Goal: Task Accomplishment & Management: Manage account settings

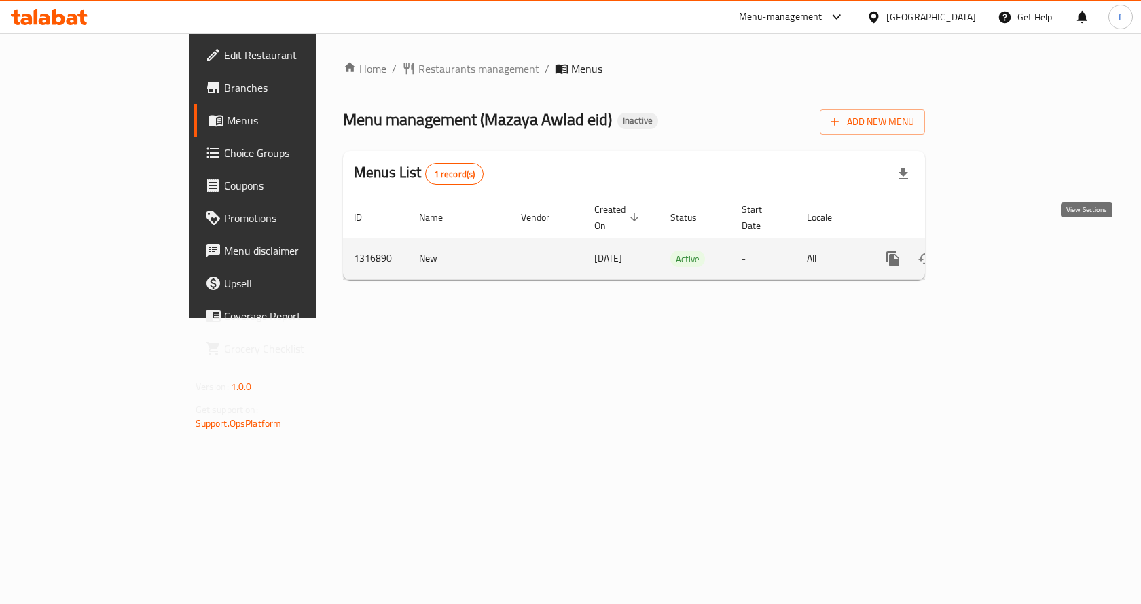
click at [999, 251] on icon "enhanced table" at bounding box center [991, 259] width 16 height 16
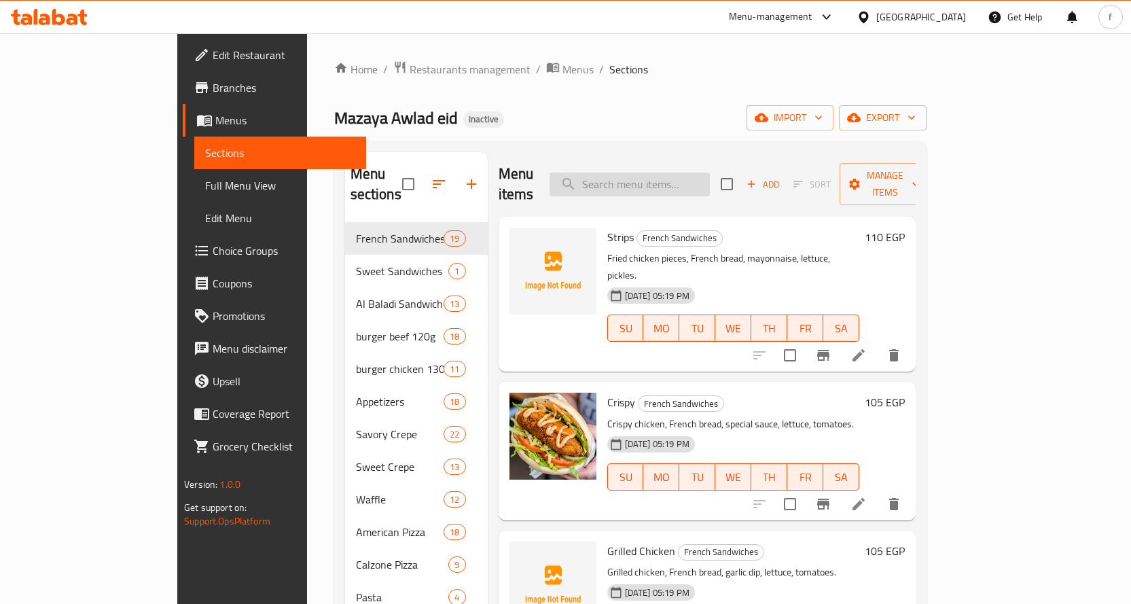
click at [654, 179] on input "search" at bounding box center [630, 185] width 160 height 24
paste input "779752"
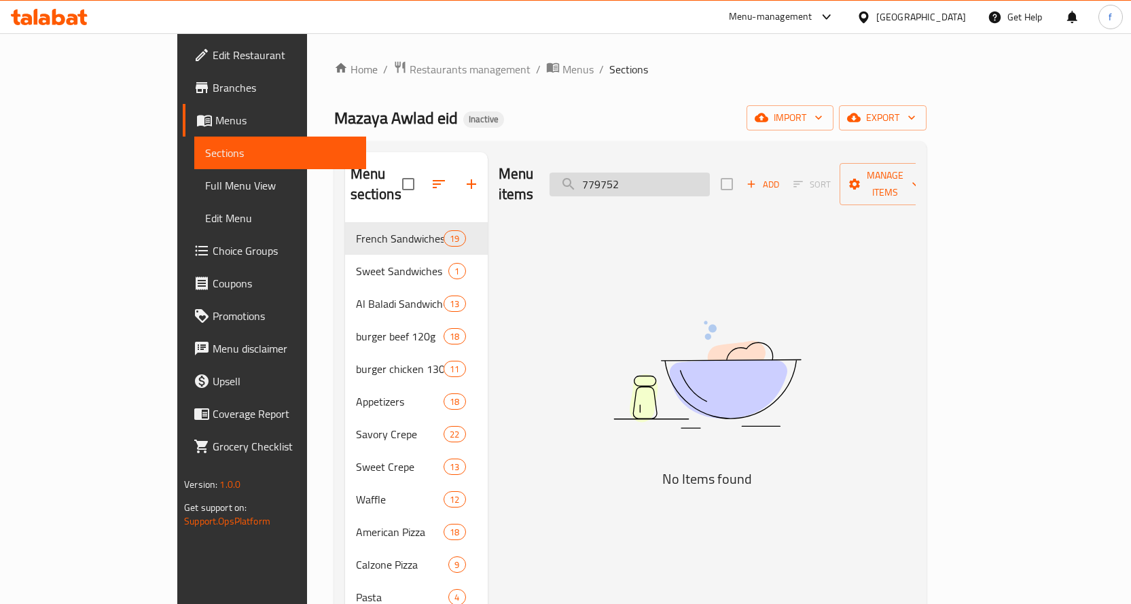
click at [654, 179] on input "779752" at bounding box center [630, 185] width 160 height 24
paste input "Strips and fries"
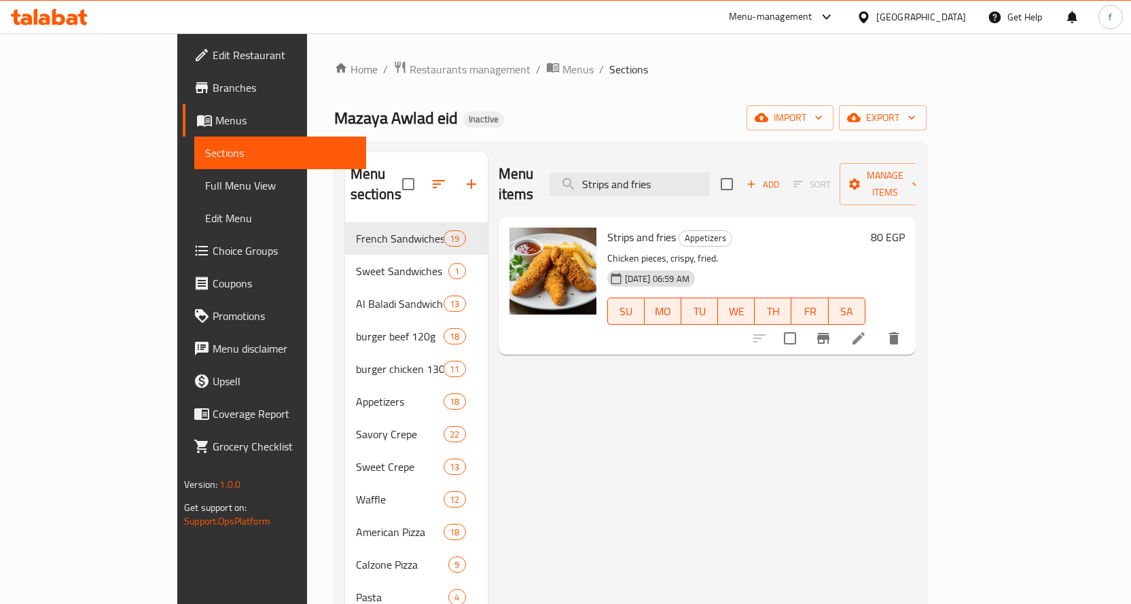
type input "Strips and fries"
click at [878, 326] on li at bounding box center [859, 338] width 38 height 24
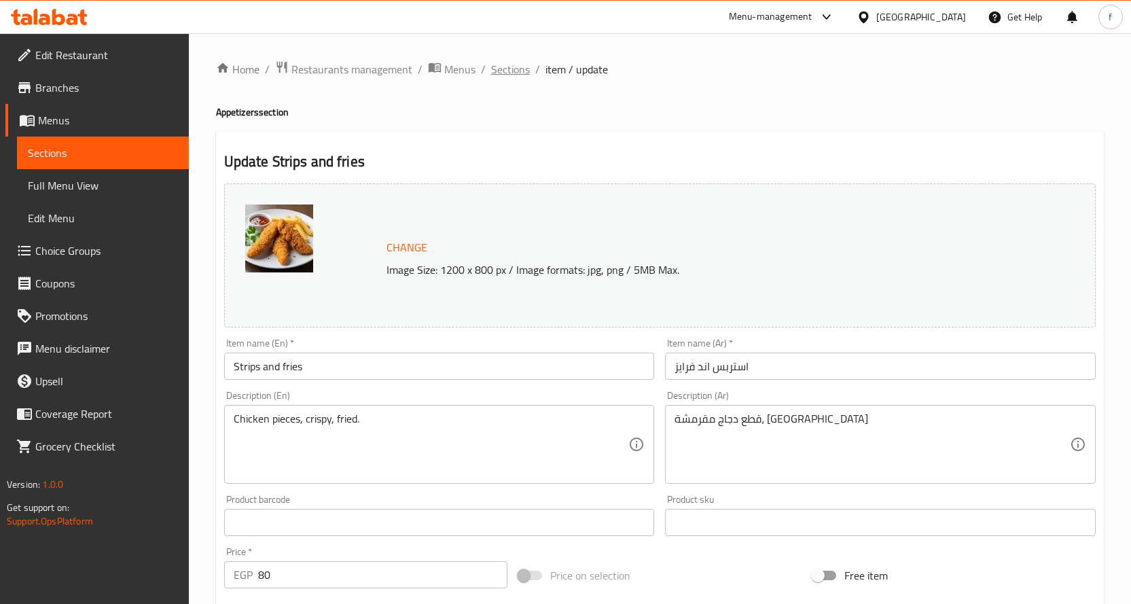
click at [497, 61] on span "Sections" at bounding box center [510, 69] width 39 height 16
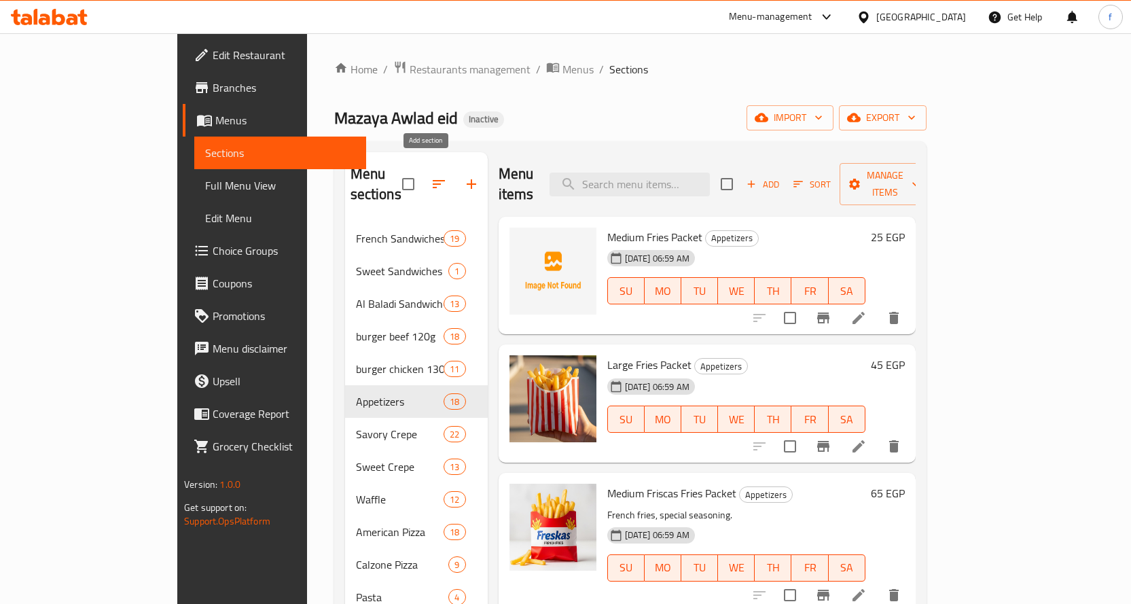
click at [463, 178] on icon "button" at bounding box center [471, 184] width 16 height 16
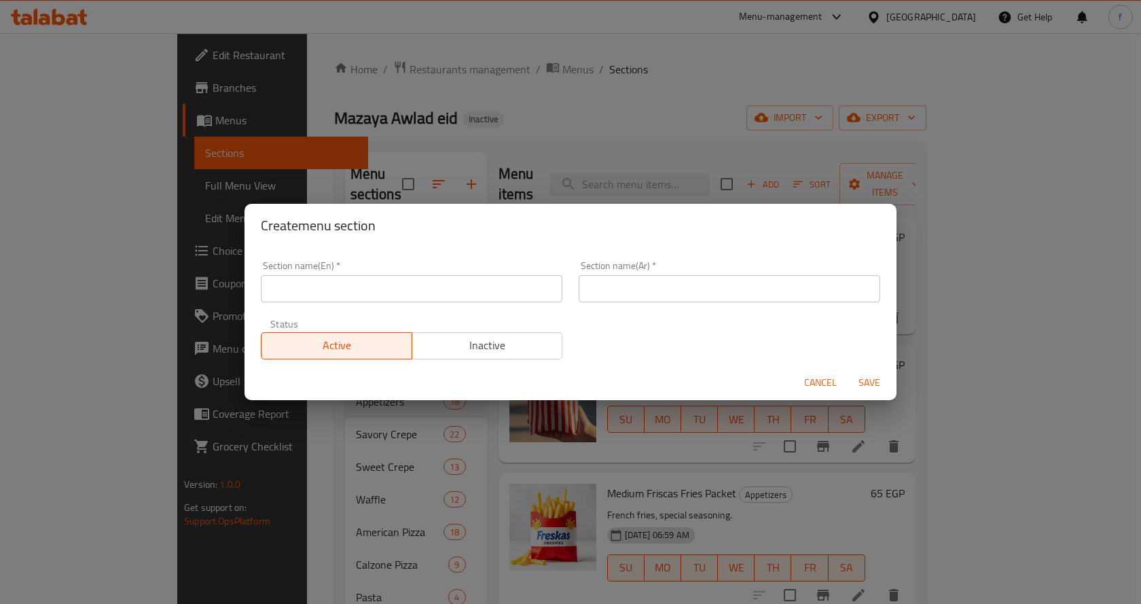
click at [420, 287] on input "text" at bounding box center [412, 288] width 302 height 27
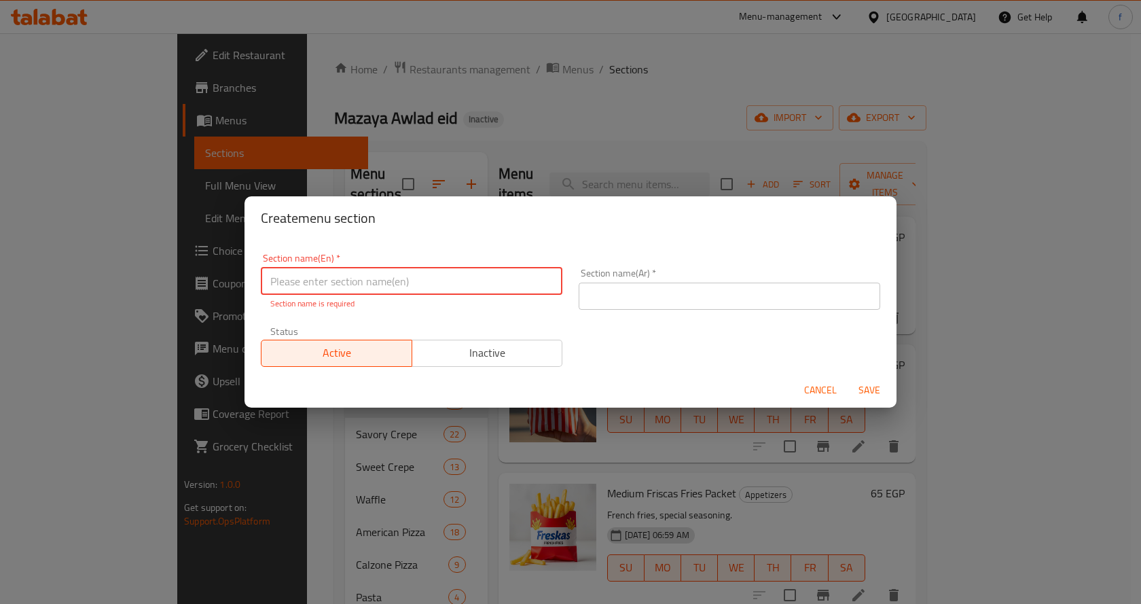
paste input "Syrian sandwiches"
type input "Syrian sandwiches"
click at [641, 302] on div "Section name(Ar)   * Section name(Ar) *" at bounding box center [730, 289] width 318 height 58
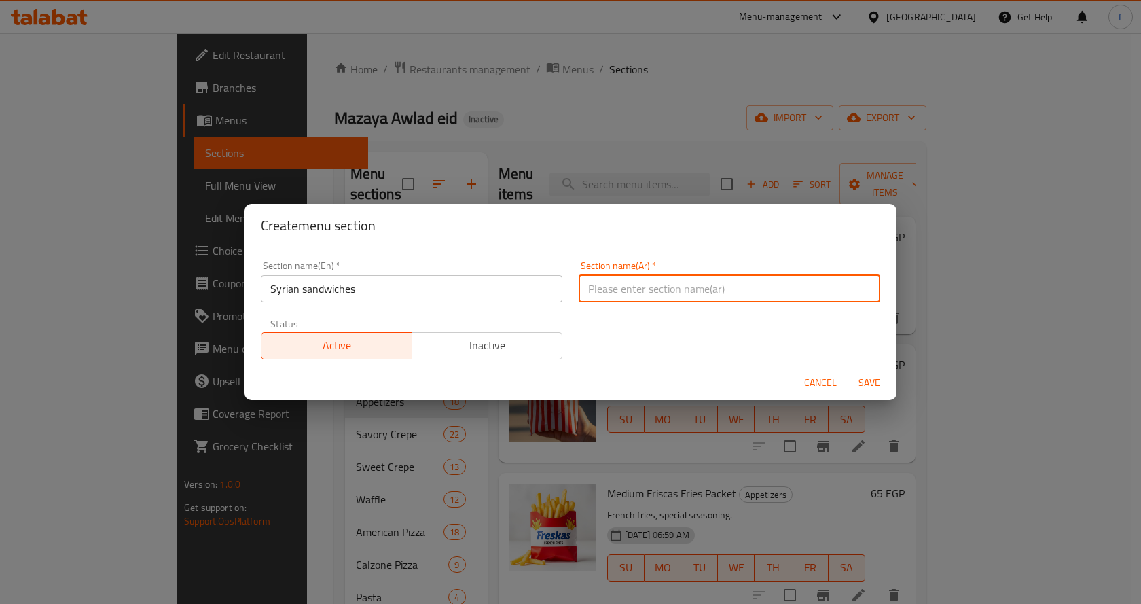
paste input "سندويشات سوري"
type input "سندويشات سوري"
click at [876, 383] on span "Save" at bounding box center [869, 382] width 33 height 17
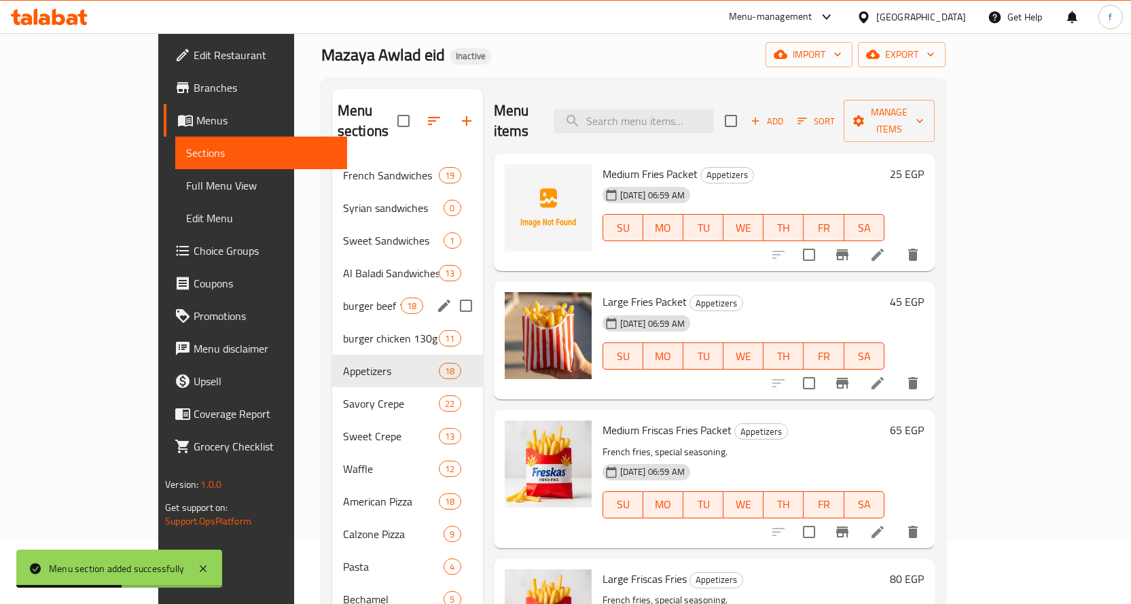
scroll to position [54, 0]
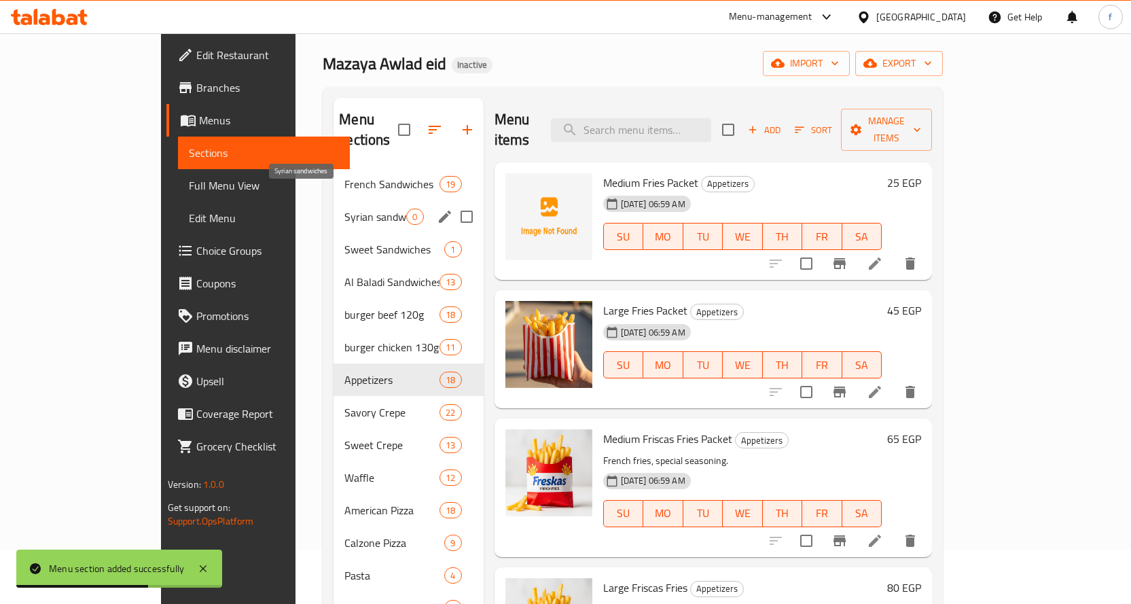
click at [344, 209] on span "Syrian sandwiches" at bounding box center [375, 217] width 62 height 16
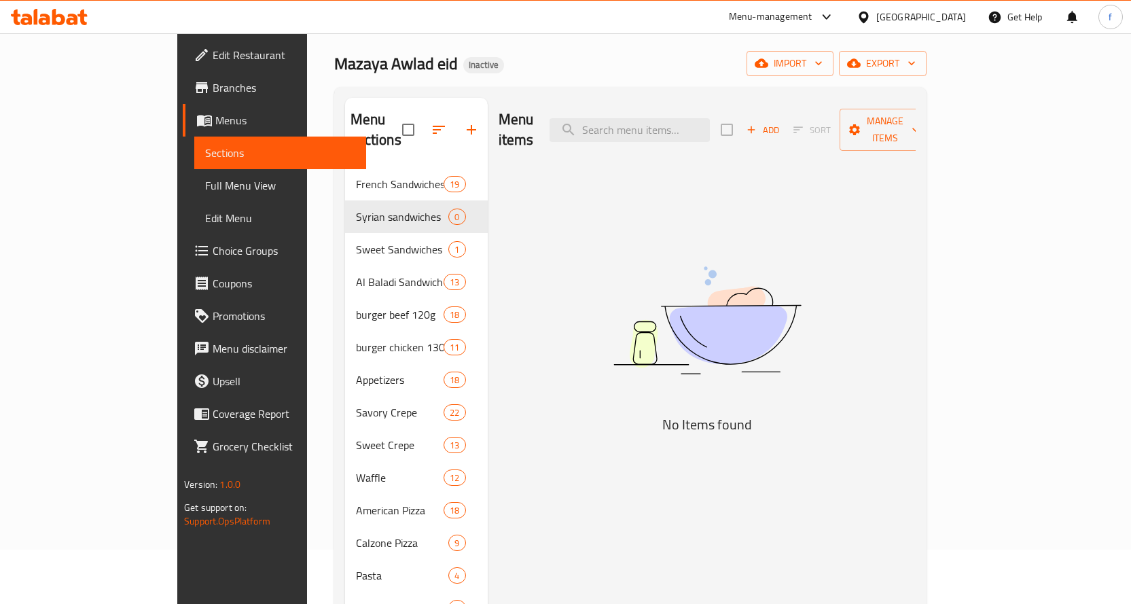
click at [819, 172] on div "Menu items Add Sort Manage items No Items found" at bounding box center [702, 494] width 428 height 793
click at [757, 124] on icon "button" at bounding box center [751, 130] width 12 height 12
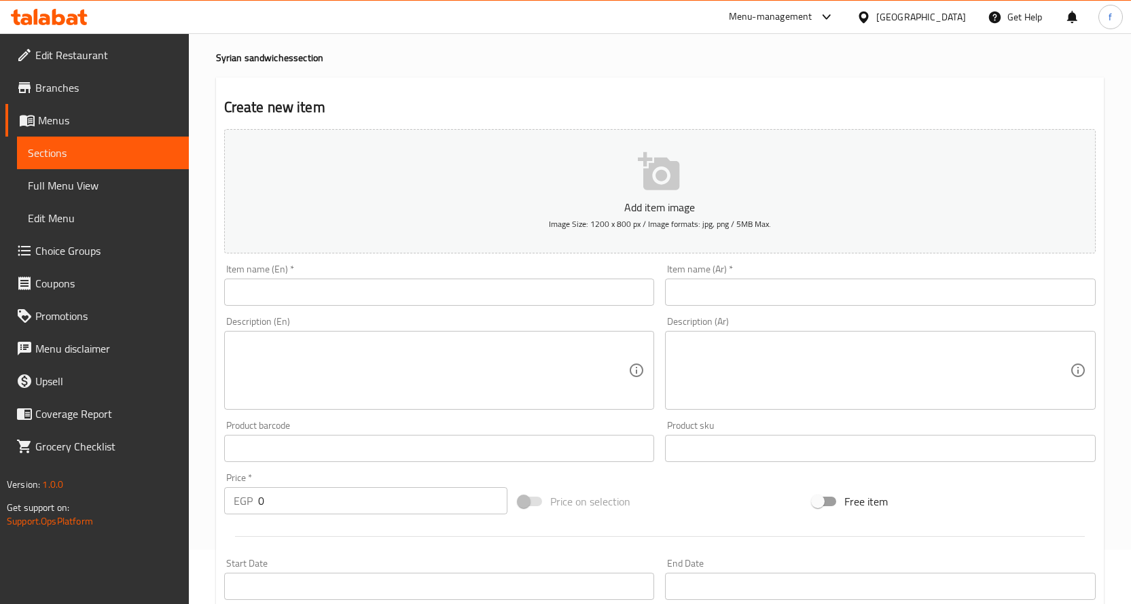
click at [508, 298] on input "text" at bounding box center [439, 292] width 431 height 27
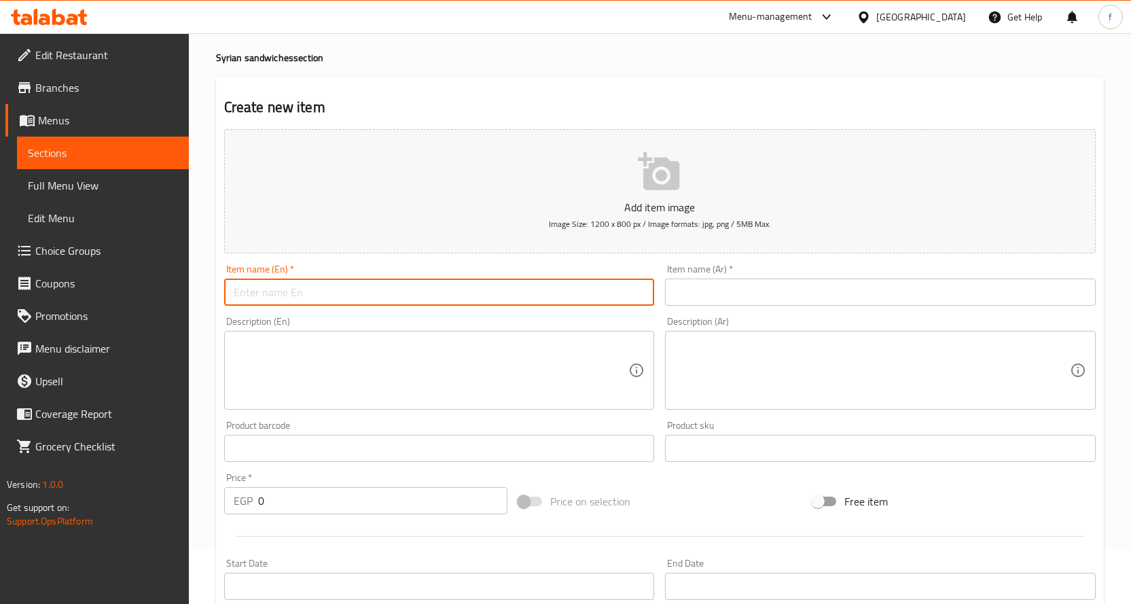
paste input "Syrian Fries"
type input "Syrian Fries"
click at [716, 296] on input "text" at bounding box center [880, 292] width 431 height 27
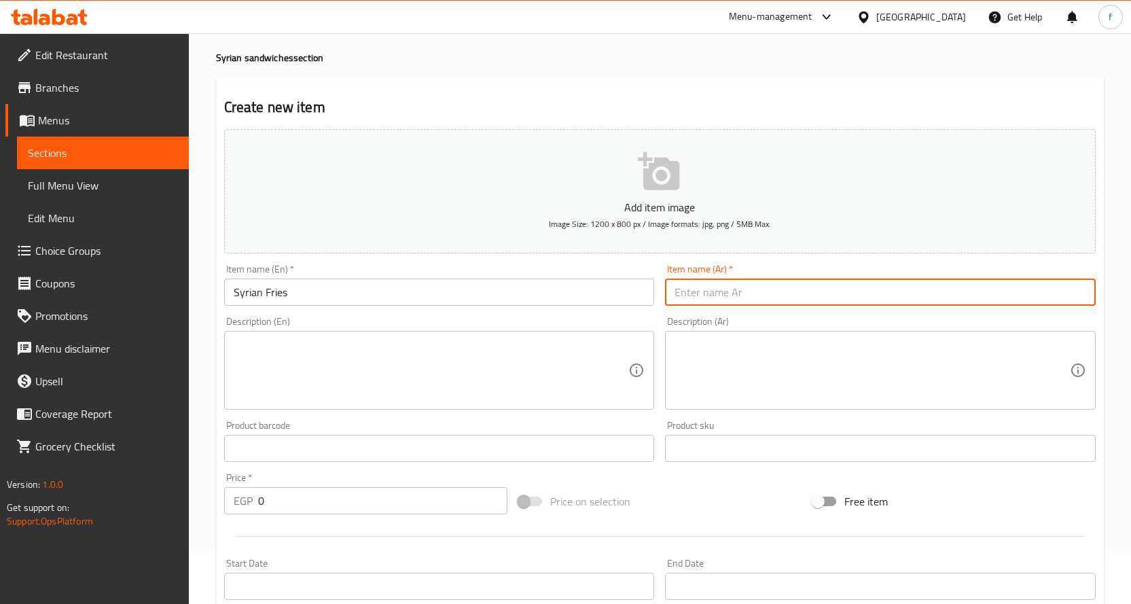
paste input "بطاطس سوري"
type input "بطاطس سوري"
click at [457, 380] on textarea at bounding box center [431, 370] width 395 height 65
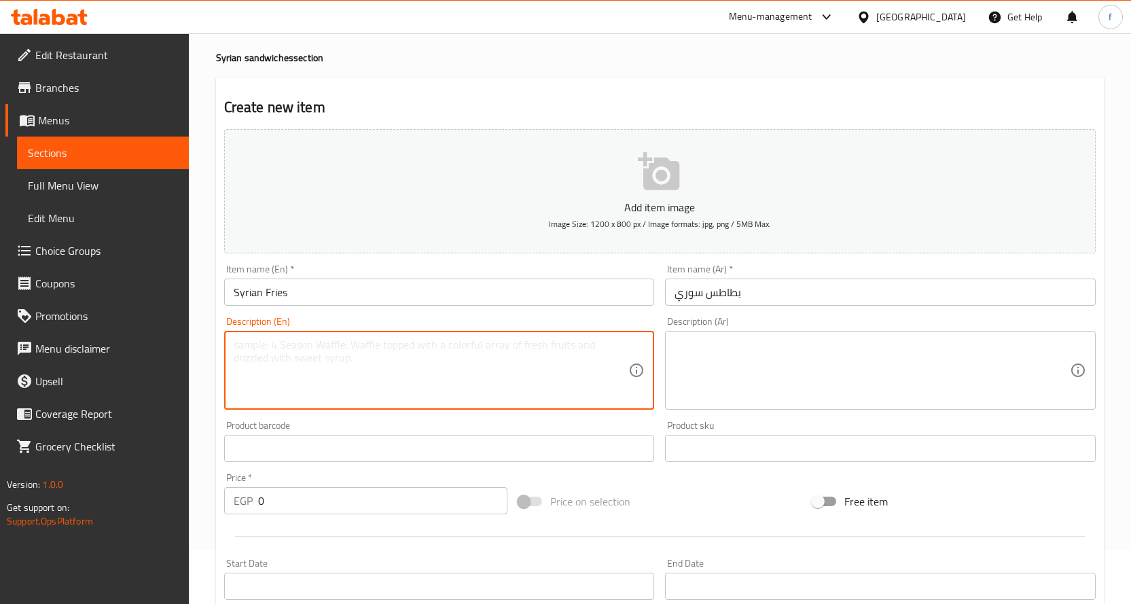
paste textarea "French fries, Syrian bread, garlic sauce, pickles, ketchup."
type textarea "French fries, Syrian bread, garlic sauce, pickles, ketchup."
click at [738, 357] on textarea at bounding box center [872, 370] width 395 height 65
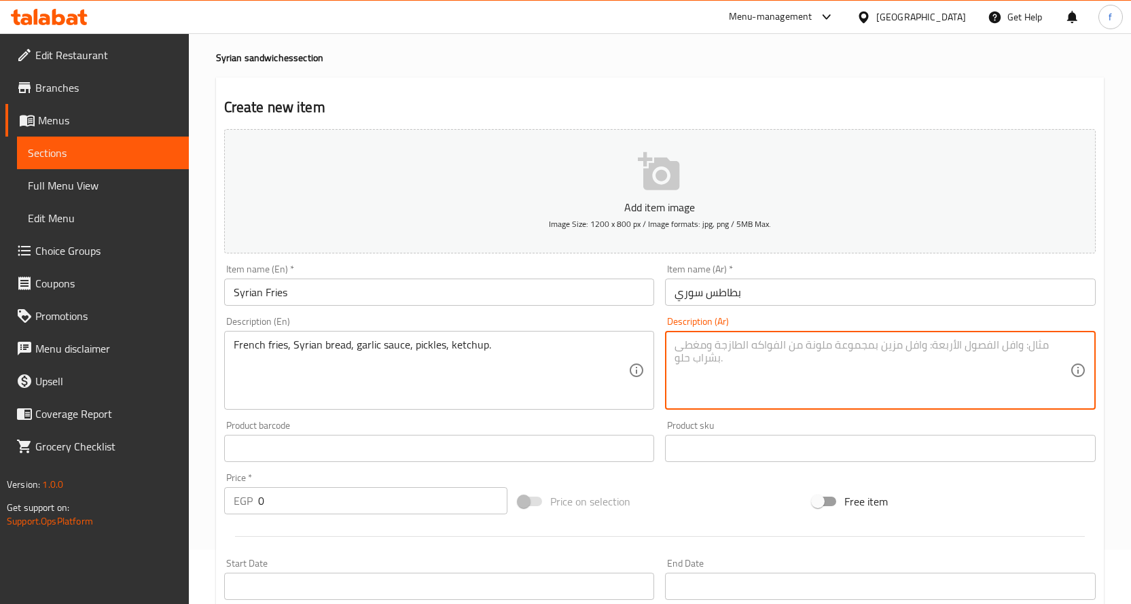
paste textarea "بطاطس مقلية، خبز سوري، ثومية، مخلل، كاتشب."
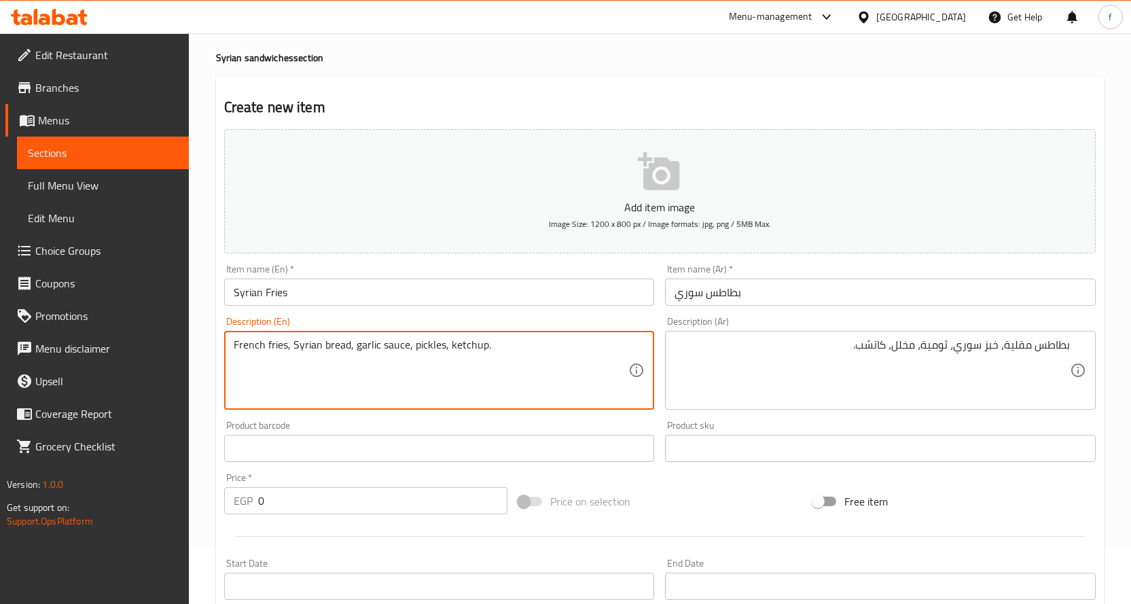
drag, startPoint x: 355, startPoint y: 348, endPoint x: 407, endPoint y: 345, distance: 51.7
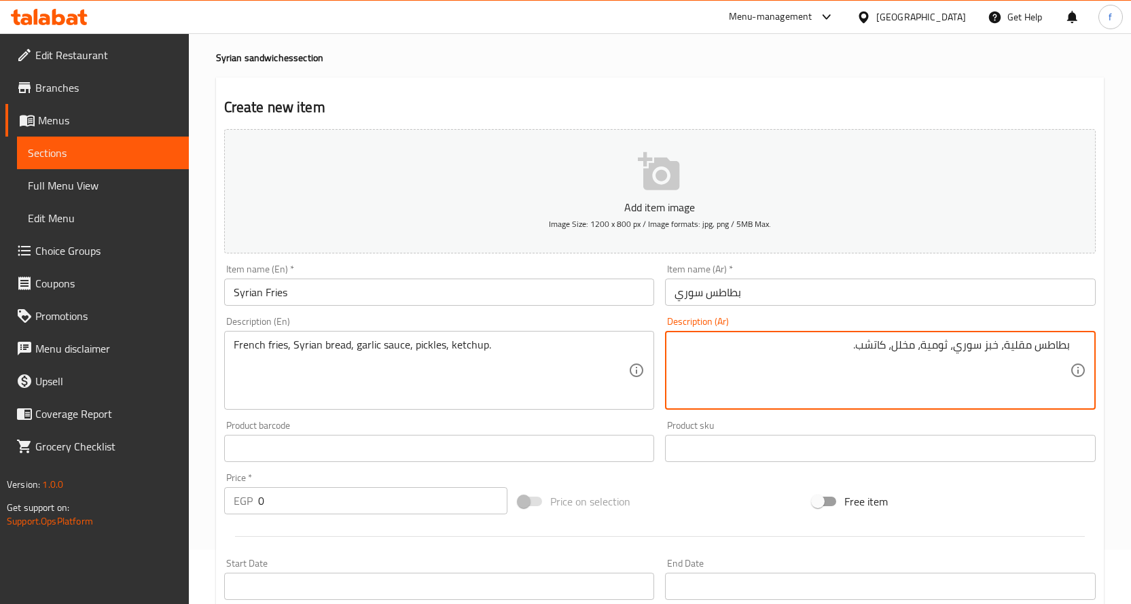
drag, startPoint x: 925, startPoint y: 350, endPoint x: 948, endPoint y: 352, distance: 23.9
type textarea "بطاطس مقلية، خبز سوري، صوص ثوم، مخلل، كاتشب."
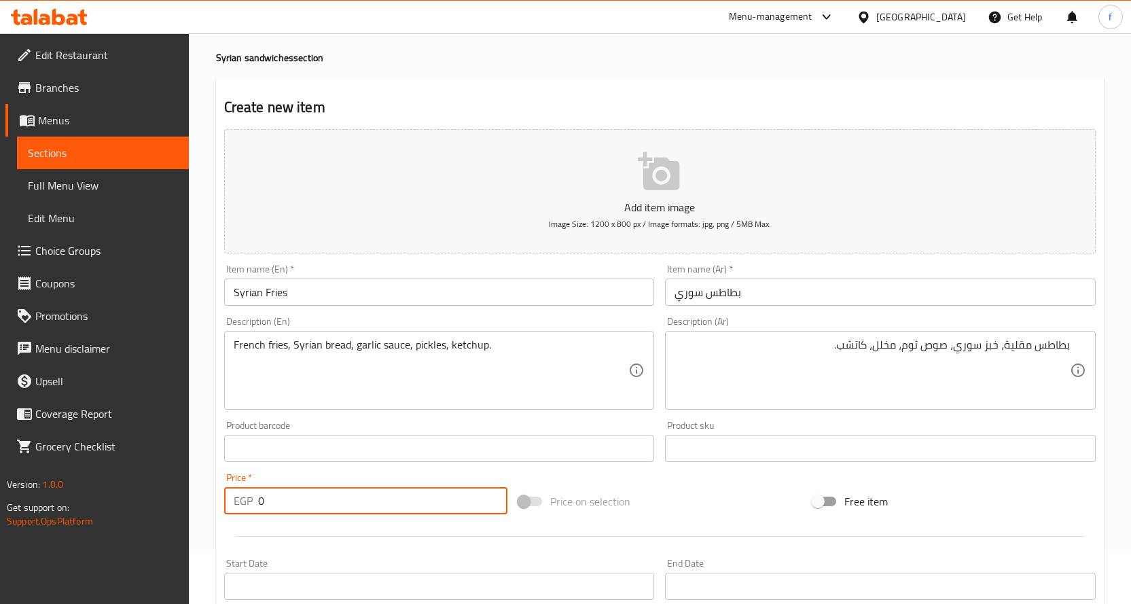
click at [320, 508] on input "0" at bounding box center [382, 500] width 249 height 27
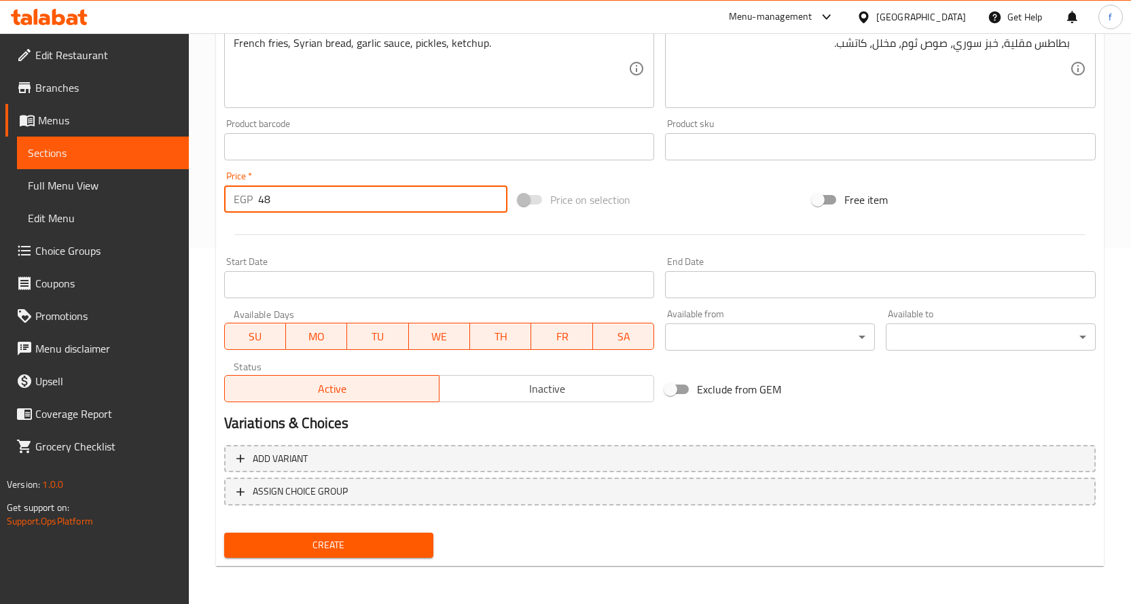
type input "48"
click at [365, 541] on span "Create" at bounding box center [329, 545] width 188 height 17
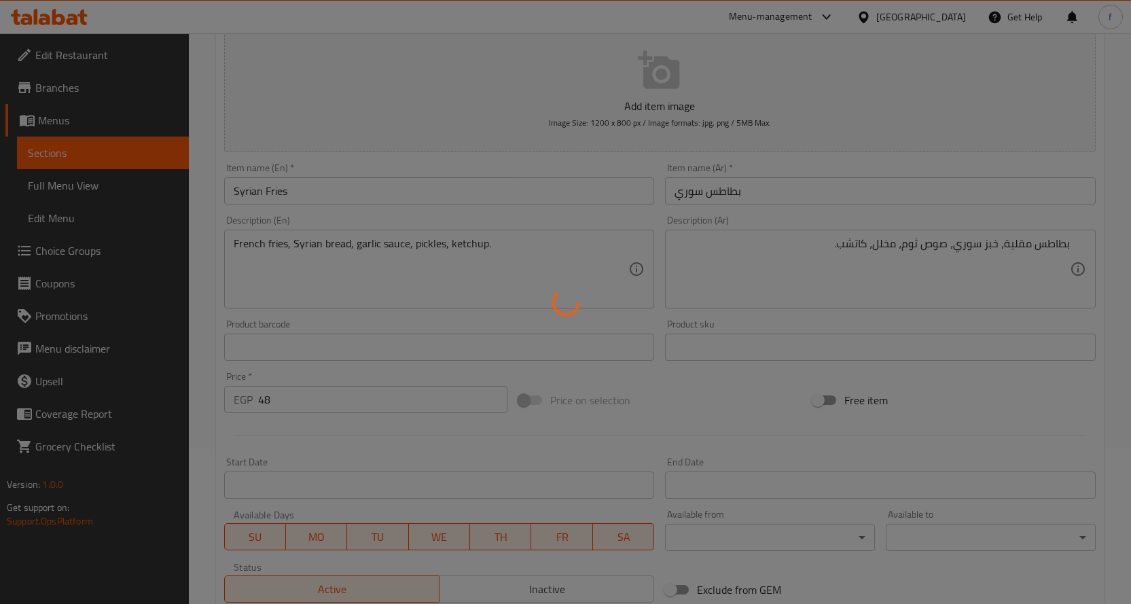
scroll to position [16, 0]
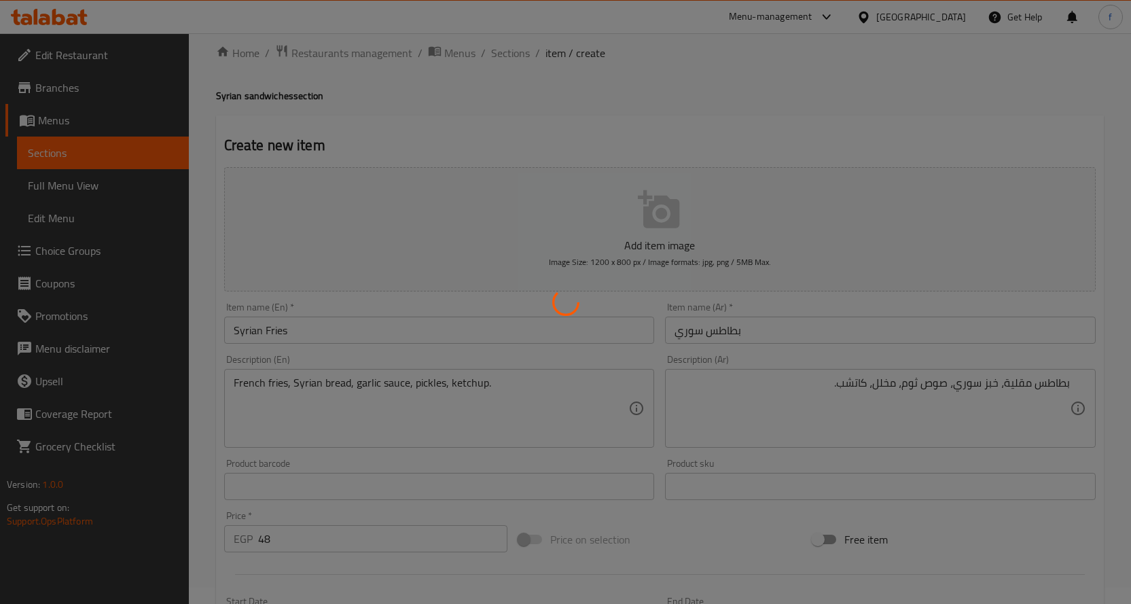
type input "0"
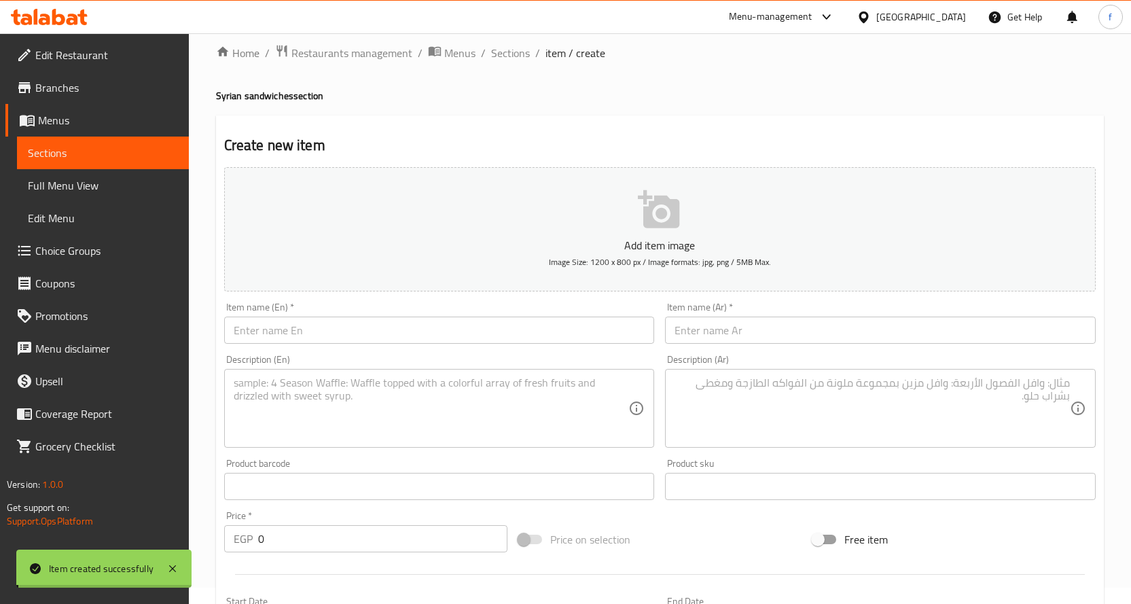
scroll to position [0, 0]
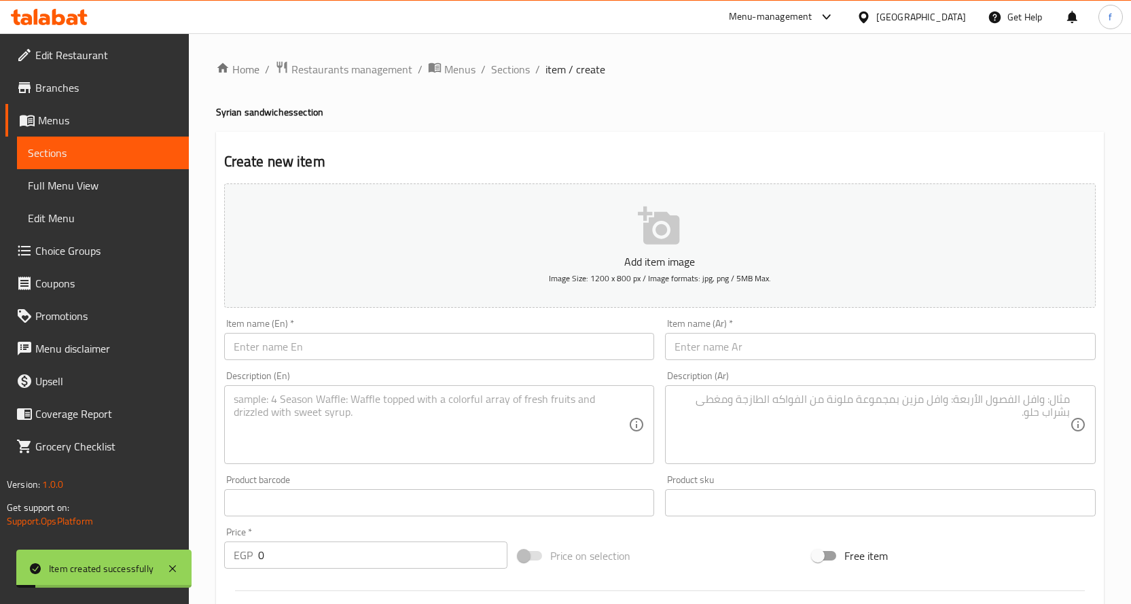
click at [520, 80] on div "Home / Restaurants management / Menus / Sections / item / create Syrian sandwic…" at bounding box center [660, 496] width 888 height 872
click at [520, 76] on span "Sections" at bounding box center [510, 69] width 39 height 16
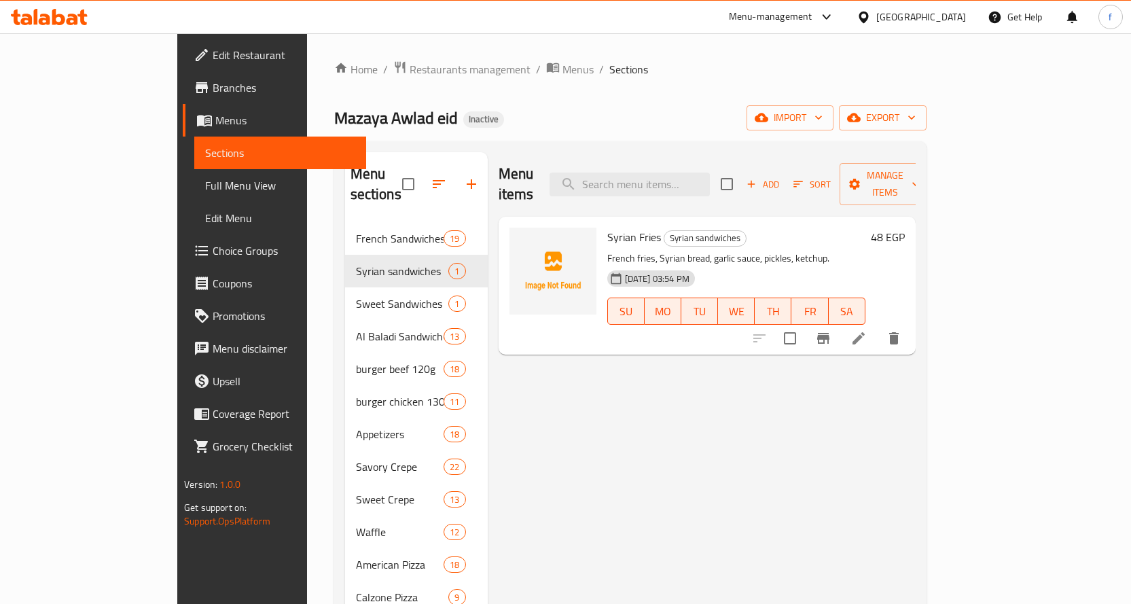
click at [781, 177] on span "Add" at bounding box center [763, 185] width 37 height 16
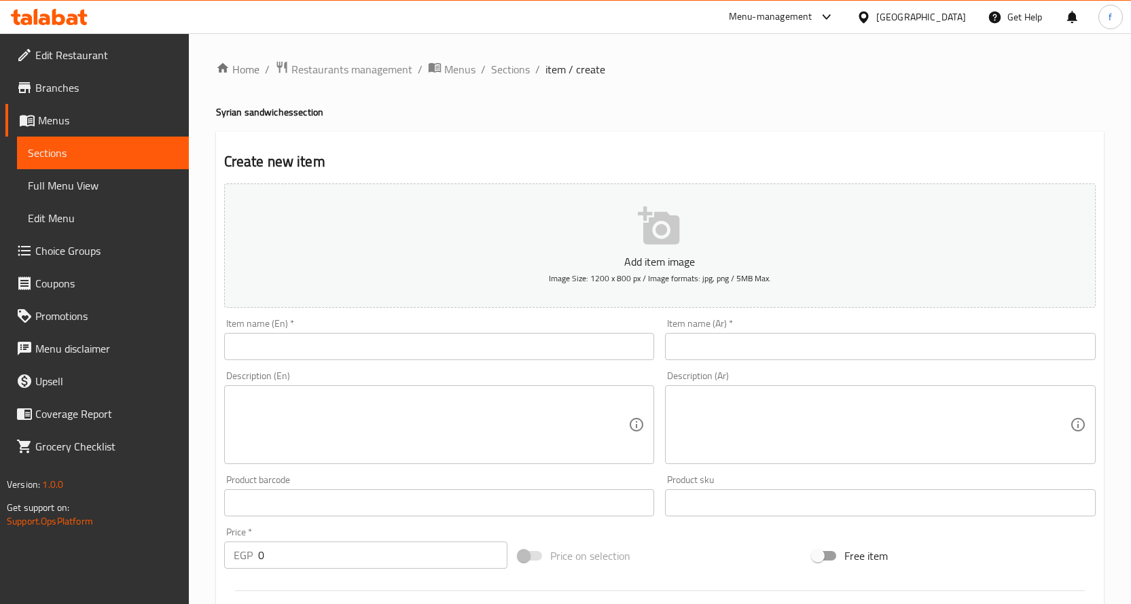
click at [368, 336] on input "text" at bounding box center [439, 346] width 431 height 27
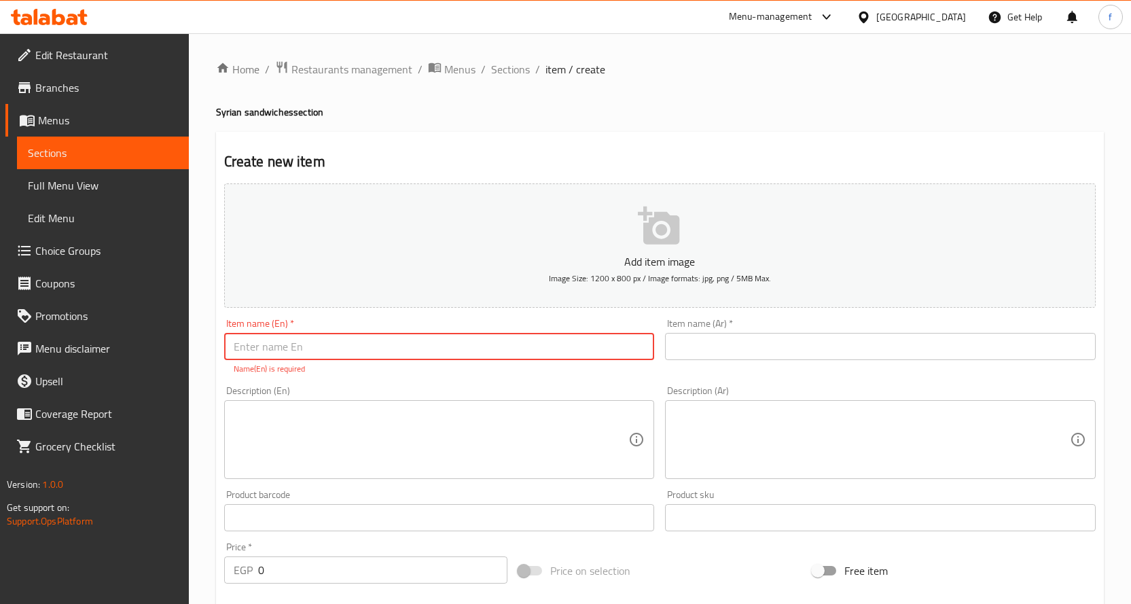
click at [426, 346] on input "text" at bounding box center [439, 346] width 431 height 27
click at [757, 418] on textarea at bounding box center [872, 440] width 395 height 65
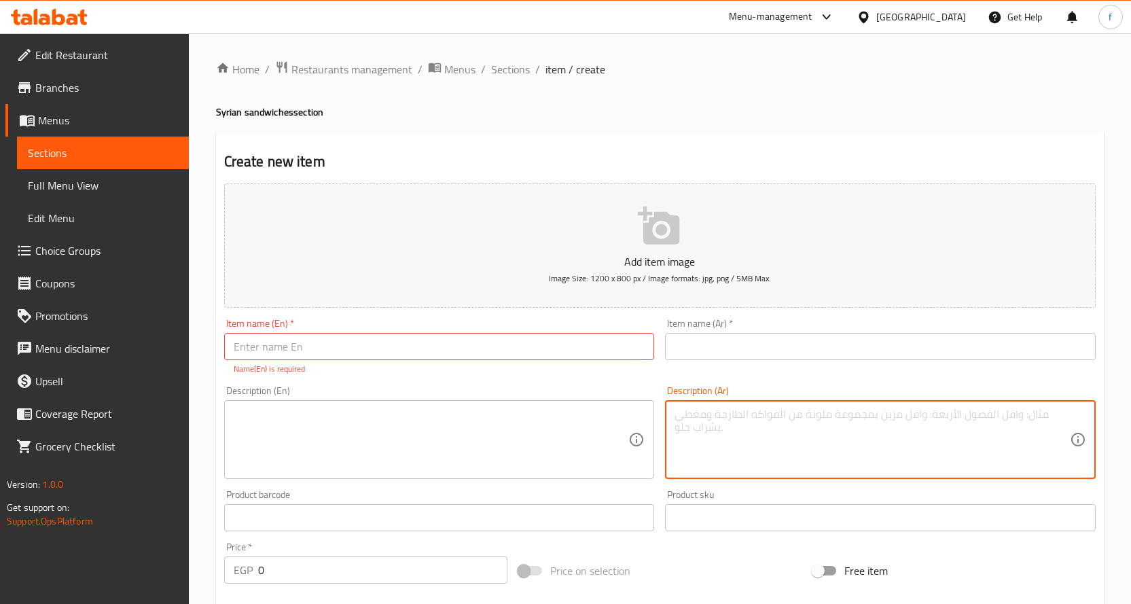
paste textarea "دجاج مقرمش، خبز سوري، صوص خاص، خس، طماطم."
type textarea "دجاج مقرمش، خبز سوري، صوص خاص، خس، طماطم."
click at [587, 428] on textarea at bounding box center [431, 440] width 395 height 65
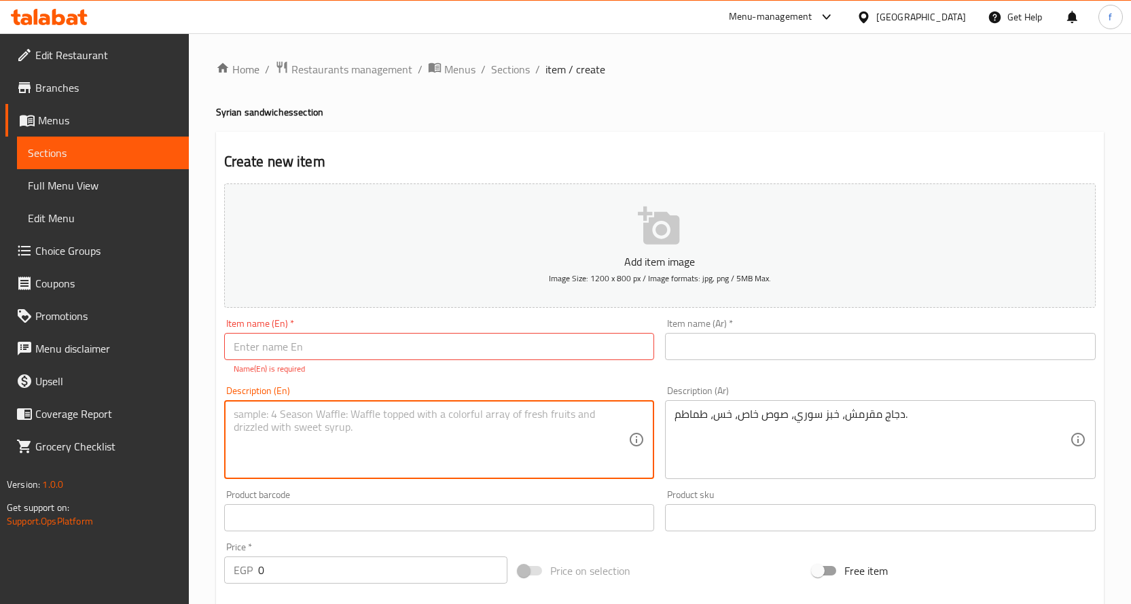
paste textarea "Crispy chicken, Syrian bread, special sauce, lettuce, tomatoes."
type textarea "Crispy chicken, Syrian bread, special sauce, lettuce, tomatoes."
click at [767, 348] on input "text" at bounding box center [880, 346] width 431 height 27
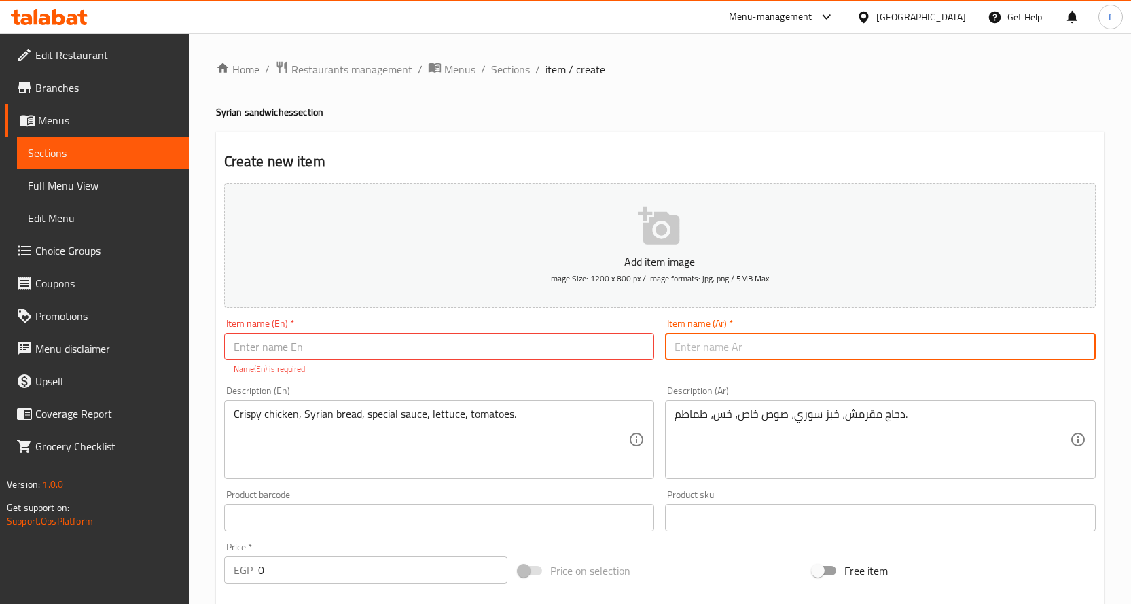
paste input "كرسبي"
type input "كرسبي"
click at [499, 342] on input "text" at bounding box center [439, 346] width 431 height 27
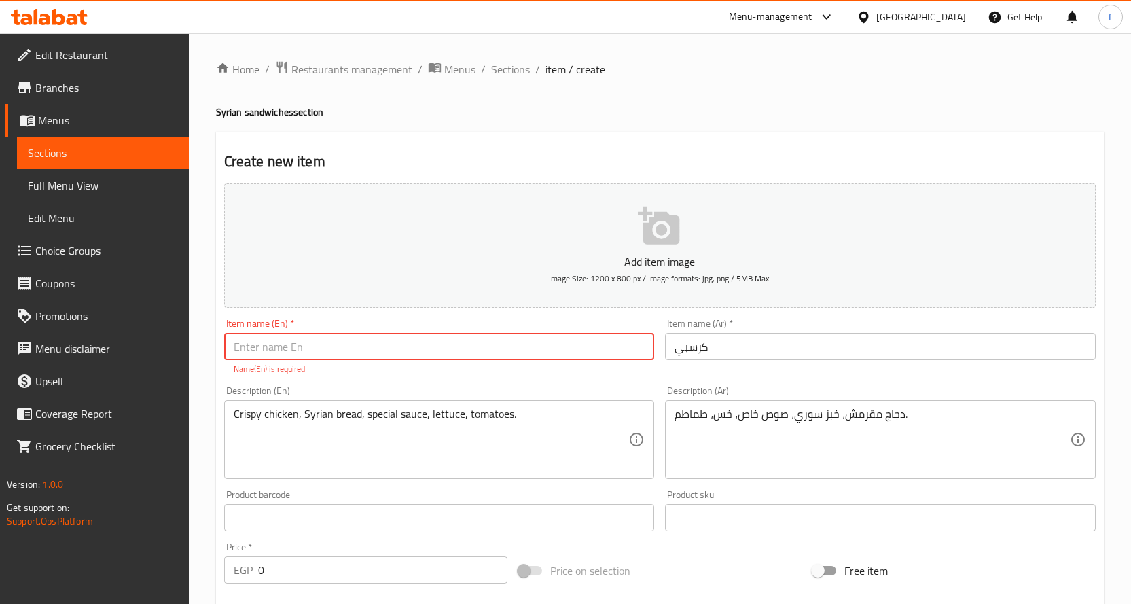
paste input "Crispy Fries"
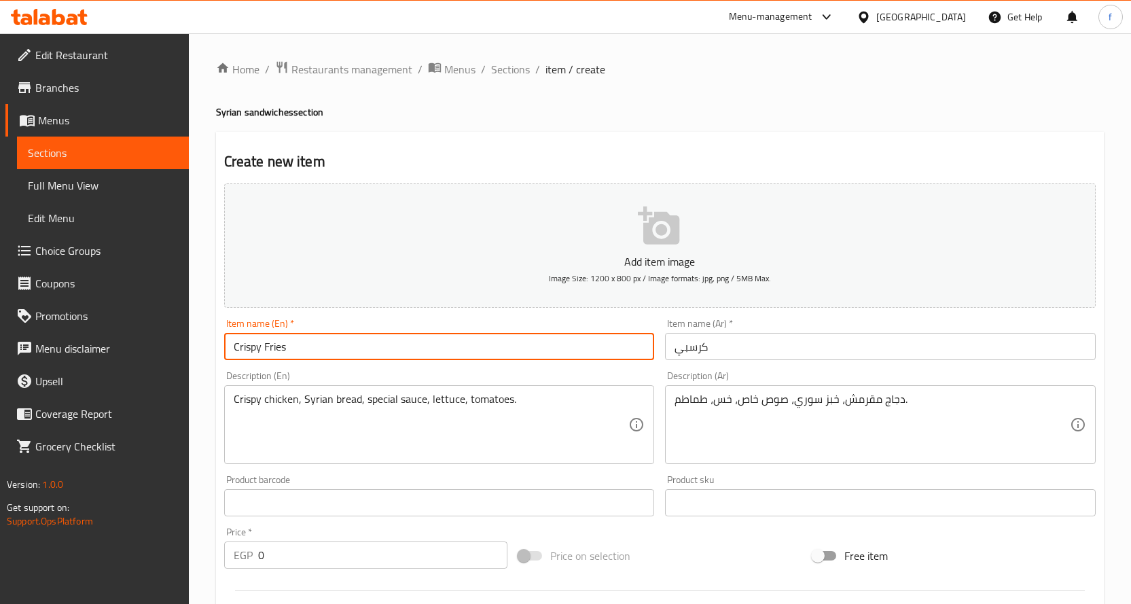
drag, startPoint x: 286, startPoint y: 349, endPoint x: 266, endPoint y: 349, distance: 19.7
click at [266, 349] on input "Crispy Fries" at bounding box center [439, 346] width 431 height 27
type input "Crispy"
click at [704, 353] on input "كرسبي" at bounding box center [880, 346] width 431 height 27
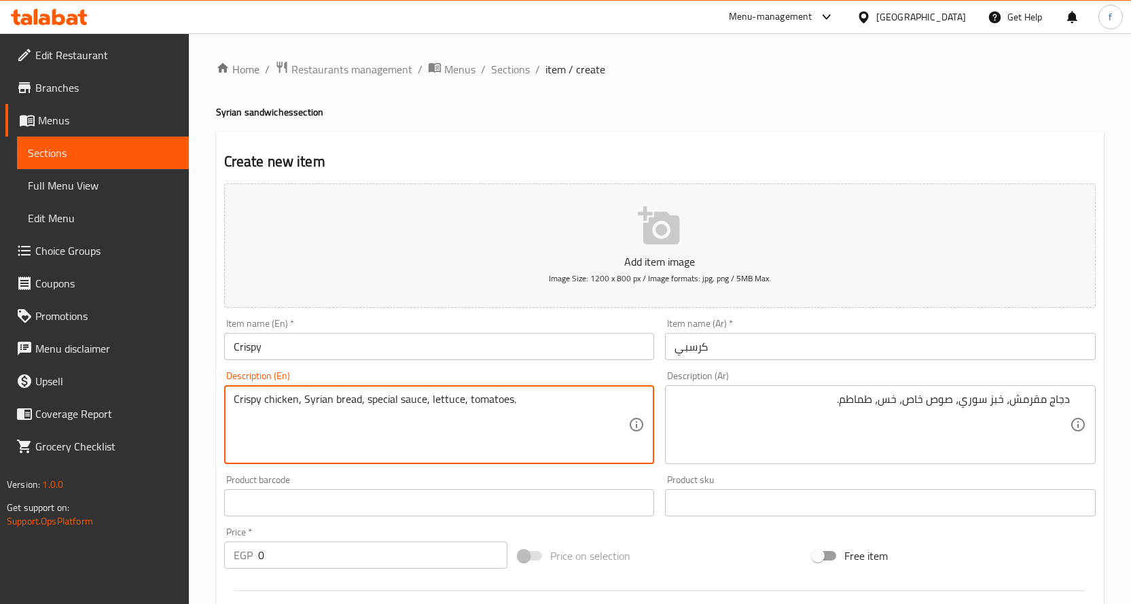
drag, startPoint x: 296, startPoint y: 401, endPoint x: 204, endPoint y: 406, distance: 91.8
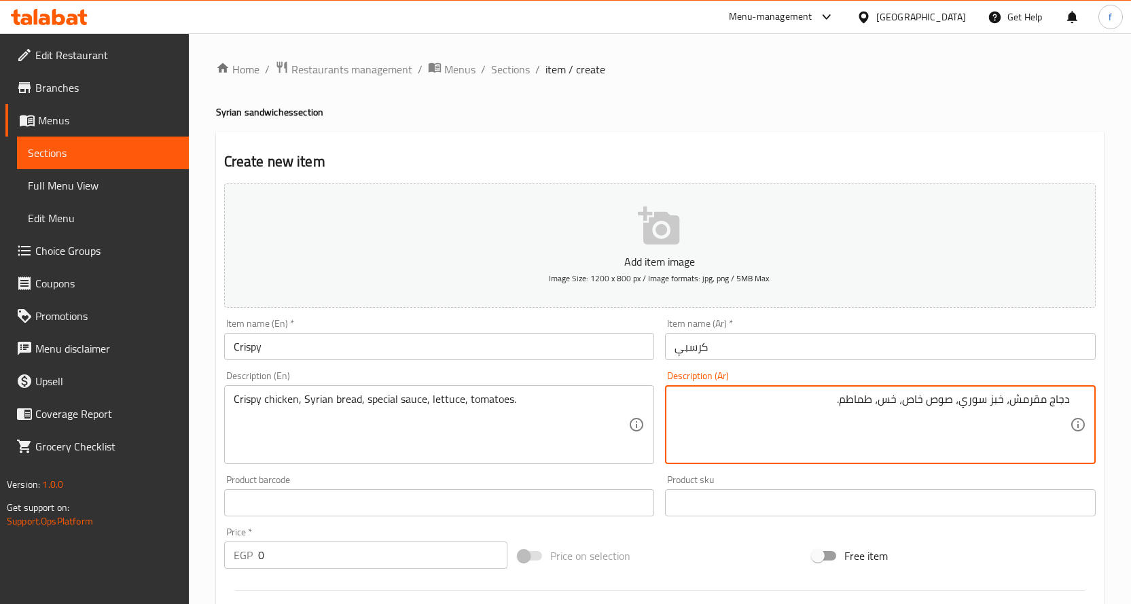
drag, startPoint x: 907, startPoint y: 403, endPoint x: 922, endPoint y: 403, distance: 15.6
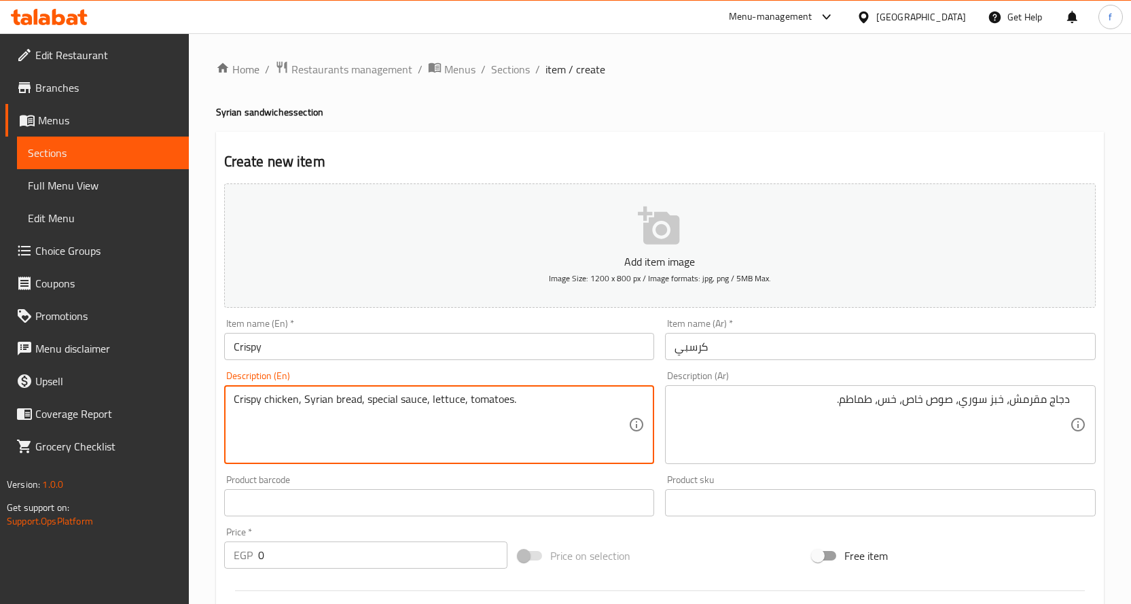
drag, startPoint x: 365, startPoint y: 400, endPoint x: 420, endPoint y: 401, distance: 55.7
click at [420, 401] on textarea "Crispy chicken, Syrian bread, special sauce, lettuce, tomatoes." at bounding box center [431, 425] width 395 height 65
drag, startPoint x: 366, startPoint y: 399, endPoint x: 425, endPoint y: 399, distance: 58.4
click at [425, 399] on textarea "Crispy chicken, Syrian bread, special sauce, lettuce, tomatoes." at bounding box center [431, 425] width 395 height 65
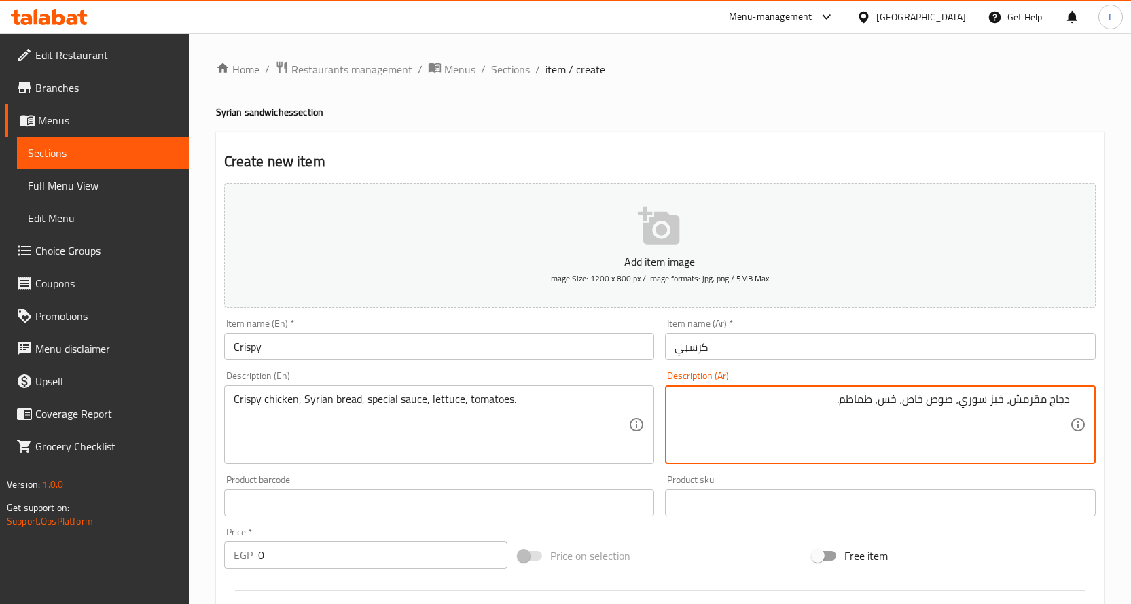
drag, startPoint x: 904, startPoint y: 403, endPoint x: 952, endPoint y: 408, distance: 47.8
click at [952, 408] on textarea "دجاج مقرمش، خبز سوري، صوص خاص، خس، طماطم." at bounding box center [872, 425] width 395 height 65
paste textarea "بيشيال"
type textarea "دجاج مقرمش، خبز سوري، صوص سبيشيال، خس، طماطم."
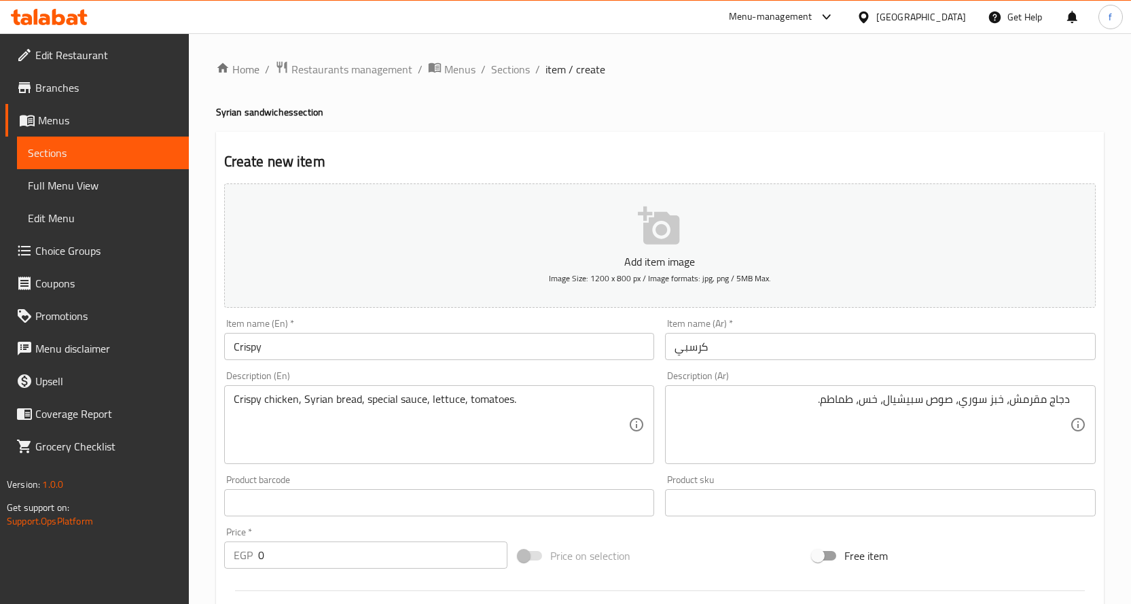
click at [273, 572] on div "Price   * EGP 0 Price *" at bounding box center [366, 548] width 294 height 52
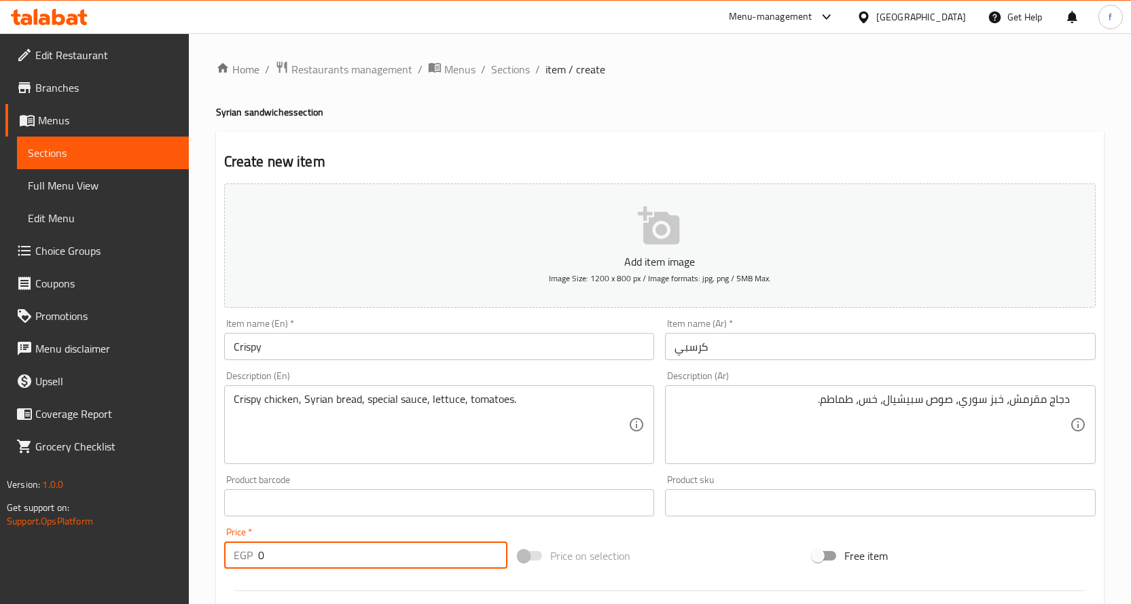
click at [276, 562] on input "0" at bounding box center [382, 554] width 249 height 27
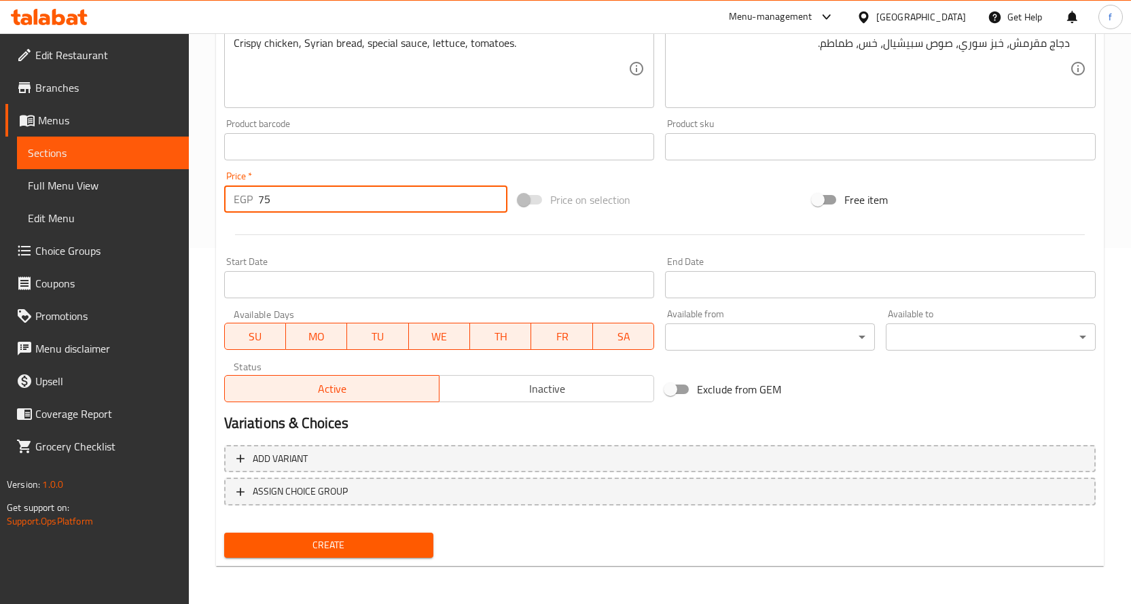
type input "75"
click at [378, 540] on span "Create" at bounding box center [329, 545] width 188 height 17
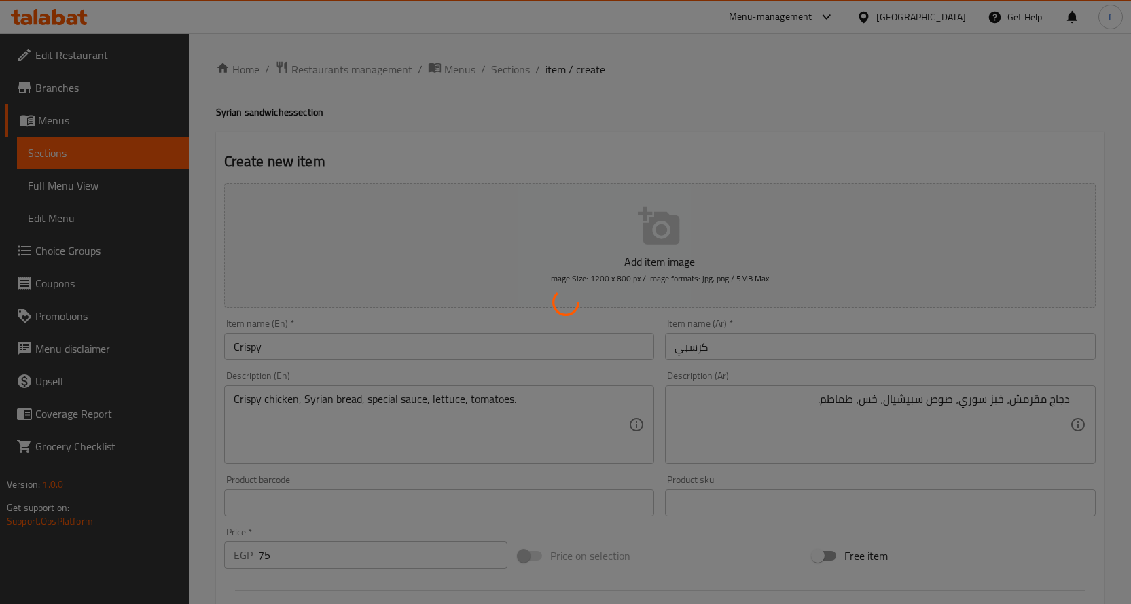
type input "0"
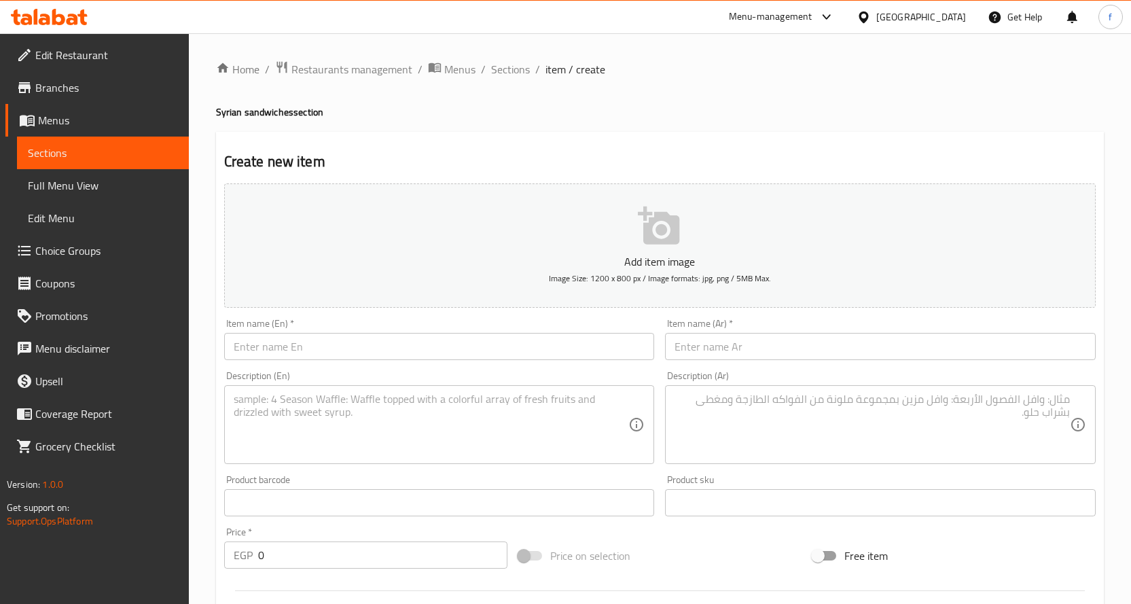
click at [820, 424] on textarea at bounding box center [872, 425] width 395 height 65
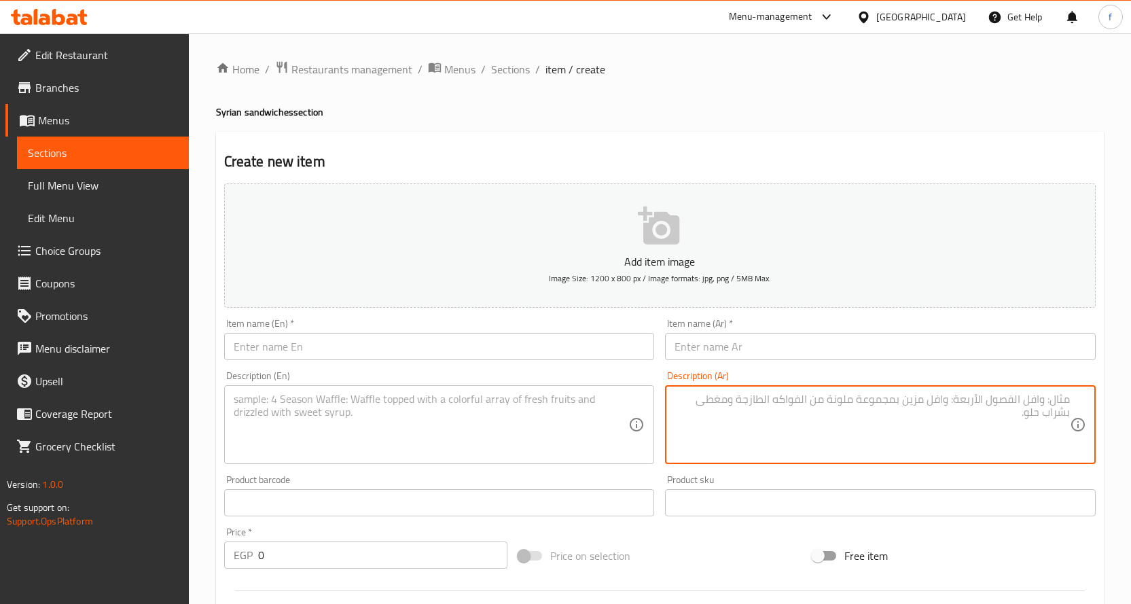
paste textarea "قطع دجاج مقلية، خبز سوري، مايونيز، خس، مخلل."
type textarea "قطع دجاج مقلية، خبز سوري، مايونيز، خس، مخلل."
click at [542, 435] on textarea at bounding box center [431, 425] width 395 height 65
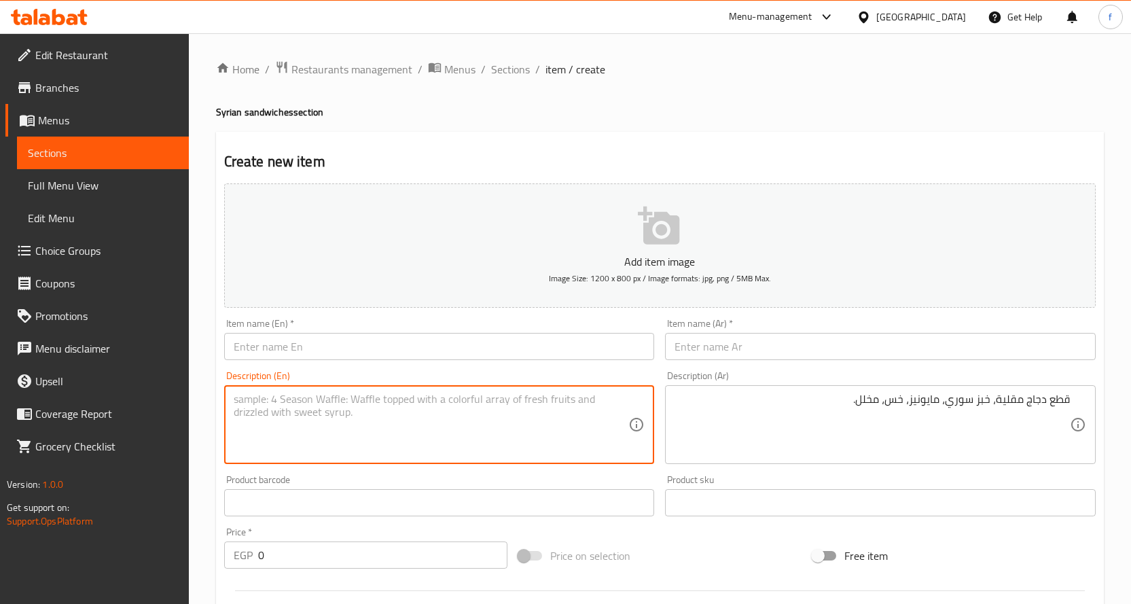
paste textarea "Fried chicken pieces, Syrian bread, mayonnaise, lettuce, pickles."
type textarea "Fried chicken pieces, Syrian bread, mayonnaise, lettuce, pickles."
click at [743, 351] on input "text" at bounding box center [880, 346] width 431 height 27
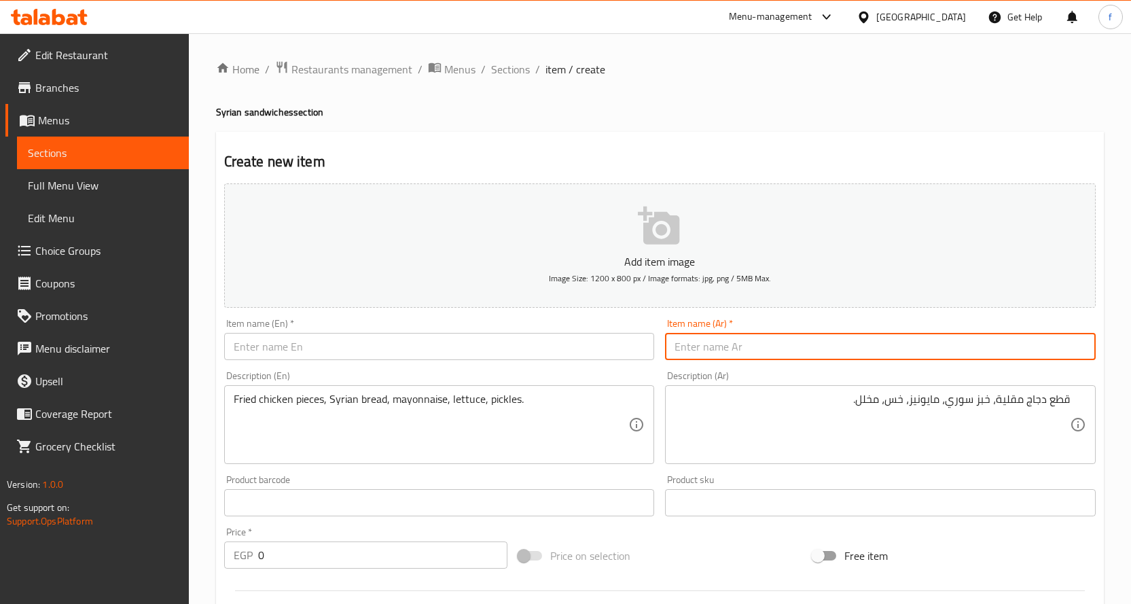
paste input "استربس"
type input "استربس"
click at [471, 350] on input "text" at bounding box center [439, 346] width 431 height 27
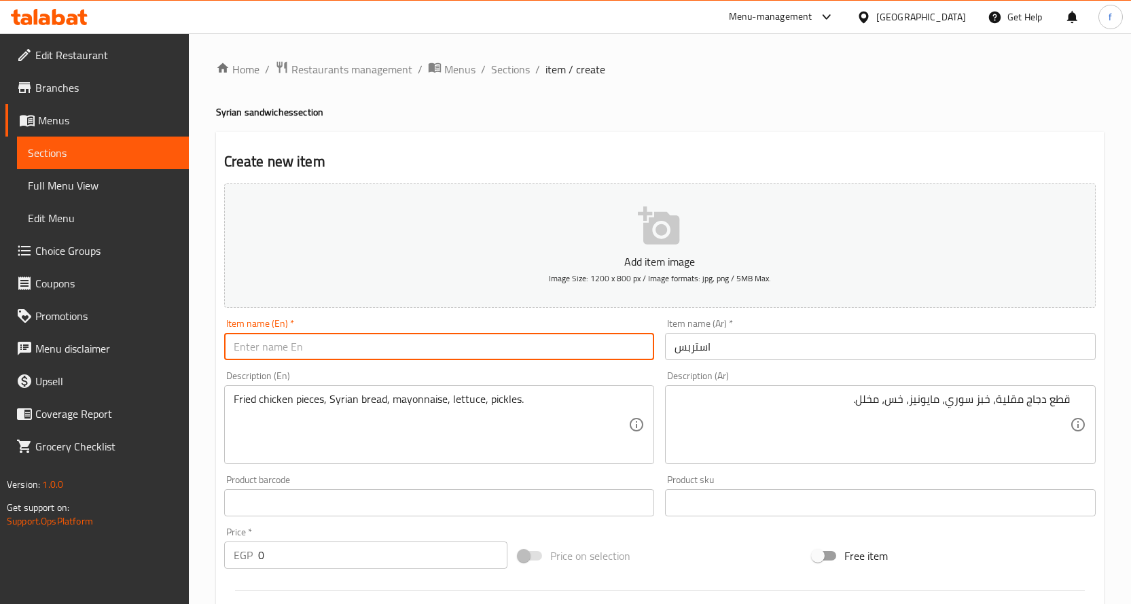
paste input "Strips"
click at [539, 343] on input "Strips" at bounding box center [439, 346] width 431 height 27
type input "Strips"
click at [260, 558] on input "0" at bounding box center [382, 554] width 249 height 27
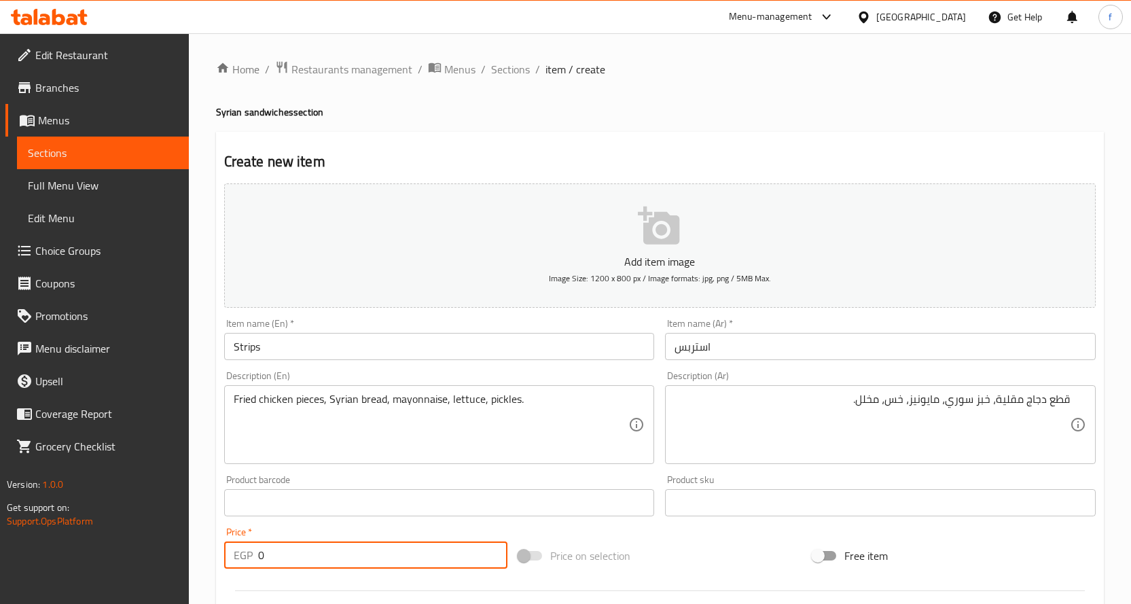
click at [260, 558] on input "0" at bounding box center [382, 554] width 249 height 27
type input "105"
click at [668, 422] on div "قطع دجاج مقلية، خبز سوري، مايونيز، خس، مخلل. Description (Ar)" at bounding box center [880, 424] width 431 height 79
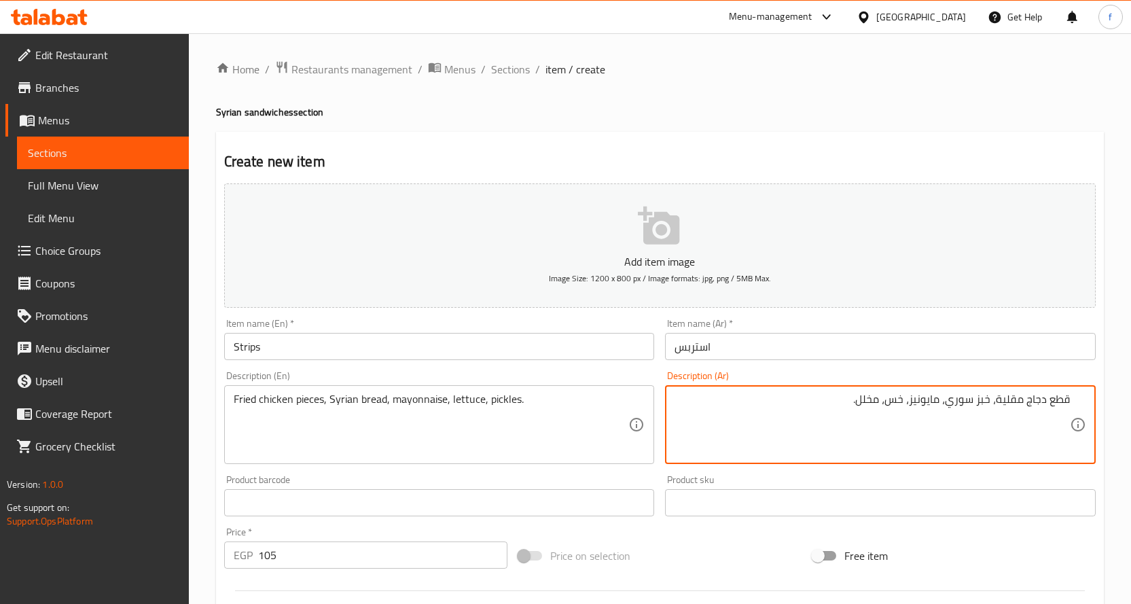
scroll to position [340, 0]
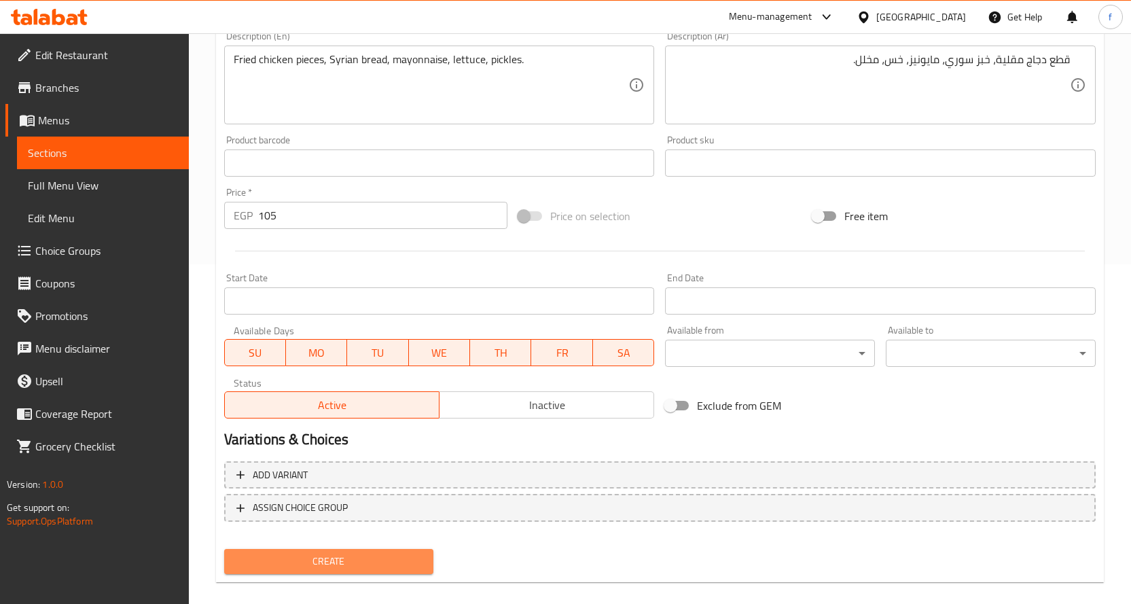
click at [349, 574] on button "Create" at bounding box center [329, 561] width 210 height 25
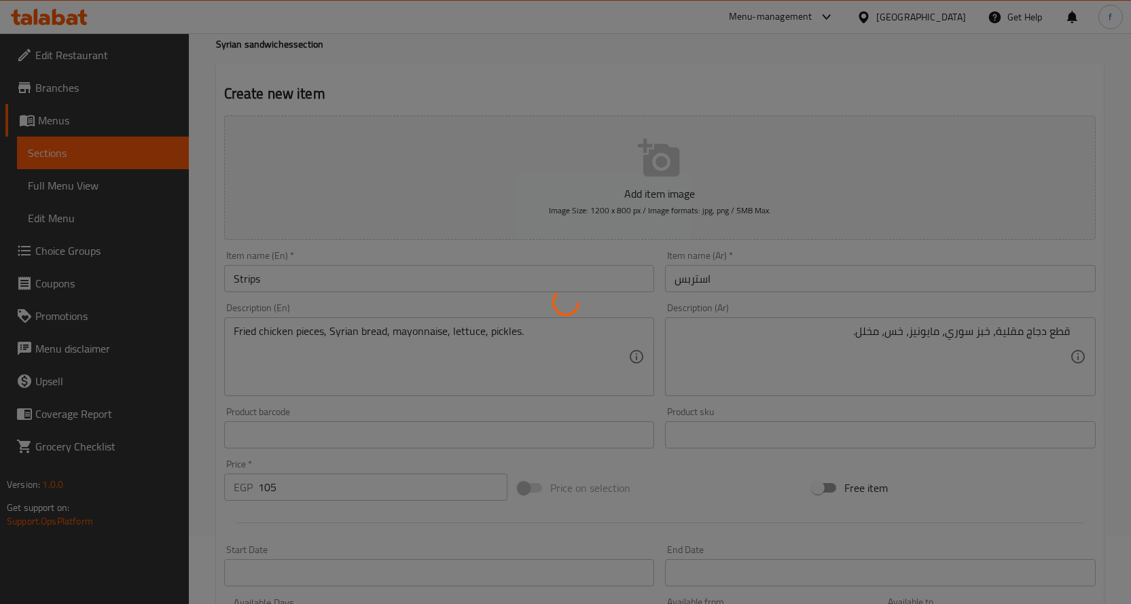
type input "0"
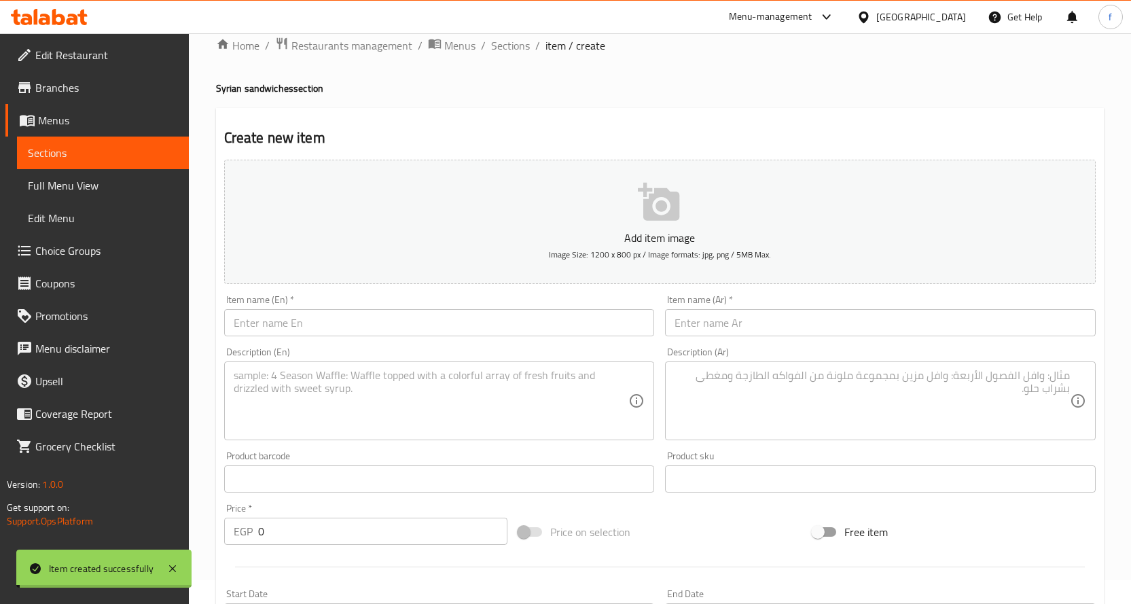
scroll to position [0, 0]
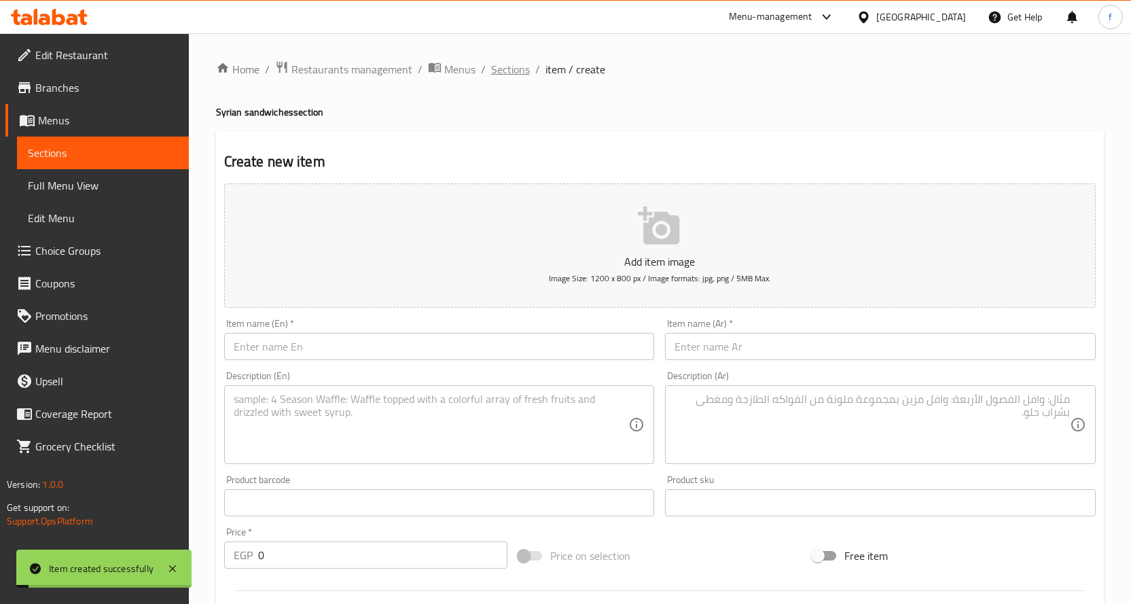
click at [495, 75] on span "Sections" at bounding box center [510, 69] width 39 height 16
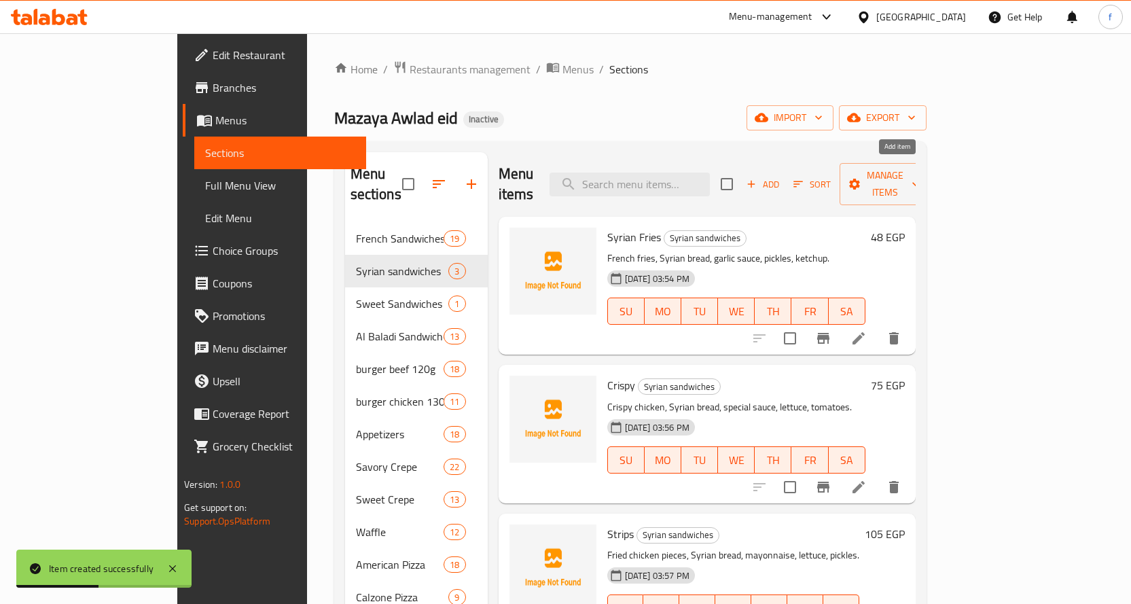
click at [781, 177] on span "Add" at bounding box center [763, 185] width 37 height 16
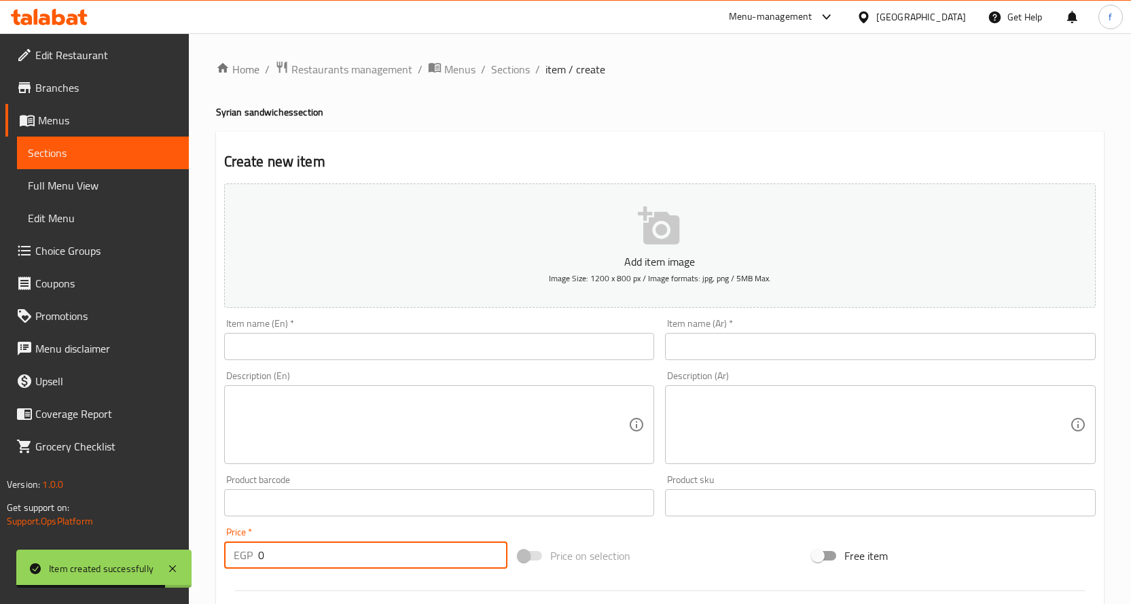
click at [360, 543] on input "0" at bounding box center [382, 554] width 249 height 27
type input "120"
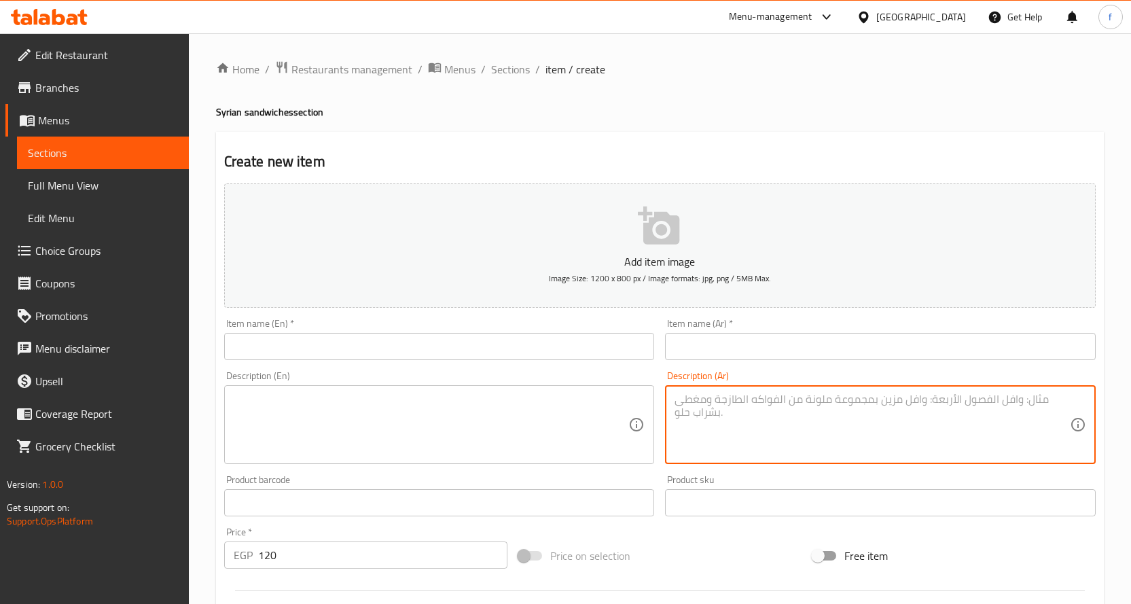
click at [733, 405] on textarea at bounding box center [872, 425] width 395 height 65
paste textarea "دجاج، فلفل ألوان، بصل، خبز سوري، بهارات فاهيتا."
type textarea "دجاج، فلفل ألوان، بصل، خبز سوري، بهارات فاهيتا."
click at [545, 403] on textarea at bounding box center [431, 425] width 395 height 65
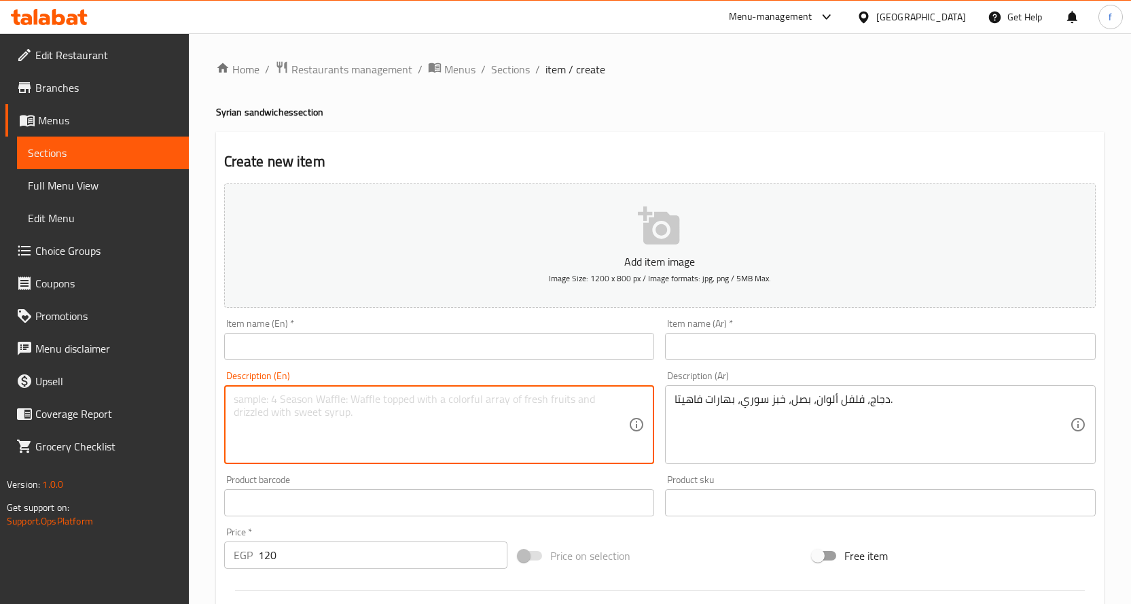
paste textarea "Chicken, bell peppers, onions, Syrian bread, fajita spices."
type textarea "Chicken, bell peppers, onions, Syrian bread, fajita spices."
click at [713, 336] on input "text" at bounding box center [880, 346] width 431 height 27
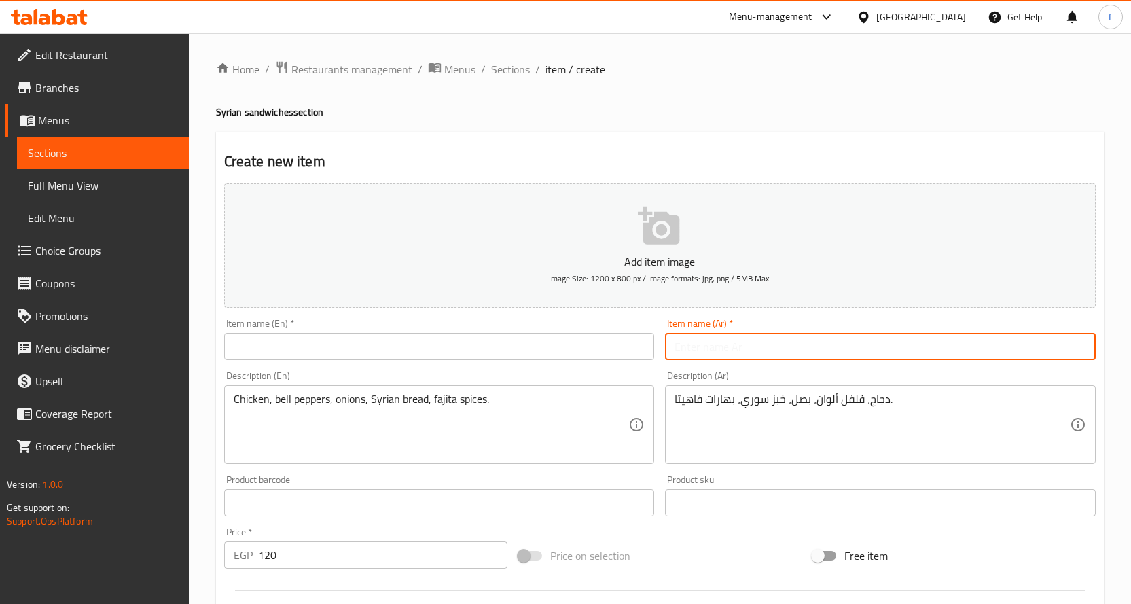
paste input "فاهيتا"
type input "فاهيتا"
click at [488, 350] on input "text" at bounding box center [439, 346] width 431 height 27
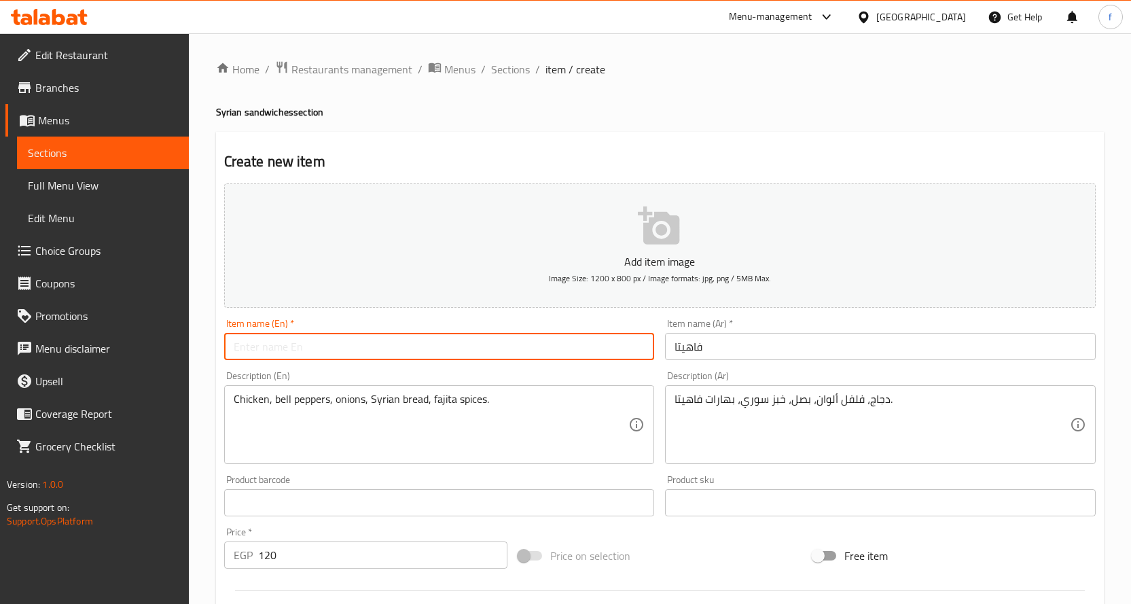
paste input "Fajitas"
type input "Fajitas"
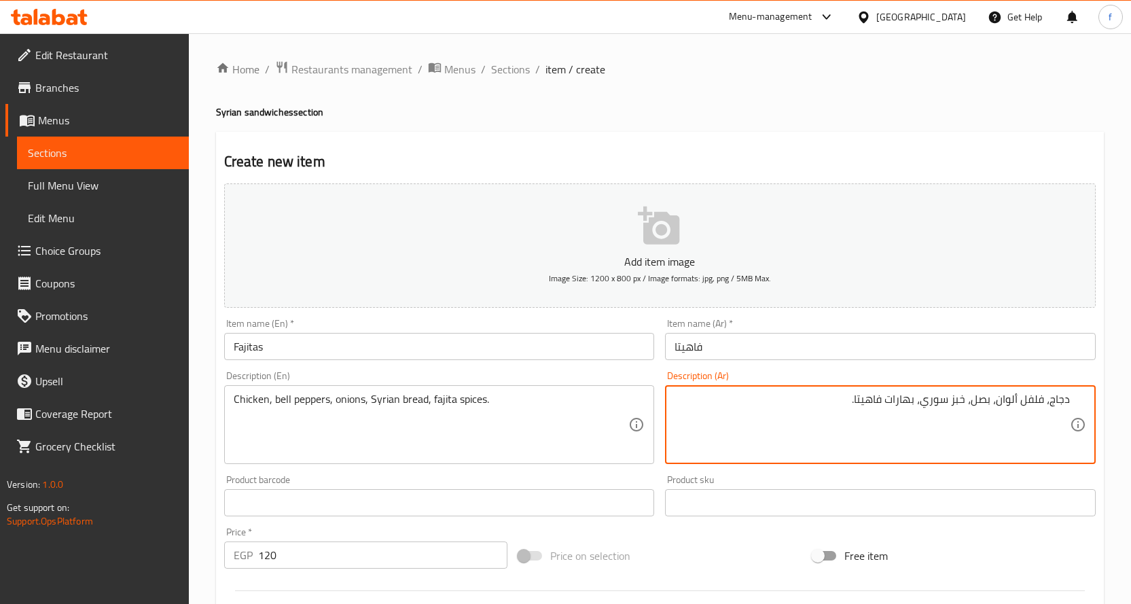
drag, startPoint x: 892, startPoint y: 404, endPoint x: 919, endPoint y: 407, distance: 27.3
click at [919, 407] on textarea "دجاج، فلفل ألوان، بصل، خبز سوري، بهارات فاهيتا." at bounding box center [872, 425] width 395 height 65
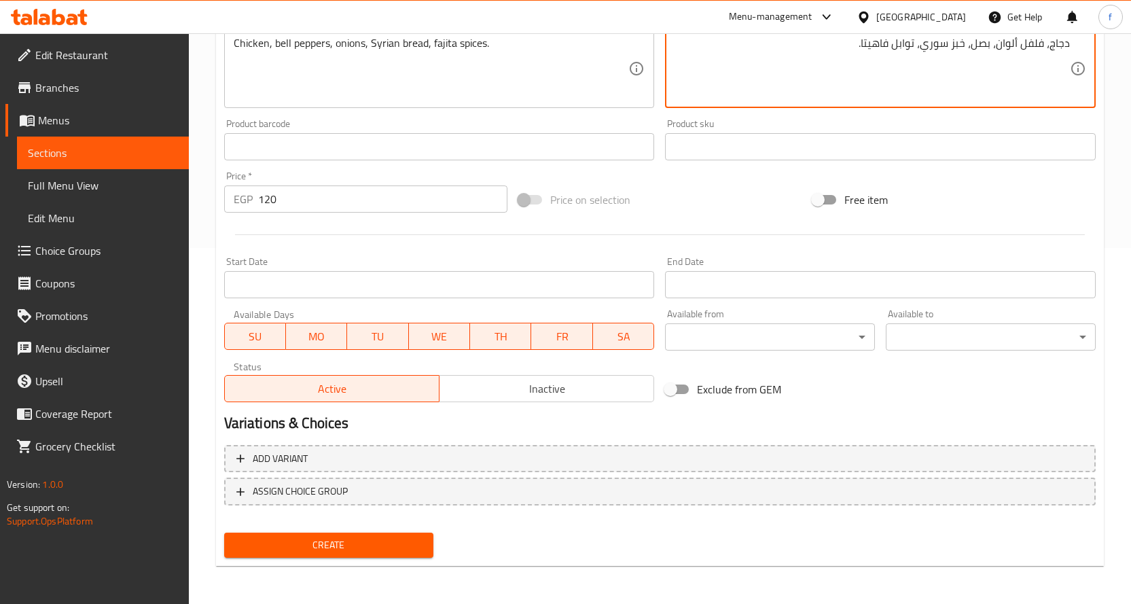
type textarea "دجاج، فلفل ألوان، بصل، خبز سوري، توابل فاهيتا."
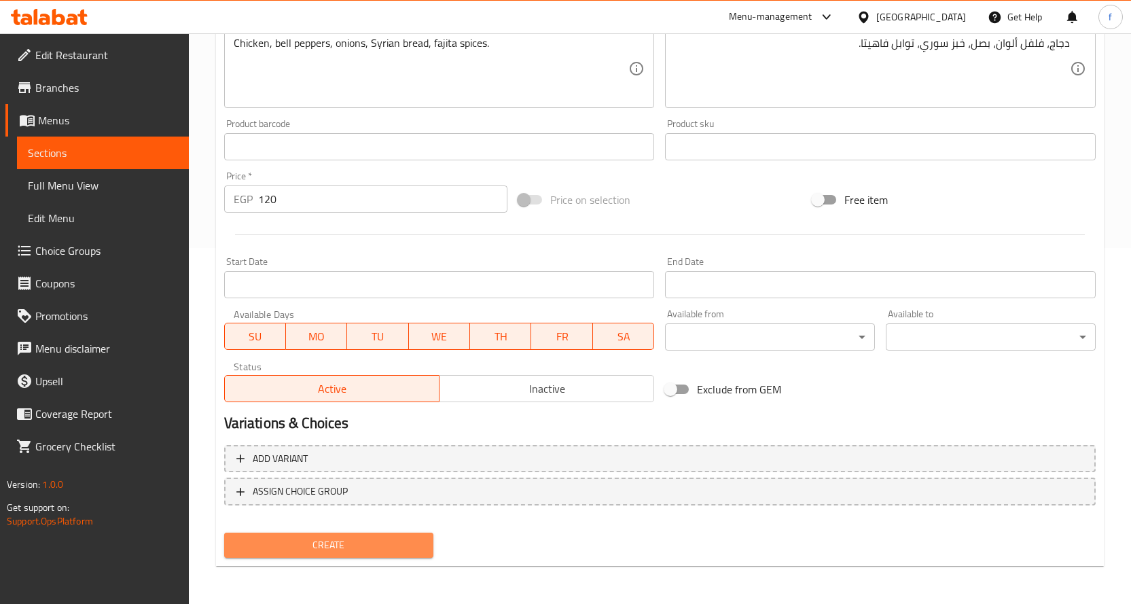
click at [394, 541] on span "Create" at bounding box center [329, 545] width 188 height 17
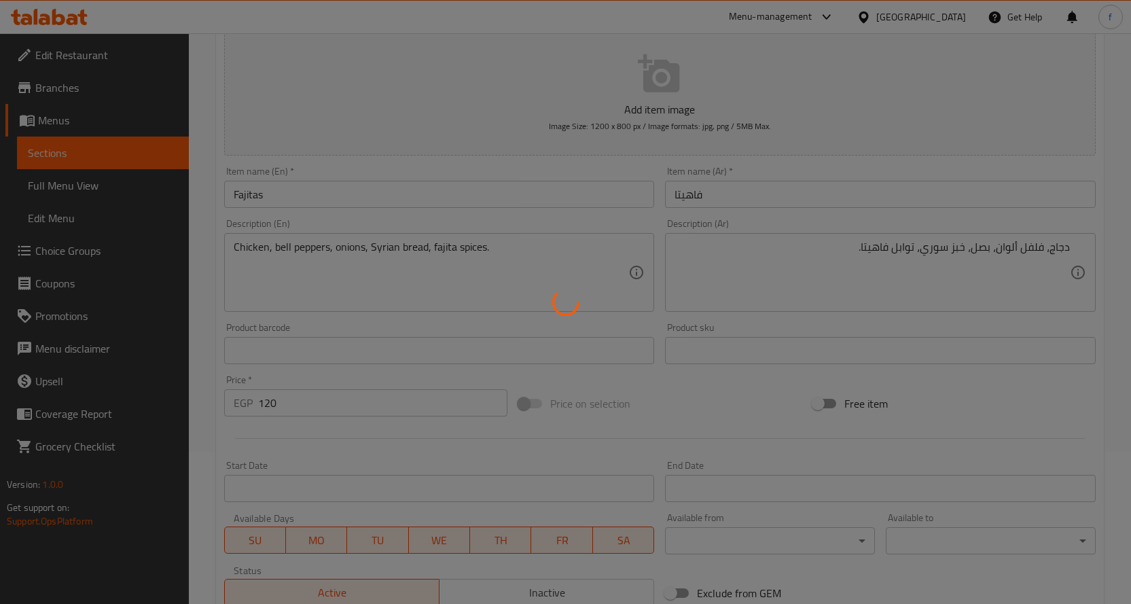
scroll to position [59, 0]
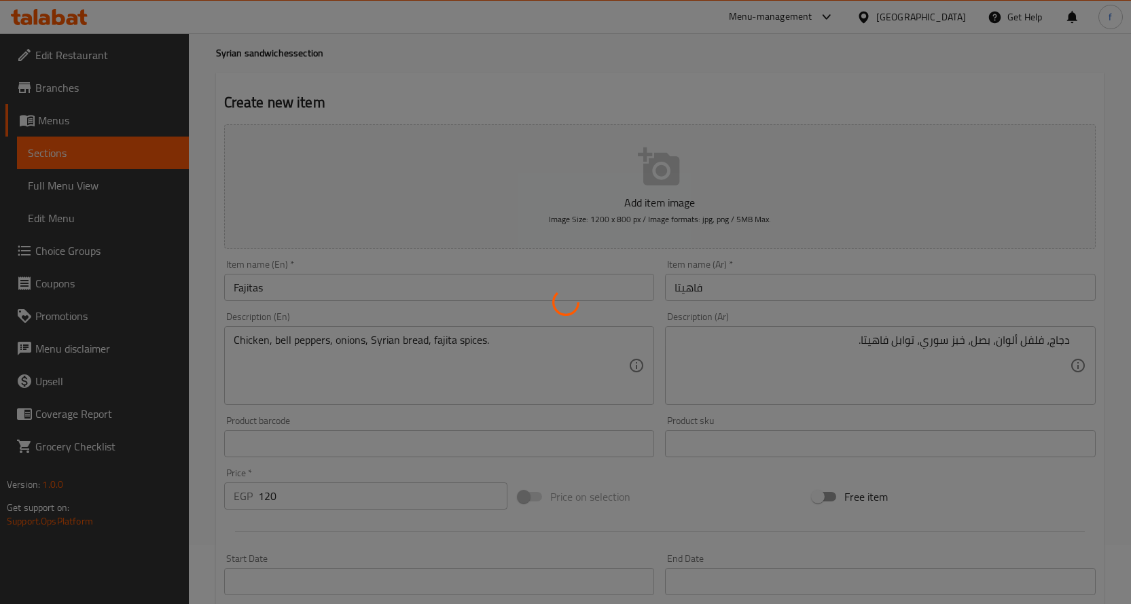
type input "0"
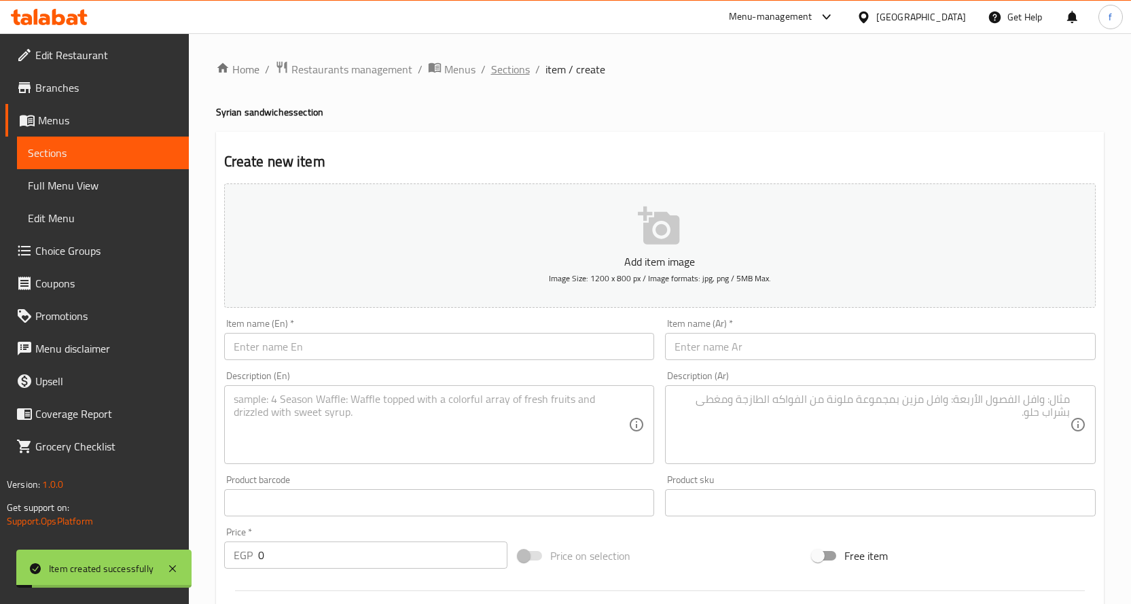
click at [495, 77] on span "Sections" at bounding box center [510, 69] width 39 height 16
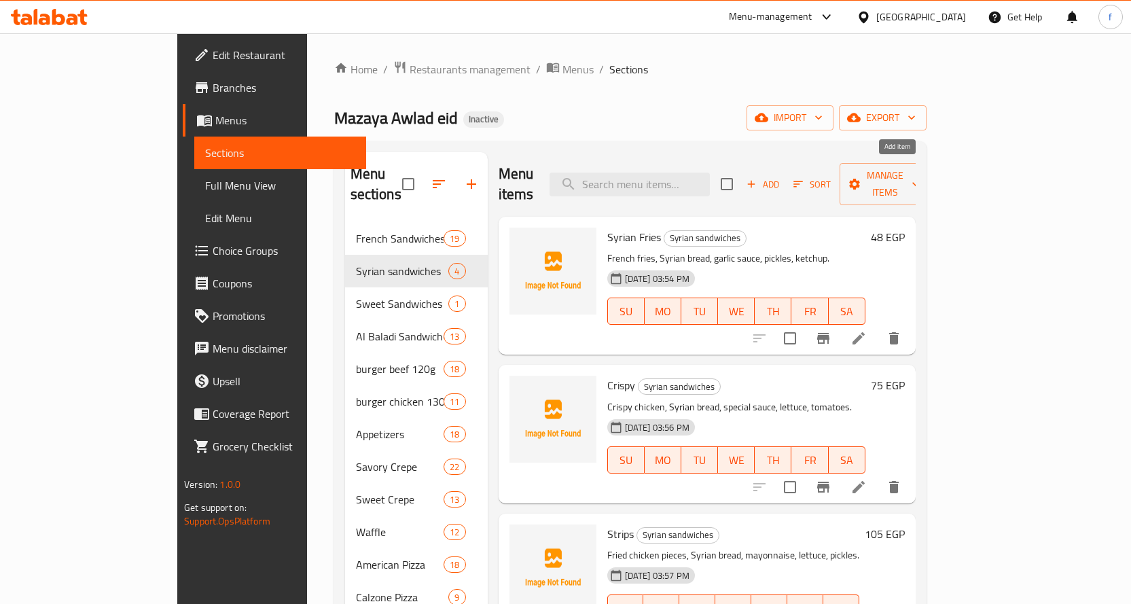
click at [781, 177] on span "Add" at bounding box center [763, 185] width 37 height 16
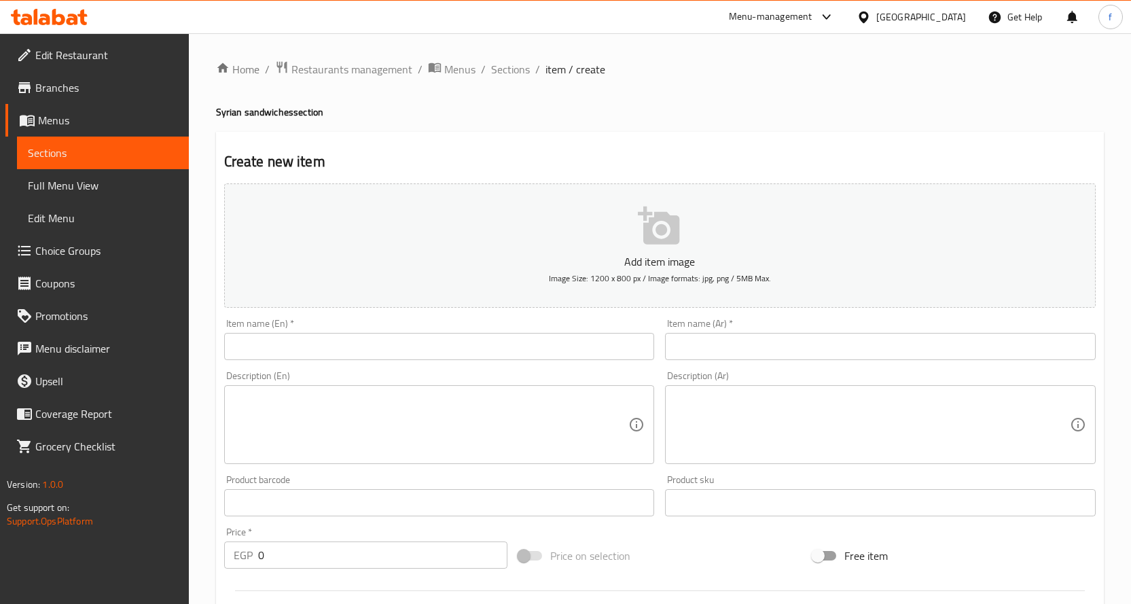
click at [517, 359] on input "text" at bounding box center [439, 346] width 431 height 27
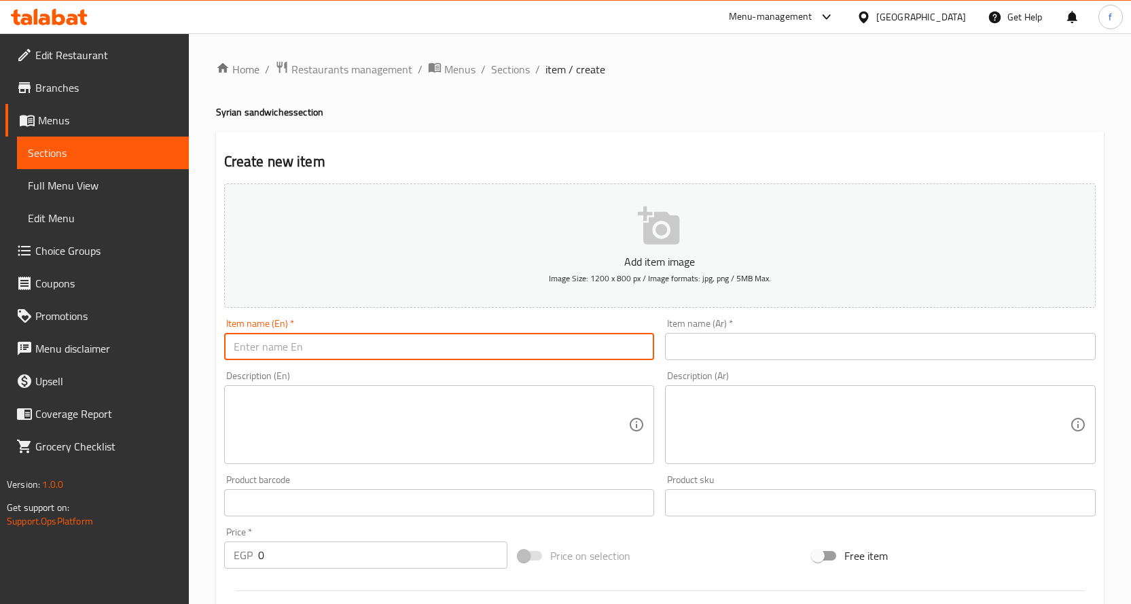
click at [700, 403] on div "Description (Ar)" at bounding box center [880, 424] width 431 height 79
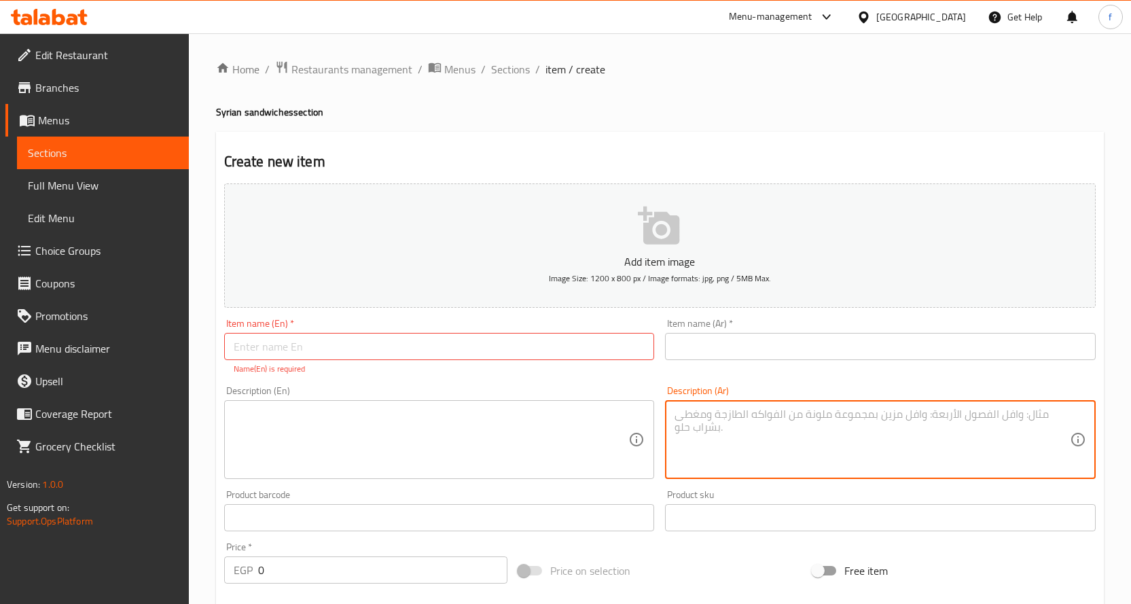
paste textarea "دجاج، خبز سوري، ثومية، مخلل، بطاطس."
type textarea "دجاج، خبز سوري، ثومية، مخلل، بطاطس."
click at [561, 429] on textarea at bounding box center [431, 440] width 395 height 65
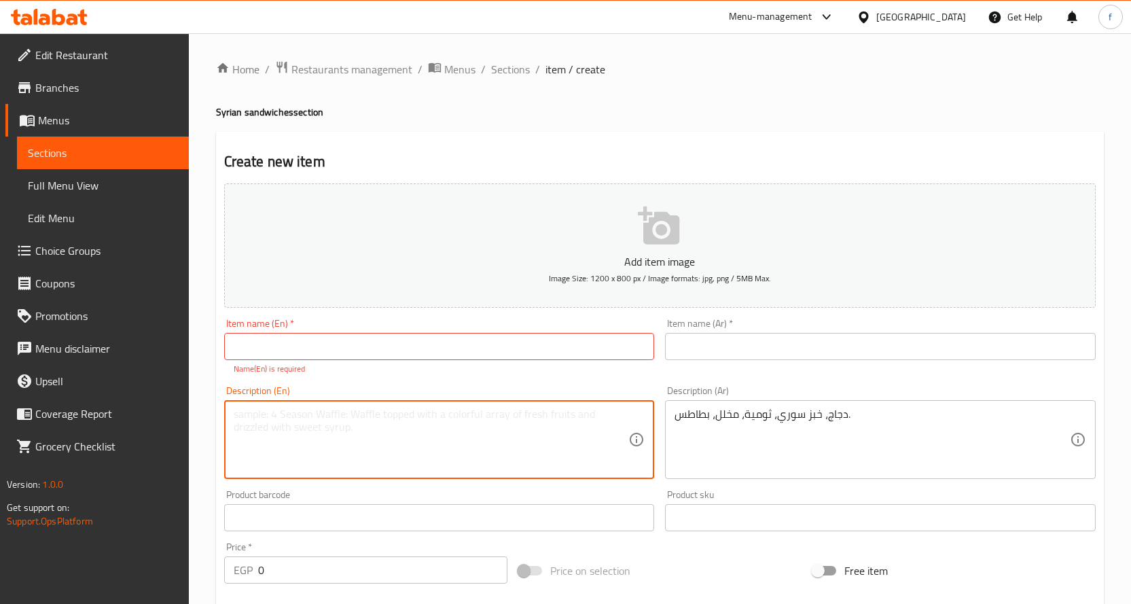
paste textarea "Chicken, Syrian bread, garlic sauce, pickles, potatoes."
type textarea "Chicken, Syrian bread, garlic sauce, pickles, potatoes."
click at [721, 336] on input "text" at bounding box center [880, 346] width 431 height 27
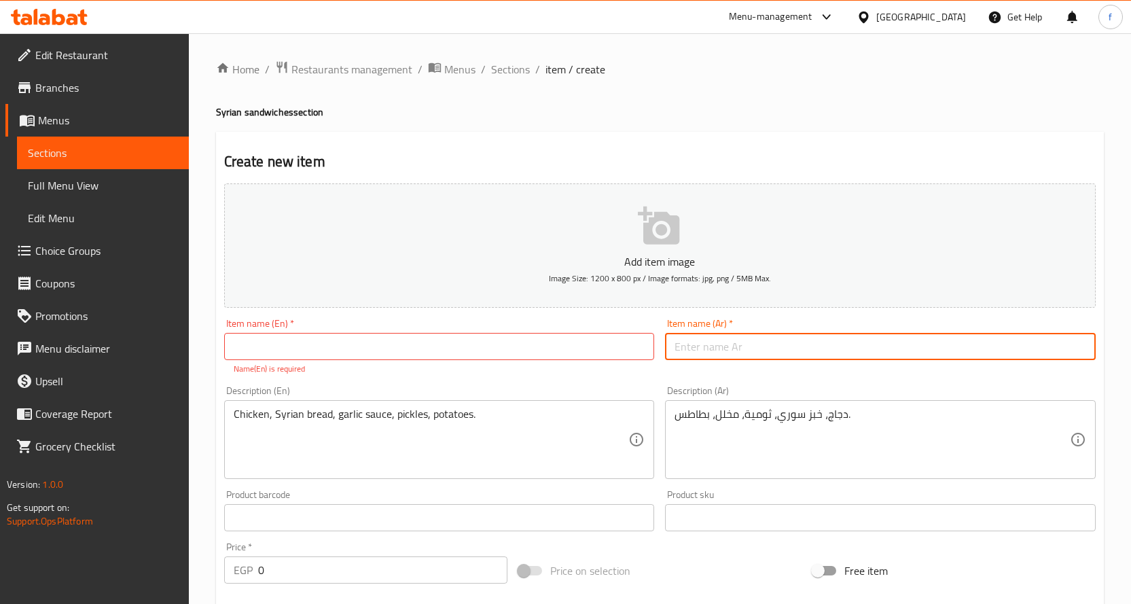
paste input "شاورما فراخ"
type input "شاورما فراخ"
click at [452, 353] on input "text" at bounding box center [439, 346] width 431 height 27
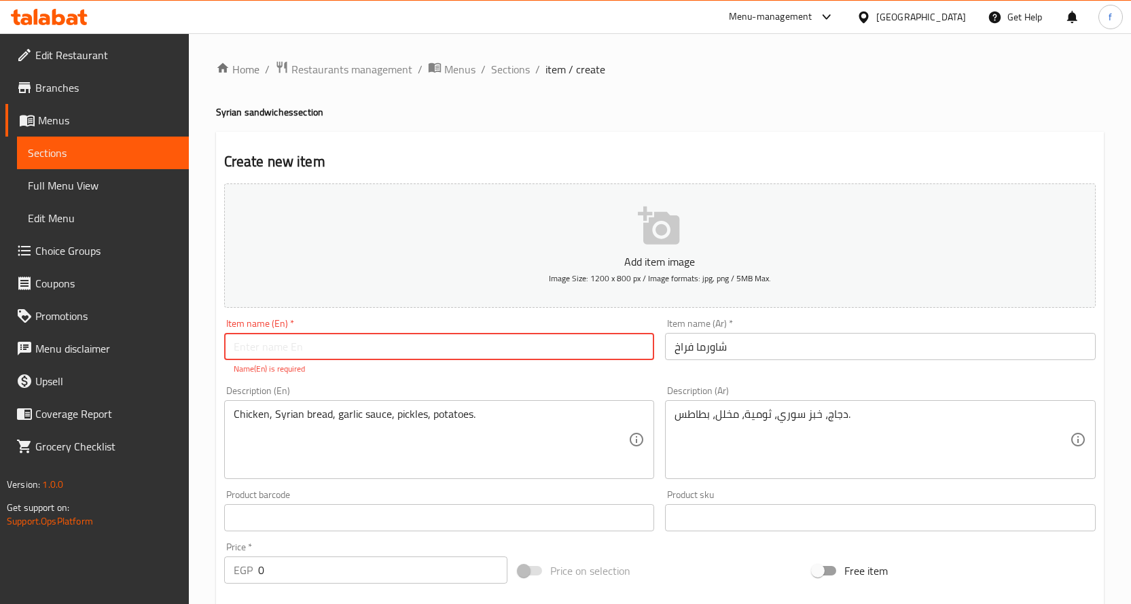
paste input "Chicken Shawarma"
type input "Chicken Shawarma"
click at [721, 349] on input "شاورما فراخ" at bounding box center [880, 346] width 431 height 27
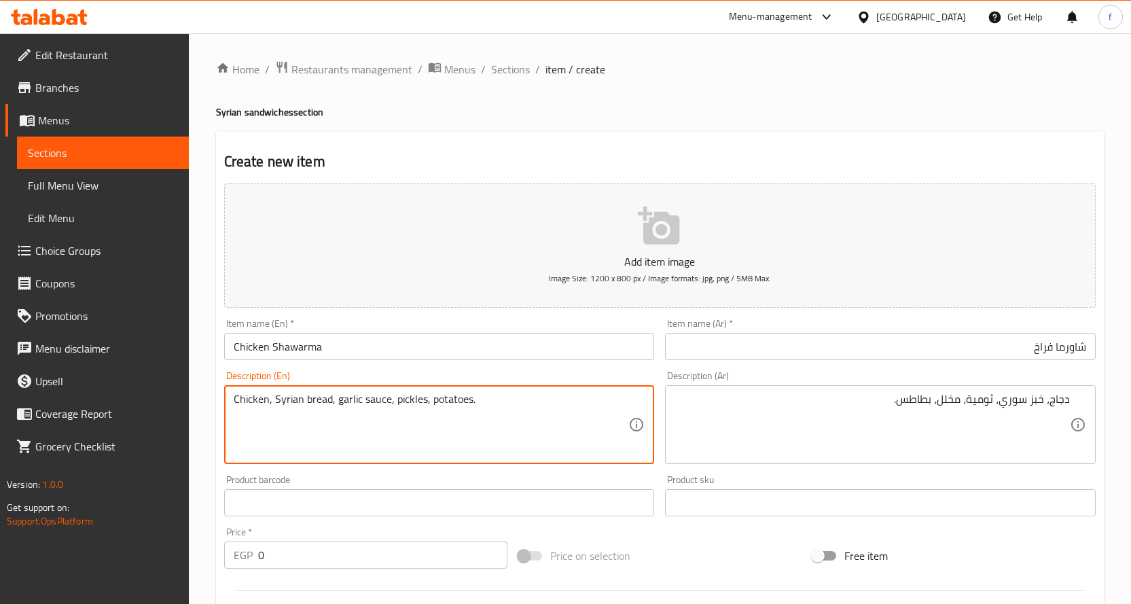
drag, startPoint x: 429, startPoint y: 399, endPoint x: 471, endPoint y: 399, distance: 41.4
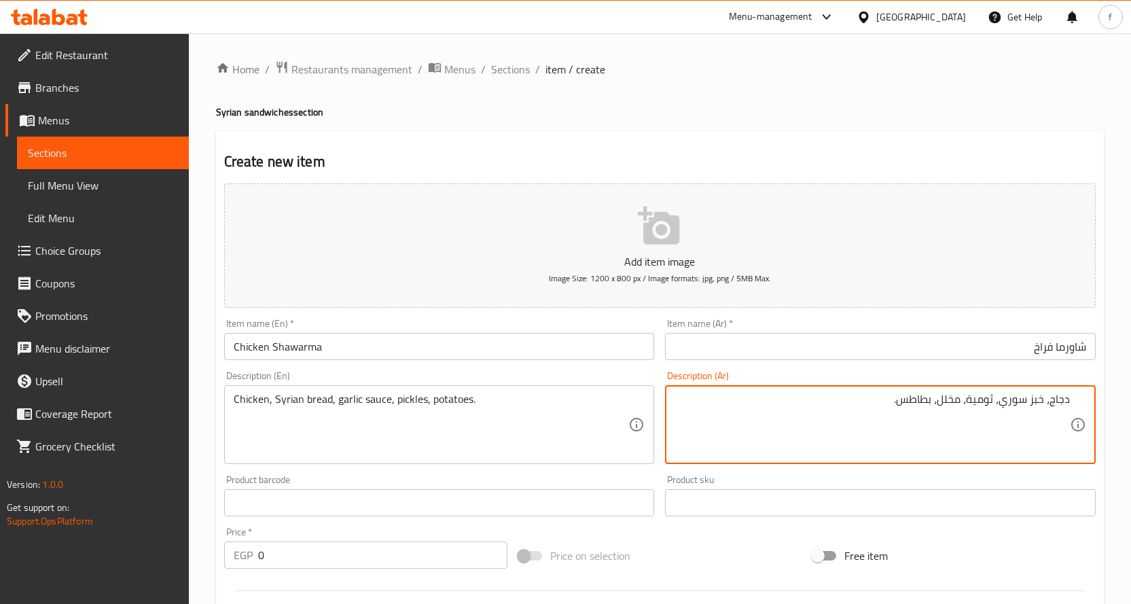
drag, startPoint x: 993, startPoint y: 399, endPoint x: 973, endPoint y: 403, distance: 20.1
click at [973, 403] on textarea "دجاج، خبز سوري، ثومية، مخلل، بطاطس." at bounding box center [872, 425] width 395 height 65
drag, startPoint x: 969, startPoint y: 403, endPoint x: 995, endPoint y: 401, distance: 25.8
click at [995, 401] on textarea "دجاج، خبز سوري، ثومية، مخلل، بطاطس." at bounding box center [872, 425] width 395 height 65
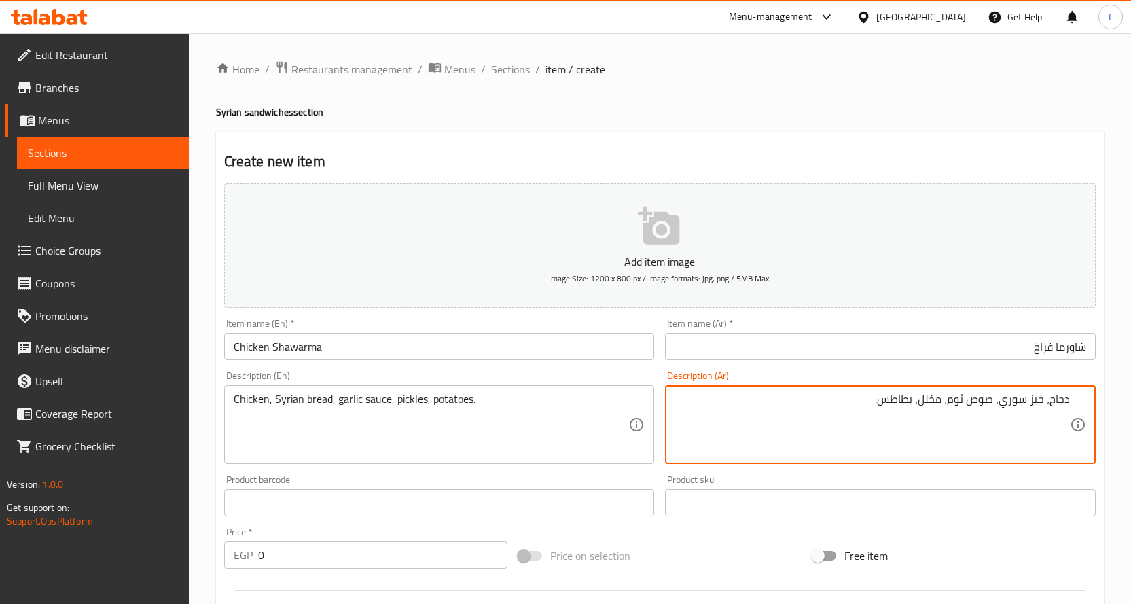
type textarea "دجاج، خبز سوري، صوص ثوم، مخلل، بطاطس."
click at [886, 315] on div "Item name ([PERSON_NAME])   * شاورما فراخ Item name (Ar) *" at bounding box center [881, 339] width 442 height 52
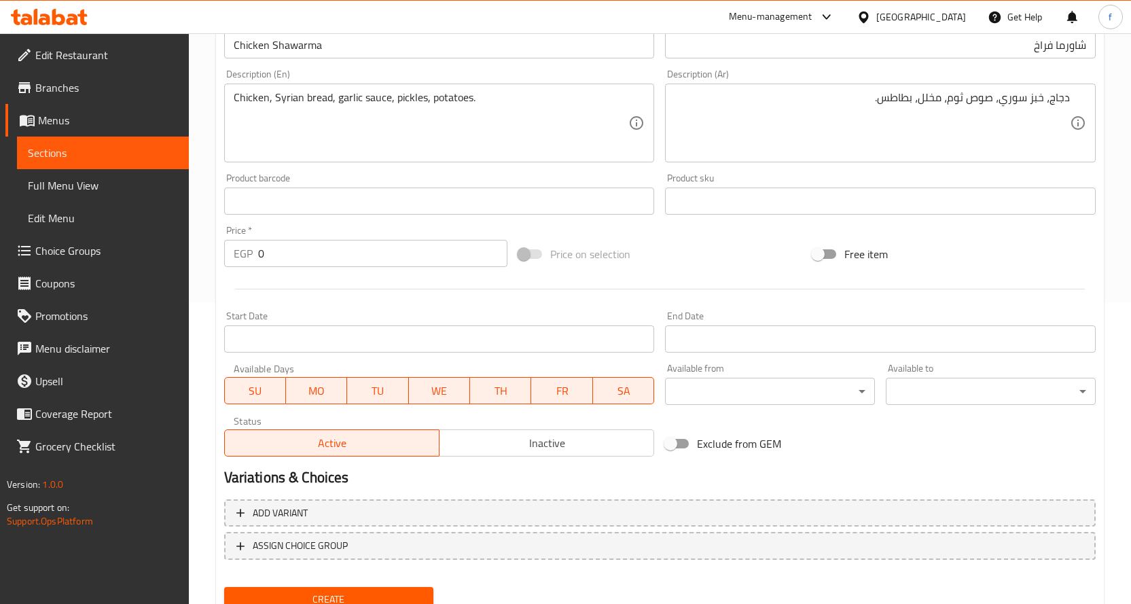
scroll to position [220, 0]
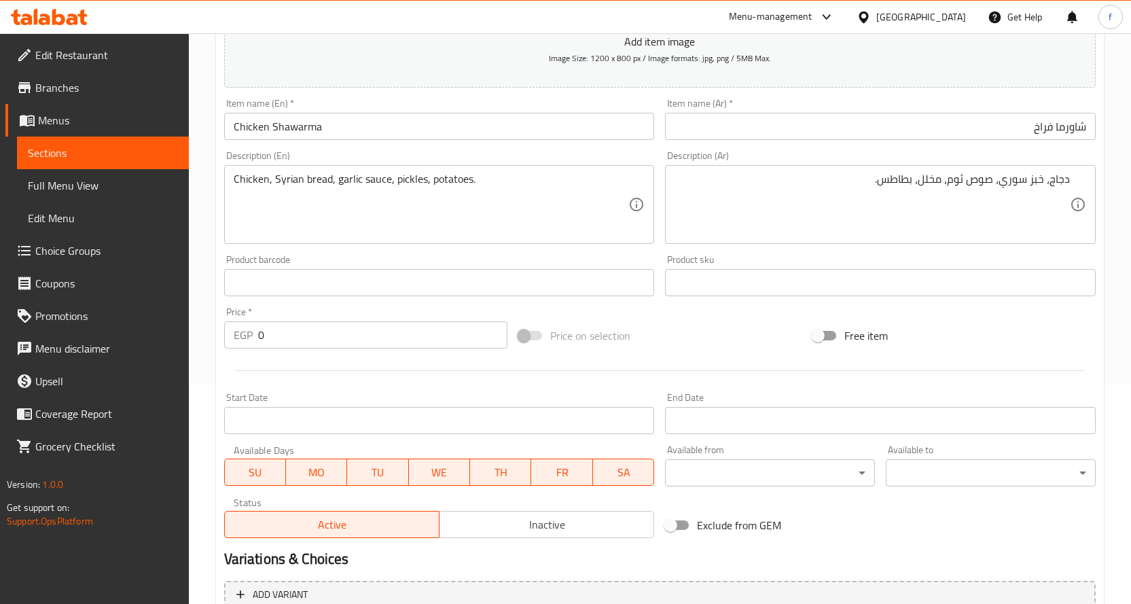
click at [276, 344] on input "0" at bounding box center [382, 334] width 249 height 27
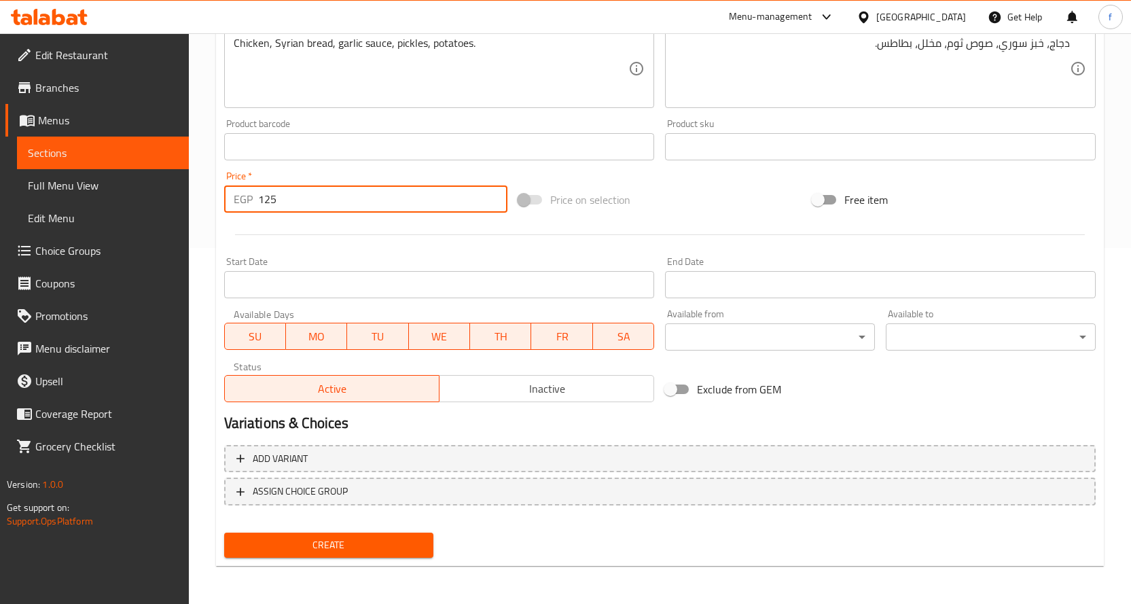
type input "125"
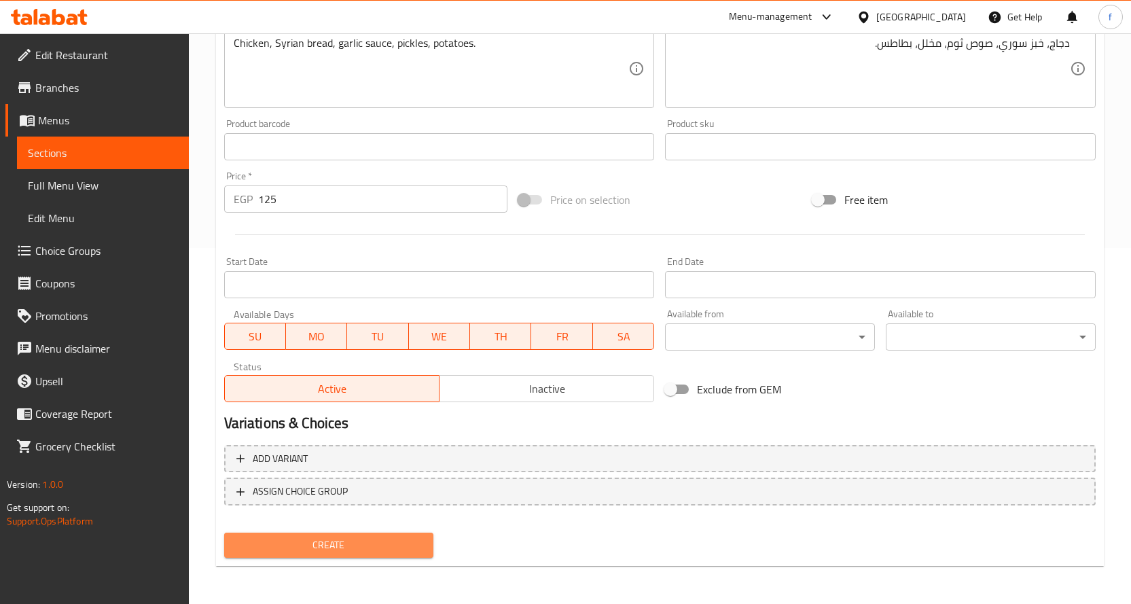
click at [297, 546] on span "Create" at bounding box center [329, 545] width 188 height 17
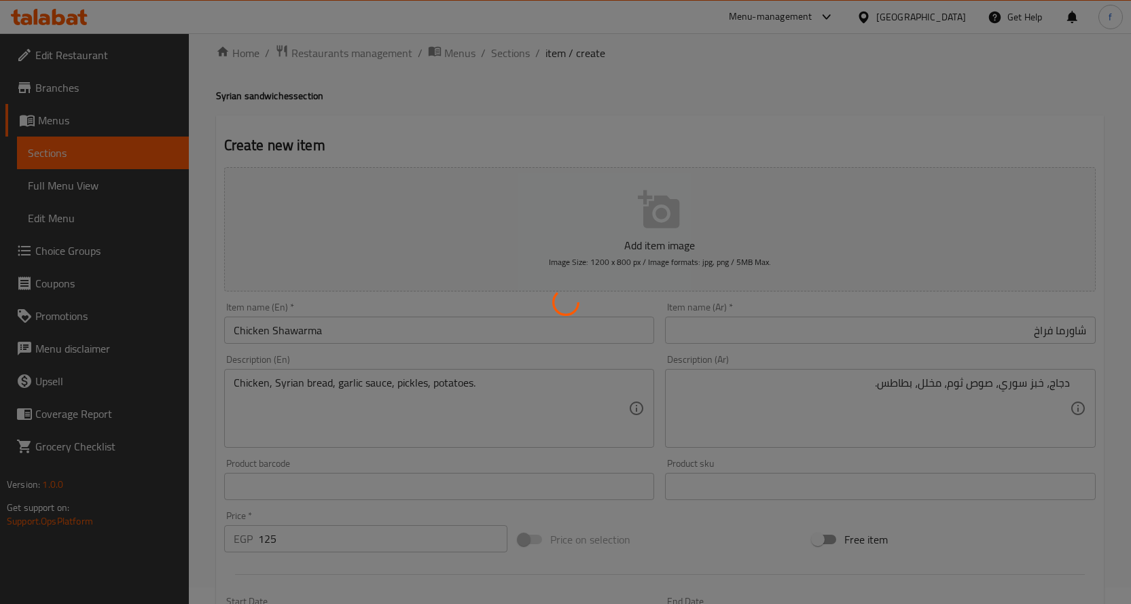
type input "0"
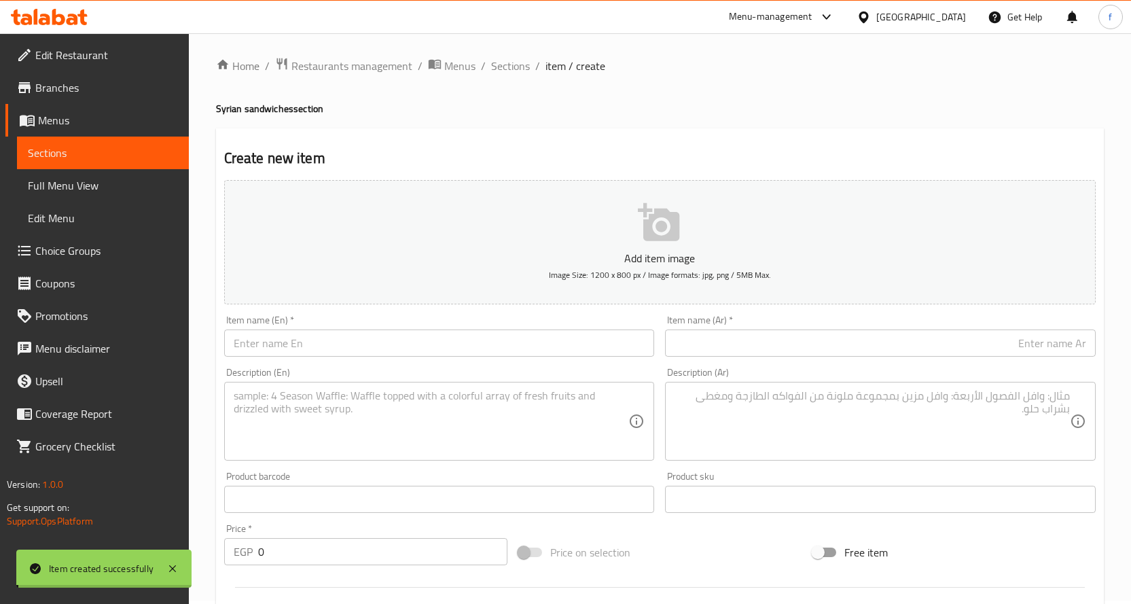
scroll to position [0, 0]
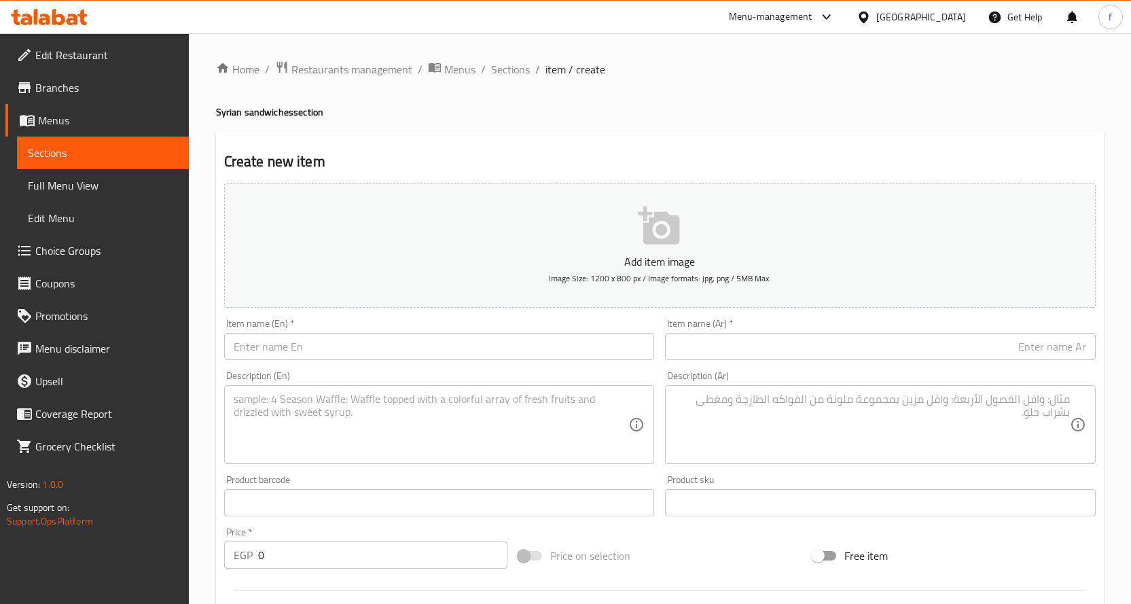
click at [783, 442] on textarea at bounding box center [872, 425] width 395 height 65
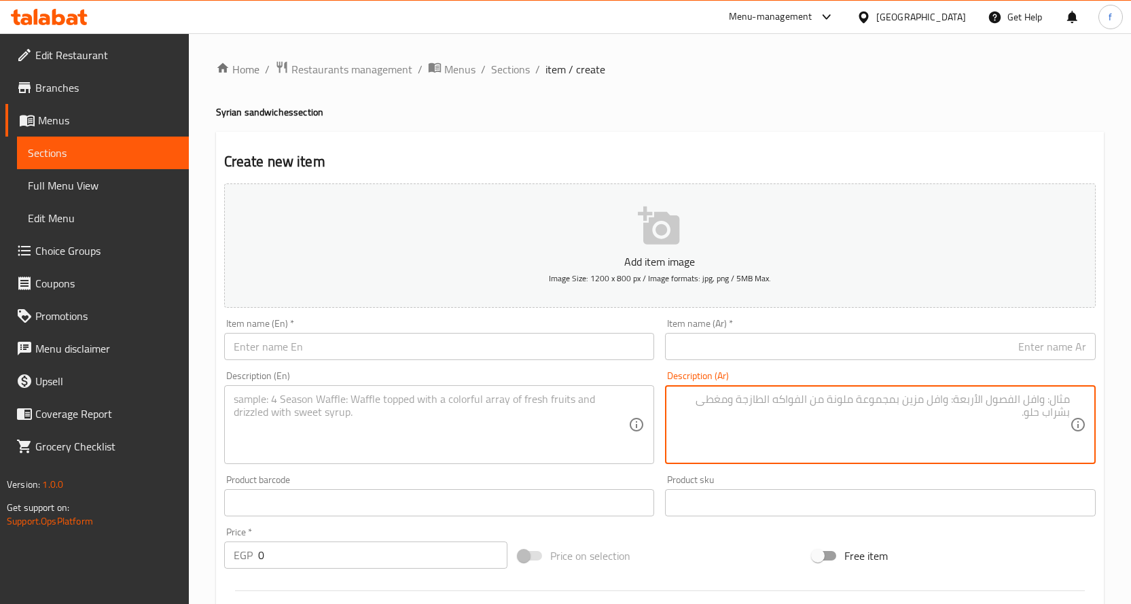
paste textarea "سجق، فلفل، بصل، خبز سوري، طماطم."
type textarea "سجق، فلفل، بصل، خبز سوري، طماطم."
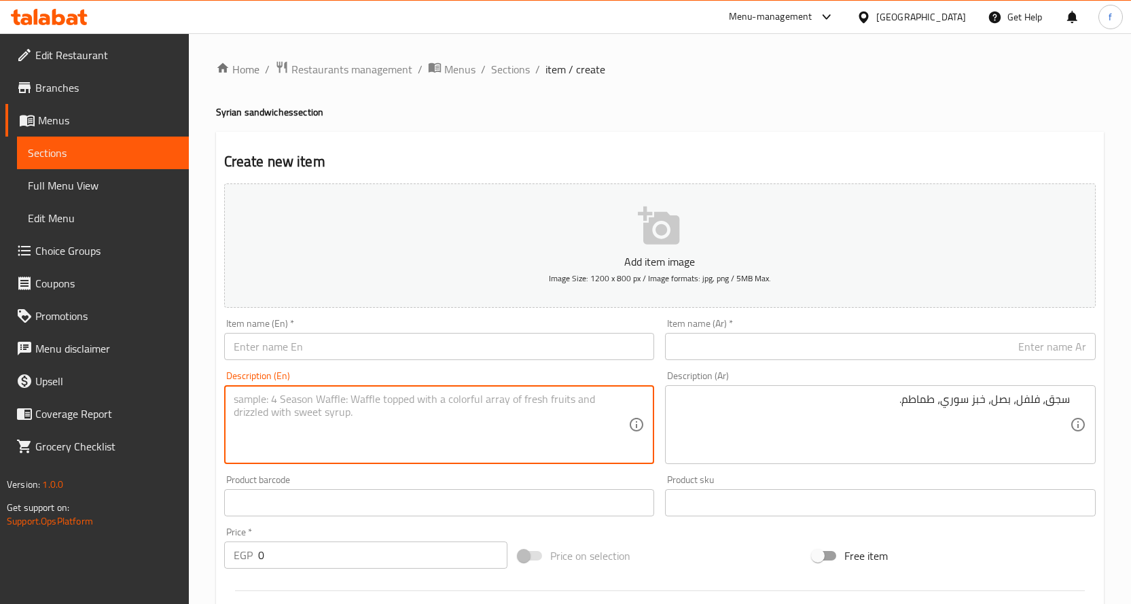
click at [528, 416] on textarea at bounding box center [431, 425] width 395 height 65
paste textarea "Sujuk, pepper, onion, Syrian bread, tomatoes."
type textarea "Sujuk, pepper, onion, Syrian bread, tomatoes."
click at [814, 342] on input "text" at bounding box center [880, 346] width 431 height 27
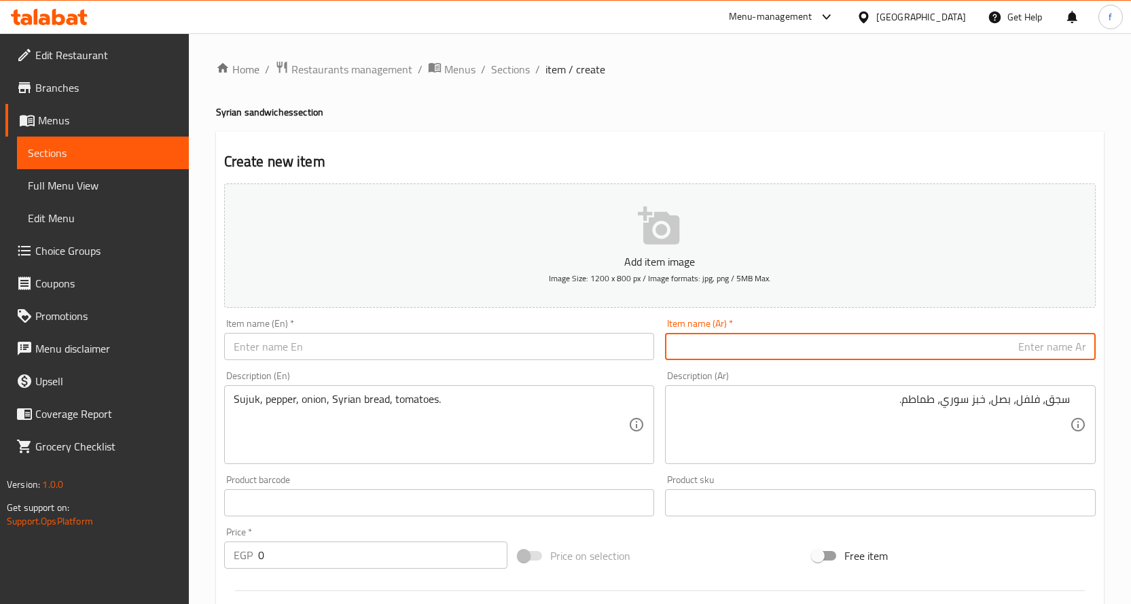
paste input "سجق"
type input "سجق"
click at [501, 351] on input "text" at bounding box center [439, 346] width 431 height 27
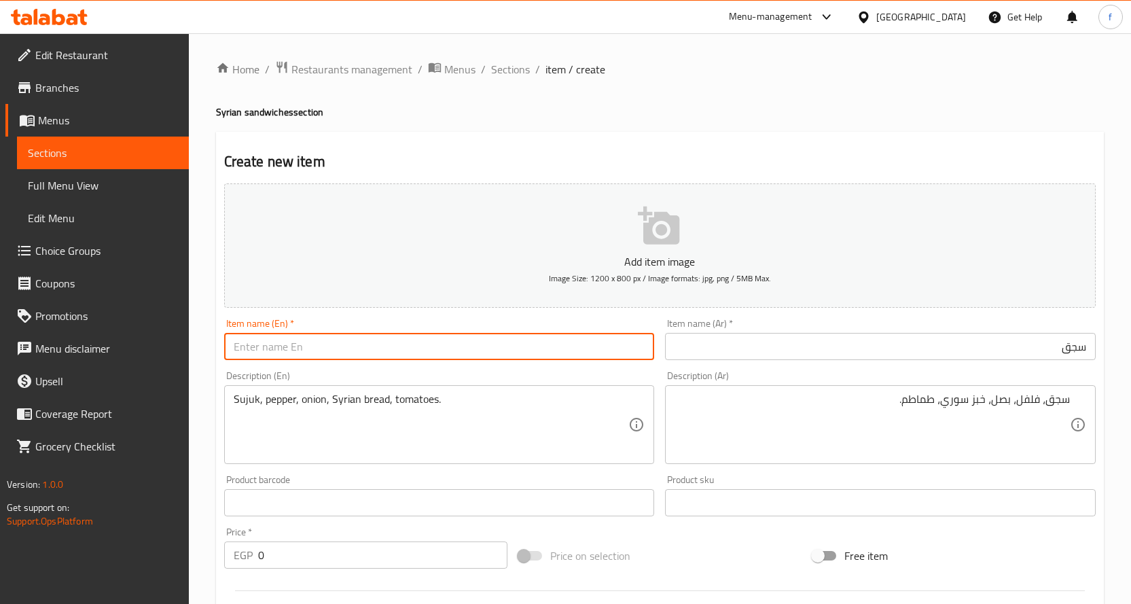
paste input "Sausage"
type input "Sausage"
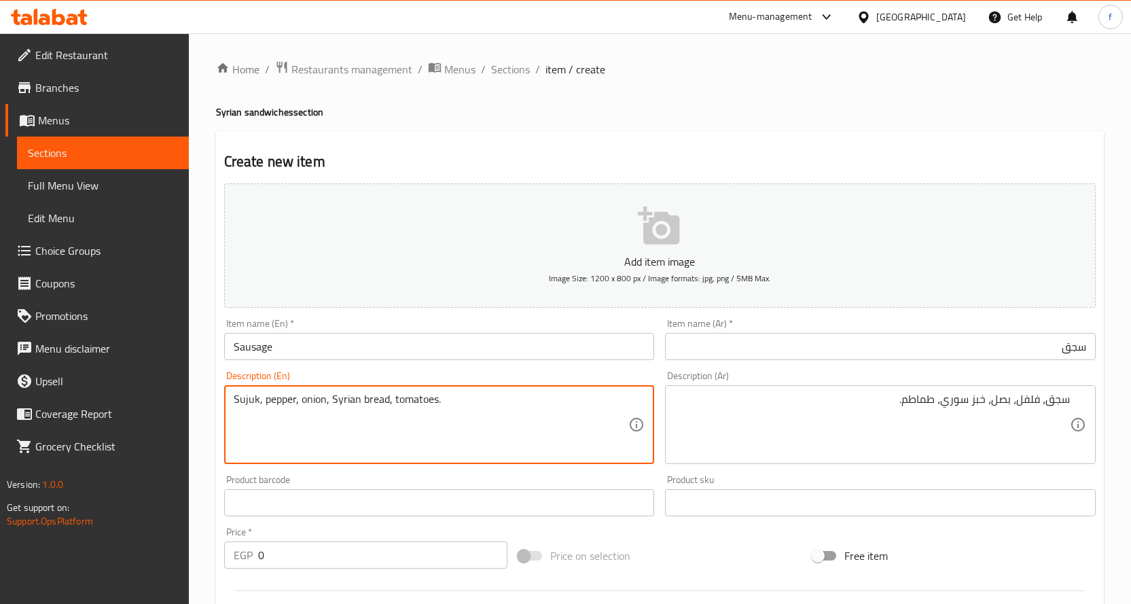
click at [248, 352] on input "Sausage" at bounding box center [439, 346] width 431 height 27
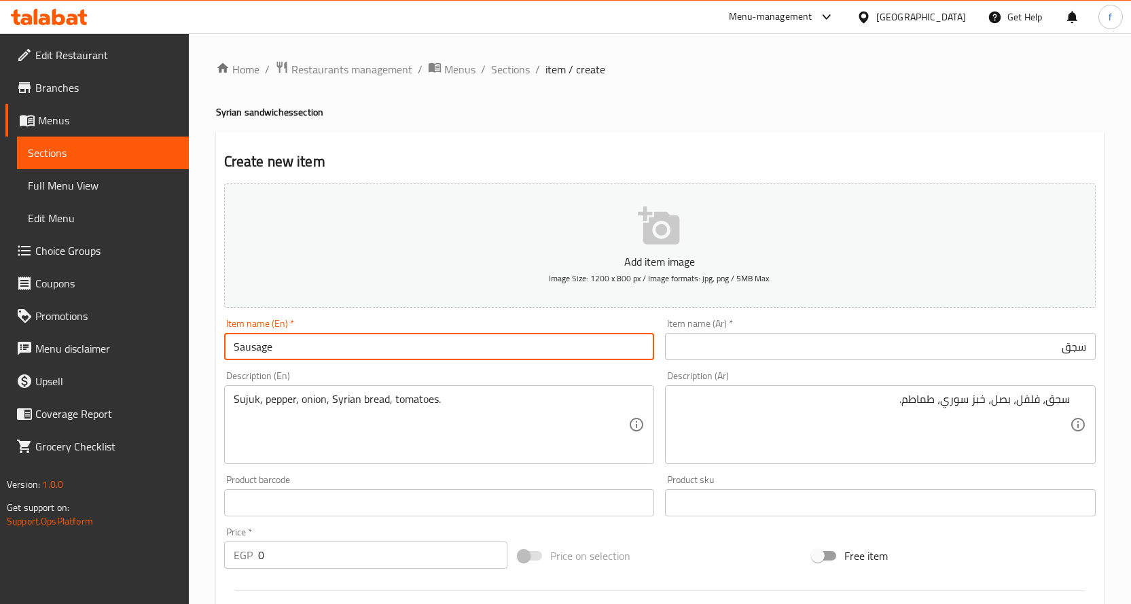
click at [248, 352] on input "Sausage" at bounding box center [439, 346] width 431 height 27
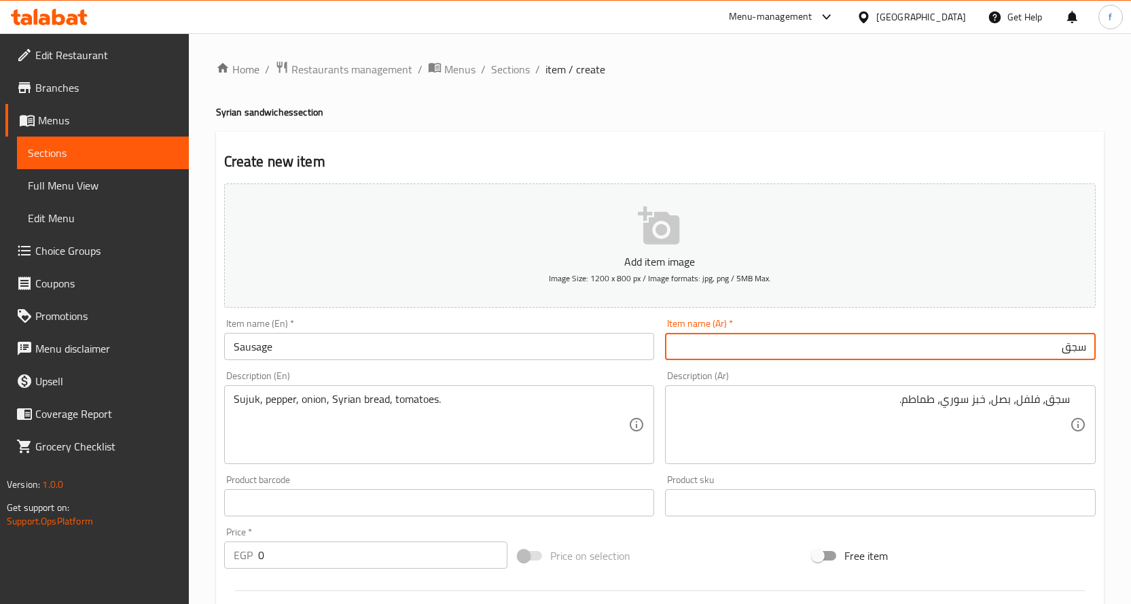
click at [1024, 348] on input "سجق" at bounding box center [880, 346] width 431 height 27
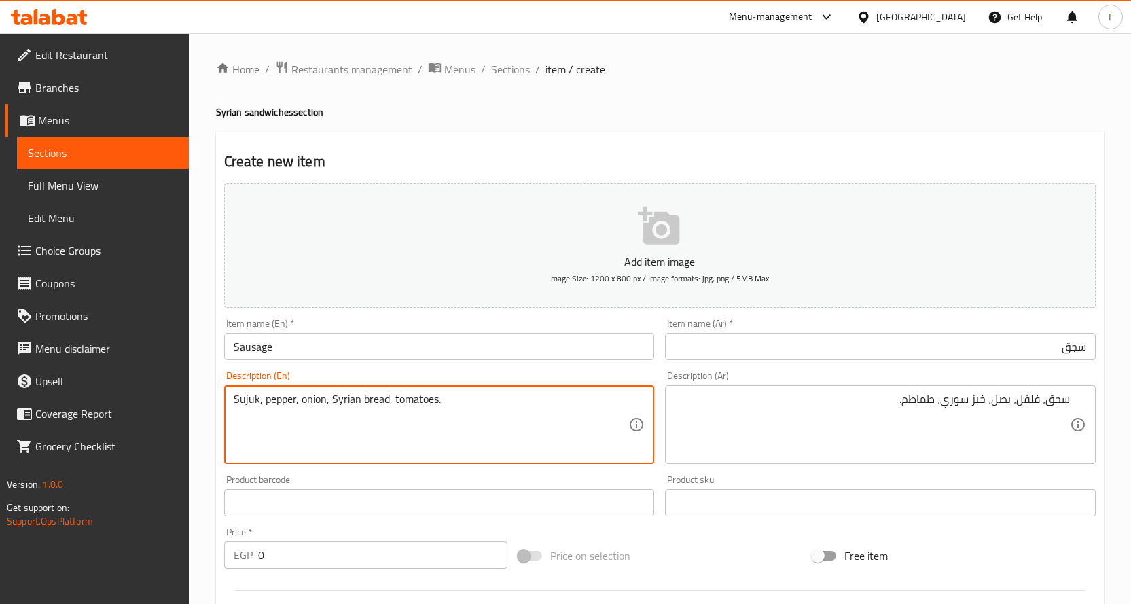
click at [250, 401] on textarea "Sujuk, pepper, onion, Syrian bread, tomatoes." at bounding box center [431, 425] width 395 height 65
paste textarea "ausage"
type textarea "Sausage, pepper, onion, Syrian bread, tomatoes."
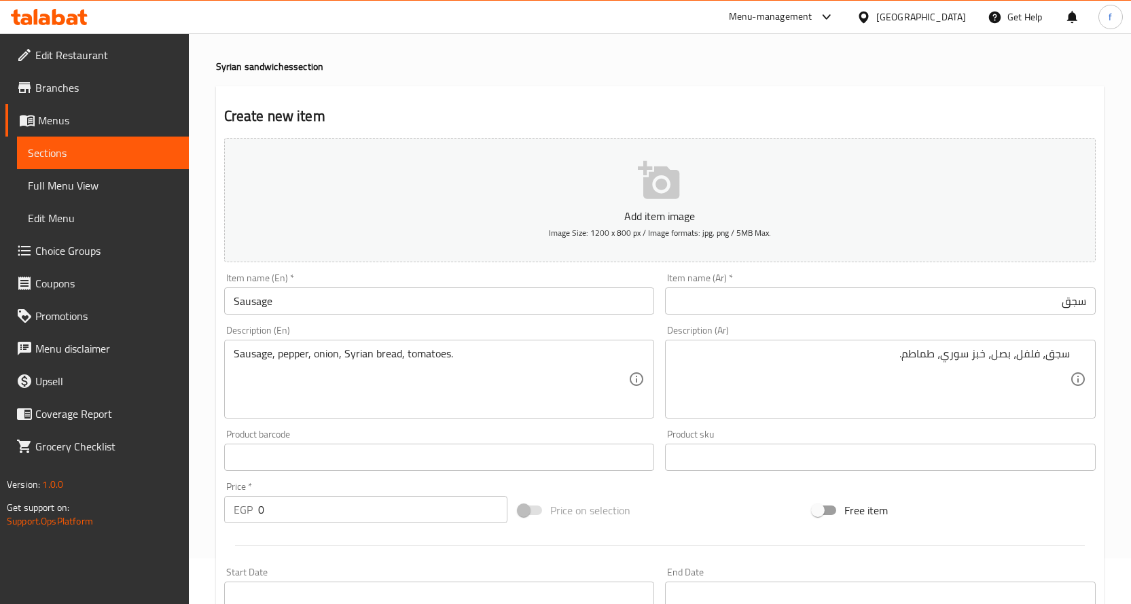
scroll to position [68, 0]
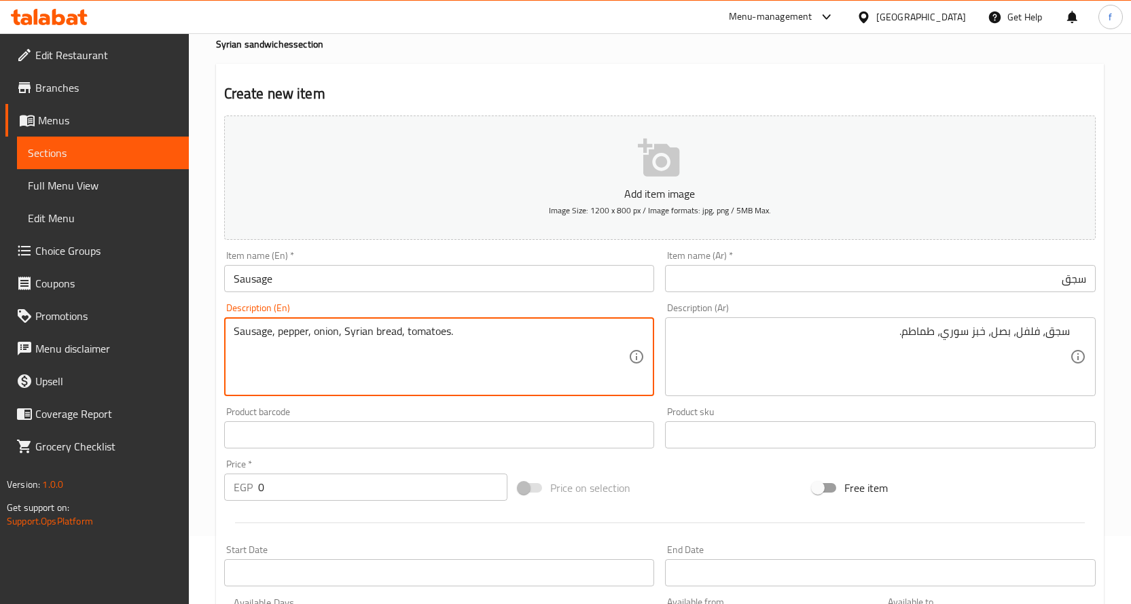
click at [264, 474] on input "0" at bounding box center [382, 486] width 249 height 27
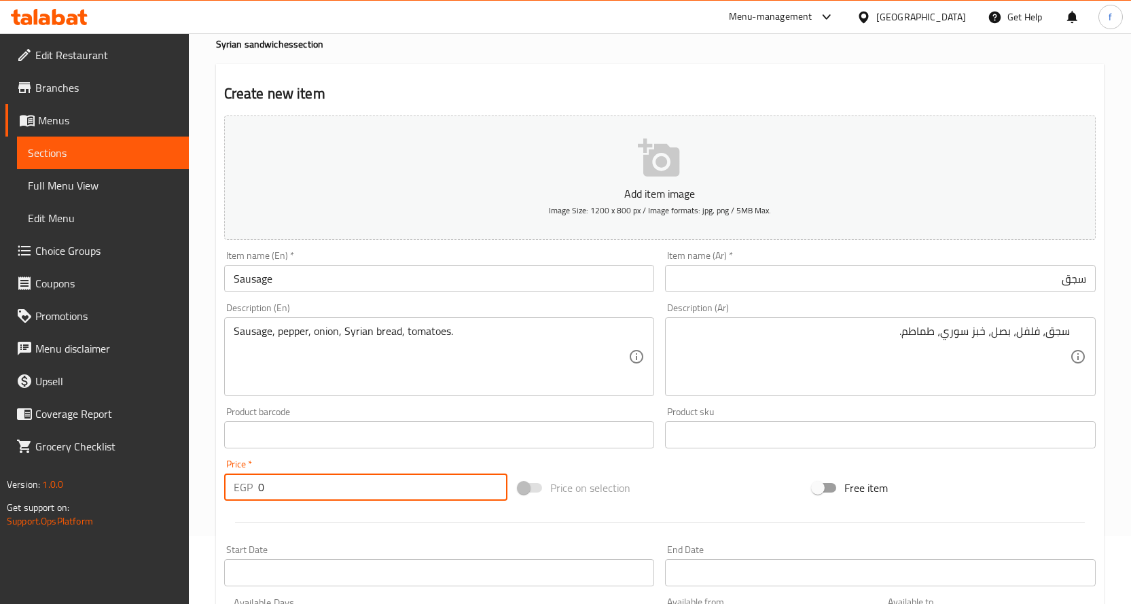
click at [265, 474] on input "0" at bounding box center [382, 486] width 249 height 27
type input "105"
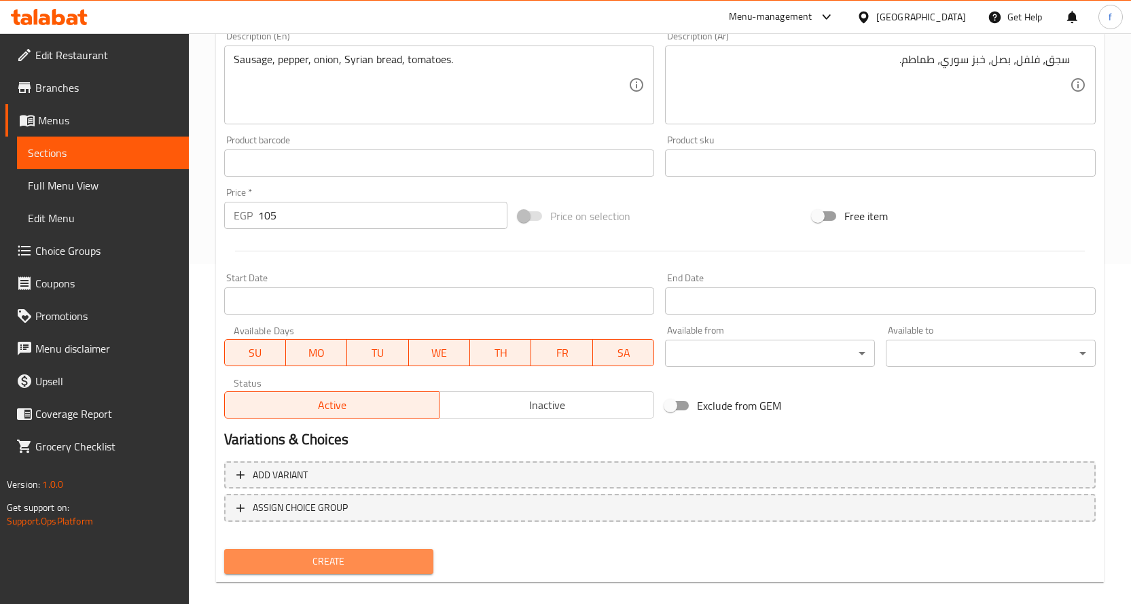
click at [317, 565] on span "Create" at bounding box center [329, 561] width 188 height 17
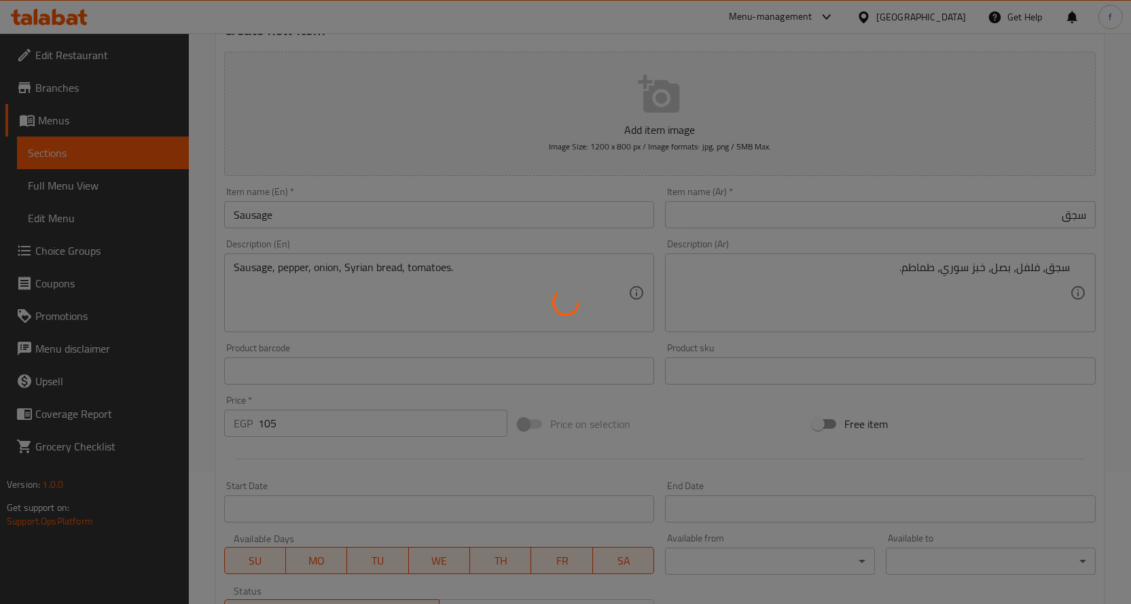
scroll to position [0, 0]
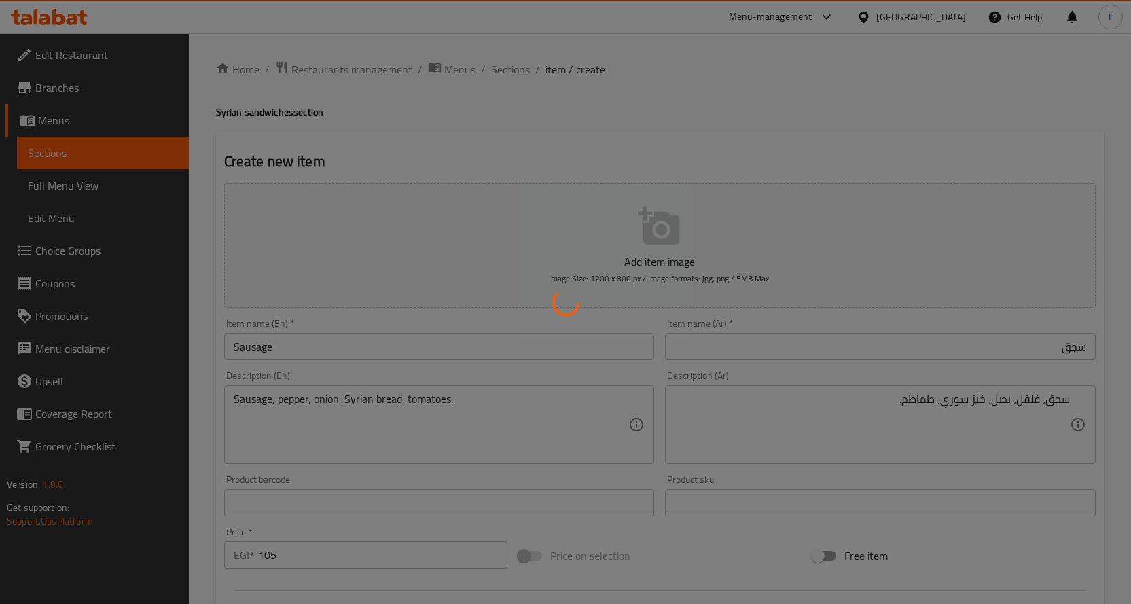
type input "0"
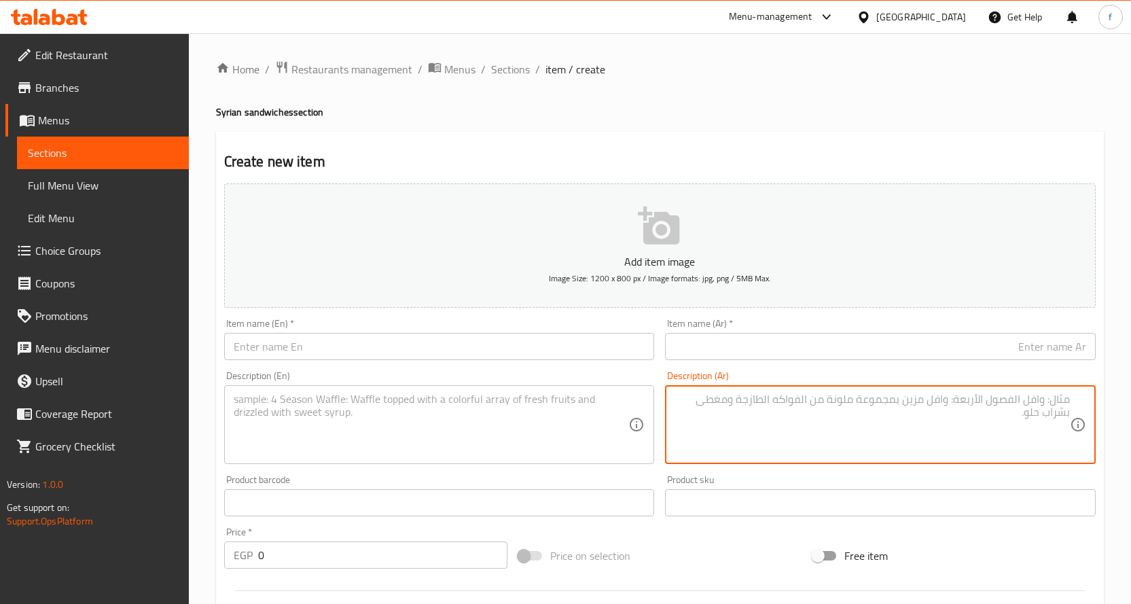
click at [794, 403] on textarea at bounding box center [872, 425] width 395 height 65
paste textarea "دجاج متبل، خبز سوري، ثومية، مخلل، بطاطس."
type textarea "دجاج متبل، خبز سوري، ثومية، مخلل، بطاطس."
click at [575, 416] on textarea at bounding box center [431, 425] width 395 height 65
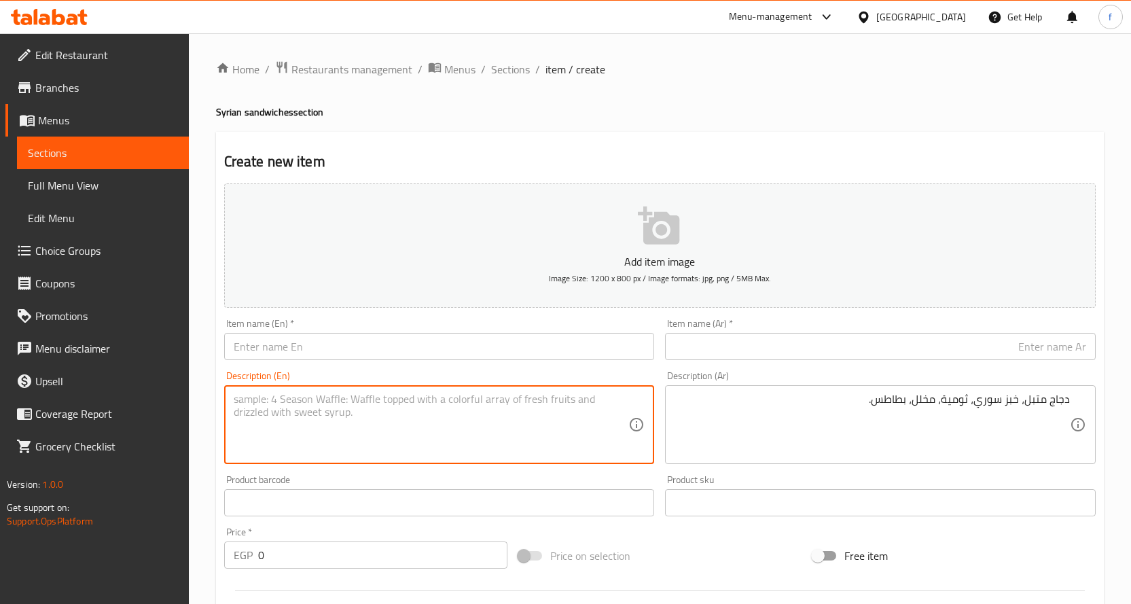
paste textarea "Marinated chicken, Syrian bread, garlic sauce, pickles, potatoes."
type textarea "Marinated chicken, Syrian bread, garlic sauce, pickles, potatoes."
click at [861, 346] on input "text" at bounding box center [880, 346] width 431 height 27
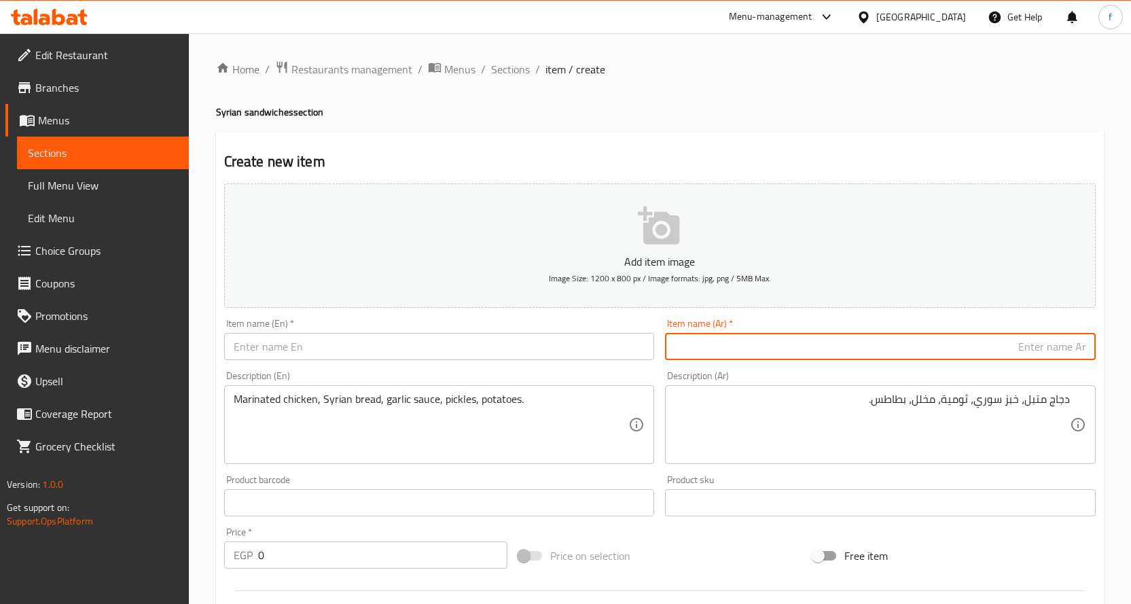
paste input "[PERSON_NAME]"
type input "[PERSON_NAME]"
click at [600, 357] on input "text" at bounding box center [439, 346] width 431 height 27
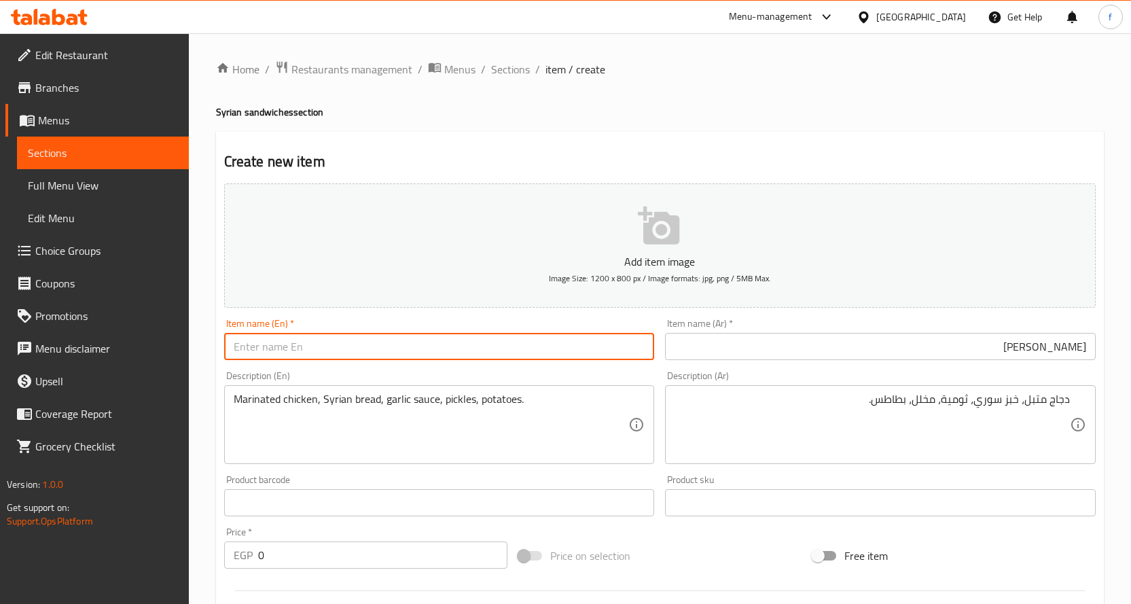
paste input "Chicken Shish"
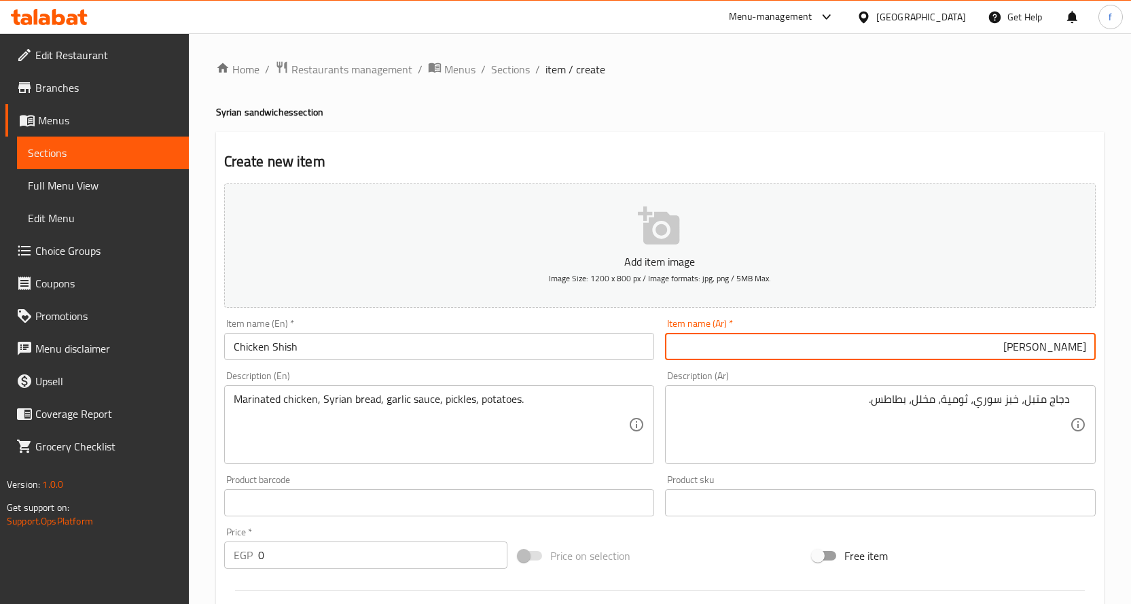
click at [1058, 353] on input "[PERSON_NAME]" at bounding box center [880, 346] width 431 height 27
click at [1072, 349] on input "[PERSON_NAME]" at bounding box center [880, 346] width 431 height 27
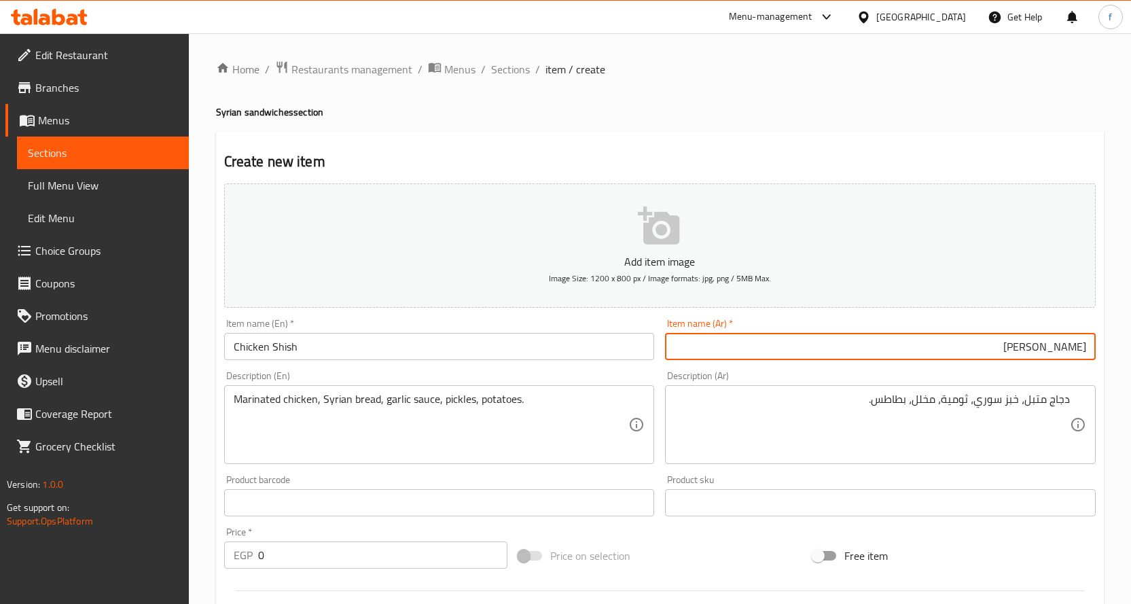
click at [1072, 349] on input "[PERSON_NAME]" at bounding box center [880, 346] width 431 height 27
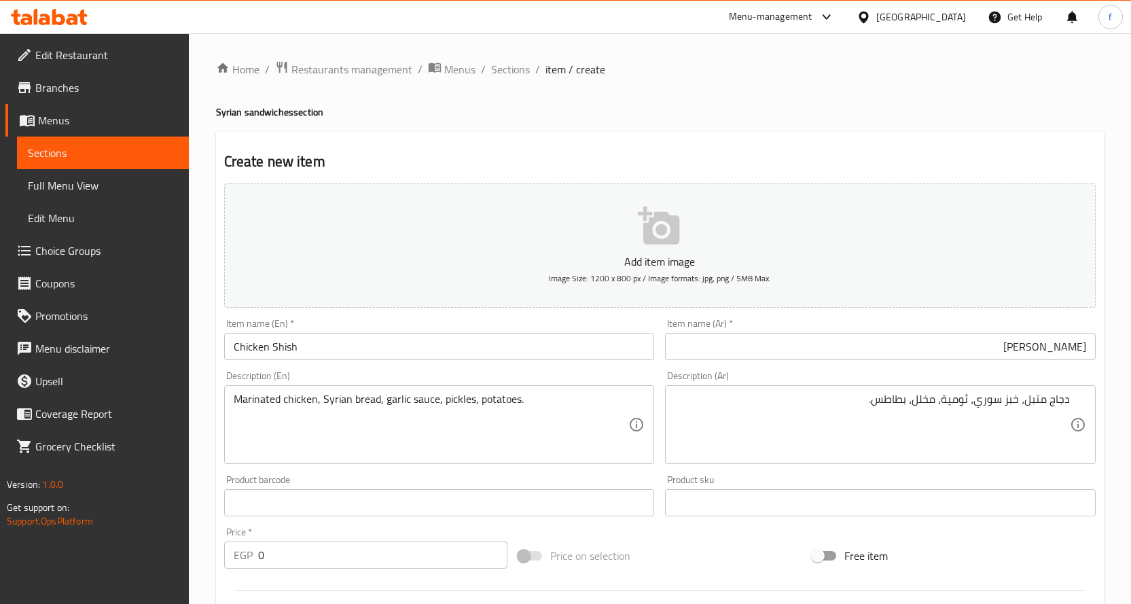
click at [418, 355] on input "Chicken Shish" at bounding box center [439, 346] width 431 height 27
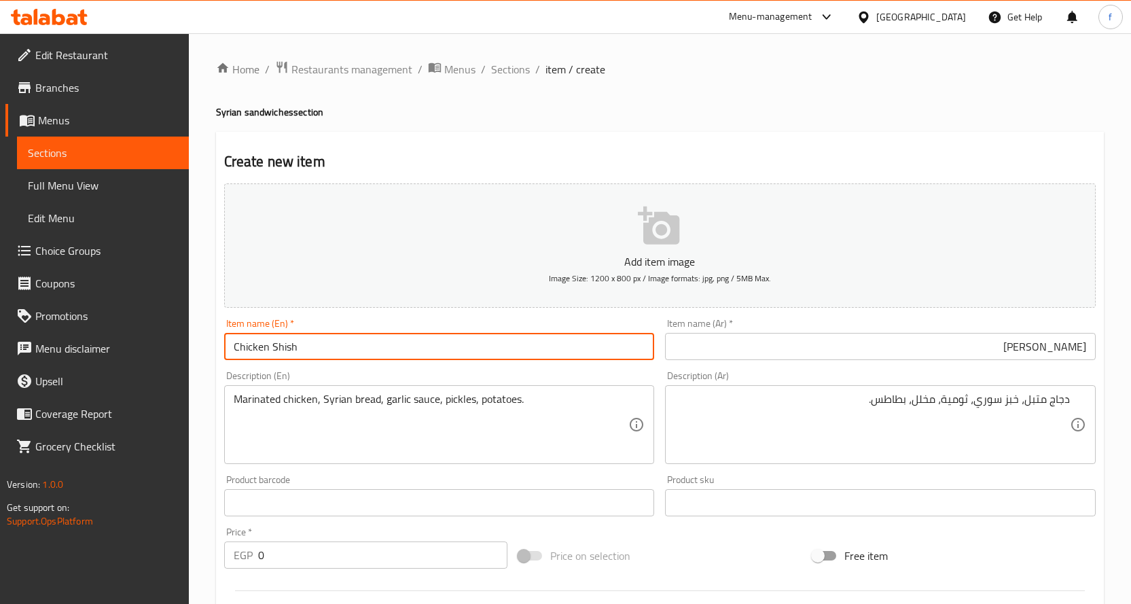
click at [418, 355] on input "Chicken Shish" at bounding box center [439, 346] width 431 height 27
paste input "[PERSON_NAME]"
type input "[PERSON_NAME]"
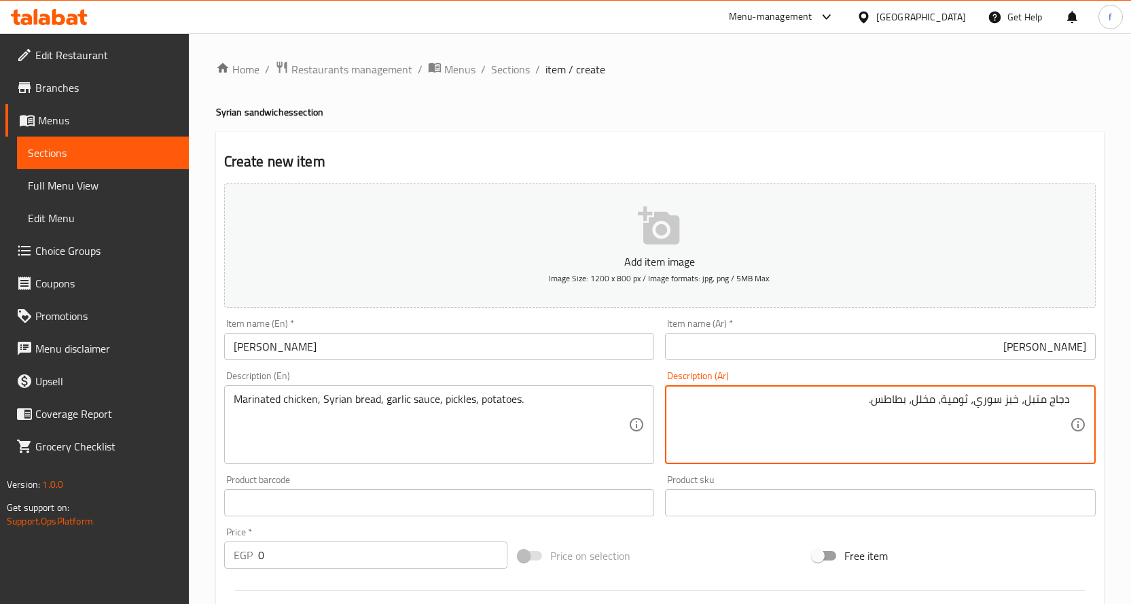
drag, startPoint x: 970, startPoint y: 401, endPoint x: 946, endPoint y: 399, distance: 23.8
click at [946, 399] on textarea "دجاج متبل، خبز سوري، ثومية، مخلل، بطاطس." at bounding box center [872, 425] width 395 height 65
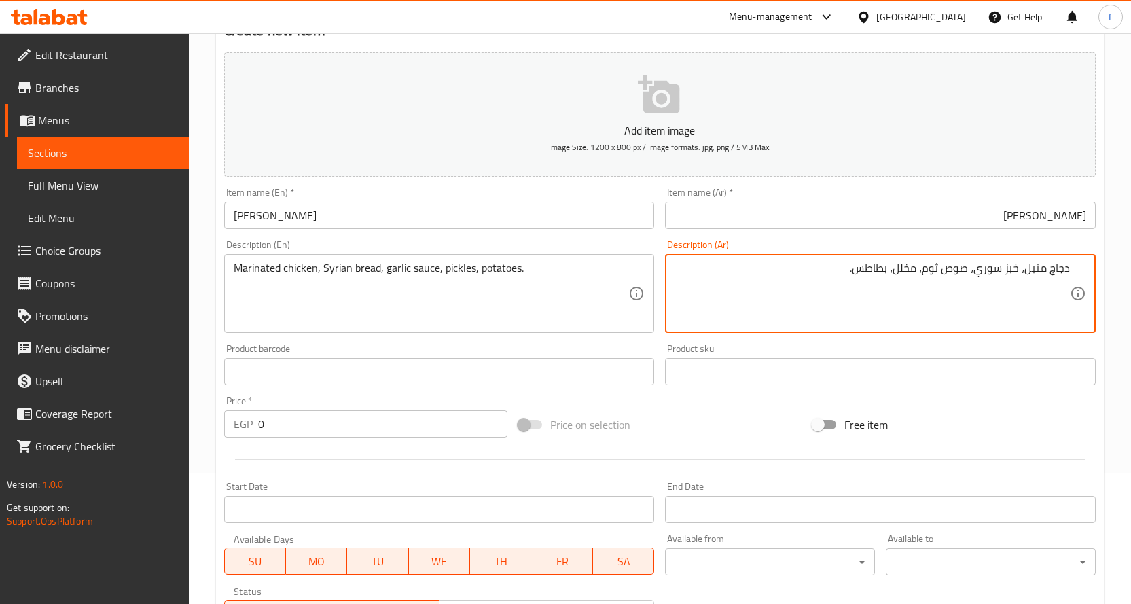
scroll to position [272, 0]
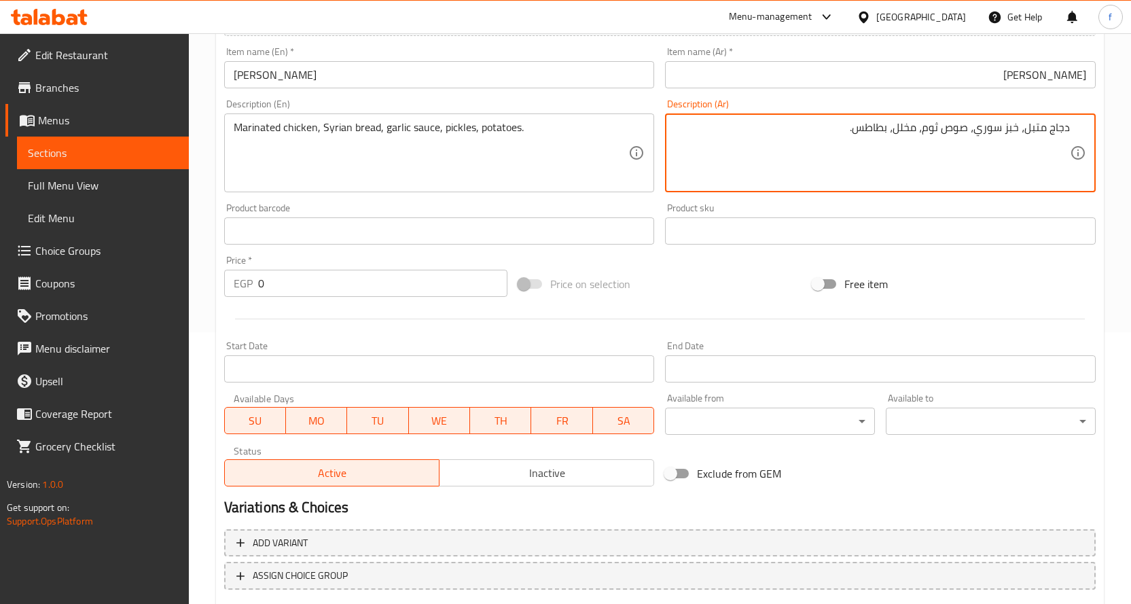
type textarea "دجاج متبل، خبز سوري، صوص ثوم، مخلل، بطاطس."
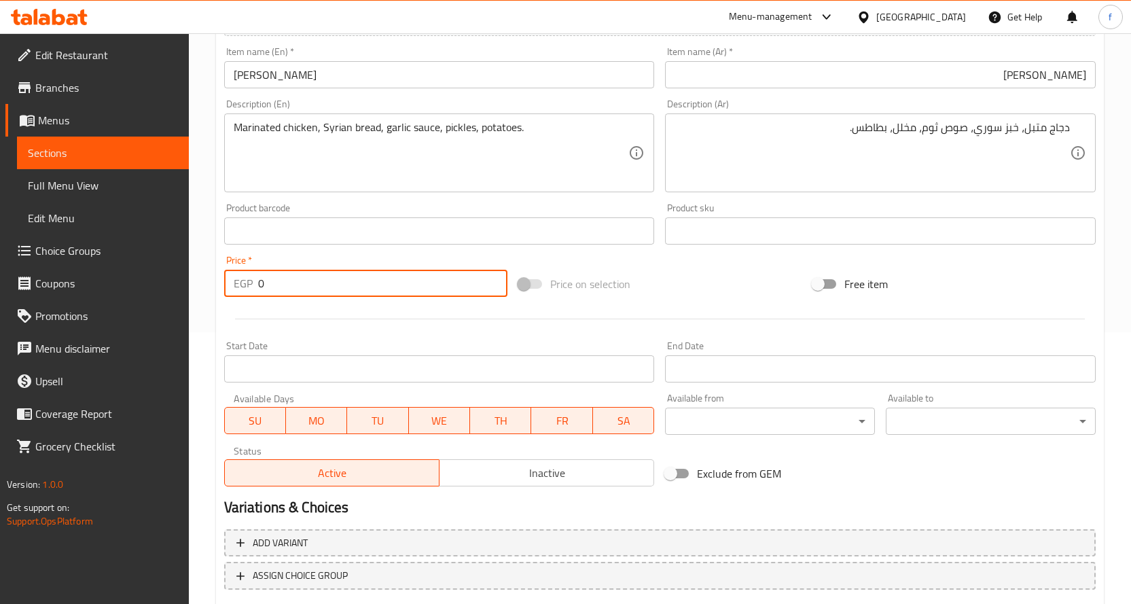
click at [259, 287] on input "0" at bounding box center [382, 283] width 249 height 27
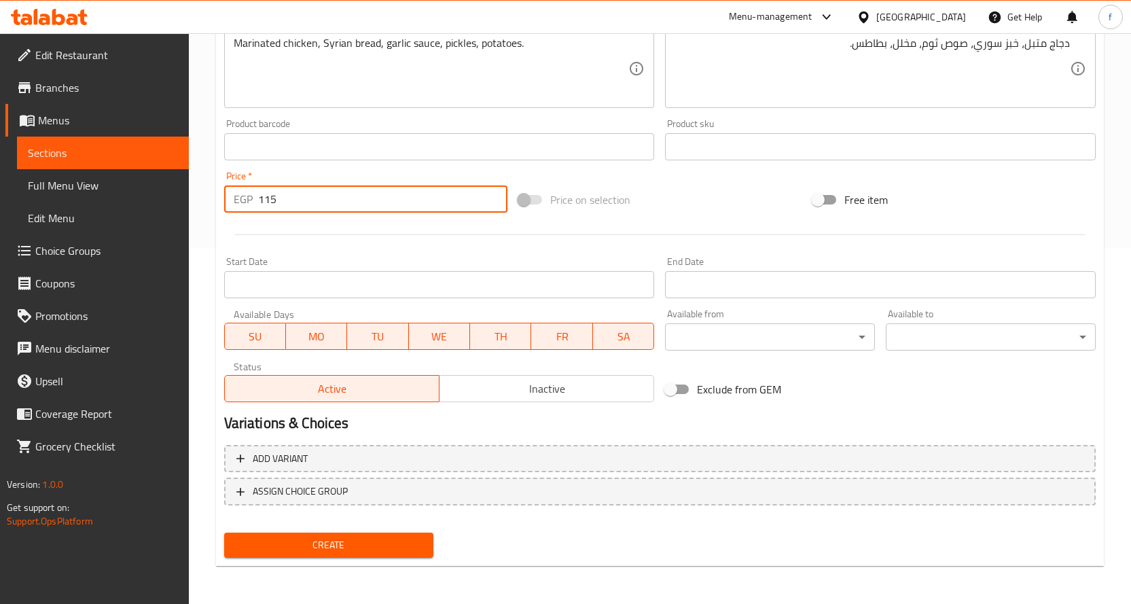
type input "115"
click at [353, 537] on span "Create" at bounding box center [329, 545] width 188 height 17
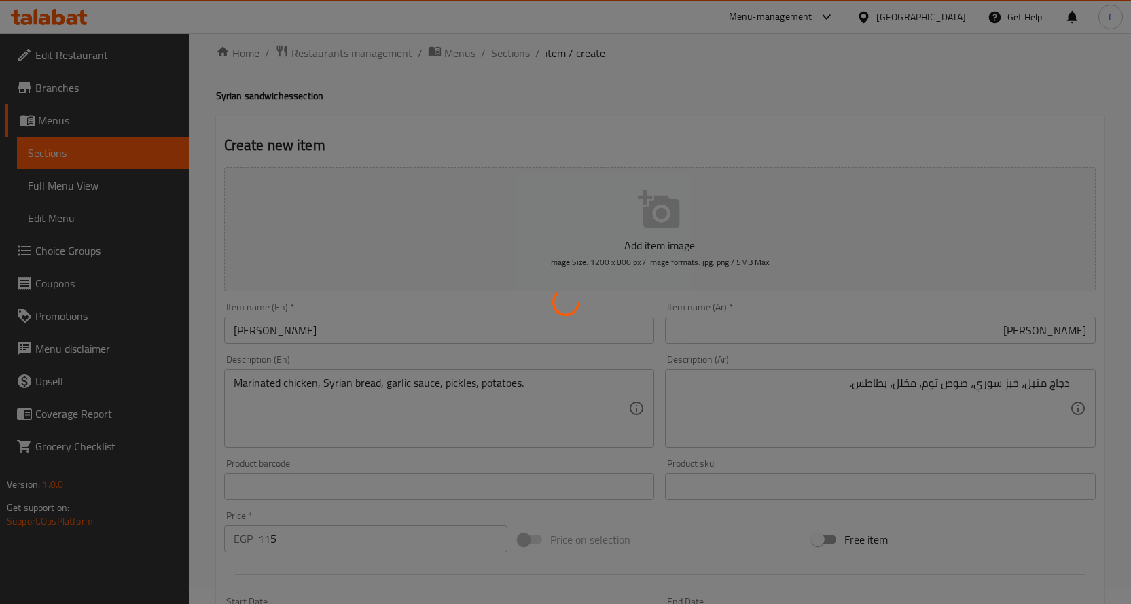
type input "0"
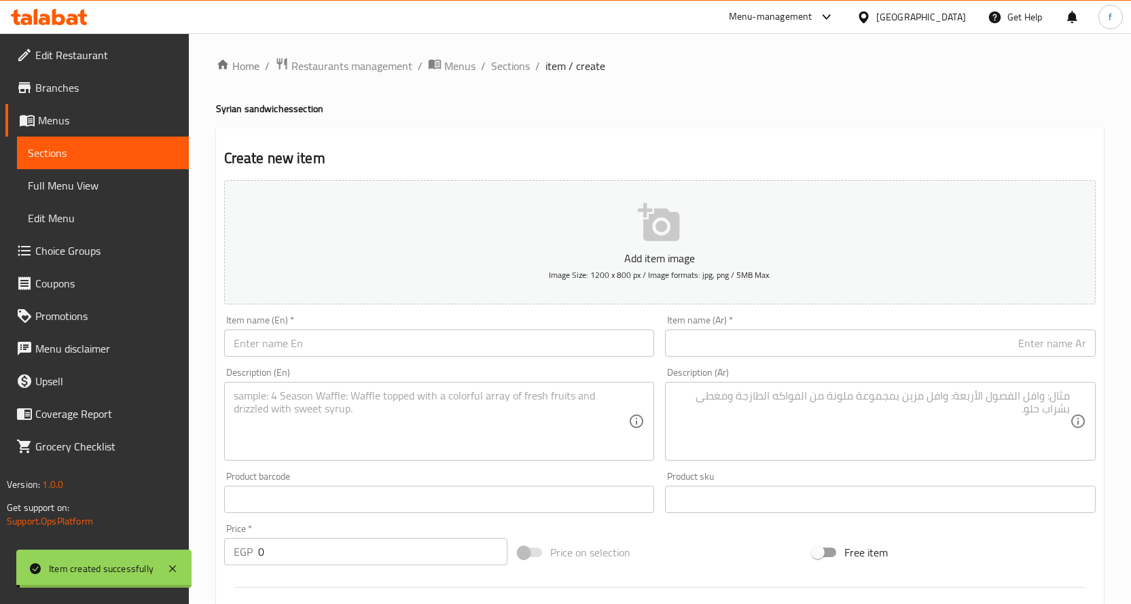
scroll to position [0, 0]
click at [497, 73] on span "Sections" at bounding box center [510, 69] width 39 height 16
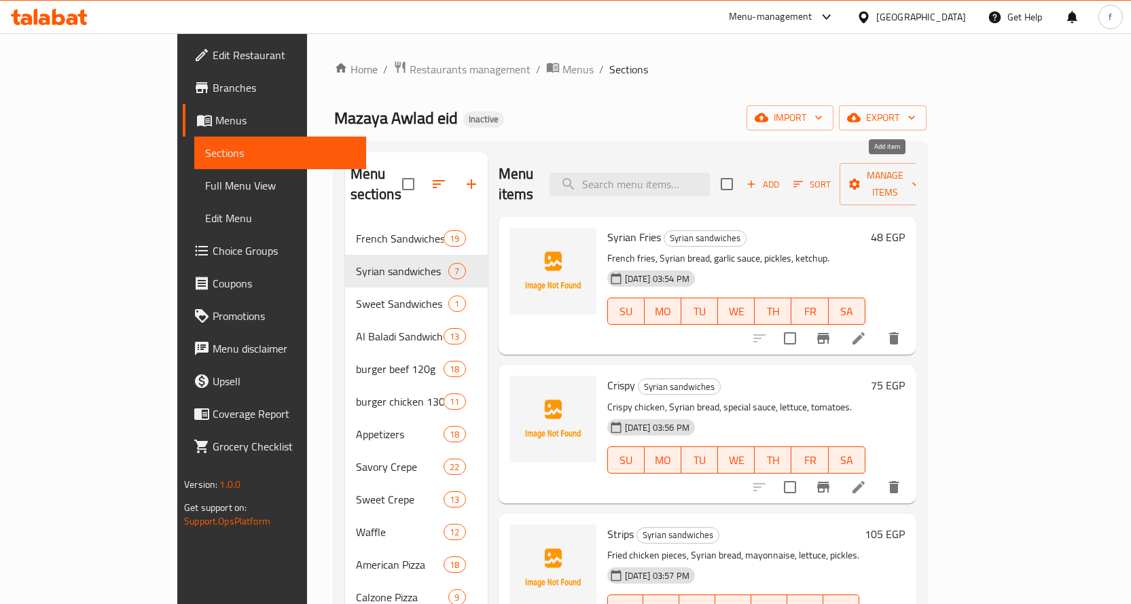
click at [781, 177] on span "Add" at bounding box center [763, 185] width 37 height 16
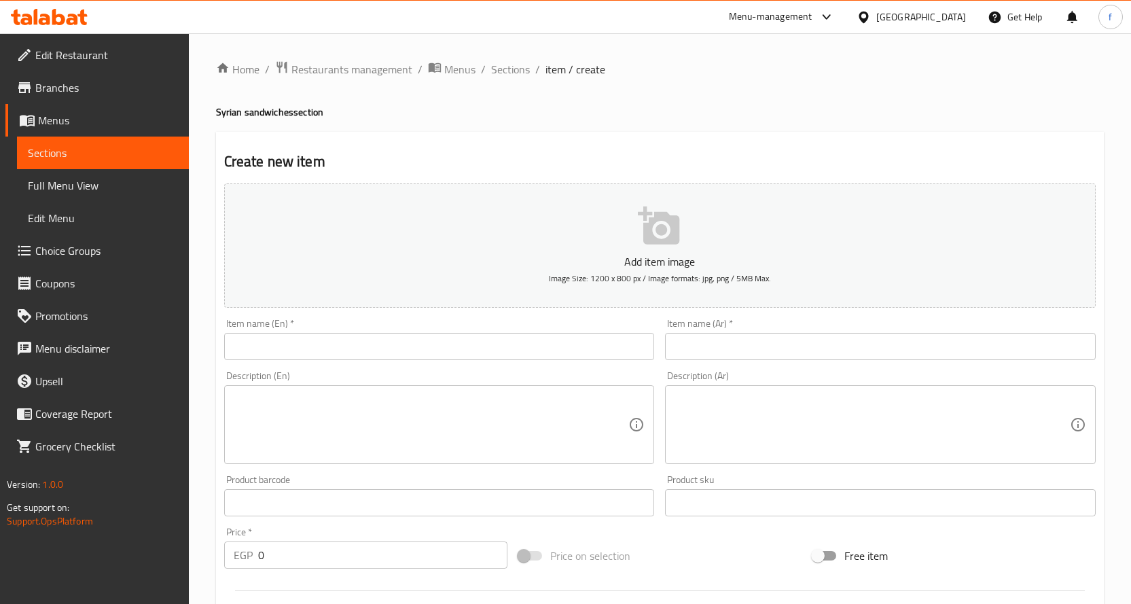
click at [540, 327] on div "Item name (En)   * Item name (En) *" at bounding box center [439, 339] width 431 height 41
click at [736, 406] on textarea at bounding box center [872, 425] width 395 height 65
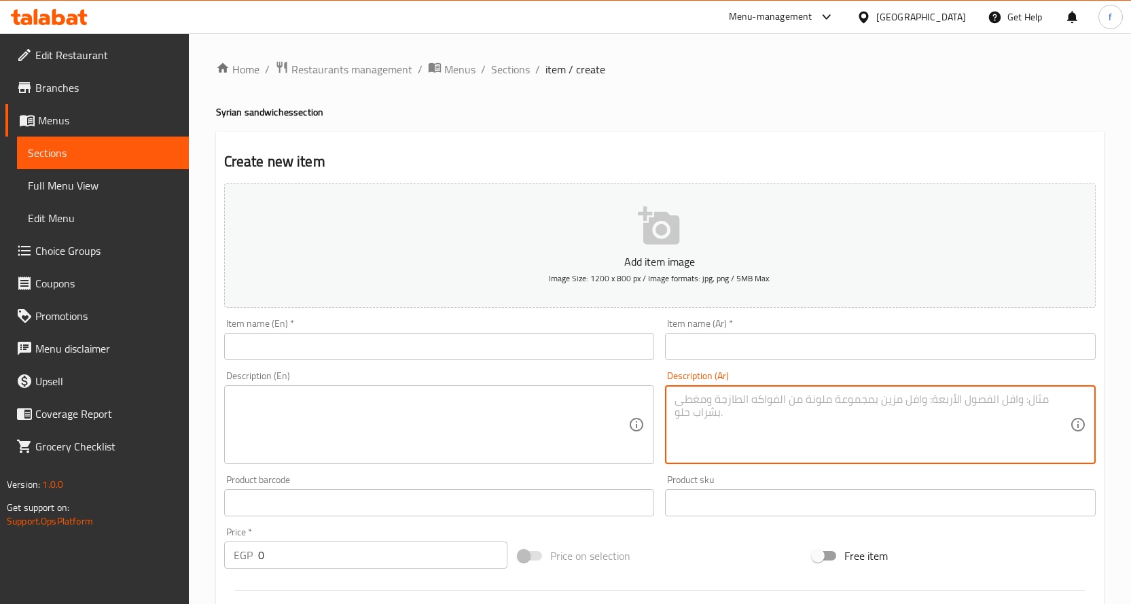
paste textarea "هوت دوج، خبز سوري، كاتشب، مايونيز، مستردة."
type textarea "هوت دوج، خبز سوري، كاتشب، مايونيز، مستردة."
click at [604, 398] on textarea at bounding box center [431, 425] width 395 height 65
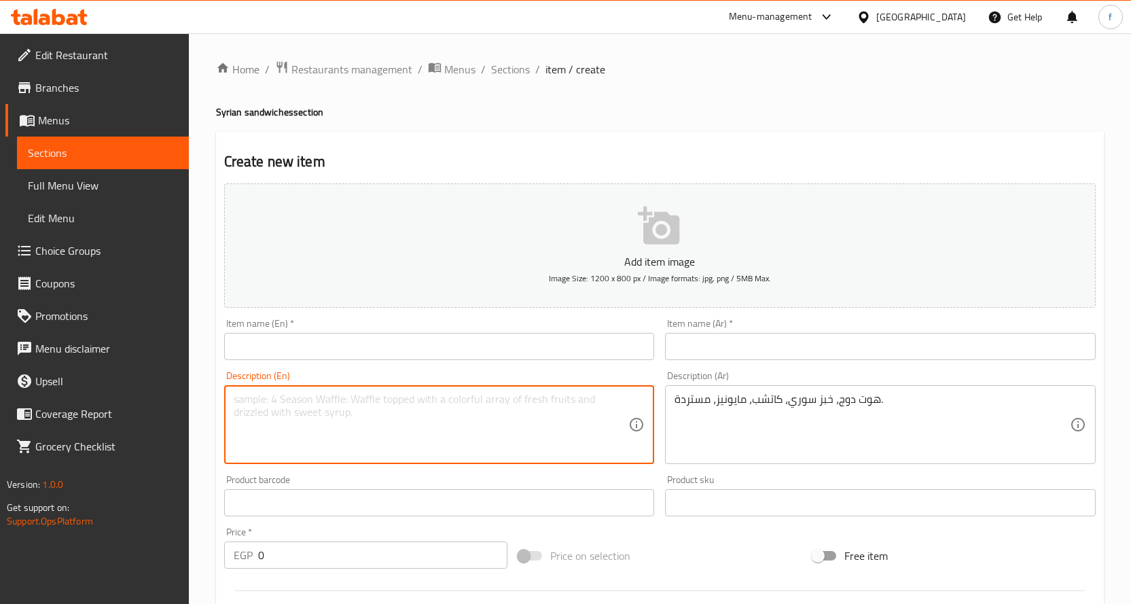
paste textarea "Hot dog, Syrian bread, ketchup, mayonnaise, mustard."
type textarea "Hot dog, Syrian bread, ketchup, mayonnaise, mustard."
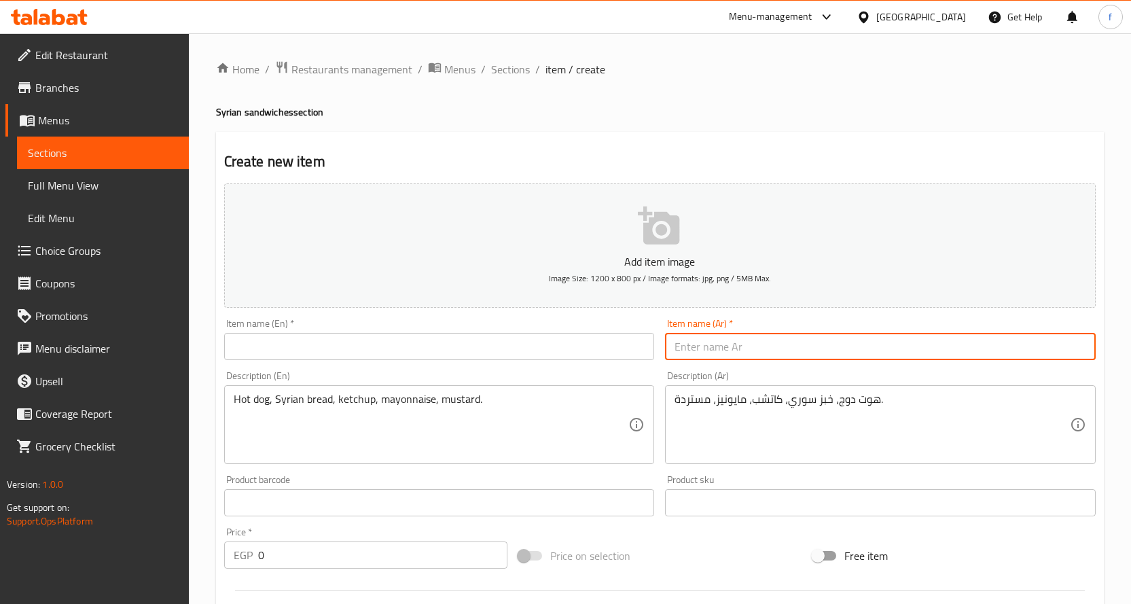
click at [823, 355] on input "text" at bounding box center [880, 346] width 431 height 27
paste input "هوت دوج"
type input "هوت دوج"
click at [533, 361] on div "Item name (En)   * Item name (En) *" at bounding box center [440, 339] width 442 height 52
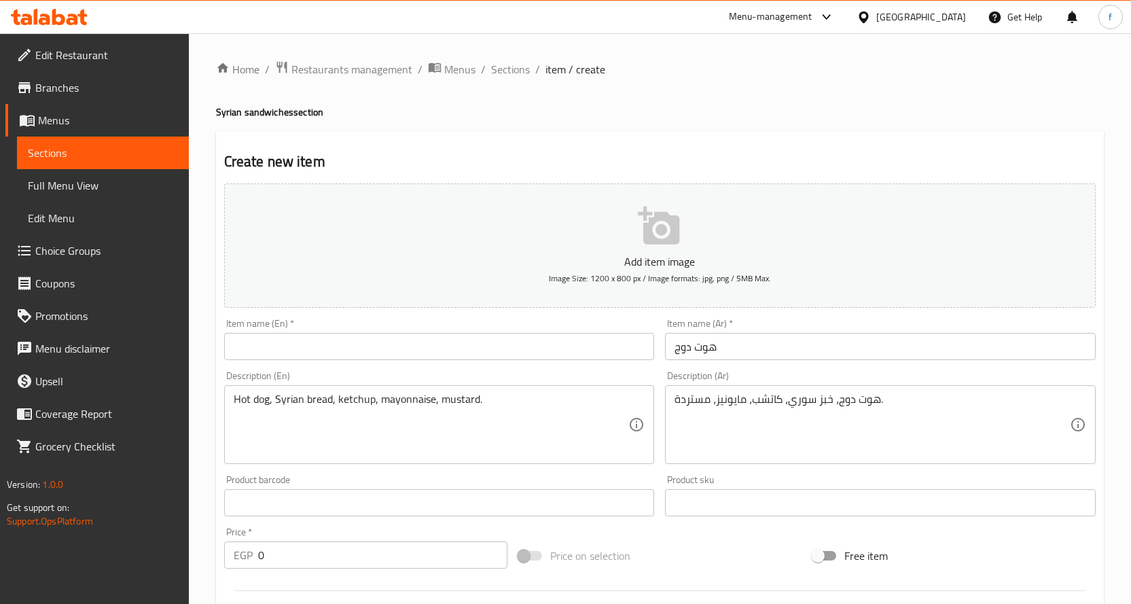
click at [533, 346] on input "text" at bounding box center [439, 346] width 431 height 27
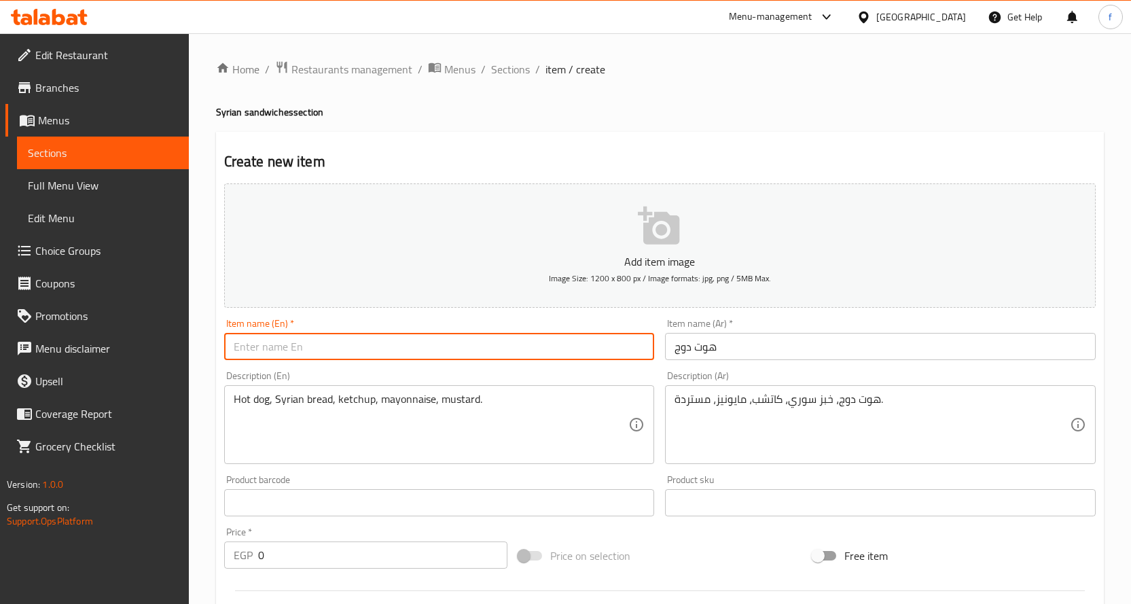
paste input "Hot Dog"
type input "Hot Dog"
click at [509, 370] on div "Description (En) Hot dog, Syrian bread, ketchup, mayonnaise, mustard. Descripti…" at bounding box center [440, 417] width 442 height 104
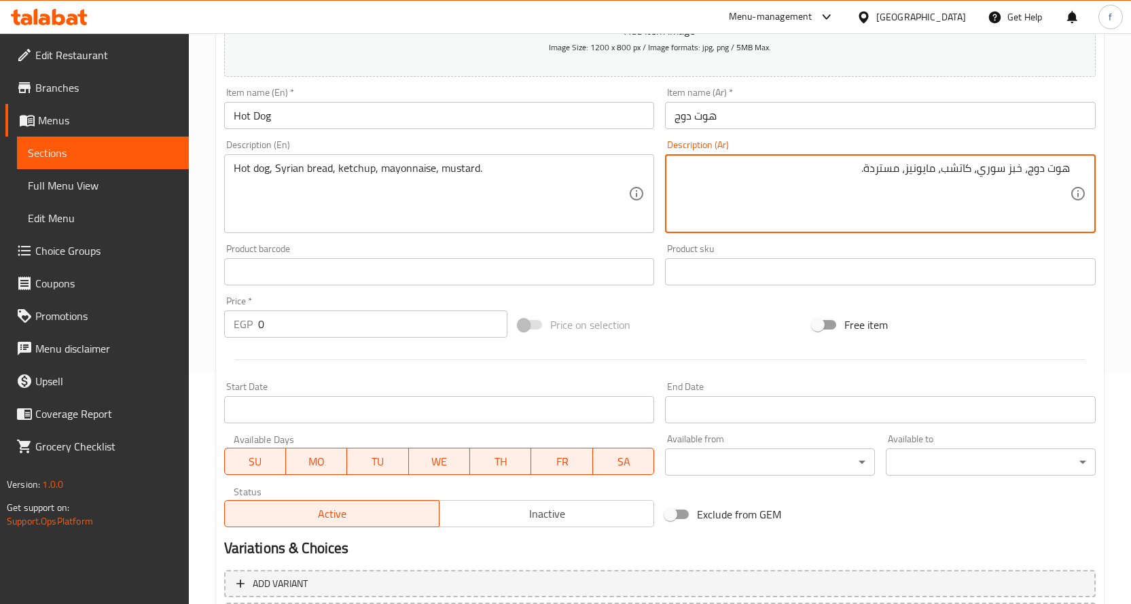
scroll to position [272, 0]
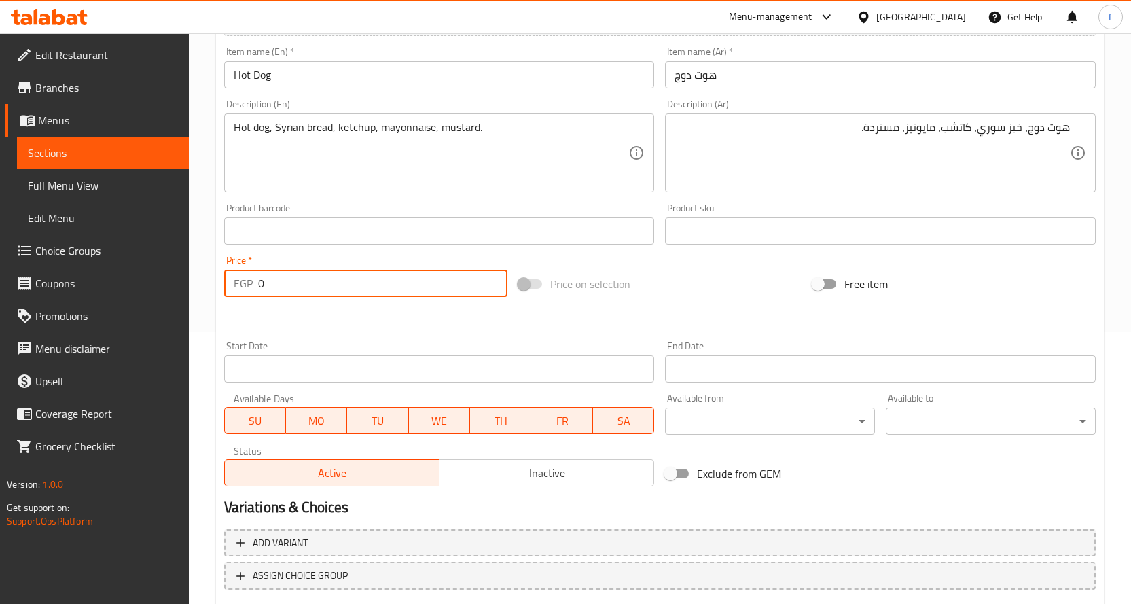
click at [378, 291] on input "0" at bounding box center [382, 283] width 249 height 27
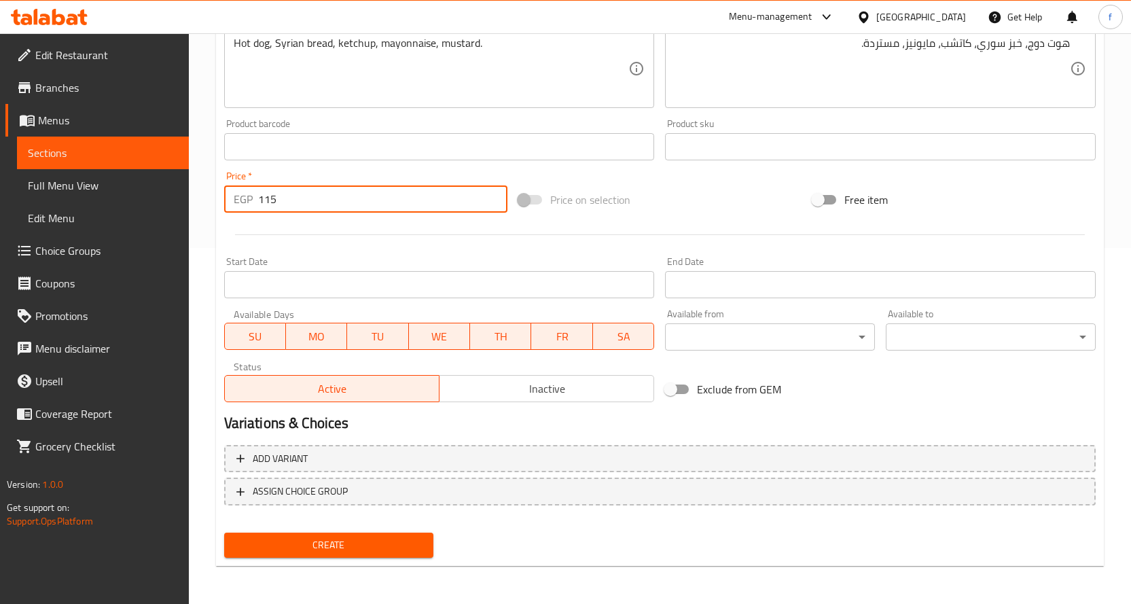
type input "115"
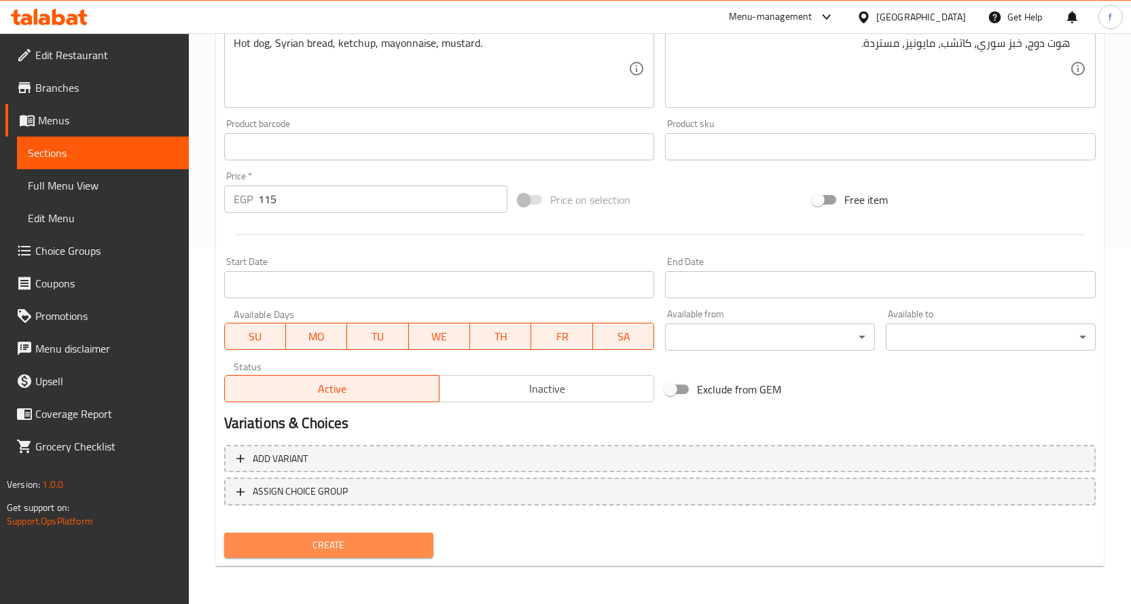
click at [337, 543] on span "Create" at bounding box center [329, 545] width 188 height 17
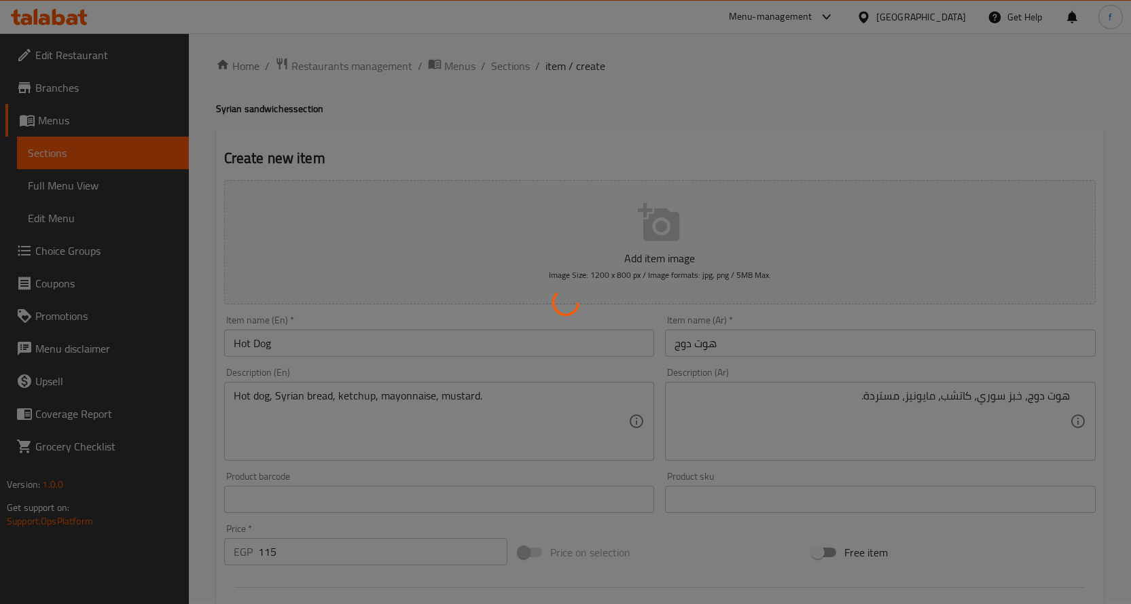
scroll to position [0, 0]
type input "0"
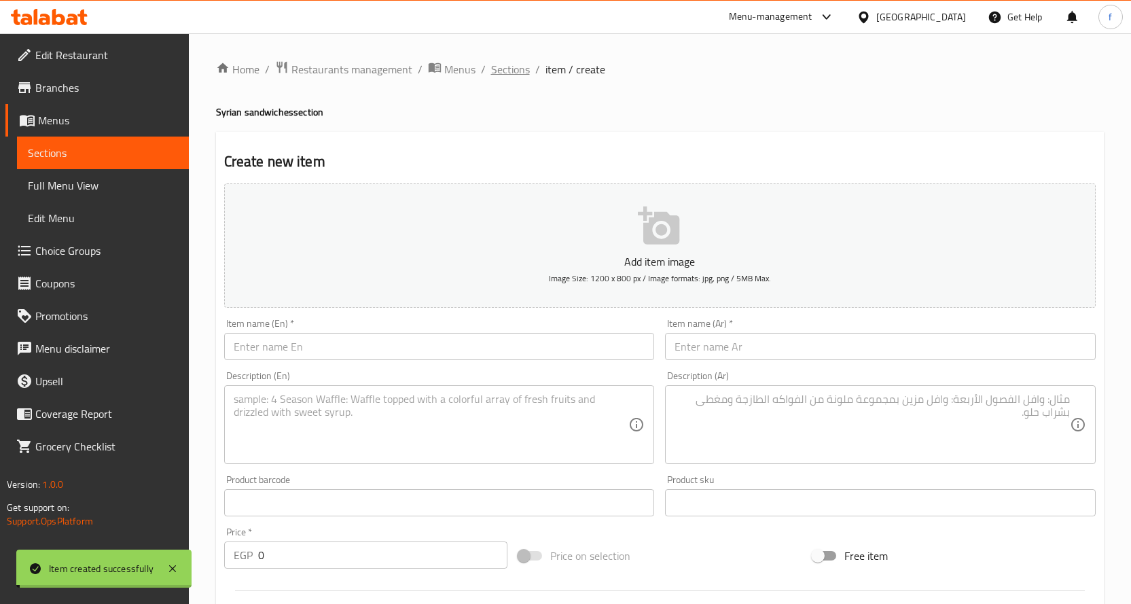
click at [491, 69] on span "Sections" at bounding box center [510, 69] width 39 height 16
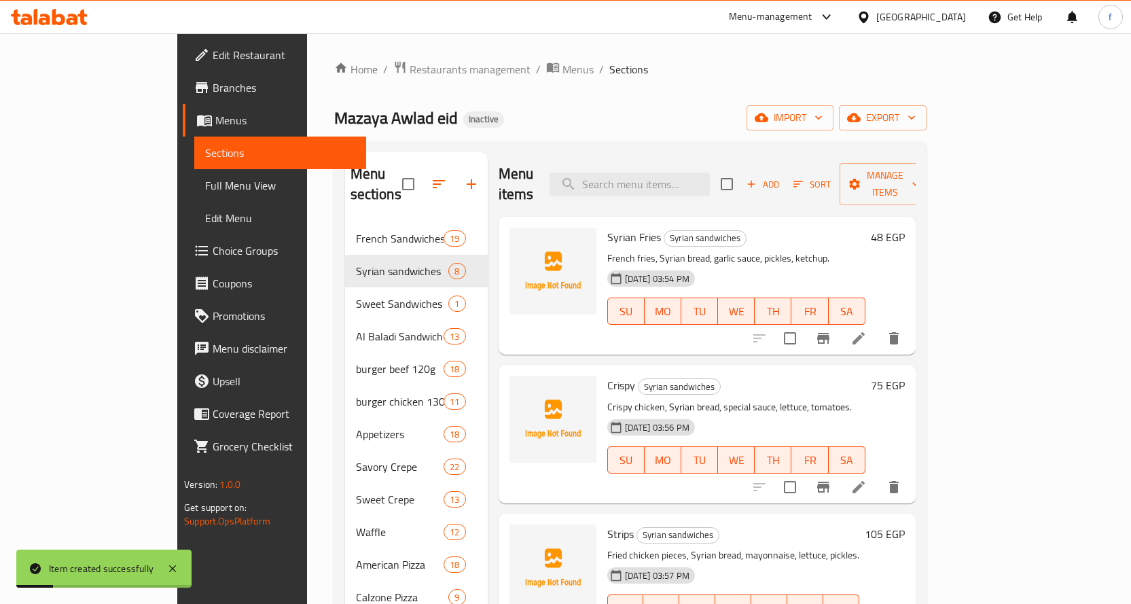
click at [781, 177] on span "Add" at bounding box center [763, 185] width 37 height 16
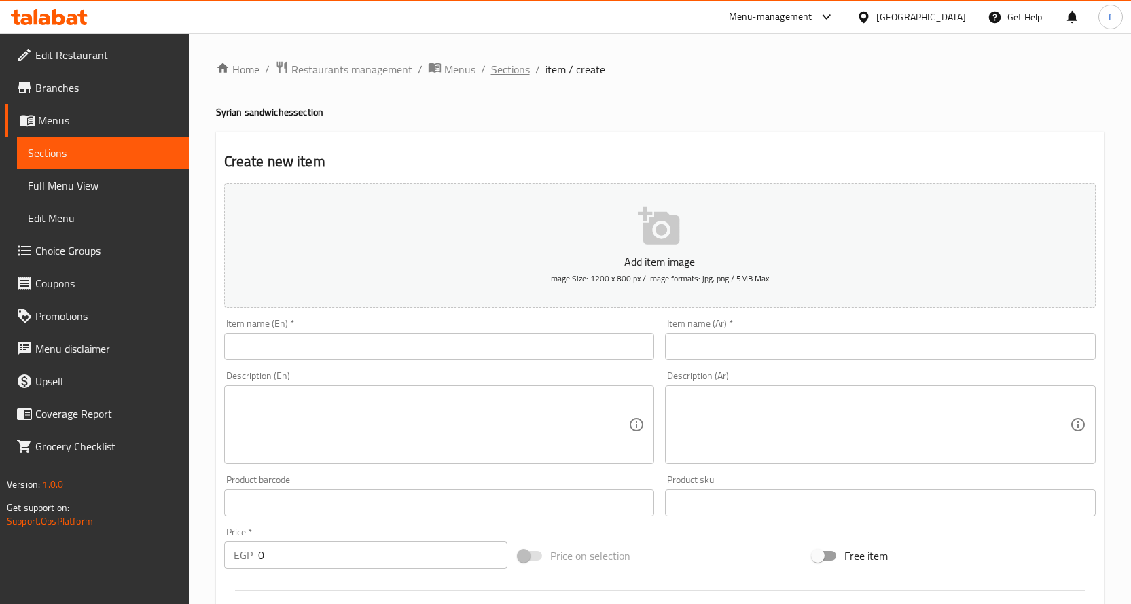
click at [501, 67] on span "Sections" at bounding box center [510, 69] width 39 height 16
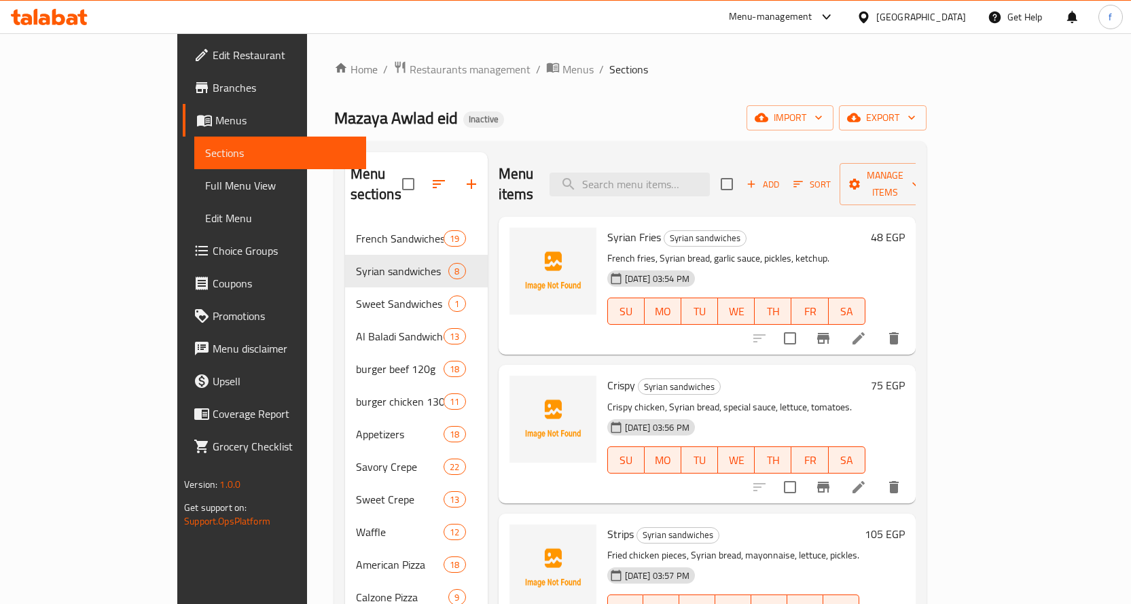
click at [757, 179] on icon "button" at bounding box center [751, 184] width 12 height 12
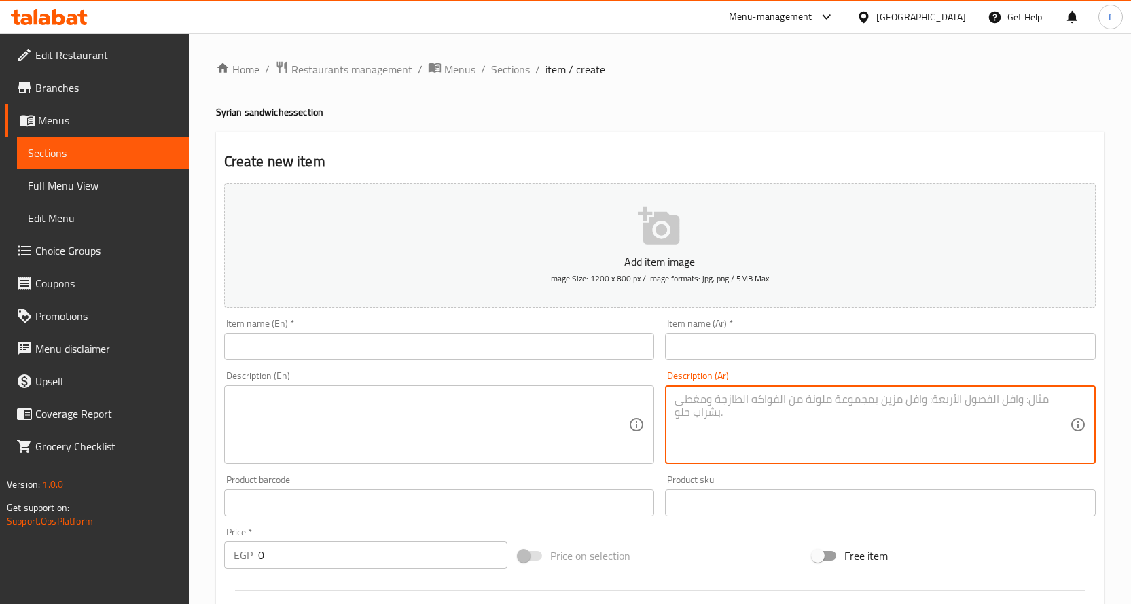
click at [799, 412] on textarea at bounding box center [872, 425] width 395 height 65
paste textarea "هوت دوج، فلفل، بصل، خبز سوري، صوص مكسيكي."
type textarea "هوت دوج، فلفل، بصل، خبز سوري، صوص مكسيكي."
click at [554, 426] on textarea at bounding box center [431, 425] width 395 height 65
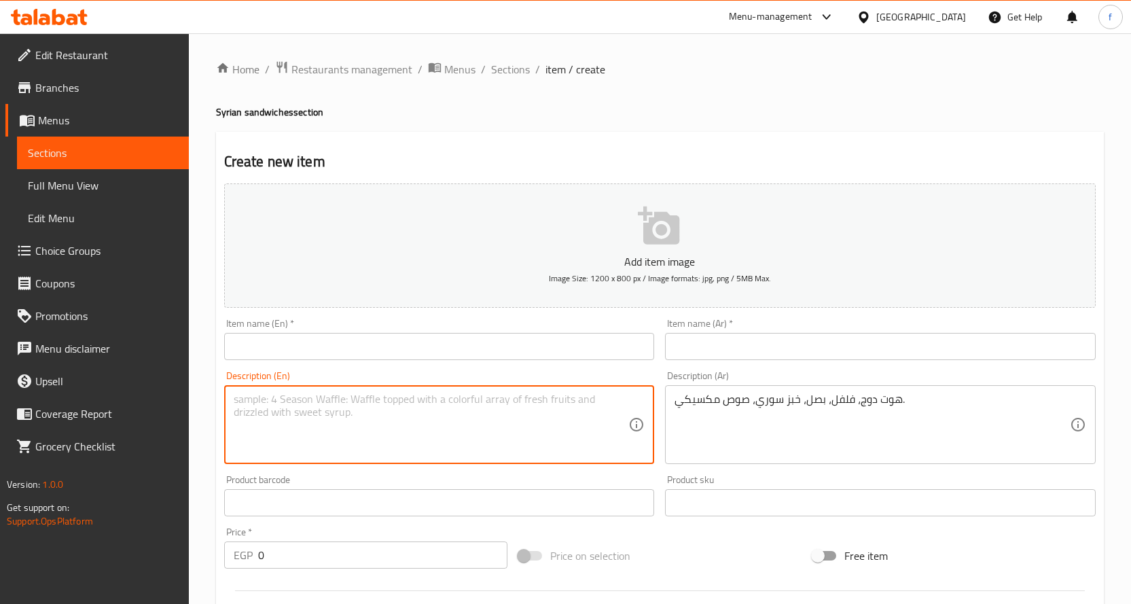
paste textarea "Hot dog, pepper, onion, Syrian bread, Mexican sauce."
type textarea "Hot dog, pepper, onion, Syrian bread, Mexican sauce."
click at [747, 333] on input "text" at bounding box center [880, 346] width 431 height 27
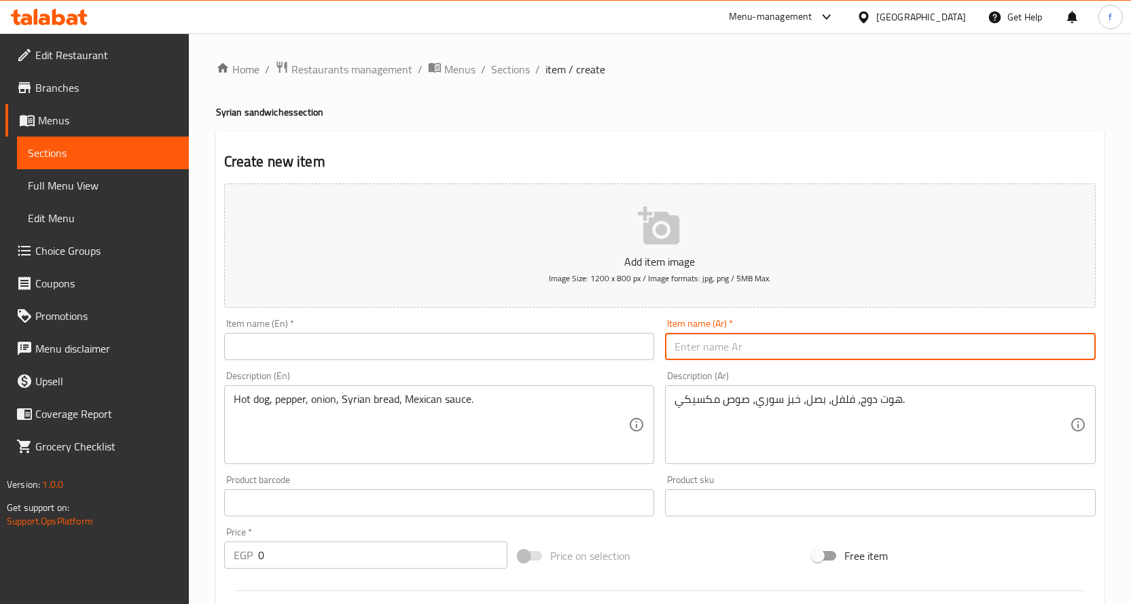
paste input "هوت دوج ميكسيكان"
type input "هوت دوج ميكسيكان"
click at [583, 355] on input "text" at bounding box center [439, 346] width 431 height 27
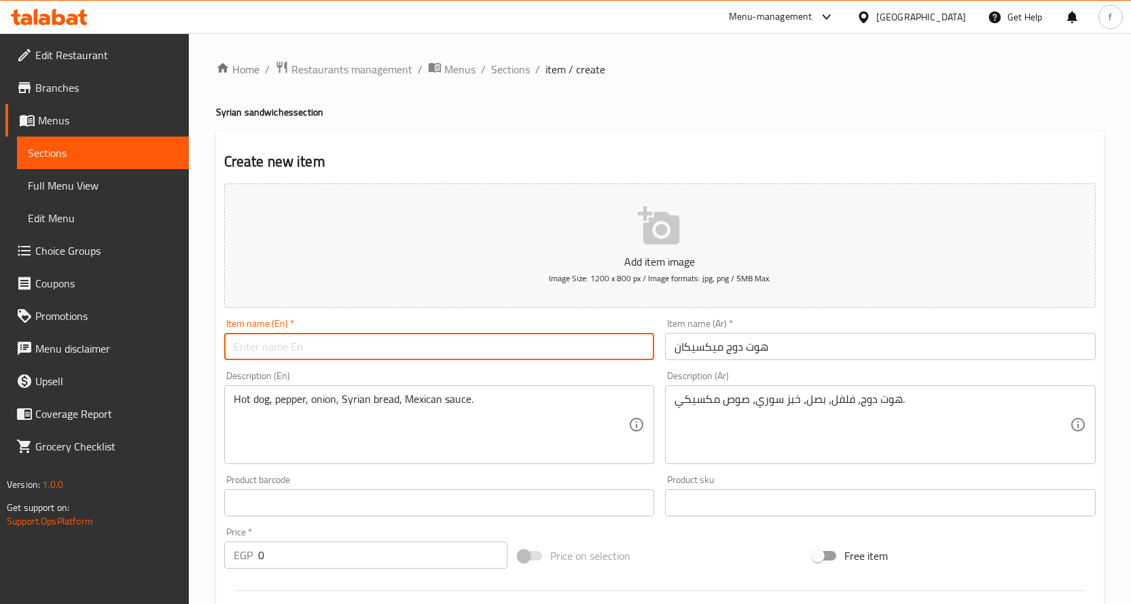
paste input "Mexican Hot Dog"
type input "Mexican Hot Dog"
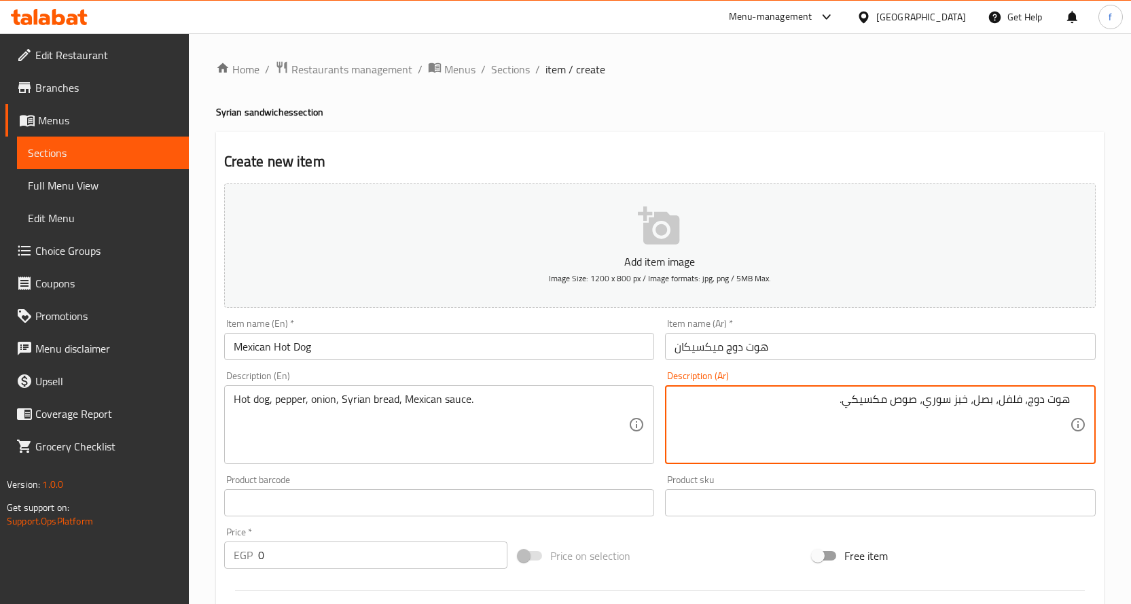
scroll to position [356, 0]
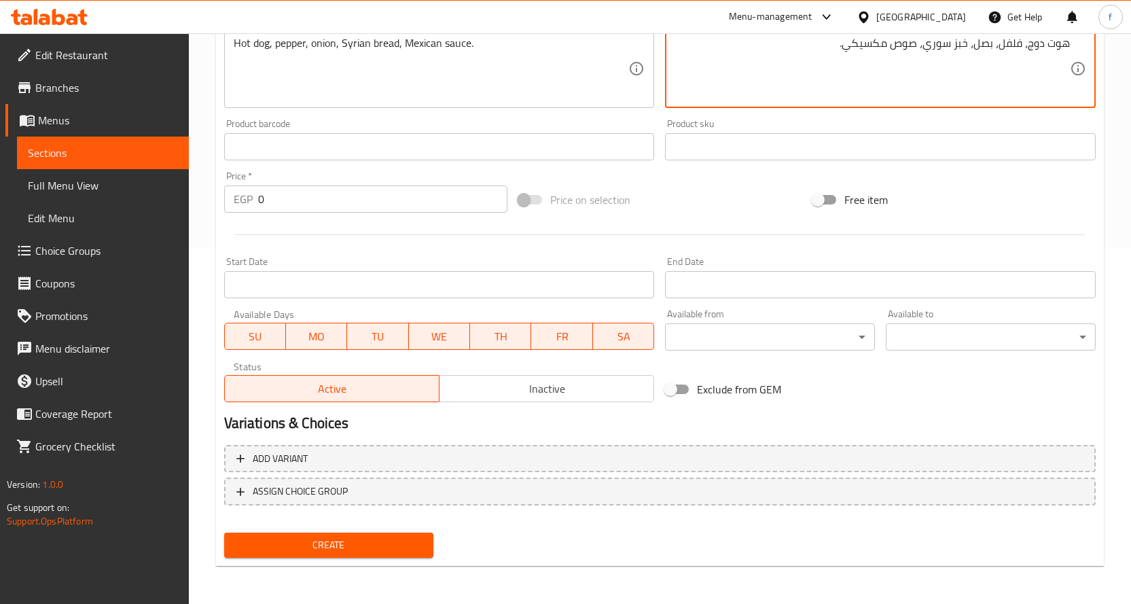
click at [259, 197] on input "0" at bounding box center [382, 198] width 249 height 27
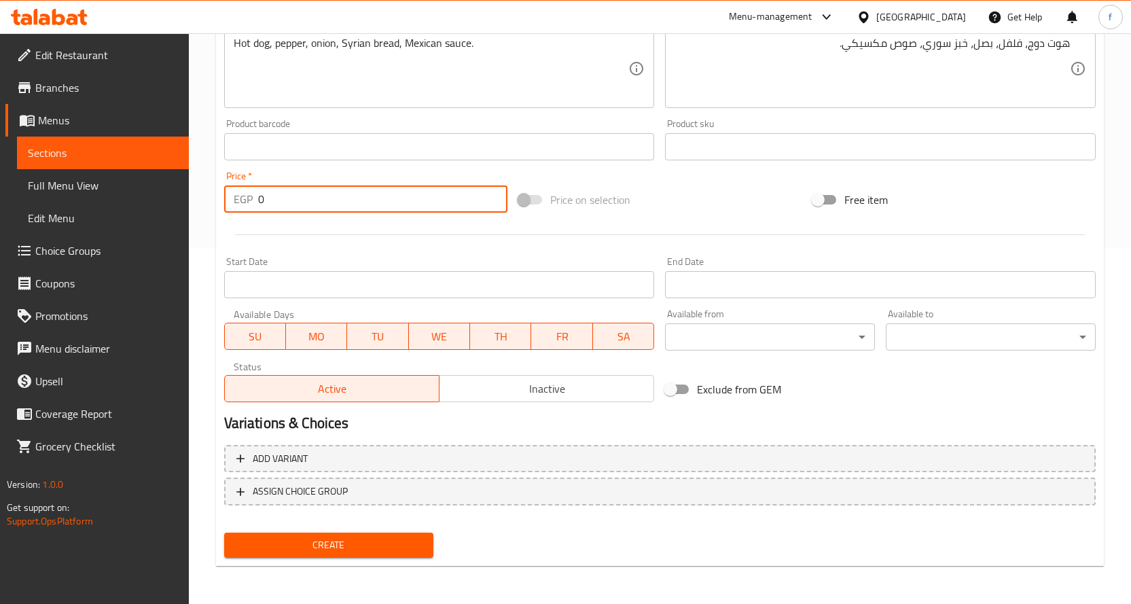
click at [259, 197] on input "0" at bounding box center [382, 198] width 249 height 27
type input "120"
click at [388, 543] on span "Create" at bounding box center [329, 545] width 188 height 17
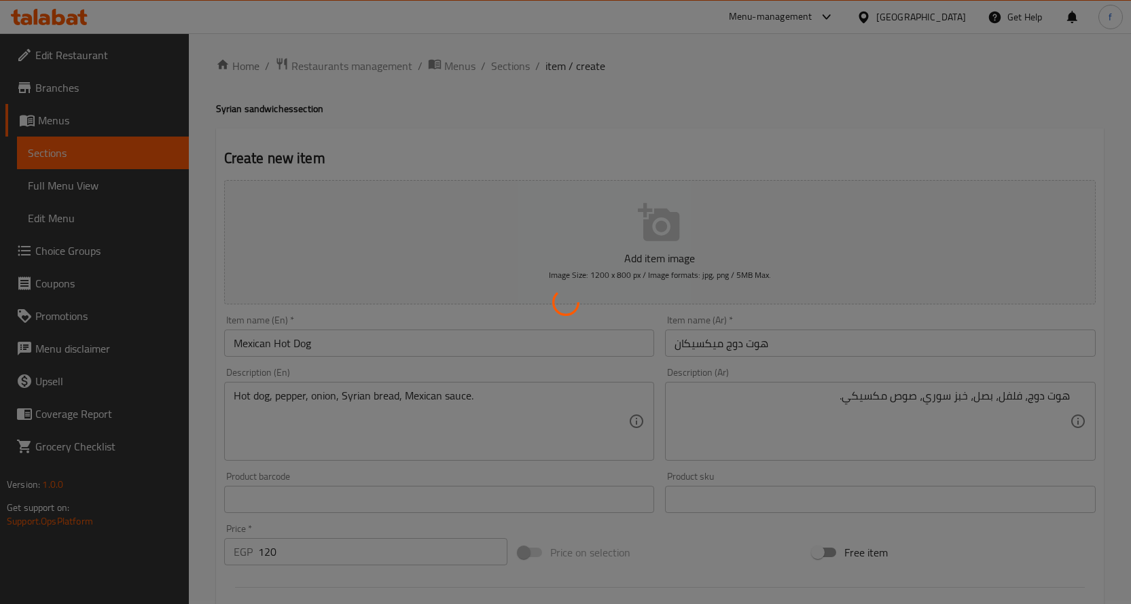
scroll to position [0, 0]
type input "0"
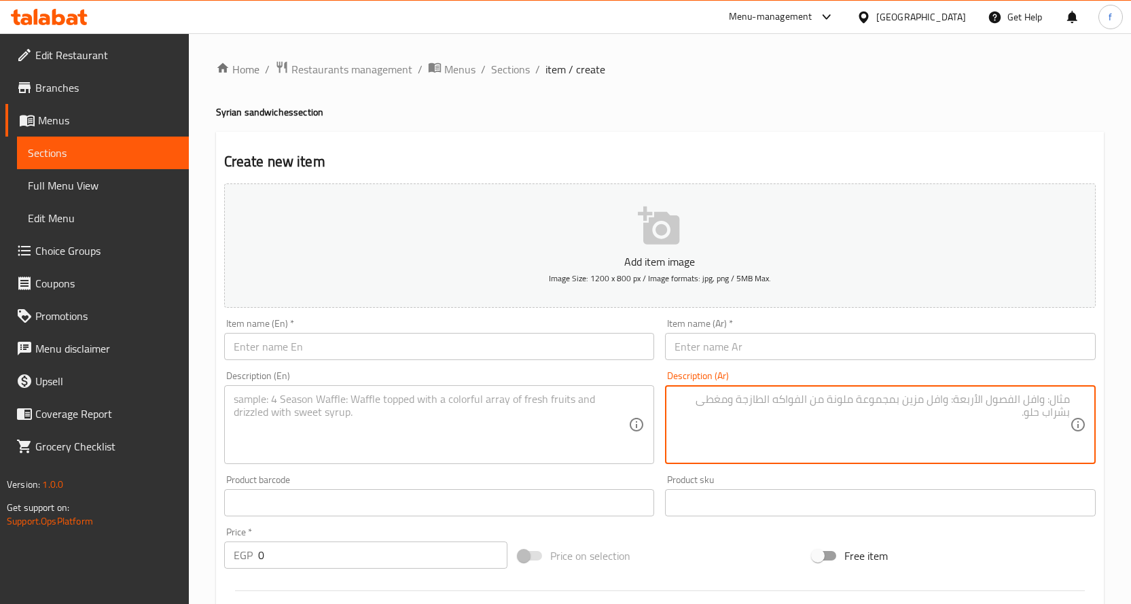
click at [795, 441] on textarea at bounding box center [872, 425] width 395 height 65
paste textarea "كبدة، فلفل، بصل، خبز سوري، بهارات."
type textarea "كبدة، فلفل، بصل، خبز سوري، بهارات."
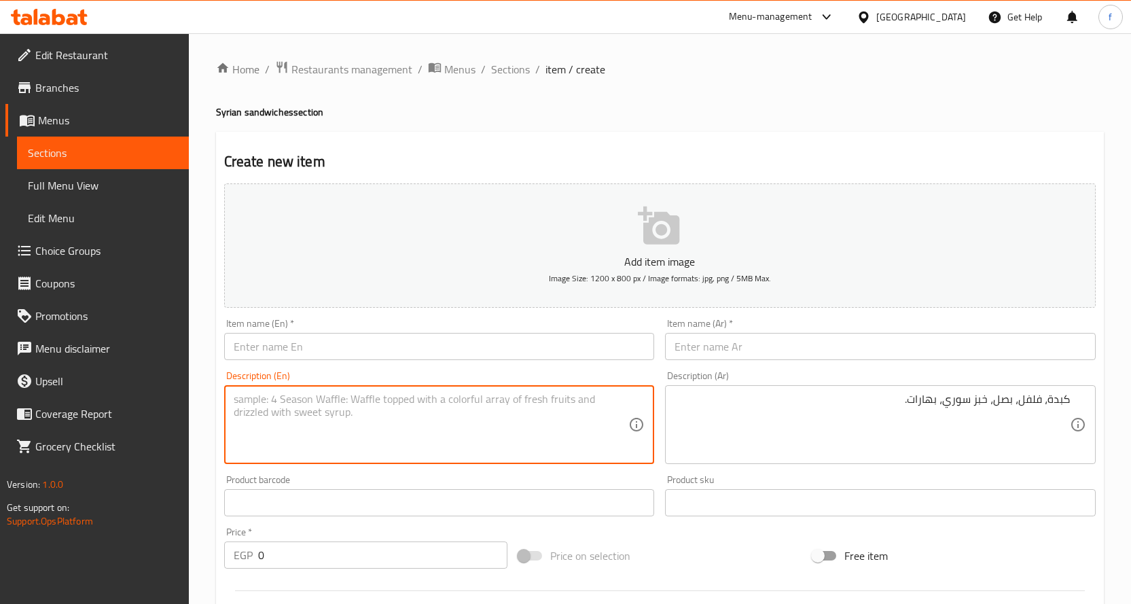
click at [543, 405] on textarea at bounding box center [431, 425] width 395 height 65
paste textarea "Liver, pepper, onion, Syrian bread, spices."
type textarea "Liver, pepper, onion, Syrian bread, spices."
click at [743, 329] on div "Item name (Ar)   * Item name (Ar) *" at bounding box center [880, 339] width 431 height 41
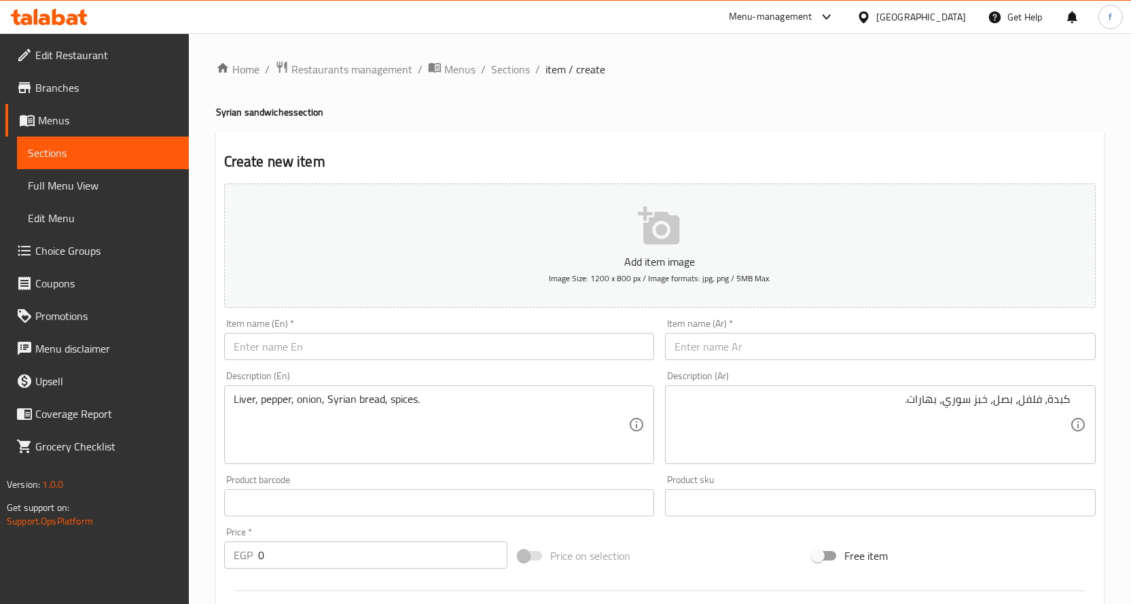
click at [753, 346] on input "text" at bounding box center [880, 346] width 431 height 27
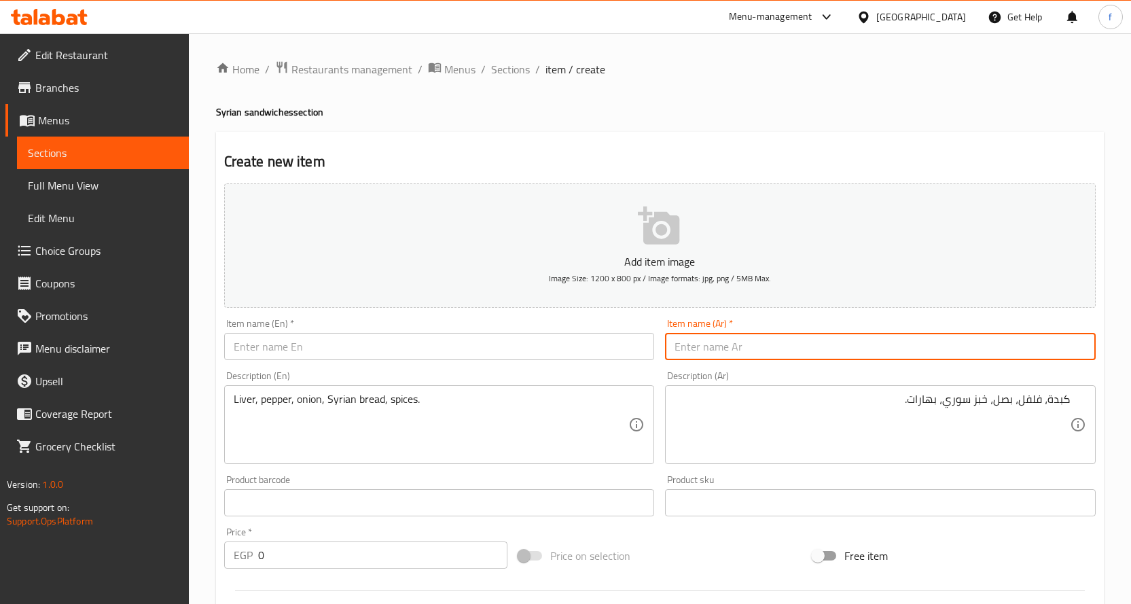
paste input "كبده"
type input "كبده"
click at [533, 329] on div "Item name (En)   * Item name (En) *" at bounding box center [439, 339] width 431 height 41
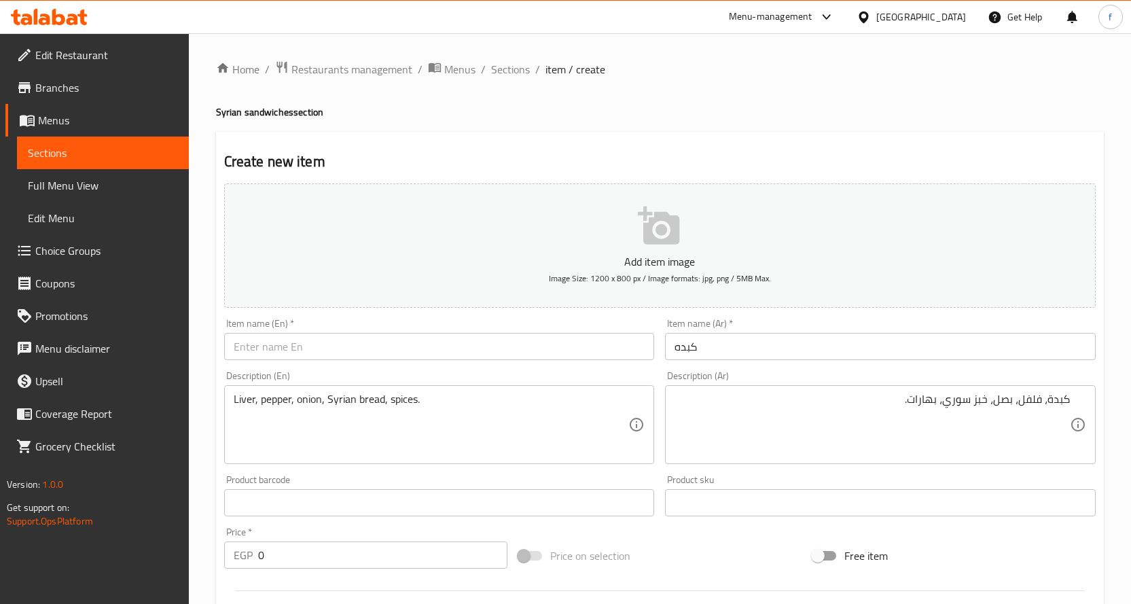
click at [538, 343] on input "text" at bounding box center [439, 346] width 431 height 27
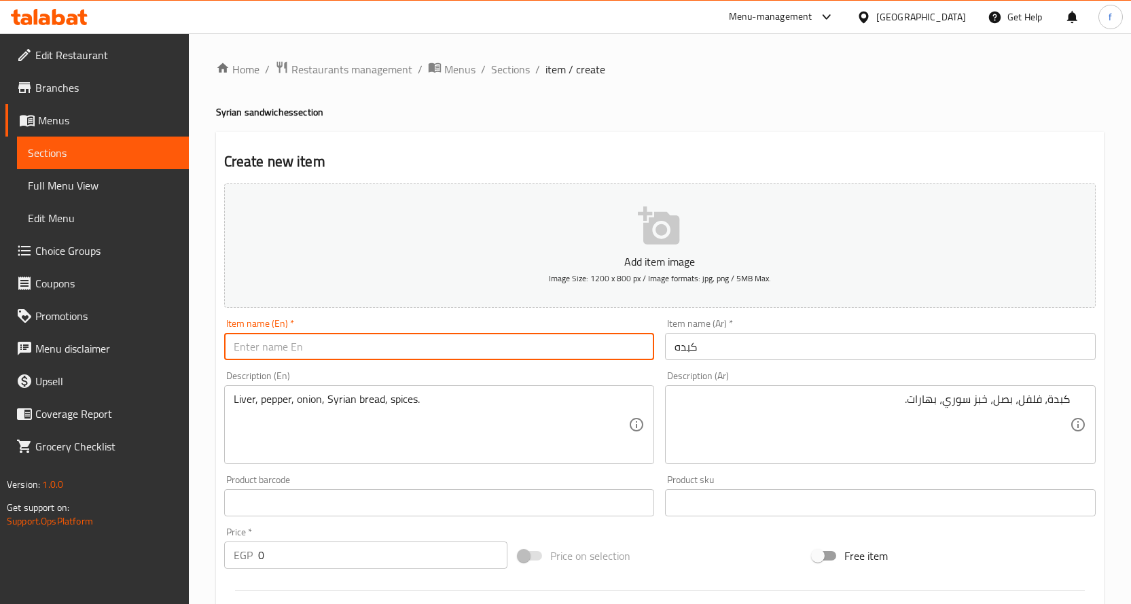
paste input "Liver"
type input "Liver"
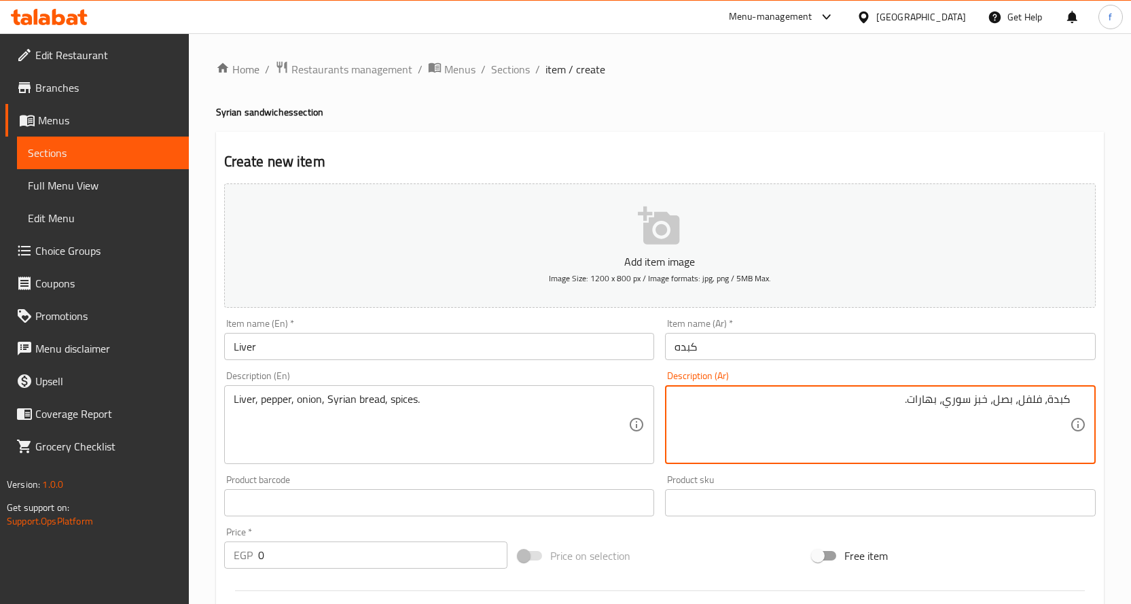
drag, startPoint x: 941, startPoint y: 401, endPoint x: 914, endPoint y: 403, distance: 26.6
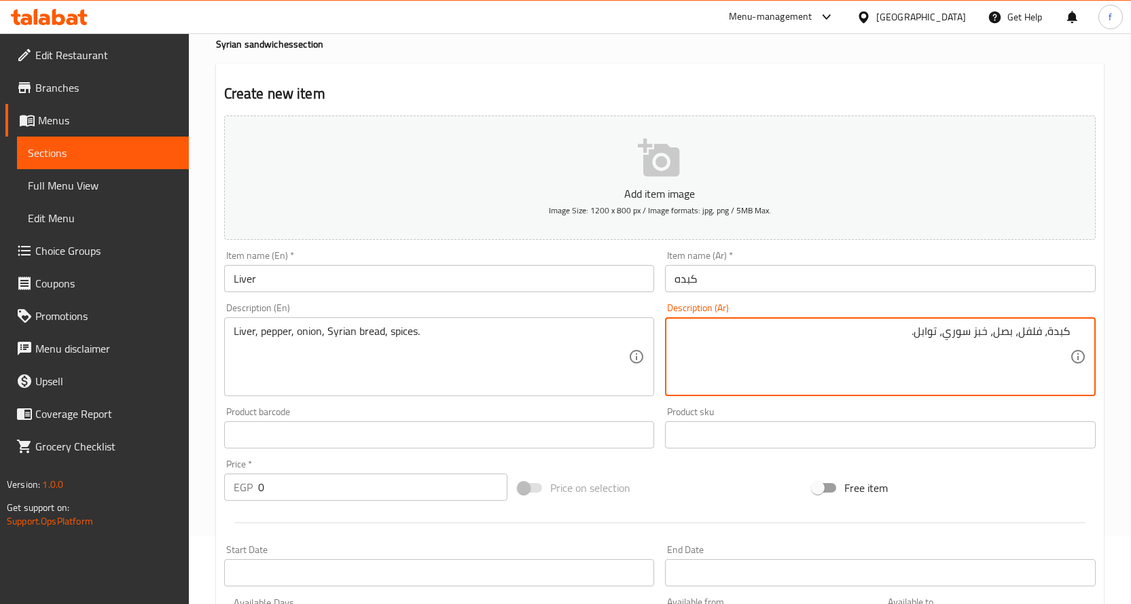
type textarea "كبدة، فلفل، بصل، خبز سوري، توابل."
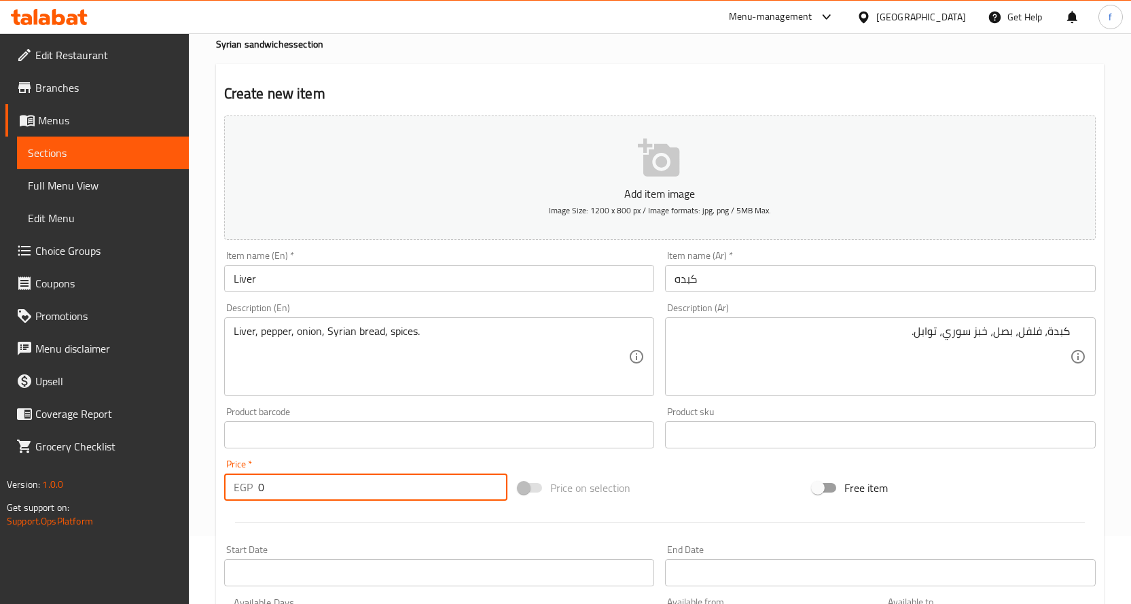
click at [273, 493] on input "0" at bounding box center [382, 486] width 249 height 27
click at [273, 496] on input "0" at bounding box center [382, 486] width 249 height 27
type input "105"
click at [684, 490] on div "Price on selection" at bounding box center [660, 487] width 294 height 37
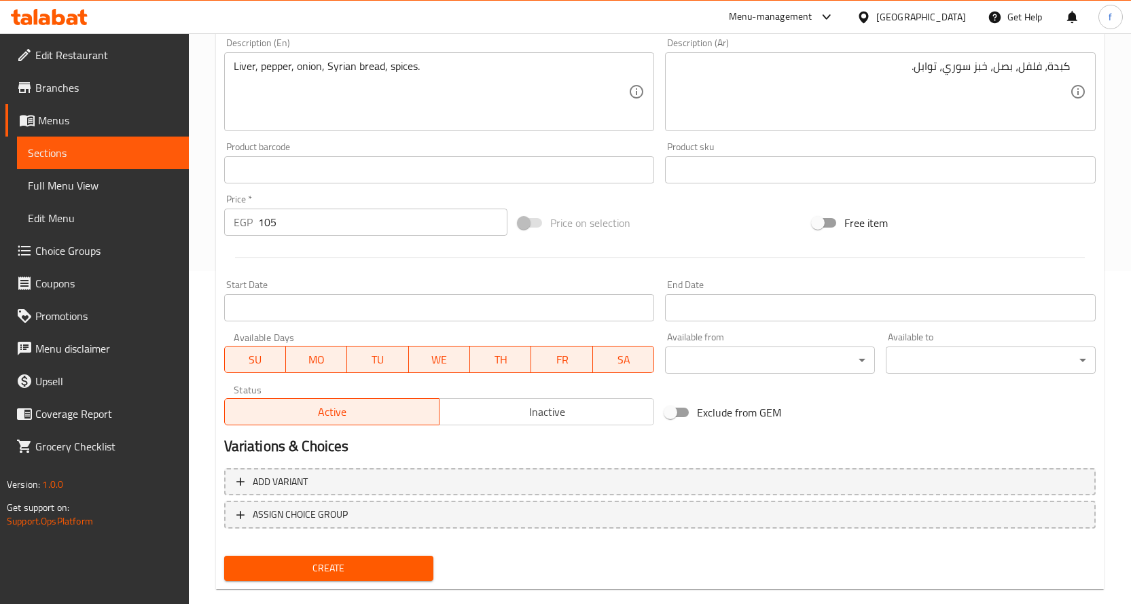
scroll to position [356, 0]
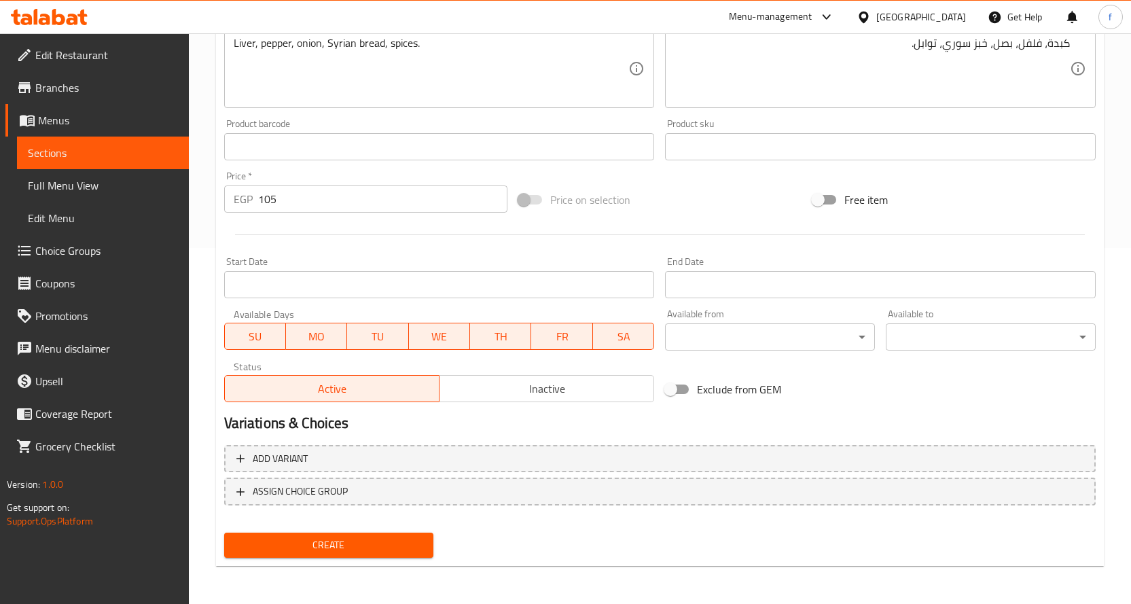
click at [371, 541] on span "Create" at bounding box center [329, 545] width 188 height 17
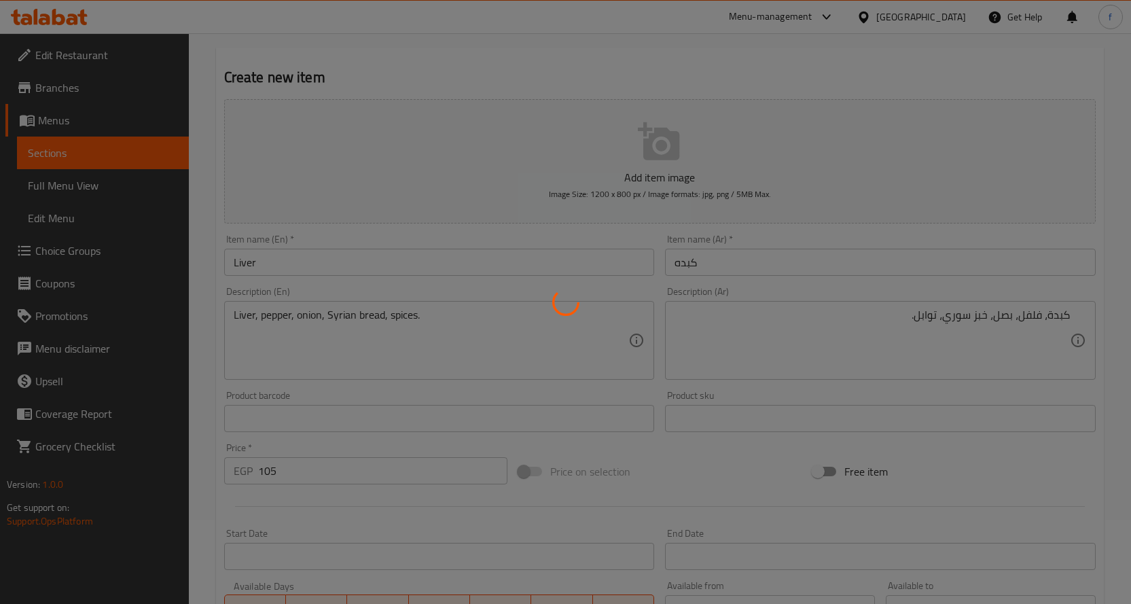
type input "0"
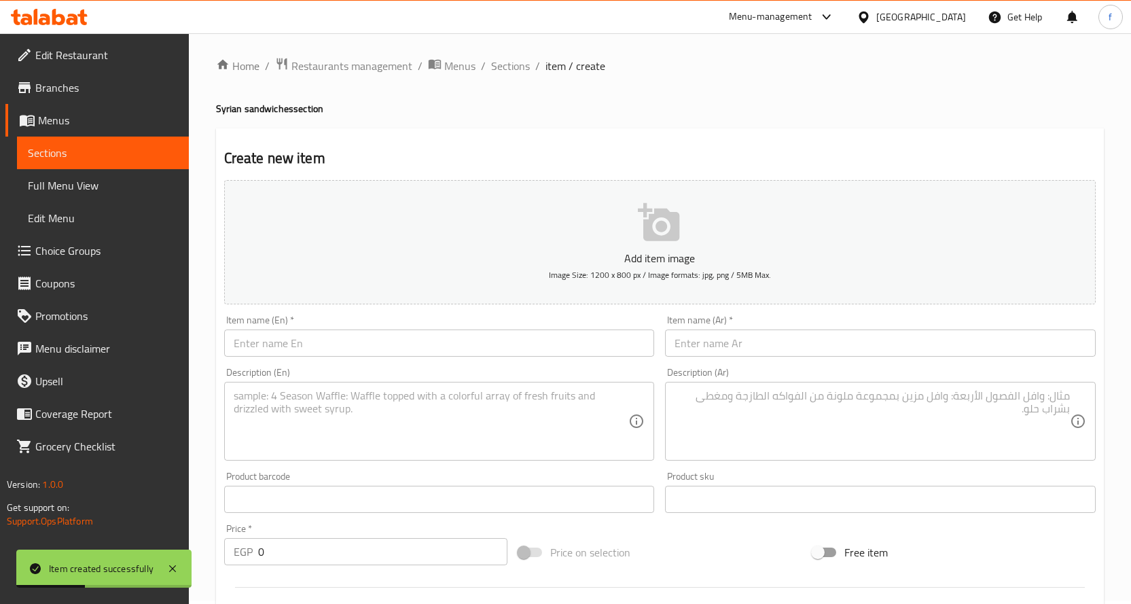
scroll to position [0, 0]
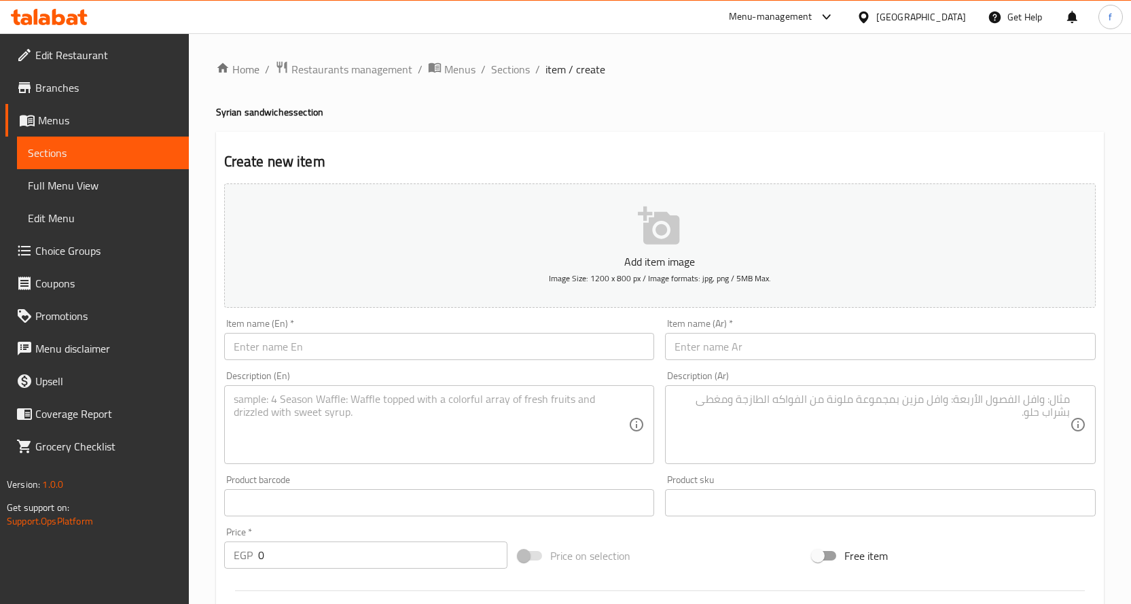
click at [736, 431] on textarea at bounding box center [872, 425] width 395 height 65
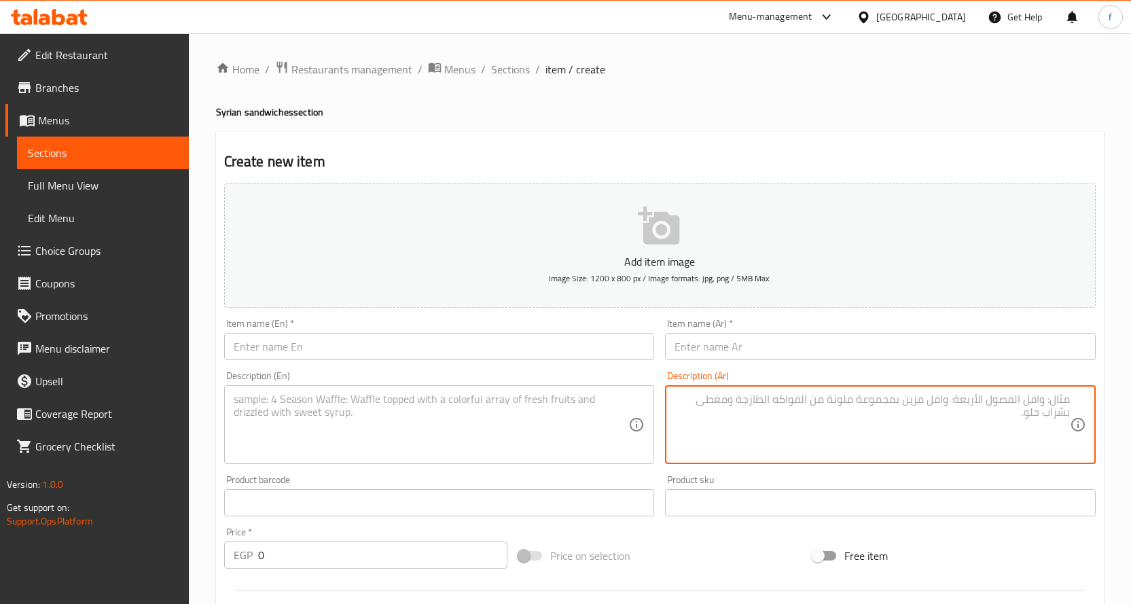
paste textarea "دجاج مقرمش حار، خبز سوري، صوص حار، خس، طماطم."
type textarea "دجاج مقرمش حار، خبز سوري، صوص حار، خس، طماطم."
click at [588, 421] on textarea at bounding box center [431, 425] width 395 height 65
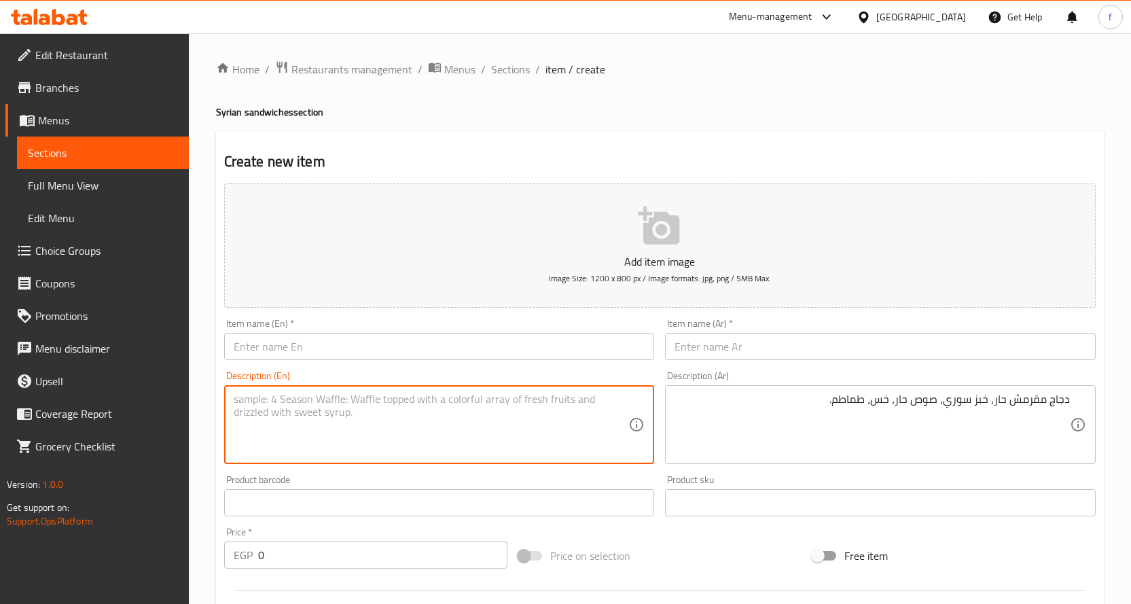
paste textarea "Crispy spicy chicken, Syrian bread, hot sauce, lettuce, tomatoes."
type textarea "Crispy spicy chicken, Syrian bread, hot sauce, lettuce, tomatoes."
click at [723, 342] on input "text" at bounding box center [880, 346] width 431 height 27
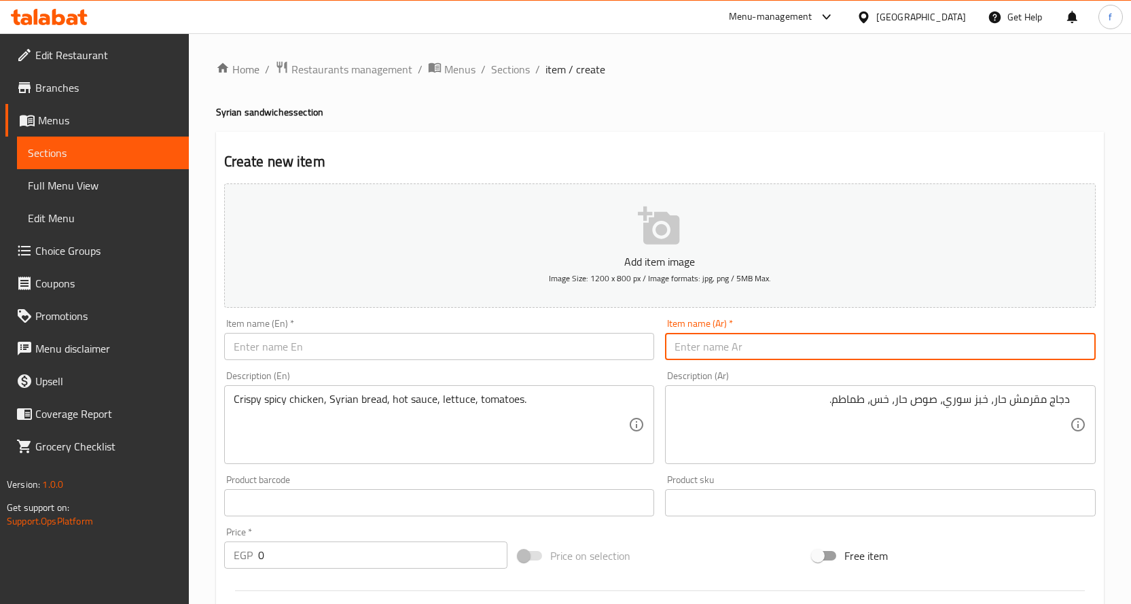
paste input "زنجر"
type input "زنجر"
click at [526, 350] on input "text" at bounding box center [439, 346] width 431 height 27
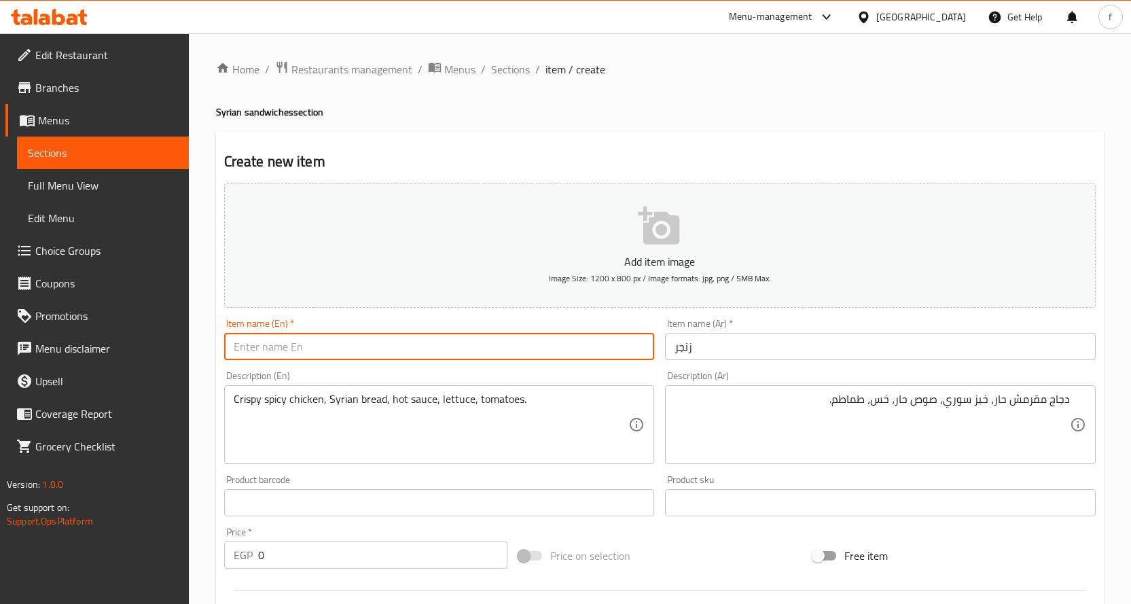
paste input "Zinger"
type input "Zinger"
click at [696, 351] on input "زنجر" at bounding box center [880, 346] width 431 height 27
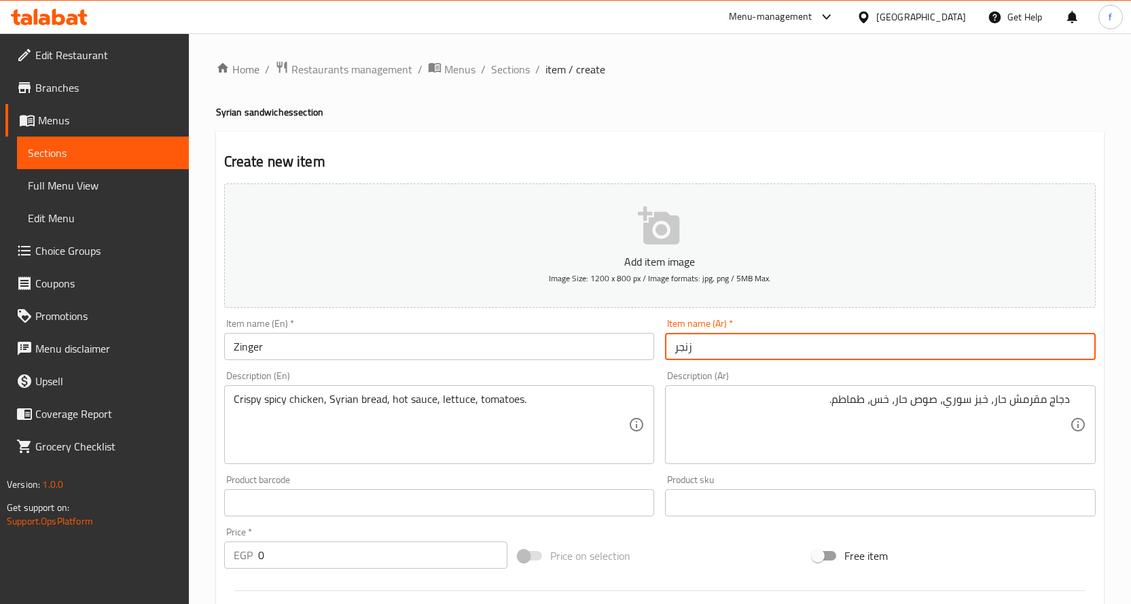
click at [696, 351] on input "زنجر" at bounding box center [880, 346] width 431 height 27
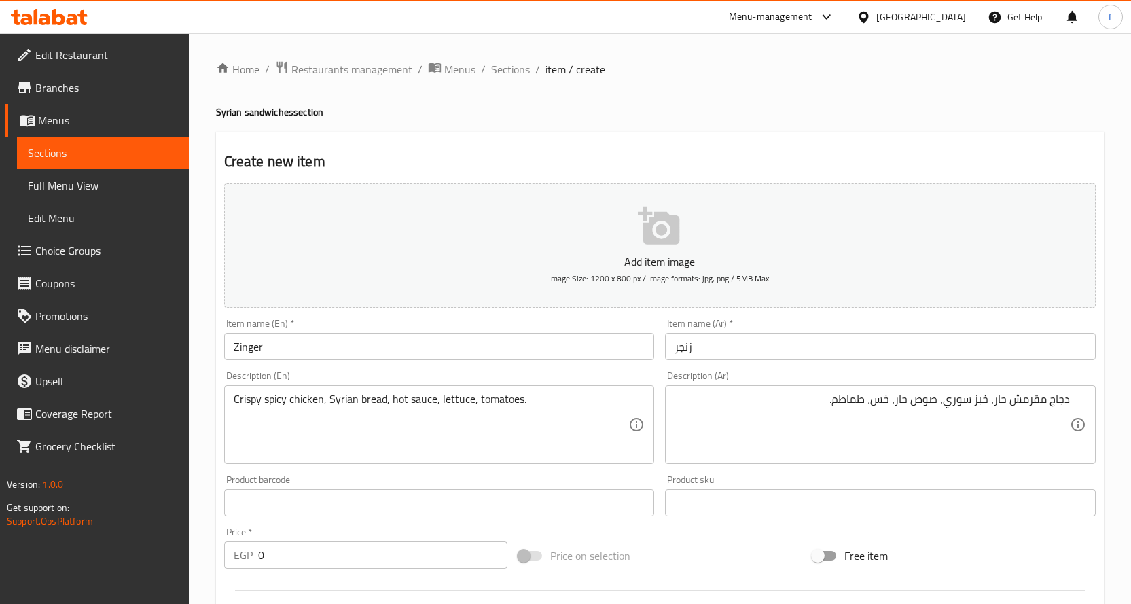
click at [672, 351] on input "زنجر" at bounding box center [880, 346] width 431 height 27
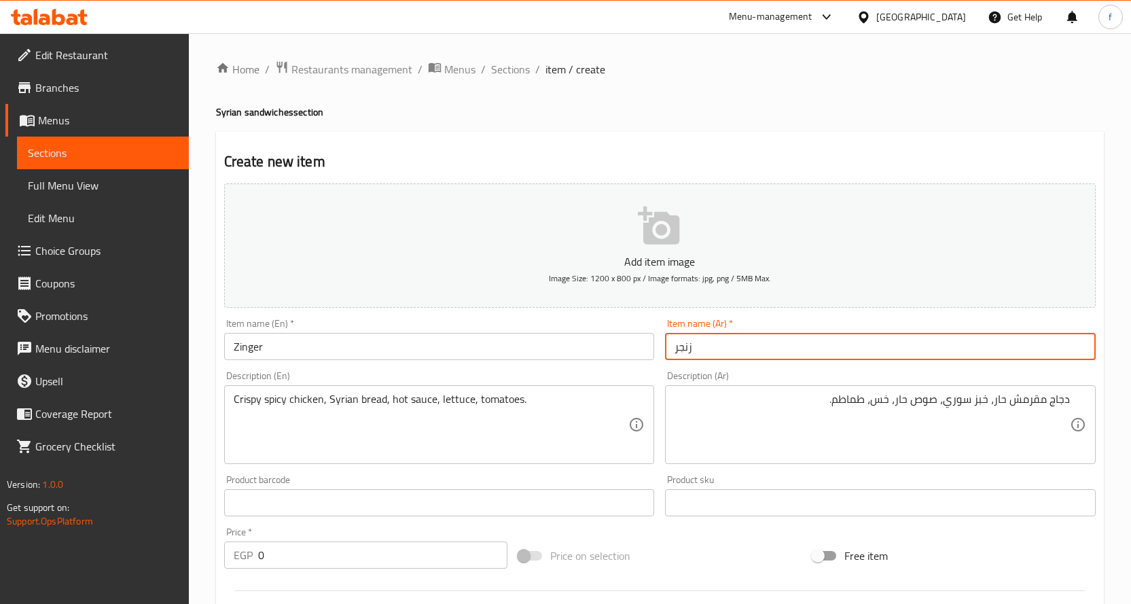
click at [280, 566] on input "0" at bounding box center [382, 554] width 249 height 27
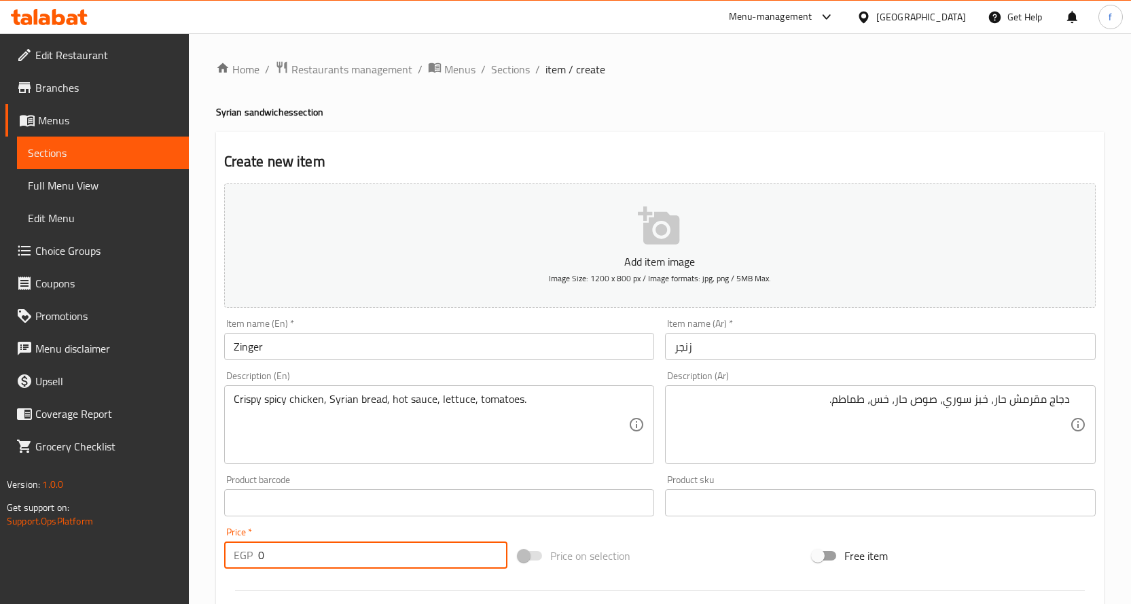
click at [280, 566] on input "0" at bounding box center [382, 554] width 249 height 27
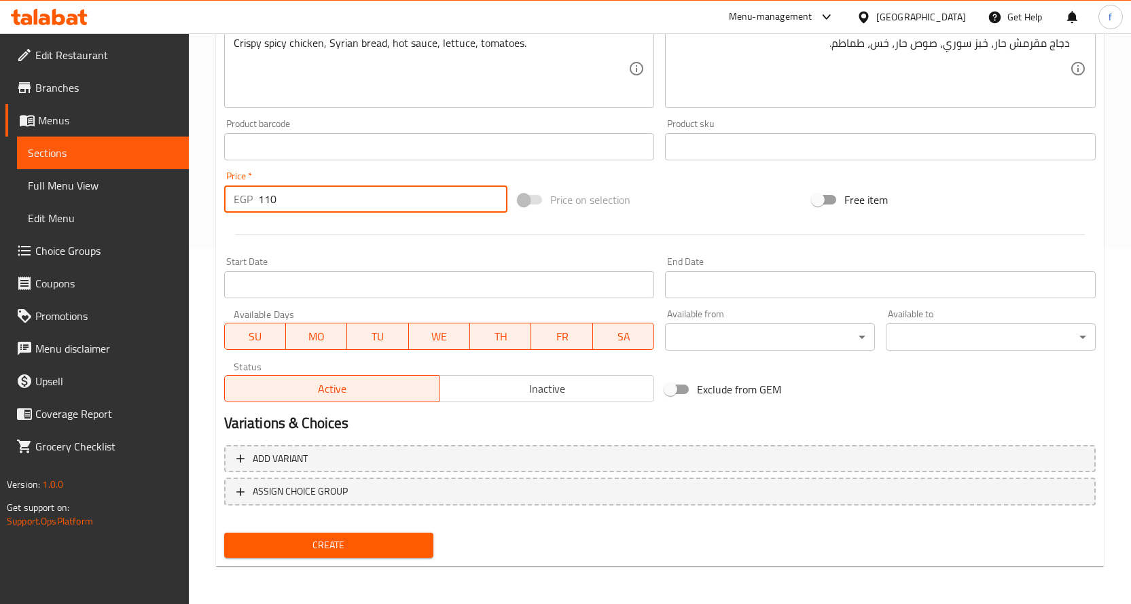
type input "110"
click at [295, 536] on button "Create" at bounding box center [329, 545] width 210 height 25
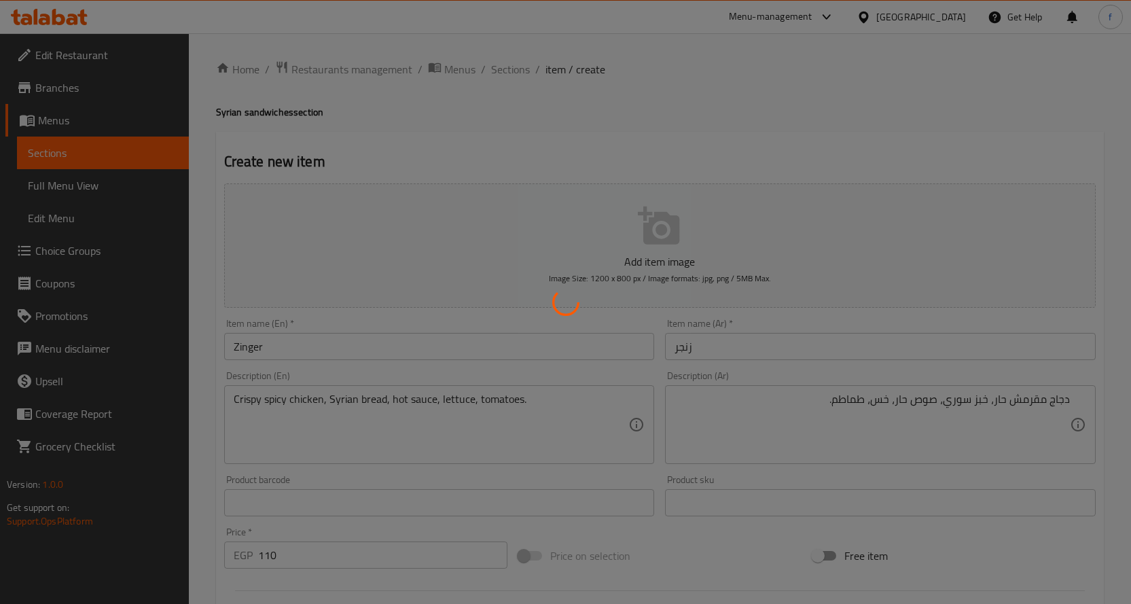
type input "0"
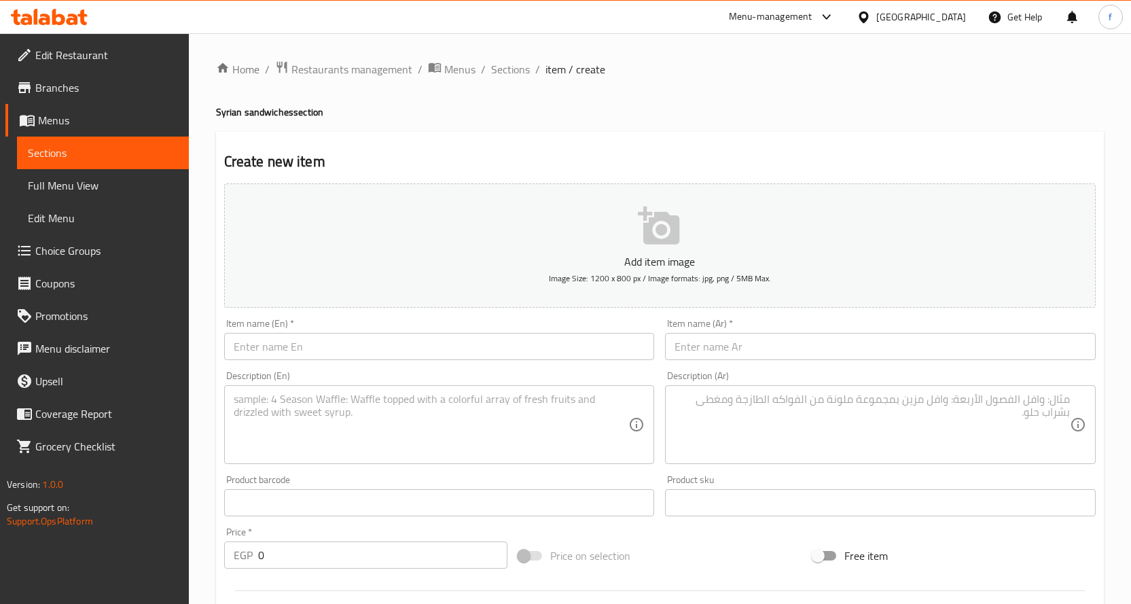
click at [800, 425] on textarea at bounding box center [872, 425] width 395 height 65
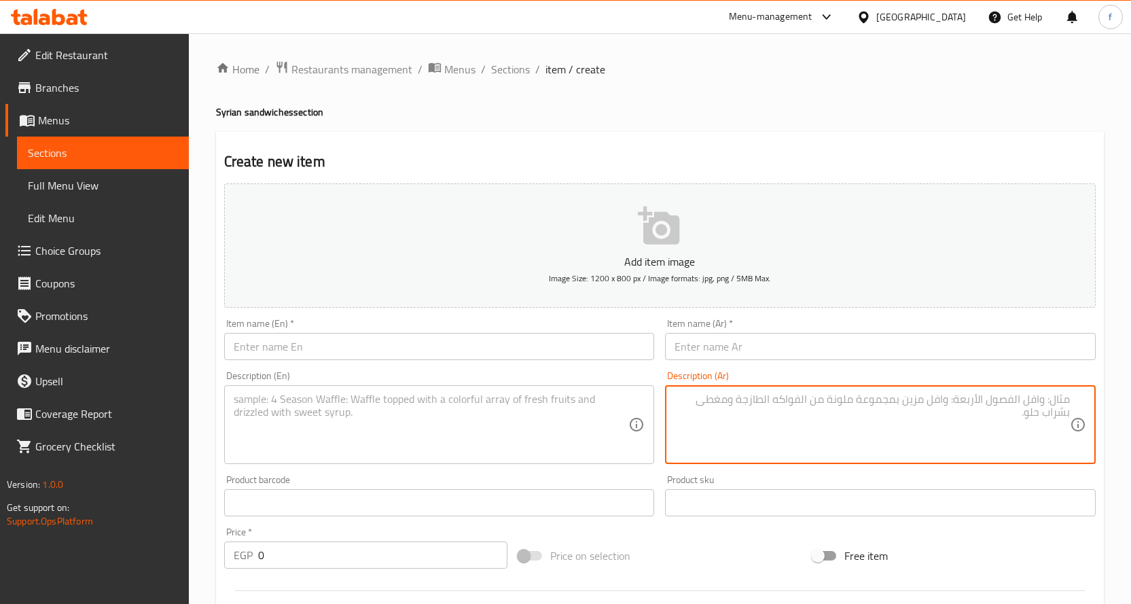
paste textarea "كفتة دجاج، خبز سوري، طحينة، [PERSON_NAME]، بصل."
type textarea "كفتة دجاج، خبز سوري، طحينة، [PERSON_NAME]، بصل."
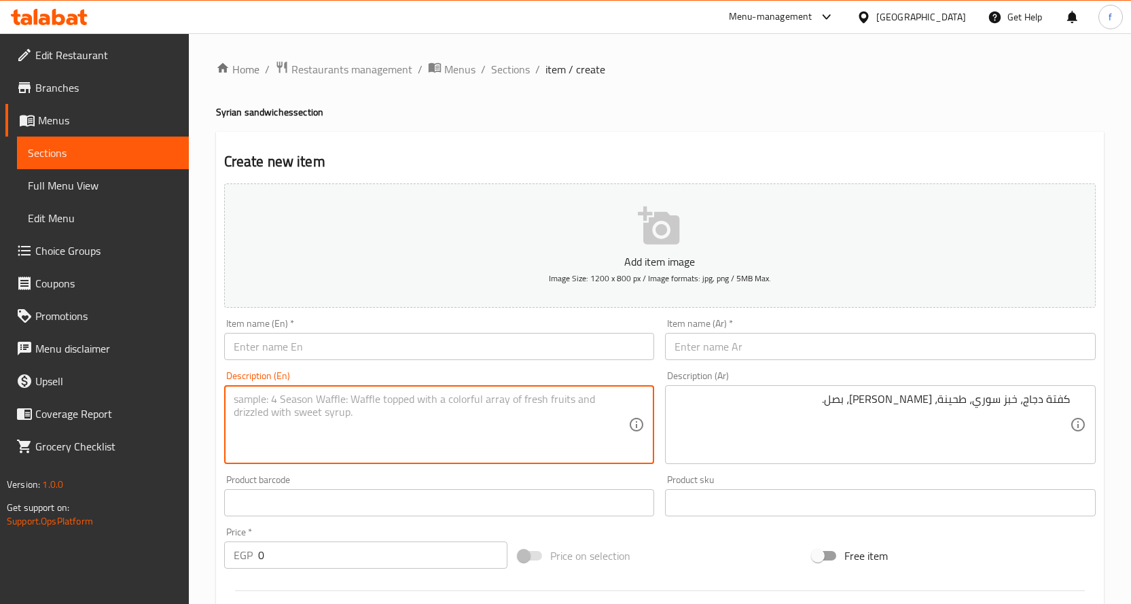
click at [505, 413] on textarea at bounding box center [431, 425] width 395 height 65
paste textarea "Chicken kofta, Syrian bread, tahini, parsley, onions."
type textarea "Chicken kofta, Syrian bread, tahini, parsley, onions."
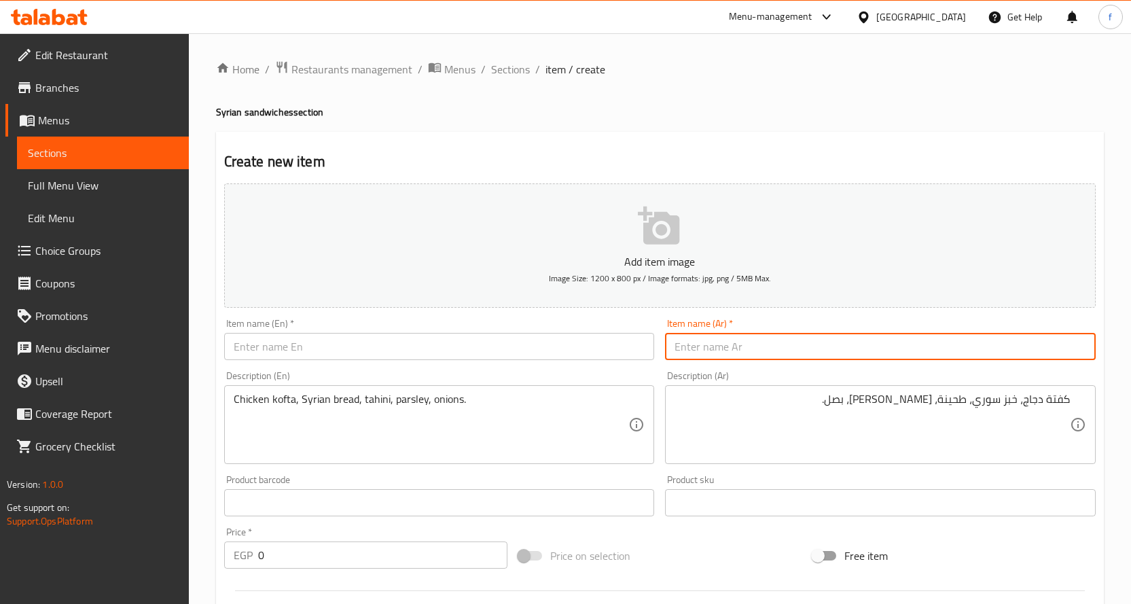
click at [745, 355] on input "text" at bounding box center [880, 346] width 431 height 27
paste input "كفته فراخ"
type input "كفته فراخ"
click at [532, 353] on input "text" at bounding box center [439, 346] width 431 height 27
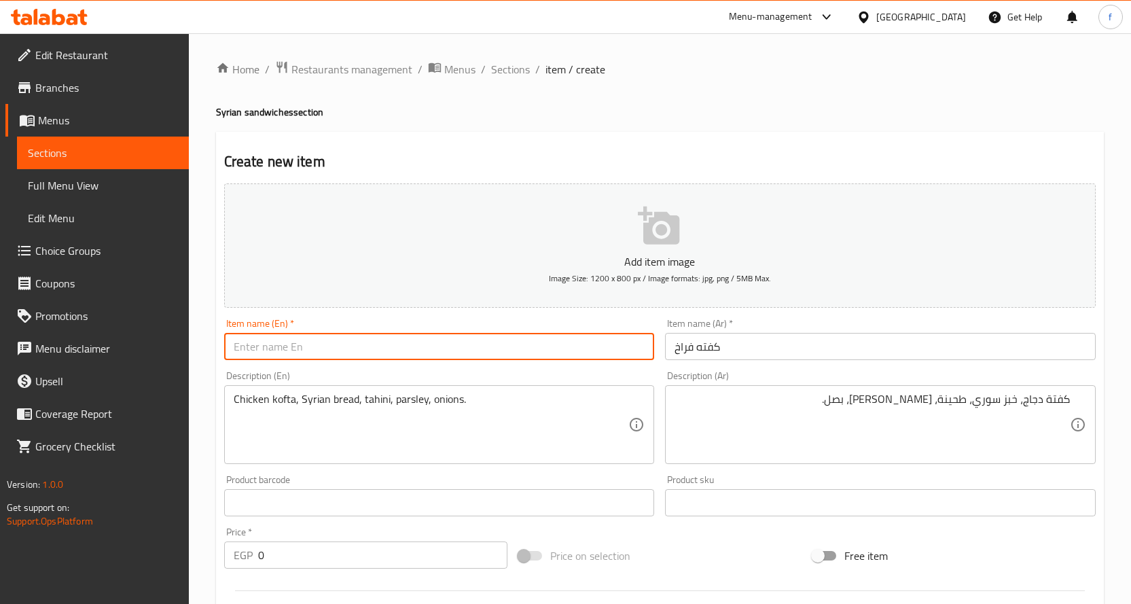
paste input "Chicken Kofta"
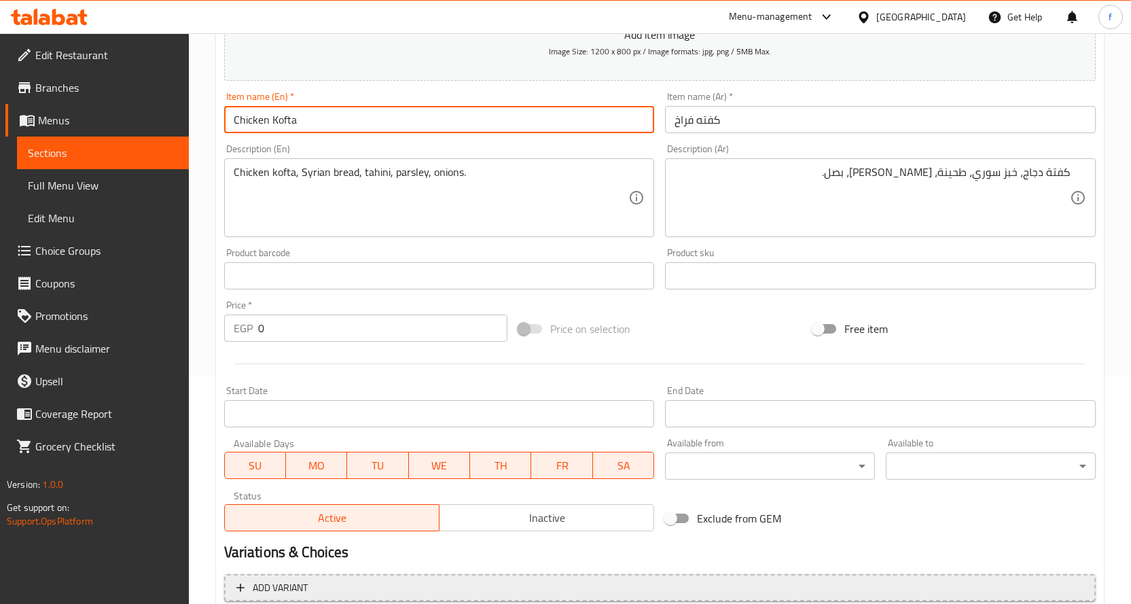
scroll to position [340, 0]
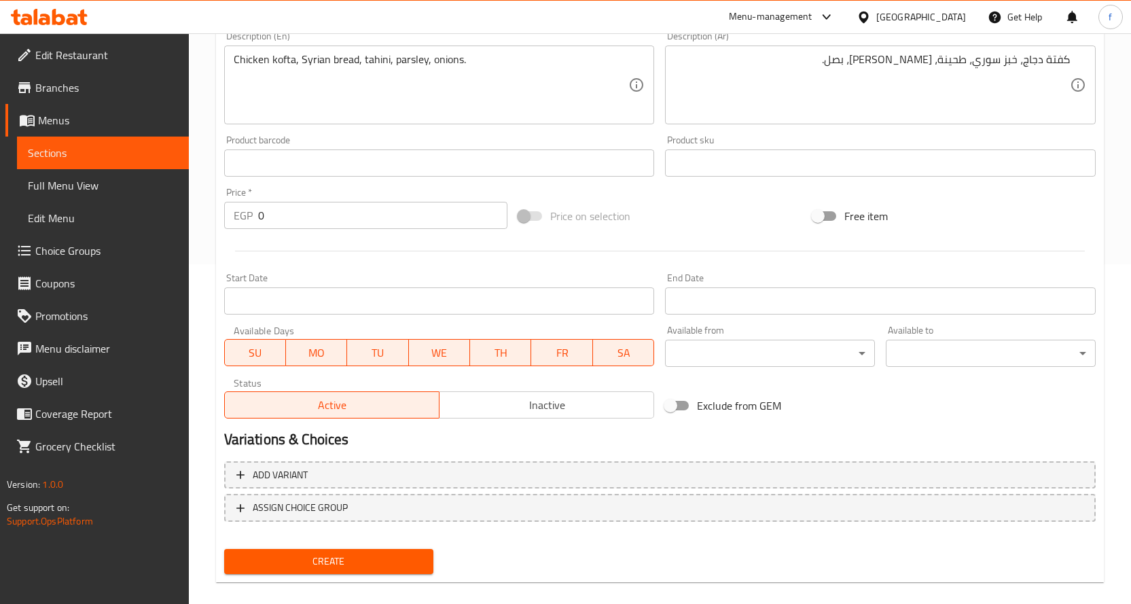
type input "Chicken Kofta"
click at [253, 215] on div "EGP 0 Price *" at bounding box center [365, 215] width 283 height 27
click at [273, 211] on input "0" at bounding box center [382, 215] width 249 height 27
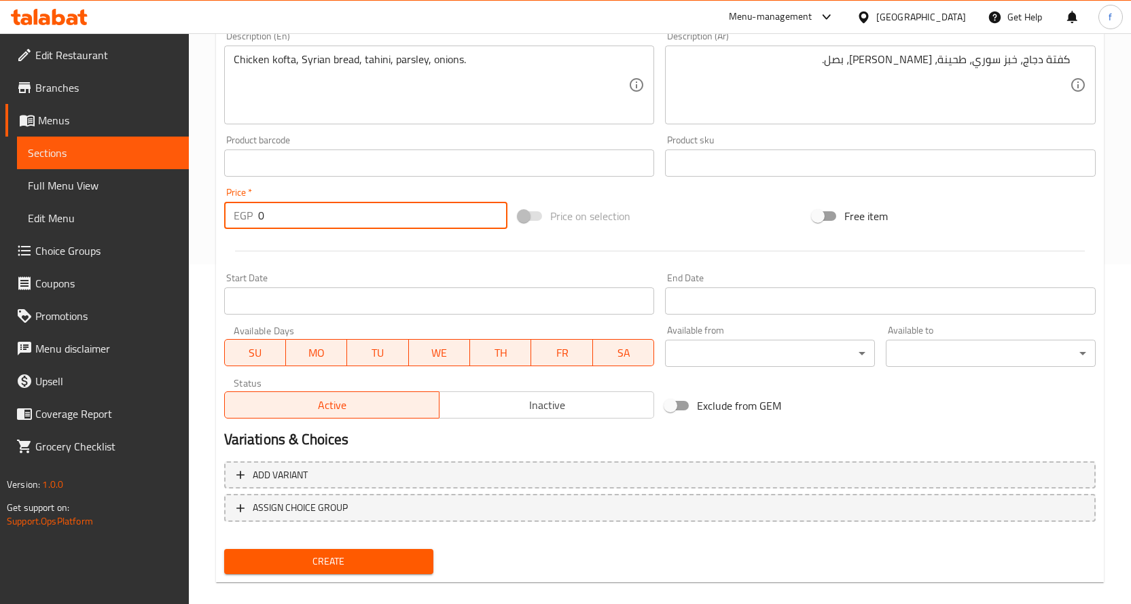
click at [273, 211] on input "0" at bounding box center [382, 215] width 249 height 27
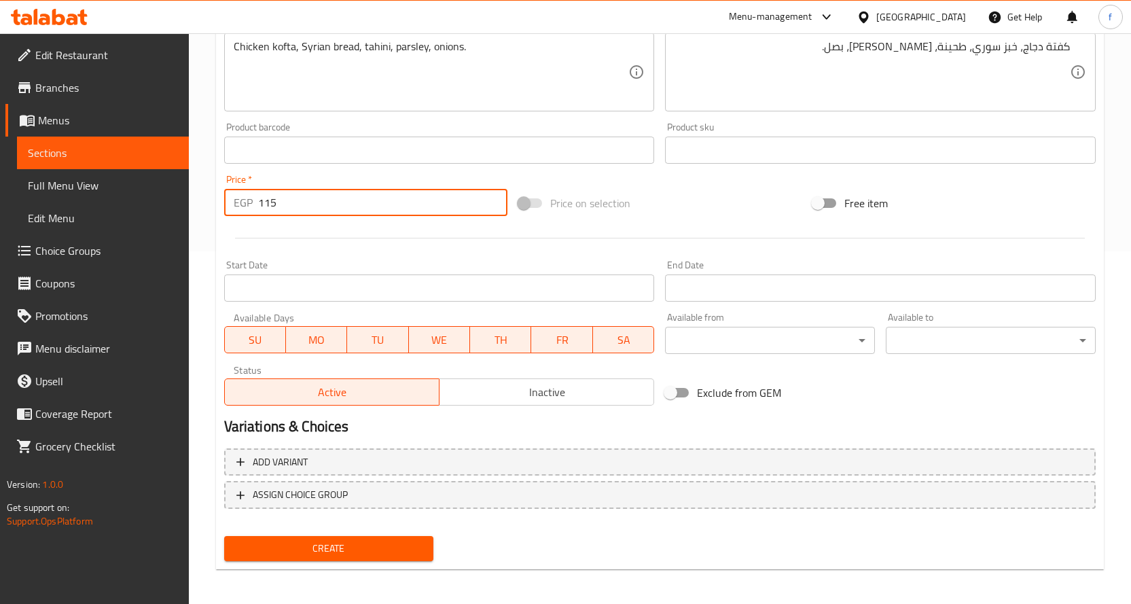
scroll to position [356, 0]
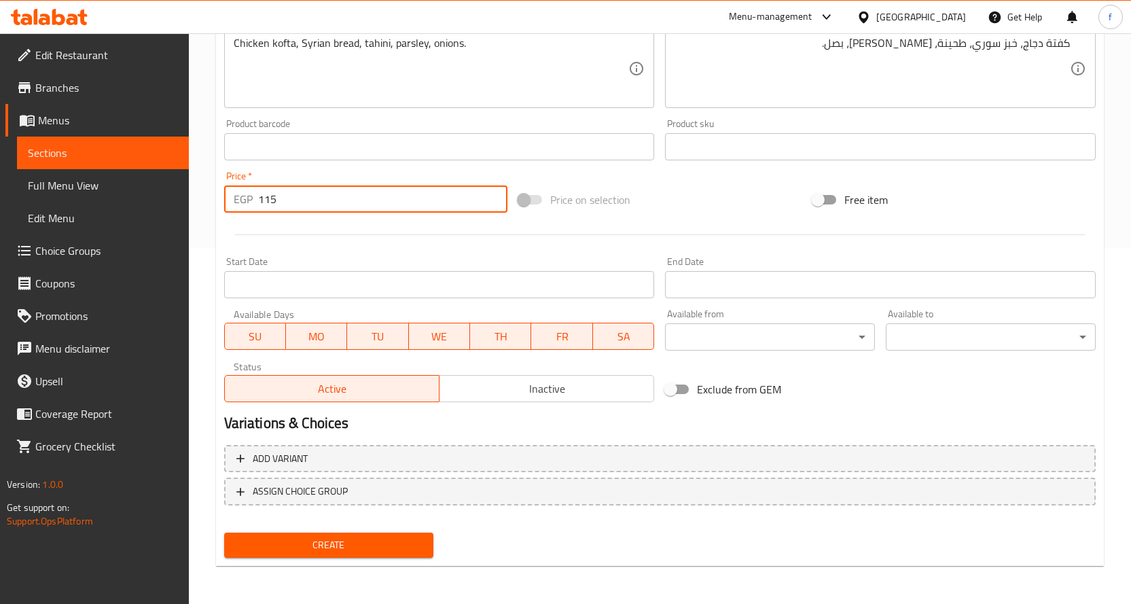
type input "115"
click at [348, 537] on span "Create" at bounding box center [329, 545] width 188 height 17
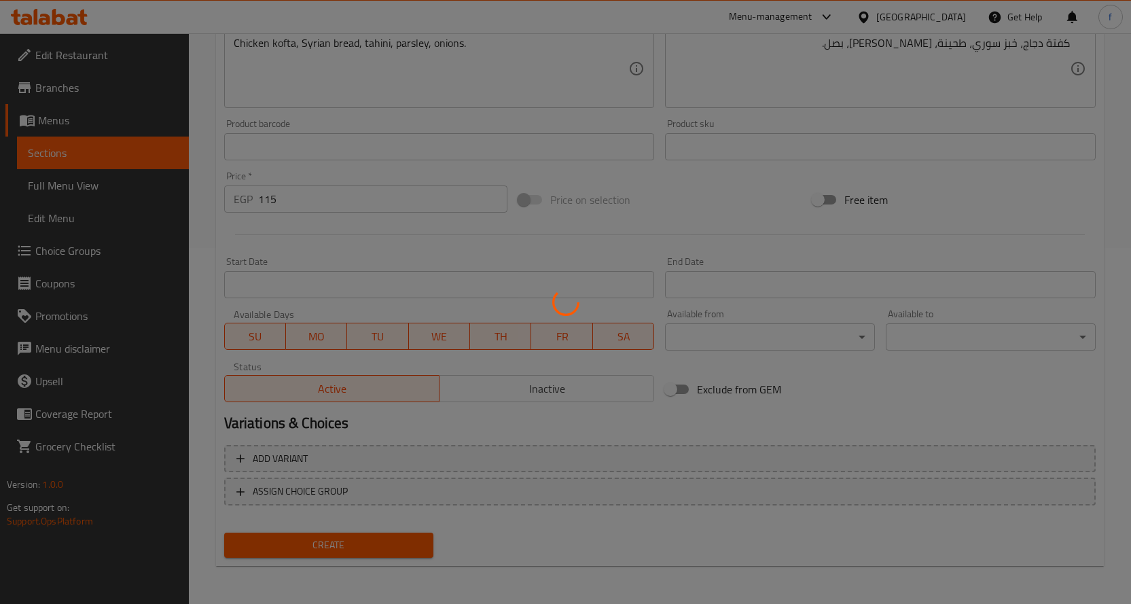
type input "0"
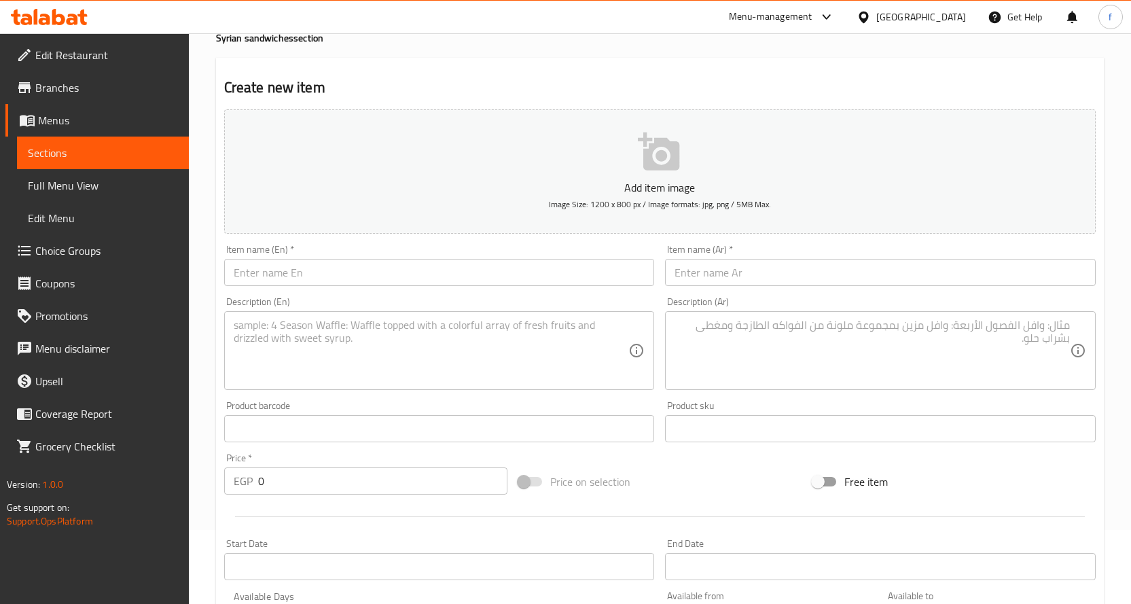
scroll to position [16, 0]
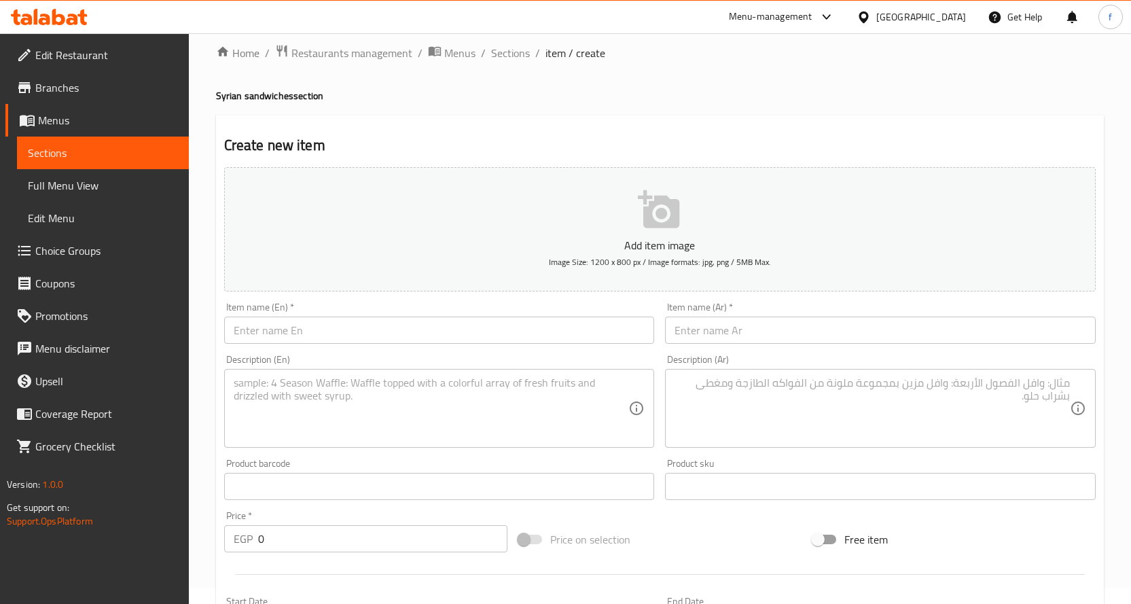
click at [767, 423] on textarea at bounding box center [872, 408] width 395 height 65
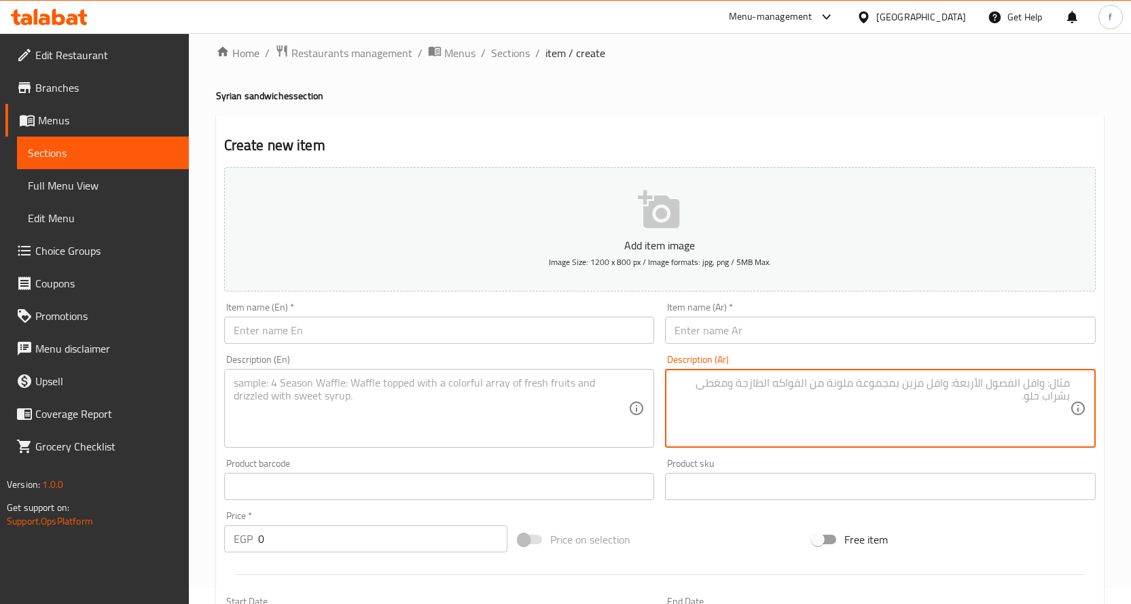
paste textarea "كفتة لحم، خبز سوري، طحينة، [PERSON_NAME]، بصل."
type textarea "كفتة لحم، خبز سوري، طحينة، [PERSON_NAME]، بصل."
click at [574, 386] on textarea at bounding box center [431, 408] width 395 height 65
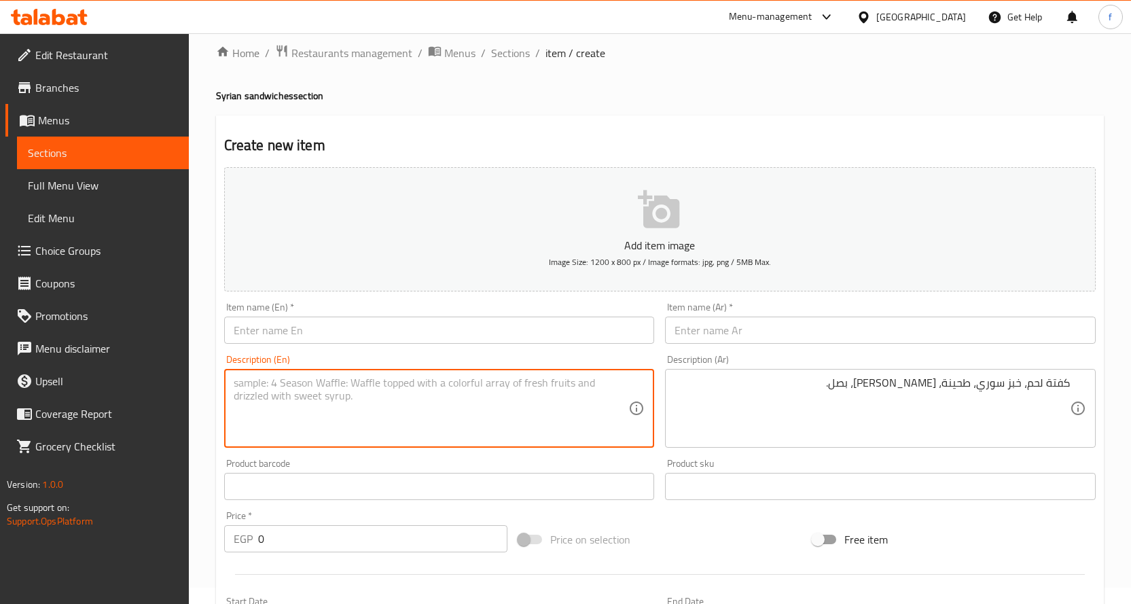
paste textarea "Meat kofta, Syrian bread, tahini, parsley, onions."
type textarea "Meat kofta, Syrian bread, tahini, parsley, onions."
click at [768, 339] on input "text" at bounding box center [880, 330] width 431 height 27
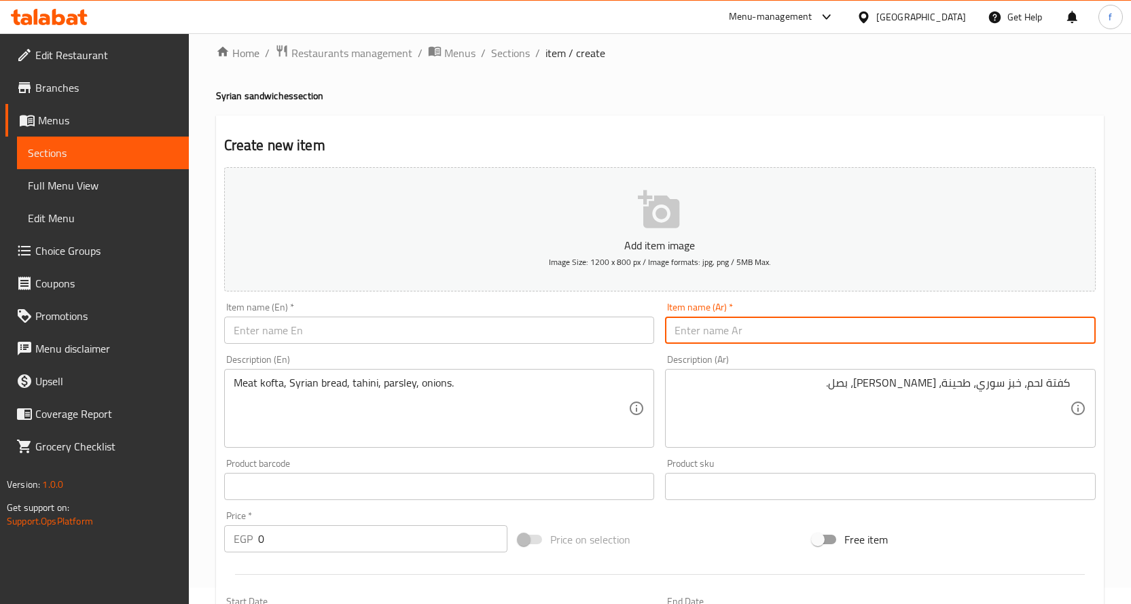
paste input "كفته لحم"
type input "كفته لحم"
click at [542, 340] on input "text" at bounding box center [439, 330] width 431 height 27
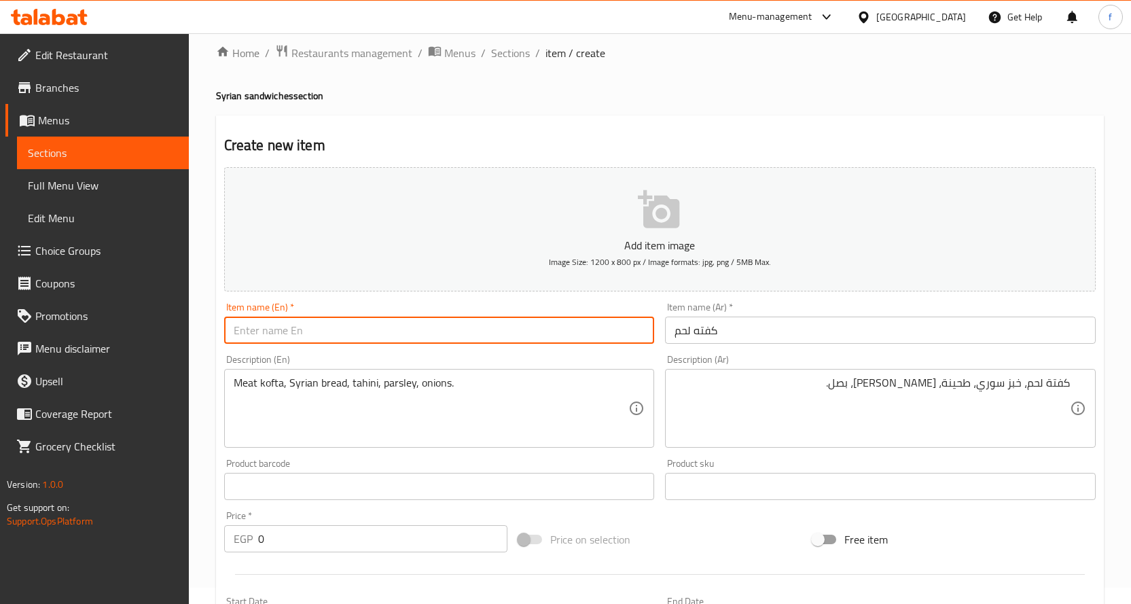
click at [725, 334] on input "كفته لحم" at bounding box center [880, 330] width 431 height 27
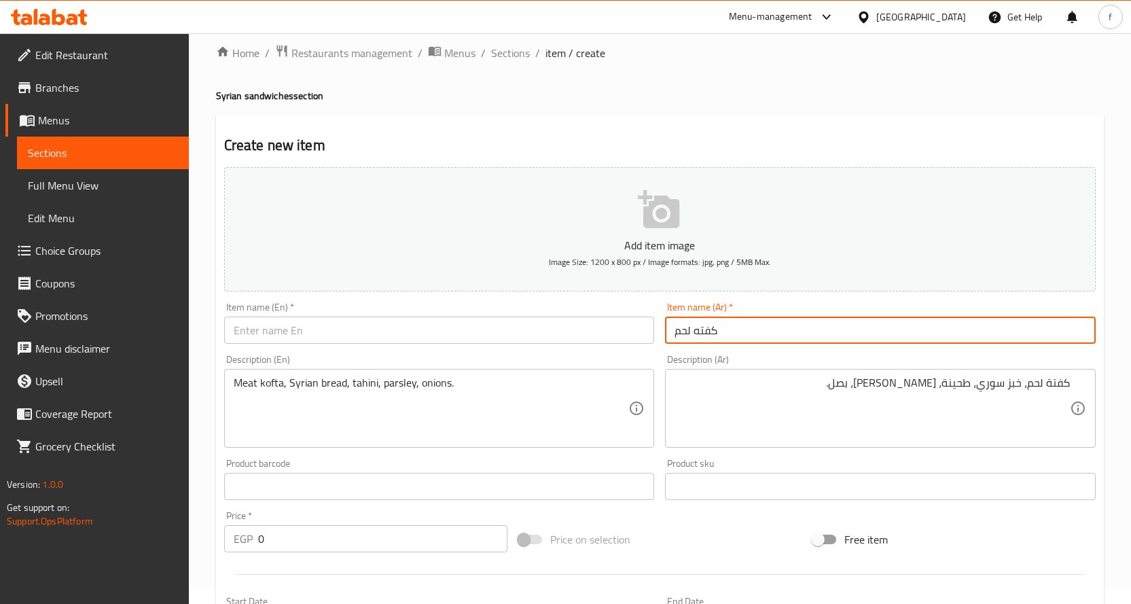
click at [725, 334] on input "كفته لحم" at bounding box center [880, 330] width 431 height 27
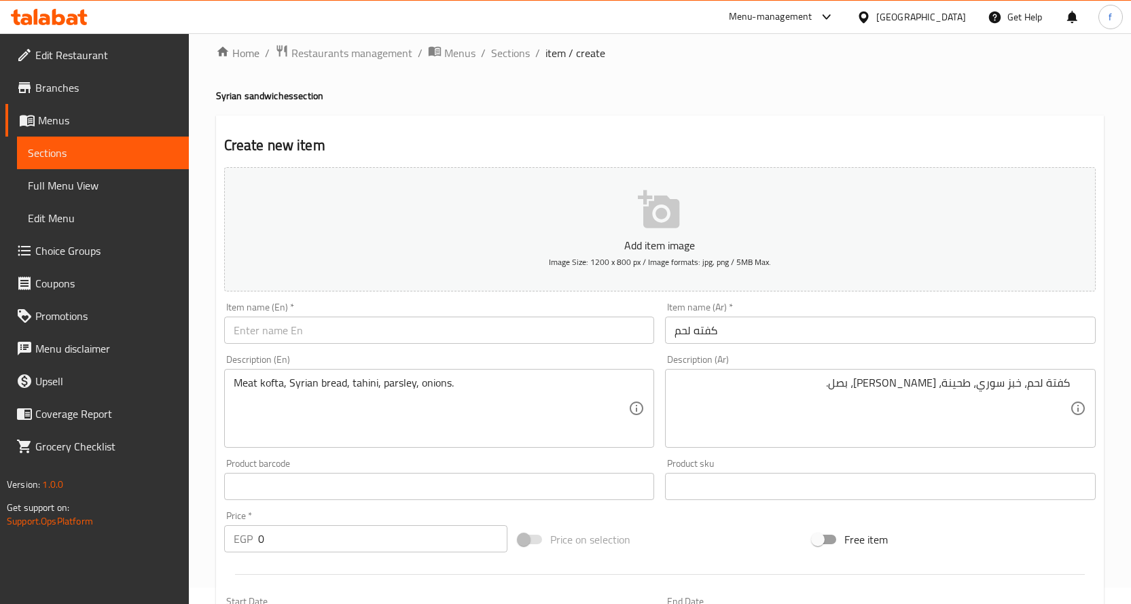
click at [390, 321] on input "text" at bounding box center [439, 330] width 431 height 27
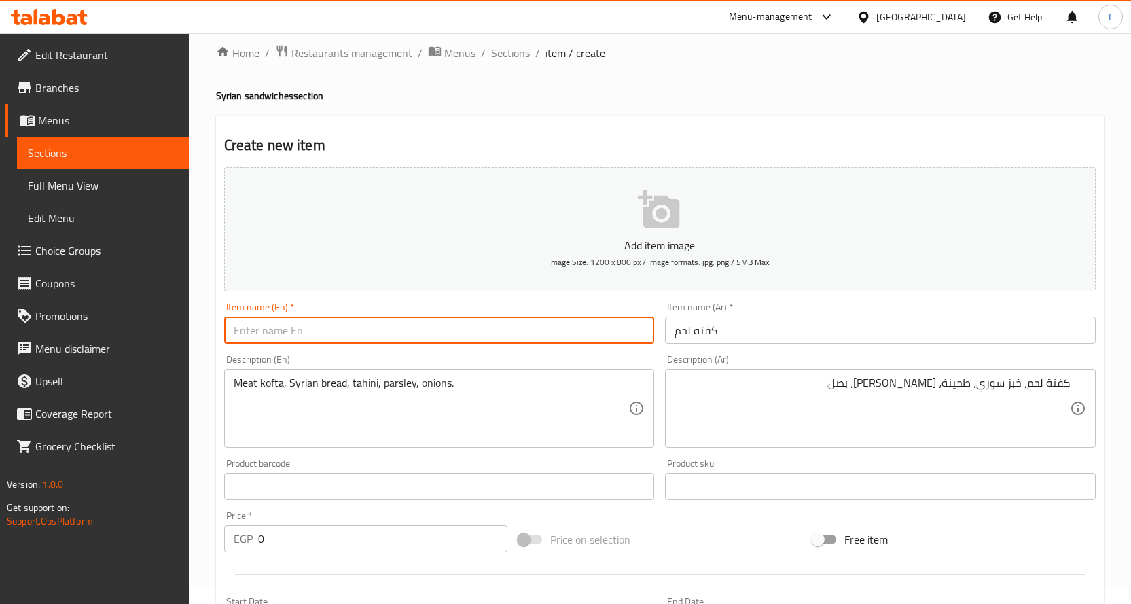
paste input "Kofta"
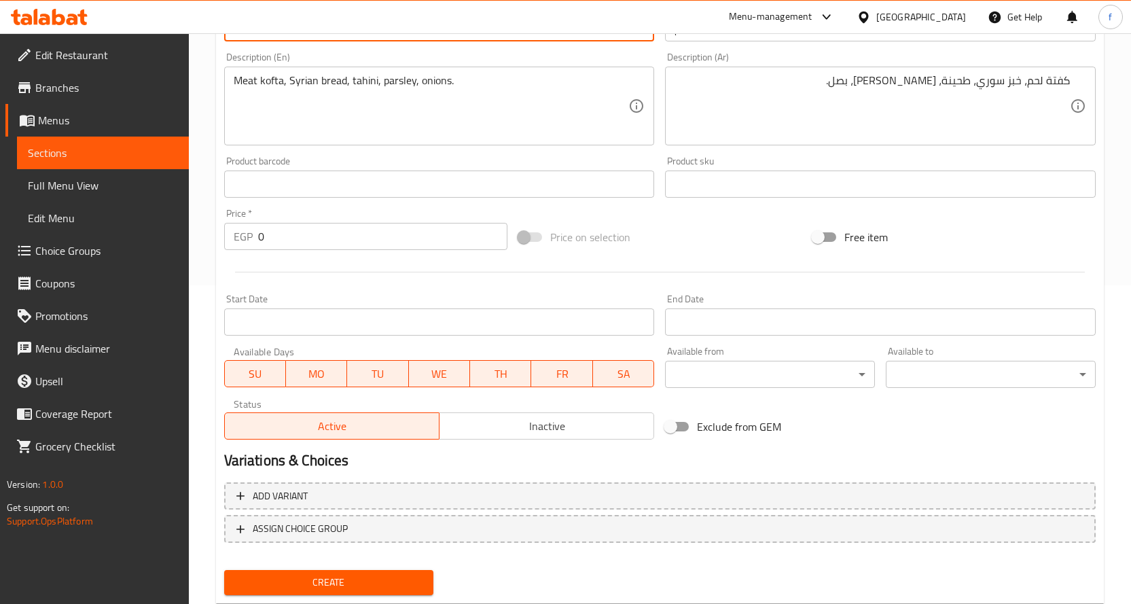
scroll to position [288, 0]
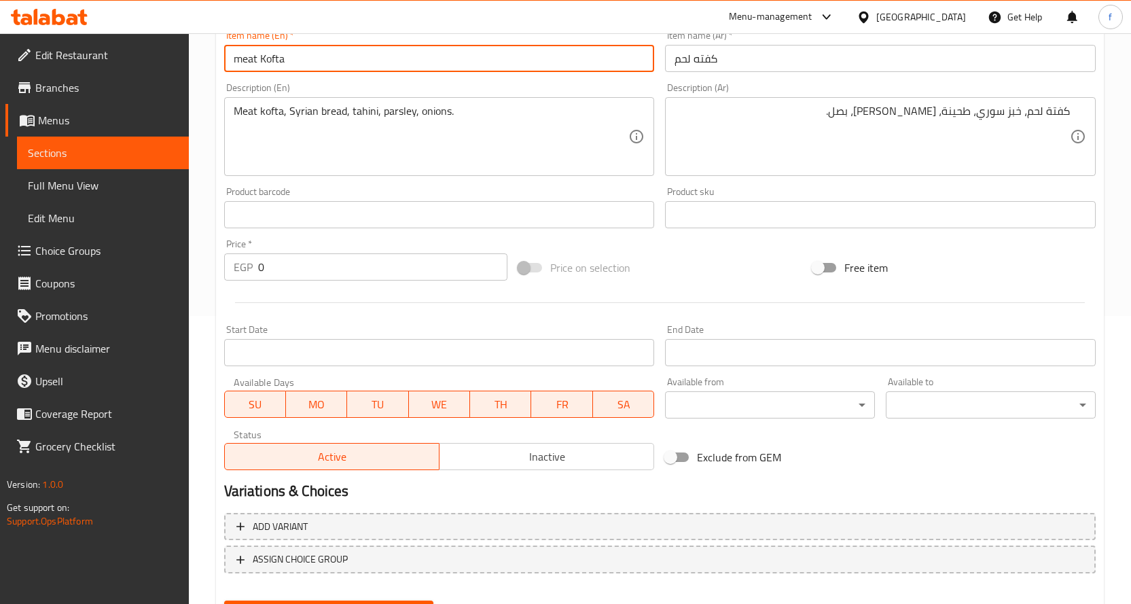
type input "meat Kofta"
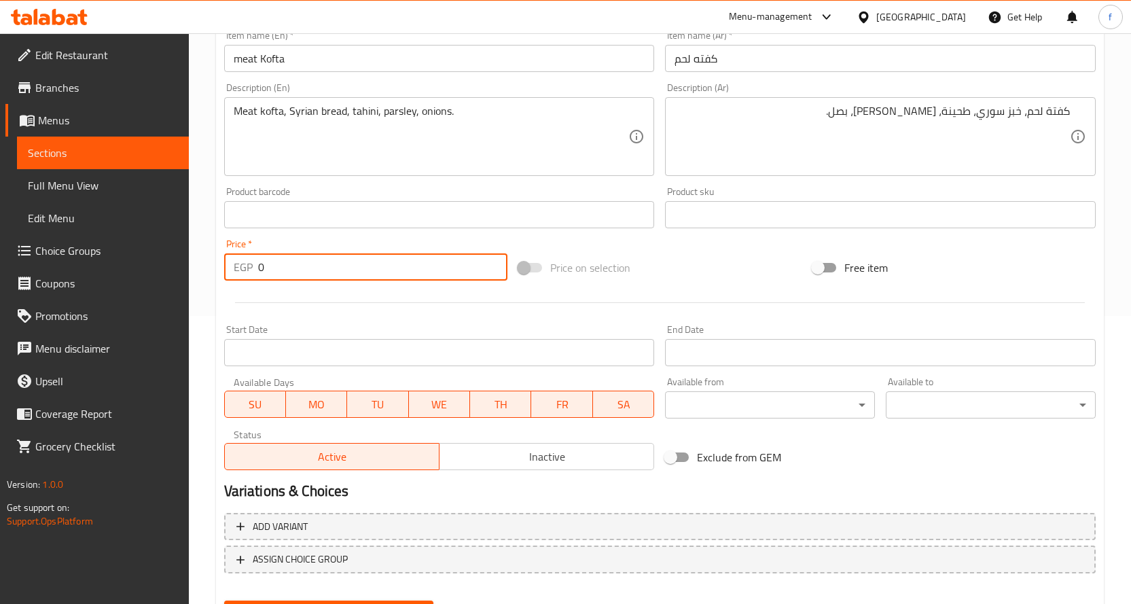
click at [279, 271] on input "0" at bounding box center [382, 266] width 249 height 27
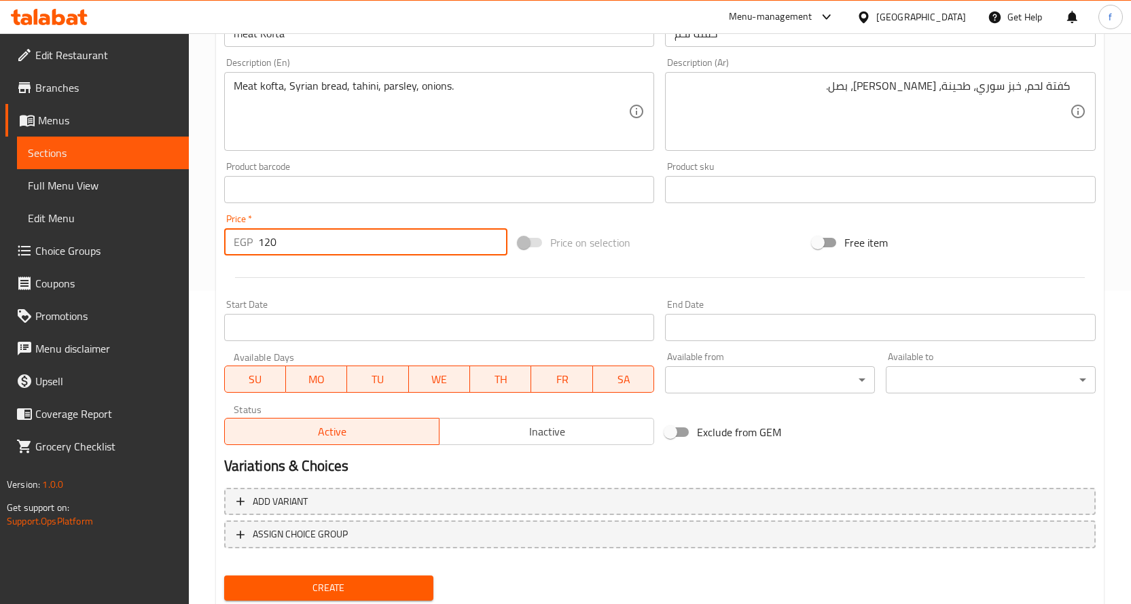
scroll to position [356, 0]
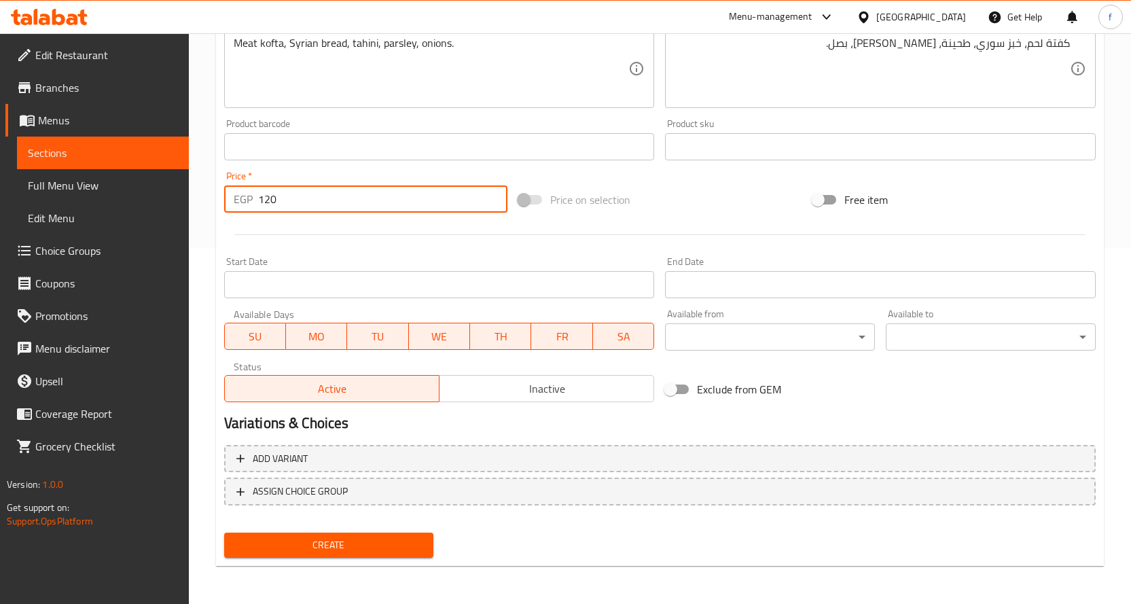
type input "120"
click at [331, 568] on div "Home / Restaurants management / Menus / Sections / item / create Syrian sandwic…" at bounding box center [660, 141] width 888 height 872
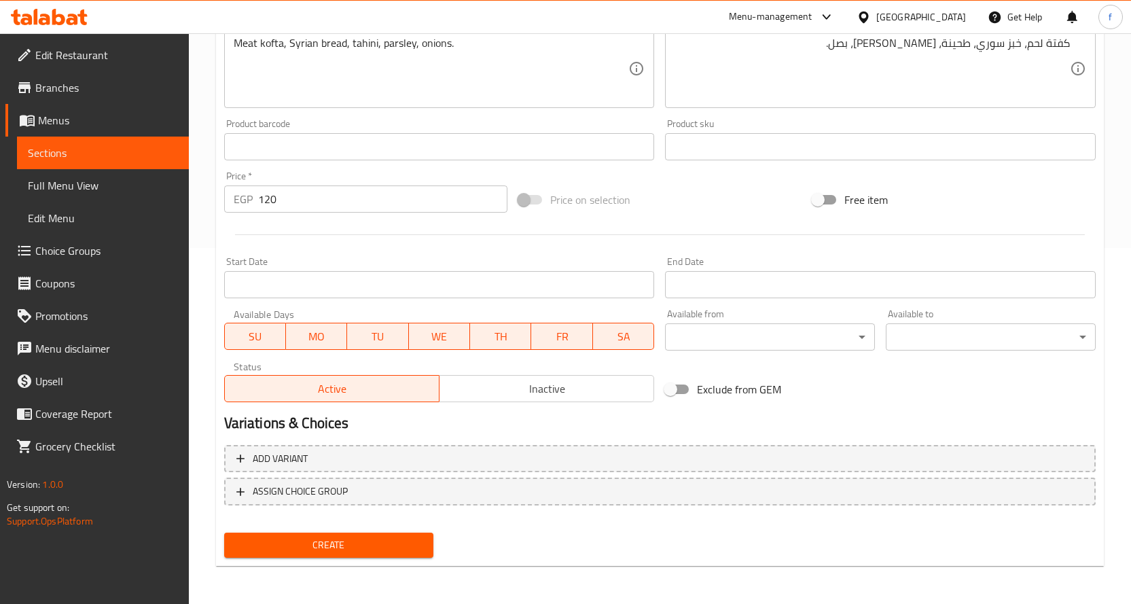
click at [337, 559] on div "Create" at bounding box center [329, 545] width 221 height 36
click at [343, 552] on span "Create" at bounding box center [329, 545] width 188 height 17
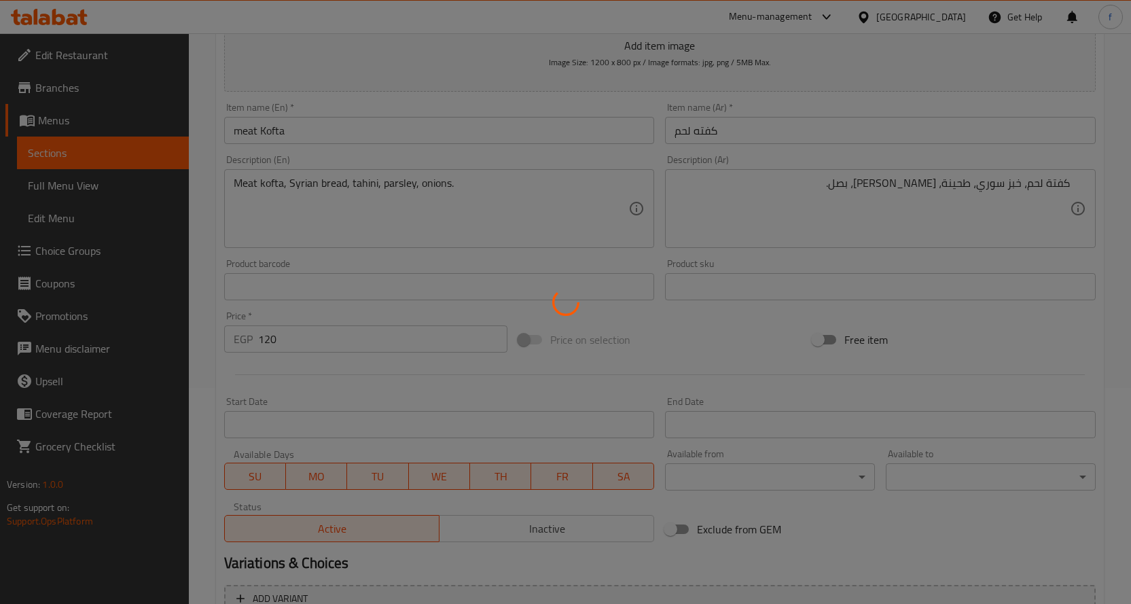
scroll to position [84, 0]
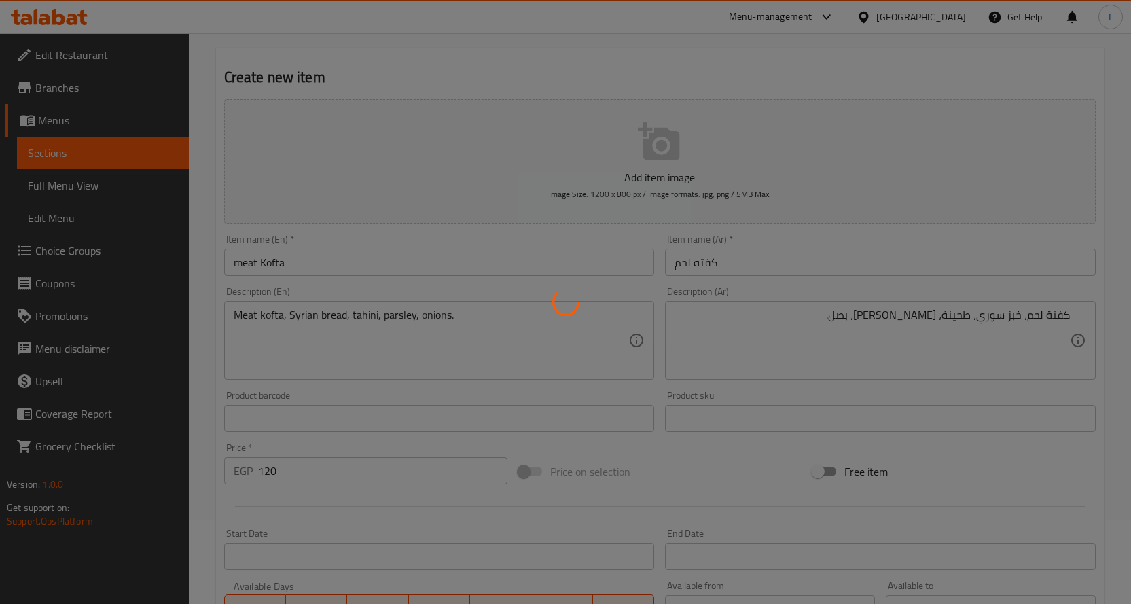
type input "0"
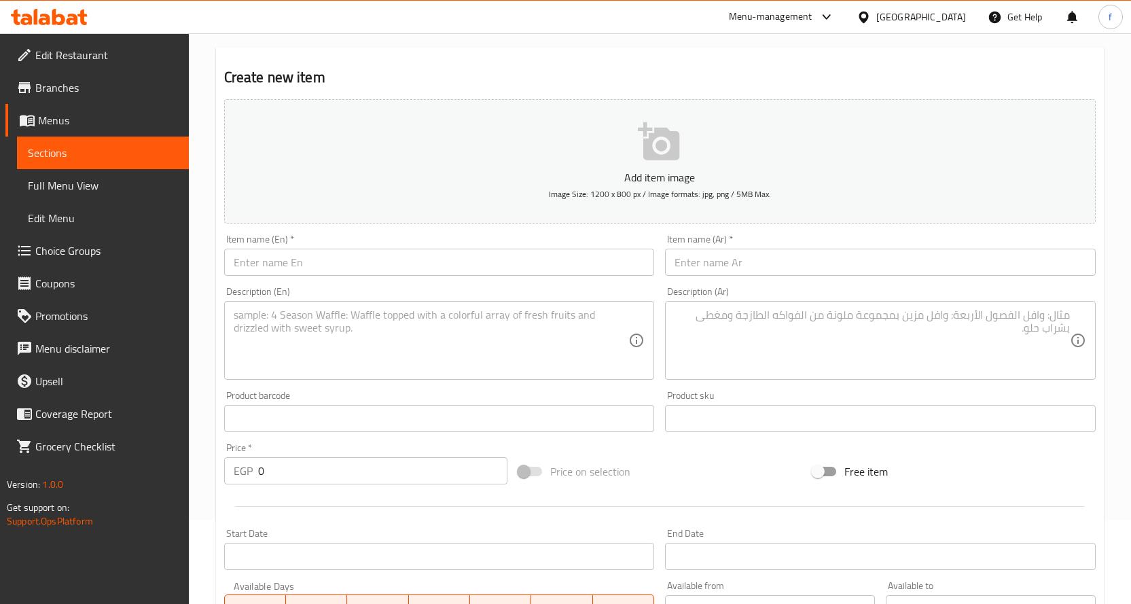
drag, startPoint x: 727, startPoint y: 264, endPoint x: 729, endPoint y: 273, distance: 9.7
click at [727, 264] on input "text" at bounding box center [880, 262] width 431 height 27
click at [660, 334] on div "Description (Ar) Description (Ar)" at bounding box center [881, 333] width 442 height 104
click at [717, 334] on textarea at bounding box center [872, 340] width 395 height 65
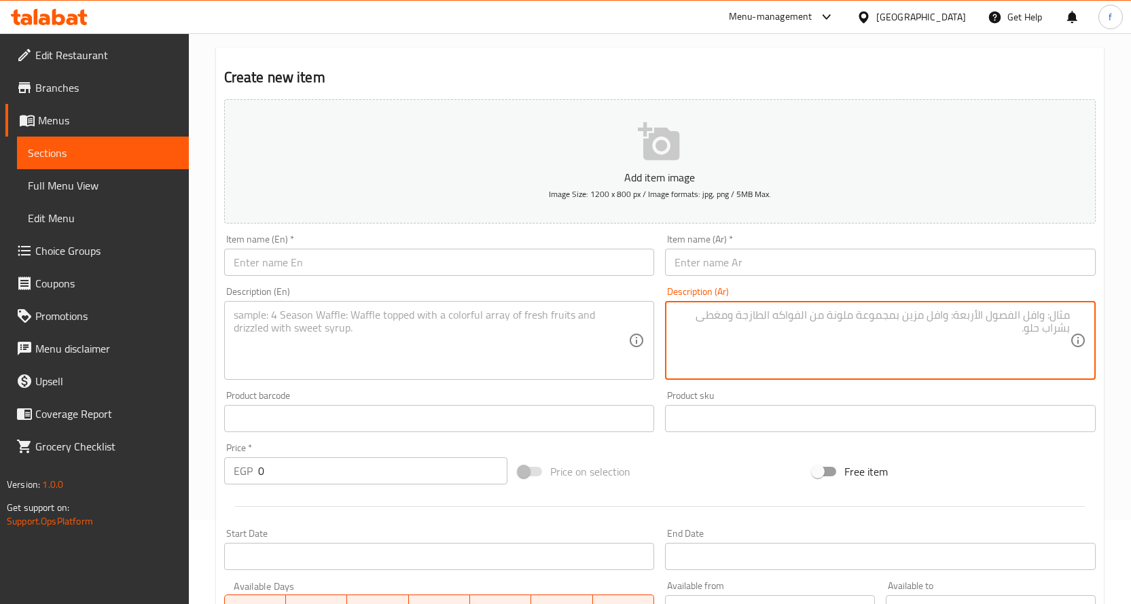
paste textarea "لحم برجر، خبز سوري، خس، طماطم، بصل، صوص."
type textarea "لحم برجر، خبز سوري، خس، طماطم، بصل، صوص."
click at [591, 382] on div "Description (En) Description (En)" at bounding box center [440, 333] width 442 height 104
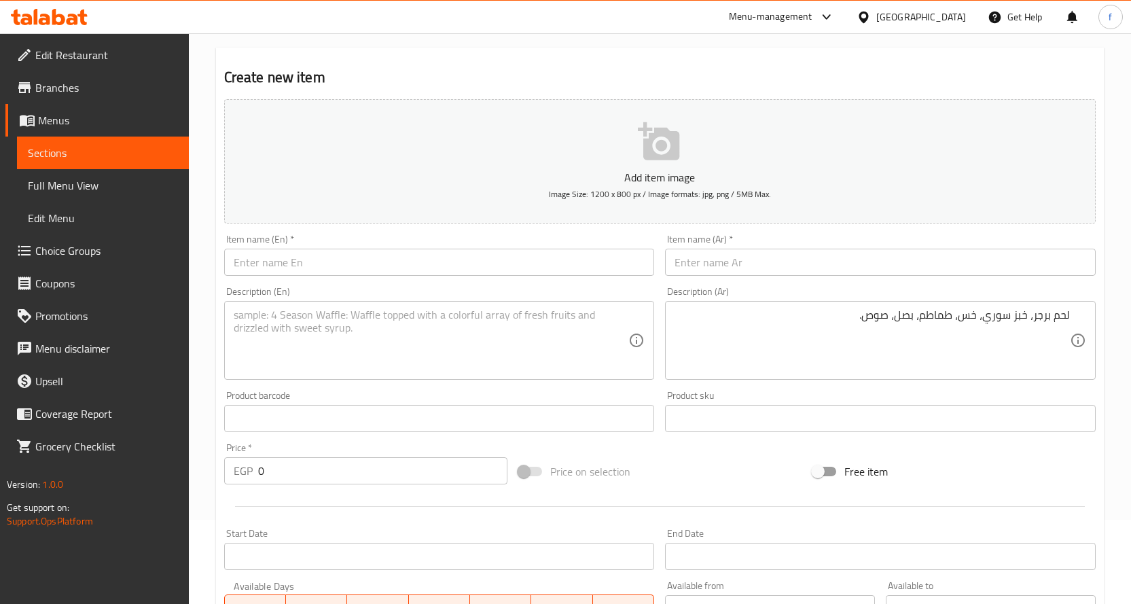
click at [574, 359] on textarea at bounding box center [431, 340] width 395 height 65
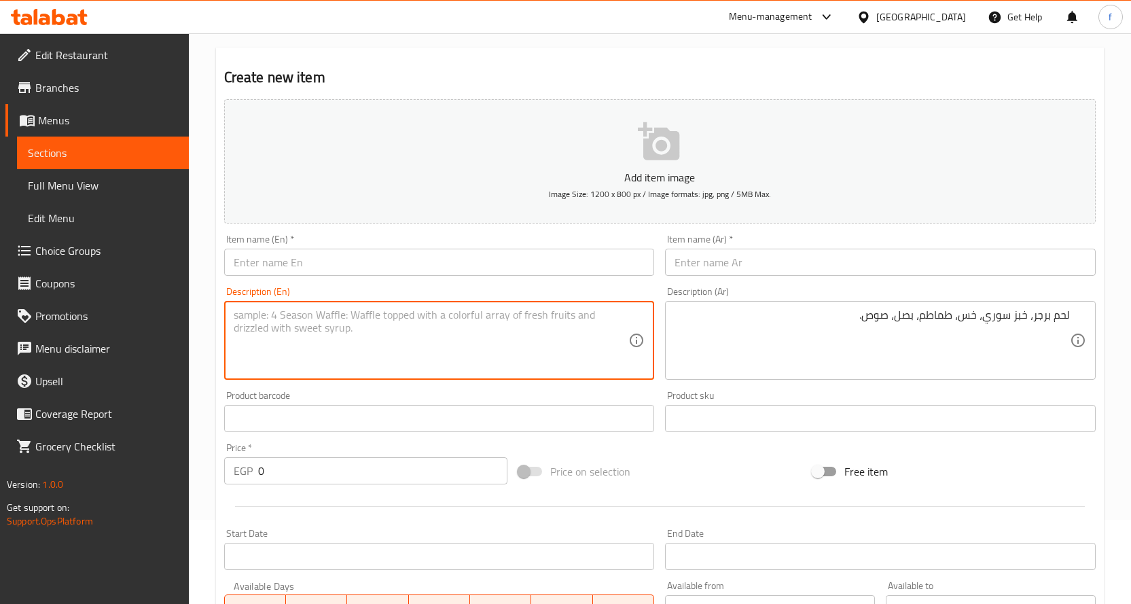
paste textarea "Burger meat, Syrian bread, lettuce, tomato, onion, sauce."
type textarea "Burger meat, Syrian bread, lettuce, tomato, onion, sauce."
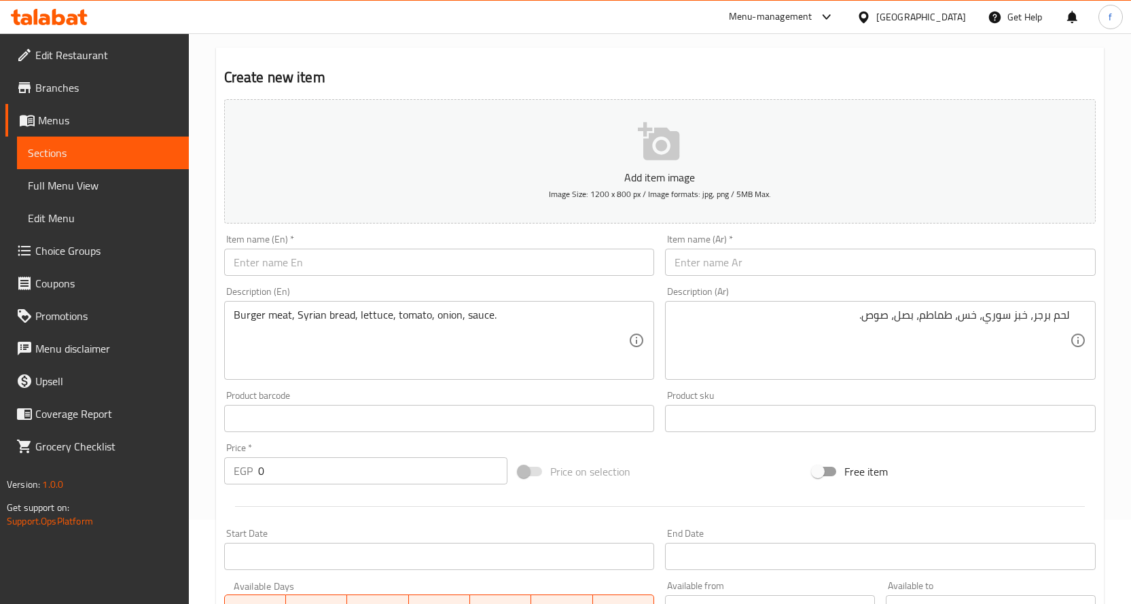
click at [734, 277] on div "Item name (Ar)   * Item name (Ar) *" at bounding box center [881, 255] width 442 height 52
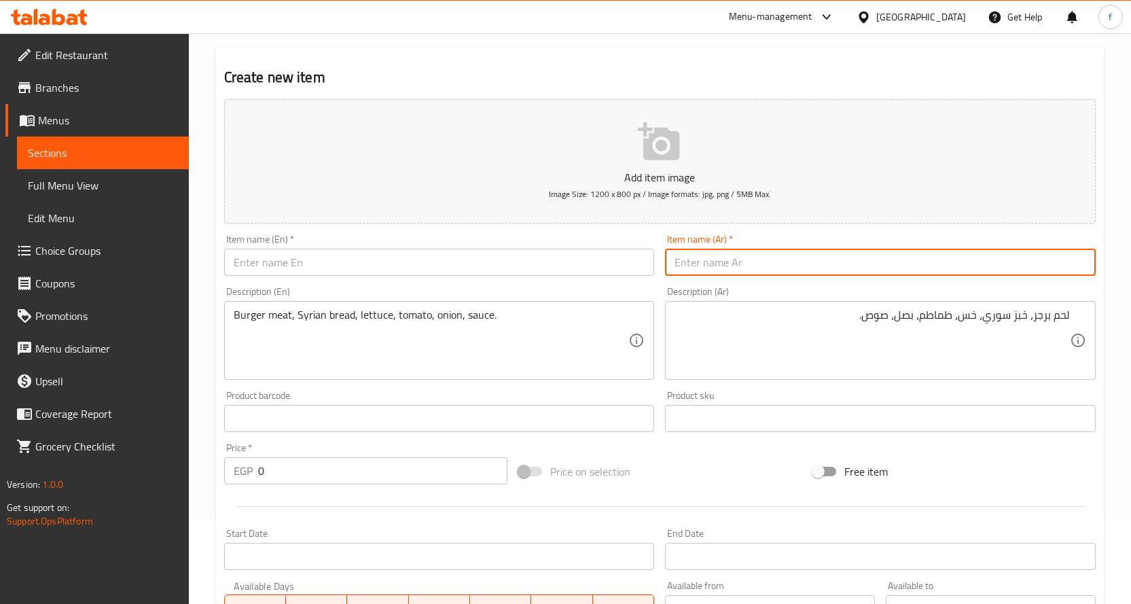
click at [746, 264] on input "text" at bounding box center [880, 262] width 431 height 27
paste input "برجر"
type input "برجر"
click at [492, 278] on div "Item name (En)   * Item name (En) *" at bounding box center [440, 255] width 442 height 52
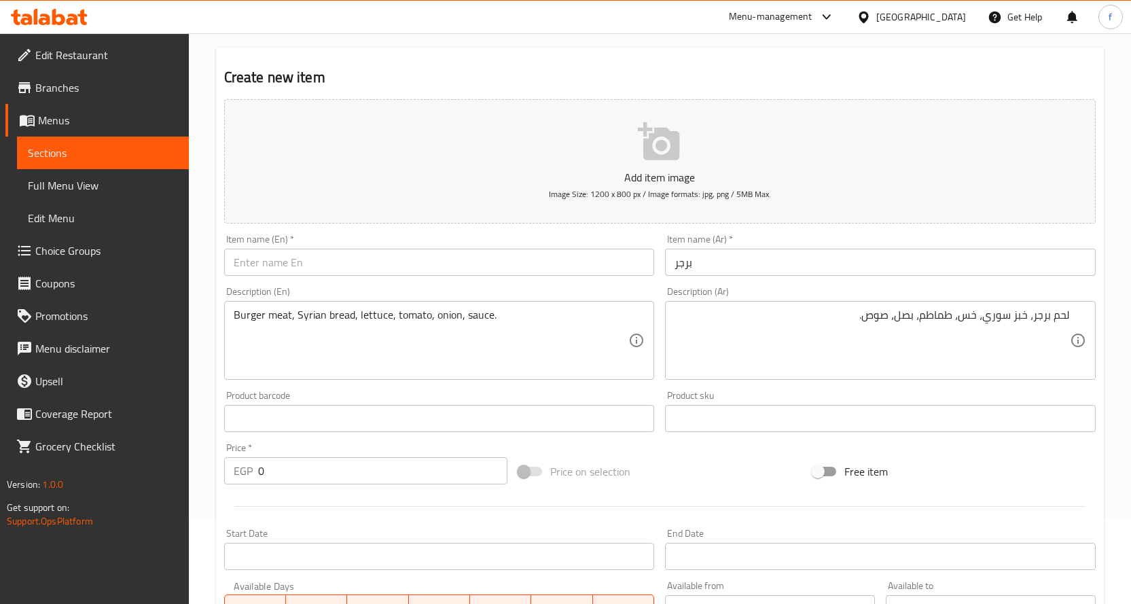
click at [497, 267] on input "text" at bounding box center [439, 262] width 431 height 27
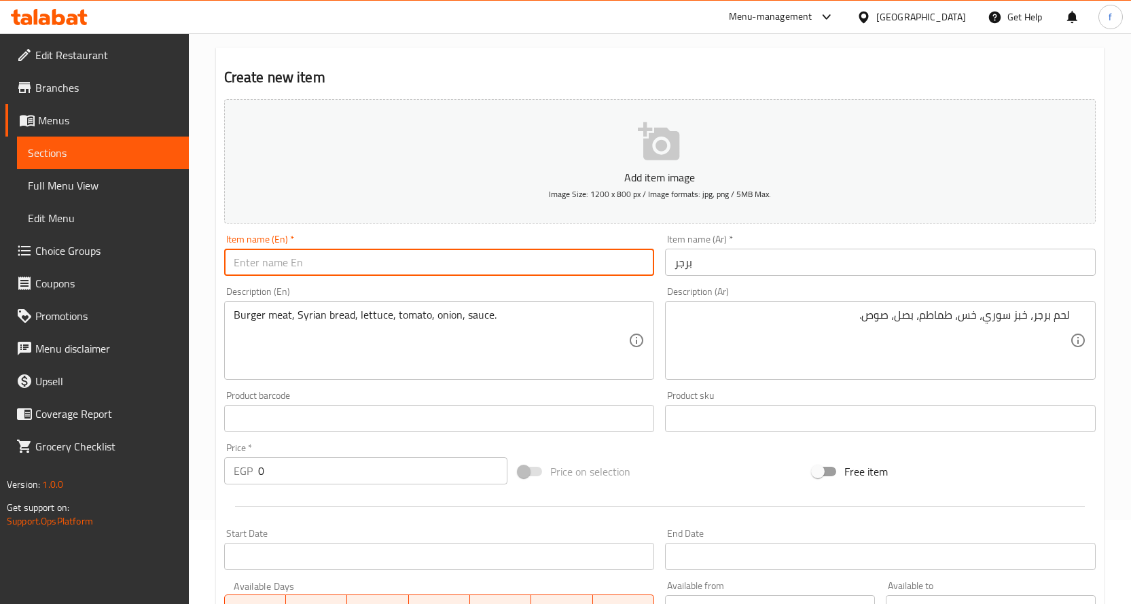
paste input "Burger"
type input "Burger"
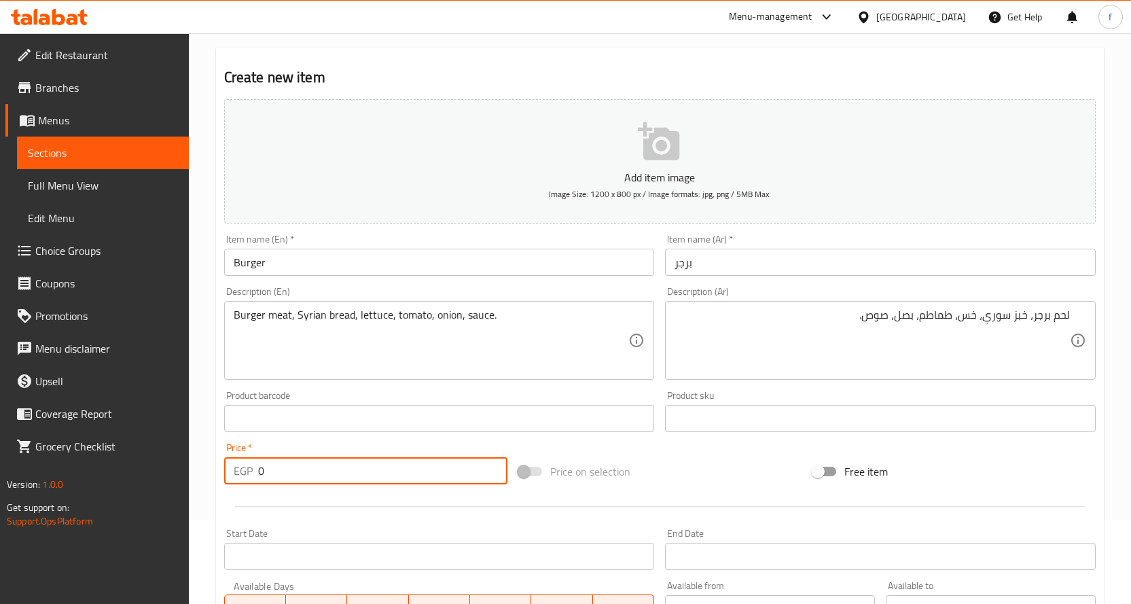
click at [264, 465] on input "0" at bounding box center [382, 470] width 249 height 27
click at [264, 466] on input "0" at bounding box center [382, 470] width 249 height 27
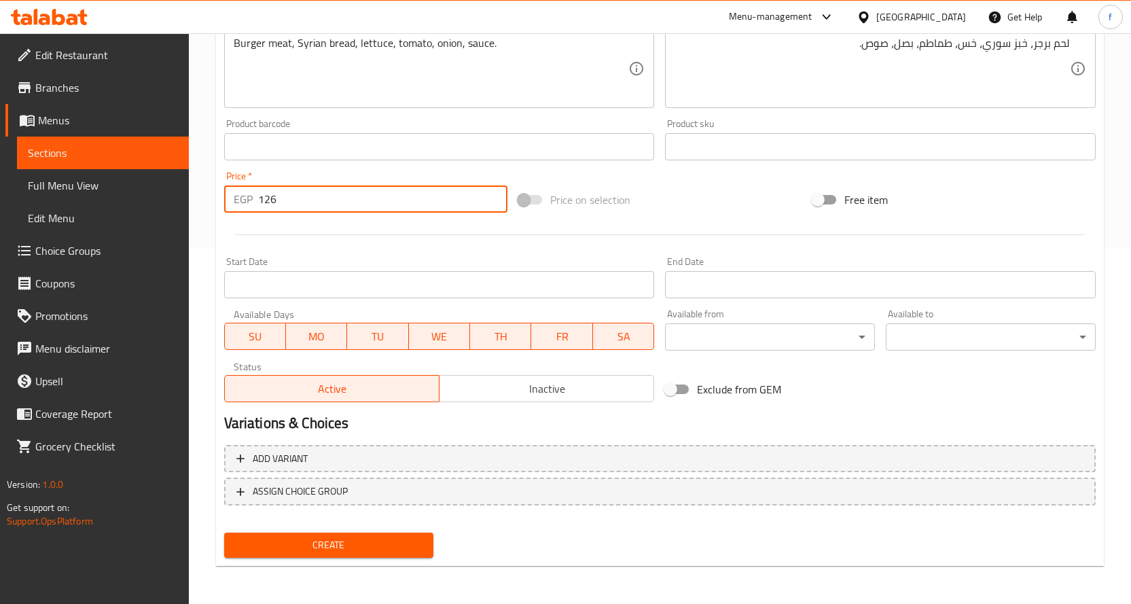
type input "126"
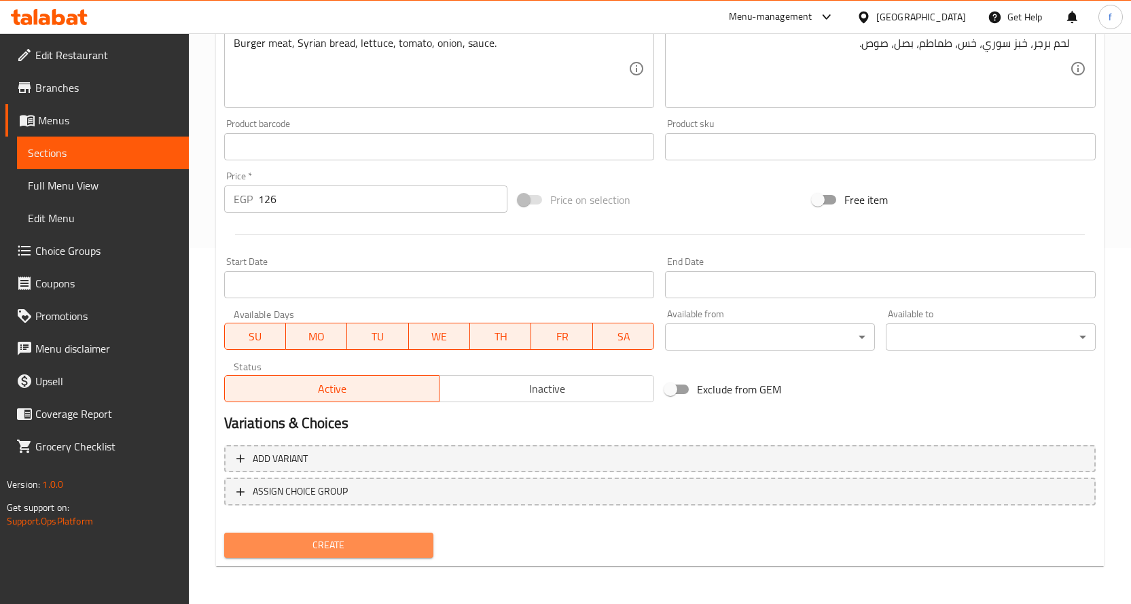
drag, startPoint x: 281, startPoint y: 545, endPoint x: 263, endPoint y: 408, distance: 139.1
click at [282, 546] on span "Create" at bounding box center [329, 545] width 188 height 17
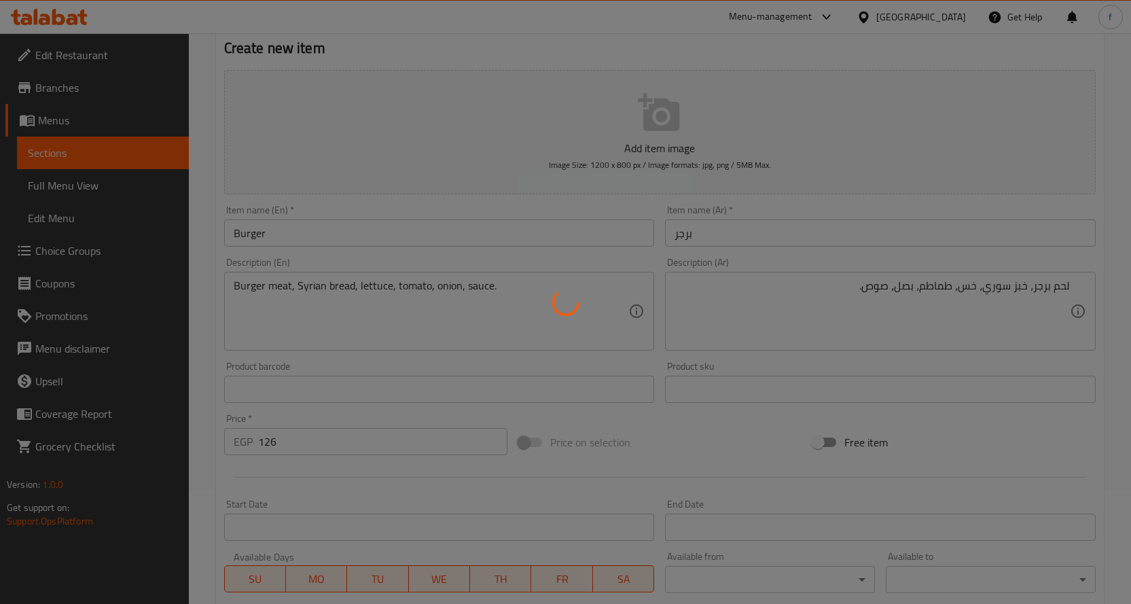
scroll to position [0, 0]
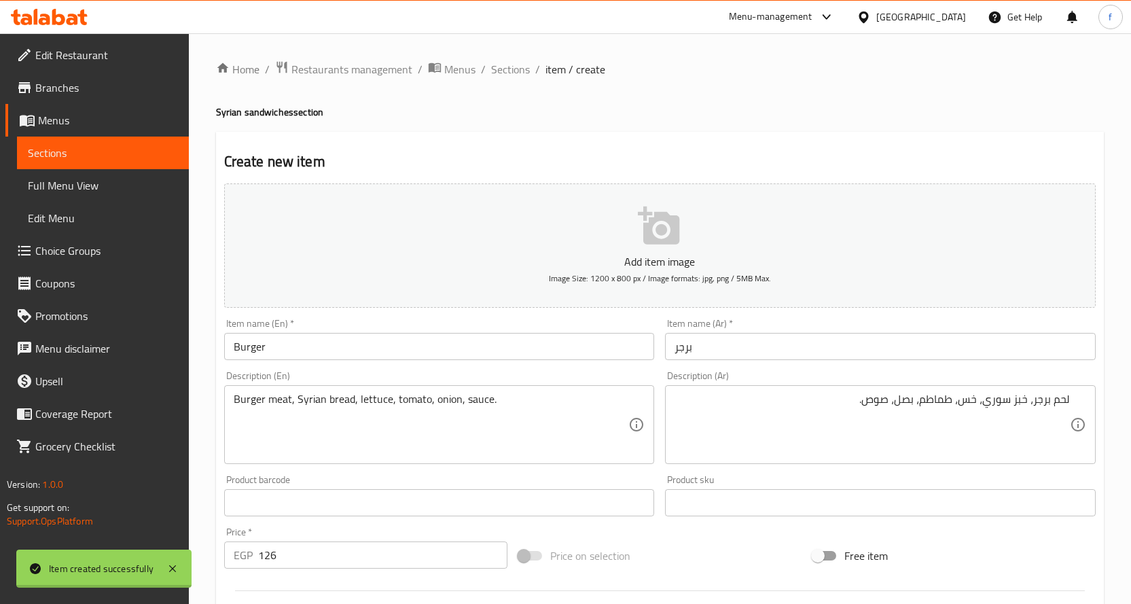
type input "0"
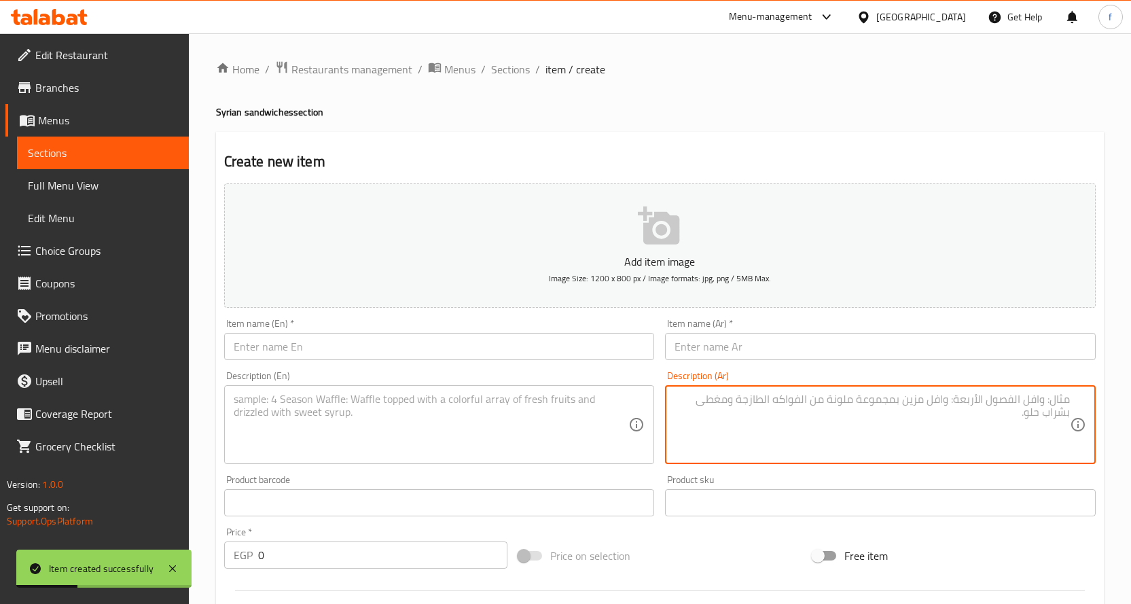
click at [766, 404] on textarea at bounding box center [872, 425] width 395 height 65
paste textarea "لحم، خبز سوري، طحينة، [PERSON_NAME]، بصل."
type textarea "لحم، خبز سوري، طحينة، [PERSON_NAME]، بصل."
click at [552, 401] on textarea at bounding box center [431, 425] width 395 height 65
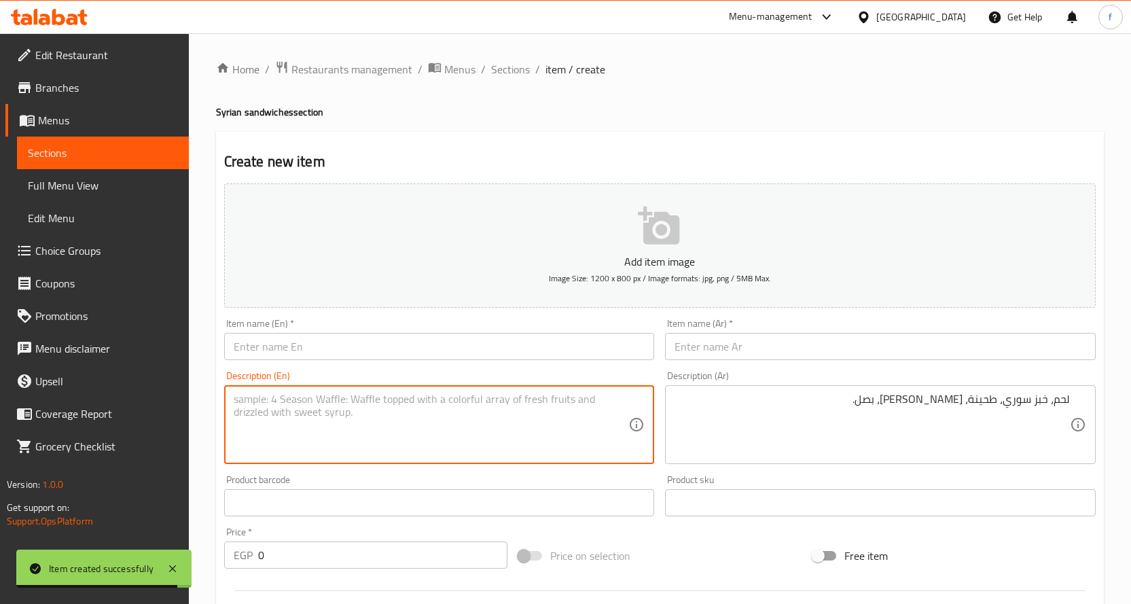
paste textarea "Meat, Syrian bread, tahini, parsley, onions."
type textarea "Meat, Syrian bread, tahini, parsley, onions."
click at [751, 357] on input "text" at bounding box center [880, 346] width 431 height 27
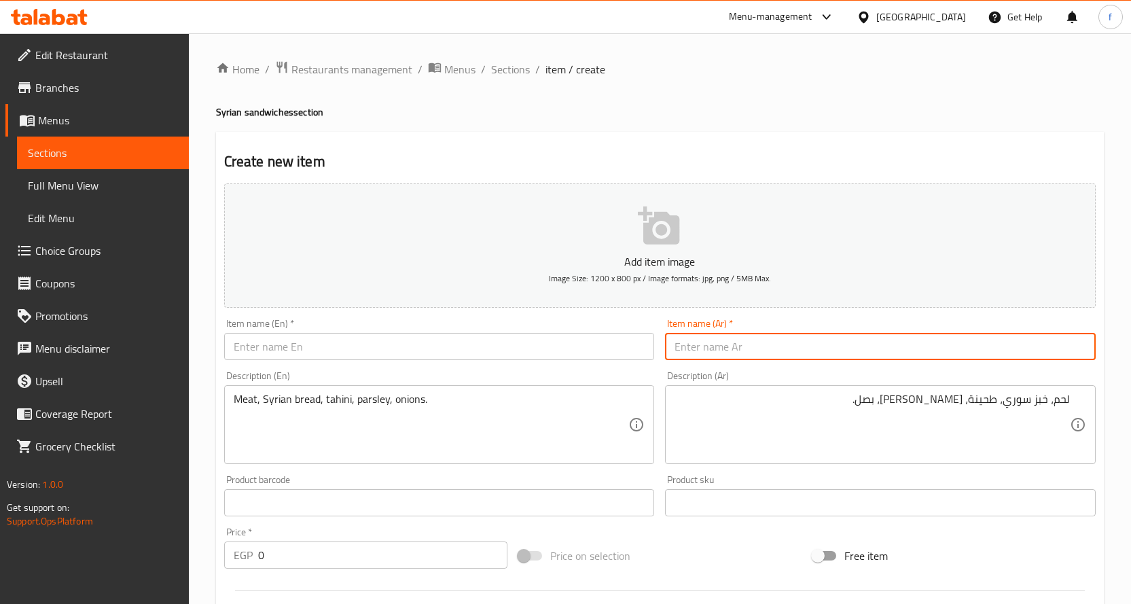
paste input "شاورما لحم"
type input "شاورما لحم"
click at [489, 345] on input "text" at bounding box center [439, 346] width 431 height 27
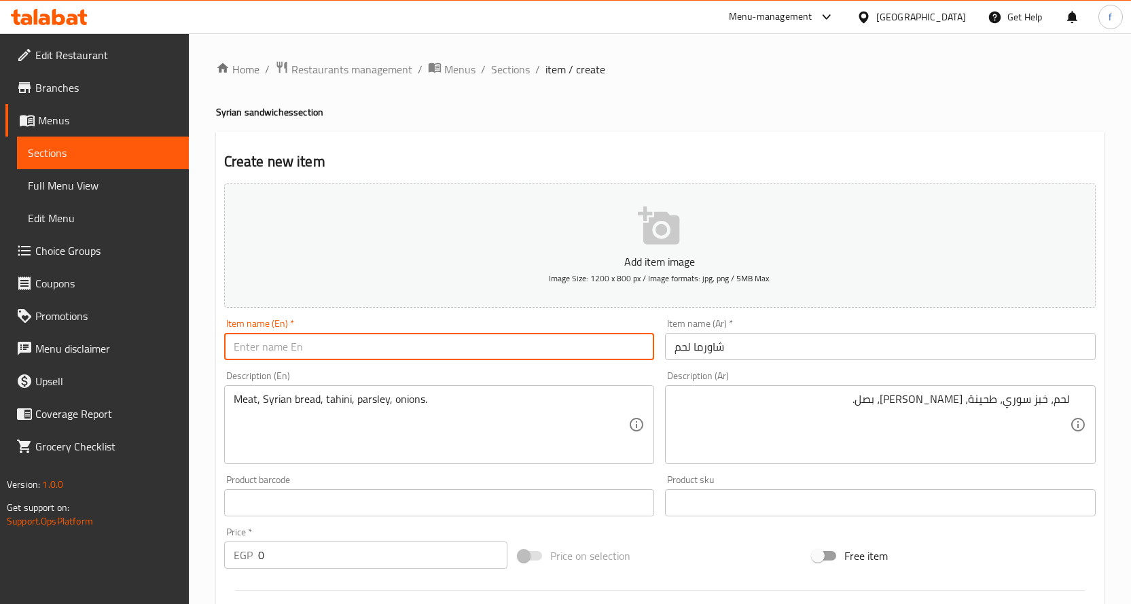
click at [489, 345] on input "text" at bounding box center [439, 346] width 431 height 27
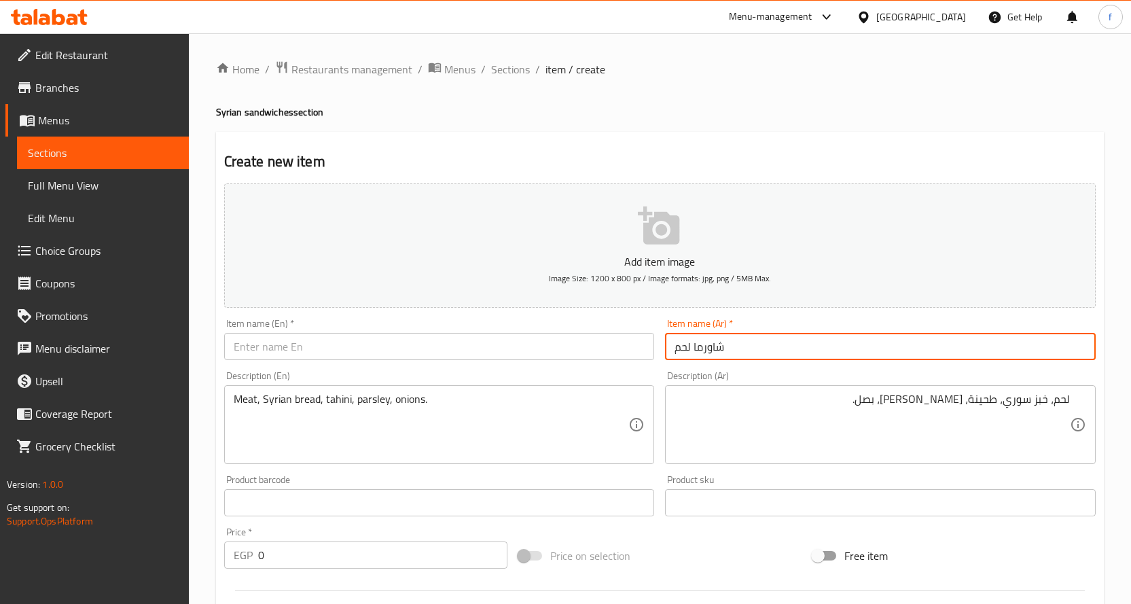
click at [682, 346] on input "شاورما لحم" at bounding box center [880, 346] width 431 height 27
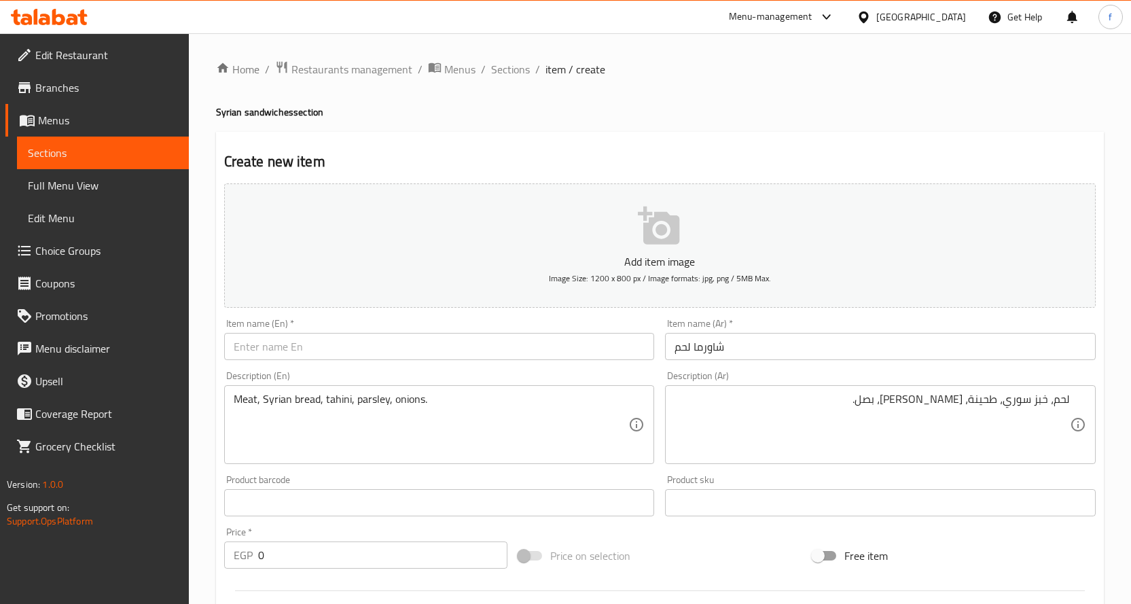
click at [388, 365] on div "Item name (En)   * Item name (En) *" at bounding box center [440, 339] width 442 height 52
click at [399, 331] on div "Item name (En)   * Item name (En) *" at bounding box center [439, 339] width 431 height 41
click at [400, 343] on input "text" at bounding box center [439, 346] width 431 height 27
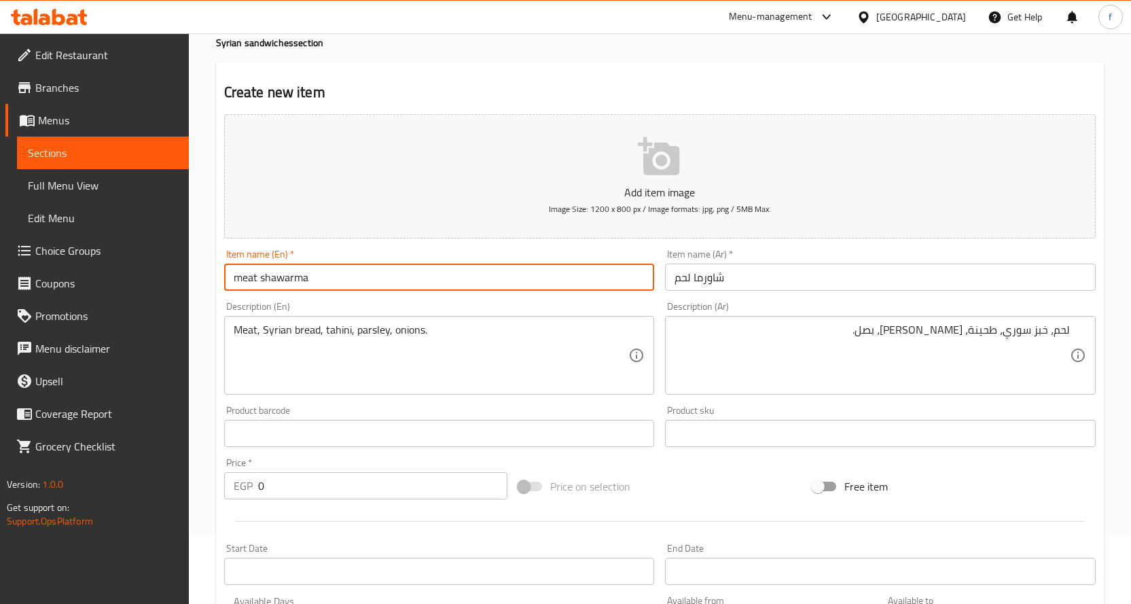
scroll to position [136, 0]
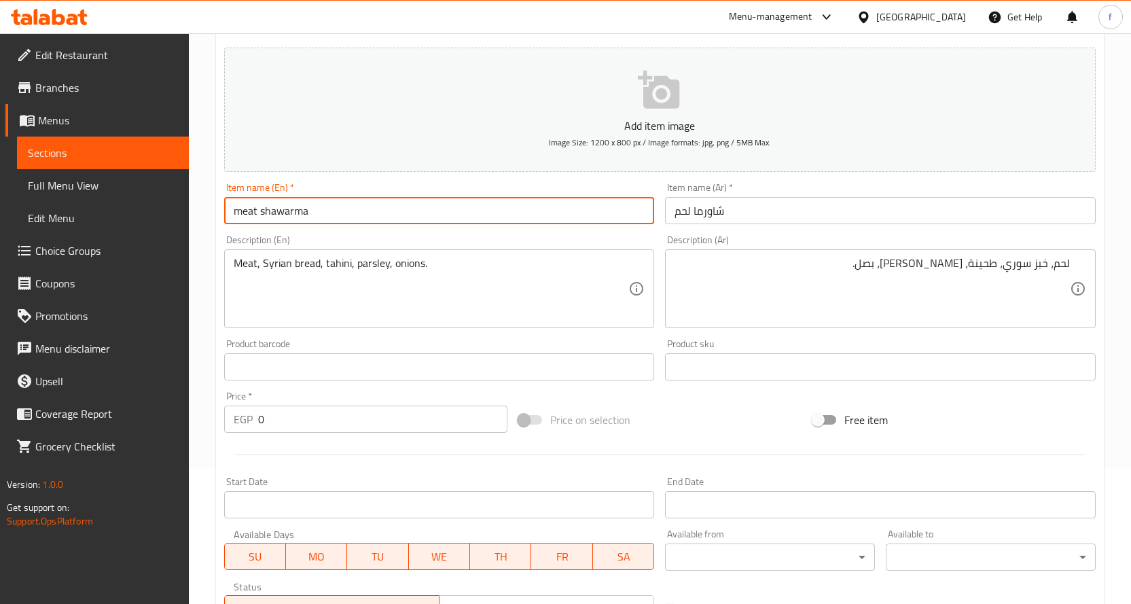
type input "meat shawarma"
click at [313, 411] on input "0" at bounding box center [382, 419] width 249 height 27
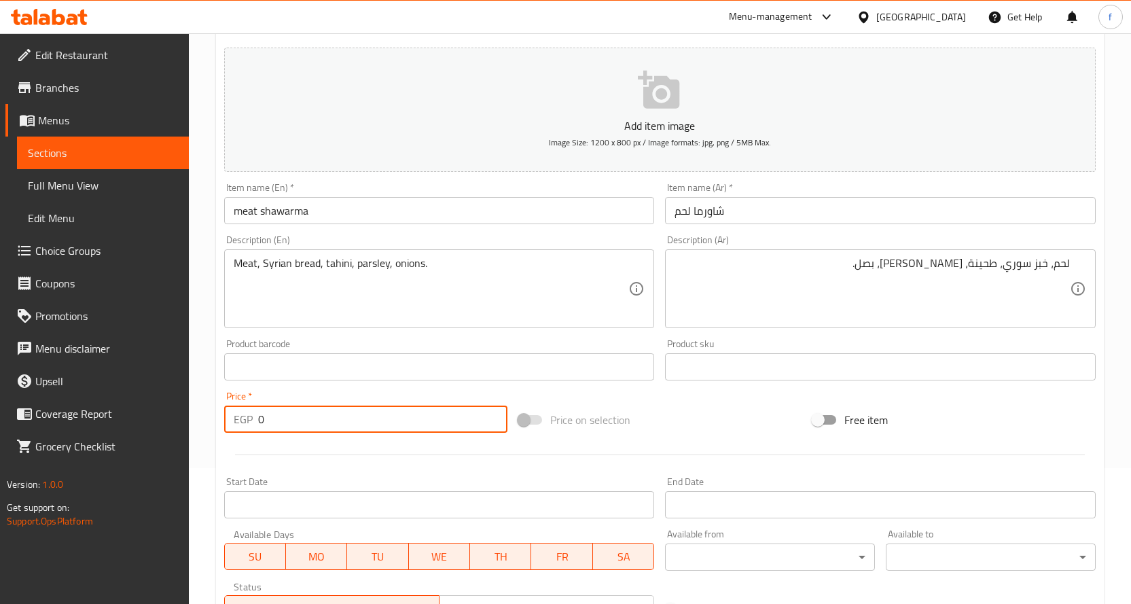
click at [313, 411] on input "0" at bounding box center [382, 419] width 249 height 27
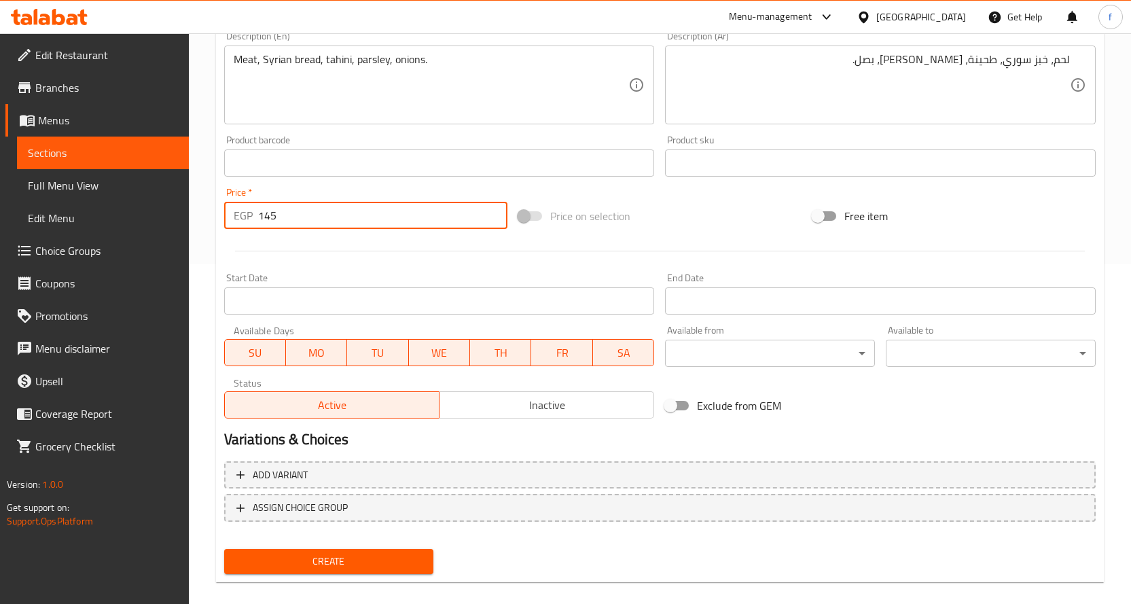
type input "145"
click at [351, 550] on button "Create" at bounding box center [329, 561] width 210 height 25
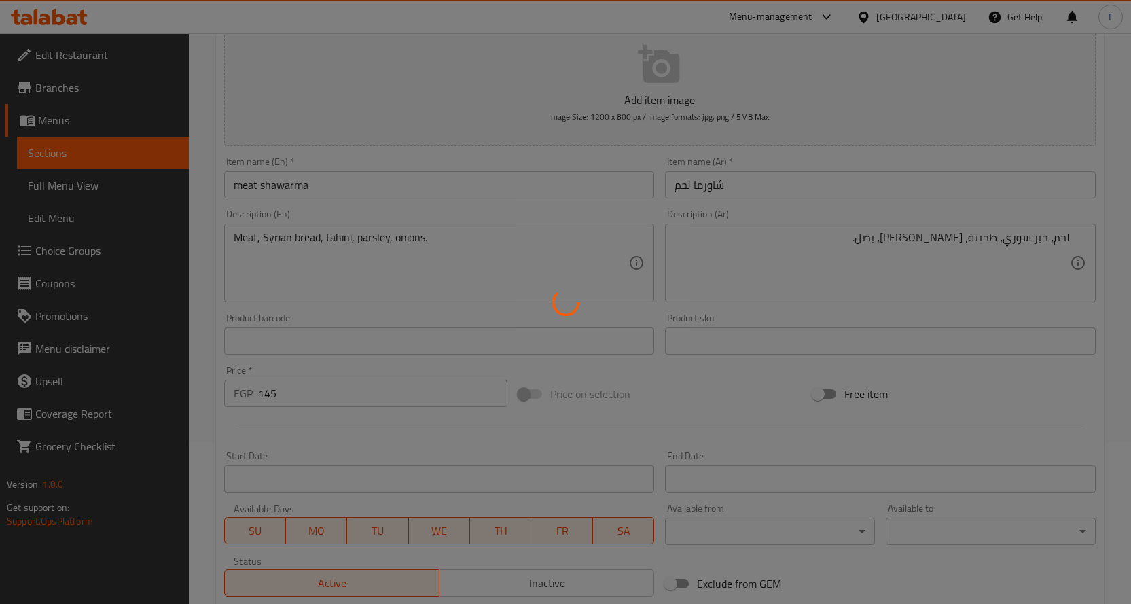
scroll to position [0, 0]
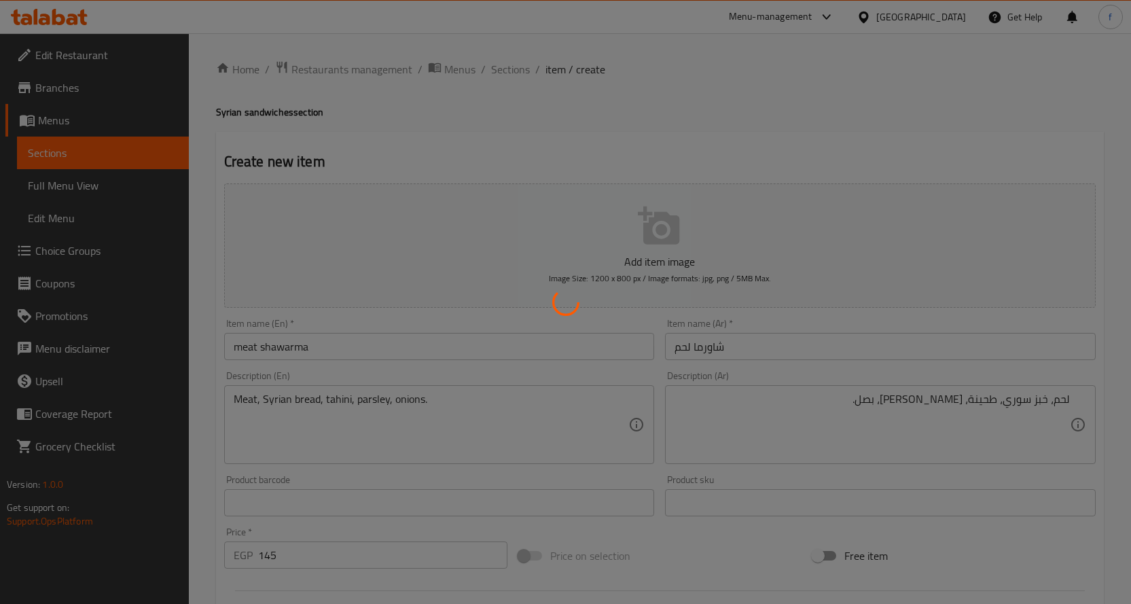
type input "0"
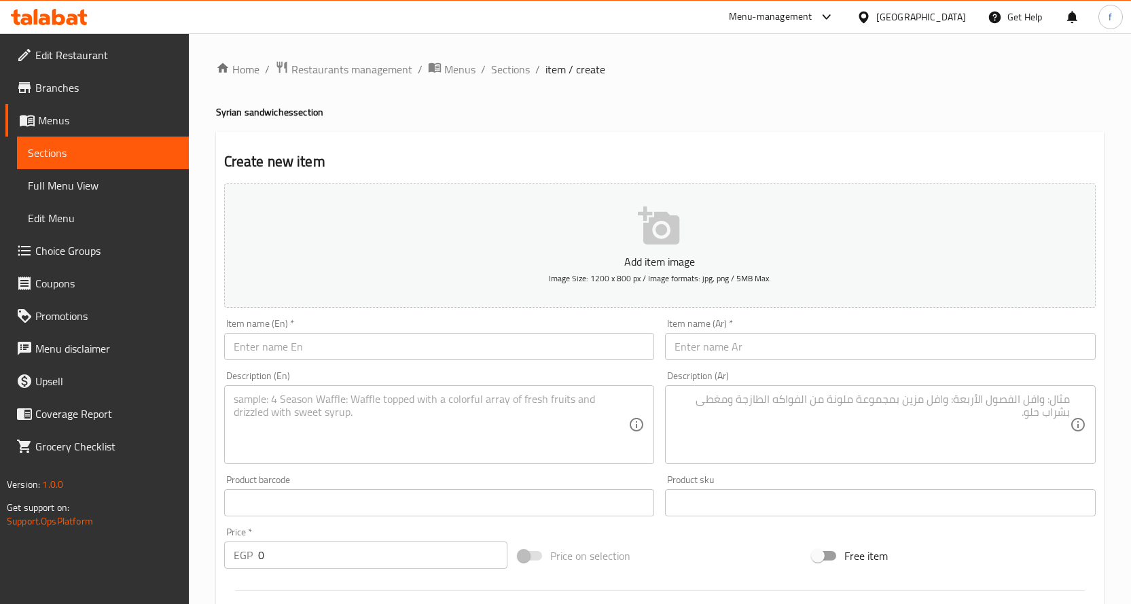
click at [716, 399] on textarea at bounding box center [872, 425] width 395 height 65
click at [582, 406] on textarea at bounding box center [431, 425] width 395 height 65
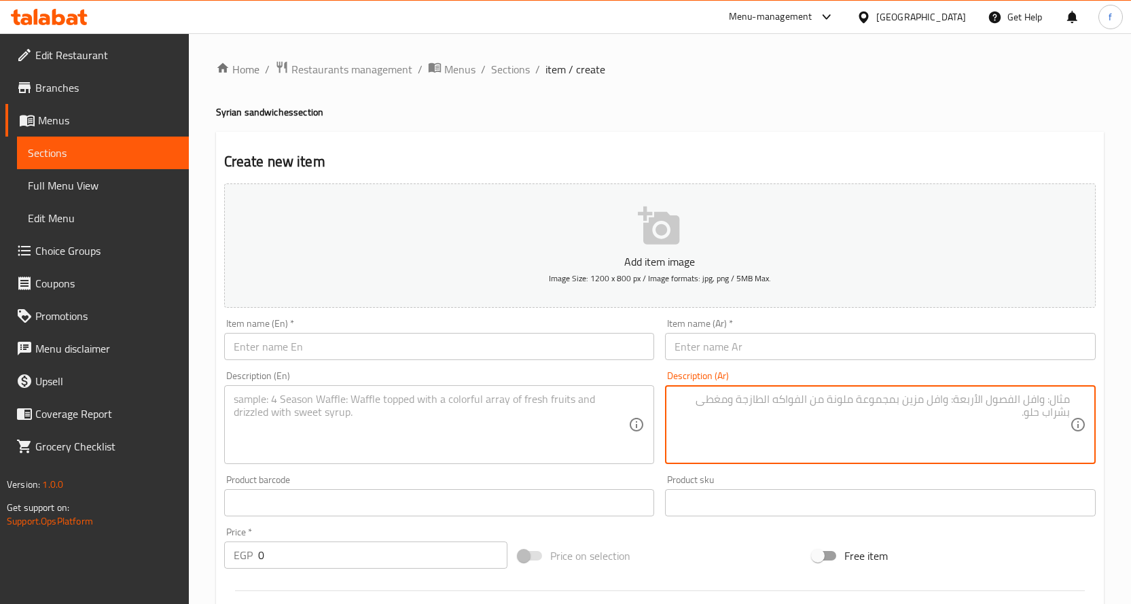
click at [789, 402] on textarea at bounding box center [872, 425] width 395 height 65
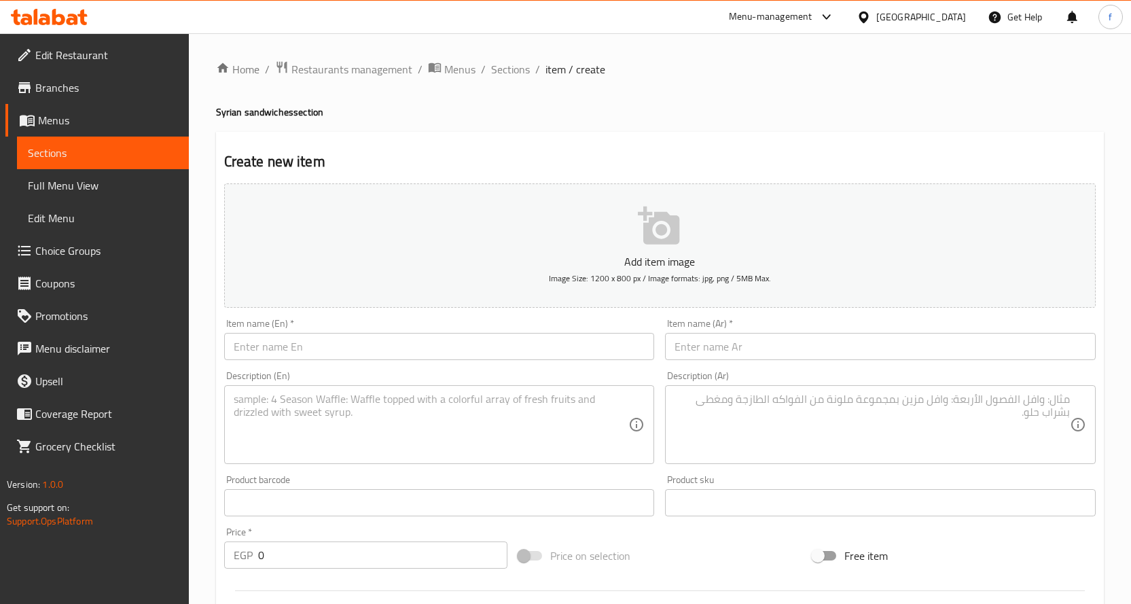
click at [785, 401] on textarea at bounding box center [872, 425] width 395 height 65
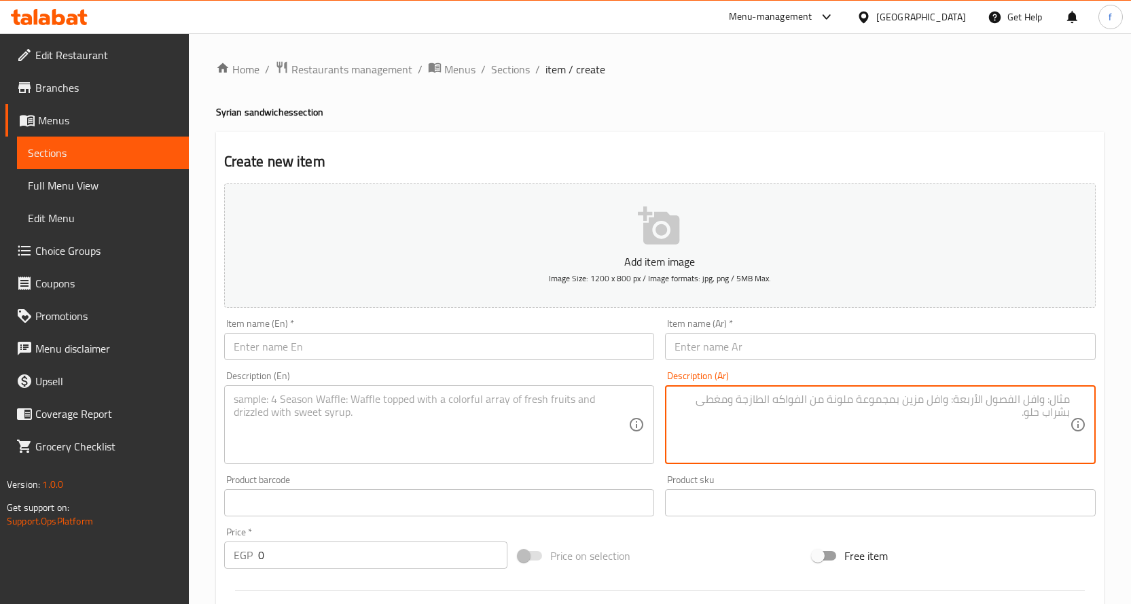
paste textarea "لحم، فلفل ألوان، بصل، خبز سوري، جبنة."
type textarea "لحم، فلفل ألوان، بصل، خبز سوري، جبنة."
click at [572, 420] on textarea at bounding box center [431, 425] width 395 height 65
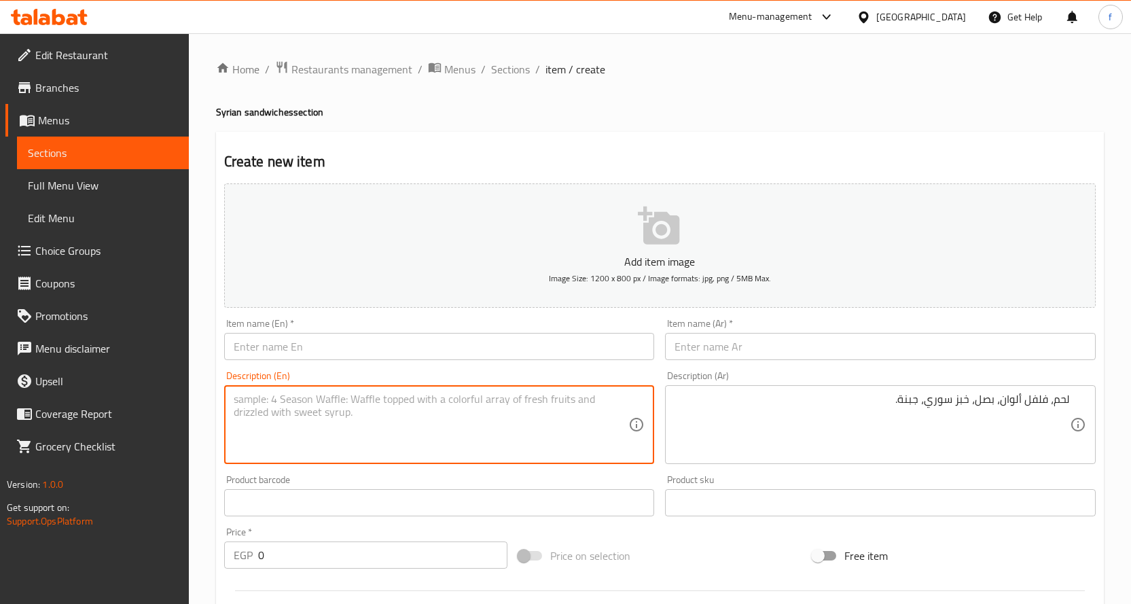
paste textarea "Meat, bell peppers, onion, Syrian bread, cheese."
type textarea "Meat, bell peppers, onion, Syrian bread, cheese."
click at [755, 339] on input "text" at bounding box center [880, 346] width 431 height 27
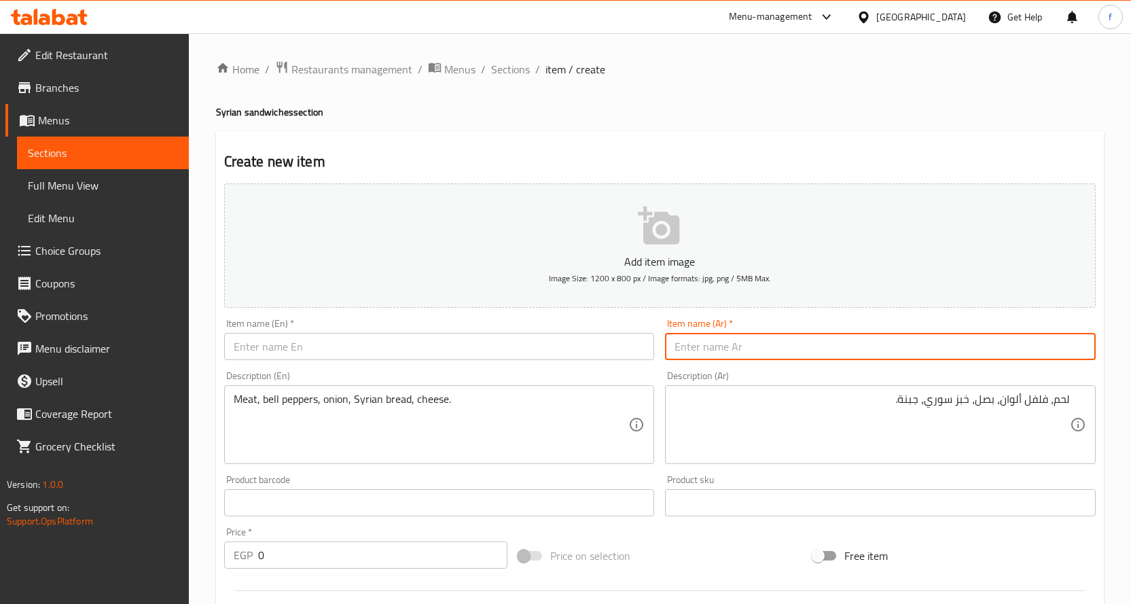
paste input "فيلاديفيا بيف"
type input "فيلاديفيا بيف"
click at [495, 346] on input "text" at bounding box center [439, 346] width 431 height 27
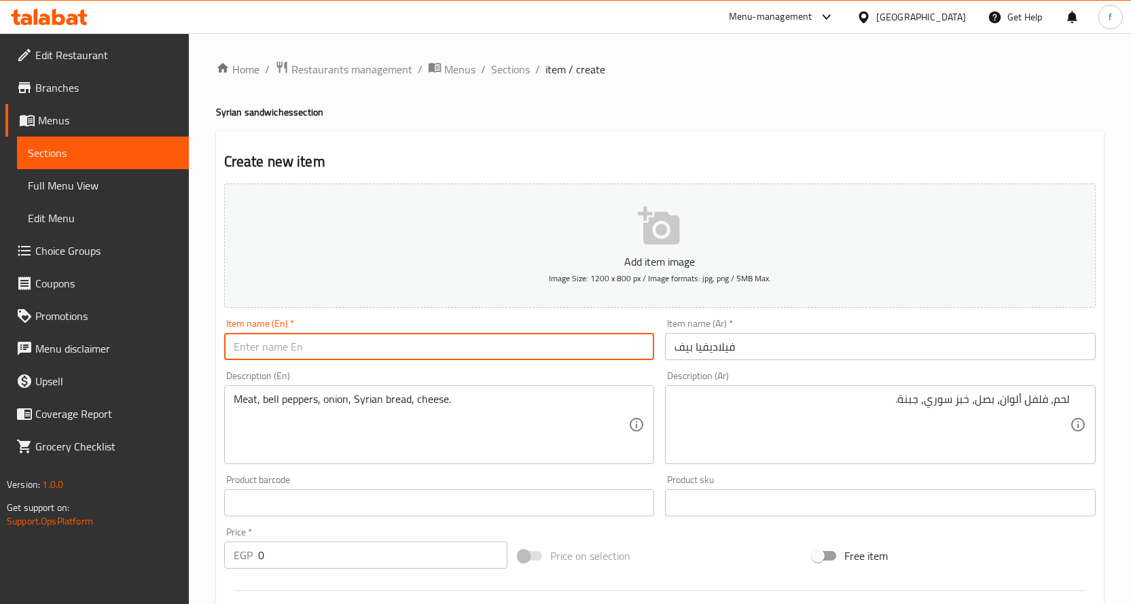
paste input "Philadelphia Beef"
type input "Philadelphia Beef"
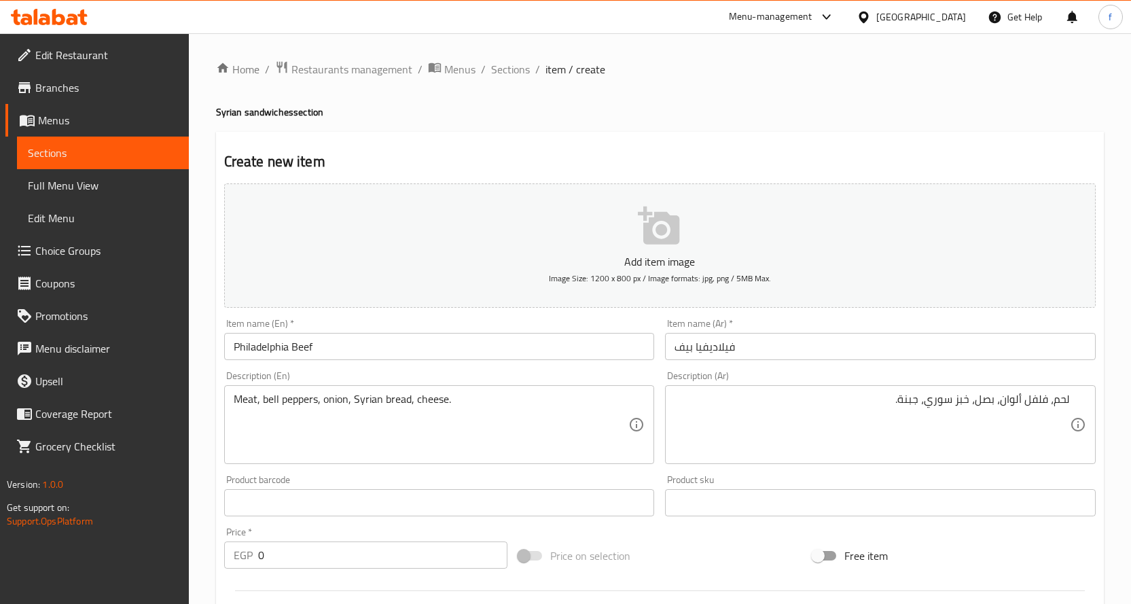
click at [520, 319] on div "Item name (En)   * Philadelphia Beef Item name (En) *" at bounding box center [439, 339] width 431 height 41
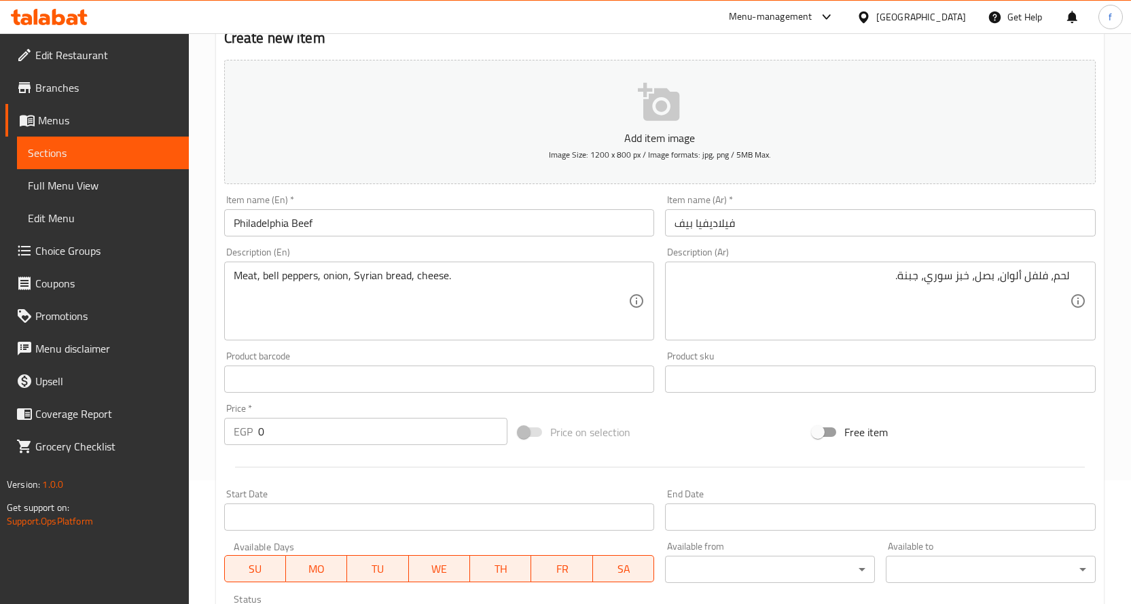
scroll to position [136, 0]
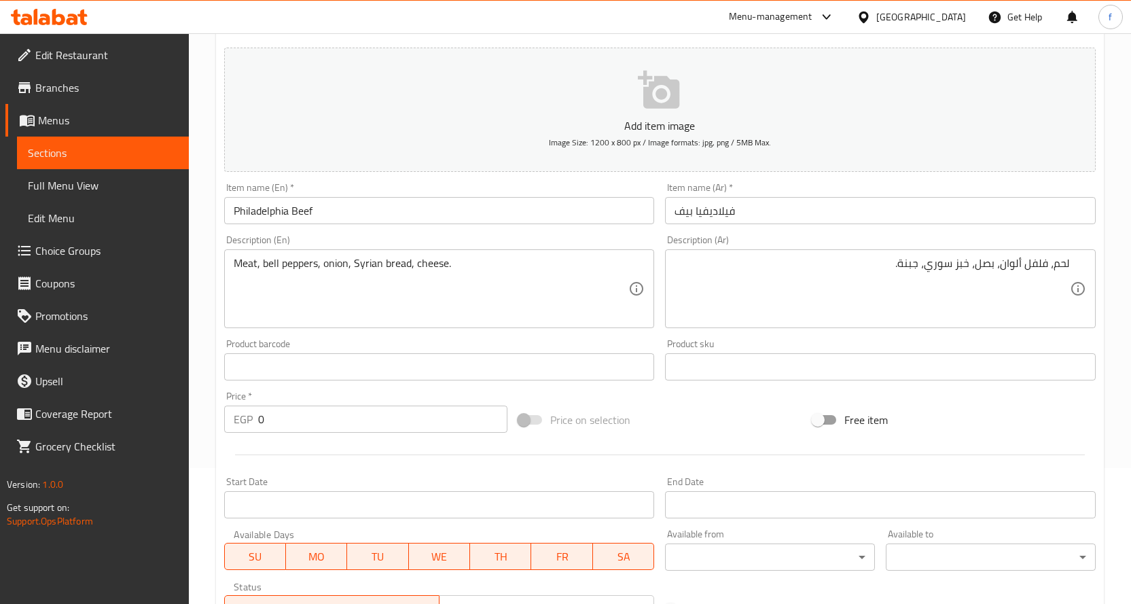
click at [376, 423] on input "0" at bounding box center [382, 419] width 249 height 27
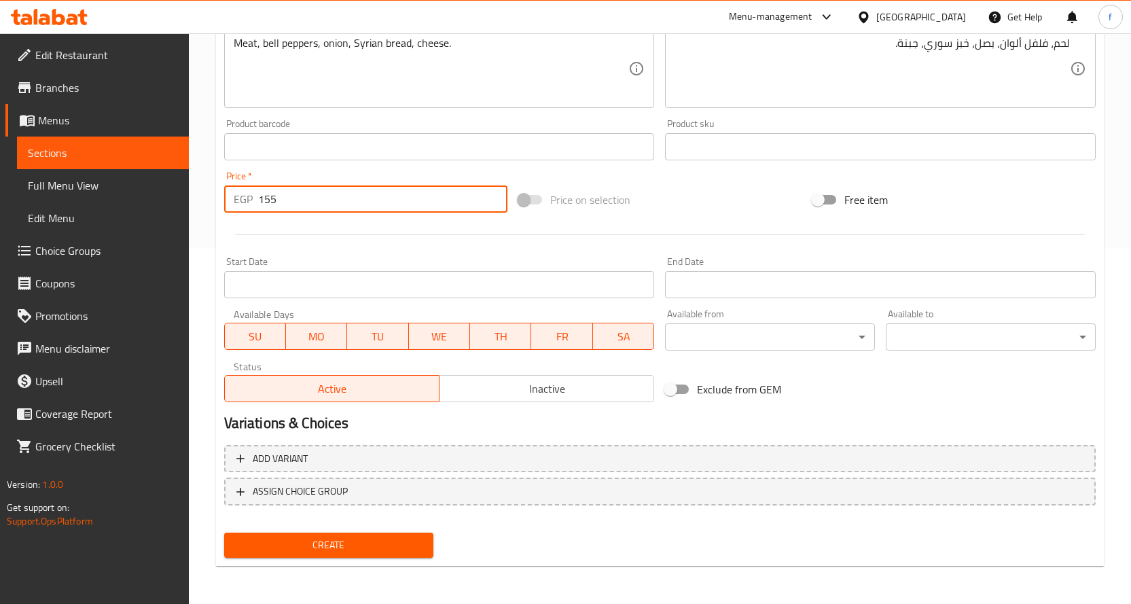
type input "155"
click at [307, 536] on button "Create" at bounding box center [329, 545] width 210 height 25
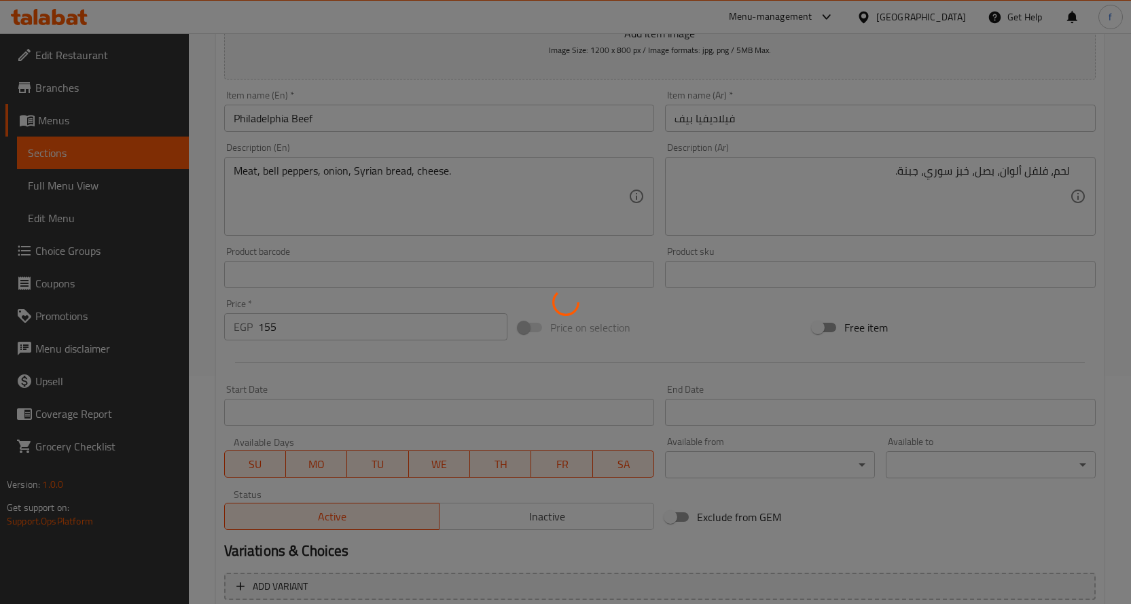
scroll to position [84, 0]
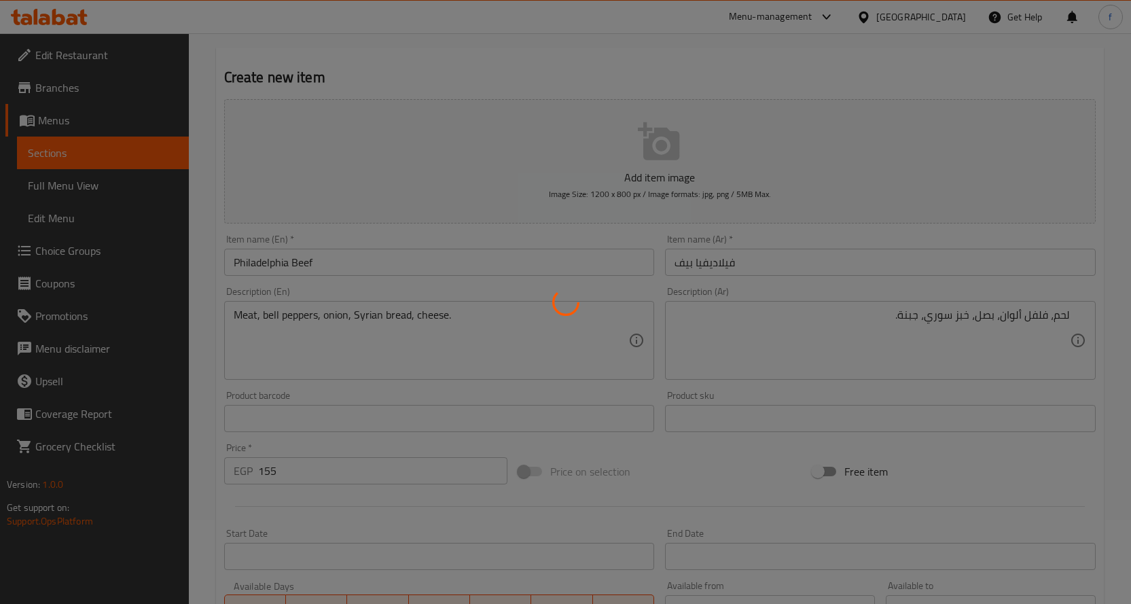
type input "0"
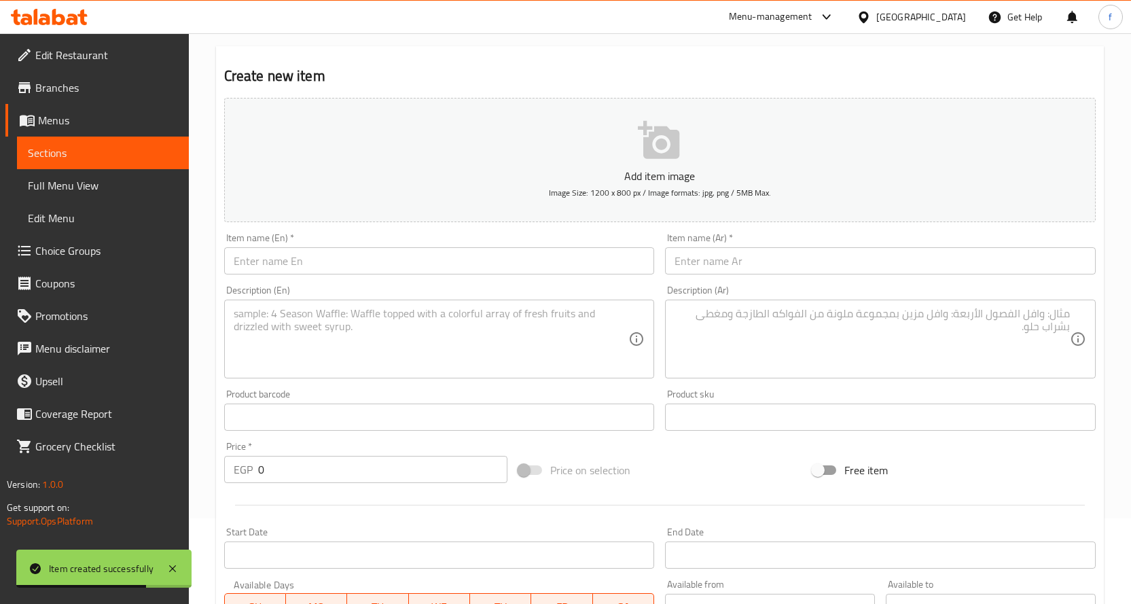
scroll to position [136, 0]
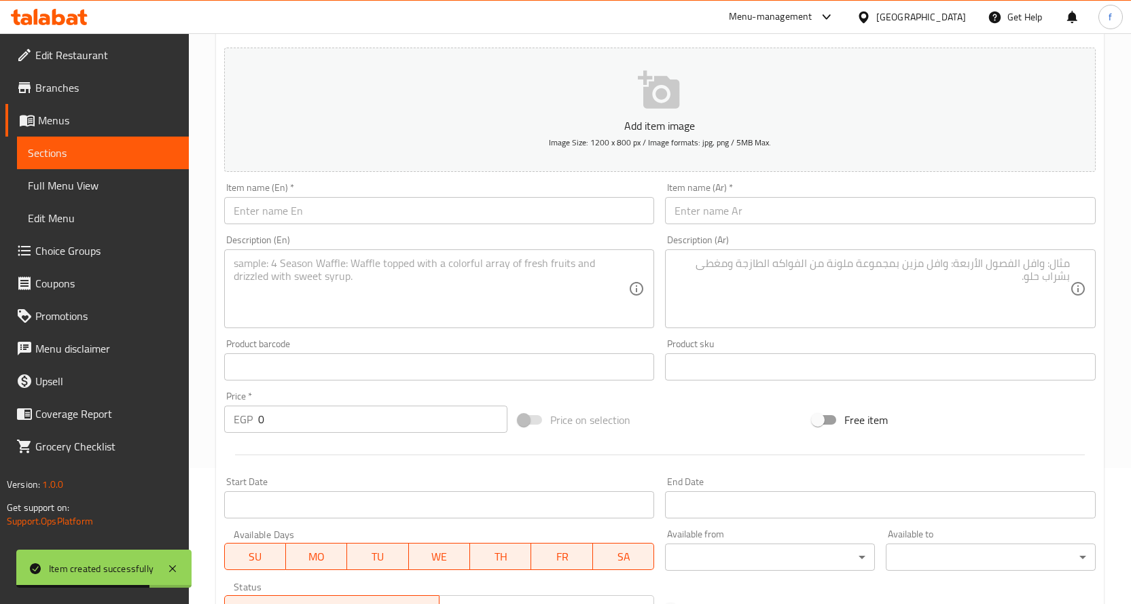
click at [753, 277] on textarea at bounding box center [872, 289] width 395 height 65
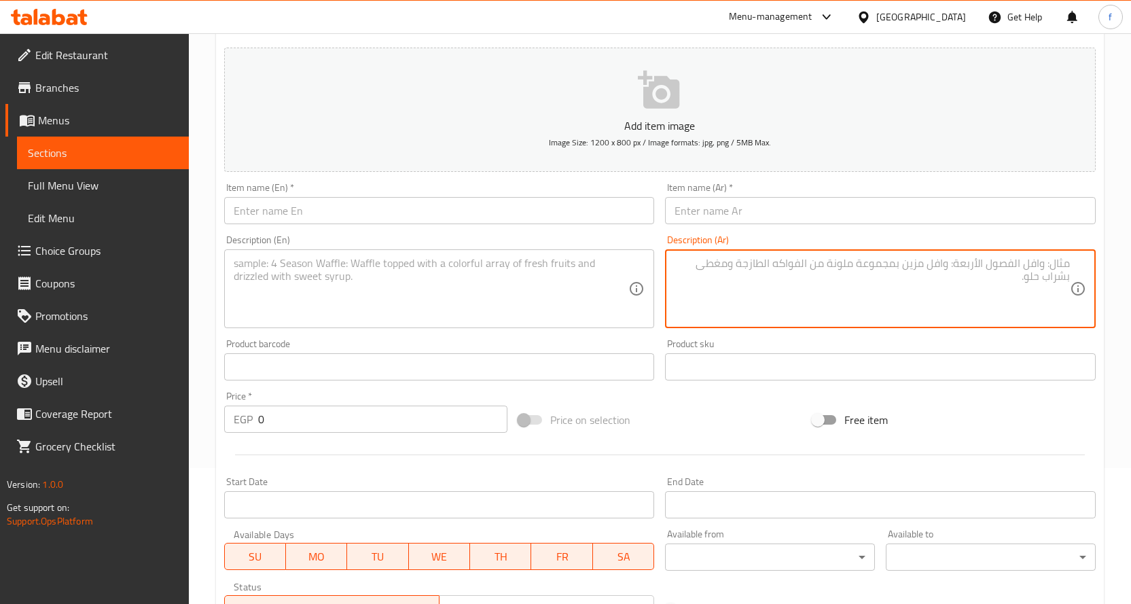
paste textarea "دجاج محشو، خبز سوري، جبنة، صوص."
type textarea "دجاج محشو، خبز سوري، جبنة، صوص."
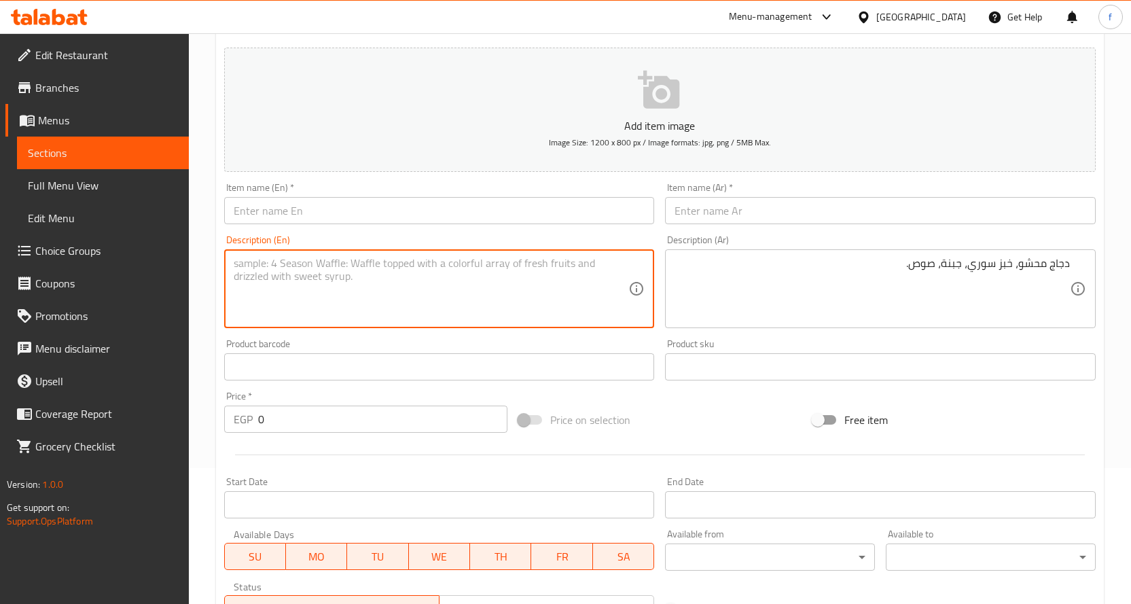
click at [548, 308] on textarea at bounding box center [431, 289] width 395 height 65
paste textarea "Stuffed chicken, Syrian bread, cheese, sauce."
type textarea "Stuffed chicken, Syrian bread, cheese, sauce."
click at [737, 209] on input "text" at bounding box center [880, 210] width 431 height 27
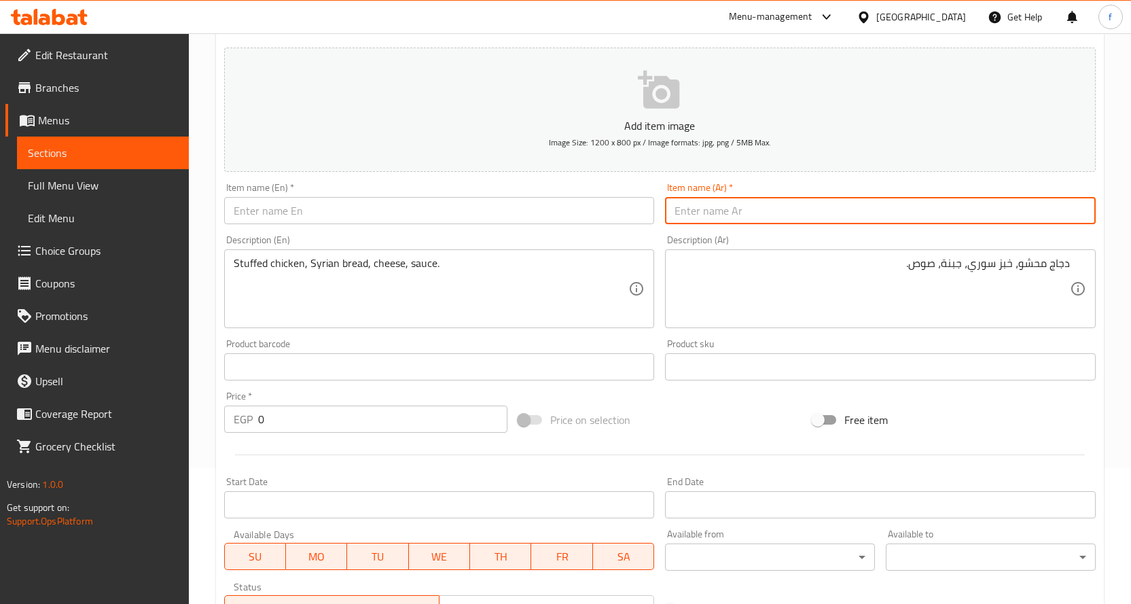
paste input "كوردن بلو"
type input "كوردن بلو"
click at [584, 213] on input "text" at bounding box center [439, 210] width 431 height 27
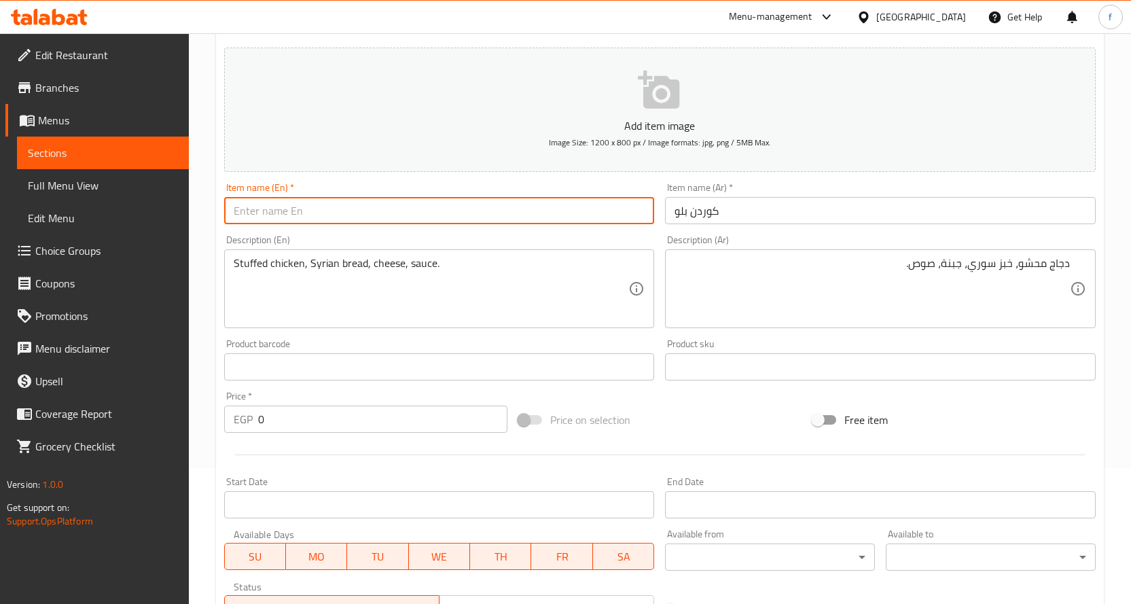
paste input "Cordon Bleu"
type input "Cordon Bleu"
click at [704, 201] on input "كوردن بلو" at bounding box center [880, 210] width 431 height 27
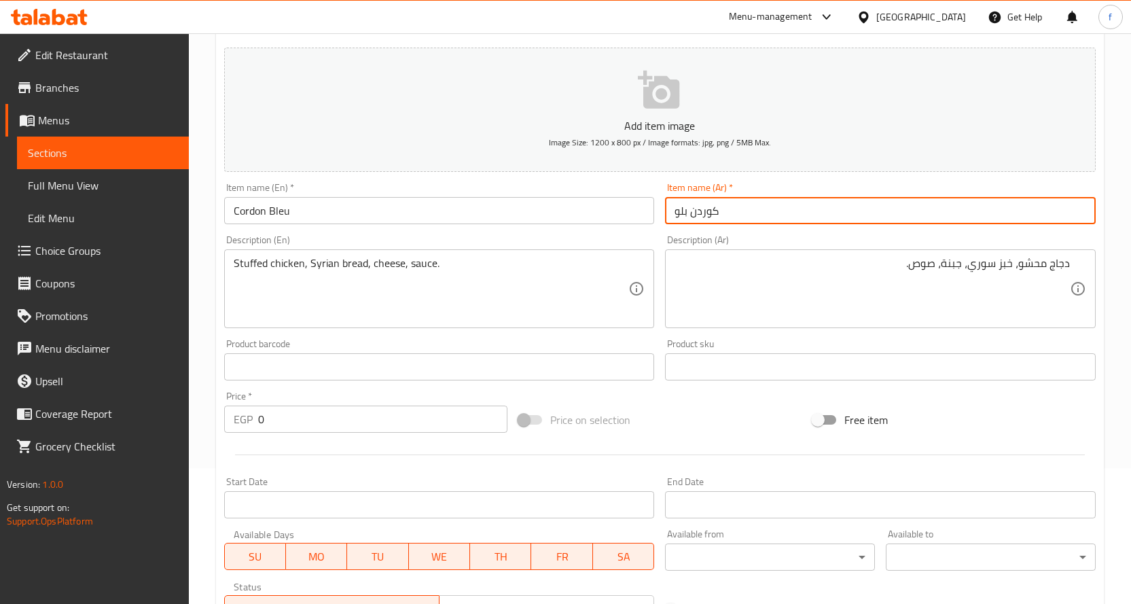
click at [704, 201] on input "كوردن بلو" at bounding box center [880, 210] width 431 height 27
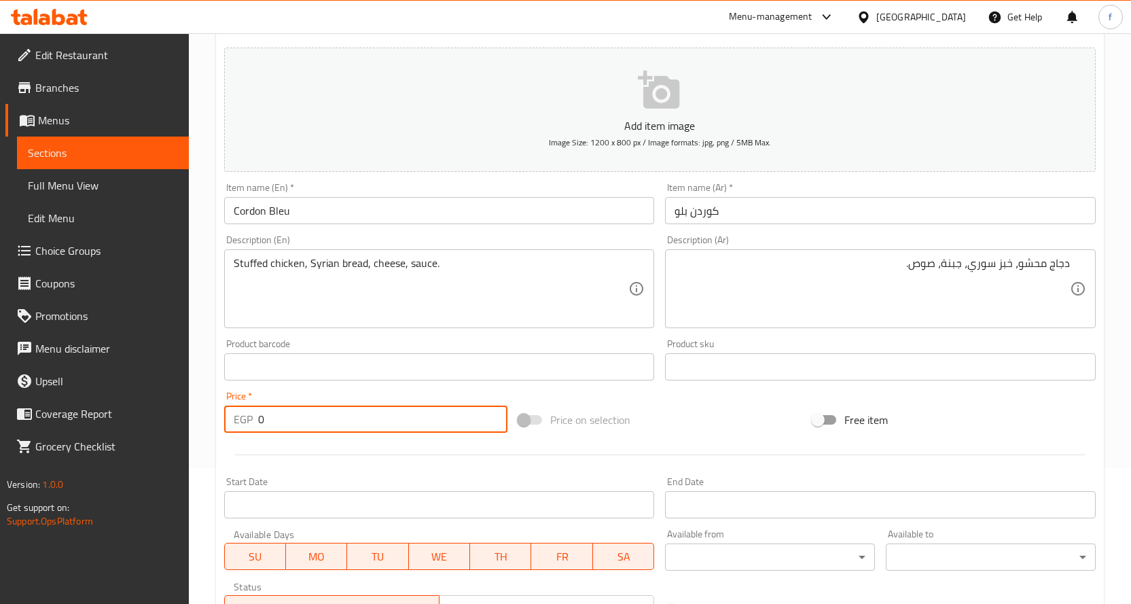
click at [283, 432] on input "0" at bounding box center [382, 419] width 249 height 27
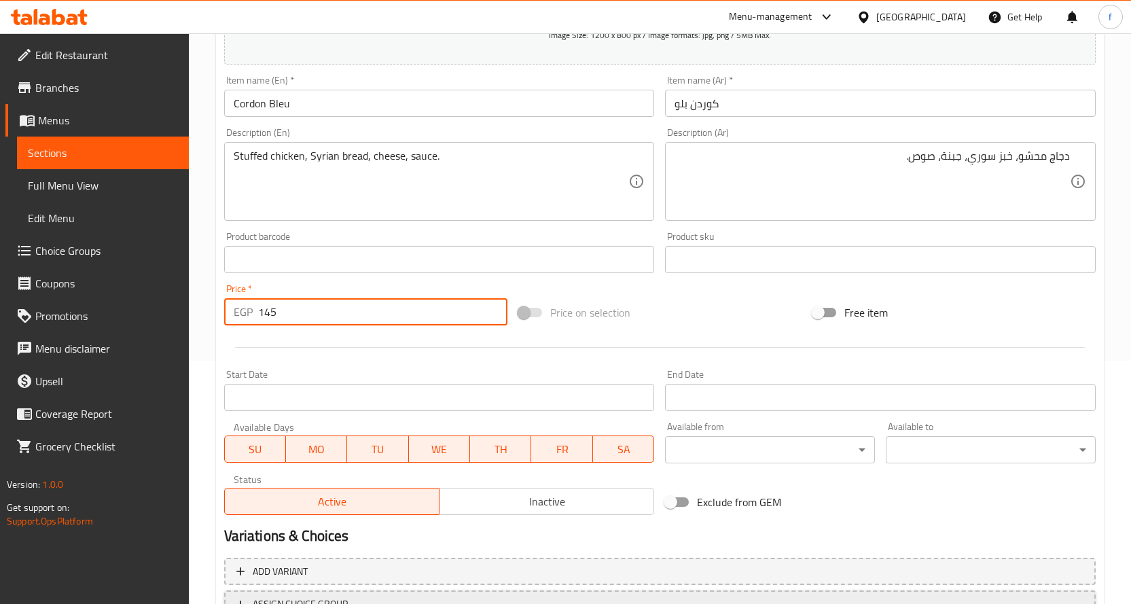
scroll to position [356, 0]
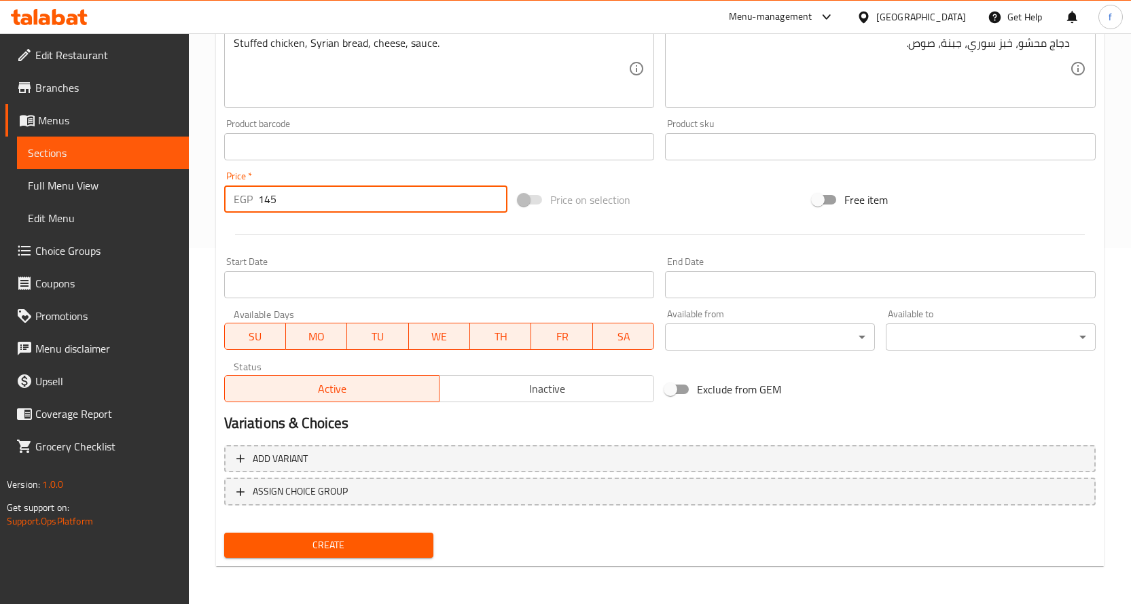
type input "145"
click at [400, 535] on button "Create" at bounding box center [329, 545] width 210 height 25
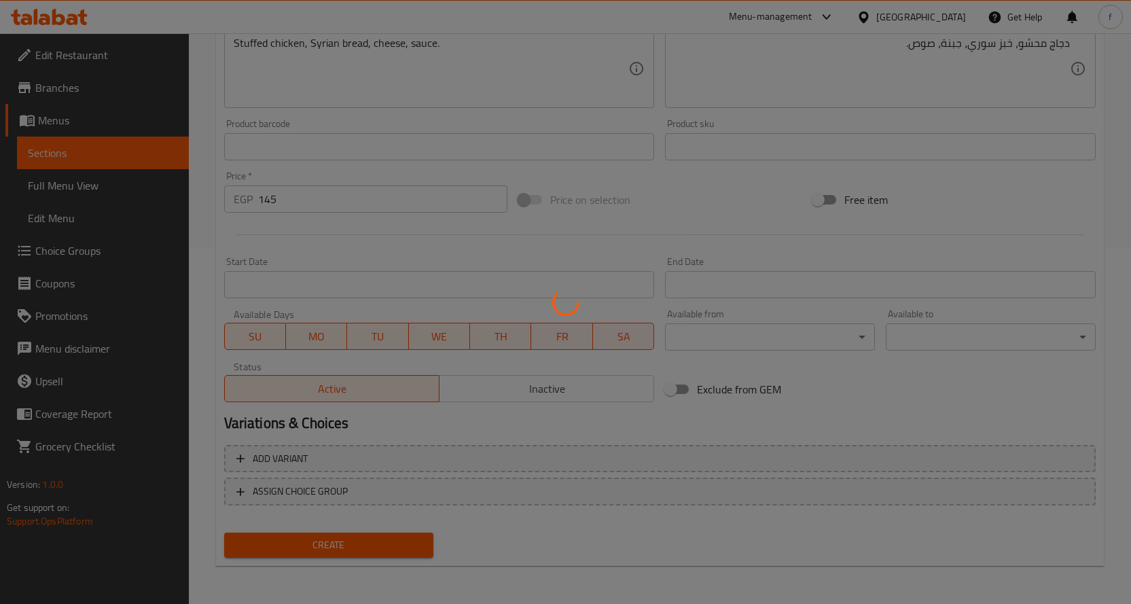
type input "0"
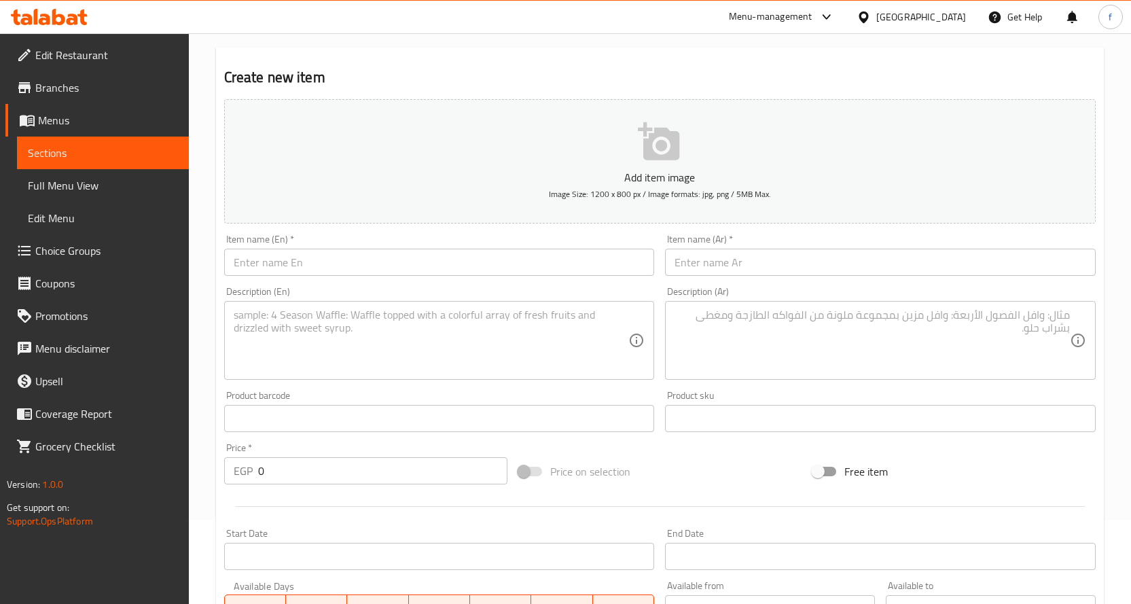
scroll to position [0, 0]
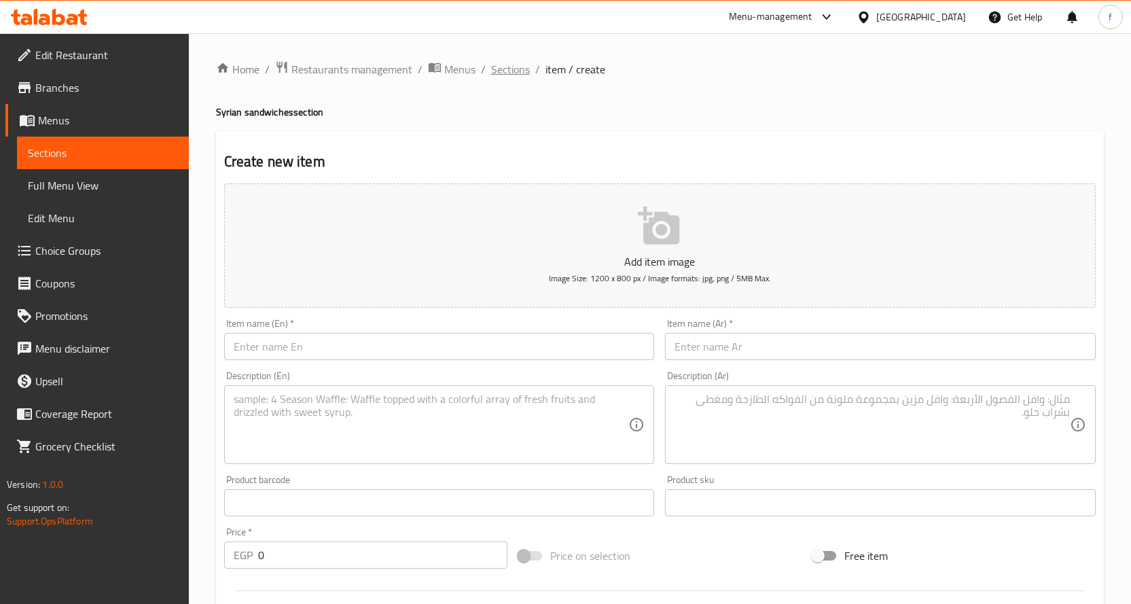
click at [514, 77] on span "Sections" at bounding box center [510, 69] width 39 height 16
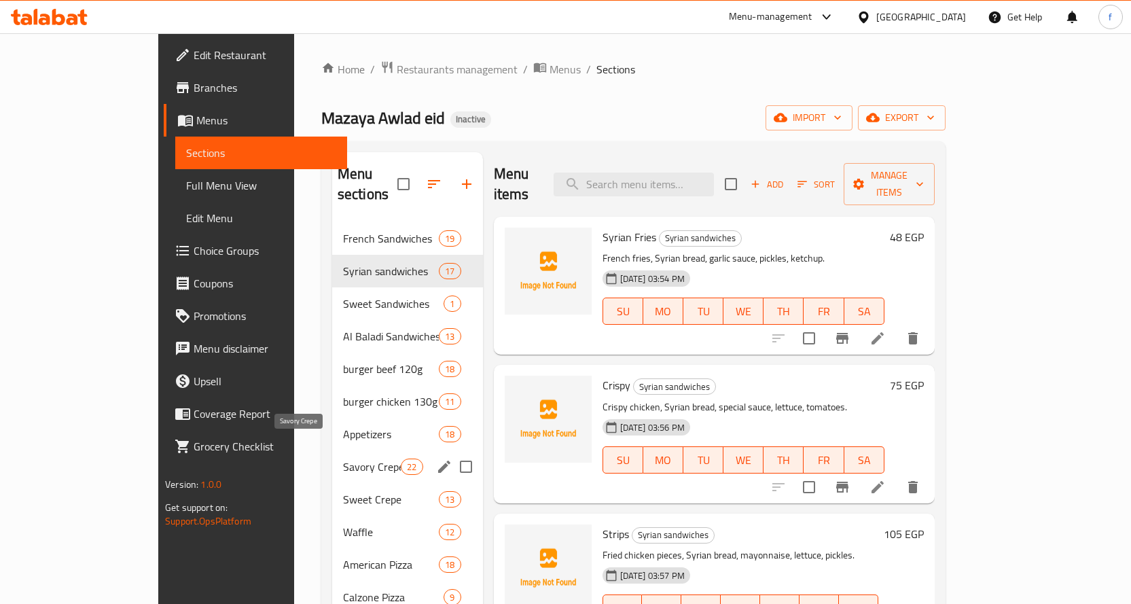
click at [346, 459] on span "Savory Crepe" at bounding box center [372, 467] width 58 height 16
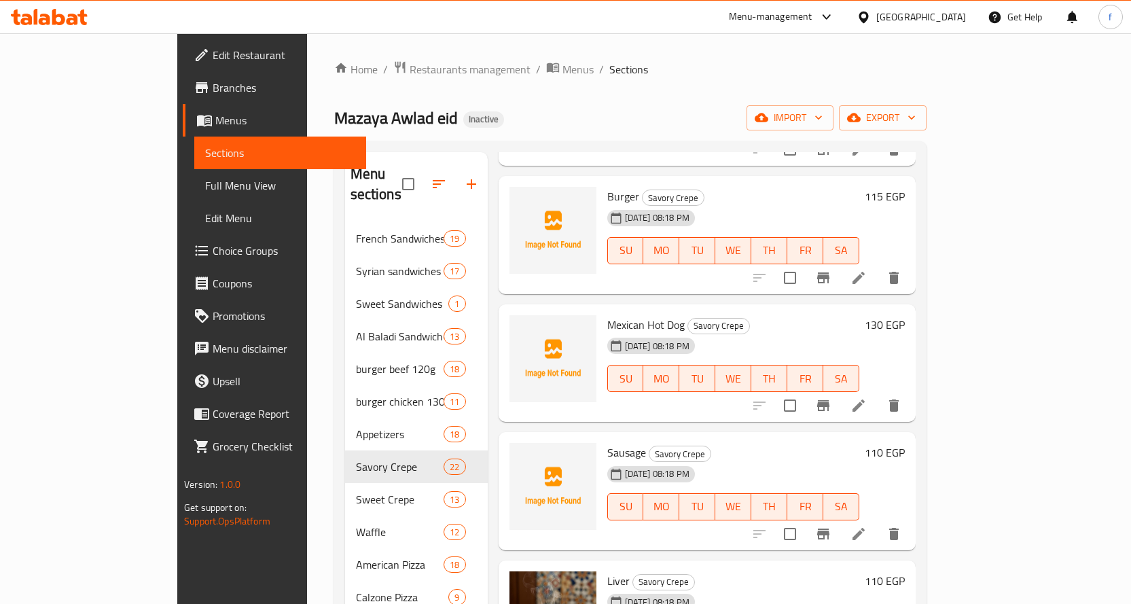
scroll to position [1427, 0]
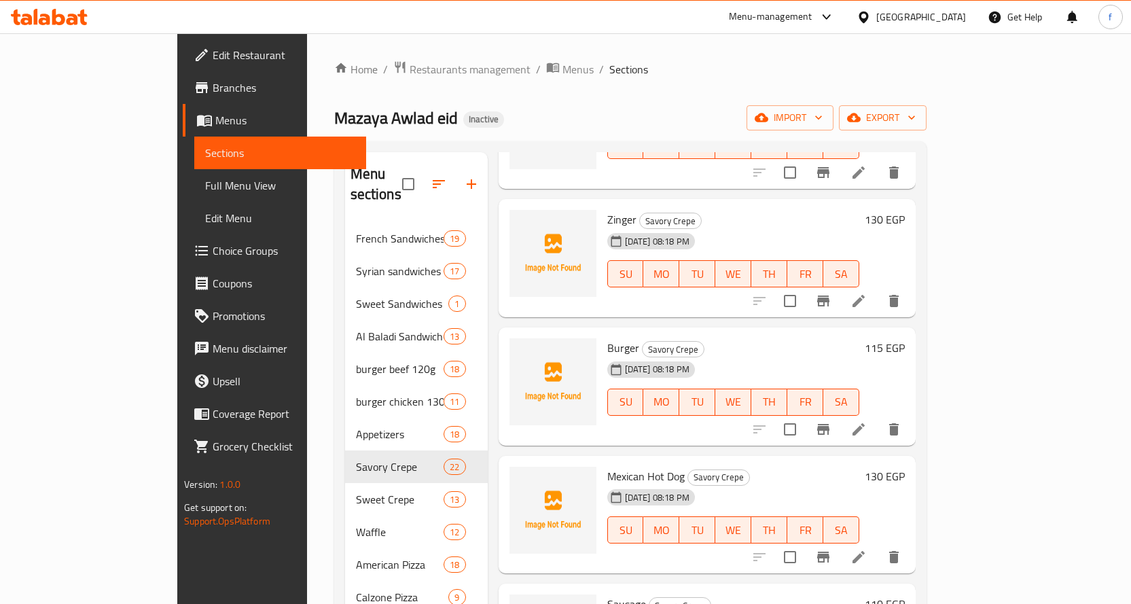
click at [607, 209] on span "Zinger" at bounding box center [621, 219] width 29 height 20
copy h6 "Zinger"
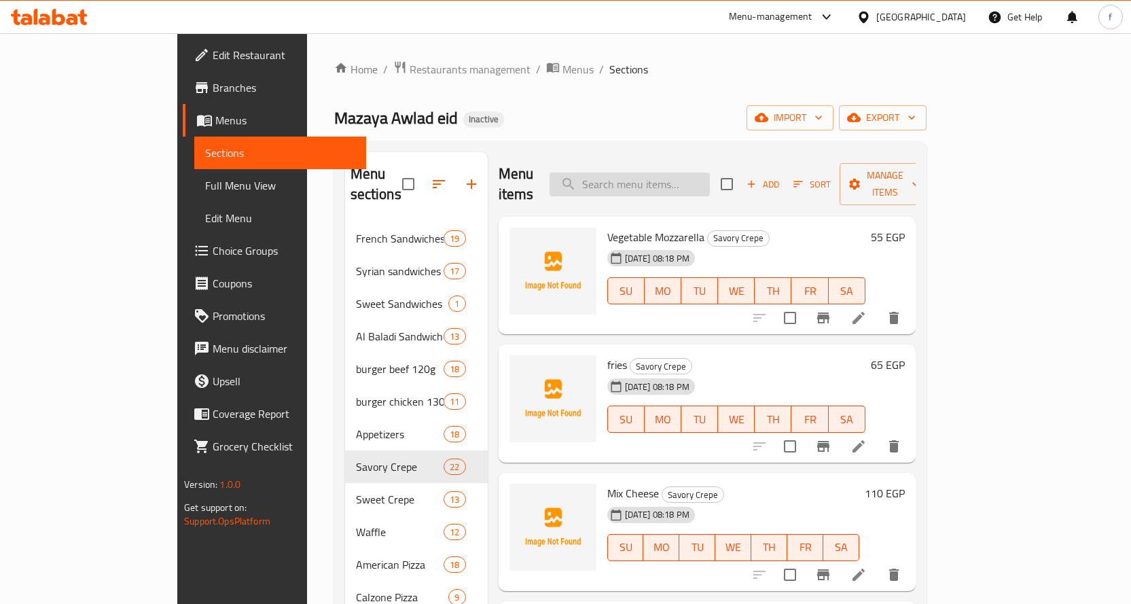
click at [635, 181] on input "search" at bounding box center [630, 185] width 160 height 24
paste input "Zinger"
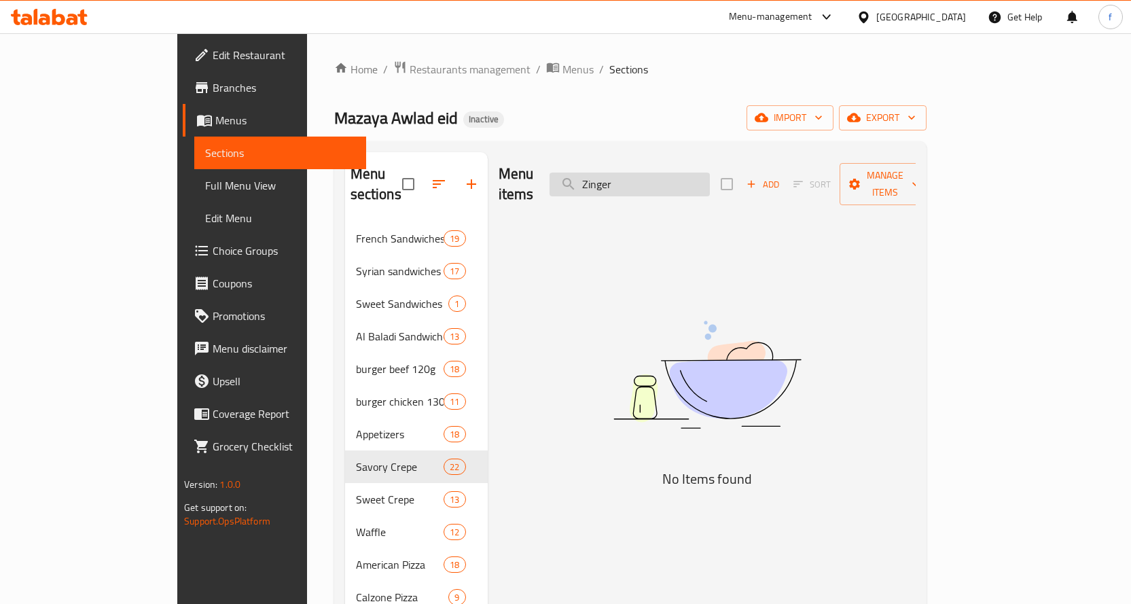
type input "Zinger"
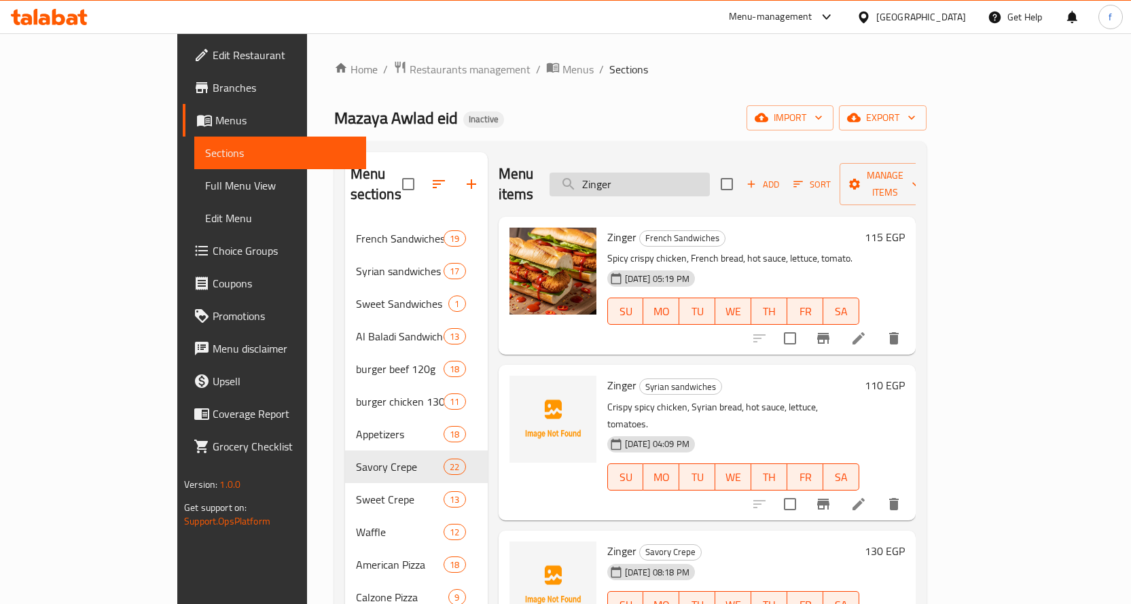
click at [704, 173] on input "Zinger" at bounding box center [630, 185] width 160 height 24
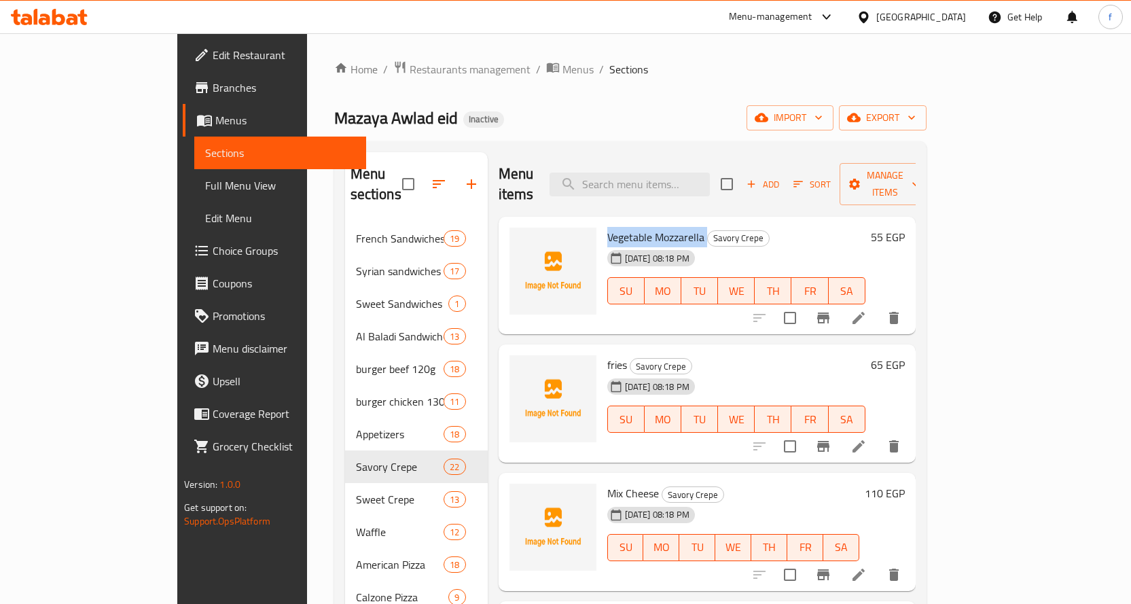
drag, startPoint x: 662, startPoint y: 217, endPoint x: 560, endPoint y: 217, distance: 101.9
click at [602, 222] on div "Vegetable Mozzarella Savory Crepe [DATE] 08:18 PM SU MO TU WE TH FR SA" at bounding box center [736, 275] width 269 height 107
click at [759, 228] on h6 "Vegetable Mozzarella Savory Crepe" at bounding box center [736, 237] width 258 height 19
drag, startPoint x: 295, startPoint y: 449, endPoint x: 224, endPoint y: 452, distance: 71.4
click at [334, 452] on div "Menu sections French Sandwiches 19 Syrian sandwiches 17 Sweet Sandwiches 1 Al B…" at bounding box center [630, 548] width 592 height 814
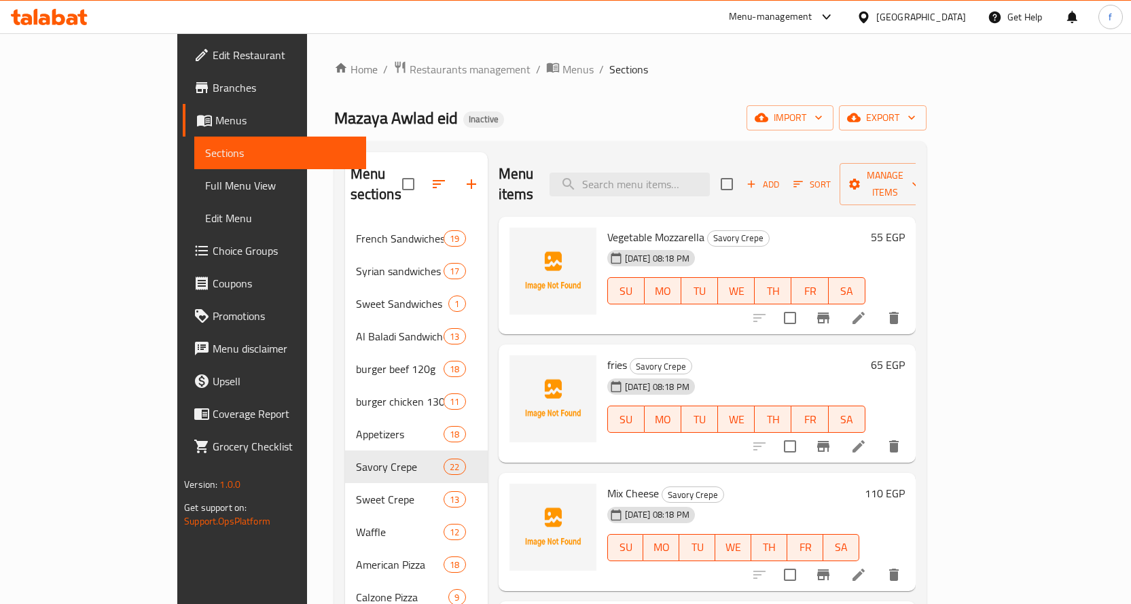
click at [356, 459] on span "Savory Crepe" at bounding box center [400, 467] width 88 height 16
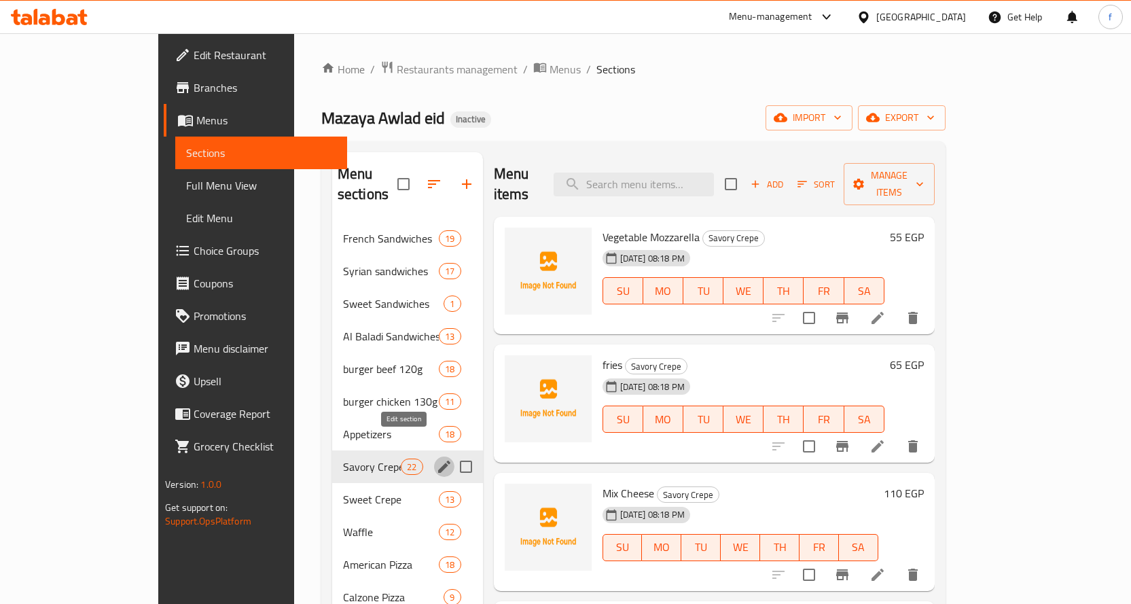
click at [436, 459] on icon "edit" at bounding box center [444, 467] width 16 height 16
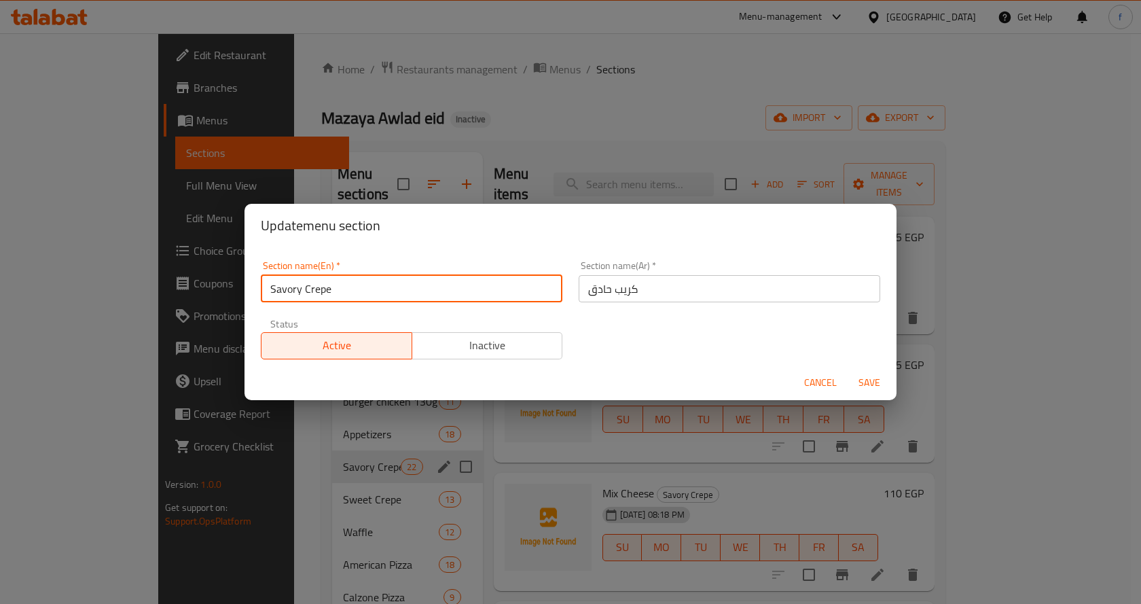
click at [390, 283] on input "Savory Crepe" at bounding box center [412, 288] width 302 height 27
click at [343, 288] on input "Savory Crepe" at bounding box center [412, 288] width 302 height 27
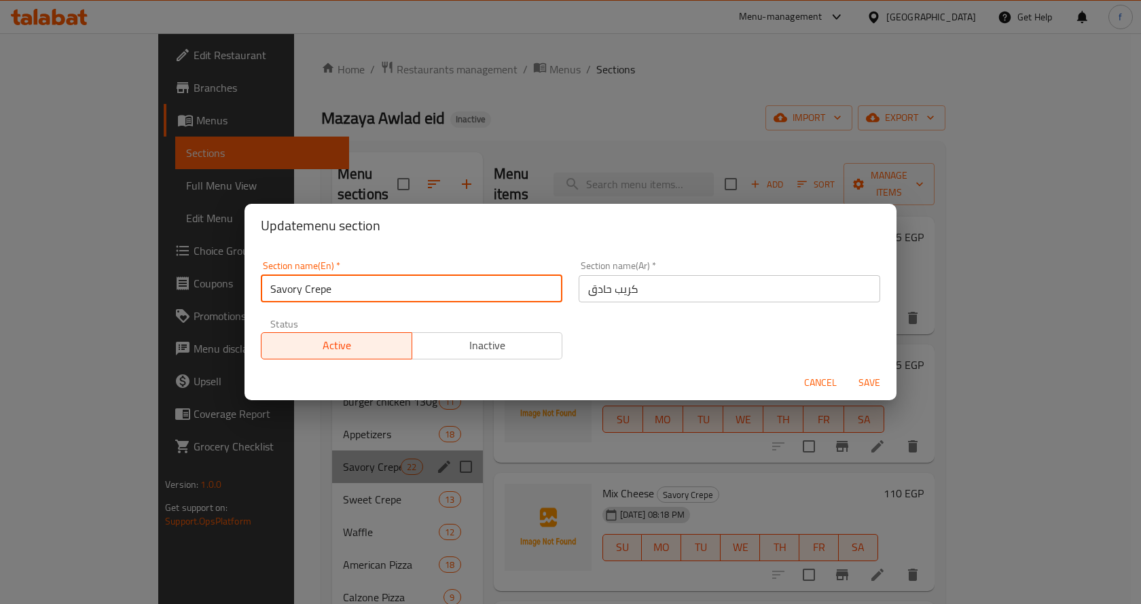
click at [343, 288] on input "Savory Crepe" at bounding box center [412, 288] width 302 height 27
click at [329, 288] on input "Savory Crepe" at bounding box center [412, 288] width 302 height 27
click at [589, 112] on div "Update menu section Section name(En)   * Savory Crepe Section name(En) * Sectio…" at bounding box center [570, 302] width 1141 height 604
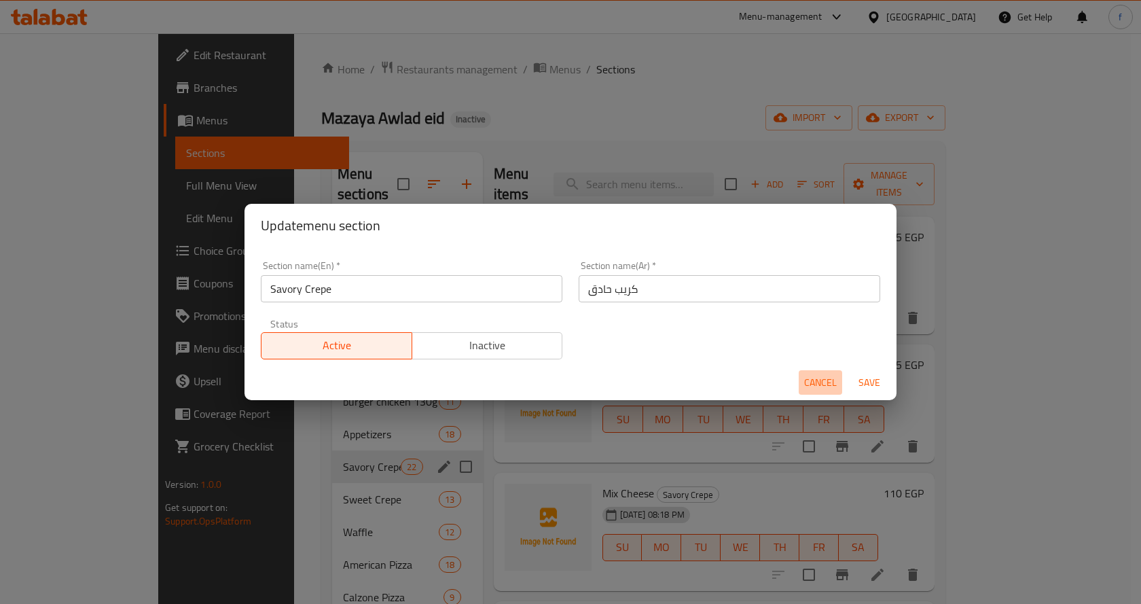
click at [812, 375] on span "Cancel" at bounding box center [820, 382] width 33 height 17
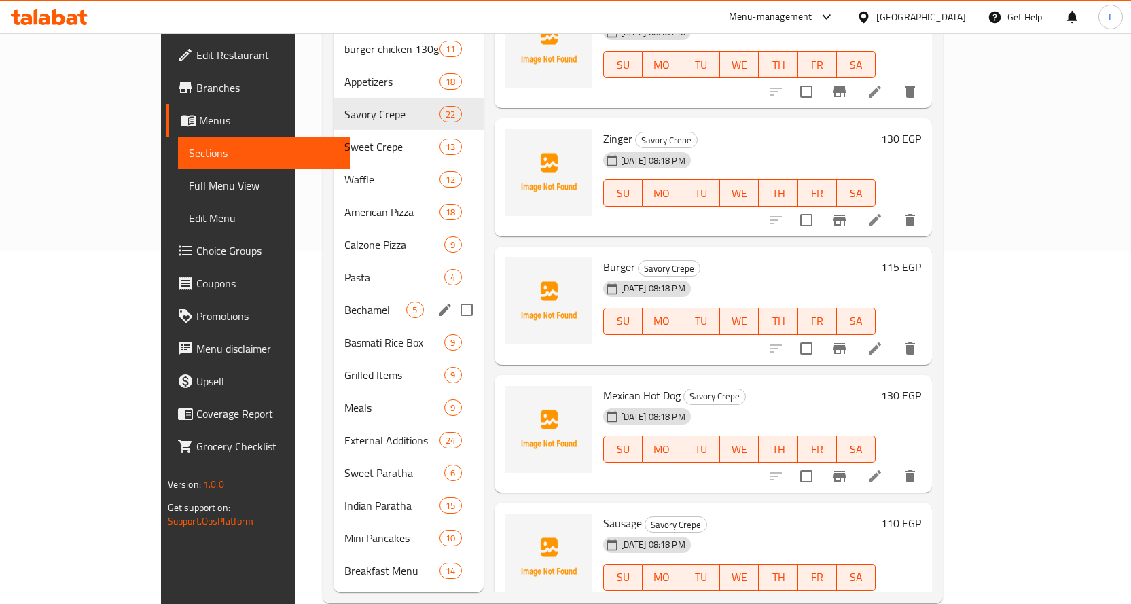
scroll to position [359, 0]
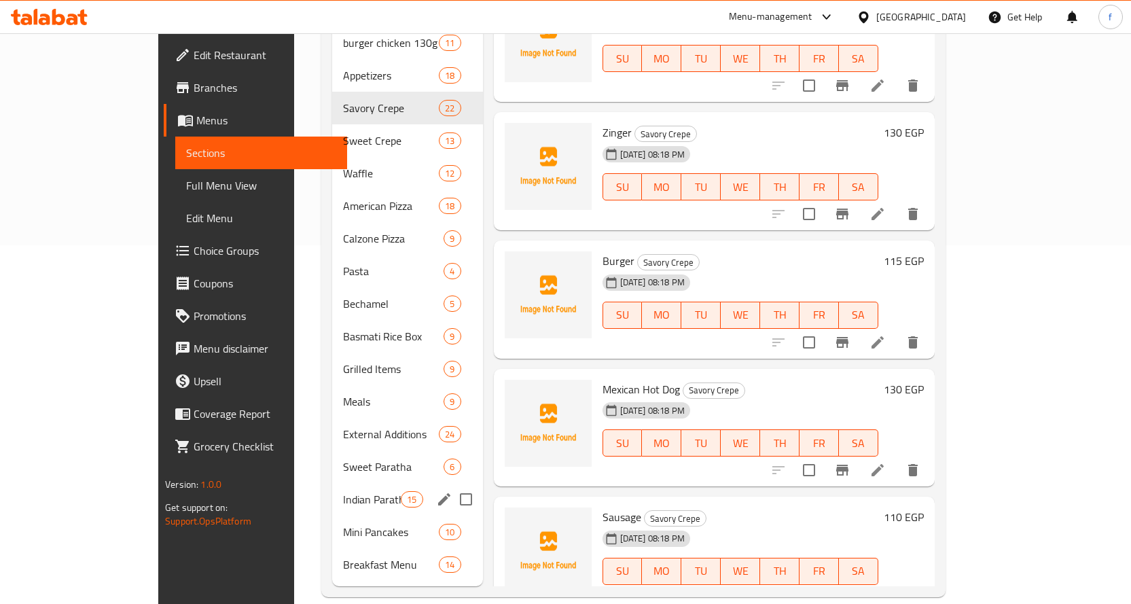
click at [343, 491] on span "Indian Paratha" at bounding box center [372, 499] width 58 height 16
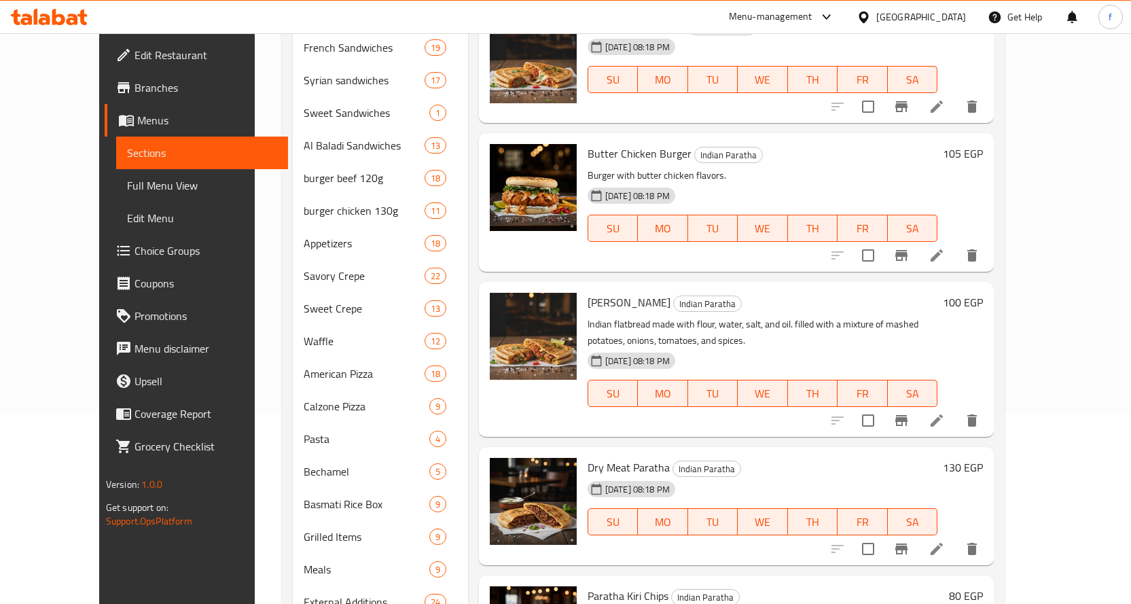
scroll to position [87, 0]
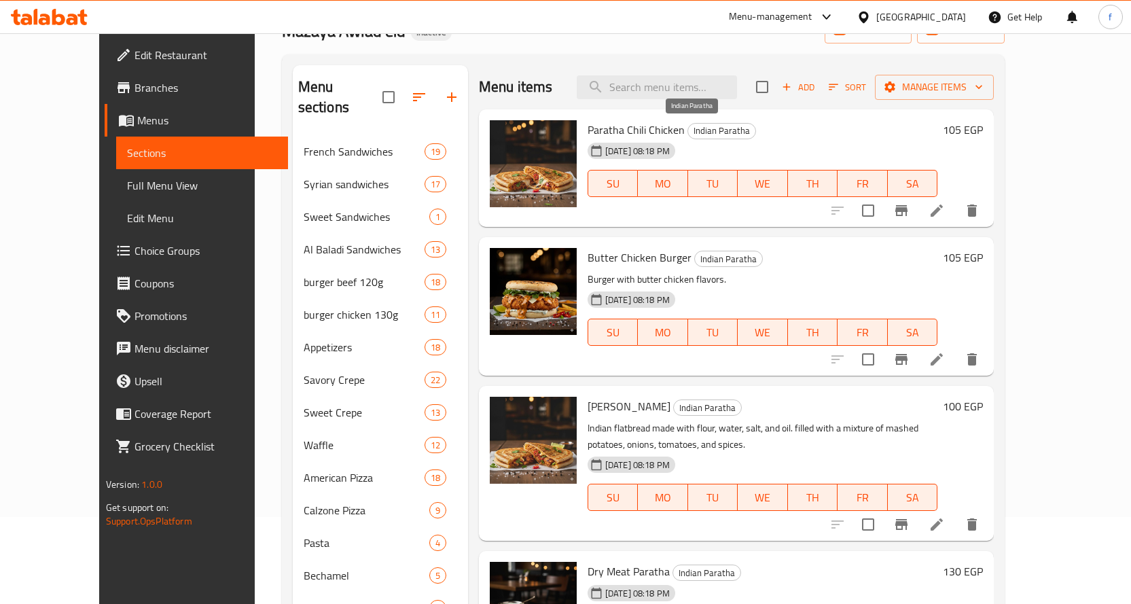
click at [688, 128] on span "Indian Paratha" at bounding box center [721, 131] width 67 height 16
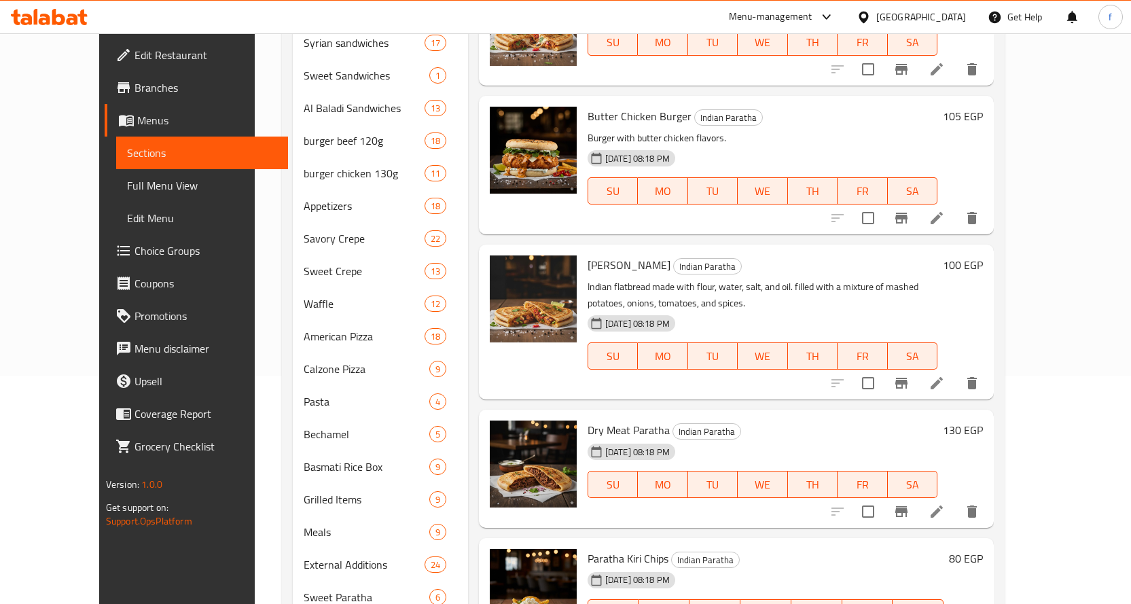
scroll to position [359, 0]
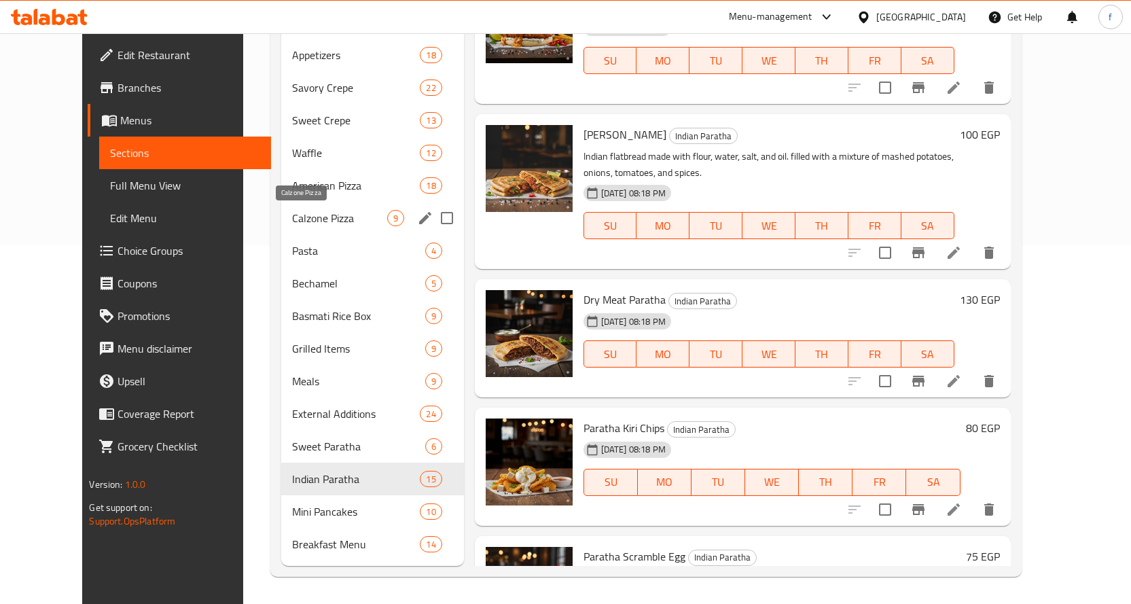
drag, startPoint x: 299, startPoint y: 221, endPoint x: 306, endPoint y: 221, distance: 7.5
click at [299, 221] on span "Calzone Pizza" at bounding box center [339, 218] width 94 height 16
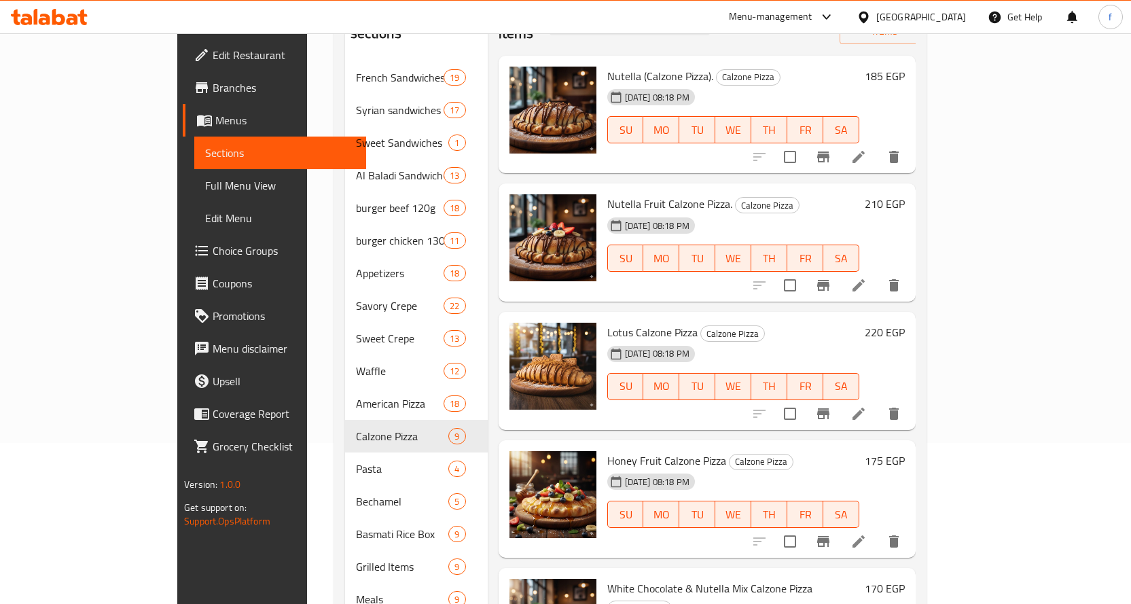
scroll to position [19, 0]
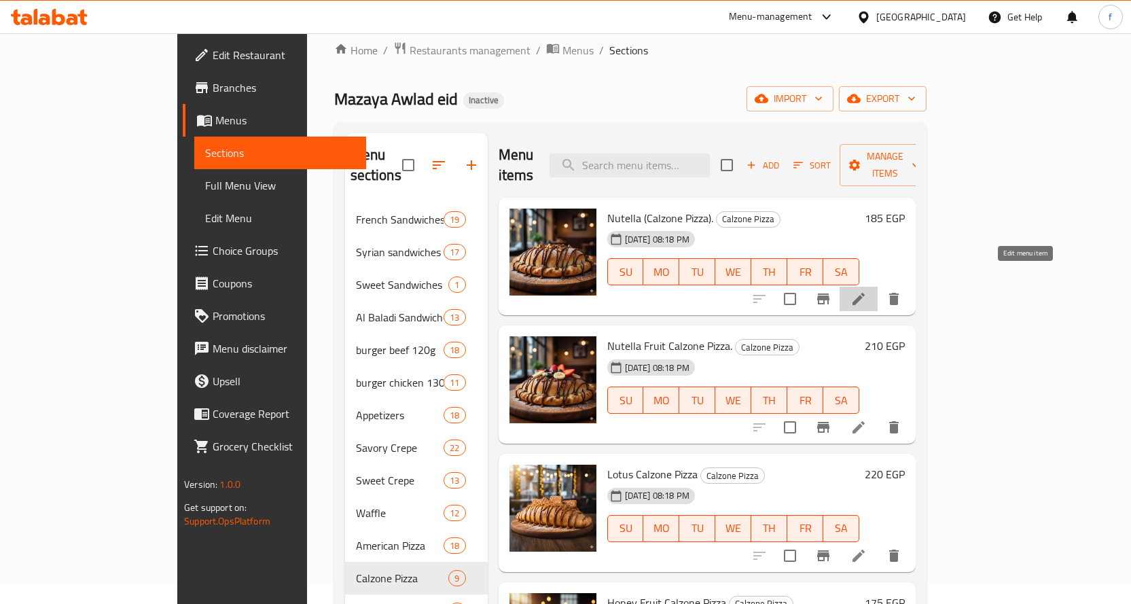
click at [867, 291] on icon at bounding box center [858, 299] width 16 height 16
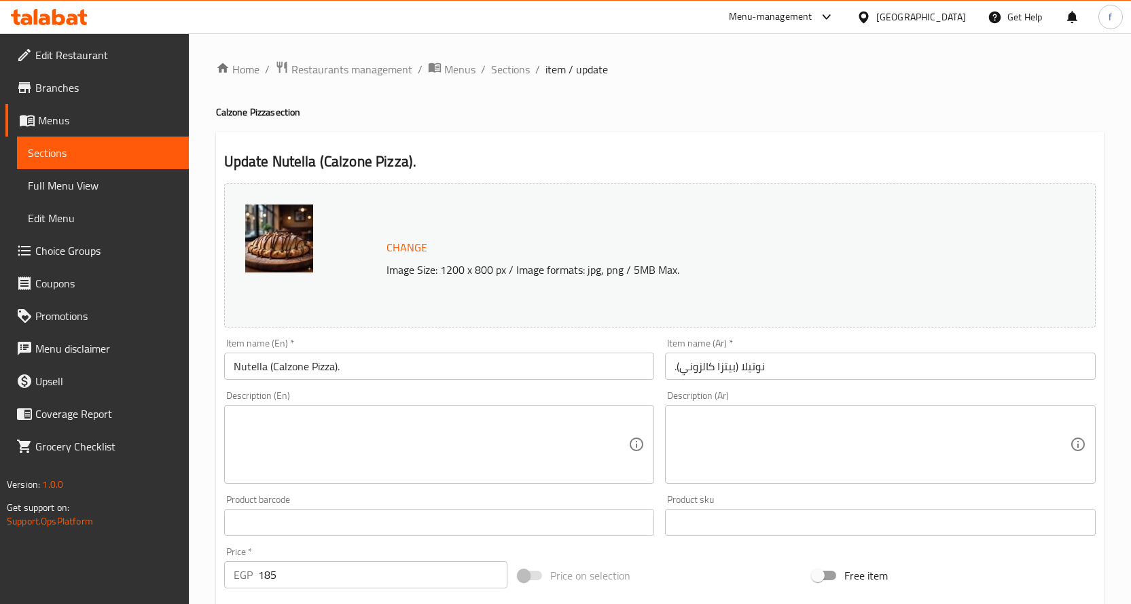
click at [503, 446] on textarea at bounding box center [431, 444] width 395 height 65
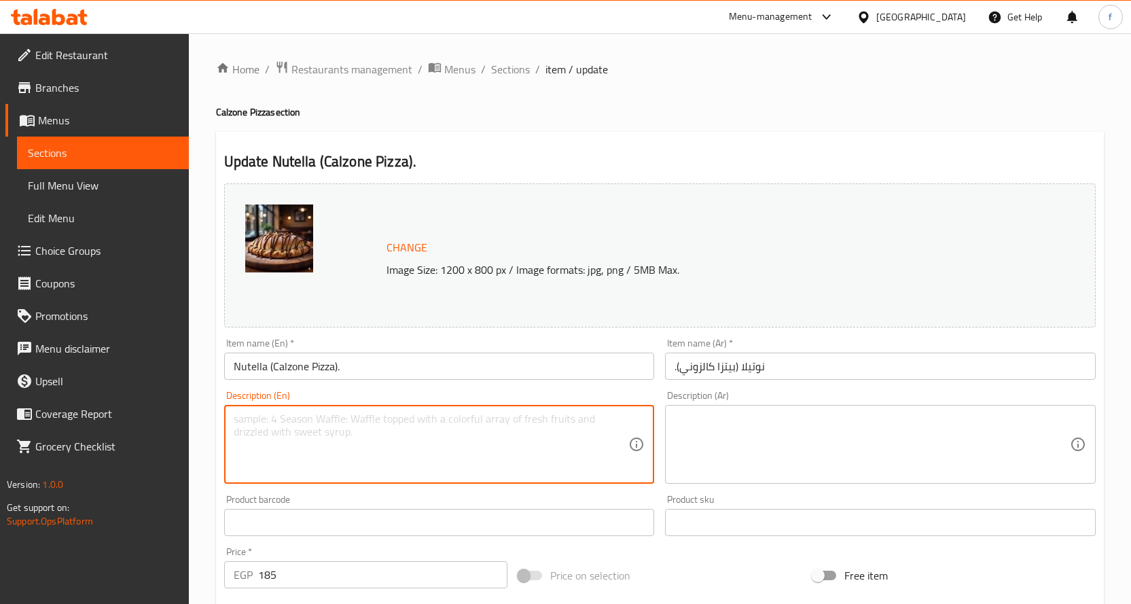
paste textarea "Dough, Nutella."
type textarea "Dough, Nutella."
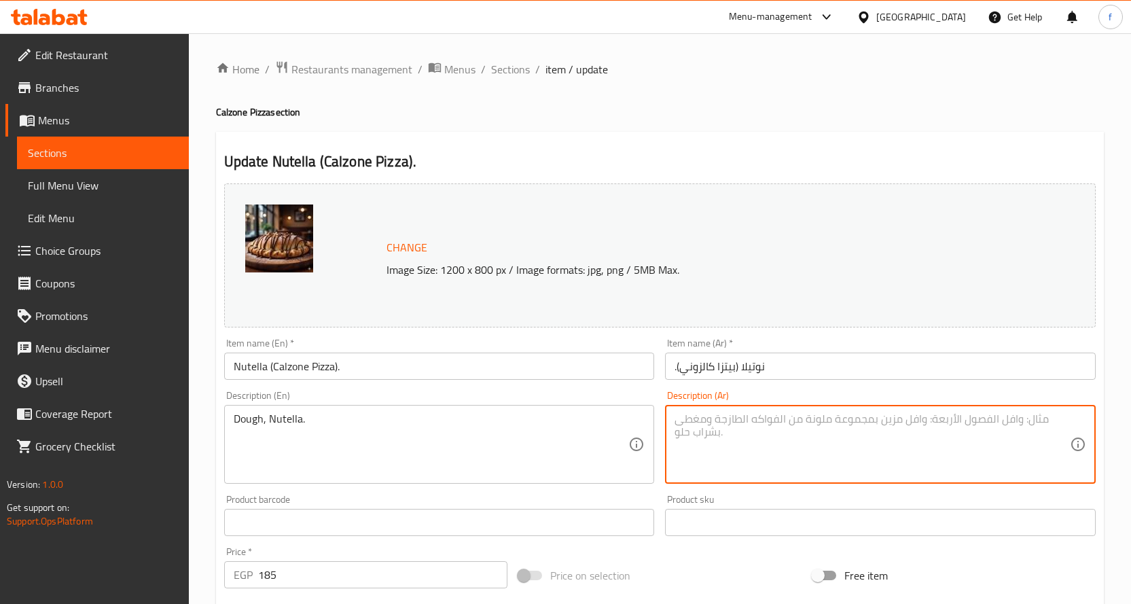
click at [775, 419] on textarea at bounding box center [872, 444] width 395 height 65
paste textarea "عجينة، نوتيلا."
type textarea "عجينة، نوتيلا."
click at [598, 401] on div "Description (En) Dough, Nutella. Description (En)" at bounding box center [439, 437] width 431 height 93
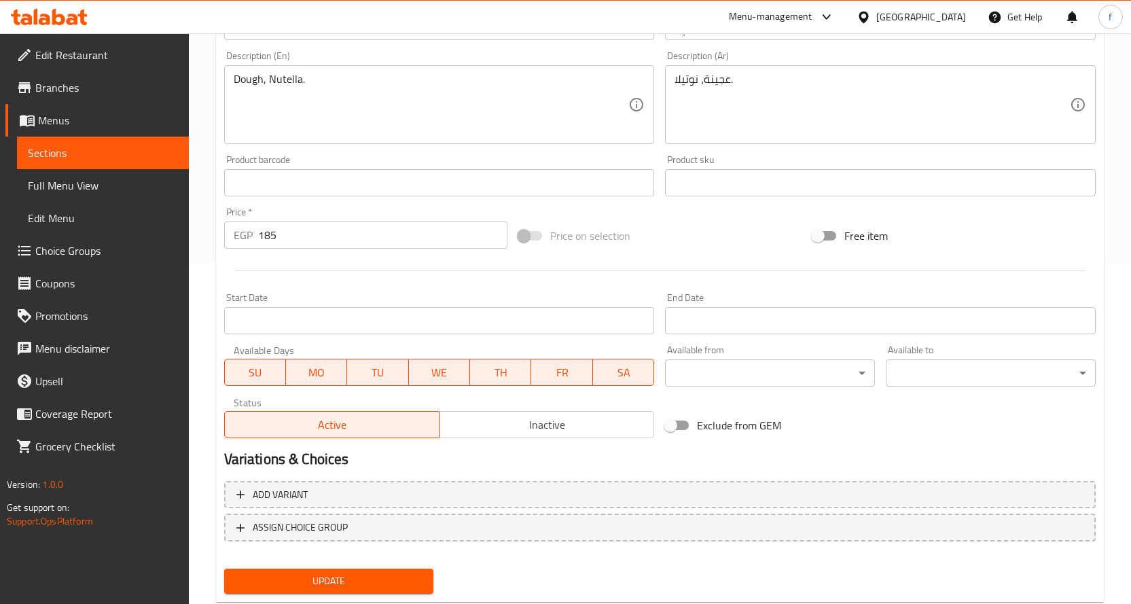
click at [330, 569] on button "Update" at bounding box center [329, 581] width 210 height 25
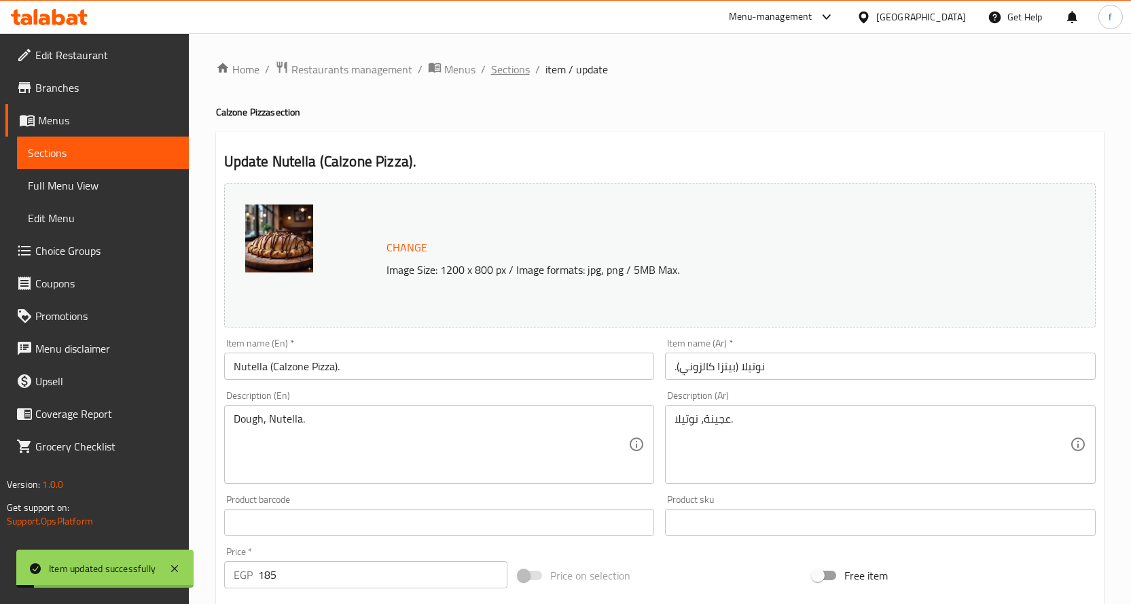
click at [513, 77] on span "Sections" at bounding box center [510, 69] width 39 height 16
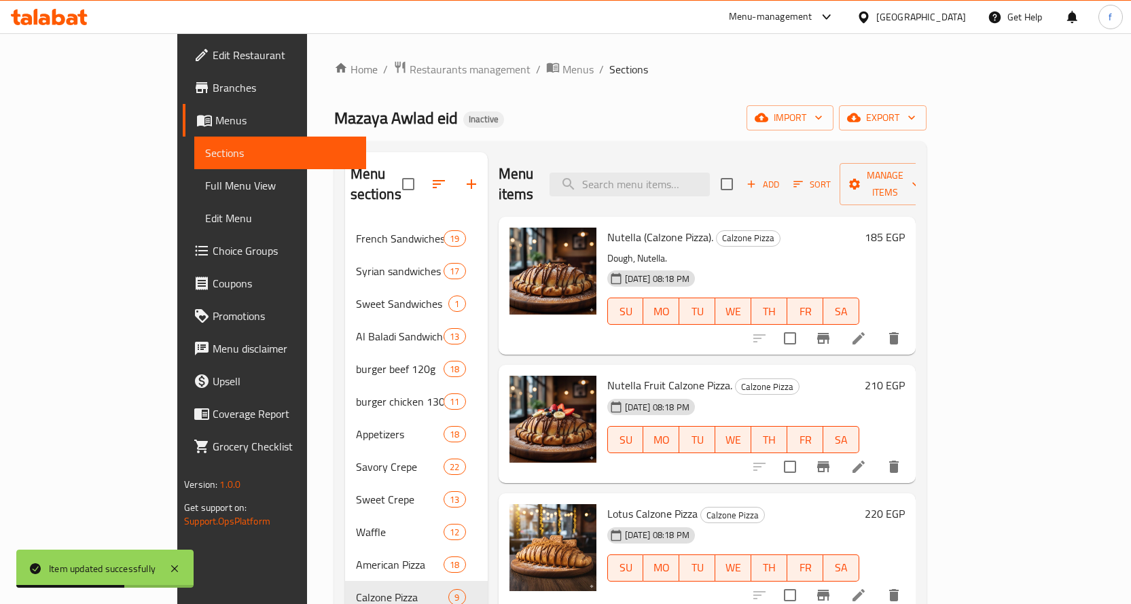
click at [865, 461] on icon at bounding box center [859, 467] width 12 height 12
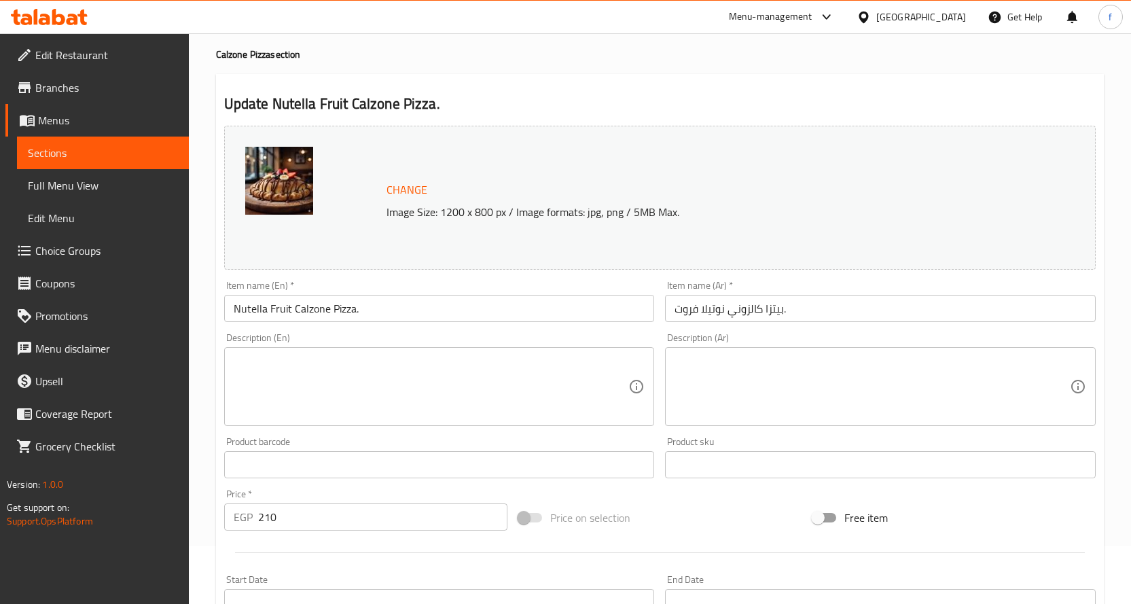
scroll to position [136, 0]
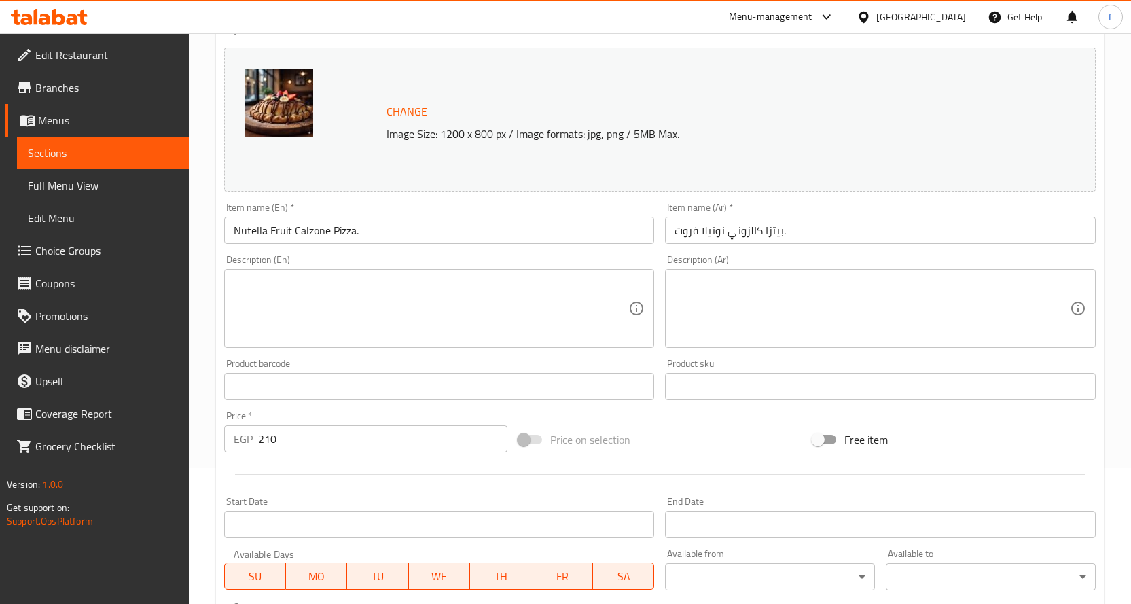
click at [486, 347] on div "Description (En)" at bounding box center [439, 308] width 431 height 79
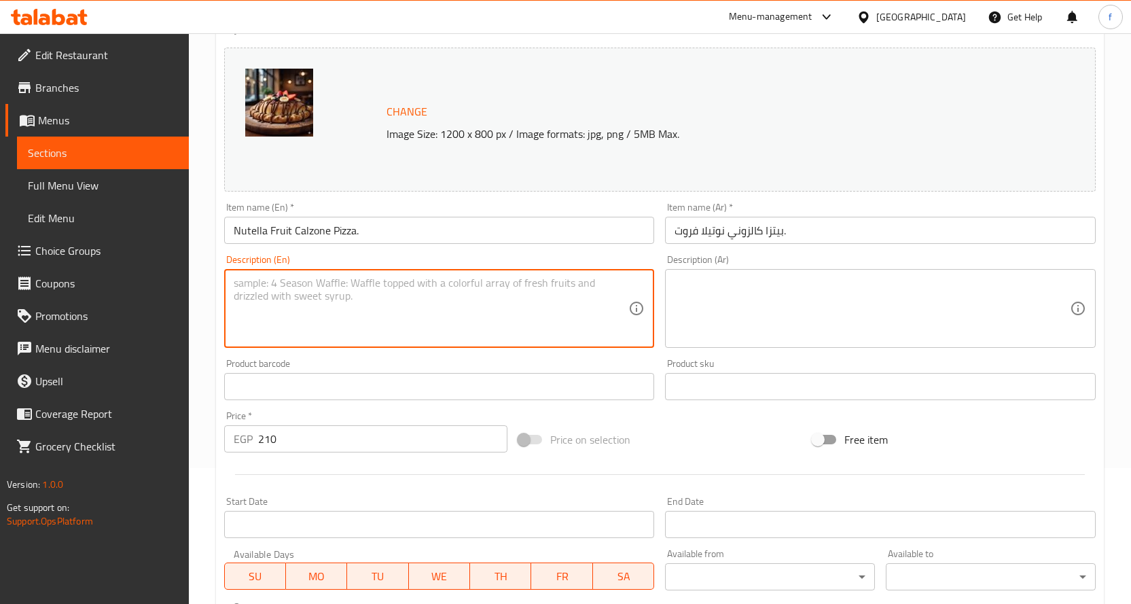
paste textarea "Dough, Nutella, fruits."
type textarea "Dough, Nutella, fruits."
click at [808, 298] on textarea at bounding box center [872, 308] width 395 height 65
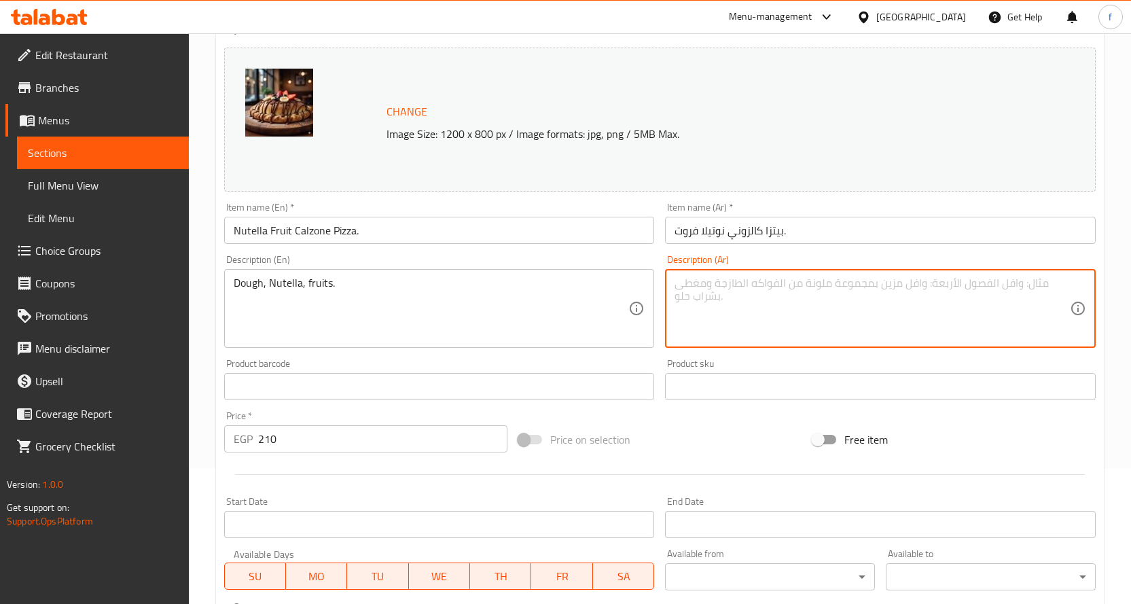
paste textarea "عجينة، [PERSON_NAME]، فواكه."
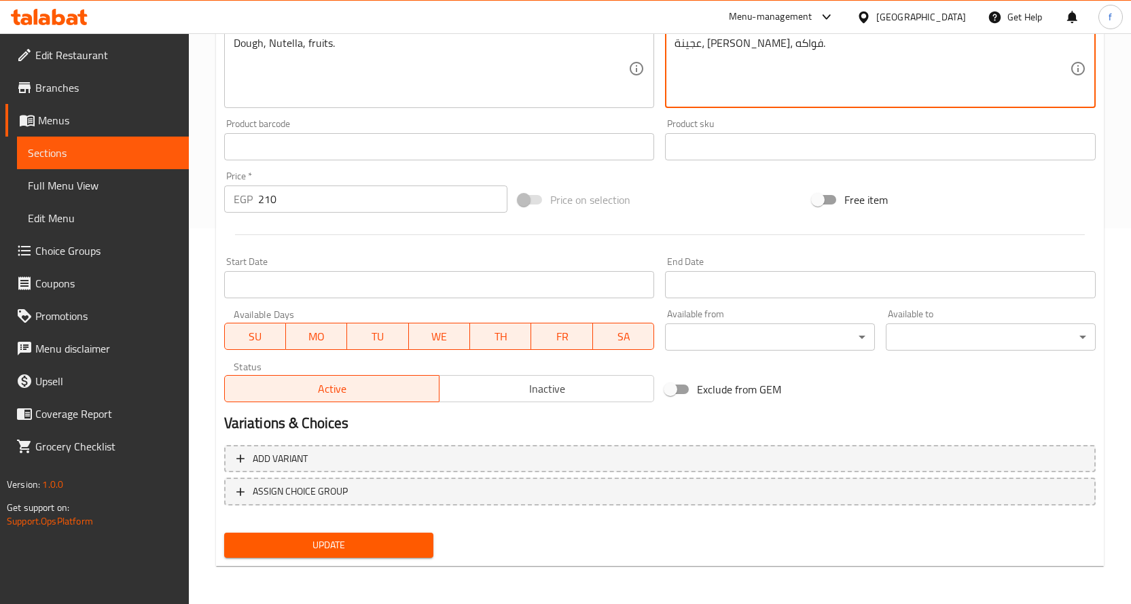
type textarea "عجينة، [PERSON_NAME]، فواكه."
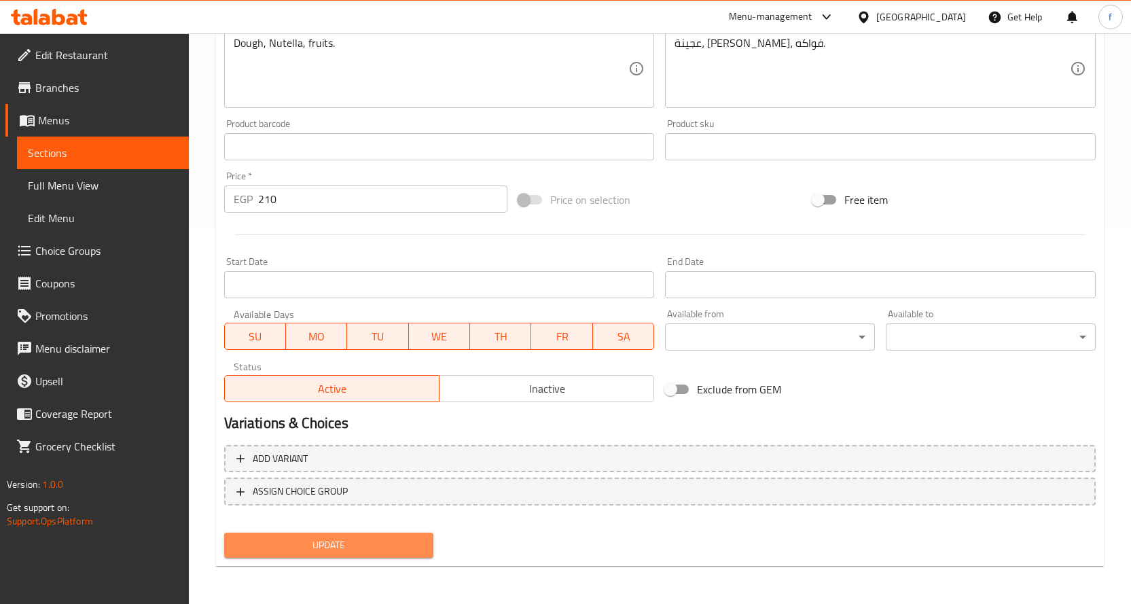
click at [392, 534] on button "Update" at bounding box center [329, 545] width 210 height 25
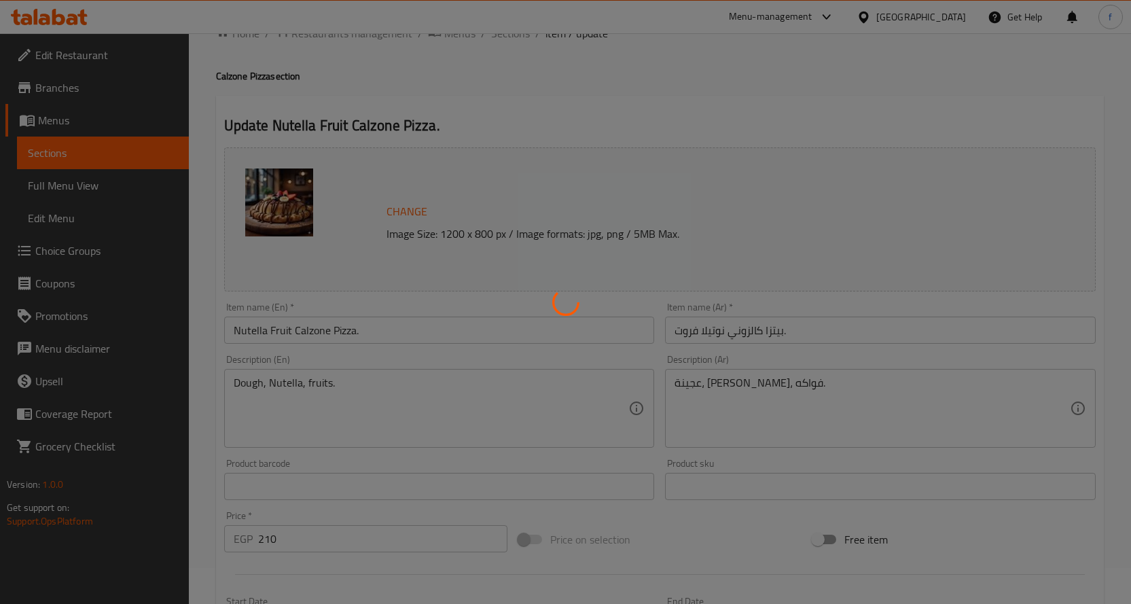
scroll to position [0, 0]
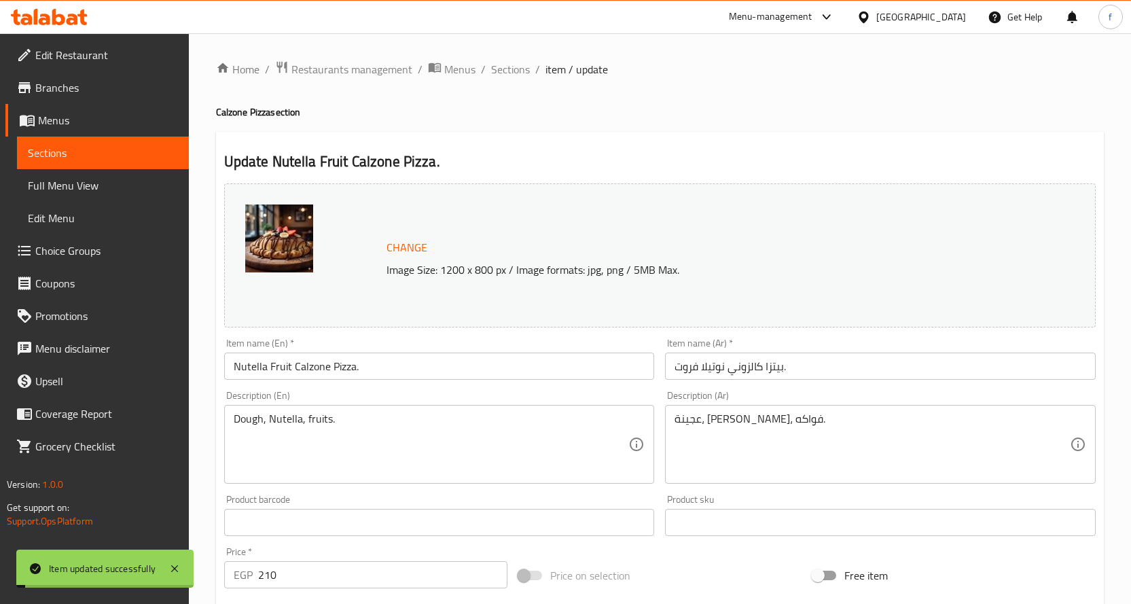
click at [518, 73] on span "Sections" at bounding box center [510, 69] width 39 height 16
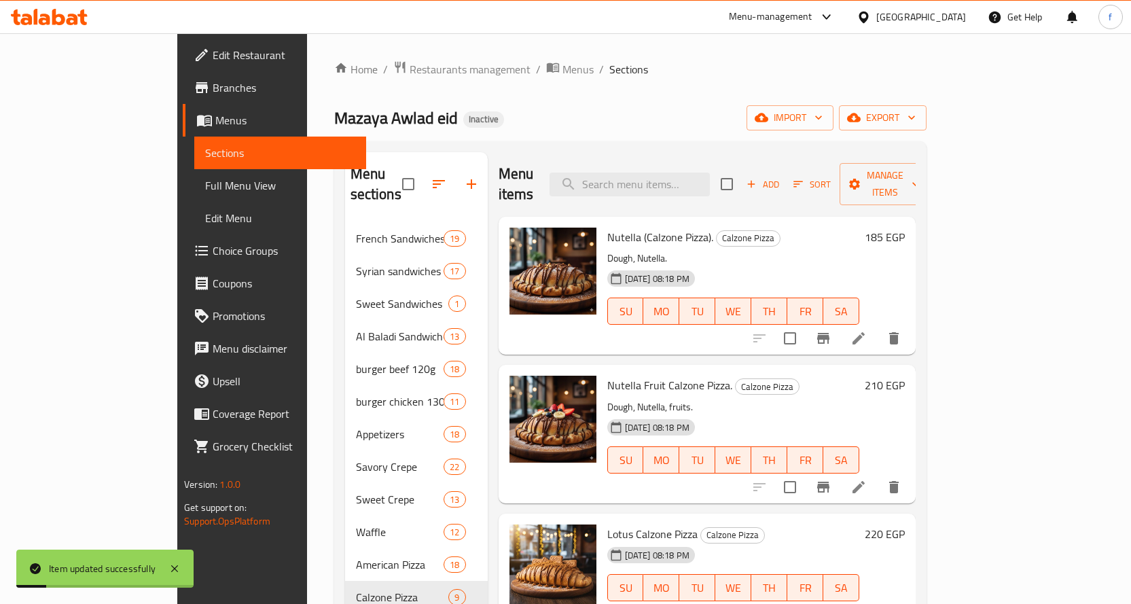
scroll to position [136, 0]
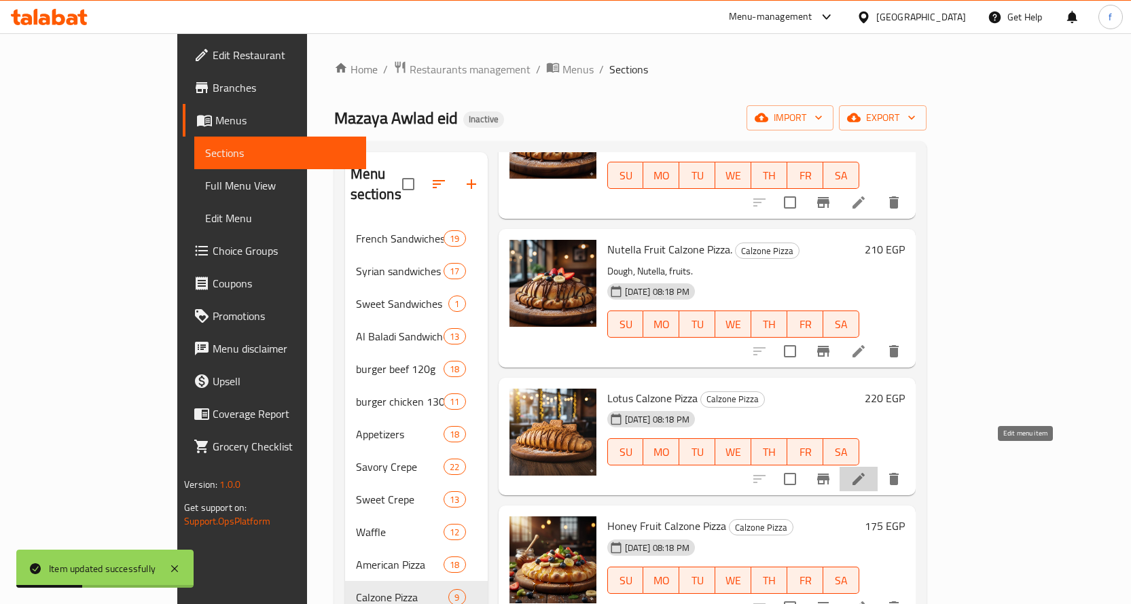
click at [867, 471] on icon at bounding box center [858, 479] width 16 height 16
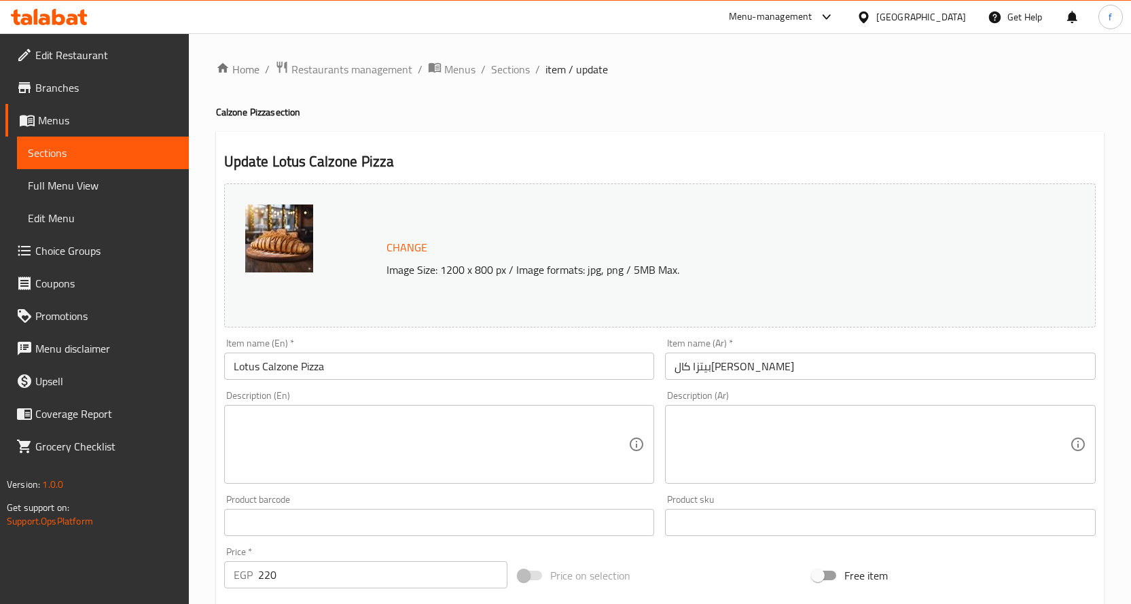
click at [448, 437] on textarea at bounding box center [431, 444] width 395 height 65
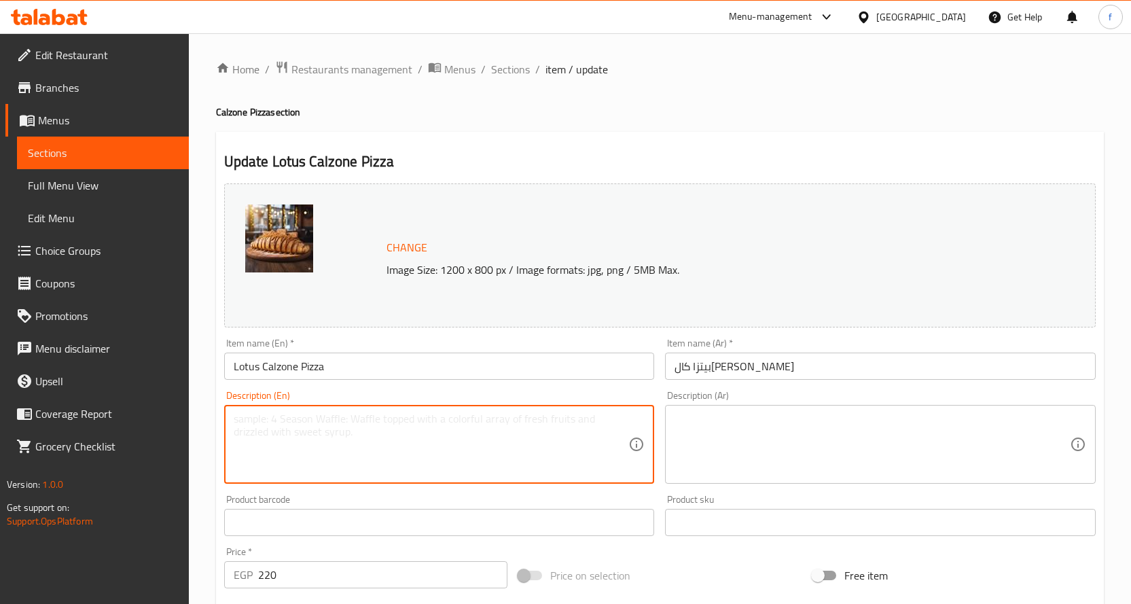
paste textarea "Dough, Lotus butter."
type textarea "Dough, Lotus butter."
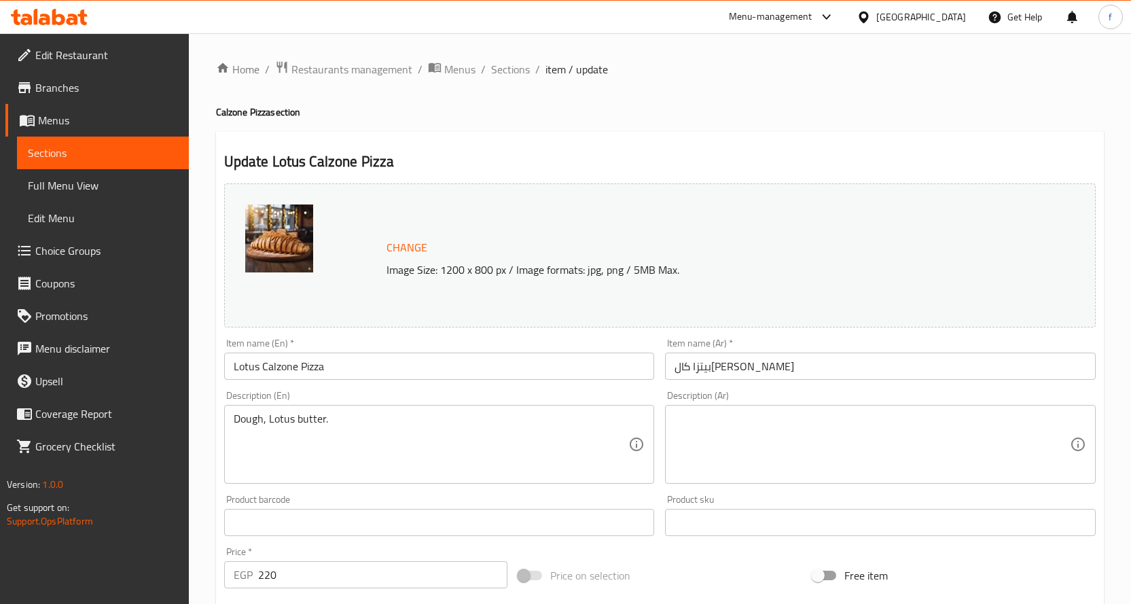
click at [704, 407] on div "Description (Ar)" at bounding box center [880, 444] width 431 height 79
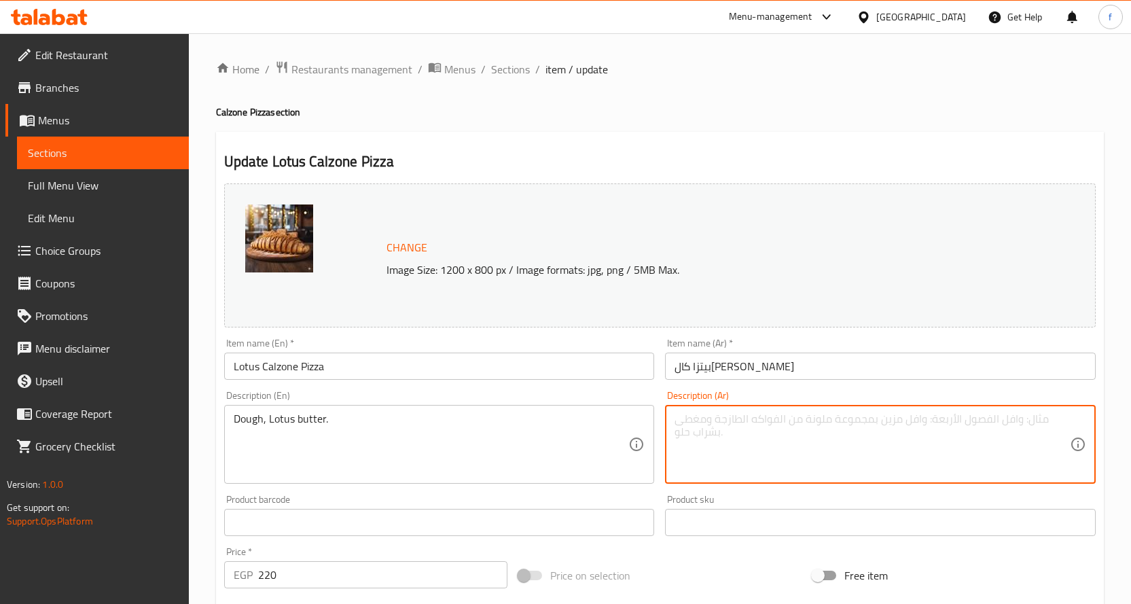
paste textarea "عجينة، [PERSON_NAME]."
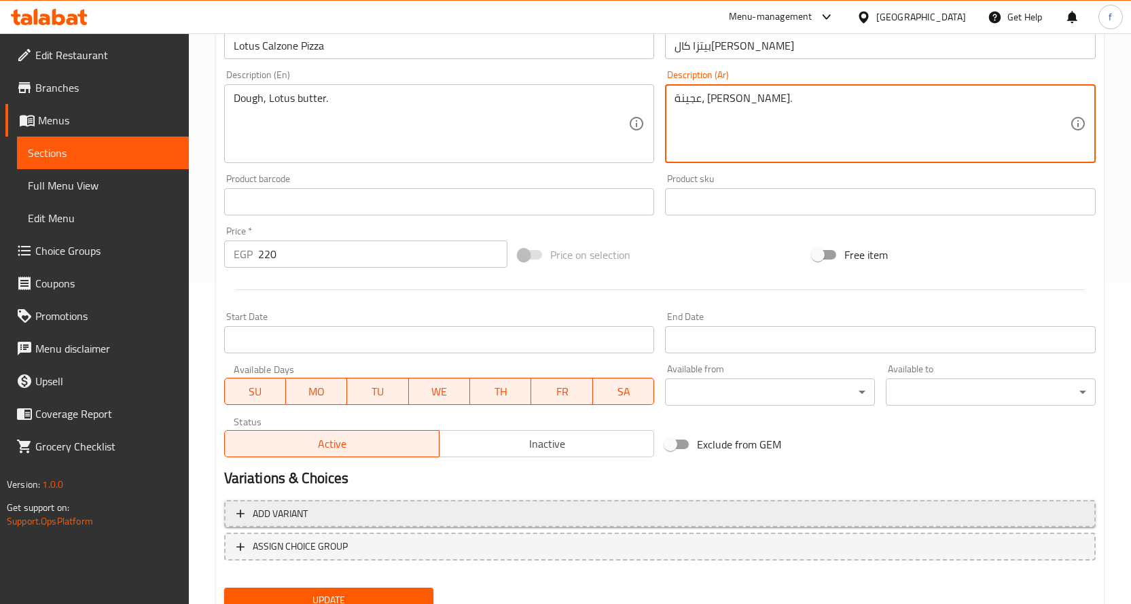
scroll to position [376, 0]
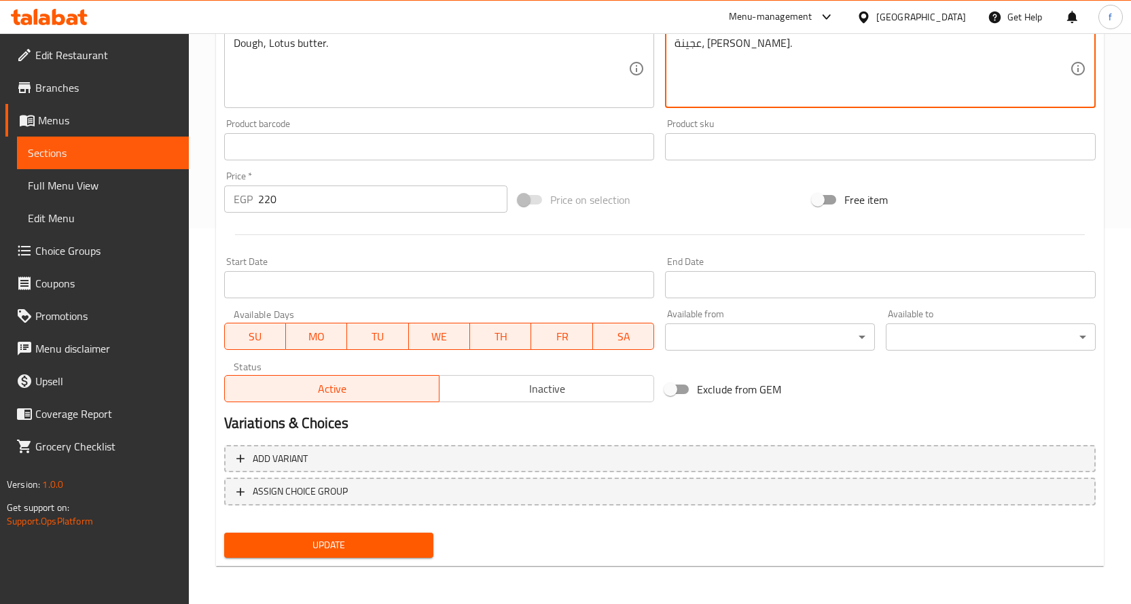
type textarea "عجينة، [PERSON_NAME]."
click at [380, 540] on span "Update" at bounding box center [329, 545] width 188 height 17
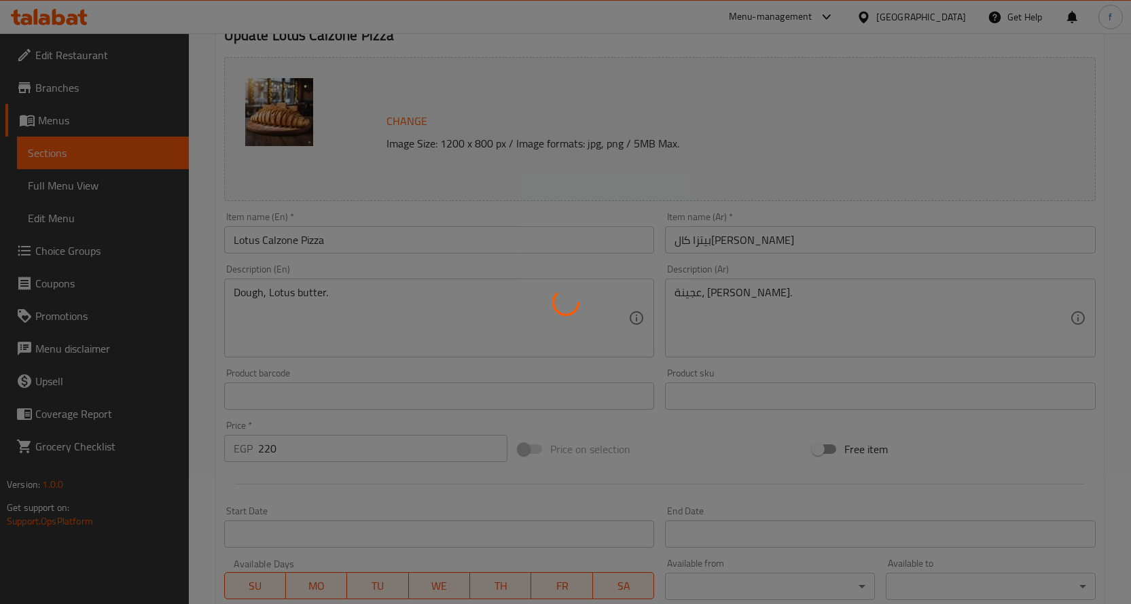
scroll to position [0, 0]
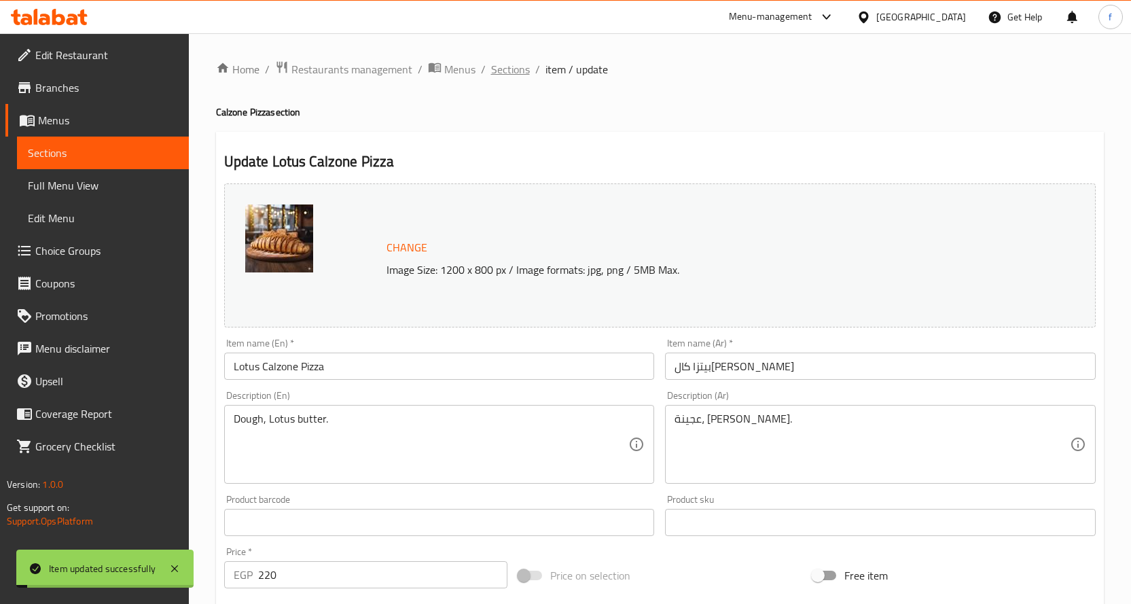
click at [509, 77] on span "Sections" at bounding box center [510, 69] width 39 height 16
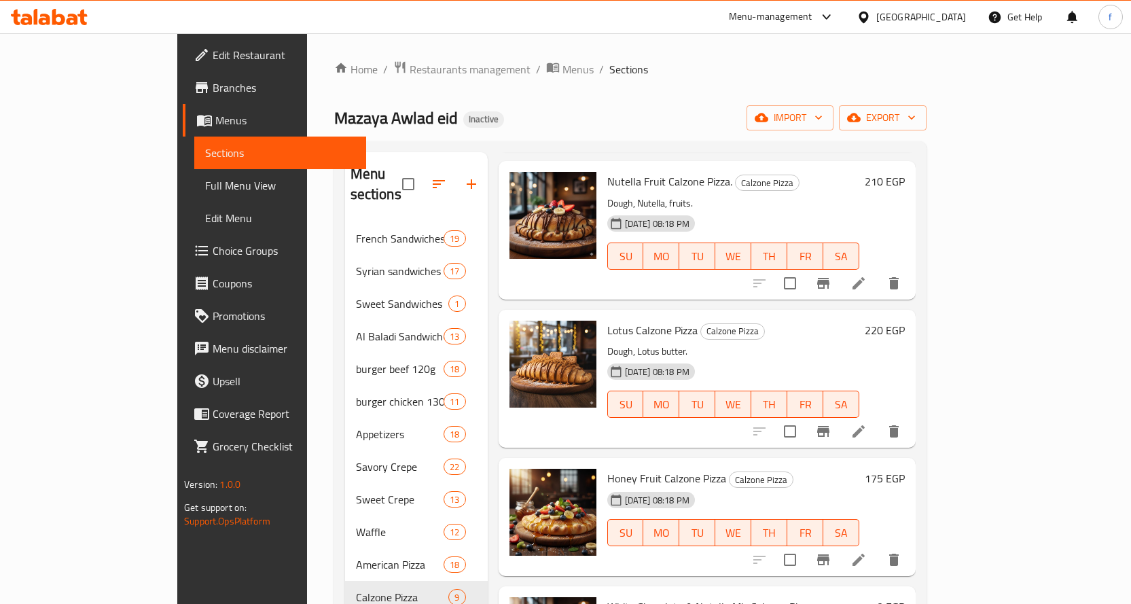
scroll to position [272, 0]
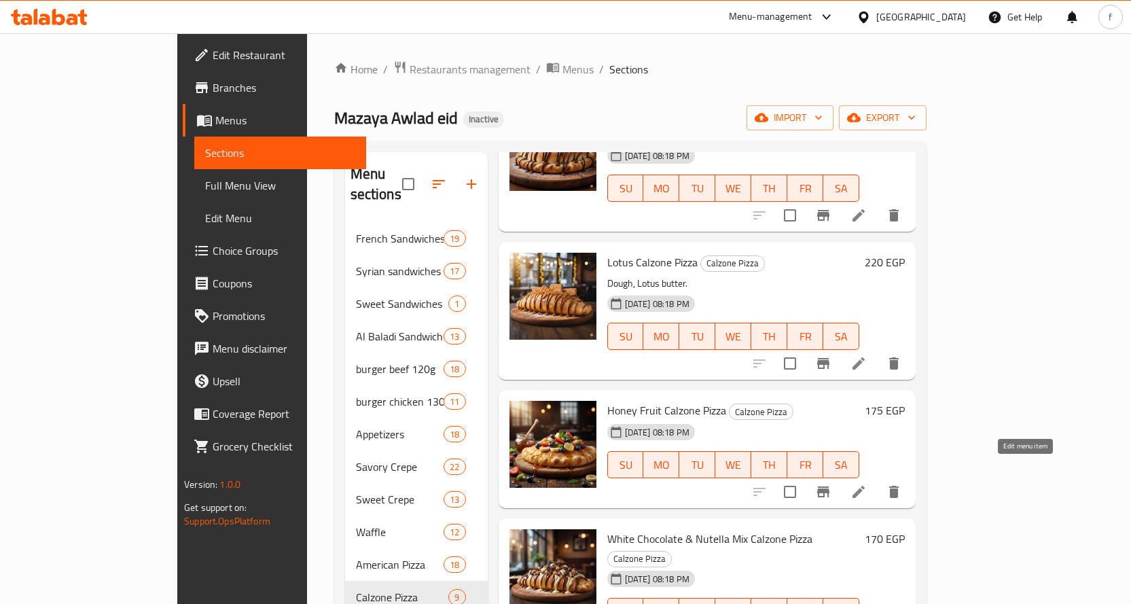
click at [867, 484] on icon at bounding box center [858, 492] width 16 height 16
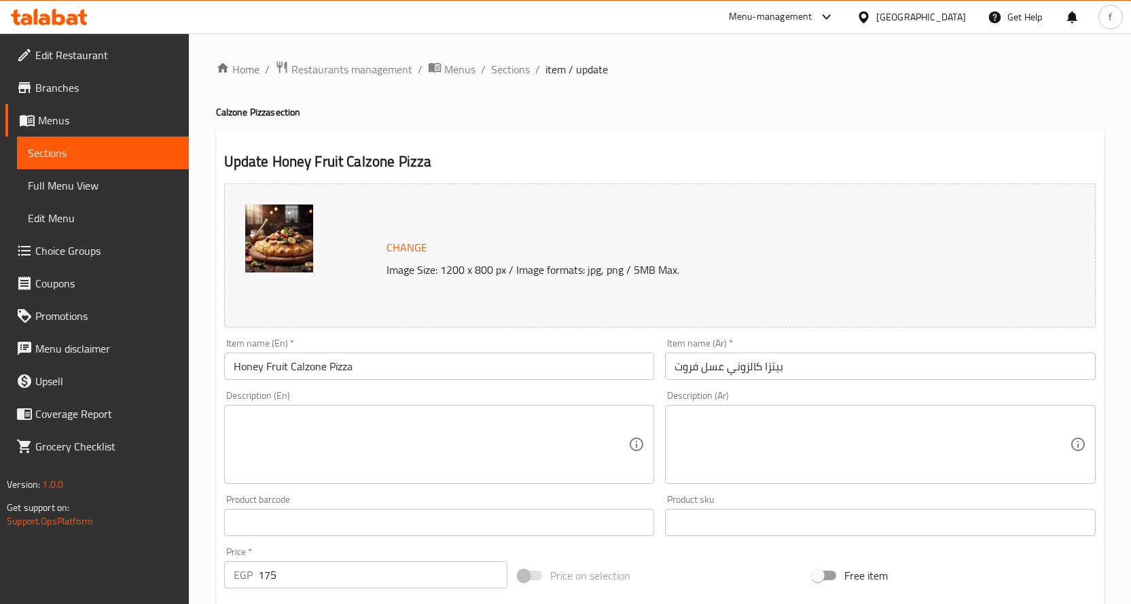
click at [466, 408] on div "Description (En)" at bounding box center [439, 444] width 431 height 79
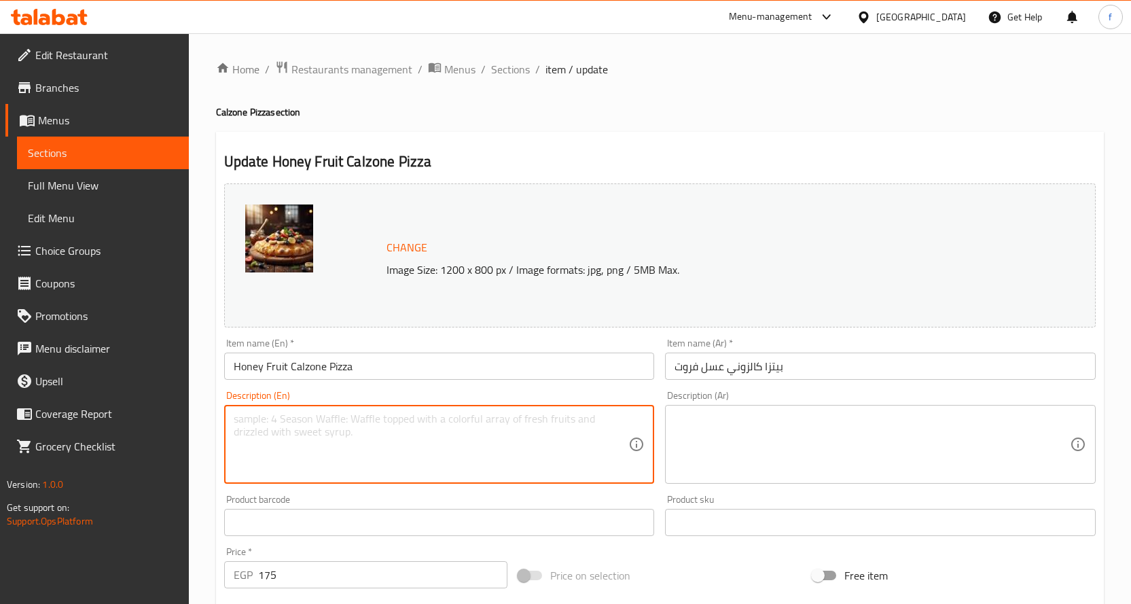
paste textarea "Dough, honey, fruits."
type textarea "Dough, honey, fruits."
click at [797, 459] on textarea at bounding box center [872, 444] width 395 height 65
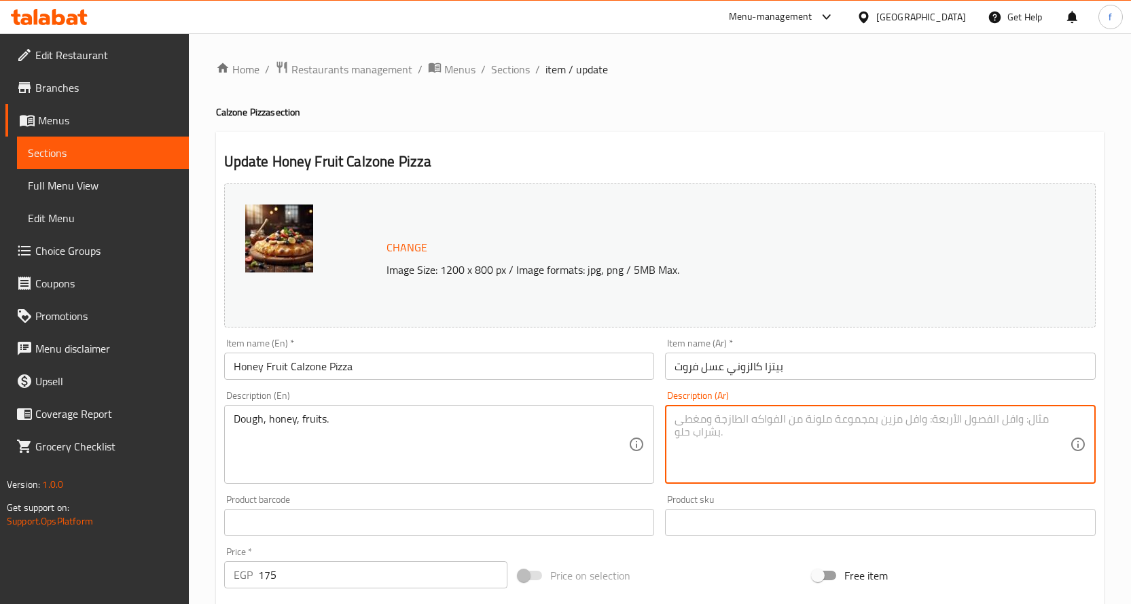
paste textarea "عجينة، عسل، فواكه."
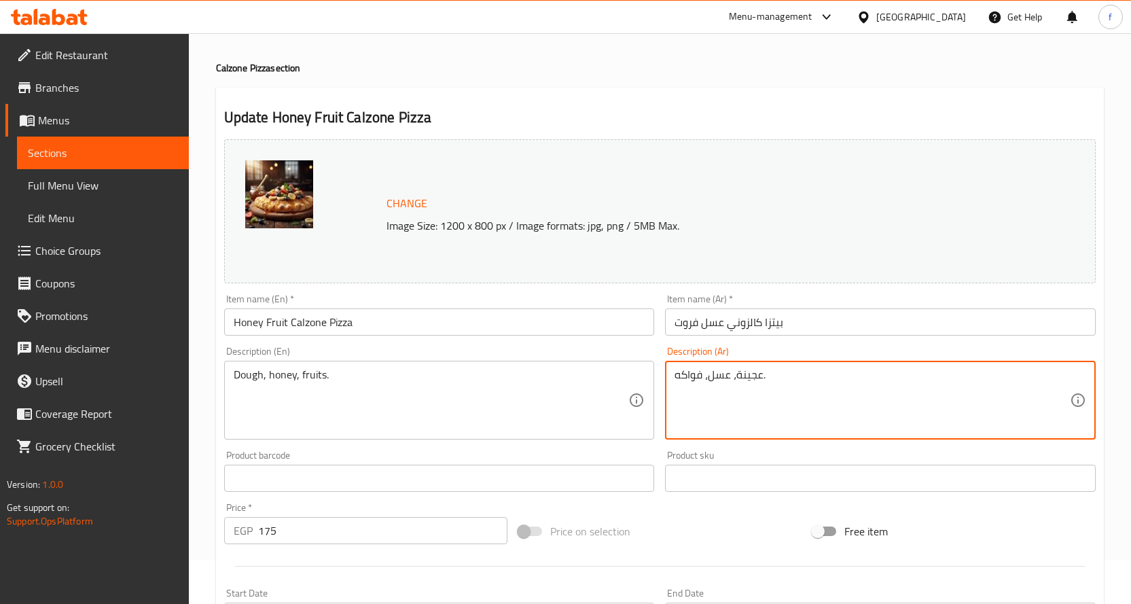
scroll to position [68, 0]
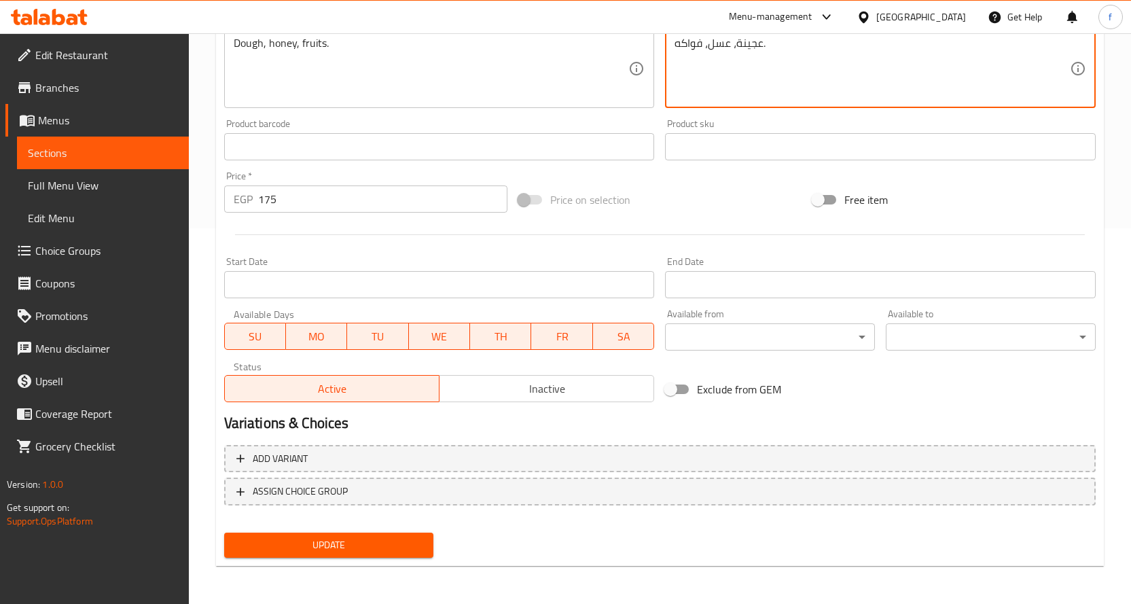
type textarea "عجينة، عسل، فواكه."
click at [367, 545] on span "Update" at bounding box center [329, 545] width 188 height 17
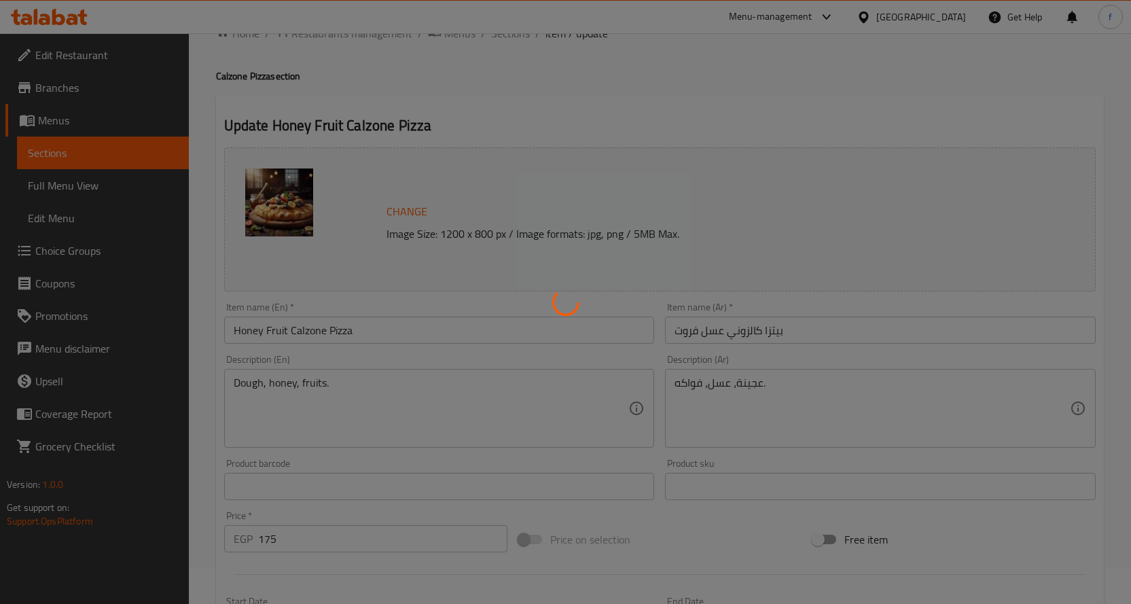
scroll to position [0, 0]
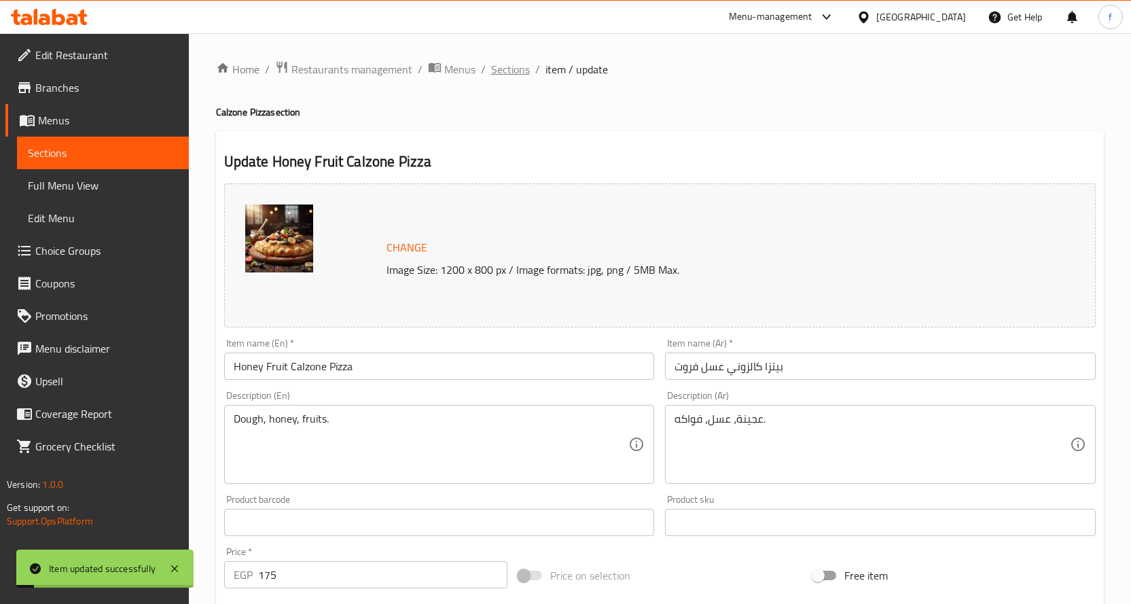
click at [516, 76] on span "Sections" at bounding box center [510, 69] width 39 height 16
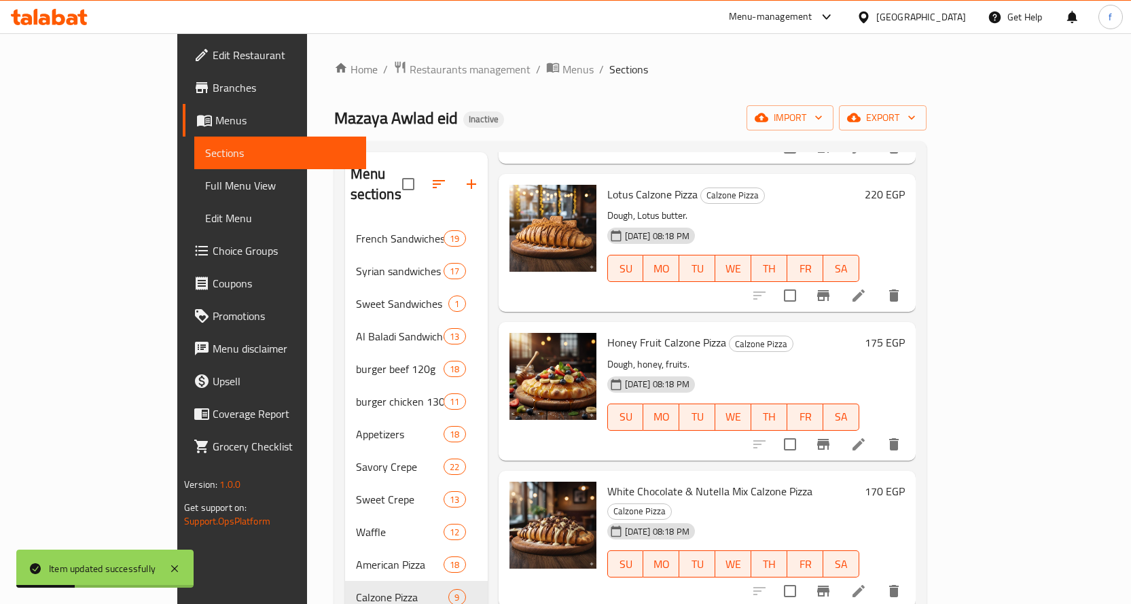
scroll to position [408, 0]
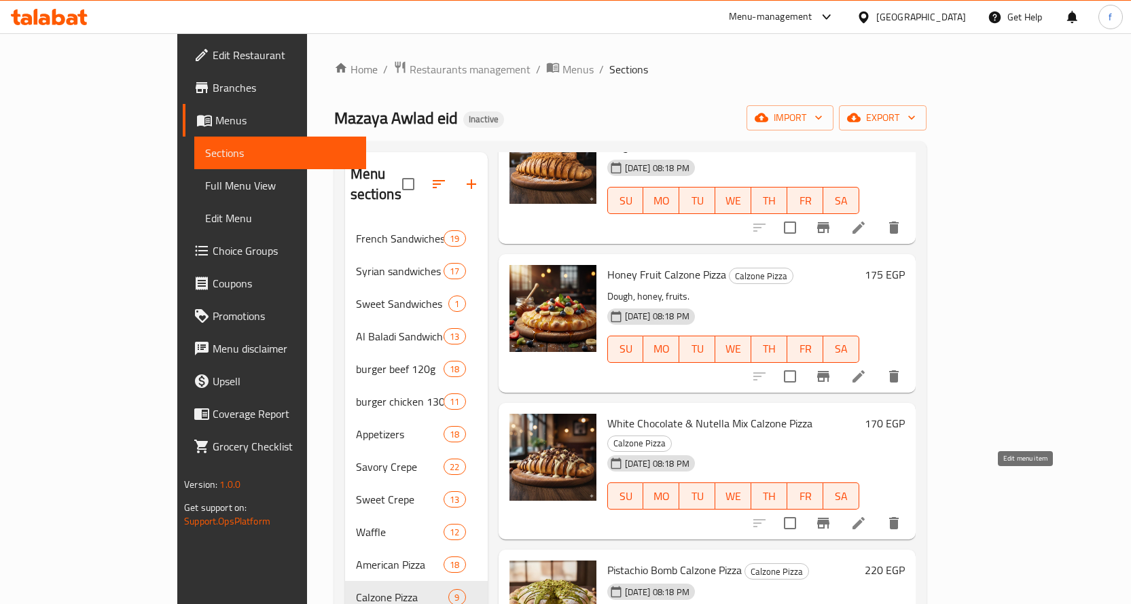
click at [867, 515] on icon at bounding box center [858, 523] width 16 height 16
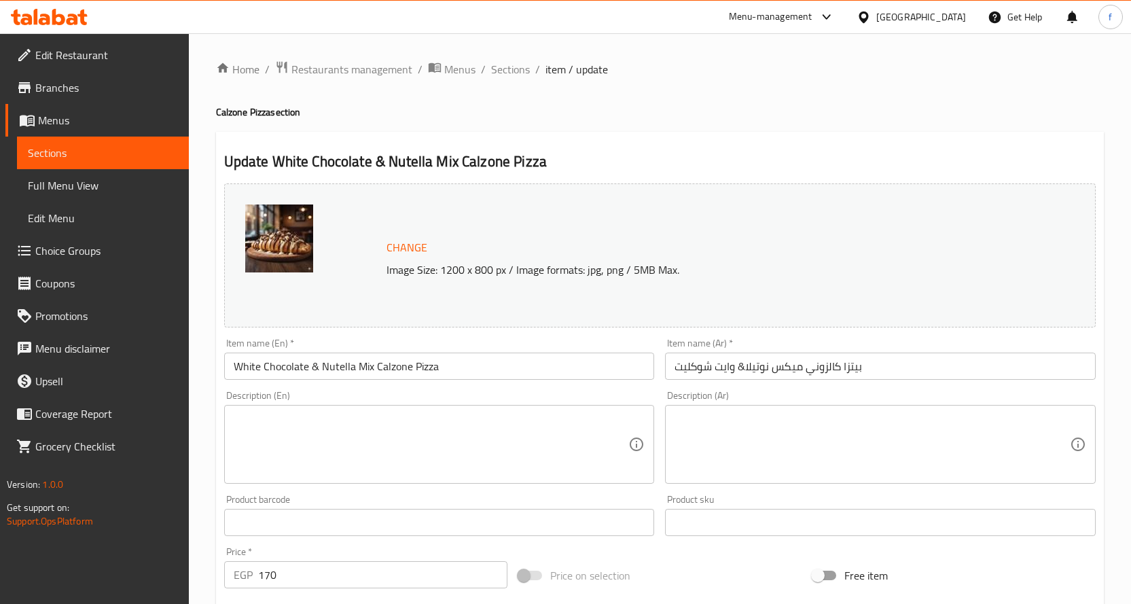
click at [426, 426] on textarea at bounding box center [431, 444] width 395 height 65
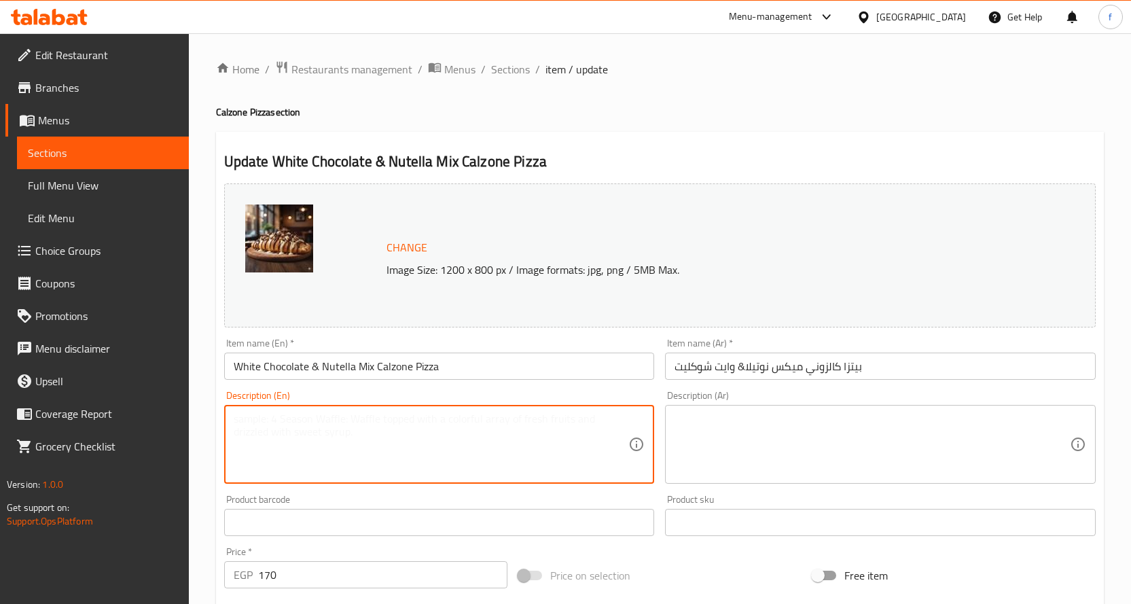
paste textarea "Dough, Nutella, white chocolate."
type textarea "Dough, Nutella, white chocolate."
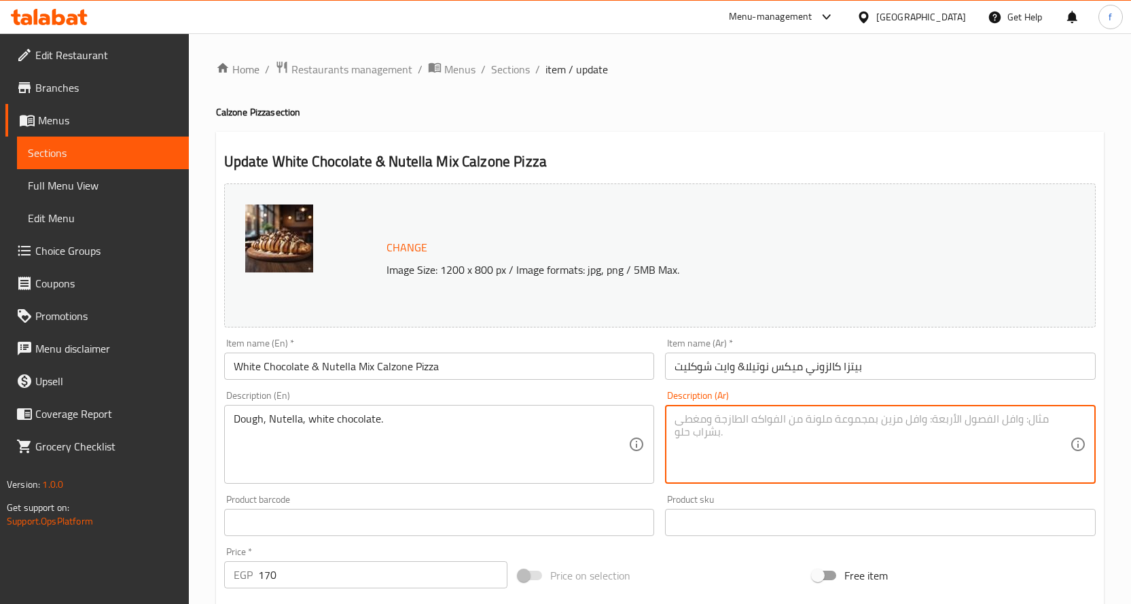
click at [767, 444] on textarea at bounding box center [872, 444] width 395 height 65
paste textarea "عجينة، نوتيلا، شوكولاتة بيضاء."
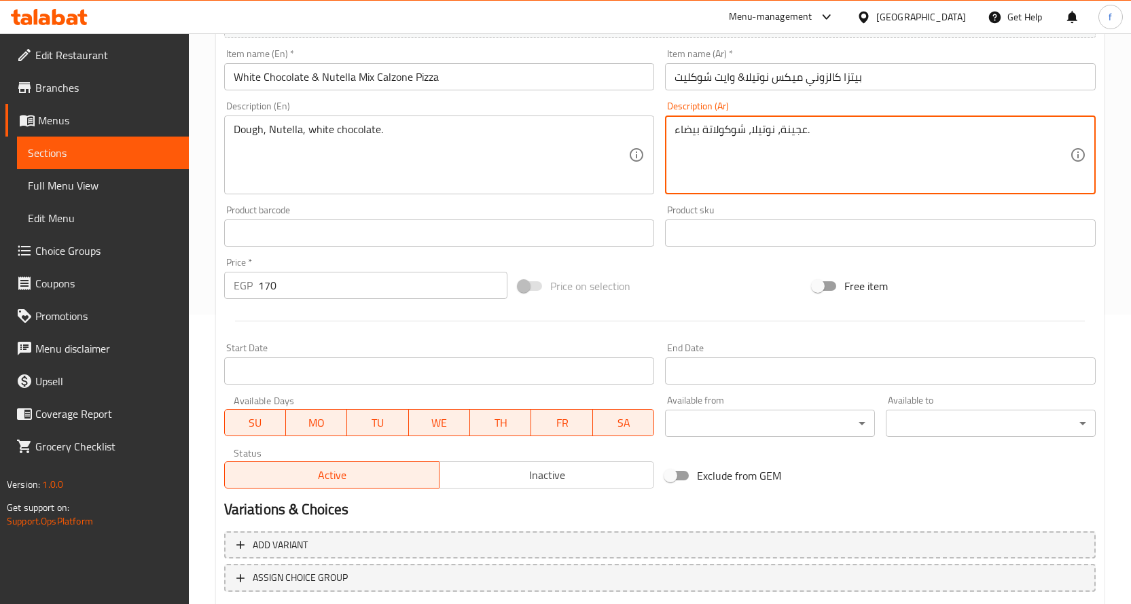
scroll to position [376, 0]
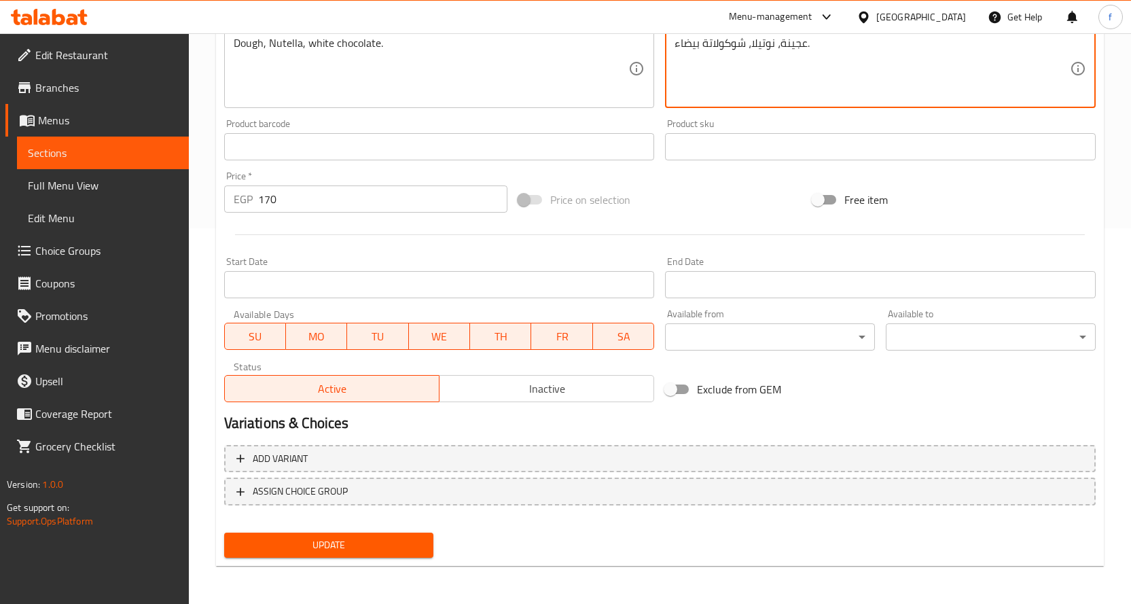
type textarea "عجينة، نوتيلا، شوكولاتة بيضاء."
click at [391, 540] on span "Update" at bounding box center [329, 545] width 188 height 17
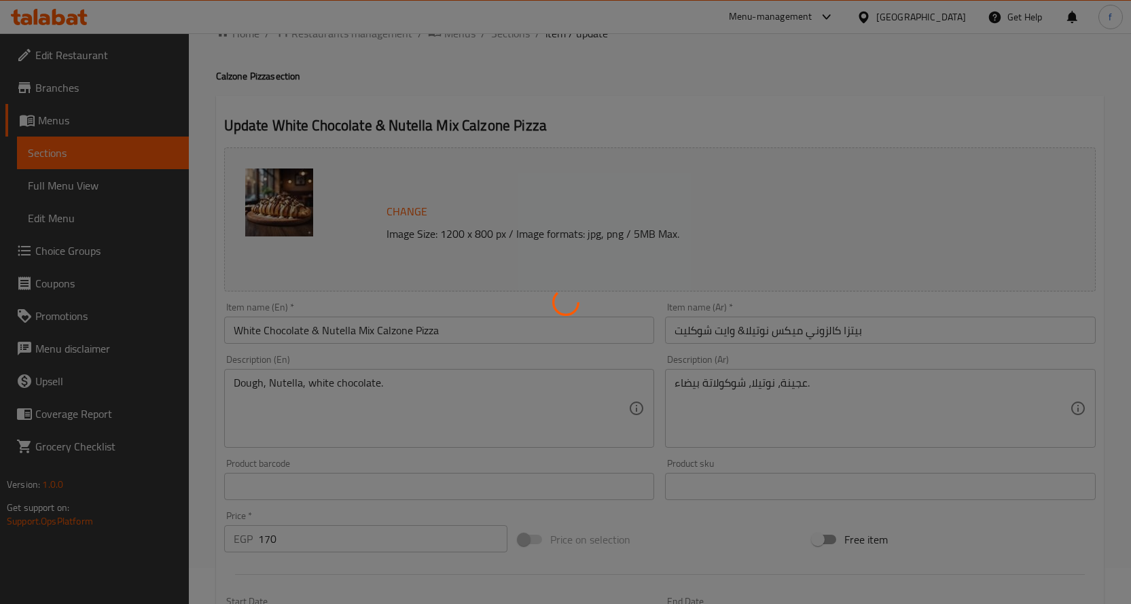
scroll to position [0, 0]
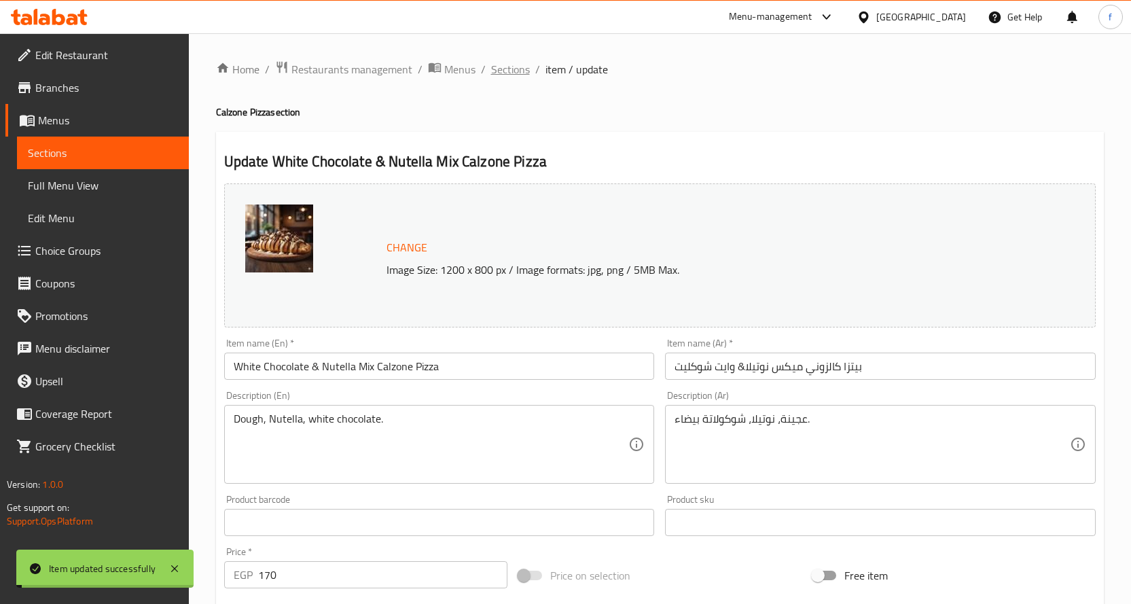
click at [514, 70] on span "Sections" at bounding box center [510, 69] width 39 height 16
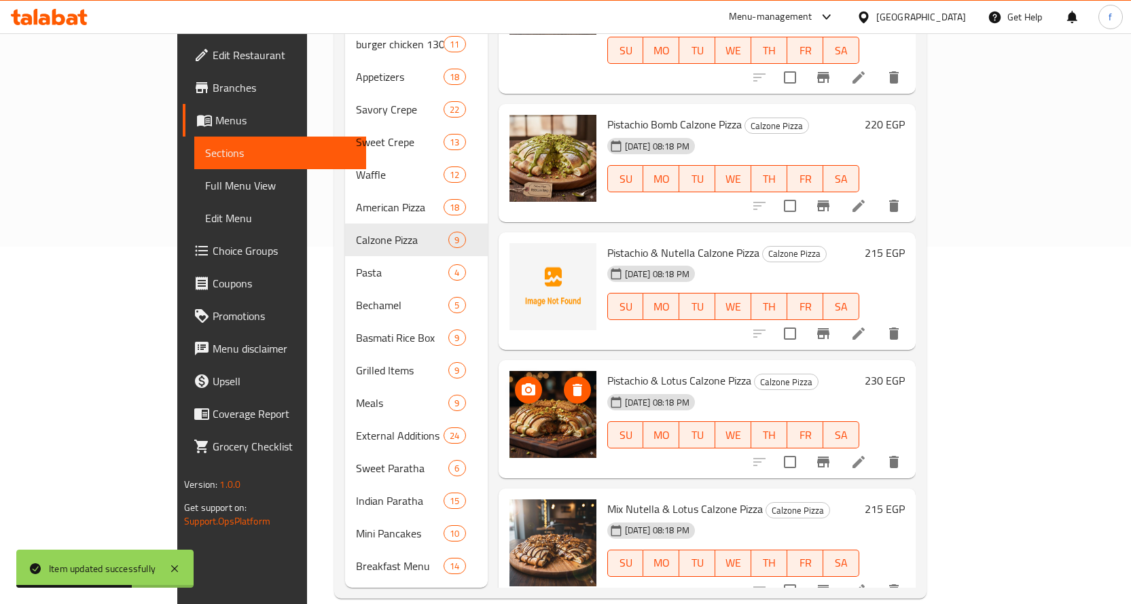
scroll to position [359, 0]
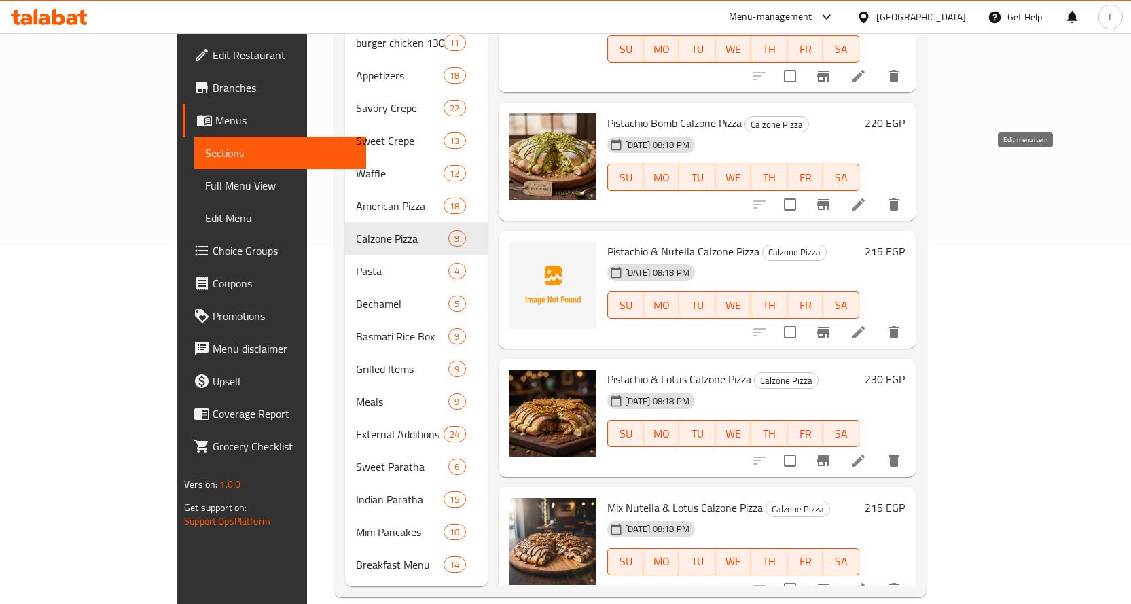
click at [865, 198] on icon at bounding box center [859, 204] width 12 height 12
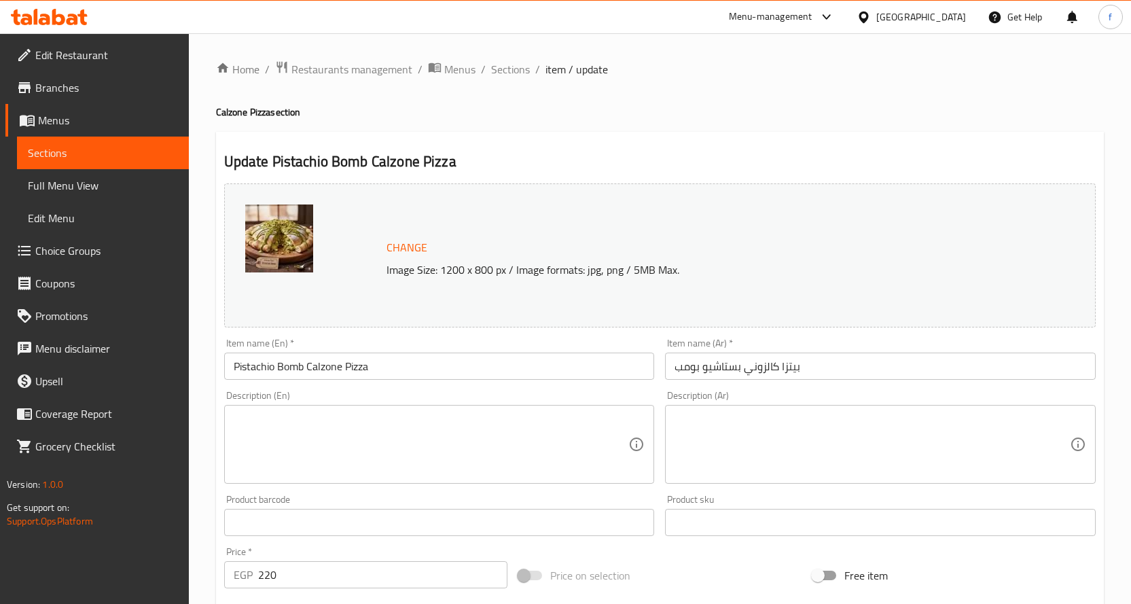
click at [412, 419] on textarea at bounding box center [431, 444] width 395 height 65
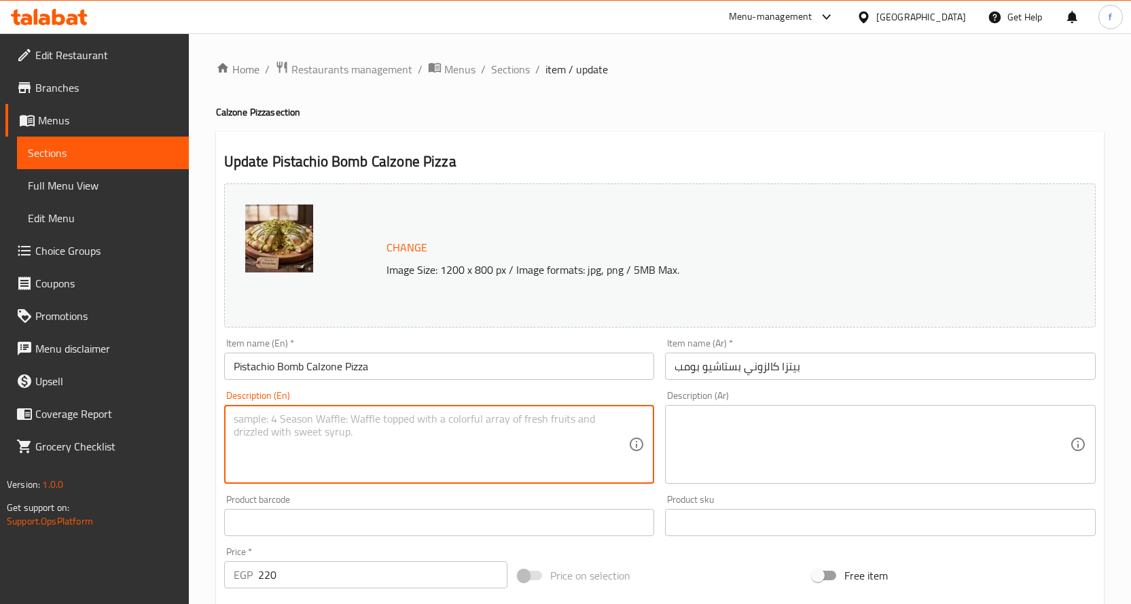
paste textarea "Dough, pistachios."
type textarea "Dough, pistachios."
click at [759, 471] on textarea at bounding box center [872, 444] width 395 height 65
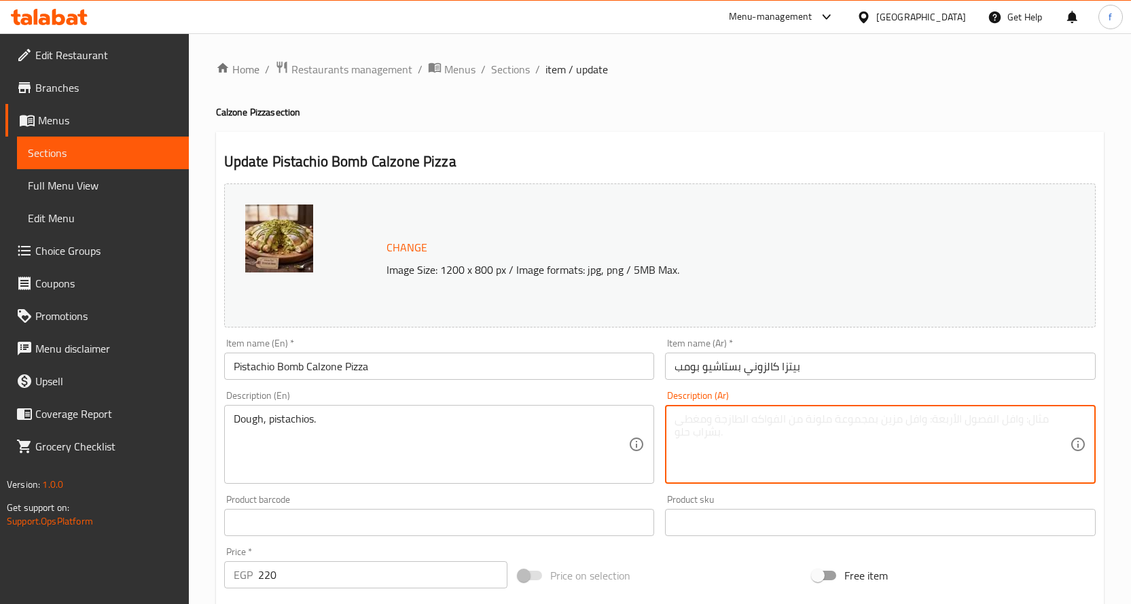
paste textarea "عجينة، فستق."
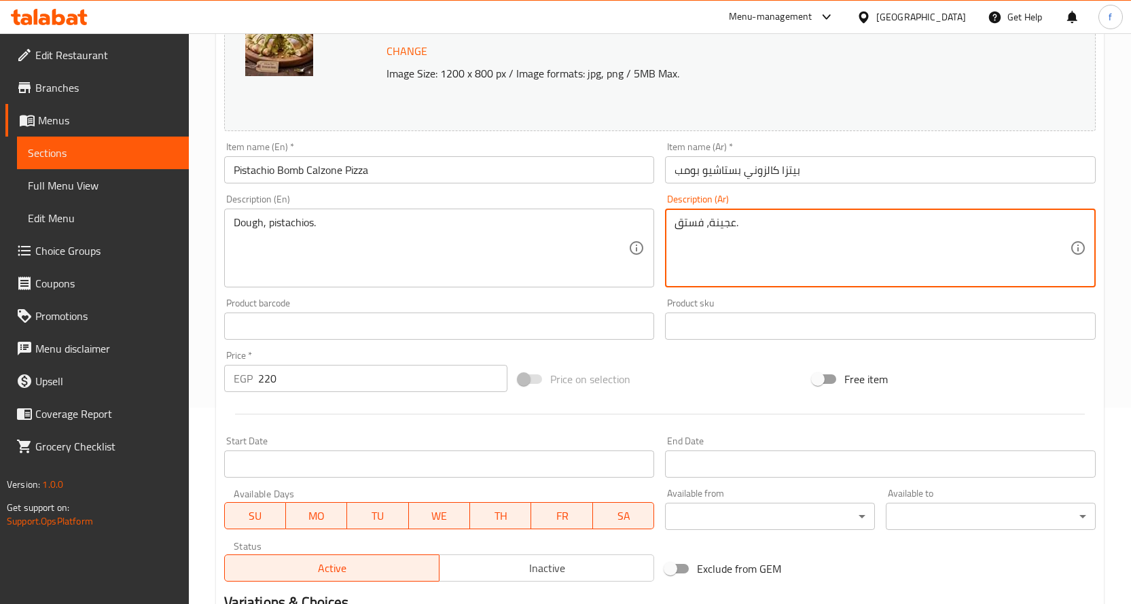
scroll to position [376, 0]
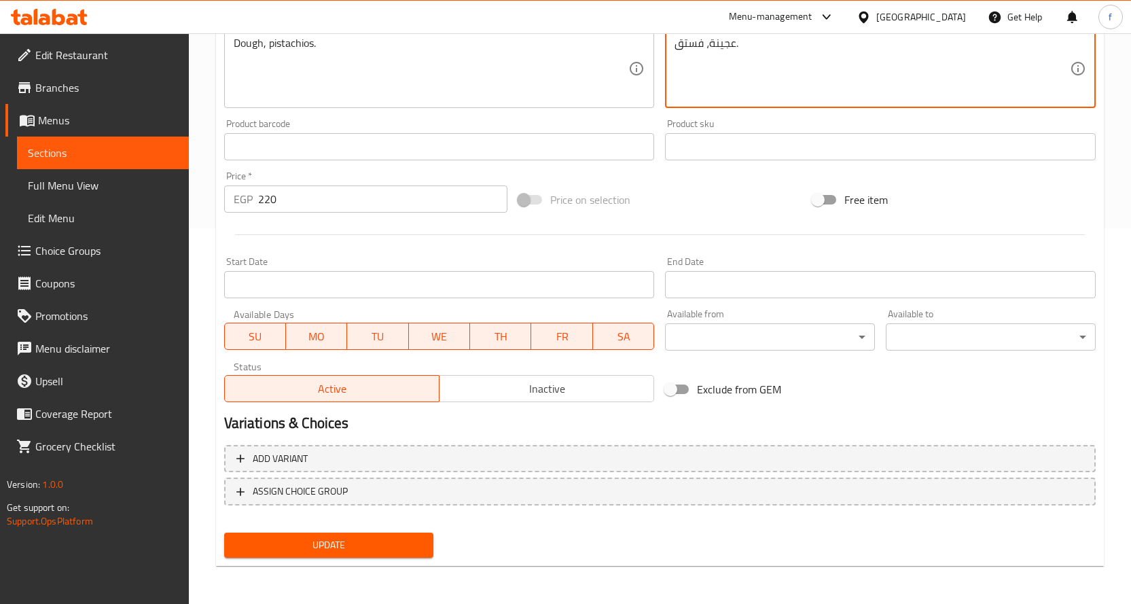
type textarea "عجينة، فستق."
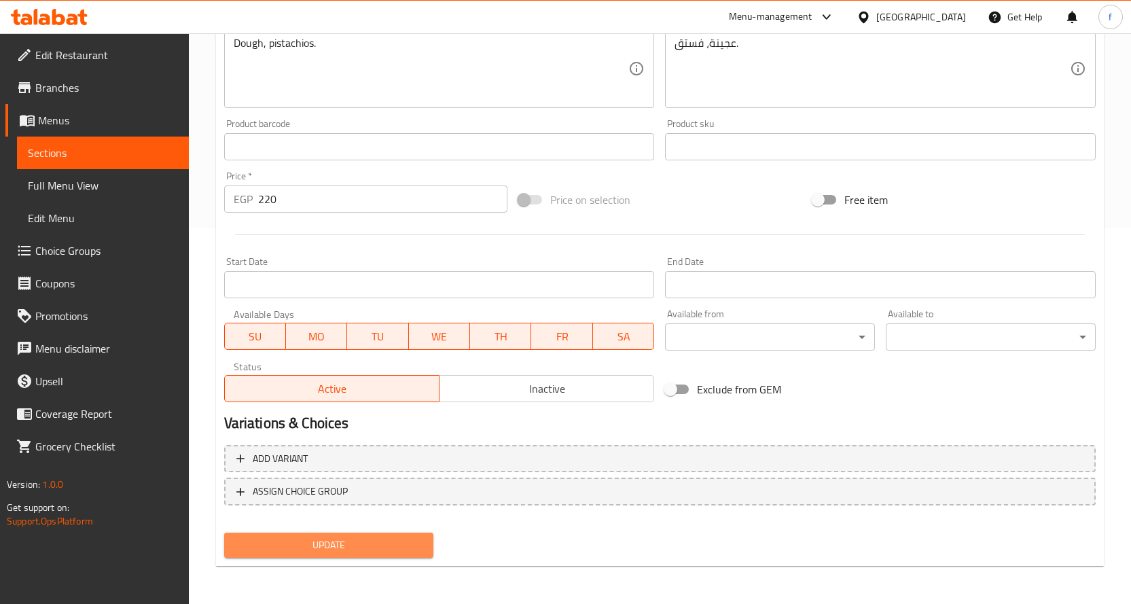
click at [384, 539] on span "Update" at bounding box center [329, 545] width 188 height 17
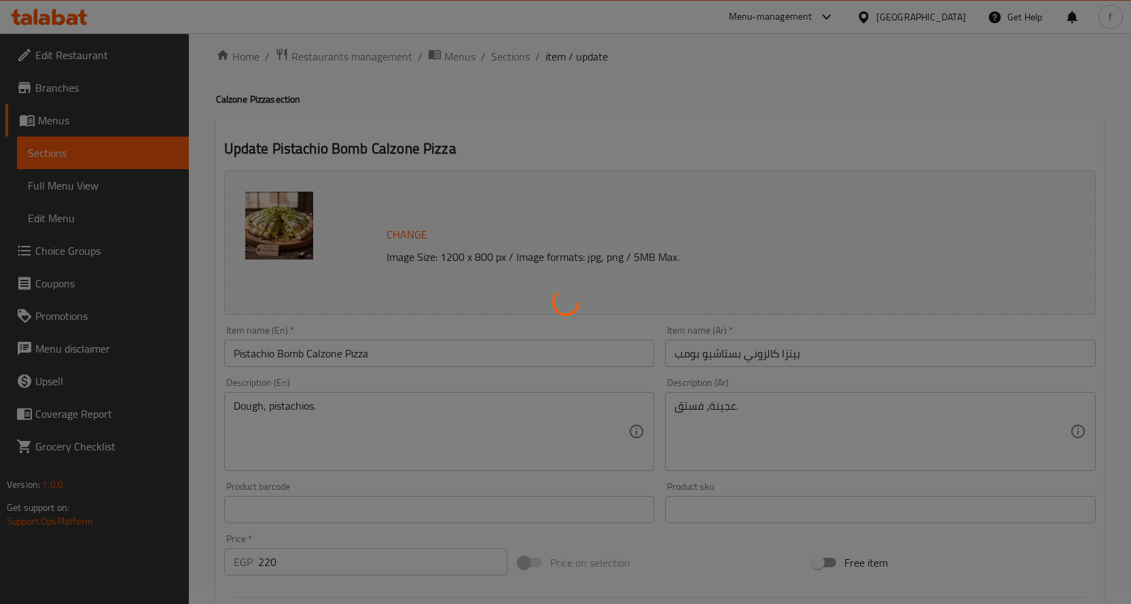
scroll to position [0, 0]
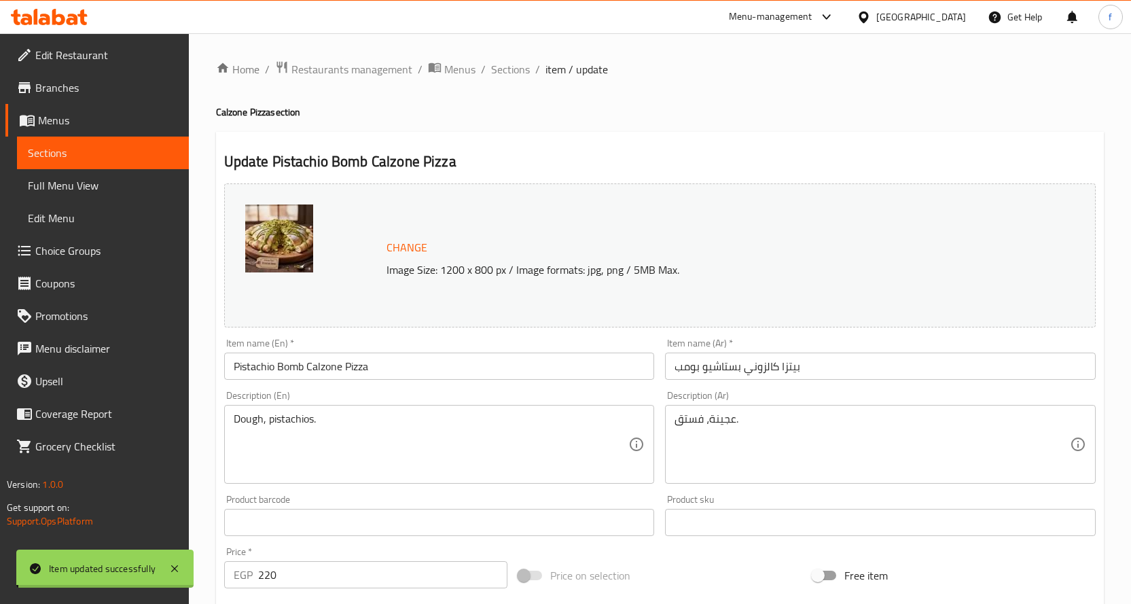
click at [509, 69] on span "Sections" at bounding box center [510, 69] width 39 height 16
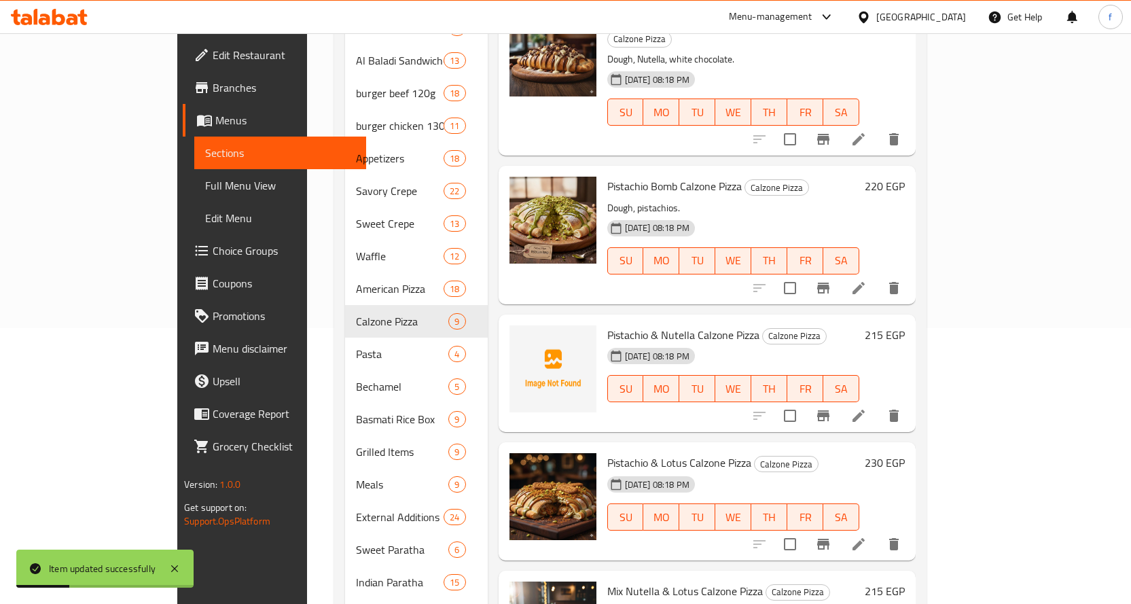
scroll to position [359, 0]
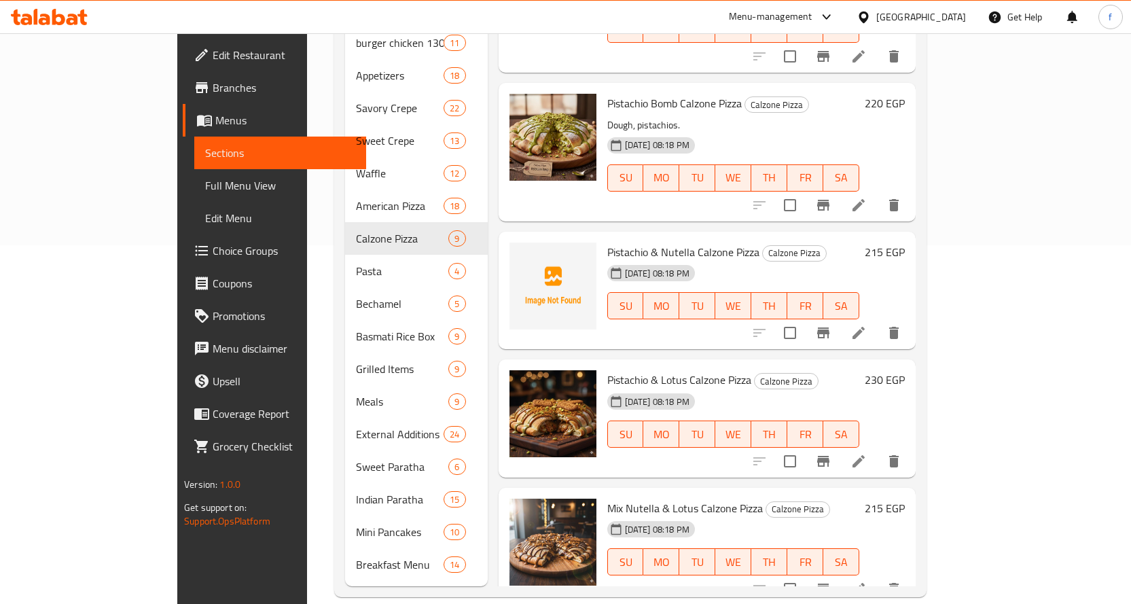
click at [878, 321] on li at bounding box center [859, 333] width 38 height 24
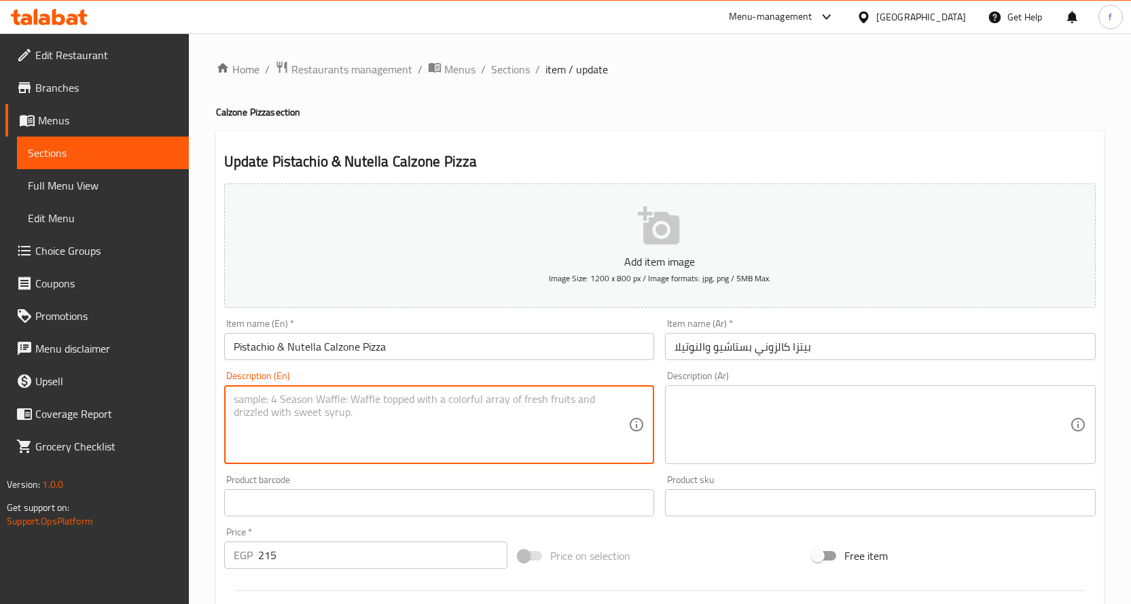
click at [507, 440] on textarea at bounding box center [431, 425] width 395 height 65
paste textarea "Dough, pistachios, Nutella."
type textarea "Dough, pistachios, Nutella."
click at [734, 422] on textarea at bounding box center [872, 425] width 395 height 65
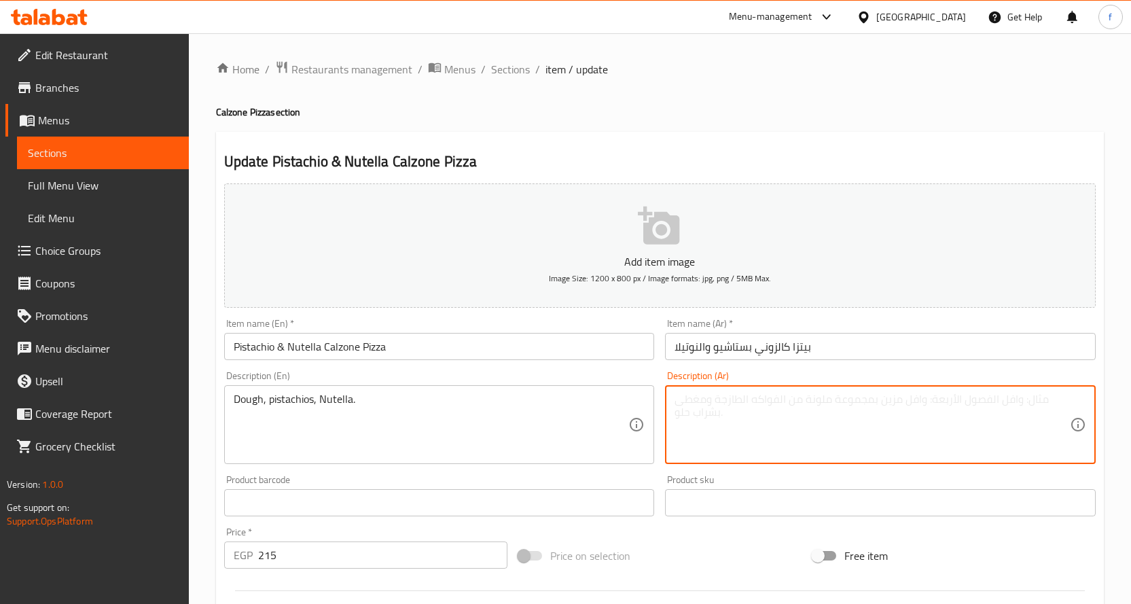
paste textarea "عجينة، فستق، نوتيلا."
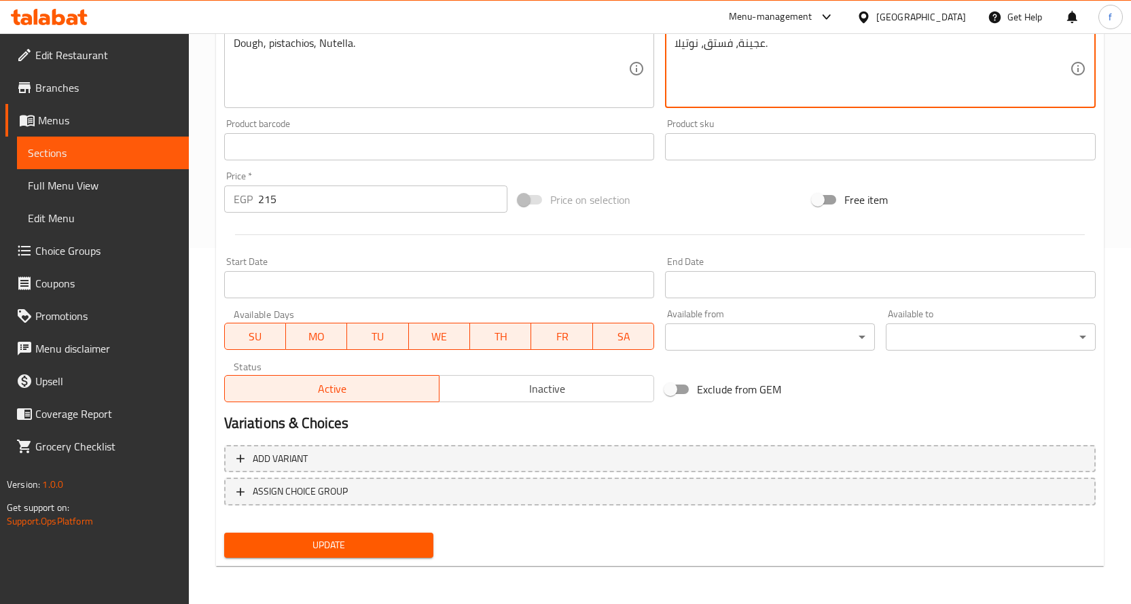
type textarea "عجينة، فستق، نوتيلا."
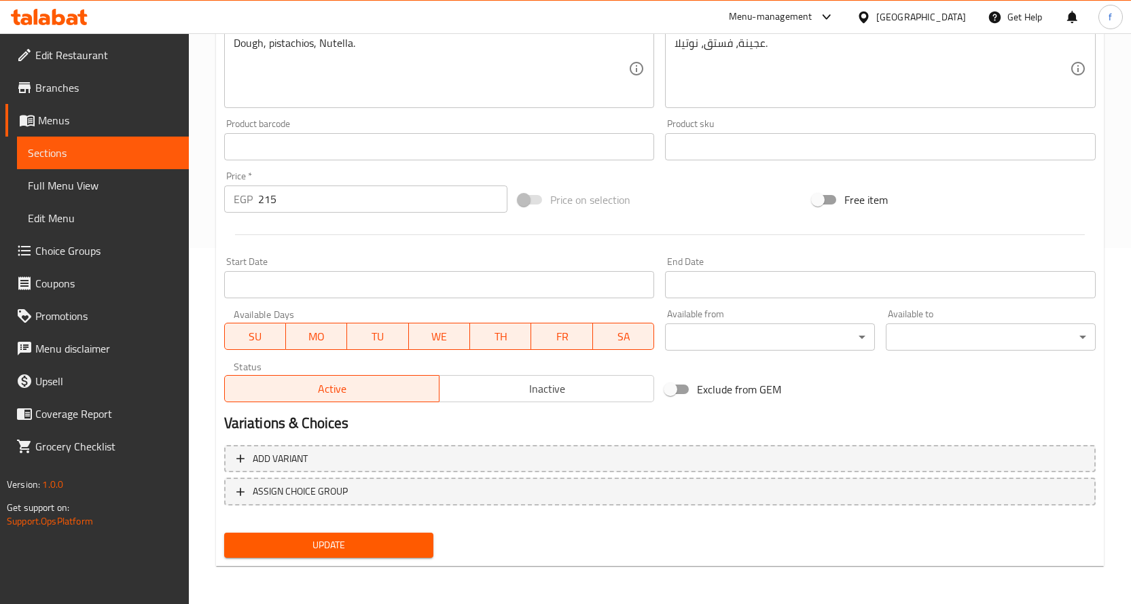
click at [374, 528] on div "Update" at bounding box center [329, 545] width 221 height 36
click at [376, 539] on span "Update" at bounding box center [329, 545] width 188 height 17
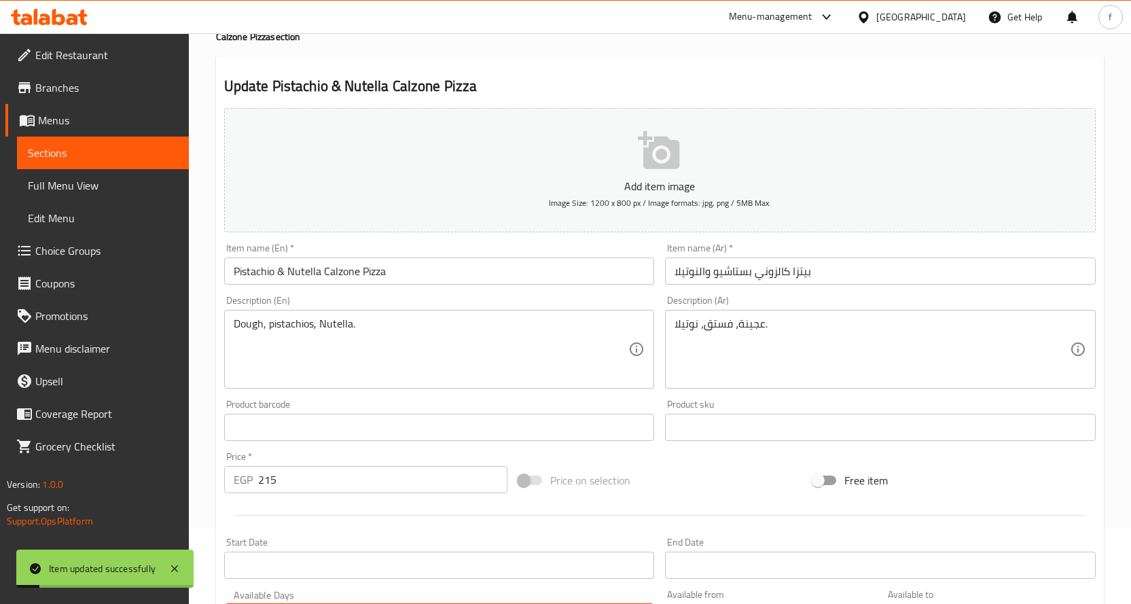
scroll to position [0, 0]
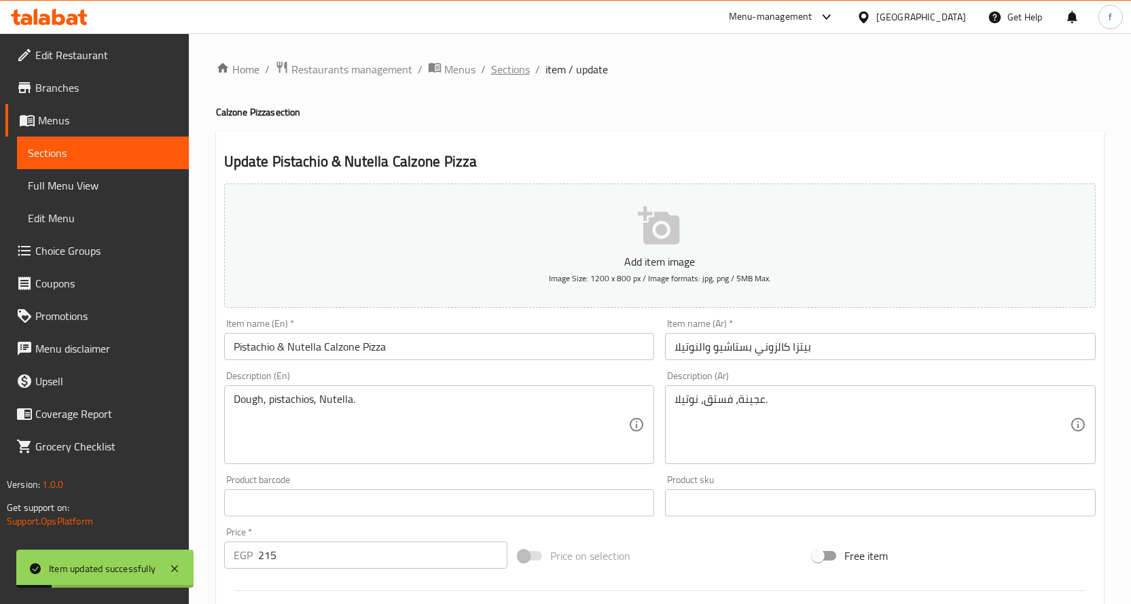
click at [521, 71] on span "Sections" at bounding box center [510, 69] width 39 height 16
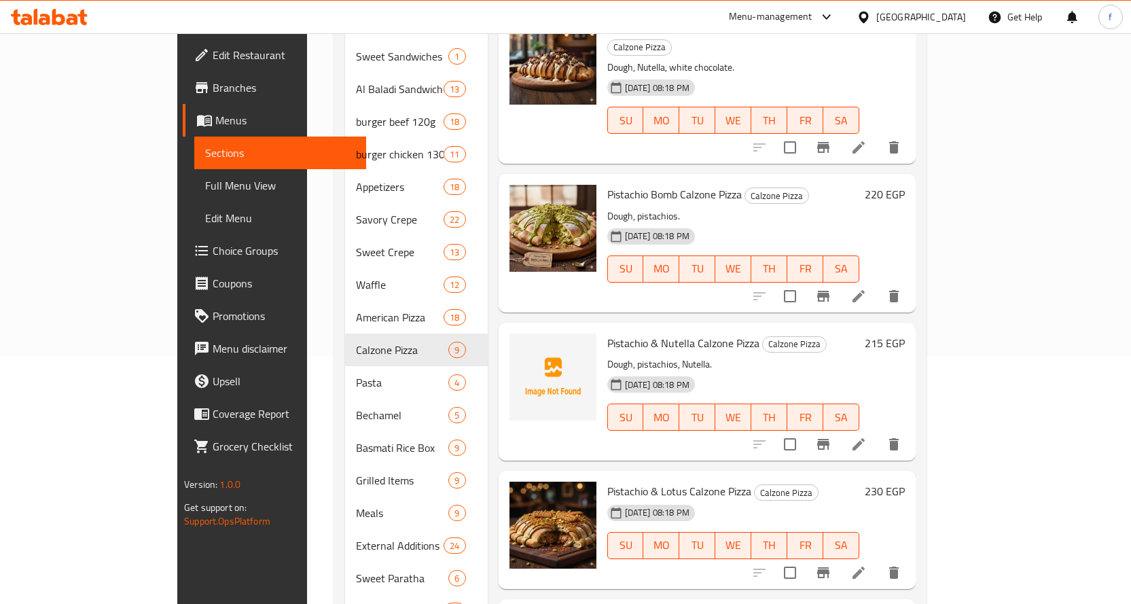
scroll to position [359, 0]
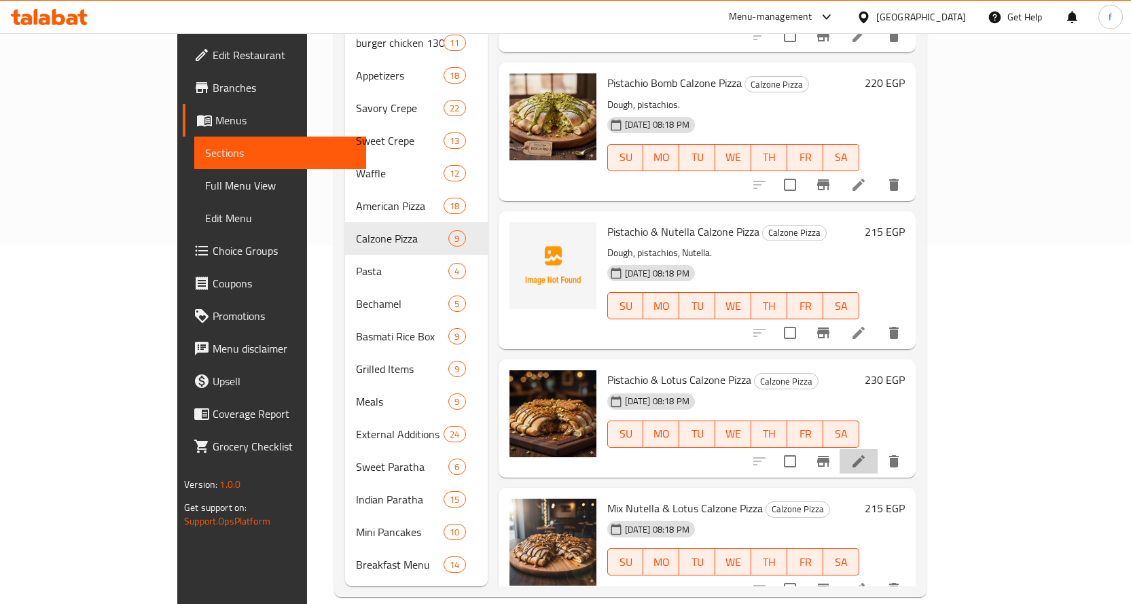
click at [867, 453] on icon at bounding box center [858, 461] width 16 height 16
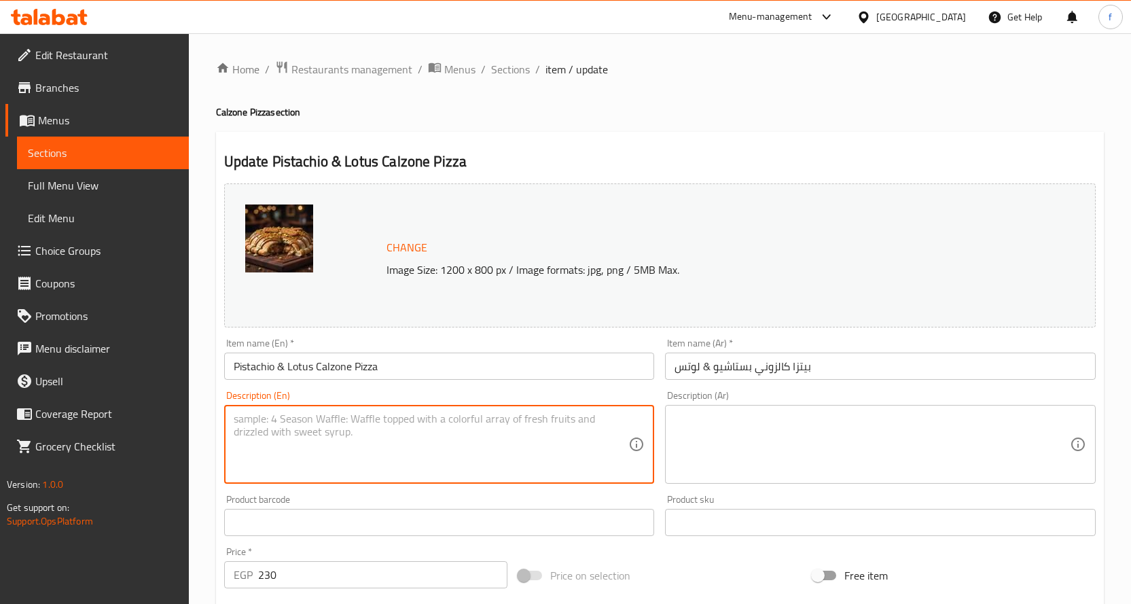
click at [457, 418] on textarea at bounding box center [431, 444] width 395 height 65
paste textarea "Dough, pistachios, Lotus butter."
type textarea "Dough, pistachios, Lotus butter."
click at [741, 417] on textarea at bounding box center [872, 444] width 395 height 65
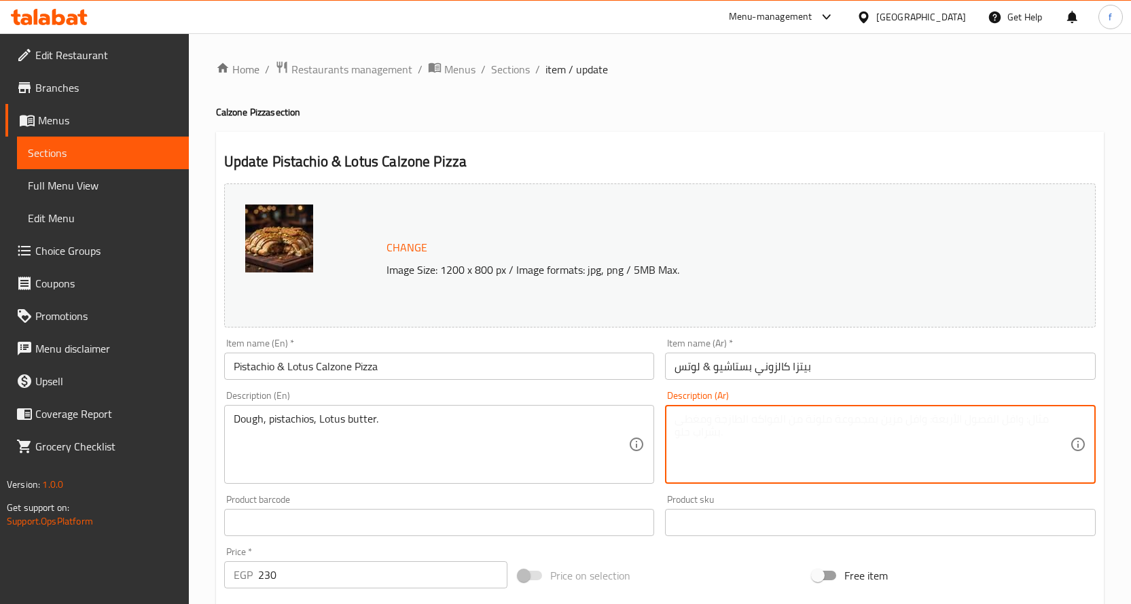
paste textarea "عجينة، فستق، زبدة لوتس."
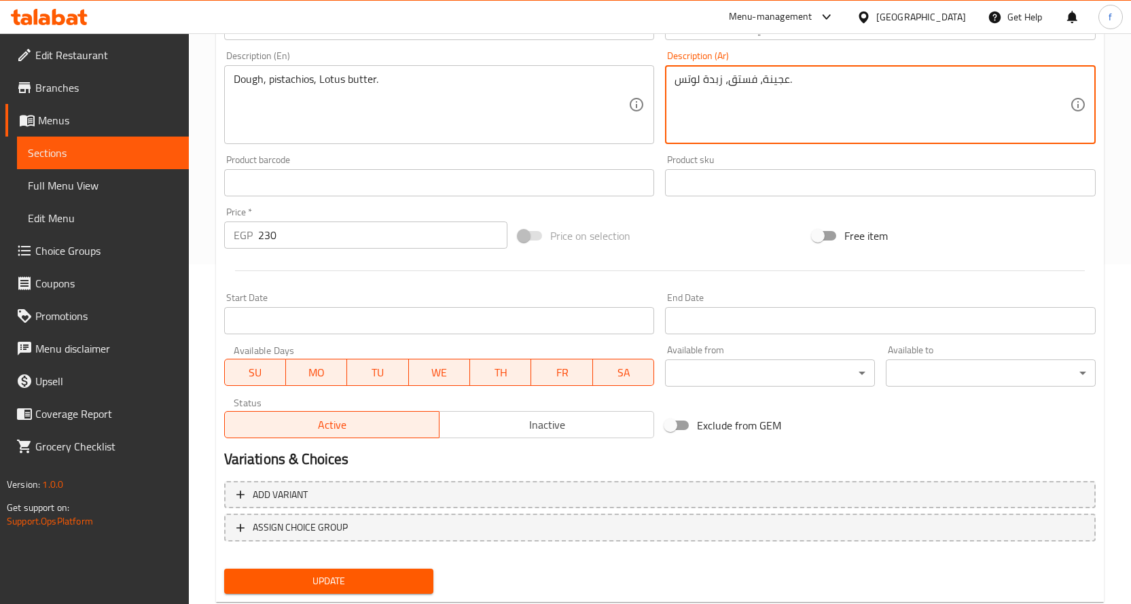
type textarea "عجينة، فستق، زبدة لوتس."
click at [383, 570] on button "Update" at bounding box center [329, 581] width 210 height 25
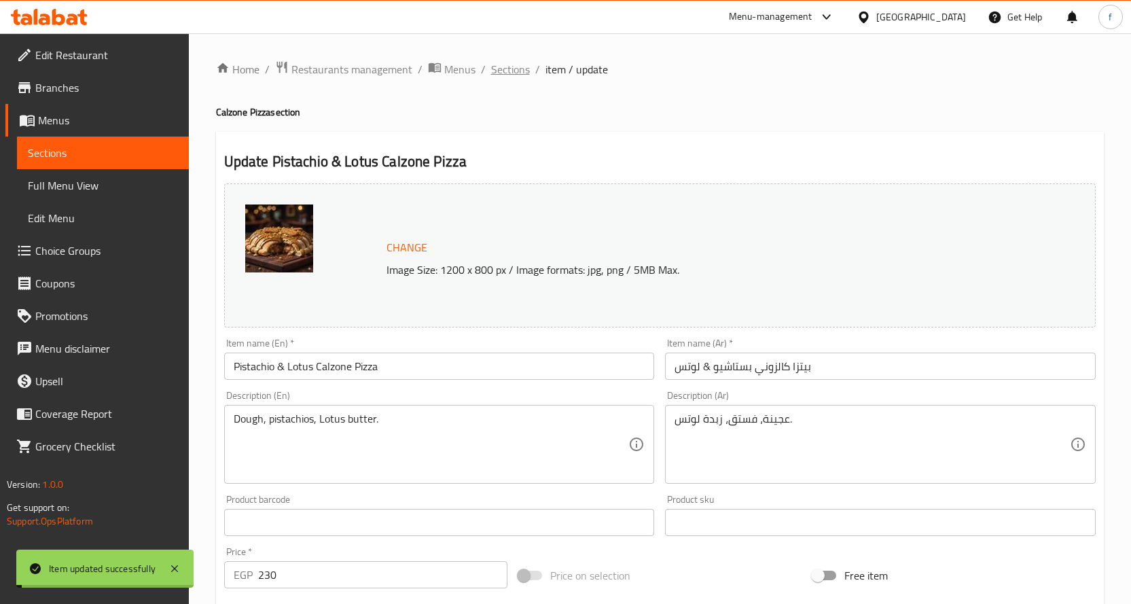
click at [503, 70] on span "Sections" at bounding box center [510, 69] width 39 height 16
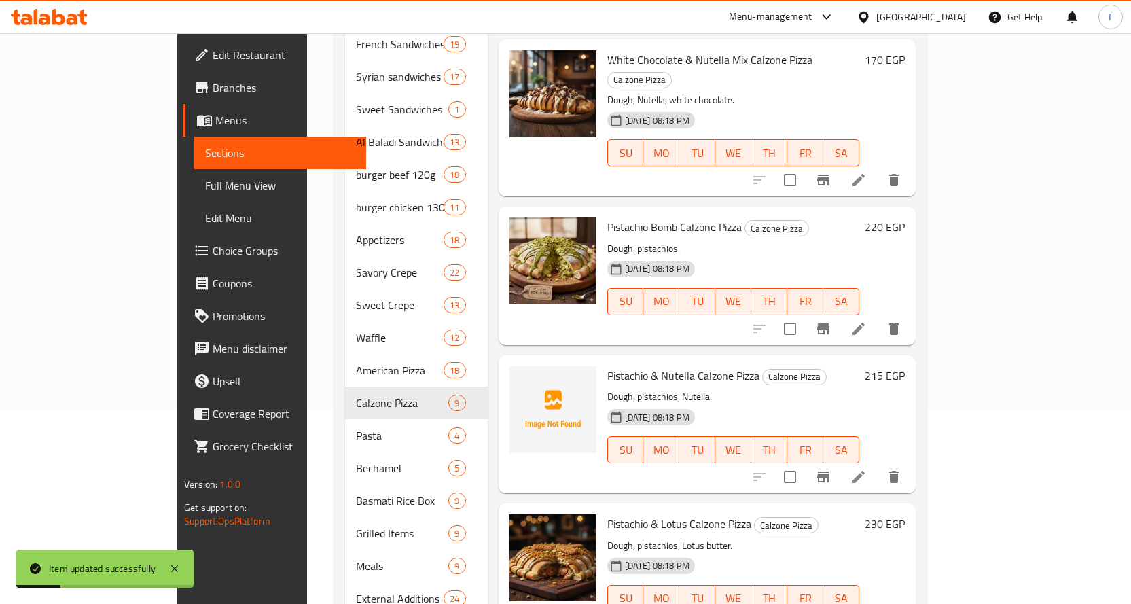
scroll to position [359, 0]
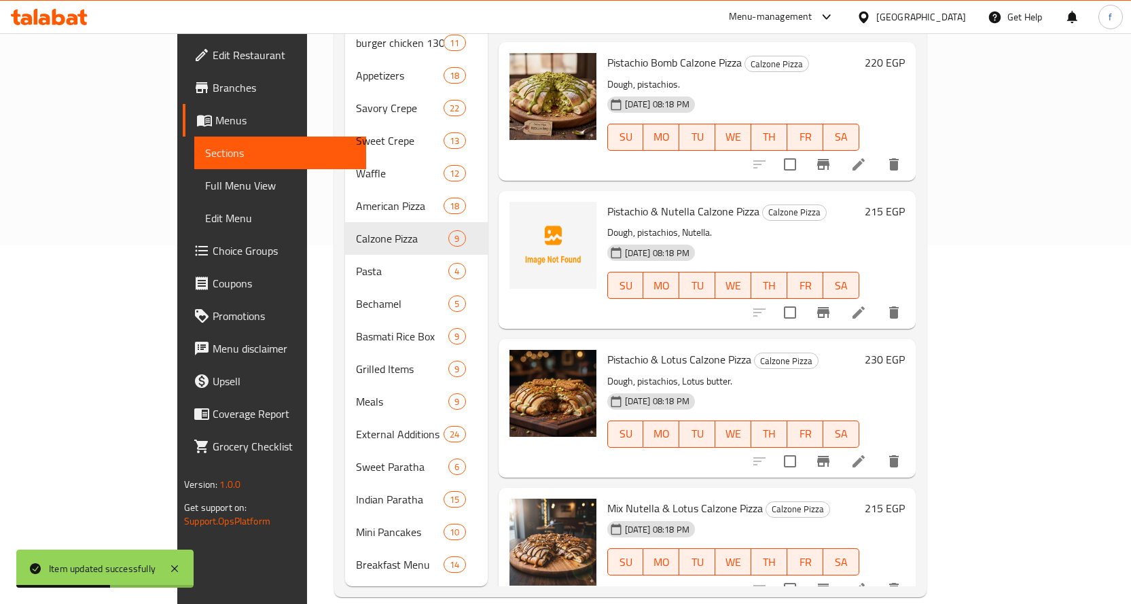
click at [878, 577] on li at bounding box center [859, 589] width 38 height 24
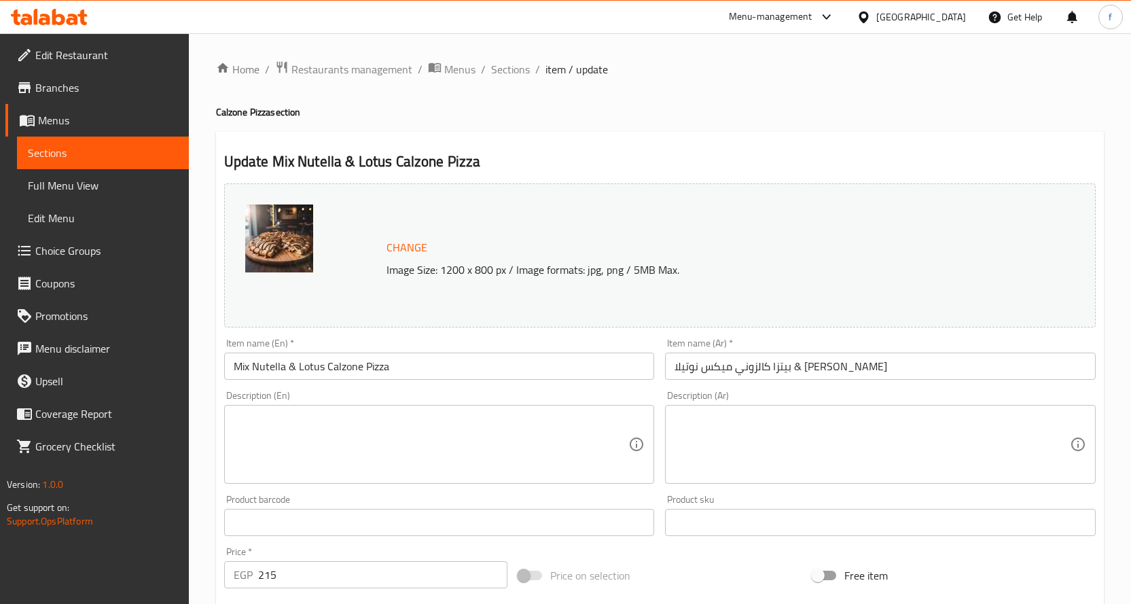
click at [476, 425] on textarea at bounding box center [431, 444] width 395 height 65
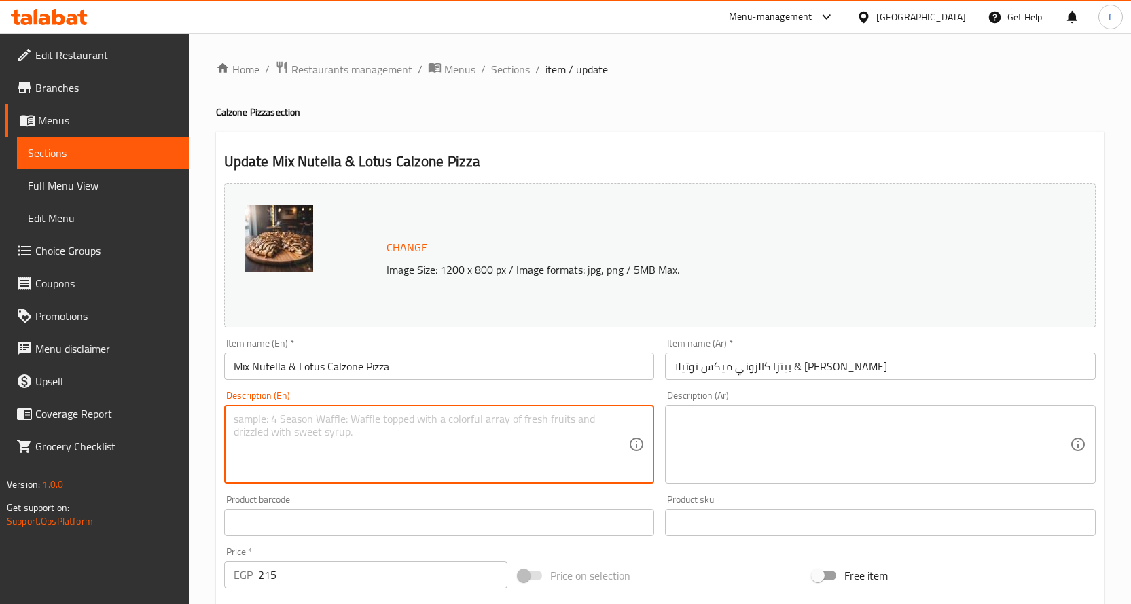
paste textarea "Dough, Nutella, Lotus butter."
type textarea "Dough, Nutella, Lotus butter."
click at [810, 454] on textarea at bounding box center [872, 444] width 395 height 65
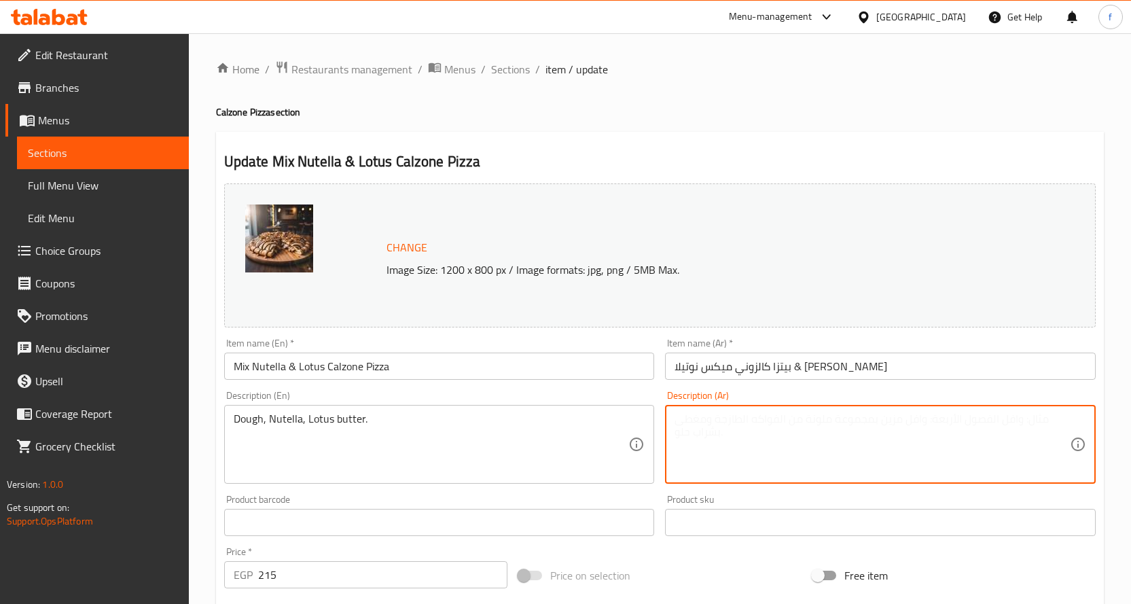
paste textarea "عجينة، [PERSON_NAME]، زبدة لوتس."
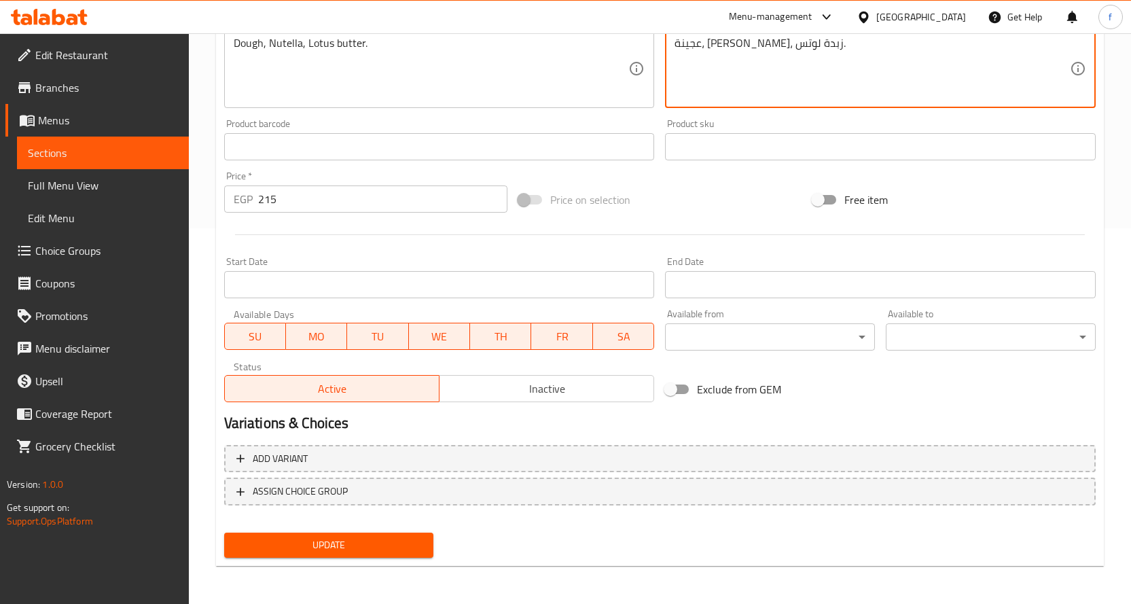
type textarea "عجينة، [PERSON_NAME]، زبدة لوتس."
click at [408, 543] on span "Update" at bounding box center [329, 545] width 188 height 17
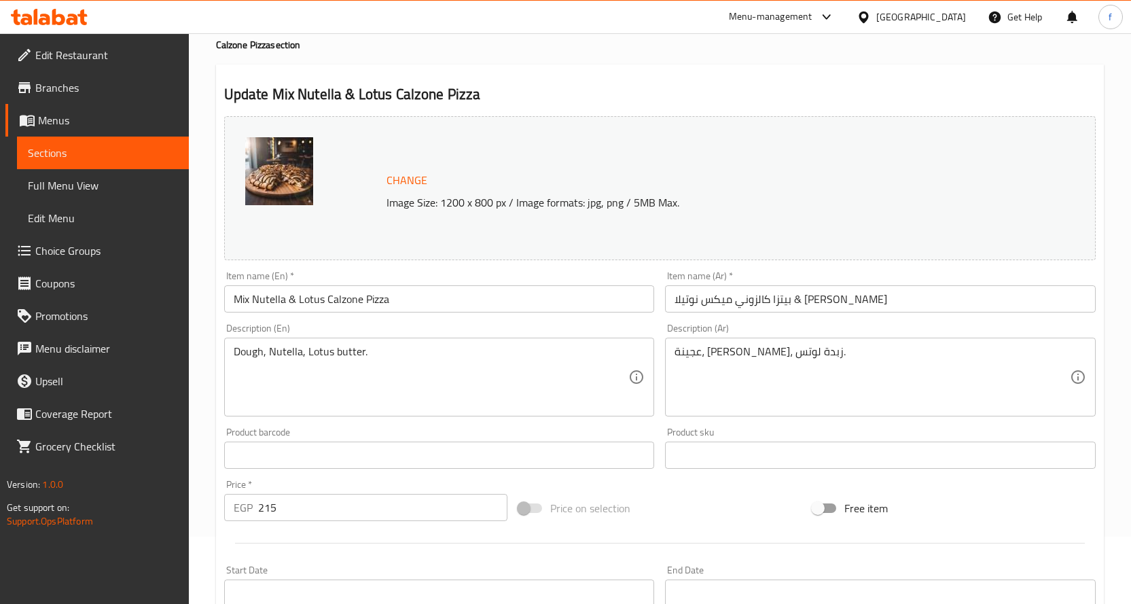
scroll to position [340, 0]
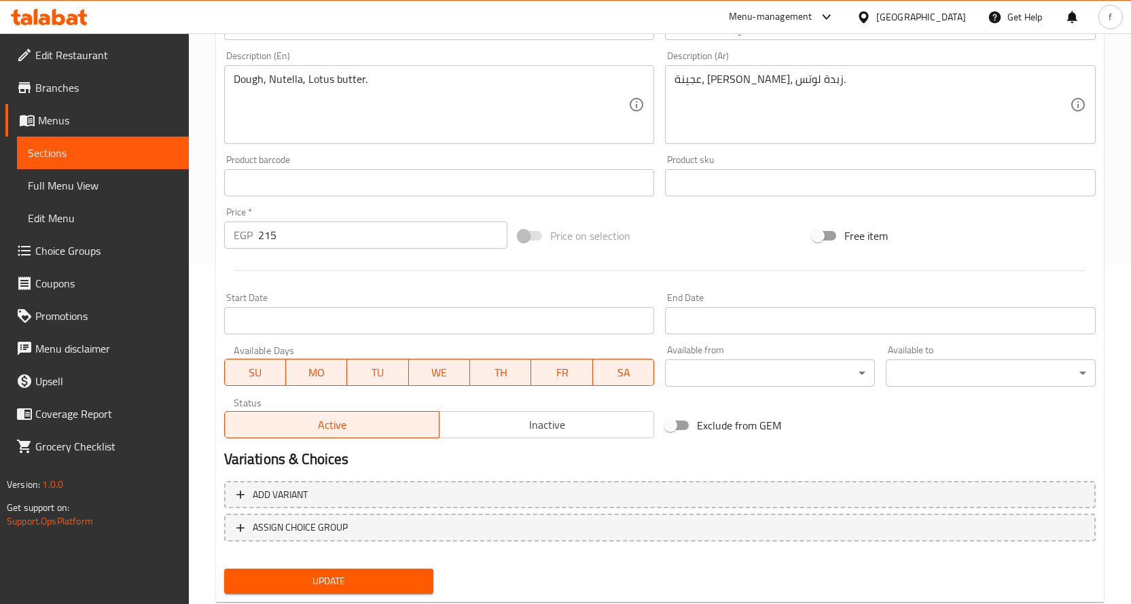
click at [321, 562] on div "Add variant ASSIGN CHOICE GROUP" at bounding box center [660, 520] width 882 height 88
click at [325, 570] on button "Update" at bounding box center [329, 581] width 210 height 25
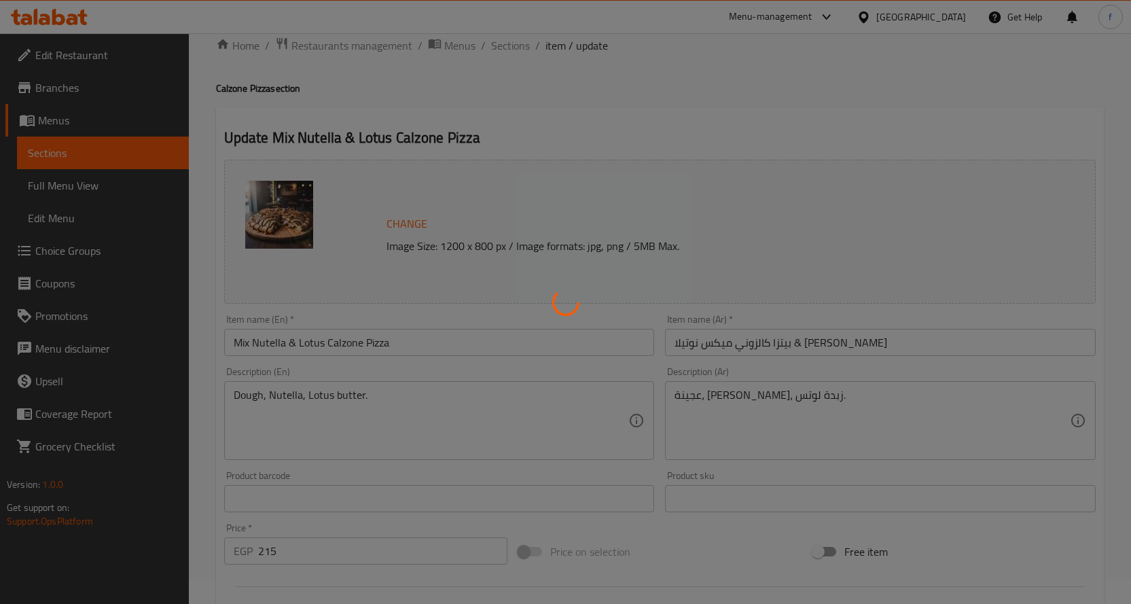
scroll to position [0, 0]
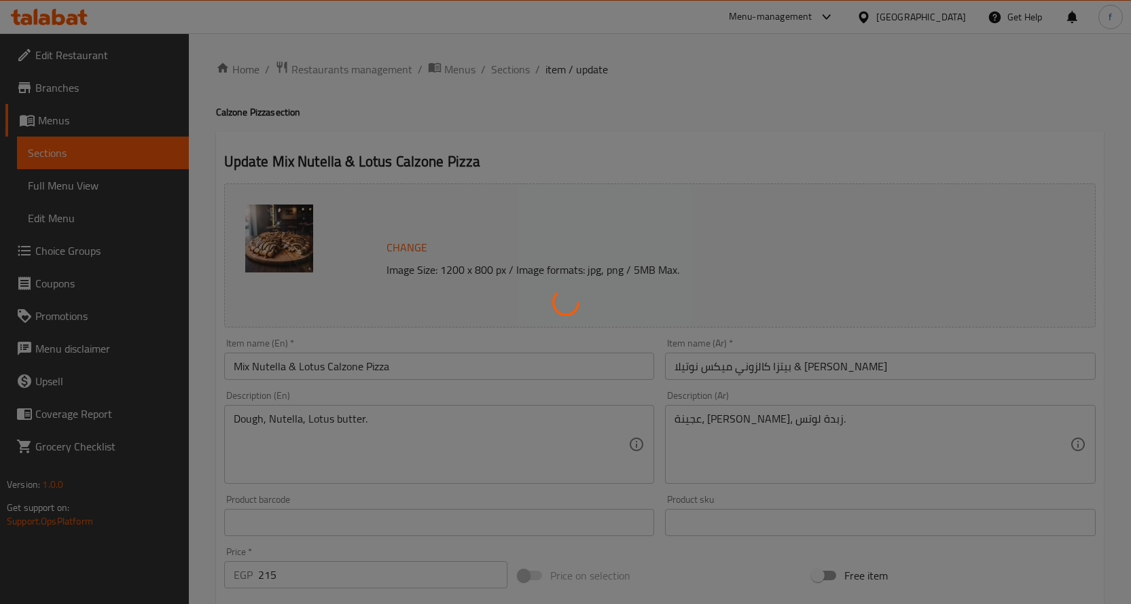
click at [514, 71] on div at bounding box center [565, 302] width 1131 height 604
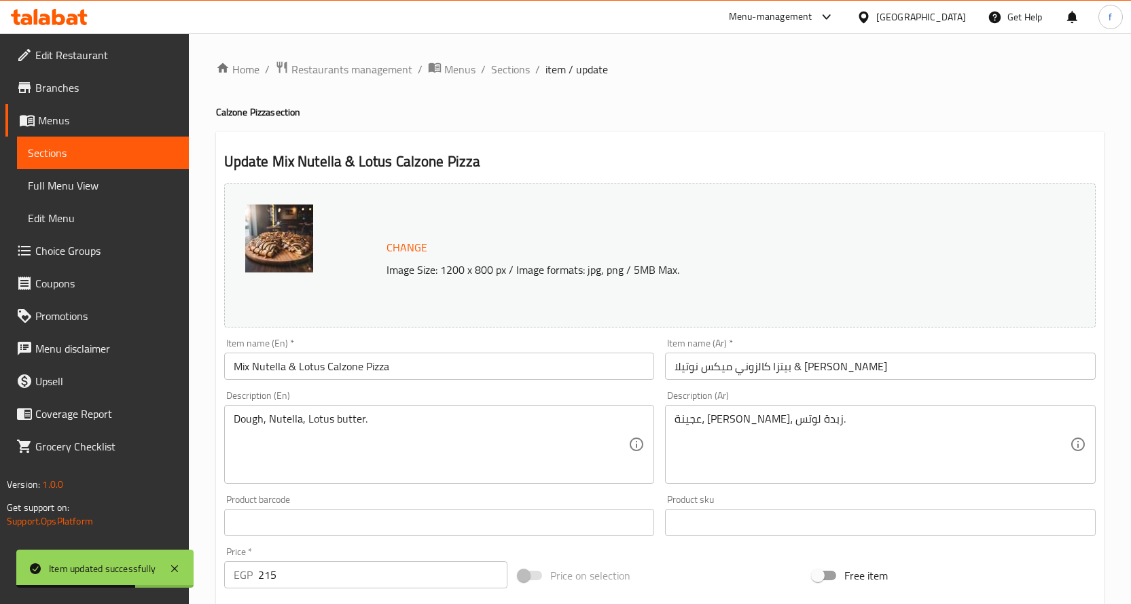
drag, startPoint x: 509, startPoint y: 71, endPoint x: 495, endPoint y: 94, distance: 27.1
click at [509, 71] on span "Sections" at bounding box center [510, 69] width 39 height 16
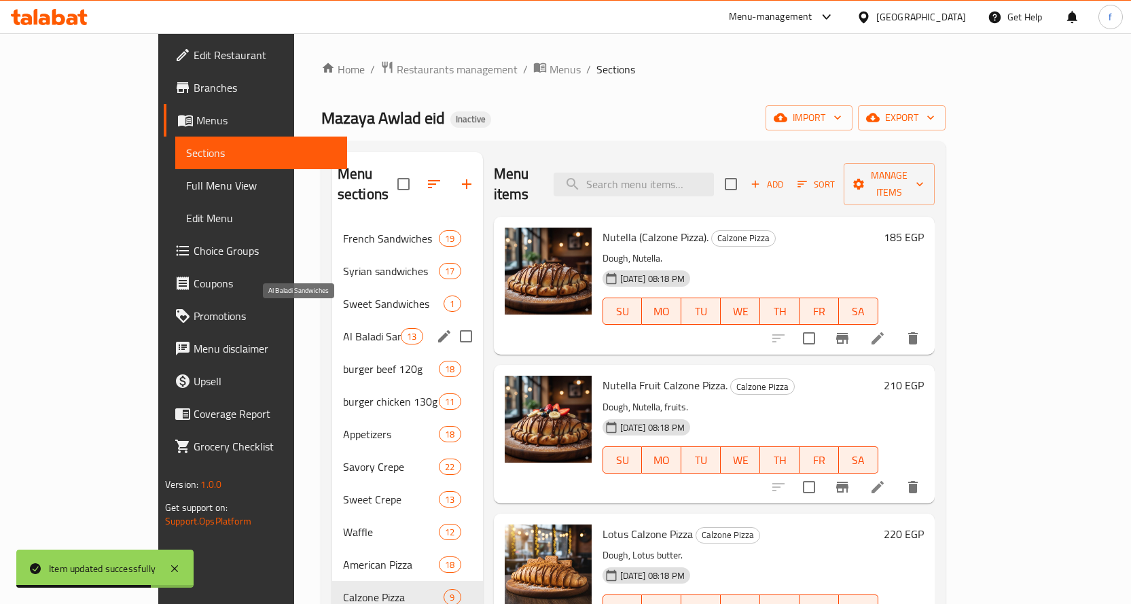
scroll to position [340, 0]
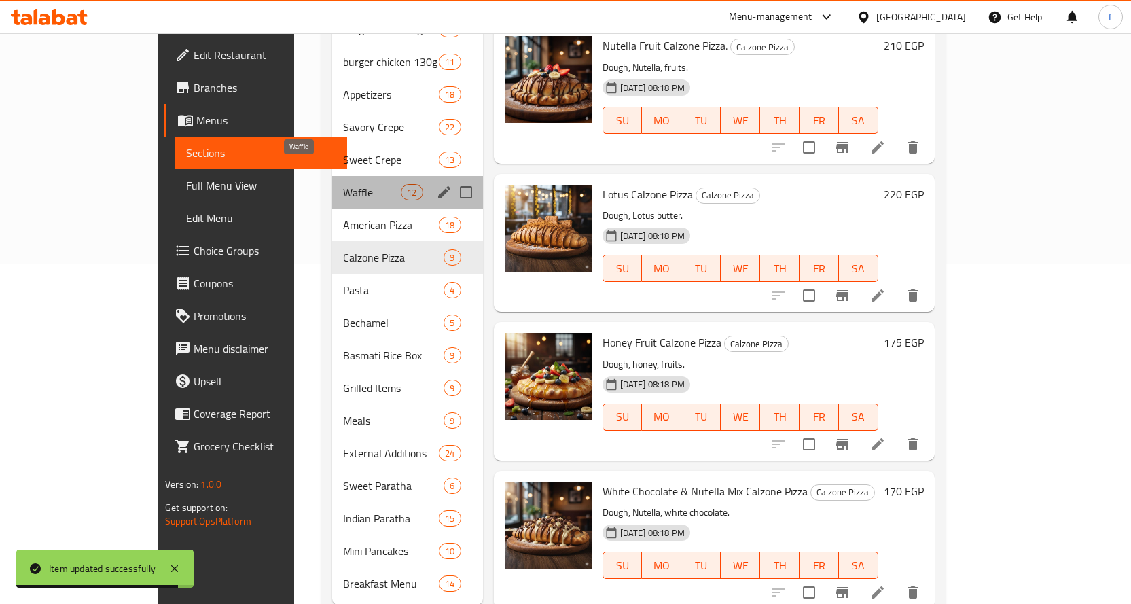
click at [343, 184] on span "Waffle" at bounding box center [372, 192] width 58 height 16
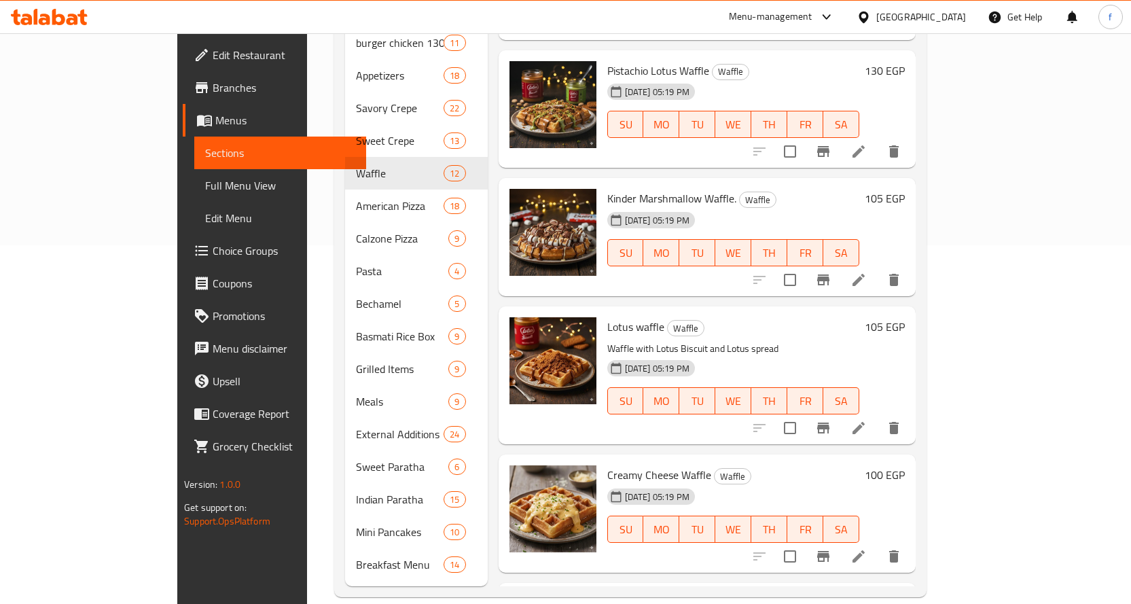
scroll to position [744, 0]
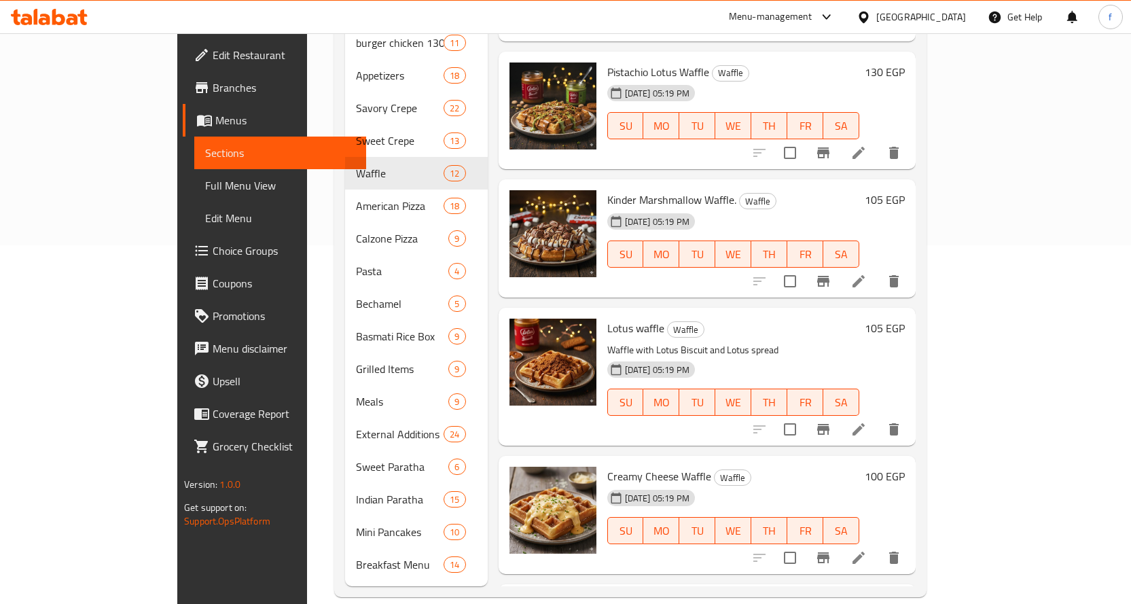
drag, startPoint x: 824, startPoint y: 161, endPoint x: 803, endPoint y: 156, distance: 21.7
click at [803, 156] on div "Menu items Add Sort Manage items Nutella Waffle. Waffle Nutella-topped waffle […" at bounding box center [702, 189] width 428 height 793
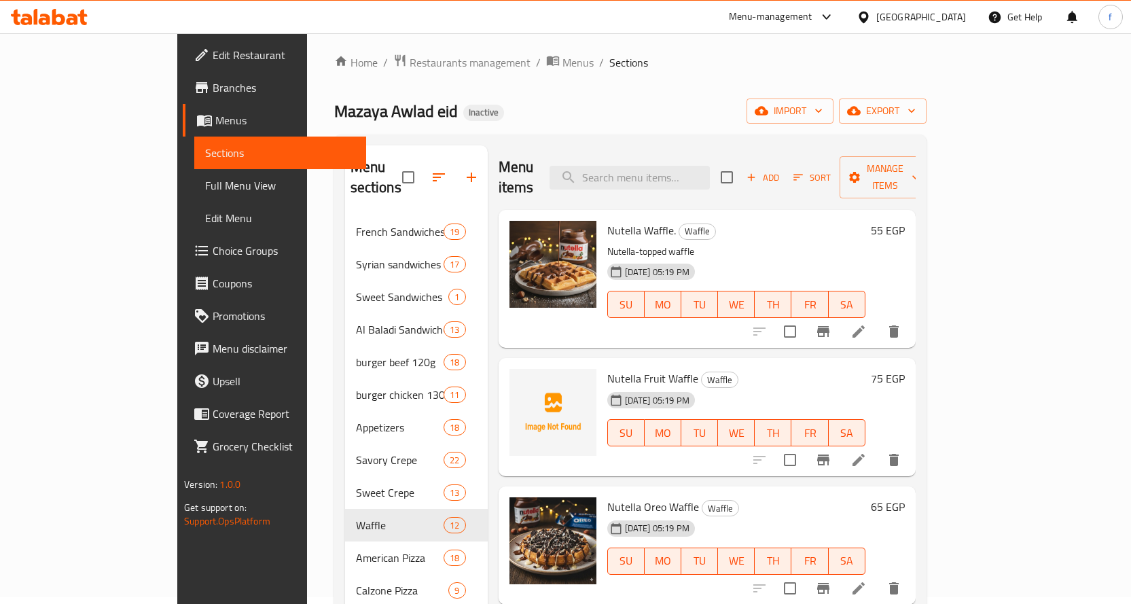
scroll to position [0, 0]
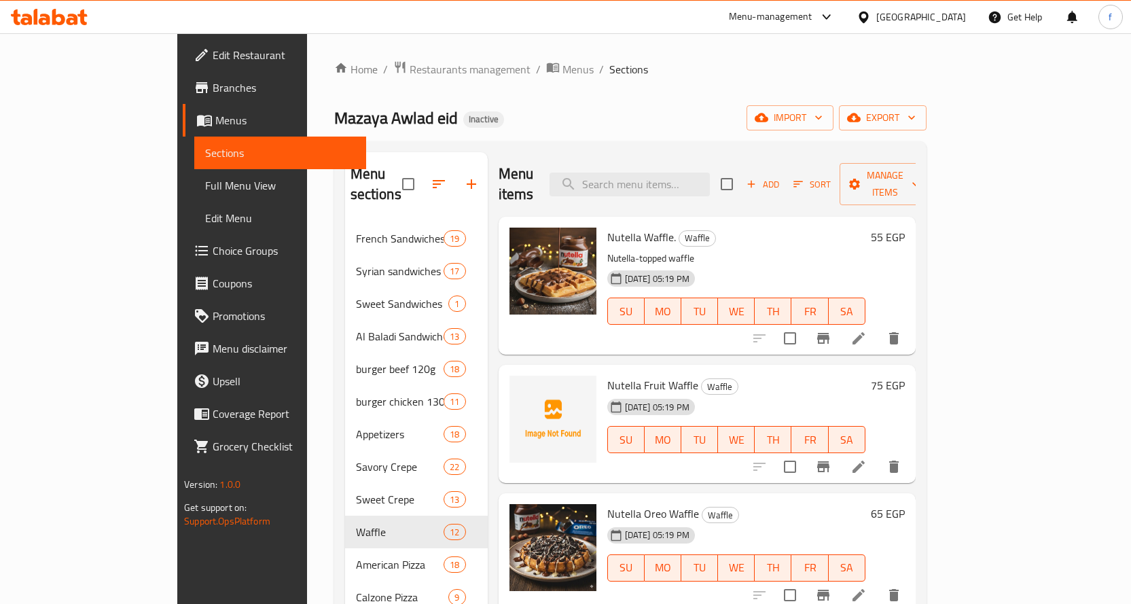
click at [732, 336] on div "Menu items Add Sort Manage items Nutella Waffle. Waffle Nutella-topped waffle […" at bounding box center [702, 548] width 428 height 793
click at [867, 459] on icon at bounding box center [858, 467] width 16 height 16
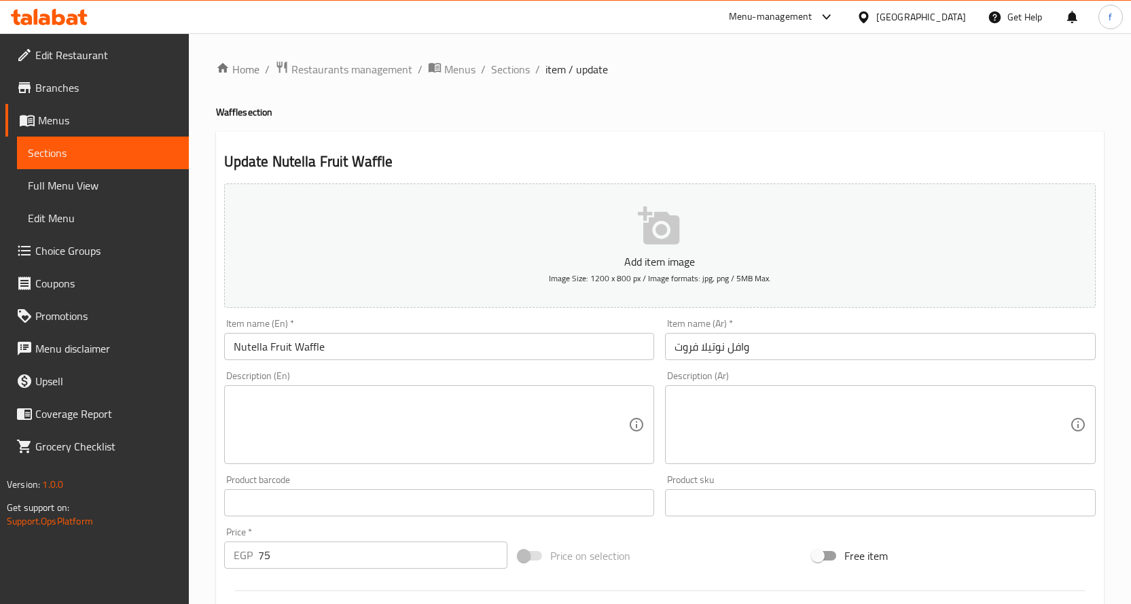
click at [507, 404] on textarea at bounding box center [431, 425] width 395 height 65
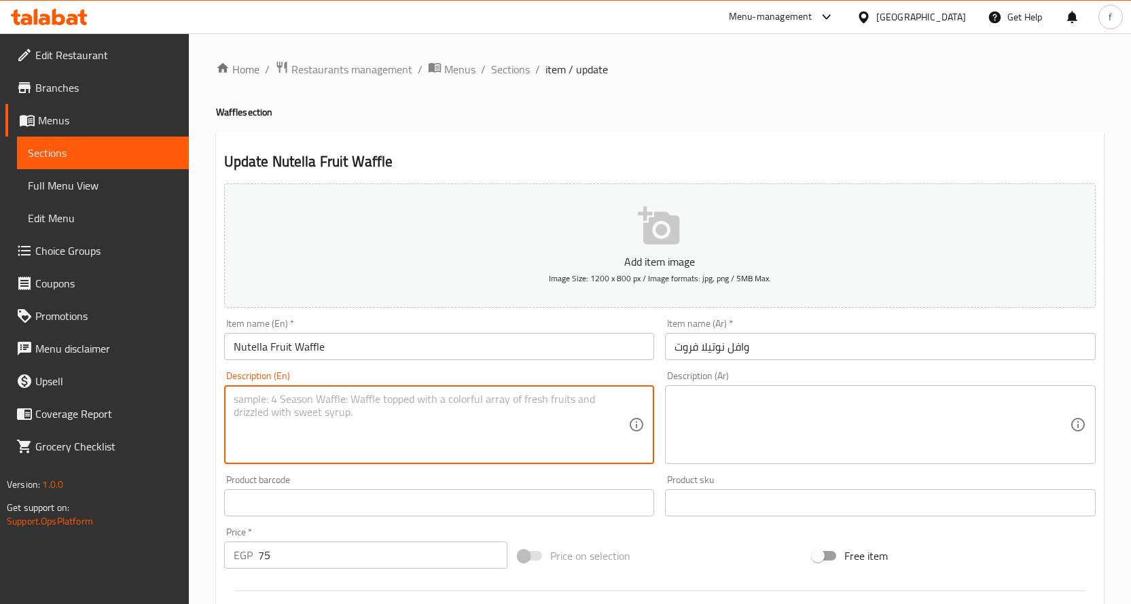
paste textarea "Waffle, Nutella, Fruits."
type textarea "Waffle, Nutella, Fruits."
click at [815, 431] on textarea at bounding box center [872, 425] width 395 height 65
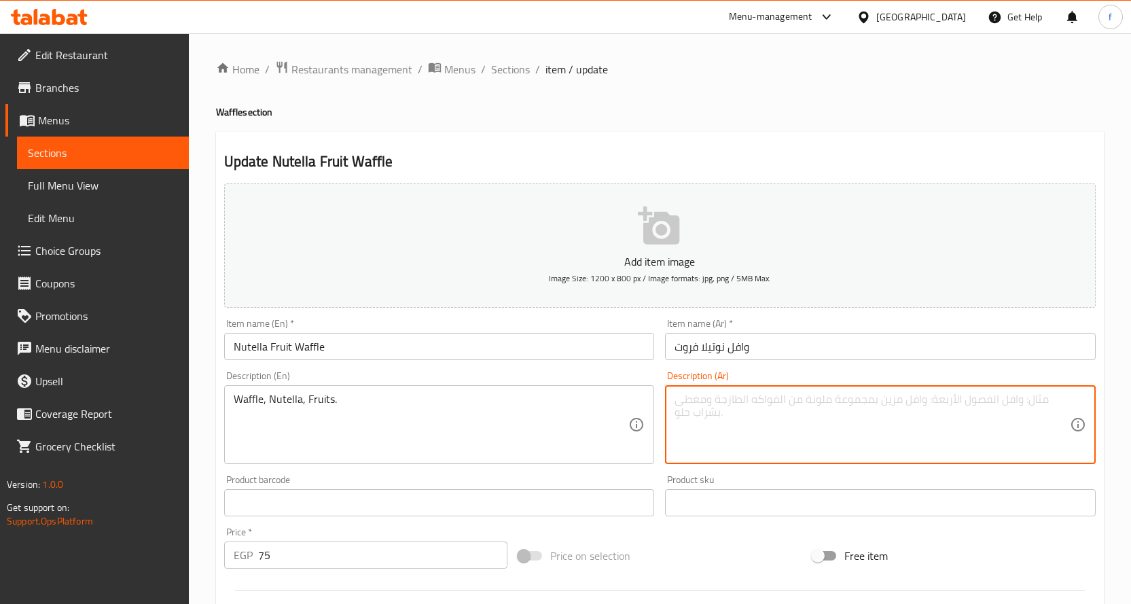
paste textarea "وافل، نوتيلا، فواكه."
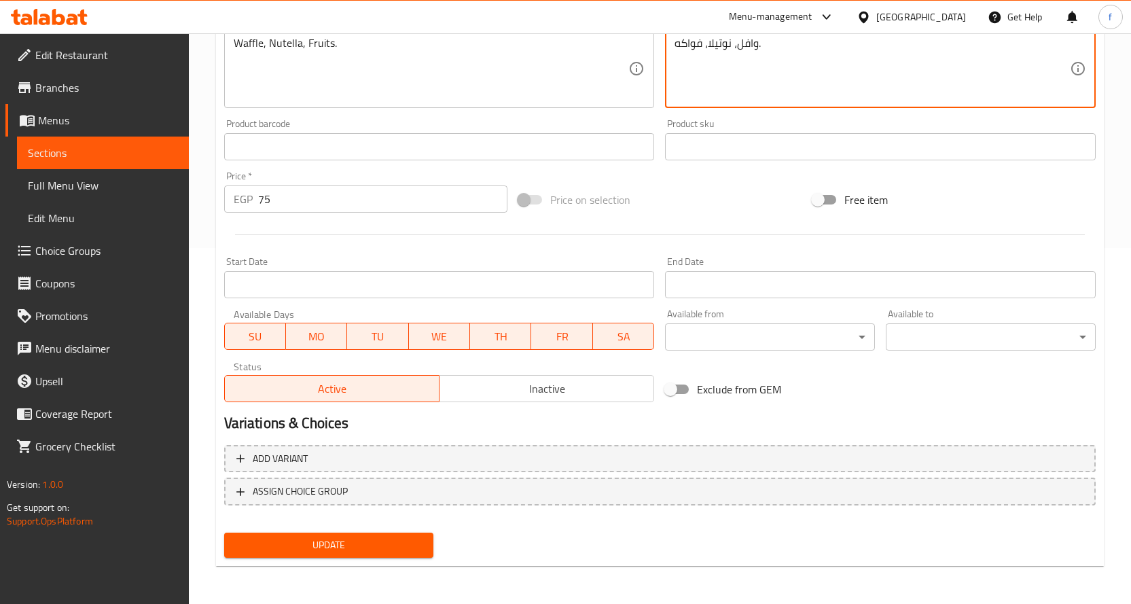
click at [354, 544] on span "Update" at bounding box center [329, 545] width 188 height 17
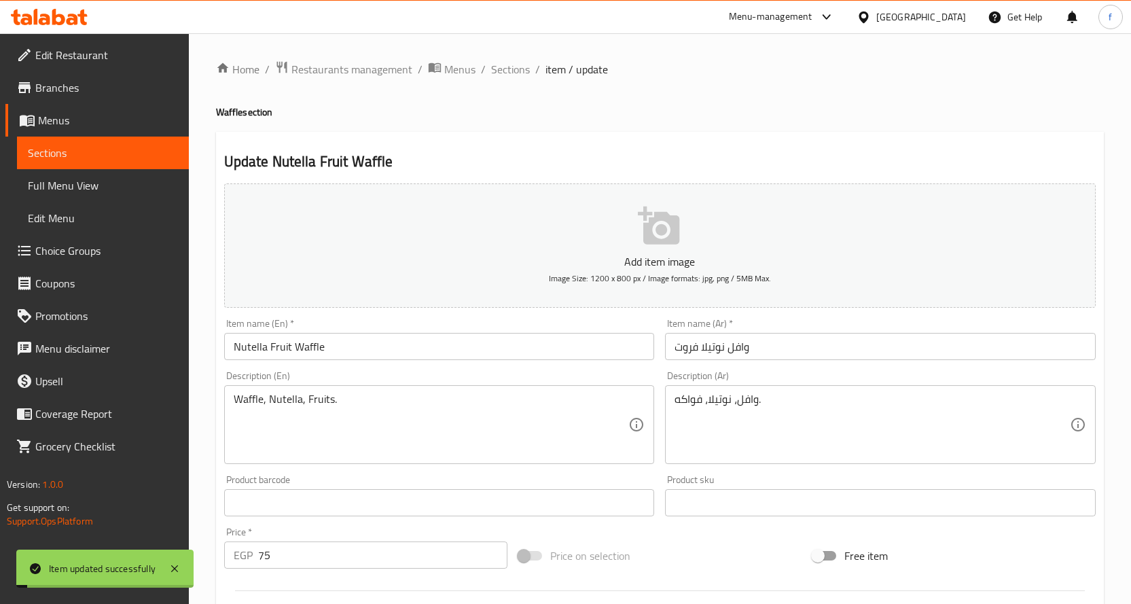
click at [500, 72] on span "Sections" at bounding box center [510, 69] width 39 height 16
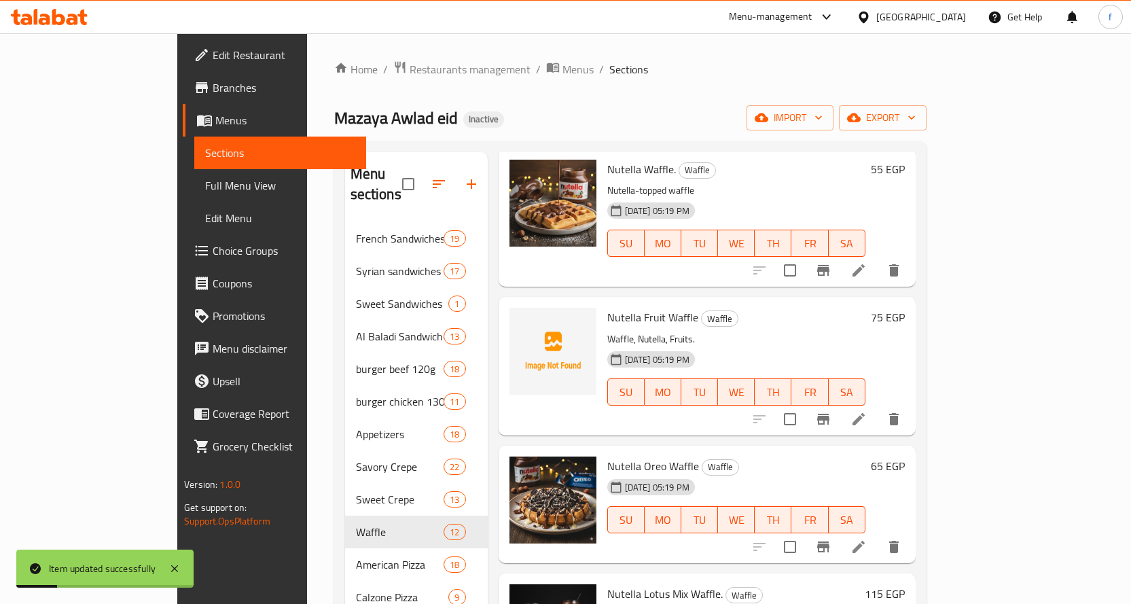
scroll to position [136, 0]
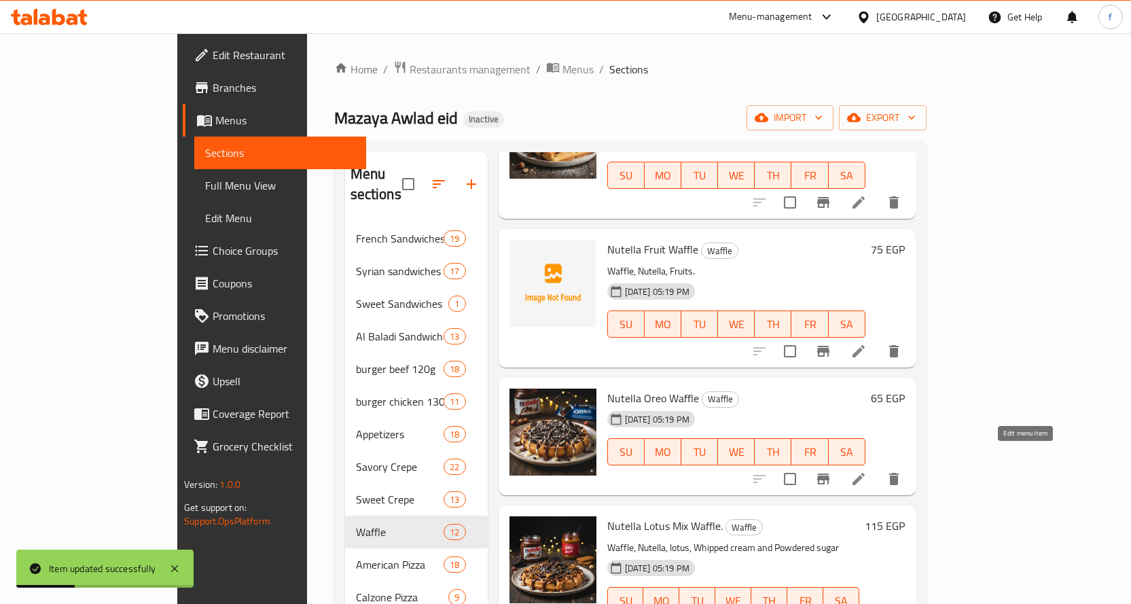
click at [867, 471] on icon at bounding box center [858, 479] width 16 height 16
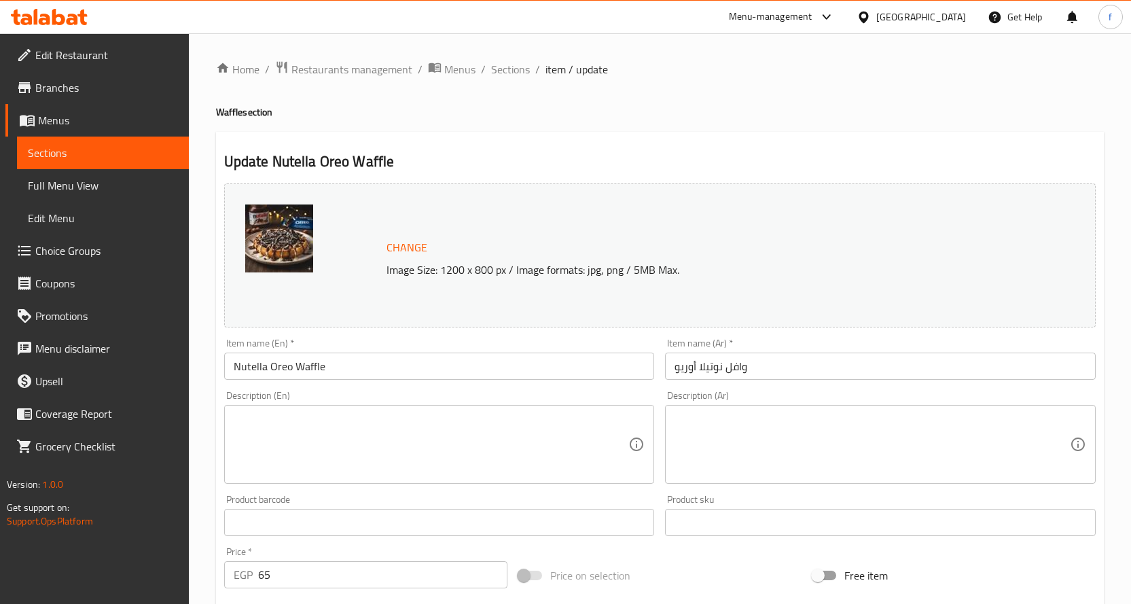
click at [528, 465] on textarea at bounding box center [431, 444] width 395 height 65
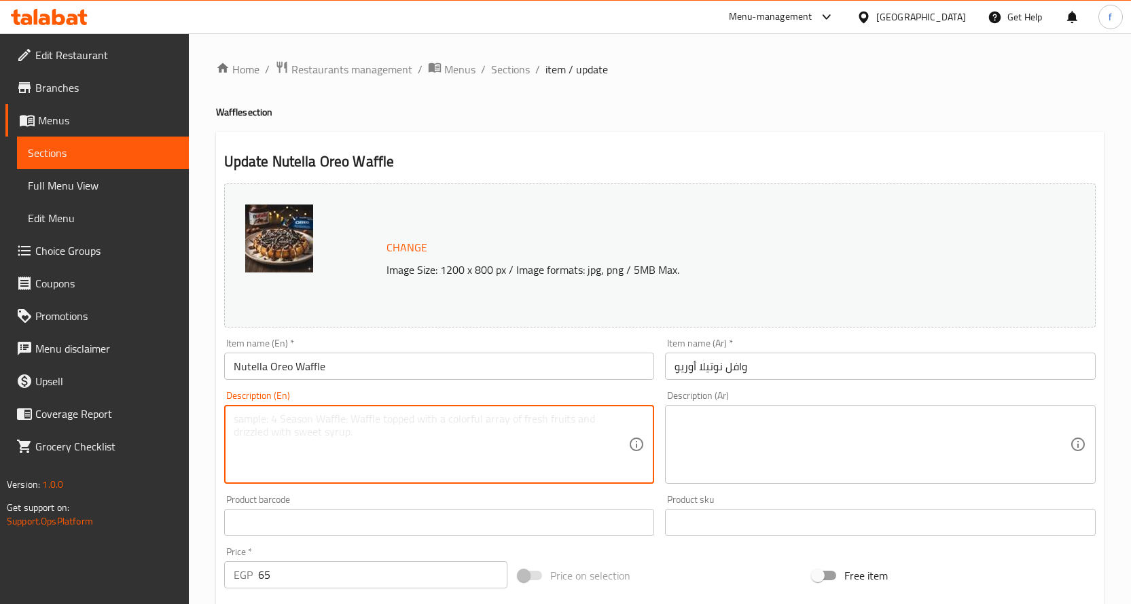
paste textarea "Waffle, Nutella, Oreo."
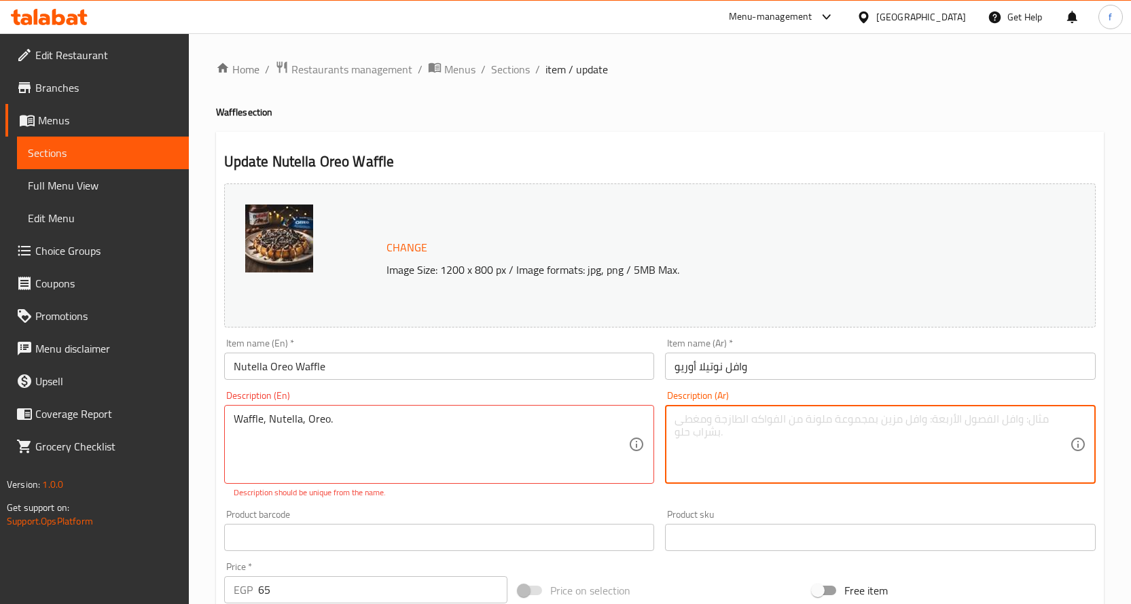
drag, startPoint x: 731, startPoint y: 463, endPoint x: 732, endPoint y: 454, distance: 8.9
click at [732, 463] on textarea at bounding box center [872, 444] width 395 height 65
paste textarea "وافل، نوتيلا، أوريو."
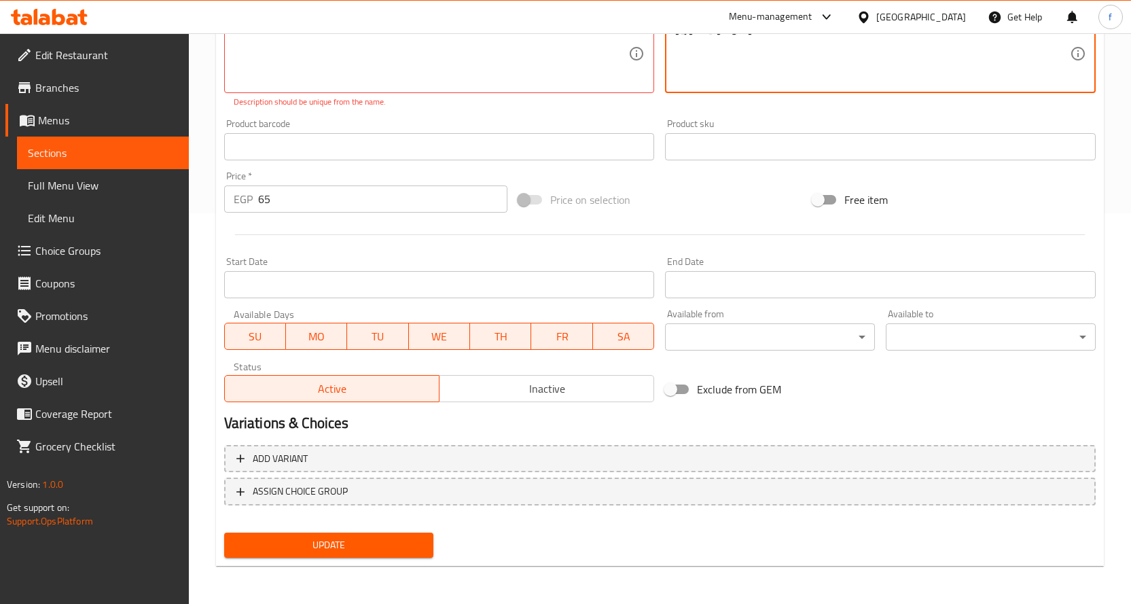
click at [367, 543] on span "Update" at bounding box center [329, 545] width 188 height 17
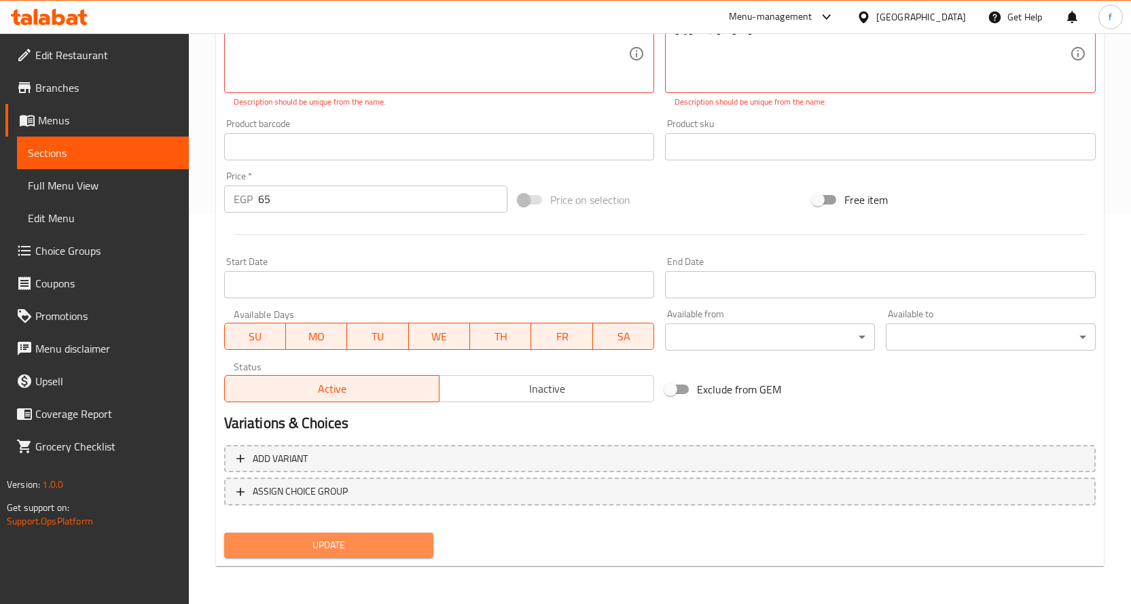
click at [389, 556] on button "Update" at bounding box center [329, 545] width 210 height 25
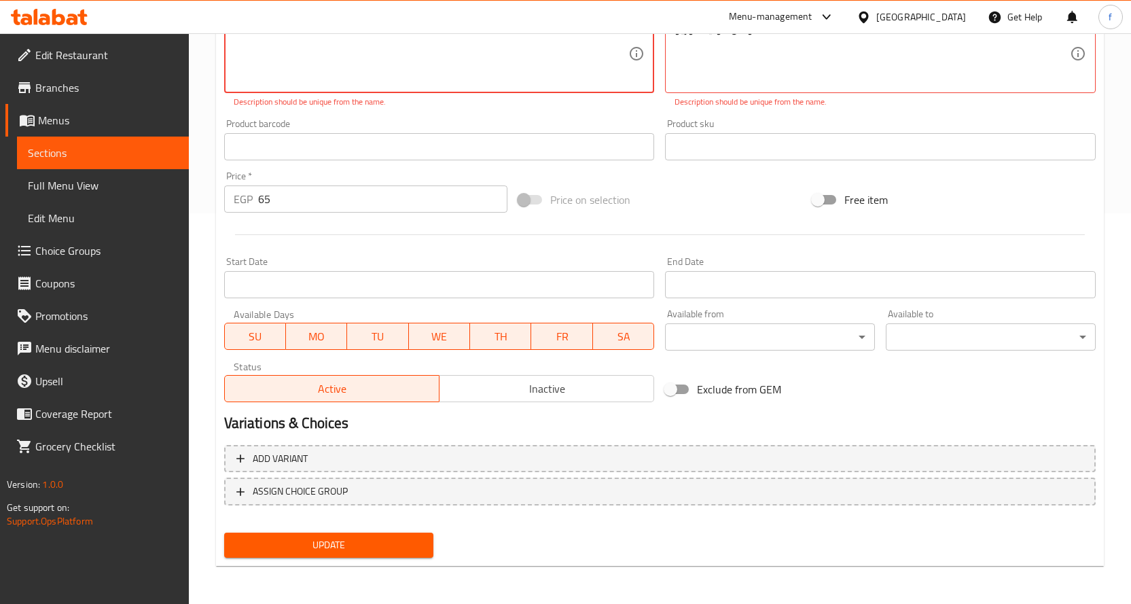
scroll to position [187, 0]
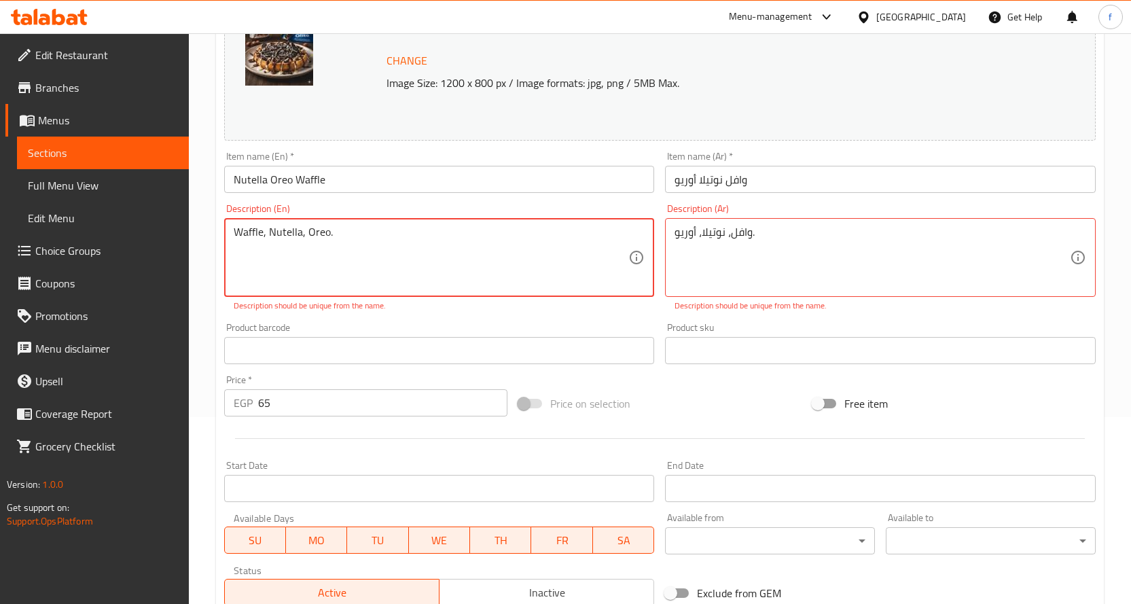
paste textarea "وافل، نوتيلا، أوريو."
click at [357, 243] on textarea "Waffle, Nutella, Oreo.وافل، [GEOGRAPHIC_DATA]، [GEOGRAPHIC_DATA]." at bounding box center [431, 258] width 395 height 65
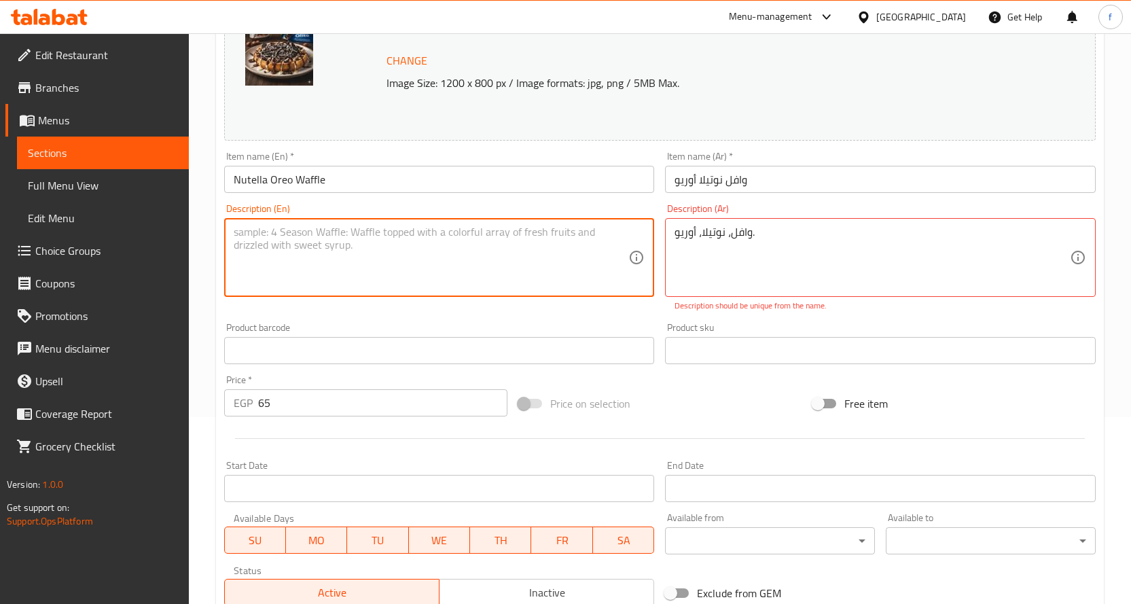
paste textarea "Waffle, Nutella, Oreo."
click at [346, 284] on textarea "Waffle, Nutella, Oreo." at bounding box center [431, 258] width 395 height 65
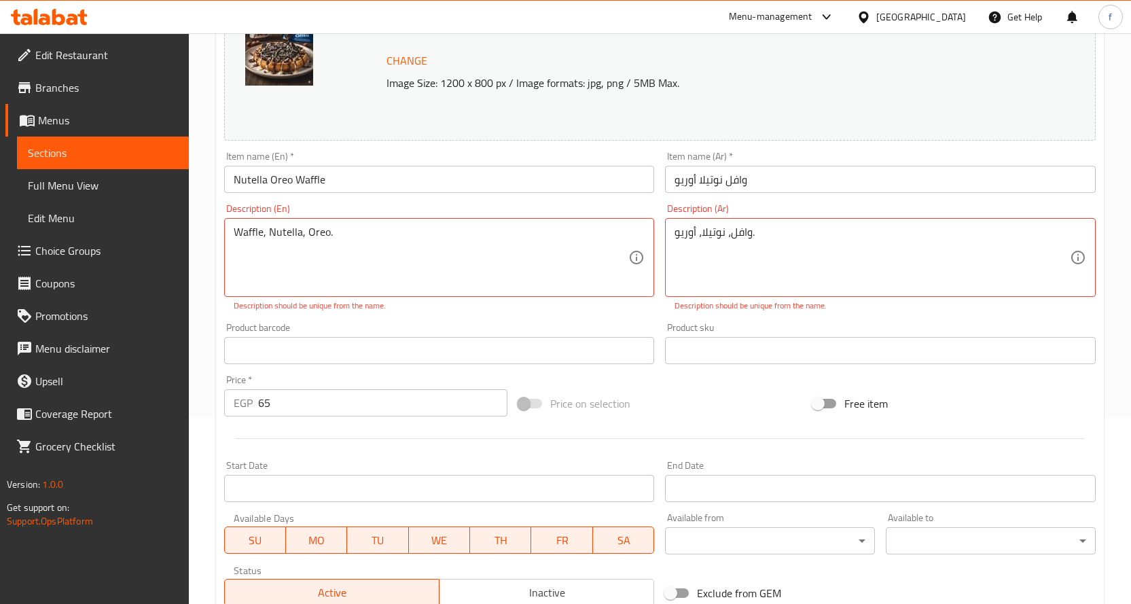
click at [530, 328] on div "Product barcode Product barcode" at bounding box center [439, 343] width 431 height 41
click at [533, 319] on div "Product barcode Product barcode" at bounding box center [440, 343] width 442 height 52
click at [526, 316] on div "Description (En) Waffle, Nutella, Oreo. Description (En) Description should be …" at bounding box center [440, 257] width 442 height 119
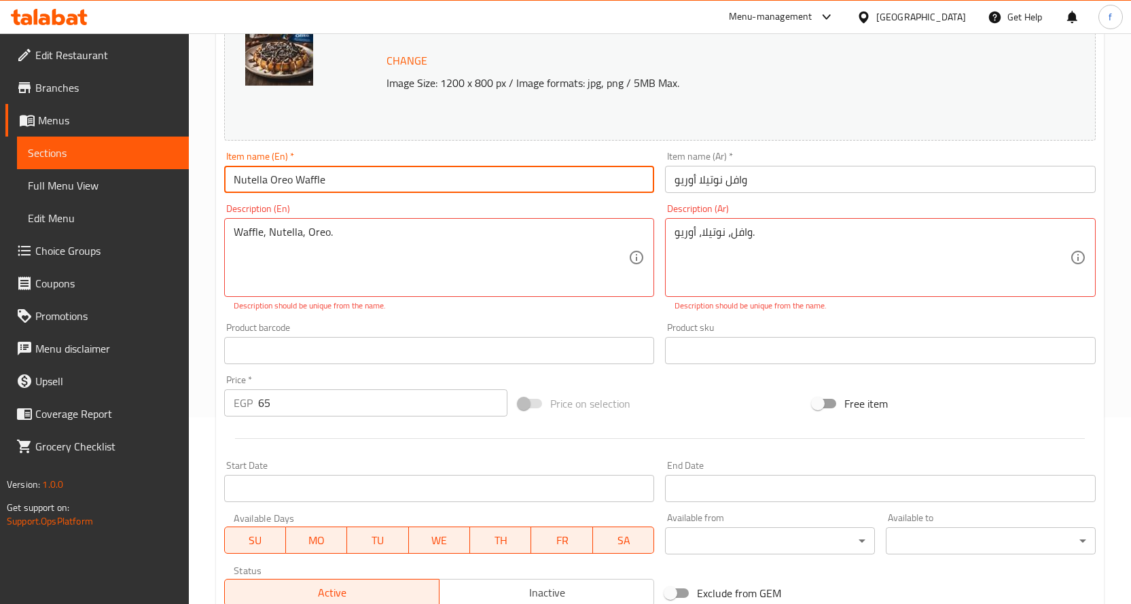
drag, startPoint x: 326, startPoint y: 181, endPoint x: 294, endPoint y: 178, distance: 32.0
click at [294, 178] on input "Nutella Oreo Waffle" at bounding box center [439, 179] width 431 height 27
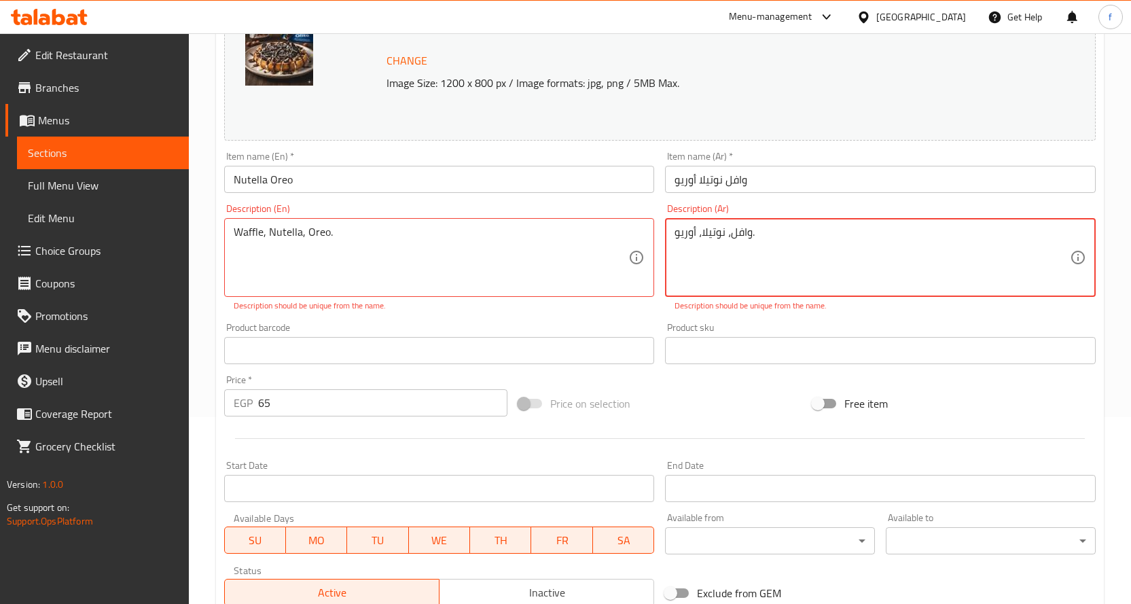
click at [544, 192] on input "Nutella Oreo" at bounding box center [439, 179] width 431 height 27
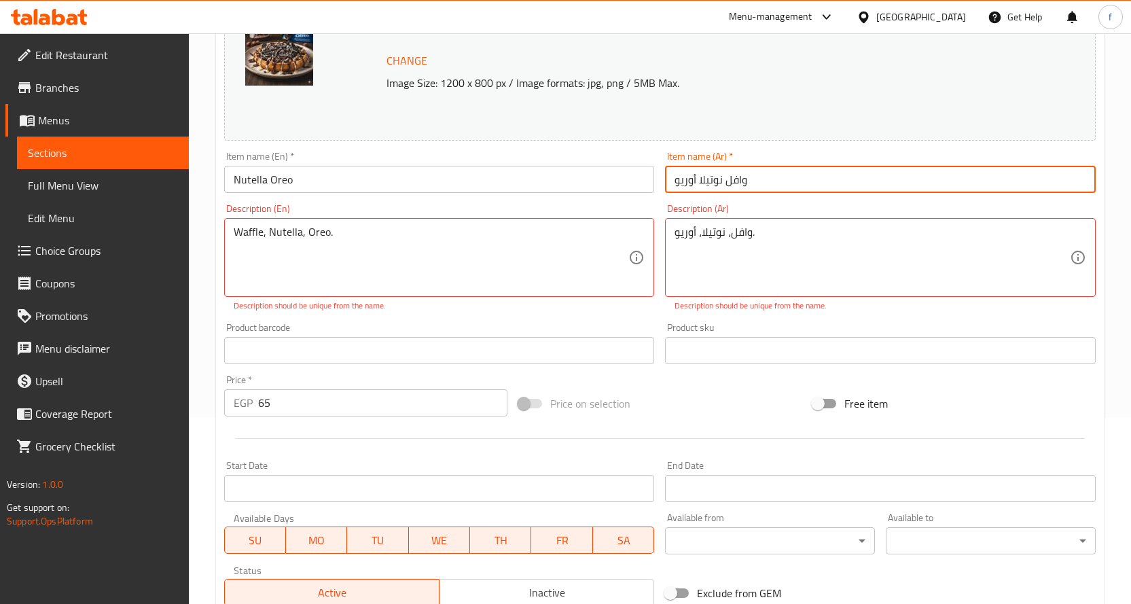
drag, startPoint x: 728, startPoint y: 181, endPoint x: 749, endPoint y: 185, distance: 22.0
click at [749, 185] on input "وافل نوتيلا أوريو" at bounding box center [880, 179] width 431 height 27
click at [749, 185] on input "نوتيلا أوريو" at bounding box center [880, 179] width 431 height 27
click at [668, 182] on input "نوتيلا أوريو" at bounding box center [880, 179] width 431 height 27
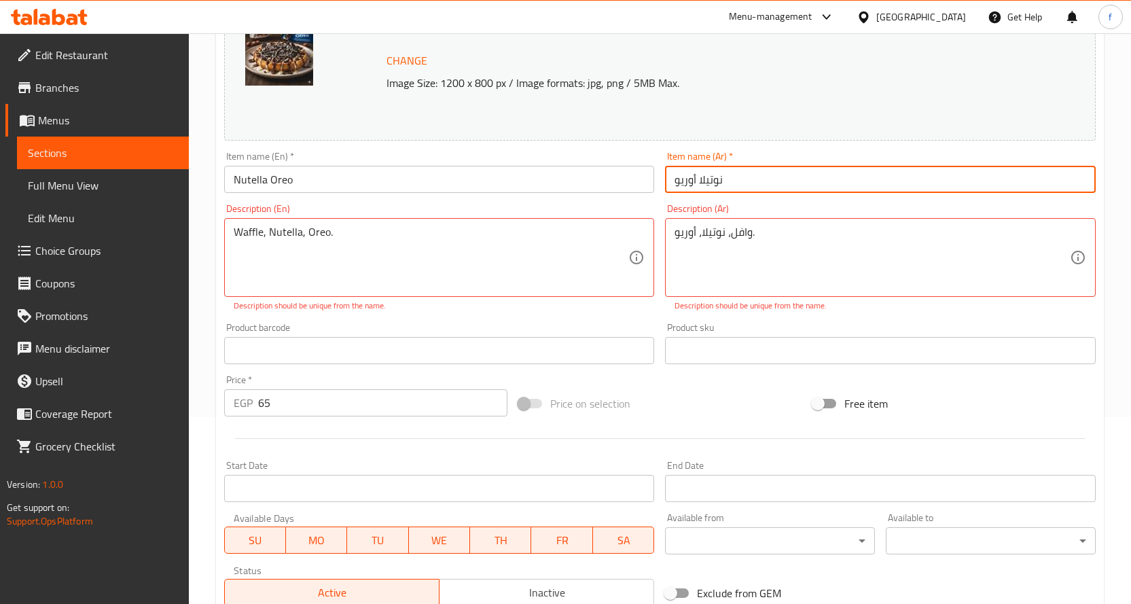
click at [678, 185] on input "نوتيلا أوريو" at bounding box center [880, 179] width 431 height 27
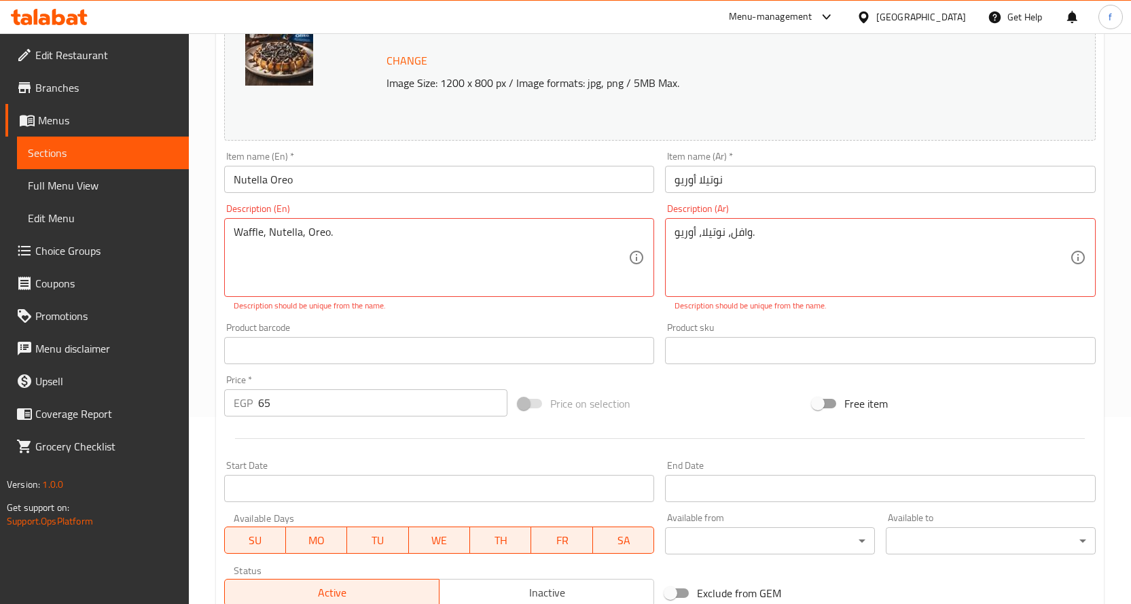
click at [720, 382] on div "Change Image Size: 1200 x 800 px / Image formats: jpg, png / 5MB Max. Item name…" at bounding box center [660, 301] width 882 height 620
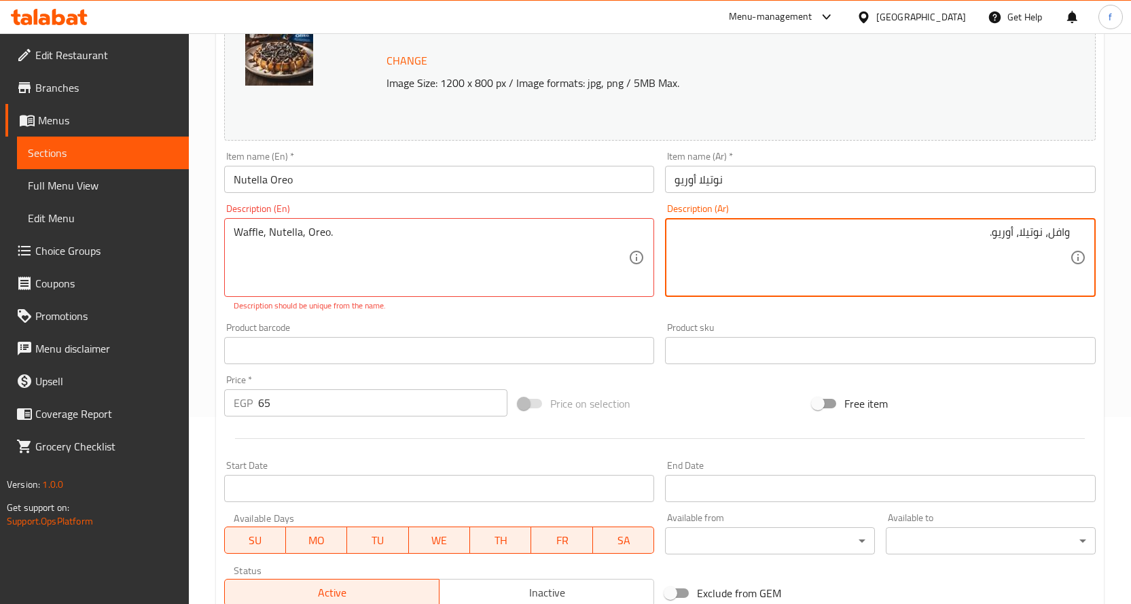
click at [715, 386] on div "Price on selection" at bounding box center [660, 403] width 294 height 37
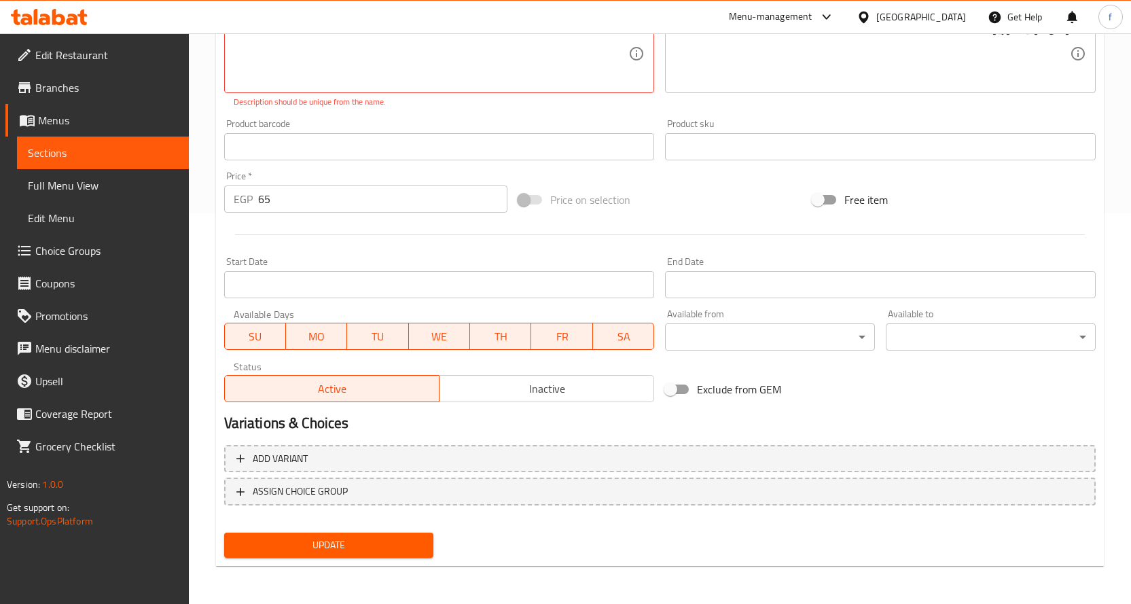
click at [372, 556] on button "Update" at bounding box center [329, 545] width 210 height 25
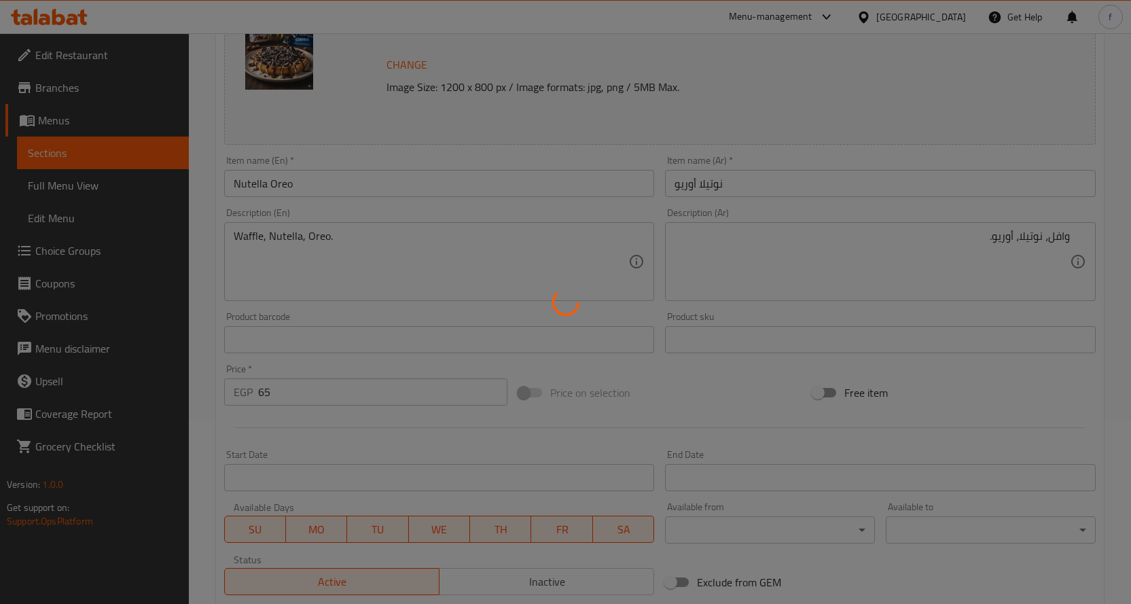
scroll to position [0, 0]
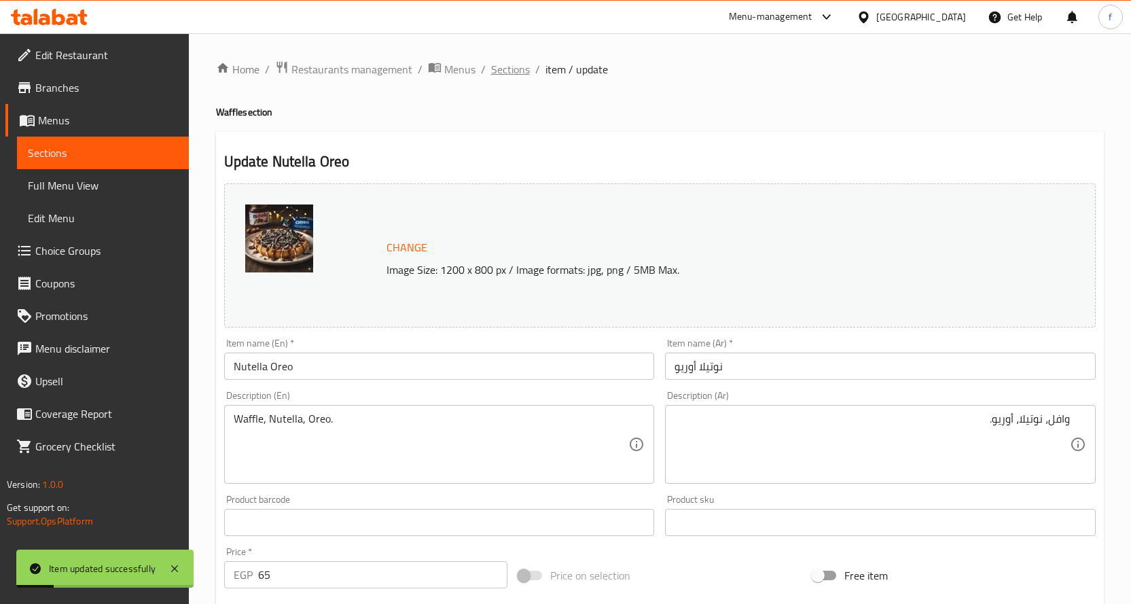
click at [523, 73] on span "Sections" at bounding box center [510, 69] width 39 height 16
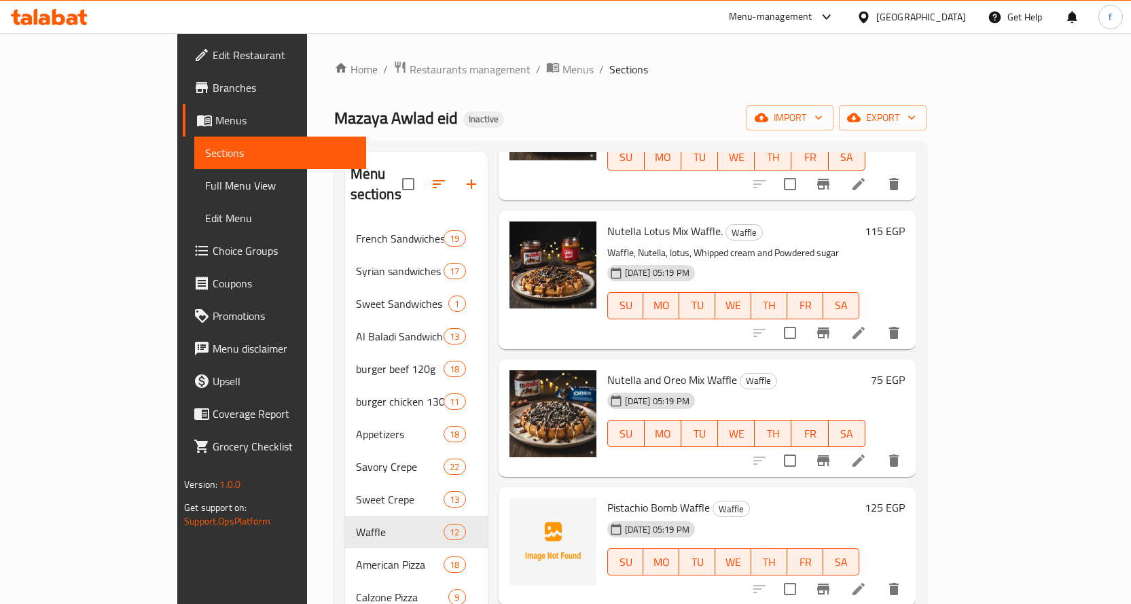
scroll to position [476, 0]
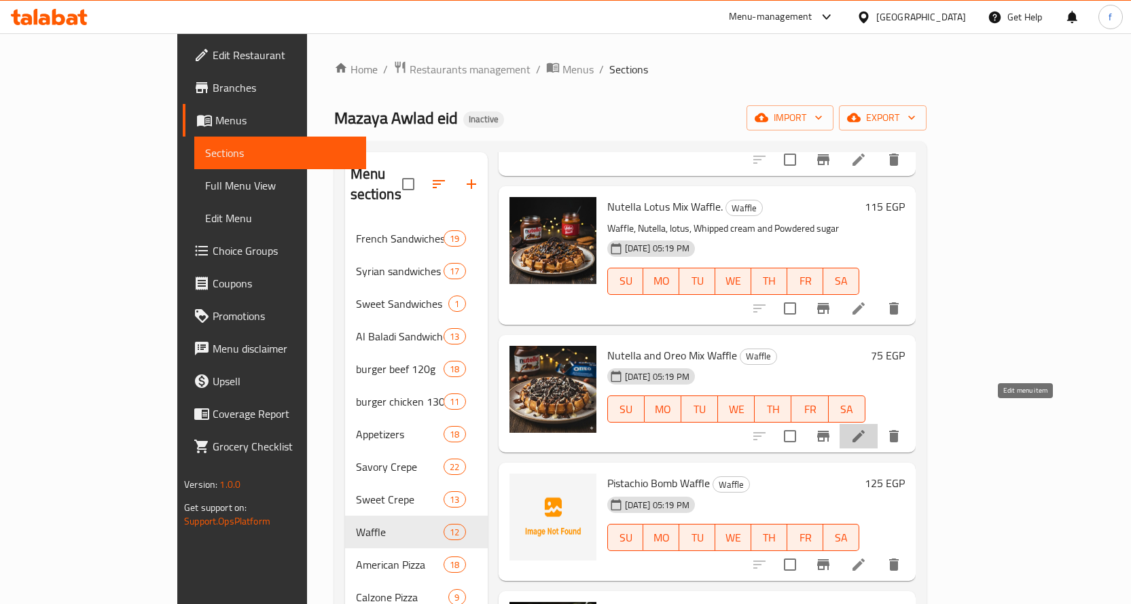
click at [867, 428] on icon at bounding box center [858, 436] width 16 height 16
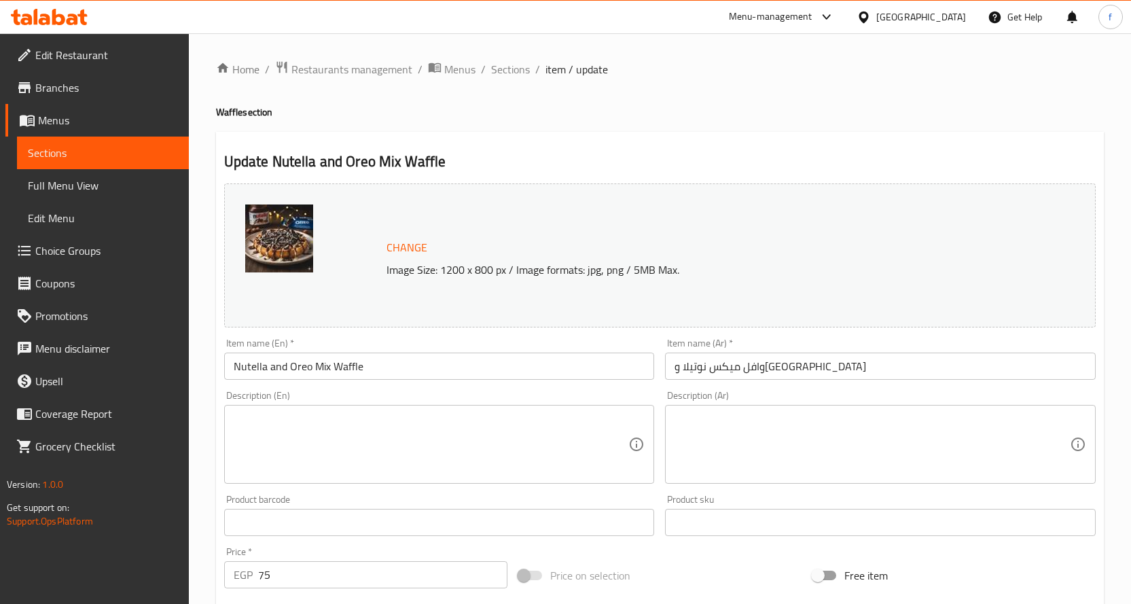
click at [481, 416] on textarea at bounding box center [431, 444] width 395 height 65
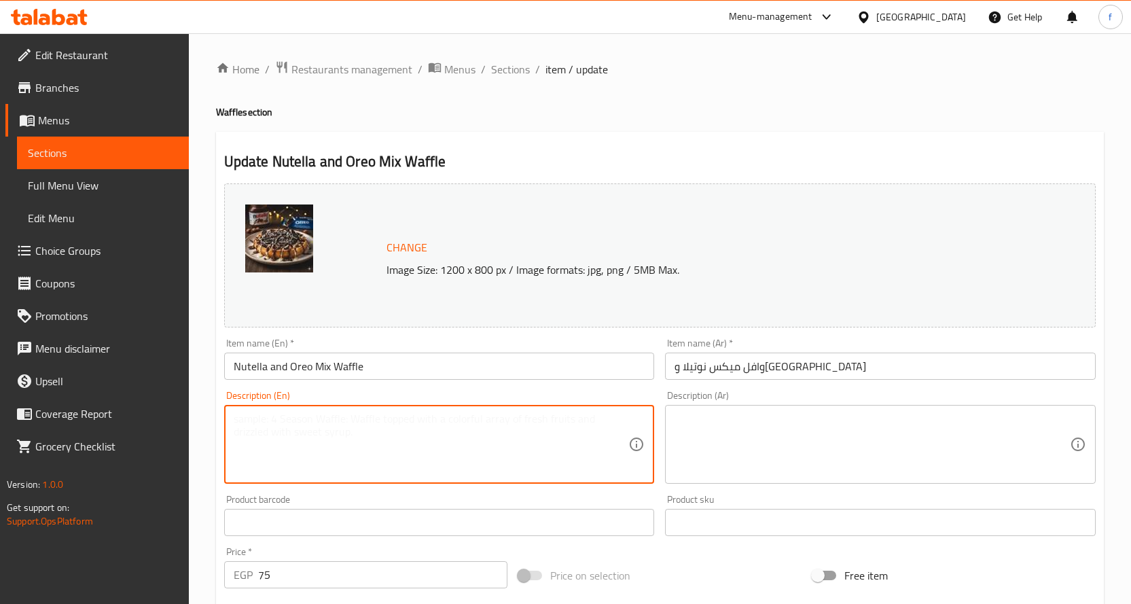
paste textarea "وافل، نوتيلا، أوريو."
click at [481, 416] on textarea "وافل، نوتيلا، أوريو." at bounding box center [431, 444] width 395 height 65
paste
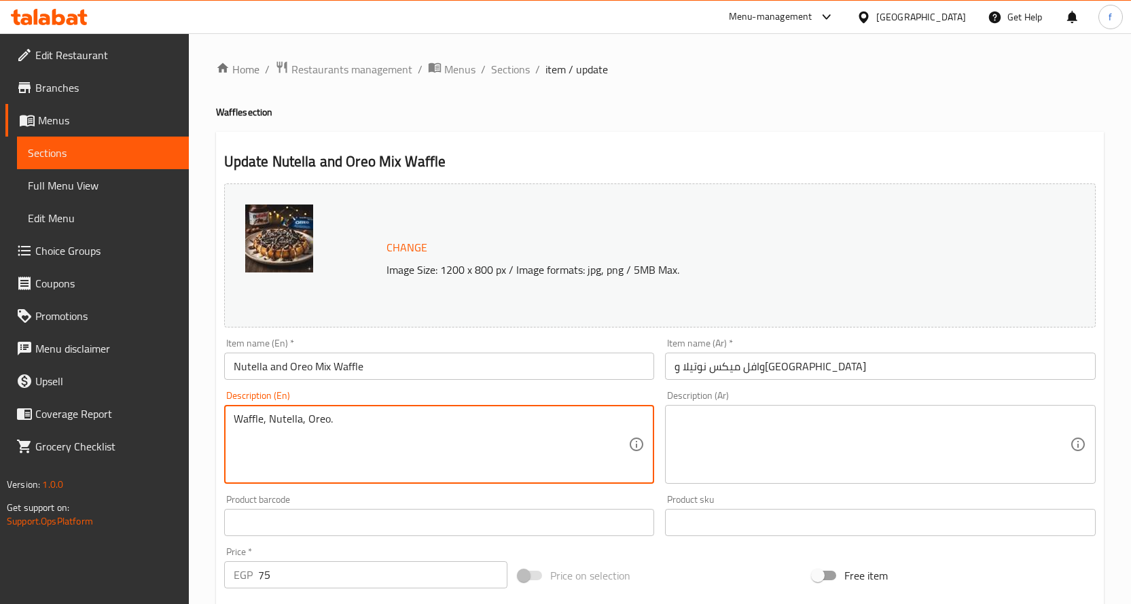
click at [737, 437] on textarea at bounding box center [872, 444] width 395 height 65
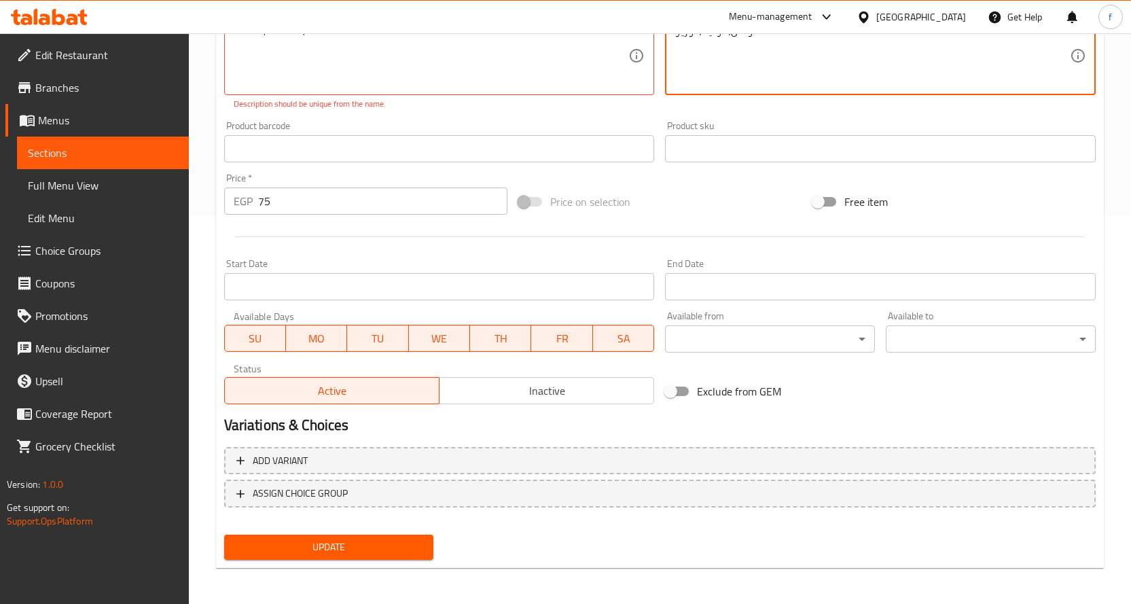
scroll to position [391, 0]
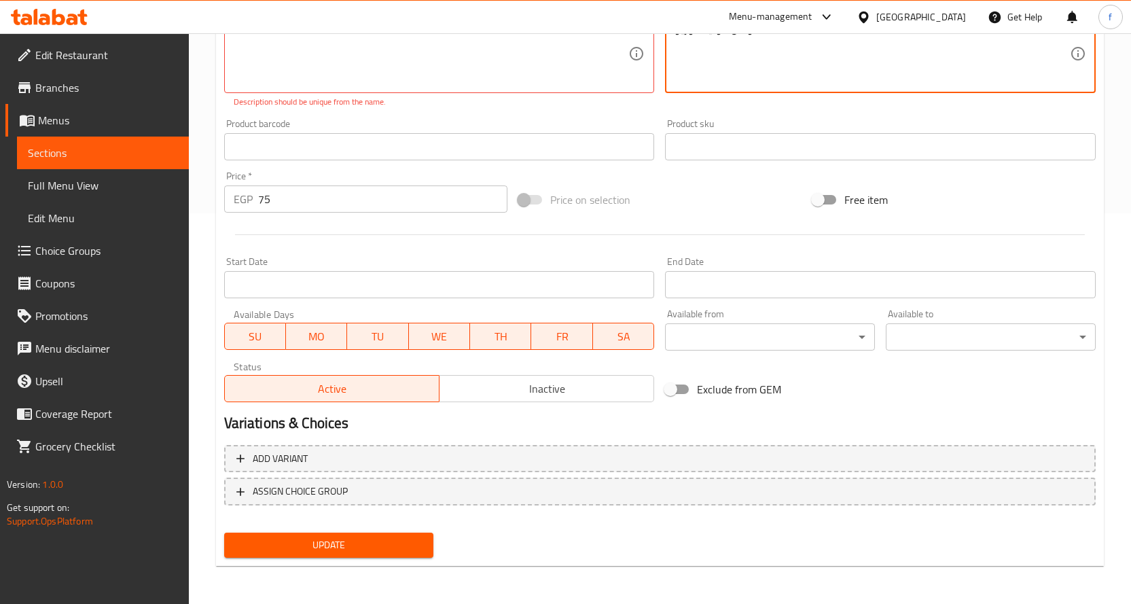
click at [389, 541] on span "Update" at bounding box center [329, 545] width 188 height 17
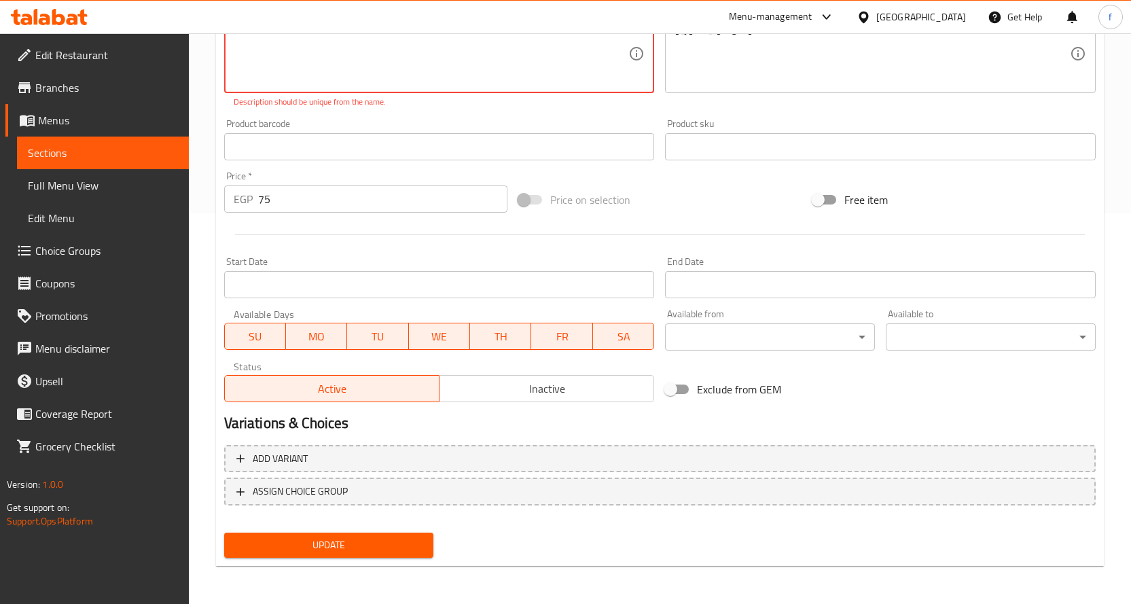
scroll to position [0, 0]
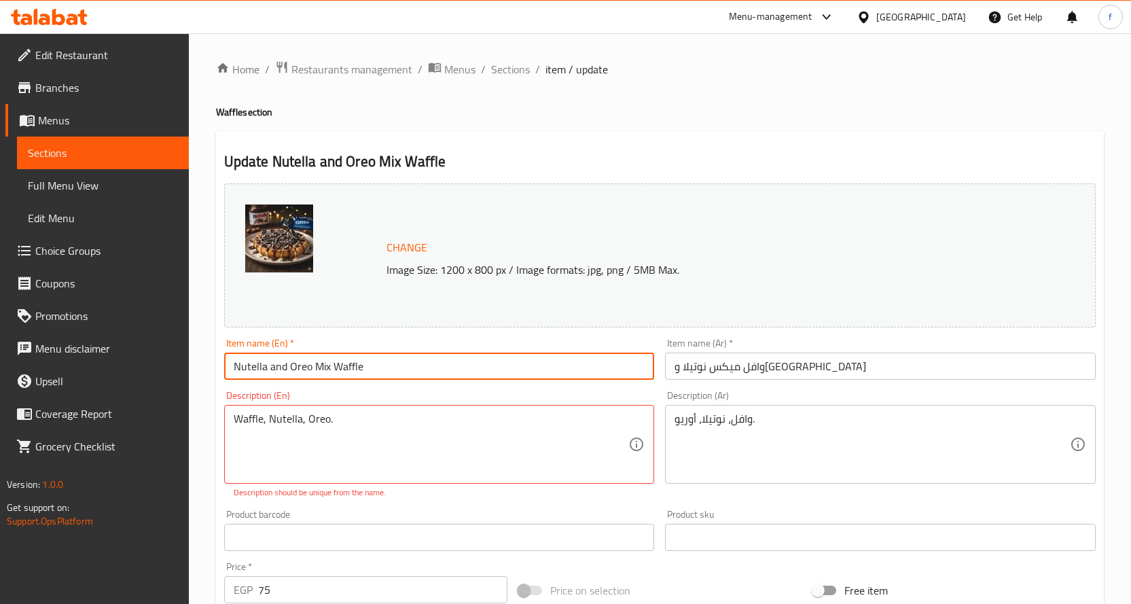
drag, startPoint x: 362, startPoint y: 366, endPoint x: 336, endPoint y: 371, distance: 26.9
click at [336, 371] on input "Nutella and Oreo Mix Waffle" at bounding box center [439, 366] width 431 height 27
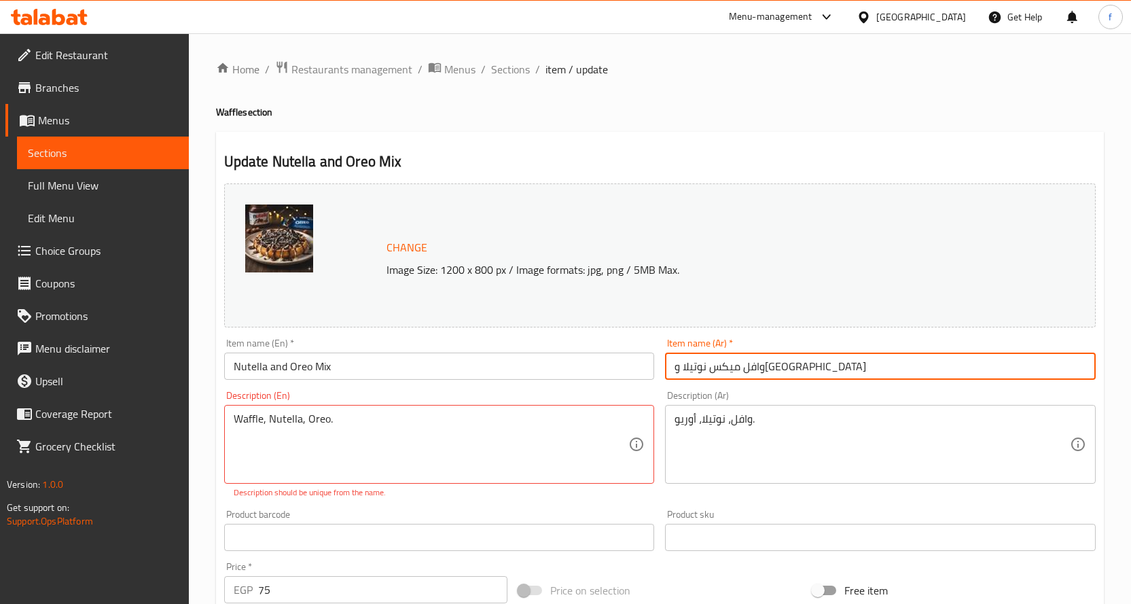
drag, startPoint x: 768, startPoint y: 374, endPoint x: 1005, endPoint y: 395, distance: 238.7
click at [1005, 395] on div "Change Image Size: 1200 x 800 px / Image formats: jpg, png / 5MB Max. Item name…" at bounding box center [660, 488] width 882 height 620
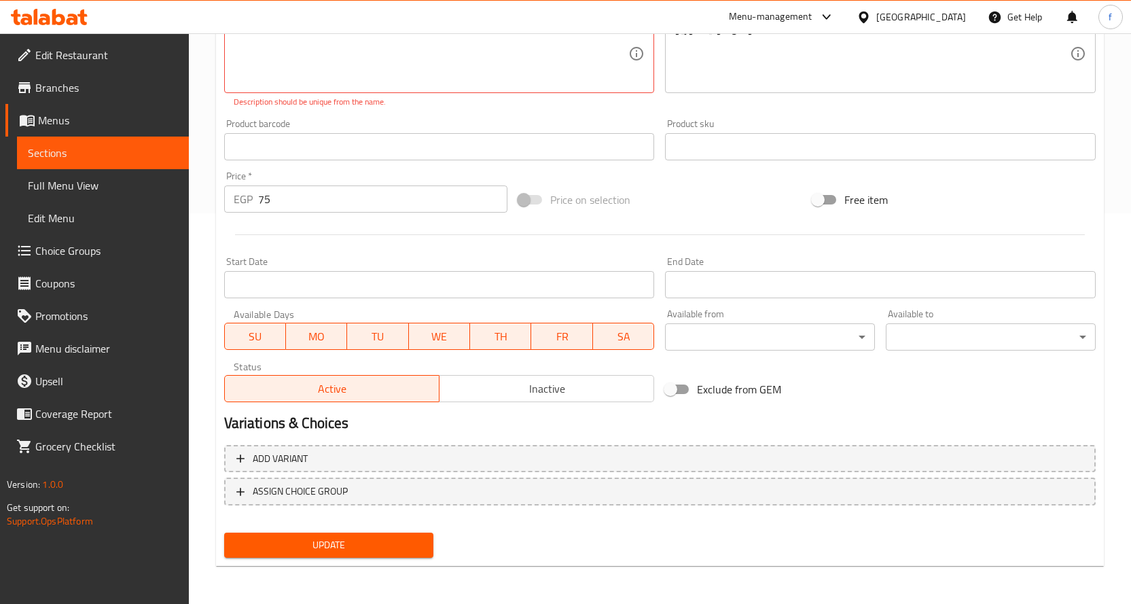
click at [351, 550] on span "Update" at bounding box center [329, 545] width 188 height 17
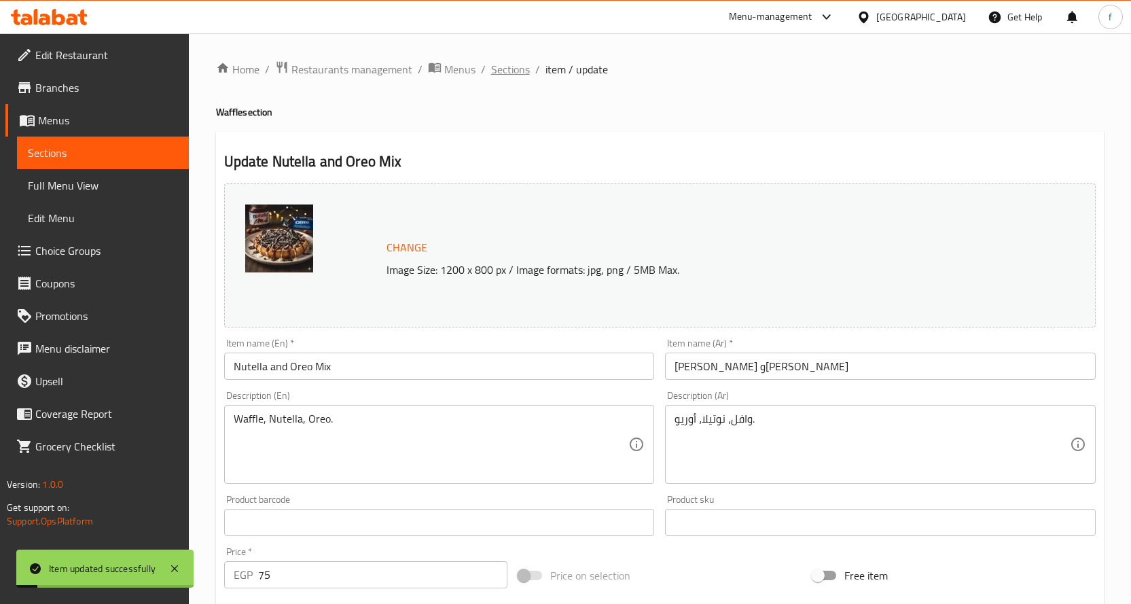
click at [501, 77] on span "Sections" at bounding box center [510, 69] width 39 height 16
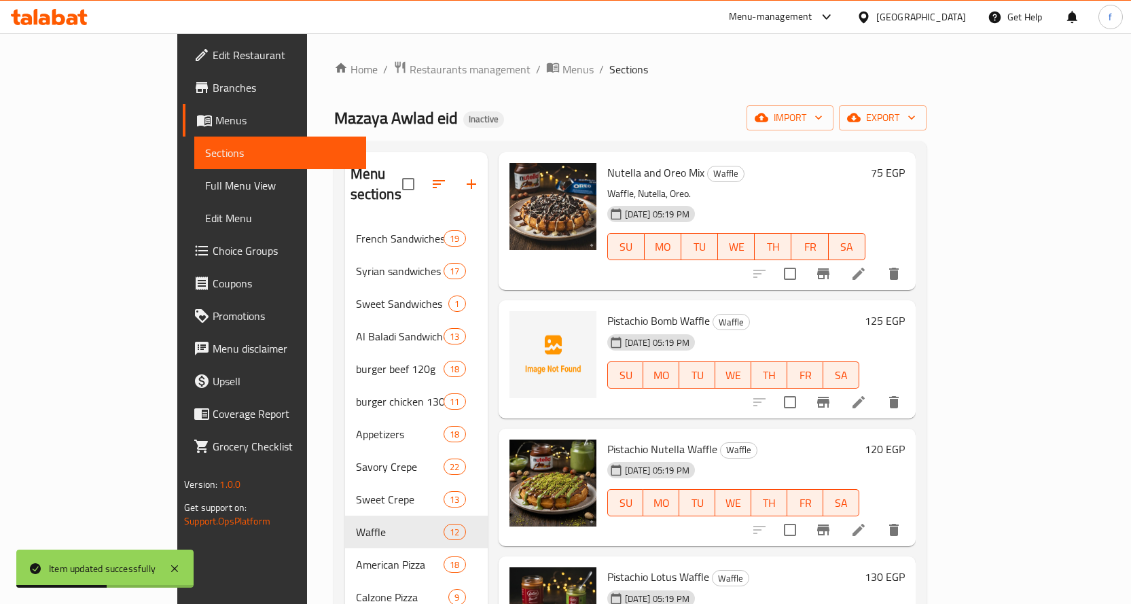
scroll to position [679, 0]
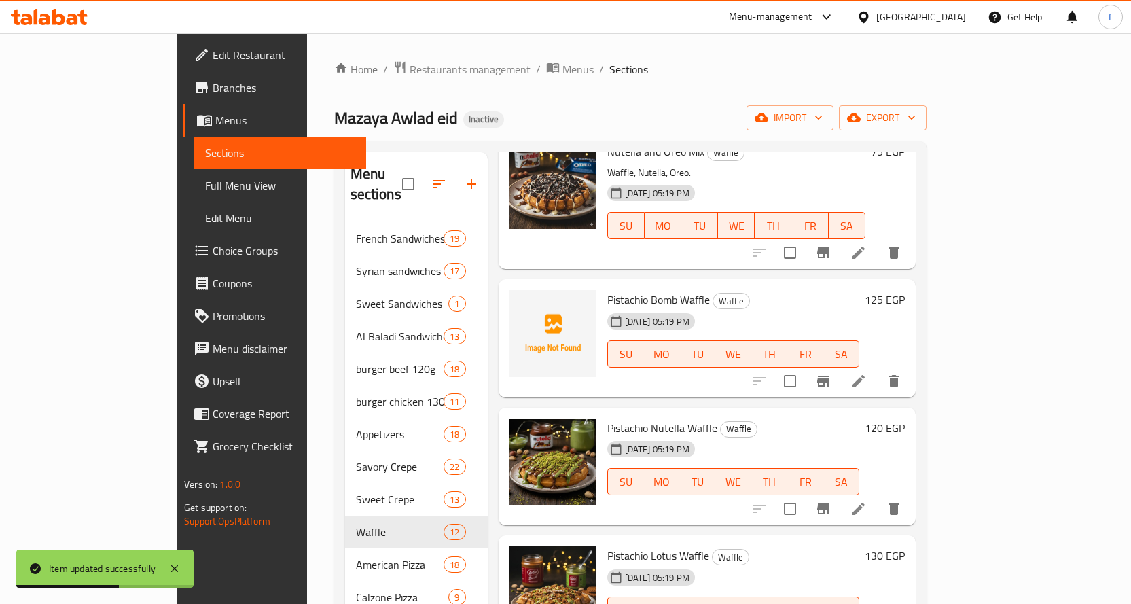
click at [867, 373] on icon at bounding box center [858, 381] width 16 height 16
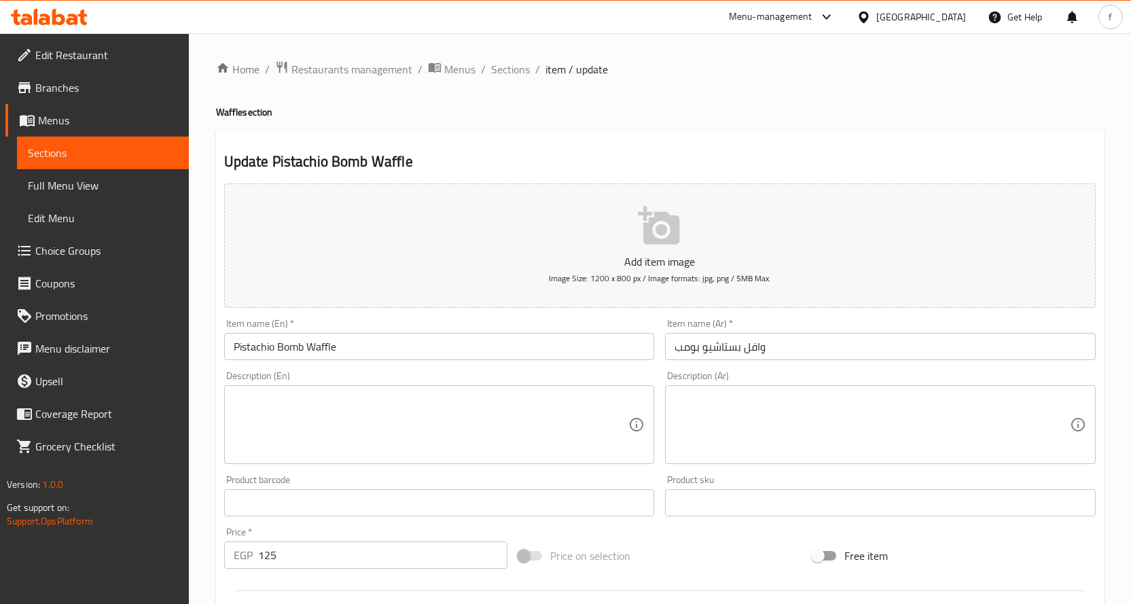
click at [354, 415] on textarea at bounding box center [431, 425] width 395 height 65
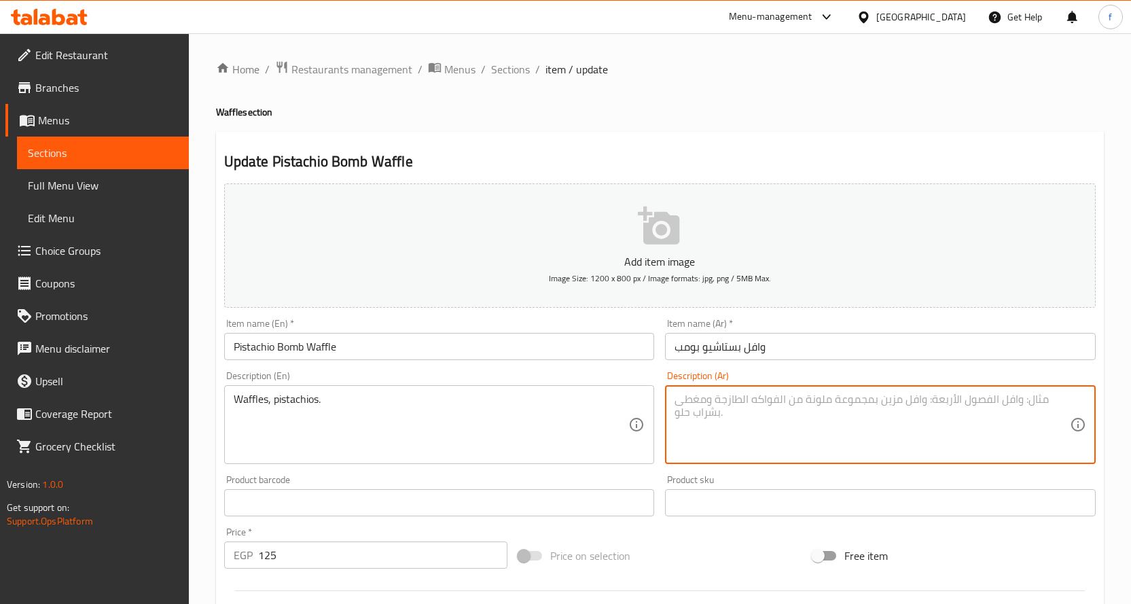
click at [927, 436] on textarea at bounding box center [872, 425] width 395 height 65
click at [769, 391] on div "Waffles, pistachios. Description (Ar)" at bounding box center [880, 424] width 431 height 79
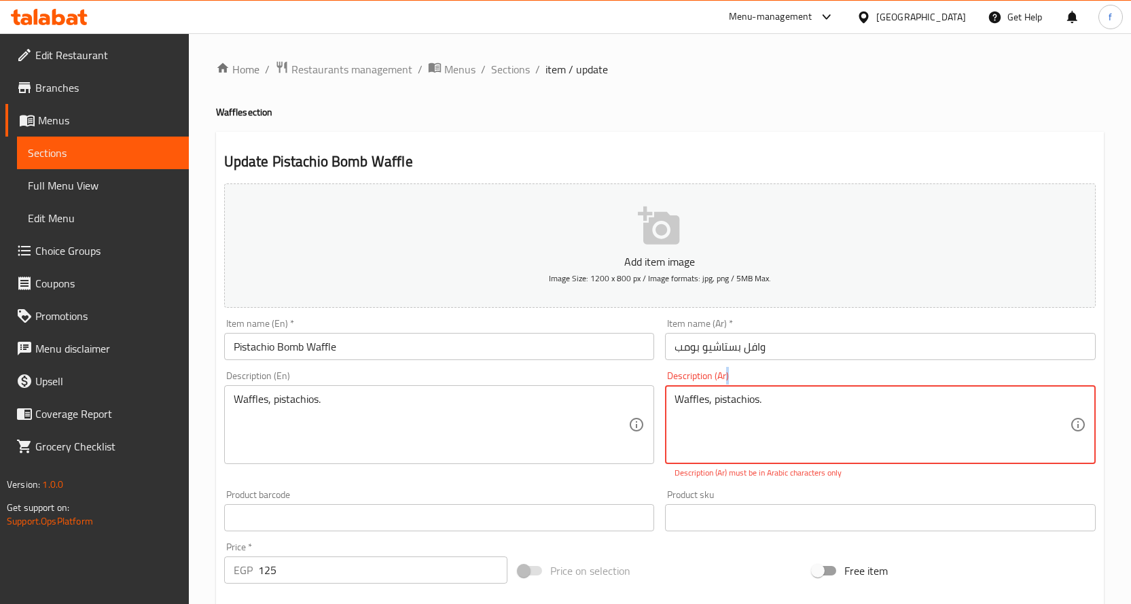
click at [769, 391] on div "Waffles, pistachios. Description (Ar)" at bounding box center [880, 424] width 431 height 79
click at [769, 410] on textarea "Waffles, pistachios." at bounding box center [872, 425] width 395 height 65
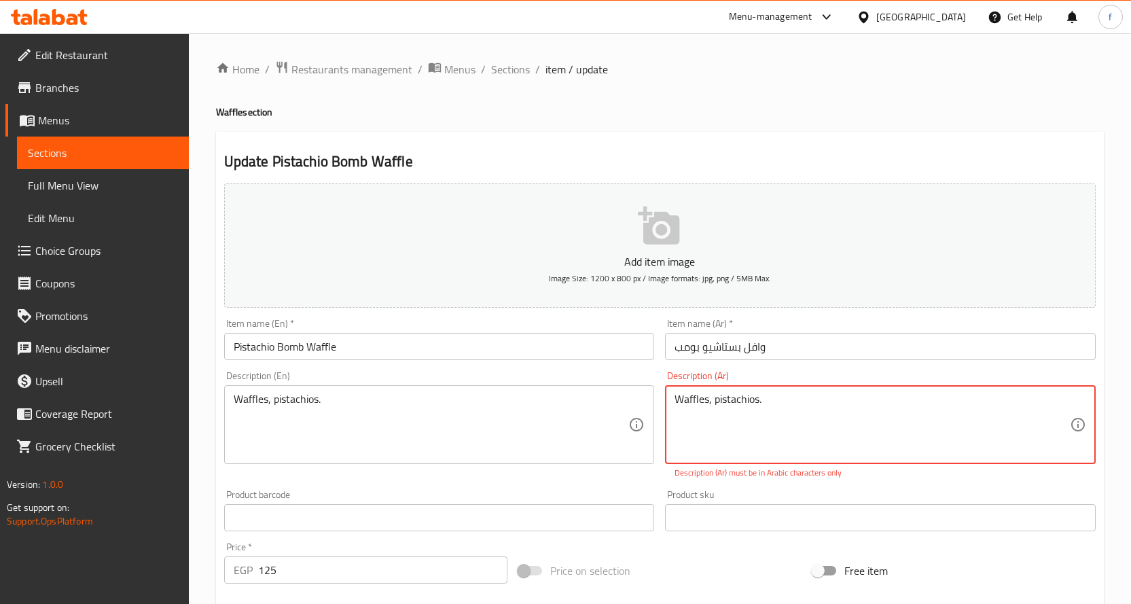
click at [769, 410] on textarea "Waffles, pistachios." at bounding box center [872, 425] width 395 height 65
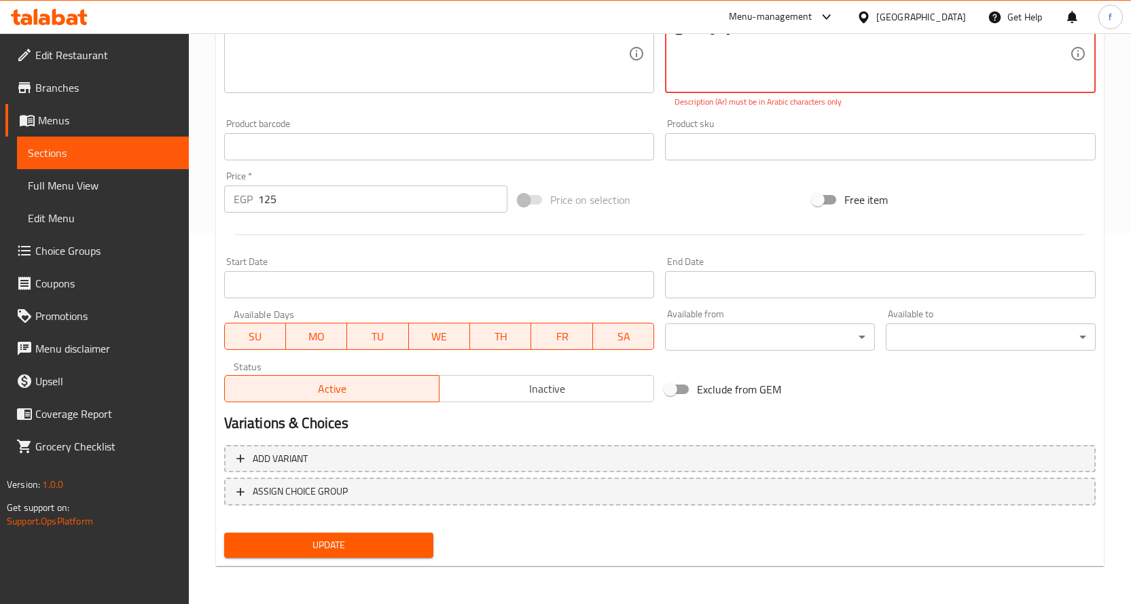
click at [401, 562] on div "Update" at bounding box center [329, 545] width 221 height 36
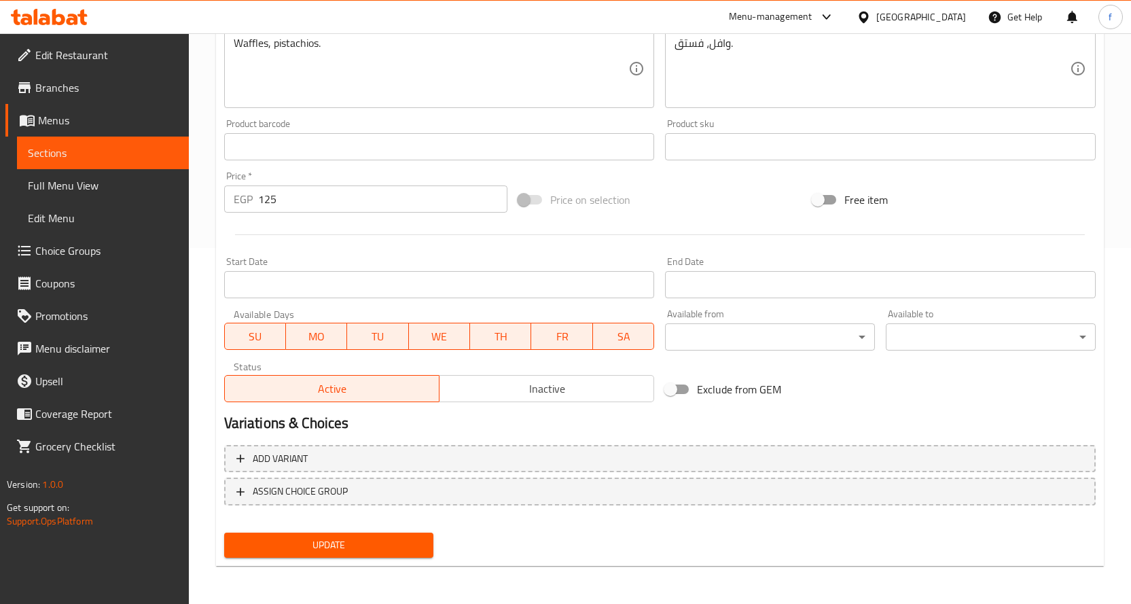
click at [406, 545] on span "Update" at bounding box center [329, 545] width 188 height 17
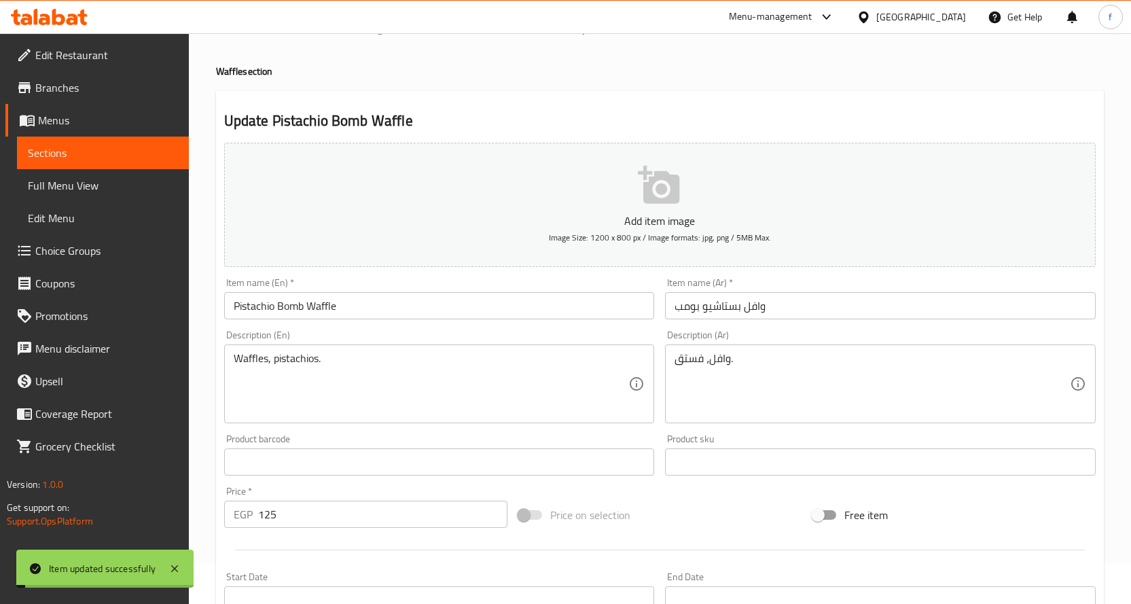
scroll to position [0, 0]
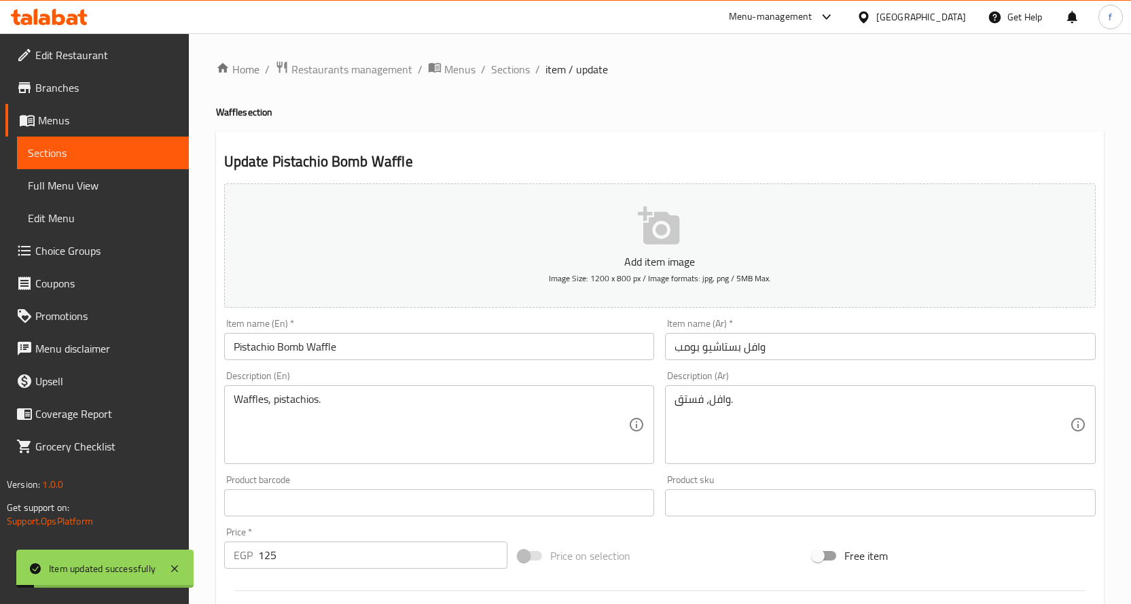
click at [518, 86] on div "Home / Restaurants management / Menus / Sections / item / update Waffle section…" at bounding box center [660, 496] width 888 height 872
click at [516, 74] on span "Sections" at bounding box center [510, 69] width 39 height 16
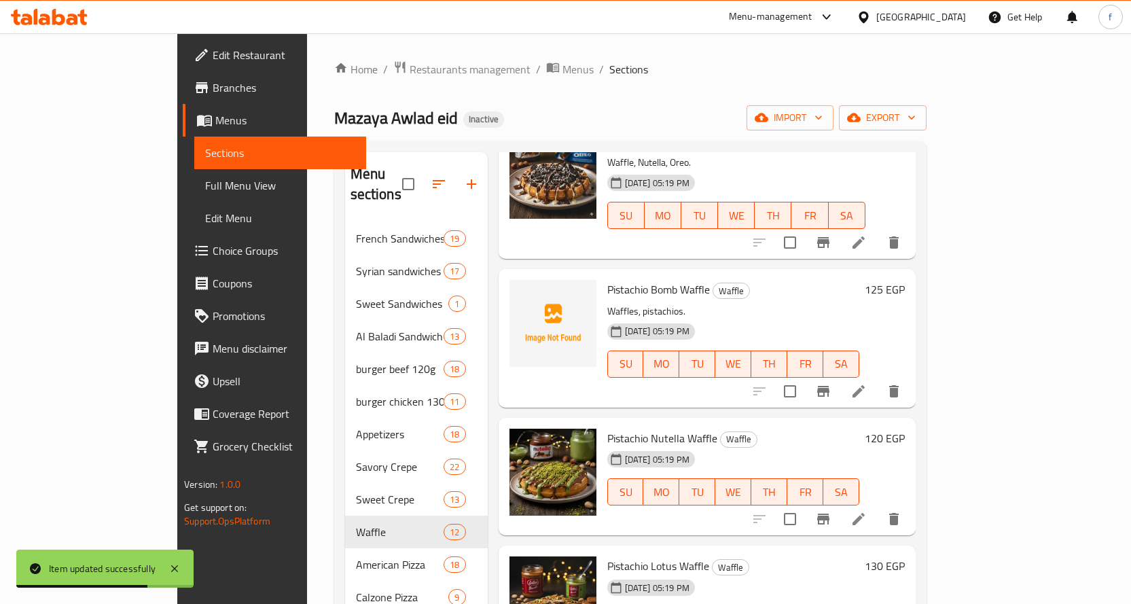
scroll to position [757, 0]
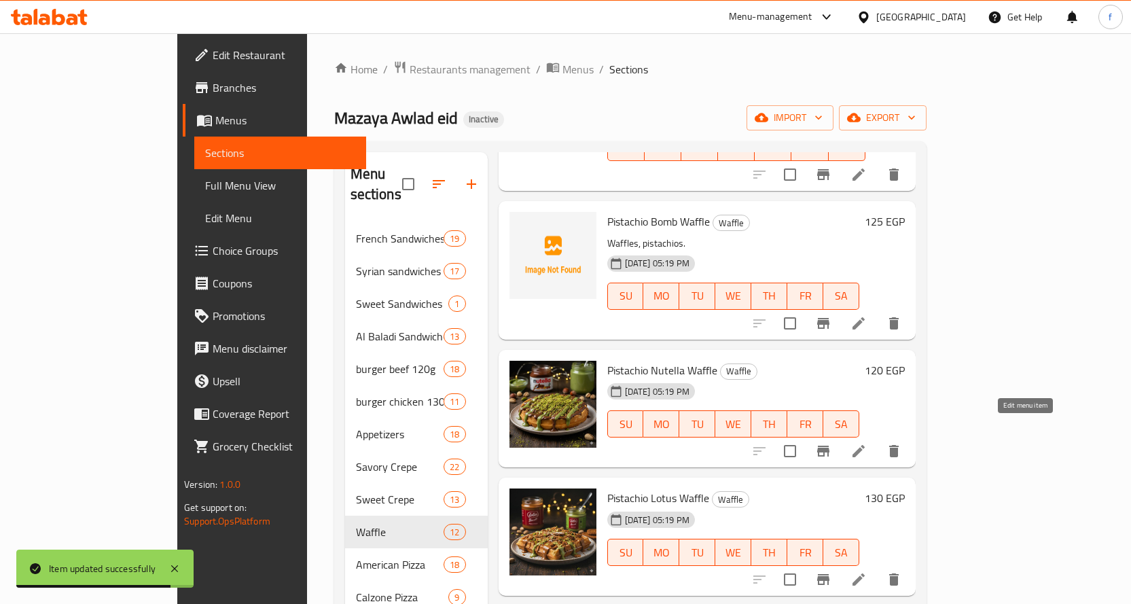
click at [867, 443] on icon at bounding box center [858, 451] width 16 height 16
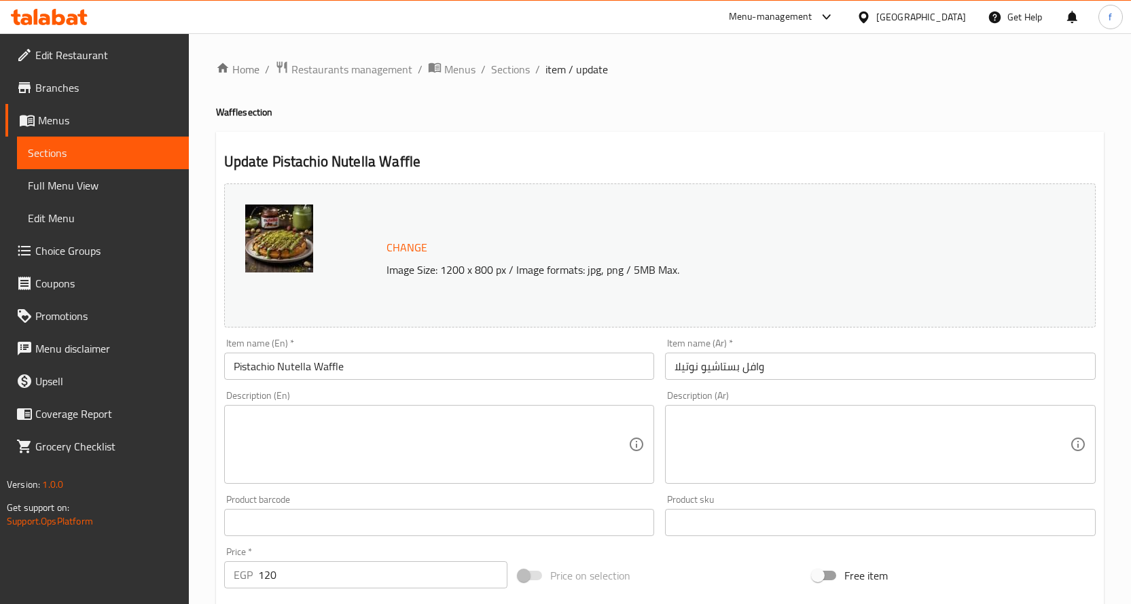
click at [577, 448] on textarea at bounding box center [431, 444] width 395 height 65
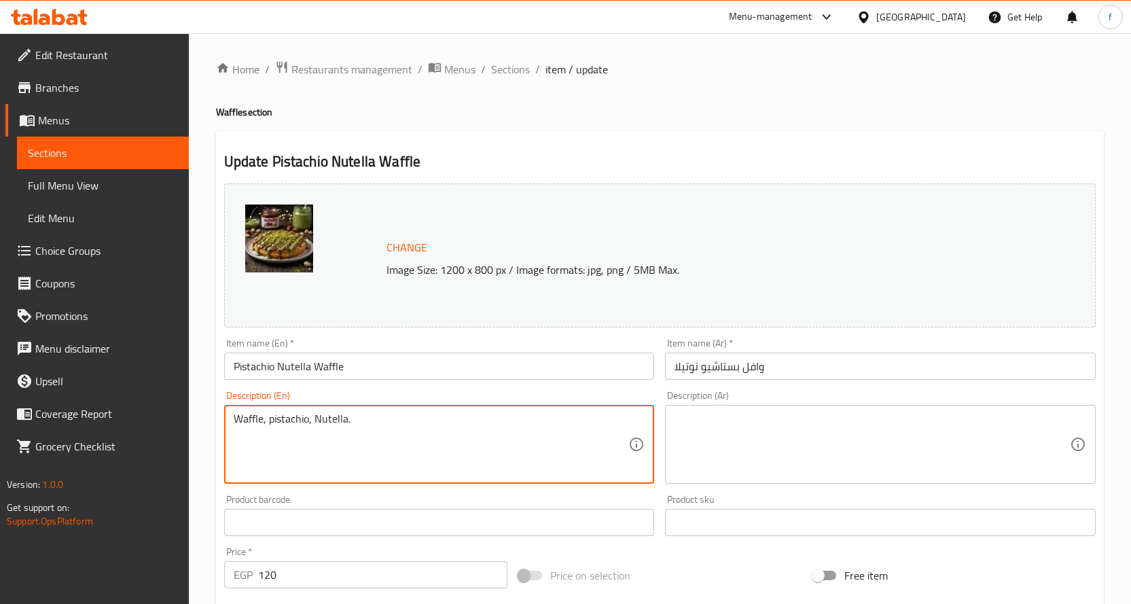
click at [762, 444] on textarea at bounding box center [872, 444] width 395 height 65
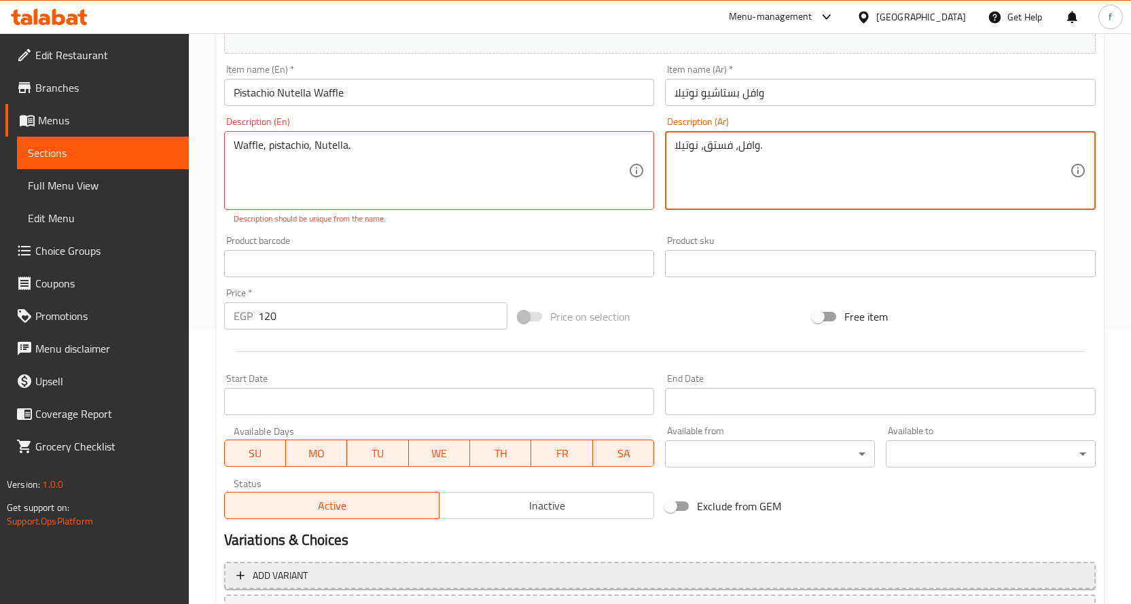
scroll to position [391, 0]
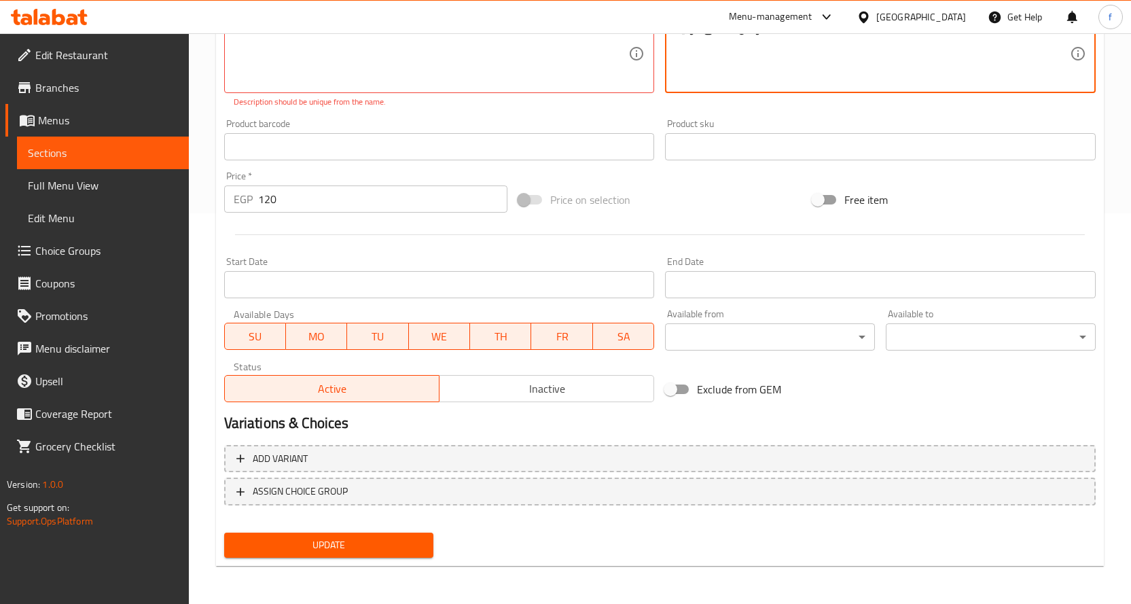
click at [319, 541] on span "Update" at bounding box center [329, 545] width 188 height 17
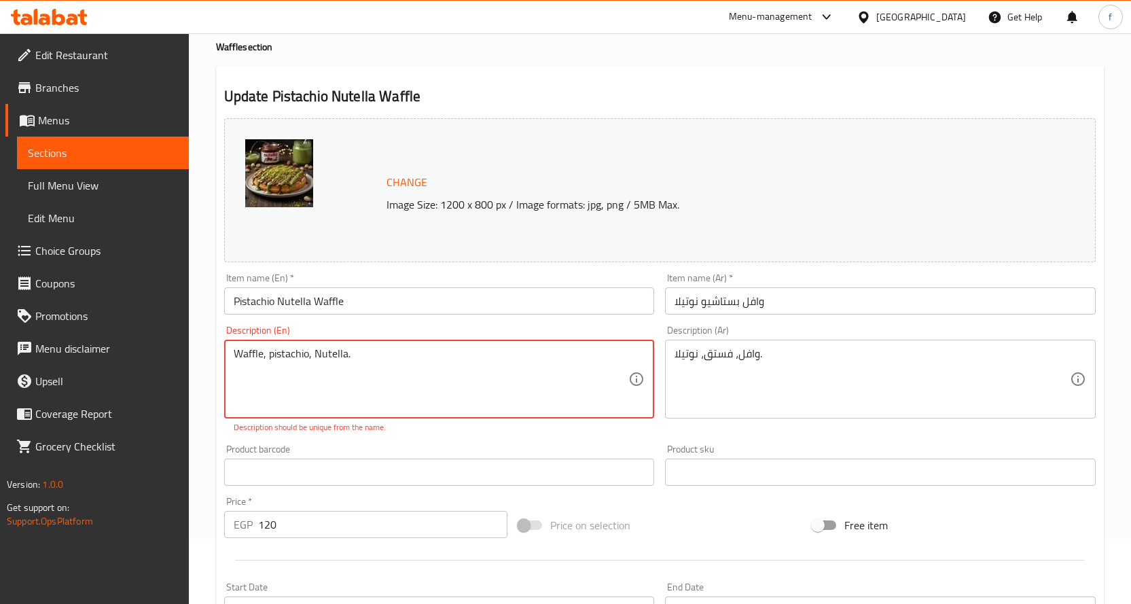
scroll to position [51, 0]
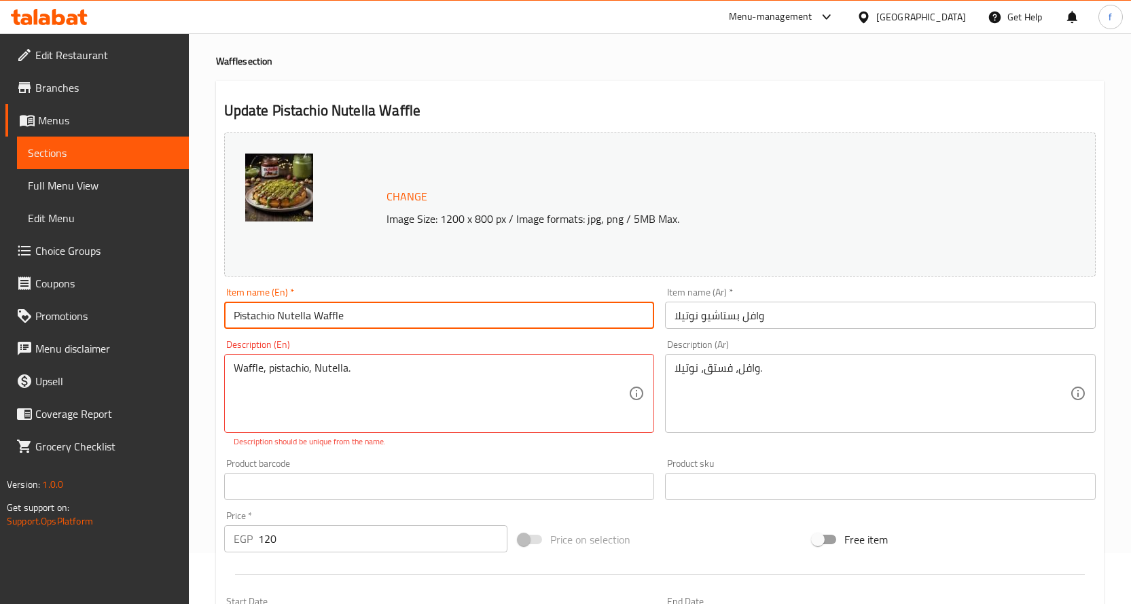
drag, startPoint x: 340, startPoint y: 317, endPoint x: 317, endPoint y: 318, distance: 23.1
click at [317, 318] on input "Pistachio Nutella Waffle" at bounding box center [439, 315] width 431 height 27
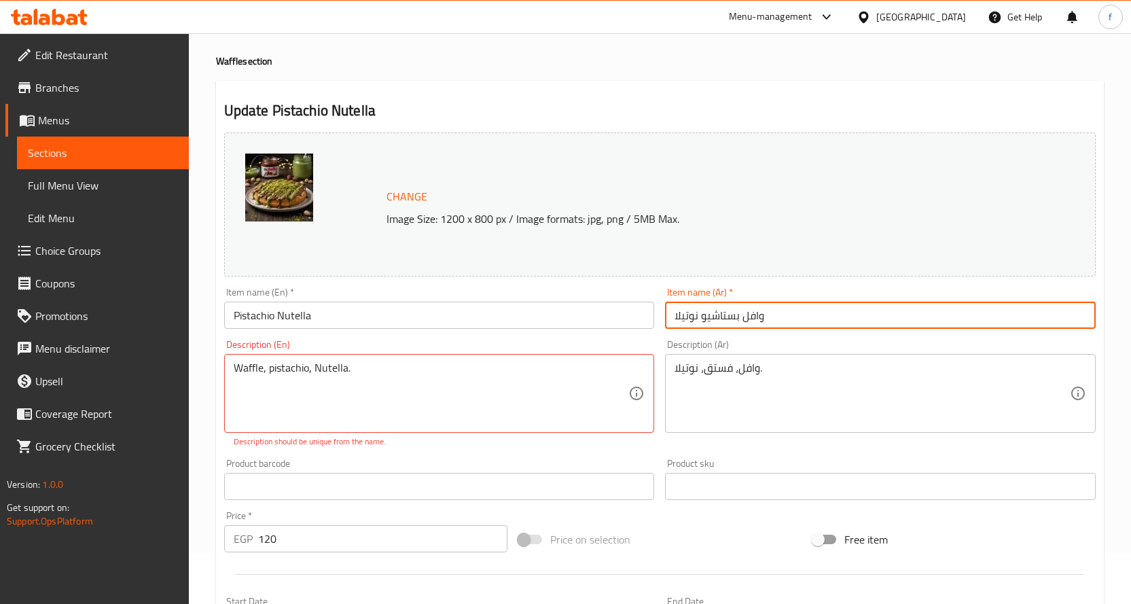
drag, startPoint x: 766, startPoint y: 318, endPoint x: 899, endPoint y: 318, distance: 133.1
click at [899, 318] on input "وافل بستاشيو نوتيلا" at bounding box center [880, 315] width 431 height 27
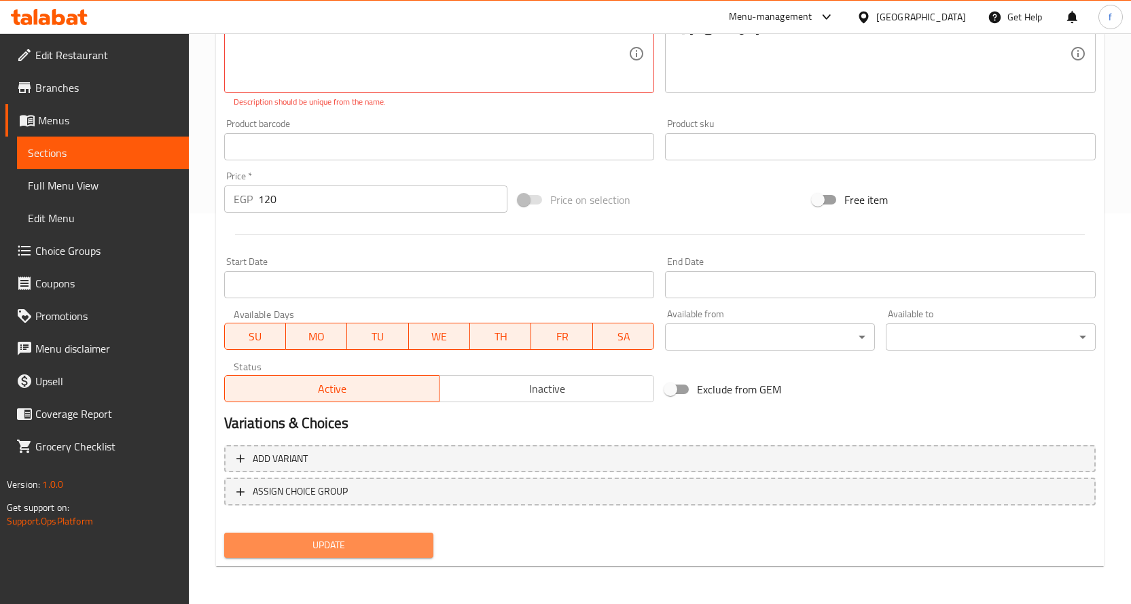
click at [329, 534] on button "Update" at bounding box center [329, 545] width 210 height 25
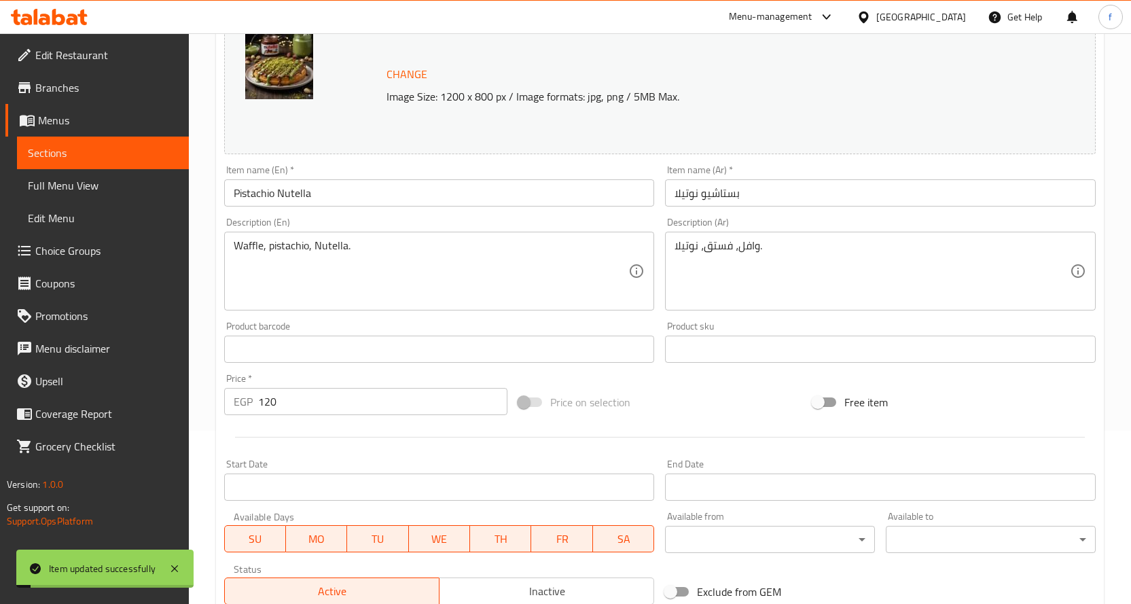
scroll to position [0, 0]
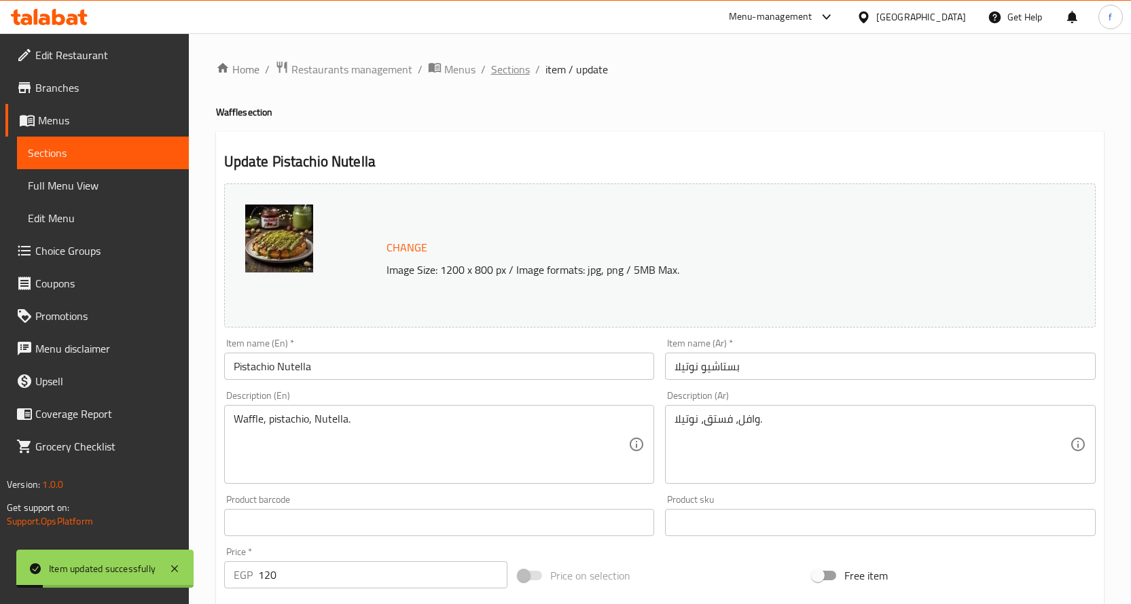
click at [501, 69] on span "Sections" at bounding box center [510, 69] width 39 height 16
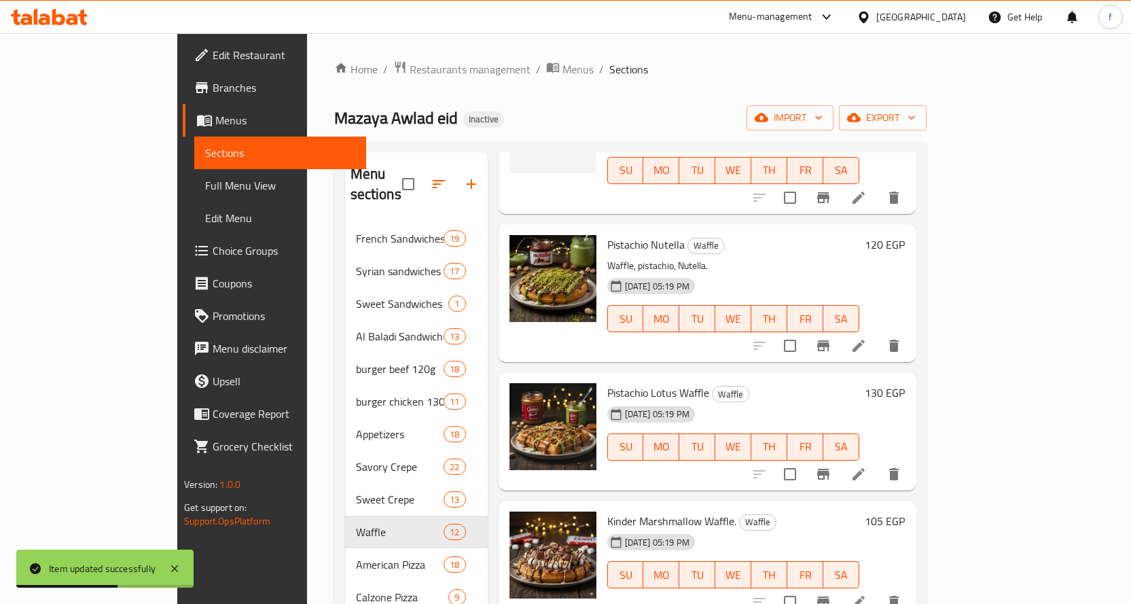
scroll to position [951, 0]
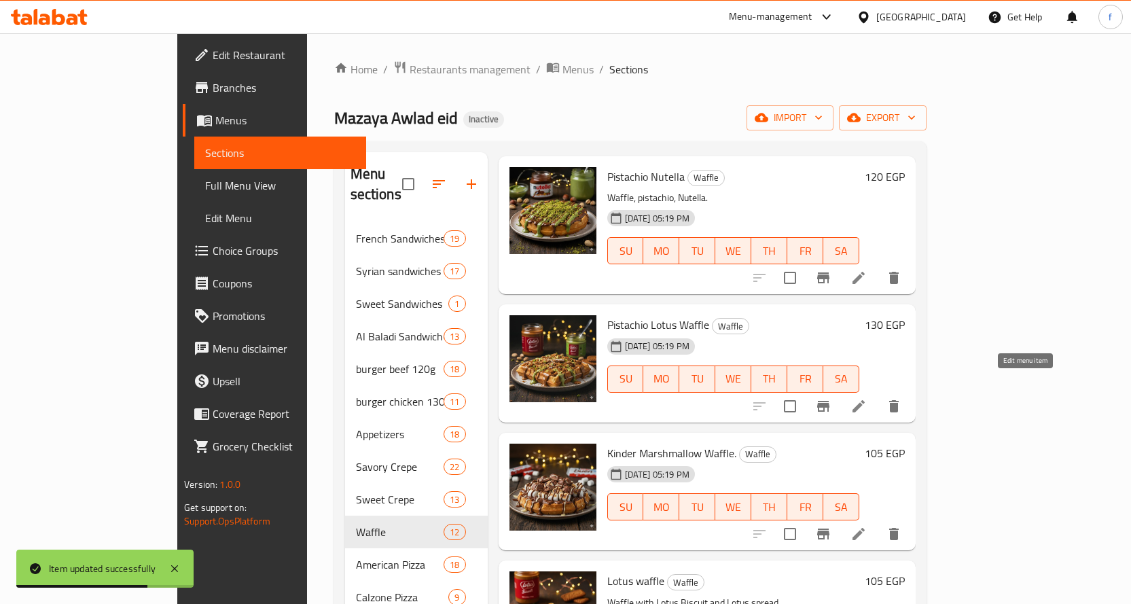
click at [867, 398] on icon at bounding box center [858, 406] width 16 height 16
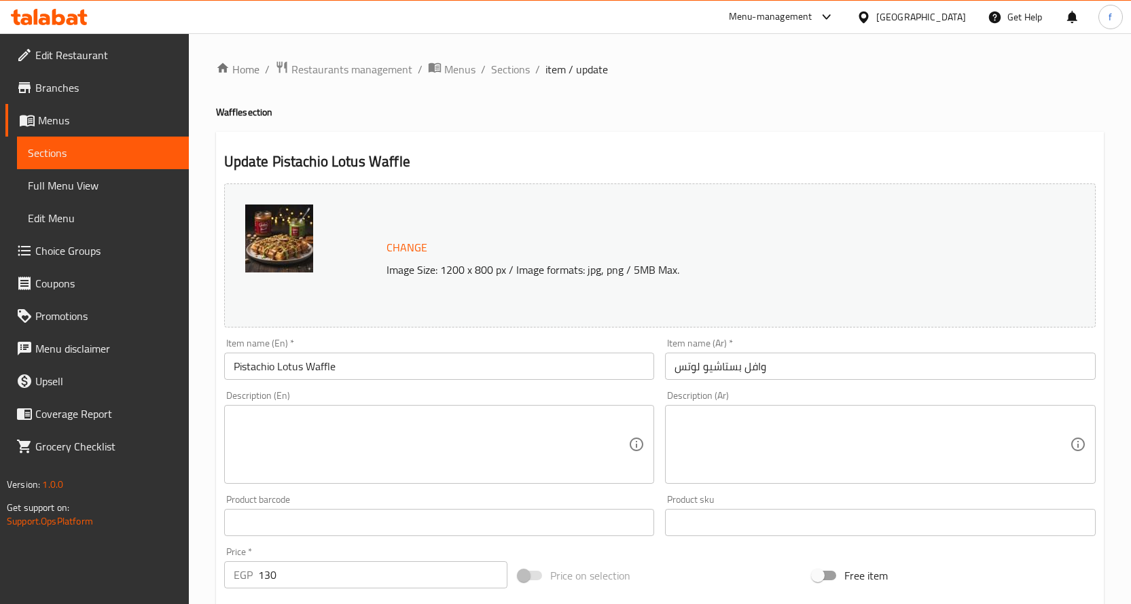
click at [418, 447] on textarea at bounding box center [431, 444] width 395 height 65
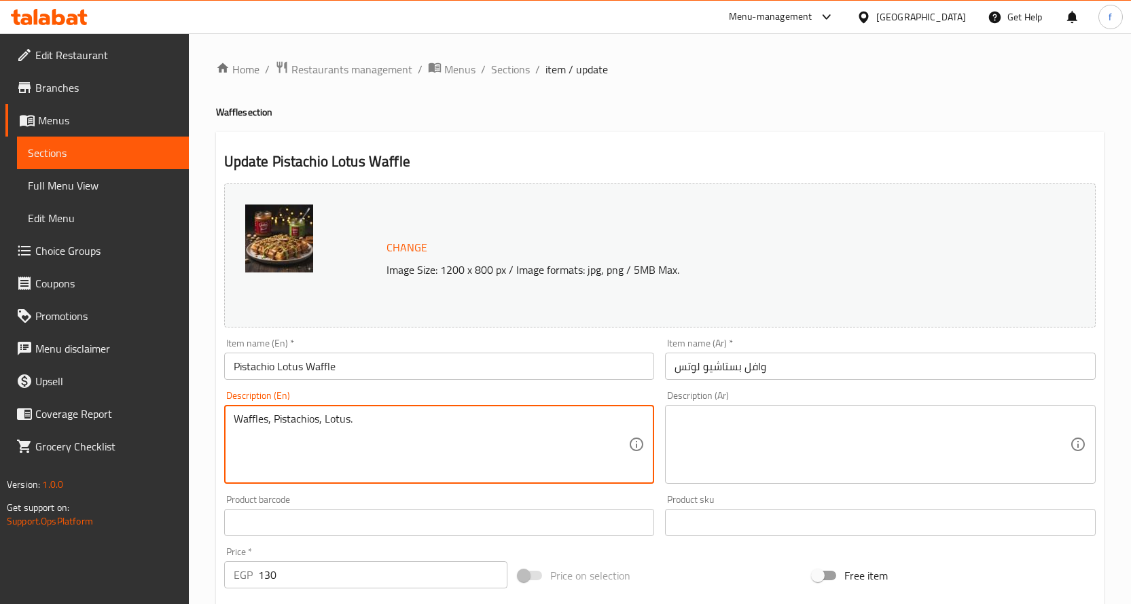
click at [816, 397] on div "Description (Ar) Description (Ar)" at bounding box center [880, 437] width 431 height 93
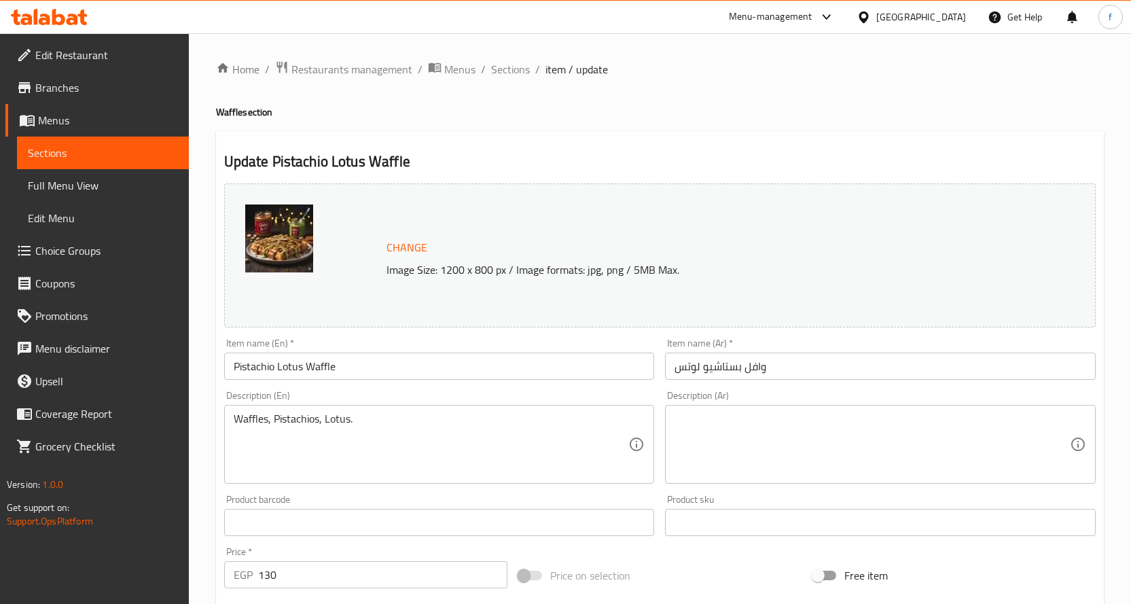
click at [814, 414] on textarea at bounding box center [872, 444] width 395 height 65
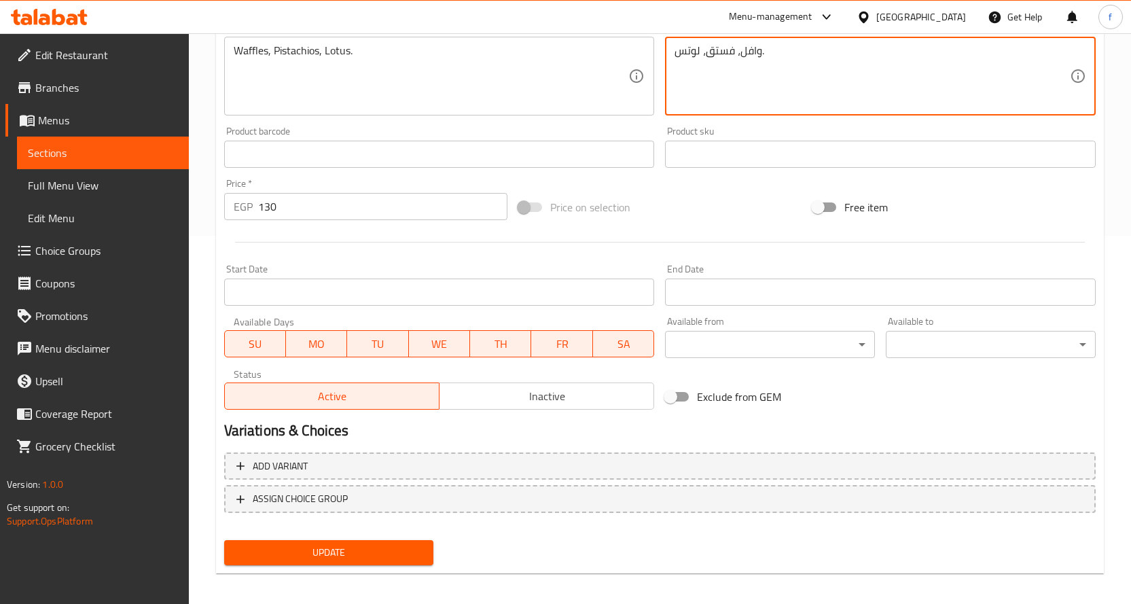
scroll to position [376, 0]
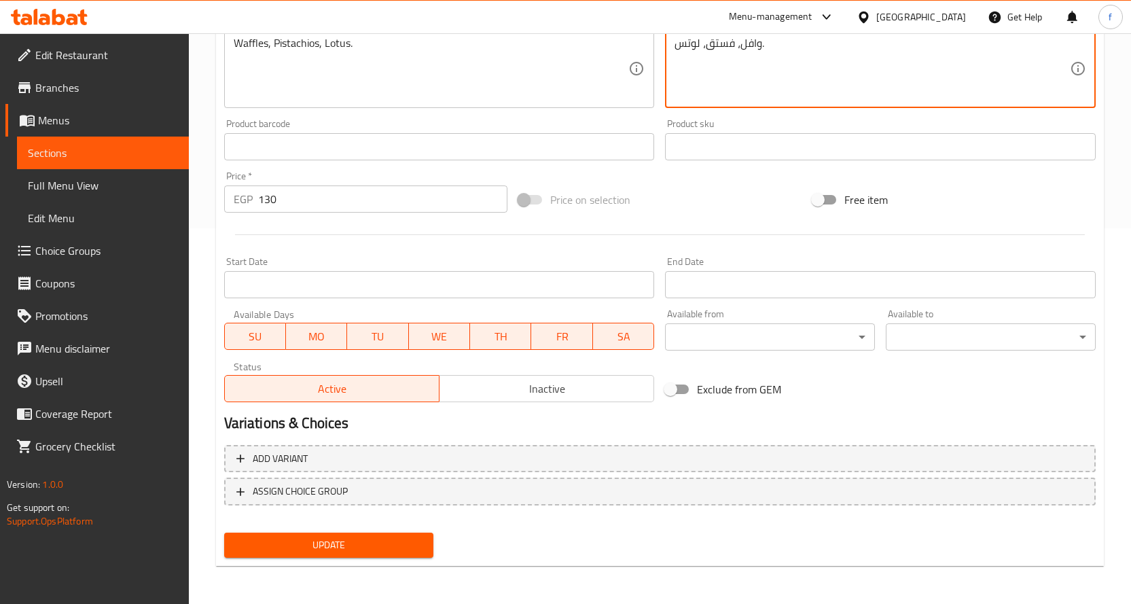
click at [413, 545] on span "Update" at bounding box center [329, 545] width 188 height 17
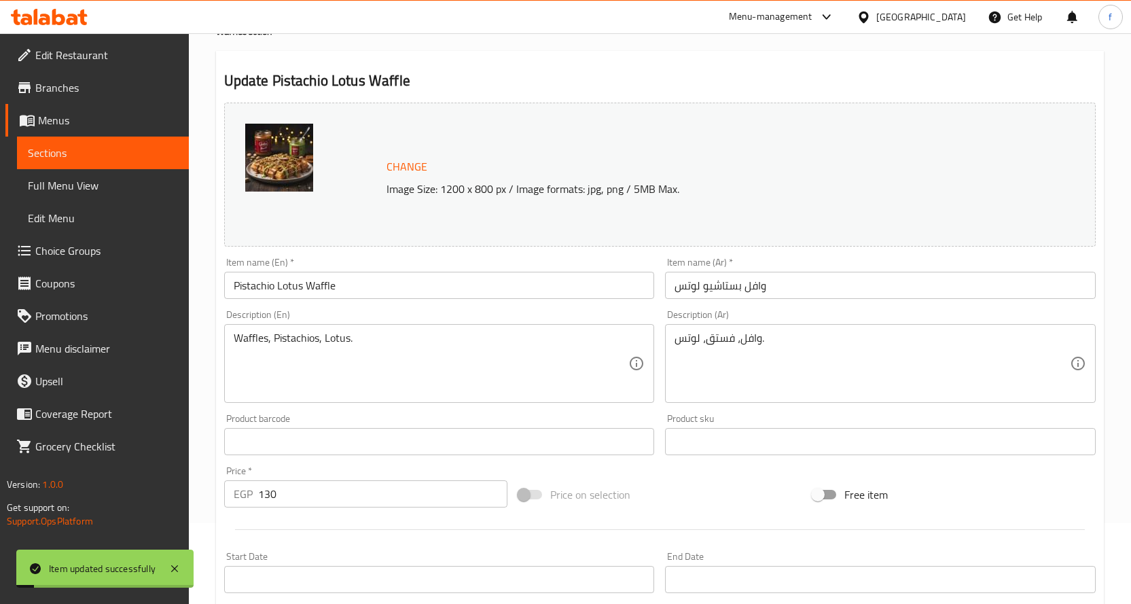
scroll to position [0, 0]
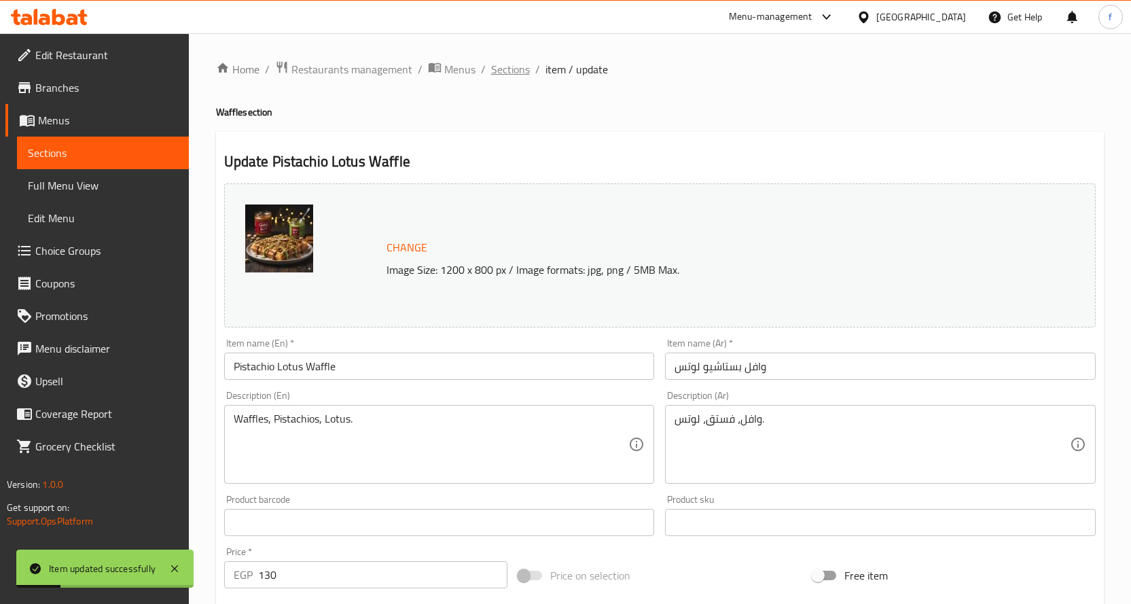
click at [521, 67] on span "Sections" at bounding box center [510, 69] width 39 height 16
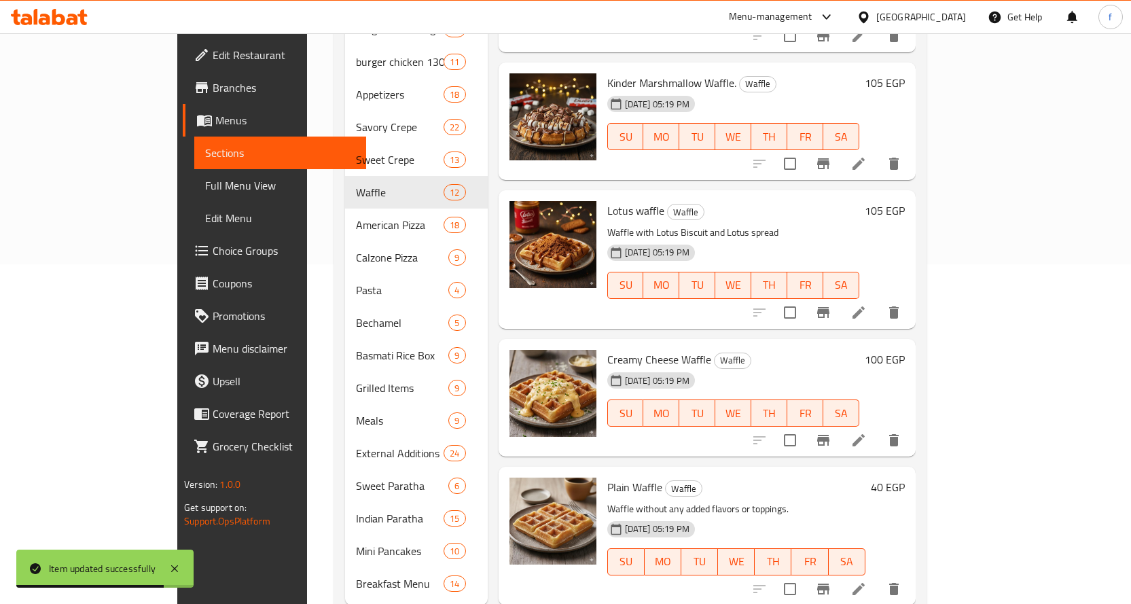
scroll to position [866, 0]
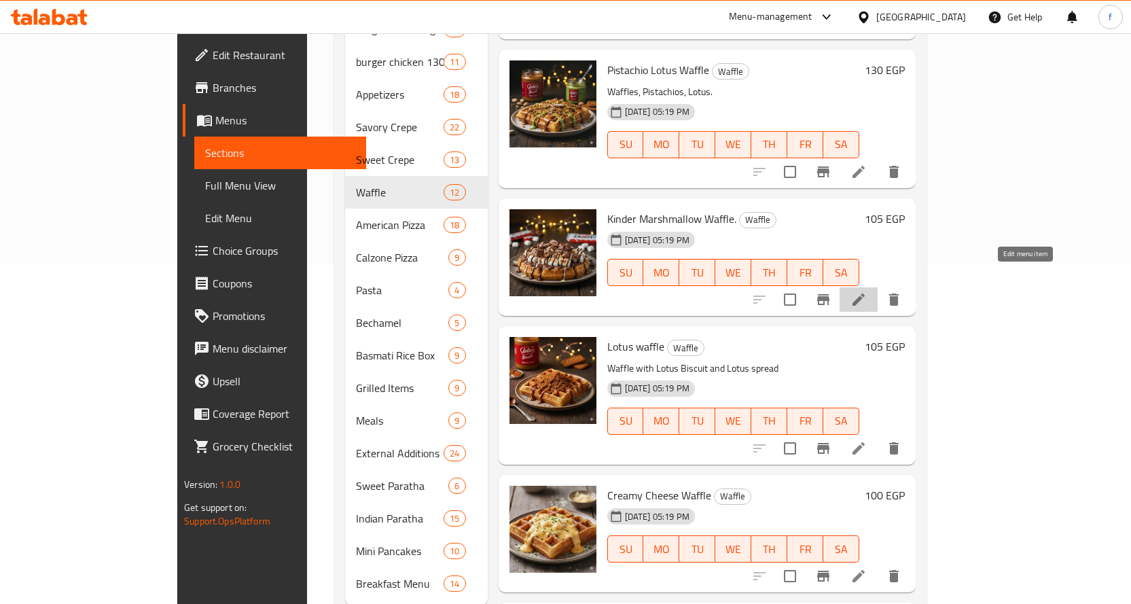
click at [867, 291] on icon at bounding box center [858, 299] width 16 height 16
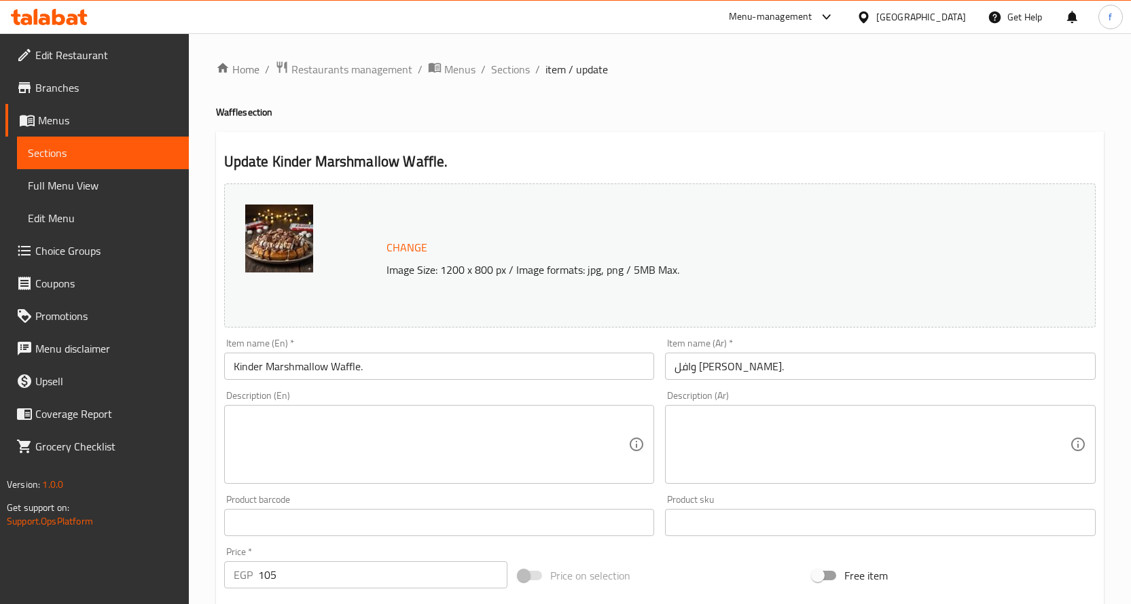
click at [366, 455] on textarea at bounding box center [431, 444] width 395 height 65
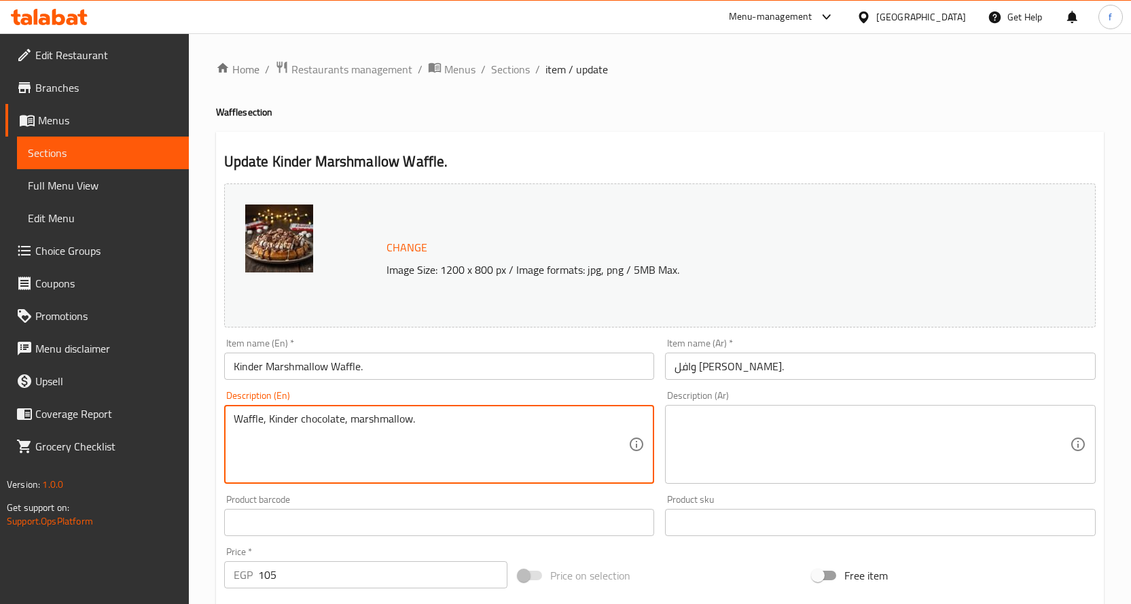
click at [772, 454] on textarea at bounding box center [872, 444] width 395 height 65
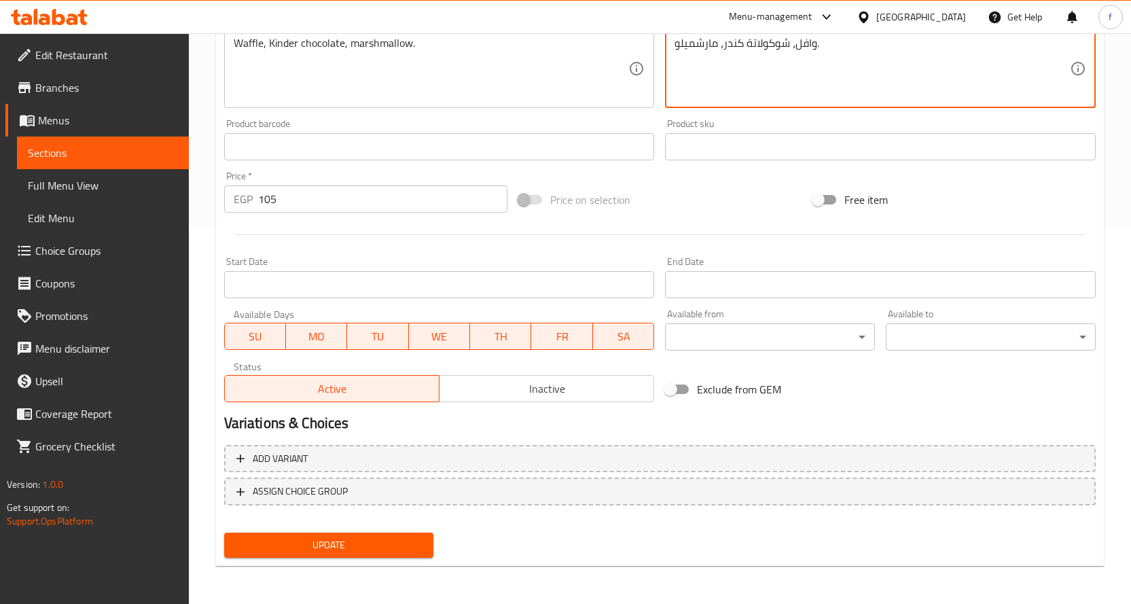
click at [413, 537] on button "Update" at bounding box center [329, 545] width 210 height 25
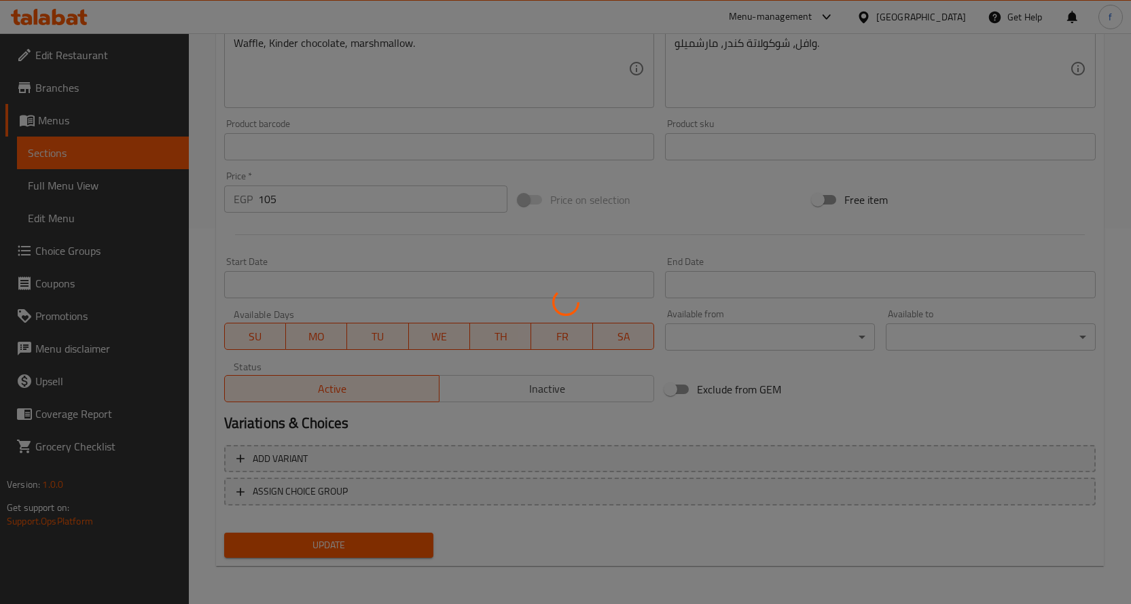
scroll to position [36, 0]
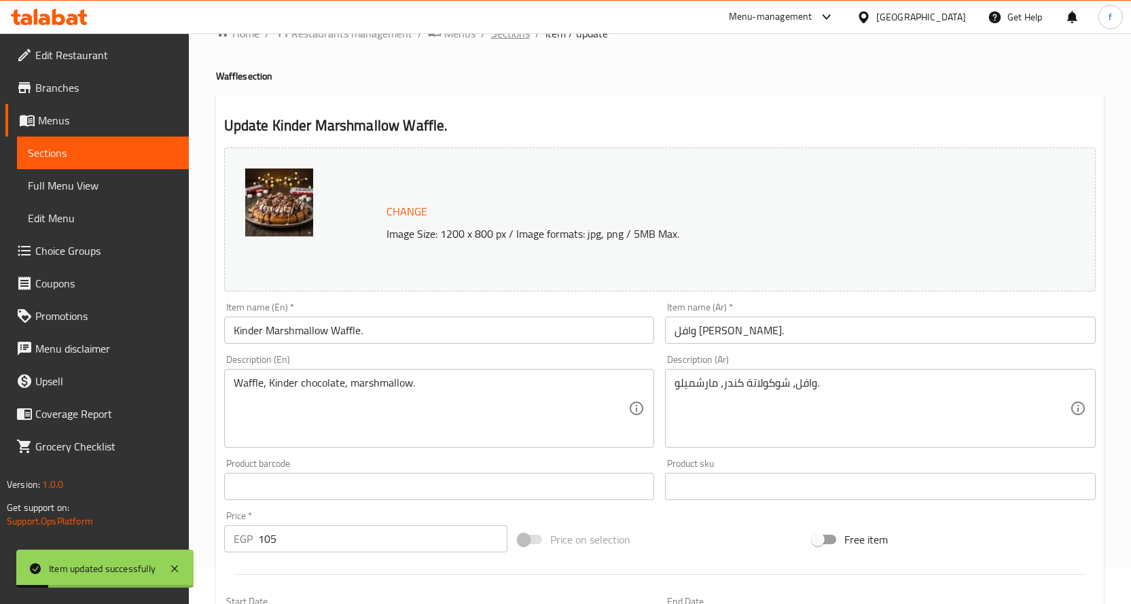
click at [507, 41] on span "Sections" at bounding box center [510, 33] width 39 height 16
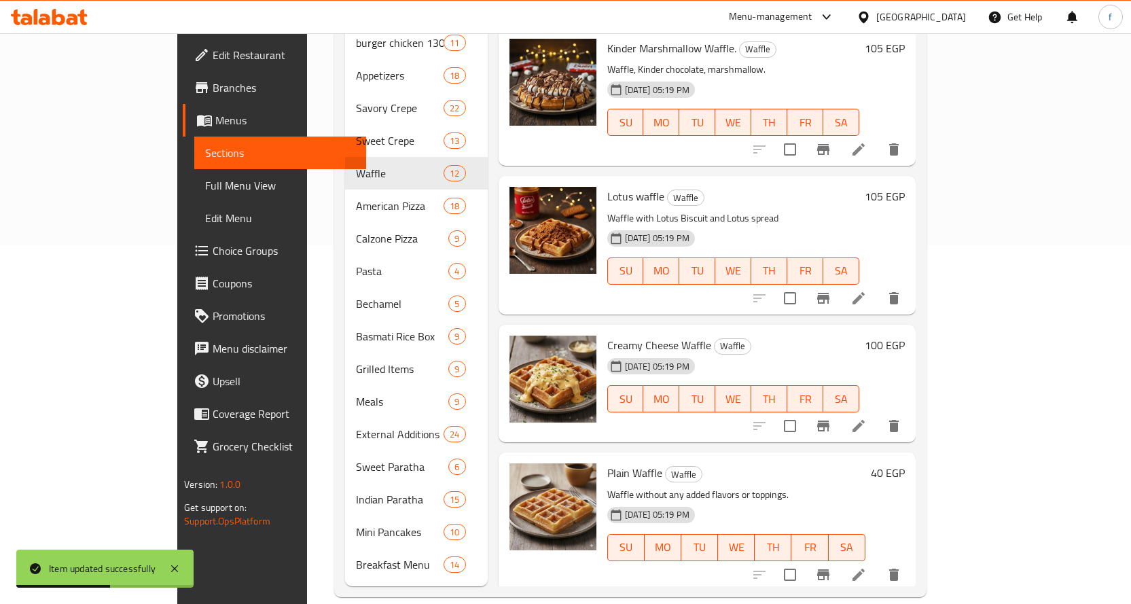
scroll to position [1022, 0]
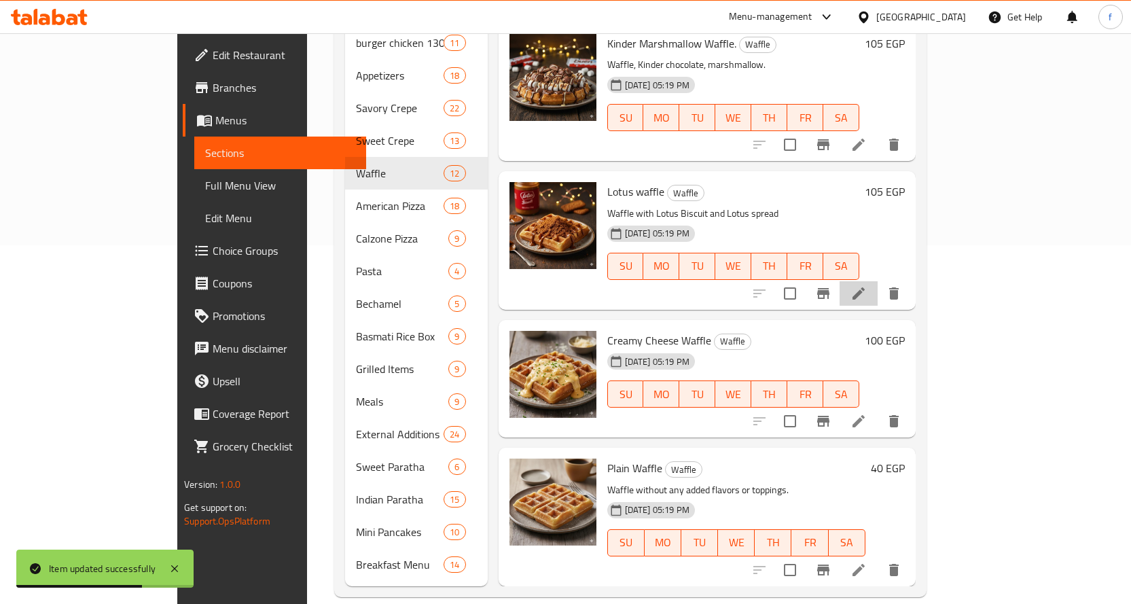
click at [878, 281] on li at bounding box center [859, 293] width 38 height 24
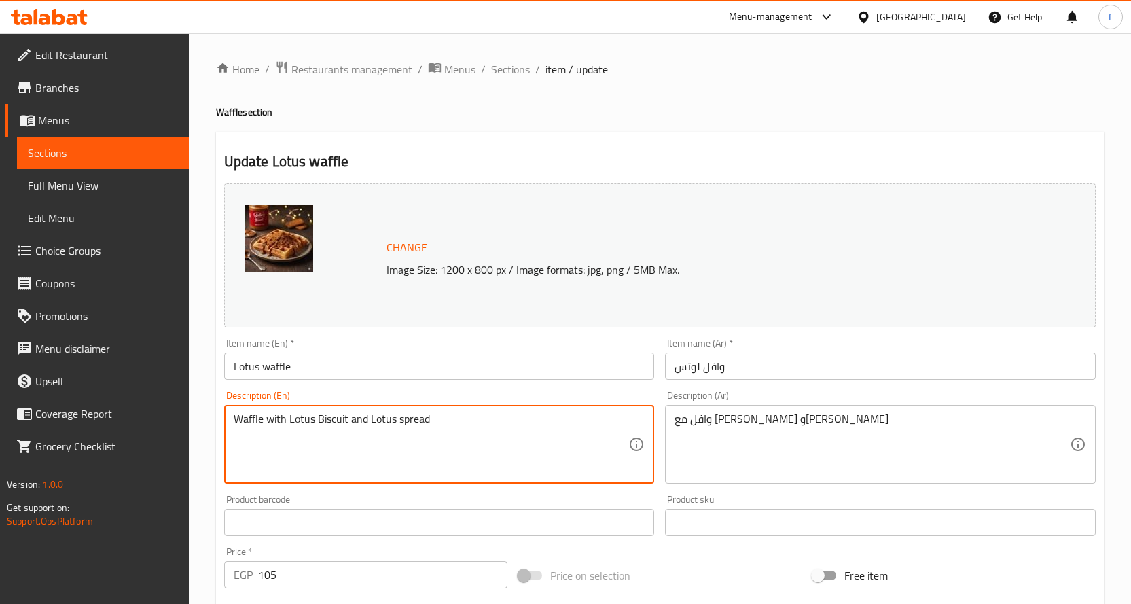
click at [439, 416] on textarea "Waffle with Lotus Biscuit and Lotus spread" at bounding box center [431, 444] width 395 height 65
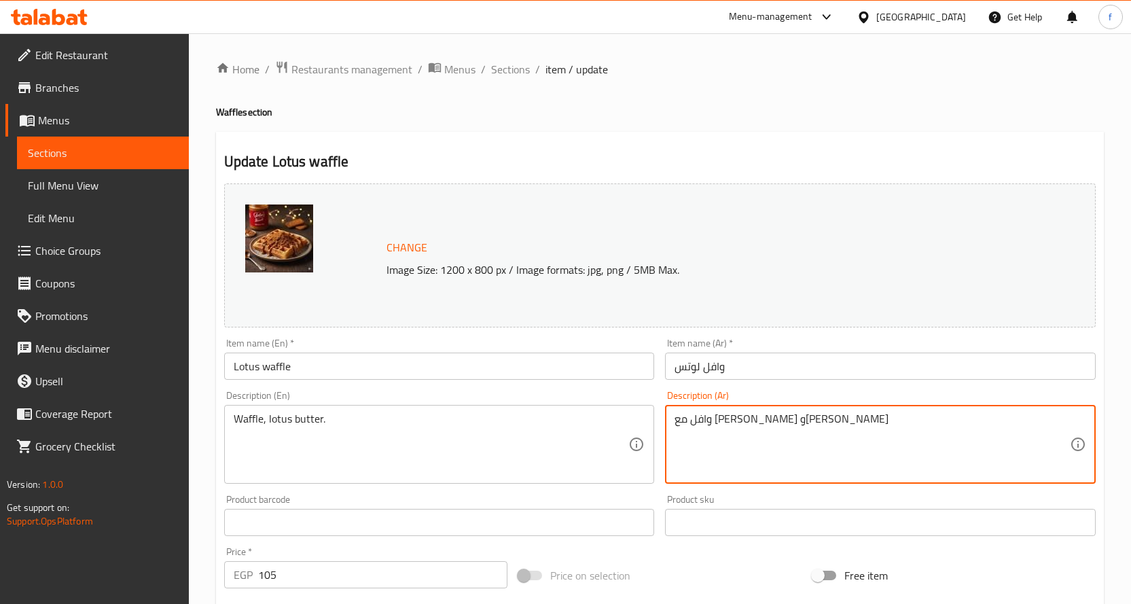
click at [785, 446] on textarea "وافل مع [PERSON_NAME] و[PERSON_NAME]" at bounding box center [872, 444] width 395 height 65
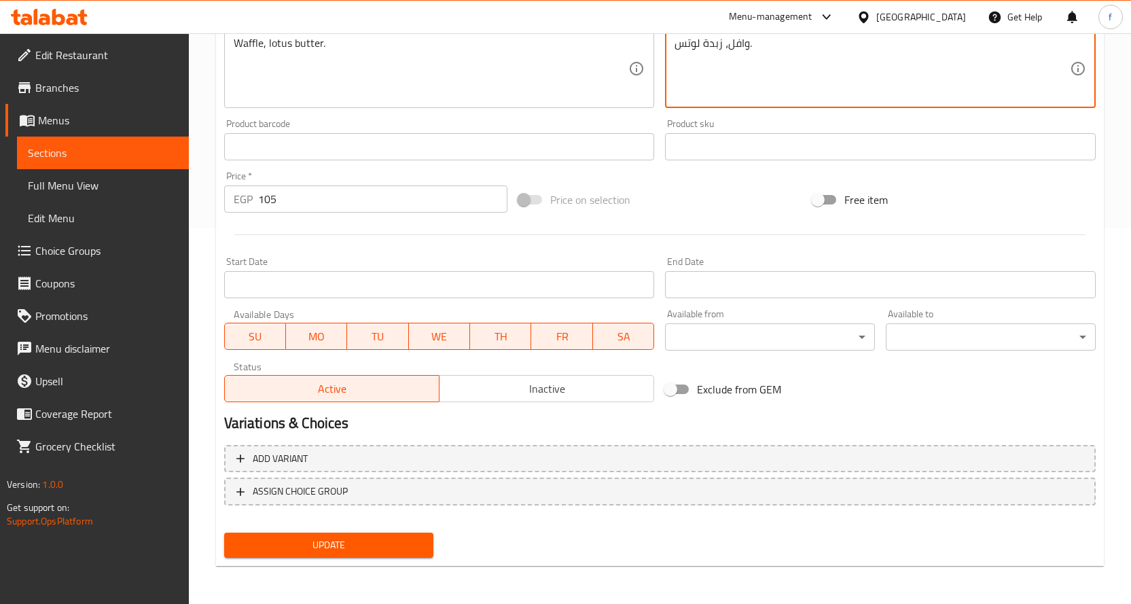
click at [387, 543] on span "Update" at bounding box center [329, 545] width 188 height 17
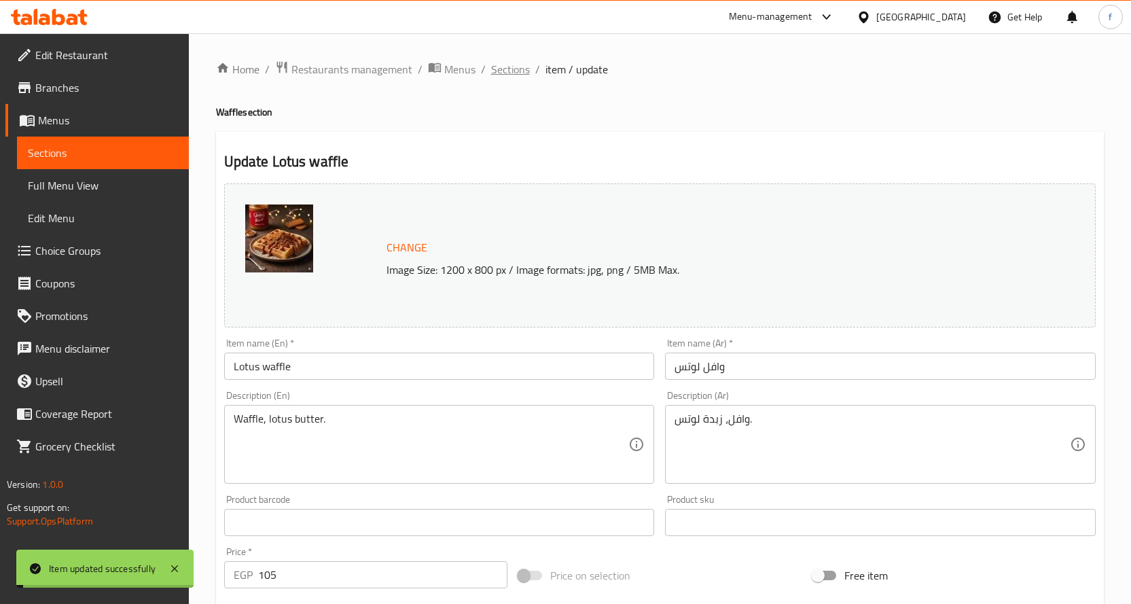
click at [503, 67] on span "Sections" at bounding box center [510, 69] width 39 height 16
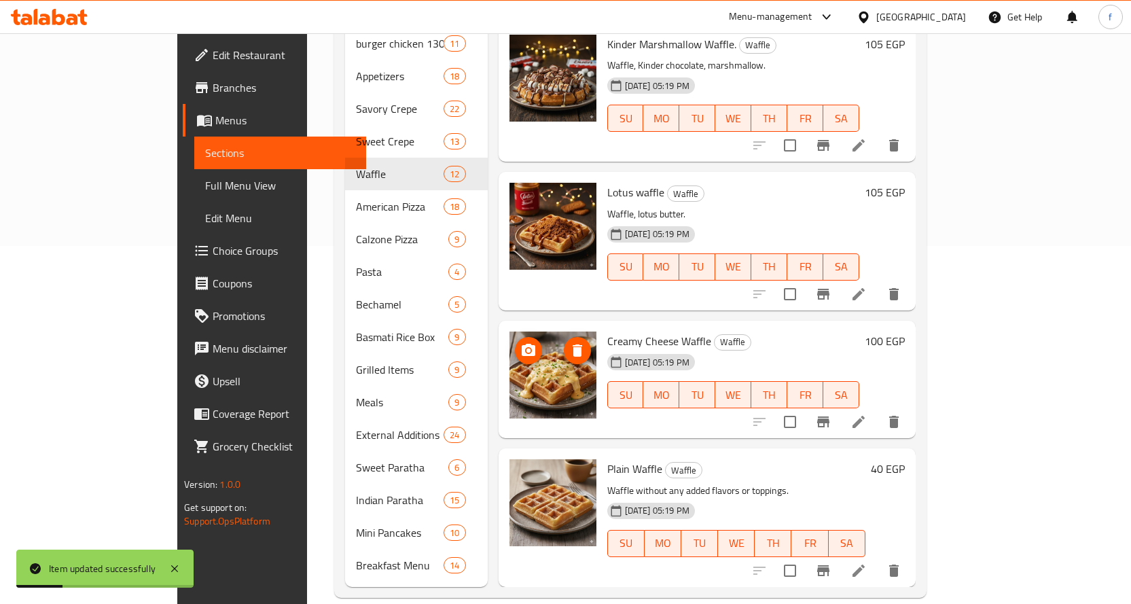
scroll to position [359, 0]
click at [867, 413] on icon at bounding box center [858, 421] width 16 height 16
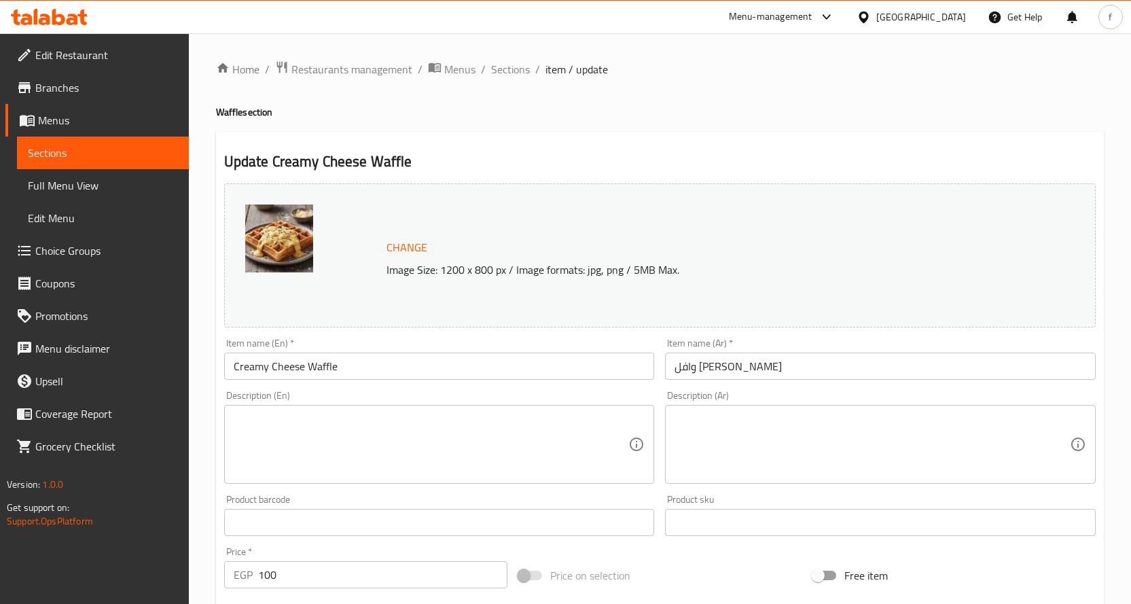
click at [389, 434] on textarea at bounding box center [431, 444] width 395 height 65
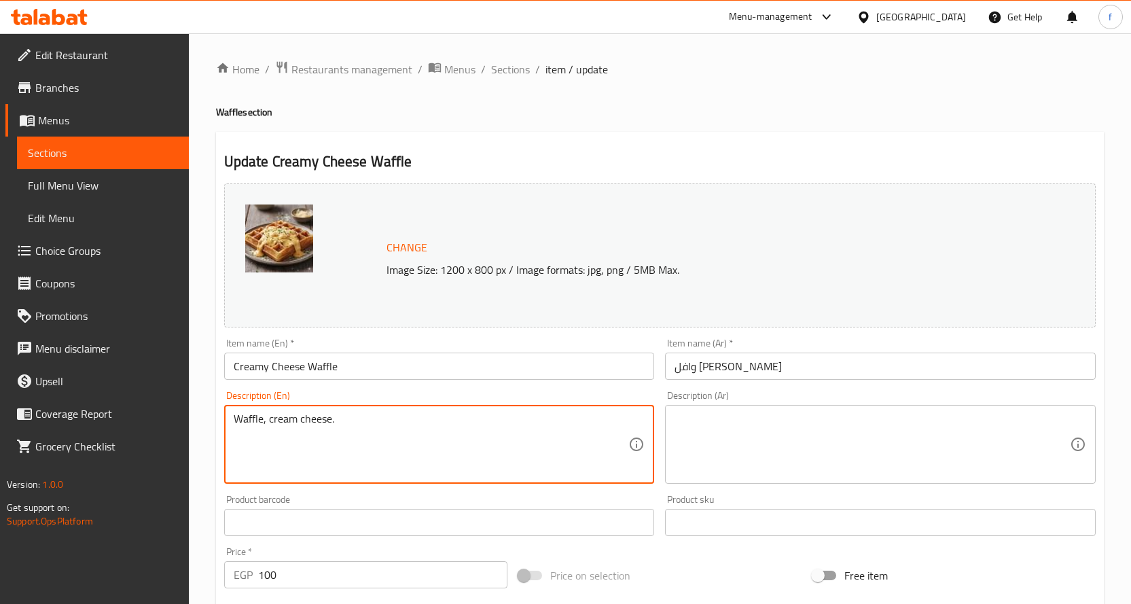
click at [790, 459] on textarea at bounding box center [872, 444] width 395 height 65
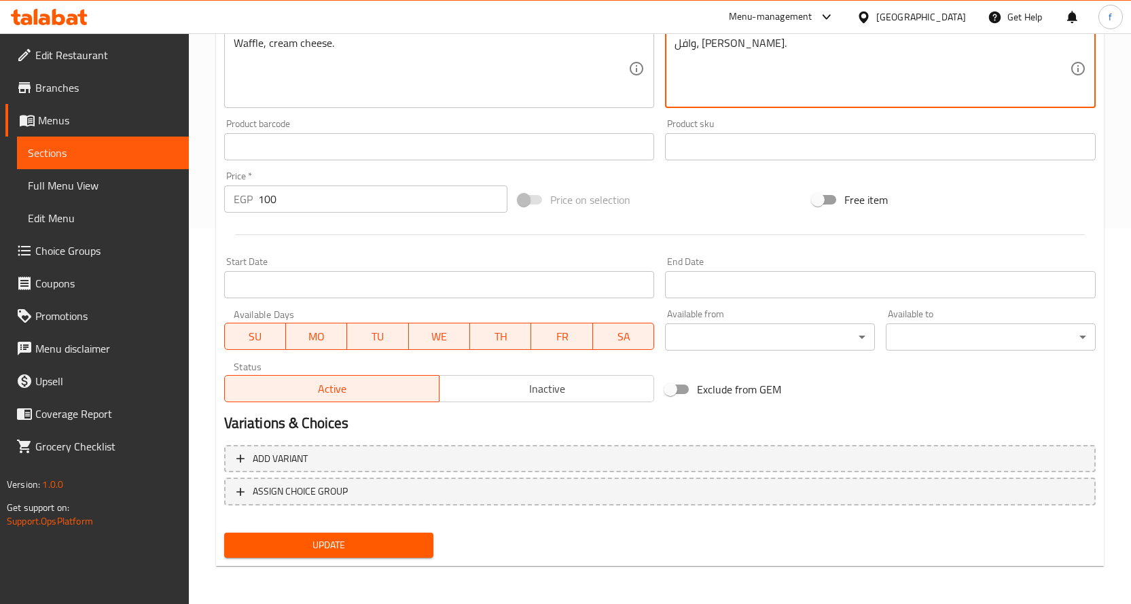
click at [383, 548] on span "Update" at bounding box center [329, 545] width 188 height 17
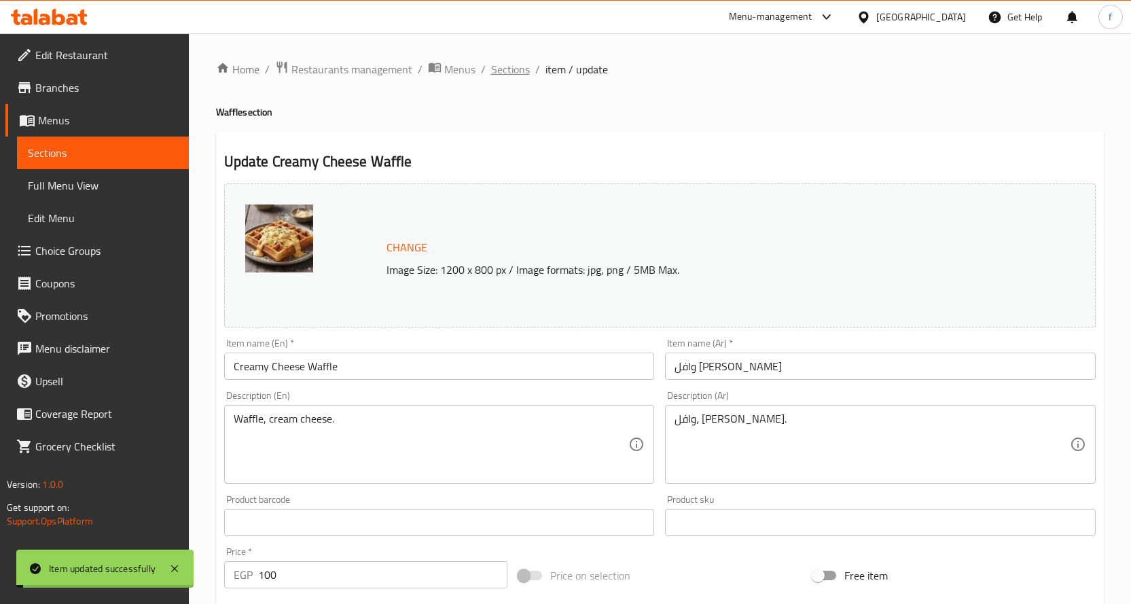
click at [519, 69] on span "Sections" at bounding box center [510, 69] width 39 height 16
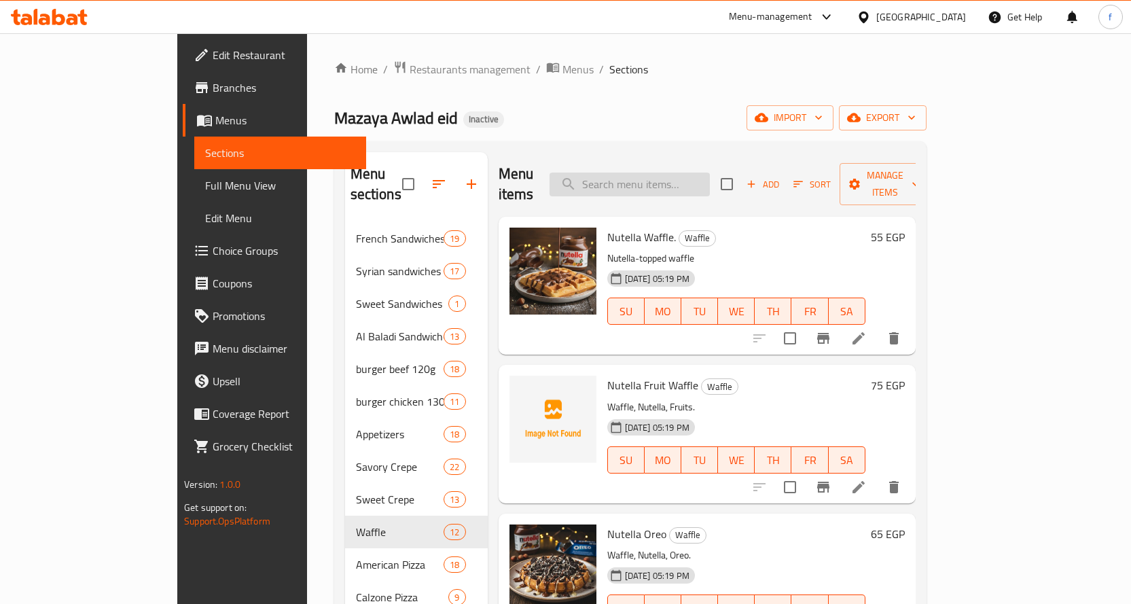
click at [694, 173] on input "search" at bounding box center [630, 185] width 160 height 24
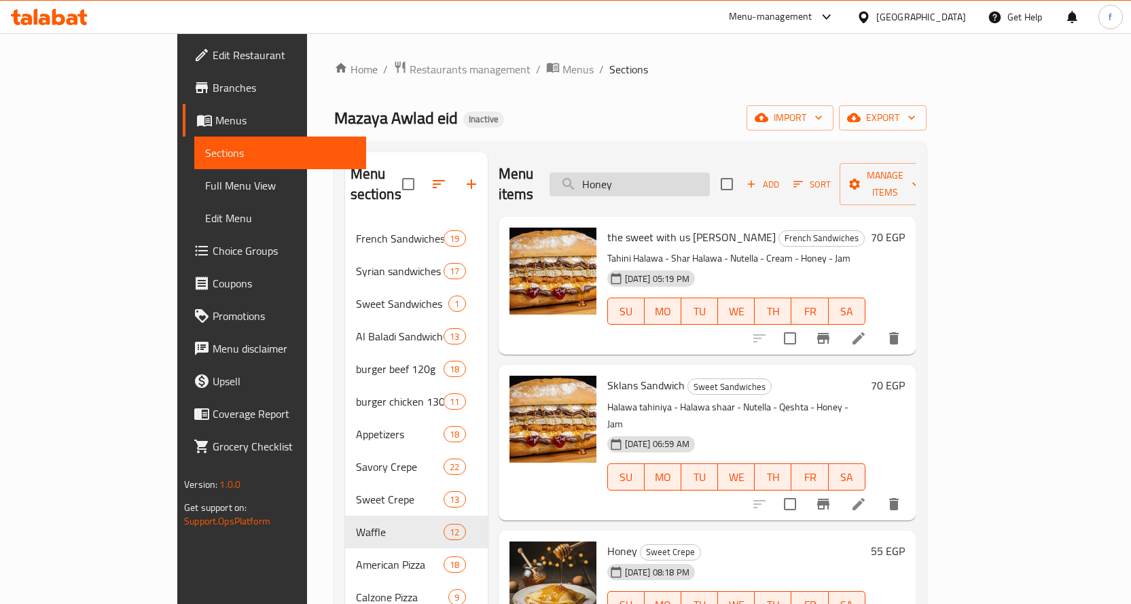
click at [692, 173] on input "Honey" at bounding box center [630, 185] width 160 height 24
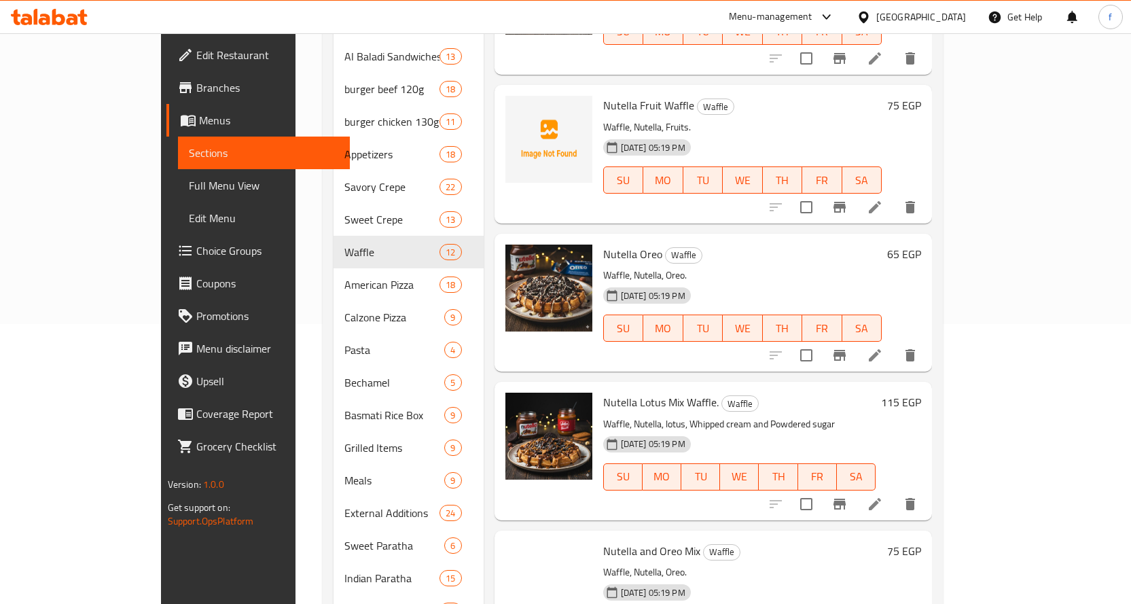
scroll to position [359, 0]
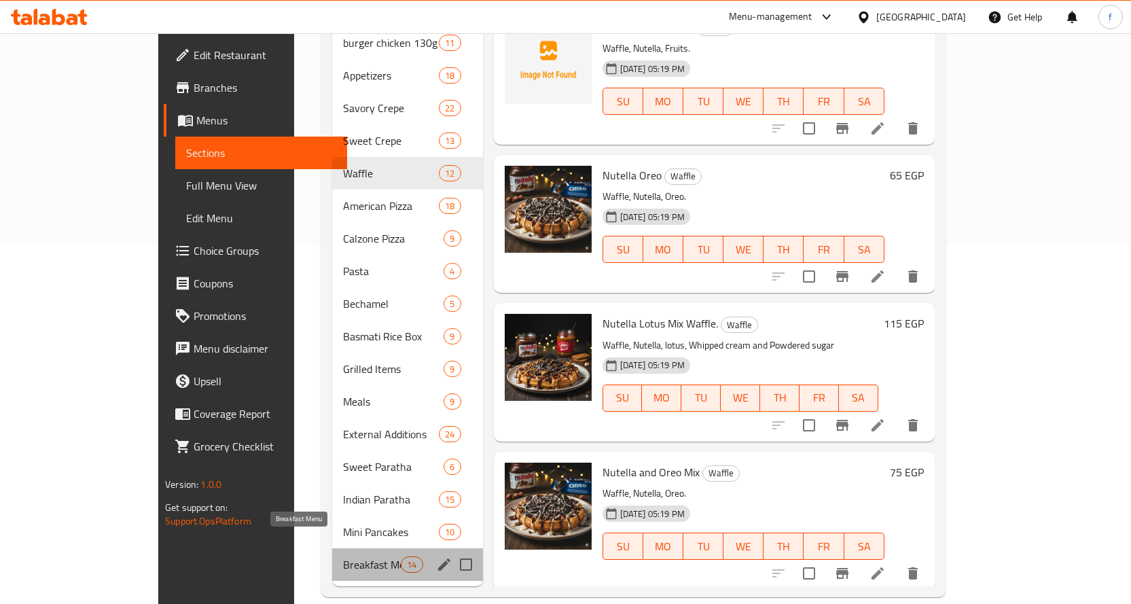
click at [343, 556] on span "Breakfast Menu" at bounding box center [372, 564] width 58 height 16
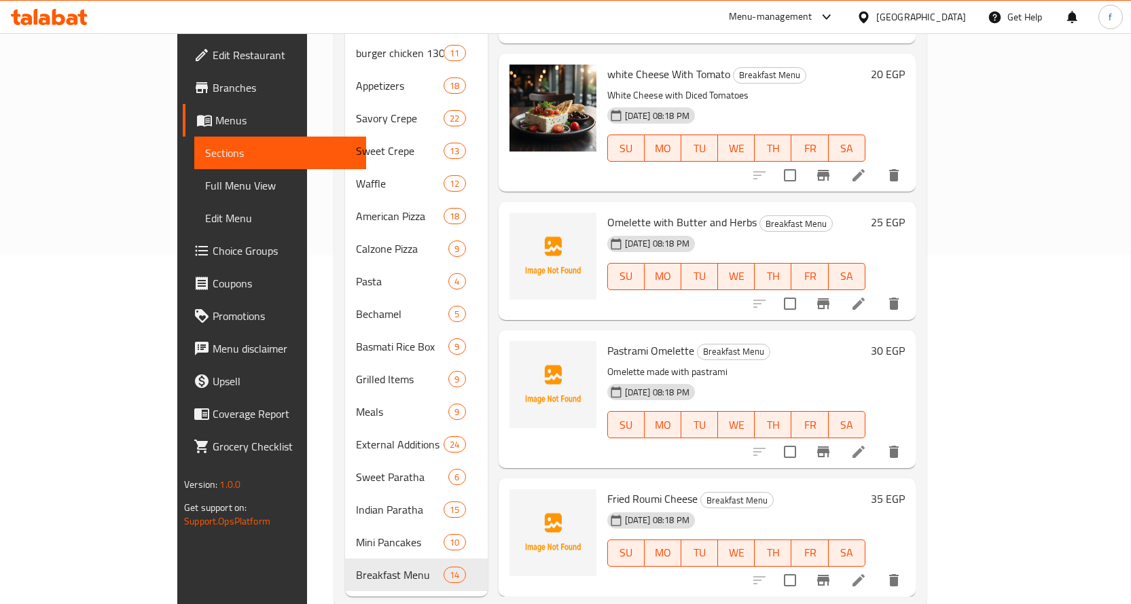
scroll to position [359, 0]
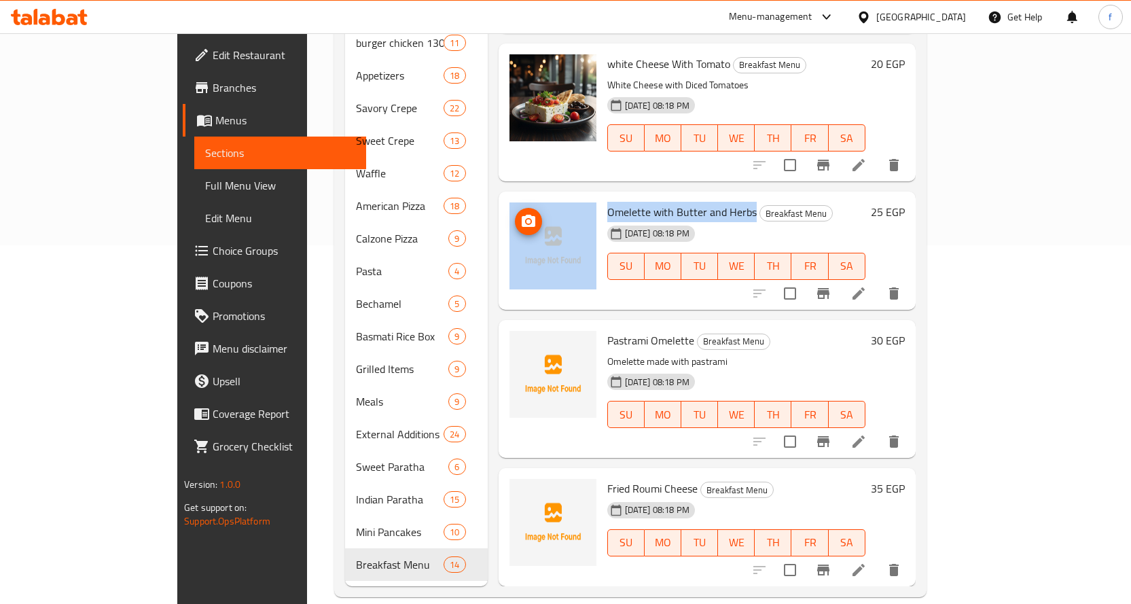
drag, startPoint x: 707, startPoint y: 190, endPoint x: 528, endPoint y: 183, distance: 178.8
click at [528, 197] on div "Omelette with Butter and Herbs Breakfast Menu [DATE] 08:18 PM SU MO TU WE TH FR…" at bounding box center [707, 250] width 406 height 107
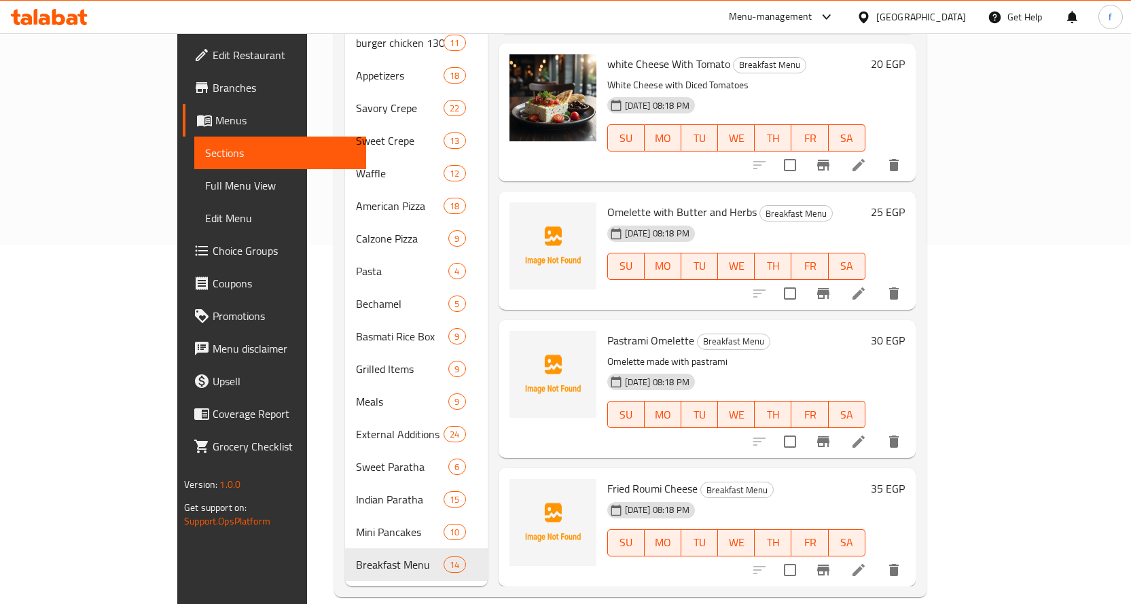
click at [843, 220] on div "[DATE] 08:18 PM SU MO TU WE TH FR SA" at bounding box center [736, 256] width 269 height 73
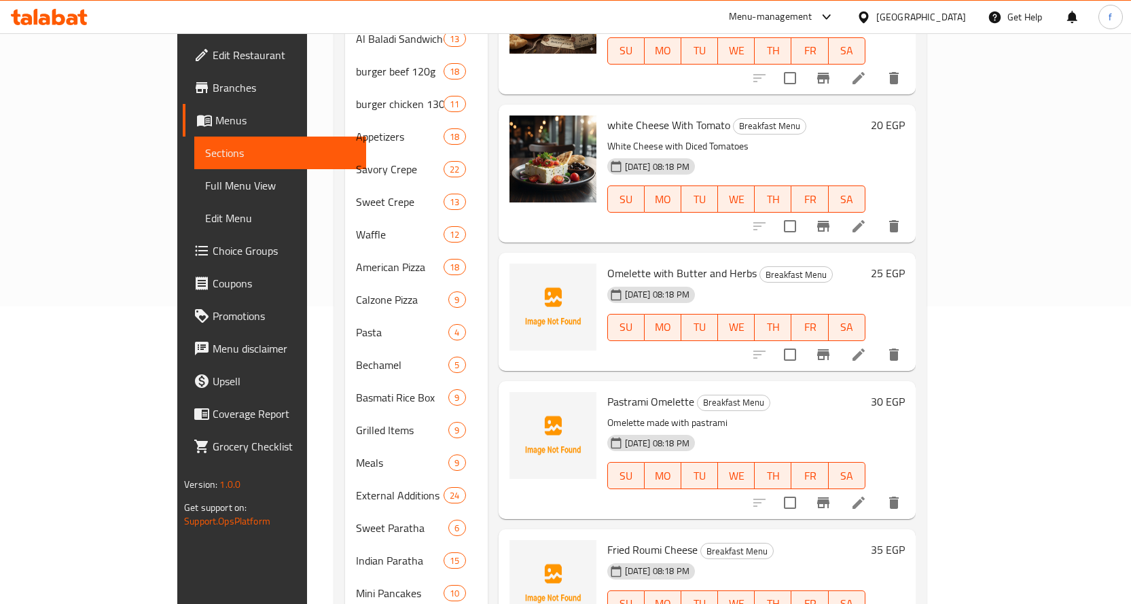
scroll to position [340, 0]
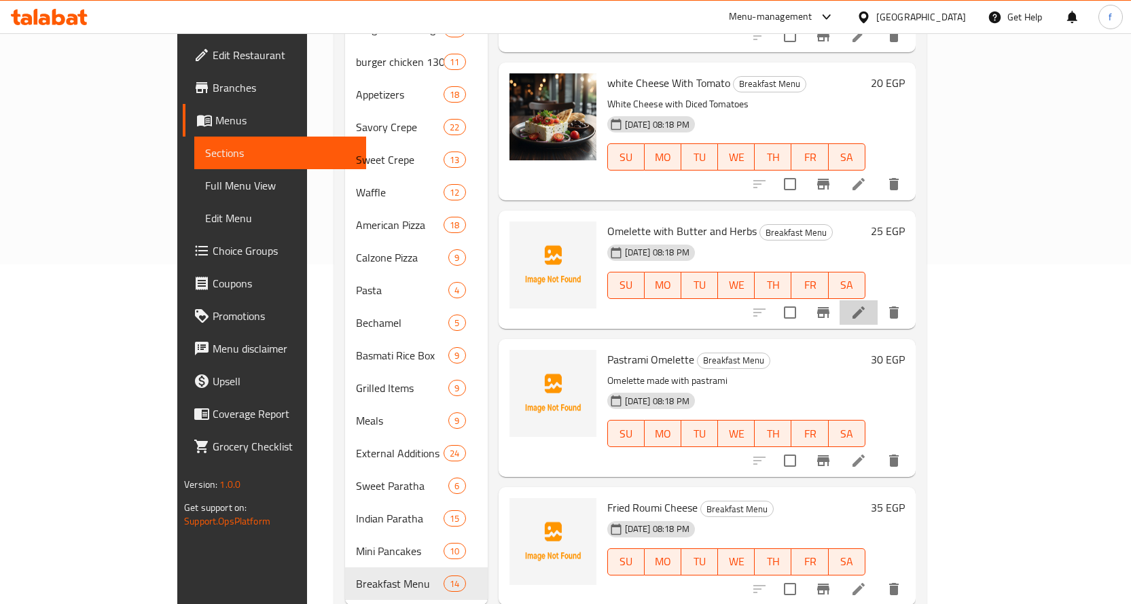
click at [878, 300] on li at bounding box center [859, 312] width 38 height 24
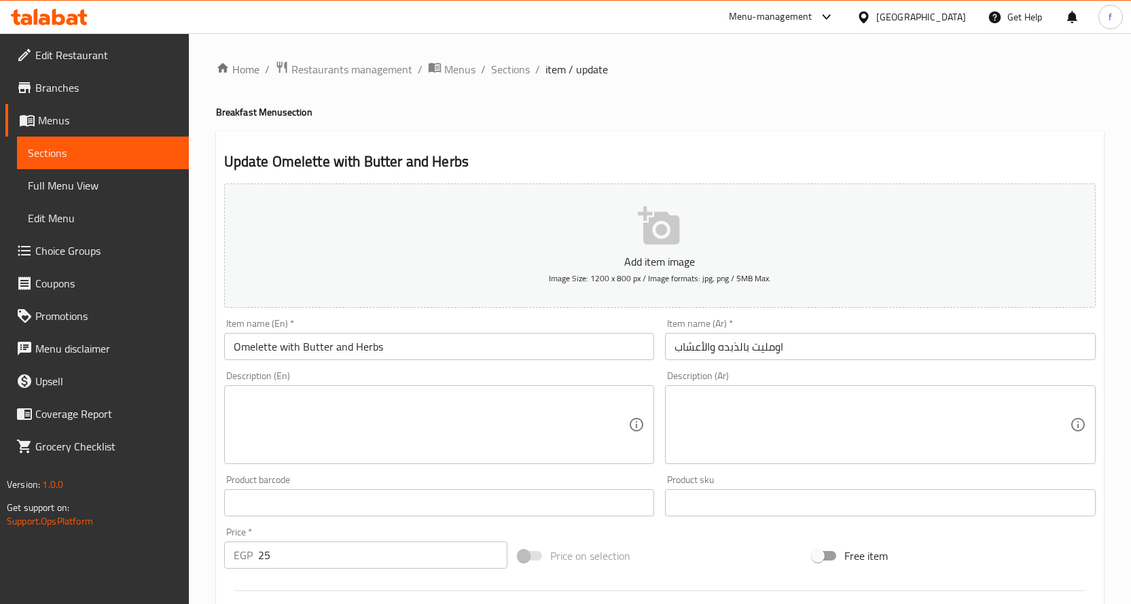
click at [483, 444] on textarea at bounding box center [431, 425] width 395 height 65
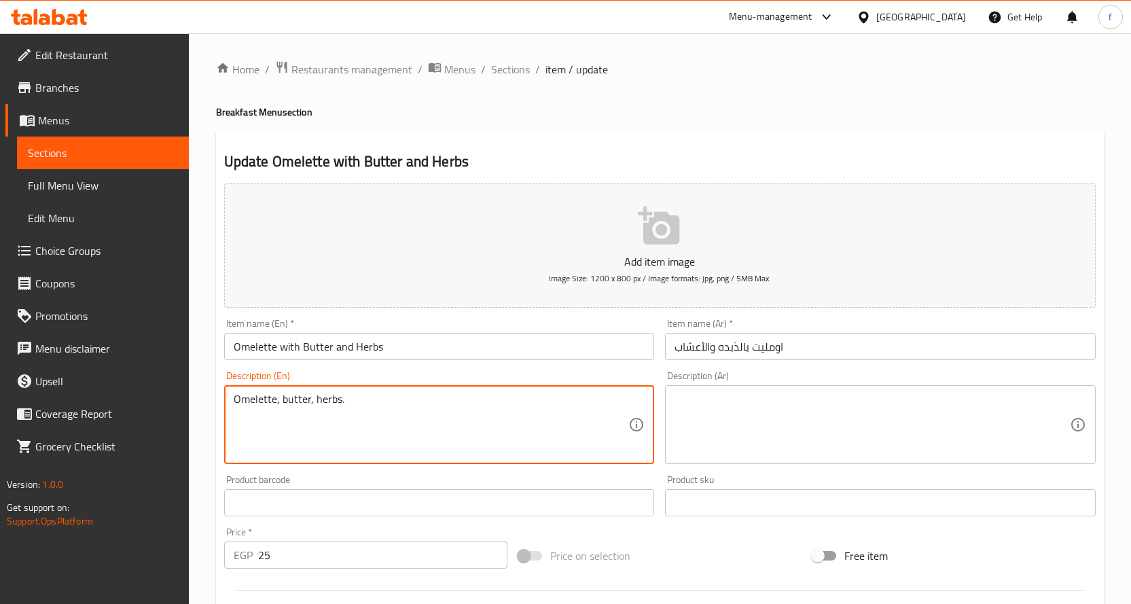
click at [769, 406] on textarea at bounding box center [872, 425] width 395 height 65
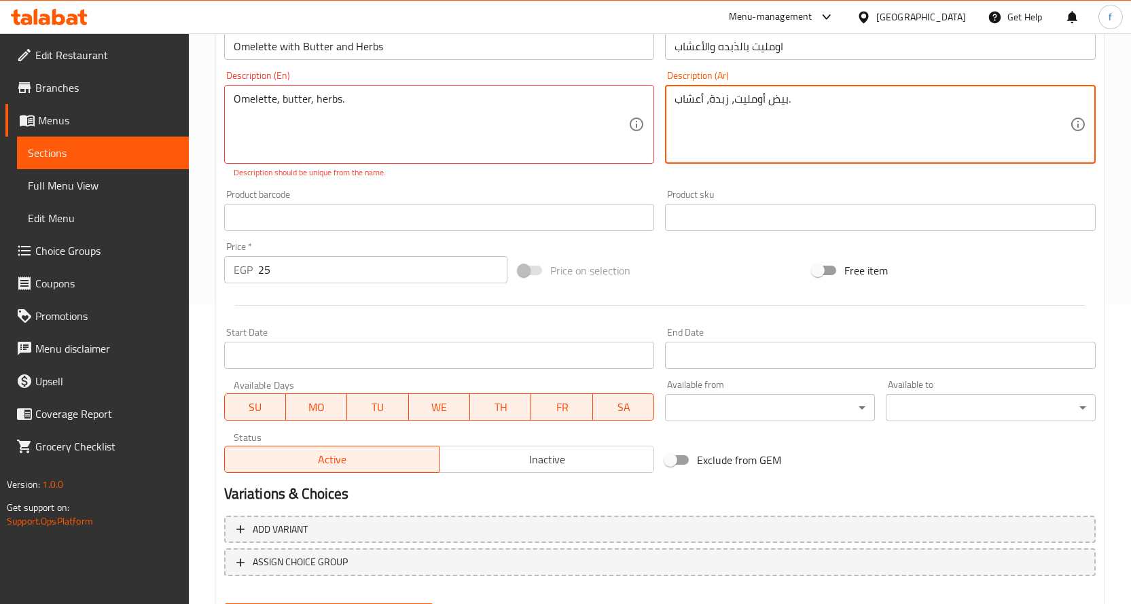
scroll to position [371, 0]
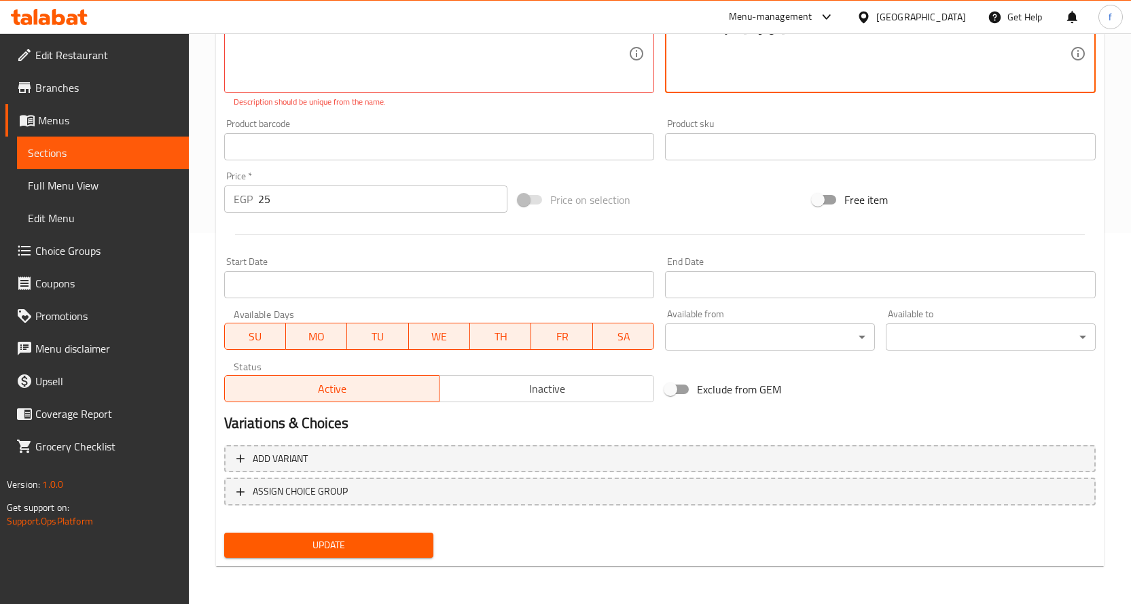
click at [384, 544] on span "Update" at bounding box center [329, 545] width 188 height 17
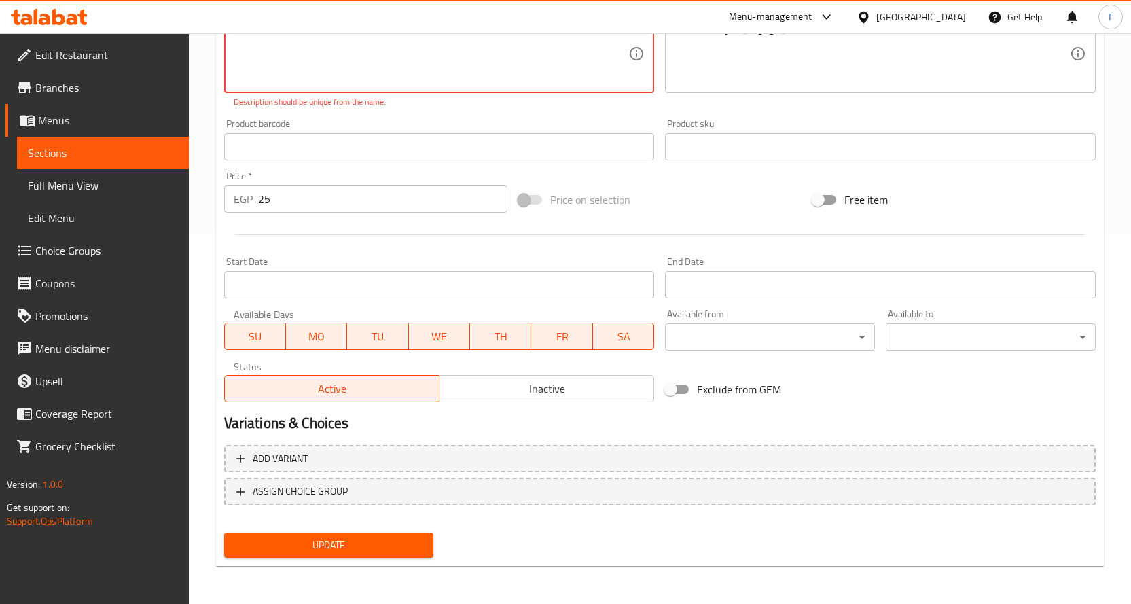
click at [412, 544] on span "Update" at bounding box center [329, 545] width 188 height 17
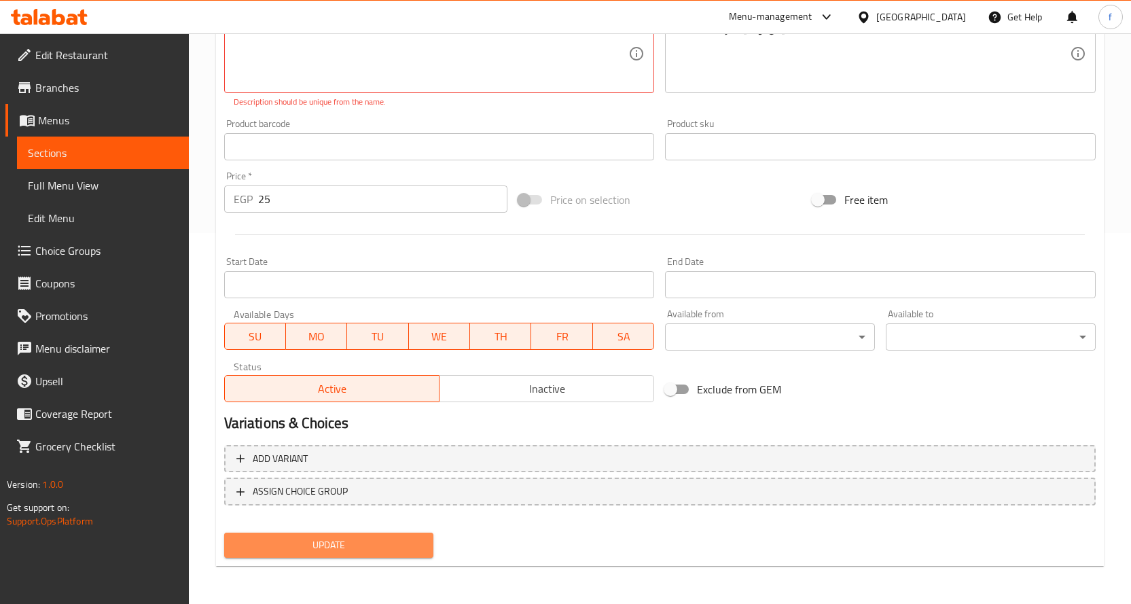
click at [412, 544] on span "Update" at bounding box center [329, 545] width 188 height 17
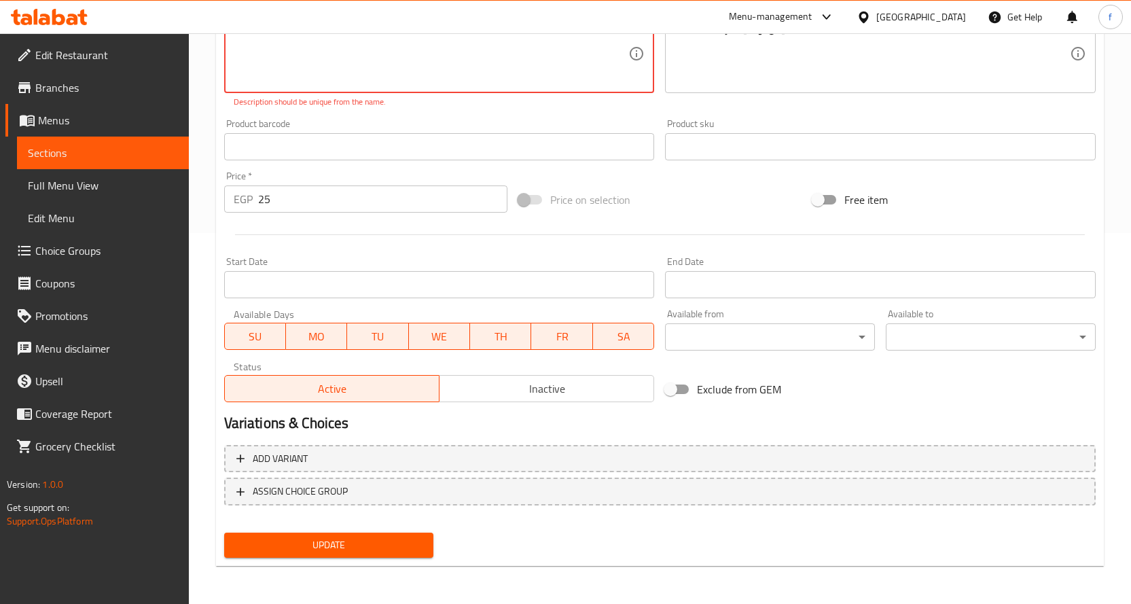
click at [412, 544] on span "Update" at bounding box center [329, 545] width 188 height 17
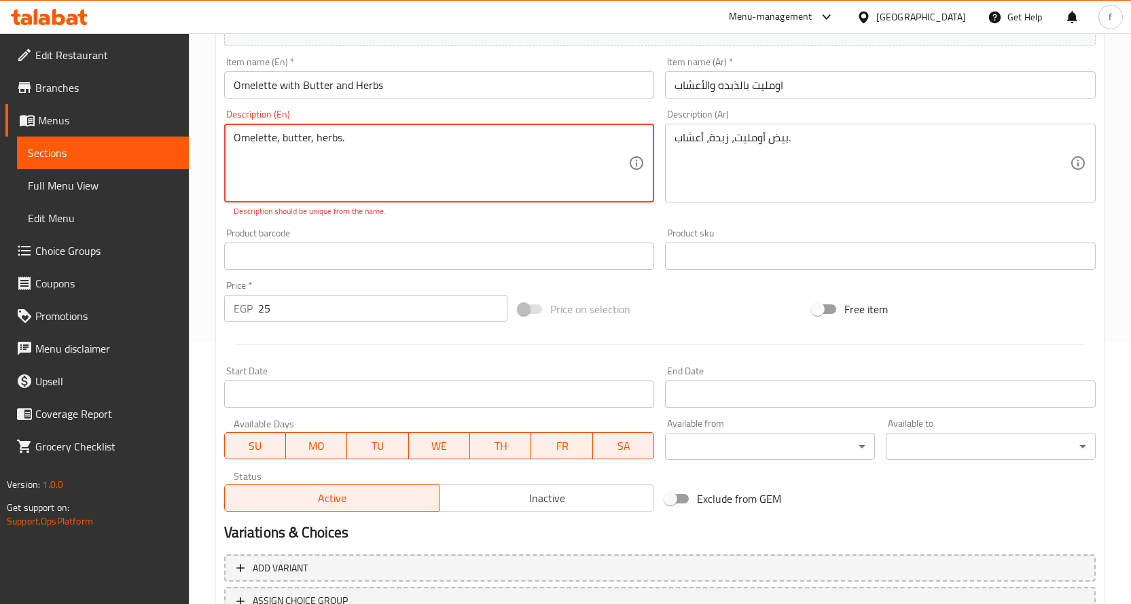
scroll to position [99, 0]
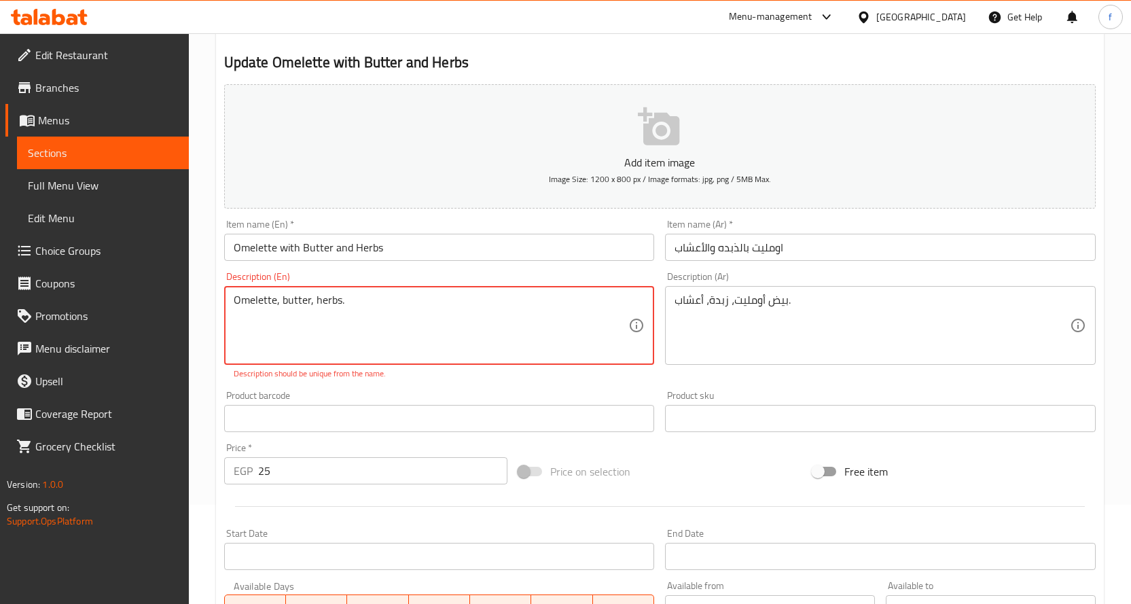
click at [420, 242] on input "Omelette with Butter and Herbs" at bounding box center [439, 247] width 431 height 27
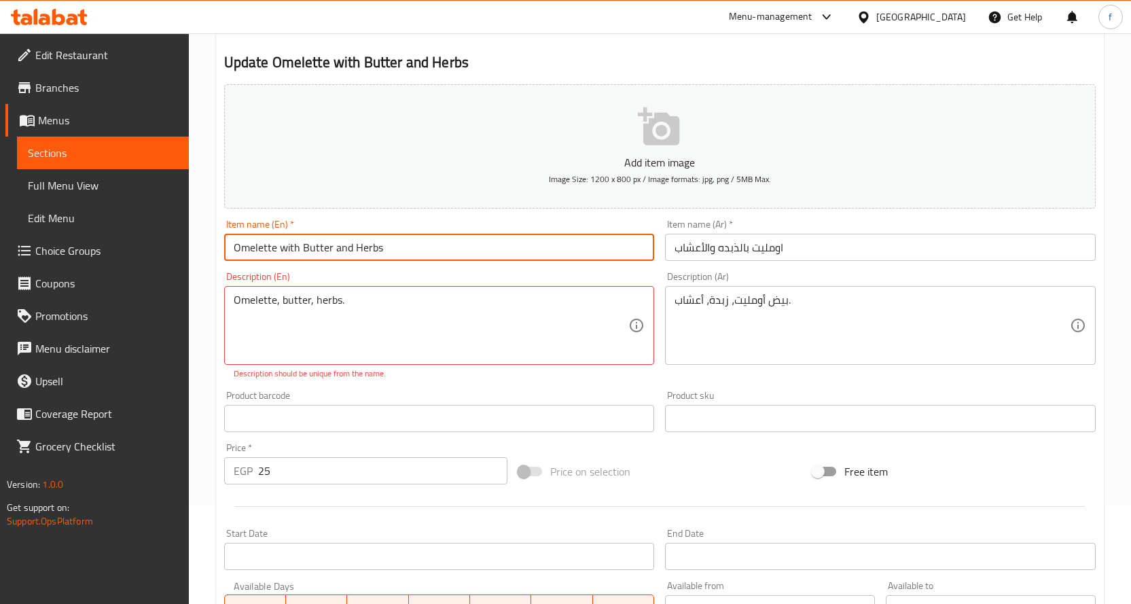
click at [420, 242] on input "Omelette with Butter and Herbs" at bounding box center [439, 247] width 431 height 27
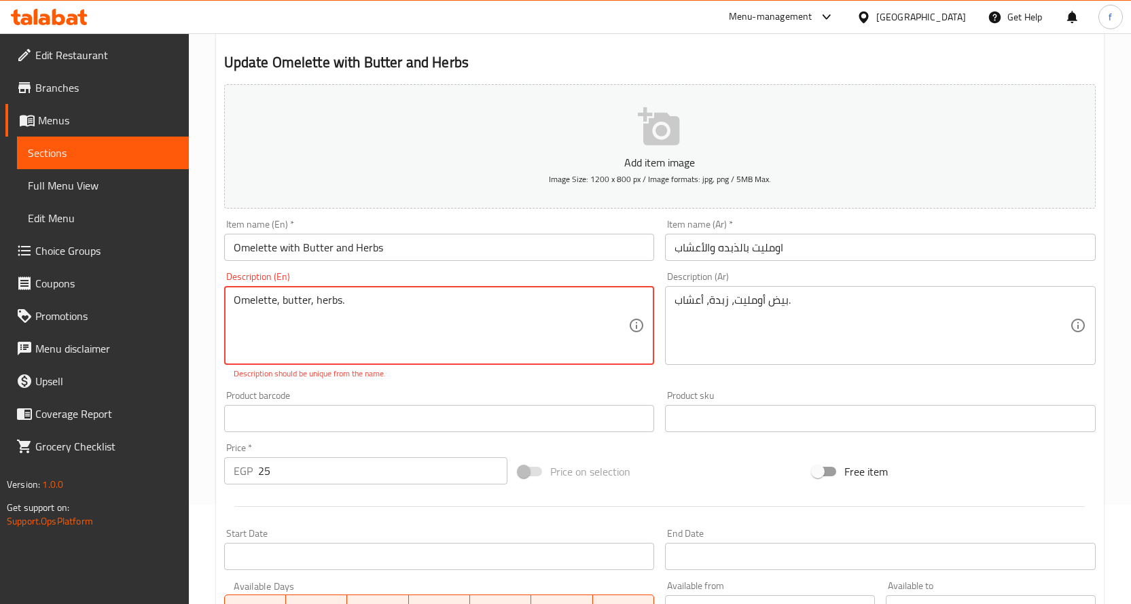
drag, startPoint x: 283, startPoint y: 300, endPoint x: 310, endPoint y: 302, distance: 27.2
click at [310, 302] on textarea "Omelette, butter, herbs." at bounding box center [431, 325] width 395 height 65
click at [339, 298] on textarea "Omelette, butter, herbs." at bounding box center [431, 325] width 395 height 65
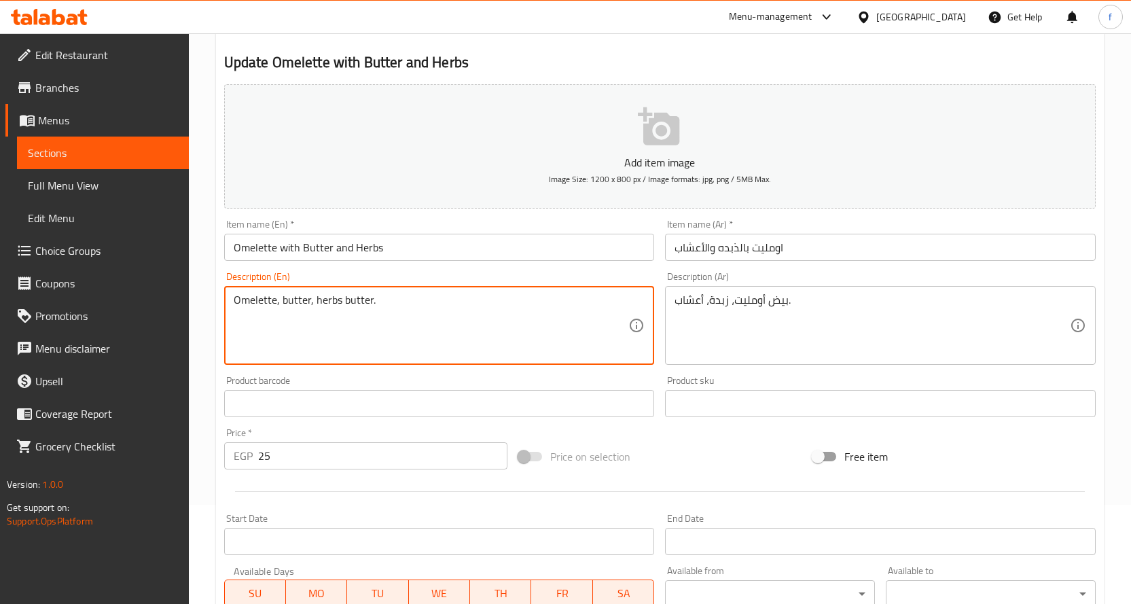
drag, startPoint x: 313, startPoint y: 301, endPoint x: 336, endPoint y: 300, distance: 22.5
click at [336, 300] on textarea "Omelette, butter, herbs butter." at bounding box center [431, 325] width 395 height 65
click at [324, 300] on textarea "Omelette, butter, herbs butter." at bounding box center [431, 325] width 395 height 65
drag, startPoint x: 314, startPoint y: 298, endPoint x: 339, endPoint y: 298, distance: 25.1
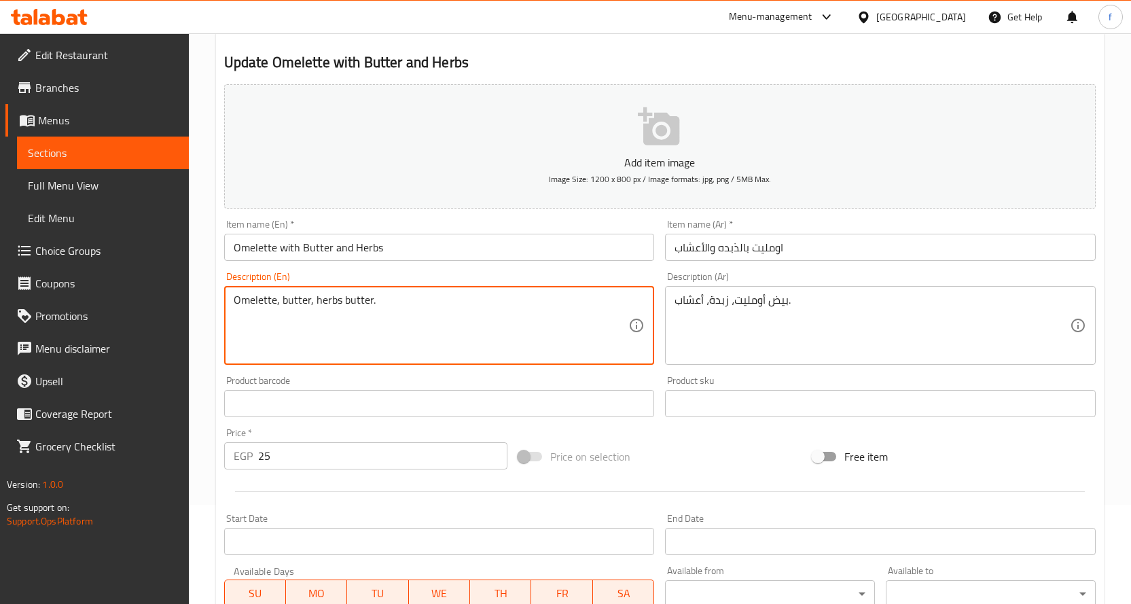
click at [339, 298] on textarea "Omelette, butter, herbs butter." at bounding box center [431, 325] width 395 height 65
drag, startPoint x: 283, startPoint y: 302, endPoint x: 310, endPoint y: 301, distance: 26.5
click at [310, 301] on textarea "Omelette, butter, butter." at bounding box center [431, 325] width 395 height 65
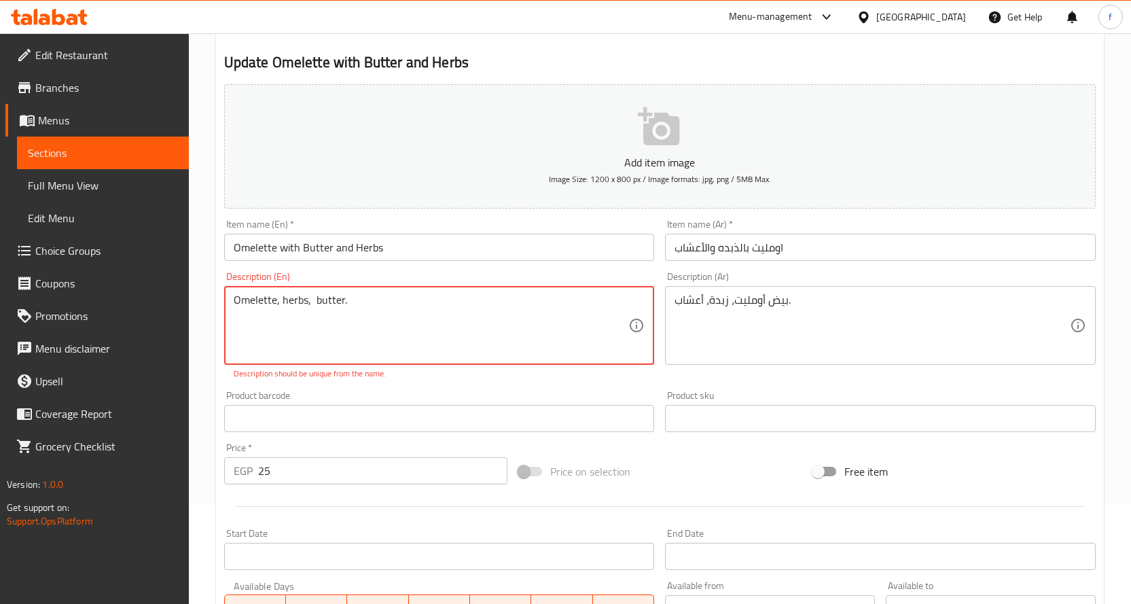
click at [405, 390] on div "Product barcode Product barcode" at bounding box center [440, 411] width 442 height 52
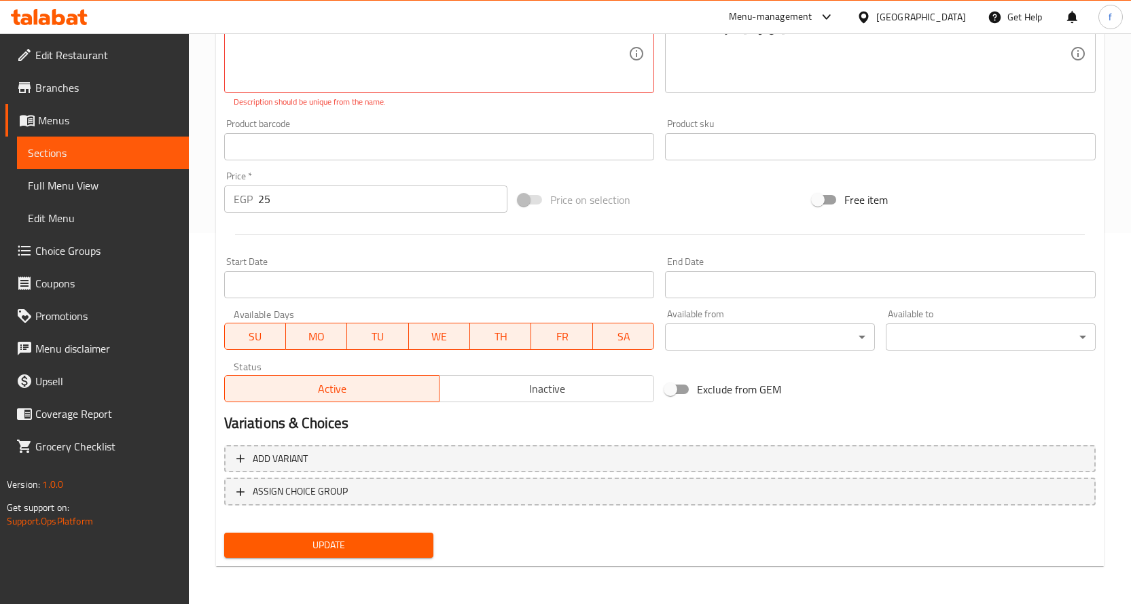
click at [361, 543] on span "Update" at bounding box center [329, 545] width 188 height 17
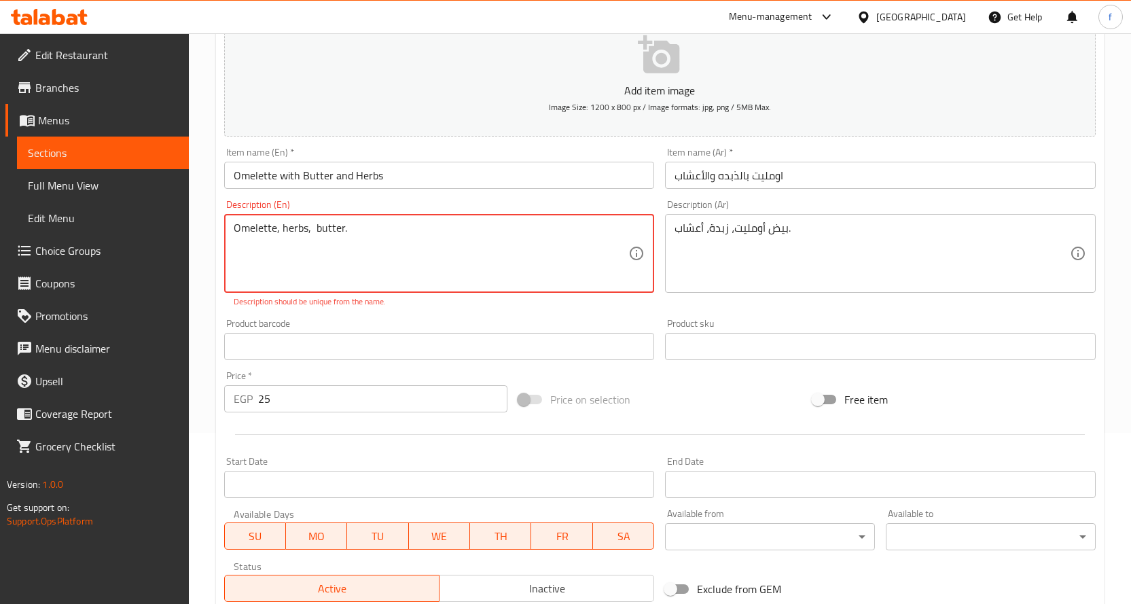
scroll to position [167, 0]
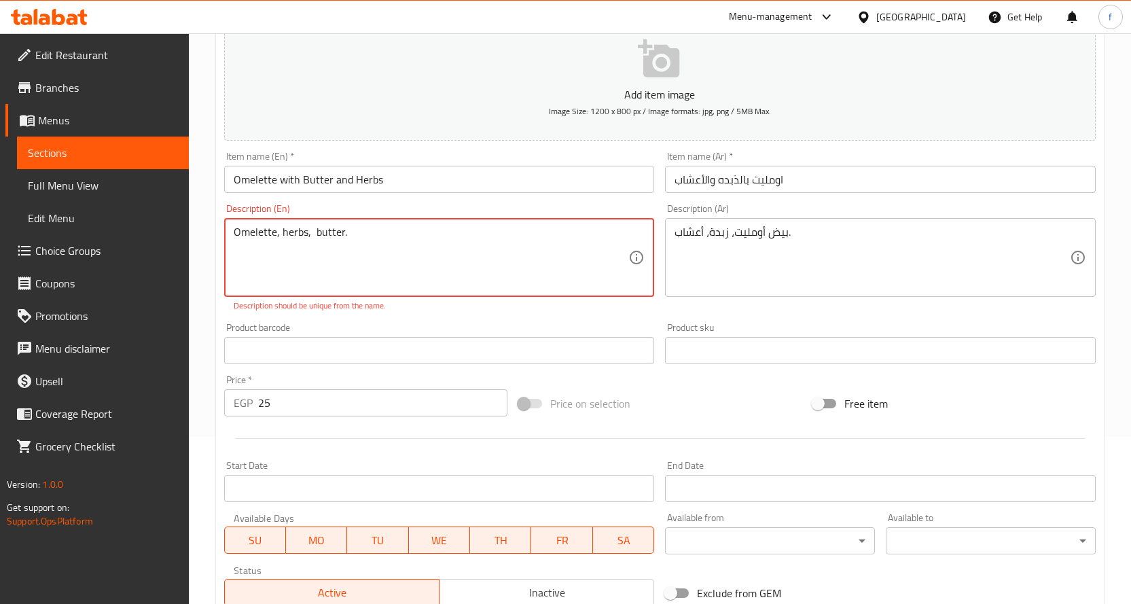
click at [335, 235] on textarea "Omelette, herbs, butter." at bounding box center [431, 258] width 395 height 65
click at [384, 273] on textarea "Omelette with Butter and Herbs" at bounding box center [431, 258] width 395 height 65
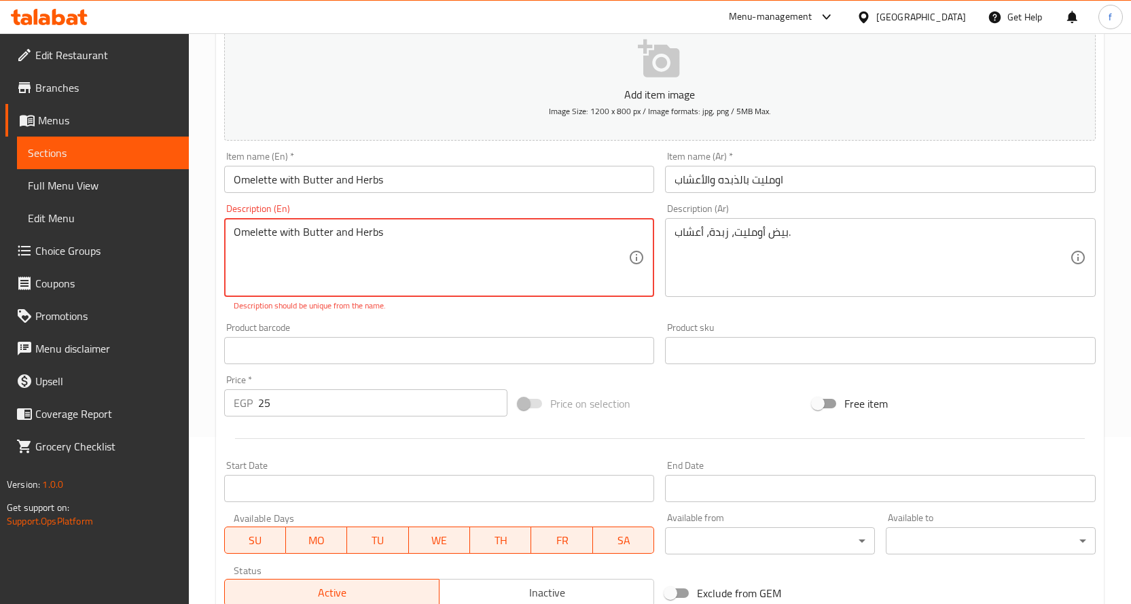
click at [384, 273] on textarea "Omelette with Butter and Herbs" at bounding box center [431, 258] width 395 height 65
click at [390, 255] on textarea "Omelette with Butter and Herbs" at bounding box center [431, 258] width 395 height 65
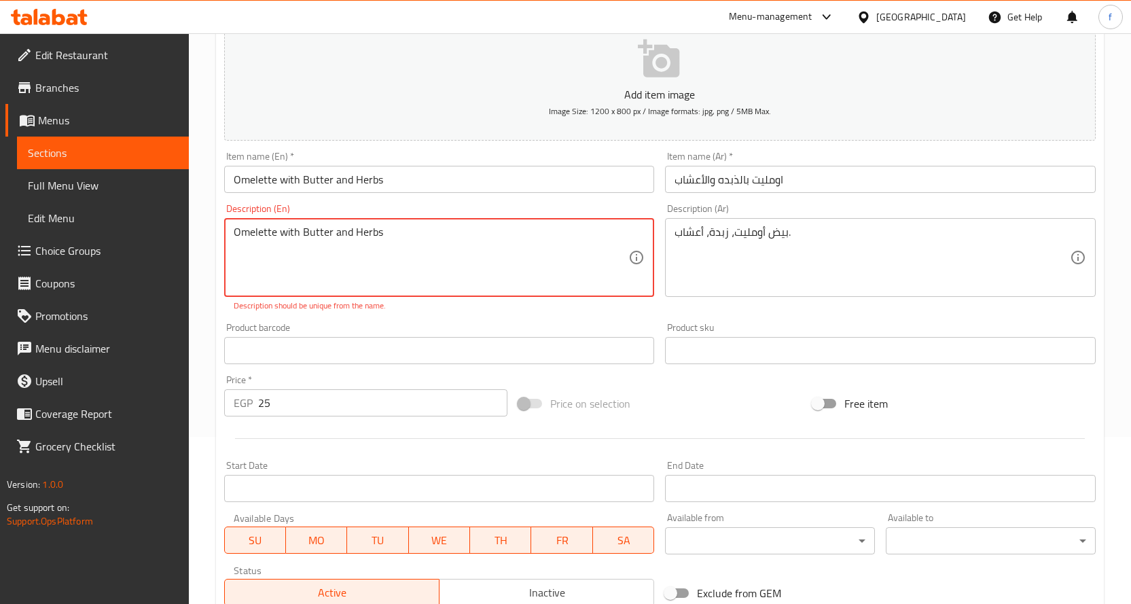
click at [390, 255] on textarea "Omelette with Butter and Herbs" at bounding box center [431, 258] width 395 height 65
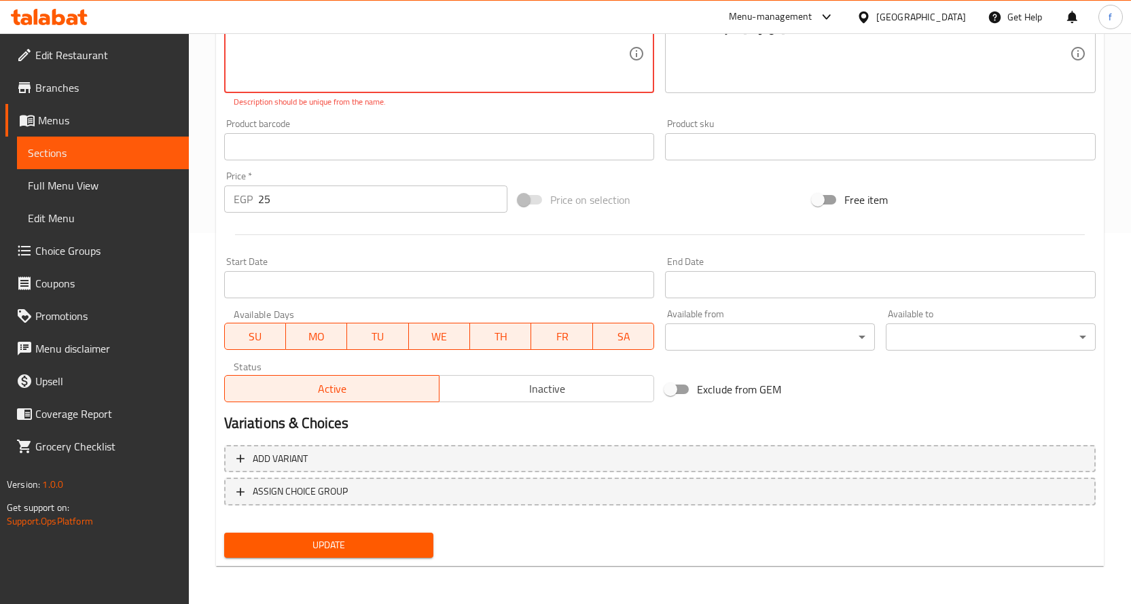
click at [425, 550] on button "Update" at bounding box center [329, 545] width 210 height 25
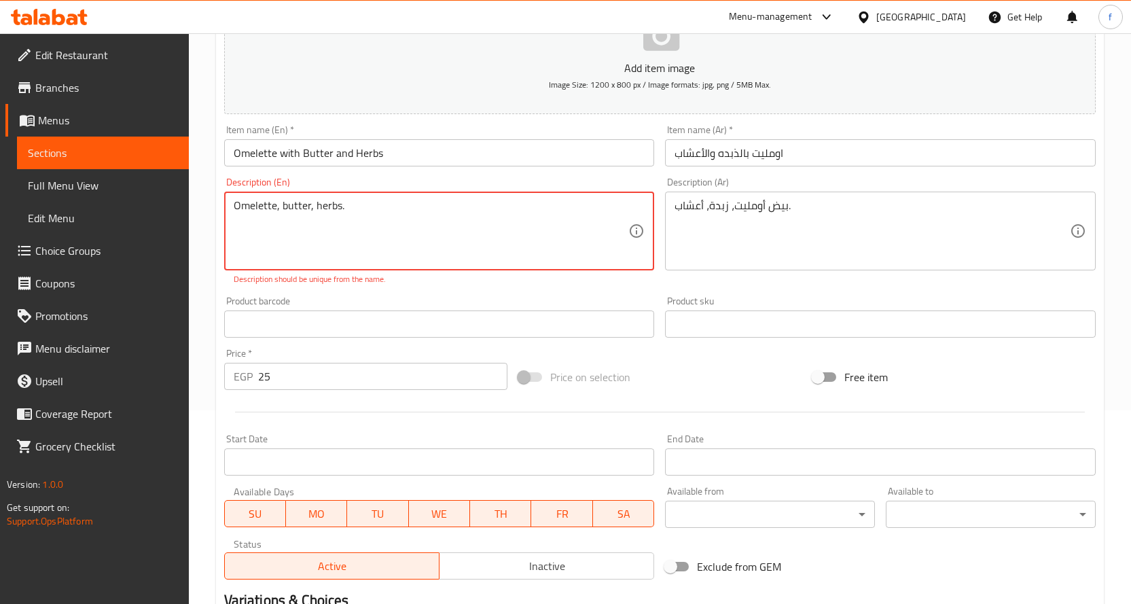
scroll to position [99, 0]
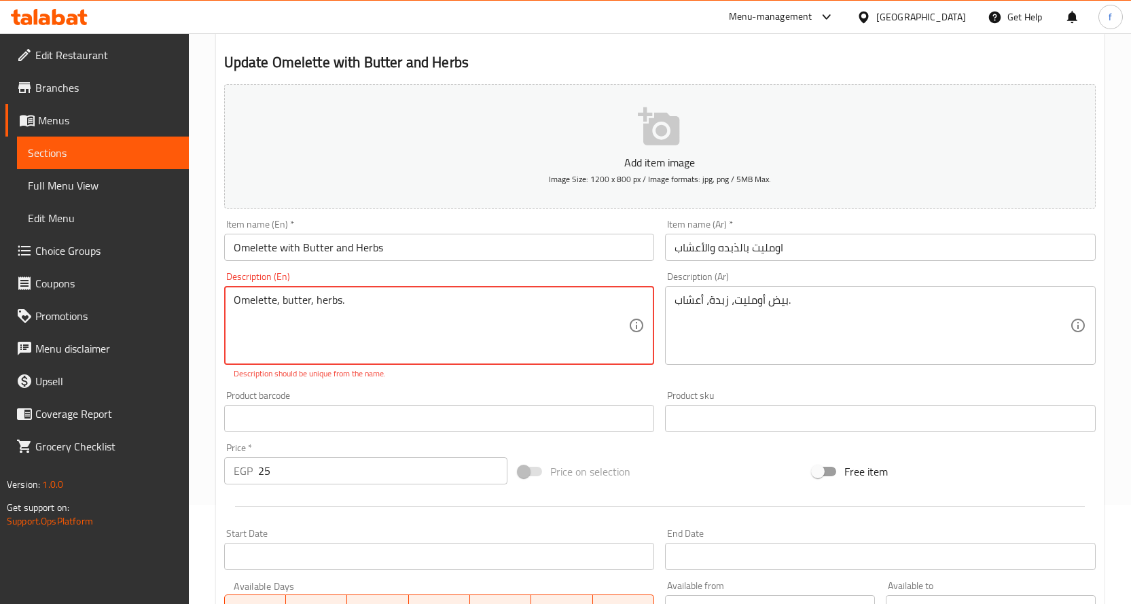
click at [236, 300] on textarea "Omelette, butter, herbs." at bounding box center [431, 325] width 395 height 65
click at [231, 247] on input "Omelette with Butter and Herbs" at bounding box center [439, 247] width 431 height 27
click at [426, 300] on textarea "Omelette, butter, herbs." at bounding box center [431, 325] width 395 height 65
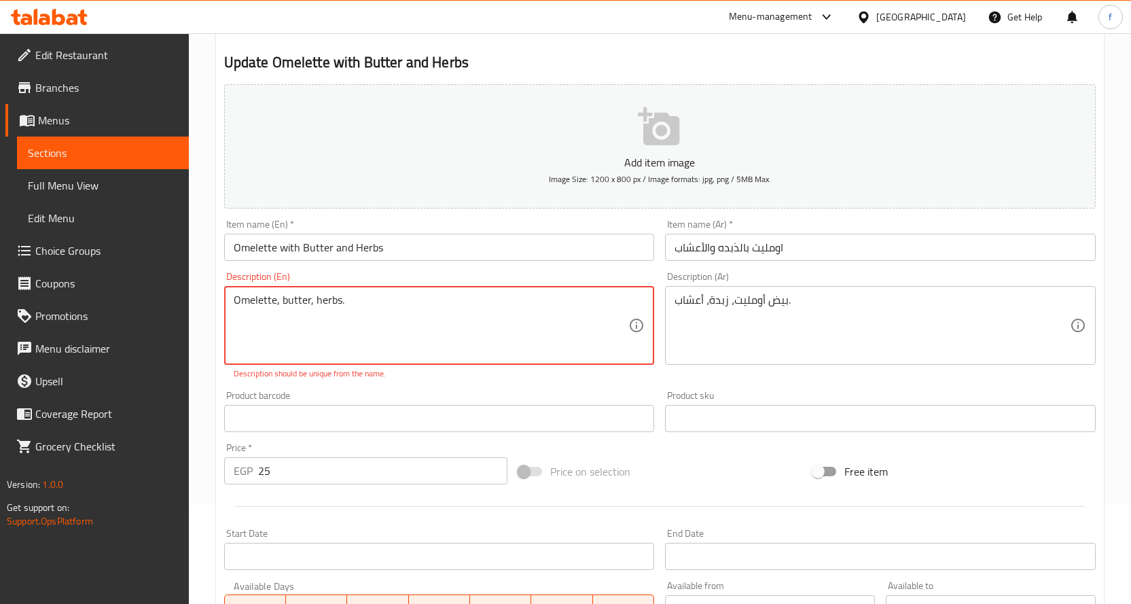
click at [426, 300] on textarea "Omelette, butter, herbs." at bounding box center [431, 325] width 395 height 65
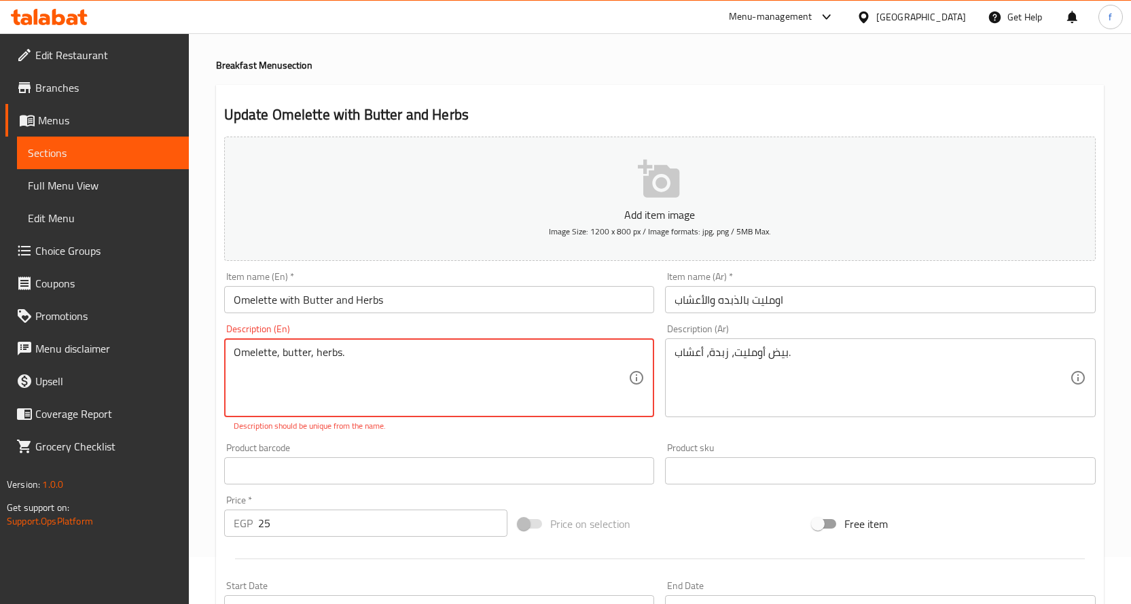
scroll to position [0, 0]
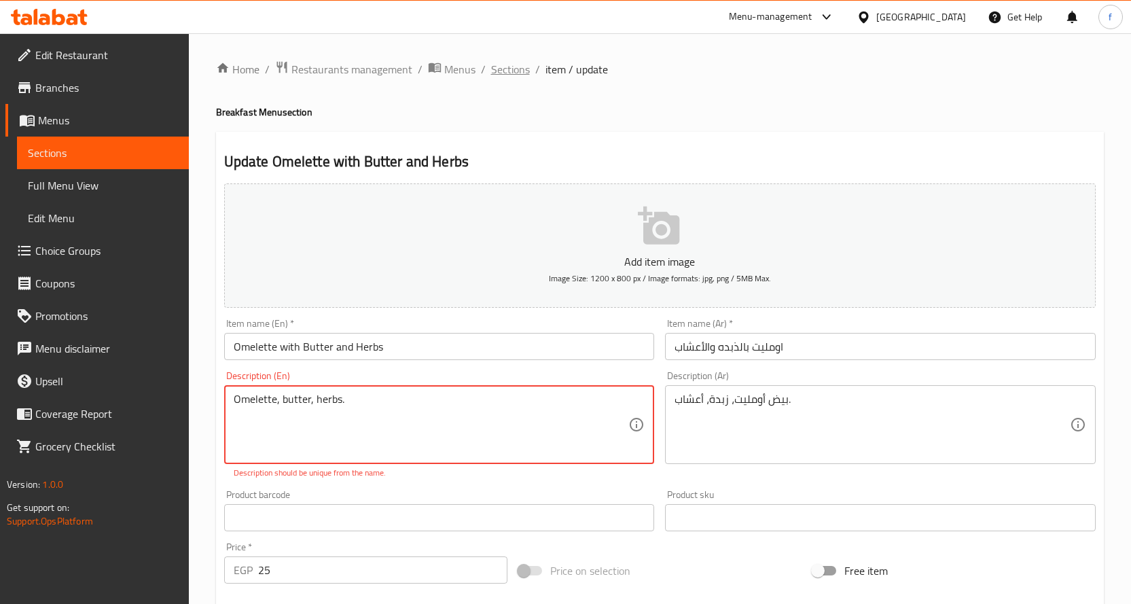
click at [520, 79] on div "Home / Restaurants management / Menus / Sections / item / update Breakfast Menu…" at bounding box center [660, 503] width 888 height 887
click at [516, 77] on span "Sections" at bounding box center [510, 69] width 39 height 16
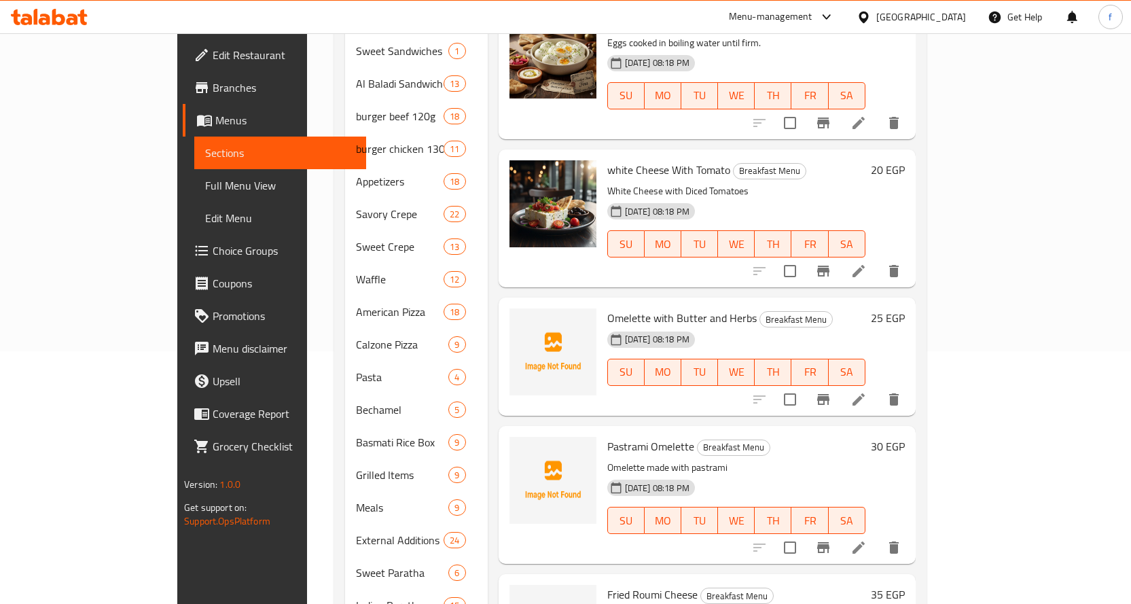
scroll to position [359, 0]
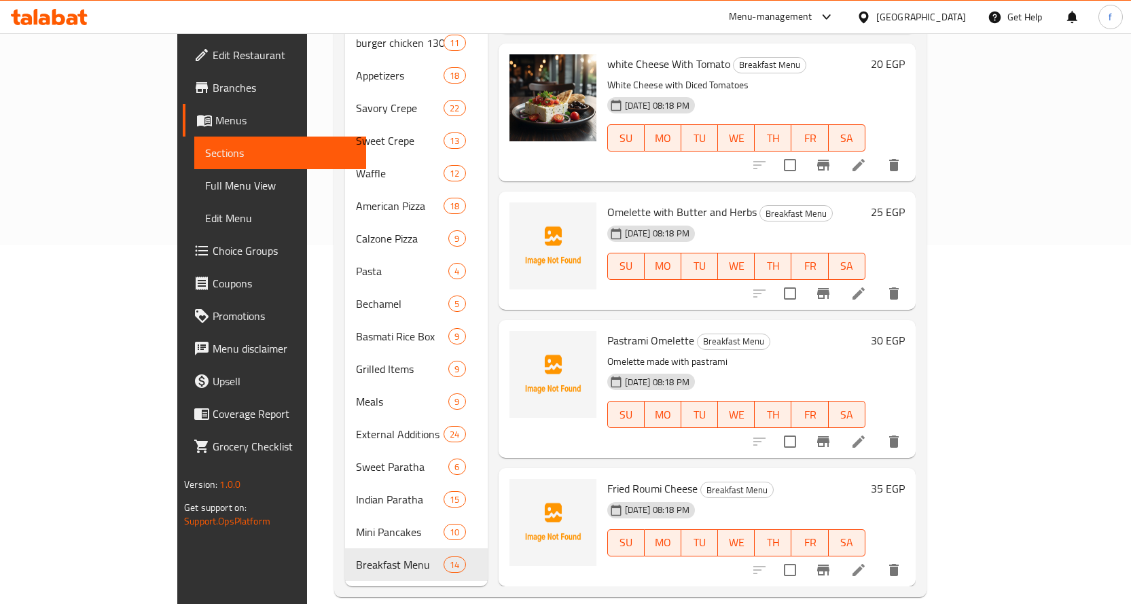
click at [878, 558] on li at bounding box center [859, 570] width 38 height 24
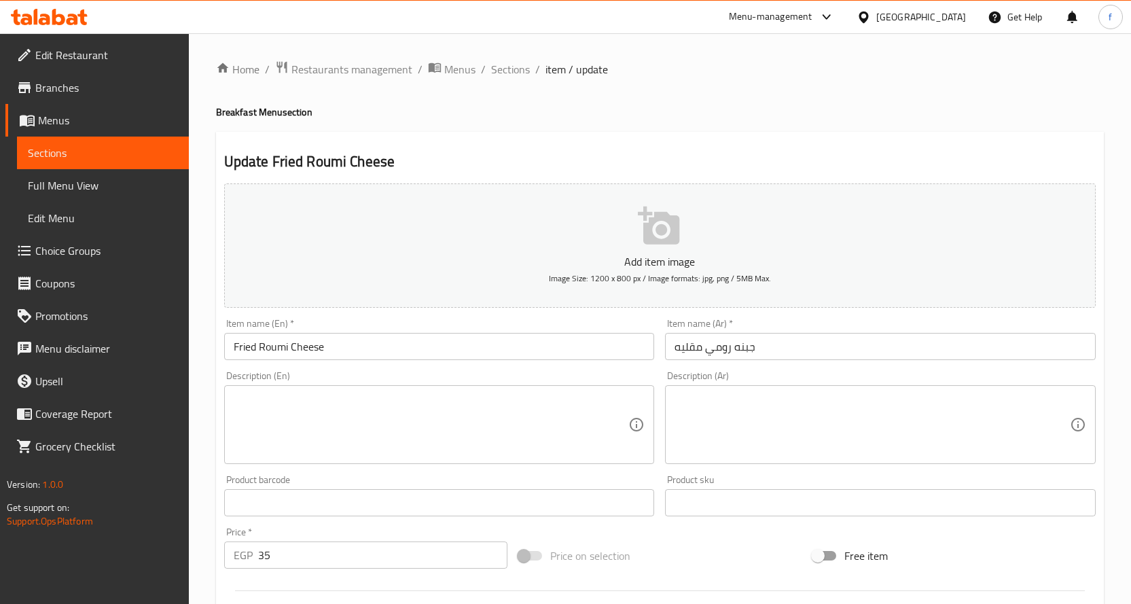
click at [357, 377] on div "Description (En) Description (En)" at bounding box center [439, 417] width 431 height 93
click at [370, 347] on input "Fried Roumi Cheese" at bounding box center [439, 346] width 431 height 27
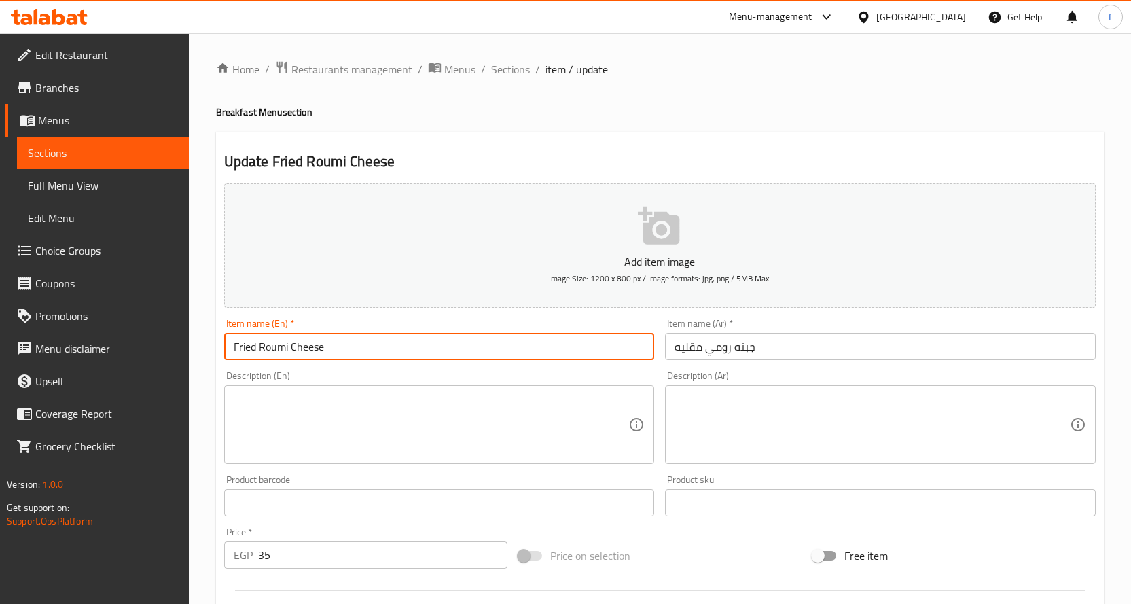
click at [370, 347] on input "Fried Roumi Cheese" at bounding box center [439, 346] width 431 height 27
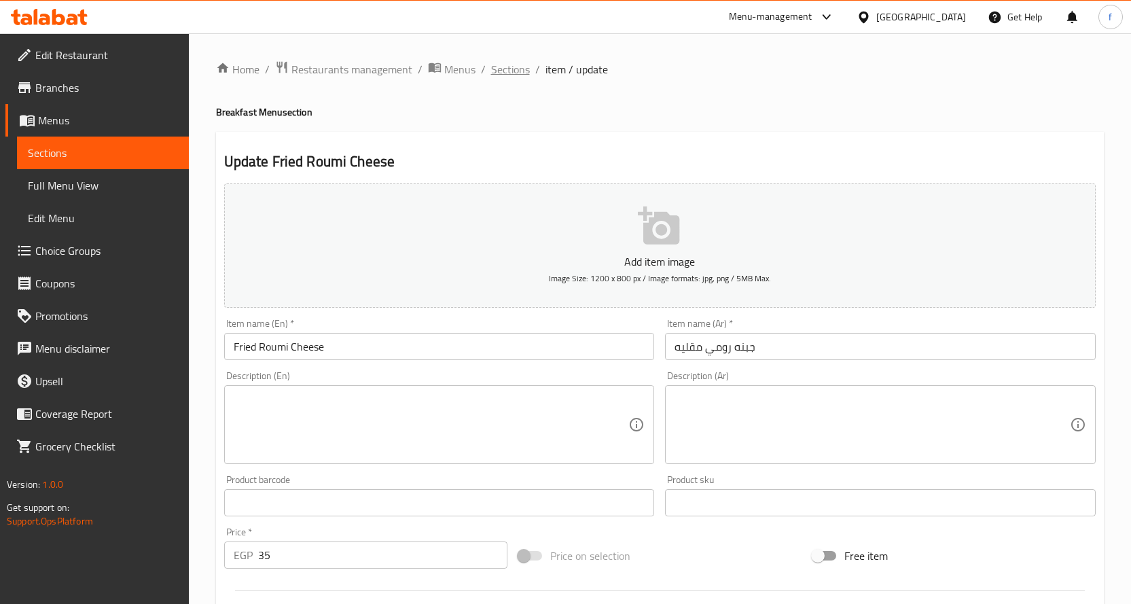
click at [494, 61] on span "Sections" at bounding box center [510, 69] width 39 height 16
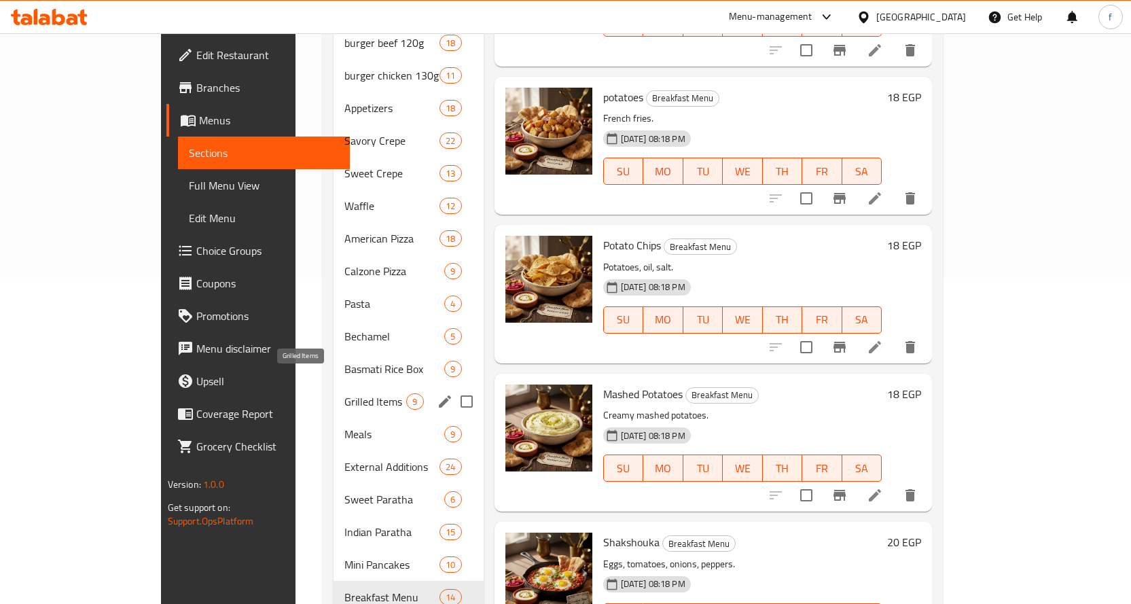
scroll to position [359, 0]
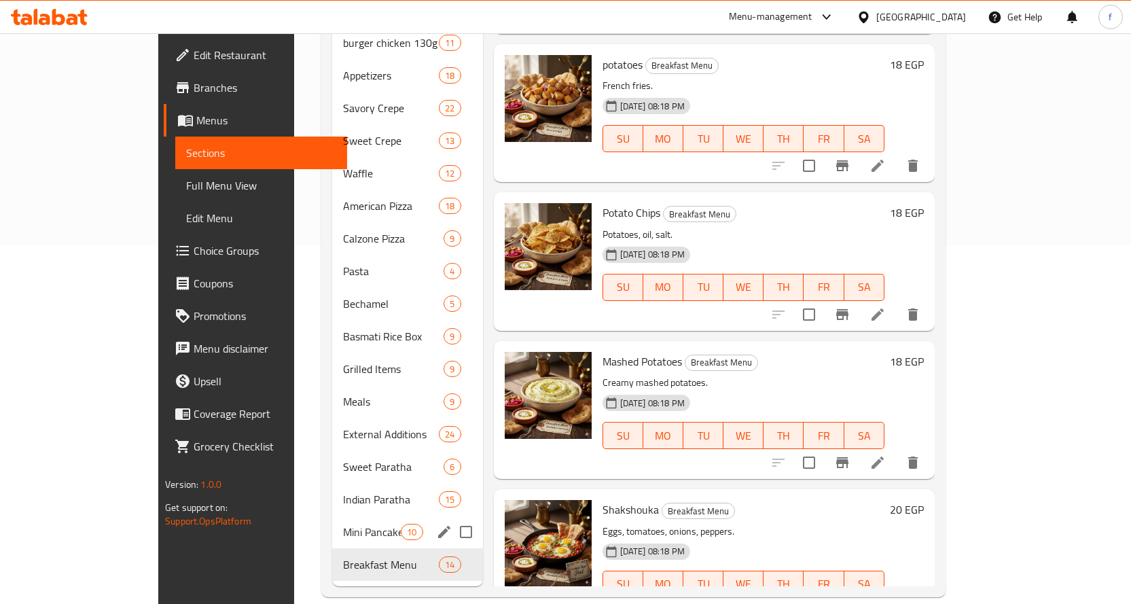
click at [343, 524] on span "Mini Pancakes" at bounding box center [372, 532] width 58 height 16
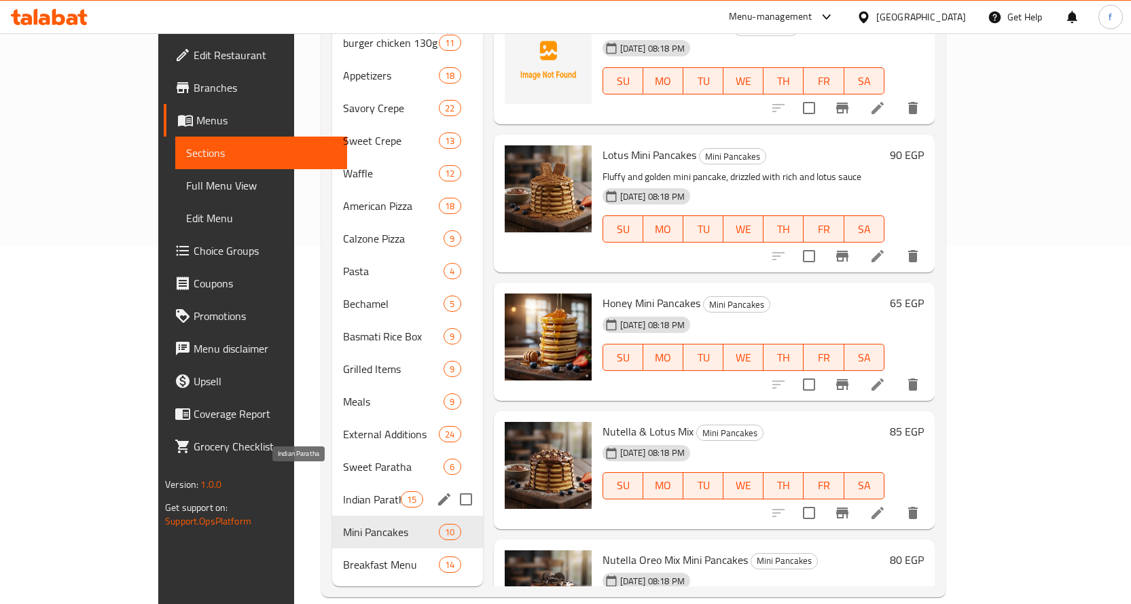
click at [343, 491] on span "Indian Paratha" at bounding box center [372, 499] width 58 height 16
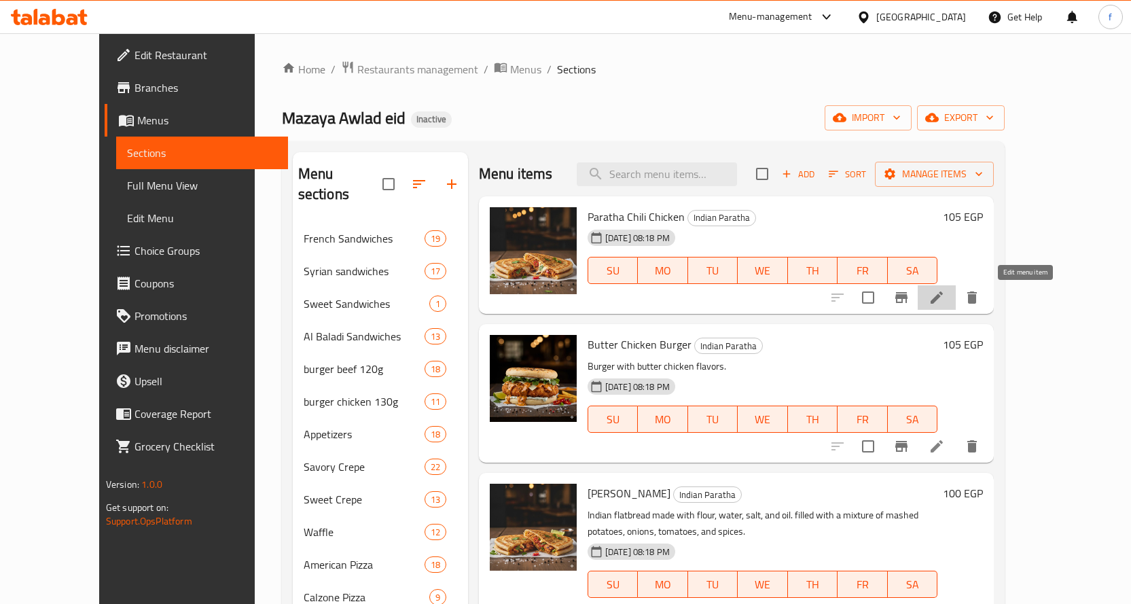
click at [945, 296] on icon at bounding box center [937, 297] width 16 height 16
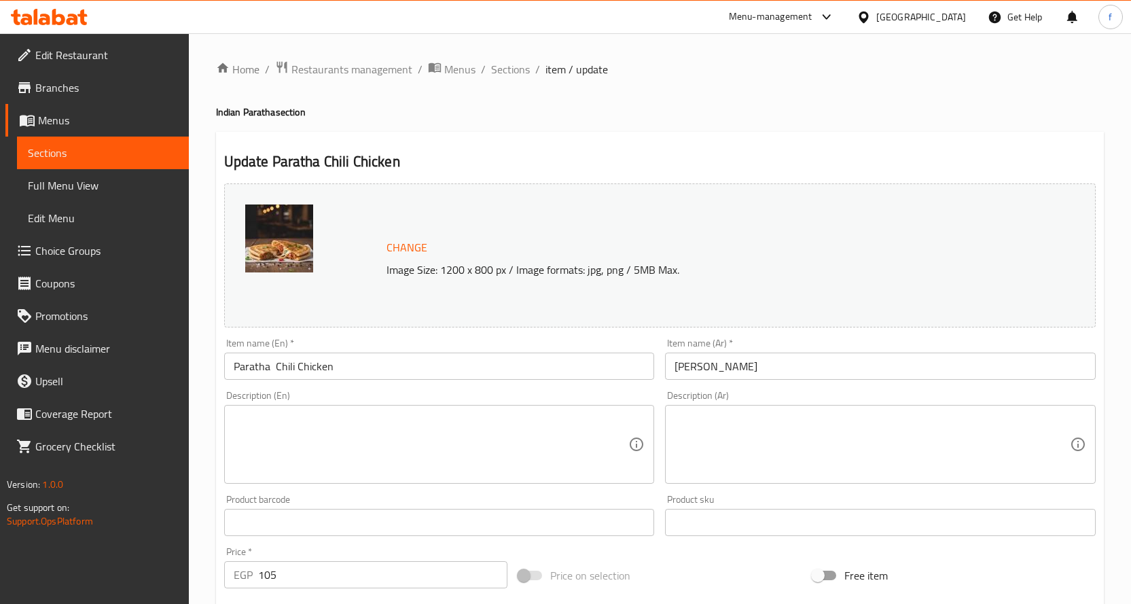
click at [852, 459] on textarea at bounding box center [872, 444] width 395 height 65
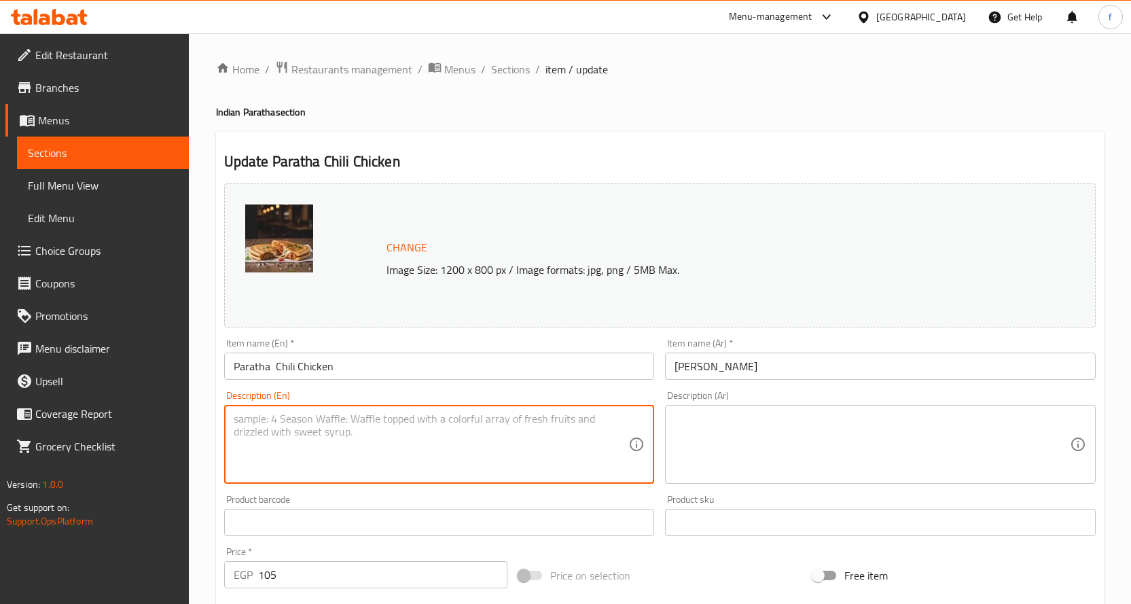
click at [587, 458] on textarea at bounding box center [431, 444] width 395 height 65
click at [787, 430] on textarea at bounding box center [872, 444] width 395 height 65
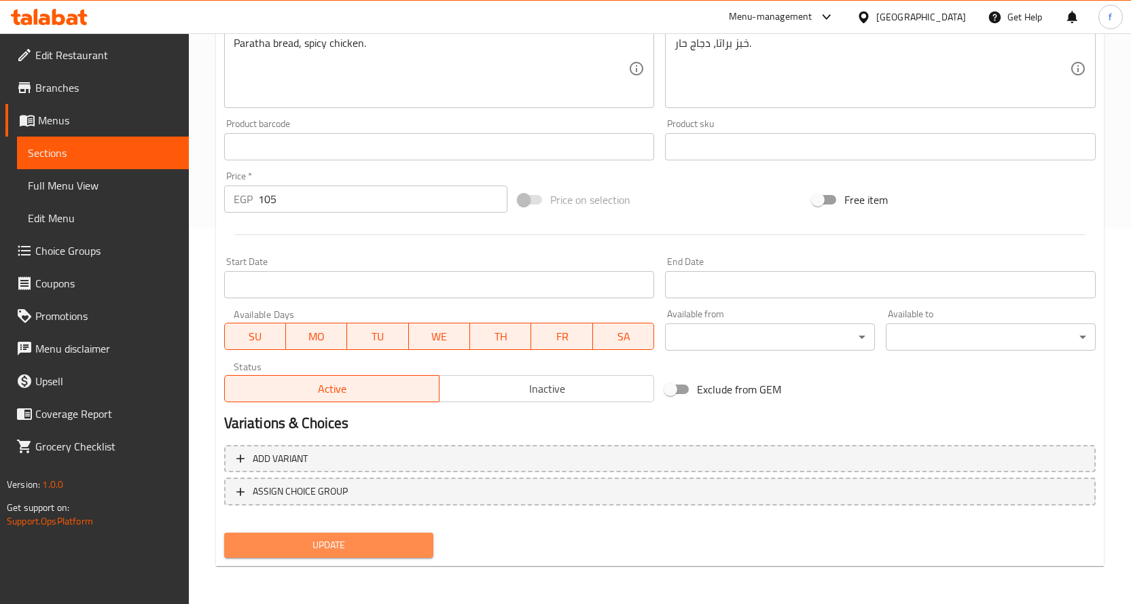
click at [404, 533] on button "Update" at bounding box center [329, 545] width 210 height 25
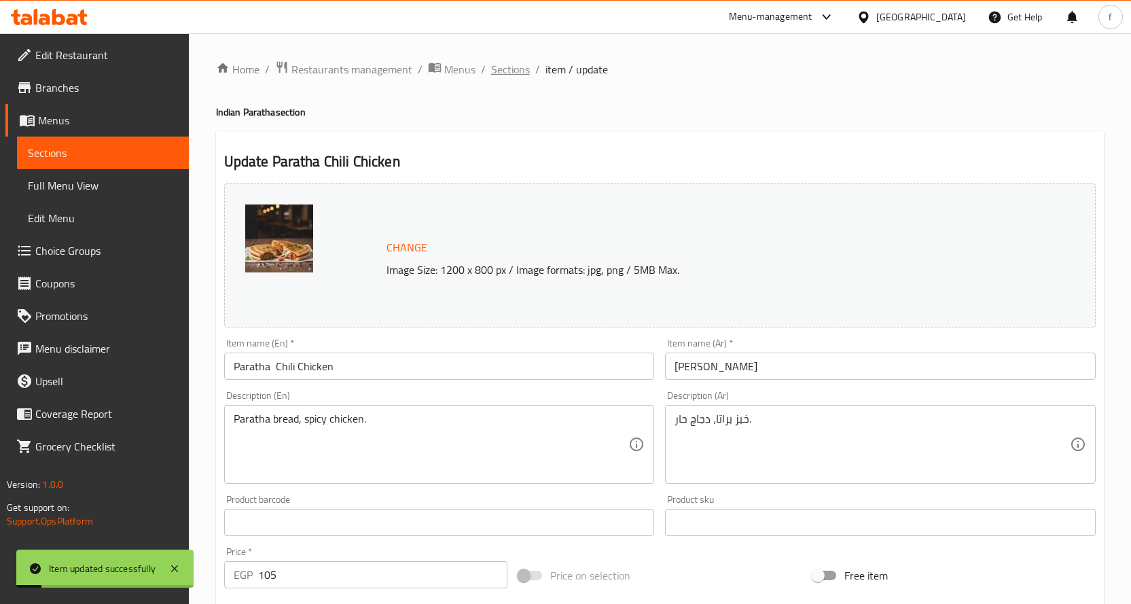
click at [498, 61] on span "Sections" at bounding box center [510, 69] width 39 height 16
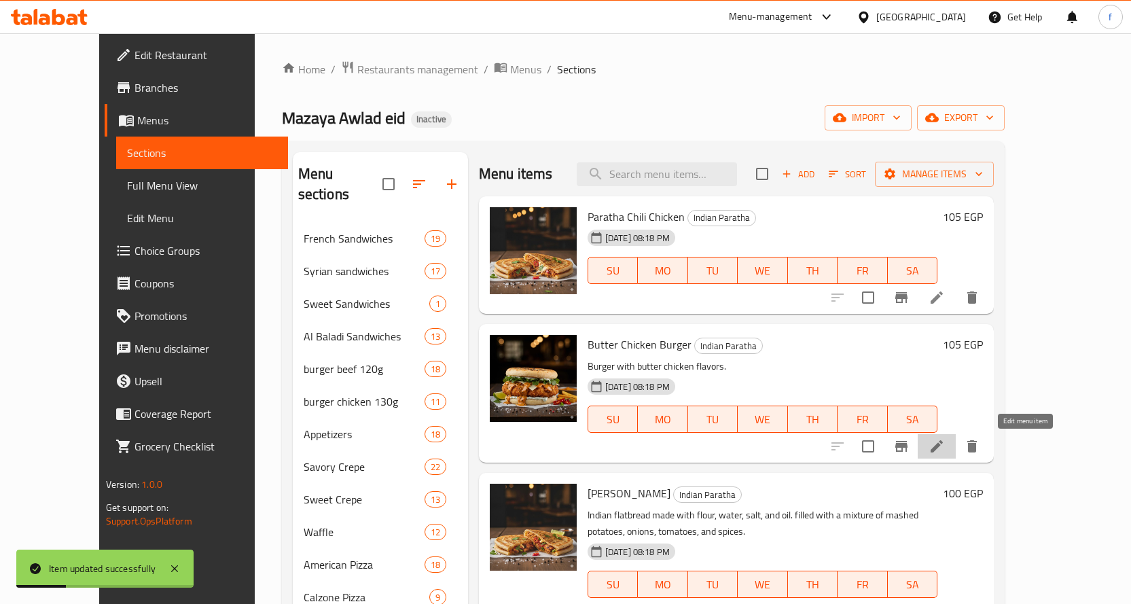
click at [943, 445] on icon at bounding box center [937, 446] width 12 height 12
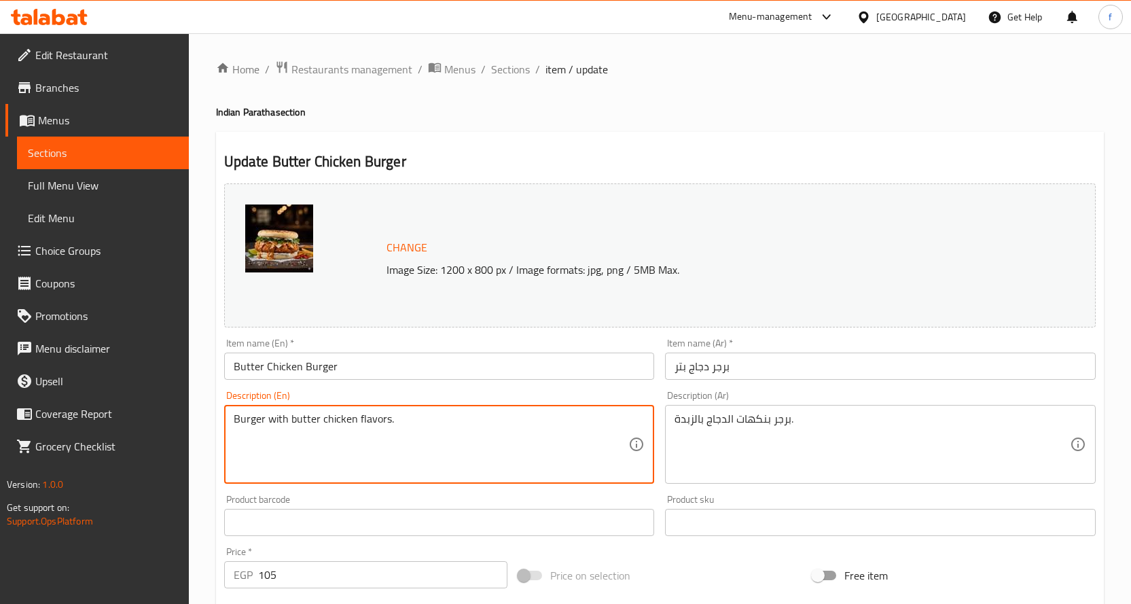
click at [395, 463] on textarea "Burger with butter chicken flavors." at bounding box center [431, 444] width 395 height 65
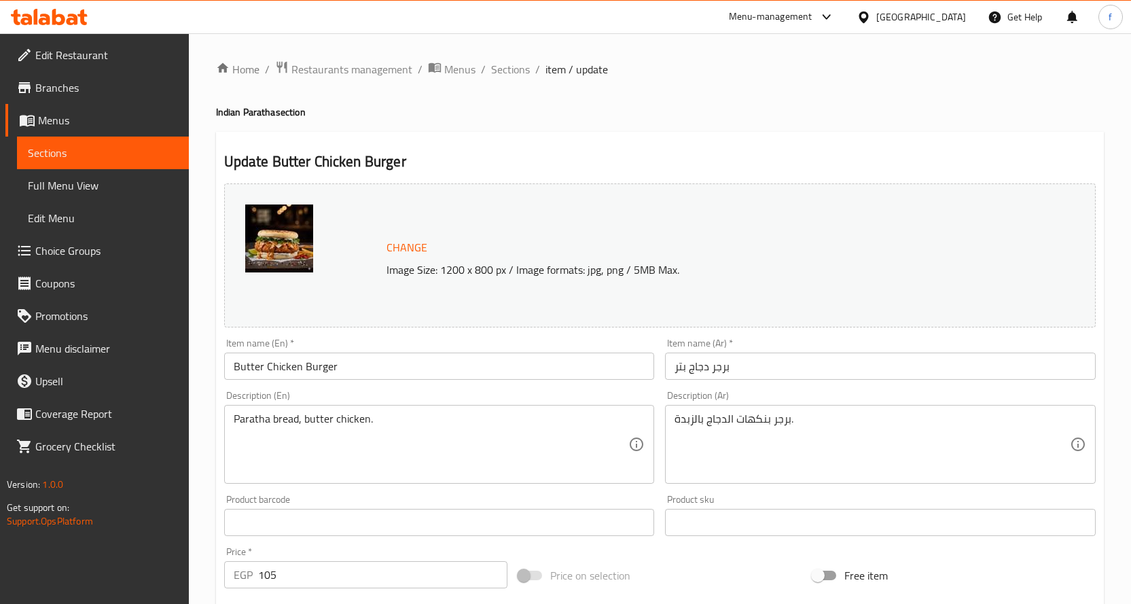
click at [836, 414] on textarea "برجر بنكهات الدجاج بالزبدة." at bounding box center [872, 444] width 395 height 65
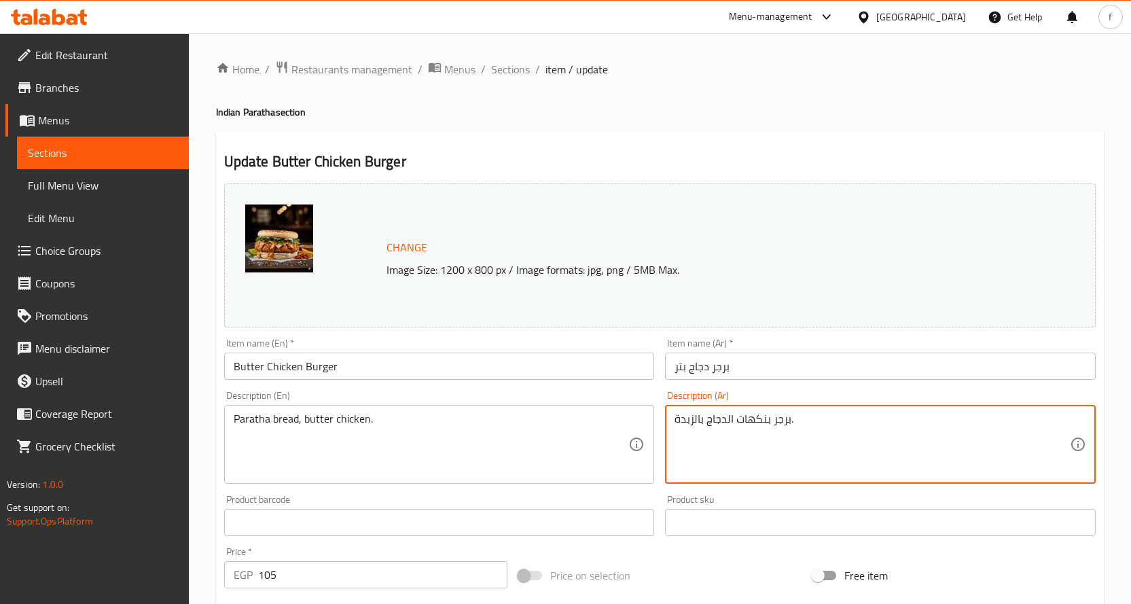
click at [836, 414] on textarea "برجر بنكهات الدجاج بالزبدة." at bounding box center [872, 444] width 395 height 65
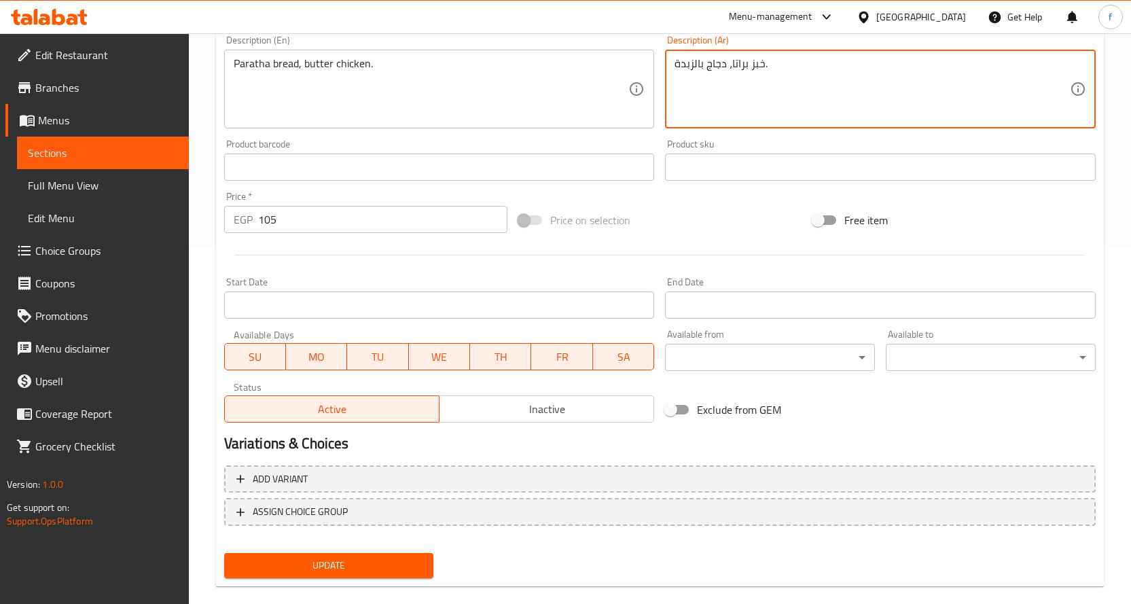
scroll to position [376, 0]
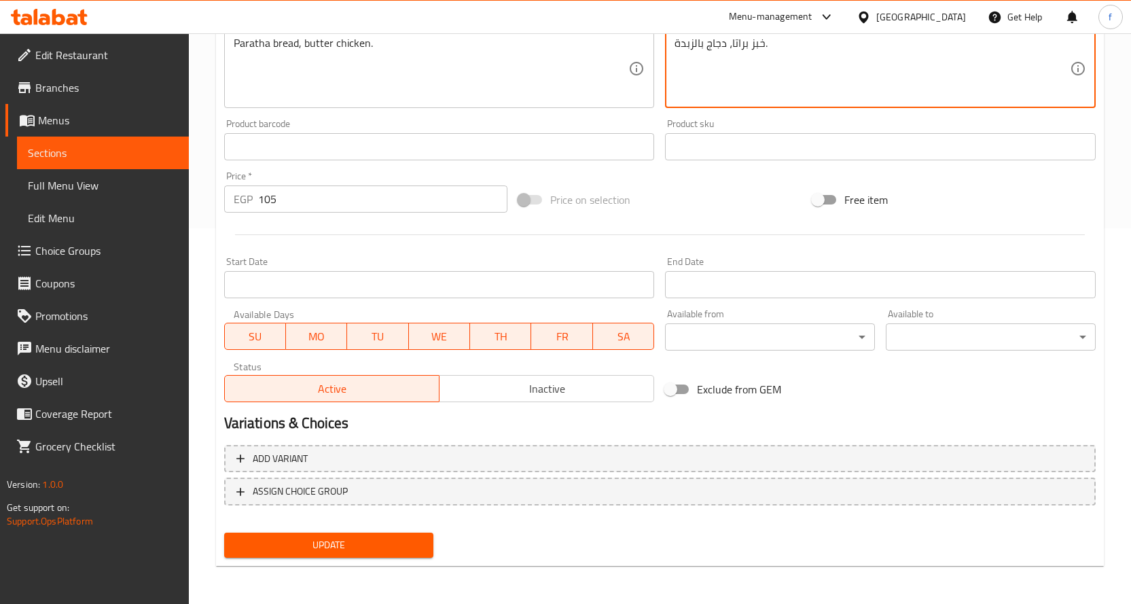
click at [365, 539] on span "Update" at bounding box center [329, 545] width 188 height 17
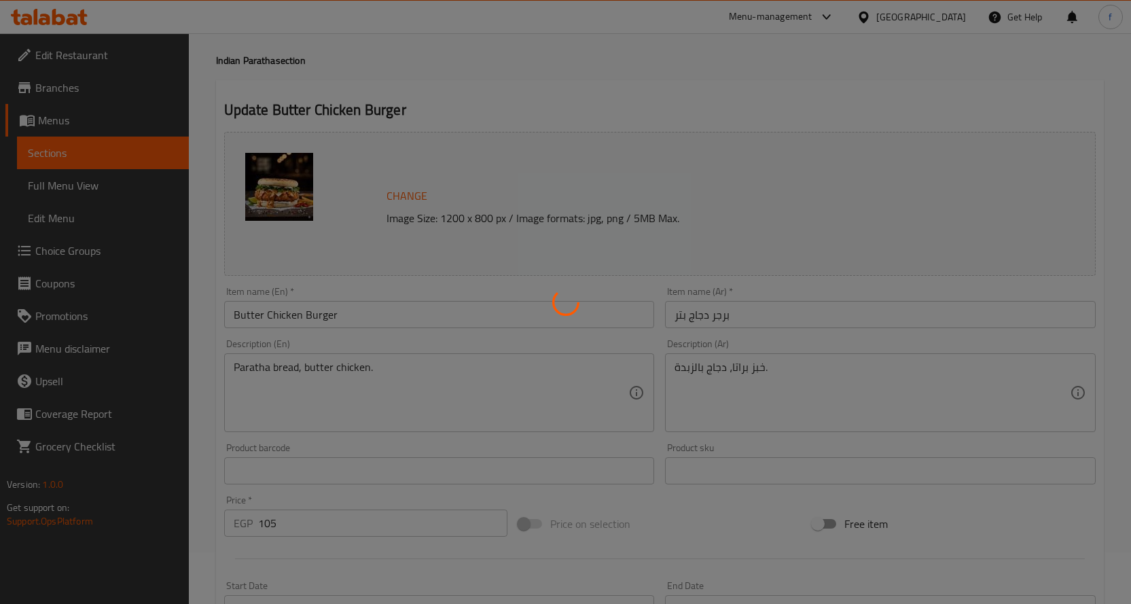
scroll to position [0, 0]
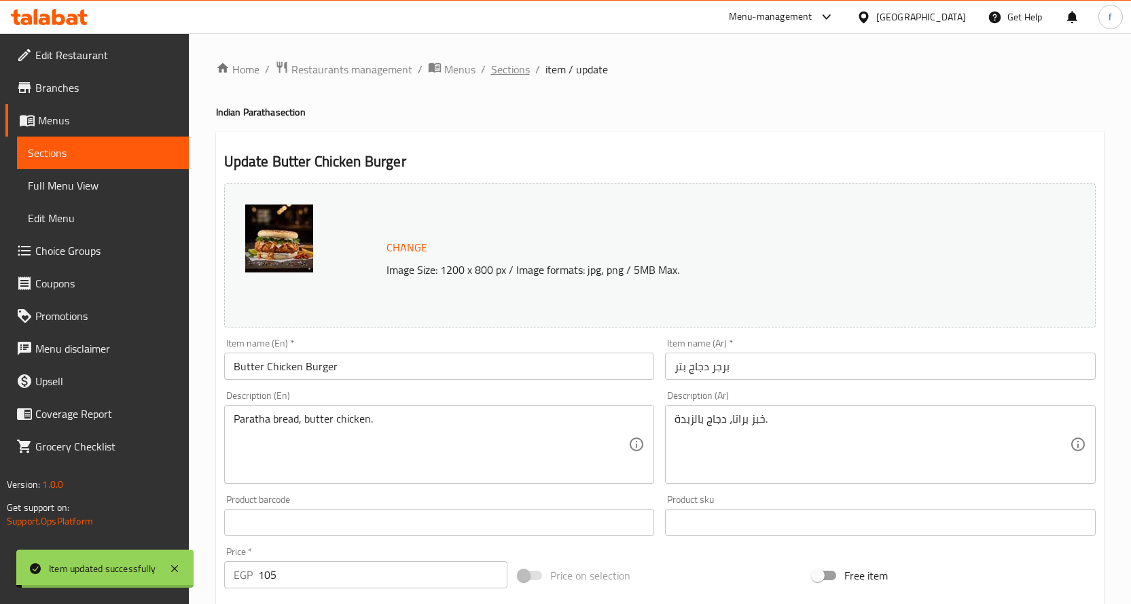
click at [506, 71] on span "Sections" at bounding box center [510, 69] width 39 height 16
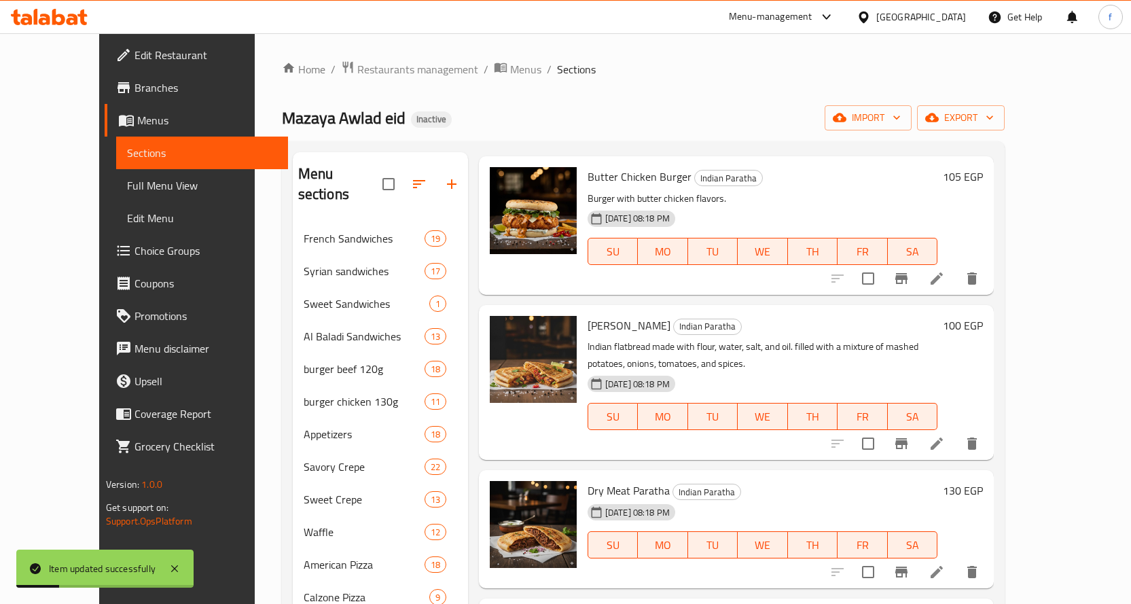
scroll to position [204, 0]
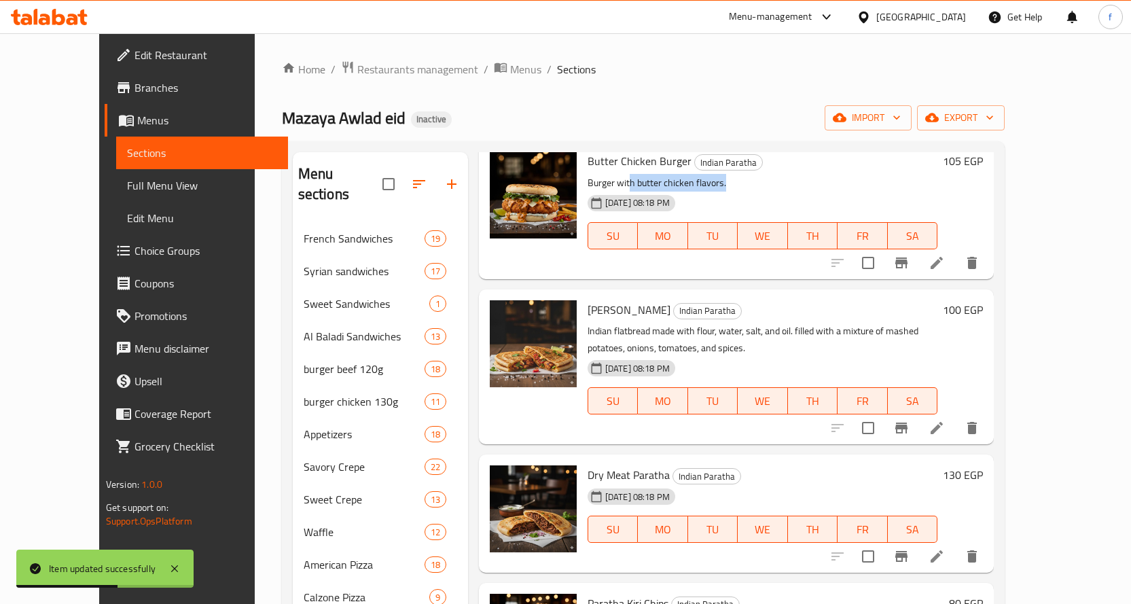
drag, startPoint x: 607, startPoint y: 180, endPoint x: 722, endPoint y: 181, distance: 115.5
click at [722, 181] on p "Burger with butter chicken flavors." at bounding box center [763, 183] width 350 height 17
click at [945, 434] on icon at bounding box center [937, 428] width 16 height 16
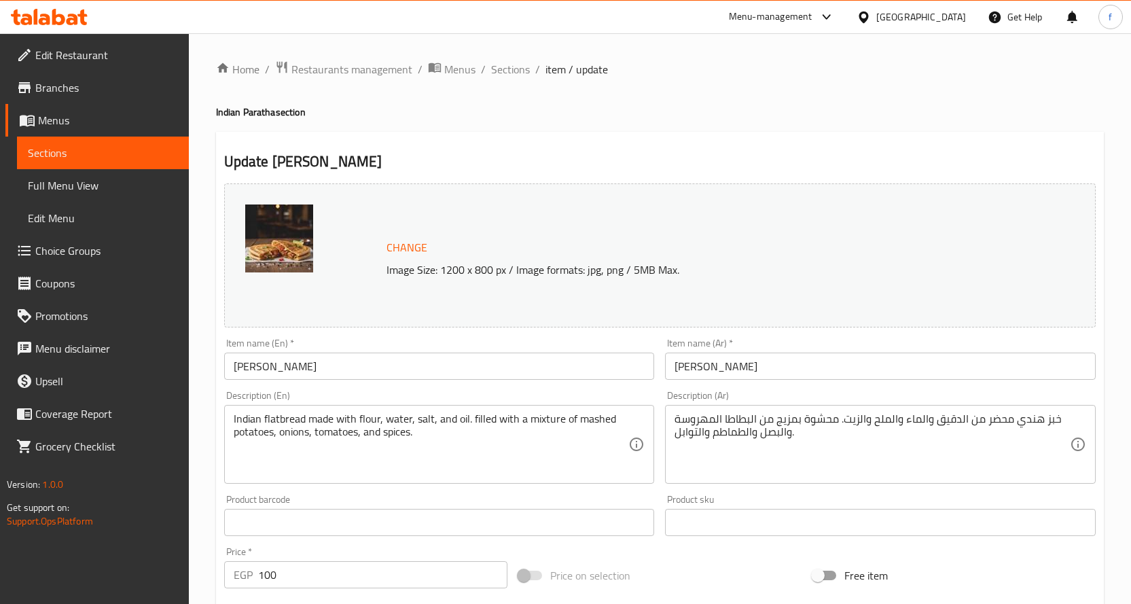
click at [500, 408] on div "Indian flatbread made with flour, water, salt, and oil. filled with a mixture o…" at bounding box center [439, 444] width 431 height 79
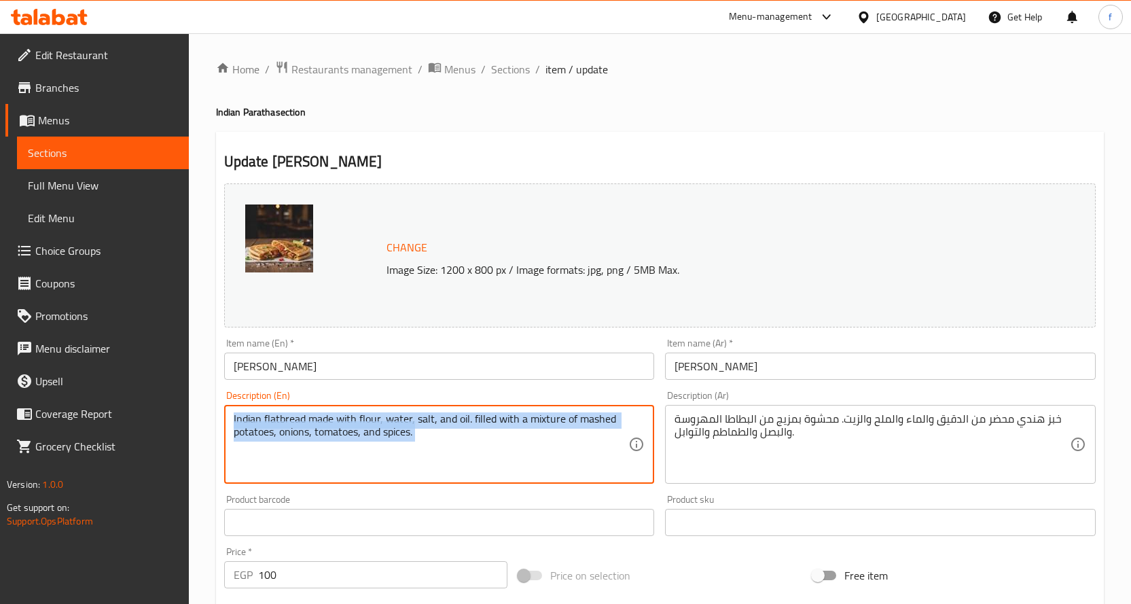
click at [500, 408] on div "Indian flatbread made with flour, water, salt, and oil. filled with a mixture o…" at bounding box center [439, 444] width 431 height 79
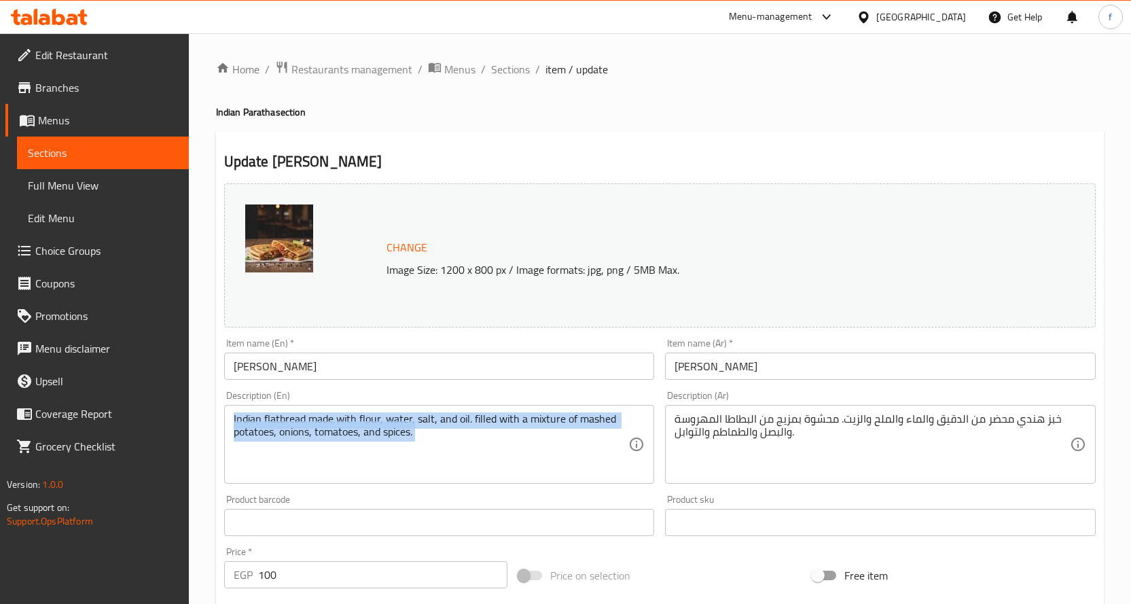
click at [500, 408] on div "Indian flatbread made with flour, water, salt, and oil. filled with a mixture o…" at bounding box center [439, 444] width 431 height 79
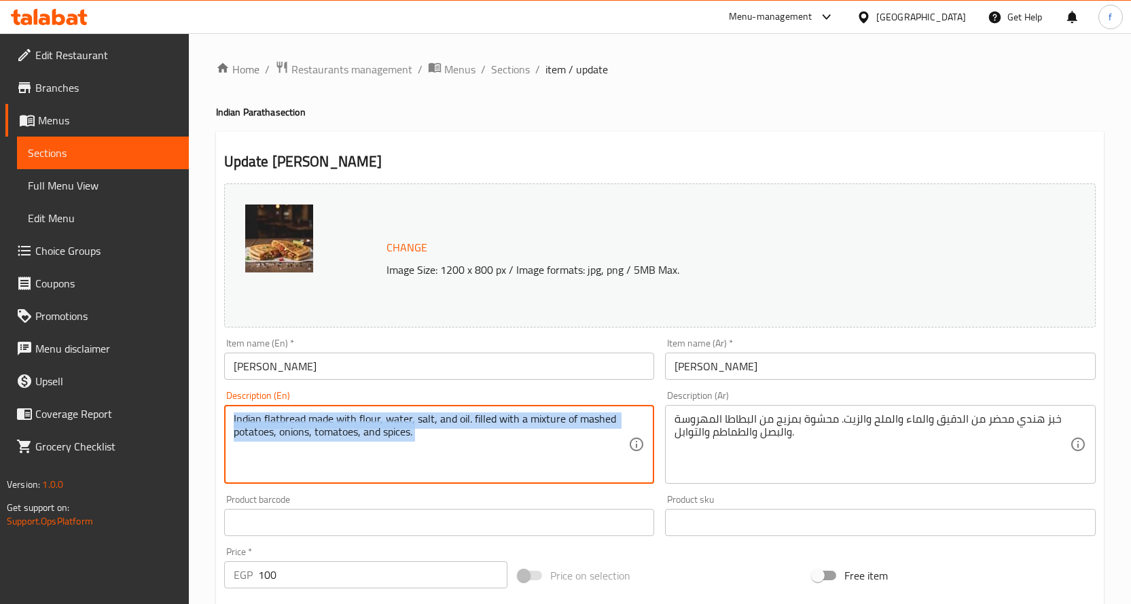
click at [500, 408] on div "Indian flatbread made with flour, water, salt, and oil. filled with a mixture o…" at bounding box center [439, 444] width 431 height 79
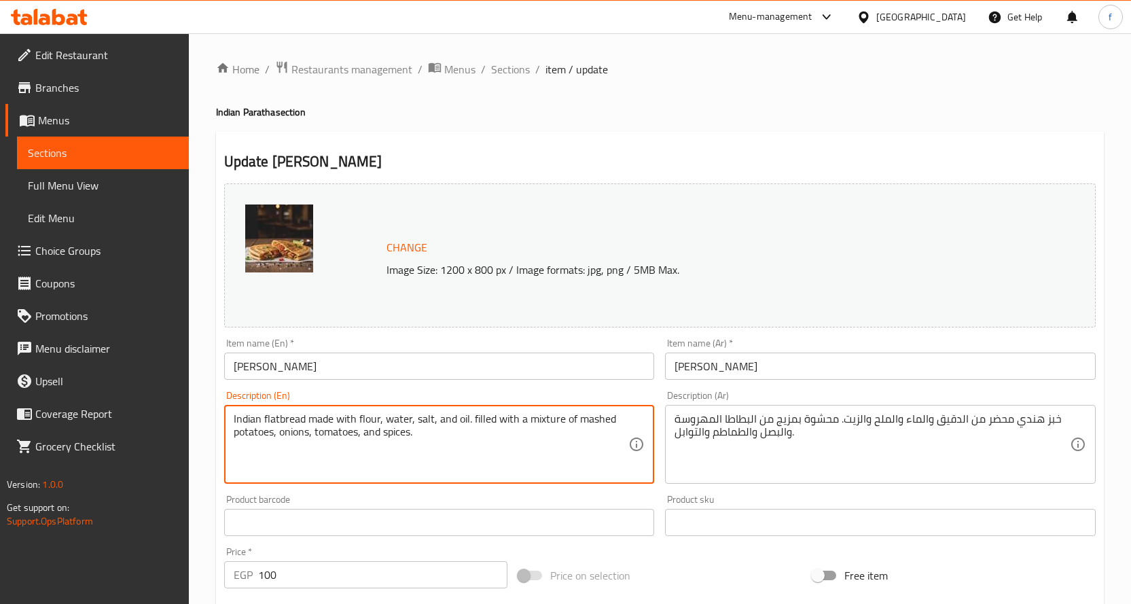
click at [501, 420] on textarea "Indian flatbread made with flour, water, salt, and oil. filled with a mixture o…" at bounding box center [431, 444] width 395 height 65
click at [502, 420] on textarea "Indian flatbread made with flour, water, salt, and oil. filled with a mixture o…" at bounding box center [431, 444] width 395 height 65
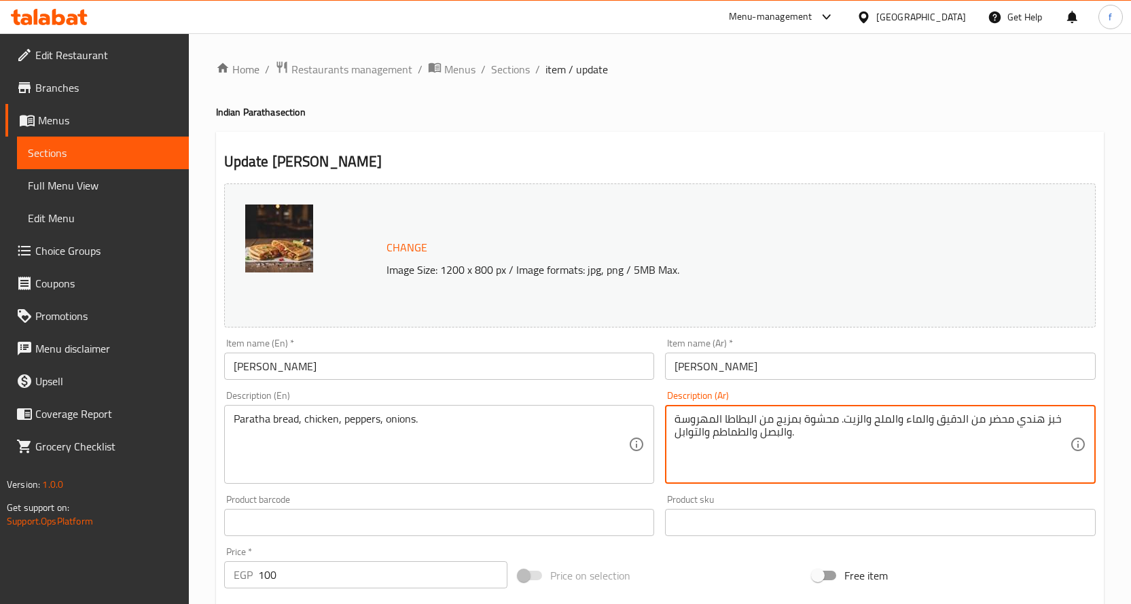
click at [786, 429] on textarea "خبز هندي محضر من الدقيق والماء والملح والزيت. محشوة بمزيج من البطاطا المهروسة و…" at bounding box center [872, 444] width 395 height 65
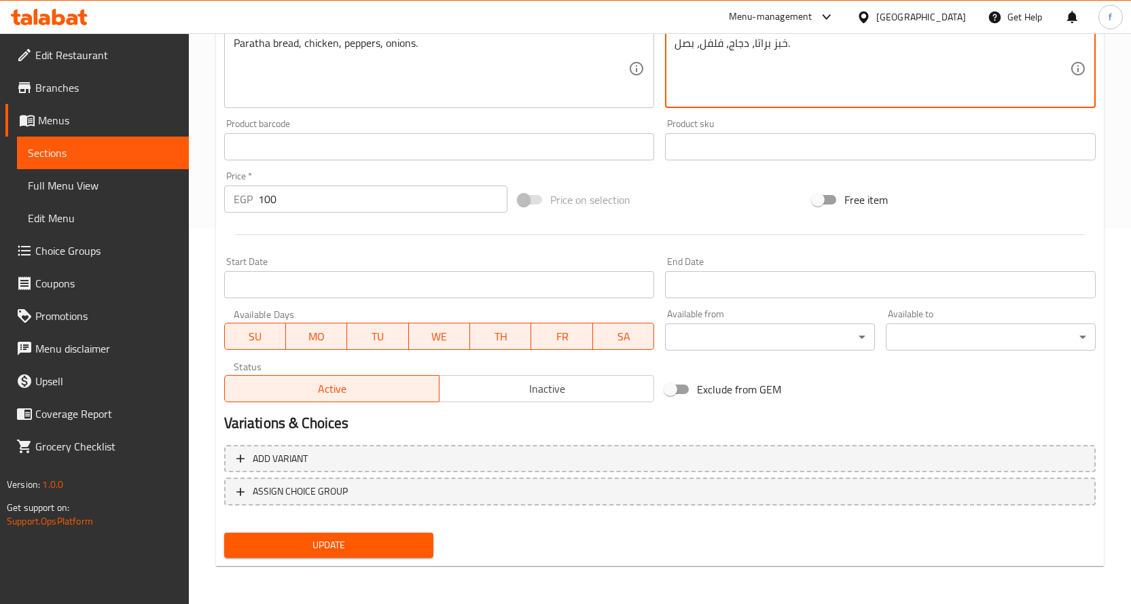
click at [429, 550] on button "Update" at bounding box center [329, 545] width 210 height 25
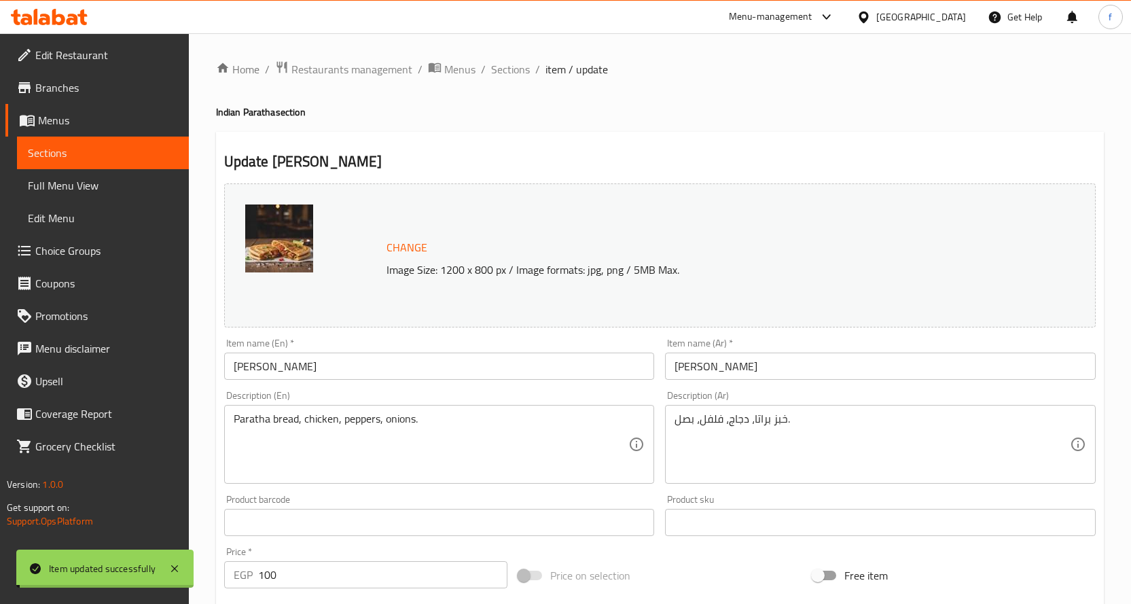
click at [512, 69] on span "Sections" at bounding box center [510, 69] width 39 height 16
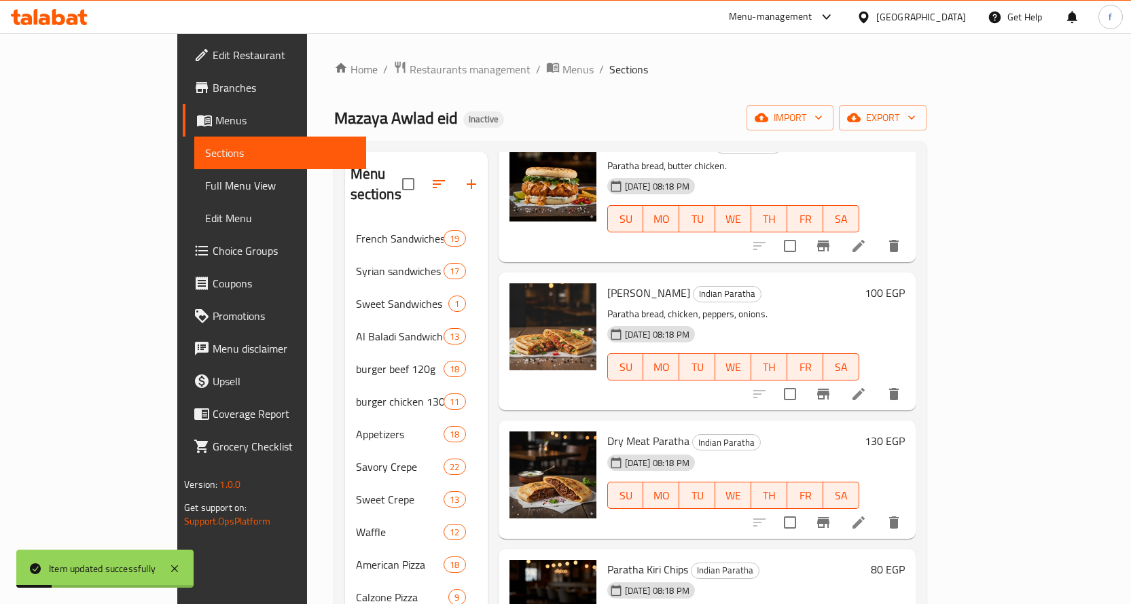
scroll to position [272, 0]
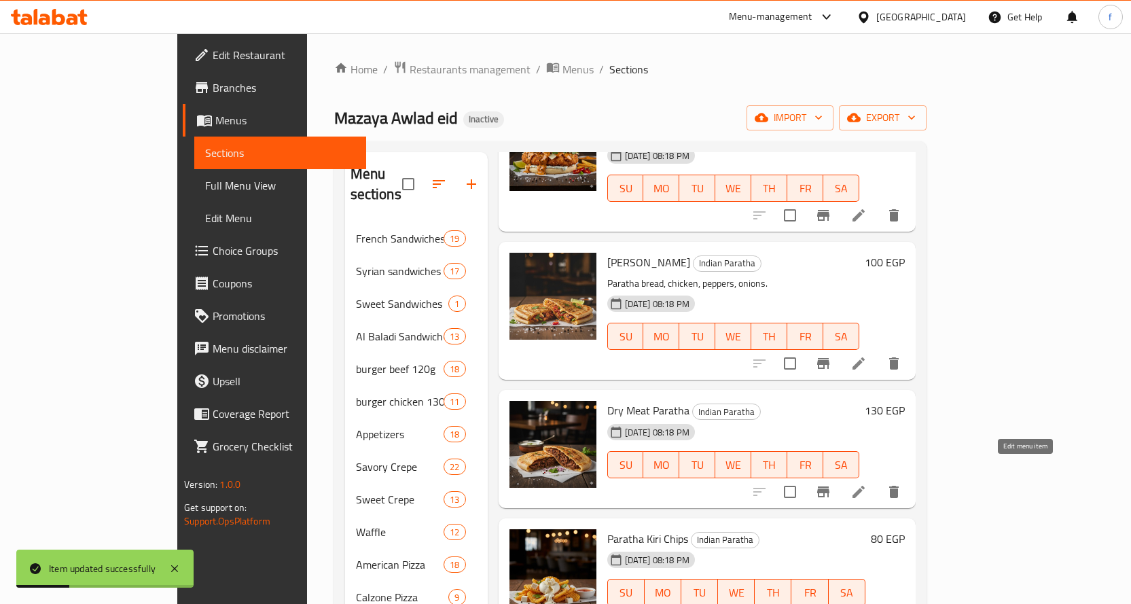
click at [867, 484] on icon at bounding box center [858, 492] width 16 height 16
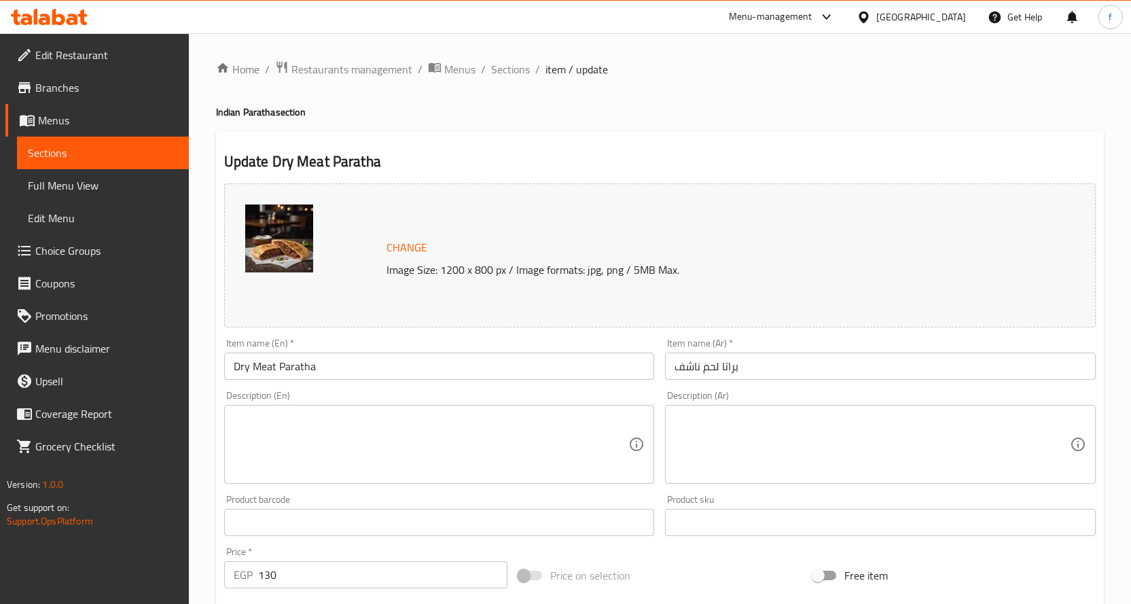
click at [504, 437] on textarea at bounding box center [431, 444] width 395 height 65
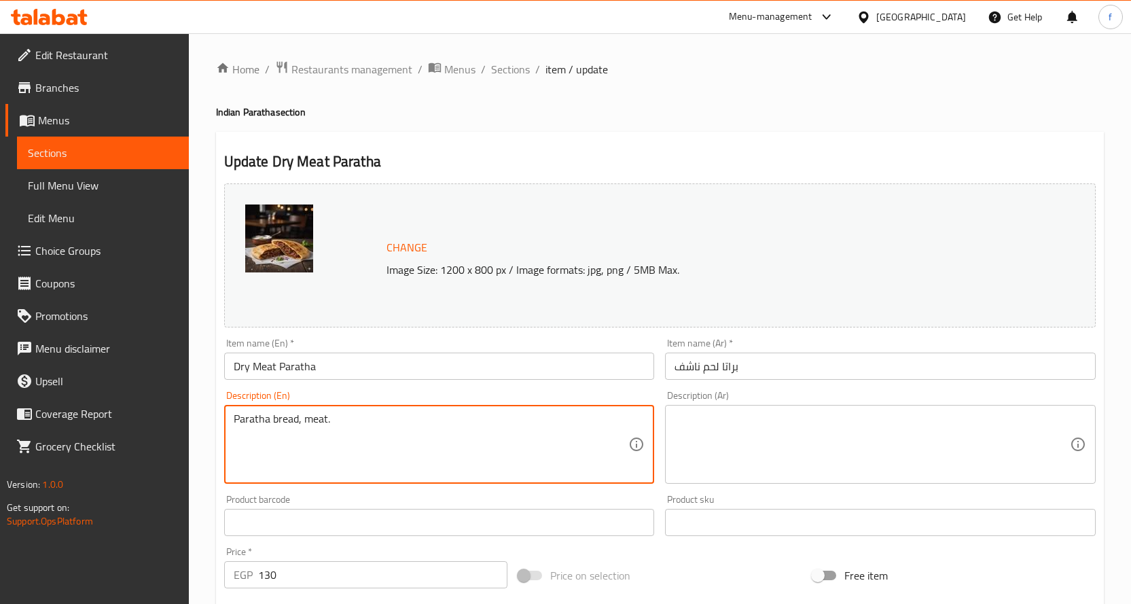
click at [770, 429] on textarea at bounding box center [872, 444] width 395 height 65
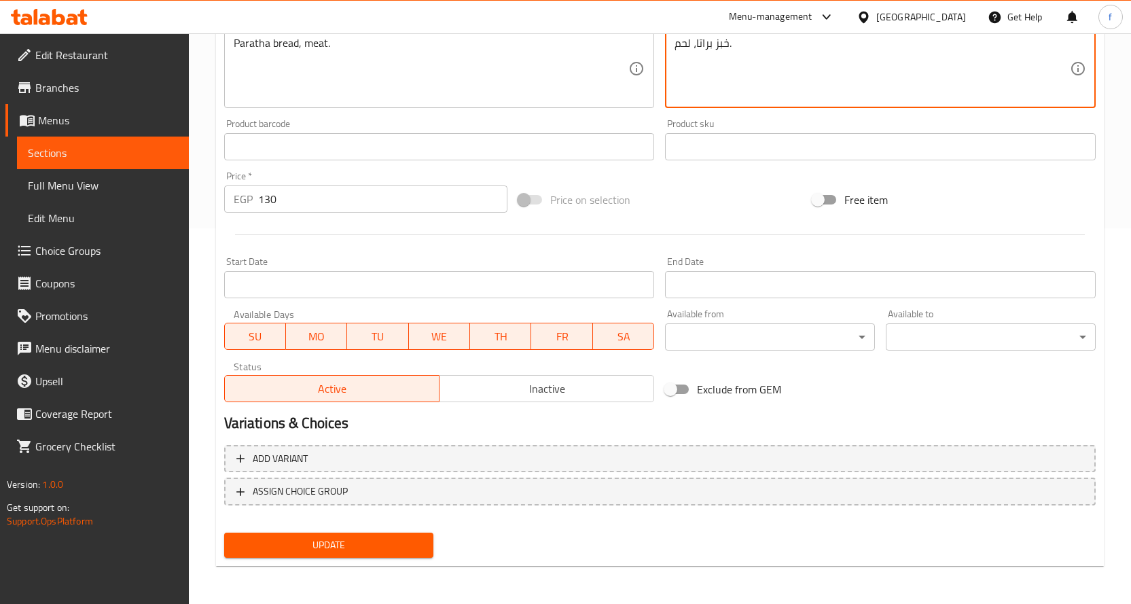
click at [361, 541] on span "Update" at bounding box center [329, 545] width 188 height 17
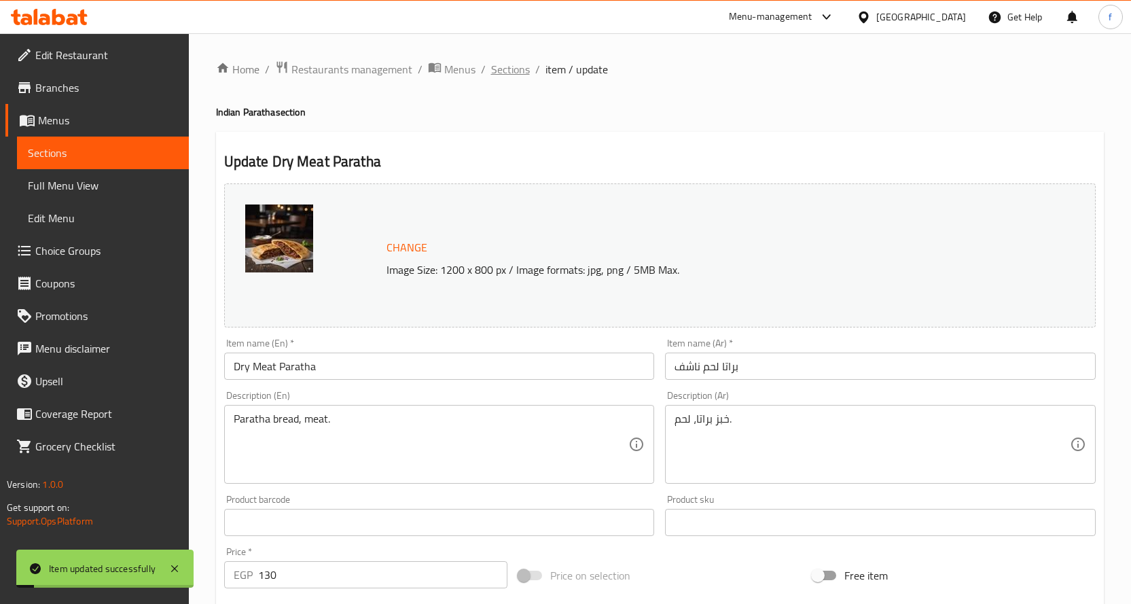
click at [501, 68] on span "Sections" at bounding box center [510, 69] width 39 height 16
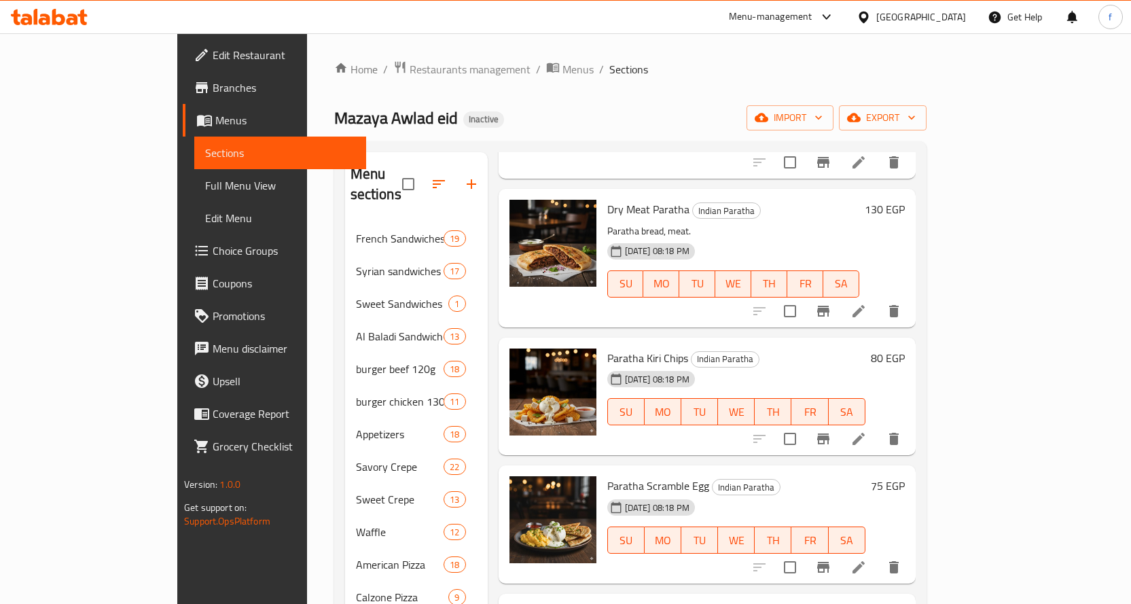
scroll to position [476, 0]
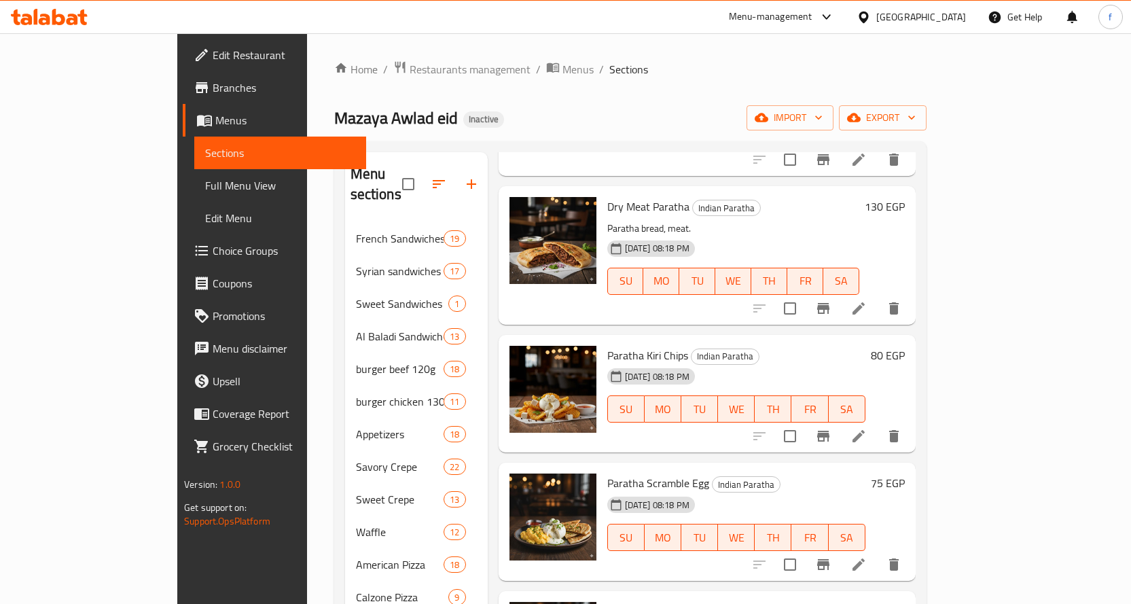
click at [878, 424] on li at bounding box center [859, 436] width 38 height 24
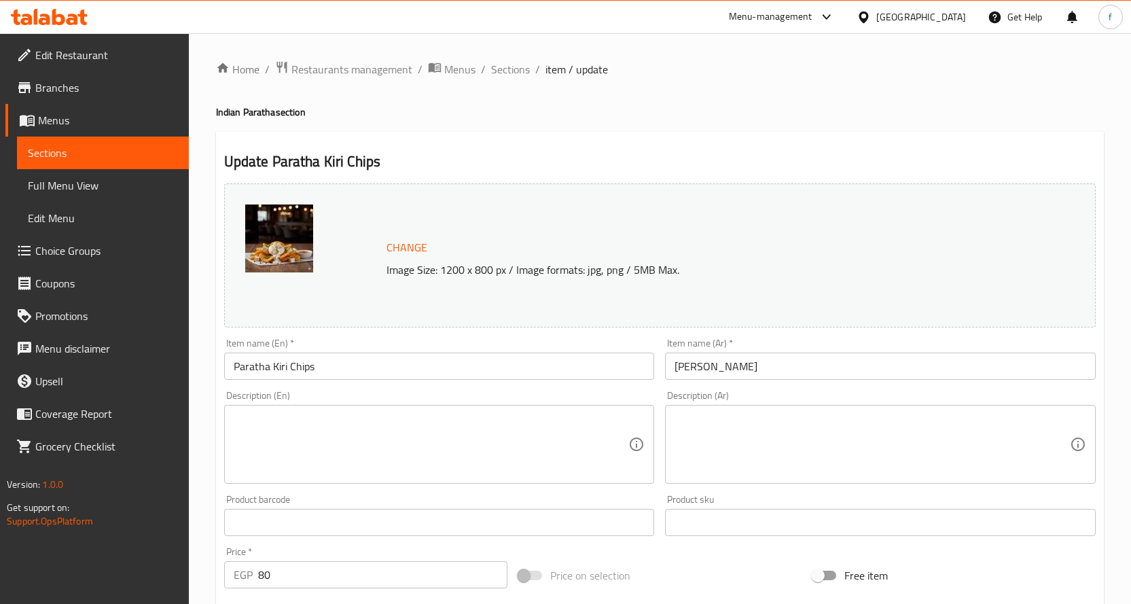
click at [516, 427] on textarea at bounding box center [431, 444] width 395 height 65
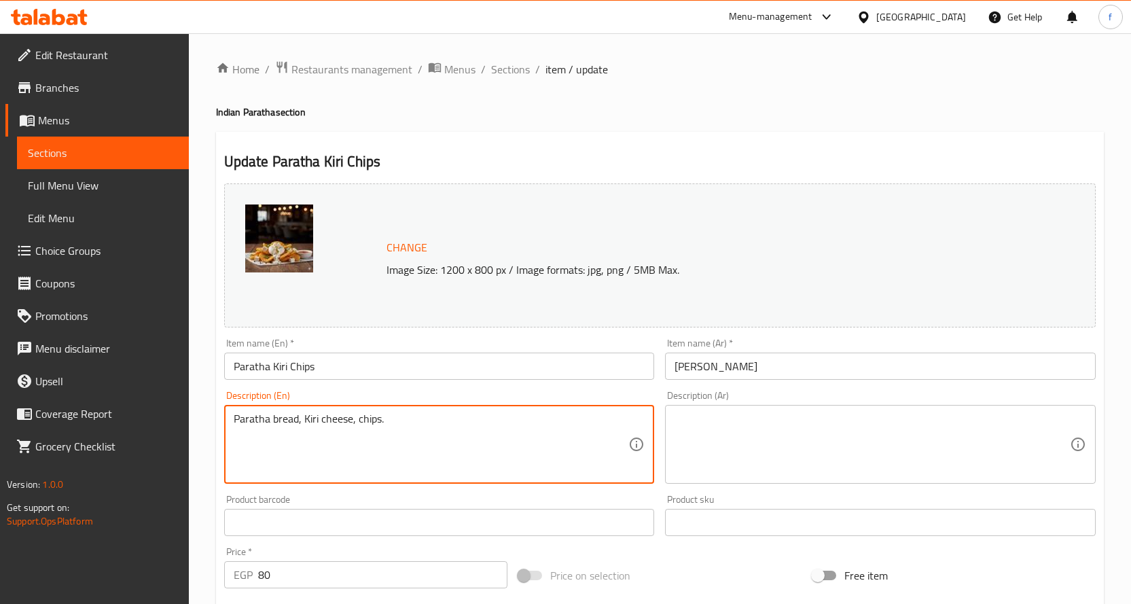
click at [703, 422] on textarea at bounding box center [872, 444] width 395 height 65
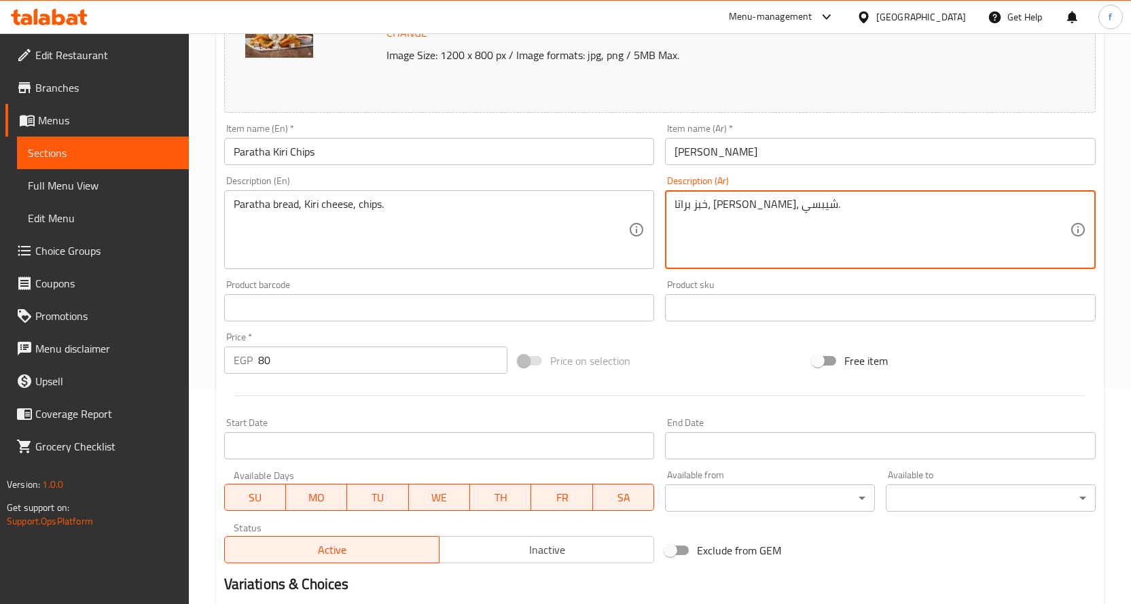
scroll to position [340, 0]
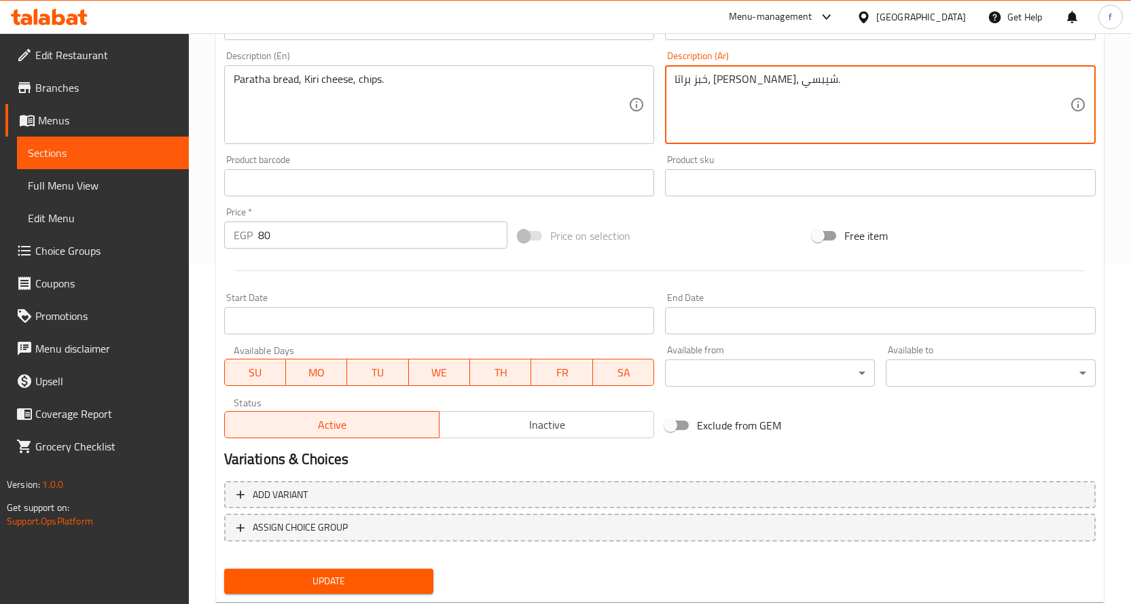
click at [357, 565] on div "Update" at bounding box center [329, 581] width 221 height 36
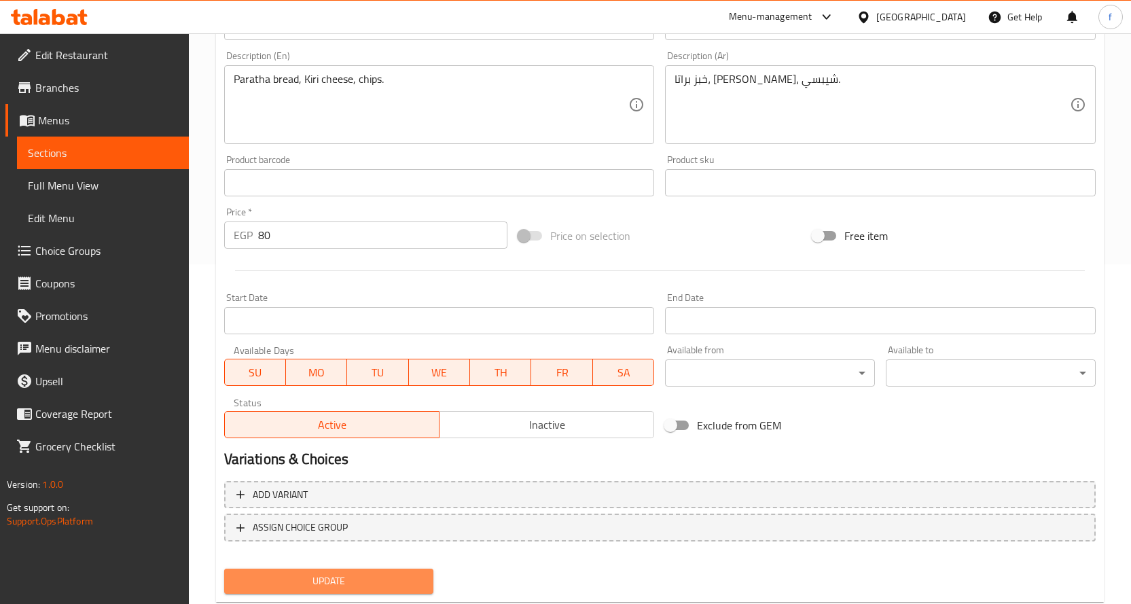
click at [359, 569] on button "Update" at bounding box center [329, 581] width 210 height 25
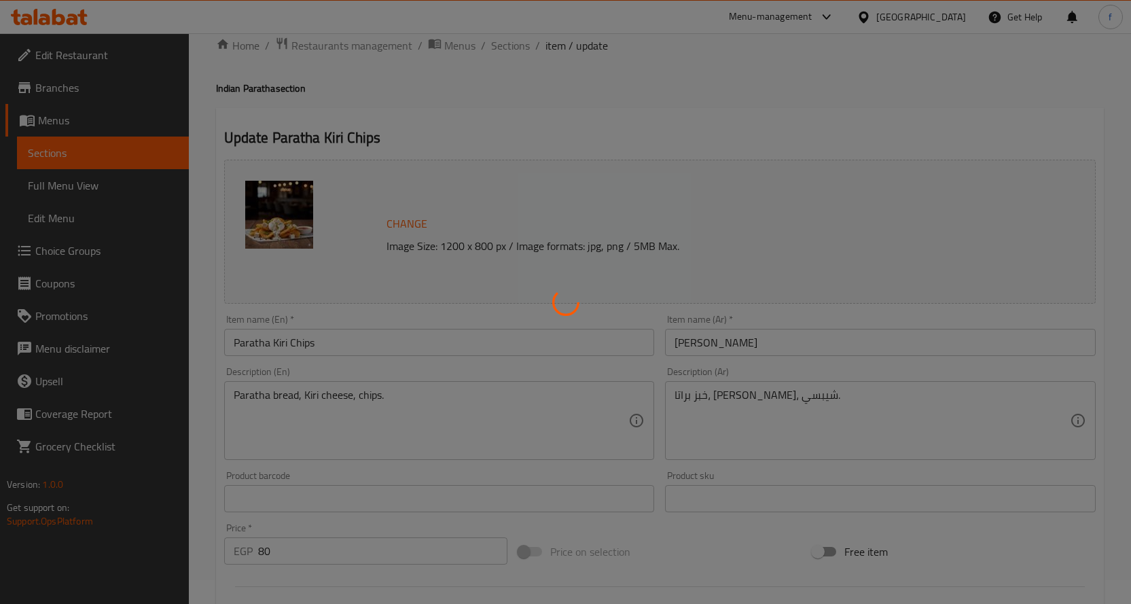
scroll to position [0, 0]
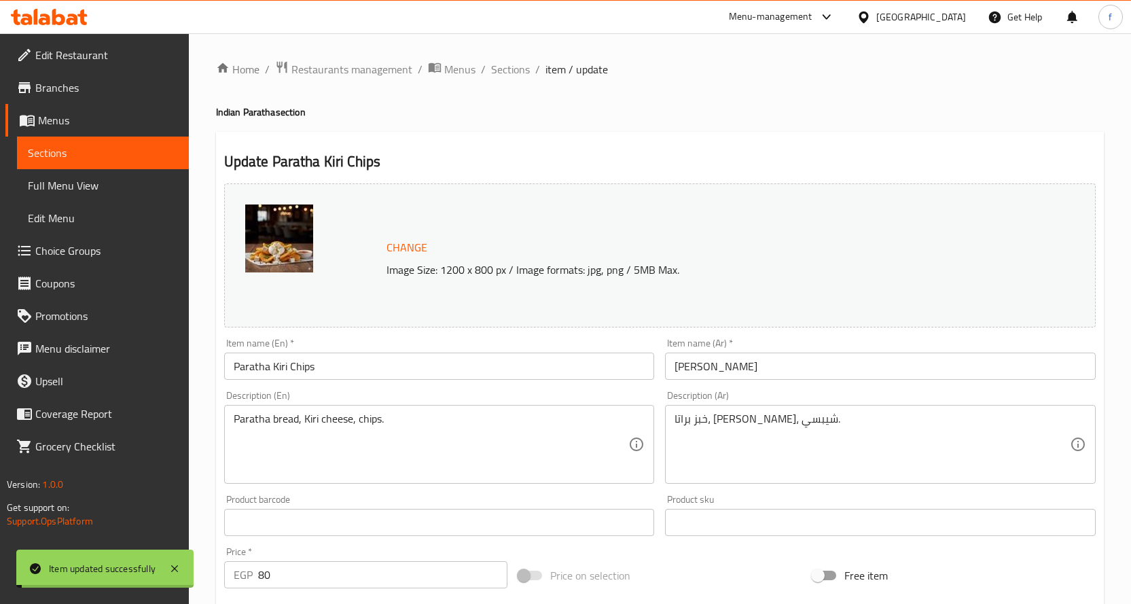
click at [518, 69] on span "Sections" at bounding box center [510, 69] width 39 height 16
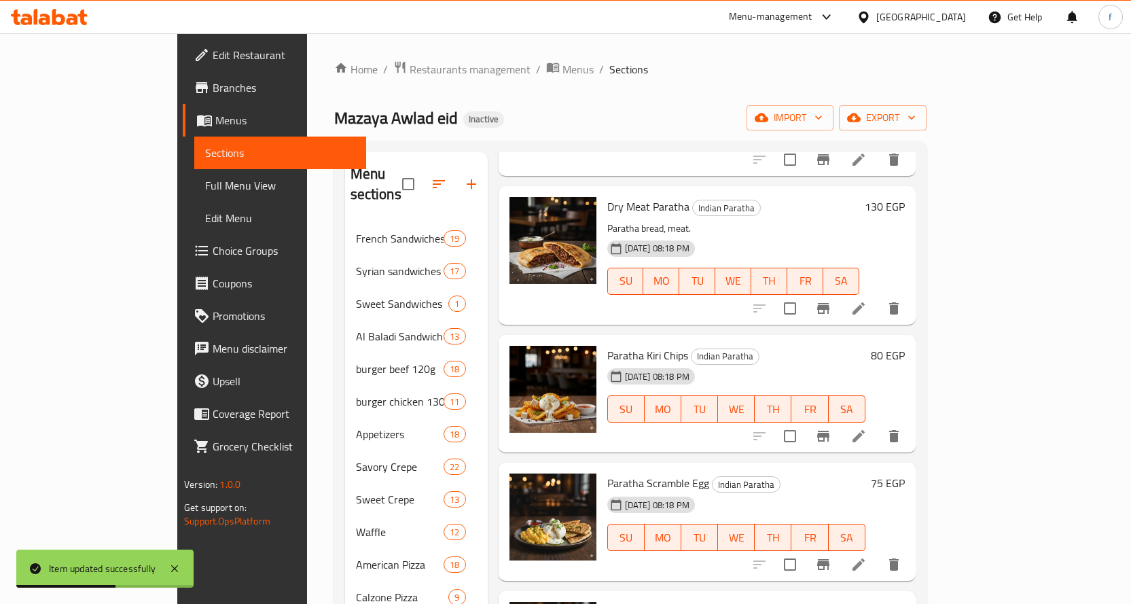
scroll to position [543, 0]
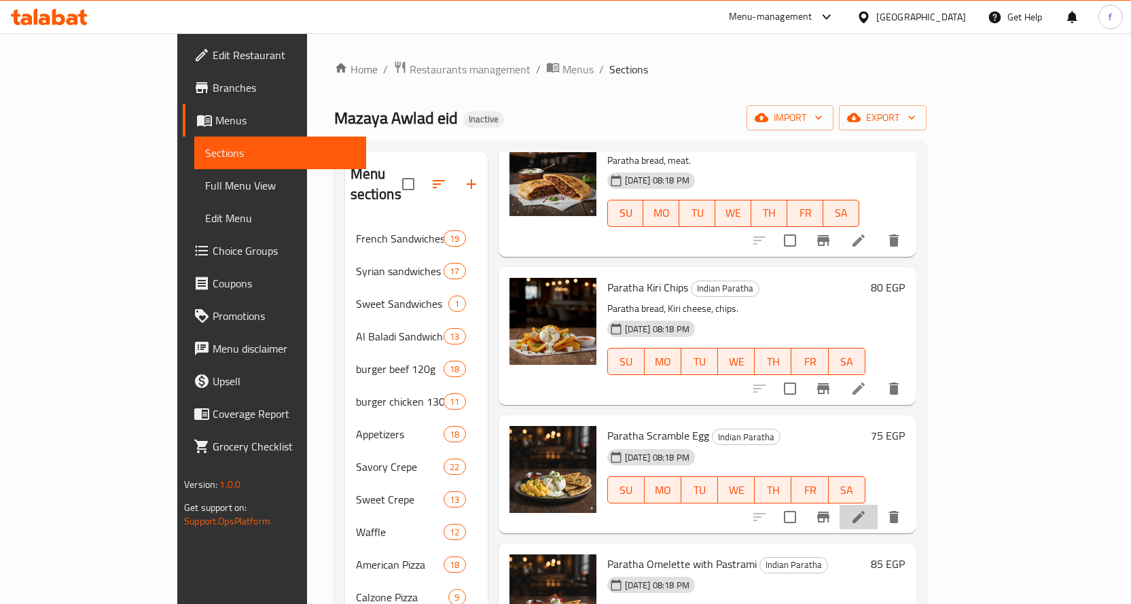
click at [878, 505] on li at bounding box center [859, 517] width 38 height 24
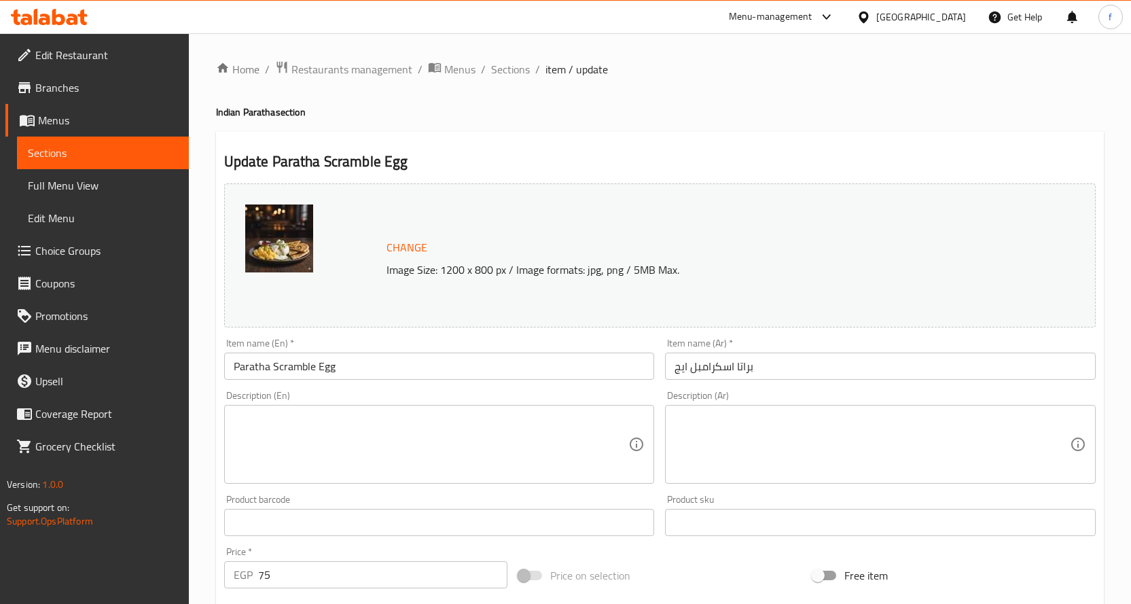
click at [433, 420] on textarea at bounding box center [431, 444] width 395 height 65
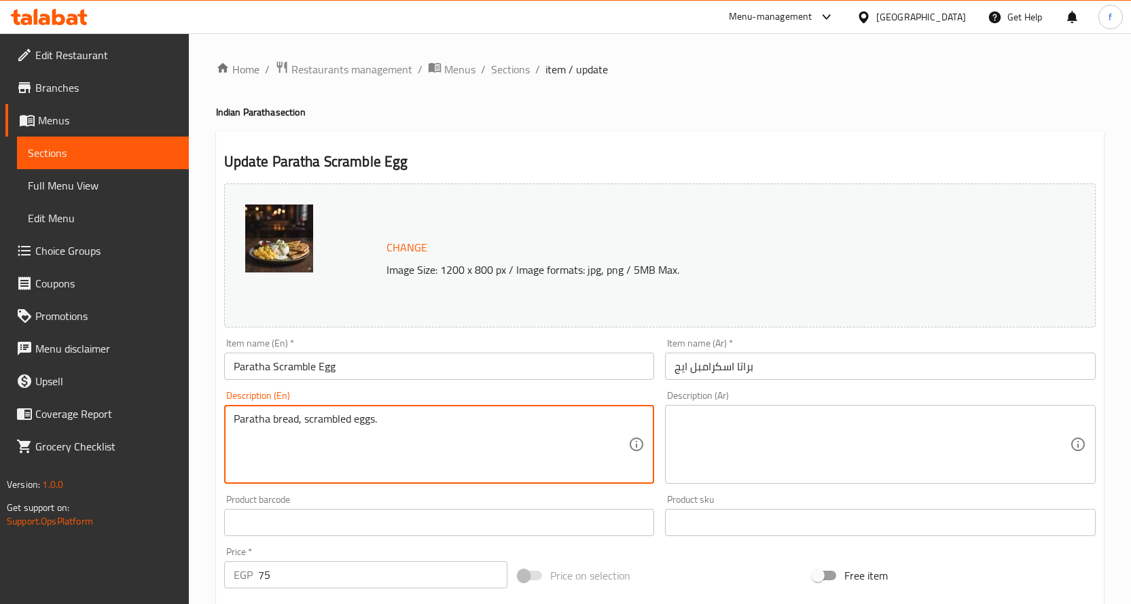
click at [738, 439] on textarea at bounding box center [872, 444] width 395 height 65
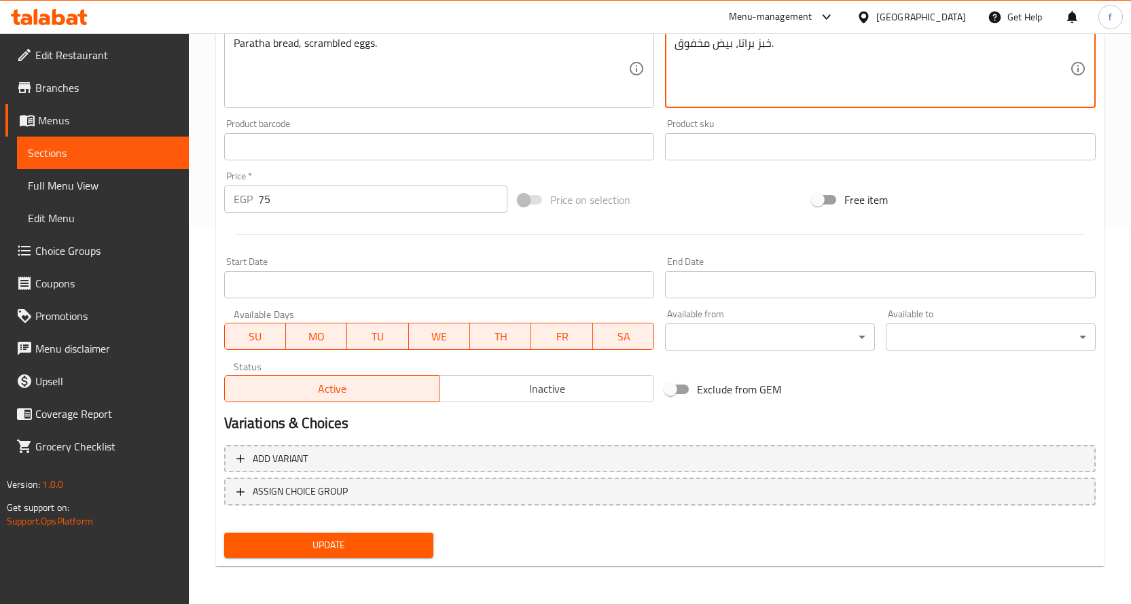
click at [412, 554] on span "Update" at bounding box center [329, 545] width 188 height 17
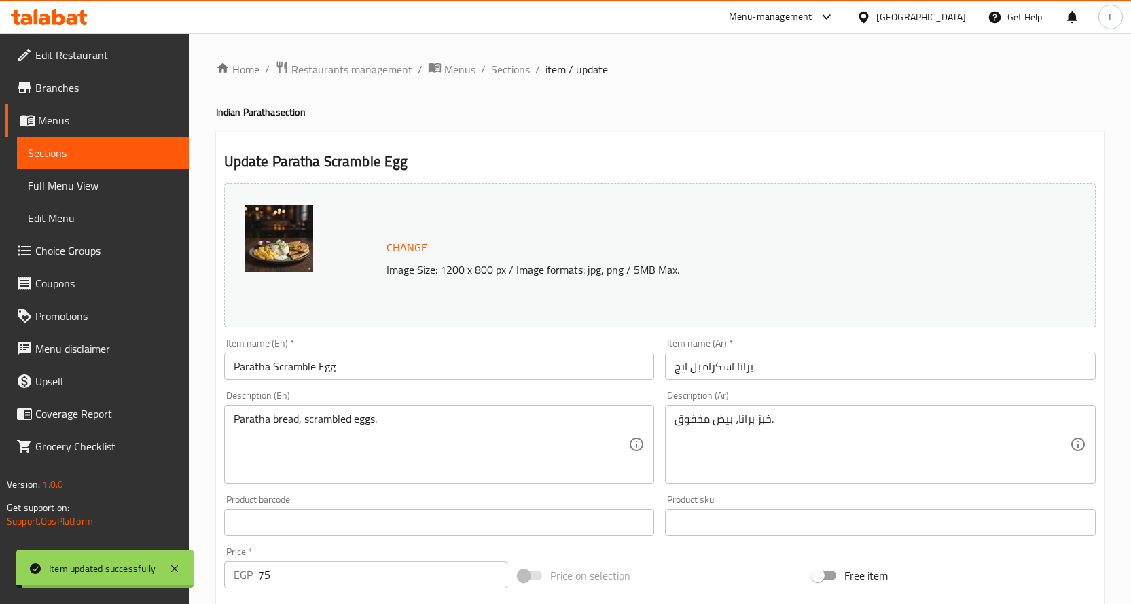
click at [507, 73] on span "Sections" at bounding box center [510, 69] width 39 height 16
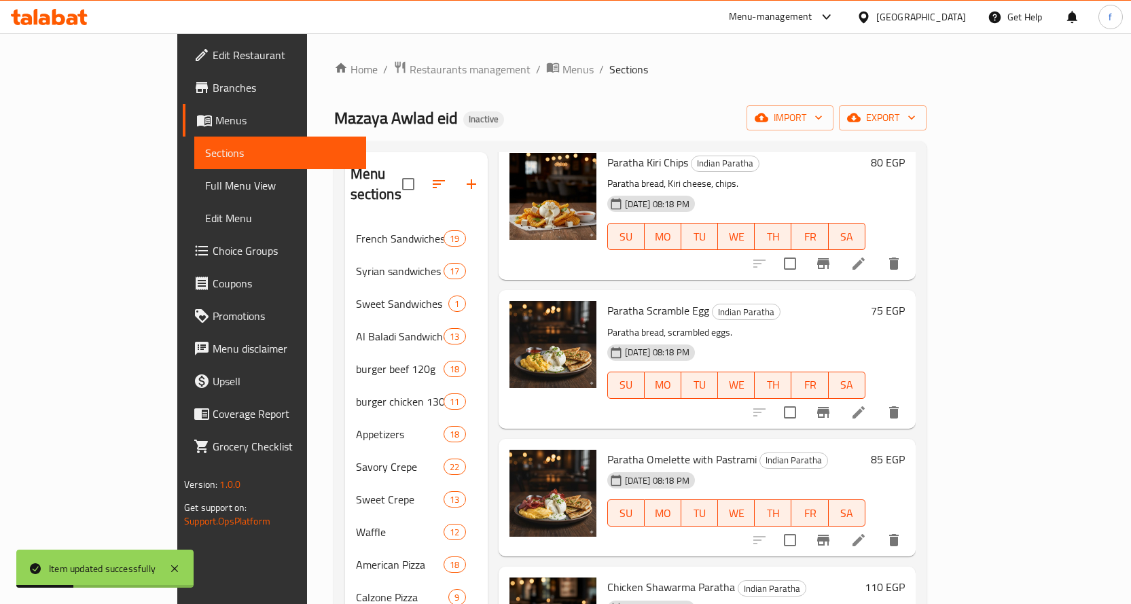
scroll to position [747, 0]
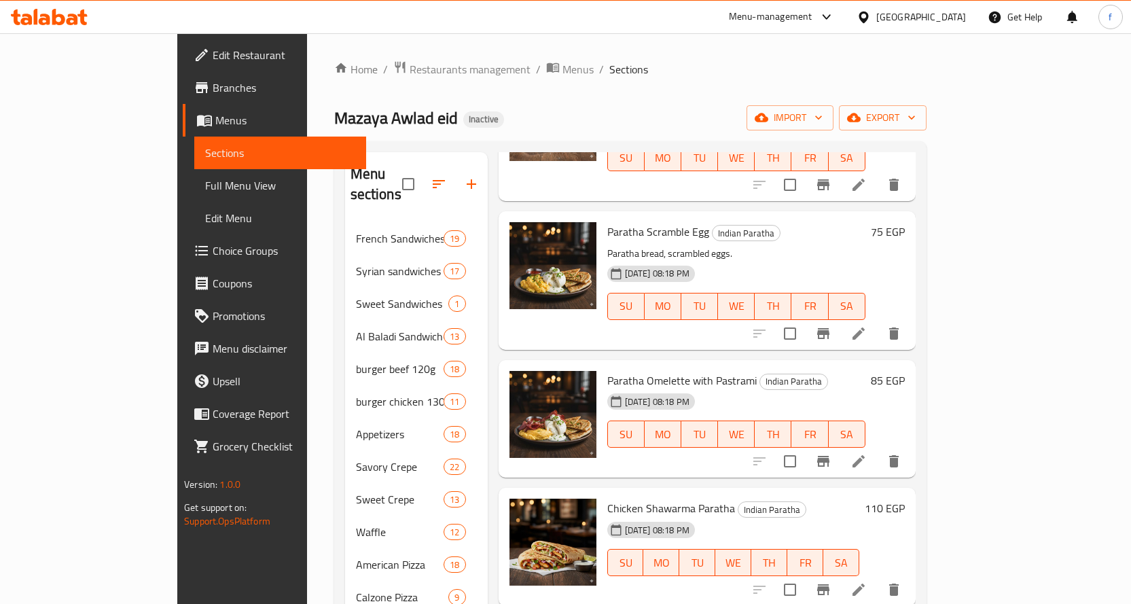
click at [878, 449] on li at bounding box center [859, 461] width 38 height 24
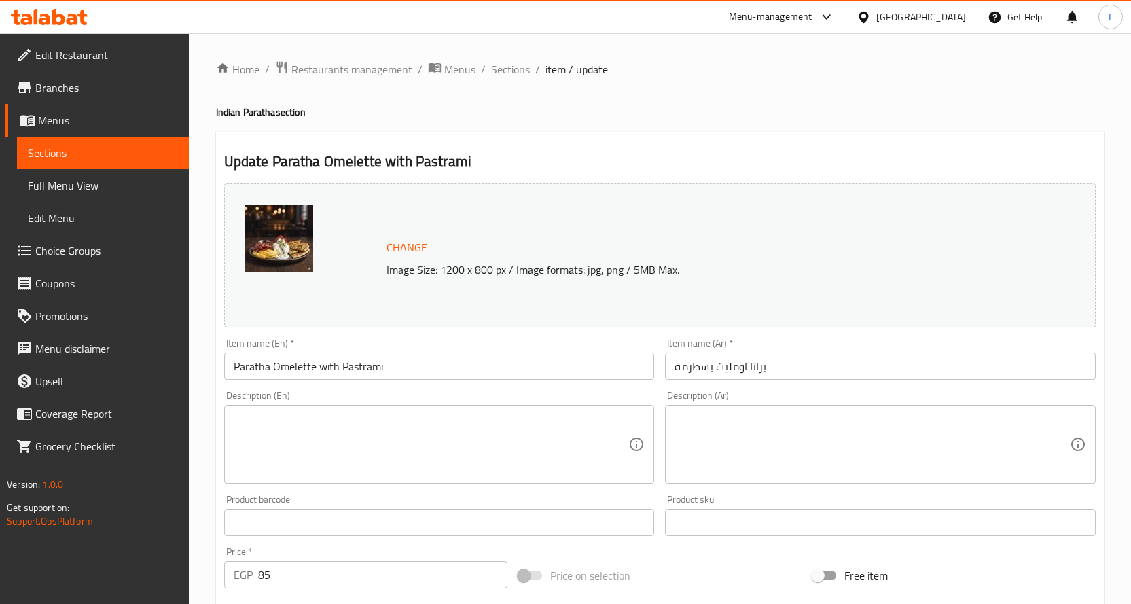
click at [454, 408] on div "Description (En)" at bounding box center [439, 444] width 431 height 79
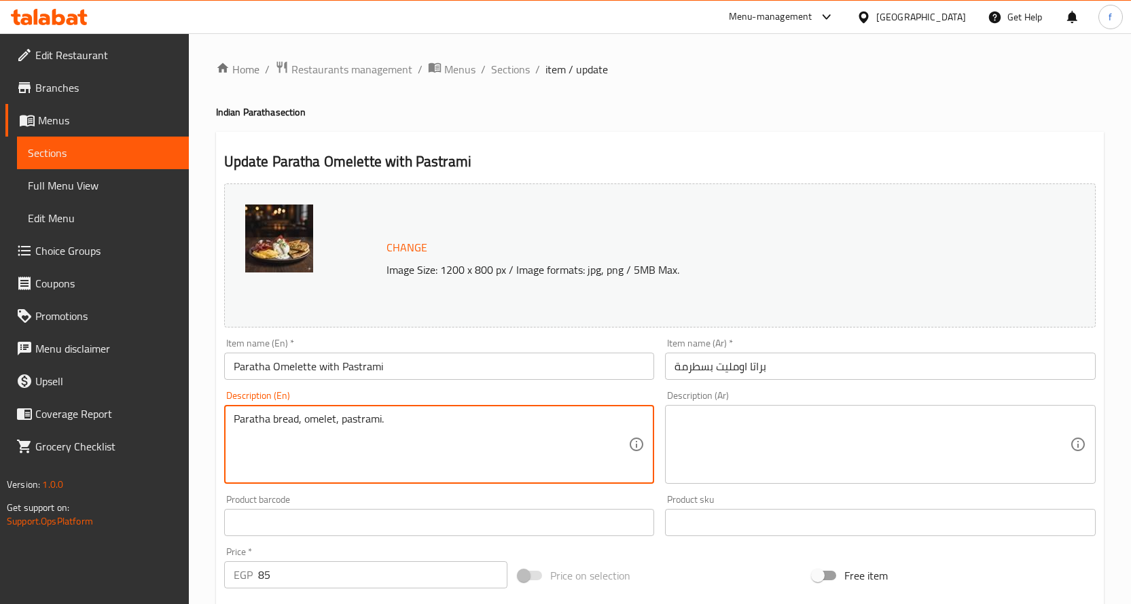
click at [715, 433] on textarea at bounding box center [872, 444] width 395 height 65
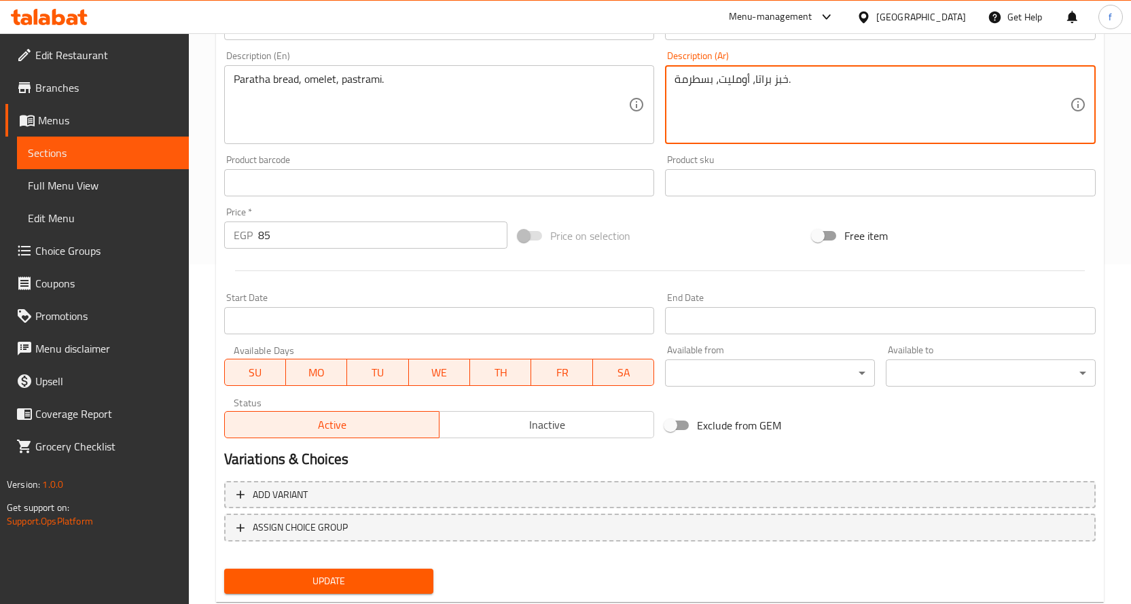
click at [382, 576] on span "Update" at bounding box center [329, 581] width 188 height 17
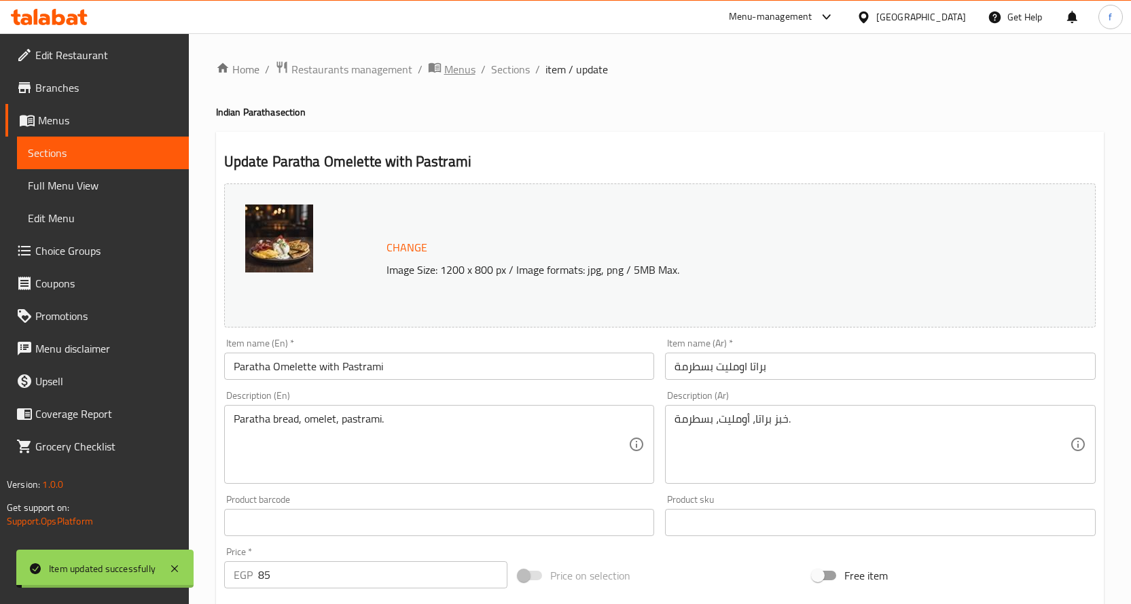
click at [449, 72] on span "Menus" at bounding box center [459, 69] width 31 height 16
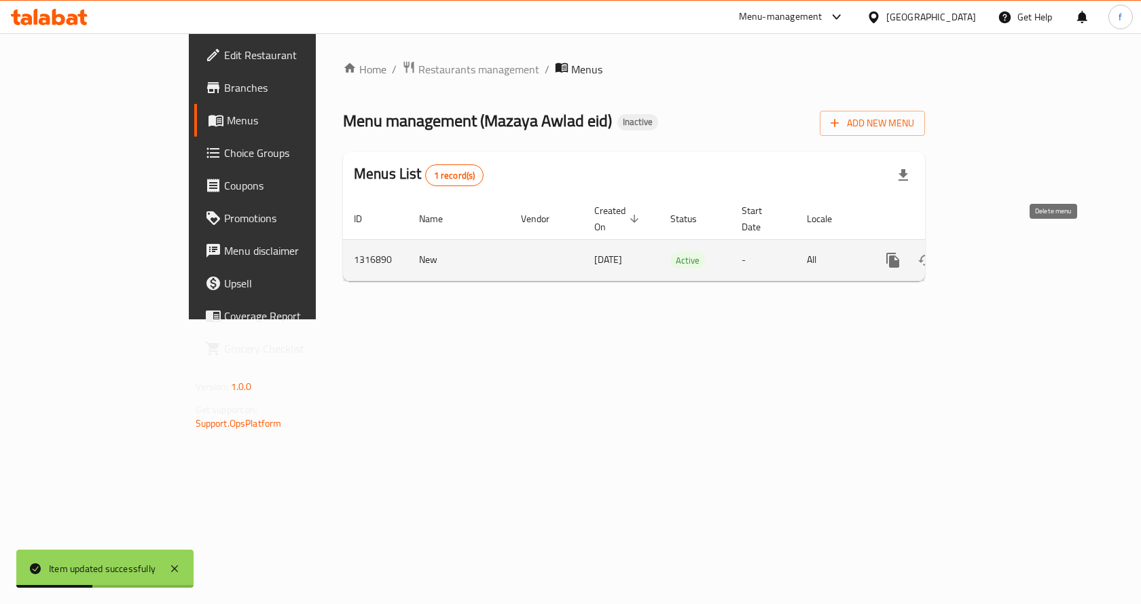
click at [999, 252] on icon "enhanced table" at bounding box center [991, 260] width 16 height 16
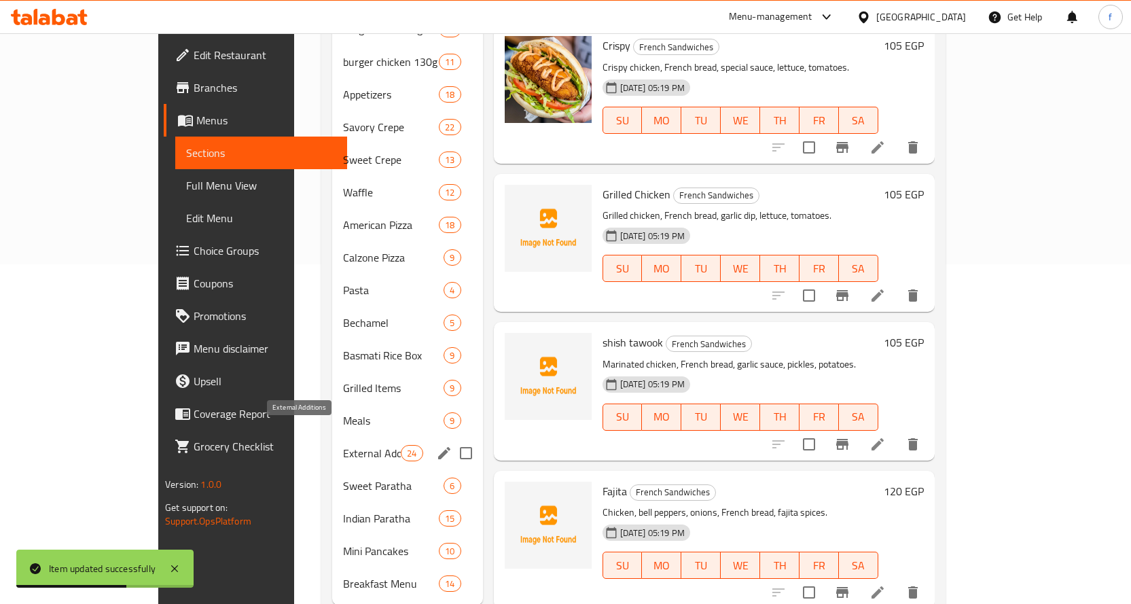
scroll to position [359, 0]
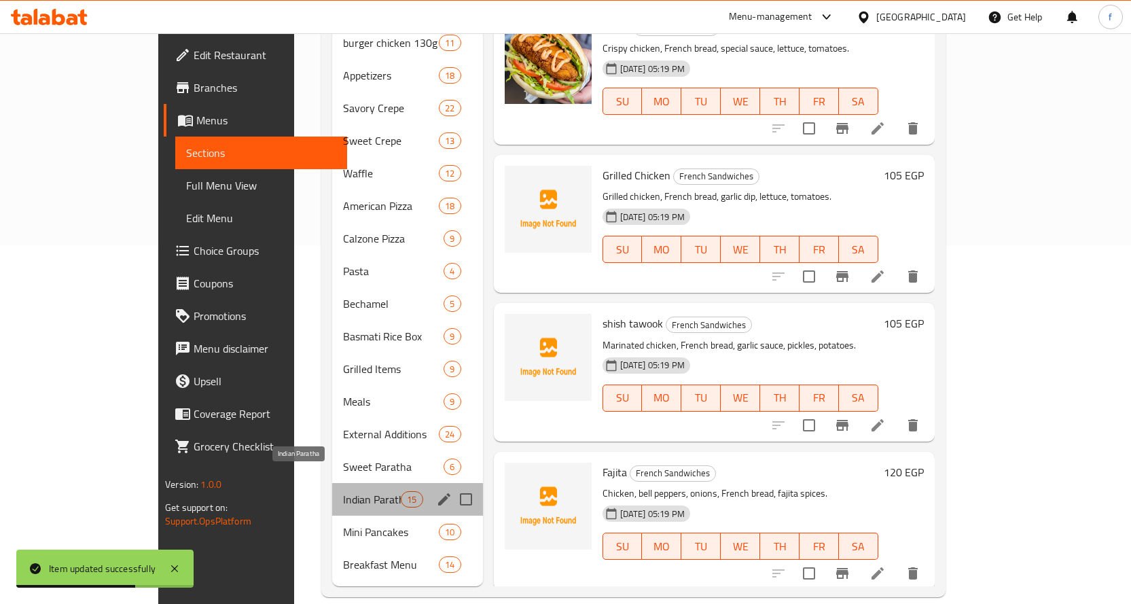
drag, startPoint x: 275, startPoint y: 479, endPoint x: 412, endPoint y: 437, distance: 142.7
click at [343, 491] on span "Indian Paratha" at bounding box center [372, 499] width 58 height 16
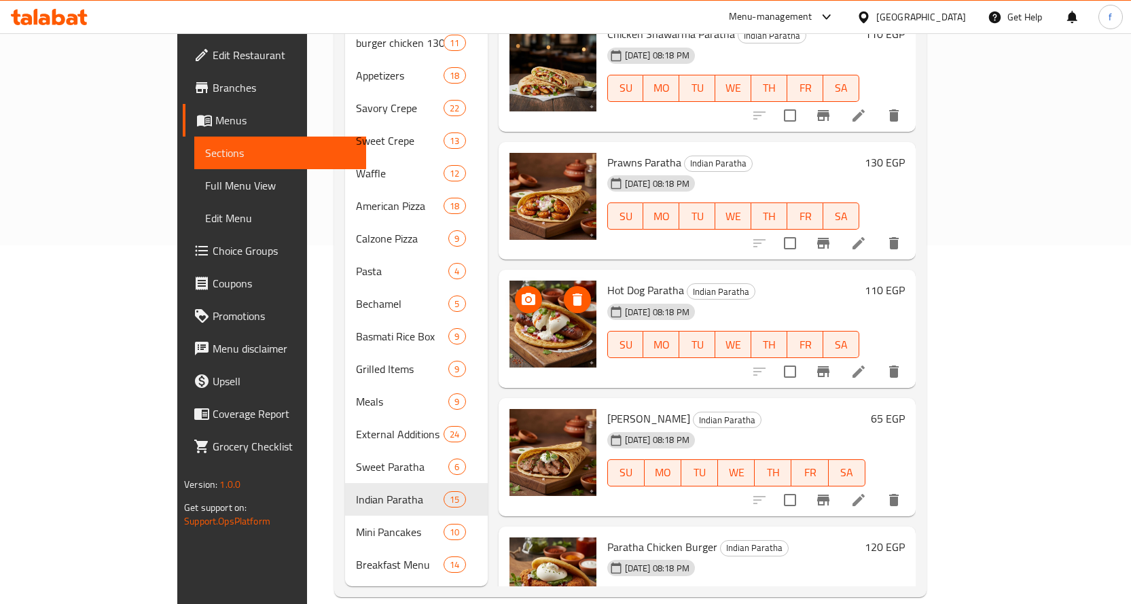
scroll to position [747, 0]
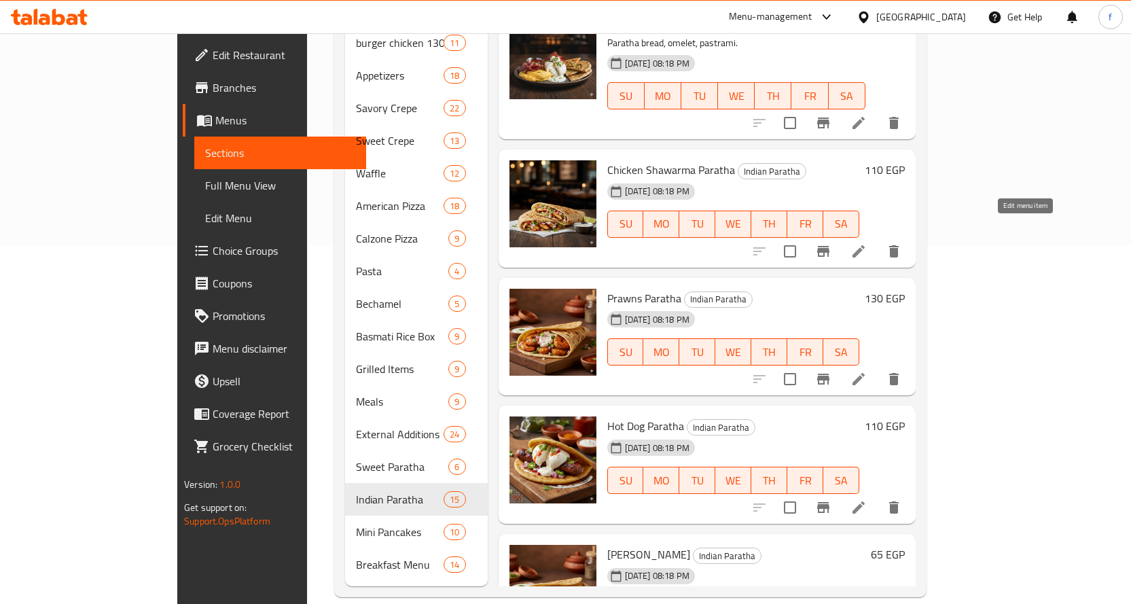
click at [867, 243] on icon at bounding box center [858, 251] width 16 height 16
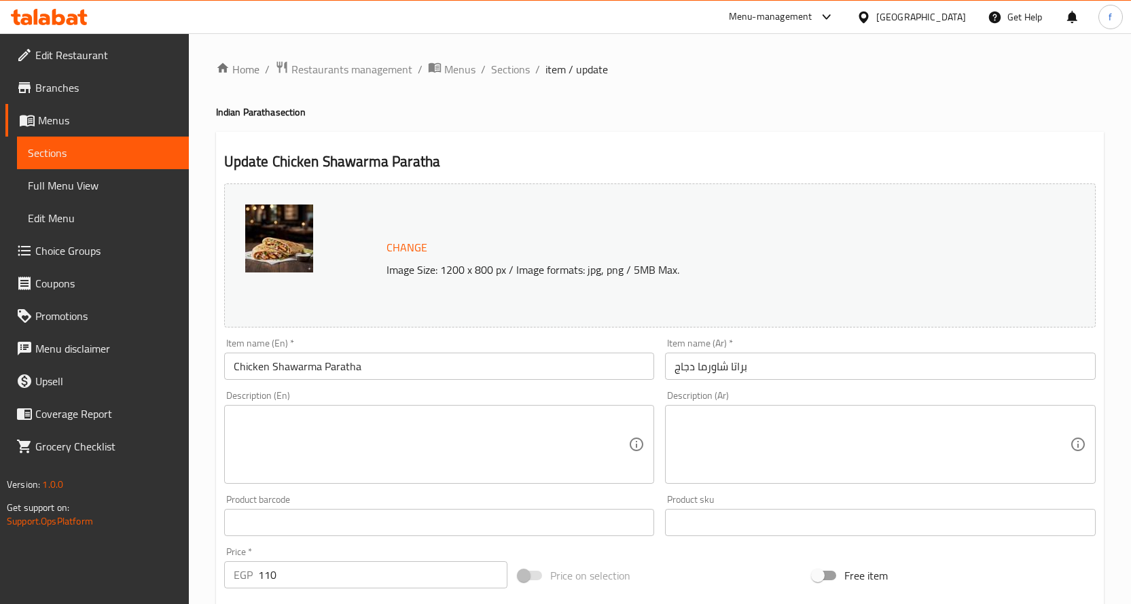
click at [518, 445] on textarea at bounding box center [431, 444] width 395 height 65
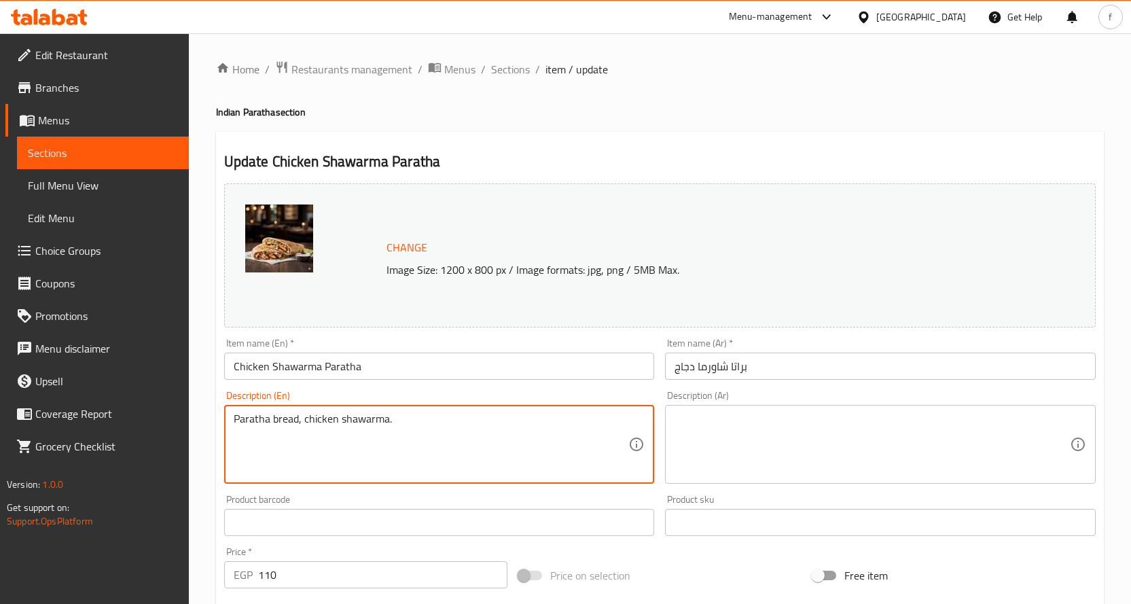
click at [785, 435] on textarea at bounding box center [872, 444] width 395 height 65
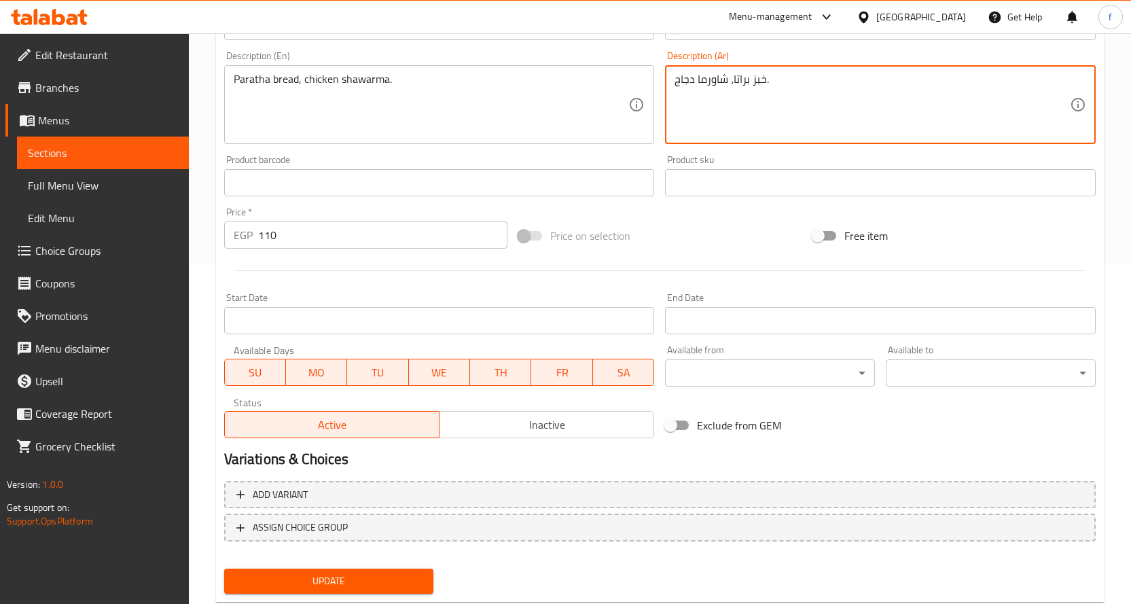
click at [360, 574] on span "Update" at bounding box center [329, 581] width 188 height 17
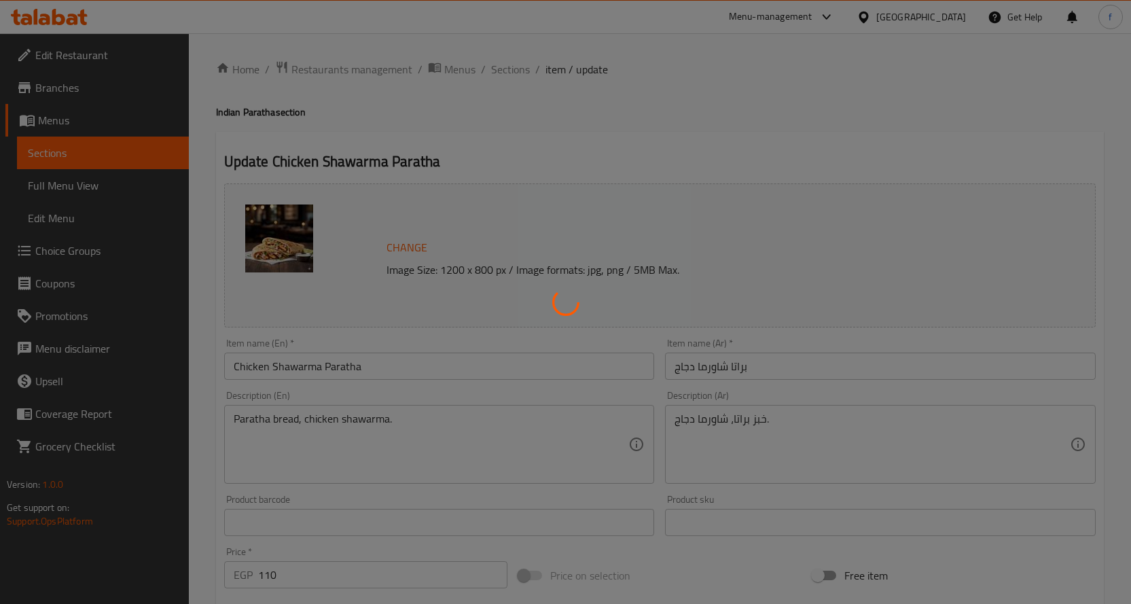
click at [515, 71] on div at bounding box center [565, 302] width 1131 height 604
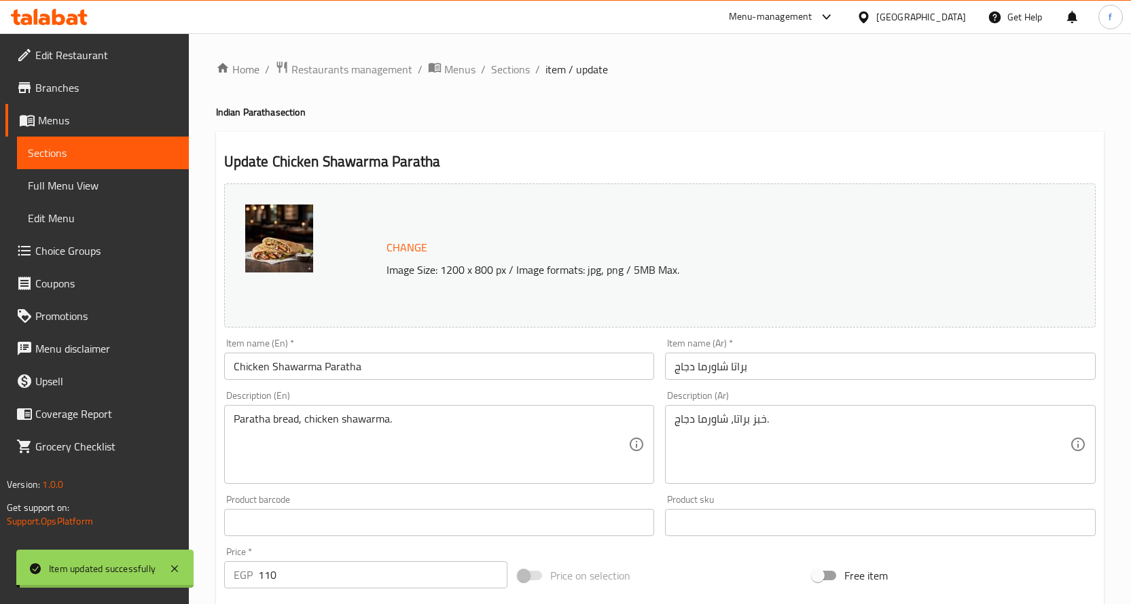
click at [512, 68] on span "Sections" at bounding box center [510, 69] width 39 height 16
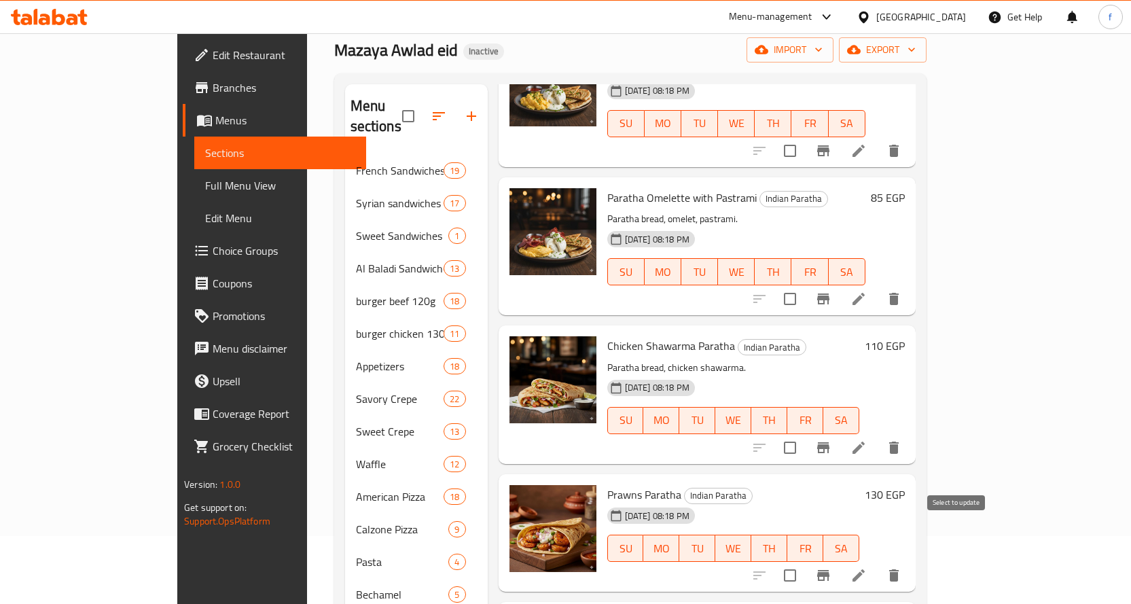
scroll to position [883, 0]
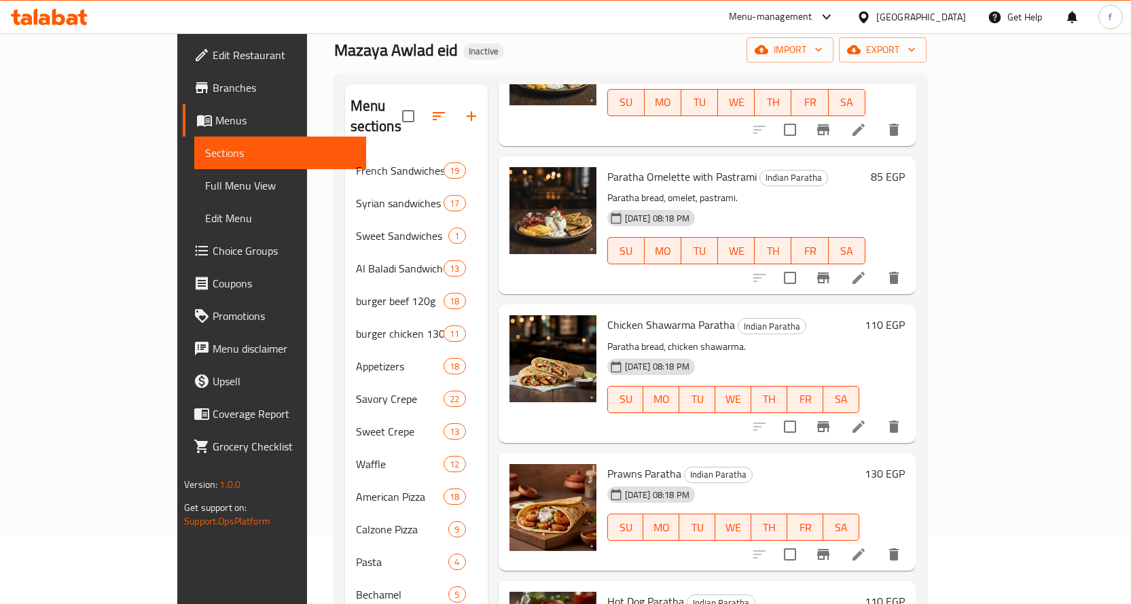
click at [867, 546] on icon at bounding box center [858, 554] width 16 height 16
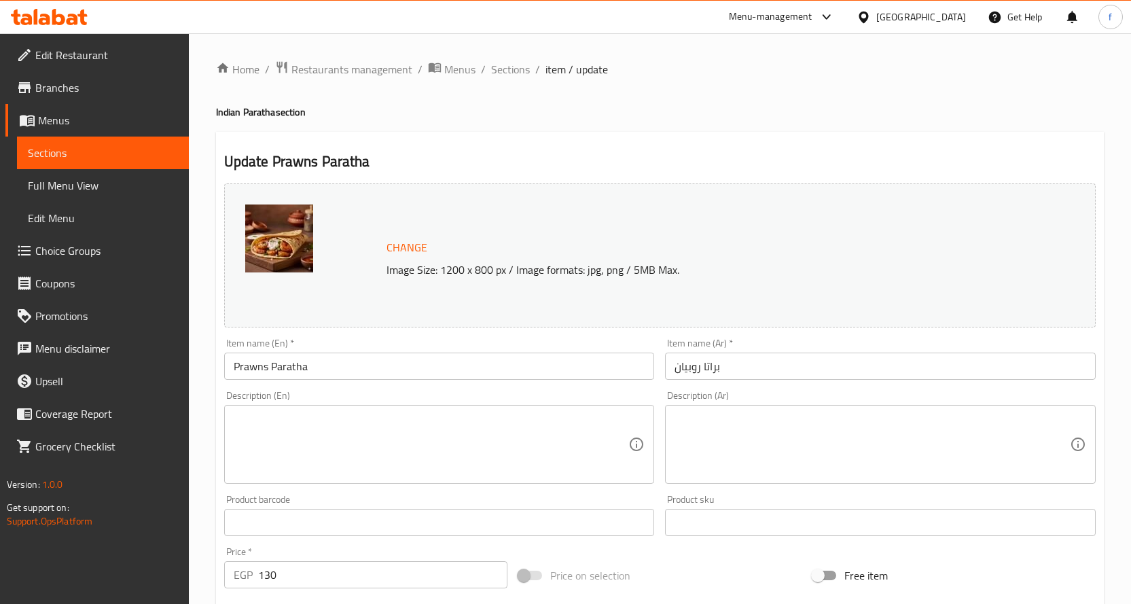
click at [377, 420] on textarea at bounding box center [431, 444] width 395 height 65
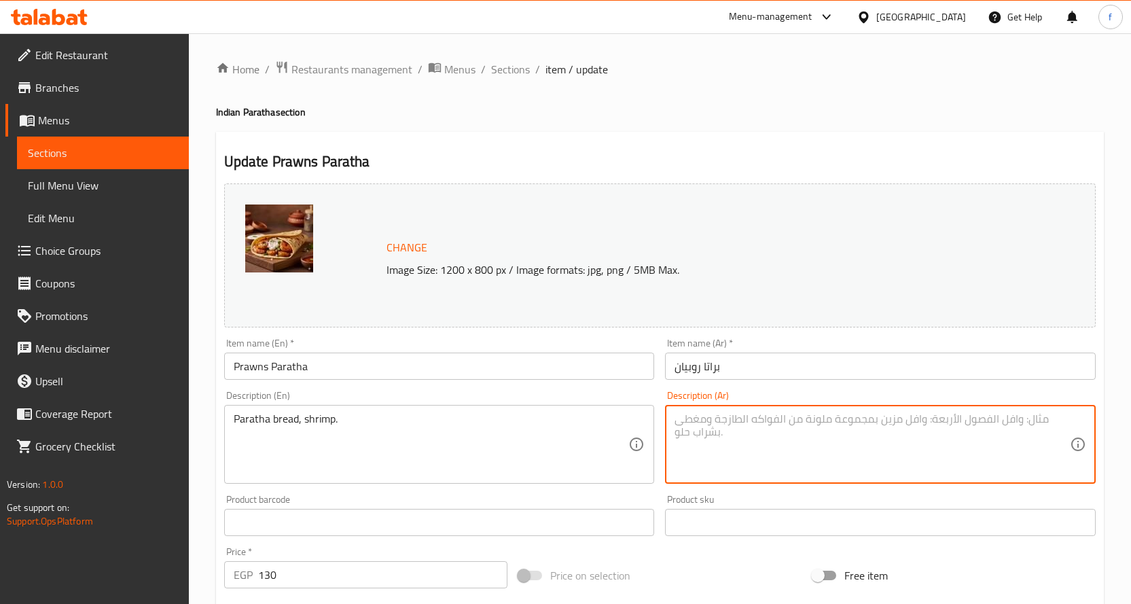
click at [767, 446] on textarea at bounding box center [872, 444] width 395 height 65
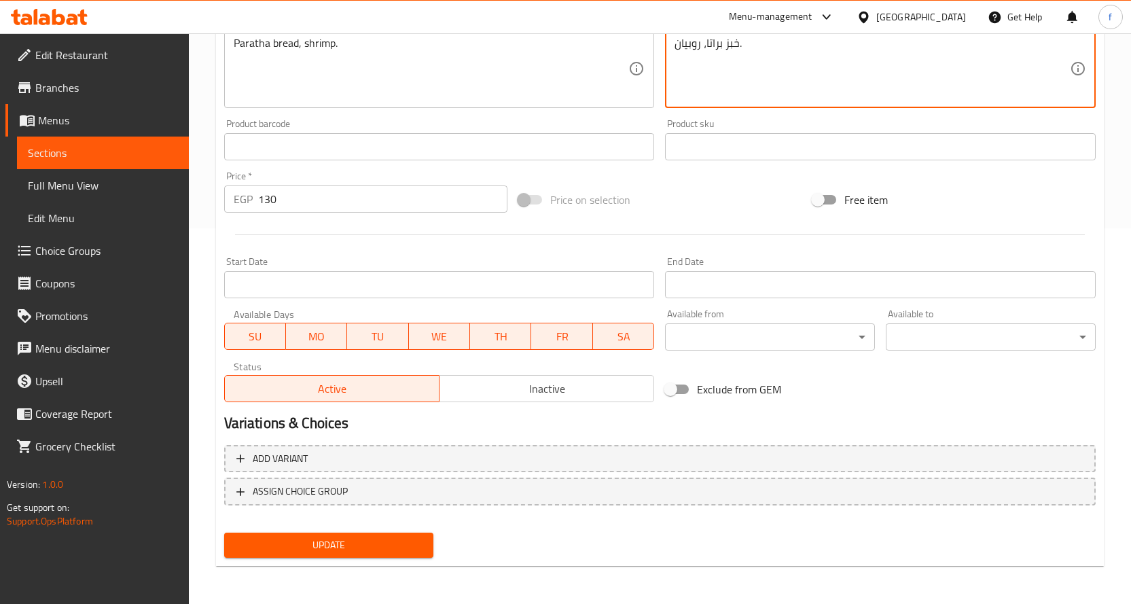
click at [416, 543] on span "Update" at bounding box center [329, 545] width 188 height 17
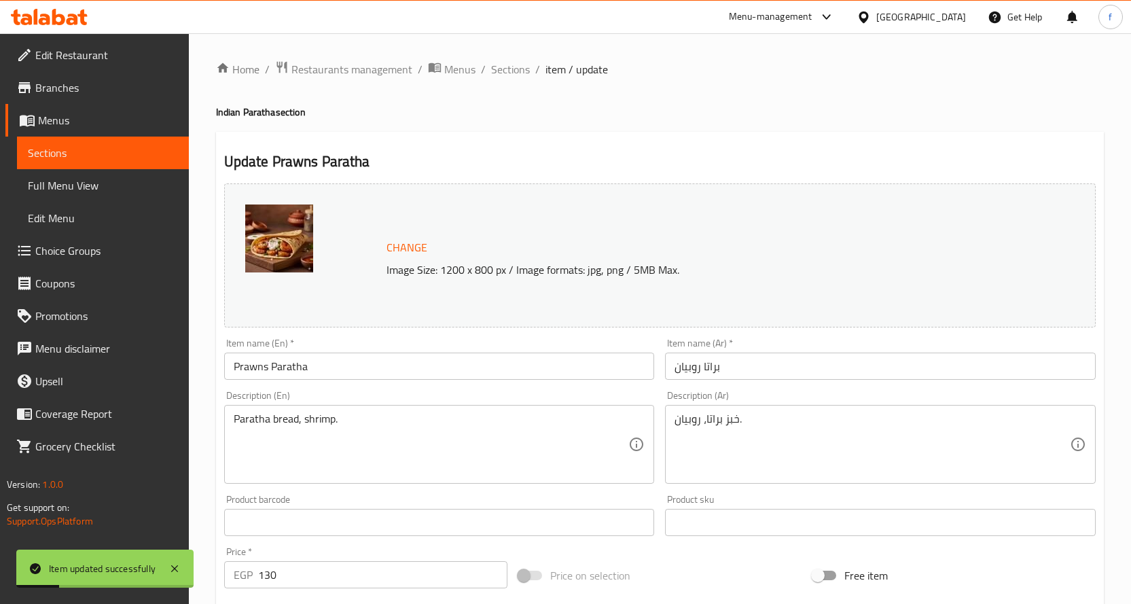
click at [528, 73] on ol "Home / Restaurants management / Menus / Sections / item / update" at bounding box center [660, 69] width 888 height 18
click at [528, 72] on span "Sections" at bounding box center [510, 69] width 39 height 16
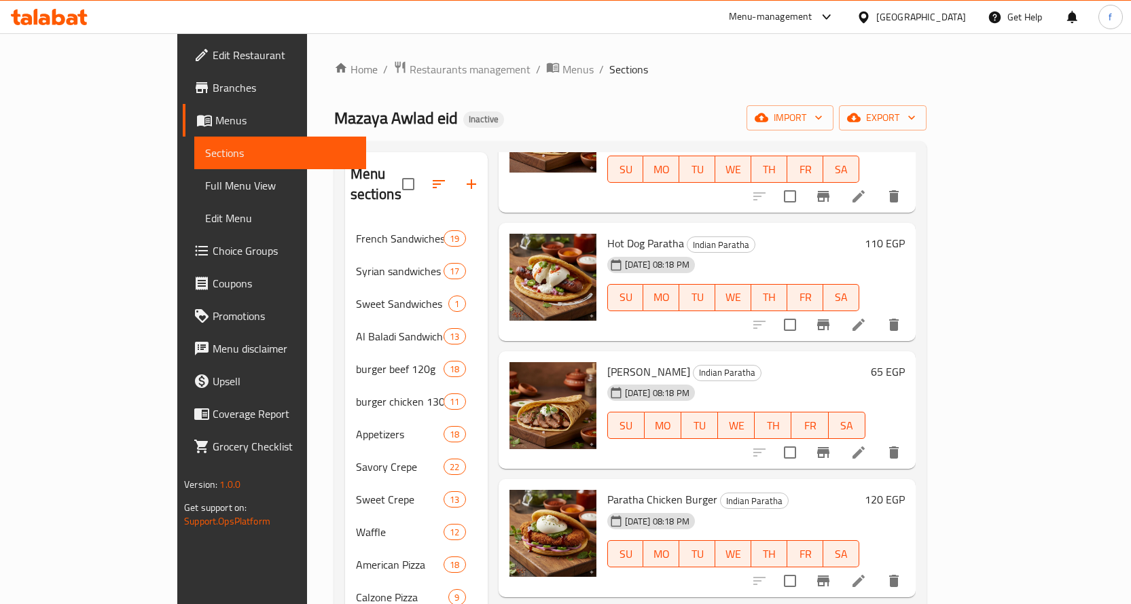
scroll to position [1359, 0]
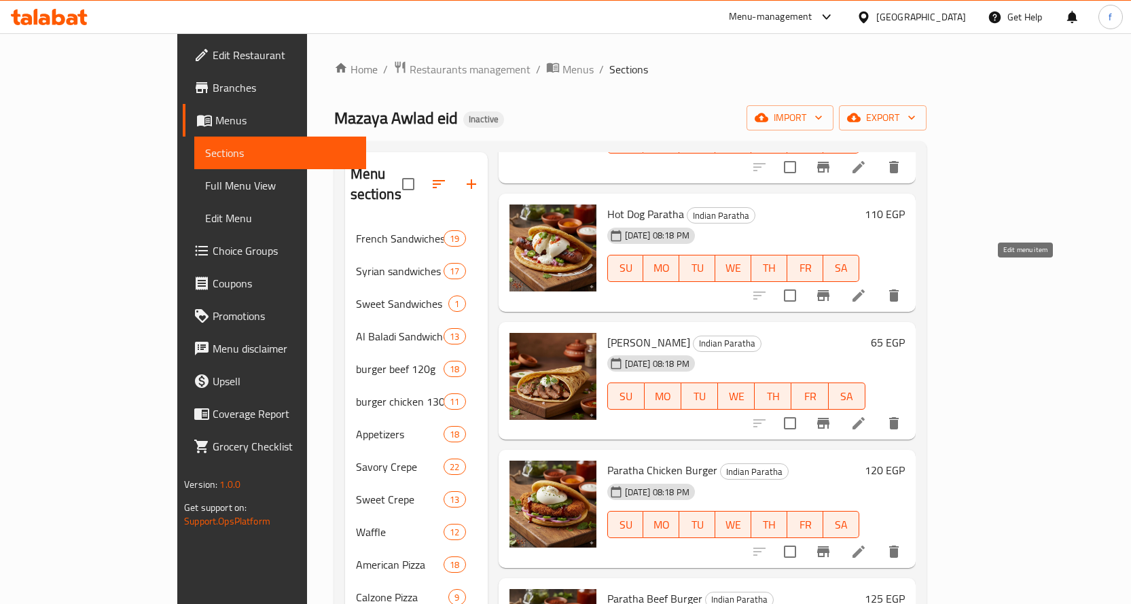
click at [867, 287] on icon at bounding box center [858, 295] width 16 height 16
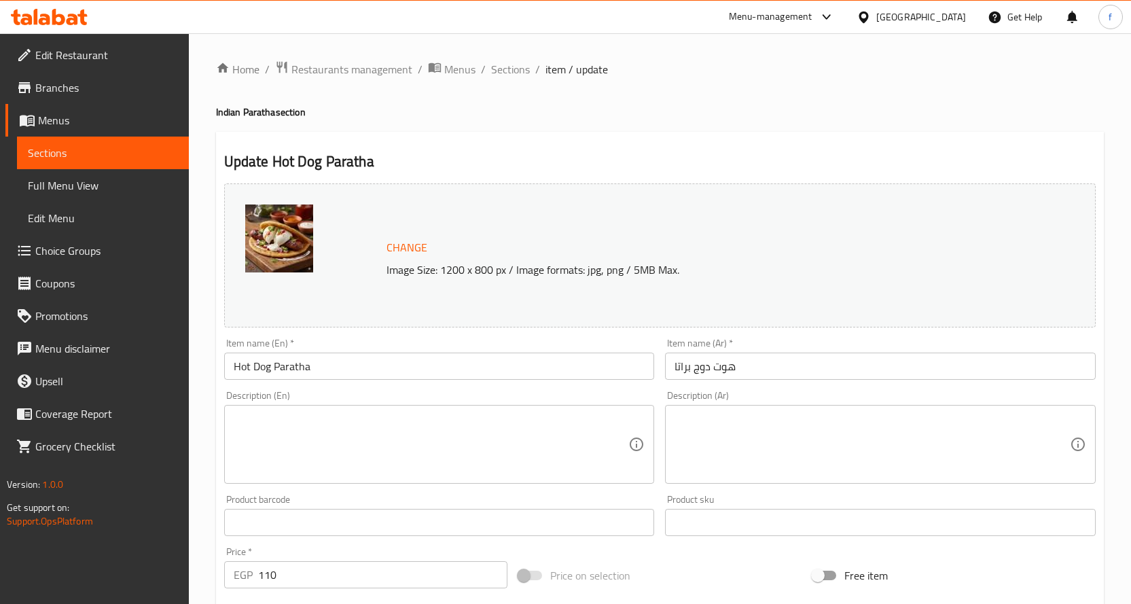
click at [397, 425] on textarea at bounding box center [431, 444] width 395 height 65
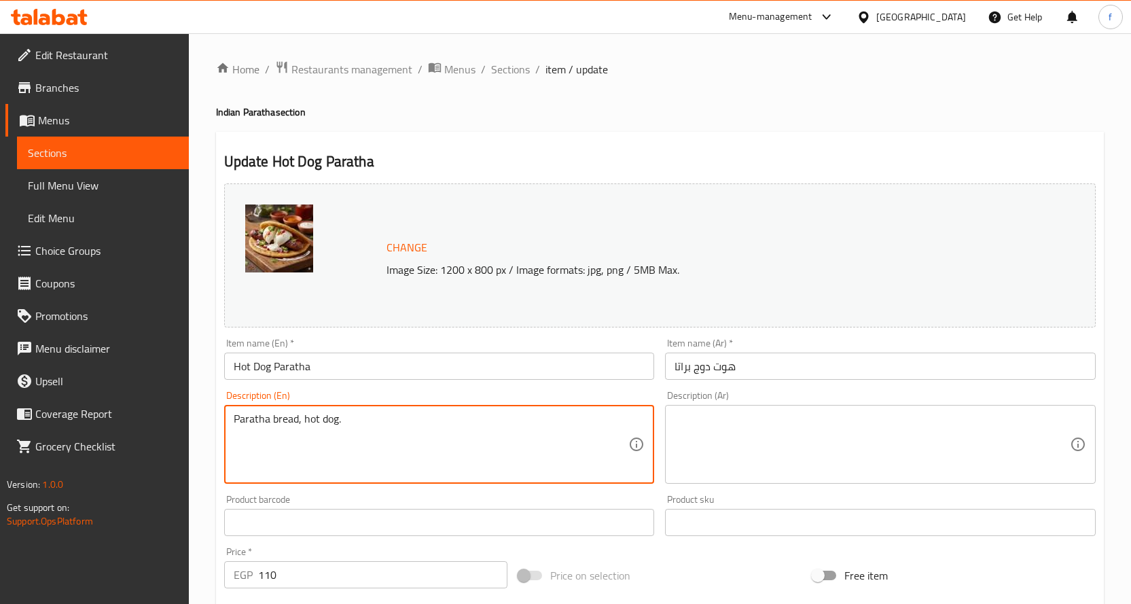
click at [704, 441] on textarea at bounding box center [872, 444] width 395 height 65
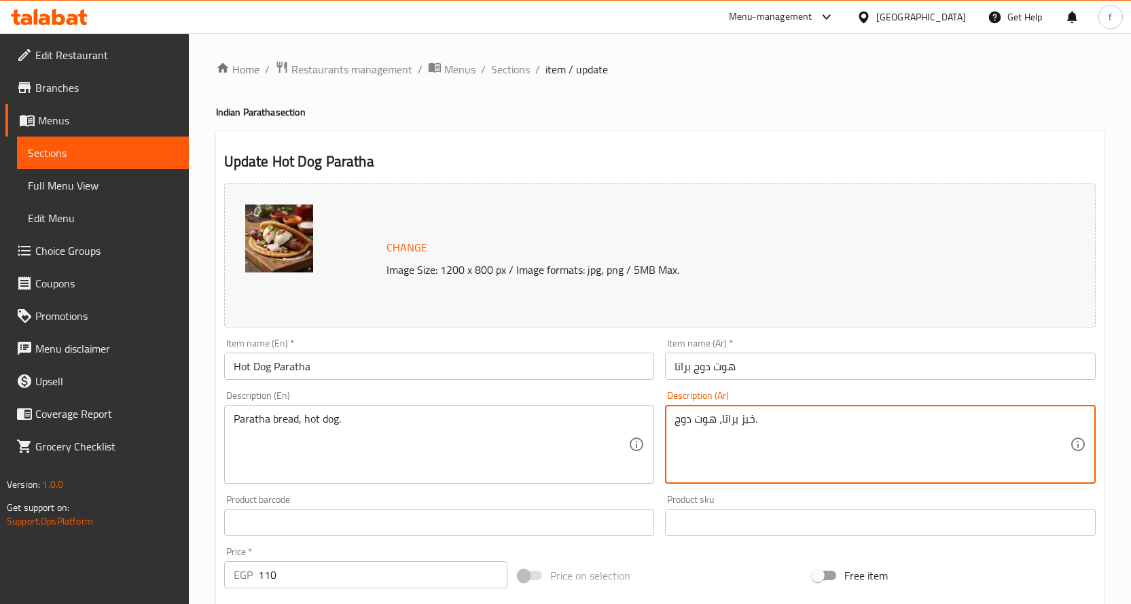
scroll to position [340, 0]
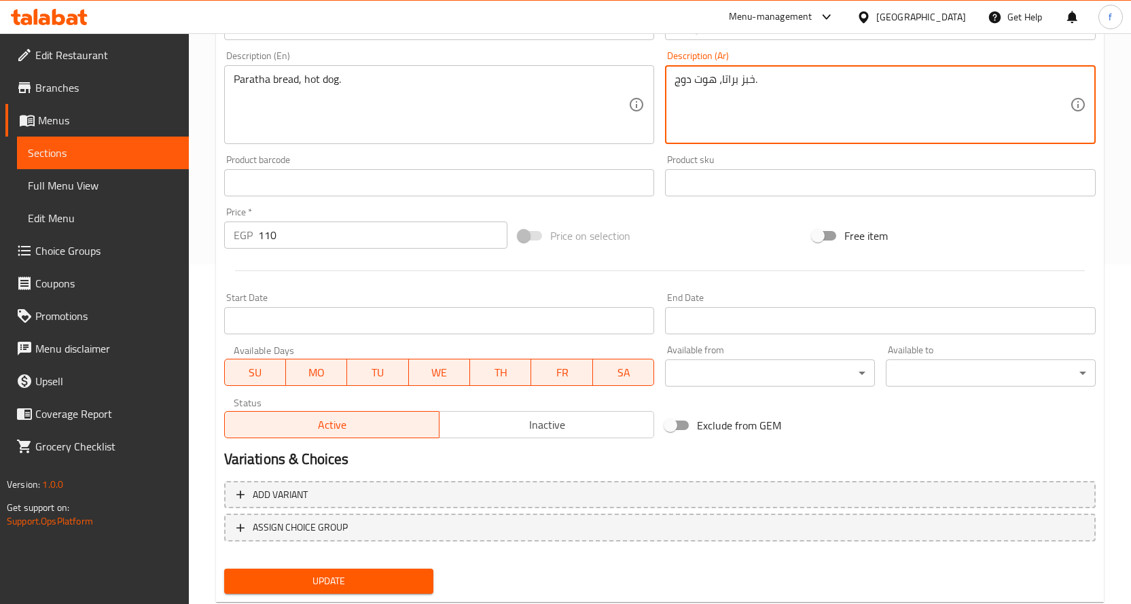
click at [418, 578] on span "Update" at bounding box center [329, 581] width 188 height 17
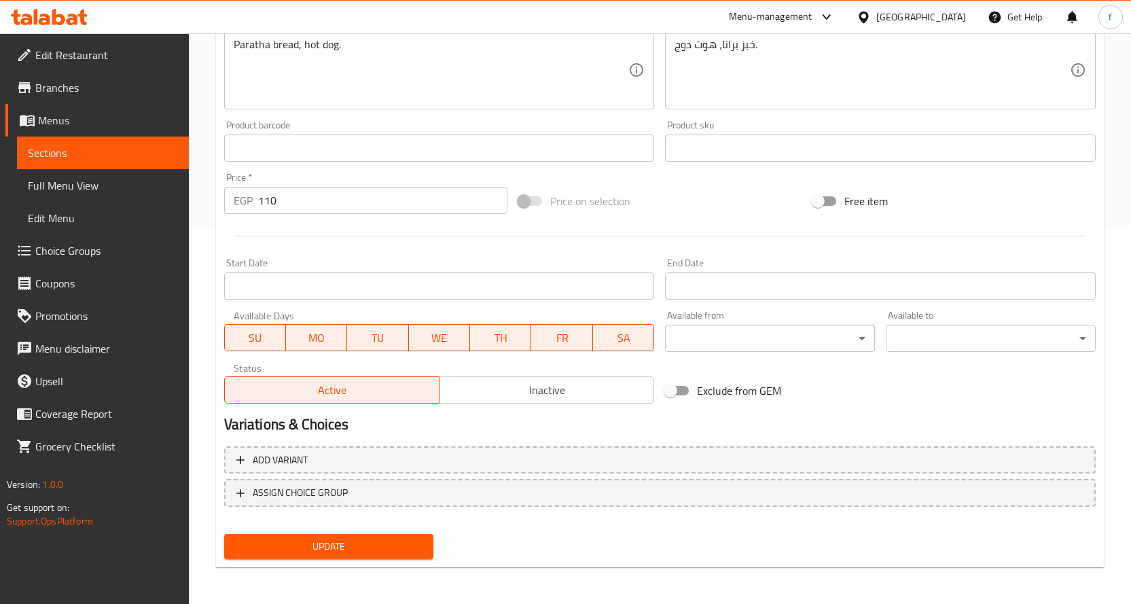
scroll to position [376, 0]
click at [403, 531] on div "Update" at bounding box center [329, 545] width 221 height 36
click at [388, 535] on button "Update" at bounding box center [329, 545] width 210 height 25
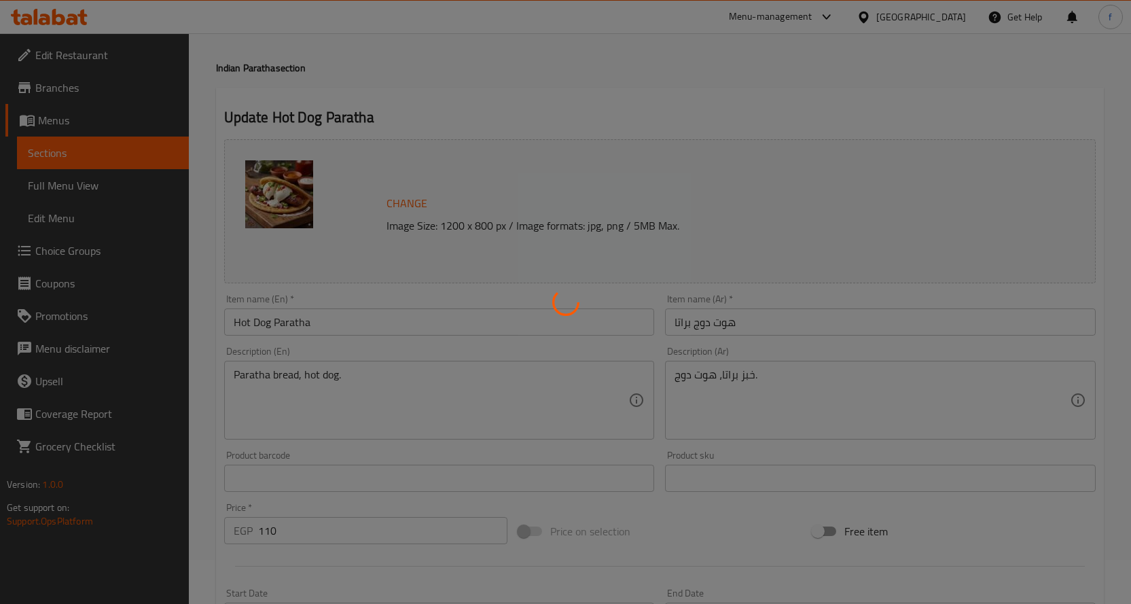
scroll to position [0, 0]
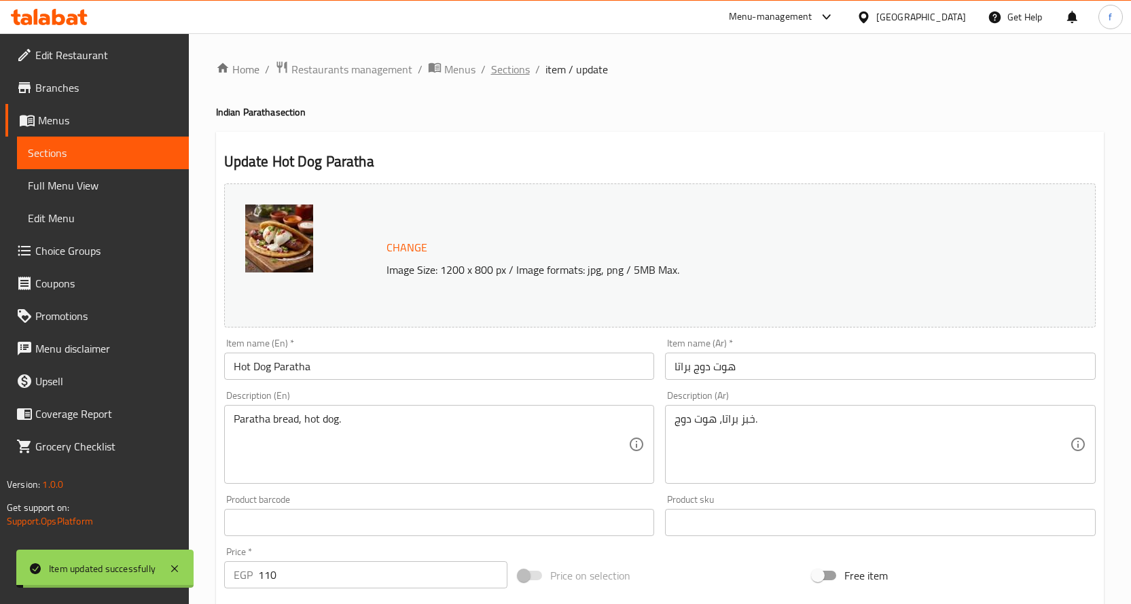
click at [507, 63] on span "Sections" at bounding box center [510, 69] width 39 height 16
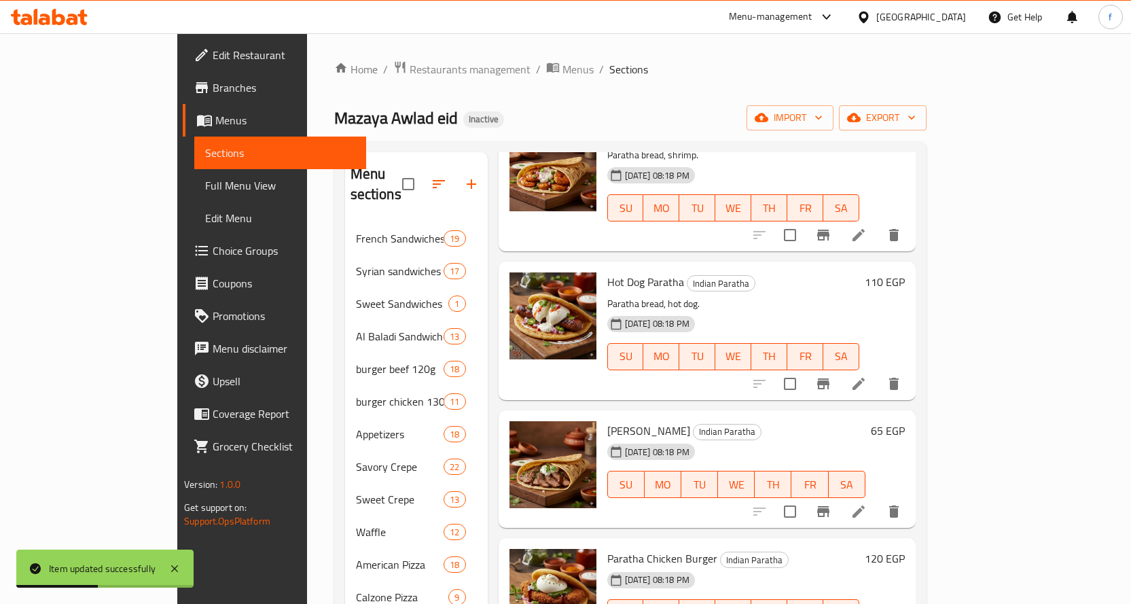
scroll to position [1406, 0]
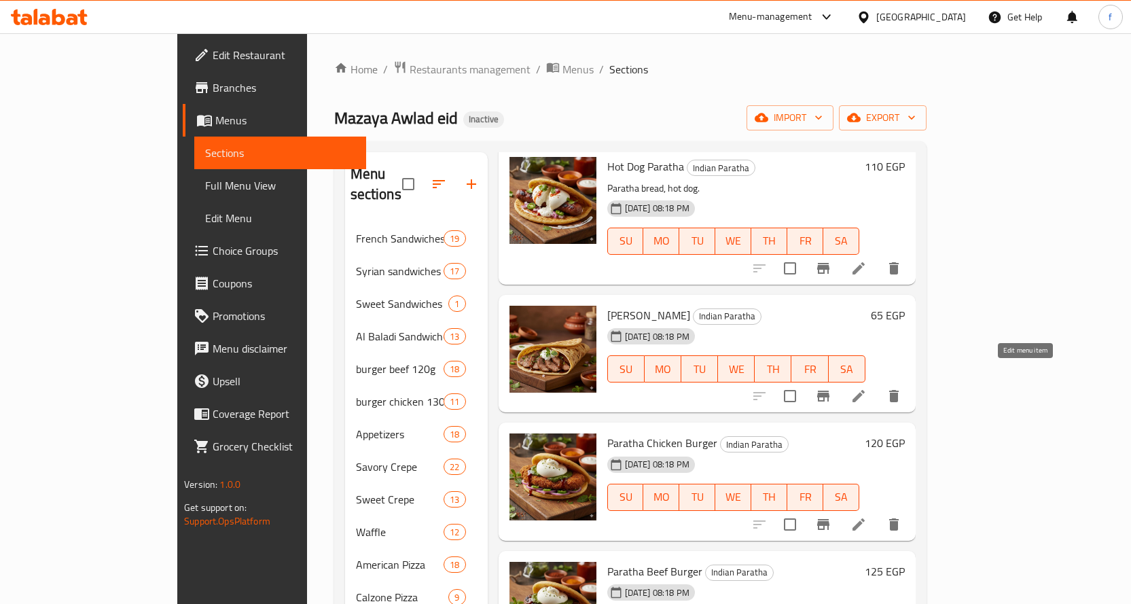
click at [867, 388] on icon at bounding box center [858, 396] width 16 height 16
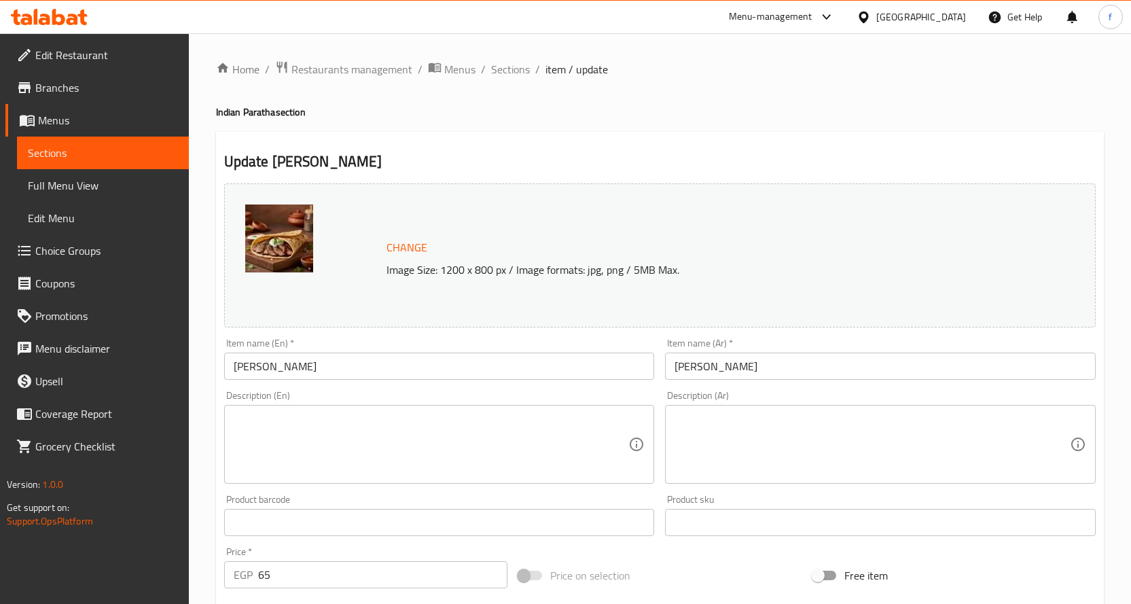
click at [446, 427] on textarea at bounding box center [431, 444] width 395 height 65
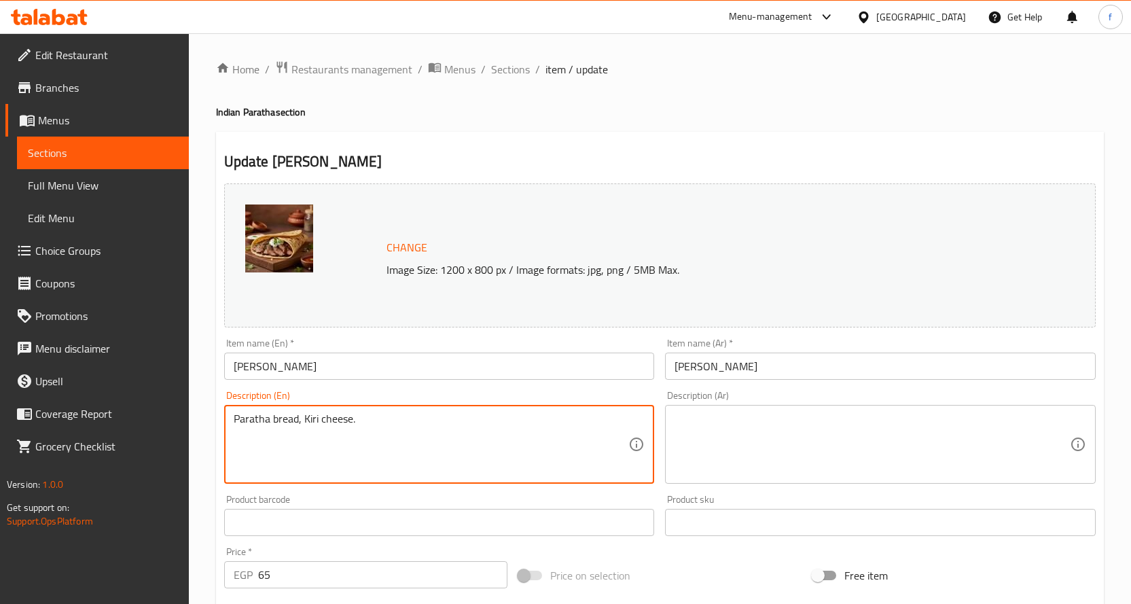
click at [812, 463] on textarea at bounding box center [872, 444] width 395 height 65
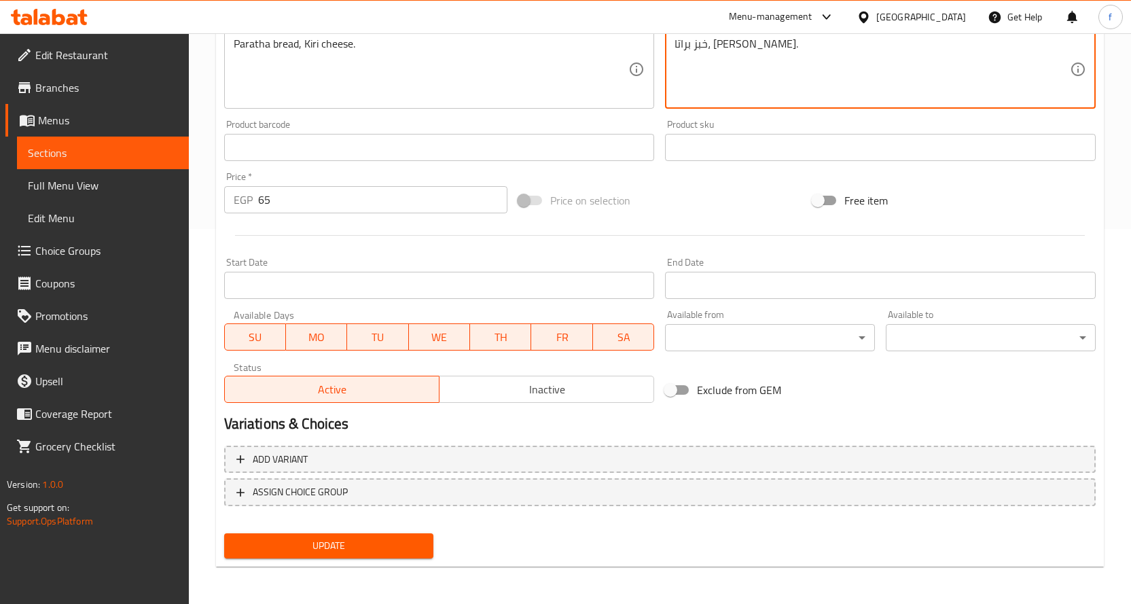
scroll to position [376, 0]
click at [391, 547] on span "Update" at bounding box center [329, 545] width 188 height 17
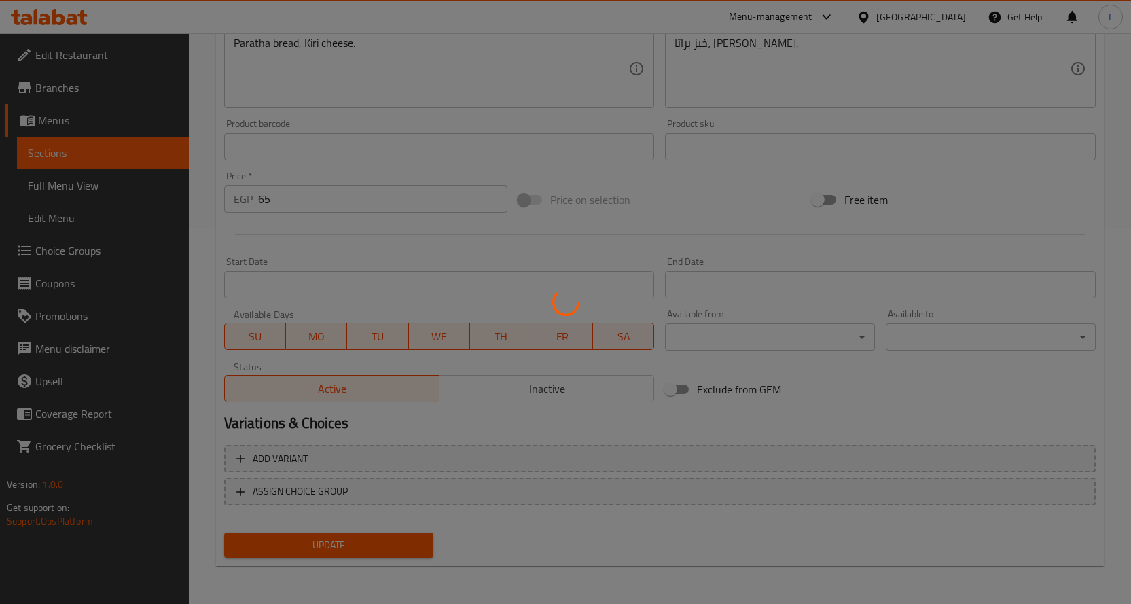
scroll to position [0, 0]
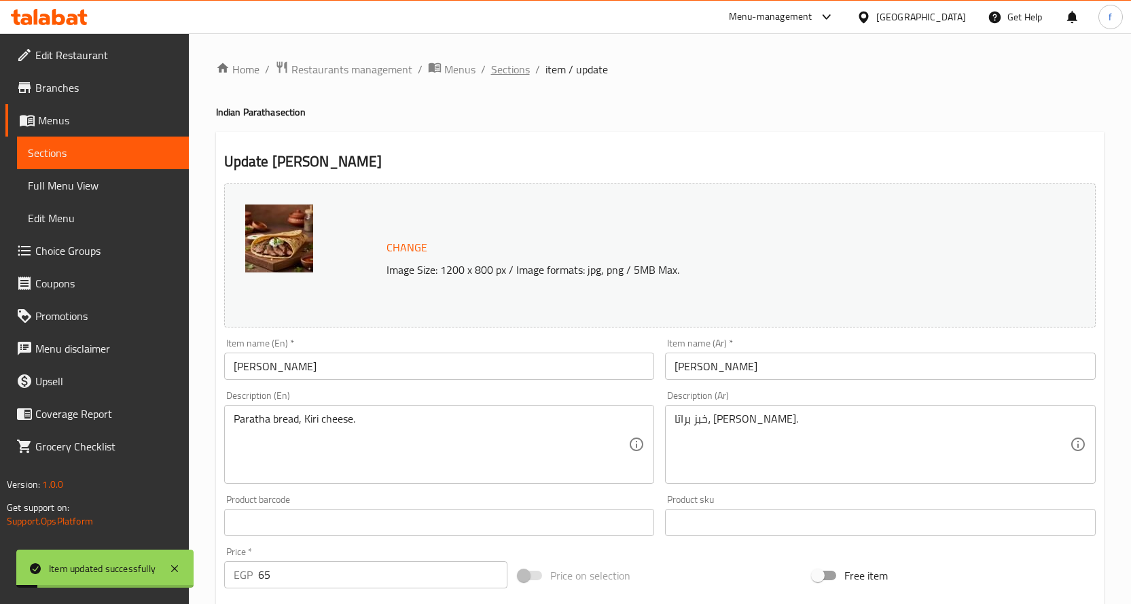
click at [522, 76] on span "Sections" at bounding box center [510, 69] width 39 height 16
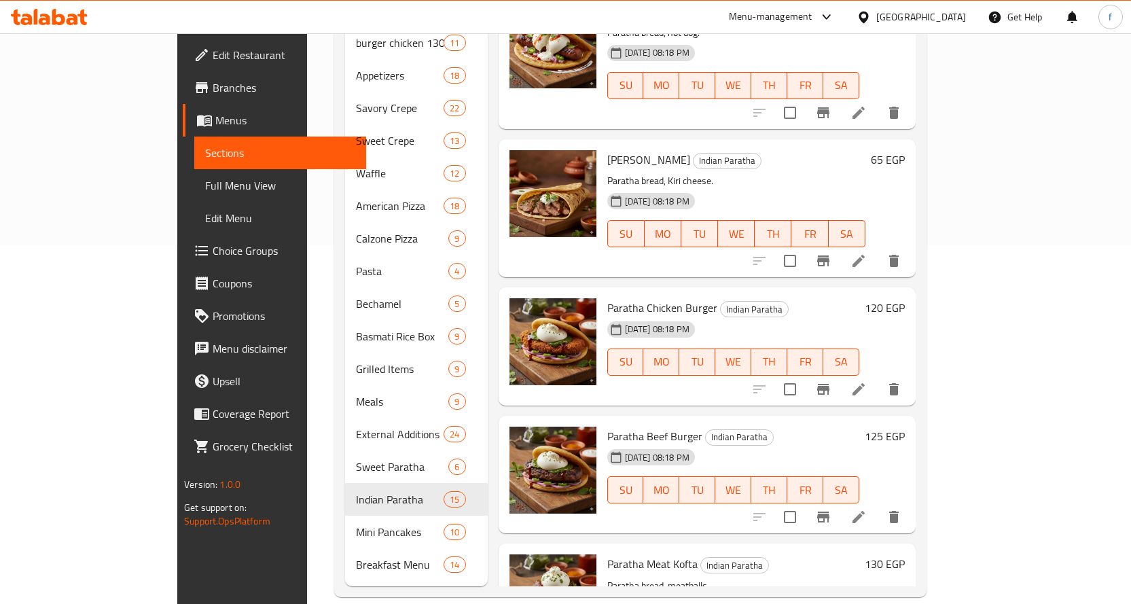
scroll to position [1223, 0]
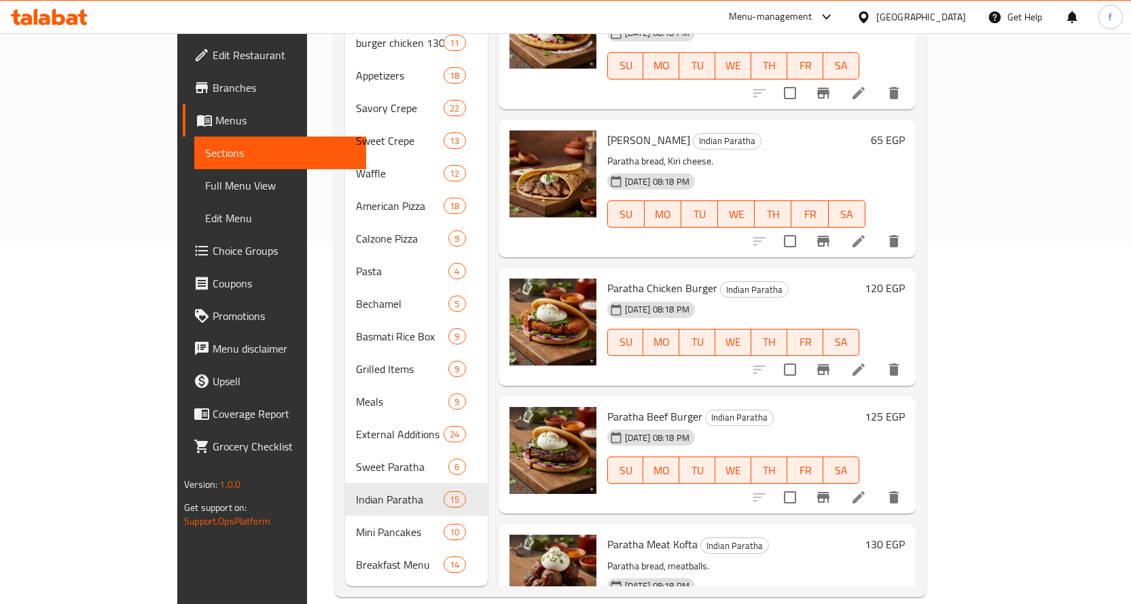
click at [878, 357] on li at bounding box center [859, 369] width 38 height 24
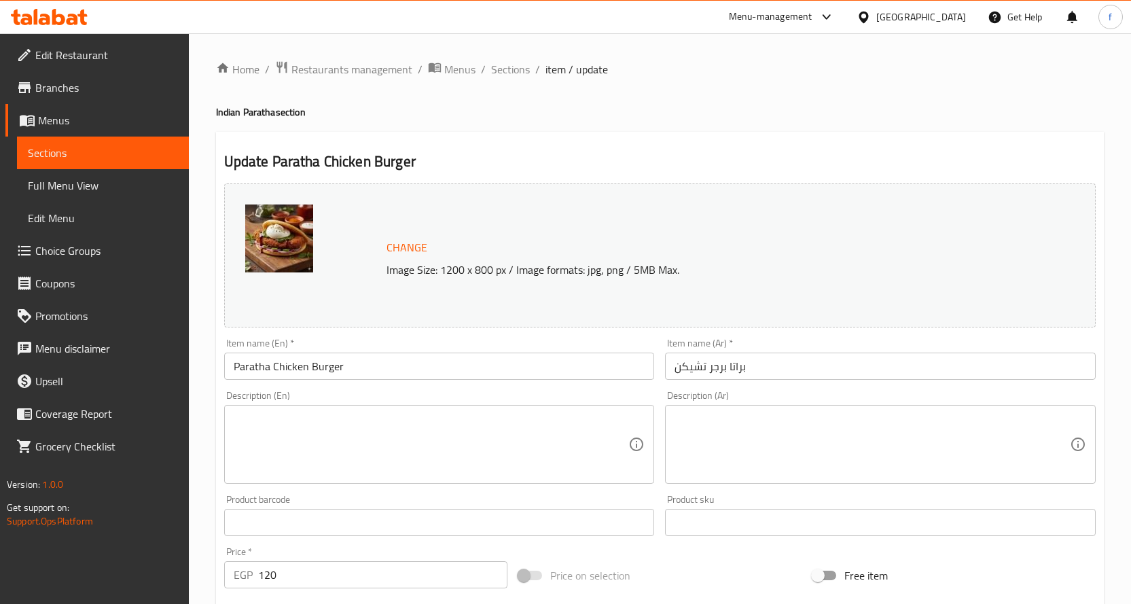
click at [425, 425] on textarea at bounding box center [431, 444] width 395 height 65
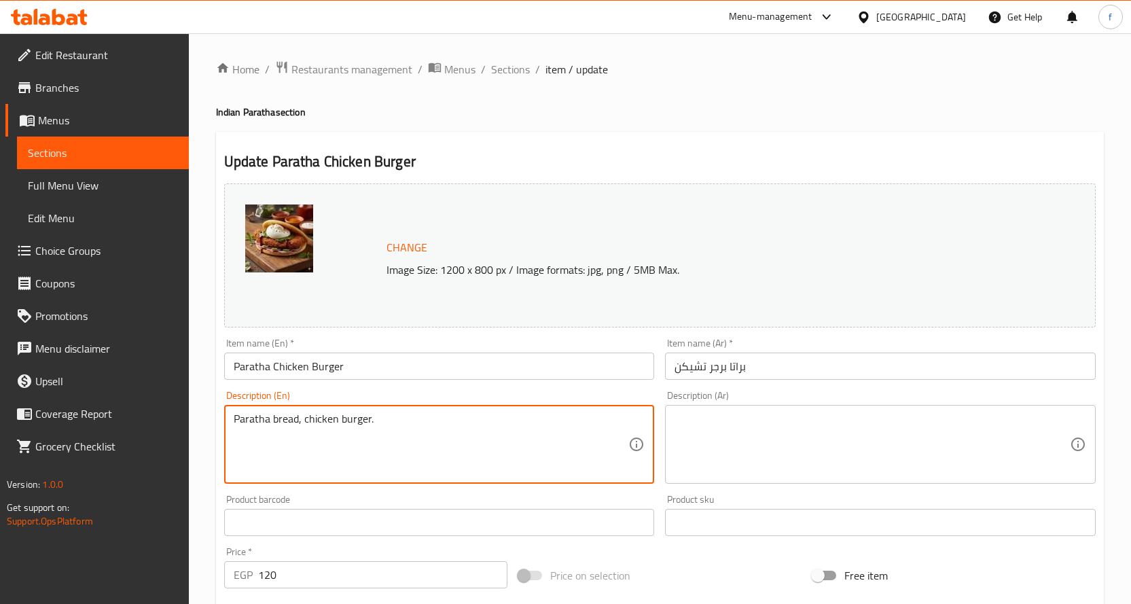
click at [827, 463] on textarea at bounding box center [872, 444] width 395 height 65
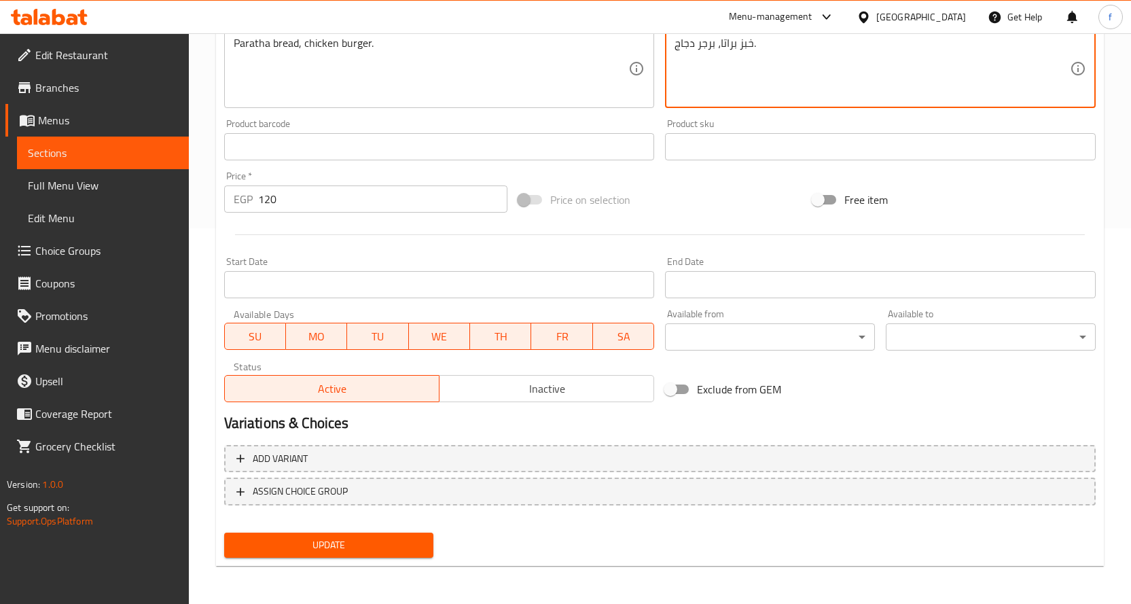
click at [391, 537] on span "Update" at bounding box center [329, 545] width 188 height 17
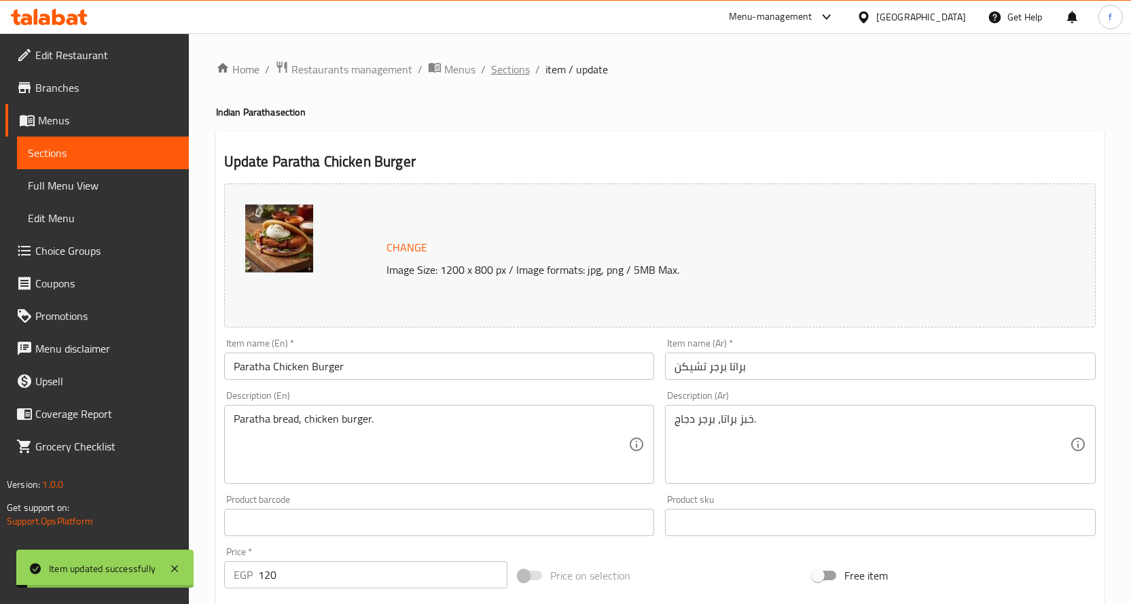
click at [521, 76] on span "Sections" at bounding box center [510, 69] width 39 height 16
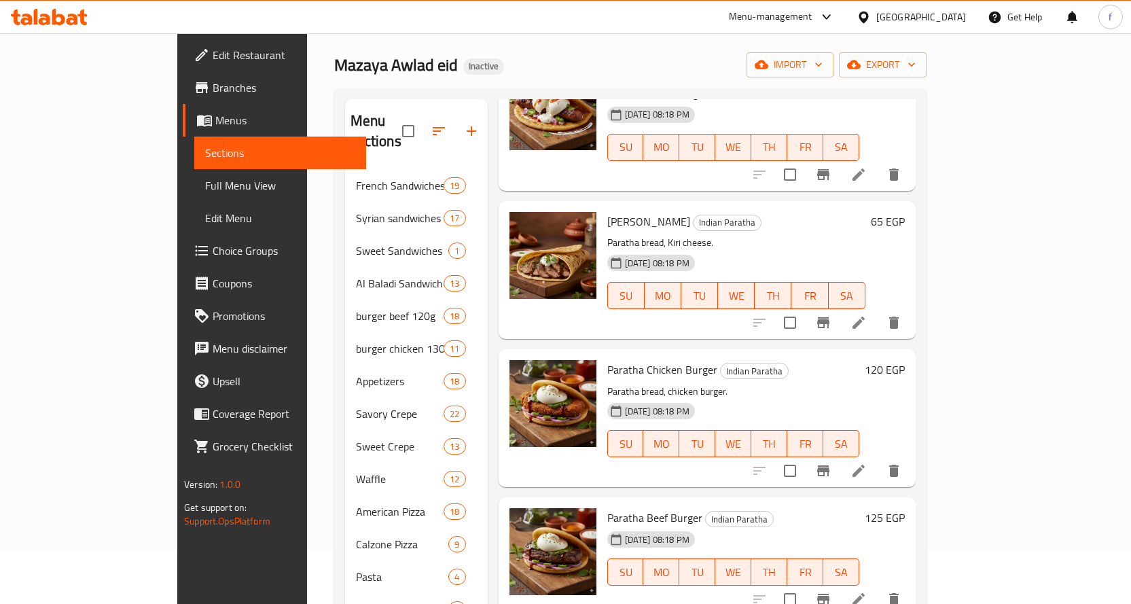
scroll to position [136, 0]
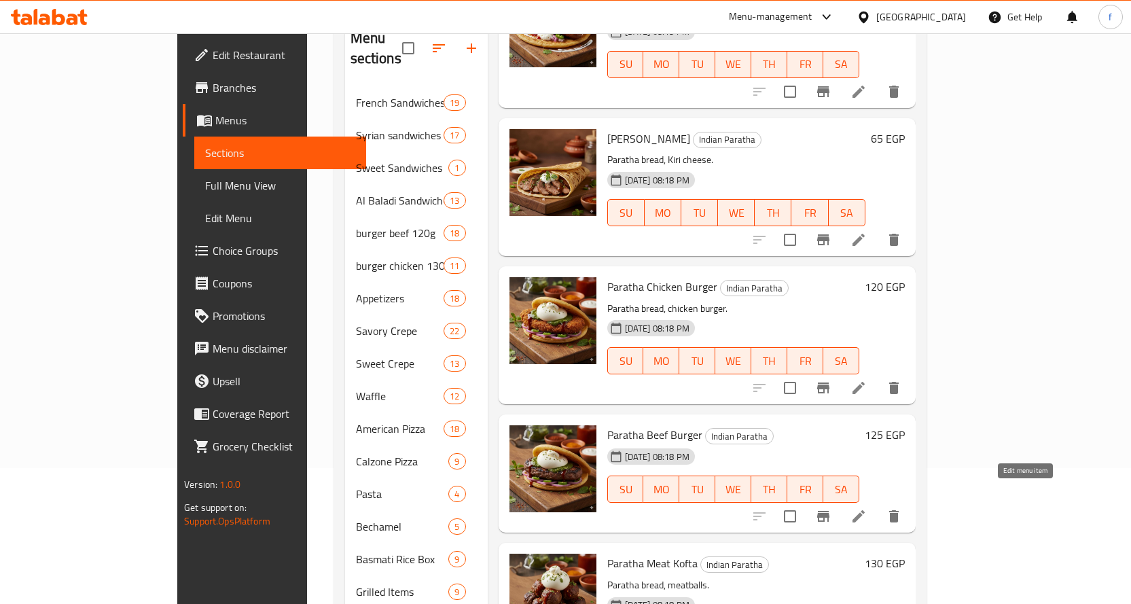
click at [867, 508] on icon at bounding box center [858, 516] width 16 height 16
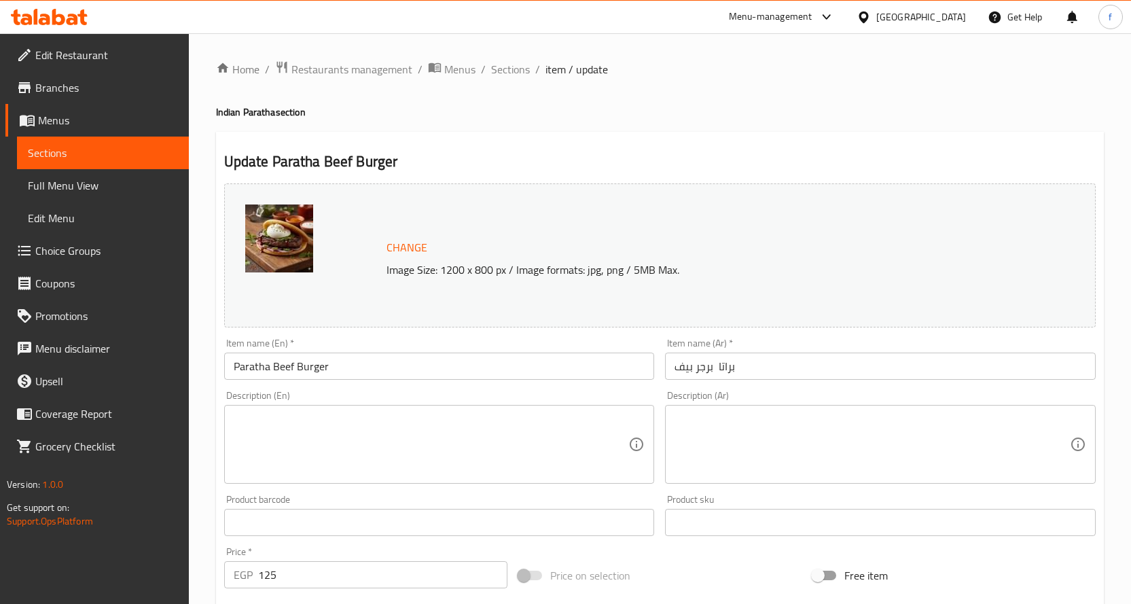
click at [548, 438] on textarea at bounding box center [431, 444] width 395 height 65
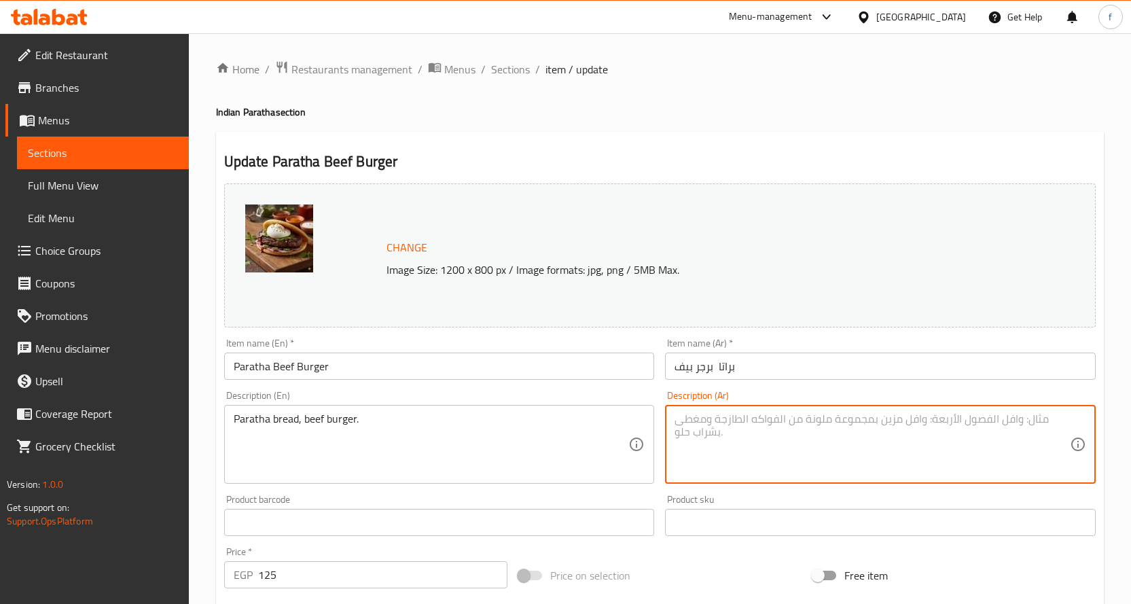
click at [705, 425] on textarea at bounding box center [872, 444] width 395 height 65
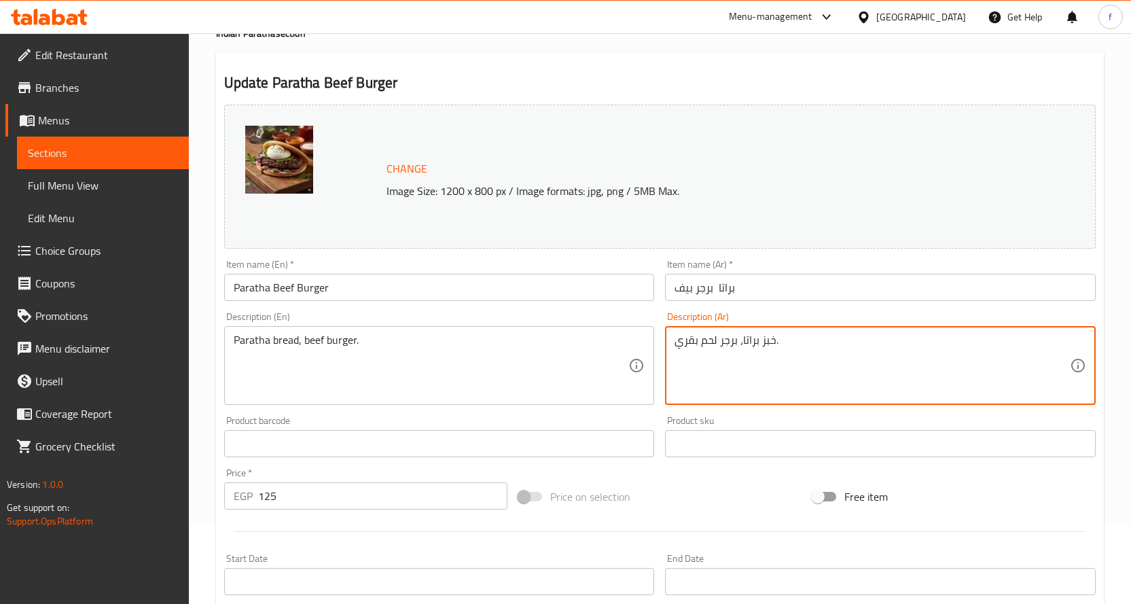
scroll to position [376, 0]
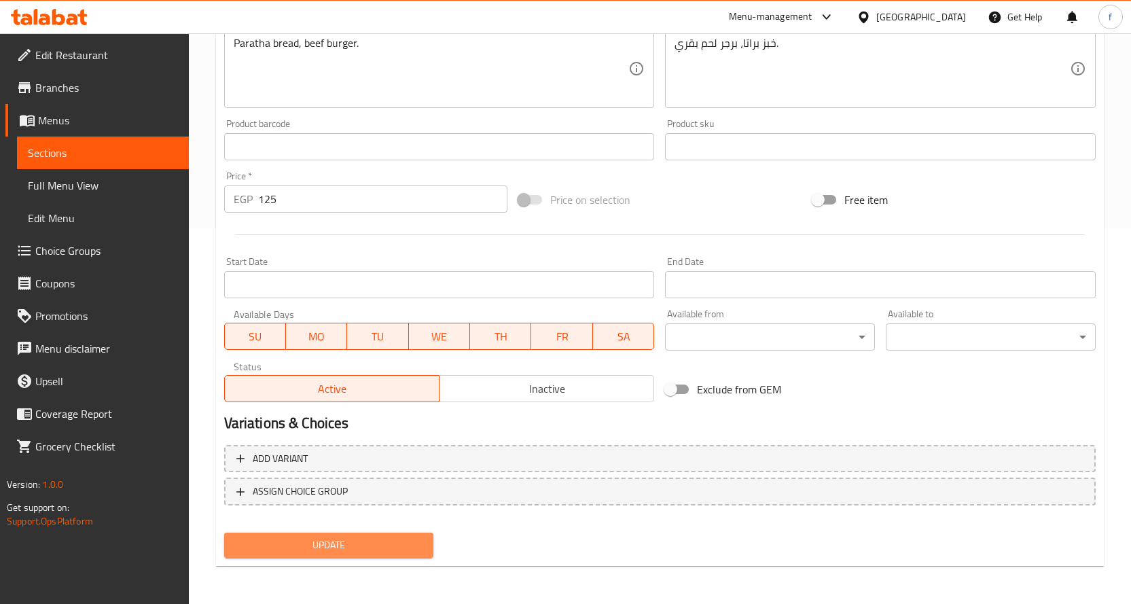
click at [406, 545] on span "Update" at bounding box center [329, 545] width 188 height 17
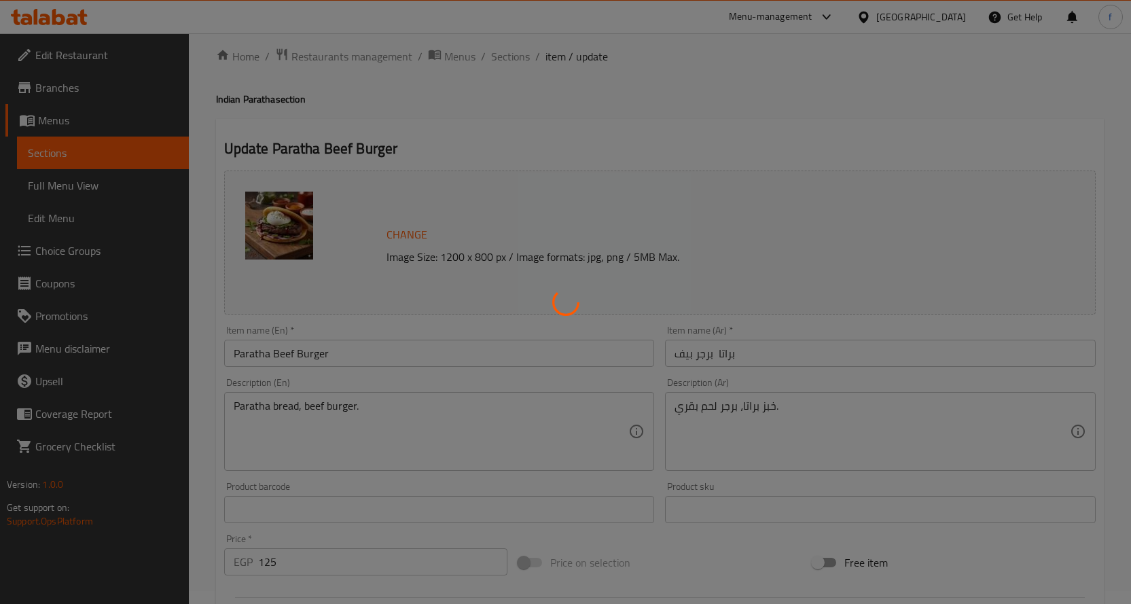
scroll to position [0, 0]
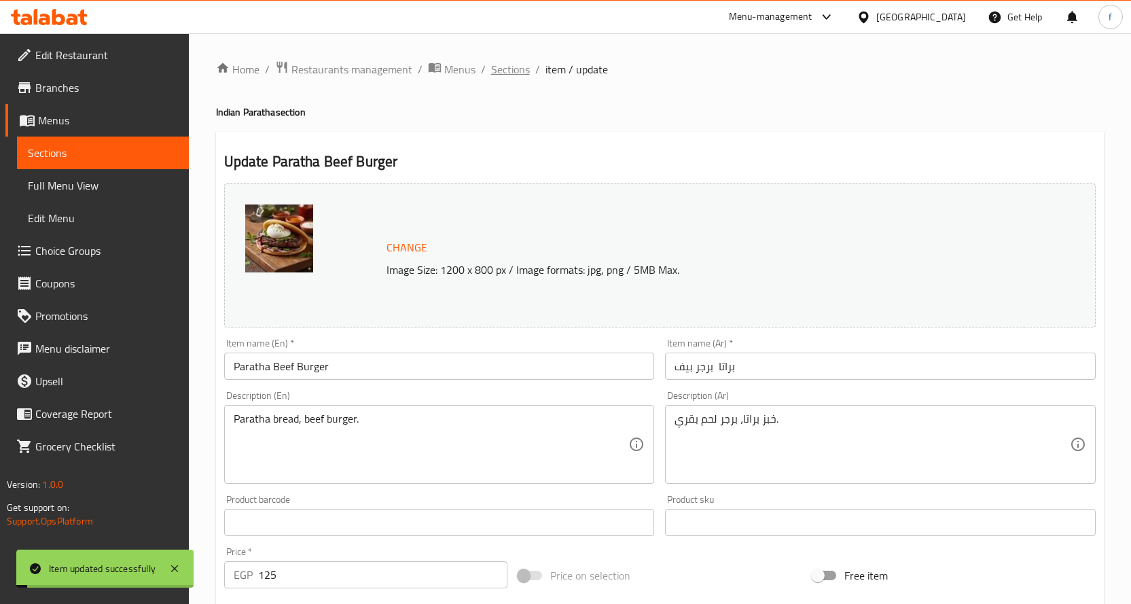
click at [507, 71] on span "Sections" at bounding box center [510, 69] width 39 height 16
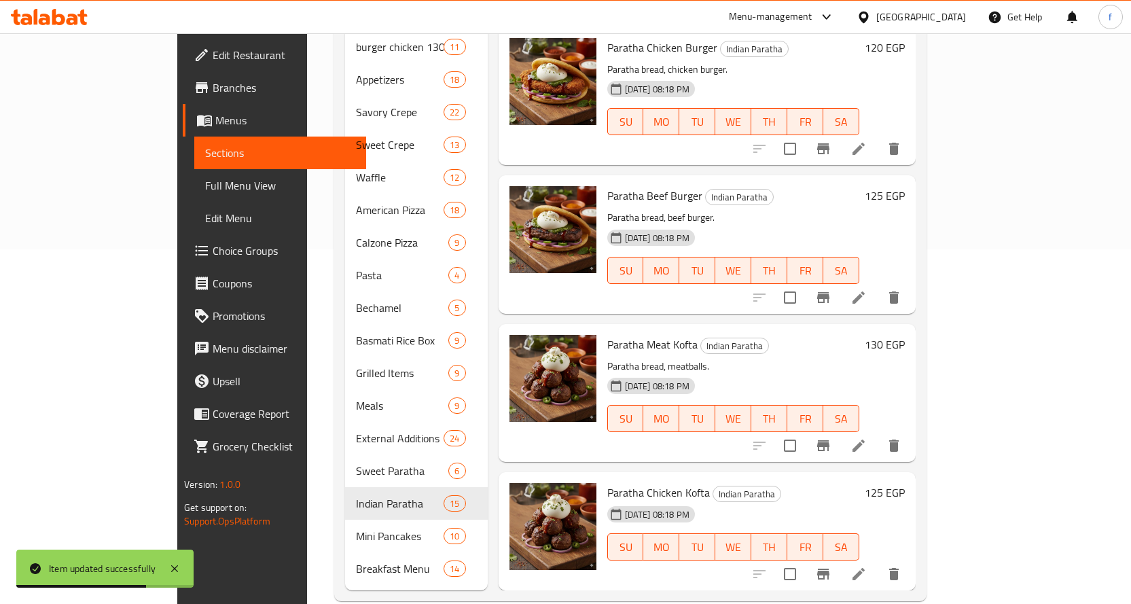
scroll to position [359, 0]
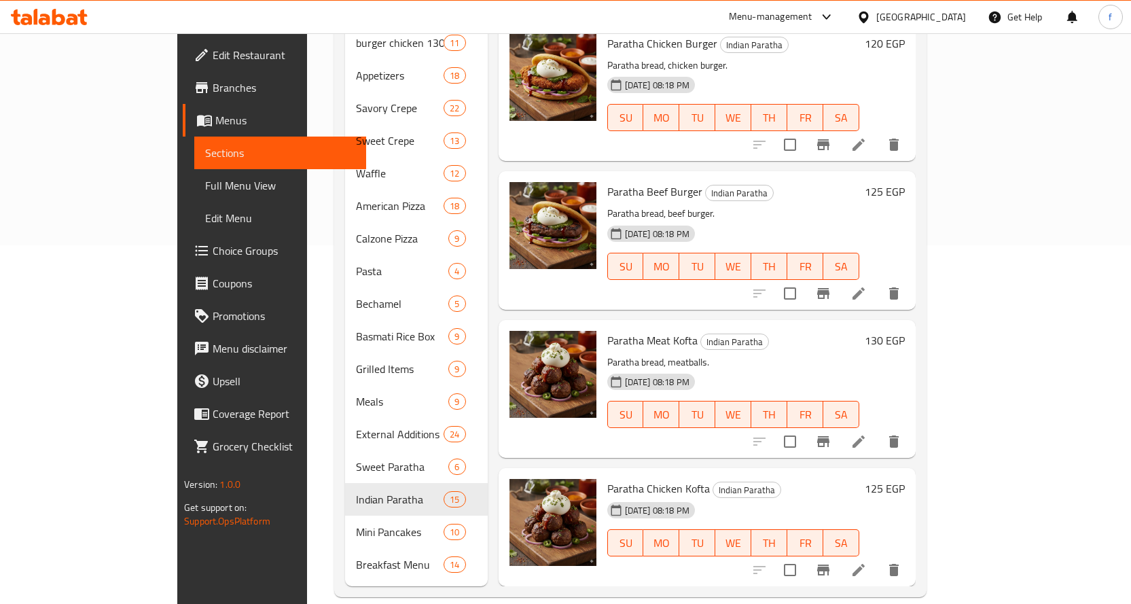
click at [878, 558] on li at bounding box center [859, 570] width 38 height 24
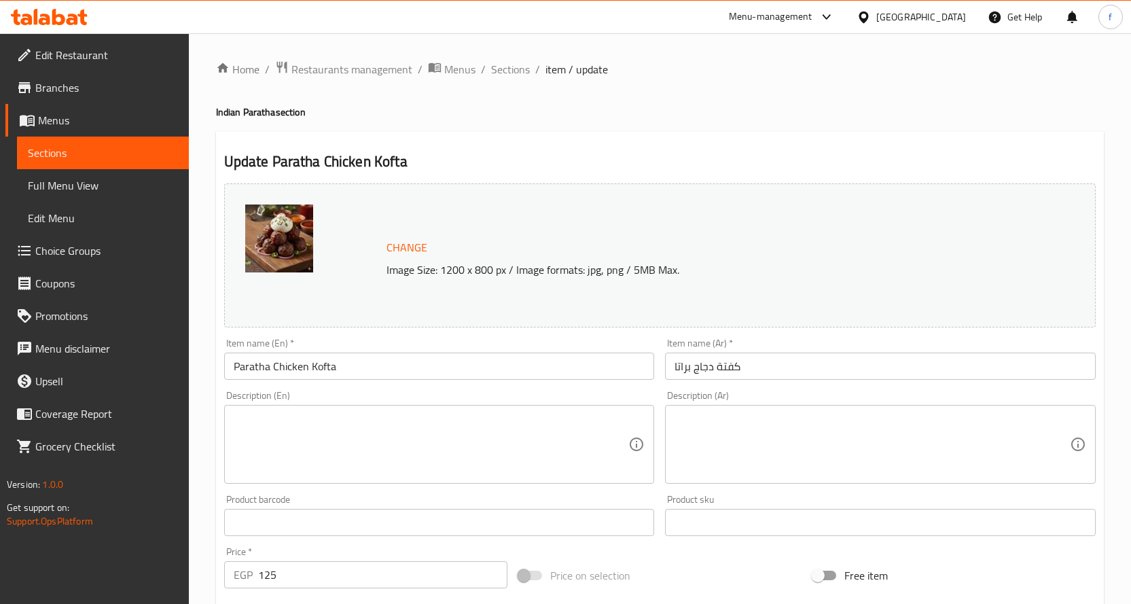
click at [450, 380] on div "Item name (En)   * Paratha Chicken Kofta Item name (En) *" at bounding box center [440, 359] width 442 height 52
click at [438, 421] on textarea at bounding box center [431, 444] width 395 height 65
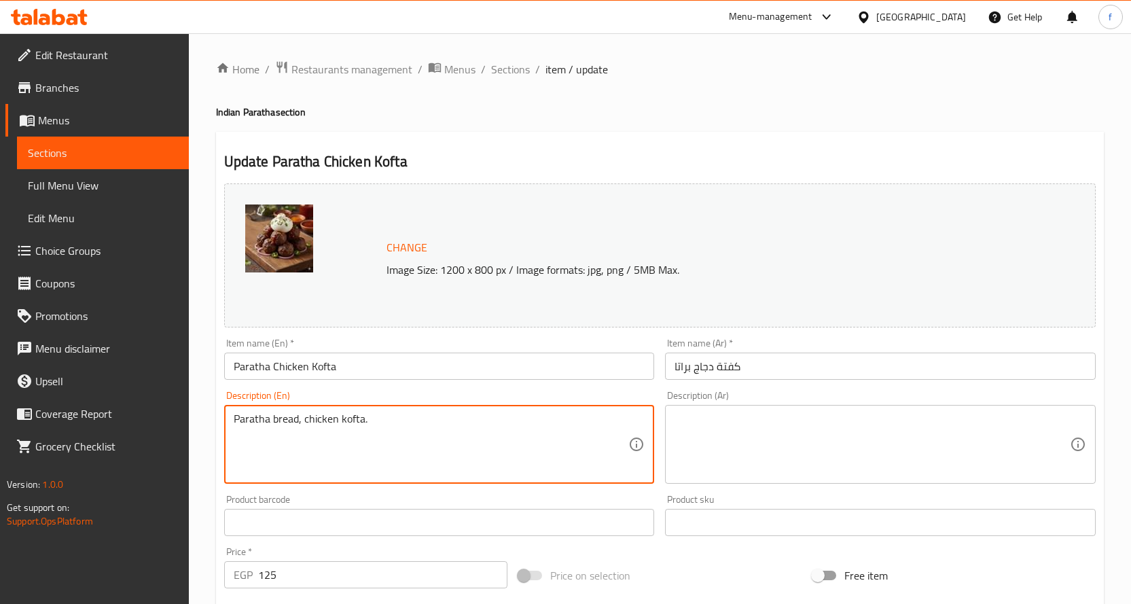
click at [713, 428] on textarea at bounding box center [872, 444] width 395 height 65
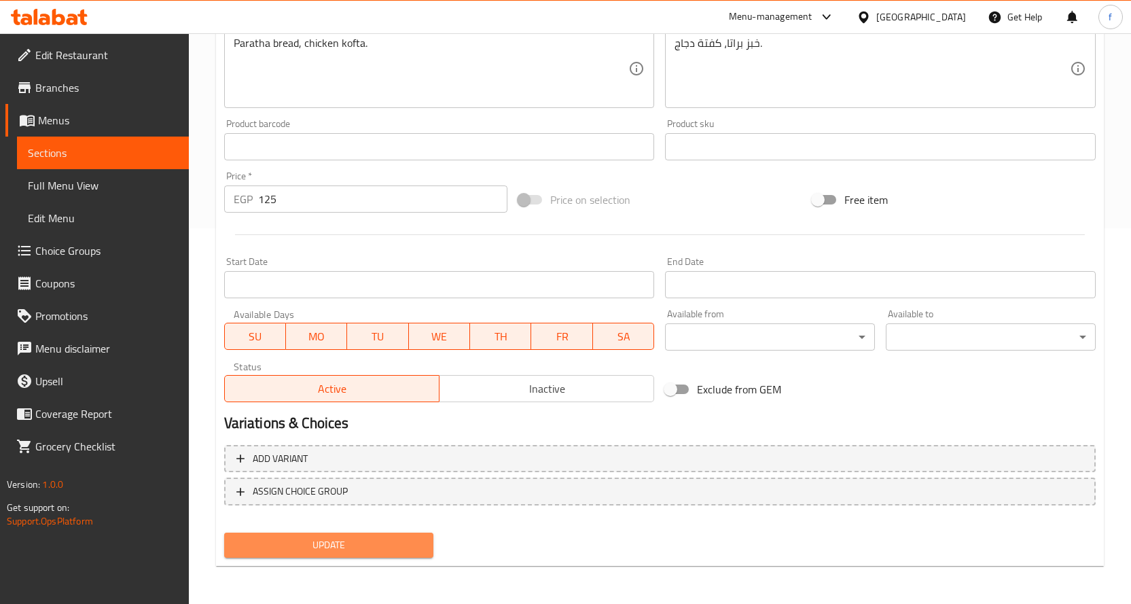
click at [375, 543] on span "Update" at bounding box center [329, 545] width 188 height 17
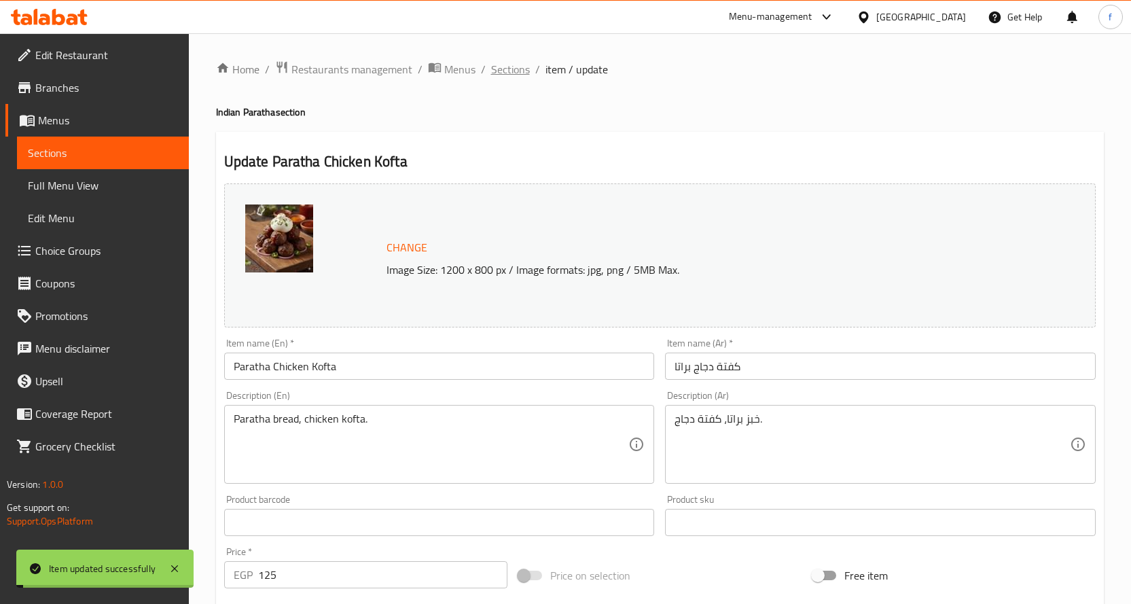
click at [512, 66] on span "Sections" at bounding box center [510, 69] width 39 height 16
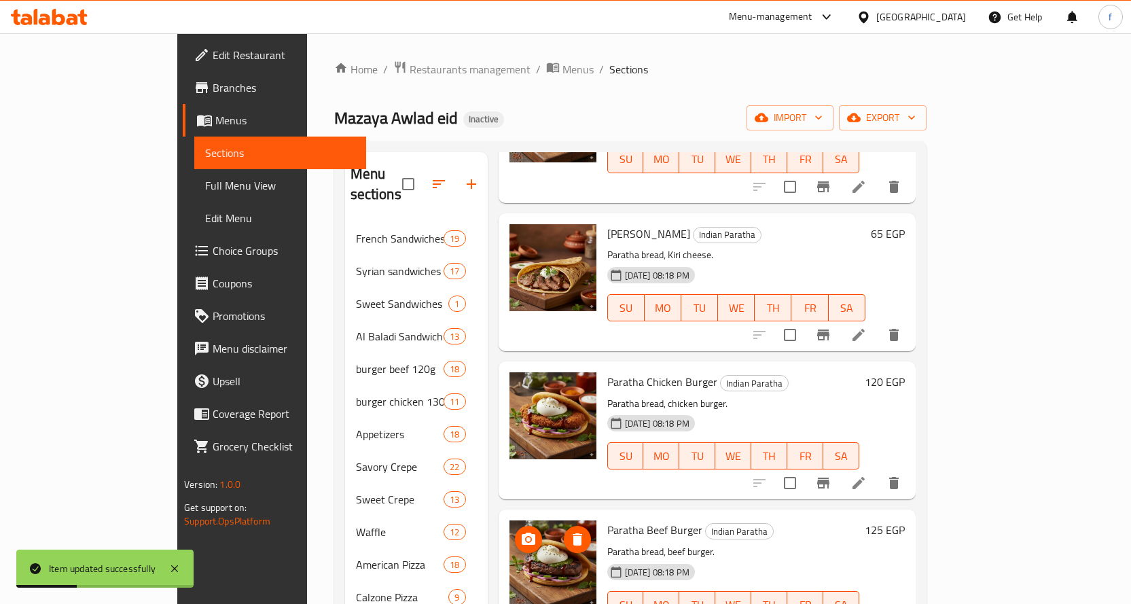
scroll to position [359, 0]
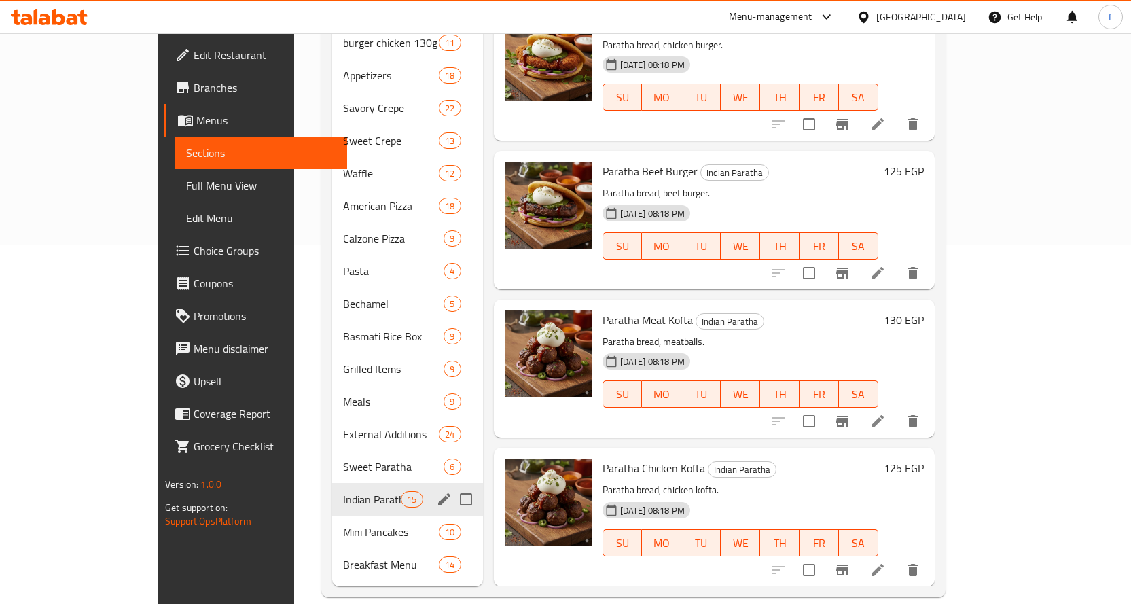
click at [332, 456] on div "Sweet Paratha 6" at bounding box center [407, 466] width 151 height 33
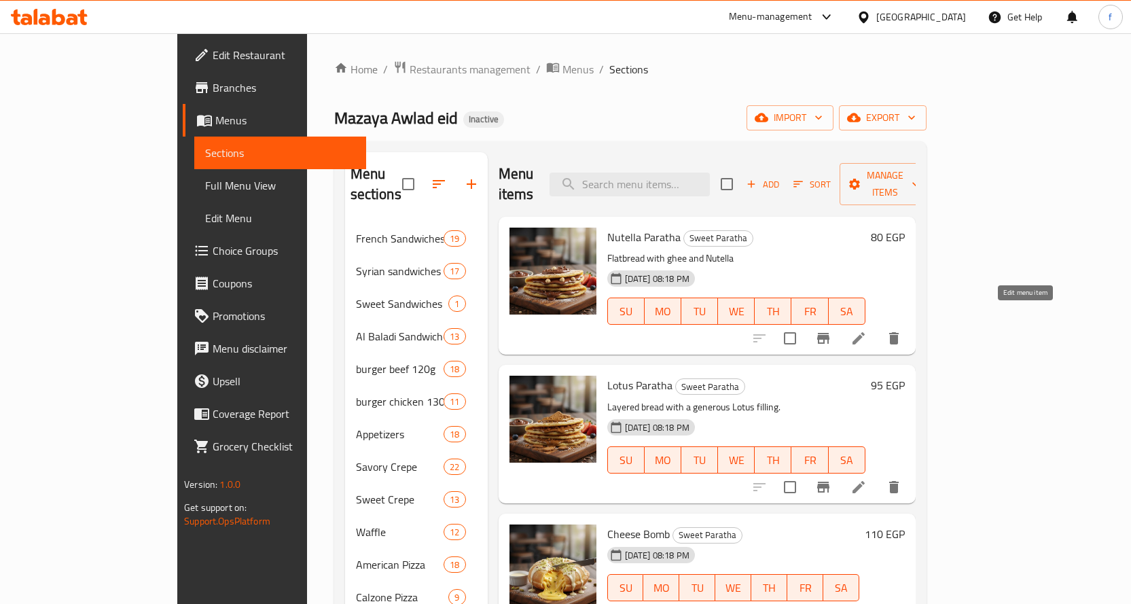
click at [867, 330] on icon at bounding box center [858, 338] width 16 height 16
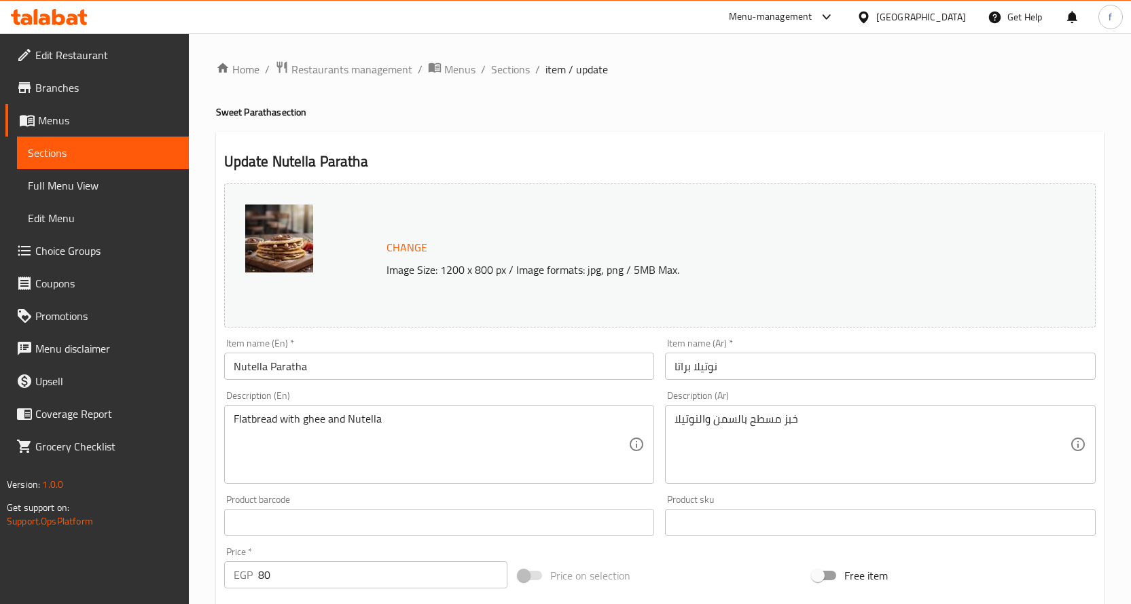
click at [512, 72] on span "Sections" at bounding box center [510, 69] width 39 height 16
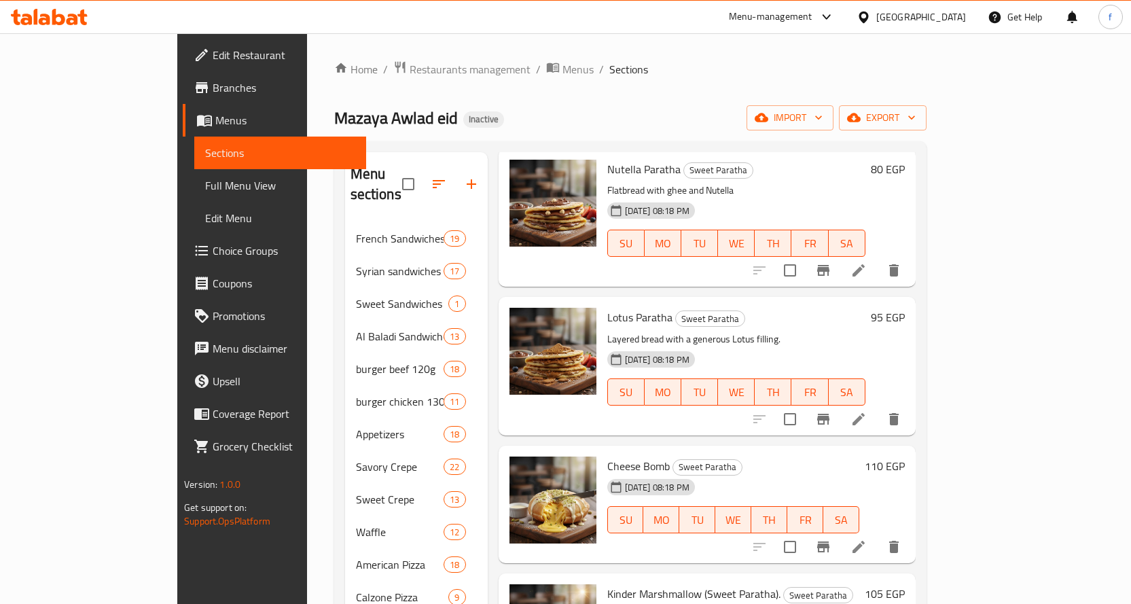
scroll to position [71, 0]
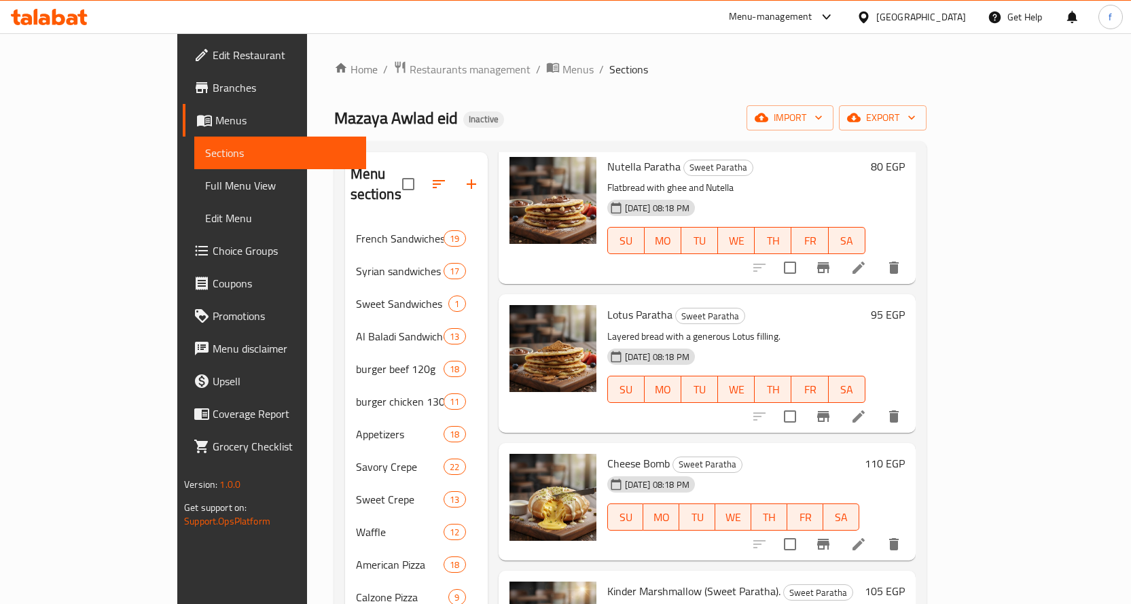
click at [865, 538] on icon at bounding box center [859, 544] width 12 height 12
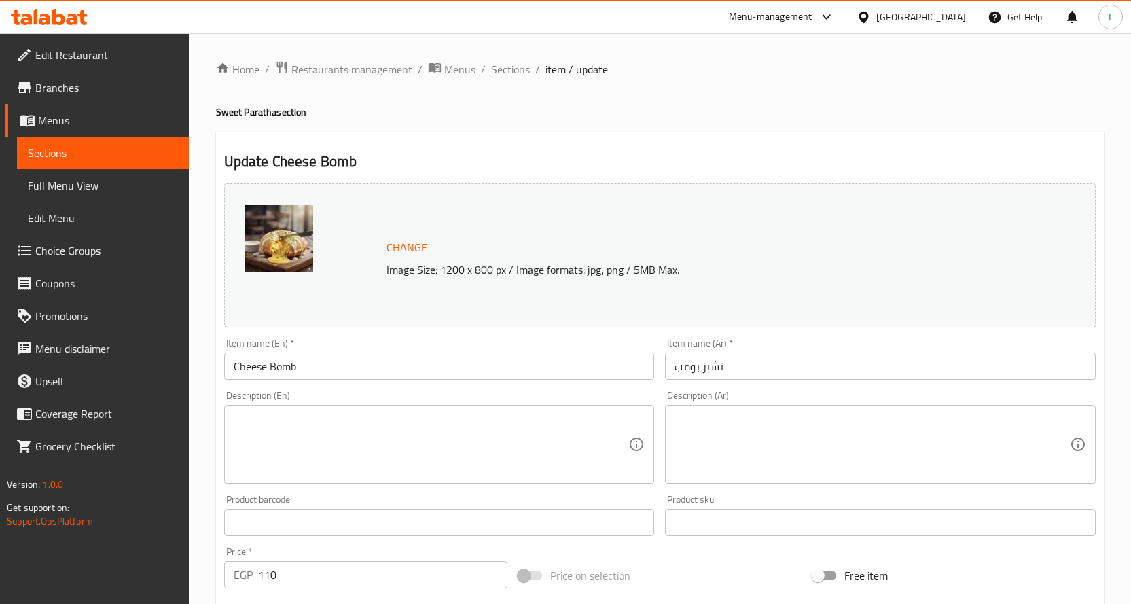
click at [373, 417] on textarea at bounding box center [431, 444] width 395 height 65
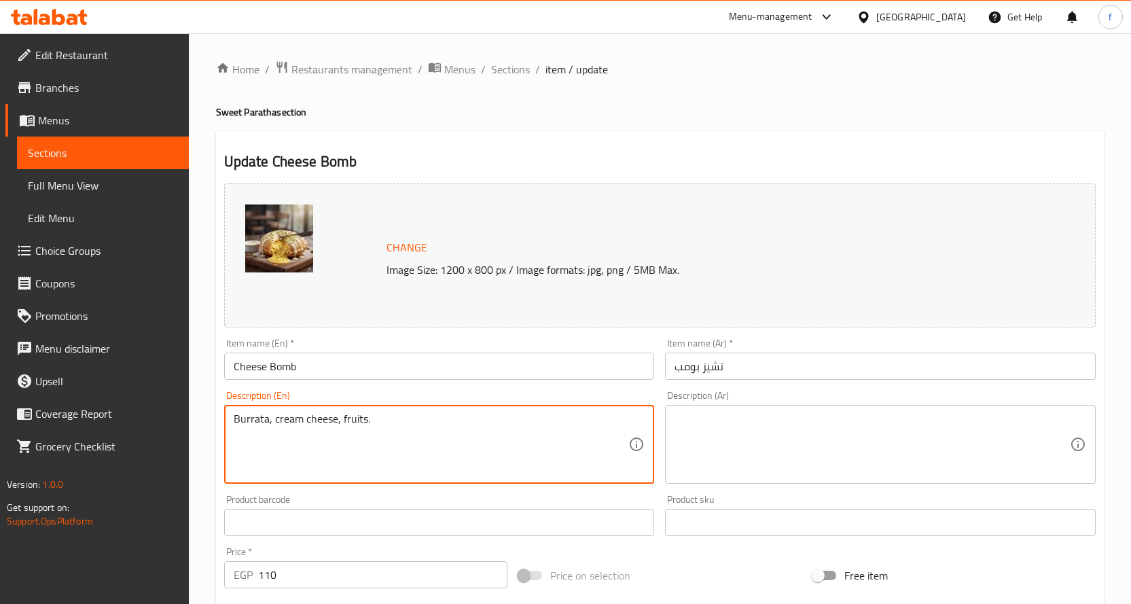
click at [884, 488] on div "Description (Ar) Description (Ar)" at bounding box center [881, 437] width 442 height 104
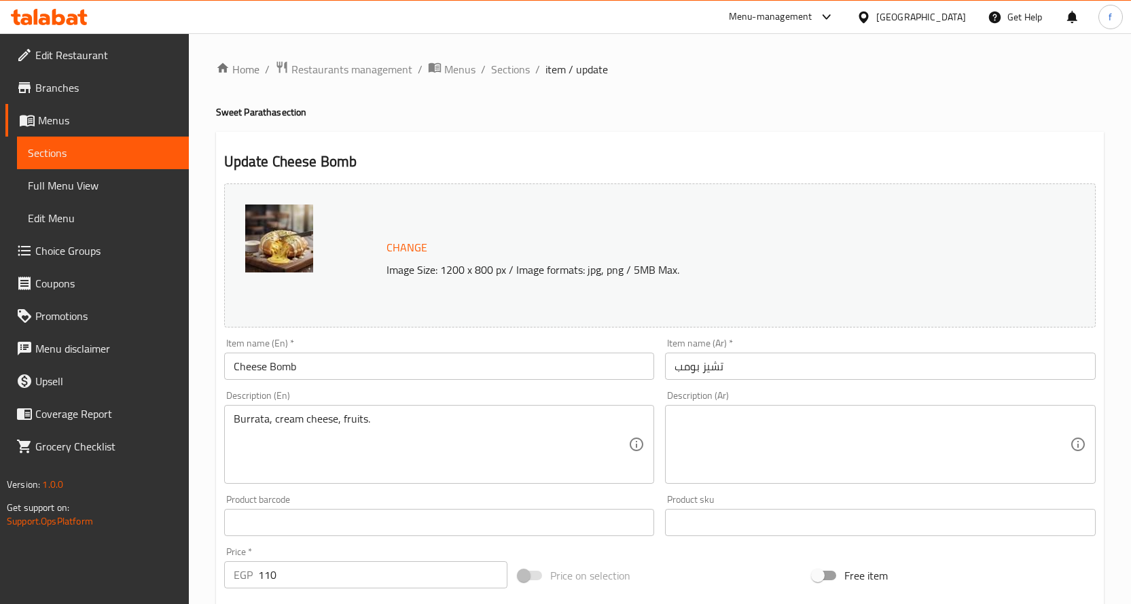
click at [833, 455] on textarea at bounding box center [872, 444] width 395 height 65
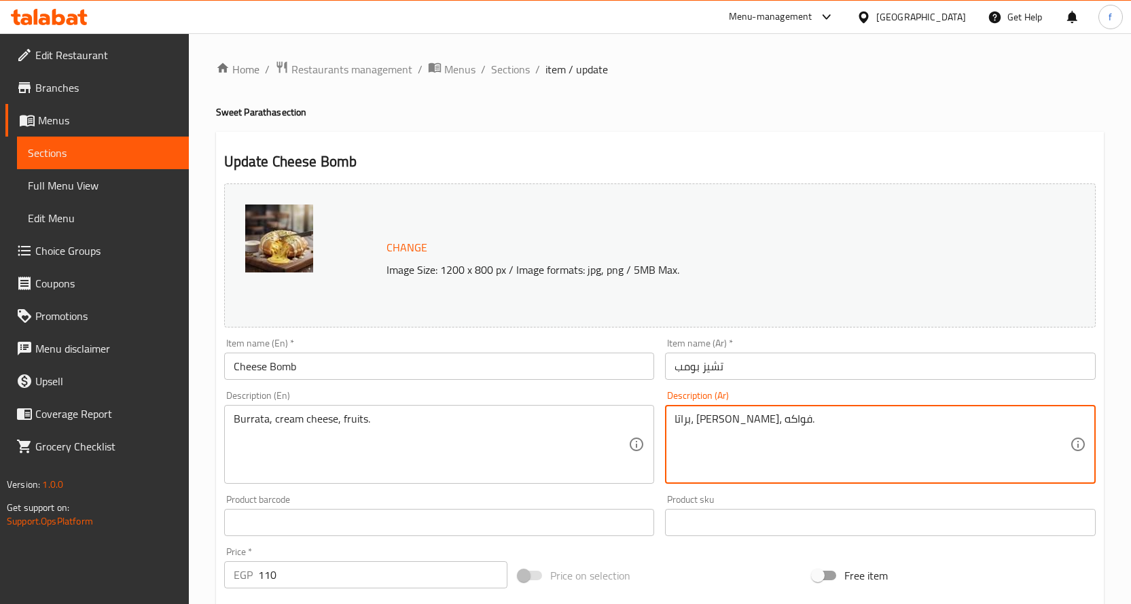
scroll to position [340, 0]
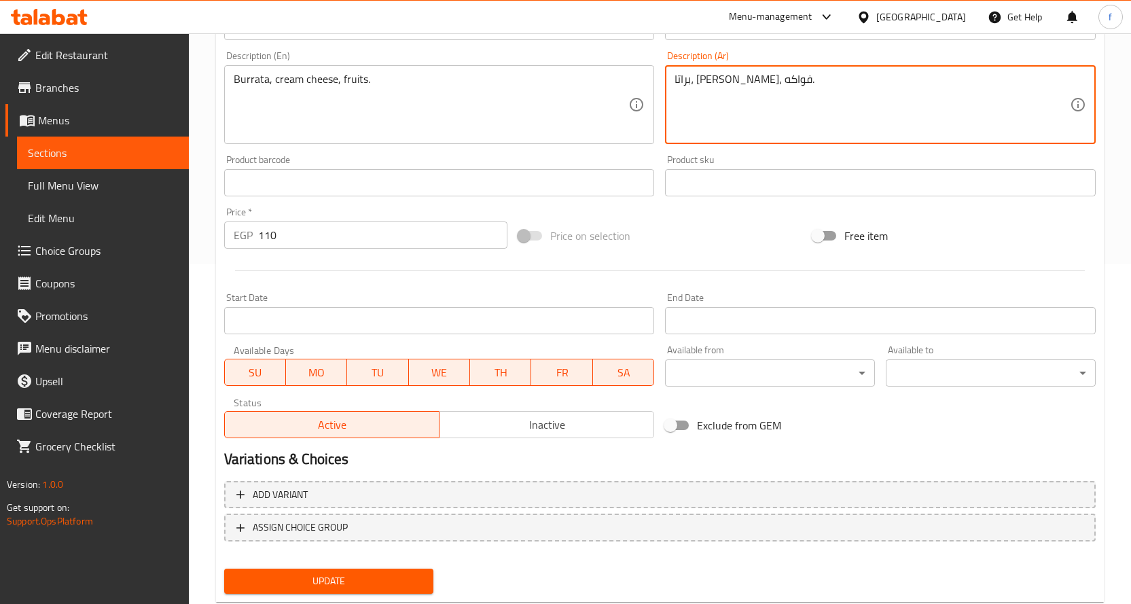
click at [345, 577] on span "Update" at bounding box center [329, 581] width 188 height 17
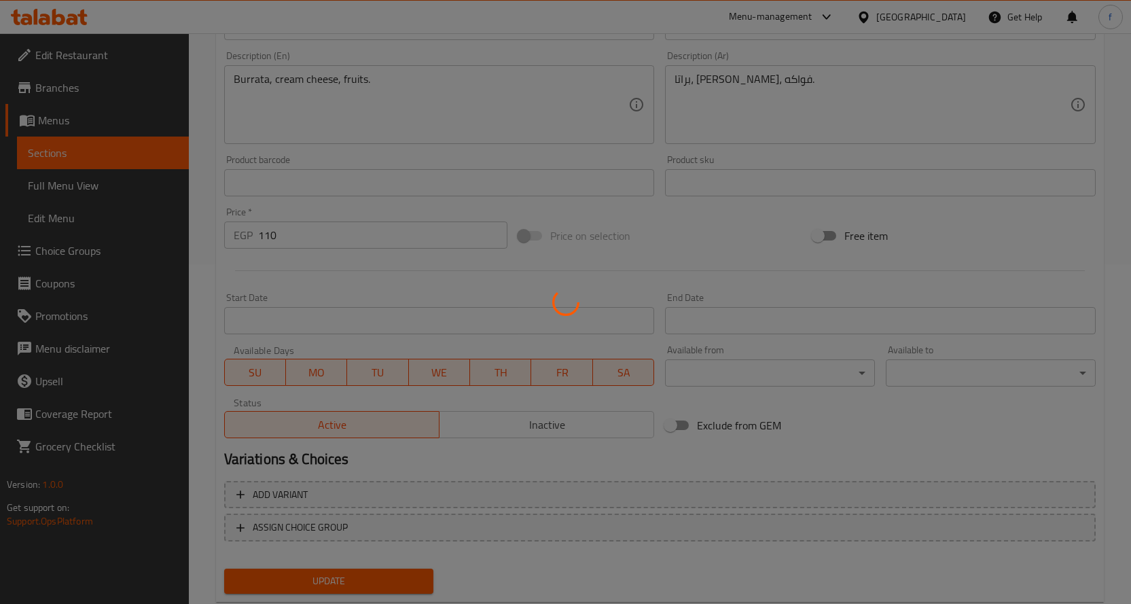
scroll to position [0, 0]
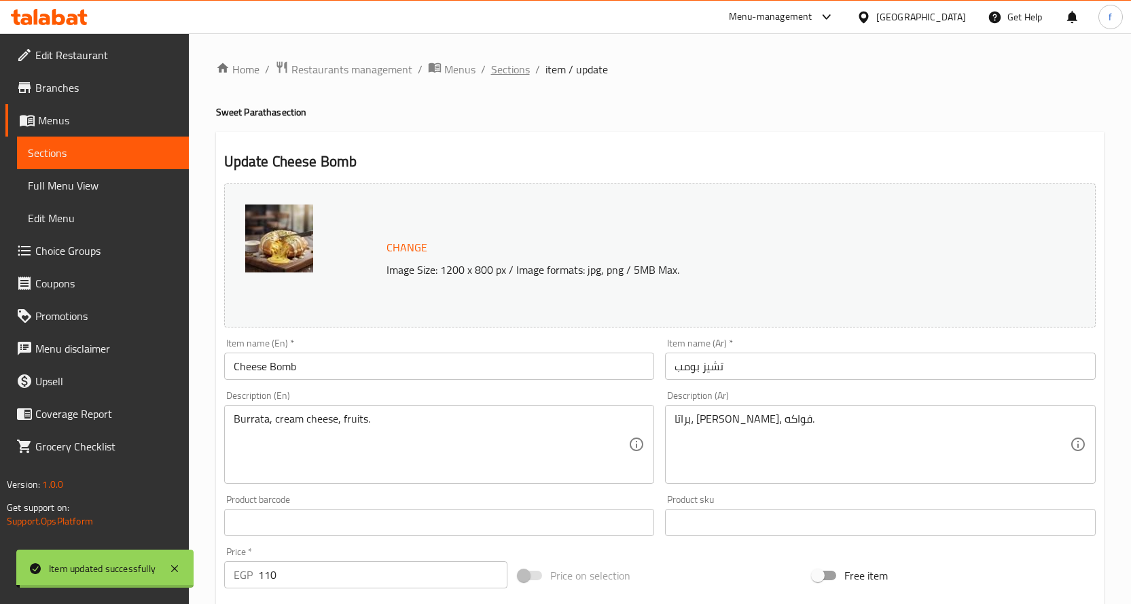
click at [516, 75] on span "Sections" at bounding box center [510, 69] width 39 height 16
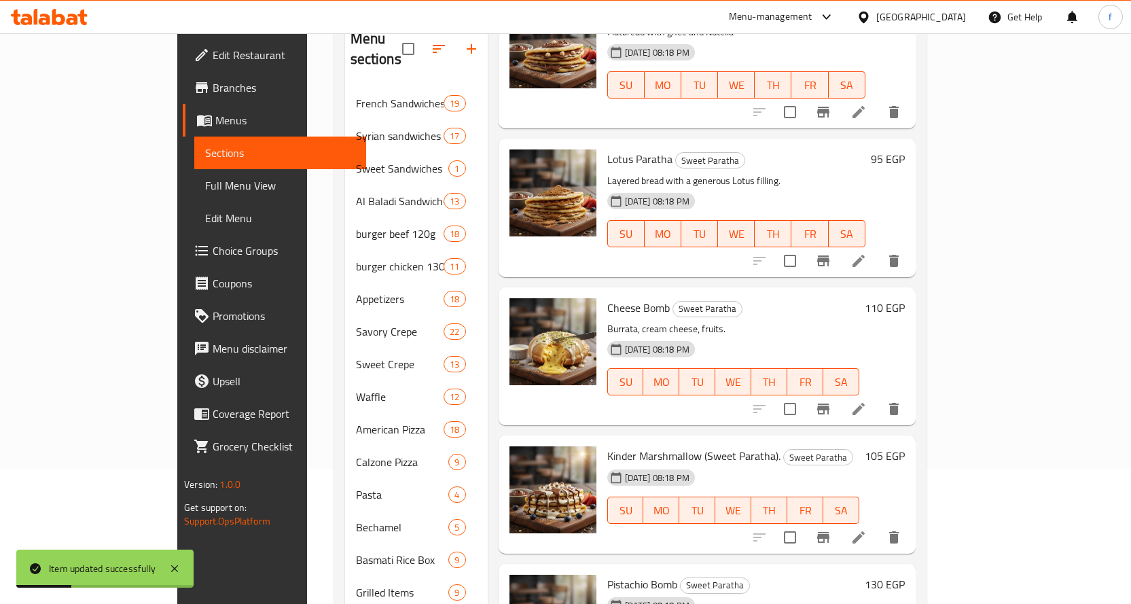
scroll to position [136, 0]
click at [865, 531] on icon at bounding box center [859, 537] width 12 height 12
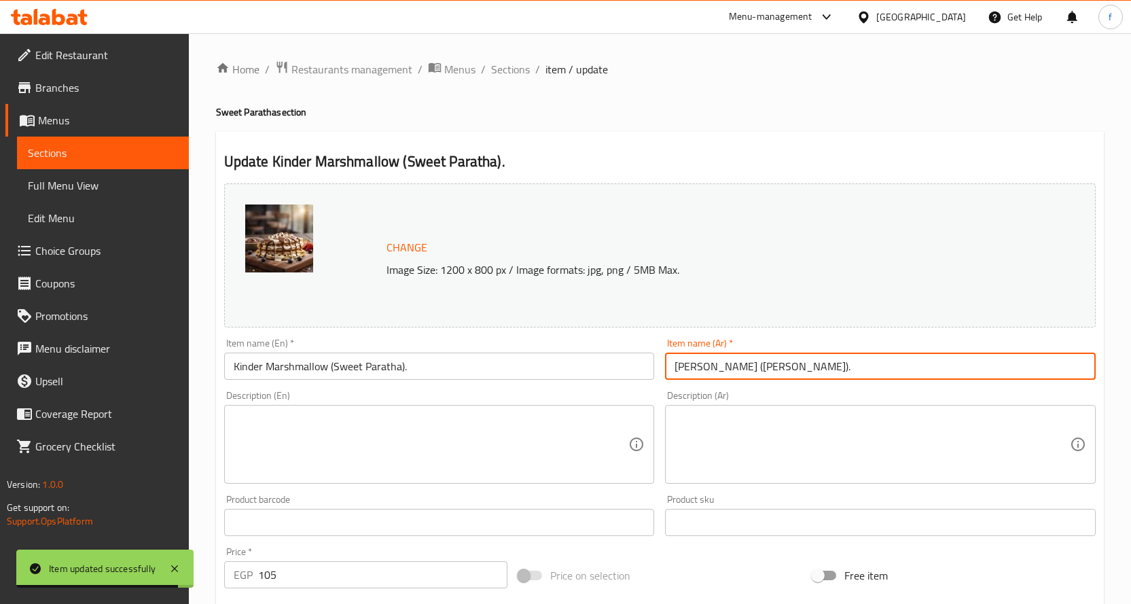
click at [675, 372] on input "[PERSON_NAME] ([PERSON_NAME])." at bounding box center [880, 366] width 431 height 27
click at [712, 370] on input "[PERSON_NAME] ([PERSON_NAME]." at bounding box center [880, 366] width 431 height 27
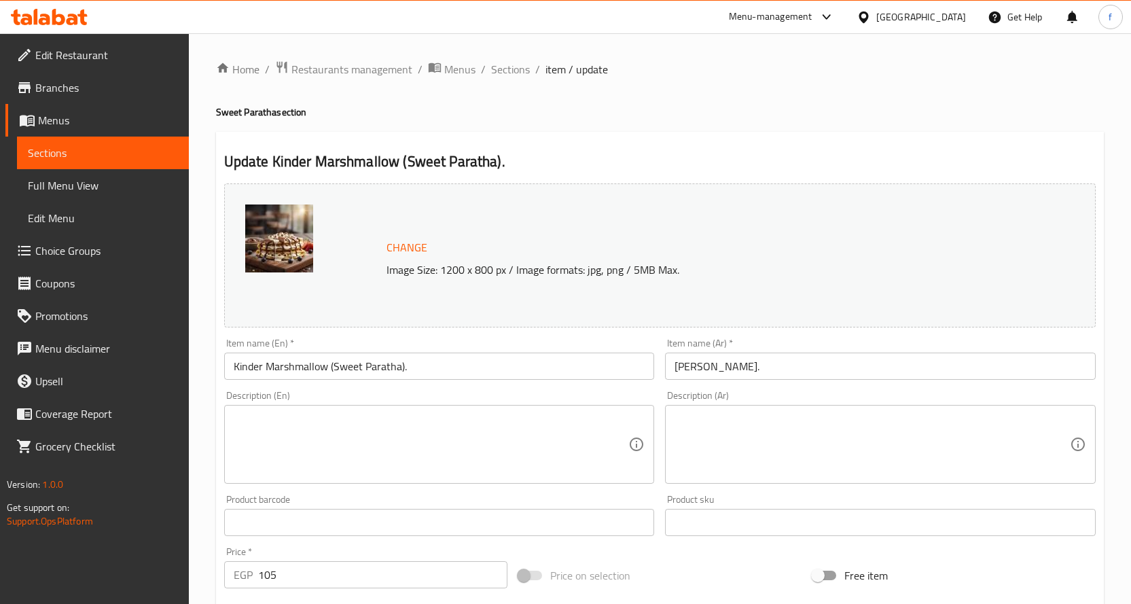
click at [468, 449] on textarea at bounding box center [431, 444] width 395 height 65
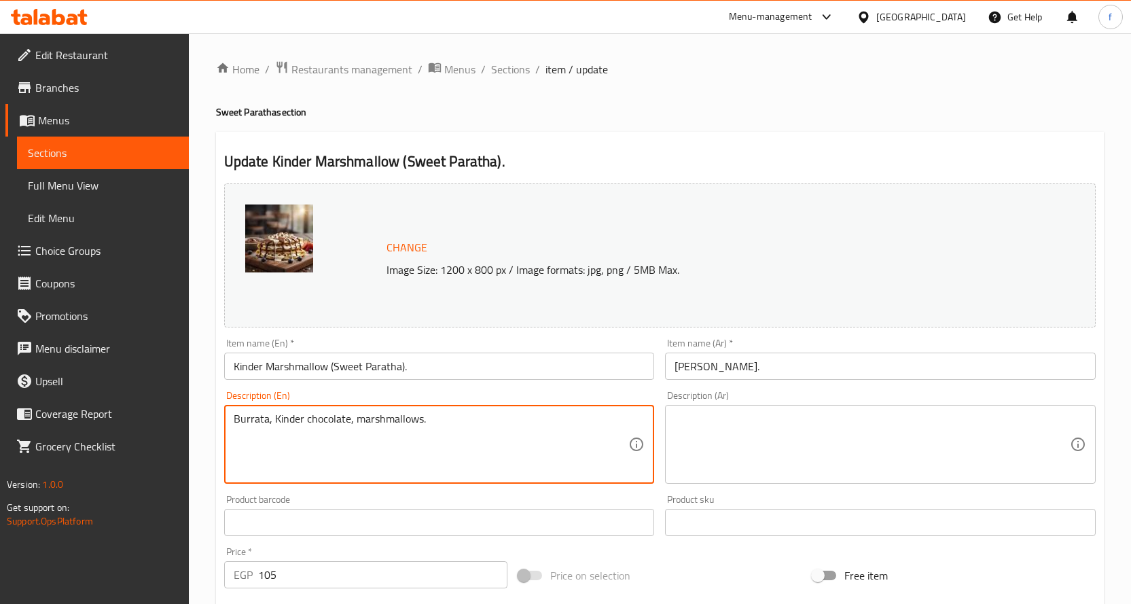
click at [812, 484] on div "Description (Ar) Description (Ar)" at bounding box center [881, 437] width 442 height 104
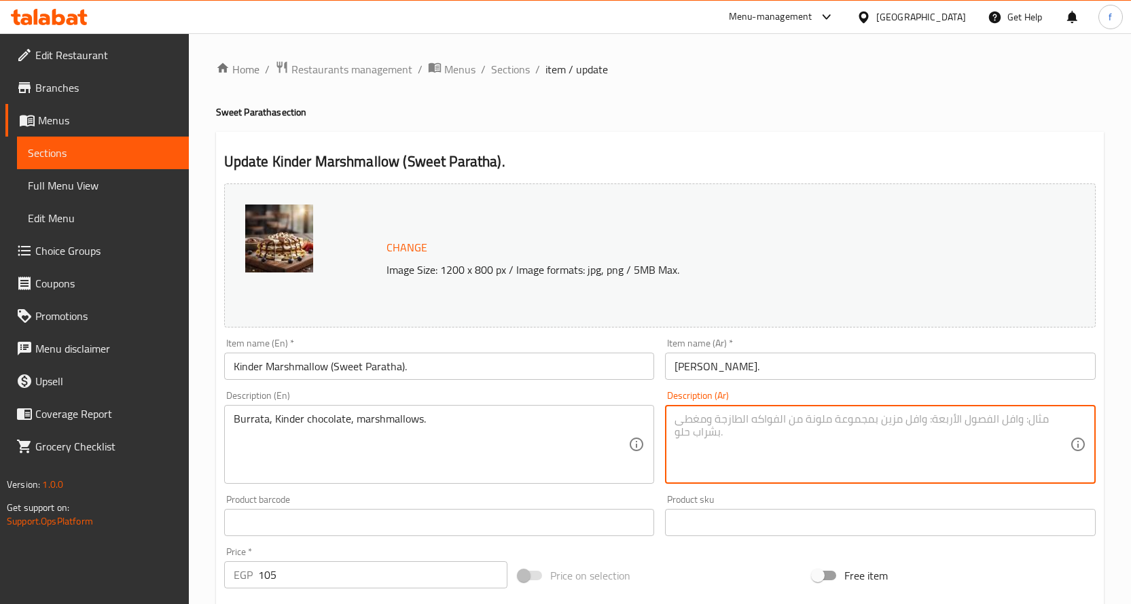
click at [797, 439] on textarea at bounding box center [872, 444] width 395 height 65
click at [711, 370] on input "[PERSON_NAME]." at bounding box center [880, 366] width 431 height 27
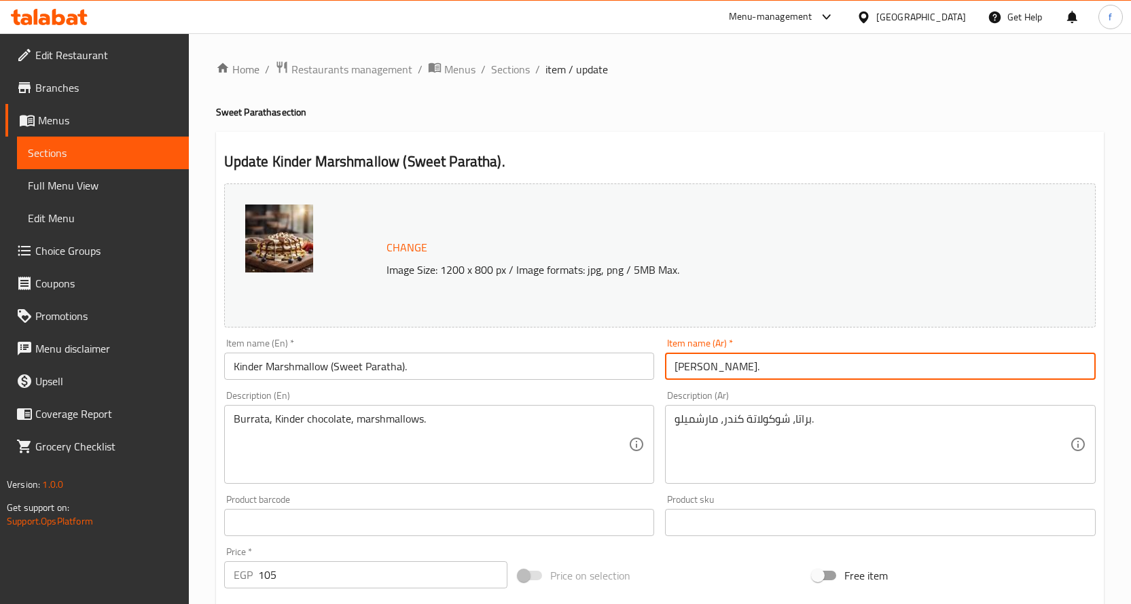
click at [709, 370] on input "[PERSON_NAME]." at bounding box center [880, 366] width 431 height 27
click at [677, 372] on input "[PERSON_NAME] ([PERSON_NAME]." at bounding box center [880, 366] width 431 height 27
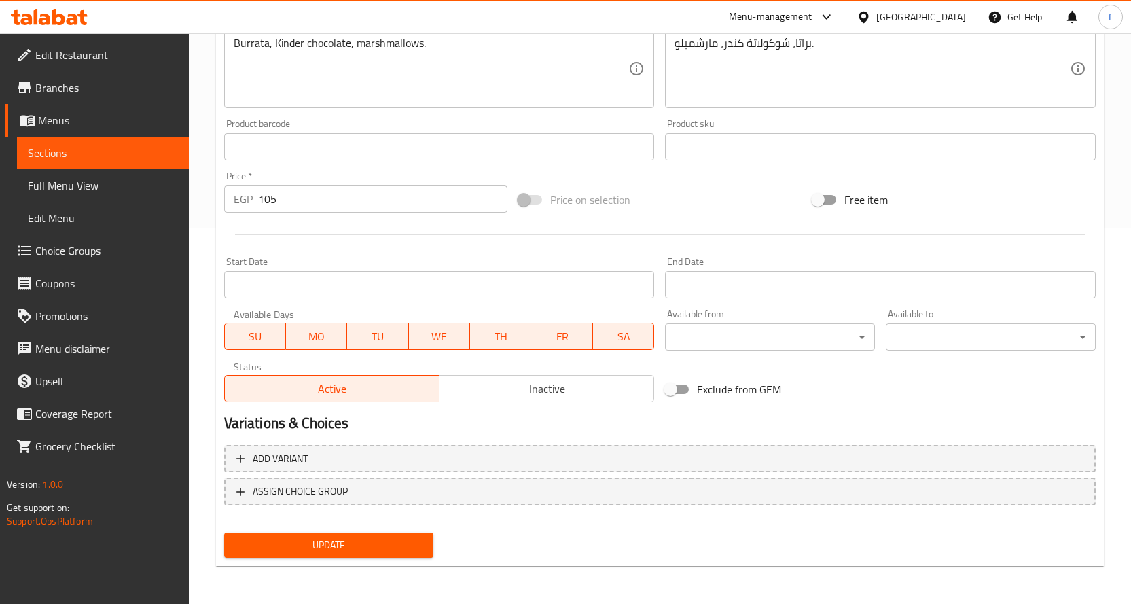
click at [364, 540] on span "Update" at bounding box center [329, 545] width 188 height 17
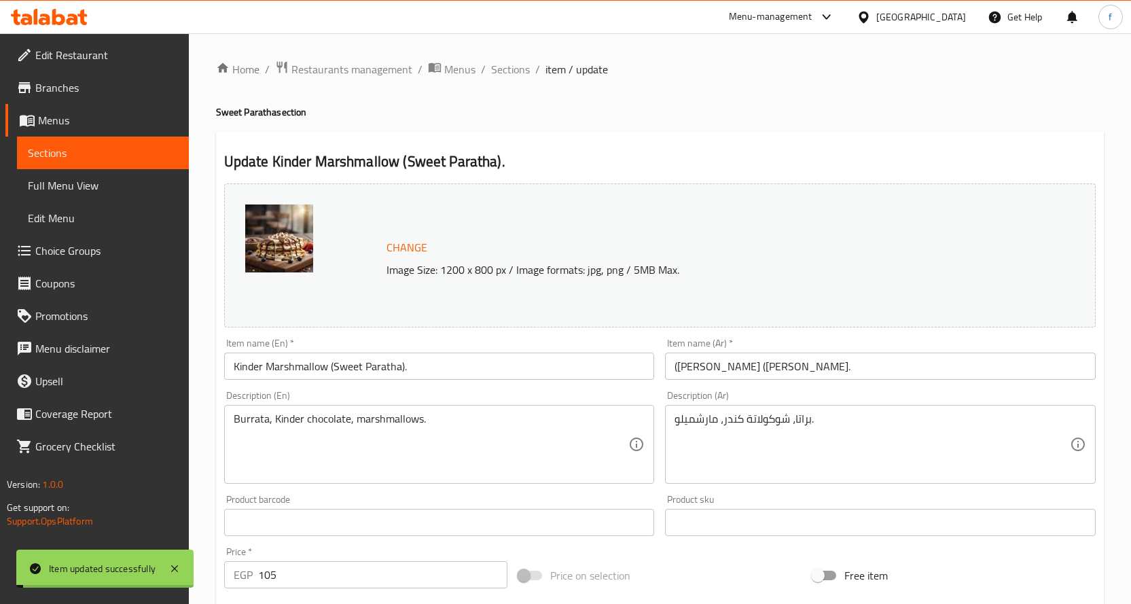
click at [507, 71] on span "Sections" at bounding box center [510, 69] width 39 height 16
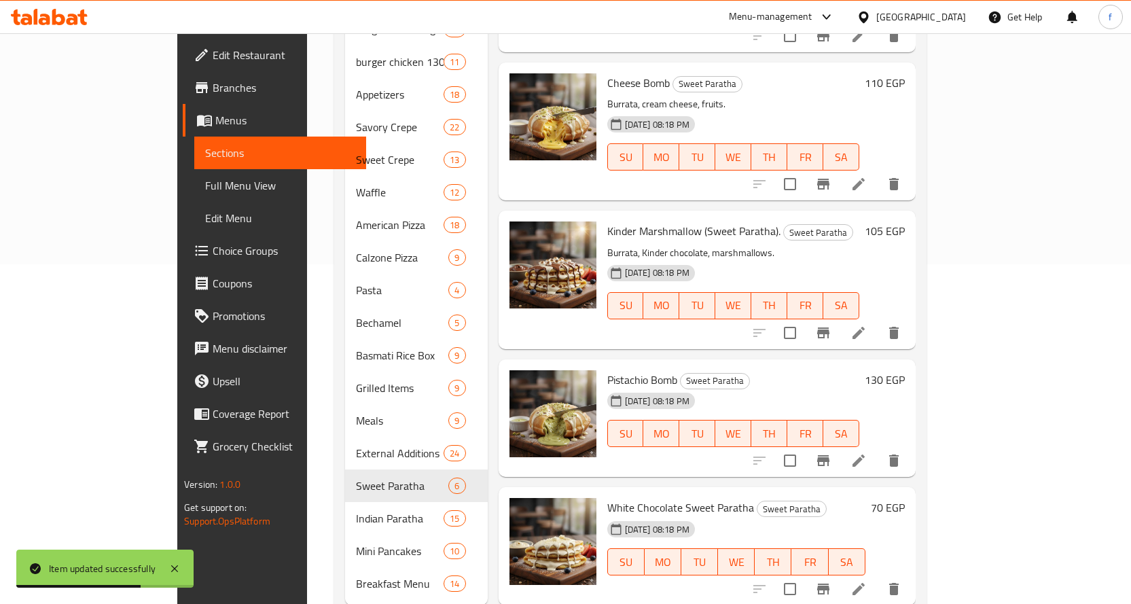
scroll to position [359, 0]
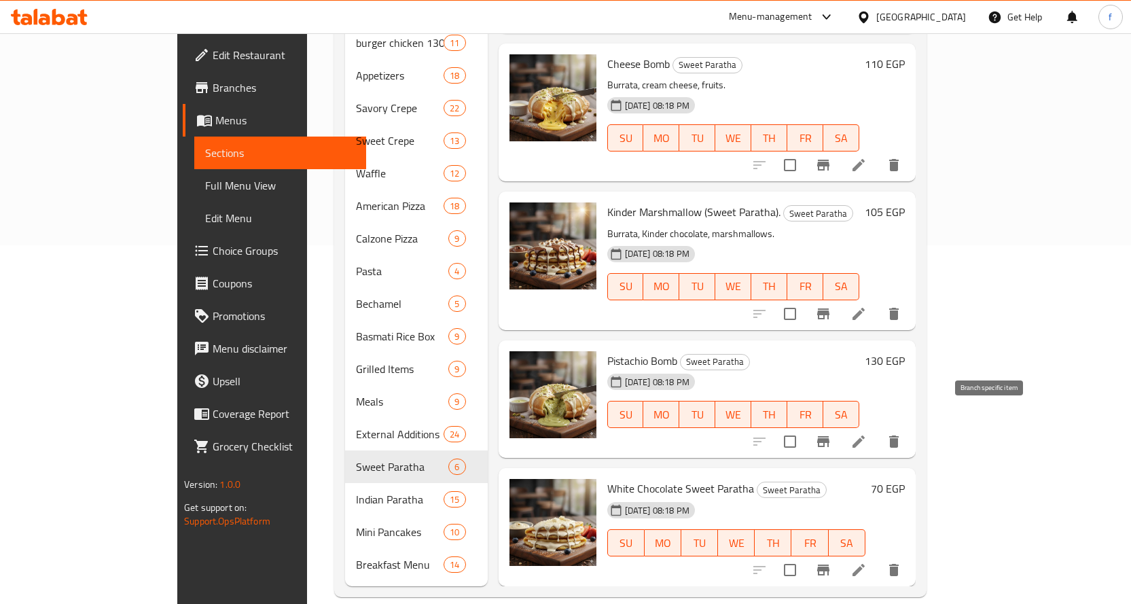
click at [878, 429] on li at bounding box center [859, 441] width 38 height 24
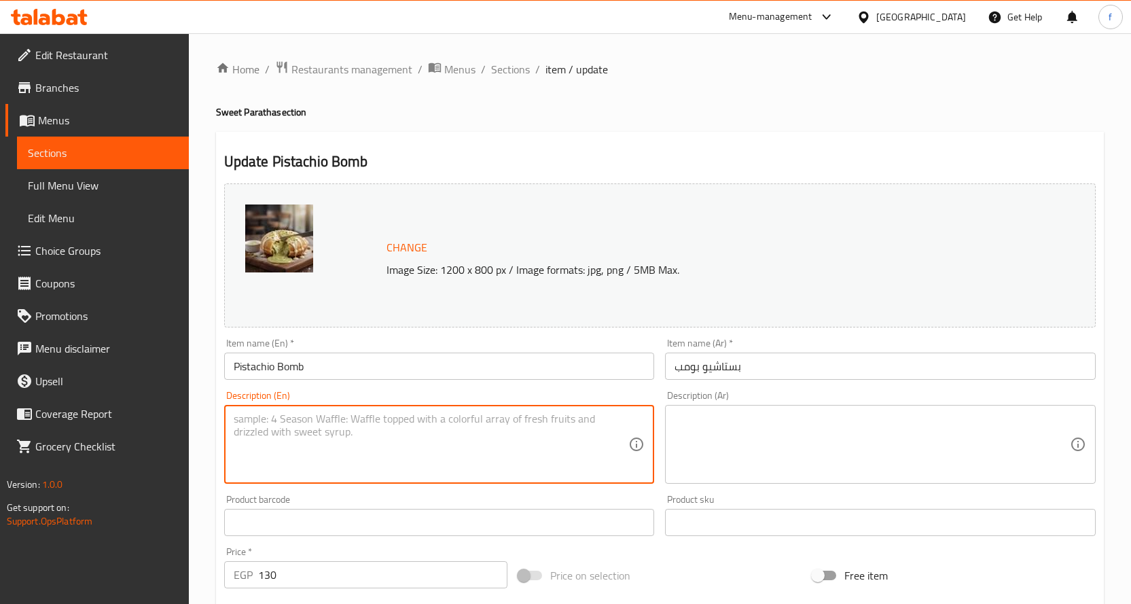
click at [488, 430] on textarea at bounding box center [431, 444] width 395 height 65
click at [737, 437] on textarea at bounding box center [872, 444] width 395 height 65
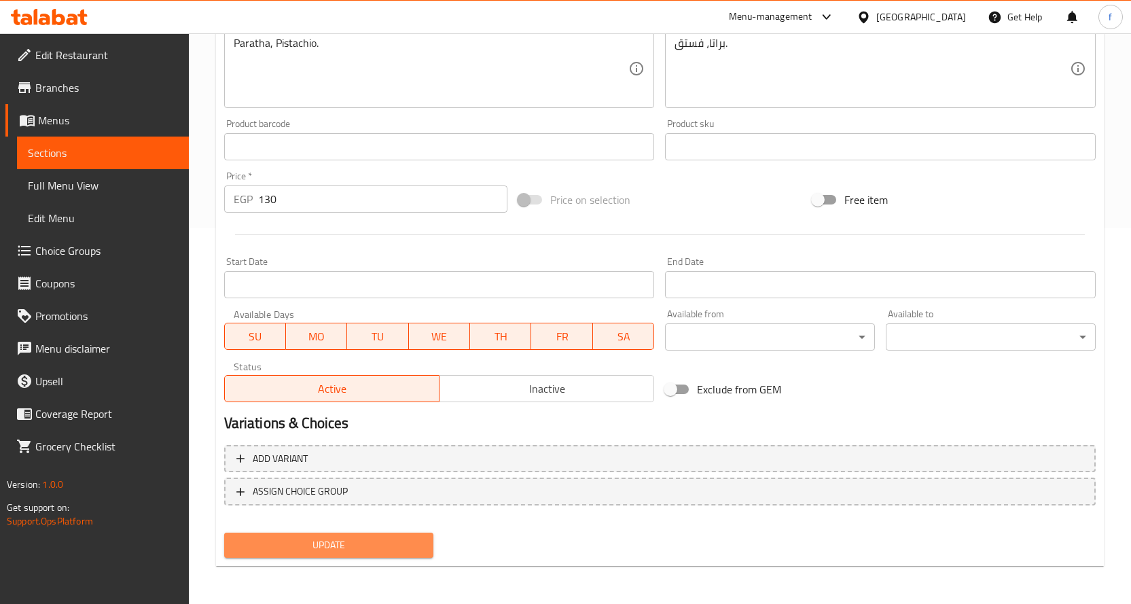
click at [409, 538] on span "Update" at bounding box center [329, 545] width 188 height 17
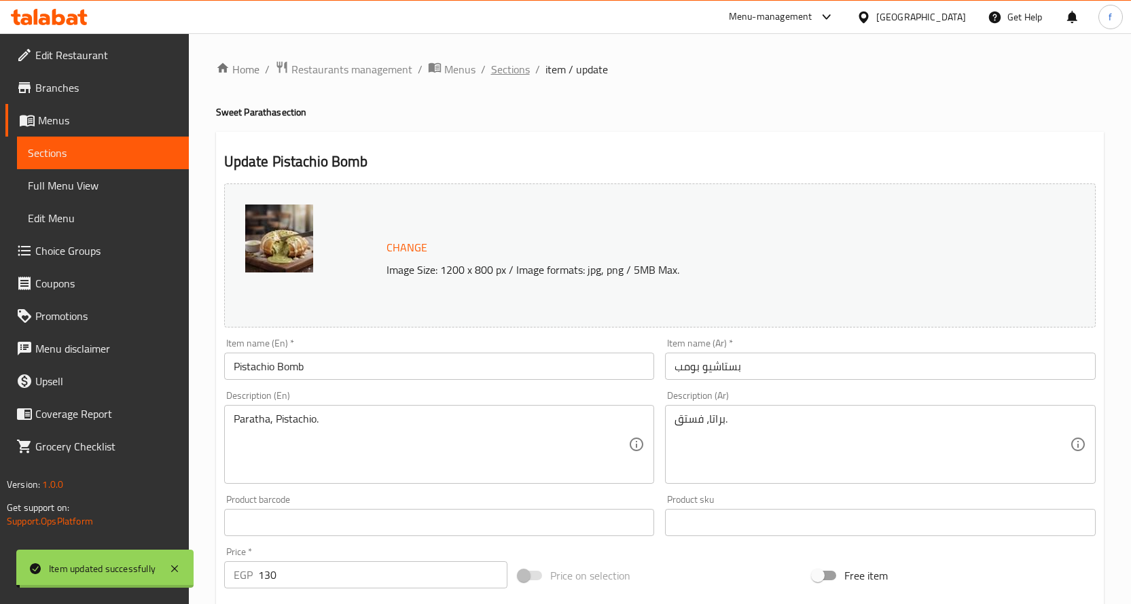
click at [494, 71] on span "Sections" at bounding box center [510, 69] width 39 height 16
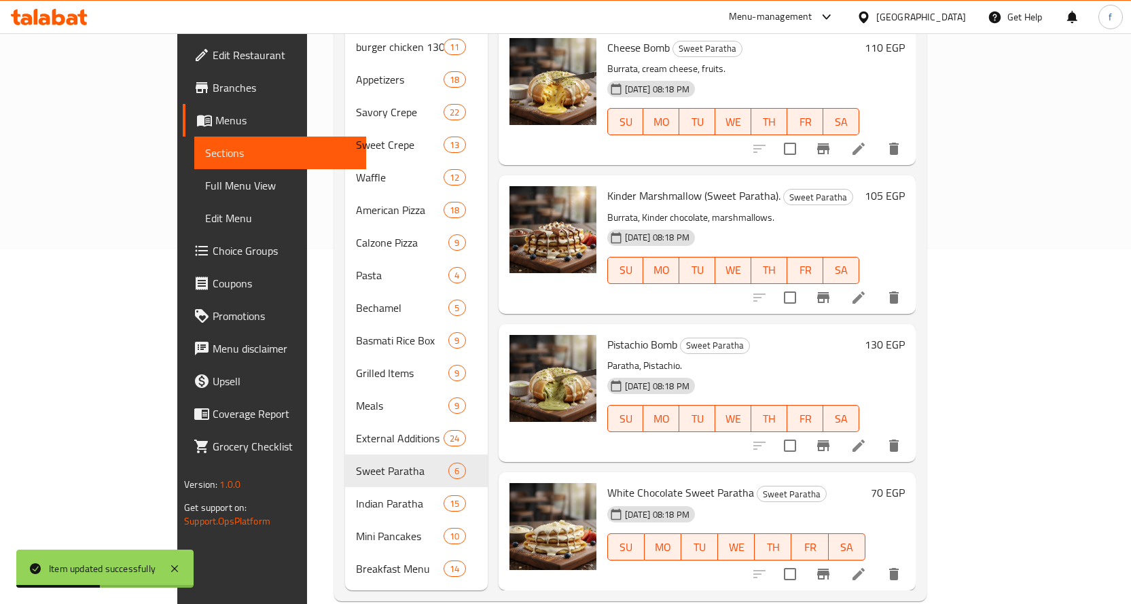
scroll to position [359, 0]
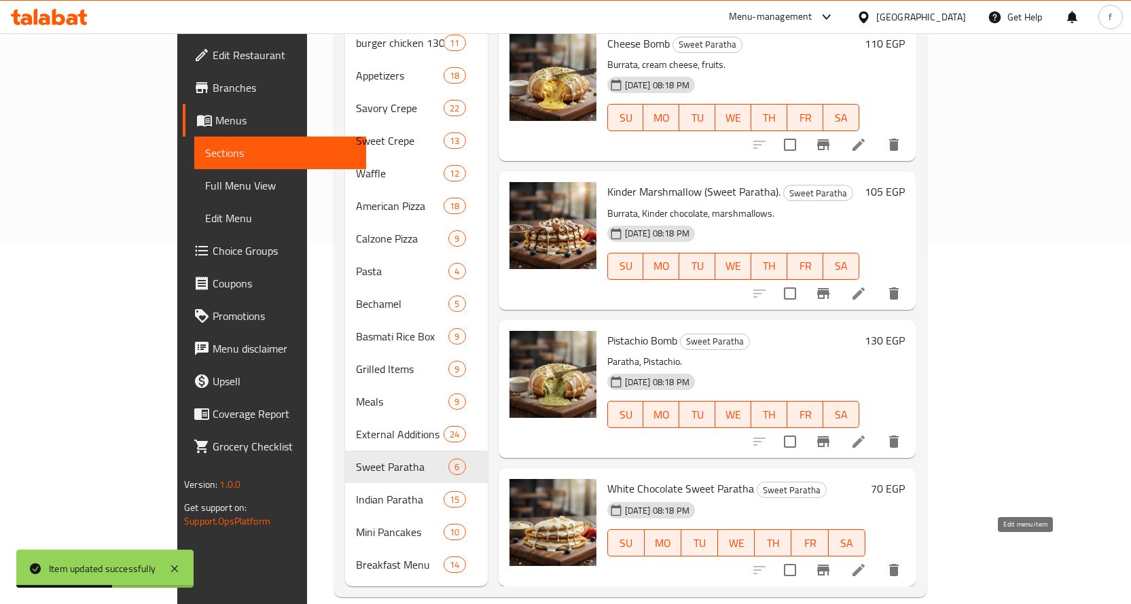
click at [867, 562] on icon at bounding box center [858, 570] width 16 height 16
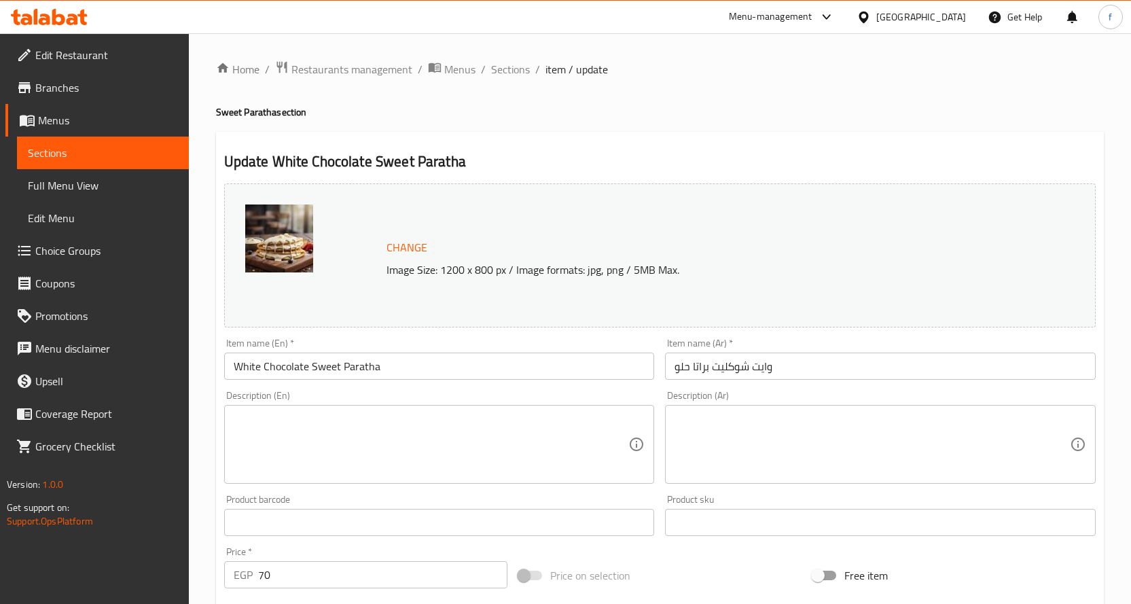
click at [444, 410] on div "Description (En)" at bounding box center [439, 444] width 431 height 79
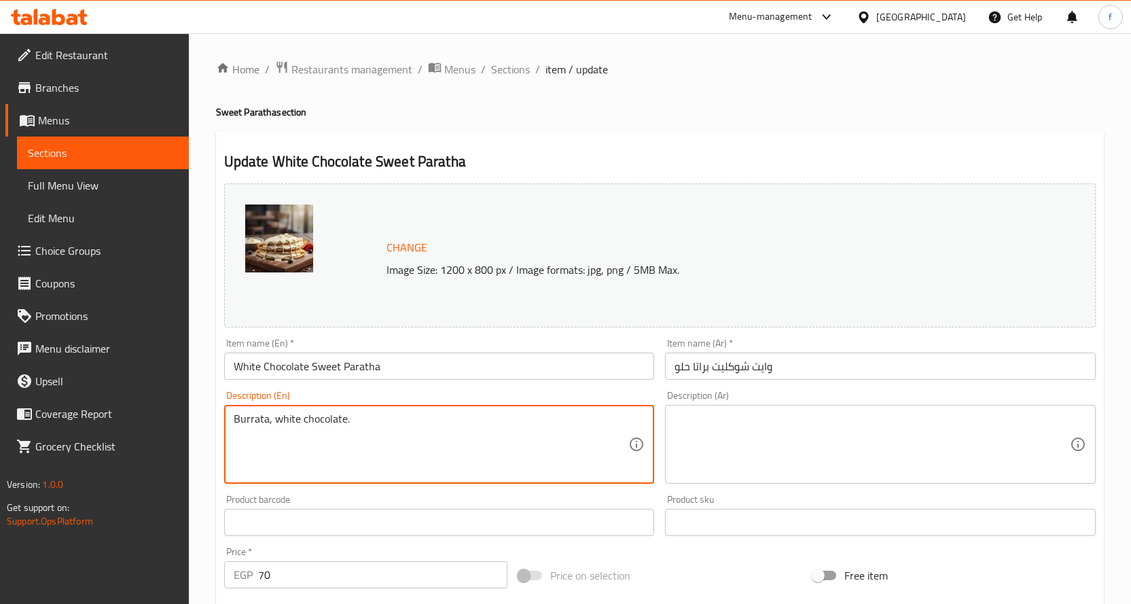
click at [738, 417] on textarea at bounding box center [872, 444] width 395 height 65
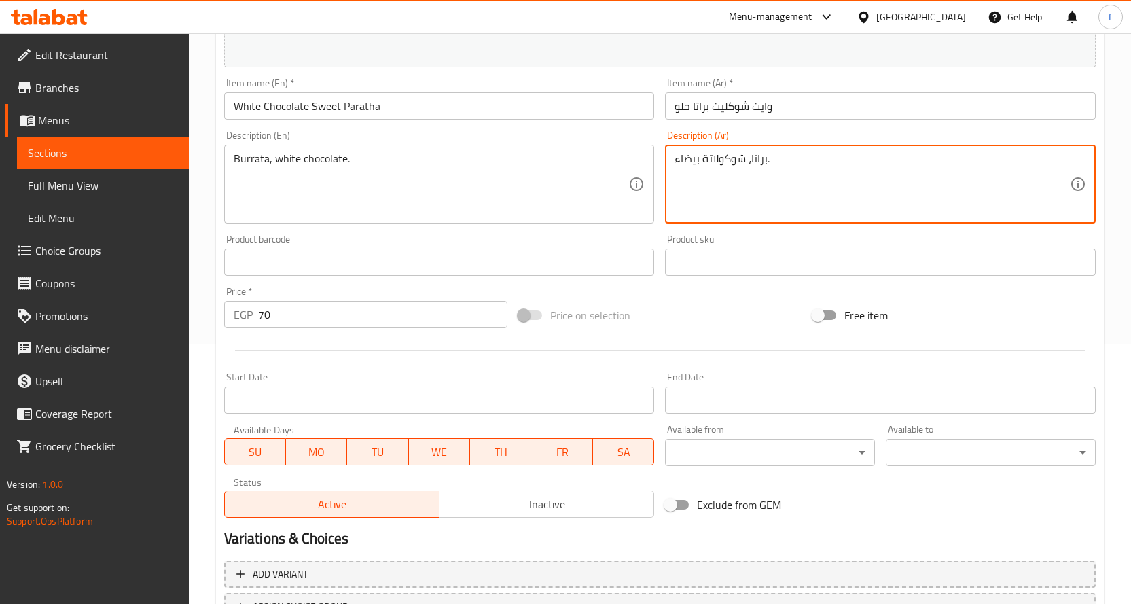
scroll to position [376, 0]
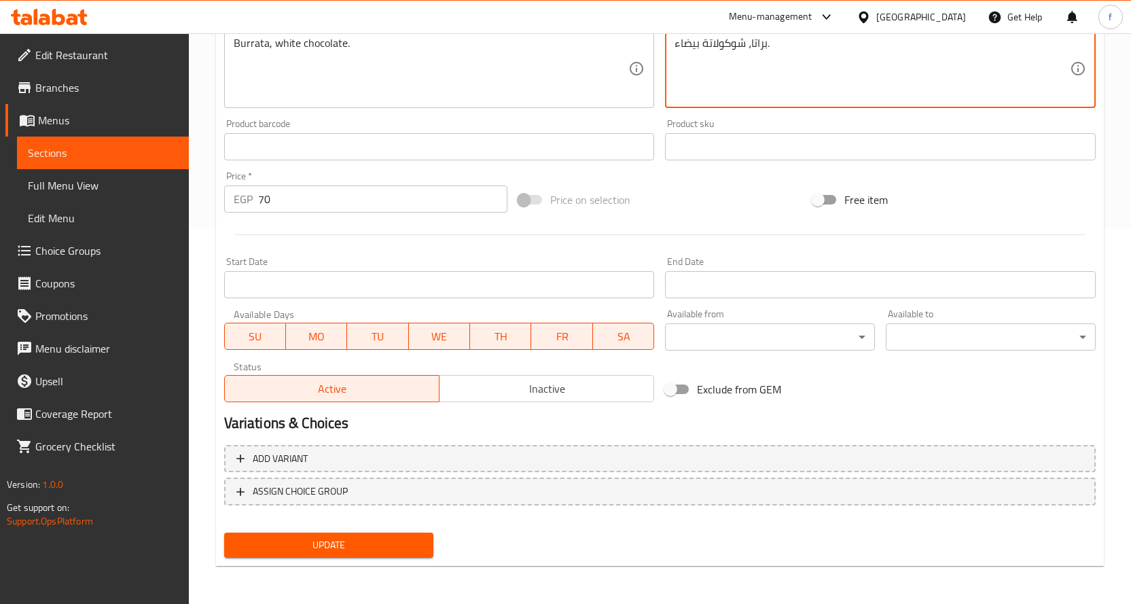
click at [428, 541] on button "Update" at bounding box center [329, 545] width 210 height 25
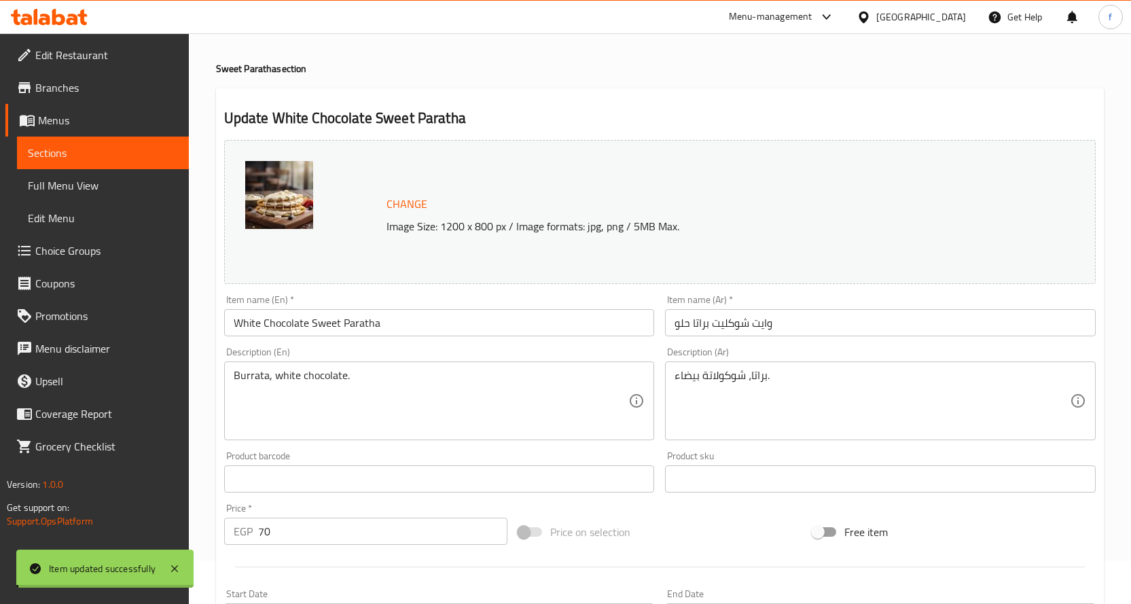
scroll to position [0, 0]
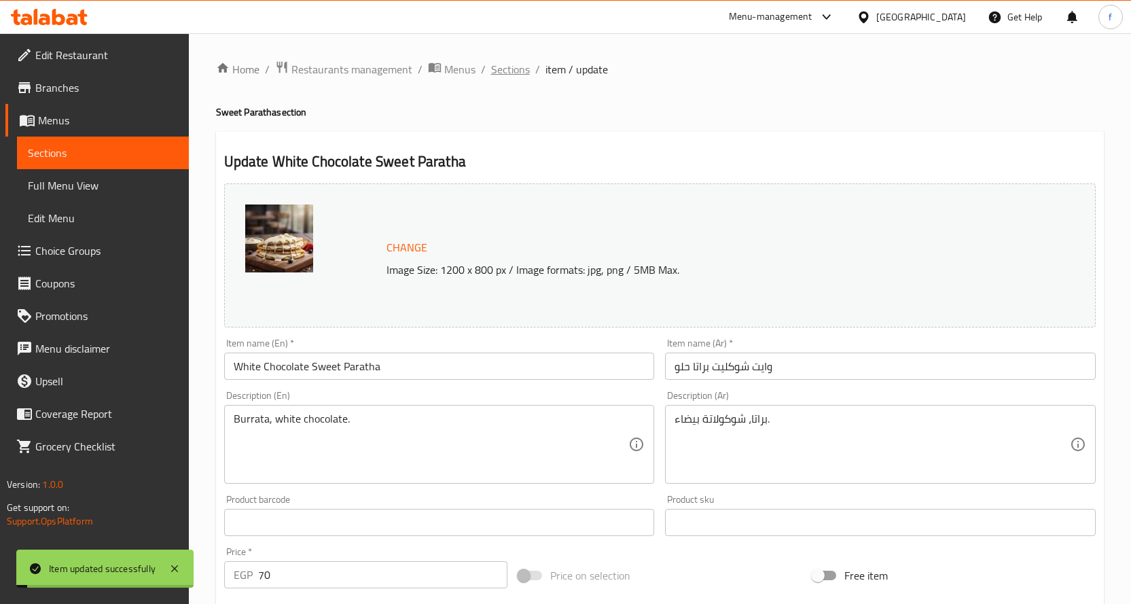
click at [499, 75] on span "Sections" at bounding box center [510, 69] width 39 height 16
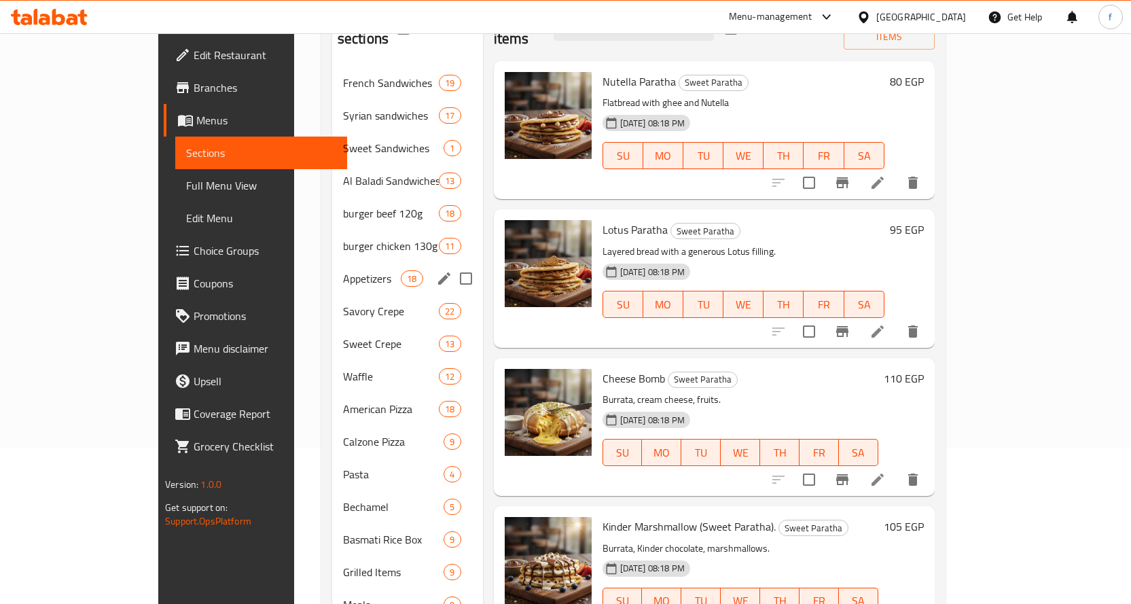
scroll to position [359, 0]
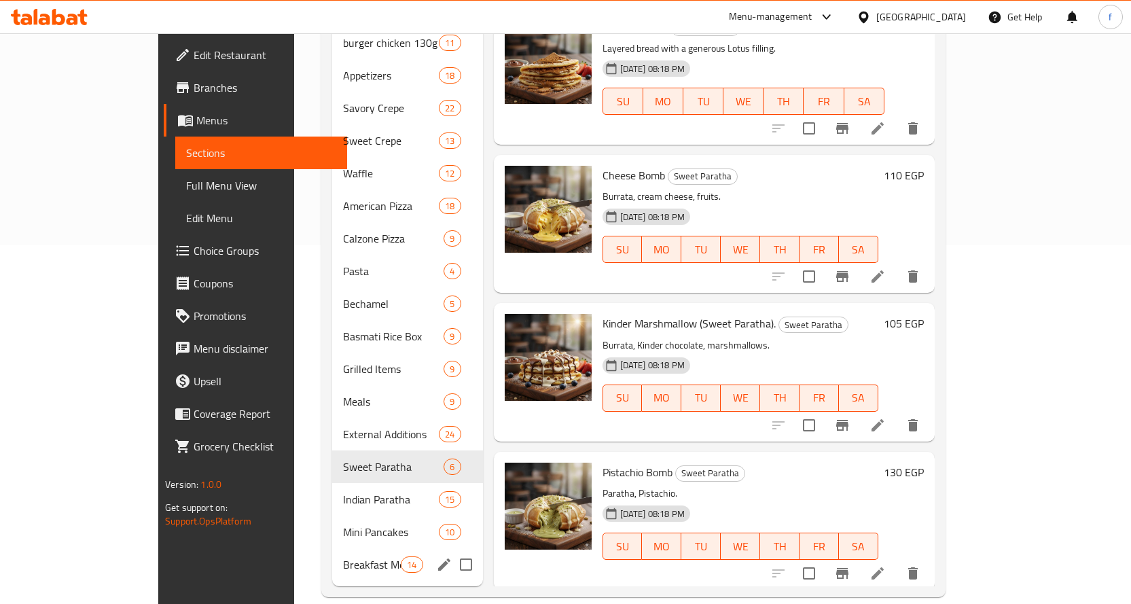
drag, startPoint x: 297, startPoint y: 520, endPoint x: 328, endPoint y: 499, distance: 38.1
click at [332, 520] on div "Mini Pancakes 10" at bounding box center [407, 532] width 151 height 33
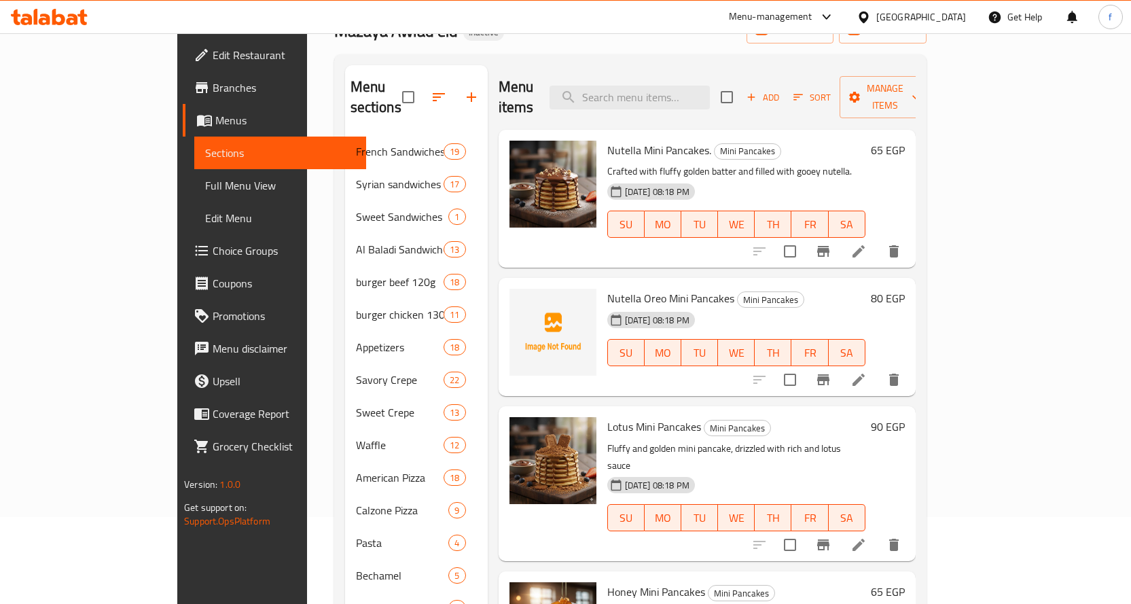
scroll to position [19, 0]
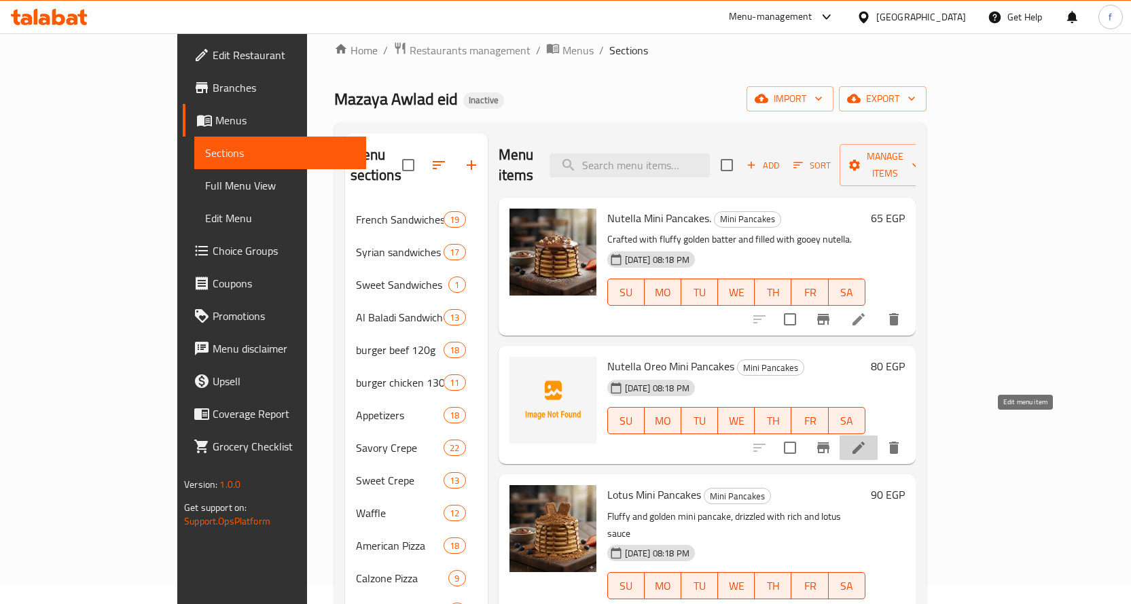
click at [867, 440] on icon at bounding box center [858, 448] width 16 height 16
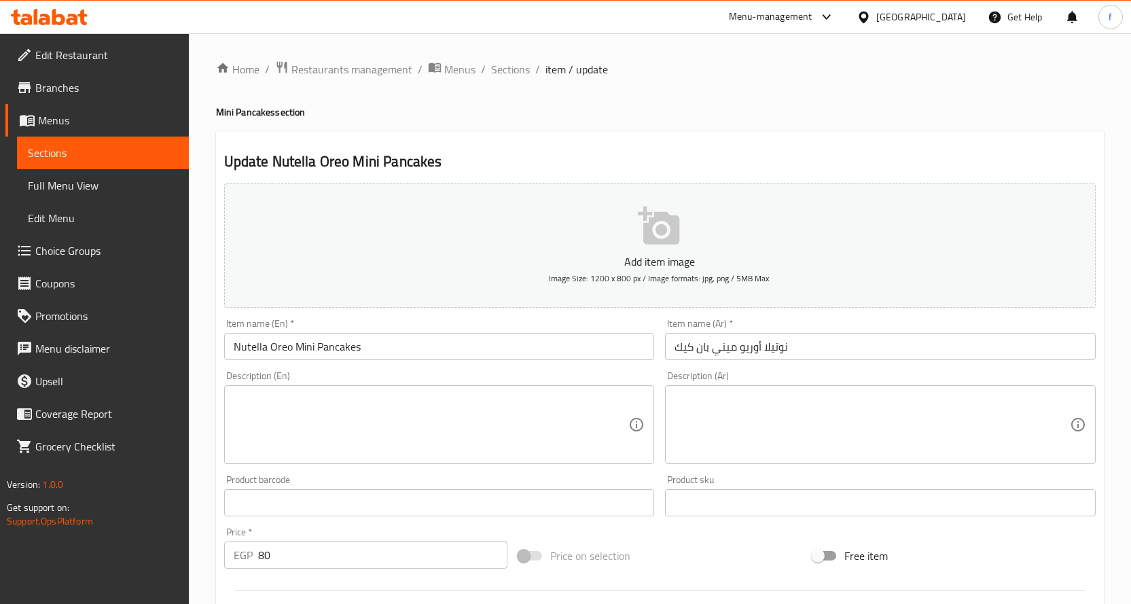
click at [509, 442] on textarea at bounding box center [431, 425] width 395 height 65
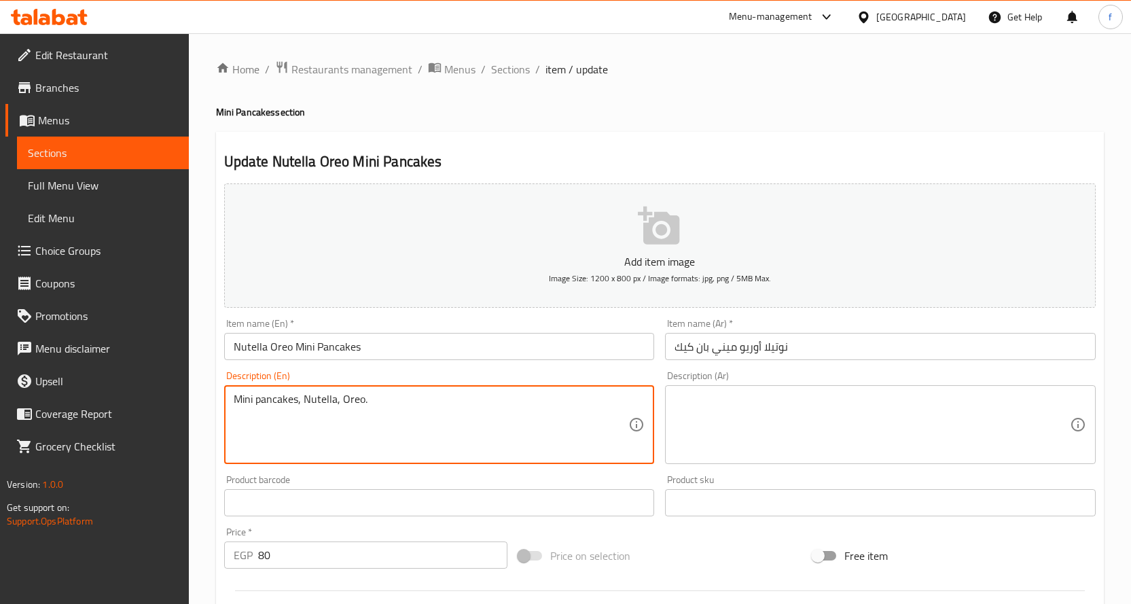
click at [805, 446] on textarea at bounding box center [872, 425] width 395 height 65
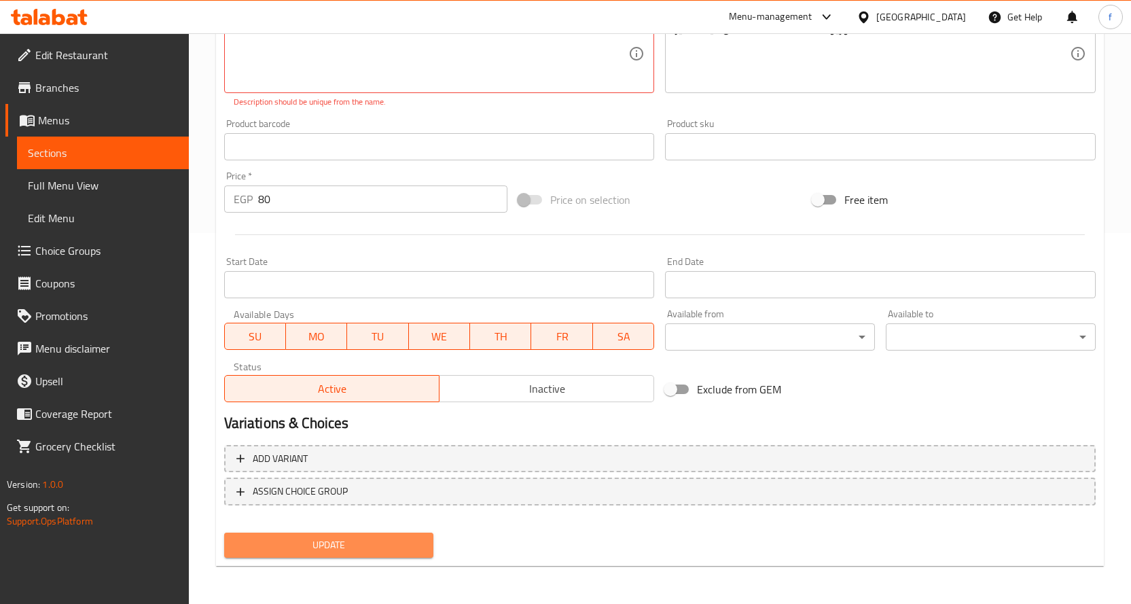
click at [415, 542] on span "Update" at bounding box center [329, 545] width 188 height 17
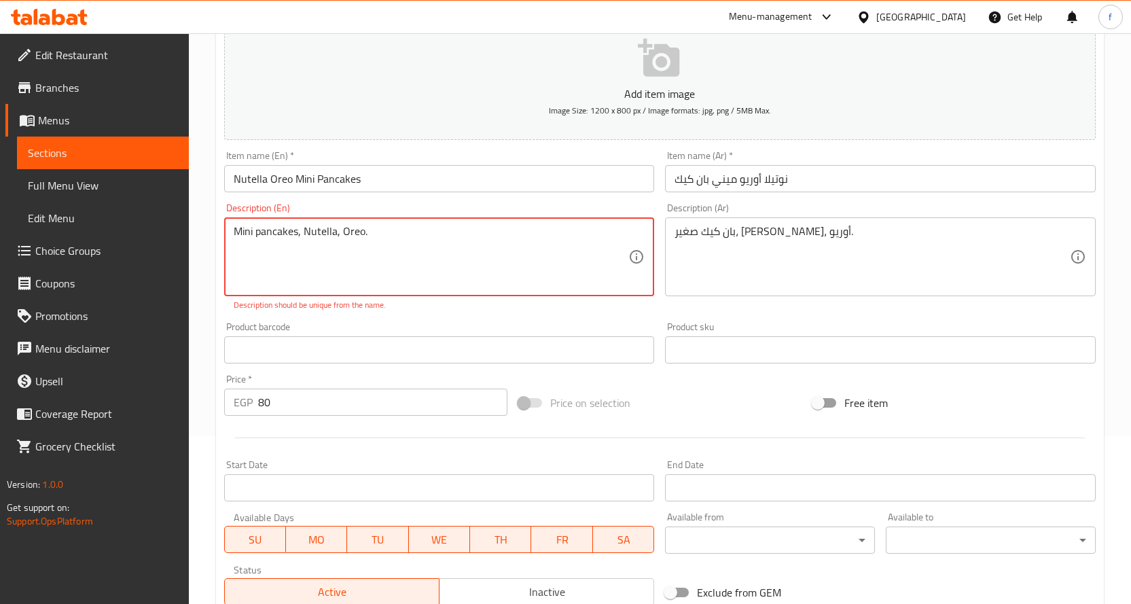
scroll to position [167, 0]
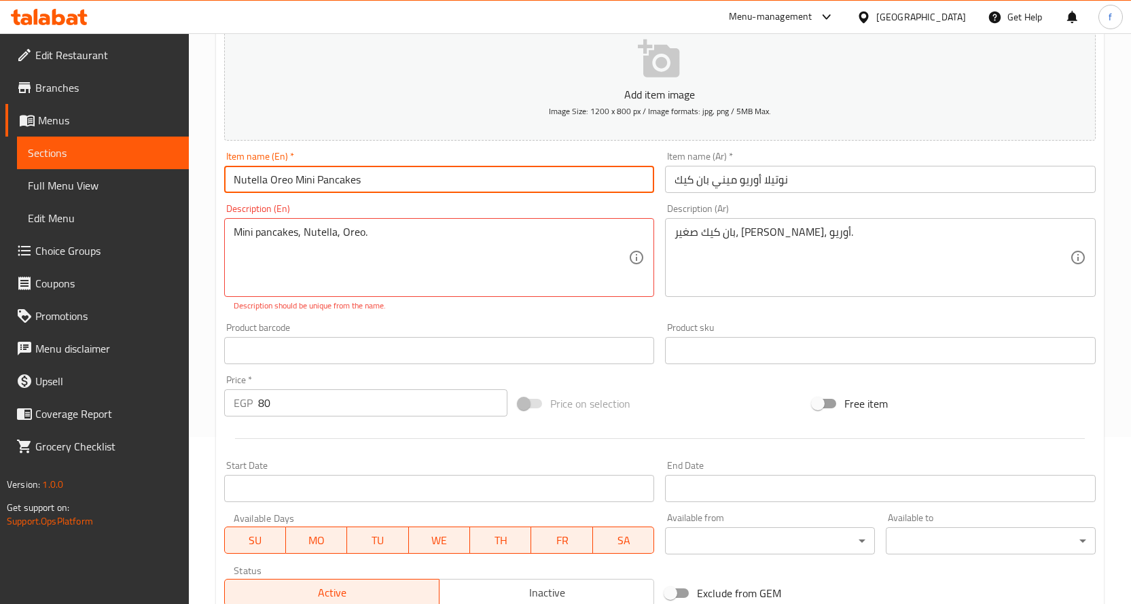
drag, startPoint x: 293, startPoint y: 182, endPoint x: 745, endPoint y: 190, distance: 451.8
click at [745, 190] on div "Add item image Image Size: 1200 x 800 px / Image formats: jpg, png / 5MB Max. I…" at bounding box center [660, 311] width 882 height 600
drag, startPoint x: 709, startPoint y: 184, endPoint x: 305, endPoint y: 181, distance: 404.2
click at [354, 183] on div "Add item image Image Size: 1200 x 800 px / Image formats: jpg, png / 5MB Max. I…" at bounding box center [660, 311] width 882 height 600
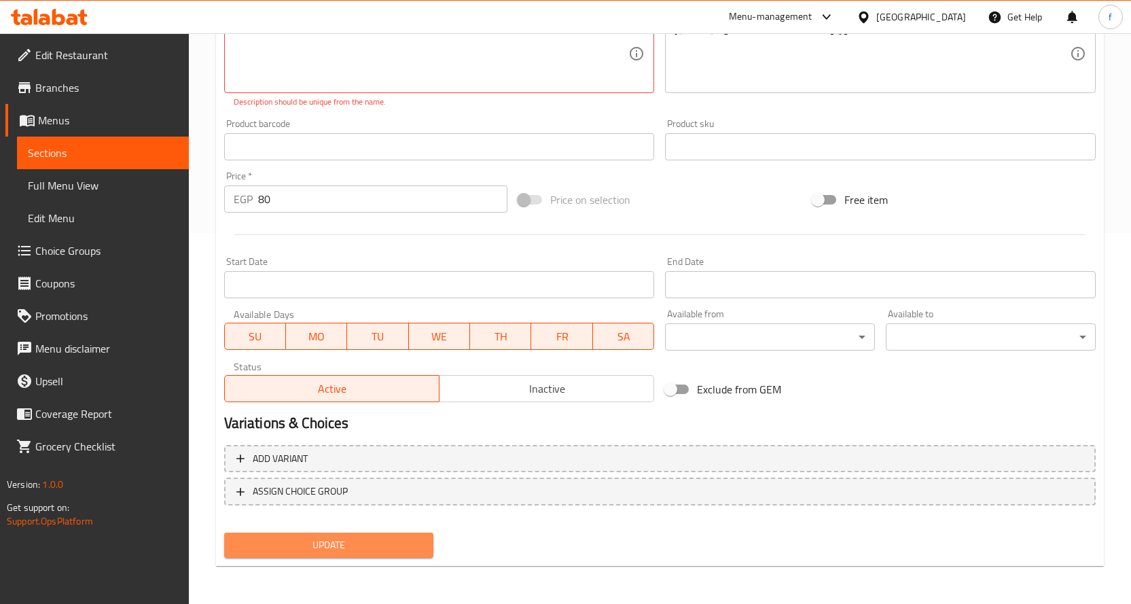
click at [365, 537] on span "Update" at bounding box center [329, 545] width 188 height 17
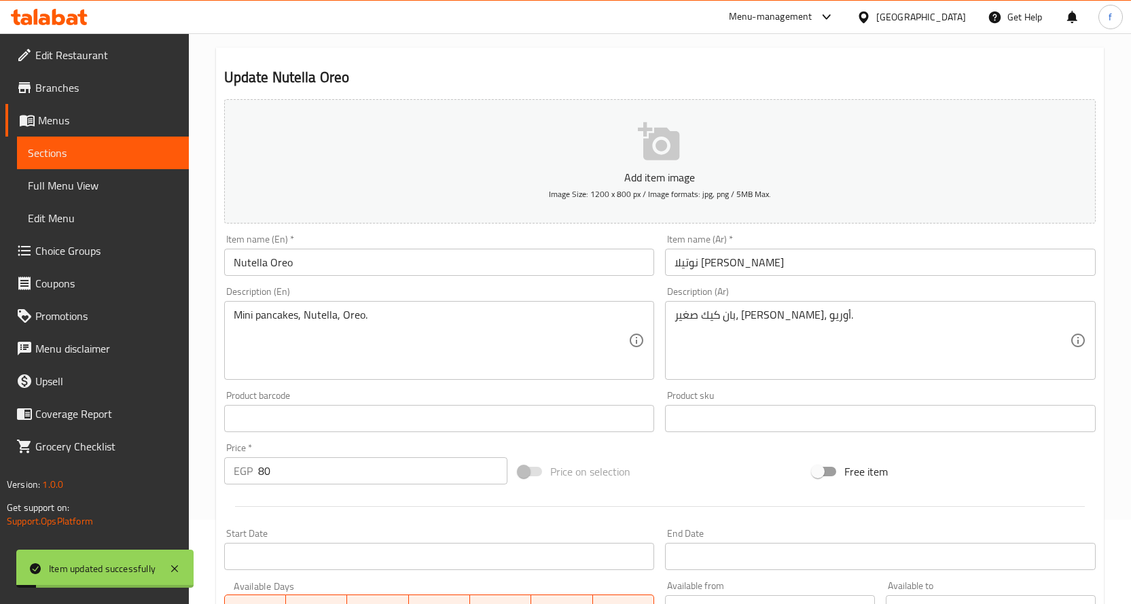
scroll to position [0, 0]
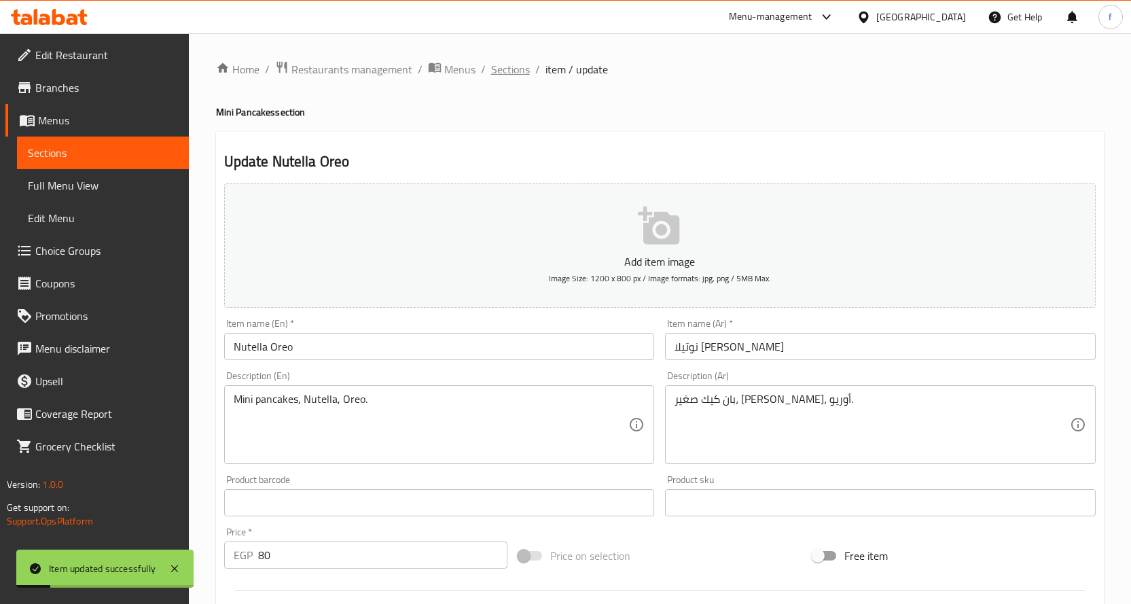
click at [491, 69] on span "Sections" at bounding box center [510, 69] width 39 height 16
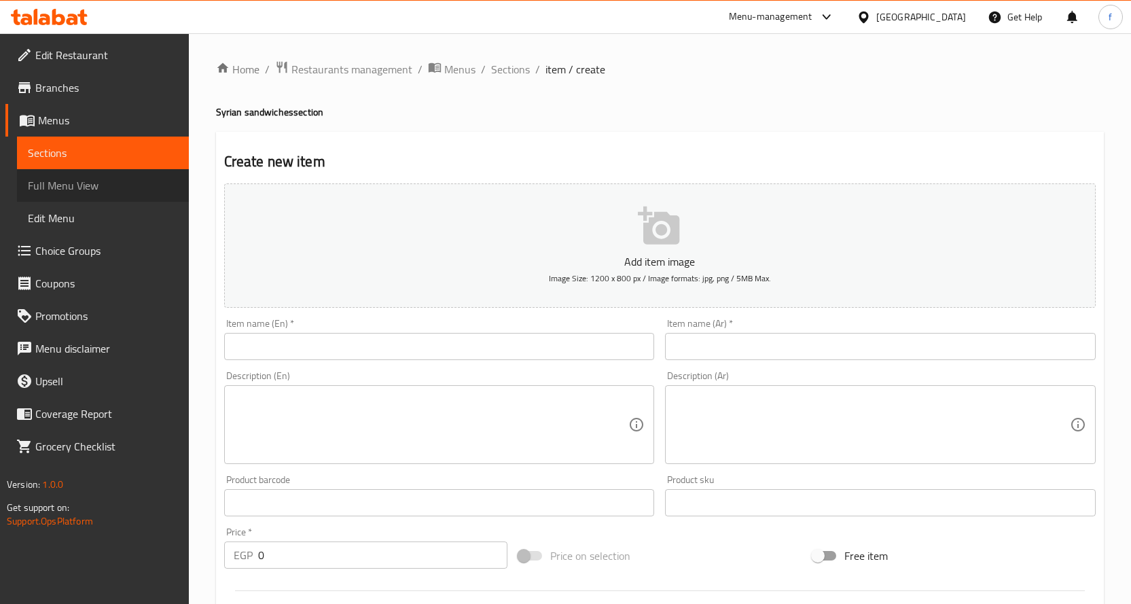
click at [95, 185] on span "Full Menu View" at bounding box center [103, 185] width 150 height 16
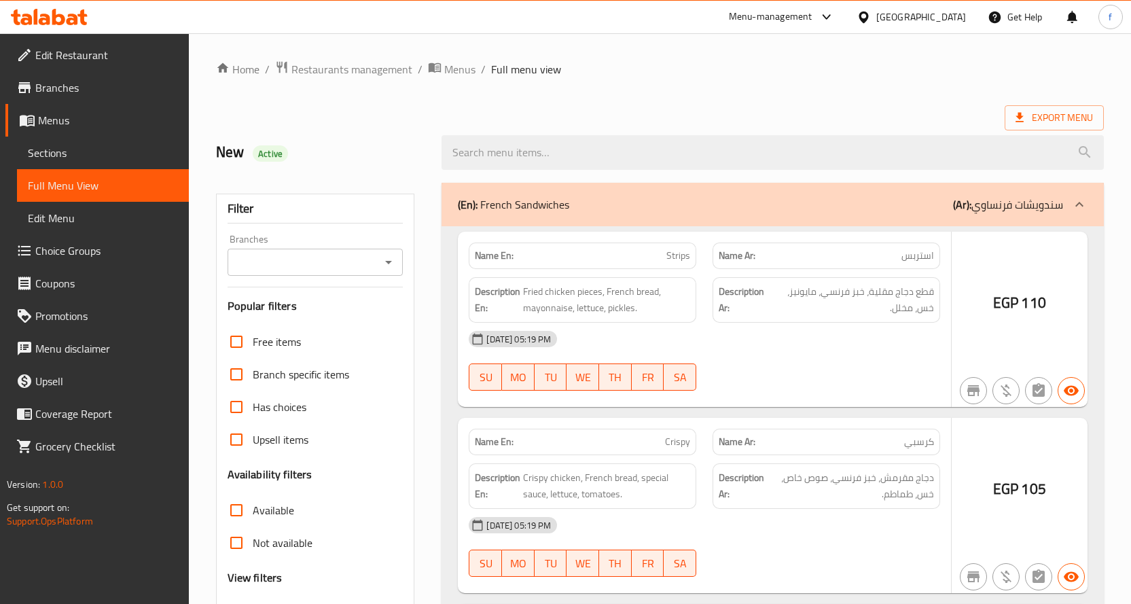
click at [238, 498] on div at bounding box center [565, 302] width 1131 height 604
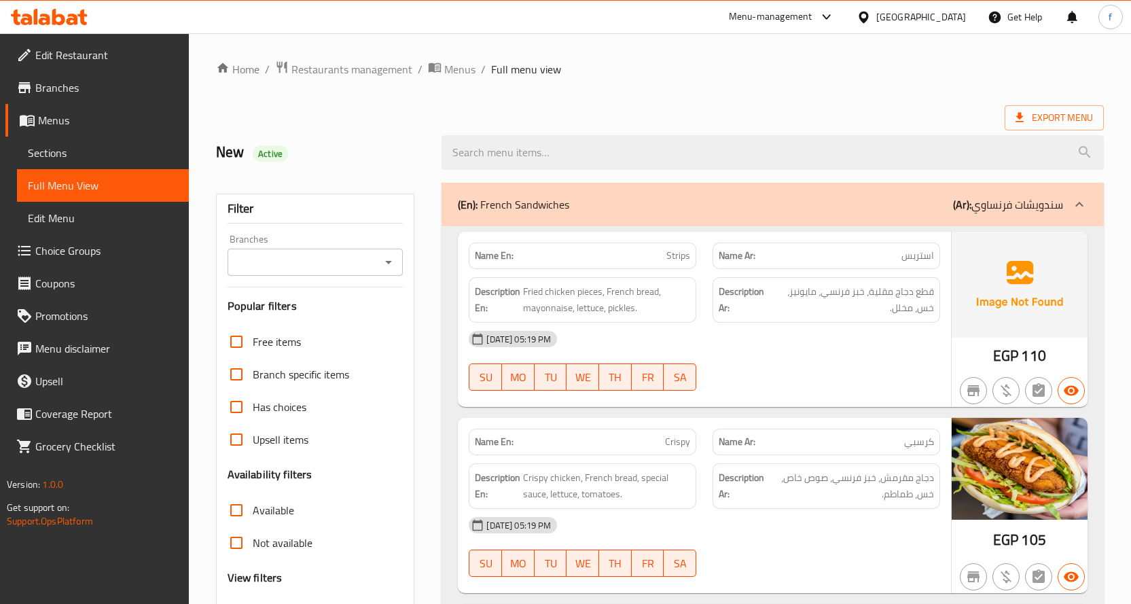
scroll to position [119, 0]
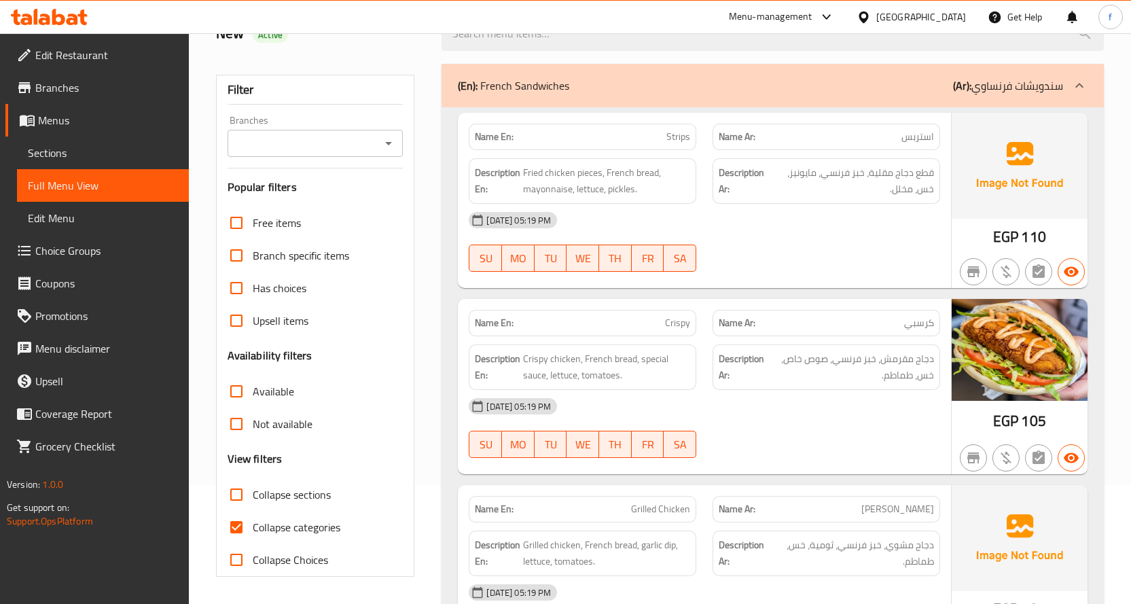
click at [242, 498] on input "Collapse sections" at bounding box center [236, 494] width 33 height 33
checkbox input "true"
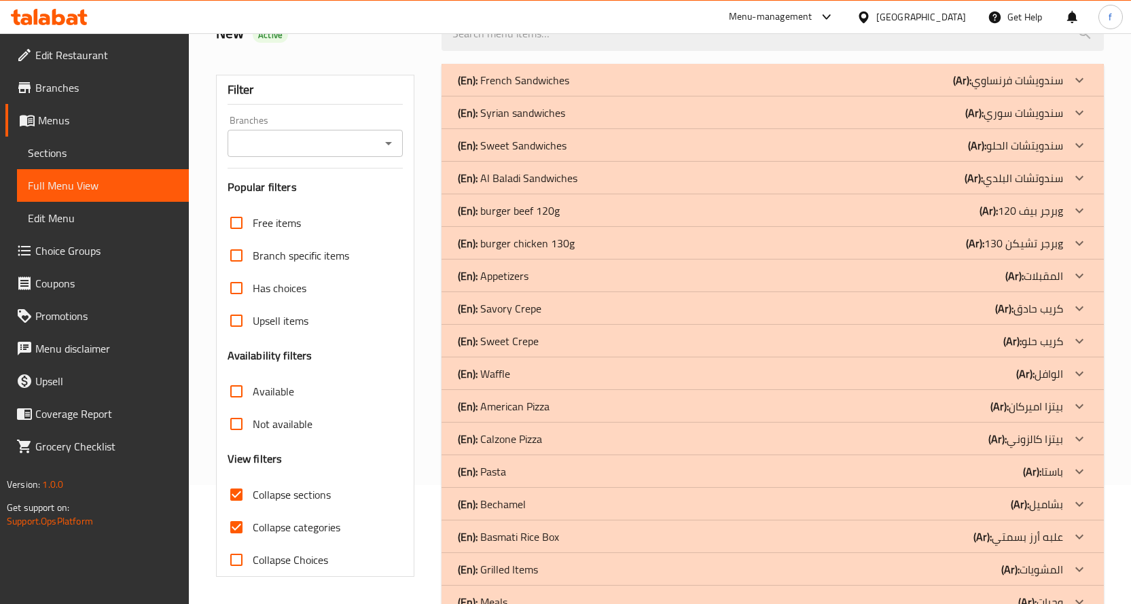
click at [238, 531] on input "Collapse categories" at bounding box center [236, 527] width 33 height 33
checkbox input "false"
click at [521, 109] on p "(En): Syrian sandwiches" at bounding box center [511, 113] width 107 height 16
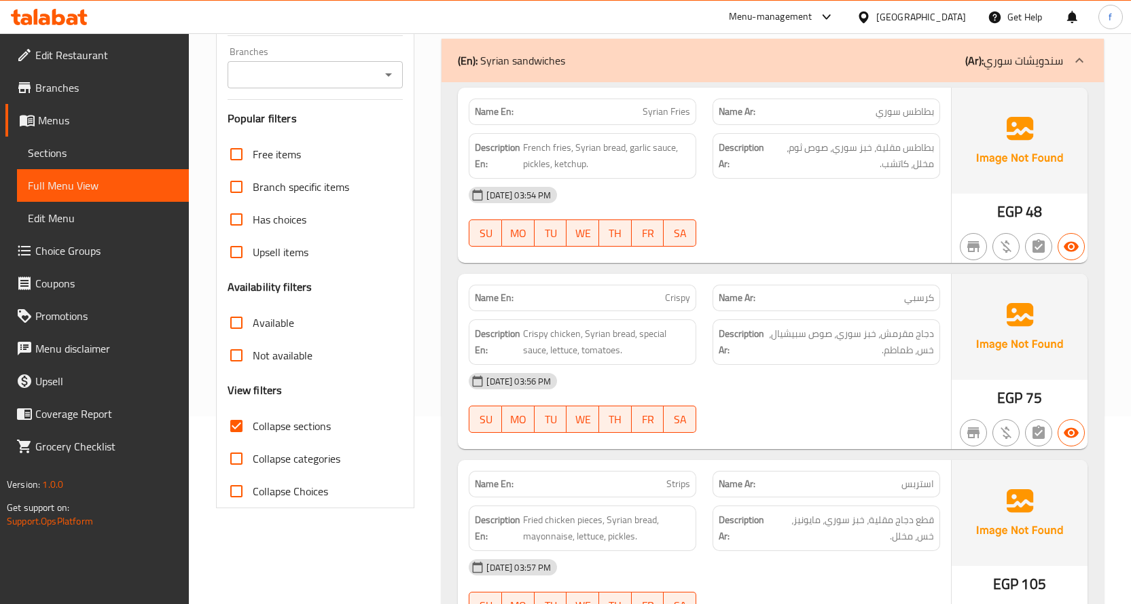
scroll to position [0, 0]
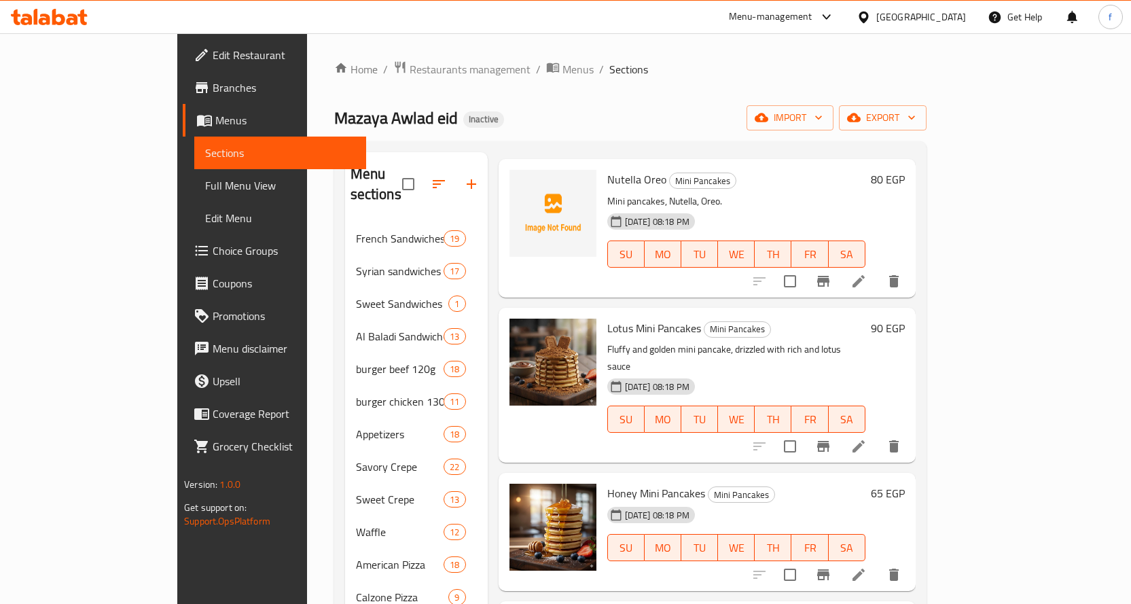
scroll to position [272, 0]
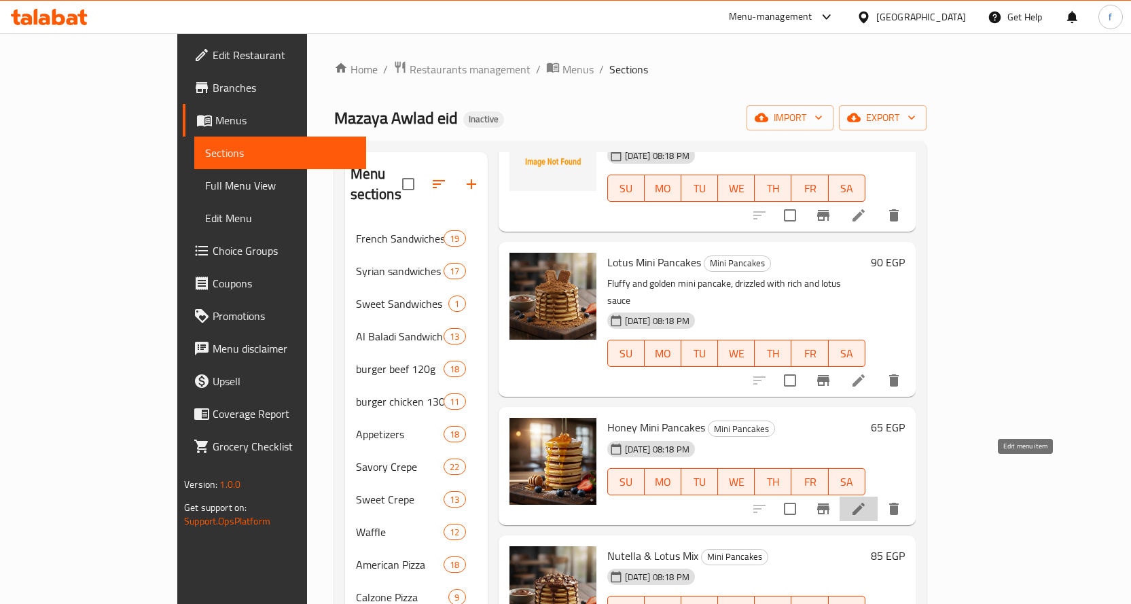
click at [865, 503] on icon at bounding box center [859, 509] width 12 height 12
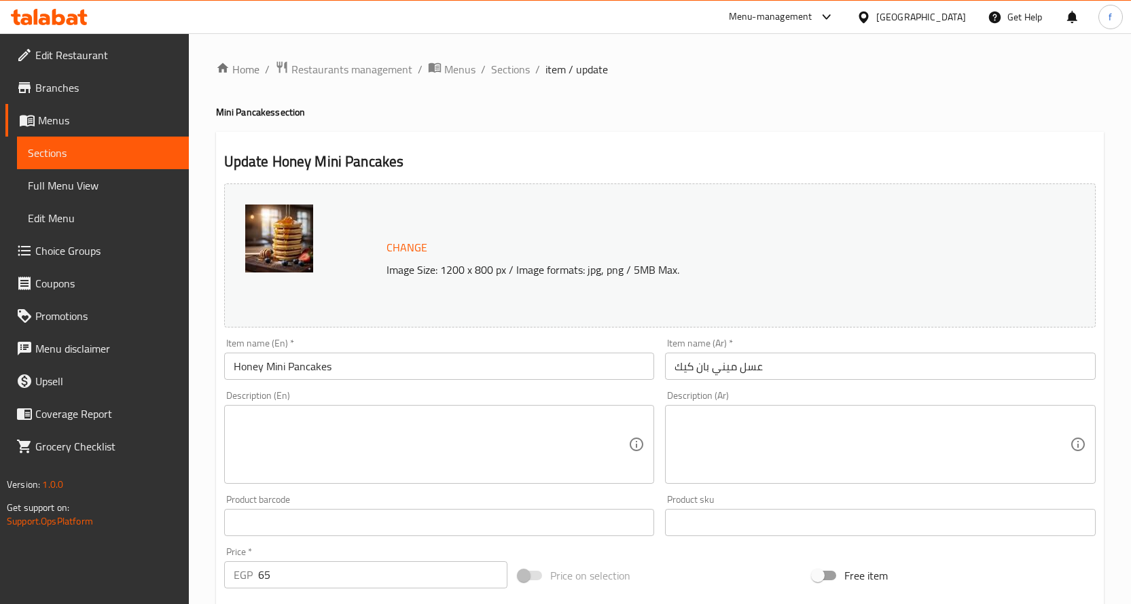
click at [494, 442] on textarea at bounding box center [431, 444] width 395 height 65
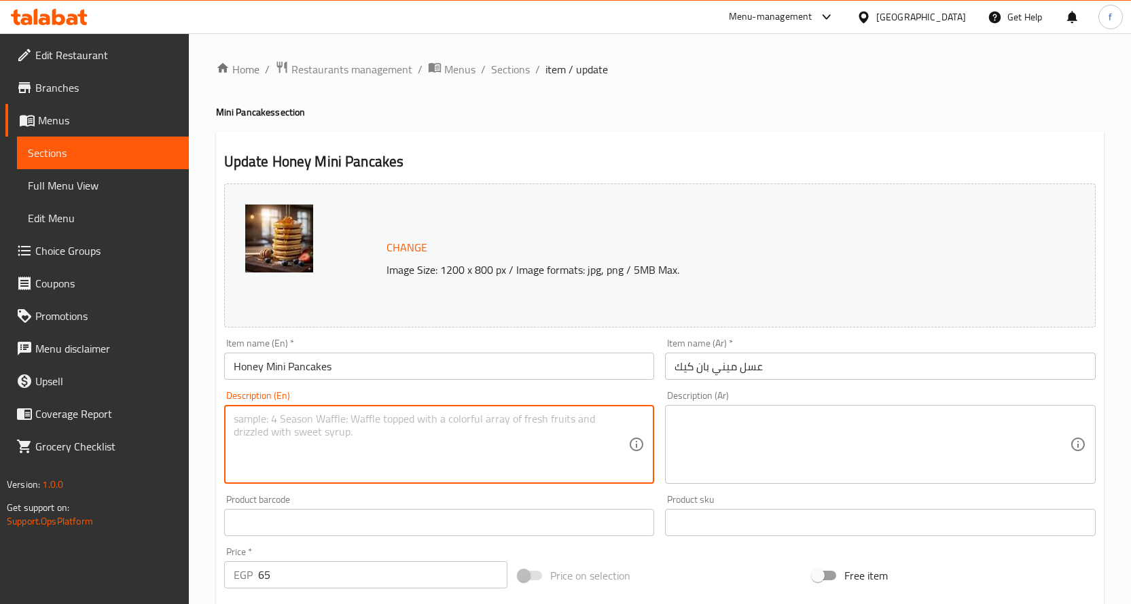
paste textarea "Small pancakes, honey."
type textarea "Small pancakes, honey."
click at [786, 438] on textarea at bounding box center [872, 444] width 395 height 65
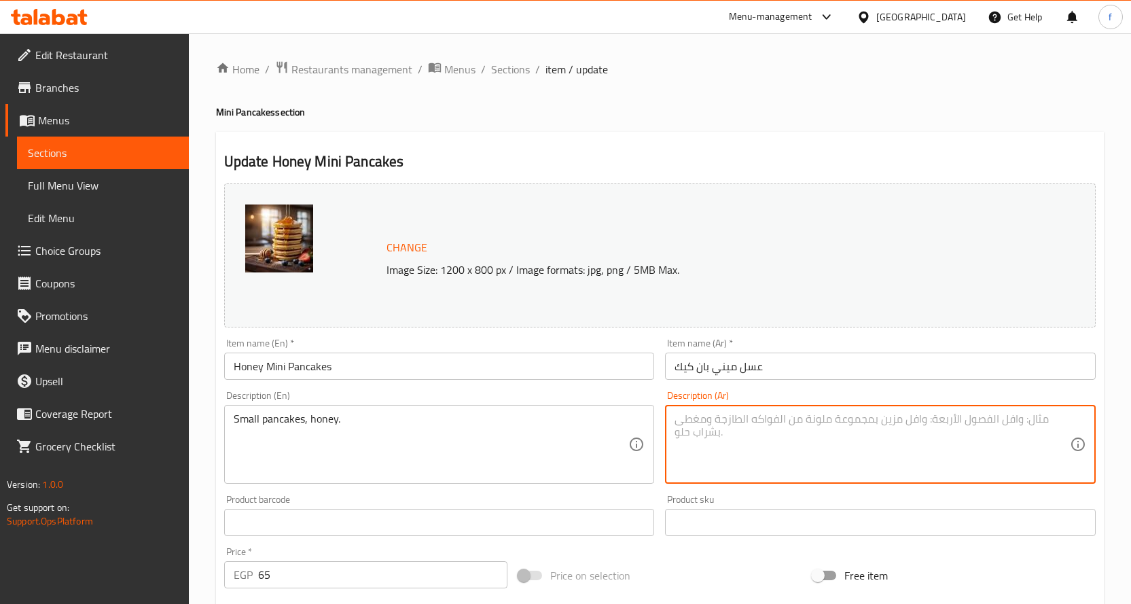
paste textarea "بان كيك صغير، عسل."
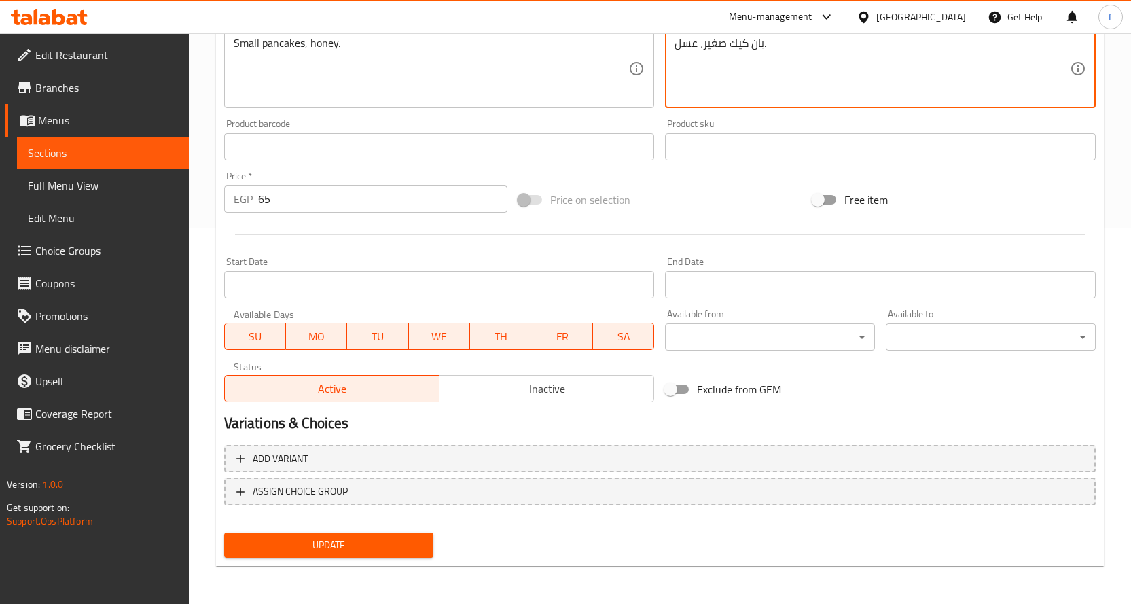
type textarea "بان كيك صغير، عسل."
click at [399, 543] on span "Update" at bounding box center [329, 545] width 188 height 17
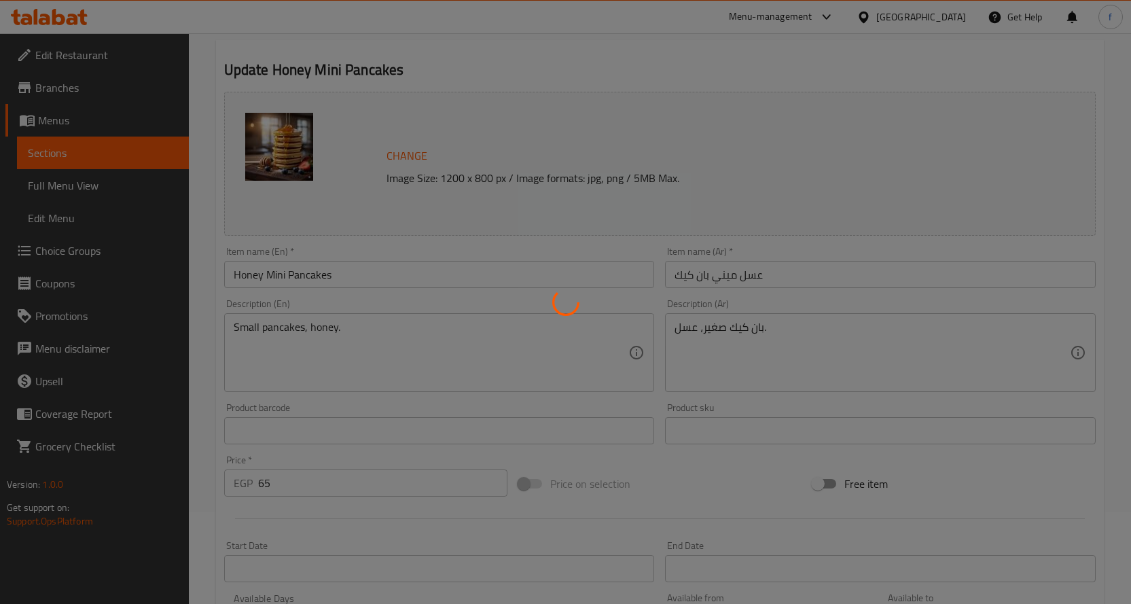
scroll to position [0, 0]
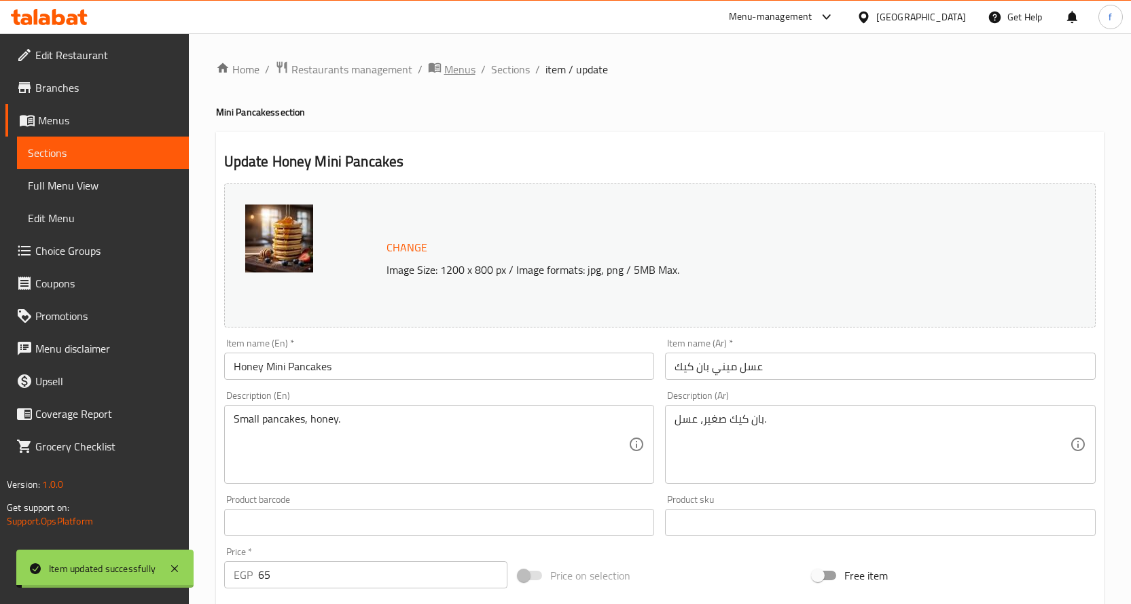
click at [447, 65] on span "Menus" at bounding box center [459, 69] width 31 height 16
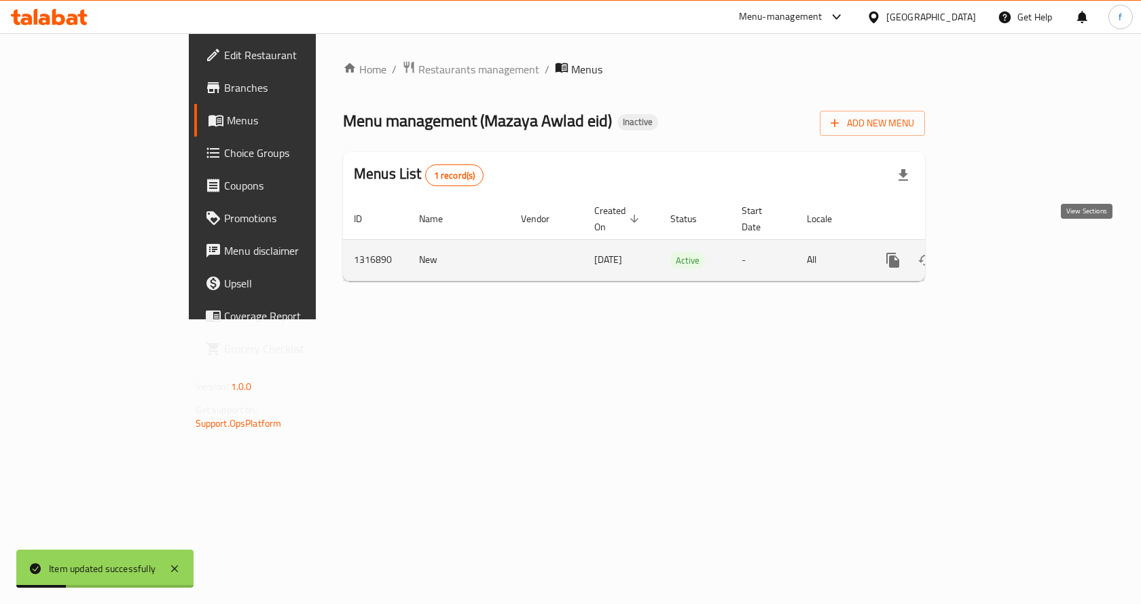
click at [1007, 255] on link "enhanced table" at bounding box center [991, 260] width 33 height 33
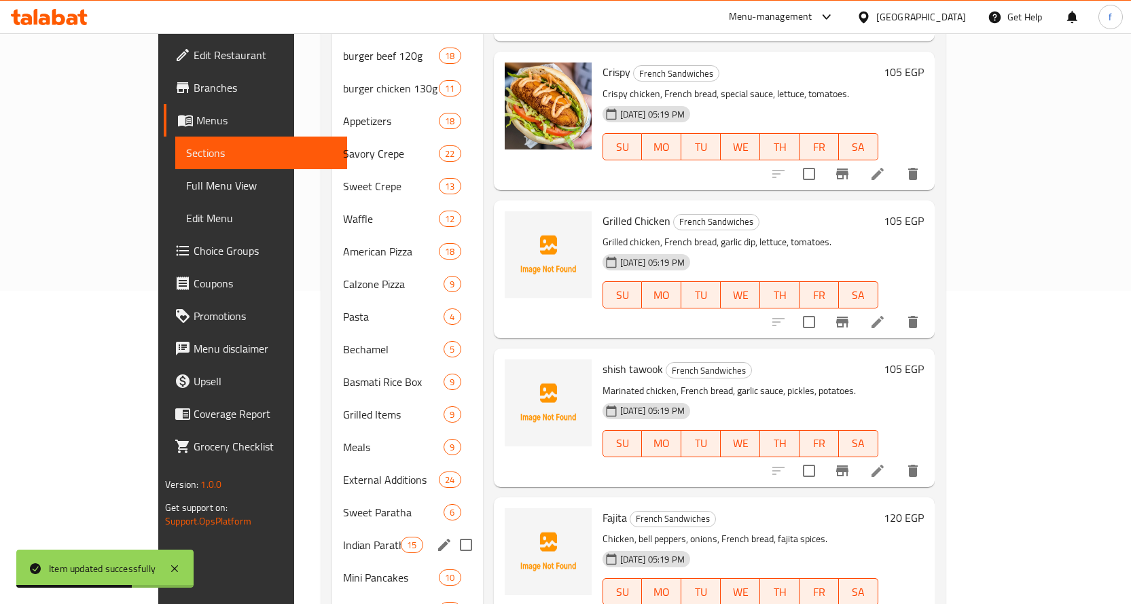
scroll to position [359, 0]
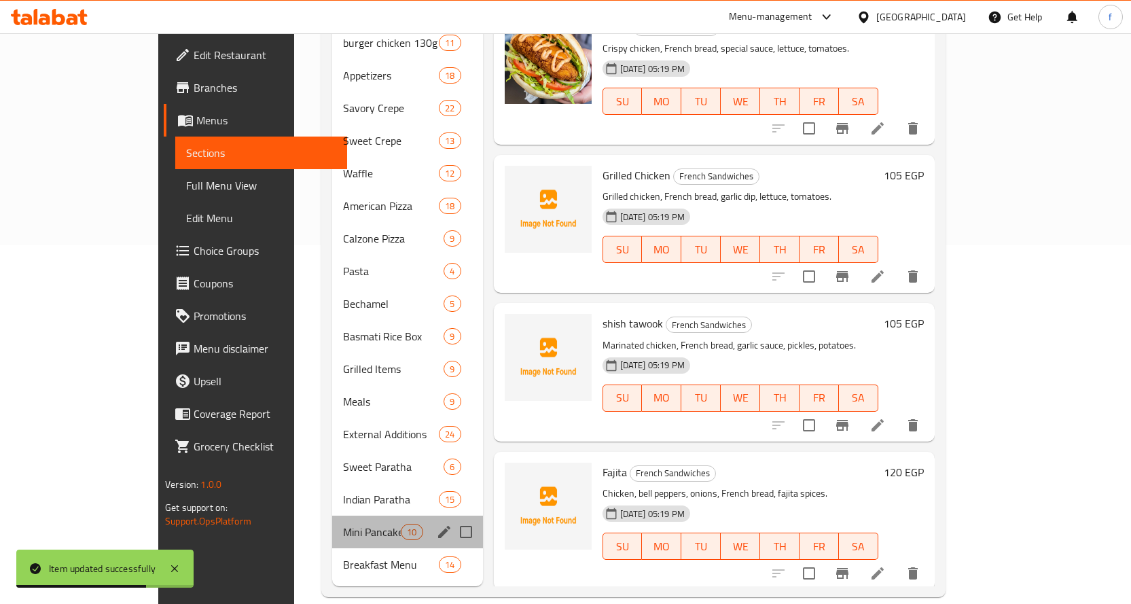
click at [332, 521] on div "Mini Pancakes 10" at bounding box center [407, 532] width 151 height 33
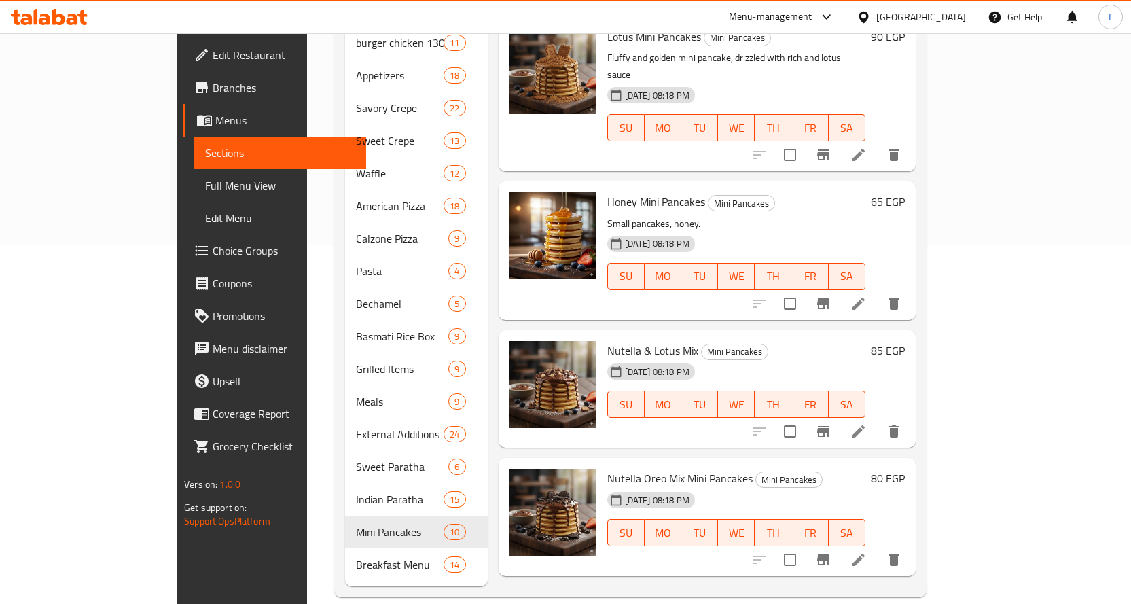
scroll to position [136, 0]
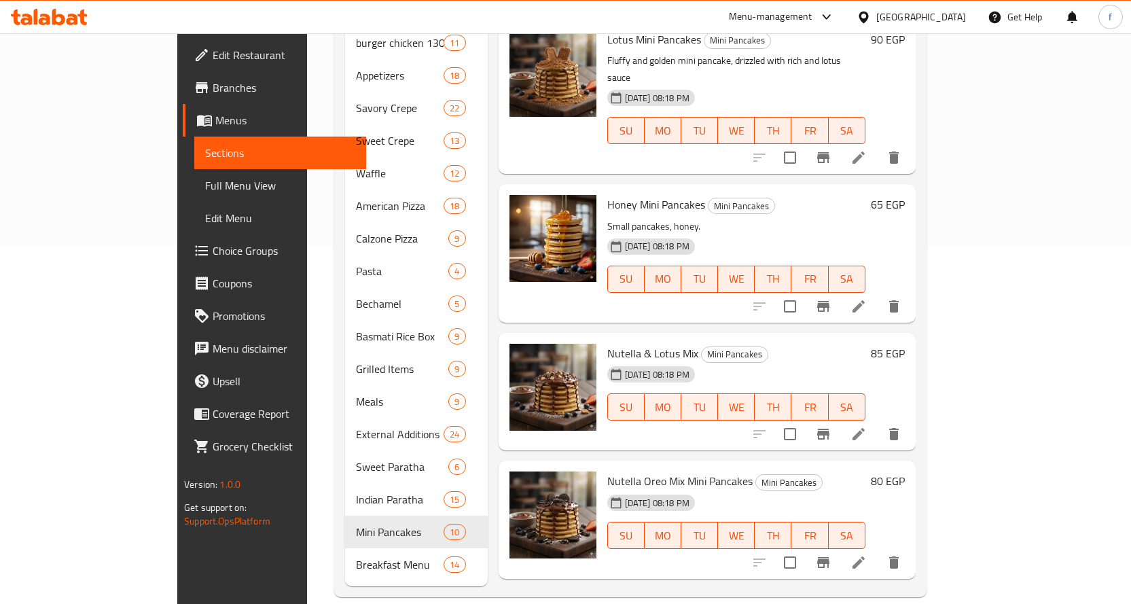
click at [878, 422] on li at bounding box center [859, 434] width 38 height 24
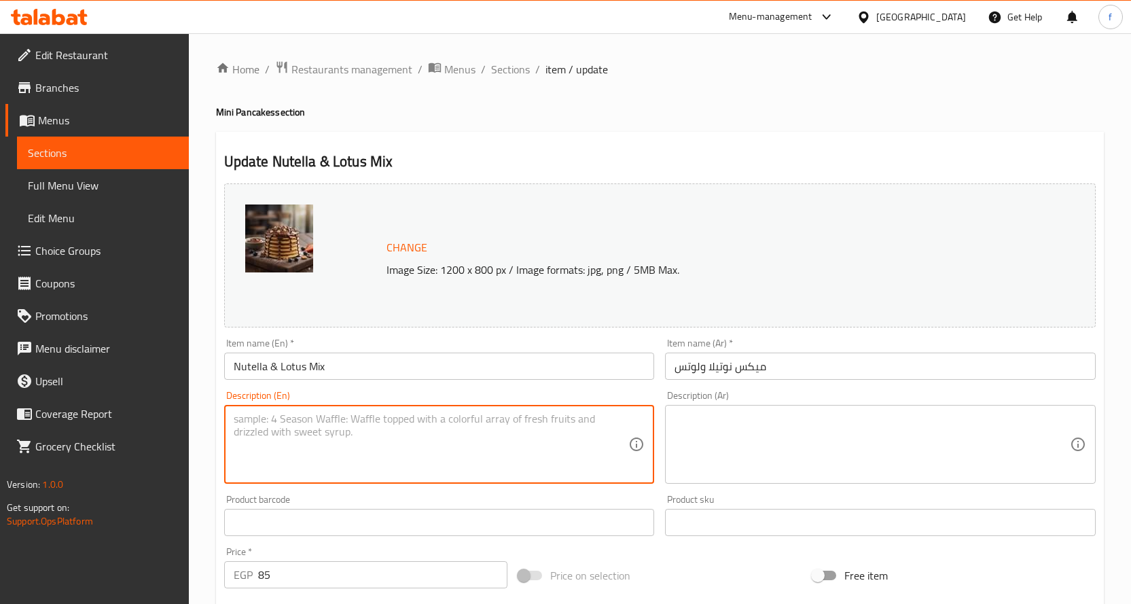
click at [571, 437] on textarea at bounding box center [431, 444] width 395 height 65
paste textarea "Mini pancakes, Nutella, Lotus butter."
type textarea "Mini pancakes, Nutella, Lotus butter."
click at [730, 437] on textarea at bounding box center [872, 444] width 395 height 65
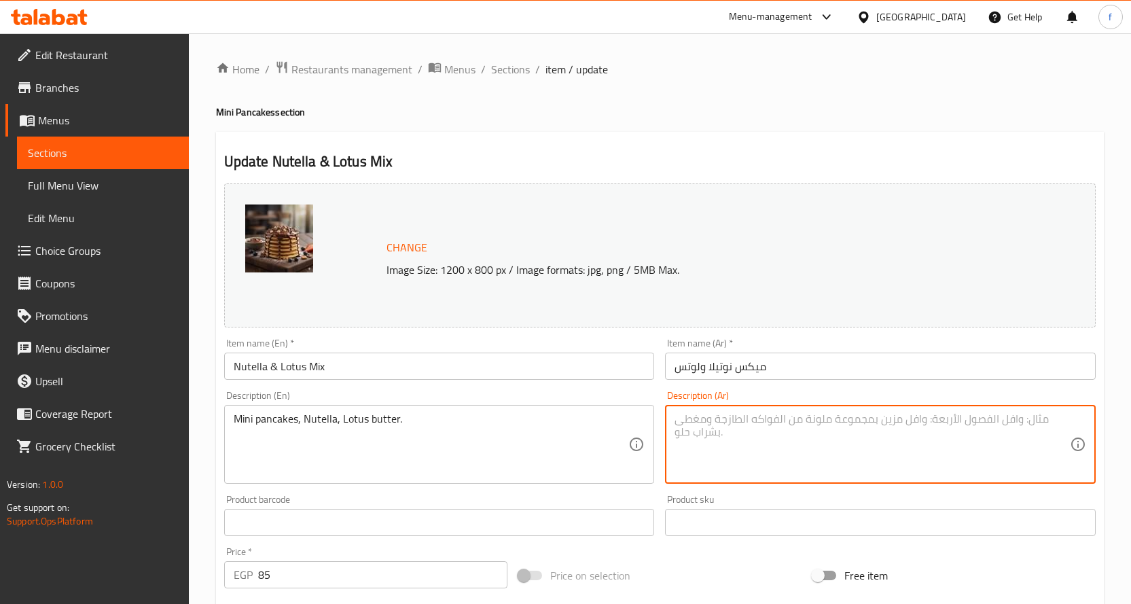
paste textarea "بان كيك صغير، نوتيلا، زبدة لوتس."
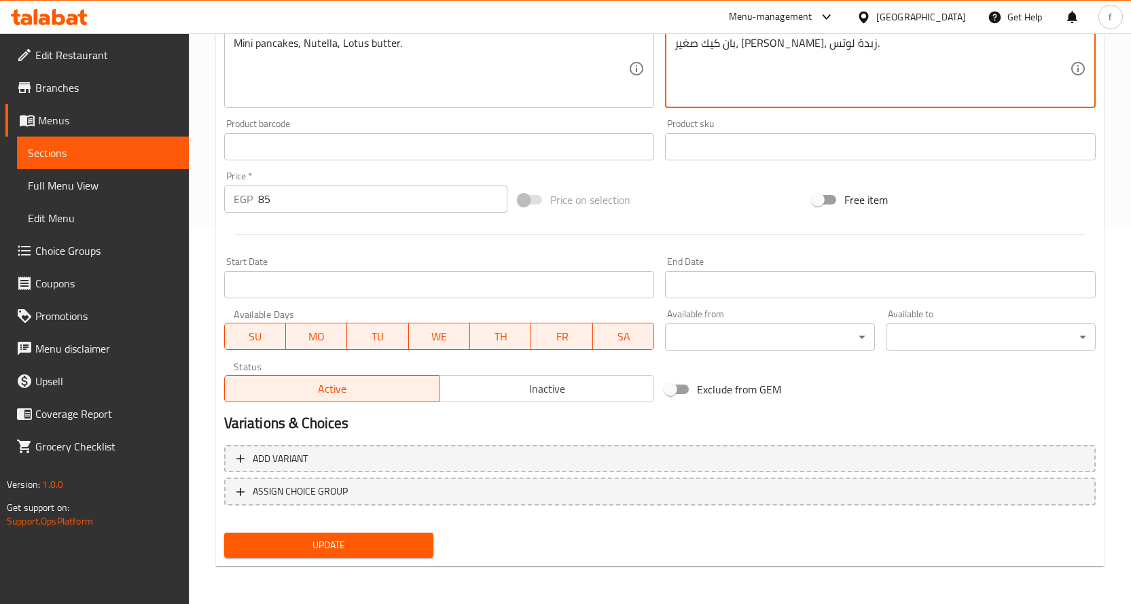
type textarea "بان كيك صغير، نوتيلا، زبدة لوتس."
click at [369, 539] on span "Update" at bounding box center [329, 545] width 188 height 17
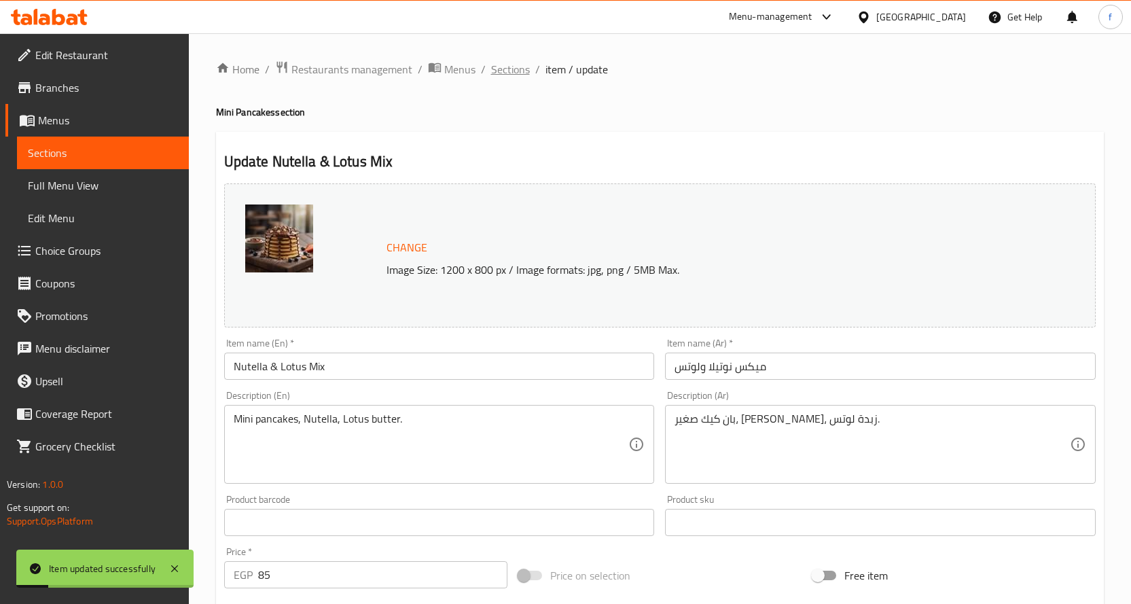
click at [520, 63] on span "Sections" at bounding box center [510, 69] width 39 height 16
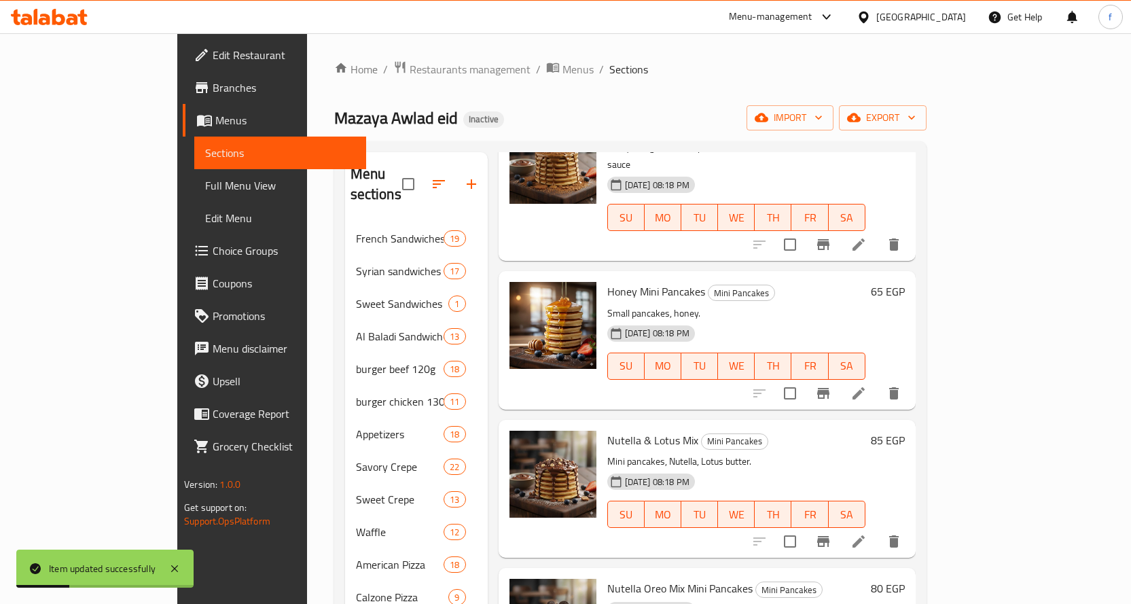
scroll to position [611, 0]
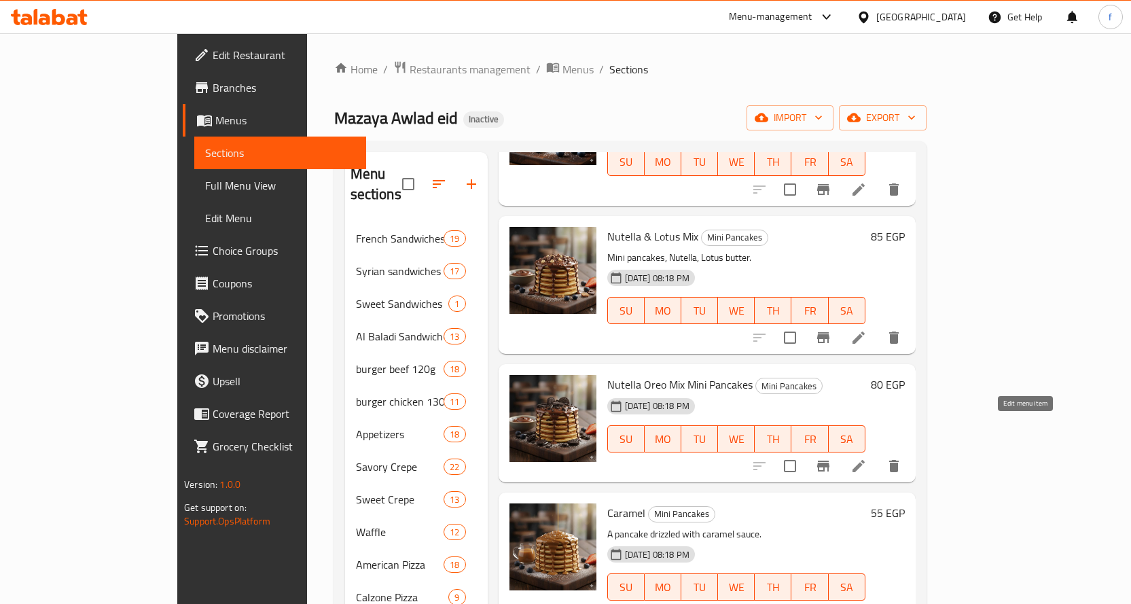
click at [867, 458] on icon at bounding box center [858, 466] width 16 height 16
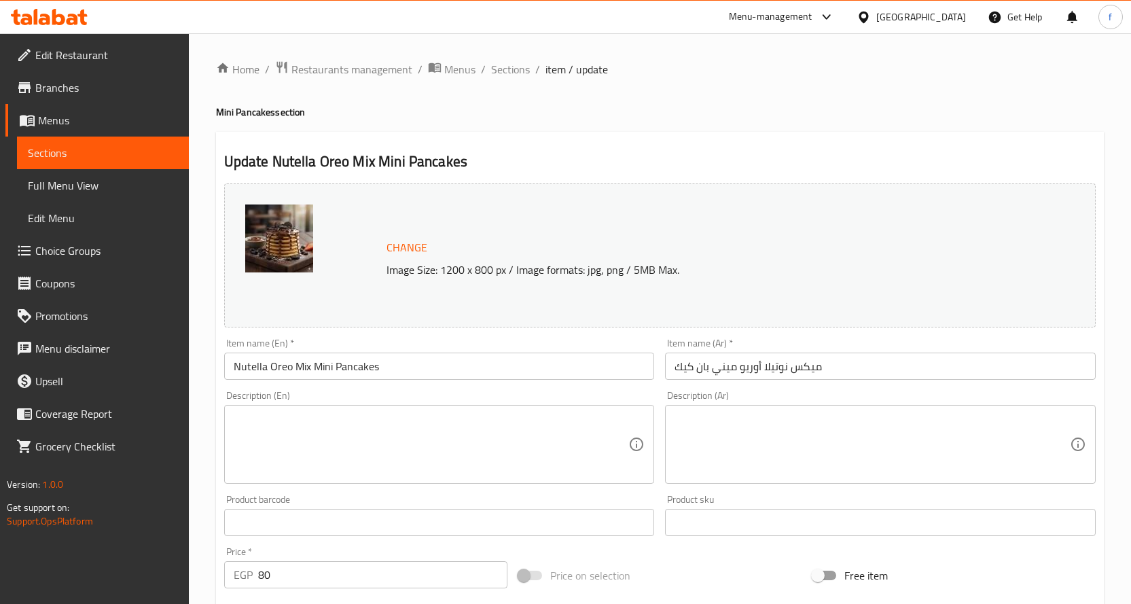
click at [382, 410] on div "Description (En)" at bounding box center [439, 444] width 431 height 79
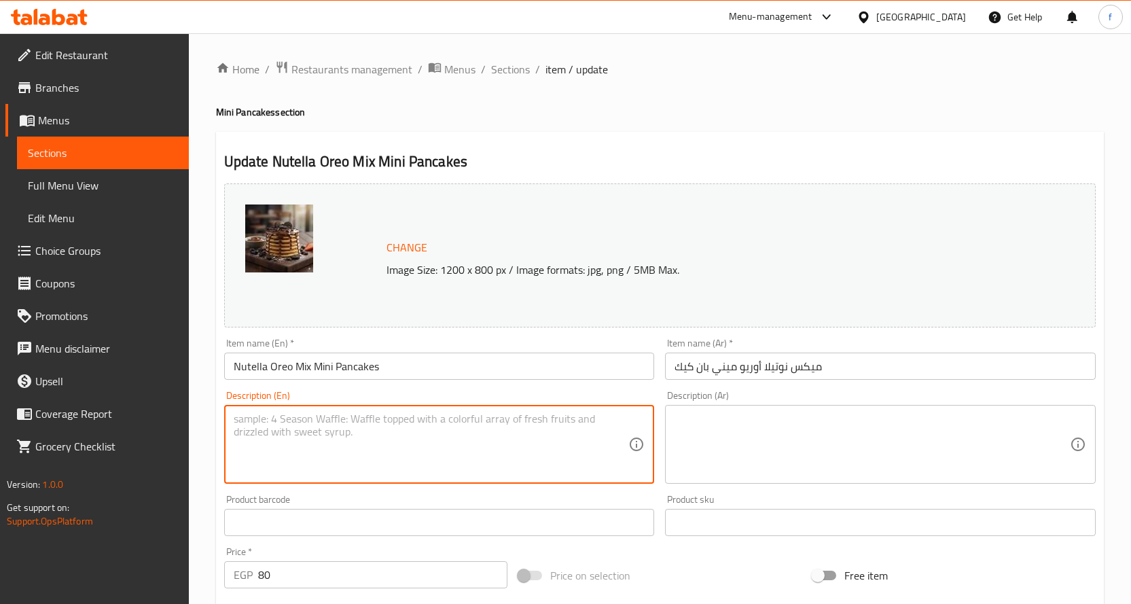
paste textarea "Mini pancakes, Nutella, Oreo."
type textarea "Mini pancakes, Nutella, Oreo."
click at [793, 422] on textarea at bounding box center [872, 444] width 395 height 65
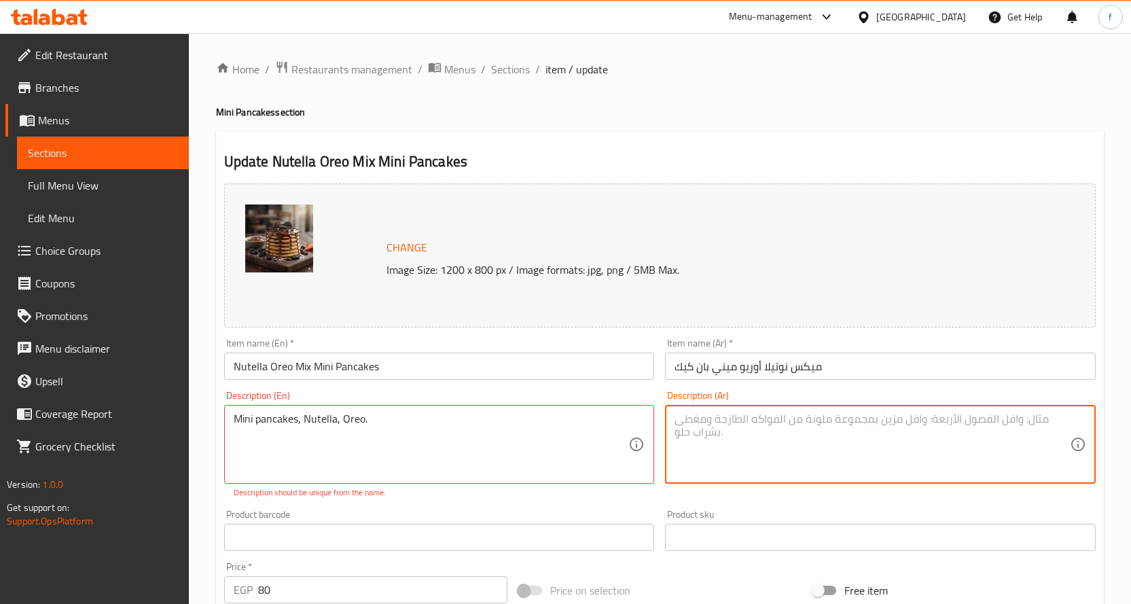
paste textarea "بان كيك صغير، [PERSON_NAME]، أوريو."
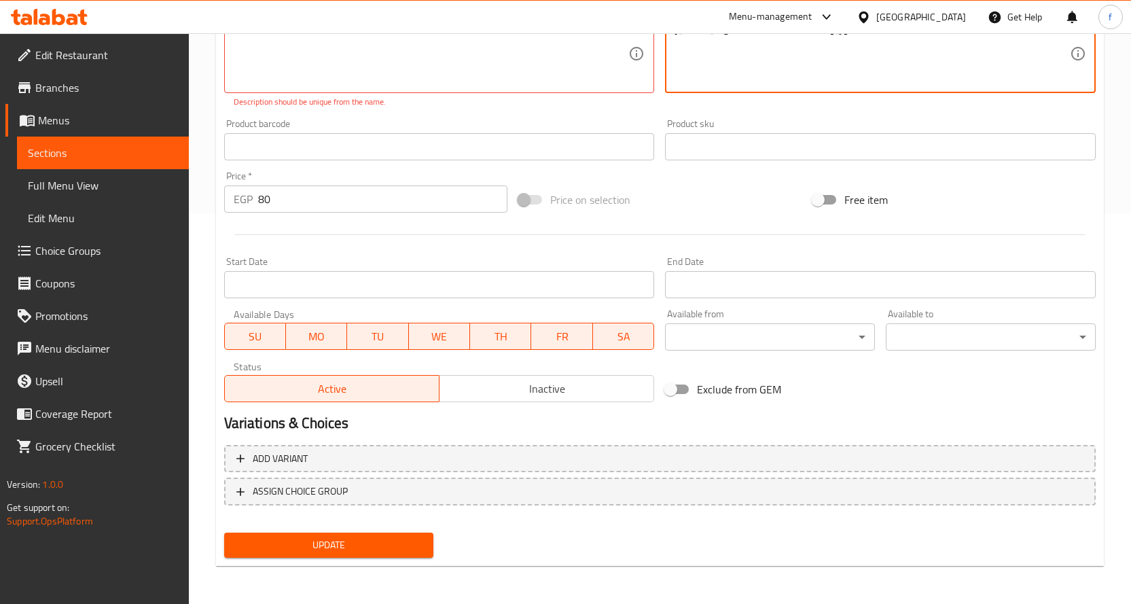
type textarea "بان كيك صغير، [PERSON_NAME]، أوريو."
click at [378, 546] on span "Update" at bounding box center [329, 545] width 188 height 17
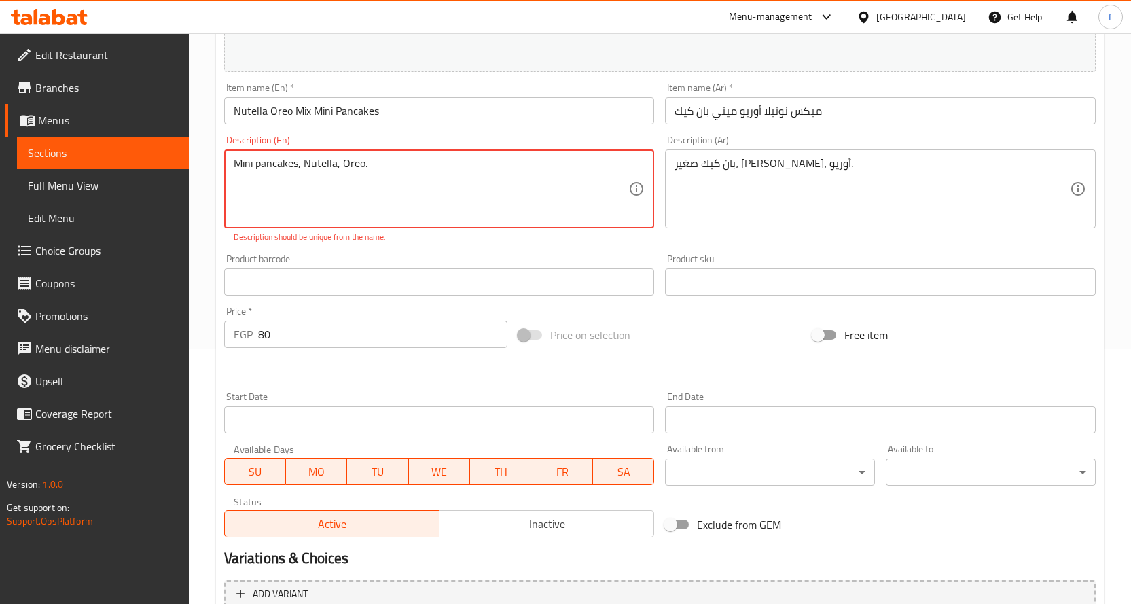
scroll to position [119, 0]
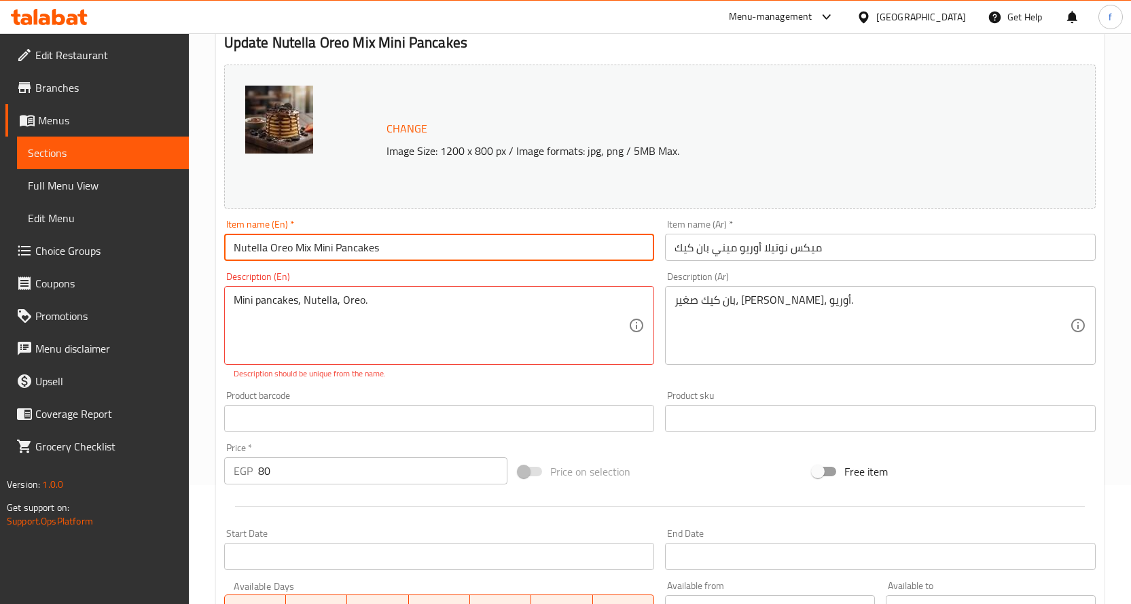
drag, startPoint x: 374, startPoint y: 249, endPoint x: 315, endPoint y: 257, distance: 59.8
click at [315, 257] on input "Nutella Oreo Mix Mini Pancakes" at bounding box center [439, 247] width 431 height 27
type input "Nutella Oreo Mix"
drag, startPoint x: 736, startPoint y: 253, endPoint x: 409, endPoint y: 270, distance: 327.2
click at [431, 270] on div "Change Image Size: 1200 x 800 px / Image formats: jpg, png / 5MB Max. Item name…" at bounding box center [660, 369] width 882 height 620
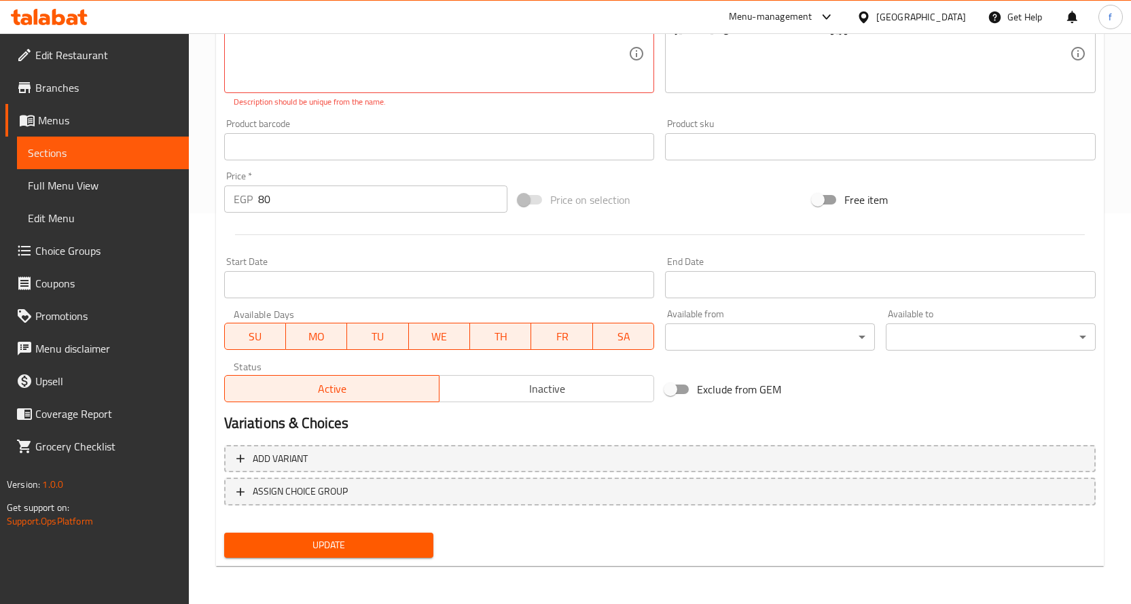
type input "ميكس نوتيلا أوريو"
click at [346, 543] on span "Update" at bounding box center [329, 545] width 188 height 17
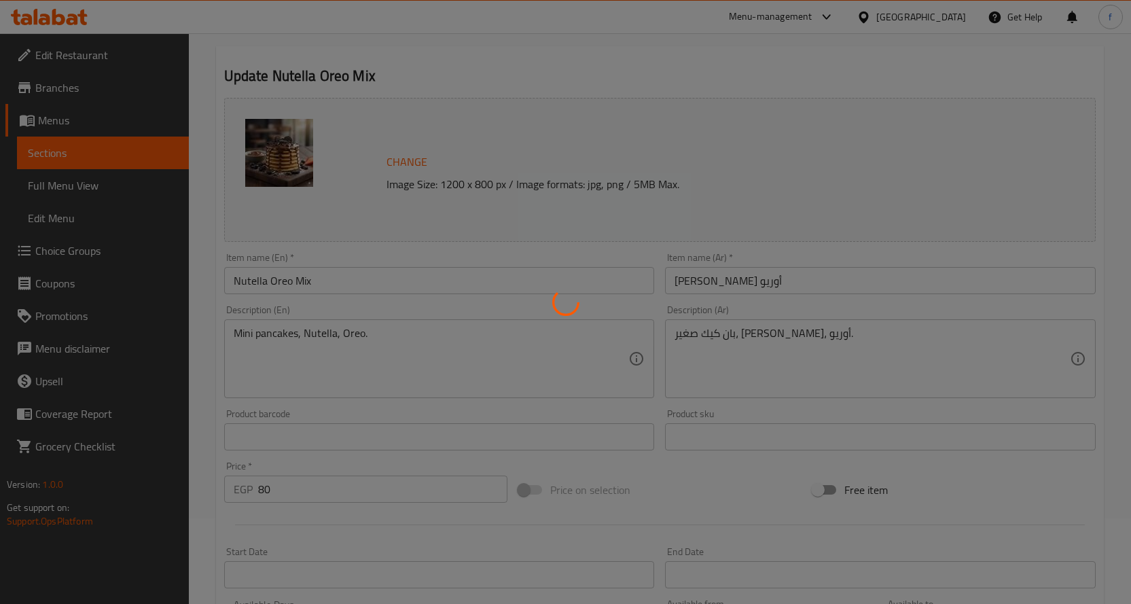
scroll to position [0, 0]
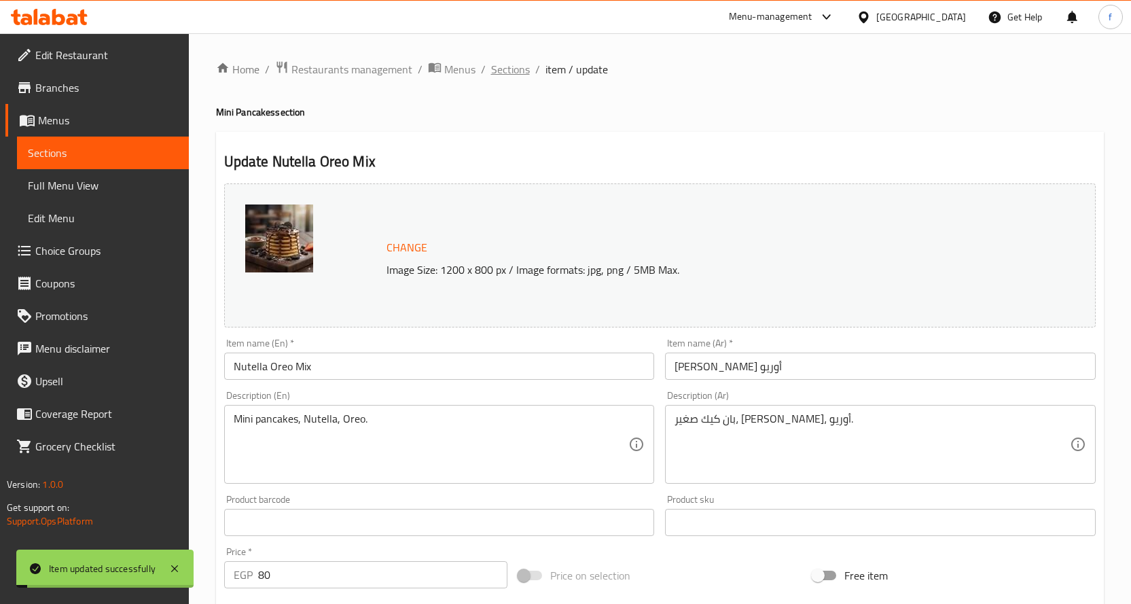
click at [522, 75] on span "Sections" at bounding box center [510, 69] width 39 height 16
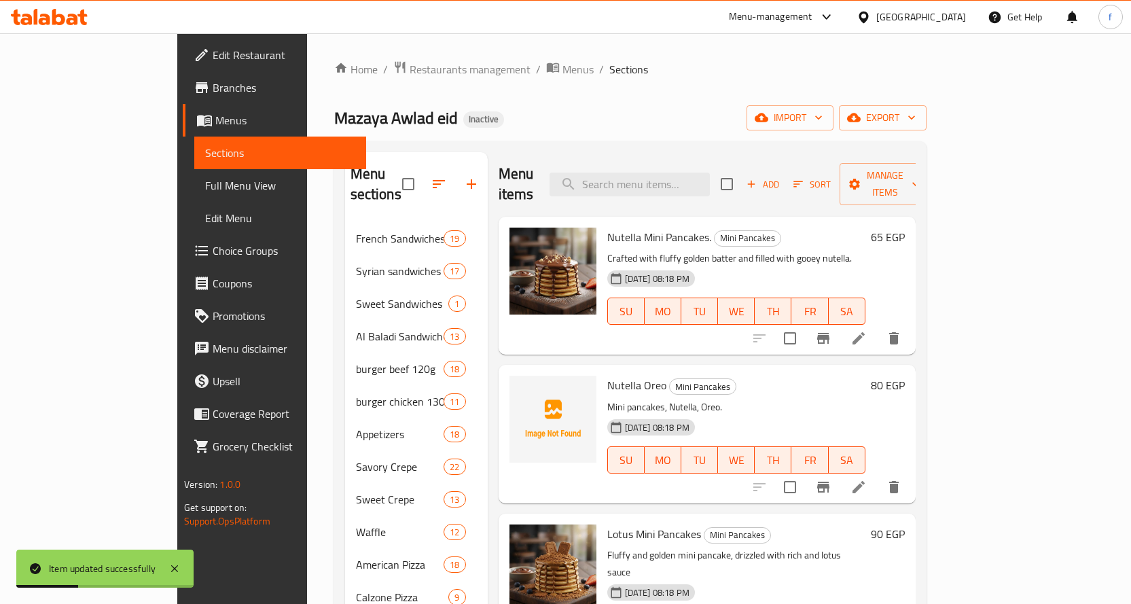
click at [867, 479] on icon at bounding box center [858, 487] width 16 height 16
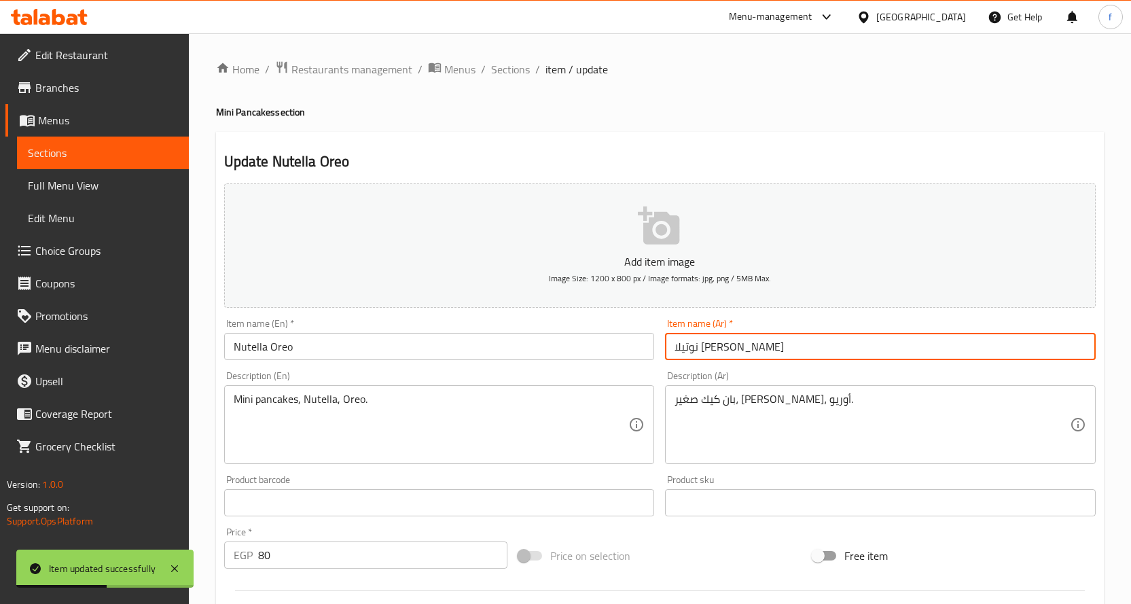
drag, startPoint x: 702, startPoint y: 348, endPoint x: 556, endPoint y: 374, distance: 148.3
click at [556, 374] on div "Add item image Image Size: 1200 x 800 px / Image formats: jpg, png / 5MB Max. I…" at bounding box center [660, 471] width 882 height 586
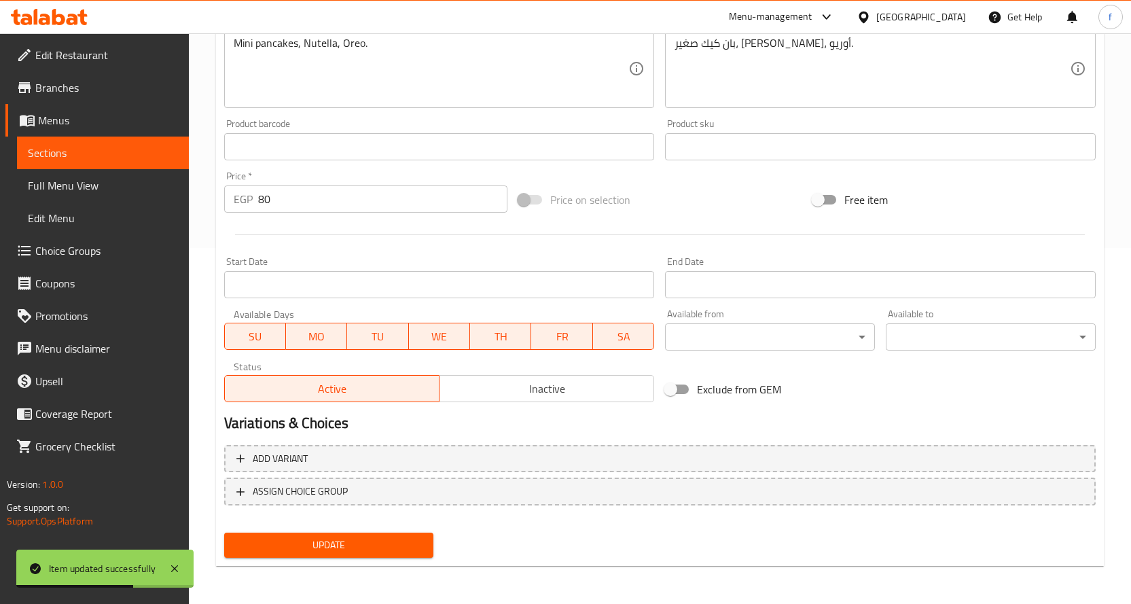
type input "نوتيلا أوريو"
click at [361, 560] on div "Update" at bounding box center [329, 545] width 221 height 36
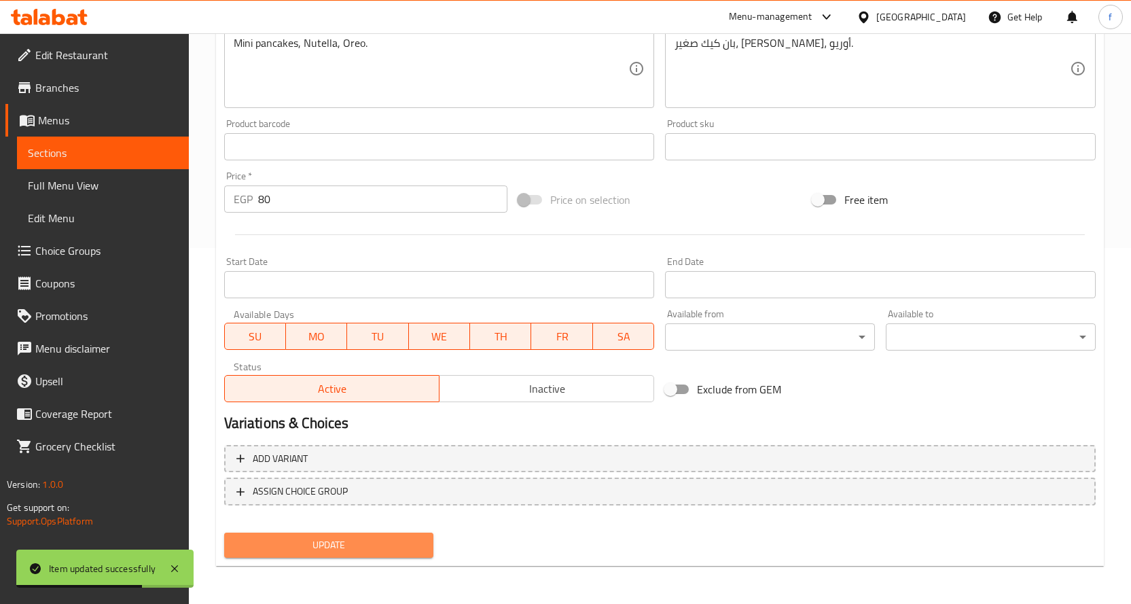
click at [370, 545] on span "Update" at bounding box center [329, 545] width 188 height 17
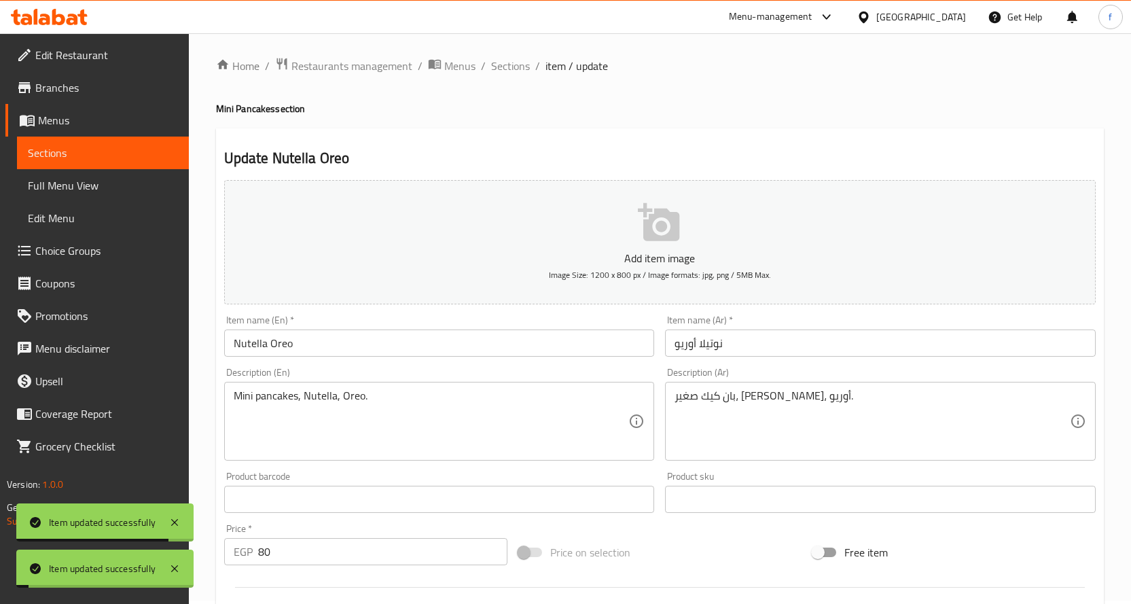
scroll to position [0, 0]
click at [508, 71] on span "Sections" at bounding box center [510, 69] width 39 height 16
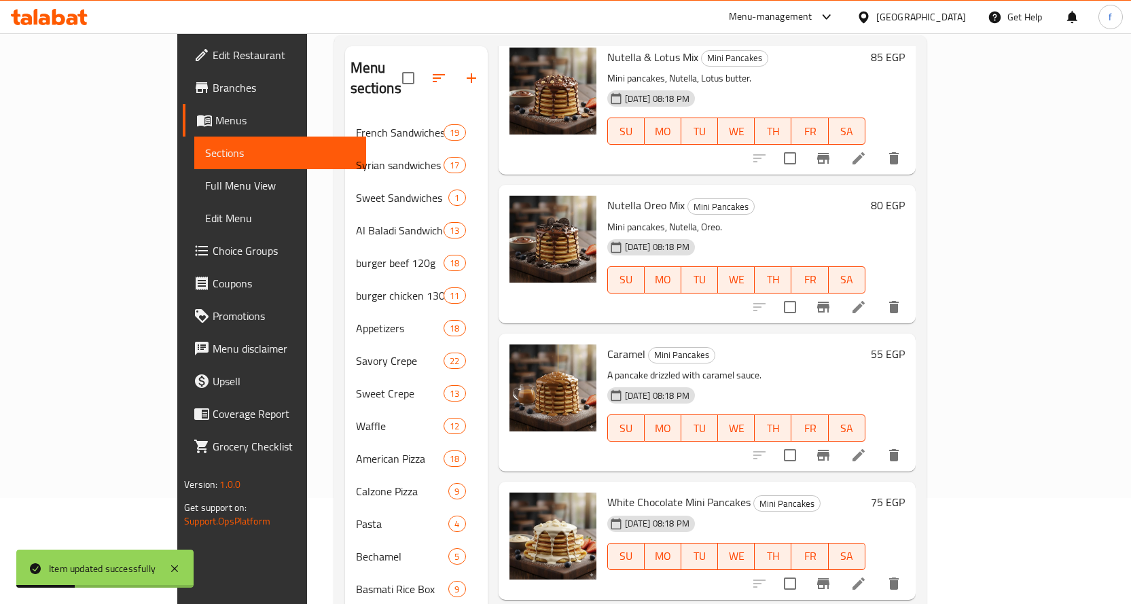
scroll to position [272, 0]
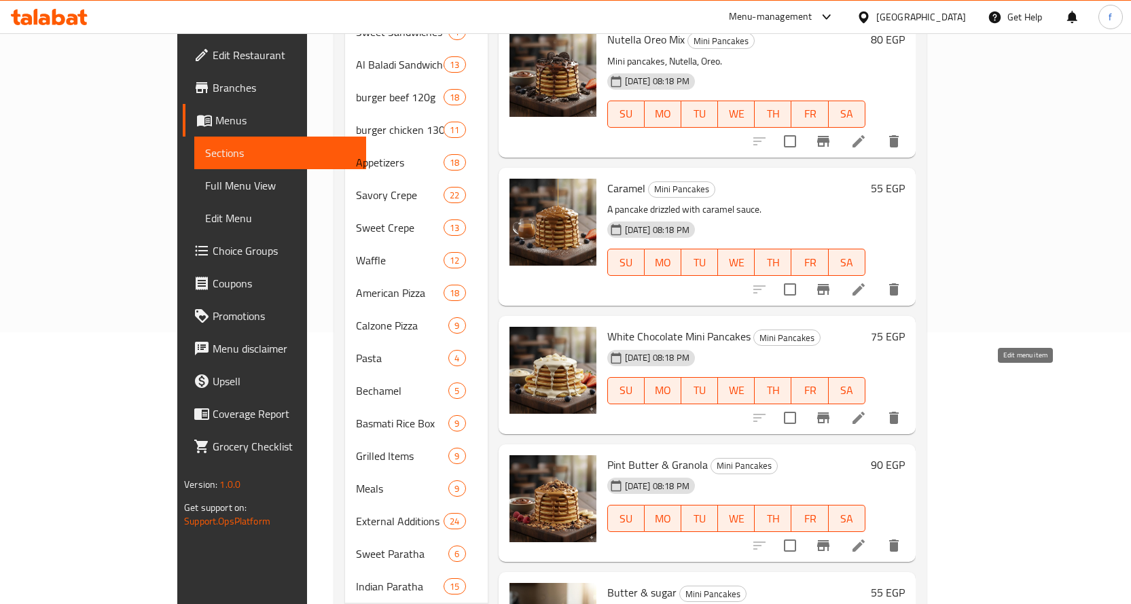
click at [867, 410] on icon at bounding box center [858, 418] width 16 height 16
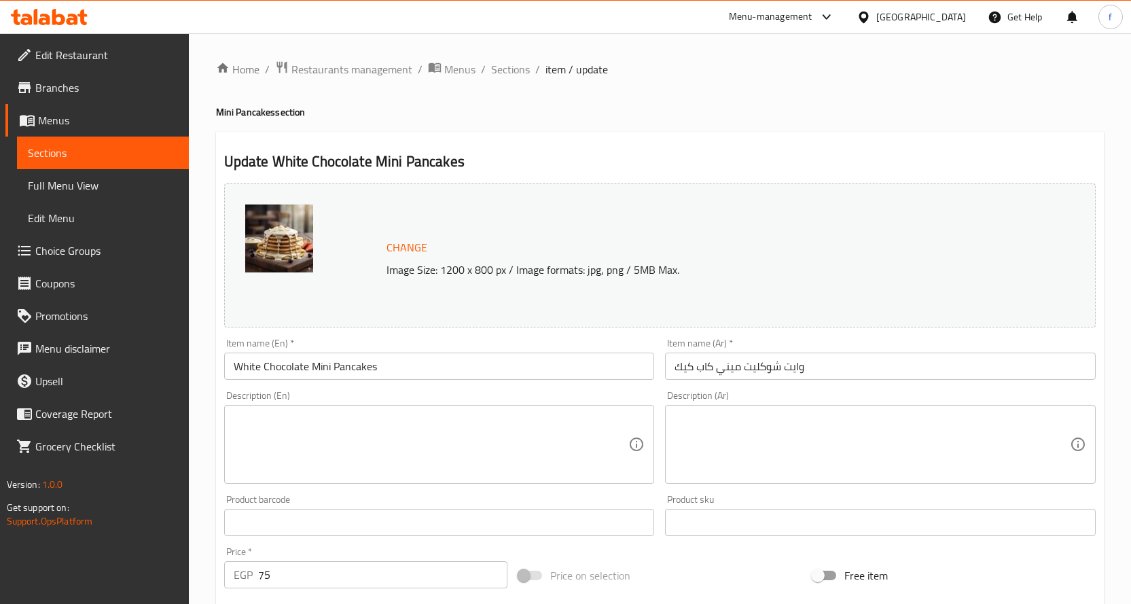
click at [359, 401] on div "Description (En) Description (En)" at bounding box center [439, 437] width 431 height 93
click at [358, 415] on textarea at bounding box center [431, 444] width 395 height 65
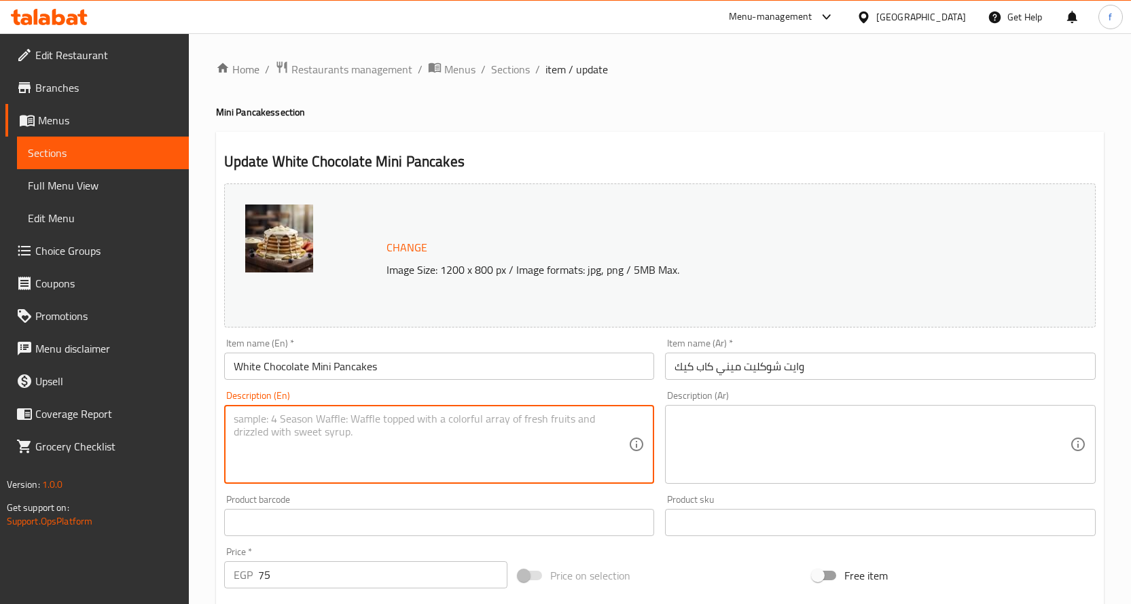
paste textarea "Small pancakes, white chocolate."
type textarea "Small pancakes, white chocolate."
click at [728, 447] on textarea at bounding box center [872, 444] width 395 height 65
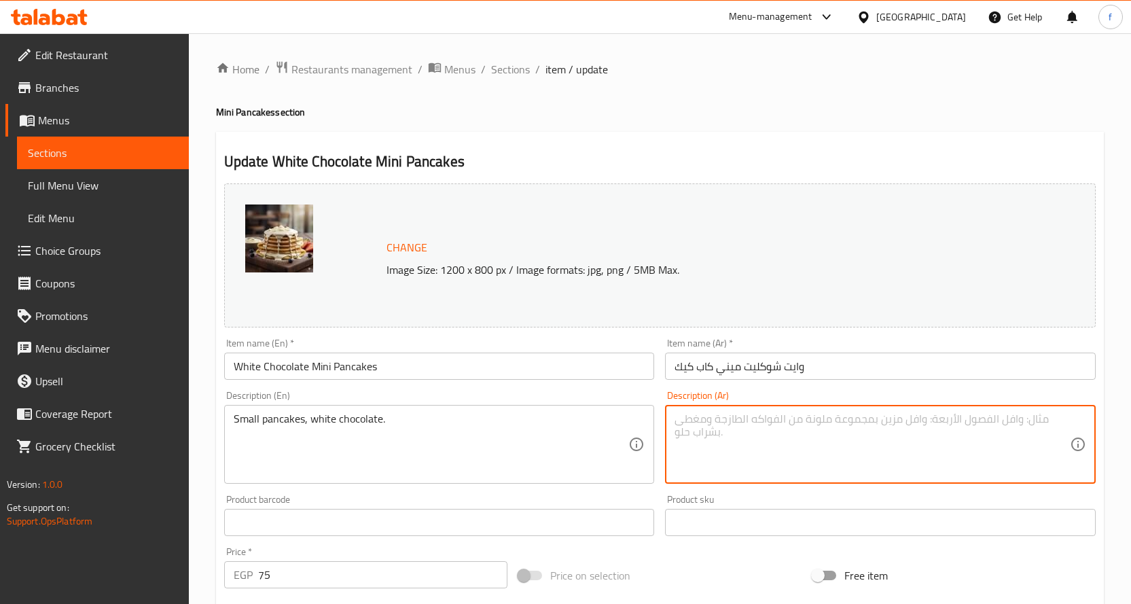
paste textarea "بان كيك صغير، شوكولاتة بيضاء."
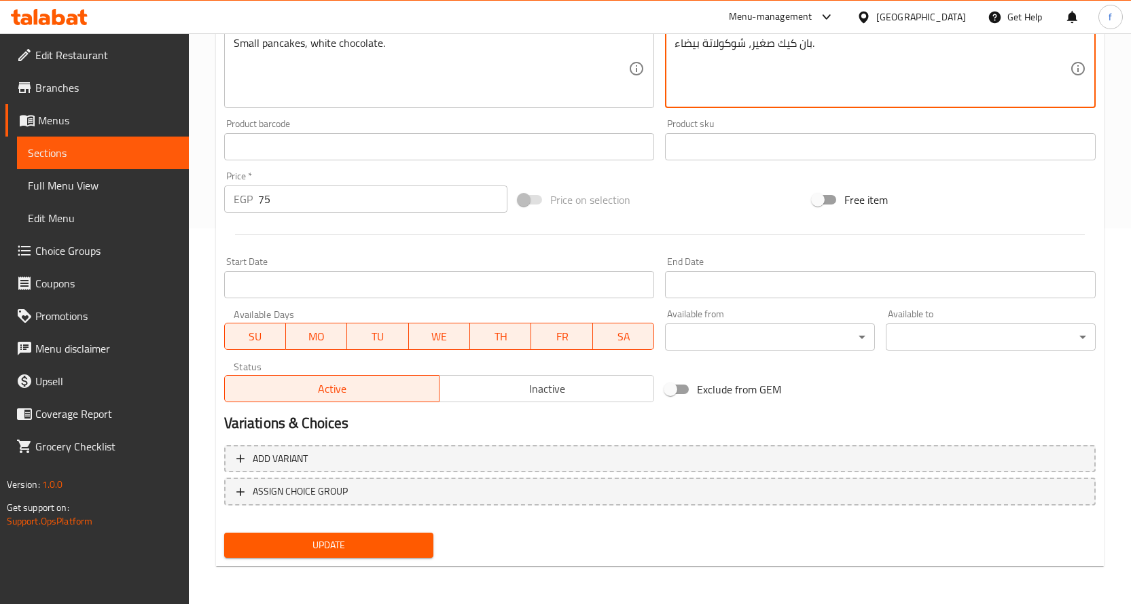
type textarea "بان كيك صغير، شوكولاتة بيضاء."
click at [429, 555] on button "Update" at bounding box center [329, 545] width 210 height 25
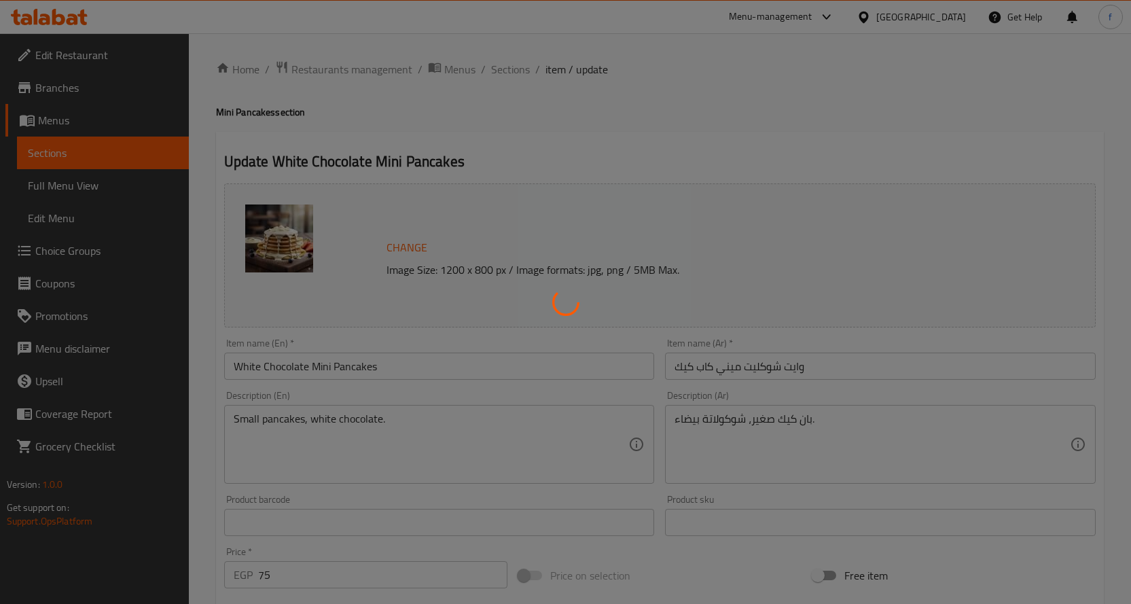
click at [495, 71] on div at bounding box center [565, 302] width 1131 height 604
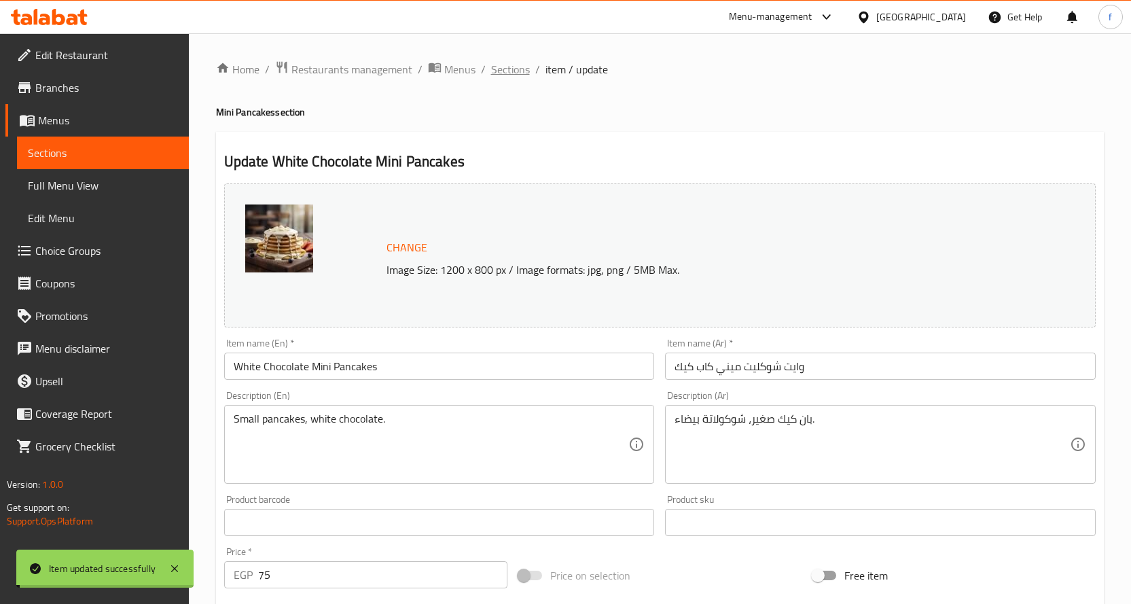
click at [518, 69] on span "Sections" at bounding box center [510, 69] width 39 height 16
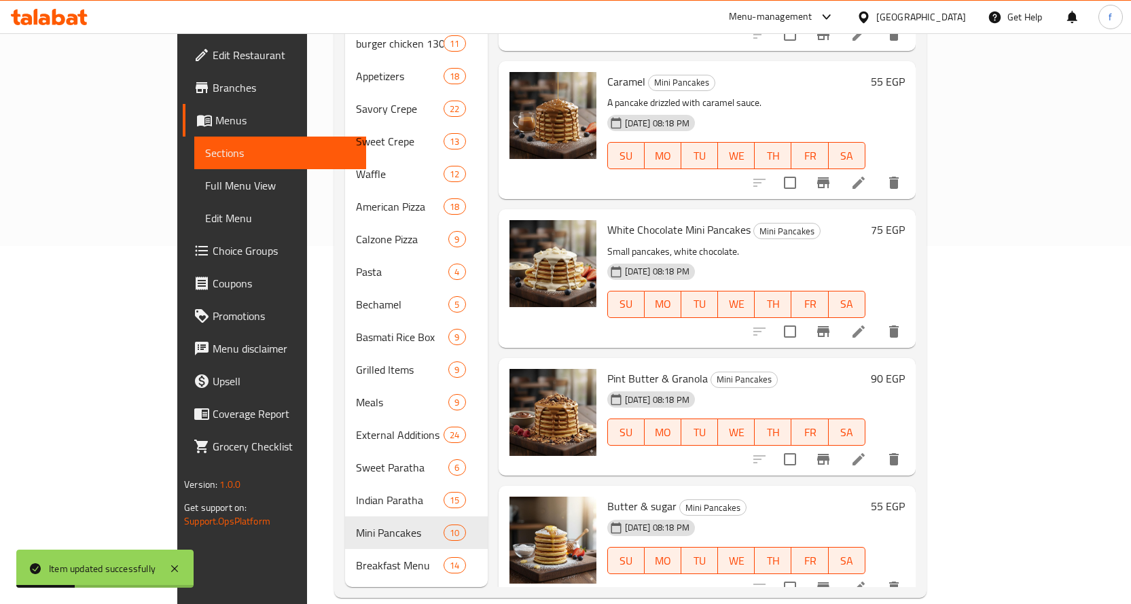
scroll to position [359, 0]
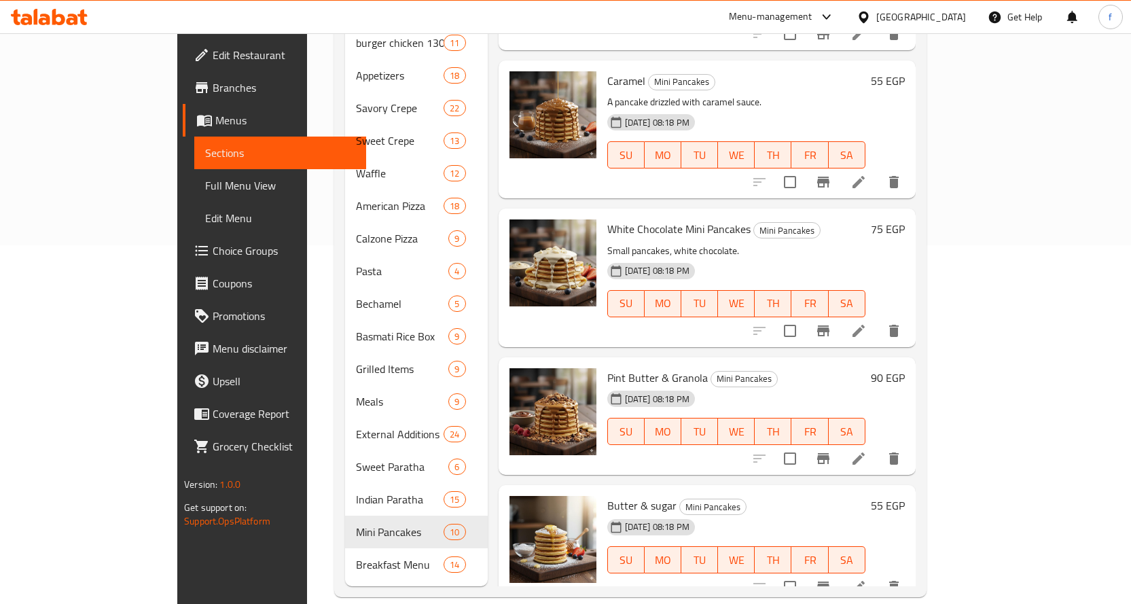
click at [867, 450] on icon at bounding box center [858, 458] width 16 height 16
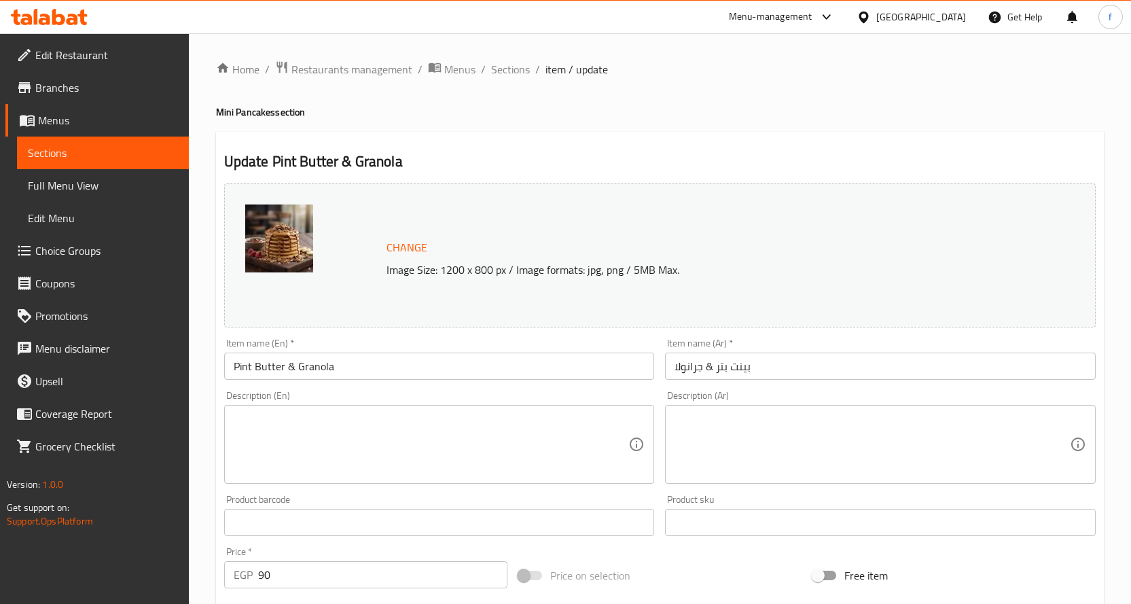
click at [388, 438] on textarea at bounding box center [431, 444] width 395 height 65
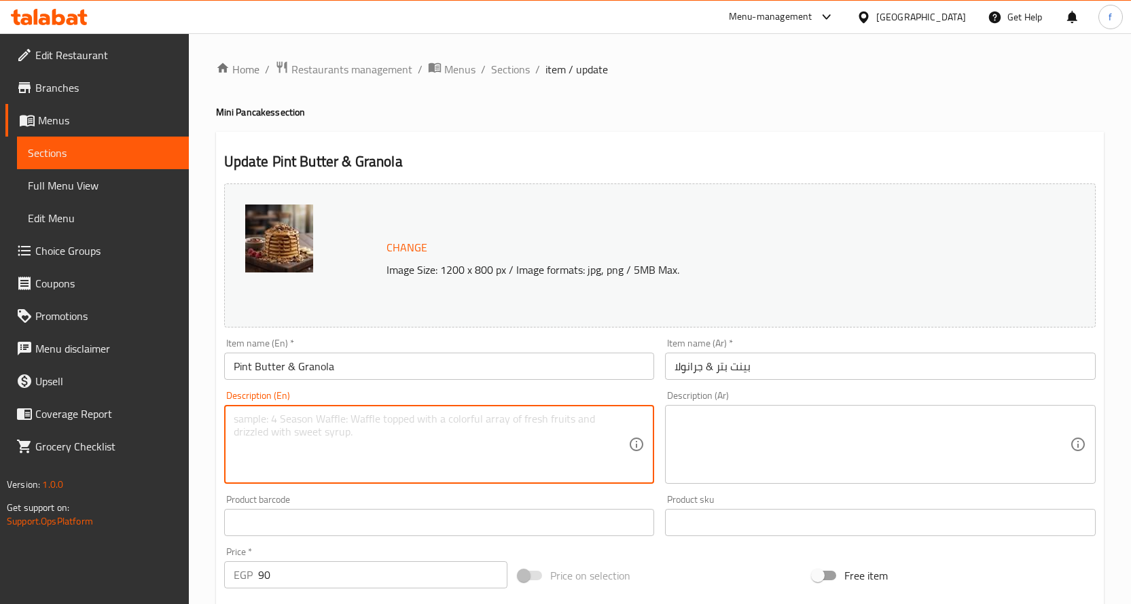
paste textarea "Mini pancakes, peanut butter, granola."
type textarea "Mini pancakes, peanut butter, granola."
click at [770, 420] on textarea at bounding box center [872, 444] width 395 height 65
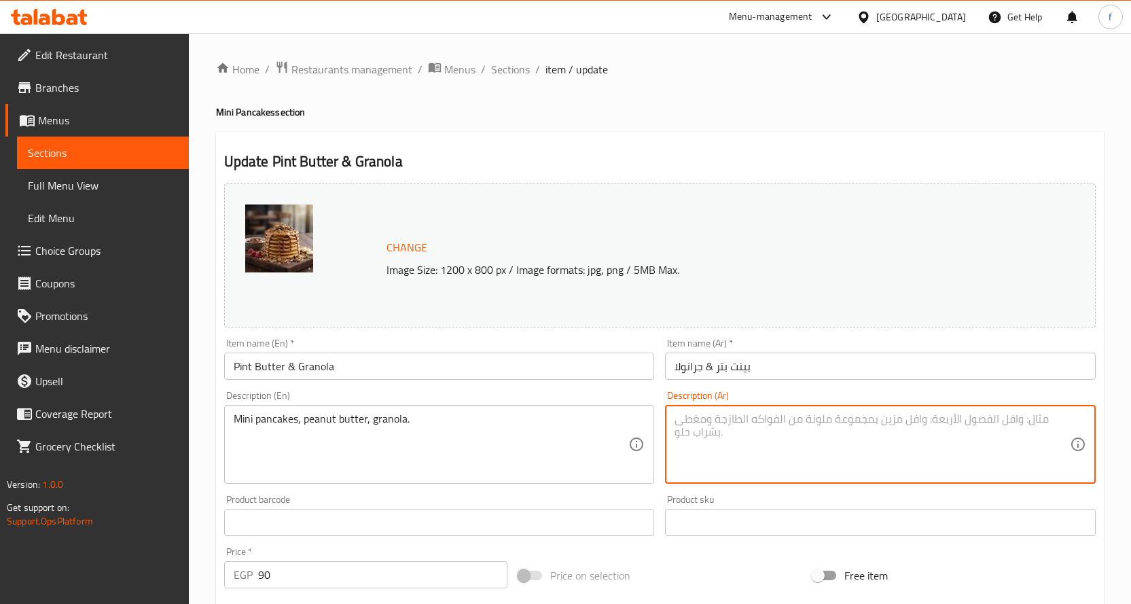
paste textarea "بان كيك صغير، زبدة فول سوداني، جرانولا."
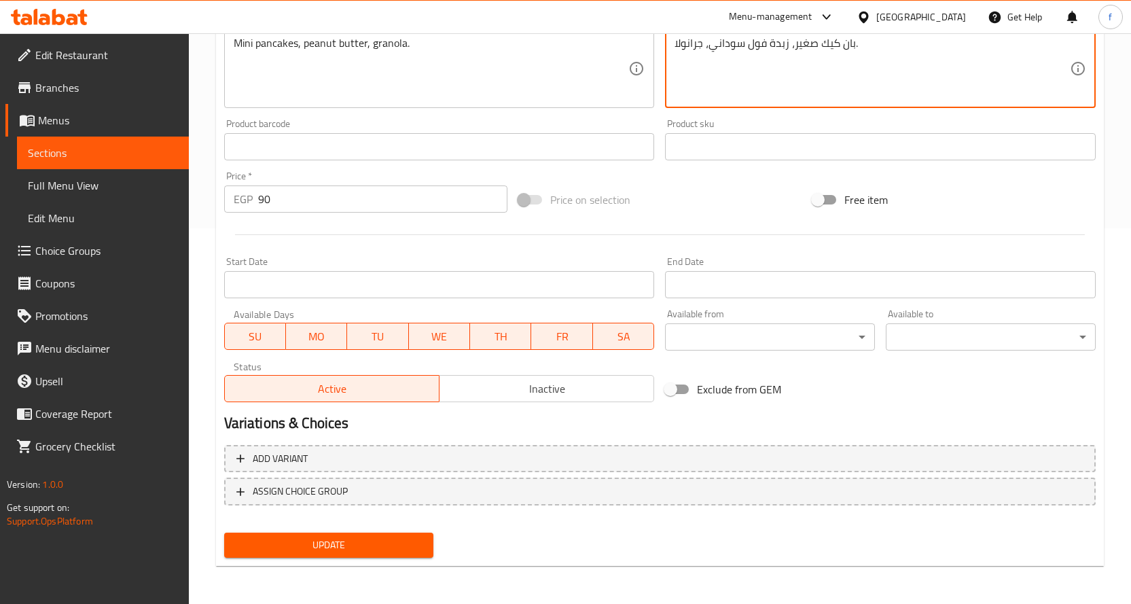
type textarea "بان كيك صغير، زبدة فول سوداني، جرانولا."
click at [398, 542] on span "Update" at bounding box center [329, 545] width 188 height 17
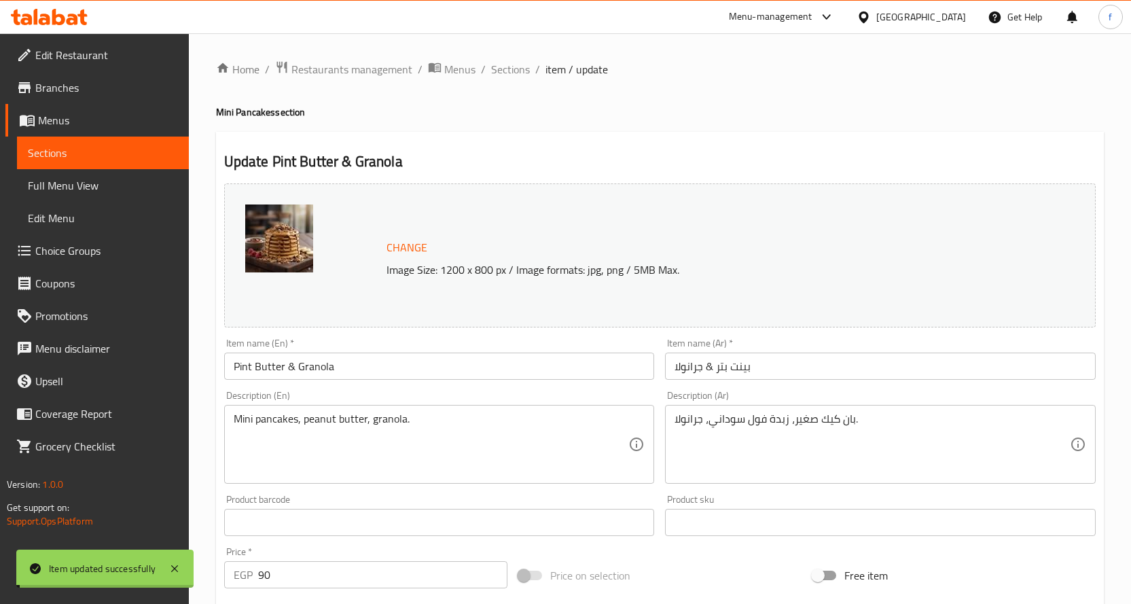
click at [513, 74] on span "Sections" at bounding box center [510, 69] width 39 height 16
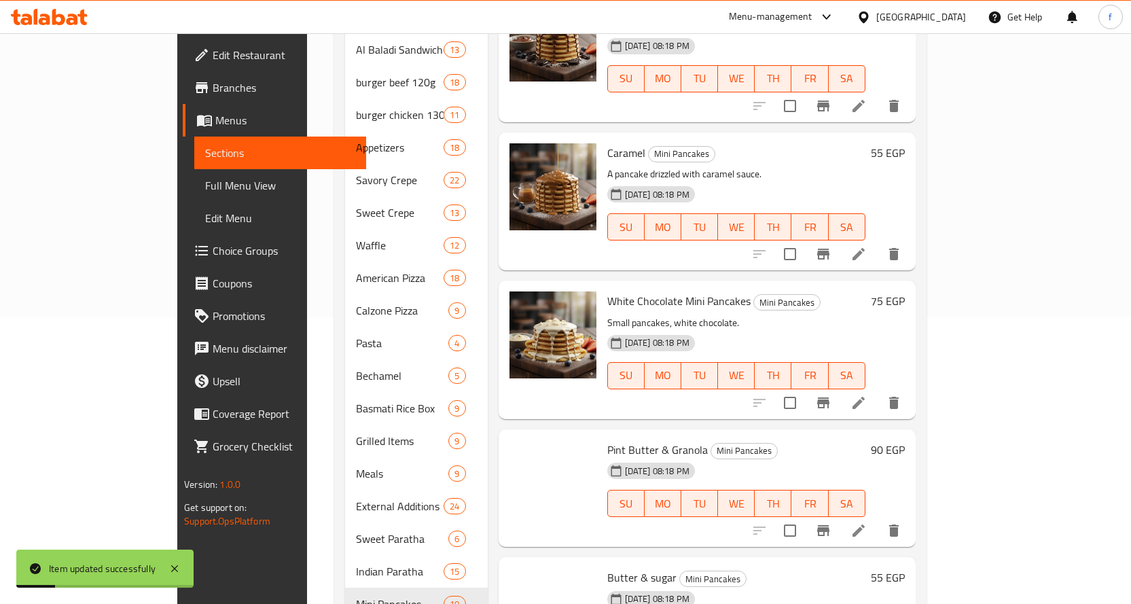
scroll to position [359, 0]
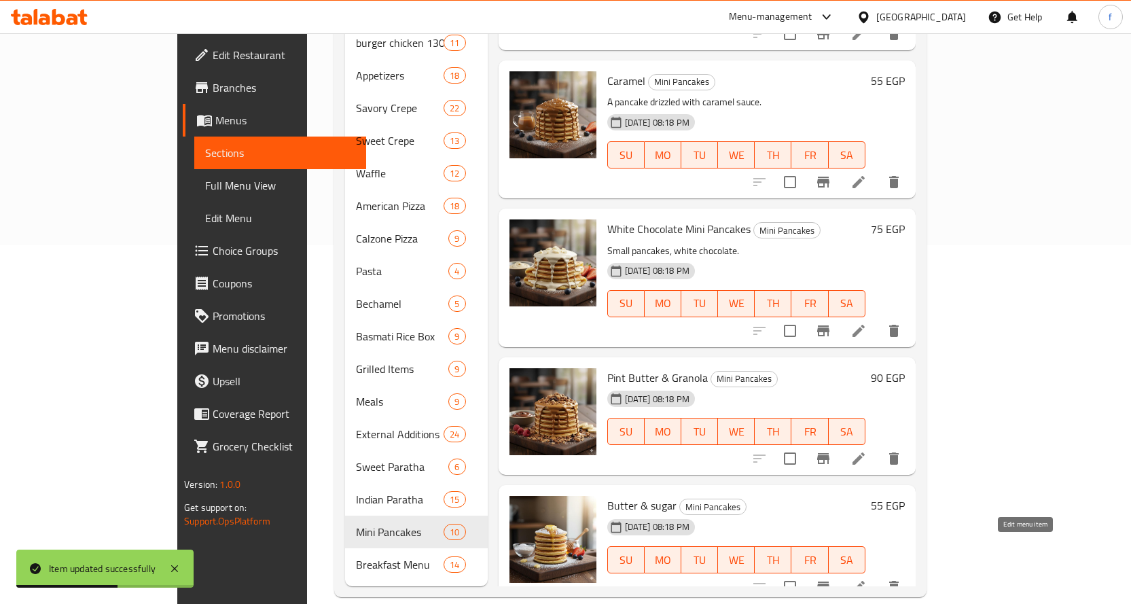
click at [867, 579] on icon at bounding box center [858, 587] width 16 height 16
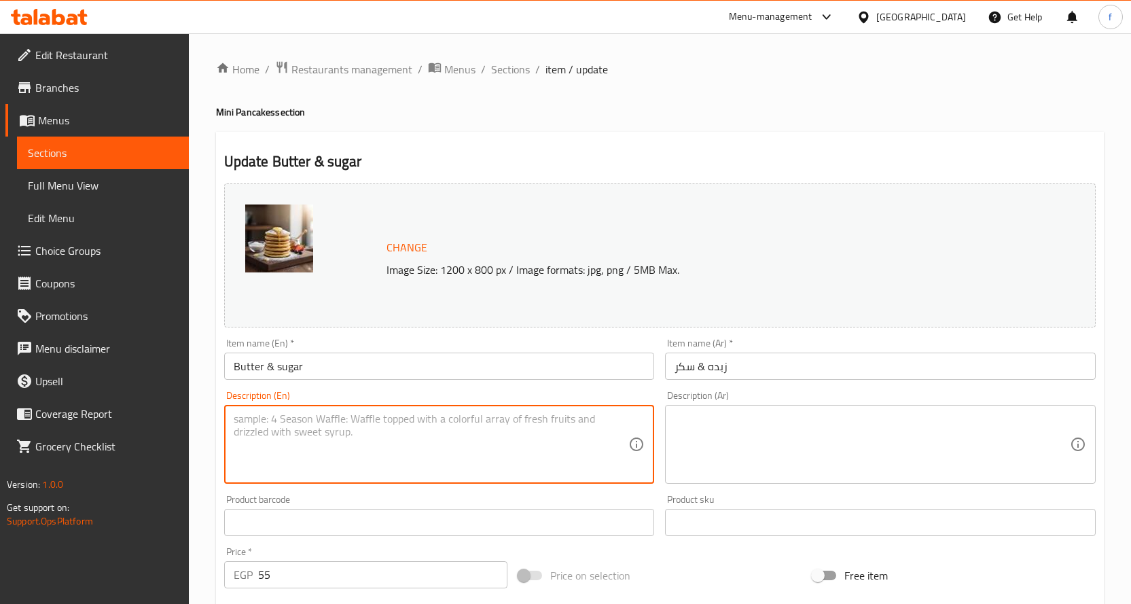
click at [406, 462] on textarea at bounding box center [431, 444] width 395 height 65
paste textarea "Mini pancakes, butter, sugar."
type textarea "Mini pancakes, butter, sugar."
click at [792, 439] on textarea at bounding box center [872, 444] width 395 height 65
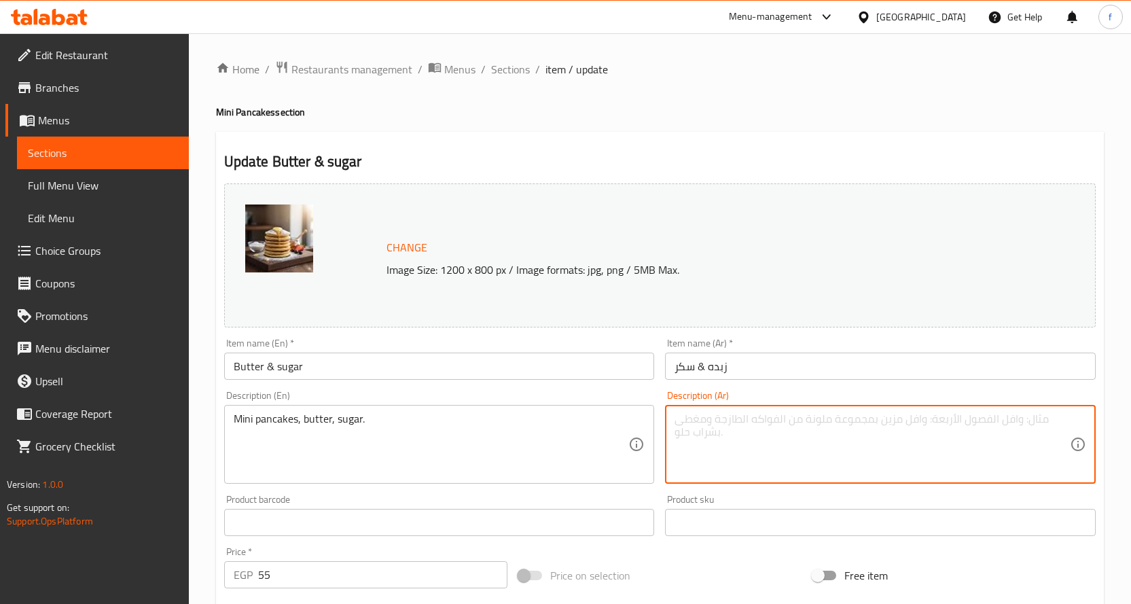
paste textarea "بان كيك صغير، زبدة، سكر."
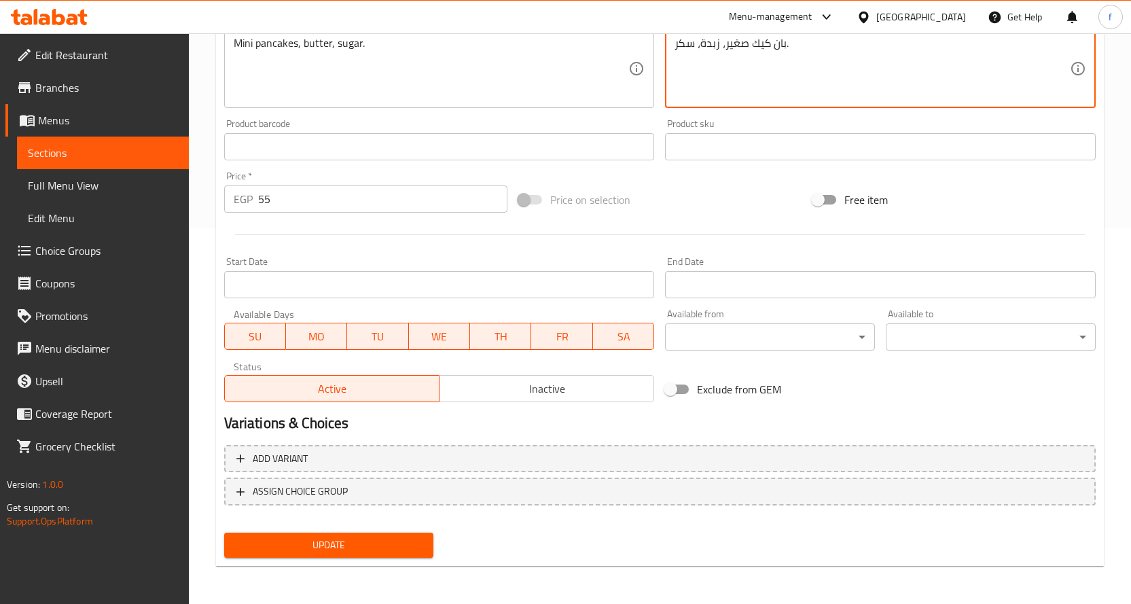
type textarea "بان كيك صغير، زبدة، سكر."
click at [372, 552] on span "Update" at bounding box center [329, 545] width 188 height 17
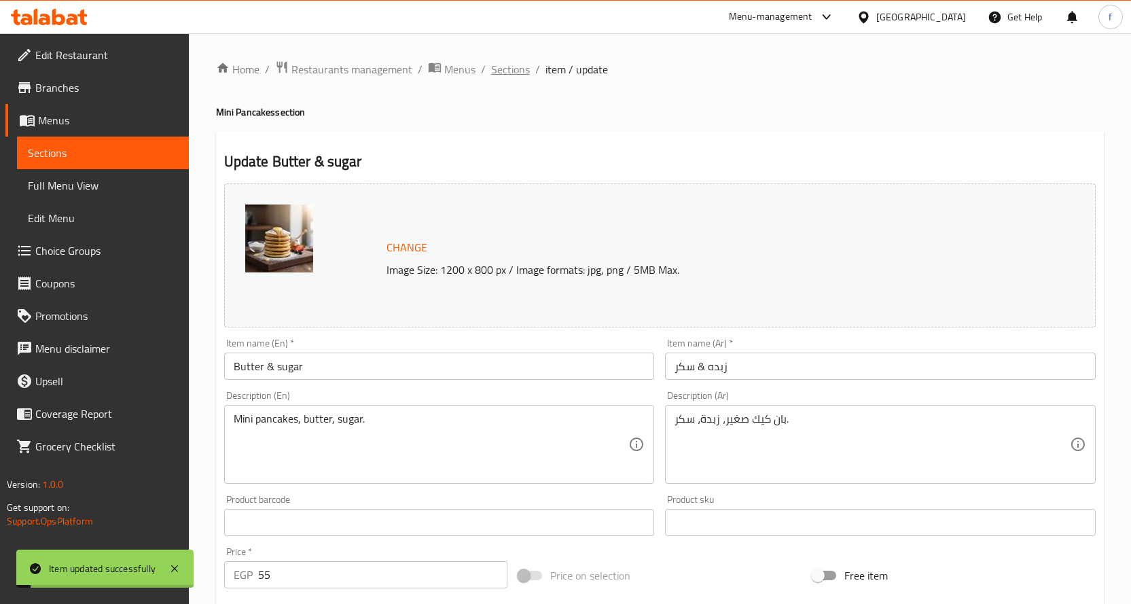
click at [510, 63] on span "Sections" at bounding box center [510, 69] width 39 height 16
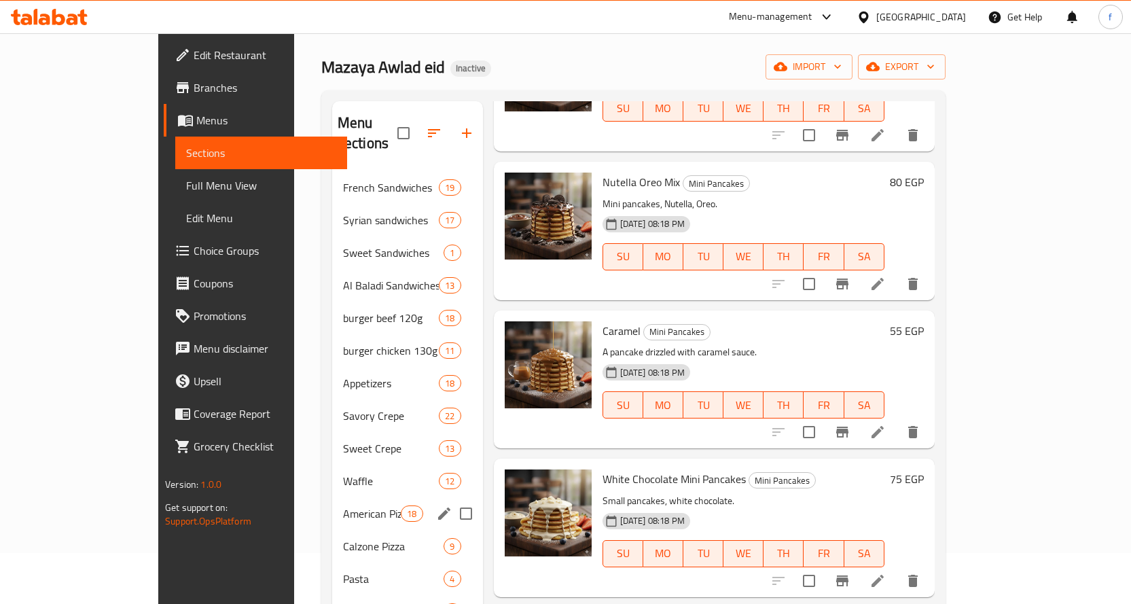
scroll to position [359, 0]
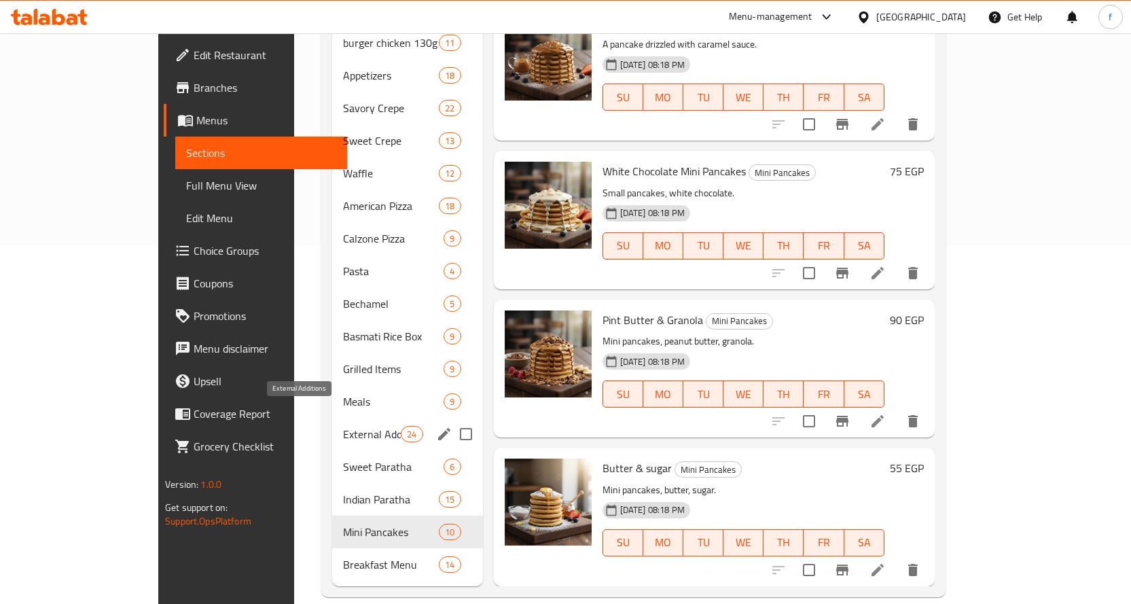
drag, startPoint x: 312, startPoint y: 413, endPoint x: 341, endPoint y: 413, distance: 29.2
click at [343, 426] on span "External Additions" at bounding box center [372, 434] width 58 height 16
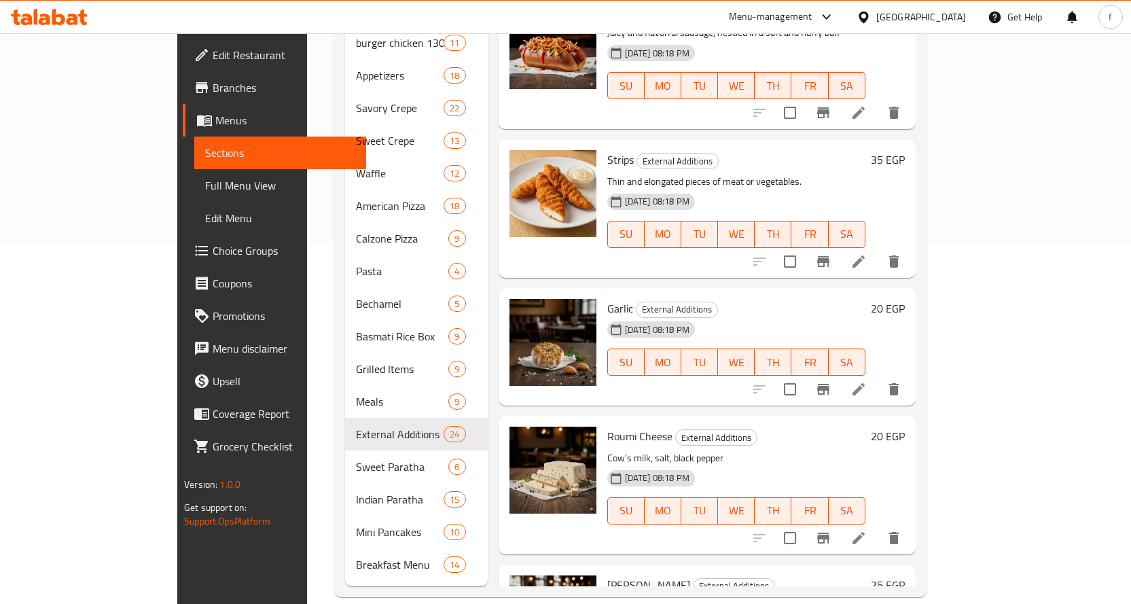
scroll to position [2457, 0]
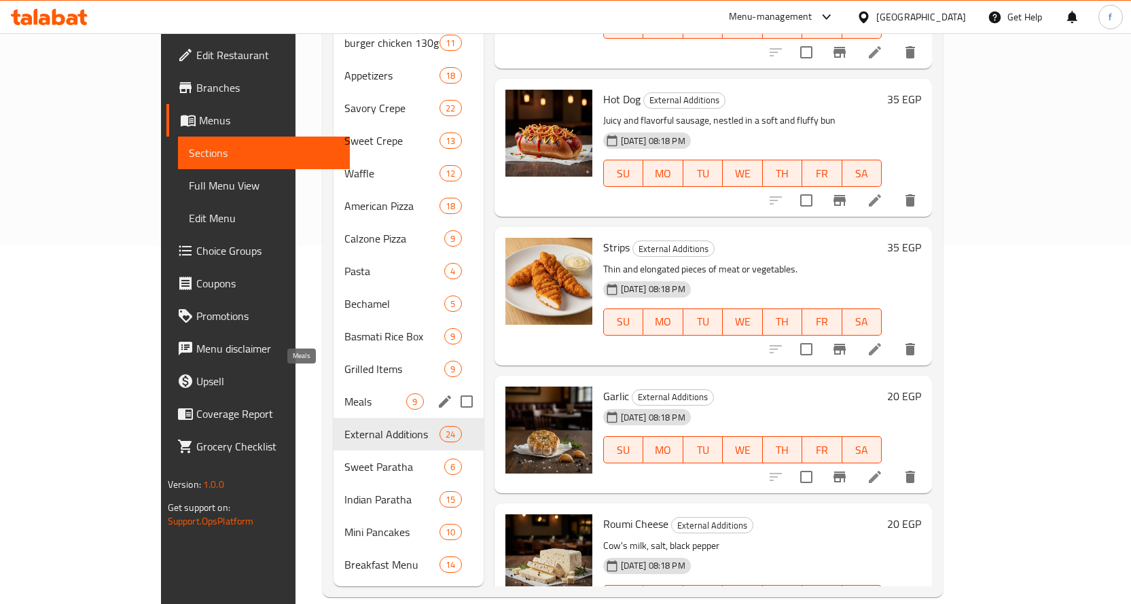
click at [344, 393] on span "Meals" at bounding box center [375, 401] width 62 height 16
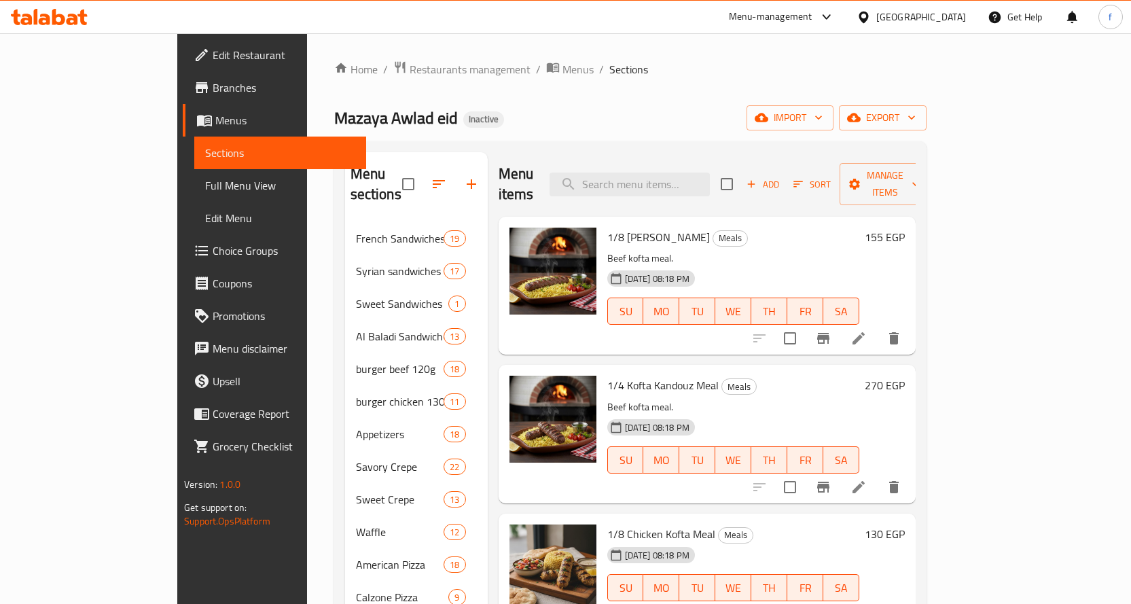
click at [878, 326] on li at bounding box center [859, 338] width 38 height 24
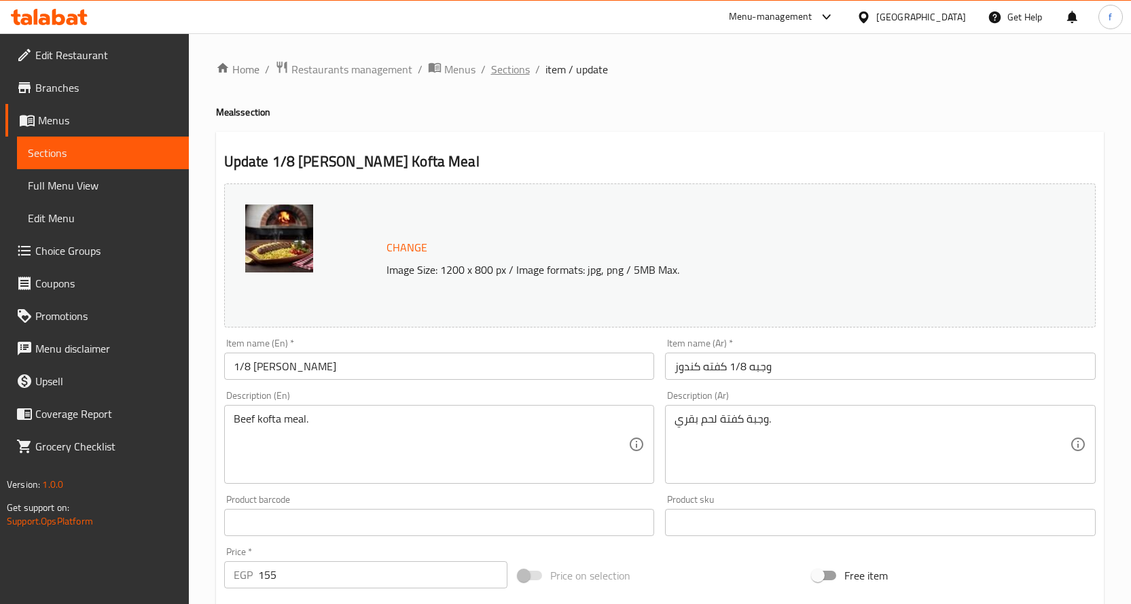
click at [509, 76] on span "Sections" at bounding box center [510, 69] width 39 height 16
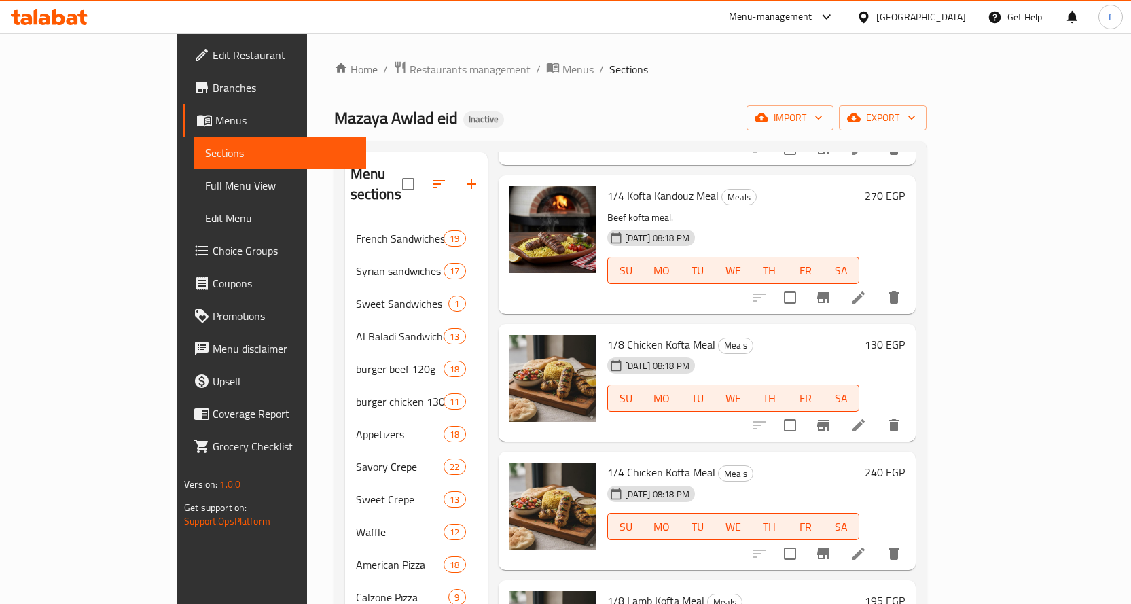
scroll to position [204, 0]
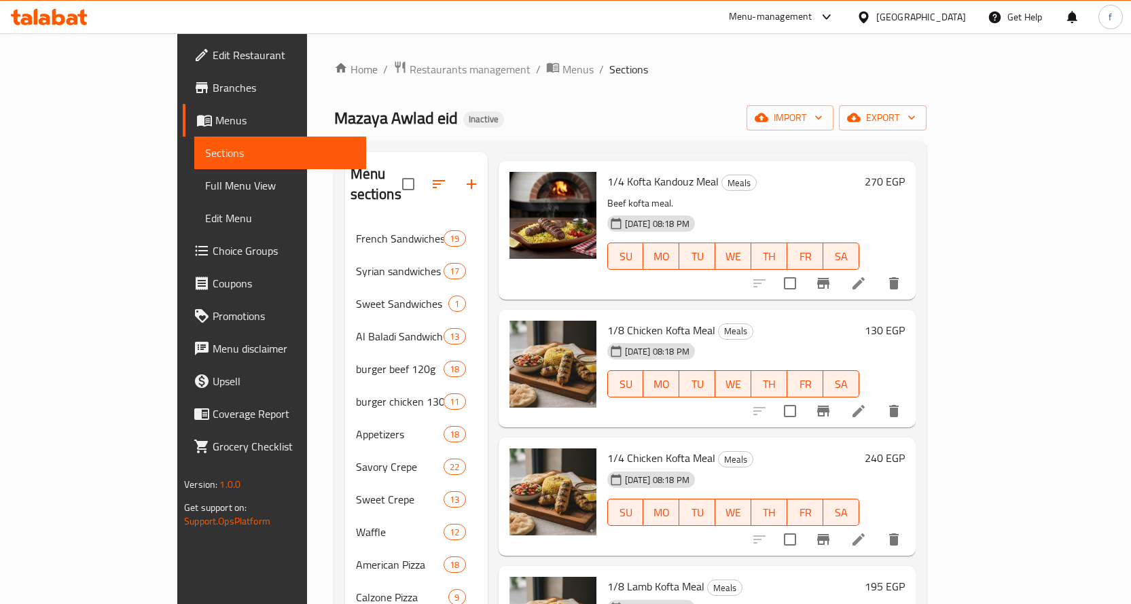
click at [878, 399] on li at bounding box center [859, 411] width 38 height 24
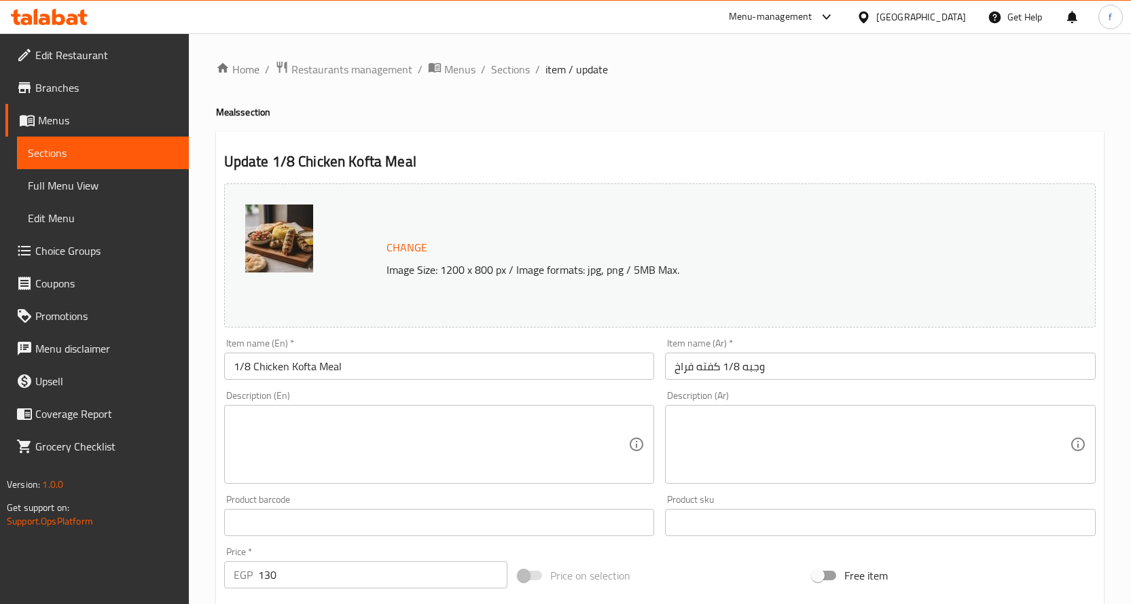
click at [519, 469] on textarea at bounding box center [431, 444] width 395 height 65
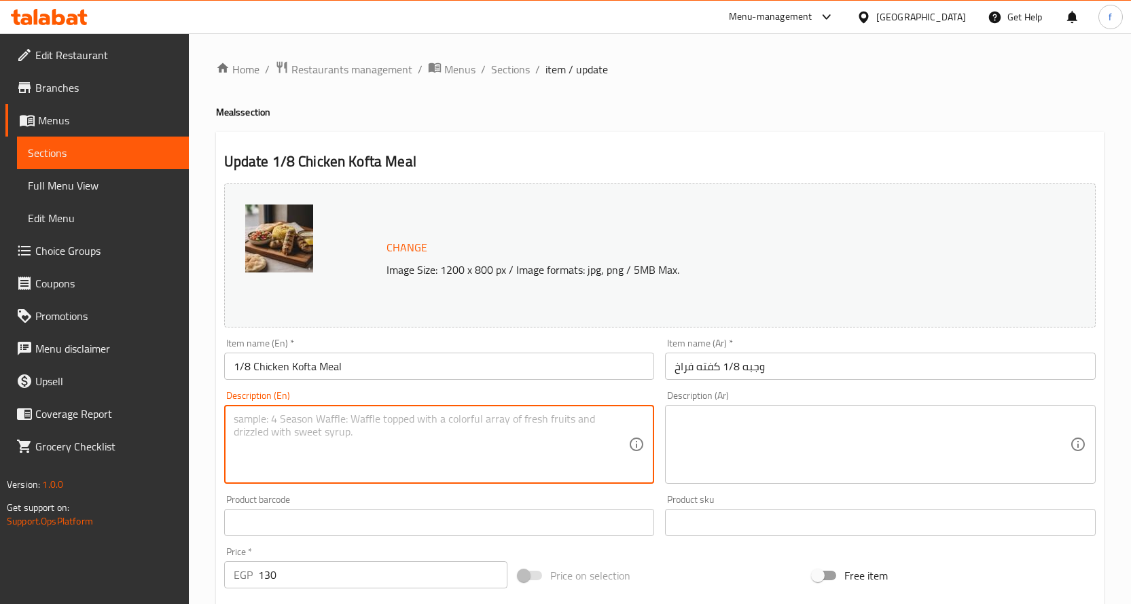
paste textarea "Chicken kofta meal."
type textarea "Chicken kofta meal."
click at [767, 454] on textarea at bounding box center [872, 444] width 395 height 65
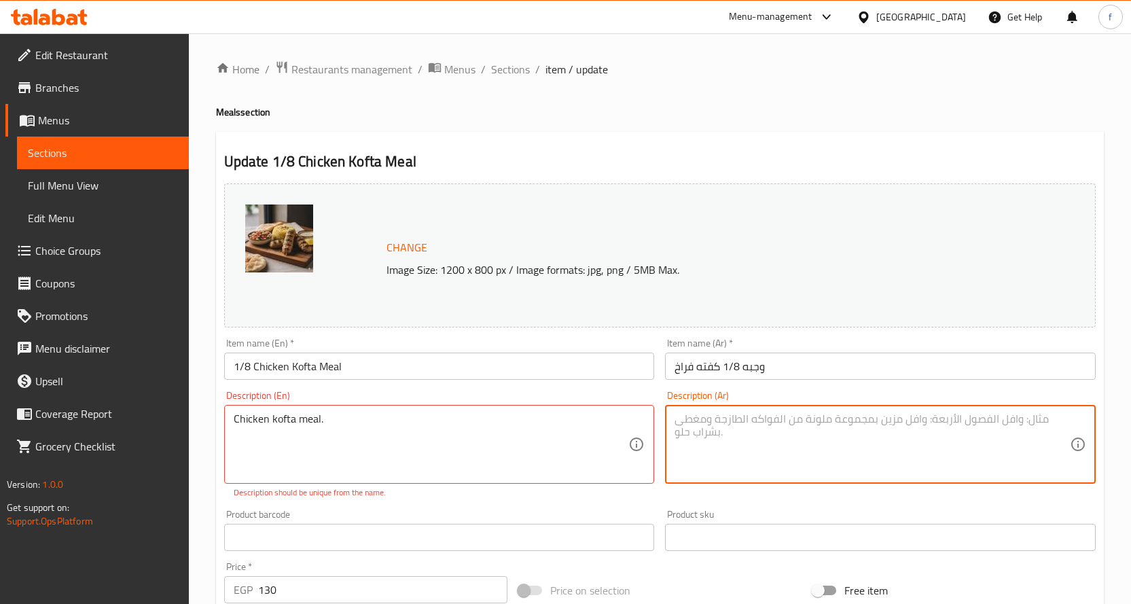
paste textarea "وجبة كفتة دجاج."
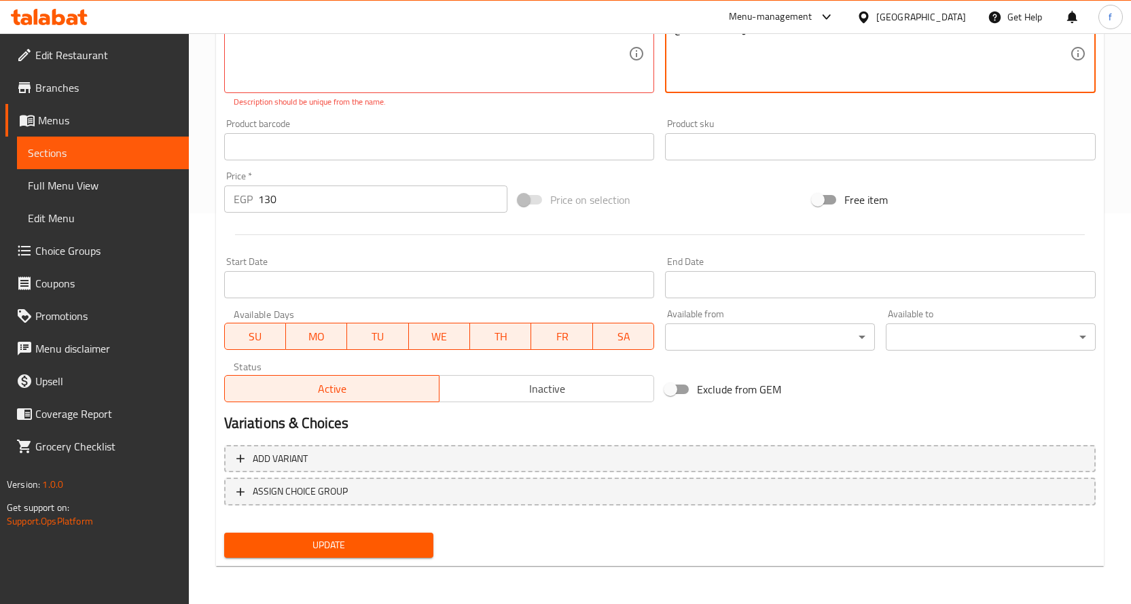
type textarea "وجبة كفتة دجاج."
click at [338, 537] on span "Update" at bounding box center [329, 545] width 188 height 17
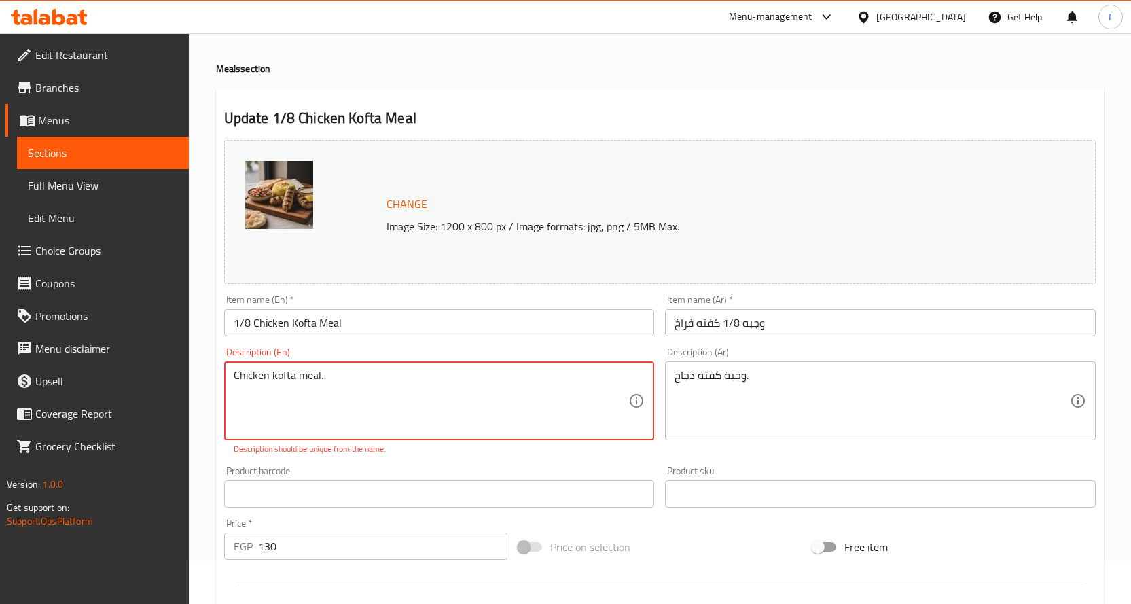
scroll to position [68, 0]
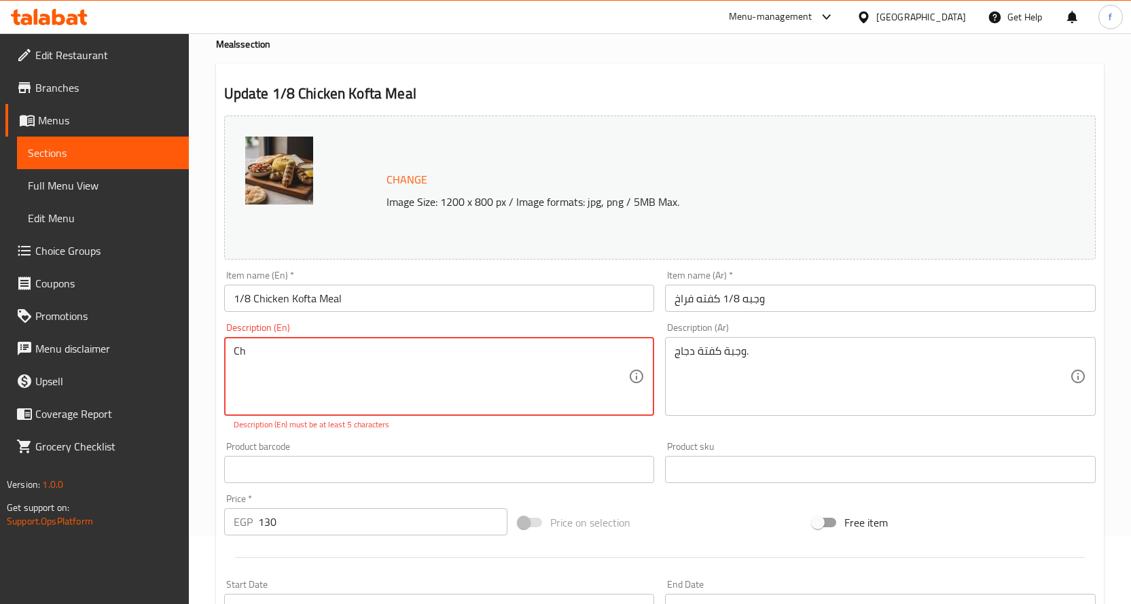
type textarea "C"
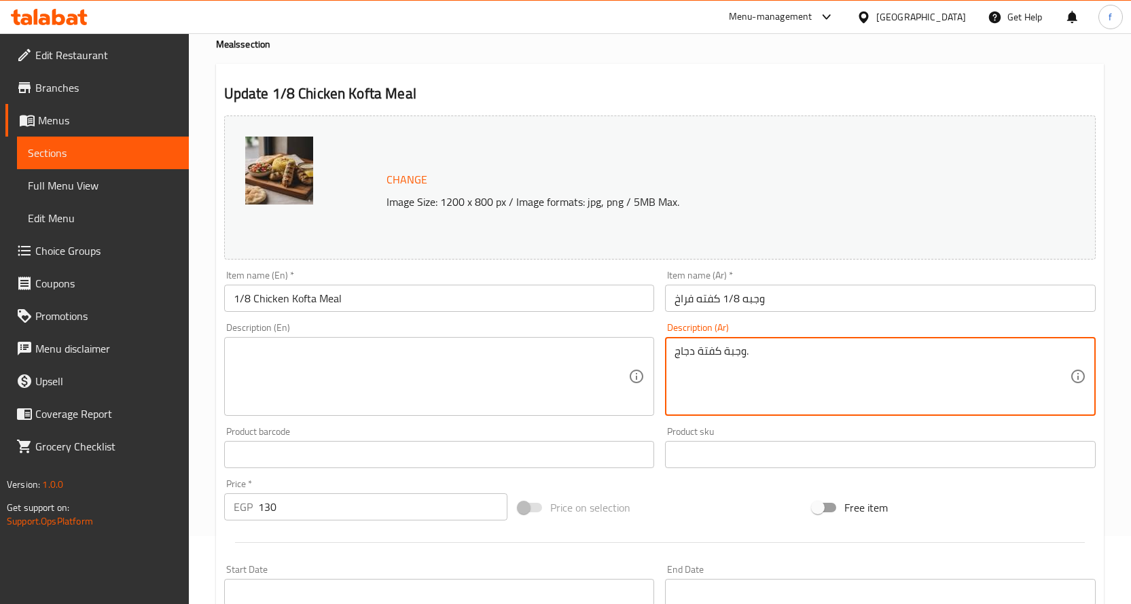
click at [776, 361] on textarea "وجبة كفتة دجاج." at bounding box center [872, 376] width 395 height 65
click at [775, 361] on textarea "وجبة كفتة دجاج." at bounding box center [872, 376] width 395 height 65
click at [398, 305] on input "1/8 Chicken Kofta Meal" at bounding box center [439, 298] width 431 height 27
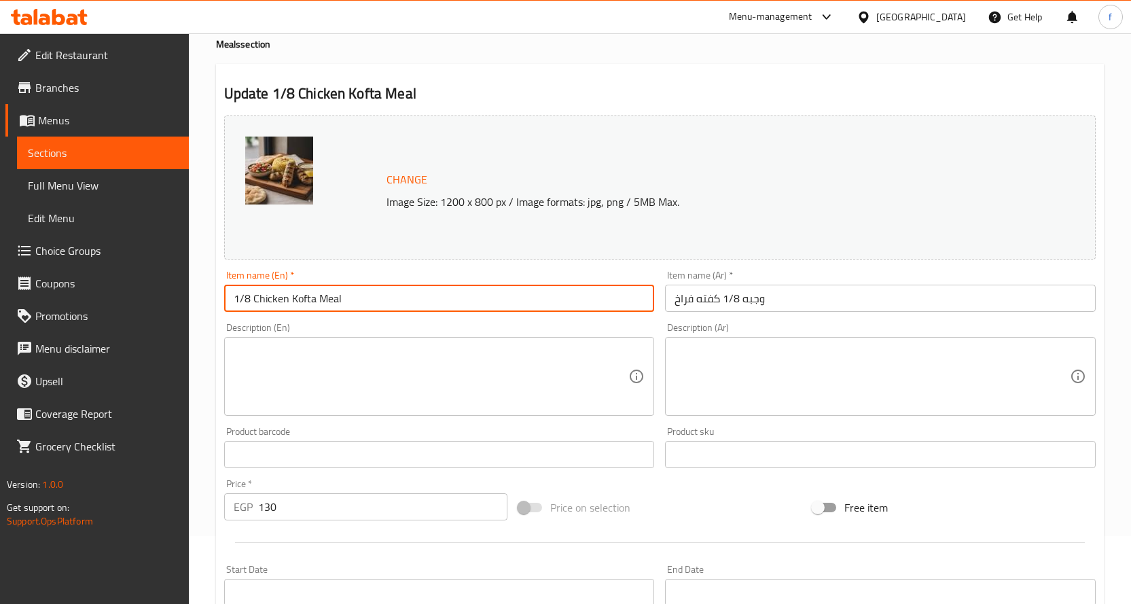
click at [398, 305] on input "1/8 Chicken Kofta Meal" at bounding box center [439, 298] width 431 height 27
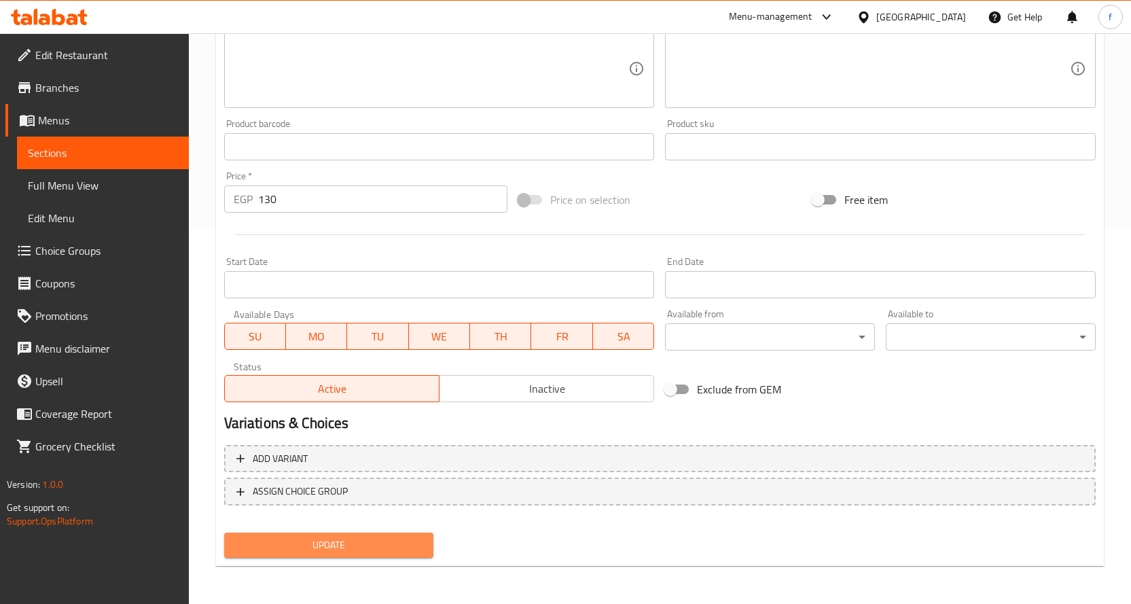
drag, startPoint x: 401, startPoint y: 555, endPoint x: 407, endPoint y: 547, distance: 9.8
click at [401, 556] on button "Update" at bounding box center [329, 545] width 210 height 25
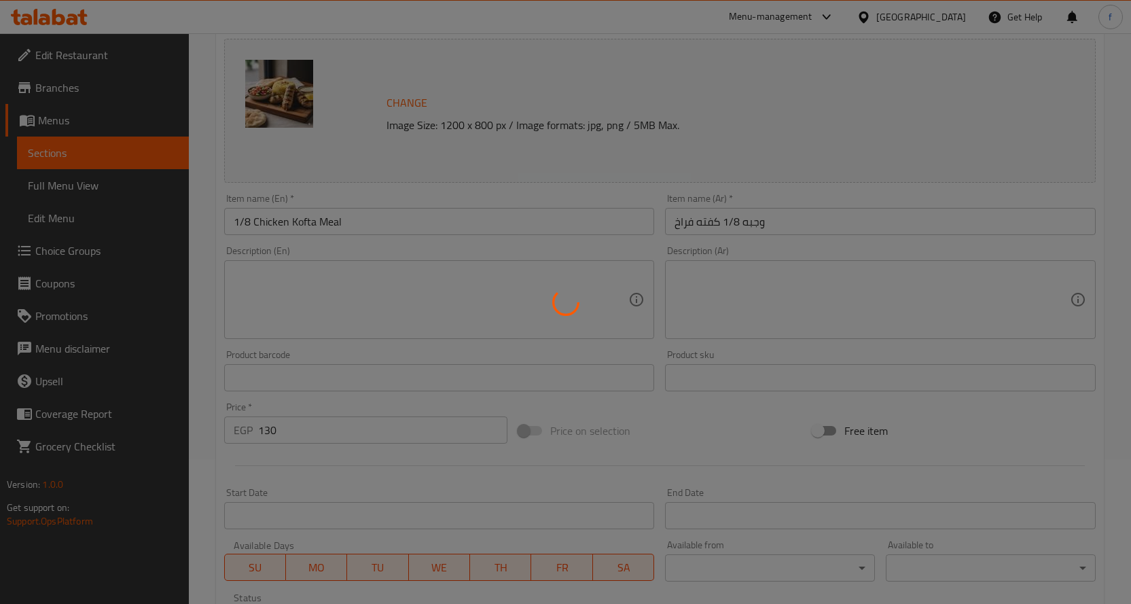
scroll to position [0, 0]
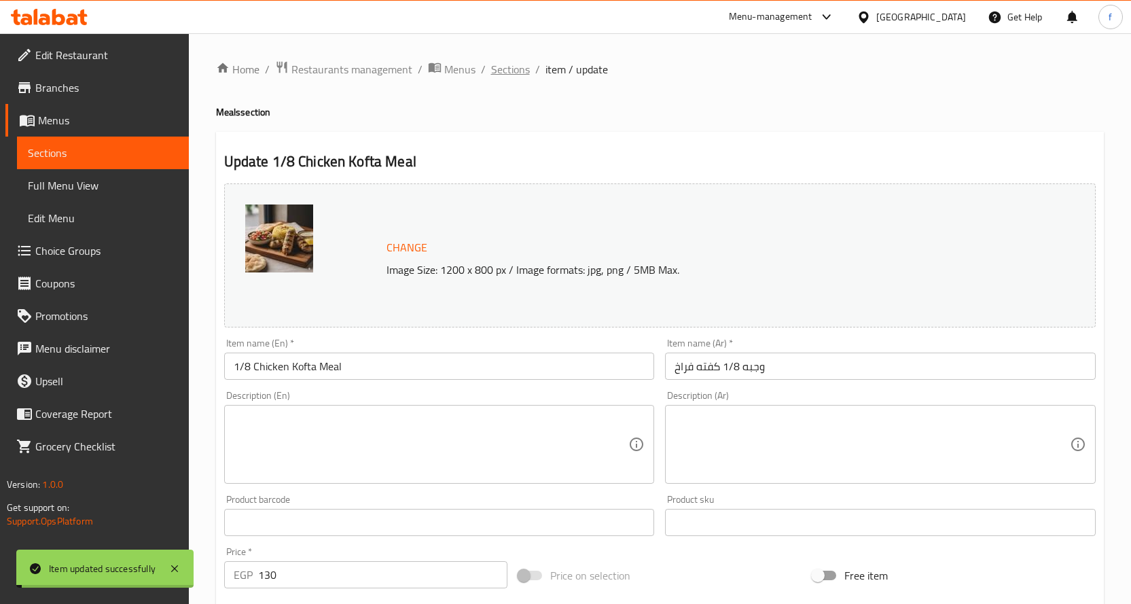
click at [510, 68] on span "Sections" at bounding box center [510, 69] width 39 height 16
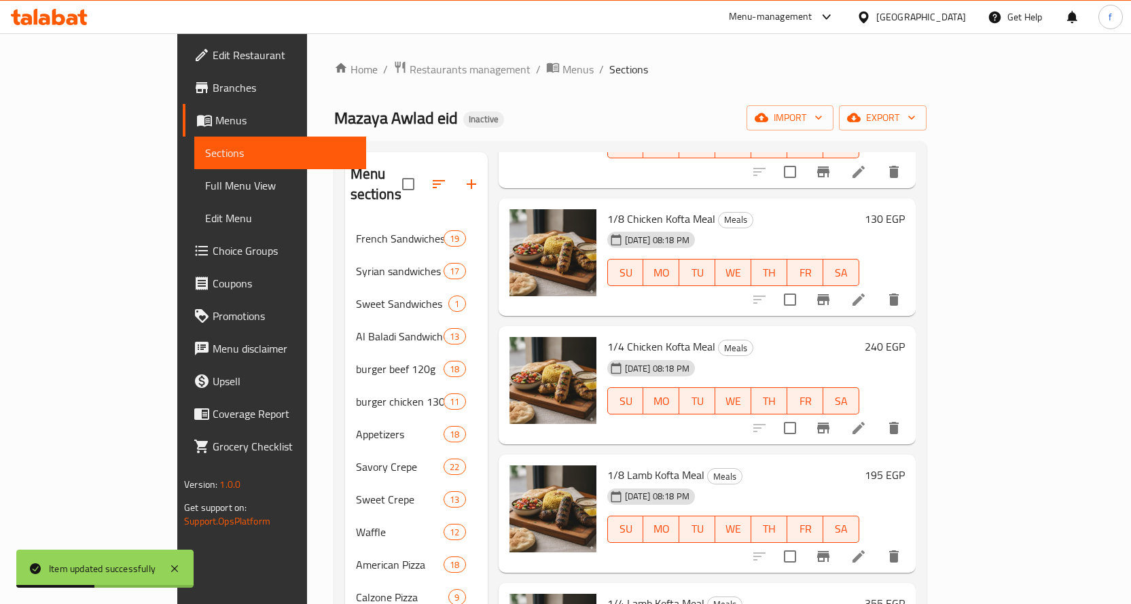
scroll to position [340, 0]
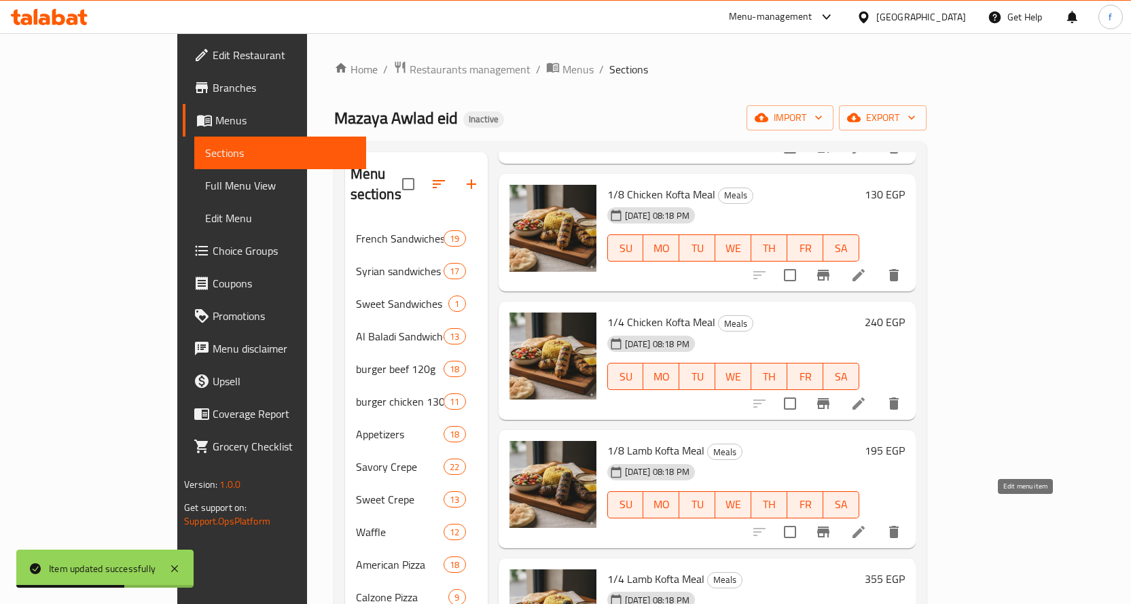
click at [865, 526] on icon at bounding box center [859, 532] width 12 height 12
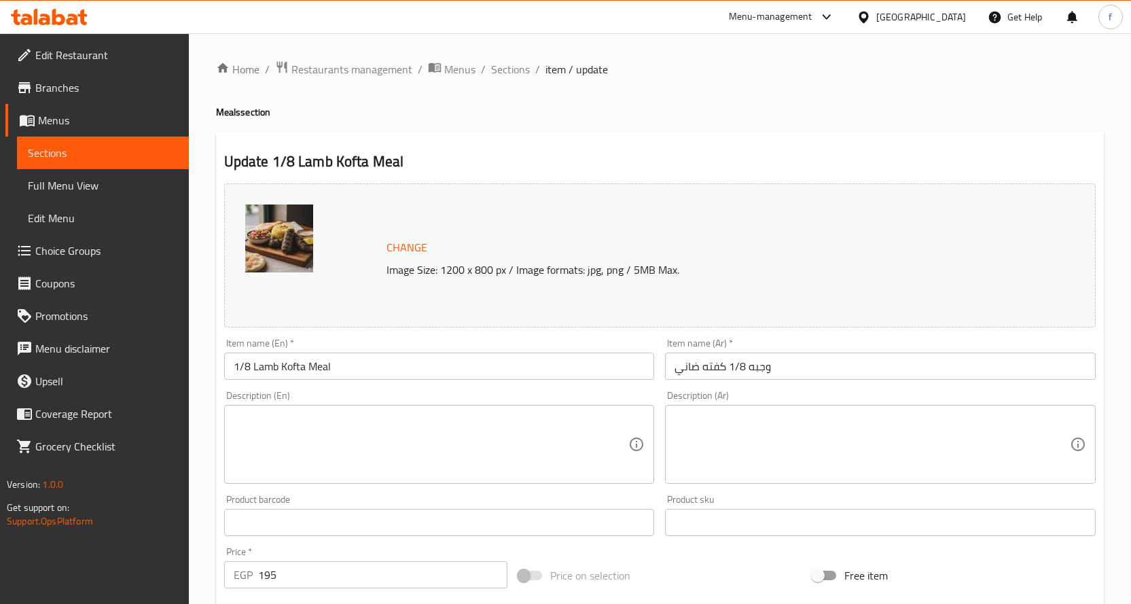
click at [544, 429] on textarea at bounding box center [431, 444] width 395 height 65
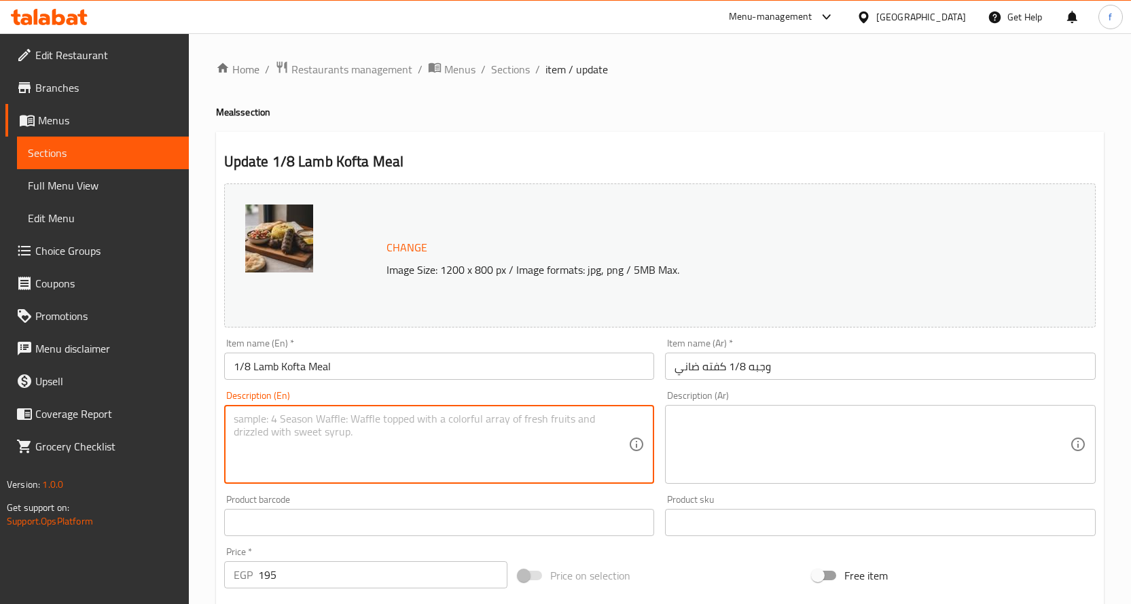
paste textarea "Lamb Kofta Meal."
type textarea "Lamb Kofta Meal."
click at [788, 469] on textarea at bounding box center [872, 444] width 395 height 65
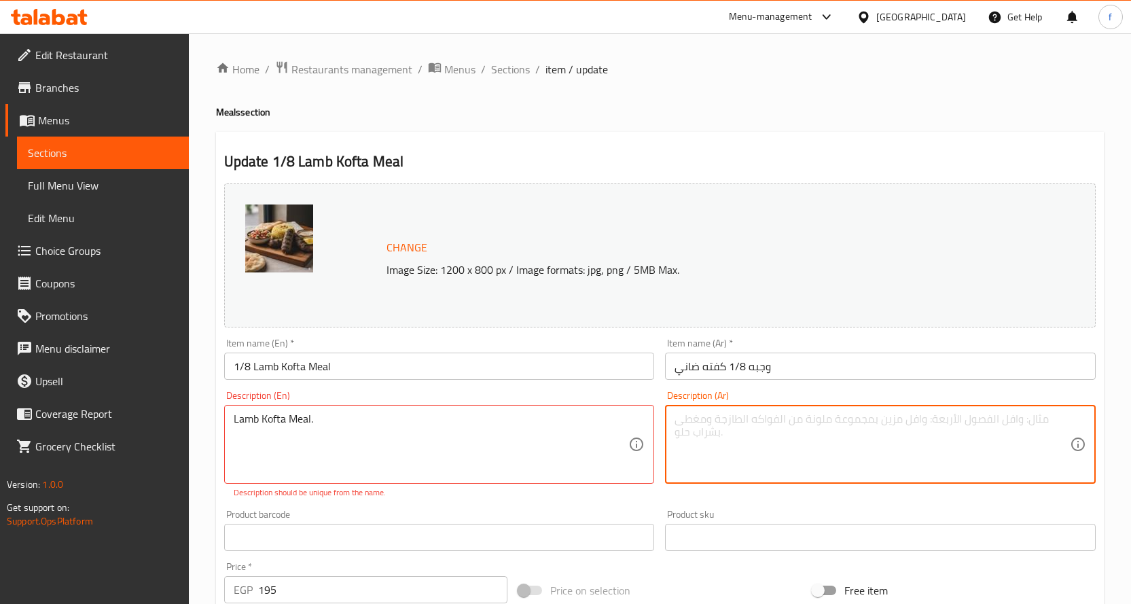
paste textarea "وجبة كفتة لحم ضأن."
type textarea "وجبة كفتة لحم ضأن."
click at [543, 499] on p "Description should be unique from the name." at bounding box center [440, 492] width 412 height 12
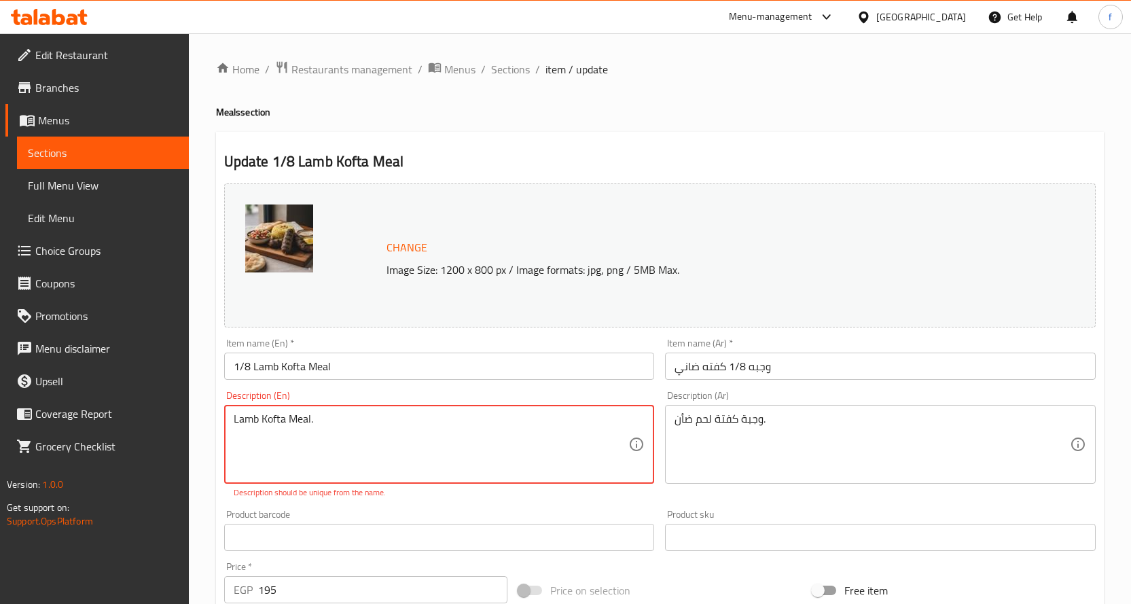
click at [311, 386] on div "Description (En) Lamb Kofta Meal. Description (En) Description should be unique…" at bounding box center [440, 444] width 442 height 119
click at [323, 365] on input "1/8 Lamb Kofta Meal" at bounding box center [439, 366] width 431 height 27
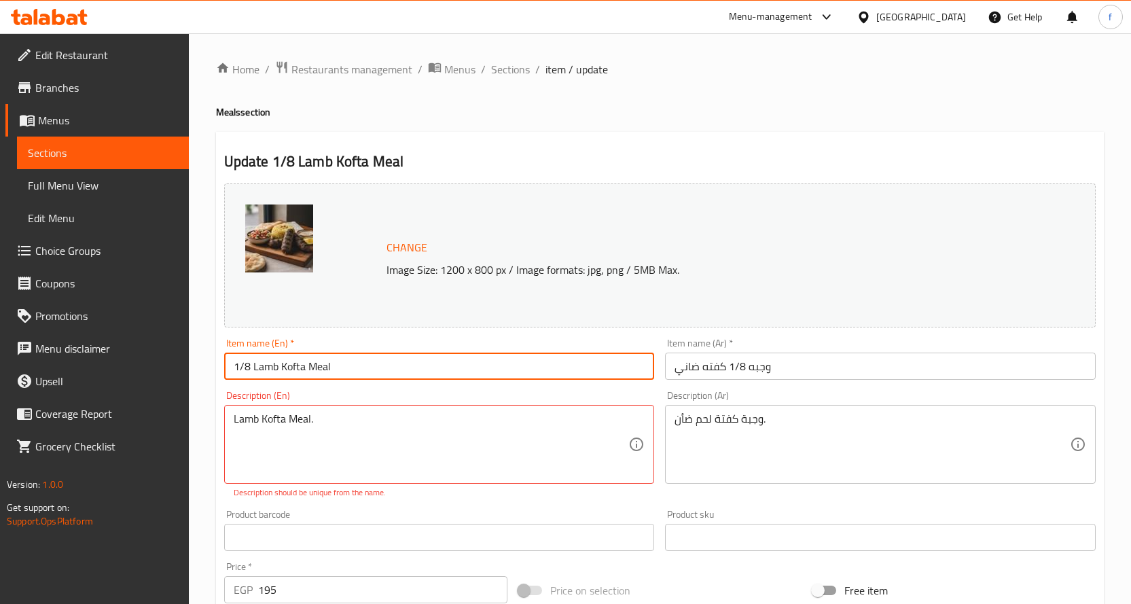
click at [323, 365] on input "1/8 Lamb Kofta Meal" at bounding box center [439, 366] width 431 height 27
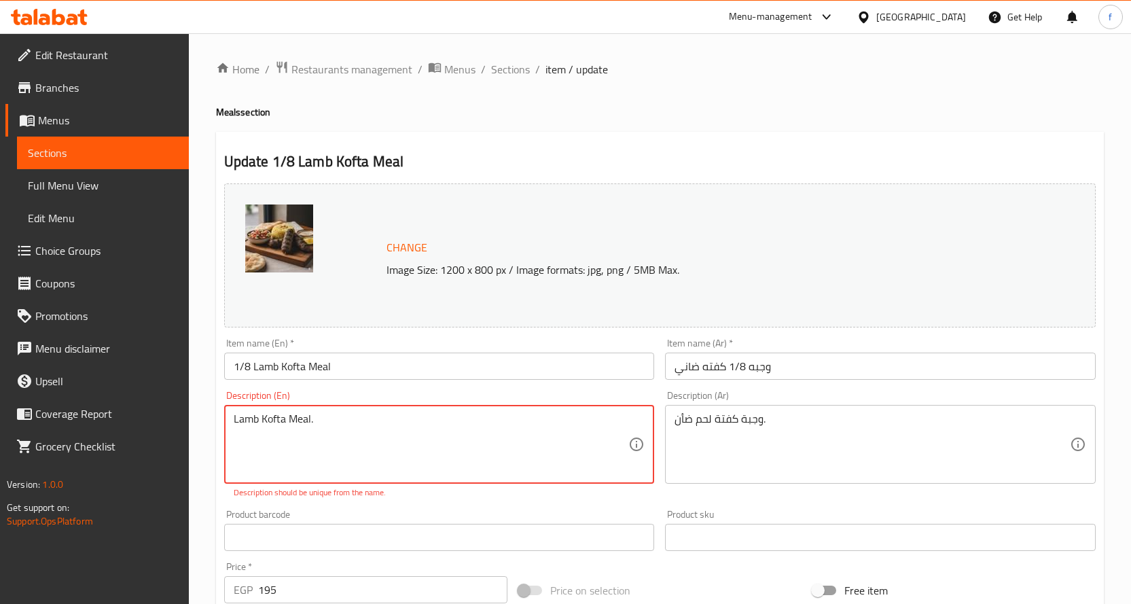
click at [536, 466] on textarea "Lamb Kofta Meal." at bounding box center [431, 444] width 395 height 65
click at [435, 389] on div "Description (En) Description (En) Description should be unique from the name." at bounding box center [440, 444] width 442 height 119
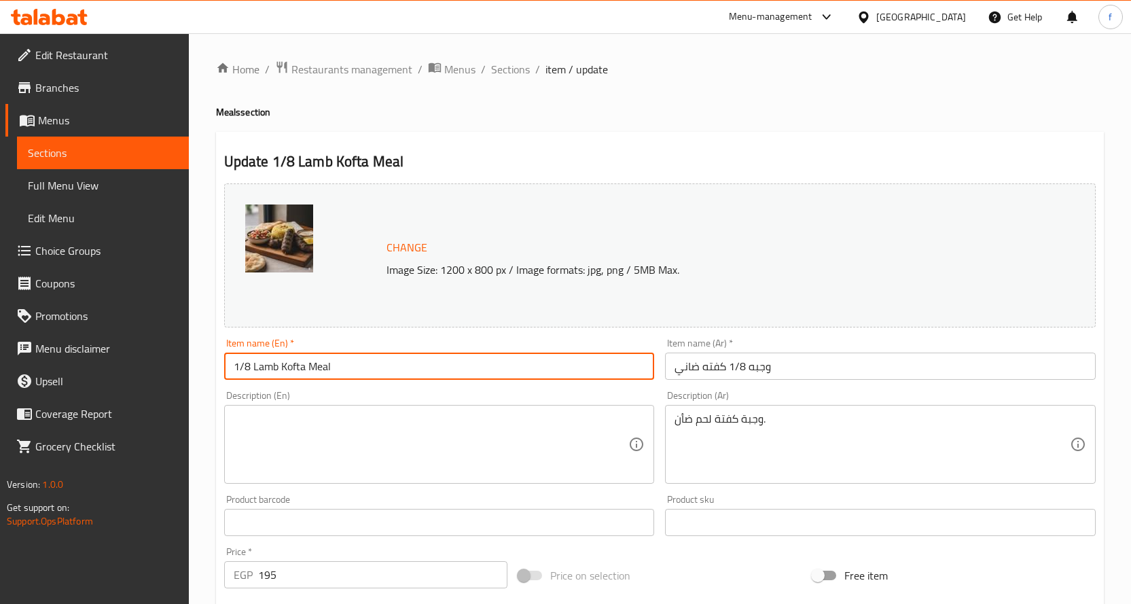
click at [437, 365] on input "1/8 Lamb Kofta Meal" at bounding box center [439, 366] width 431 height 27
click at [535, 384] on div "Item name (En)   * 1/8 Lamb Kofta Meal Item name (En) *" at bounding box center [440, 359] width 442 height 52
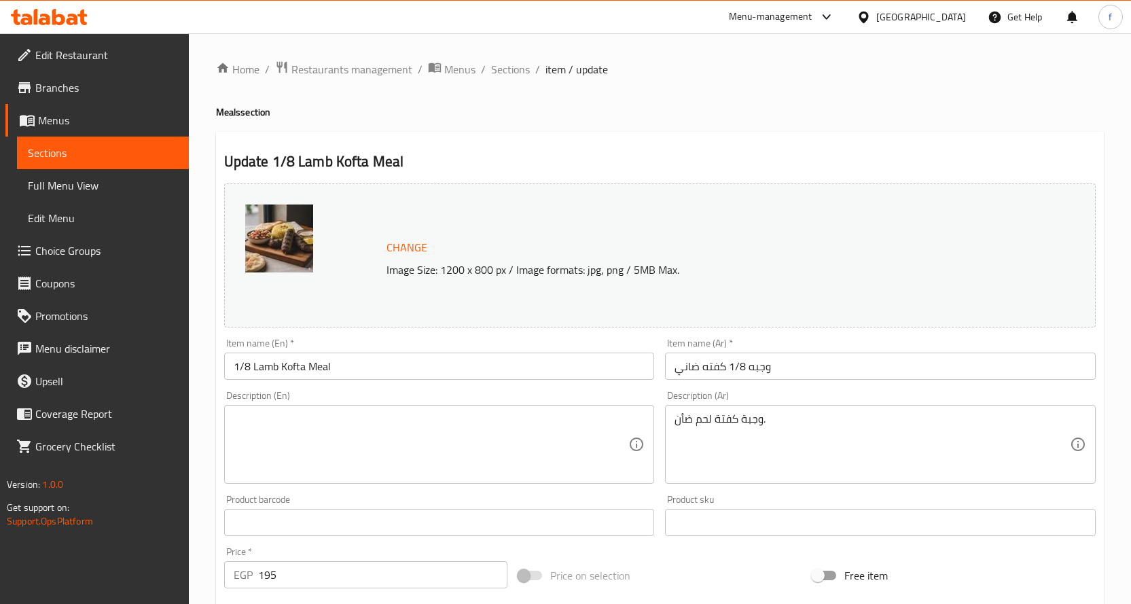
click at [668, 419] on div "وجبة كفتة لحم ضأن. Description (Ar)" at bounding box center [880, 444] width 431 height 79
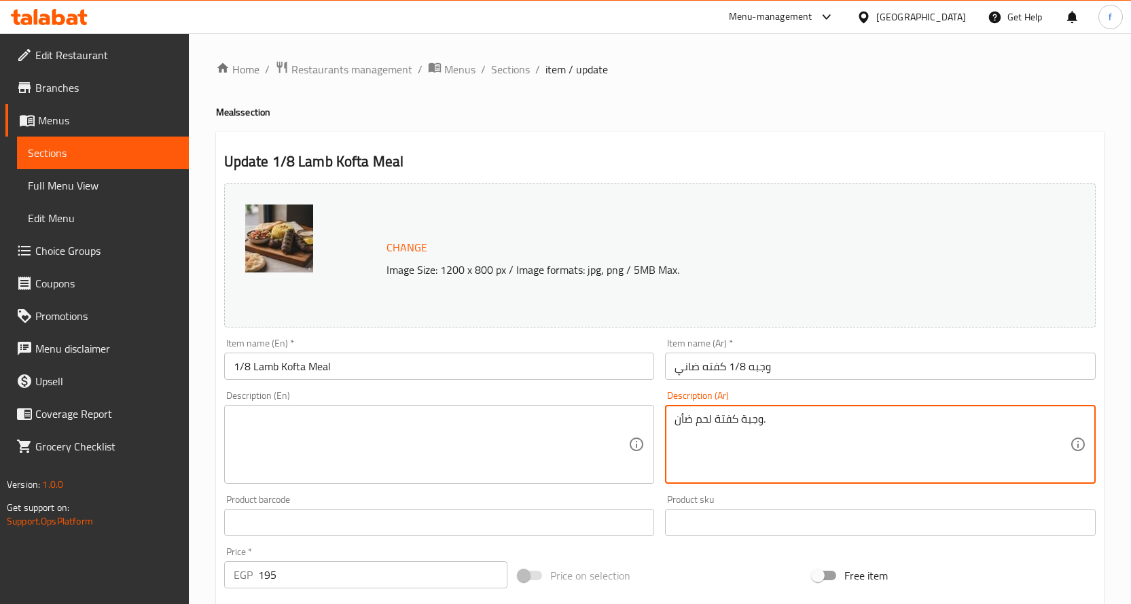
click at [778, 422] on textarea "وجبة كفتة لحم ضأن." at bounding box center [872, 444] width 395 height 65
click at [523, 77] on span "Sections" at bounding box center [510, 69] width 39 height 16
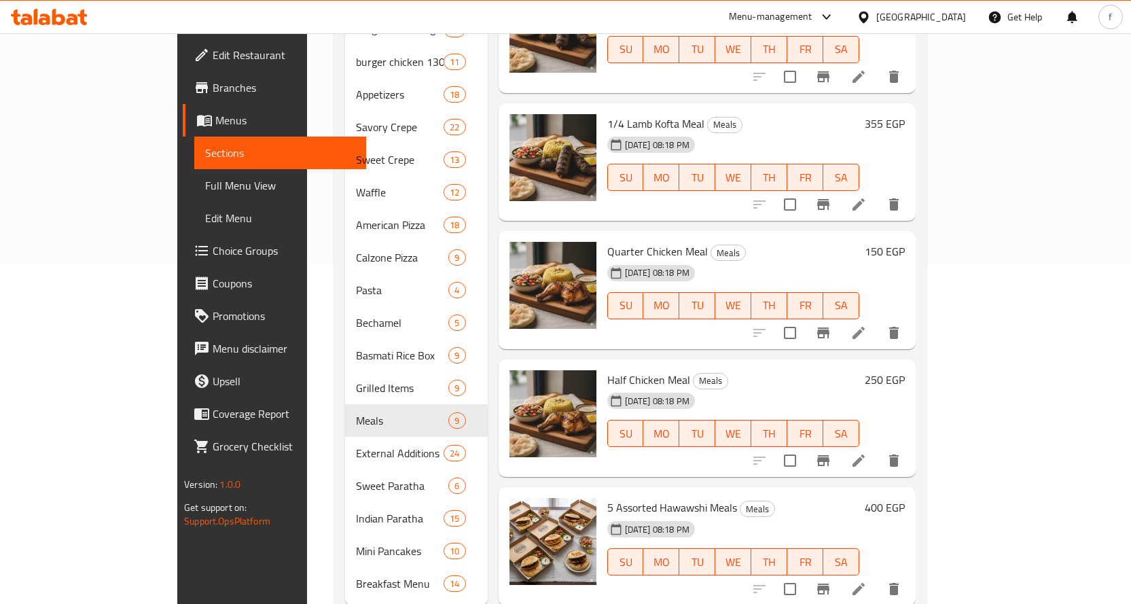
scroll to position [359, 0]
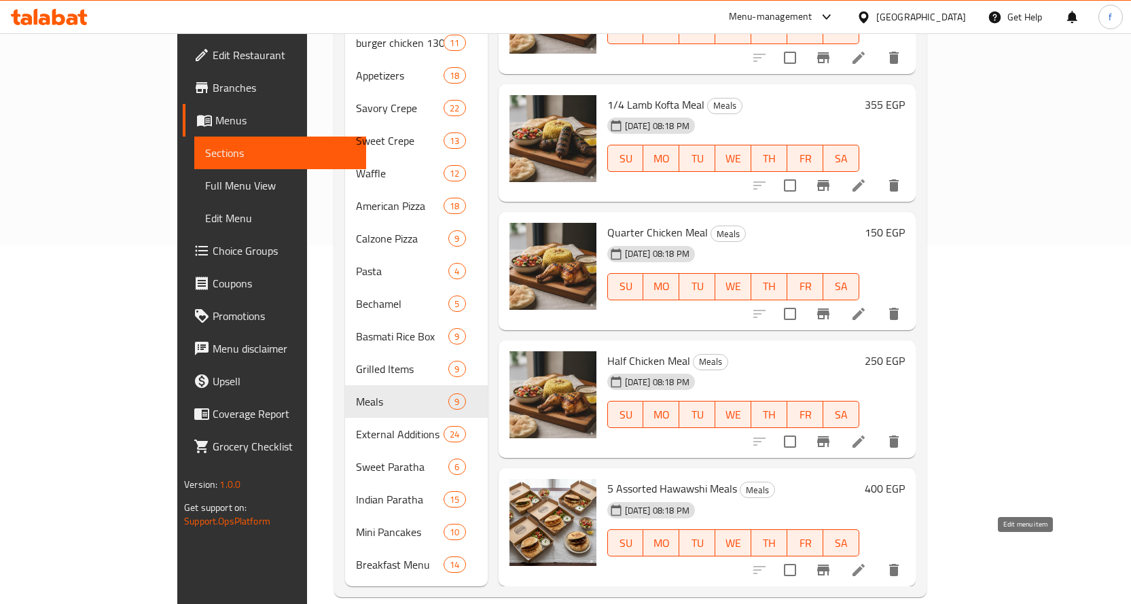
click at [867, 562] on icon at bounding box center [858, 570] width 16 height 16
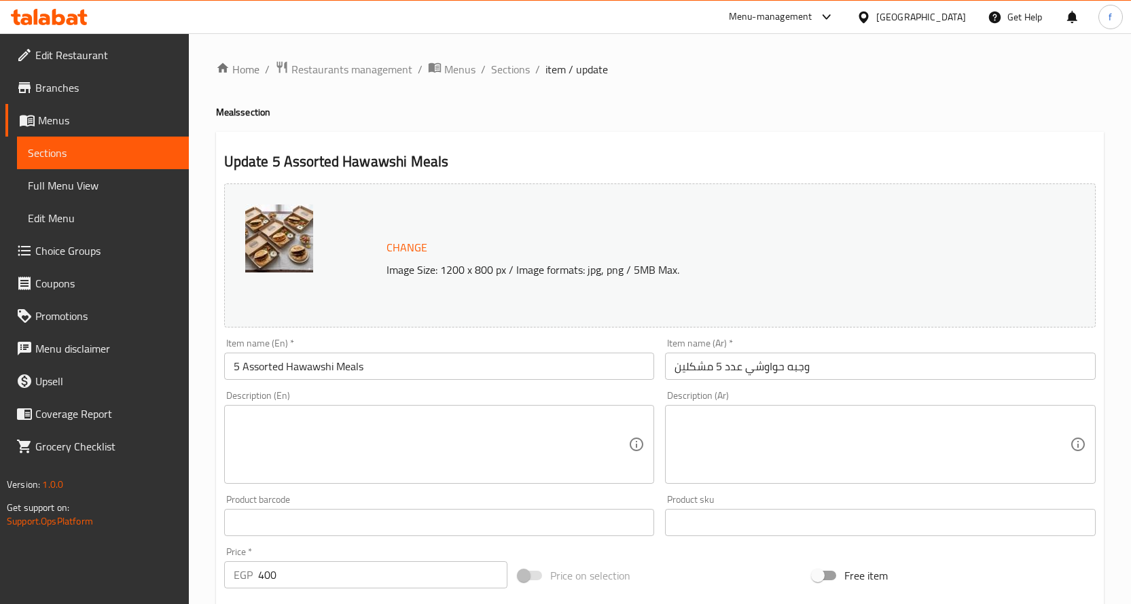
click at [494, 459] on textarea at bounding box center [431, 444] width 395 height 65
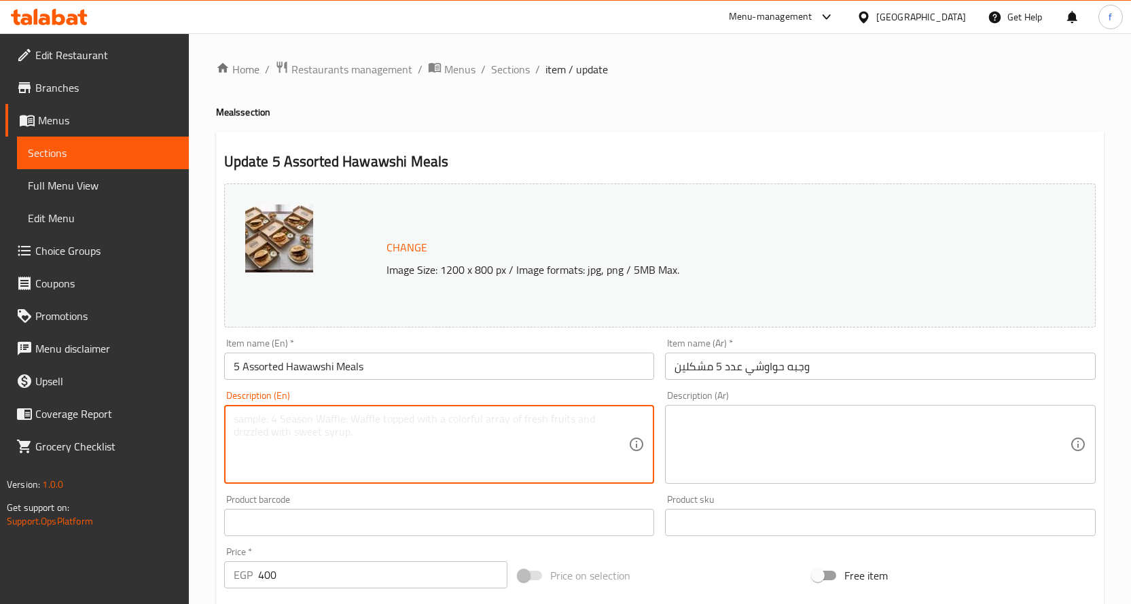
paste textarea "Five assorted hawawshi loaves."
type textarea "Five assorted hawawshi loaves."
click at [713, 423] on textarea at bounding box center [872, 444] width 395 height 65
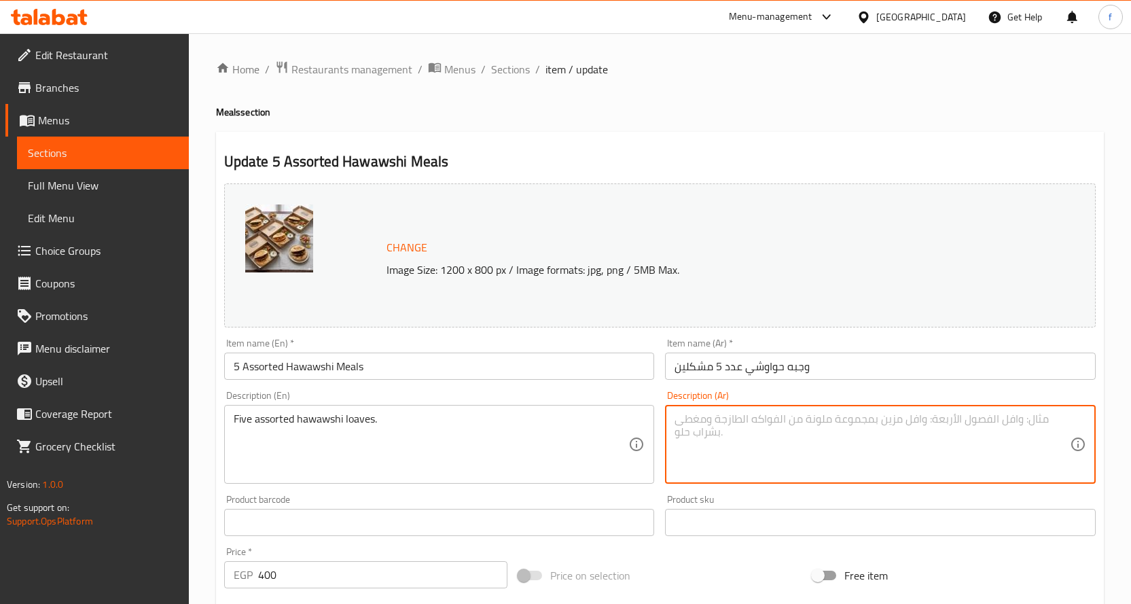
paste textarea "خمسة أرغفة حواوشي مشكلة."
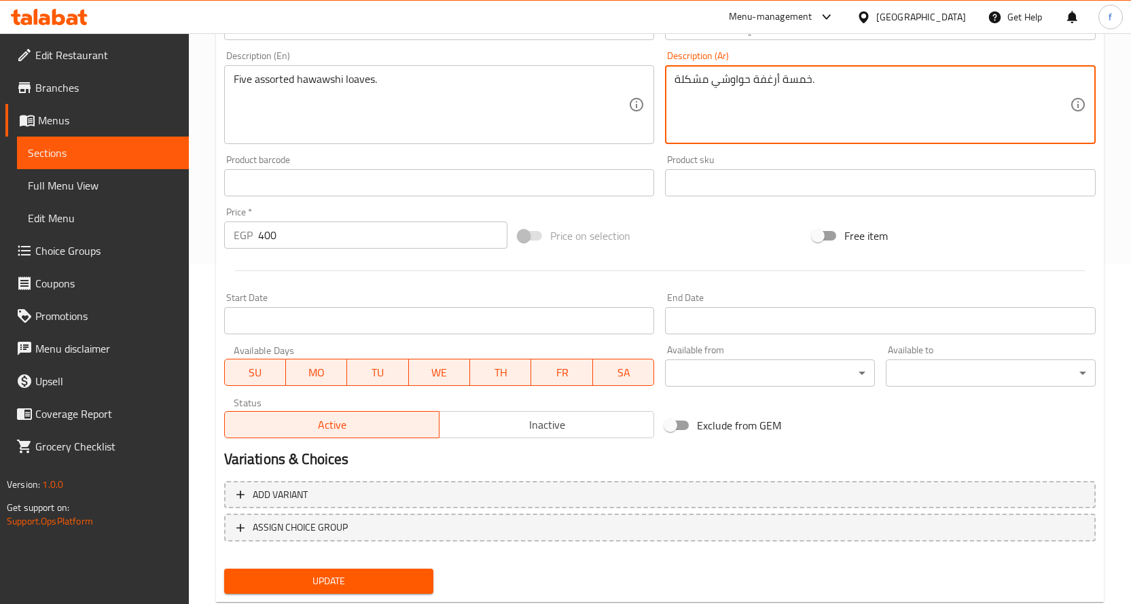
type textarea "خمسة أرغفة حواوشي مشكلة."
click at [379, 576] on span "Update" at bounding box center [329, 581] width 188 height 17
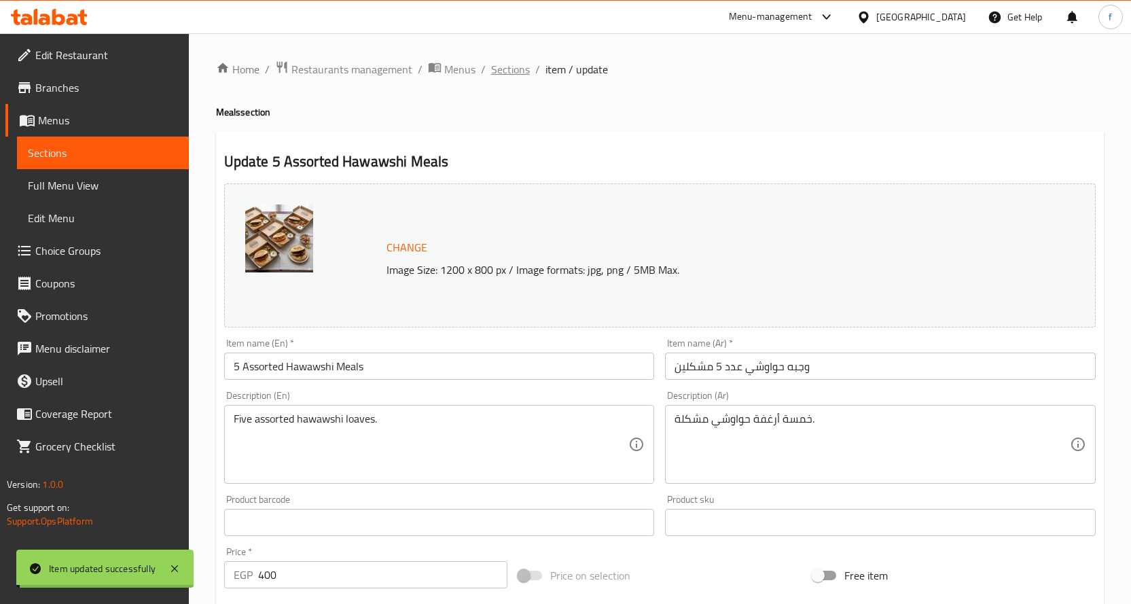
click at [512, 69] on span "Sections" at bounding box center [510, 69] width 39 height 16
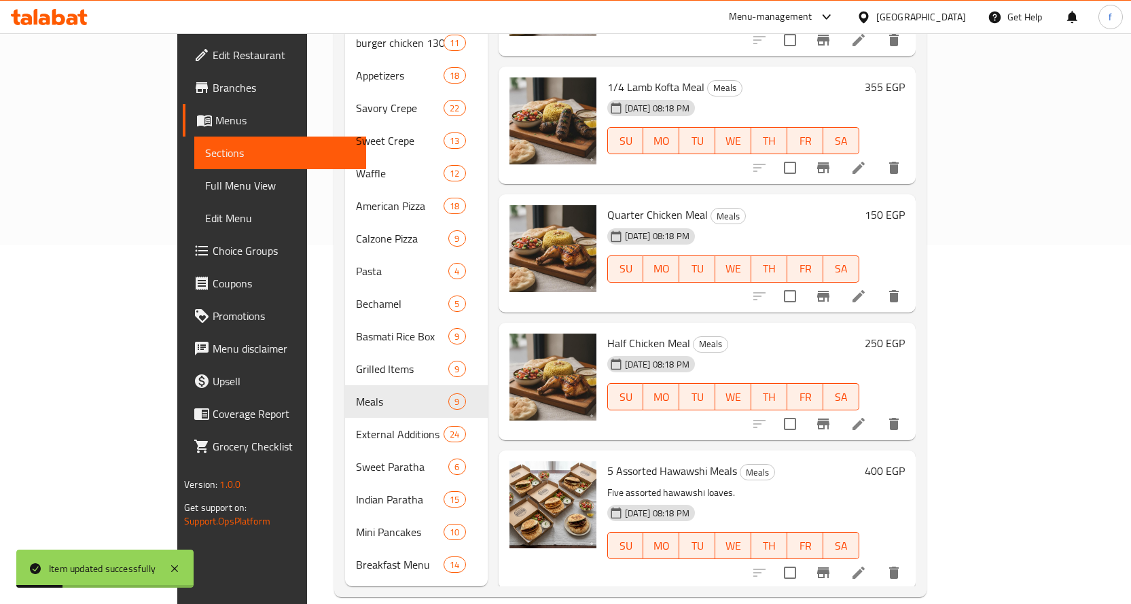
scroll to position [476, 0]
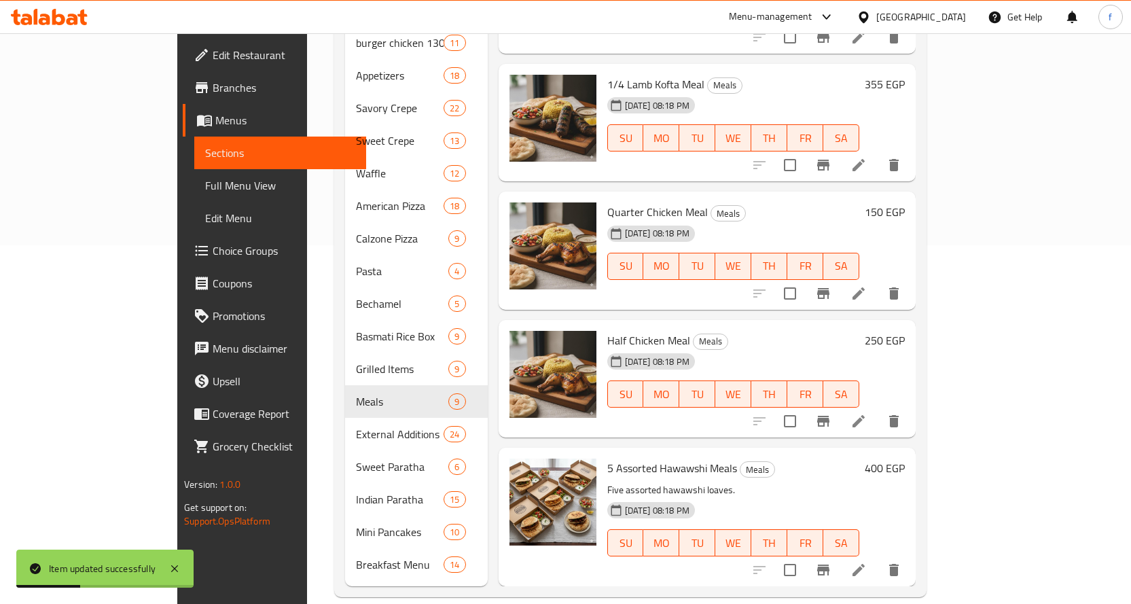
click at [607, 330] on span "Half Chicken Meal" at bounding box center [648, 340] width 83 height 20
click at [878, 409] on li at bounding box center [859, 421] width 38 height 24
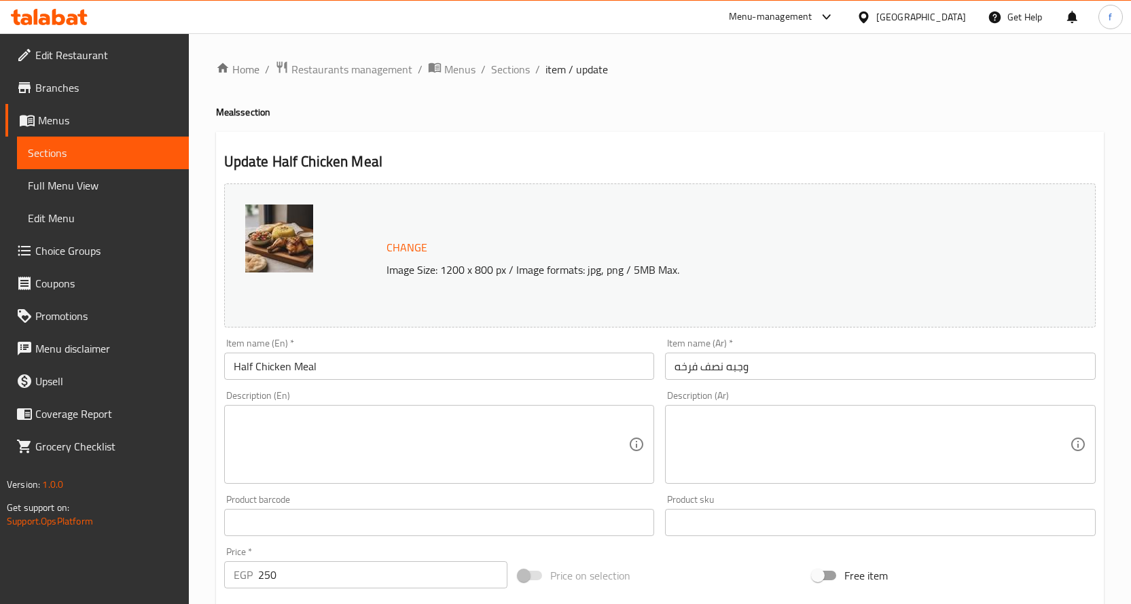
click at [450, 456] on textarea at bounding box center [431, 444] width 395 height 65
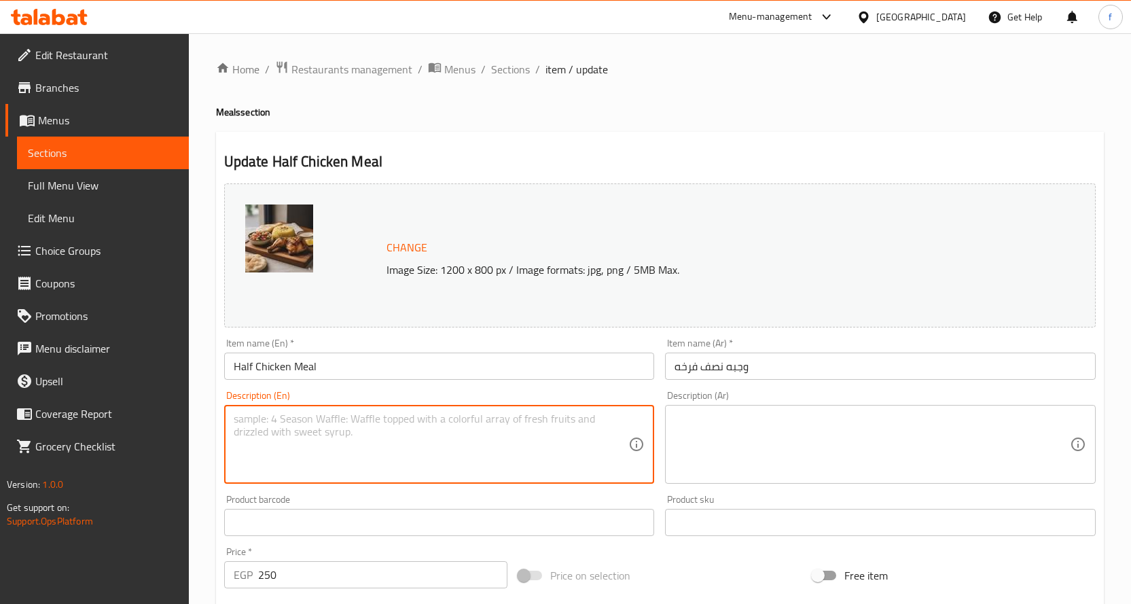
paste textarea "Half grilled chicken meal."
type textarea "Half grilled chicken meal."
click at [768, 453] on textarea at bounding box center [872, 444] width 395 height 65
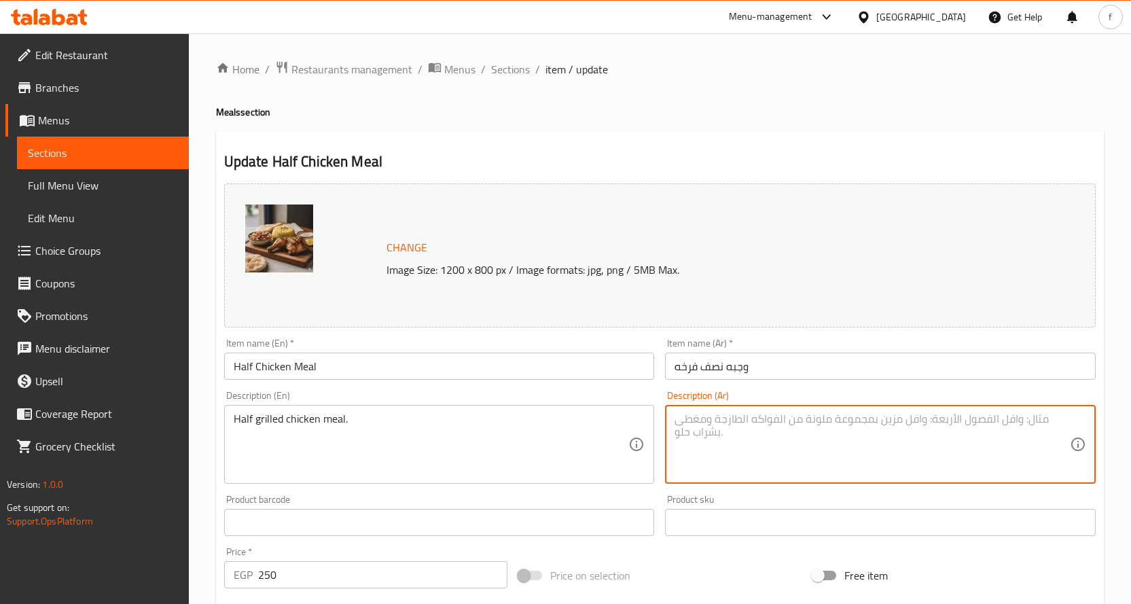
paste textarea "وجبة نصف دجاجة مشوية."
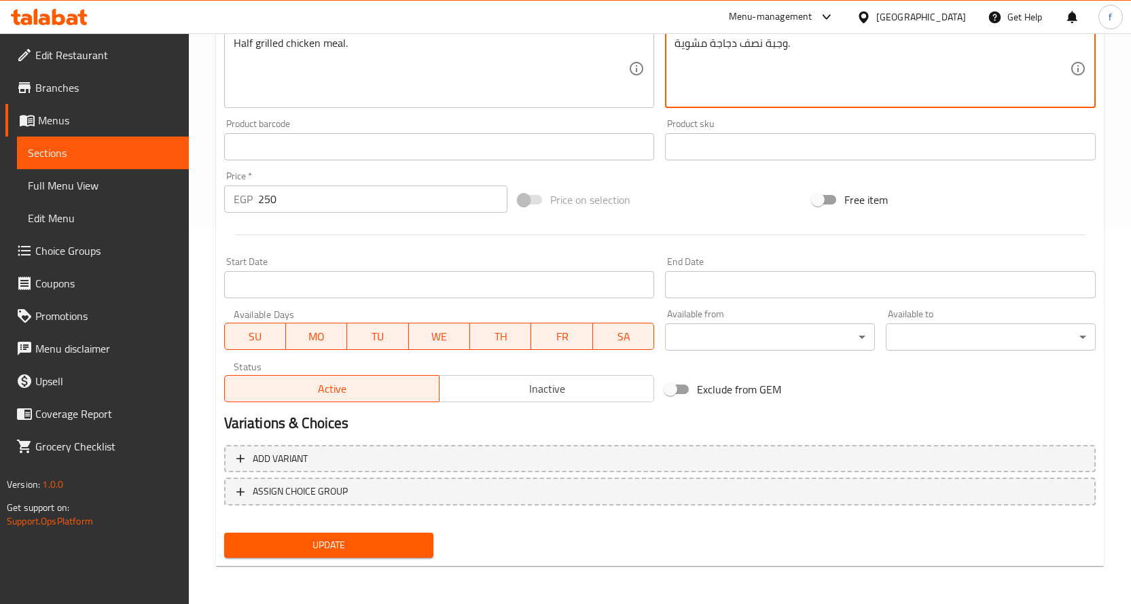
type textarea "وجبة نصف دجاجة مشوية."
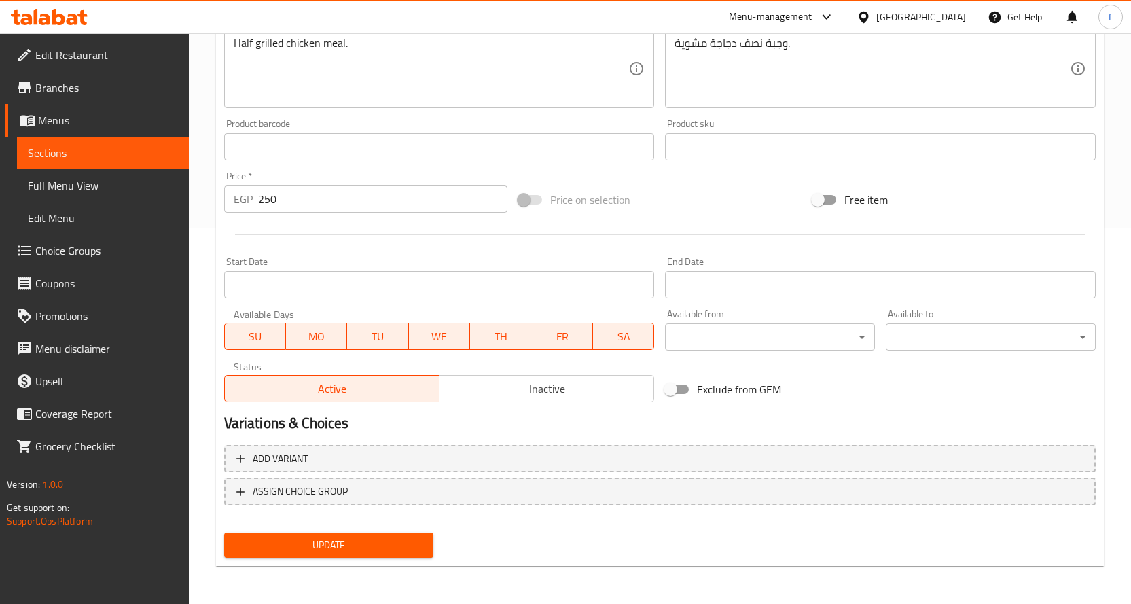
click at [344, 526] on div "Add variant ASSIGN CHOICE GROUP" at bounding box center [660, 484] width 882 height 88
click at [350, 534] on button "Update" at bounding box center [329, 545] width 210 height 25
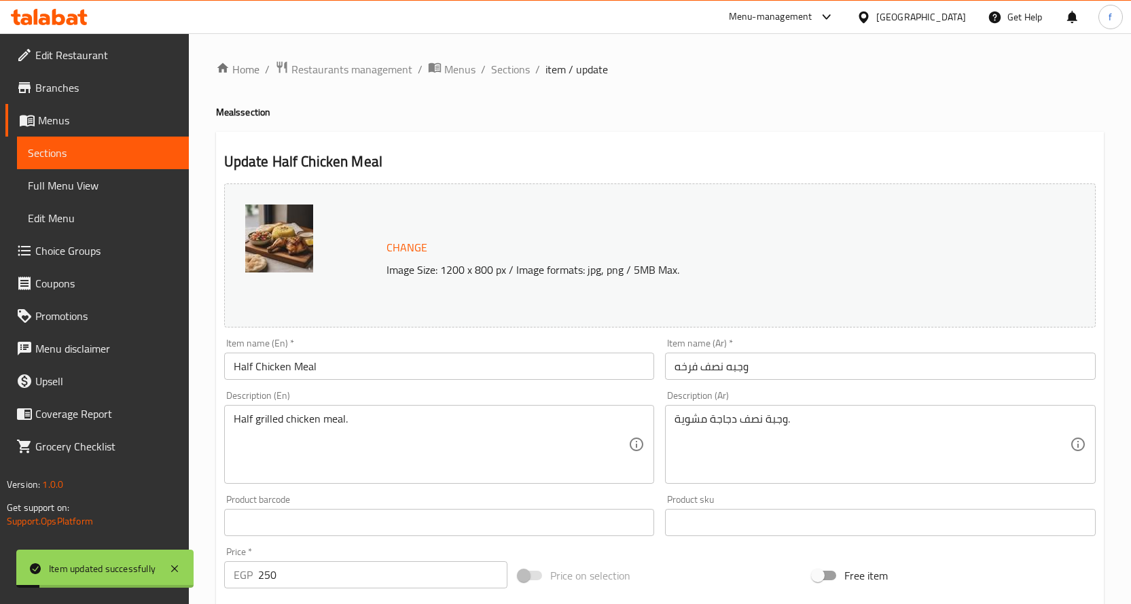
click at [512, 72] on span "Sections" at bounding box center [510, 69] width 39 height 16
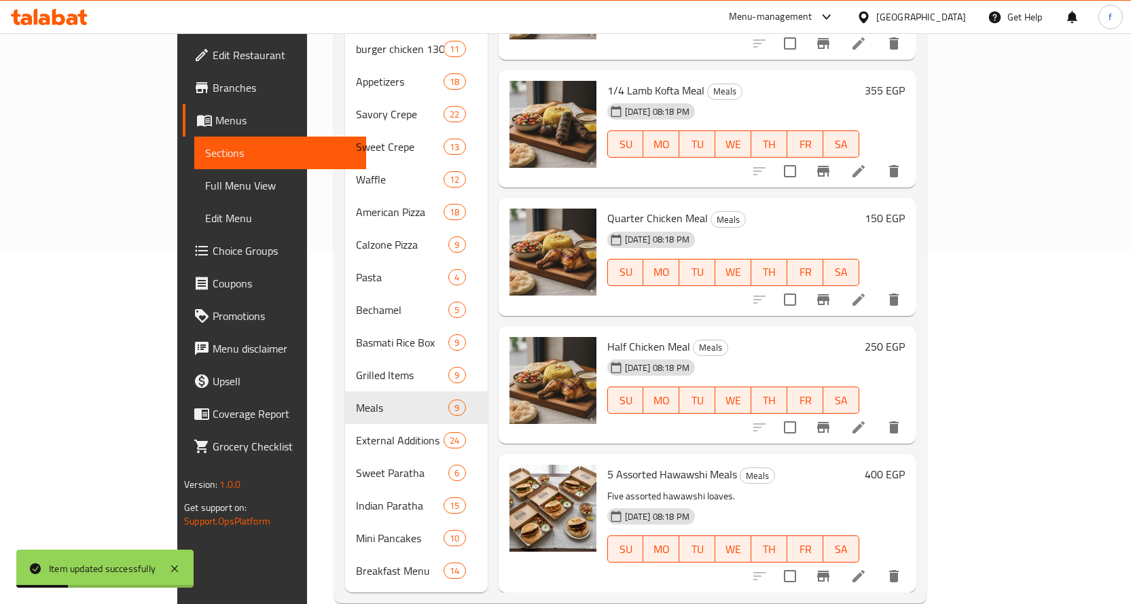
scroll to position [359, 0]
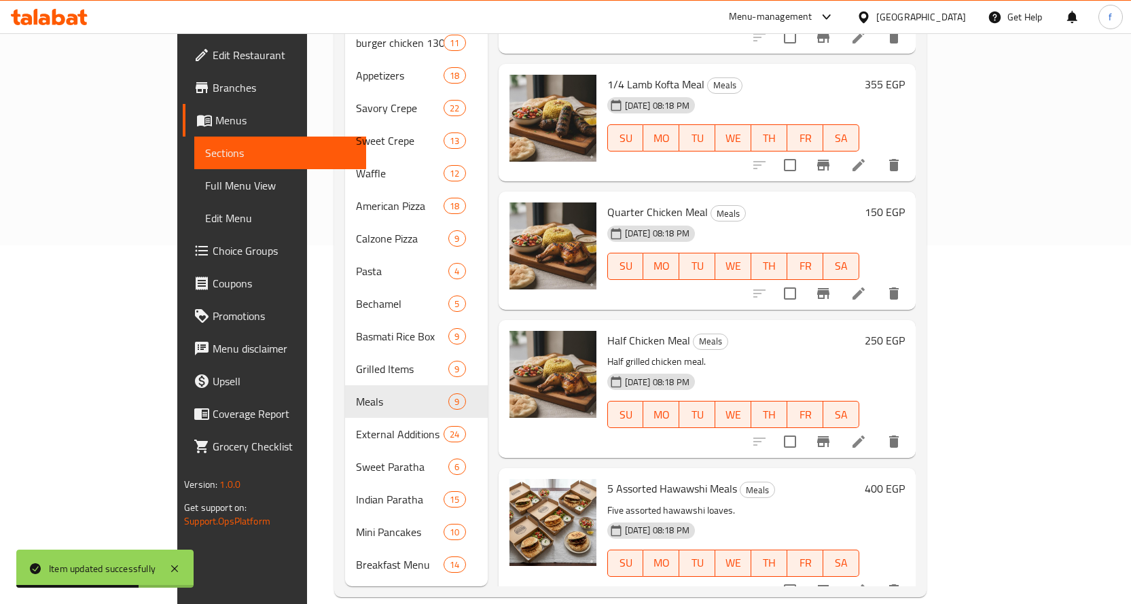
click at [878, 281] on li at bounding box center [859, 293] width 38 height 24
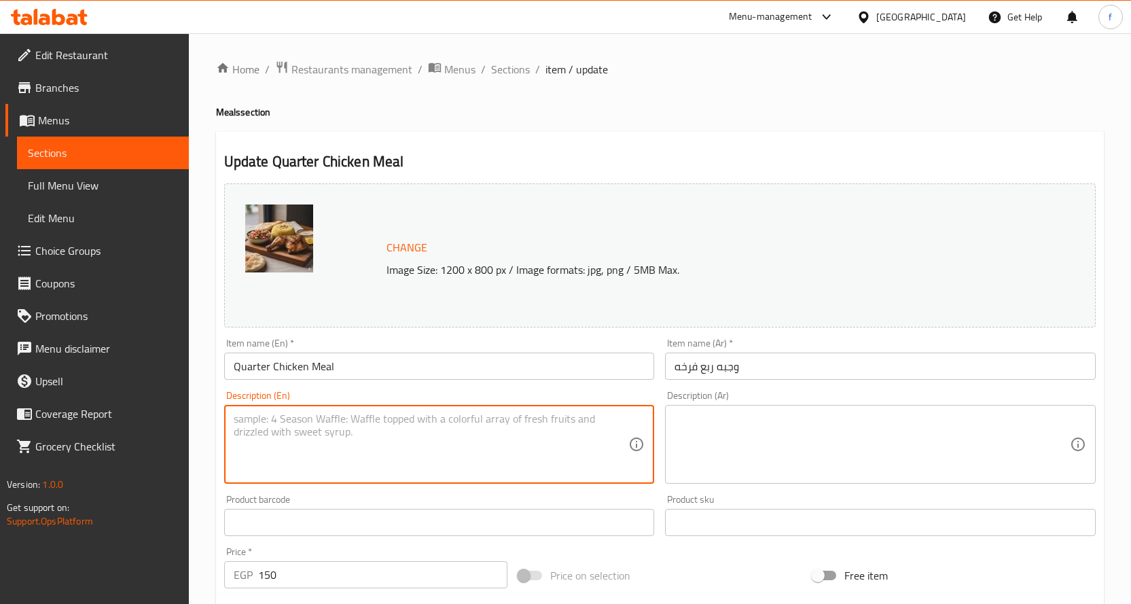
click at [449, 427] on textarea at bounding box center [431, 444] width 395 height 65
paste textarea "Quarter grilled chicken meal."
type textarea "Quarter grilled chicken meal."
click at [714, 428] on textarea at bounding box center [872, 444] width 395 height 65
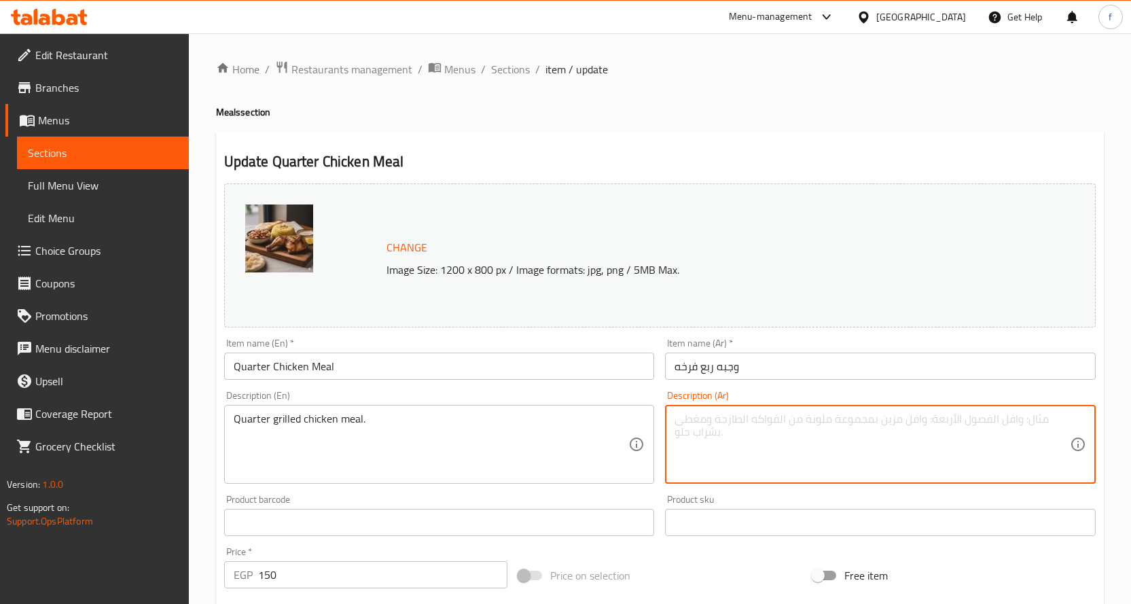
paste textarea "وجبة ربع دجاجة مشوية."
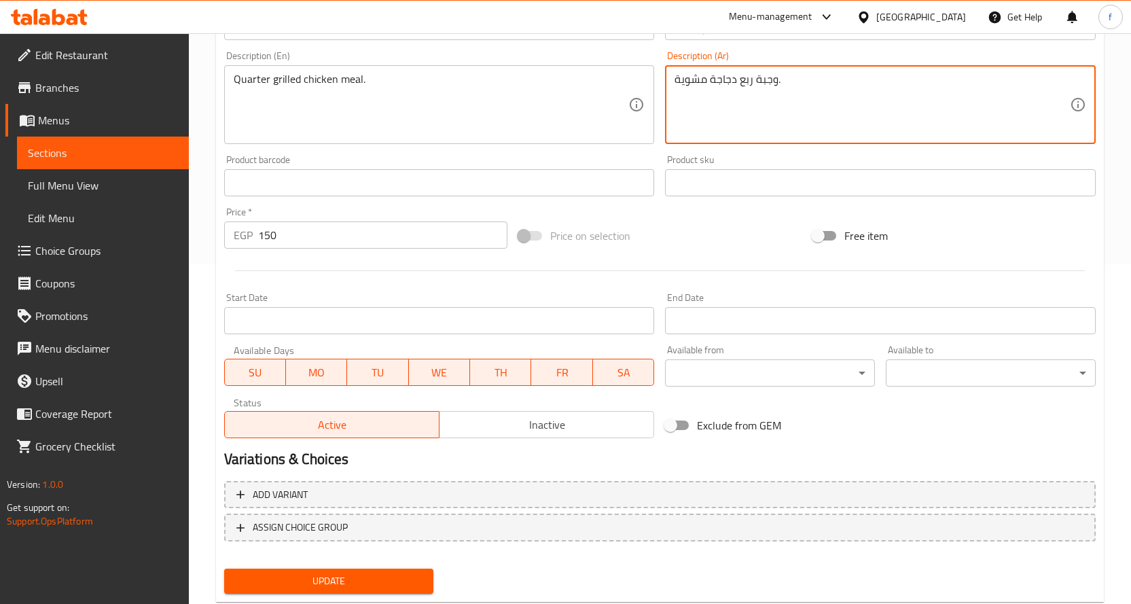
type textarea "وجبة ربع دجاجة مشوية."
click at [320, 579] on span "Update" at bounding box center [329, 581] width 188 height 17
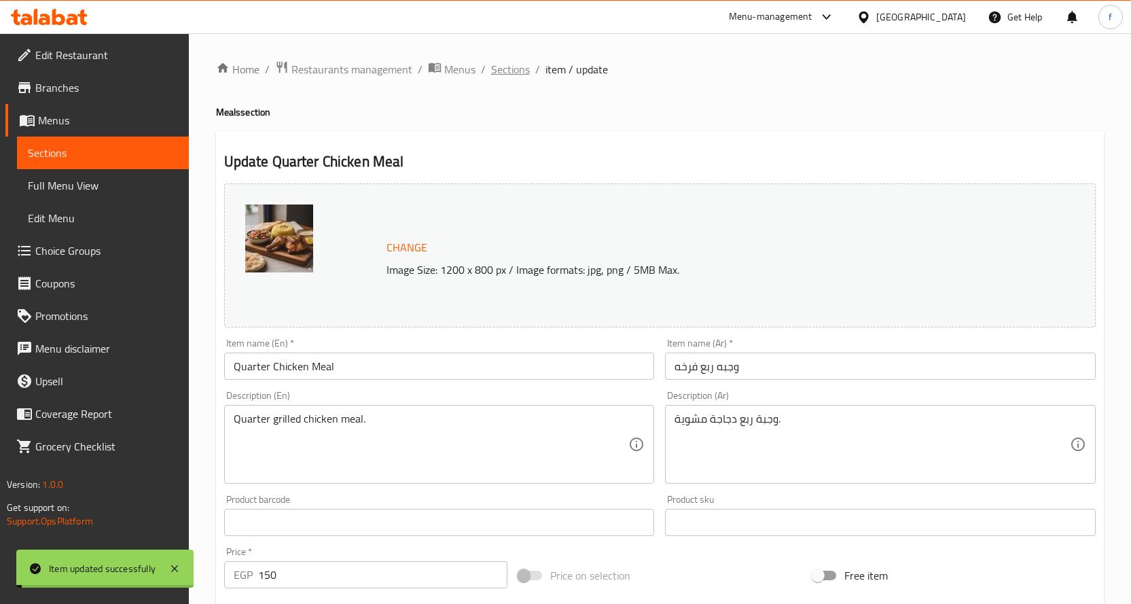
click at [501, 76] on span "Sections" at bounding box center [510, 69] width 39 height 16
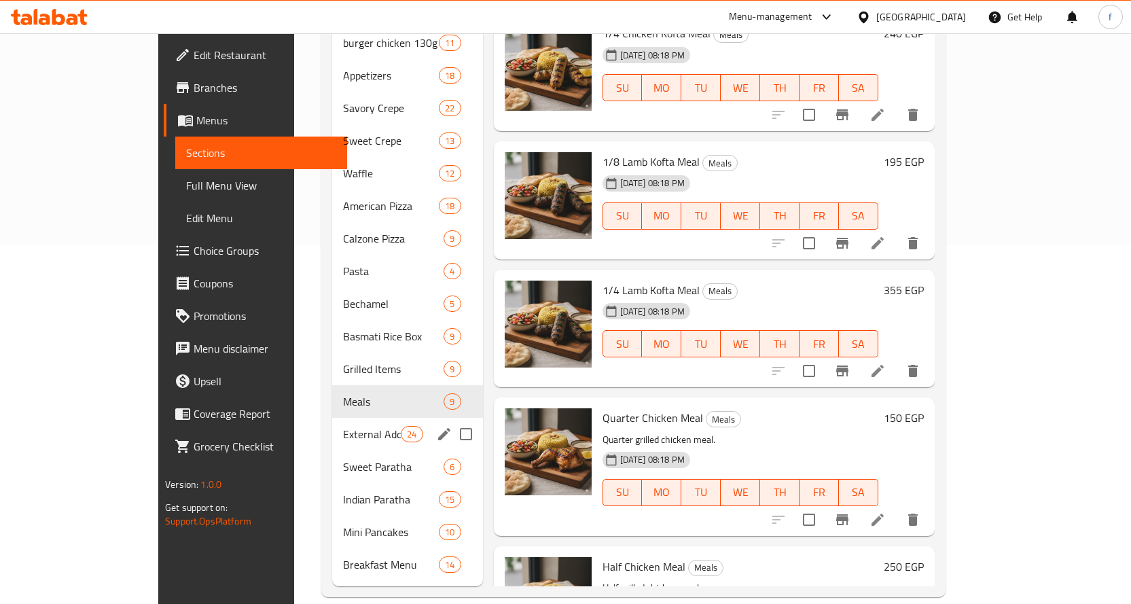
scroll to position [245, 0]
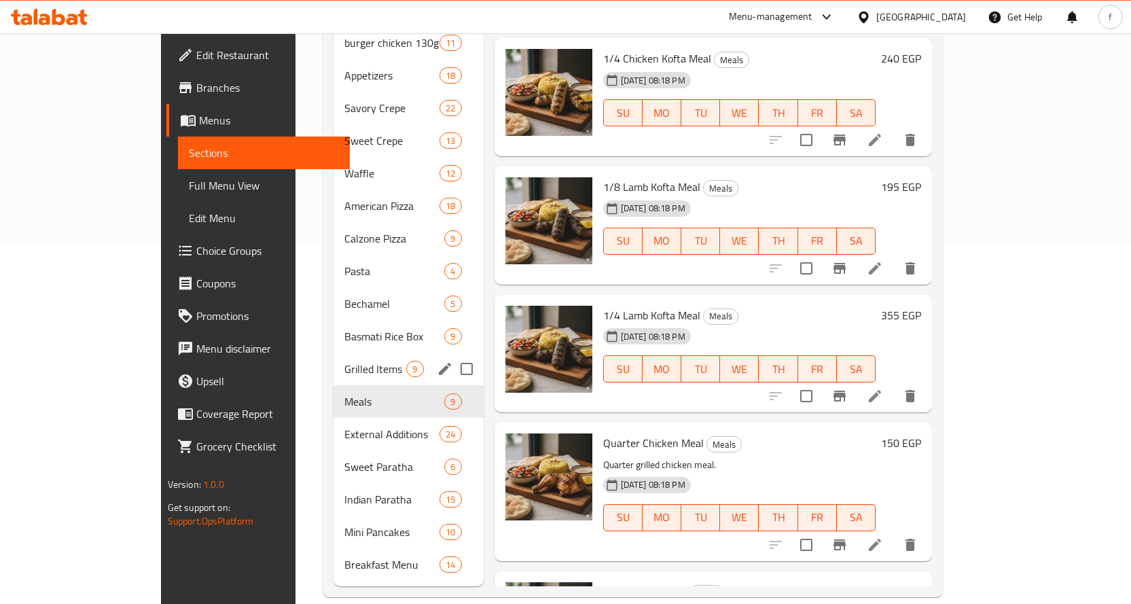
drag, startPoint x: 311, startPoint y: 357, endPoint x: 323, endPoint y: 357, distance: 12.2
click at [334, 357] on div "Grilled Items 9" at bounding box center [408, 369] width 149 height 33
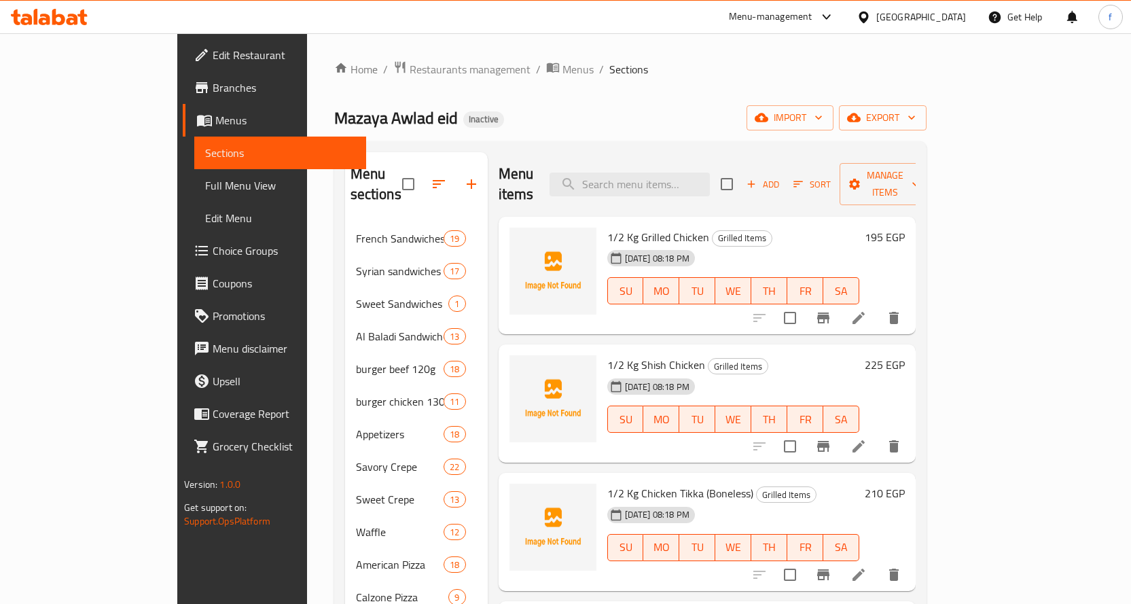
click at [865, 312] on icon at bounding box center [859, 318] width 12 height 12
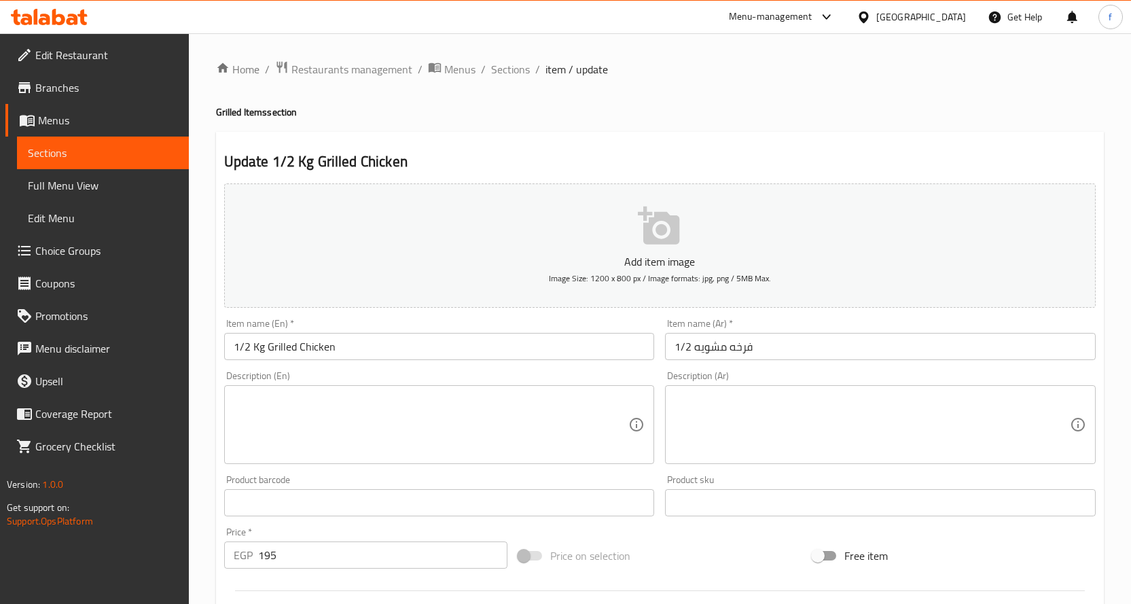
click at [304, 362] on div "Item name (En)   * 1/2 Kg Grilled Chicken Item name (En) *" at bounding box center [440, 339] width 442 height 52
click at [545, 433] on textarea at bounding box center [431, 425] width 395 height 65
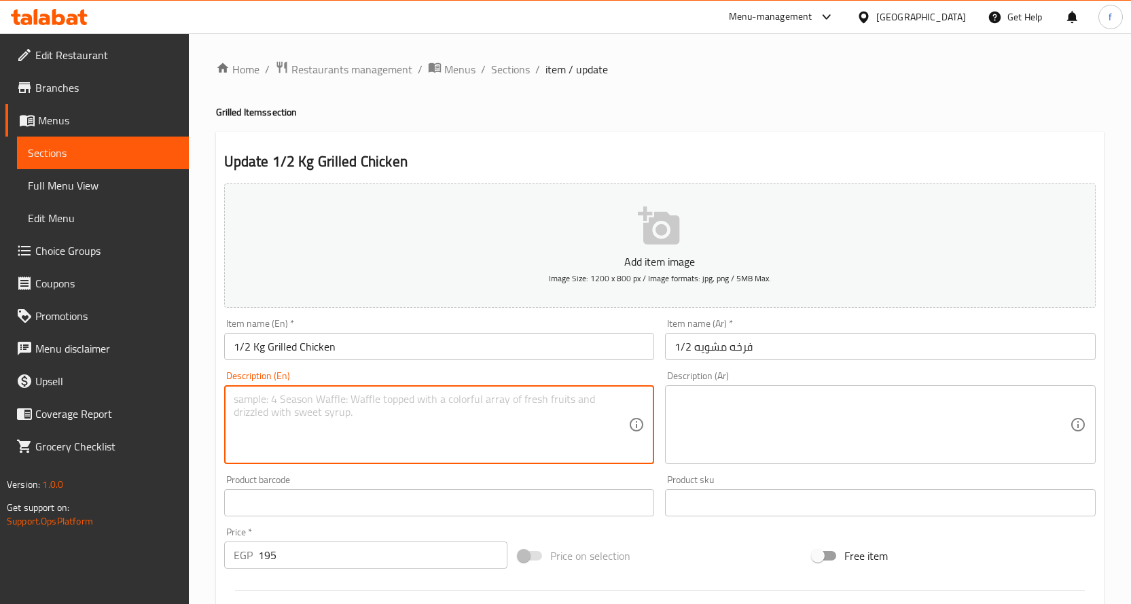
paste textarea "Grilled chicken."
type textarea "Grilled chicken."
click at [829, 397] on textarea at bounding box center [872, 425] width 395 height 65
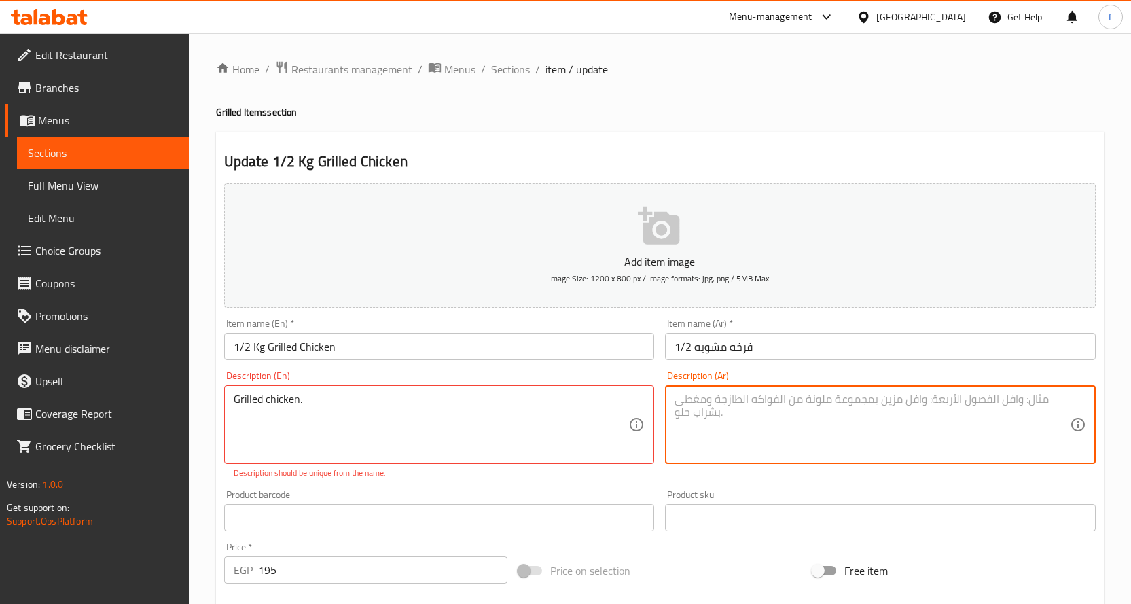
click at [422, 347] on input "1/2 Kg Grilled Chicken" at bounding box center [439, 346] width 431 height 27
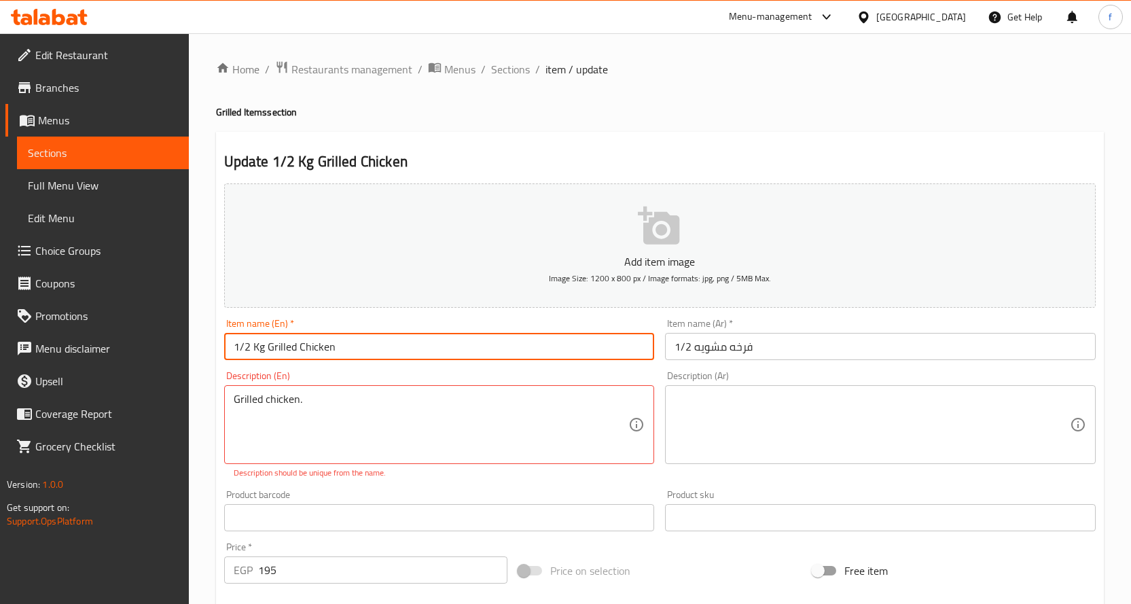
click at [422, 347] on input "1/2 Kg Grilled Chicken" at bounding box center [439, 346] width 431 height 27
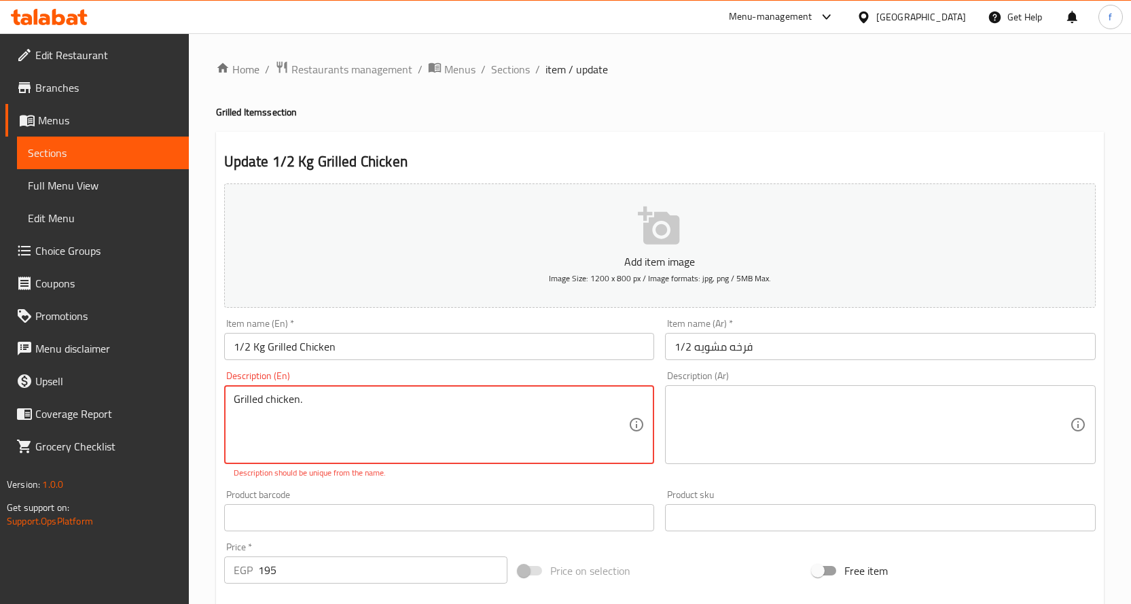
click at [403, 405] on textarea "Grilled chicken." at bounding box center [431, 425] width 395 height 65
click at [511, 69] on span "Sections" at bounding box center [510, 69] width 39 height 16
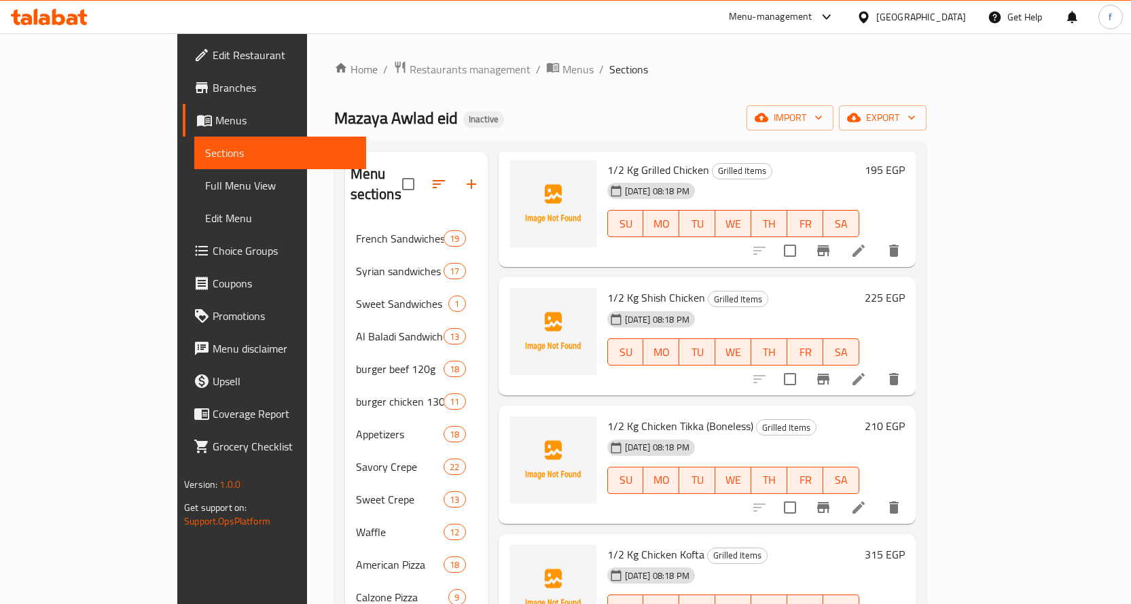
scroll to position [68, 0]
click at [878, 366] on li at bounding box center [859, 378] width 38 height 24
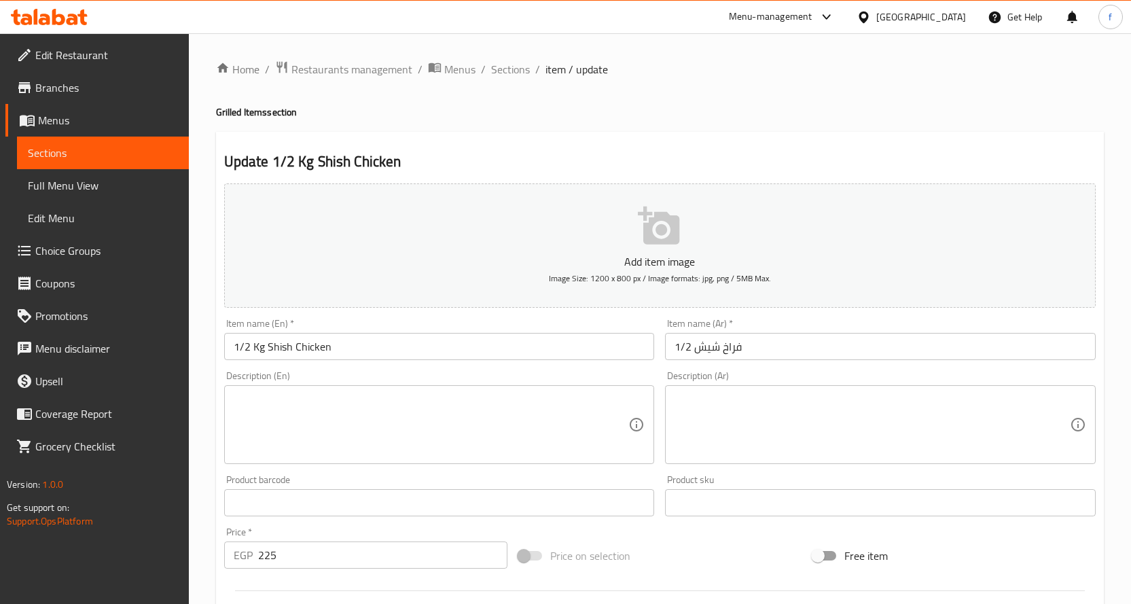
click at [498, 56] on div "Home / Restaurants management / Menus / Sections / item / update Grilled Items …" at bounding box center [660, 496] width 942 height 927
click at [502, 62] on span "Sections" at bounding box center [510, 69] width 39 height 16
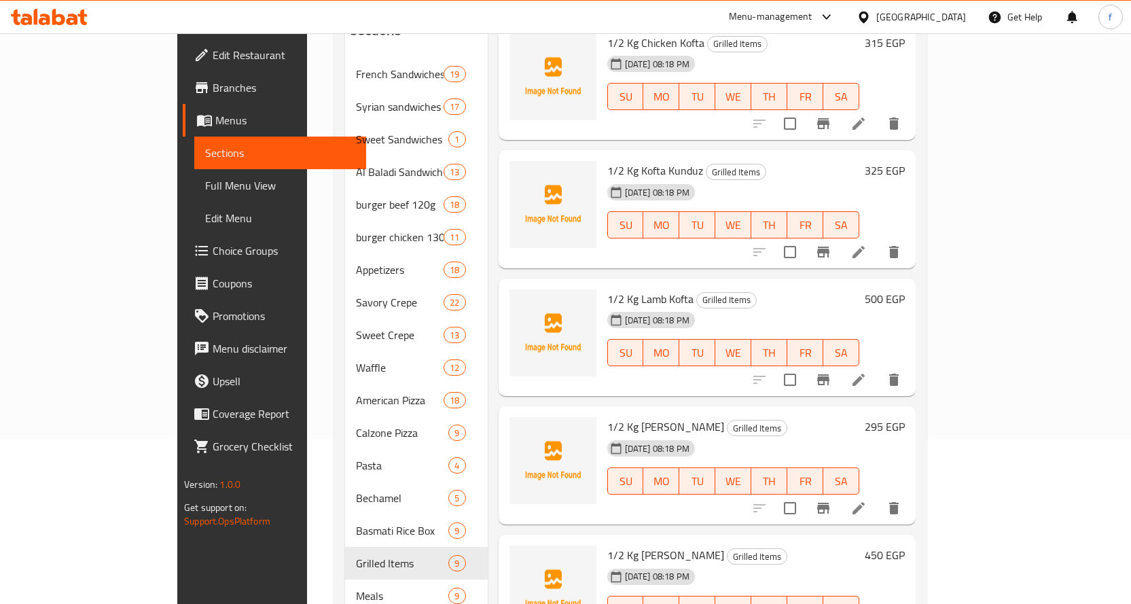
scroll to position [359, 0]
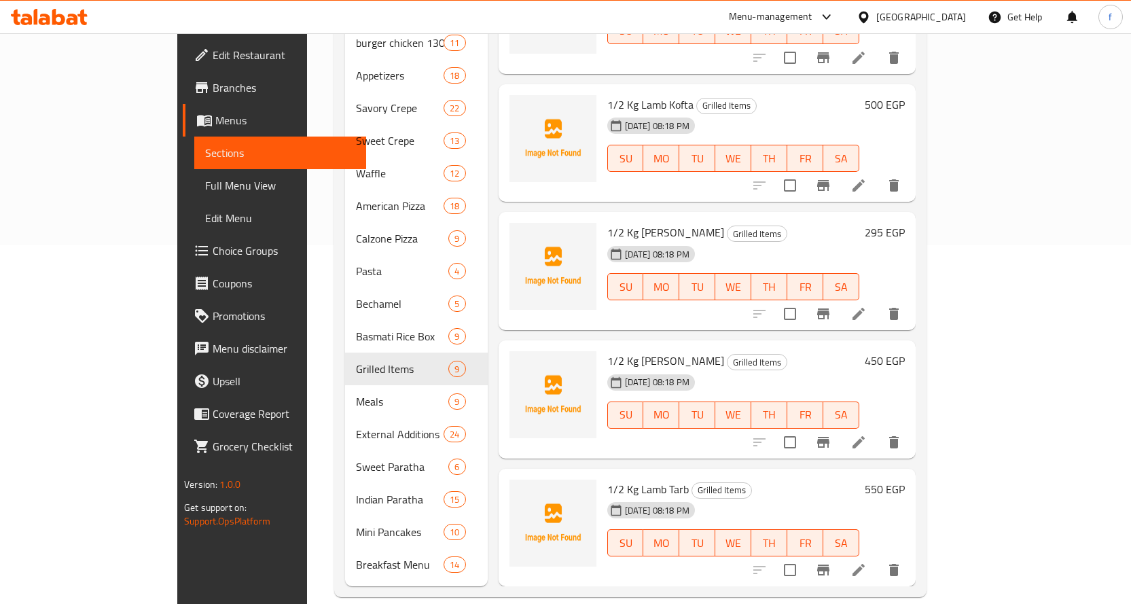
click at [878, 558] on li at bounding box center [859, 570] width 38 height 24
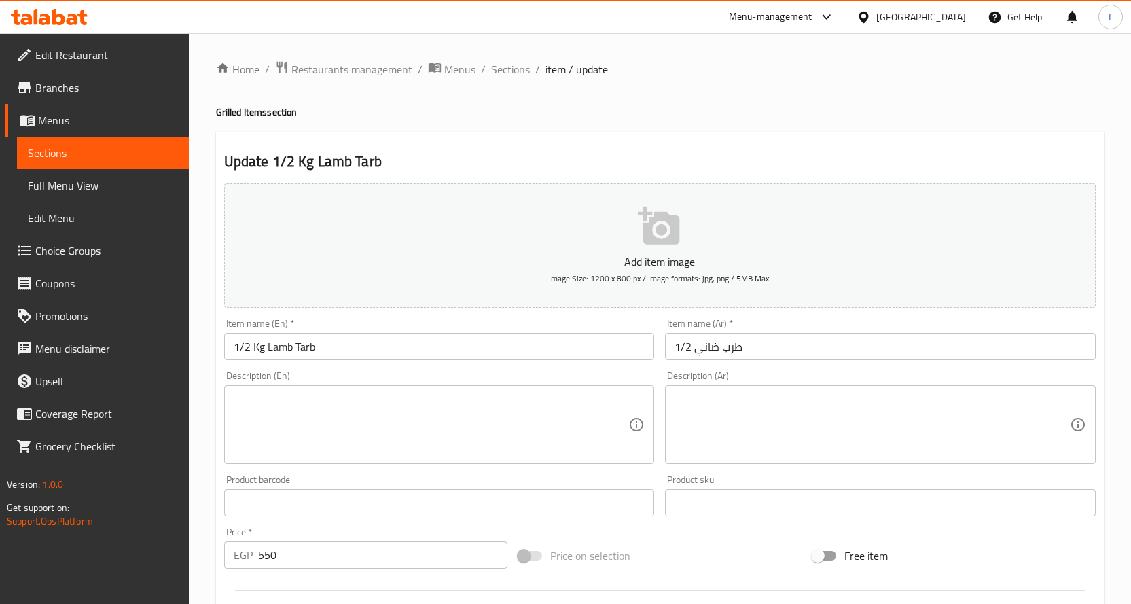
click at [532, 429] on textarea at bounding box center [431, 425] width 395 height 65
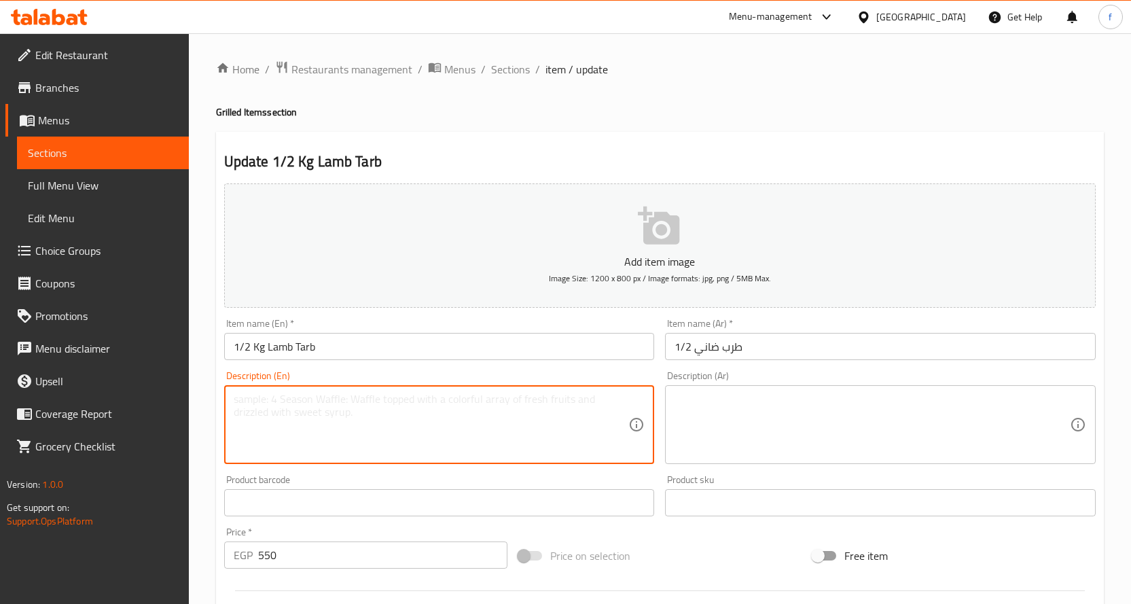
paste textarea "Mutton dish"
type textarea "Mutton dish"
click at [767, 431] on textarea at bounding box center [872, 425] width 395 height 65
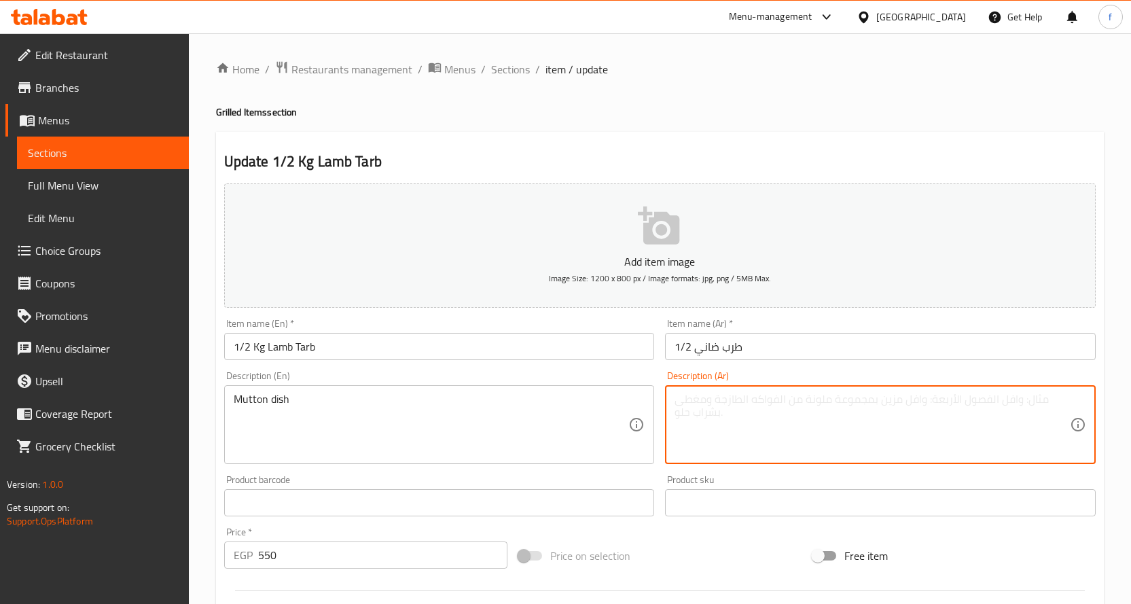
paste textarea "طرب لحم ضأن."
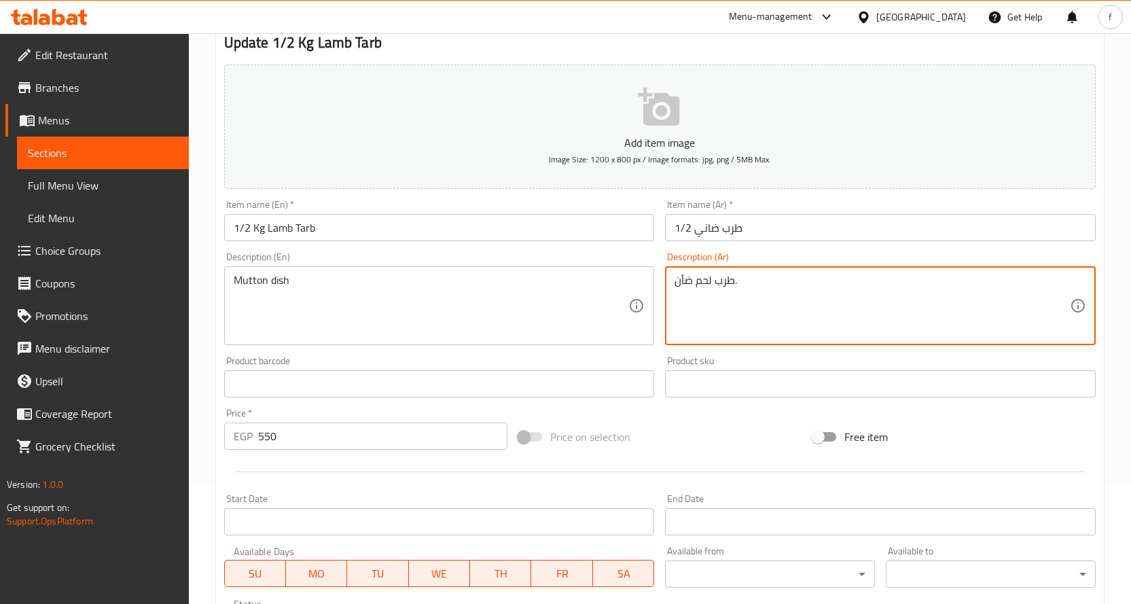
scroll to position [340, 0]
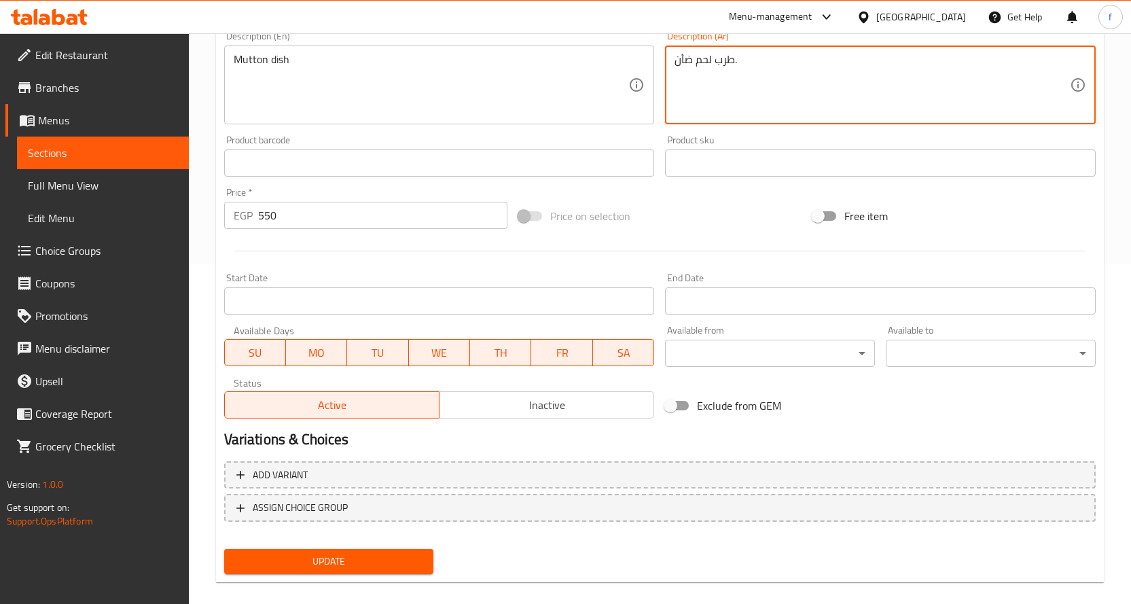
type textarea "طرب لحم ضأن."
click at [331, 548] on div "Update" at bounding box center [329, 561] width 221 height 36
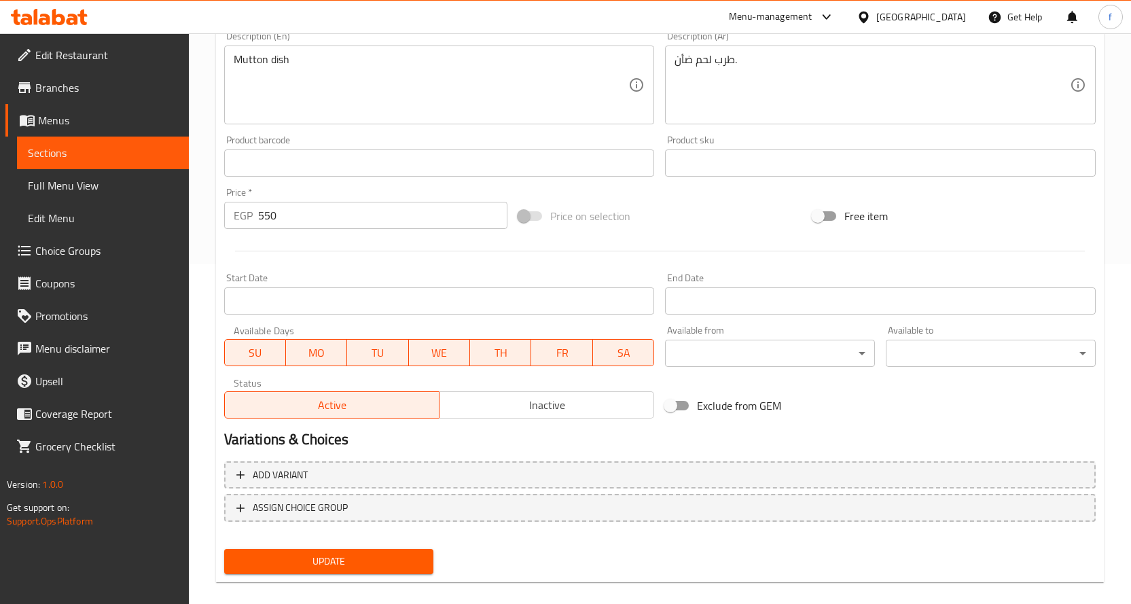
click at [334, 556] on span "Update" at bounding box center [329, 561] width 188 height 17
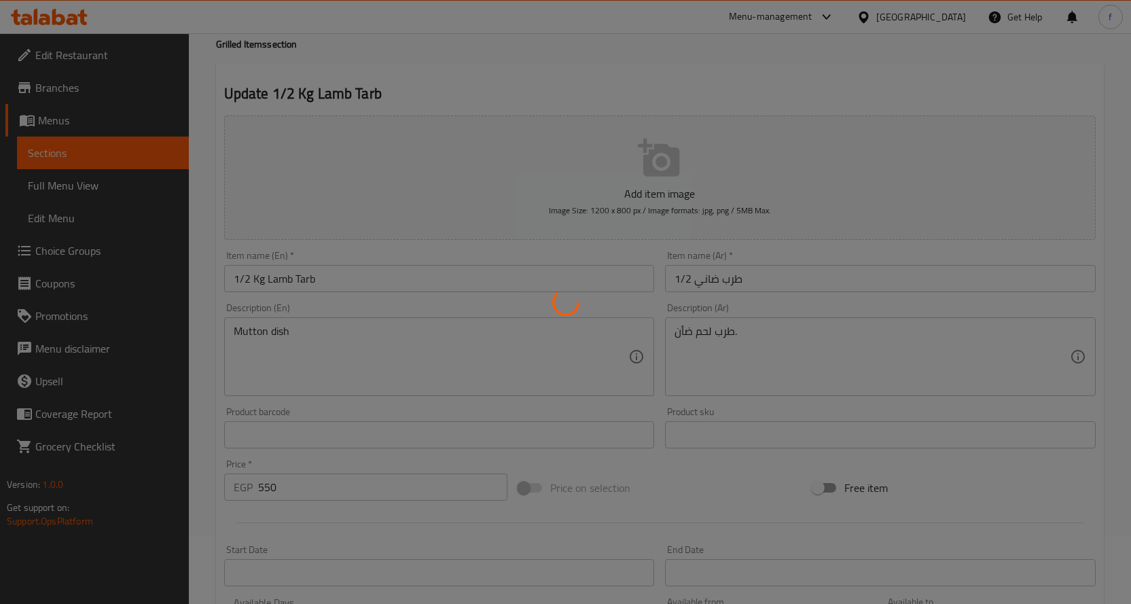
scroll to position [0, 0]
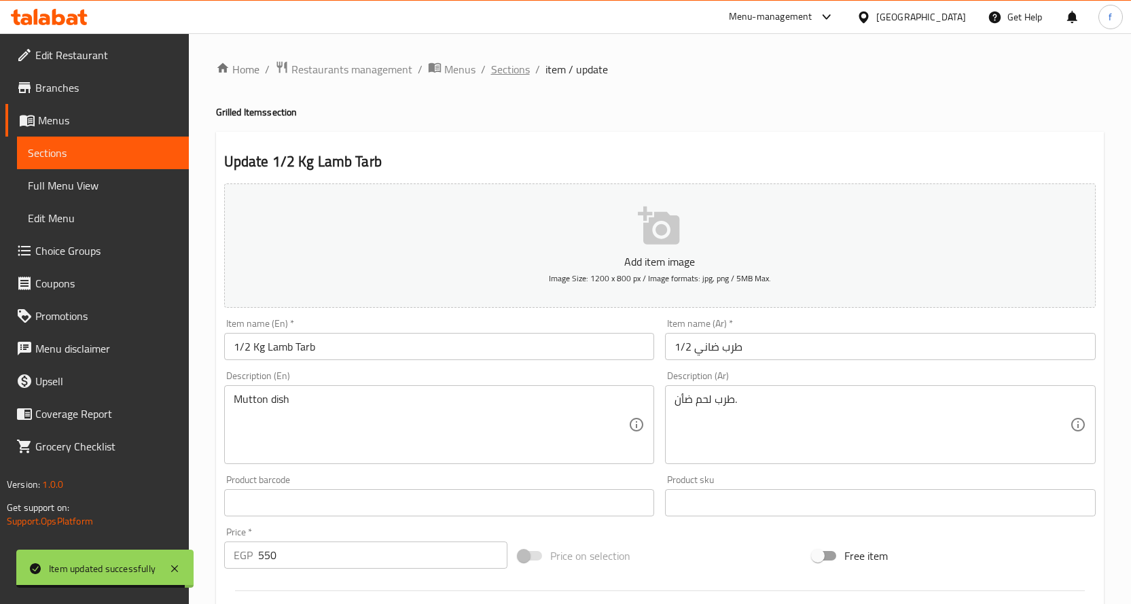
click at [508, 71] on span "Sections" at bounding box center [510, 69] width 39 height 16
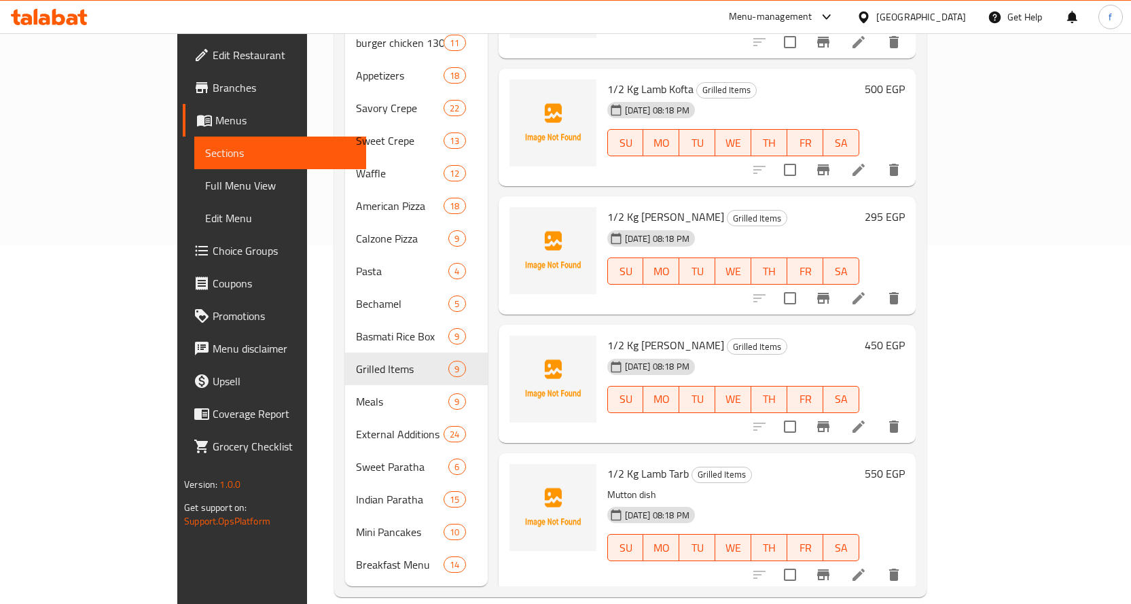
scroll to position [435, 0]
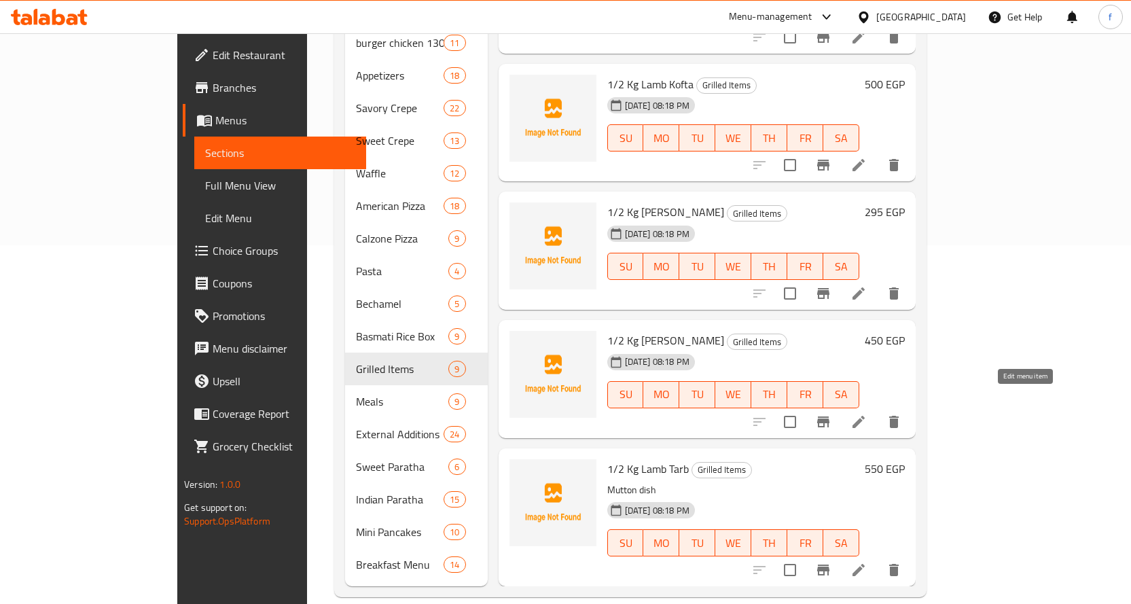
click at [867, 414] on icon at bounding box center [858, 422] width 16 height 16
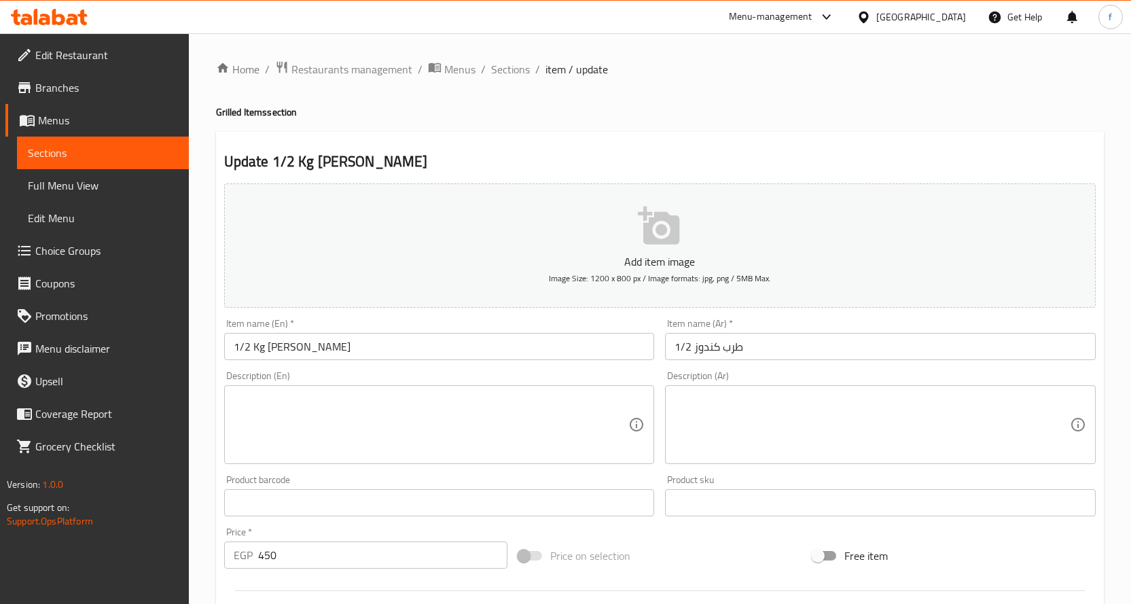
click at [514, 426] on textarea at bounding box center [431, 425] width 395 height 65
click at [409, 404] on textarea at bounding box center [431, 425] width 395 height 65
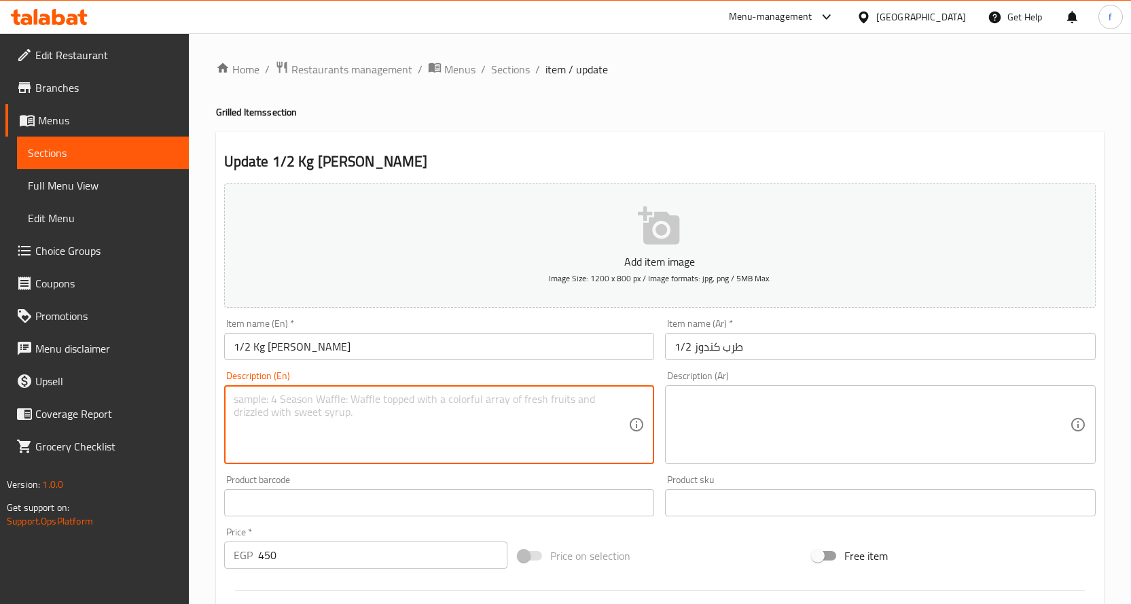
paste textarea "Beef dish."
type textarea "Beef dish."
click at [778, 417] on textarea at bounding box center [872, 425] width 395 height 65
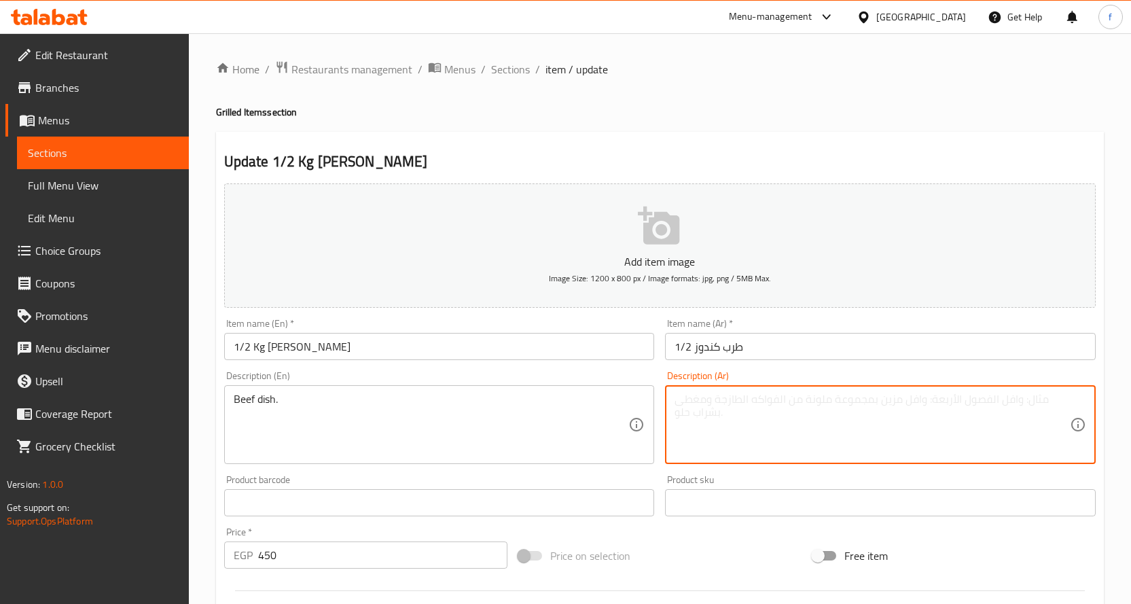
paste textarea "طرب لحم بقري."
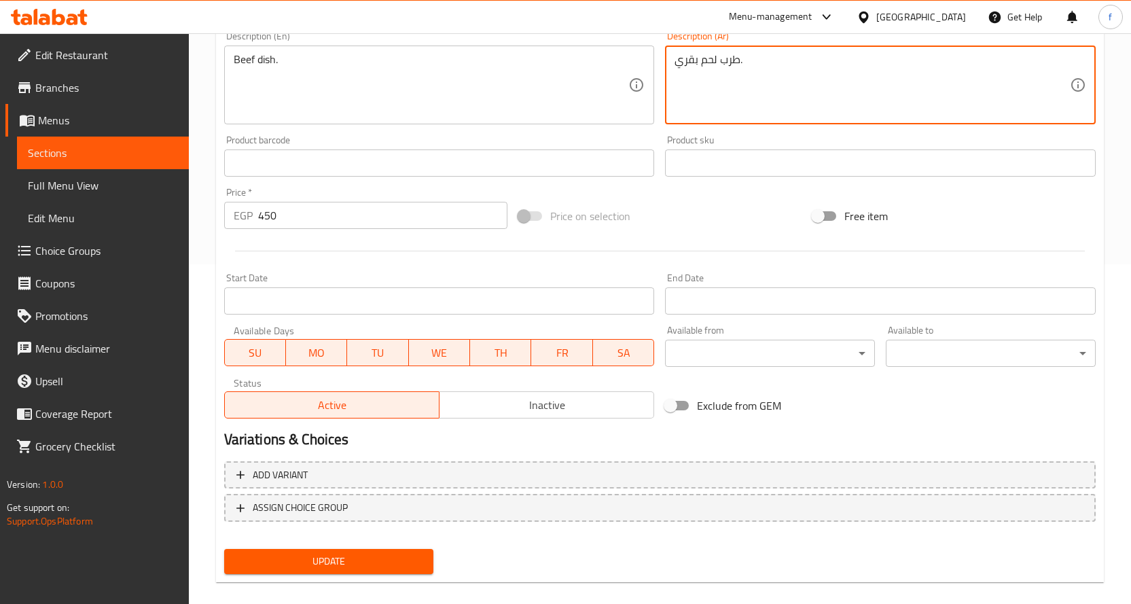
type textarea "طرب لحم بقري."
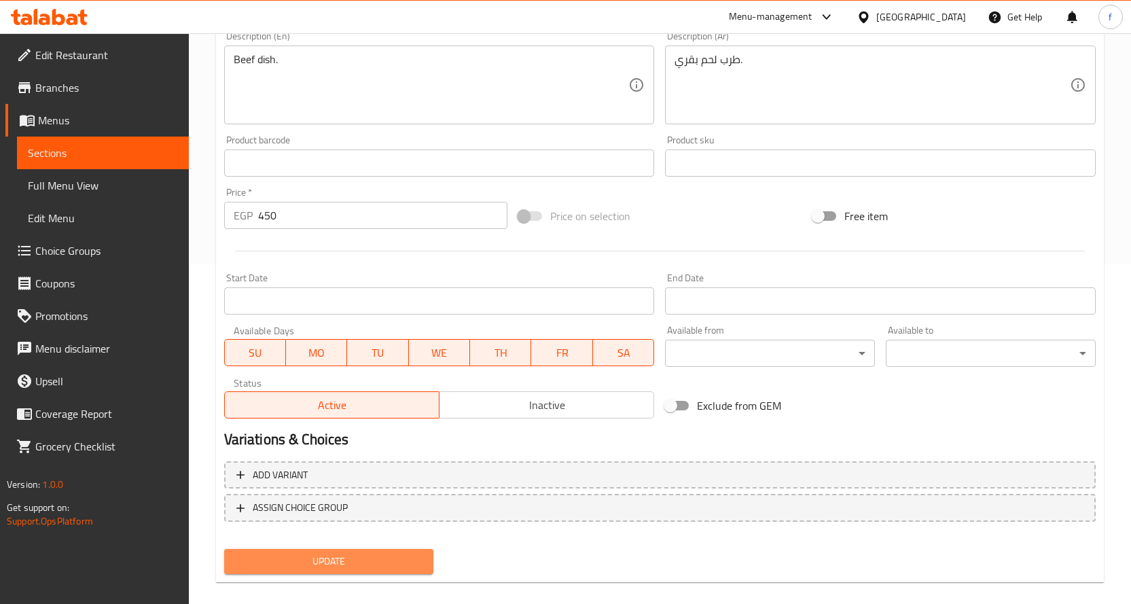
click at [372, 571] on button "Update" at bounding box center [329, 561] width 210 height 25
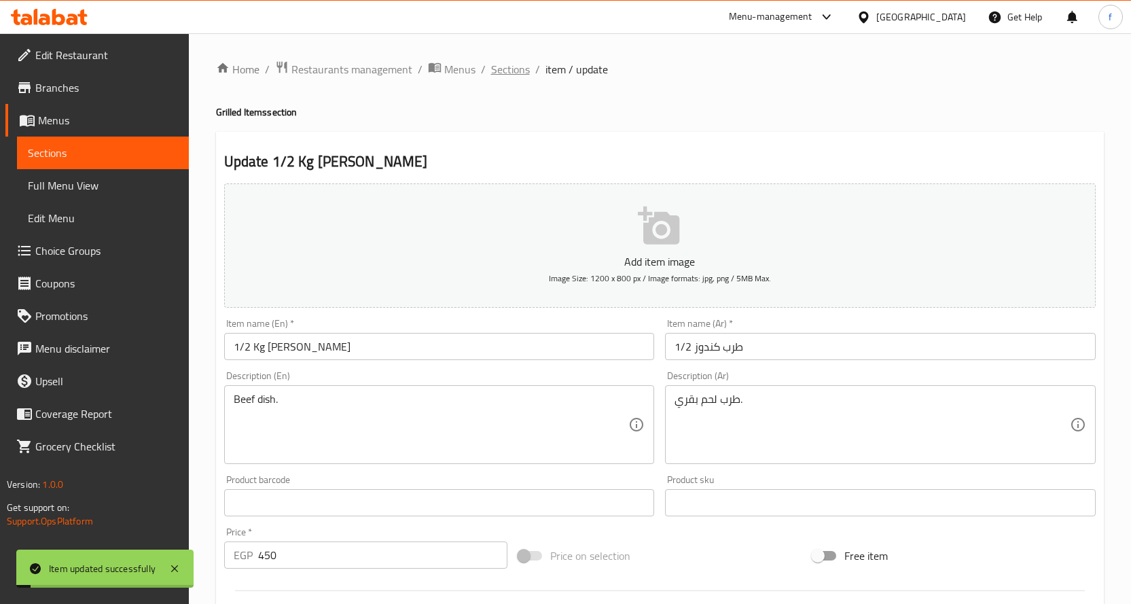
click at [516, 65] on span "Sections" at bounding box center [510, 69] width 39 height 16
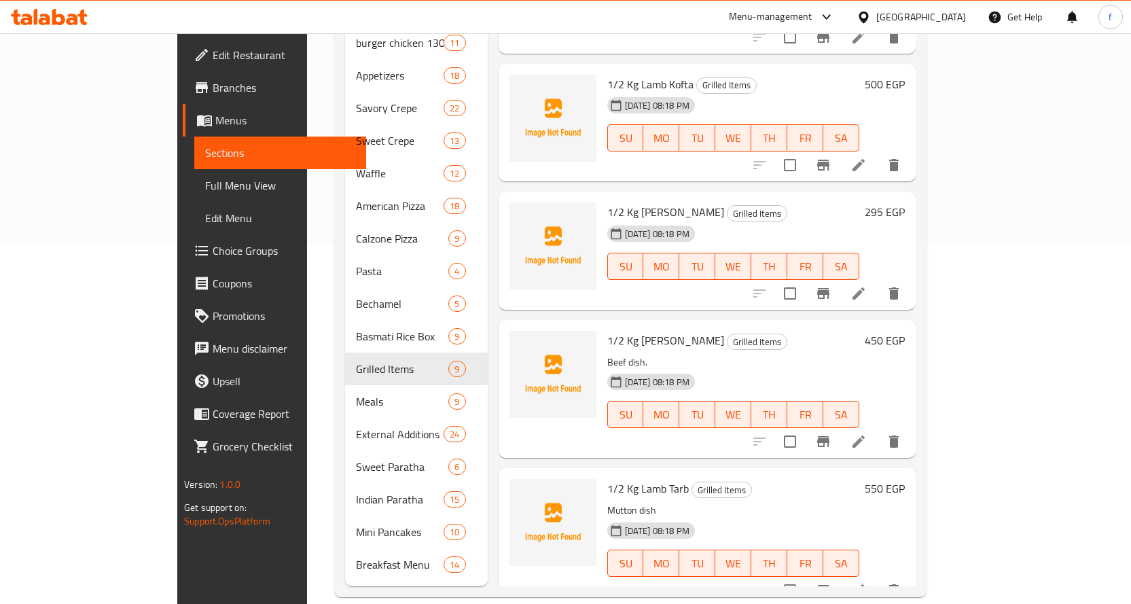
scroll to position [367, 0]
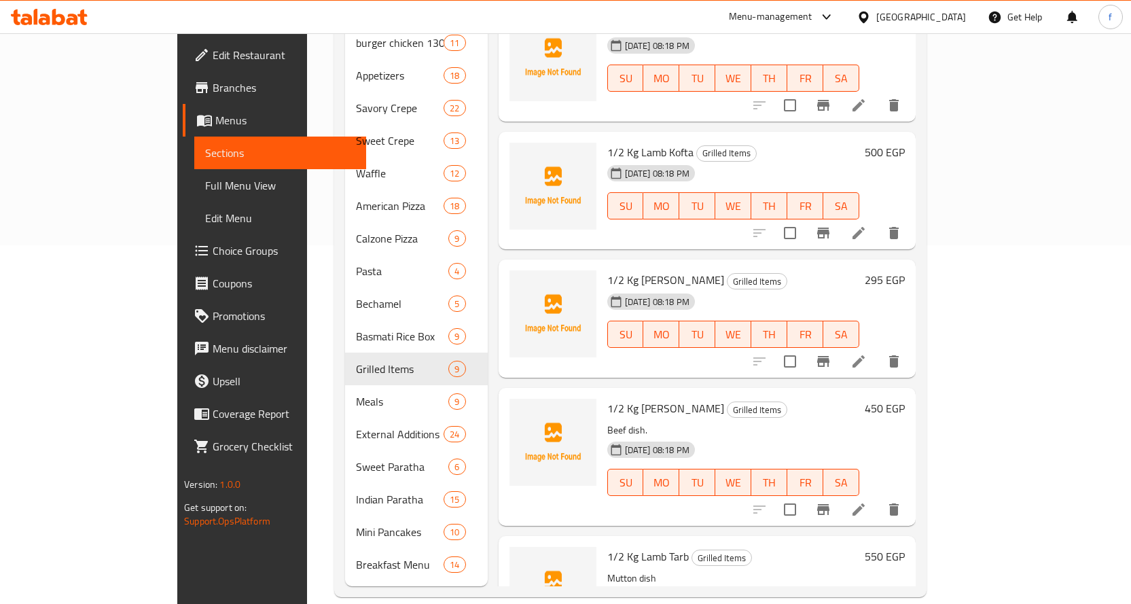
click at [878, 221] on li at bounding box center [859, 233] width 38 height 24
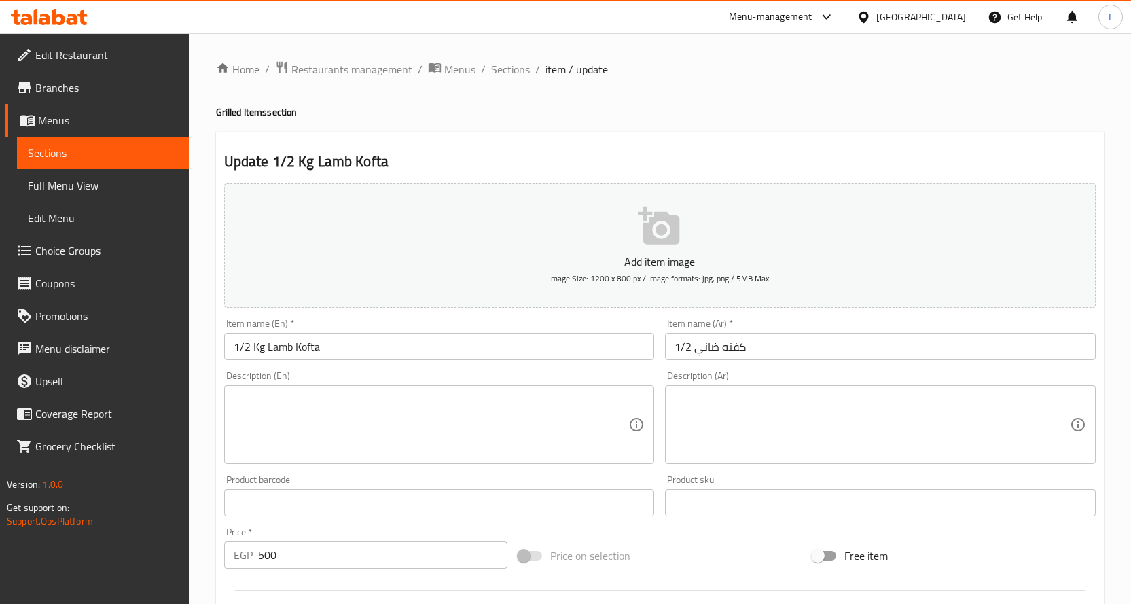
click at [476, 363] on div "Item name (En)   * 1/2 Kg Lamb Kofta Item name (En) *" at bounding box center [440, 339] width 442 height 52
click at [461, 395] on textarea at bounding box center [431, 425] width 395 height 65
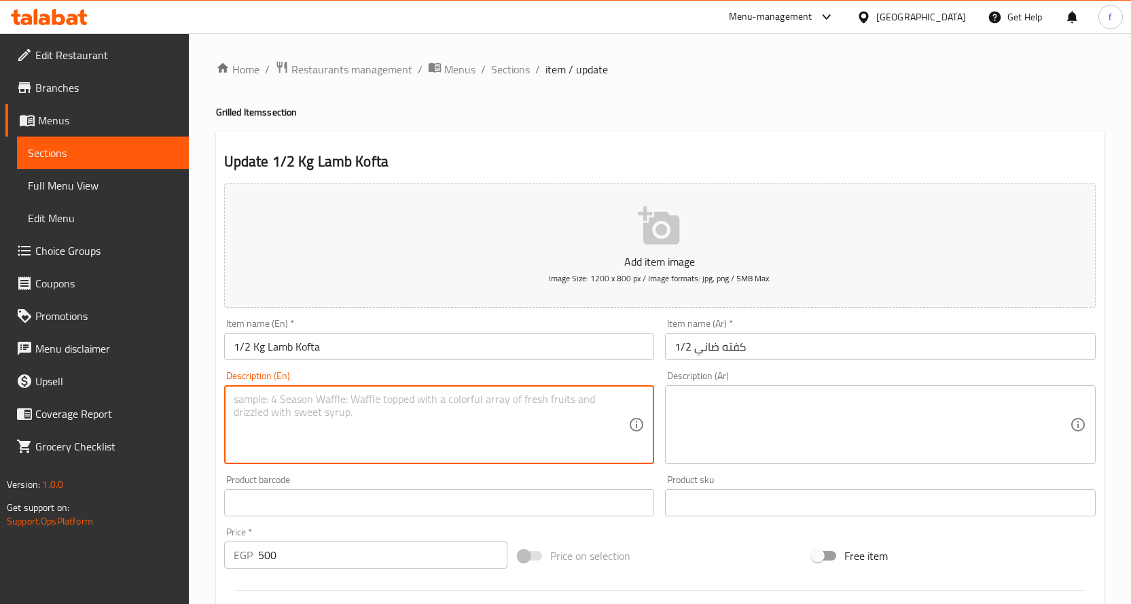
paste textarea "Grilled lamb kofta."
type textarea "Grilled lamb kofta."
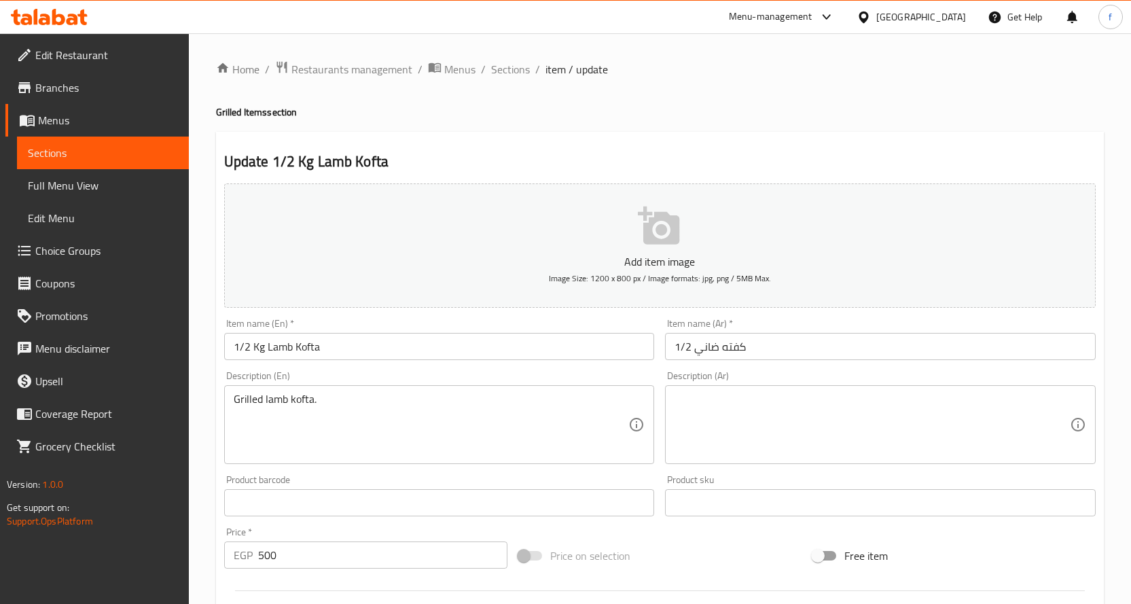
click at [759, 460] on div "Description (Ar)" at bounding box center [880, 424] width 431 height 79
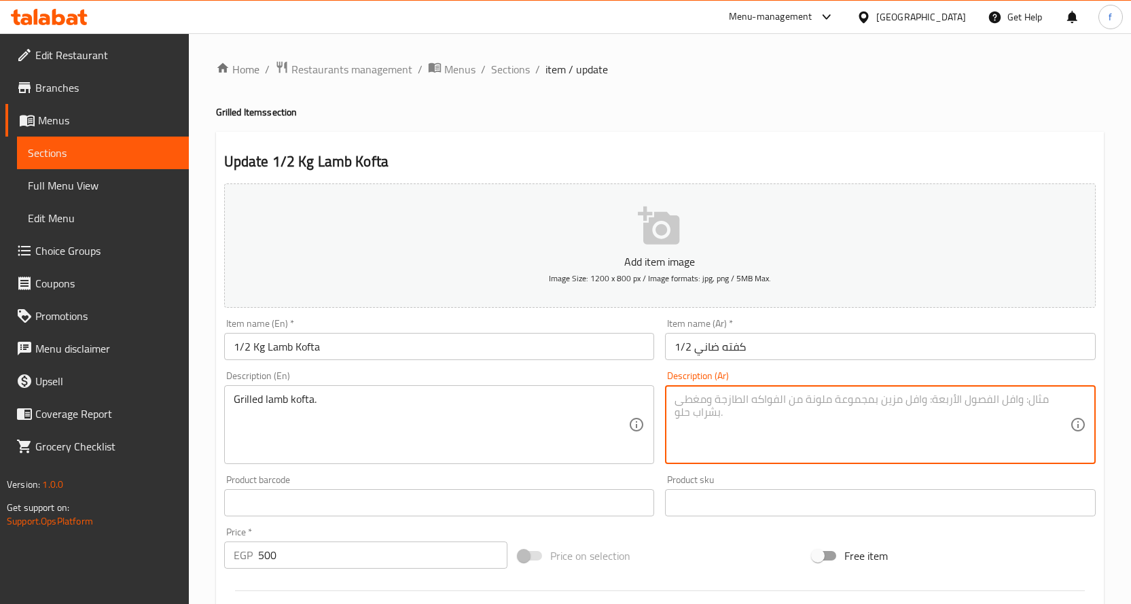
paste textarea "كفتة لحم ضأن مشوية."
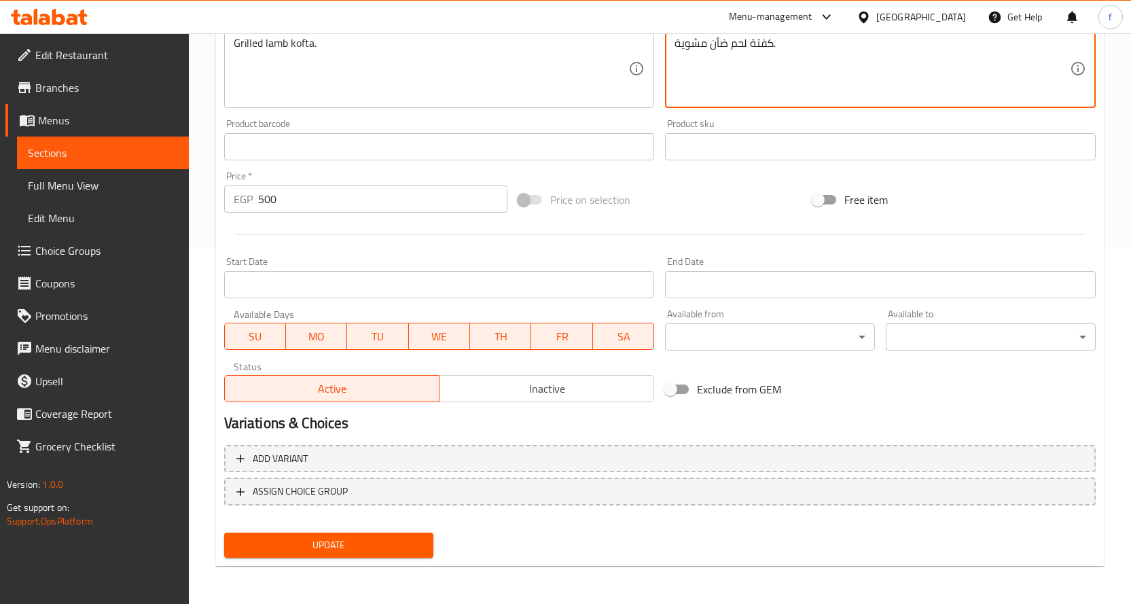
type textarea "كفتة لحم ضأن مشوية."
click at [416, 553] on span "Update" at bounding box center [329, 545] width 188 height 17
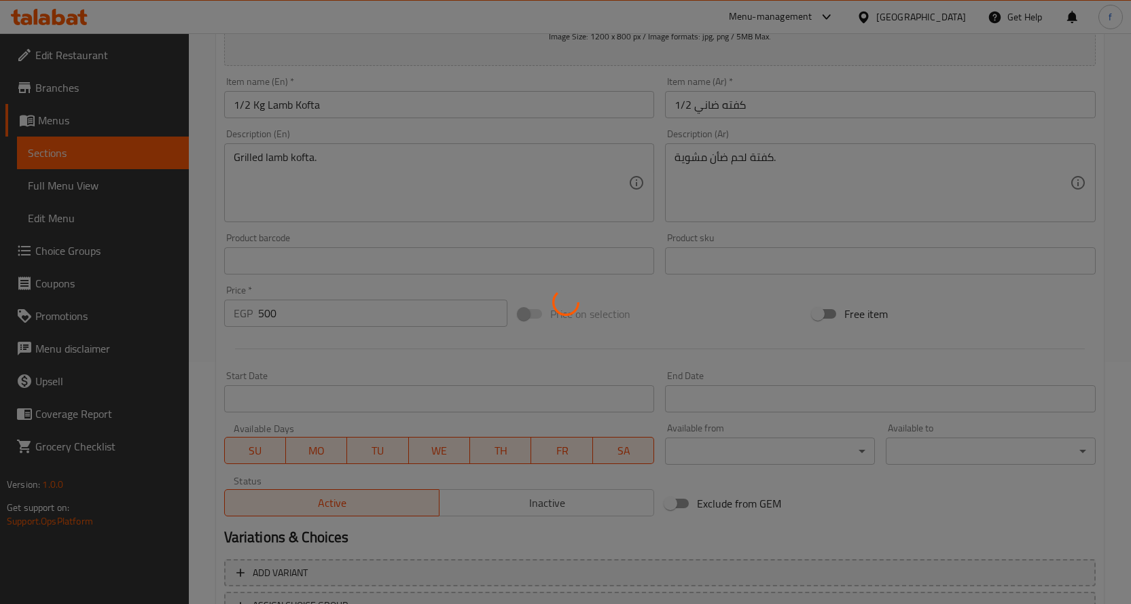
scroll to position [16, 0]
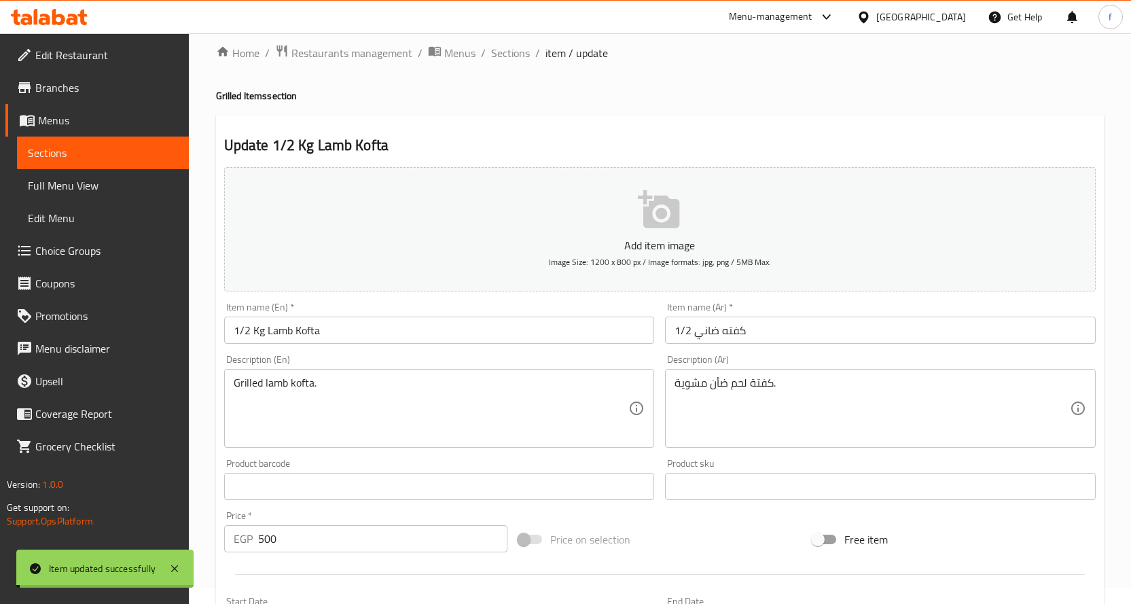
click at [514, 61] on span "Sections" at bounding box center [510, 53] width 39 height 16
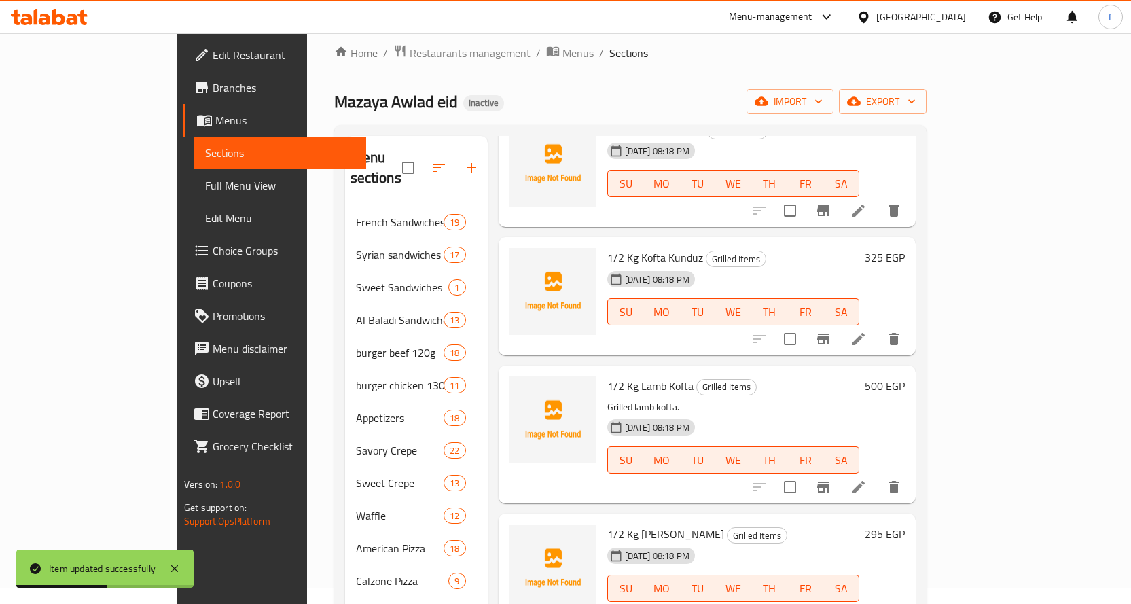
scroll to position [408, 0]
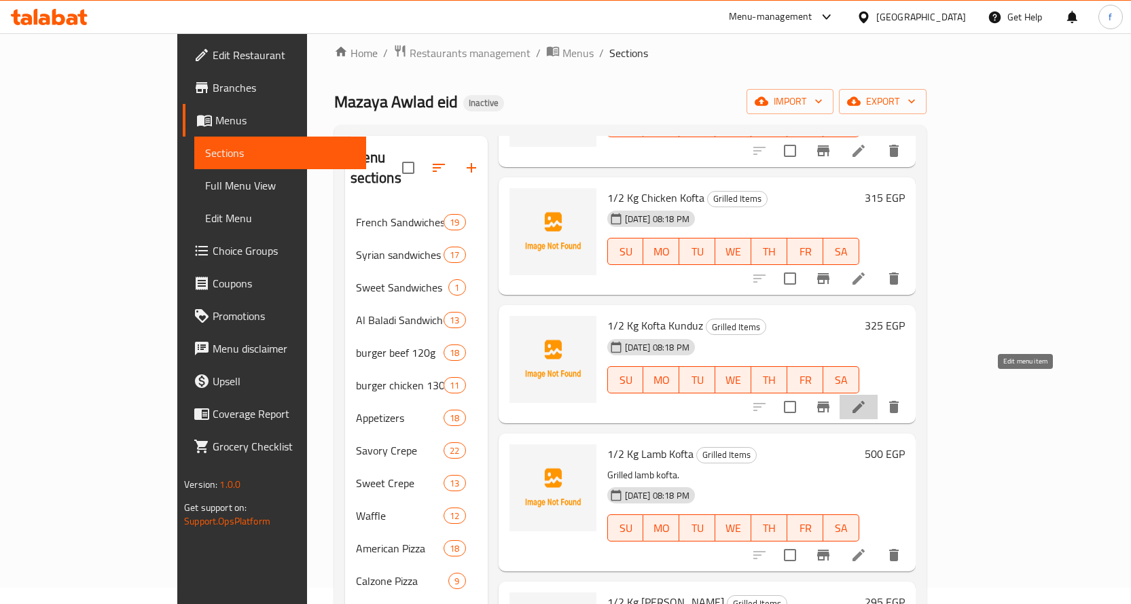
click at [867, 399] on icon at bounding box center [858, 407] width 16 height 16
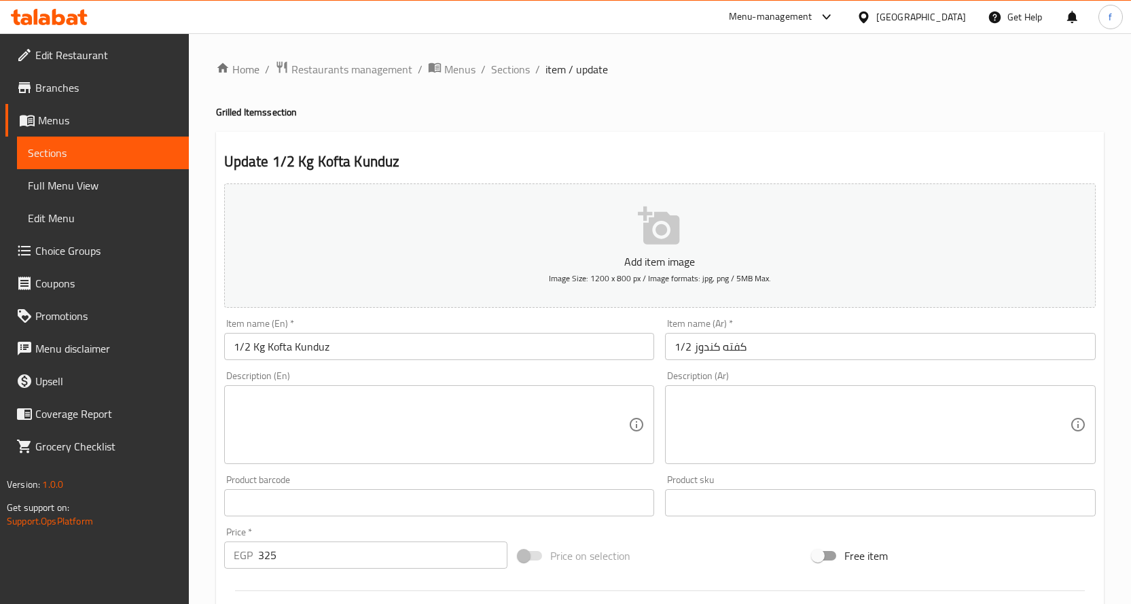
click at [354, 403] on textarea at bounding box center [431, 425] width 395 height 65
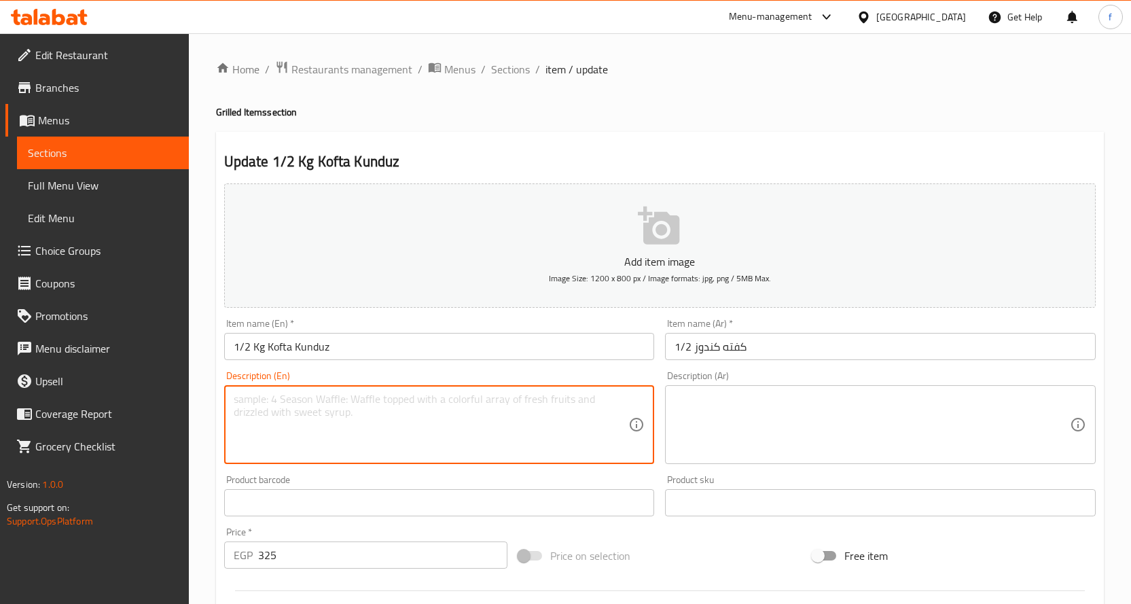
paste textarea "Grilled beef kofta"
type textarea "Grilled beef kofta"
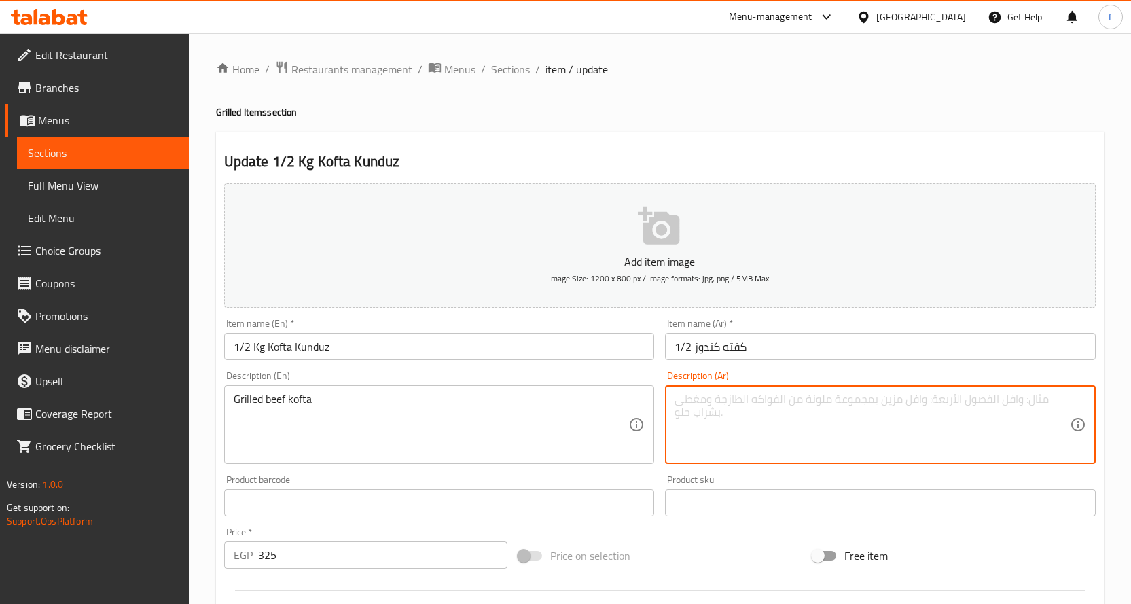
click at [742, 411] on textarea at bounding box center [872, 425] width 395 height 65
paste textarea "كفتة لحم بقري مشوية."
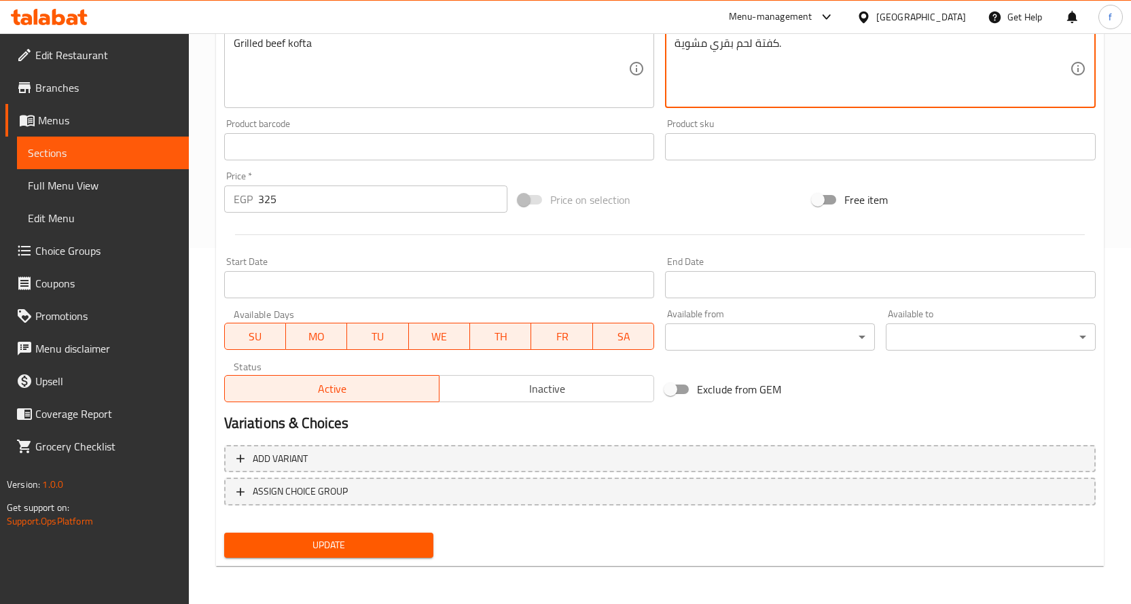
type textarea "كفتة لحم بقري مشوية."
click at [407, 552] on span "Update" at bounding box center [329, 545] width 188 height 17
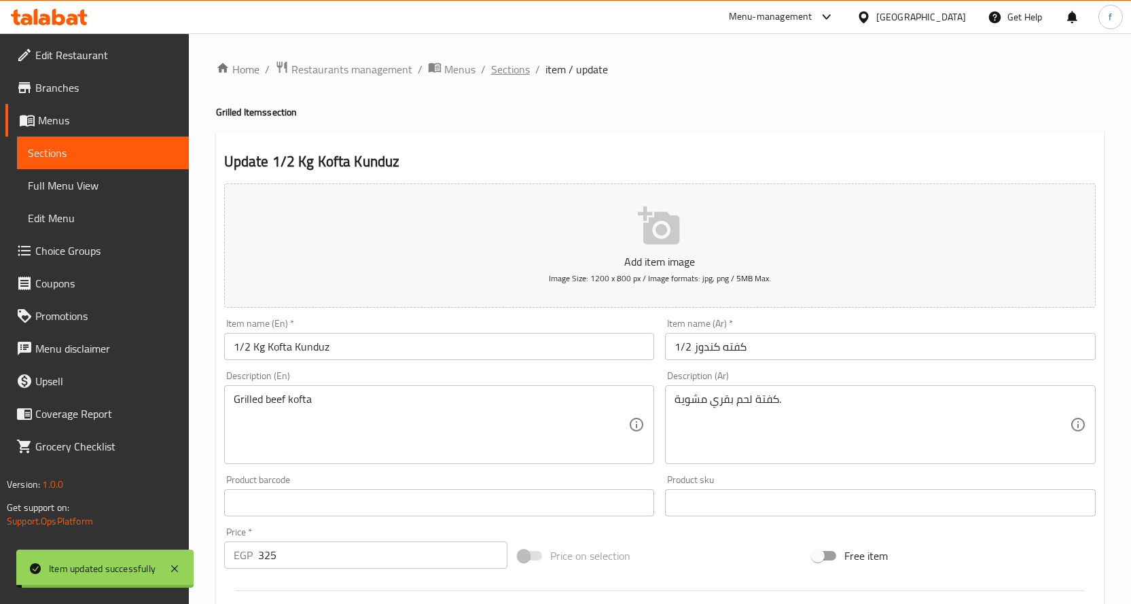
click at [498, 75] on span "Sections" at bounding box center [510, 69] width 39 height 16
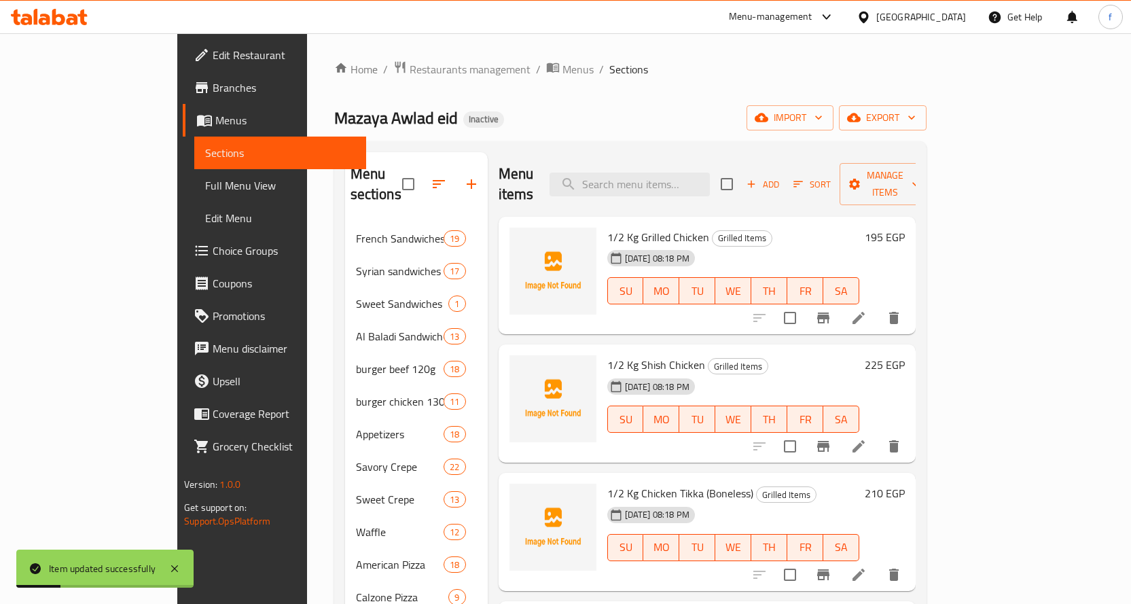
scroll to position [340, 0]
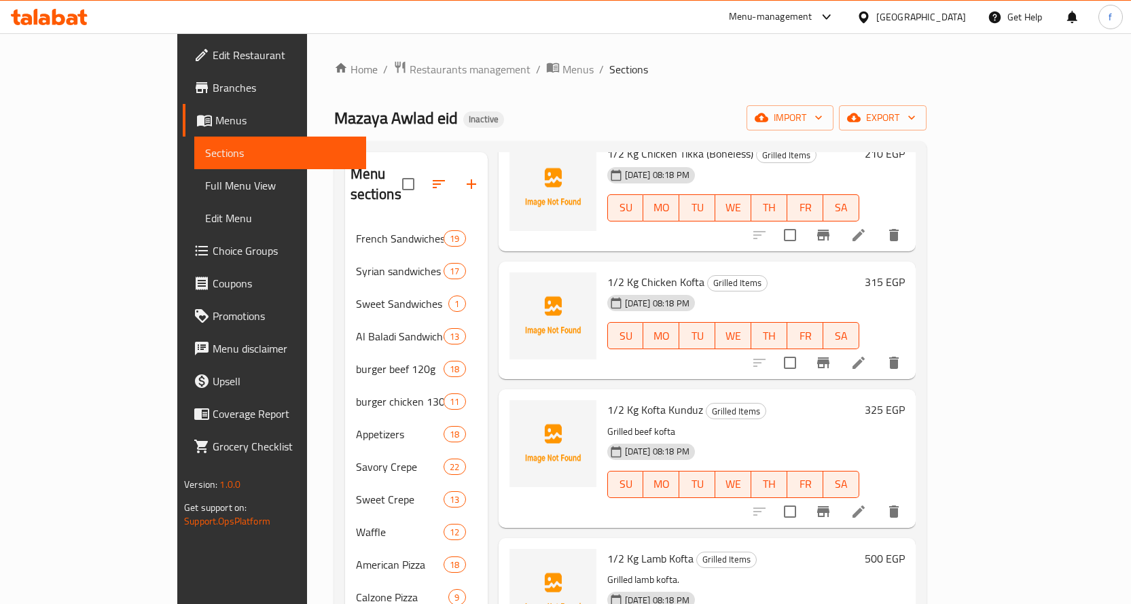
click at [867, 355] on icon at bounding box center [858, 363] width 16 height 16
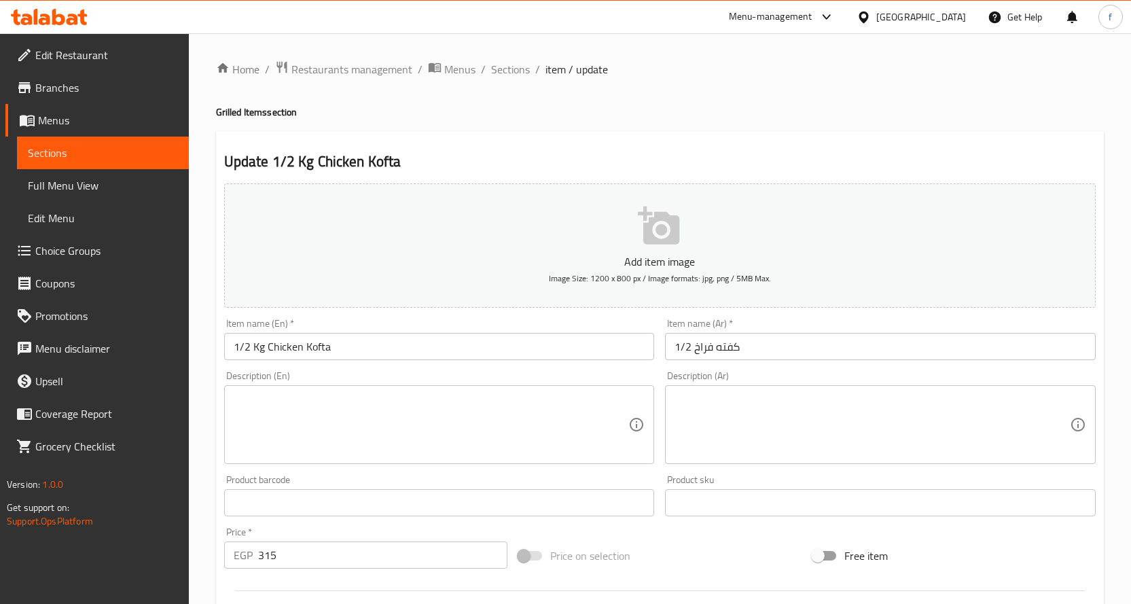
click at [408, 379] on div "Description (En) Description (En)" at bounding box center [439, 417] width 431 height 93
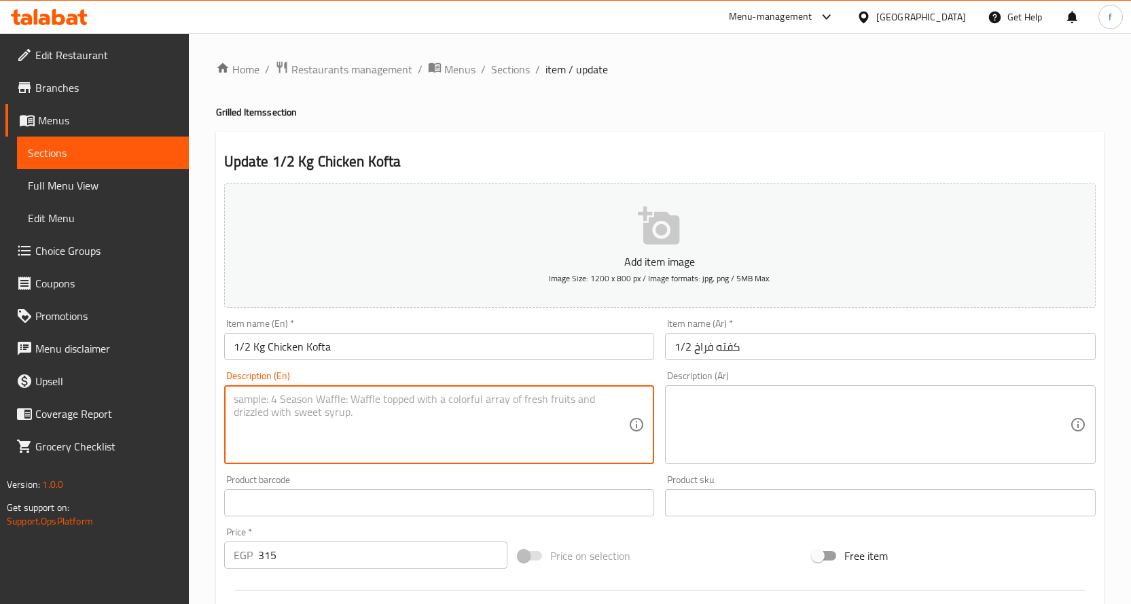
click at [410, 394] on textarea at bounding box center [431, 425] width 395 height 65
paste textarea "Grilled chicken kofta."
type textarea "Grilled chicken kofta."
click at [746, 389] on div "Description (Ar)" at bounding box center [880, 424] width 431 height 79
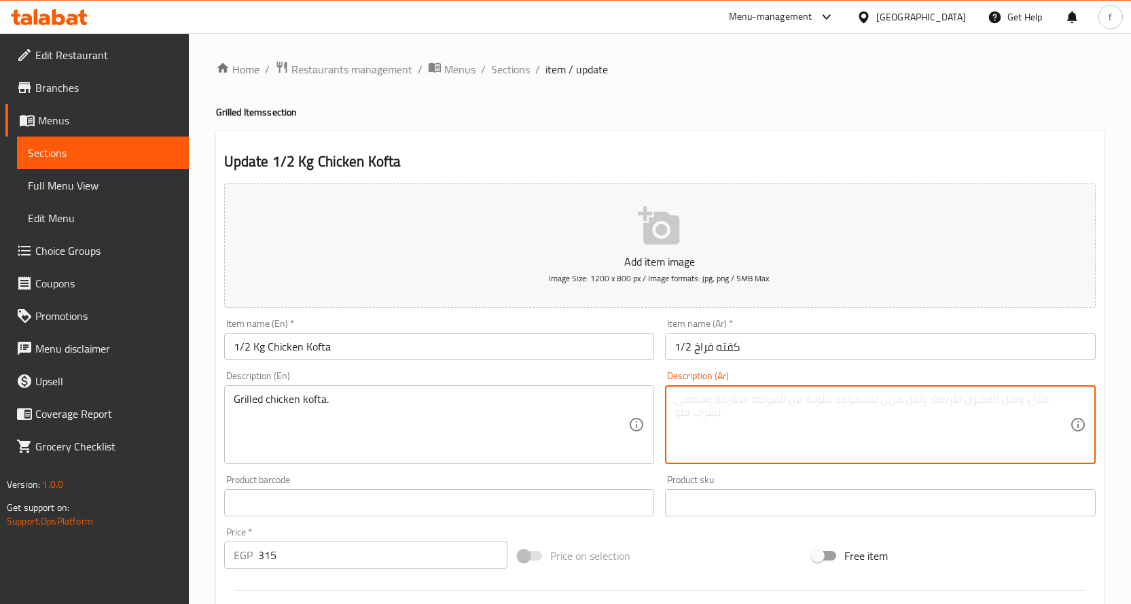
paste textarea "كفتة دجاج مشوية."
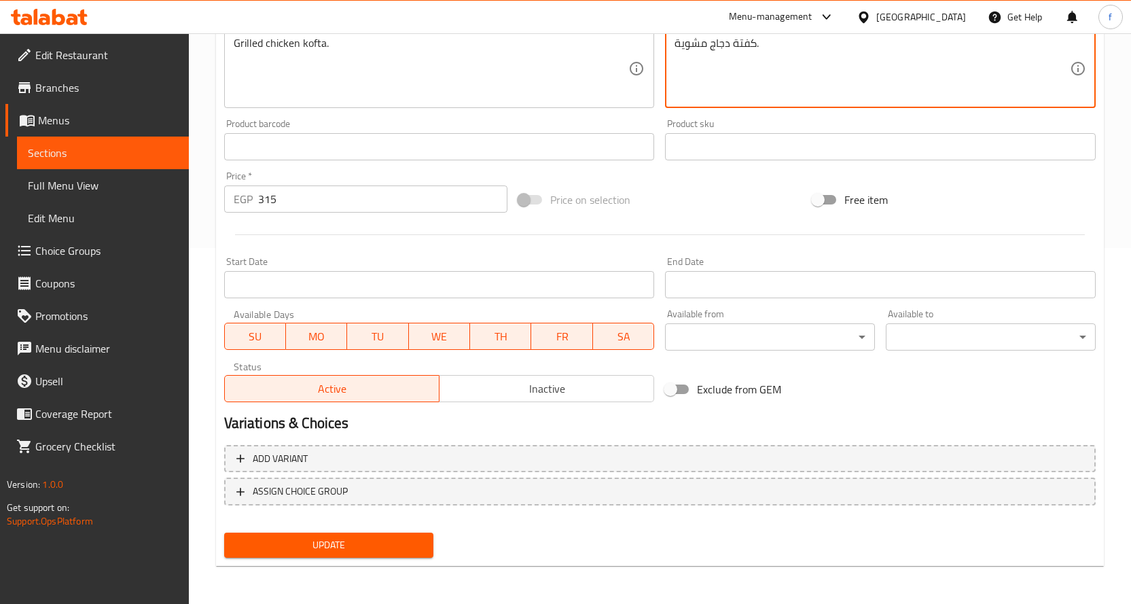
type textarea "كفتة دجاج مشوية."
click at [338, 537] on span "Update" at bounding box center [329, 545] width 188 height 17
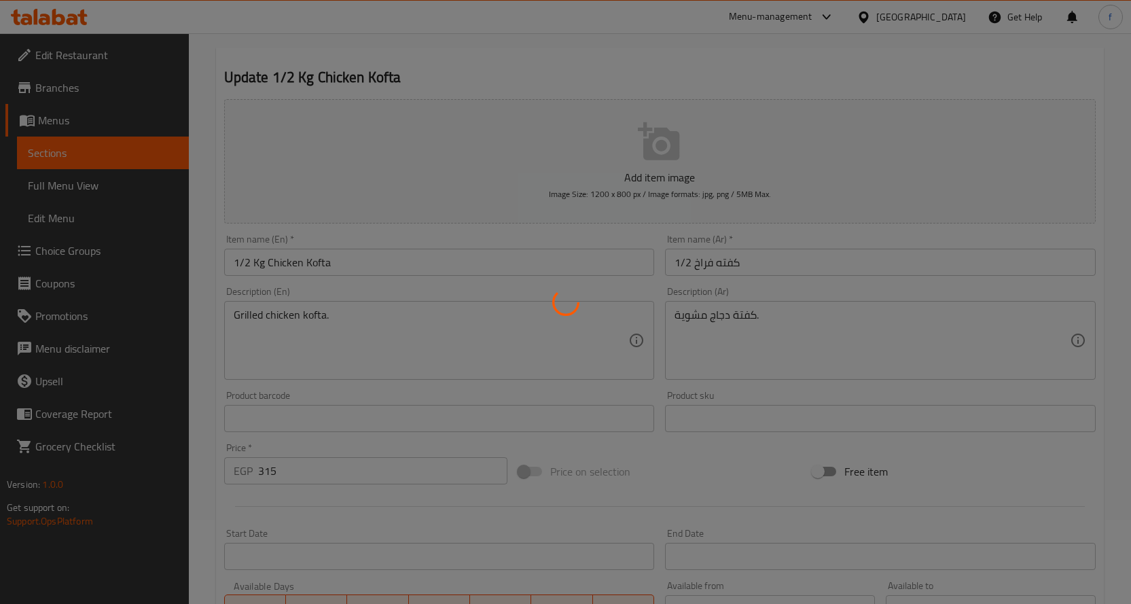
scroll to position [0, 0]
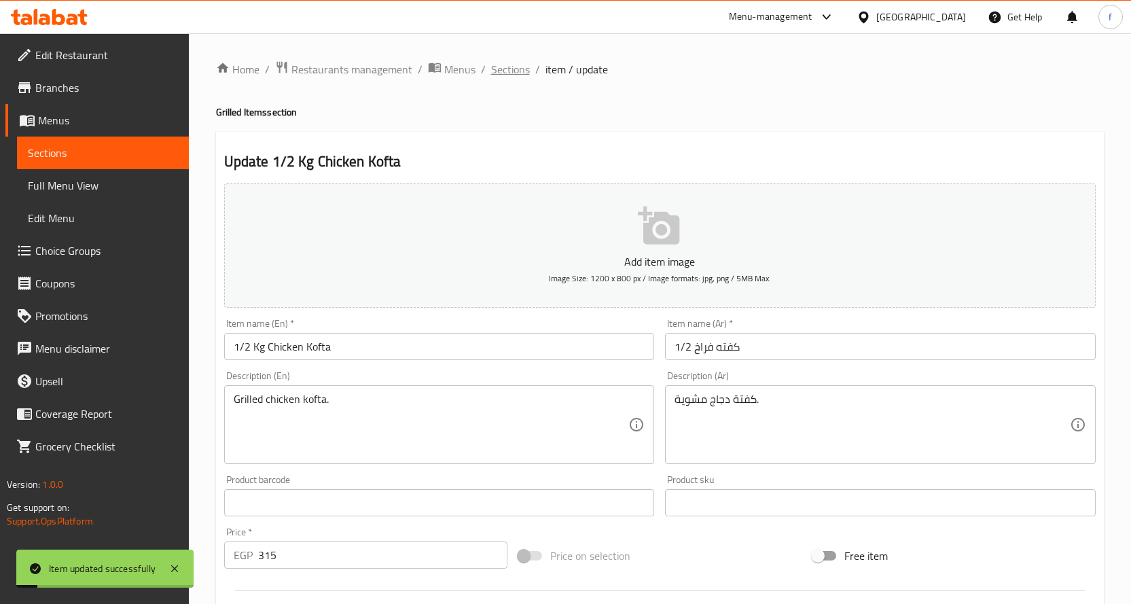
click at [500, 65] on span "Sections" at bounding box center [510, 69] width 39 height 16
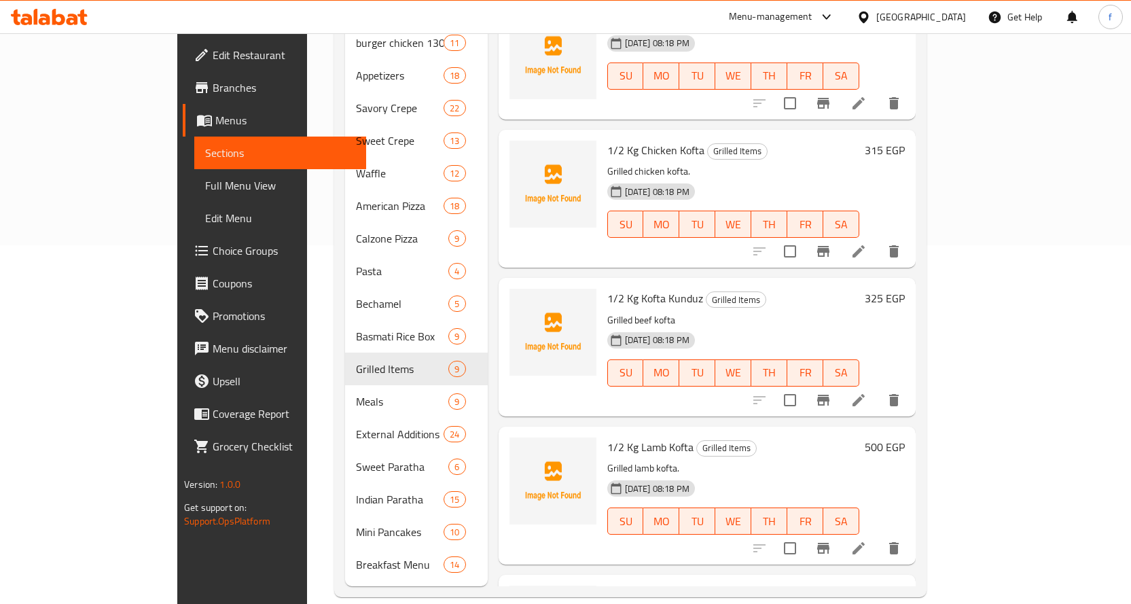
scroll to position [41, 0]
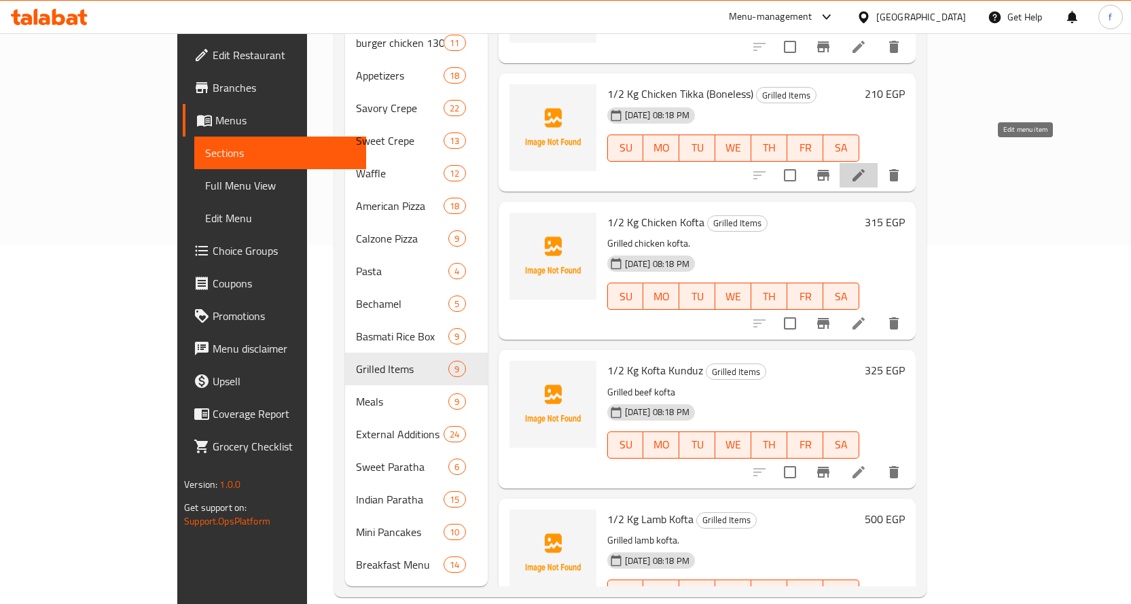
click at [865, 169] on icon at bounding box center [859, 175] width 12 height 12
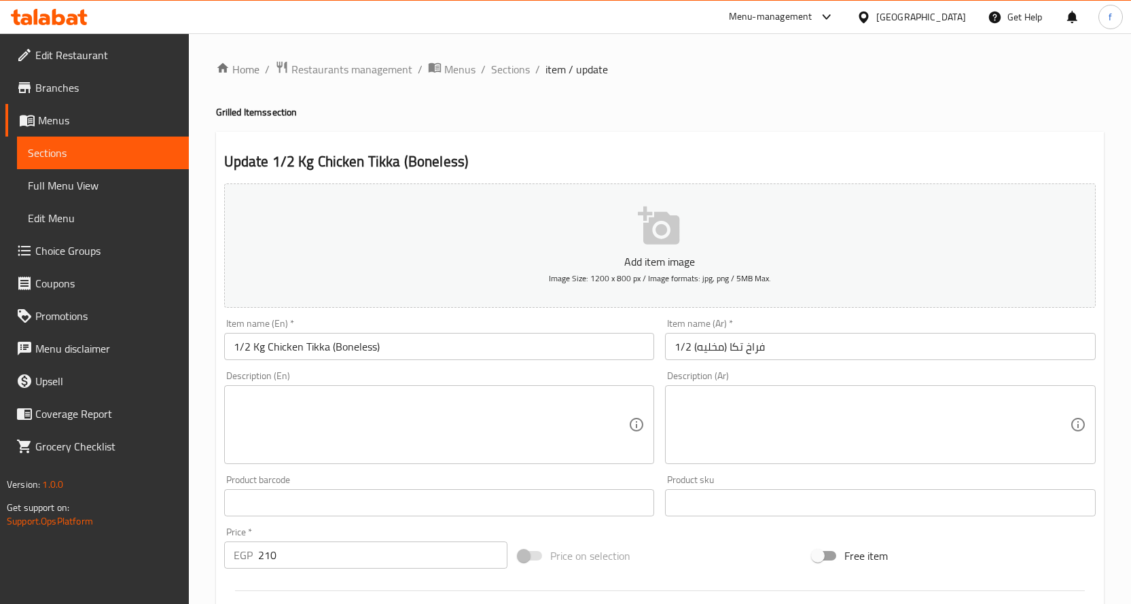
click at [384, 400] on textarea at bounding box center [431, 425] width 395 height 65
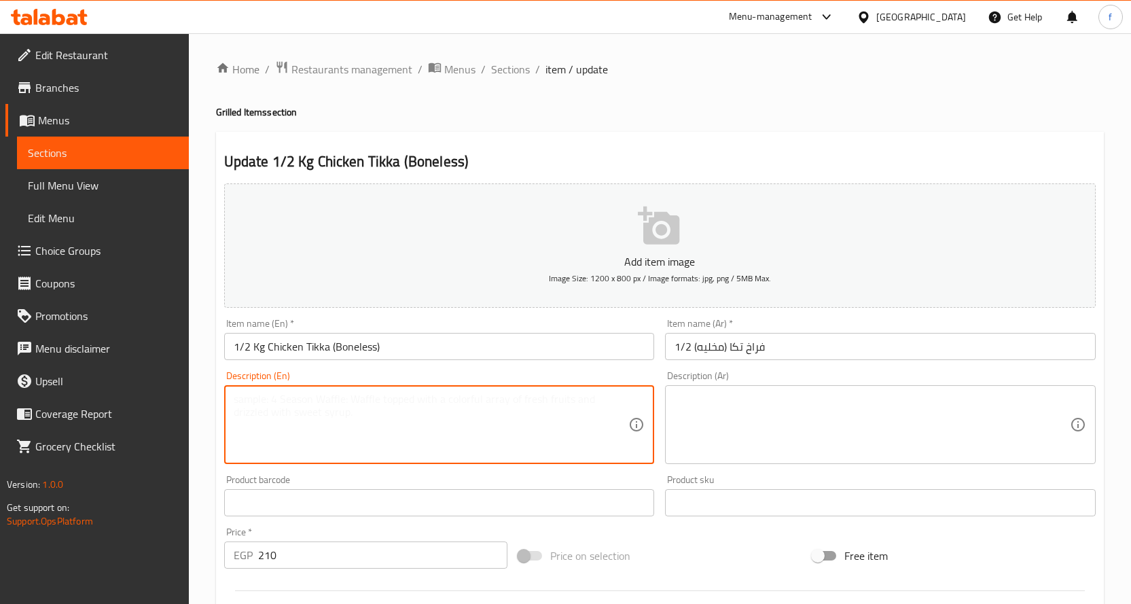
paste textarea "Boneless chicken tikka."
type textarea "Boneless chicken tikka."
click at [693, 414] on textarea at bounding box center [872, 425] width 395 height 65
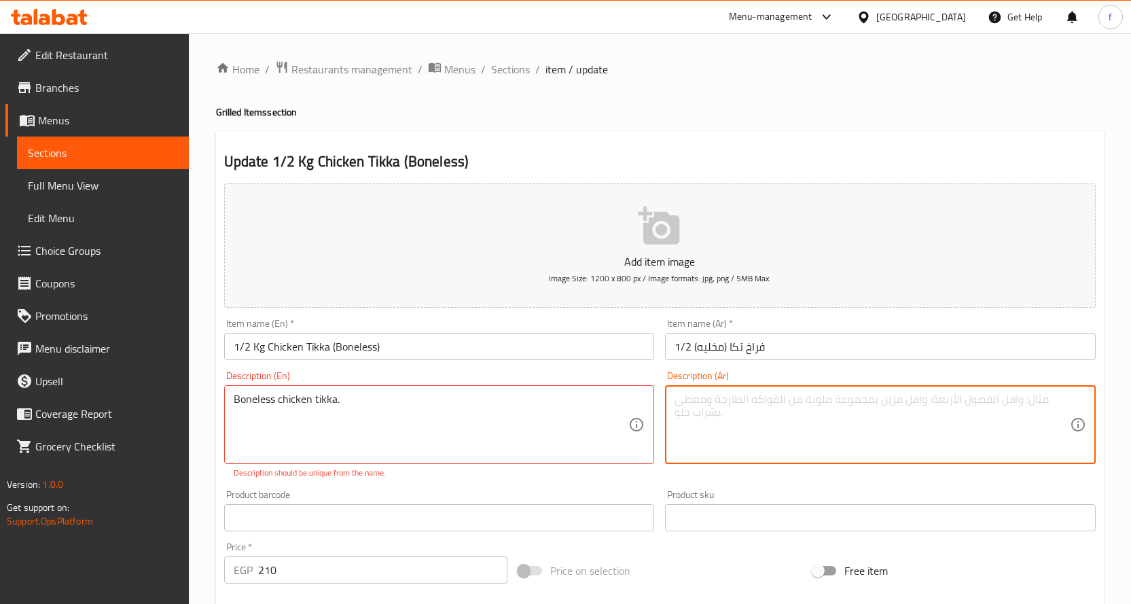
paste textarea "دجاج تكا مخلية."
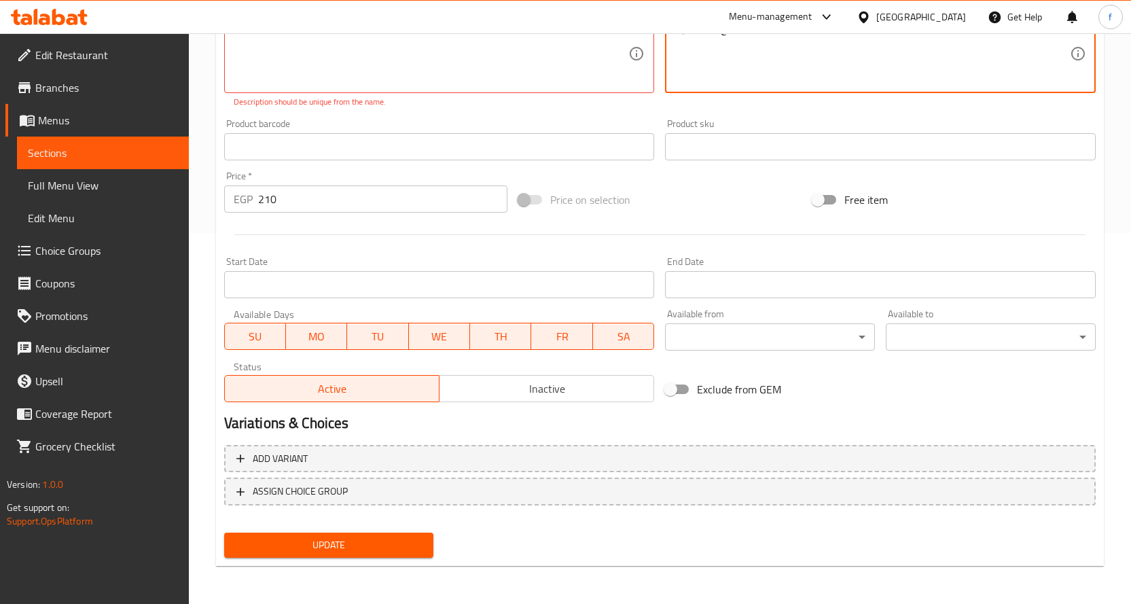
type textarea "دجاج تكا مخلية."
click at [391, 535] on button "Update" at bounding box center [329, 545] width 210 height 25
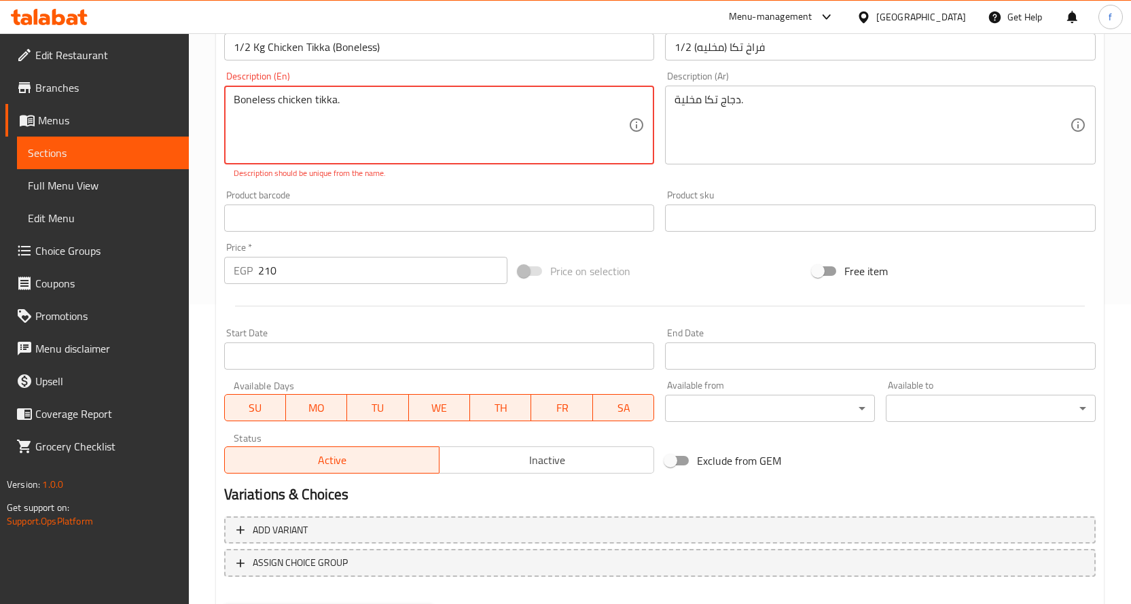
scroll to position [99, 0]
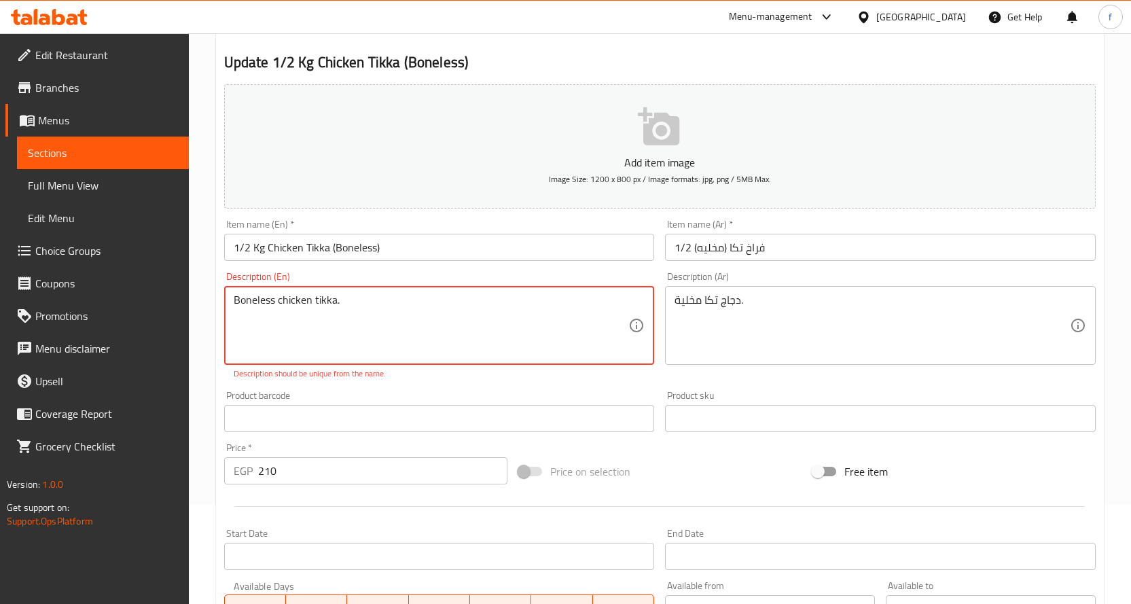
click at [392, 279] on div "Description (En) Boneless chicken tikka. Description (En) Description should be…" at bounding box center [439, 326] width 431 height 108
click at [380, 311] on textarea "Boneless chicken tikka." at bounding box center [431, 325] width 395 height 65
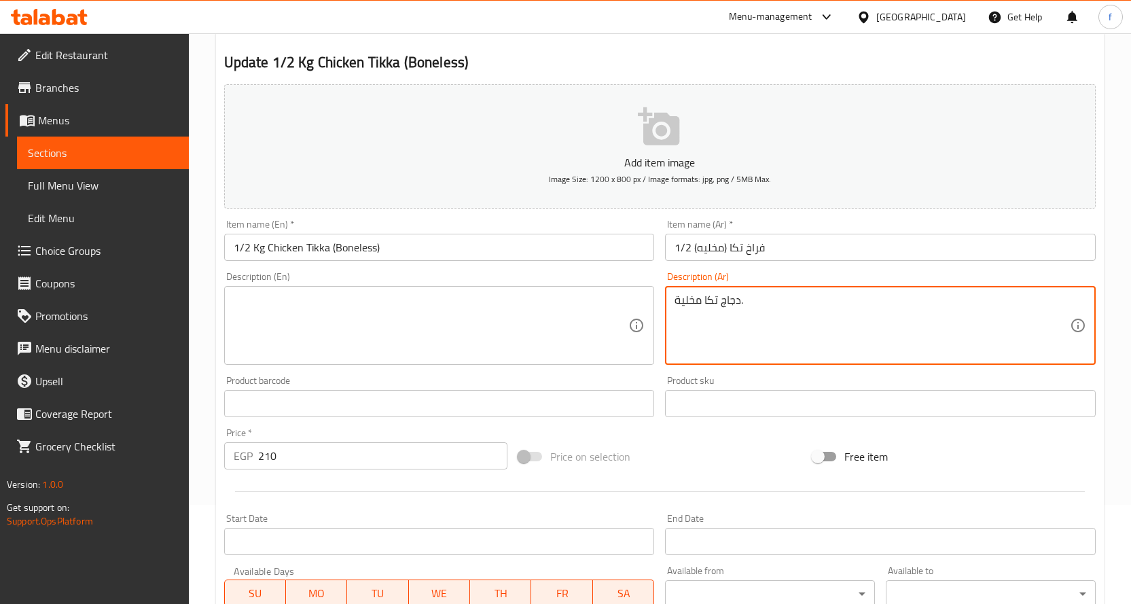
click at [693, 304] on textarea "دجاج تكا مخلية." at bounding box center [872, 325] width 395 height 65
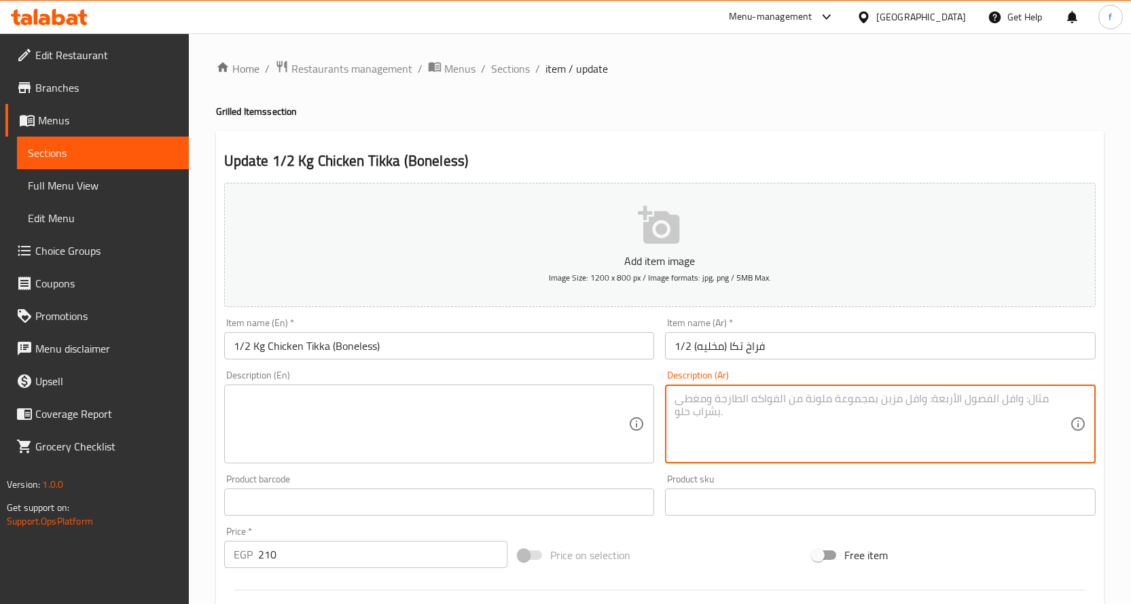
scroll to position [0, 0]
click at [505, 61] on span "Sections" at bounding box center [510, 69] width 39 height 16
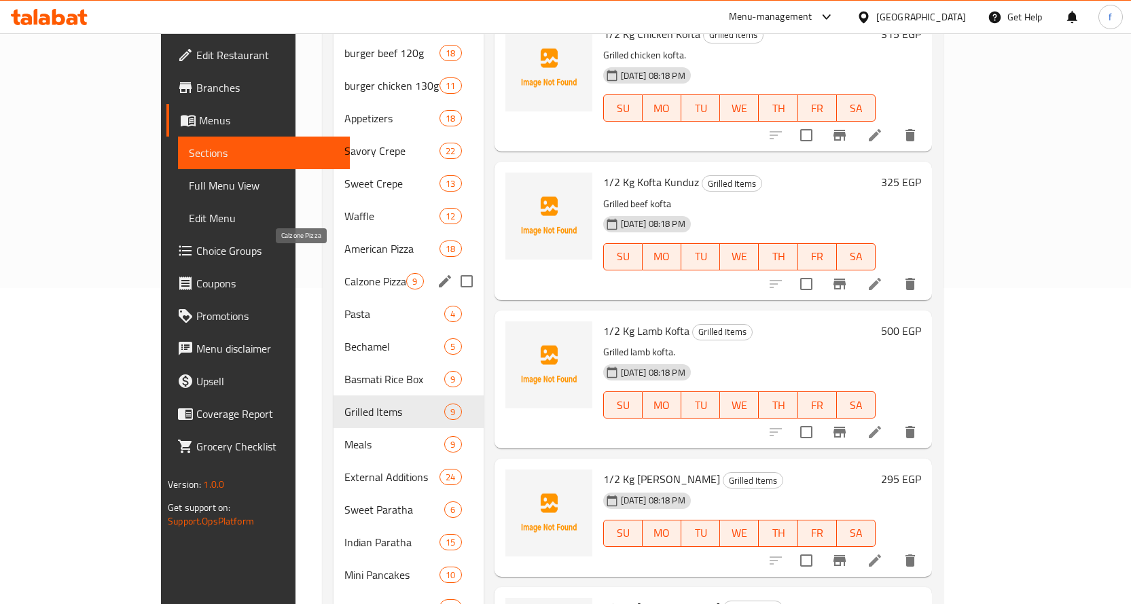
scroll to position [359, 0]
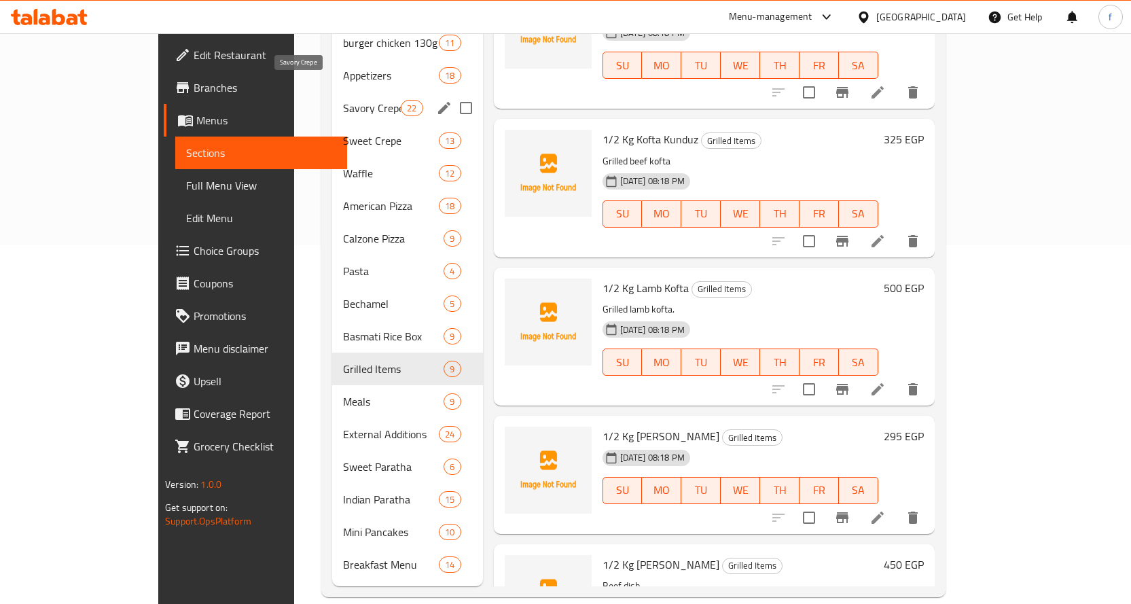
drag, startPoint x: 288, startPoint y: 84, endPoint x: 305, endPoint y: 100, distance: 23.5
click at [343, 100] on span "Savory Crepe" at bounding box center [372, 108] width 58 height 16
